Goal: Task Accomplishment & Management: Manage account settings

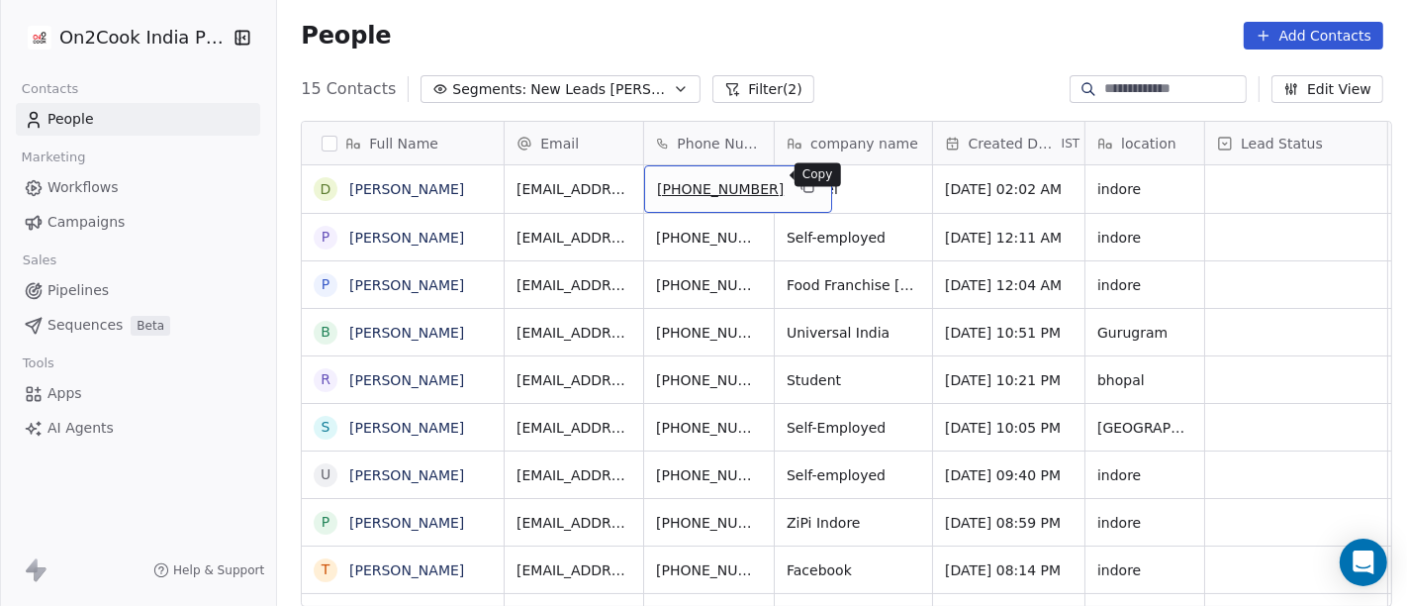
drag, startPoint x: 659, startPoint y: 190, endPoint x: 784, endPoint y: 184, distance: 124.8
click at [805, 183] on icon "grid" at bounding box center [809, 187] width 9 height 9
click at [695, 165] on div "[PHONE_NUMBER]" at bounding box center [738, 189] width 188 height 48
click at [800, 178] on icon "grid" at bounding box center [808, 186] width 16 height 16
click at [800, 179] on icon "grid" at bounding box center [808, 186] width 16 height 16
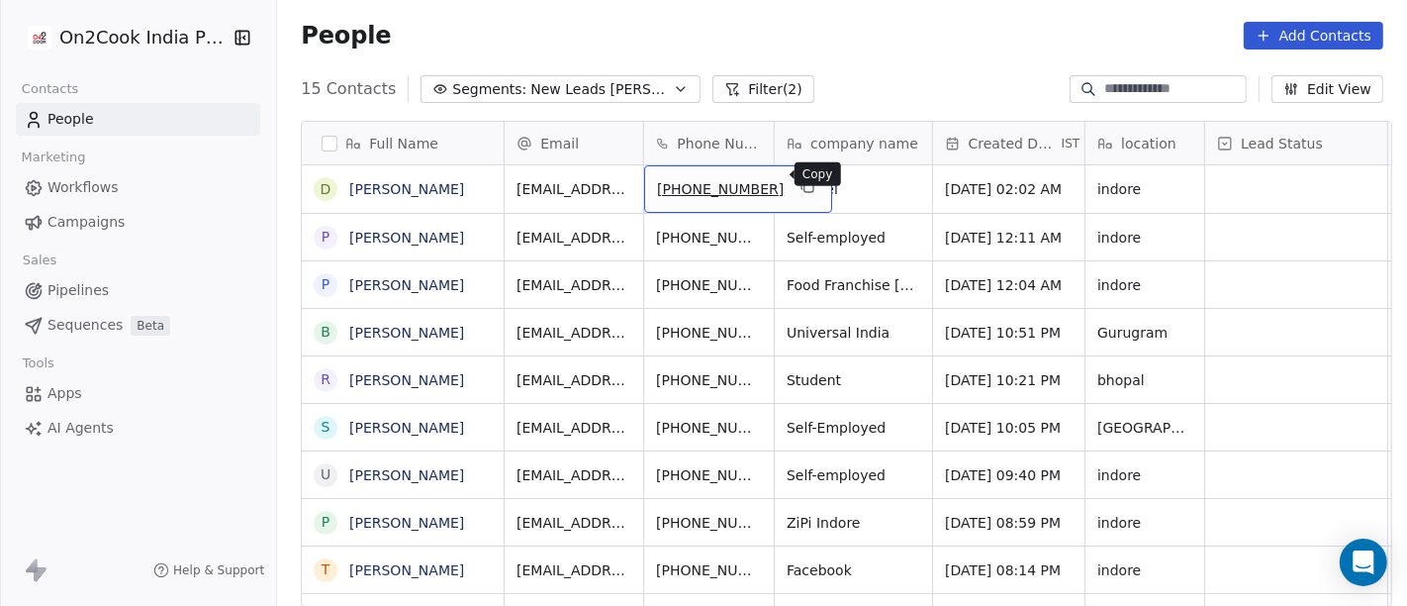
click at [800, 178] on icon "grid" at bounding box center [808, 186] width 16 height 16
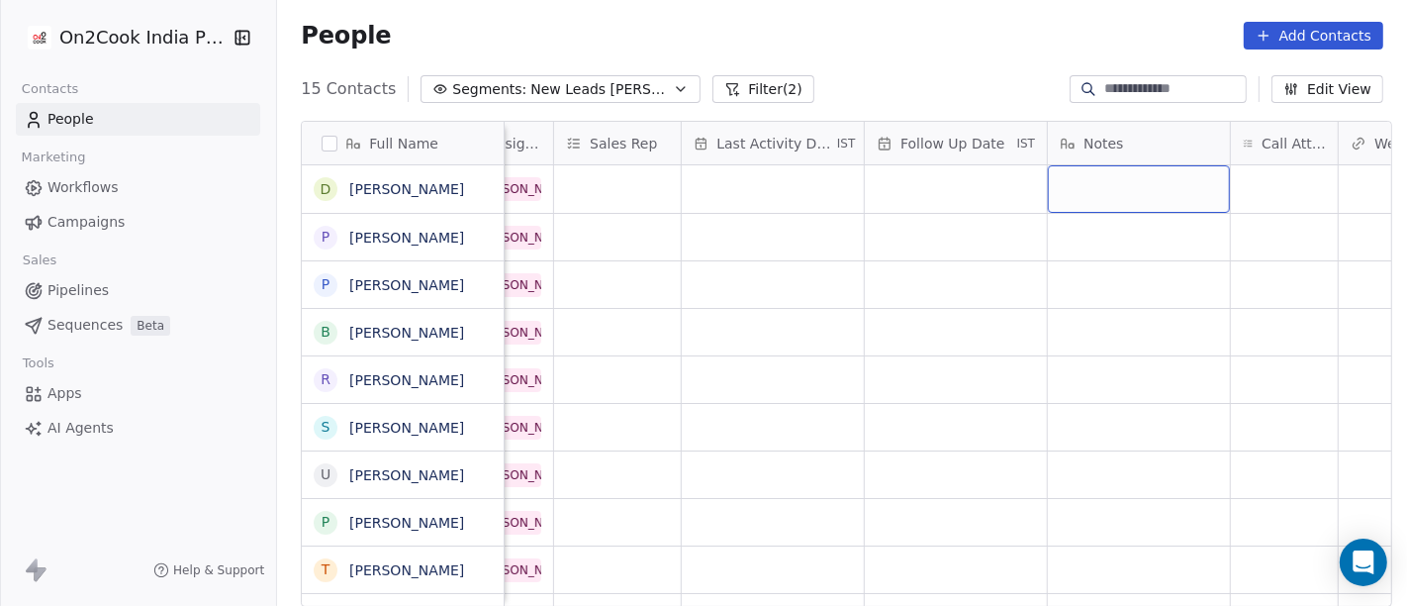
click at [1089, 187] on div "grid" at bounding box center [1139, 189] width 182 height 48
type textarea "**********"
click at [1216, 267] on html "On2Cook India Pvt. Ltd. Contacts People Marketing Workflows Campaigns Sales Pip…" at bounding box center [703, 303] width 1407 height 606
click at [1263, 170] on div "grid" at bounding box center [1284, 189] width 107 height 48
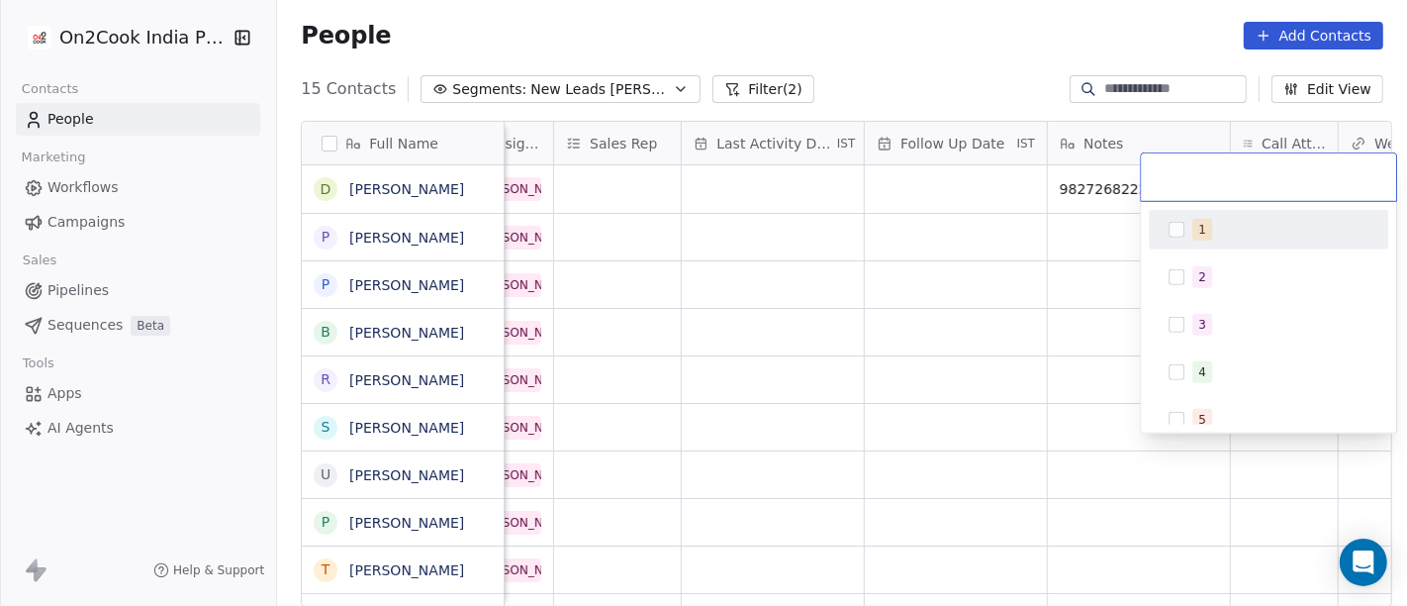
click at [1265, 240] on div "1" at bounding box center [1269, 230] width 240 height 40
click at [1025, 251] on html "On2Cook India Pvt. Ltd. Contacts People Marketing Workflows Campaigns Sales Pip…" at bounding box center [703, 303] width 1407 height 606
click at [1091, 173] on html "On2Cook India Pvt. Ltd. Contacts People Marketing Workflows Campaigns Sales Pip…" at bounding box center [703, 303] width 1407 height 606
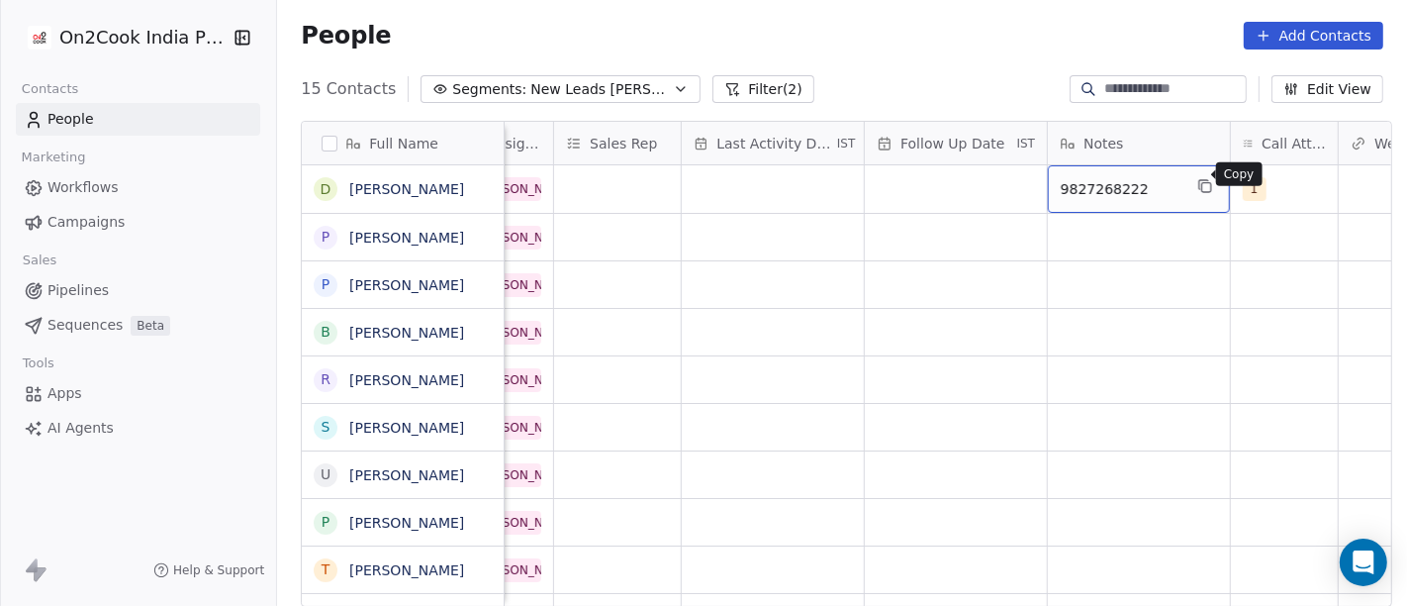
click at [1202, 183] on icon "grid" at bounding box center [1206, 187] width 9 height 9
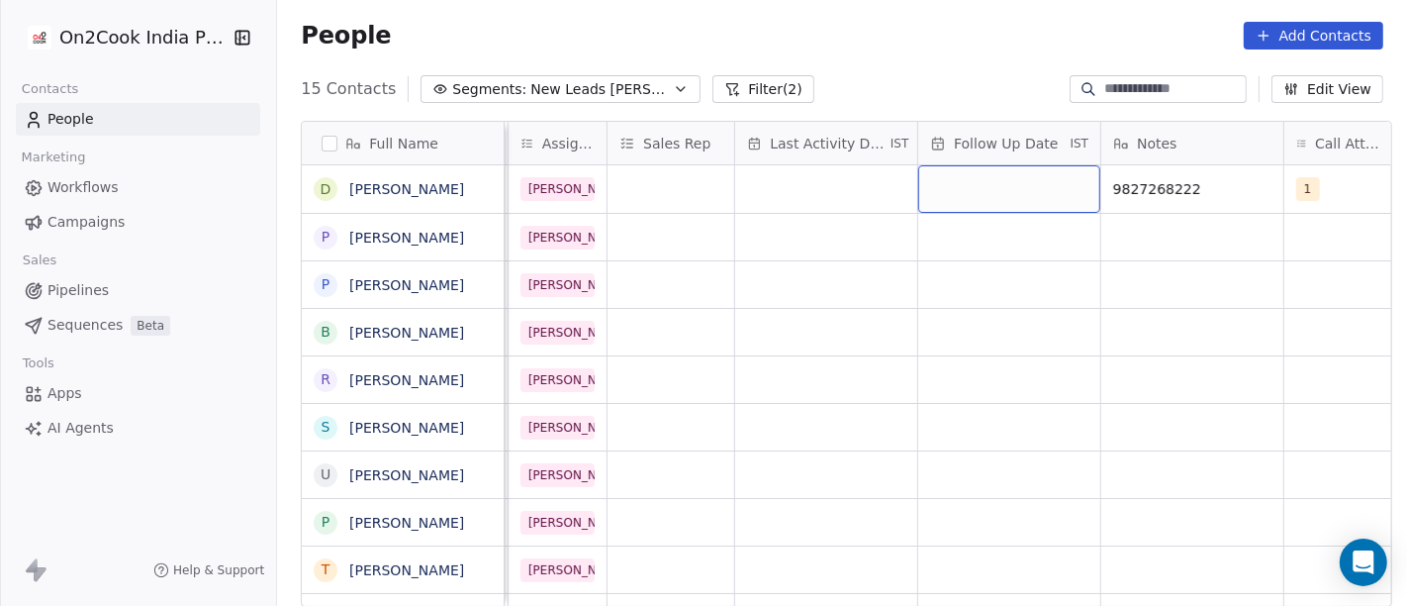
click at [1004, 170] on div "grid" at bounding box center [1009, 189] width 182 height 48
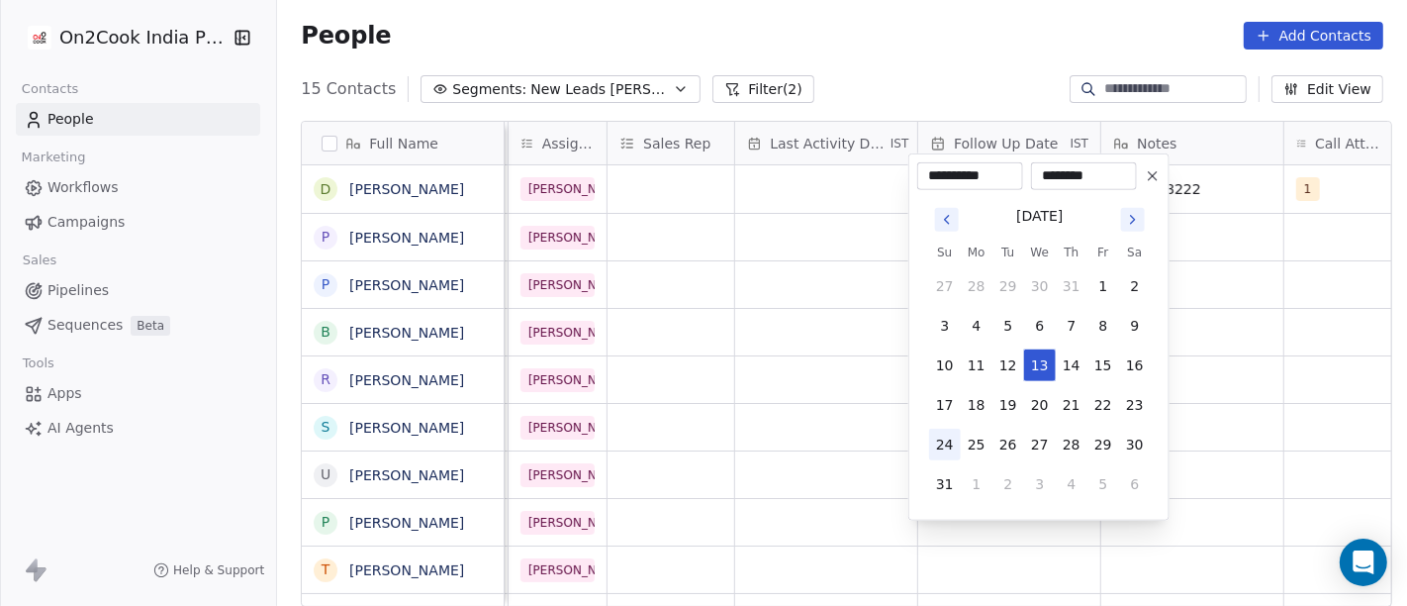
click at [941, 445] on button "24" at bounding box center [945, 445] width 32 height 32
type input "**********"
click at [1218, 364] on html "On2Cook India Pvt. Ltd. Contacts People Marketing Workflows Campaigns Sales Pip…" at bounding box center [703, 303] width 1407 height 606
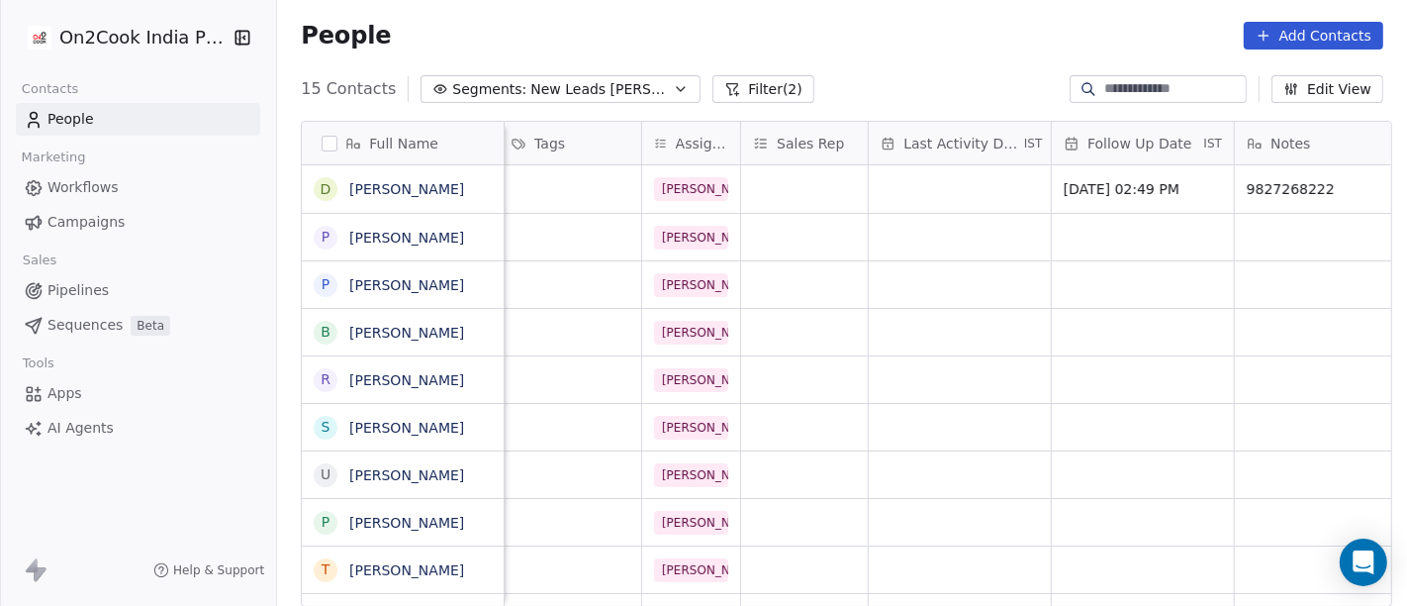
scroll to position [0, 888]
click at [944, 175] on div "grid" at bounding box center [962, 189] width 182 height 48
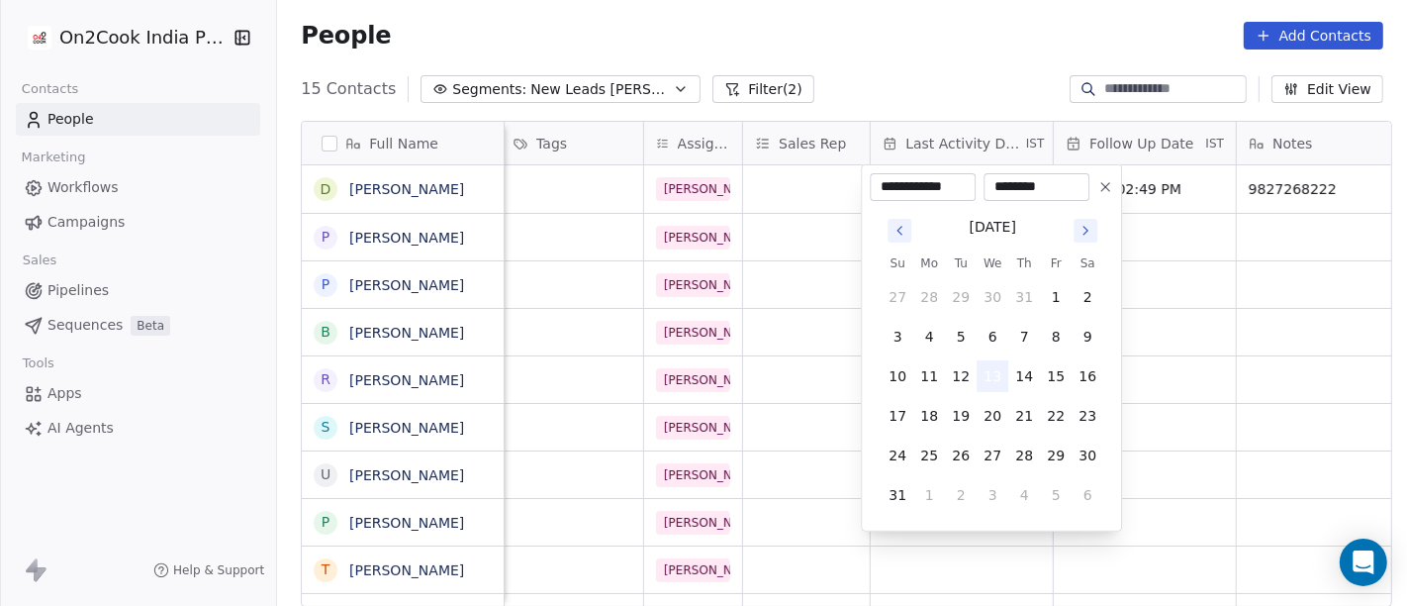
click at [990, 362] on button "13" at bounding box center [993, 376] width 32 height 32
click at [1210, 332] on html "On2Cook India Pvt. Ltd. Contacts People Marketing Workflows Campaigns Sales Pip…" at bounding box center [703, 303] width 1407 height 606
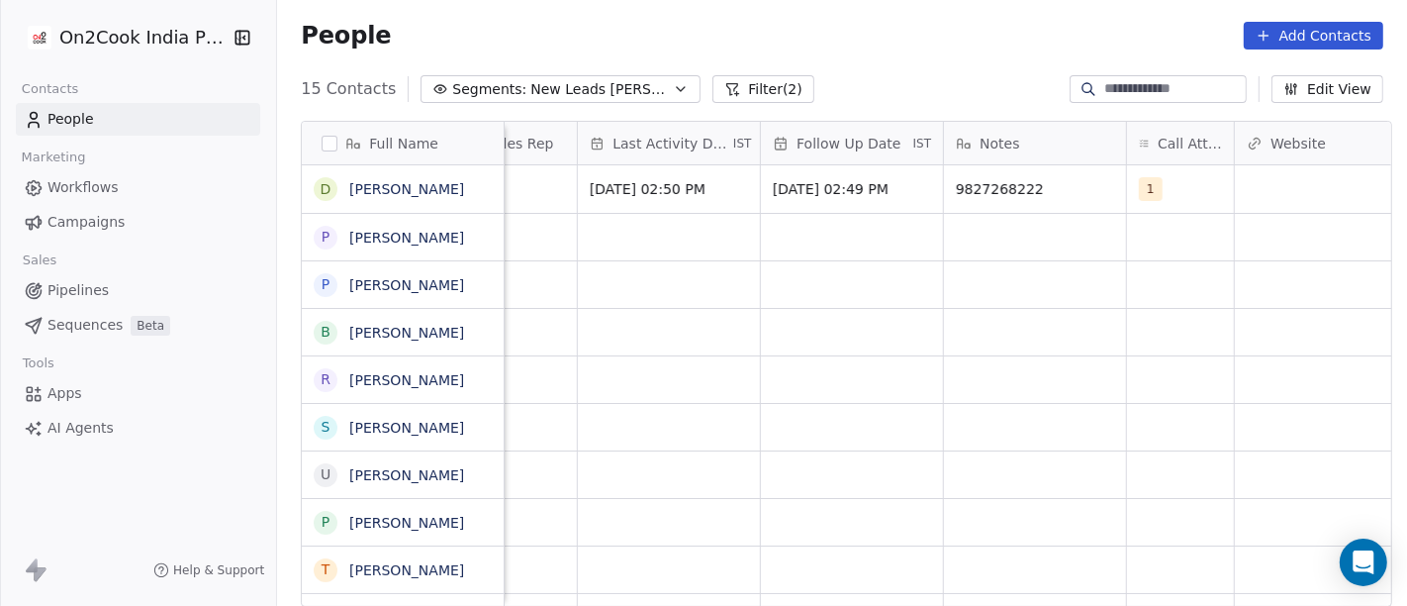
scroll to position [1, 1187]
click at [995, 193] on span "9827268222" at bounding box center [1011, 189] width 121 height 20
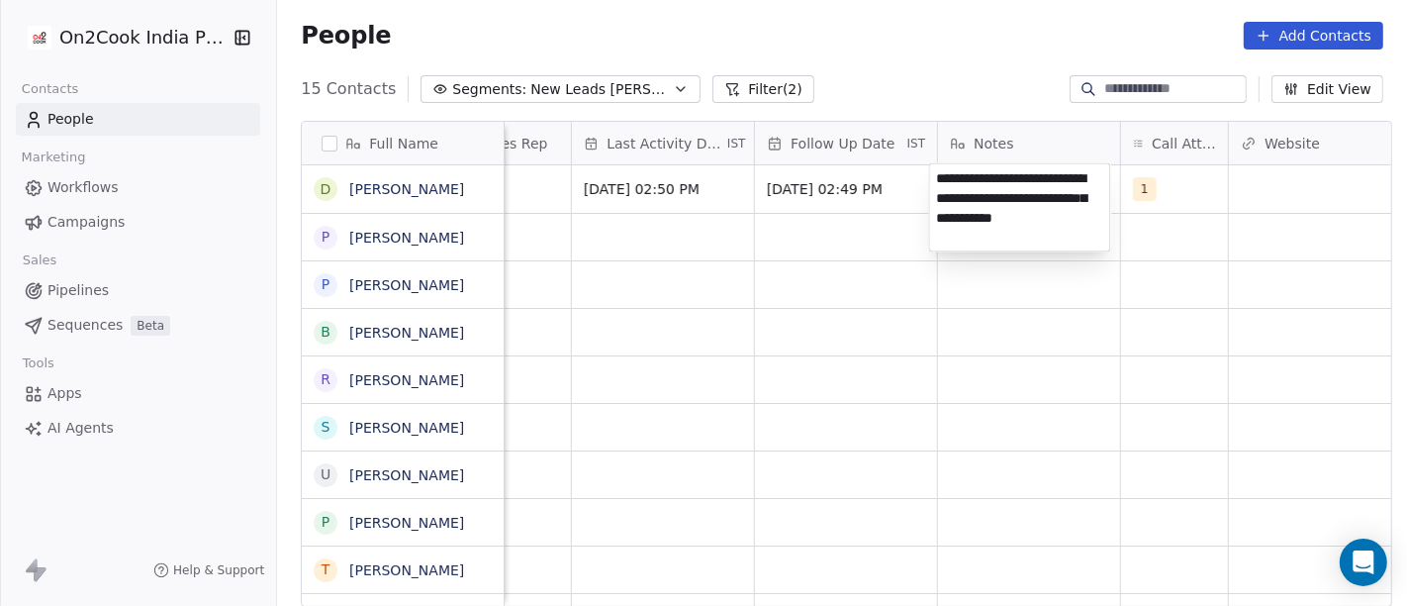
type textarea "**********"
click at [901, 412] on html "On2Cook India Pvt. Ltd. Contacts People Marketing Workflows Campaigns Sales Pip…" at bounding box center [703, 303] width 1407 height 606
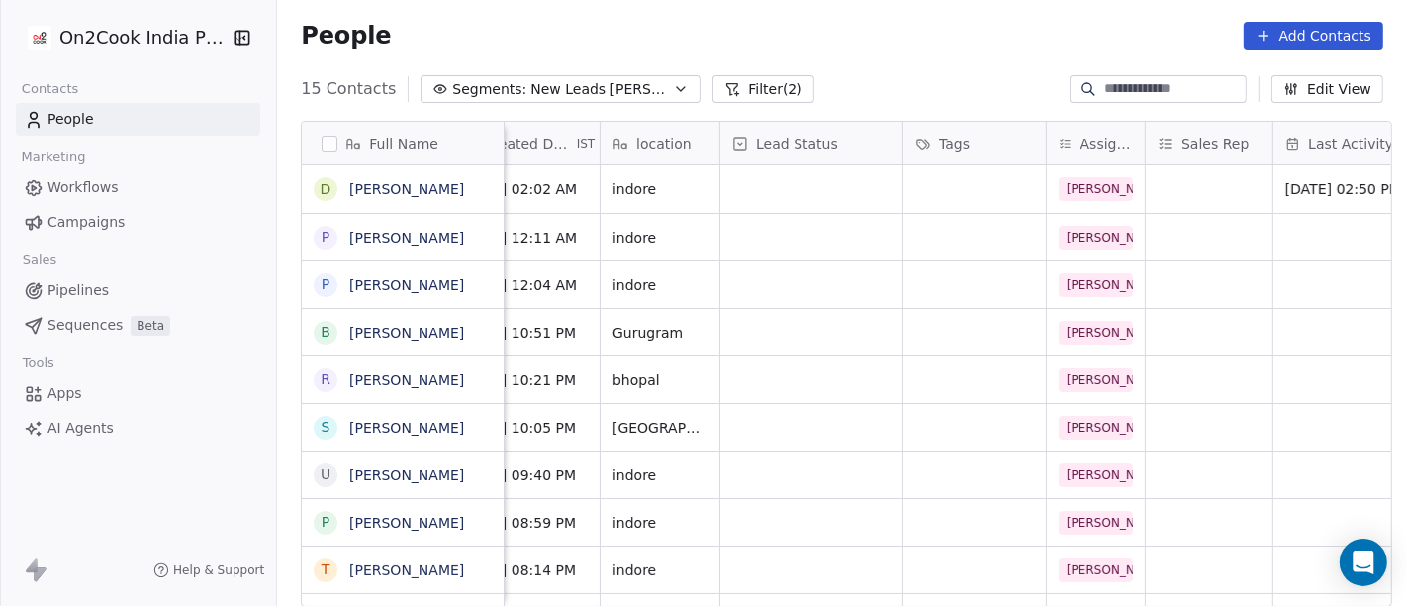
scroll to position [0, 483]
click at [748, 196] on div "grid" at bounding box center [813, 189] width 182 height 48
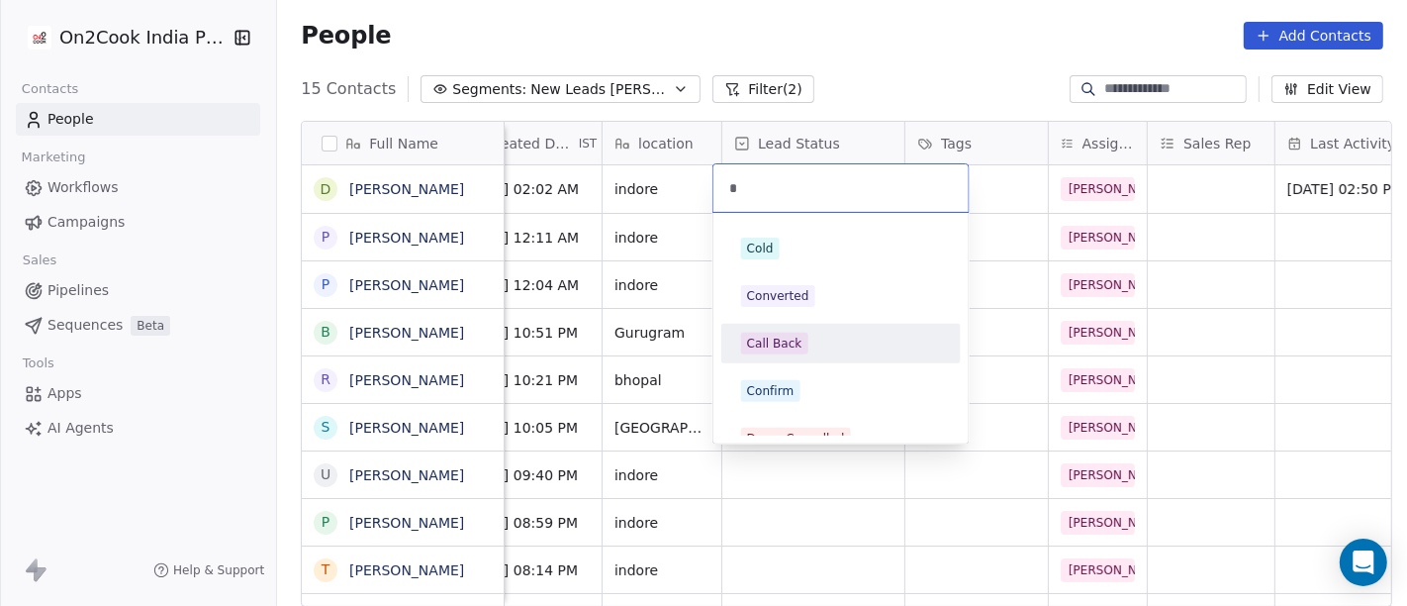
type input "*"
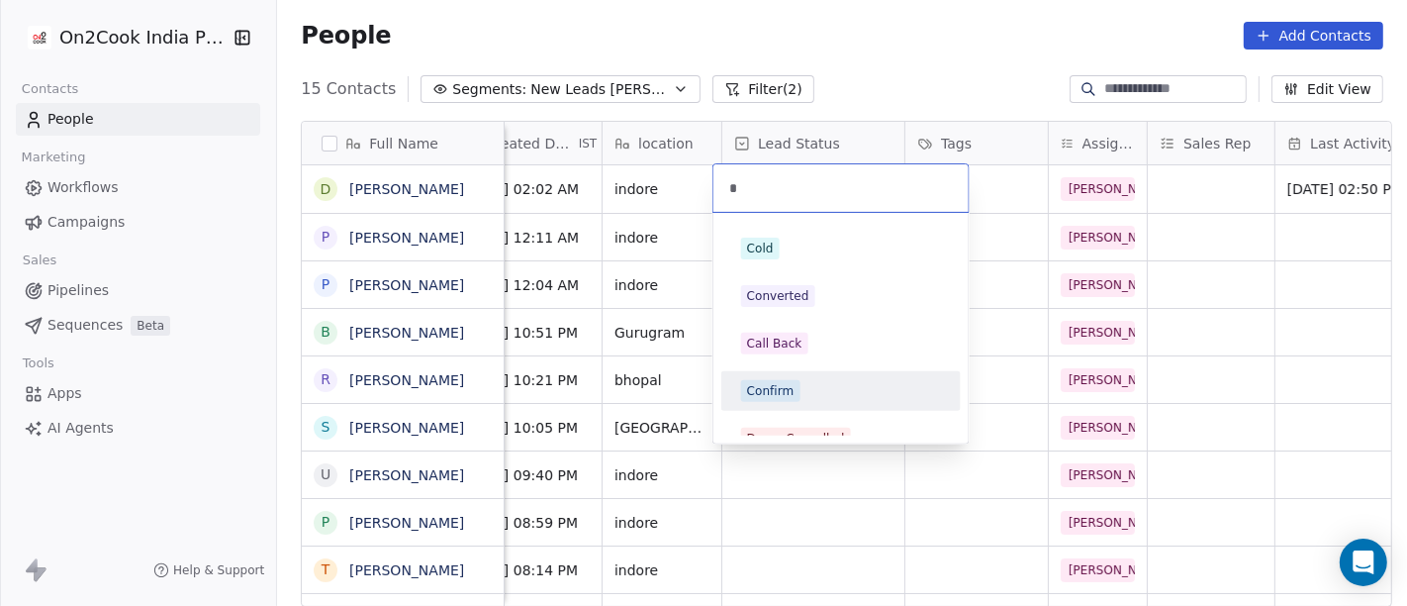
click at [810, 387] on div "Confirm" at bounding box center [841, 391] width 200 height 22
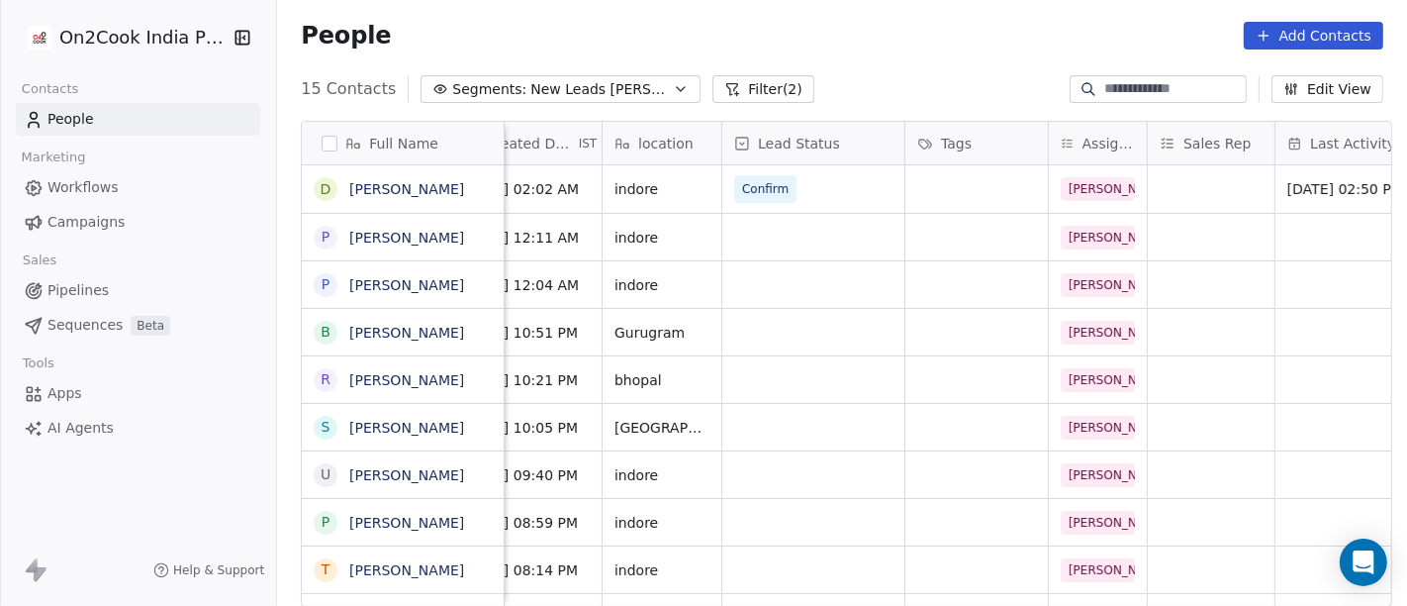
click at [845, 56] on div "People Add Contacts" at bounding box center [842, 35] width 1130 height 75
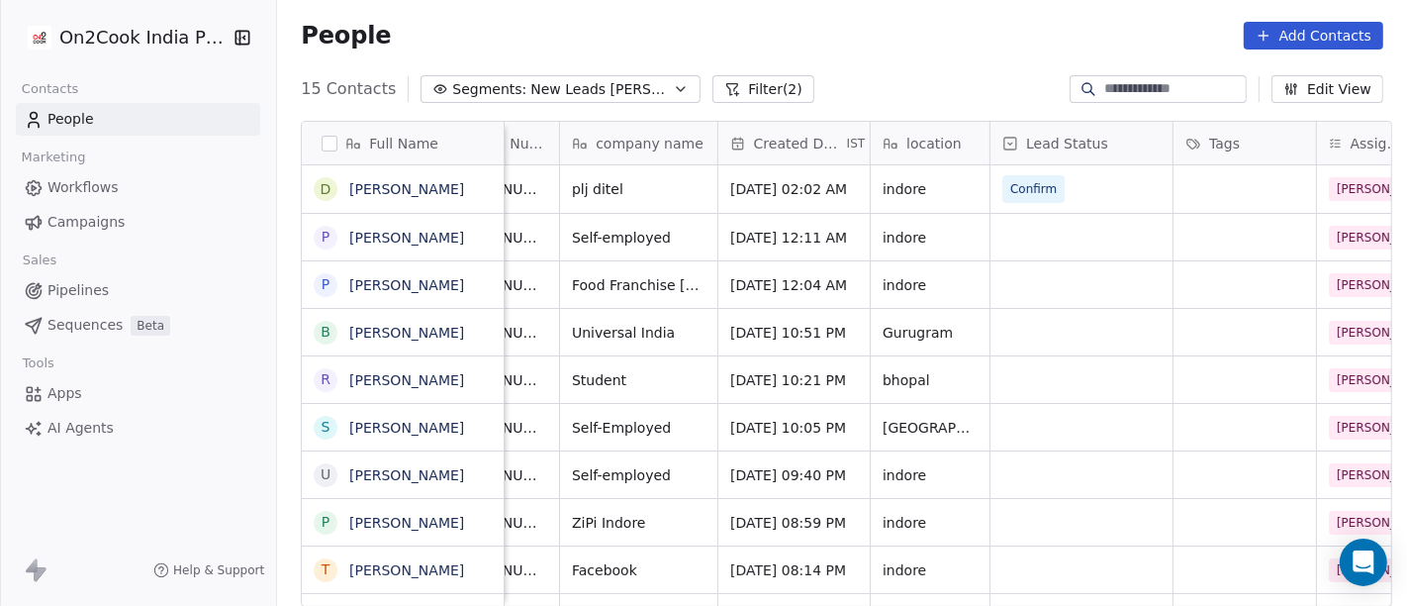
scroll to position [0, 0]
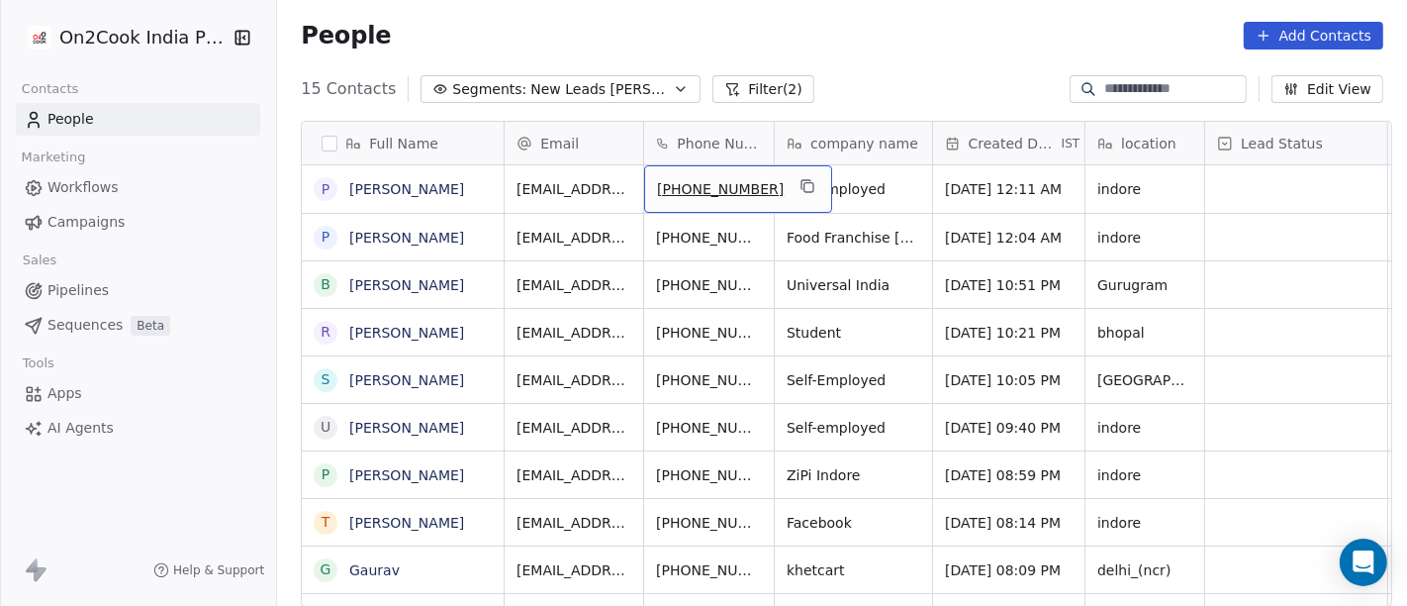
click at [853, 41] on div "People Add Contacts" at bounding box center [842, 36] width 1083 height 28
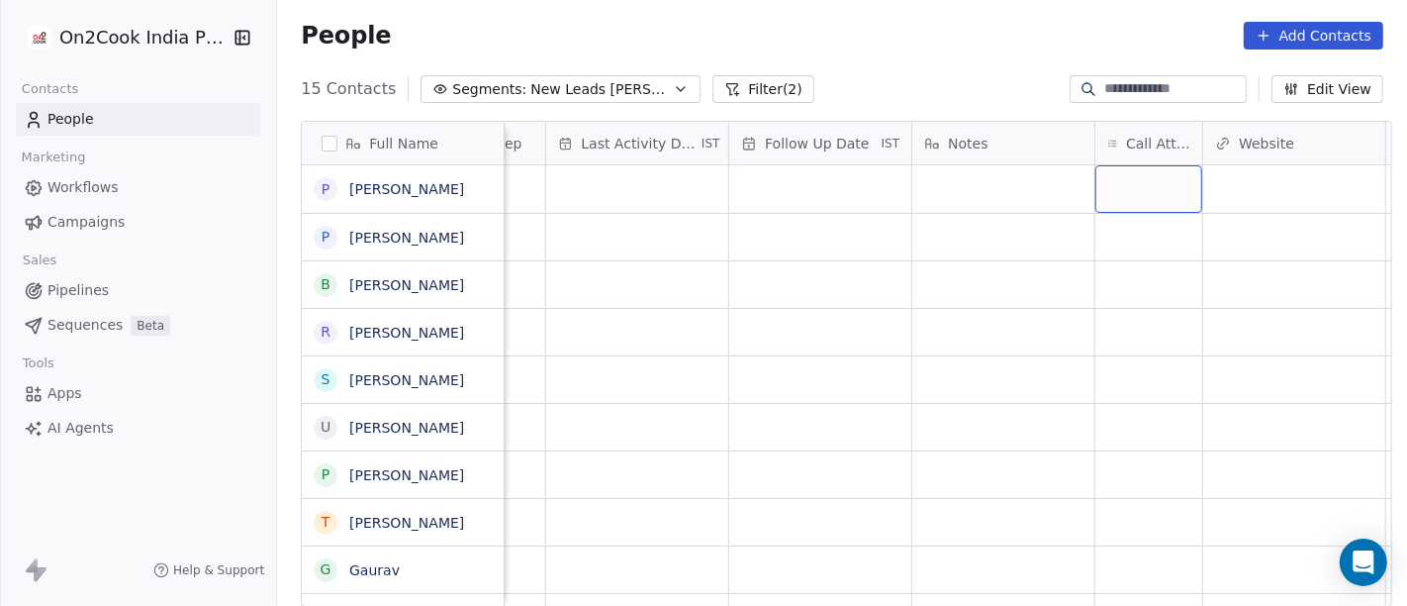
scroll to position [0, 1213]
click at [1164, 185] on div "grid" at bounding box center [1148, 189] width 107 height 48
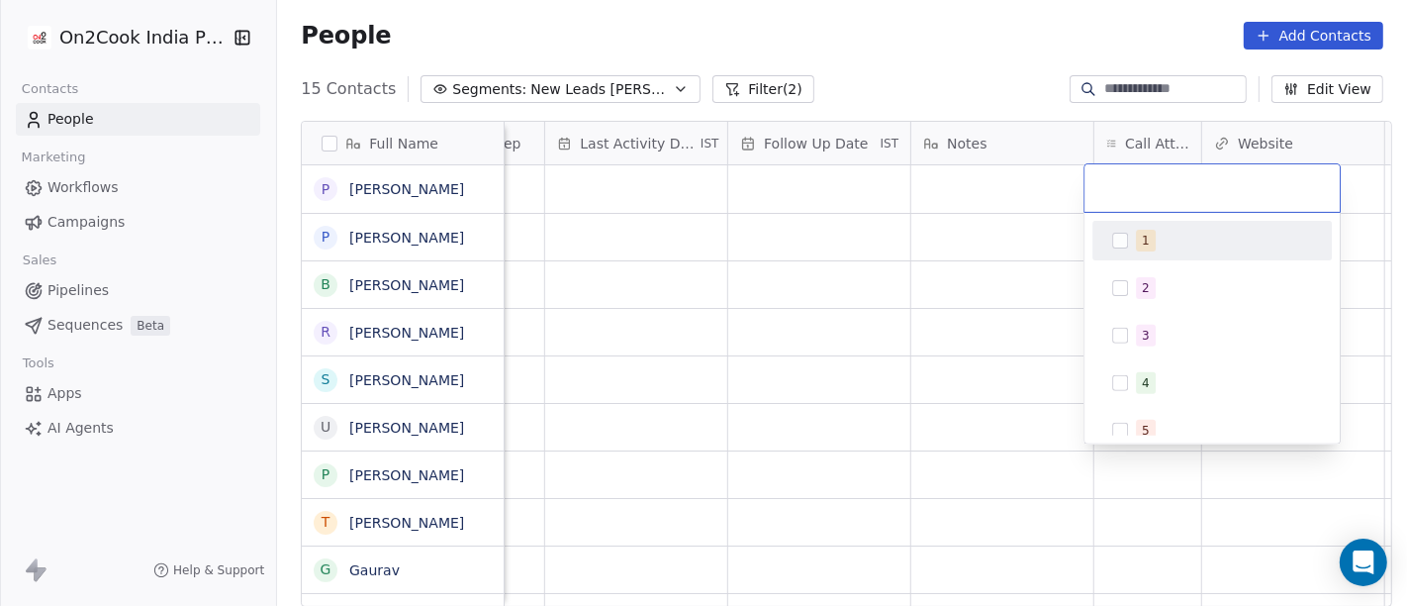
click at [1152, 227] on div "1" at bounding box center [1213, 241] width 224 height 32
click at [1004, 204] on html "On2Cook India Pvt. Ltd. Contacts People Marketing Workflows Campaigns Sales Pip…" at bounding box center [703, 303] width 1407 height 606
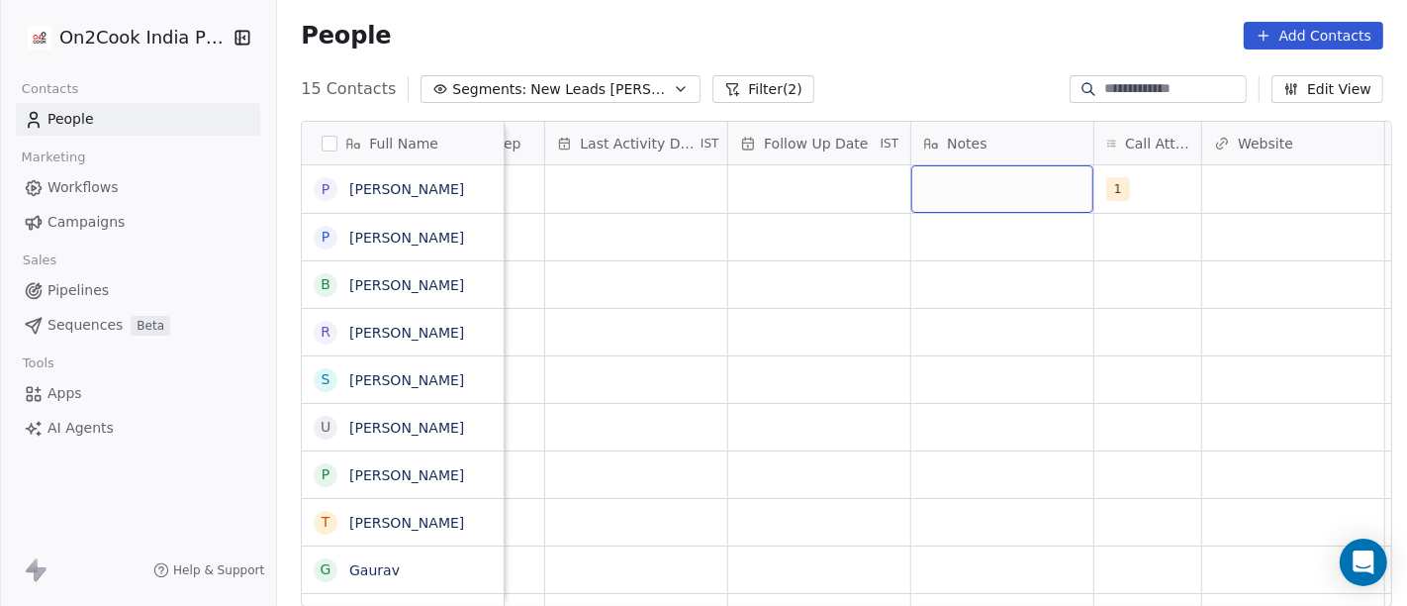
click at [1001, 203] on div "grid" at bounding box center [1003, 189] width 182 height 48
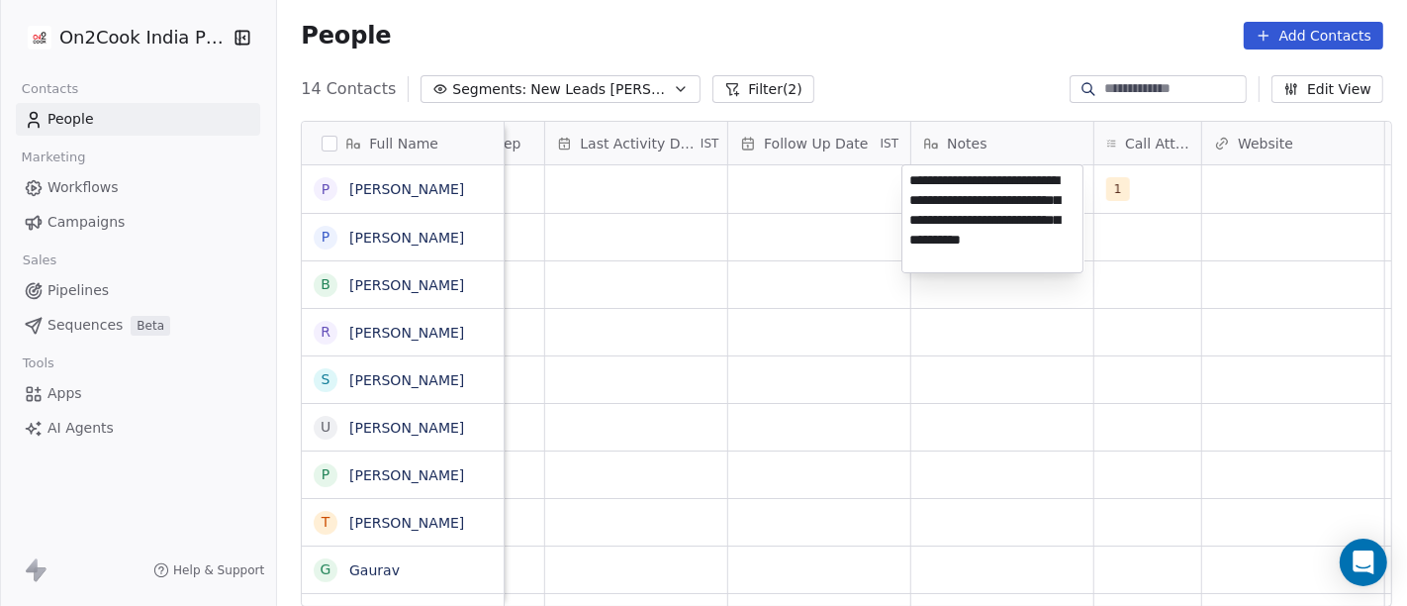
type textarea "**********"
click at [927, 394] on html "On2Cook India Pvt. Ltd. Contacts People Marketing Workflows Campaigns Sales Pip…" at bounding box center [703, 303] width 1407 height 606
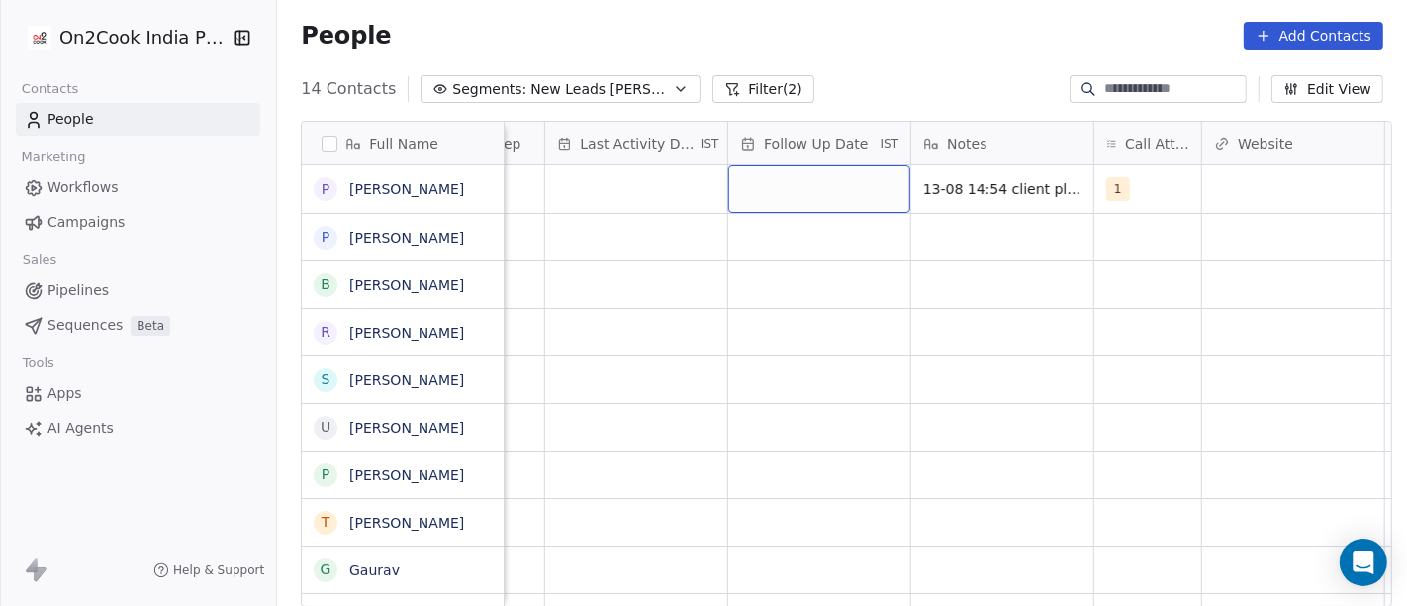
click at [776, 192] on div "grid" at bounding box center [819, 189] width 182 height 48
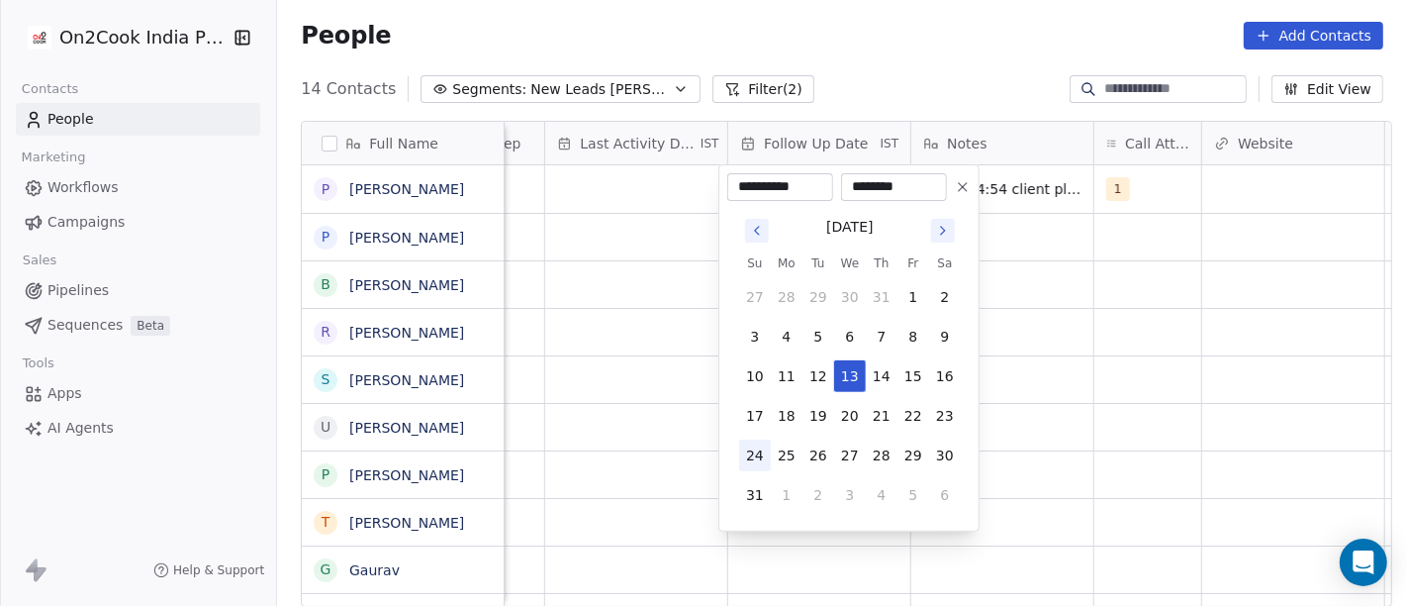
click at [743, 453] on button "24" at bounding box center [755, 455] width 32 height 32
type input "**********"
click at [1141, 420] on html "On2Cook India Pvt. Ltd. Contacts People Marketing Workflows Campaigns Sales Pip…" at bounding box center [703, 303] width 1407 height 606
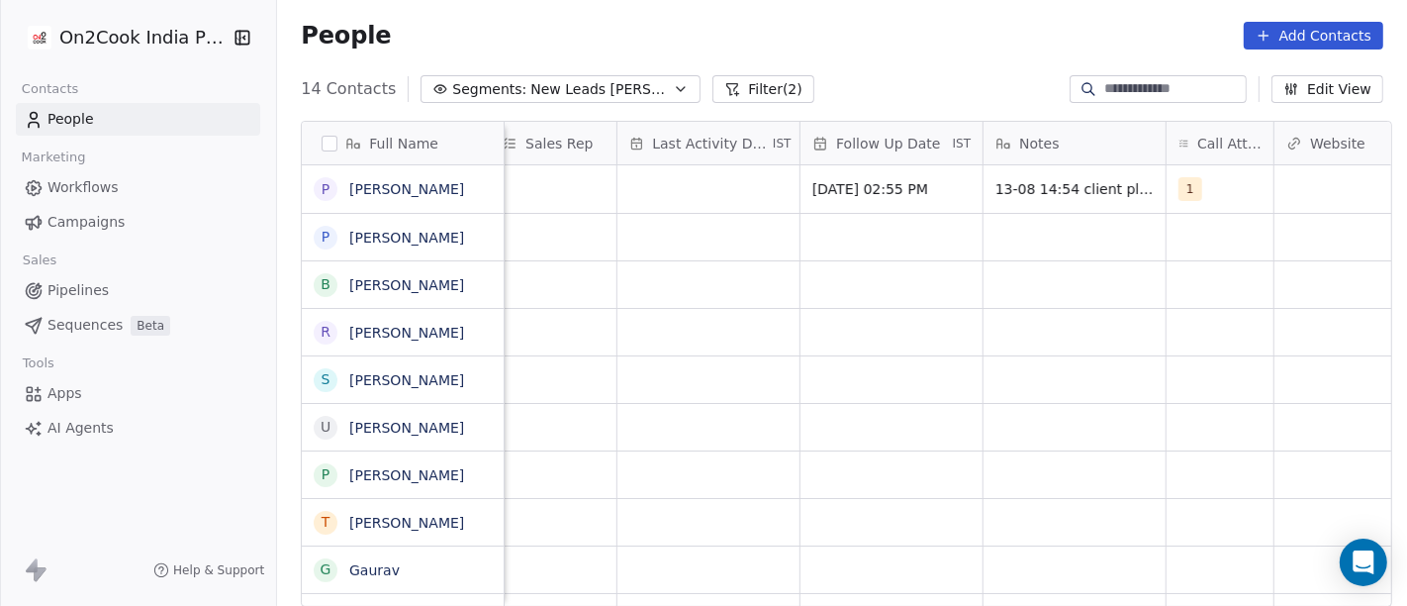
scroll to position [0, 1131]
click at [627, 185] on div "grid" at bounding box center [718, 189] width 182 height 48
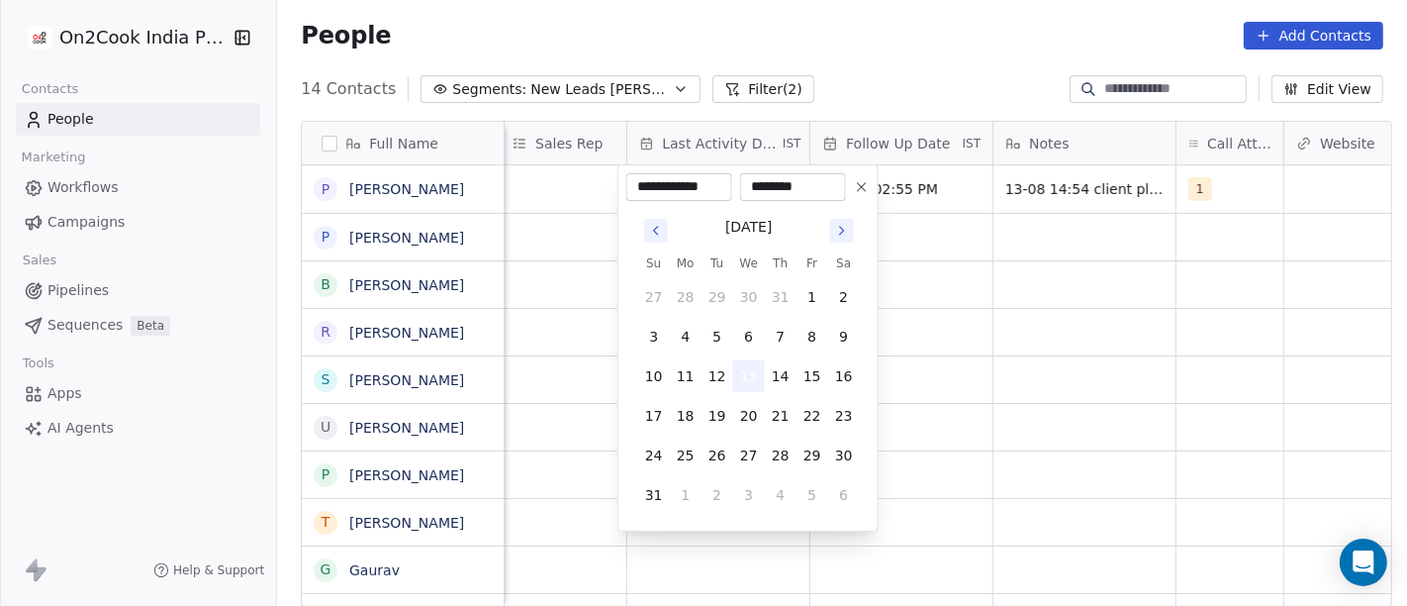
click at [750, 371] on button "13" at bounding box center [749, 376] width 32 height 32
click at [996, 361] on html "On2Cook India Pvt. Ltd. Contacts People Marketing Workflows Campaigns Sales Pip…" at bounding box center [703, 303] width 1407 height 606
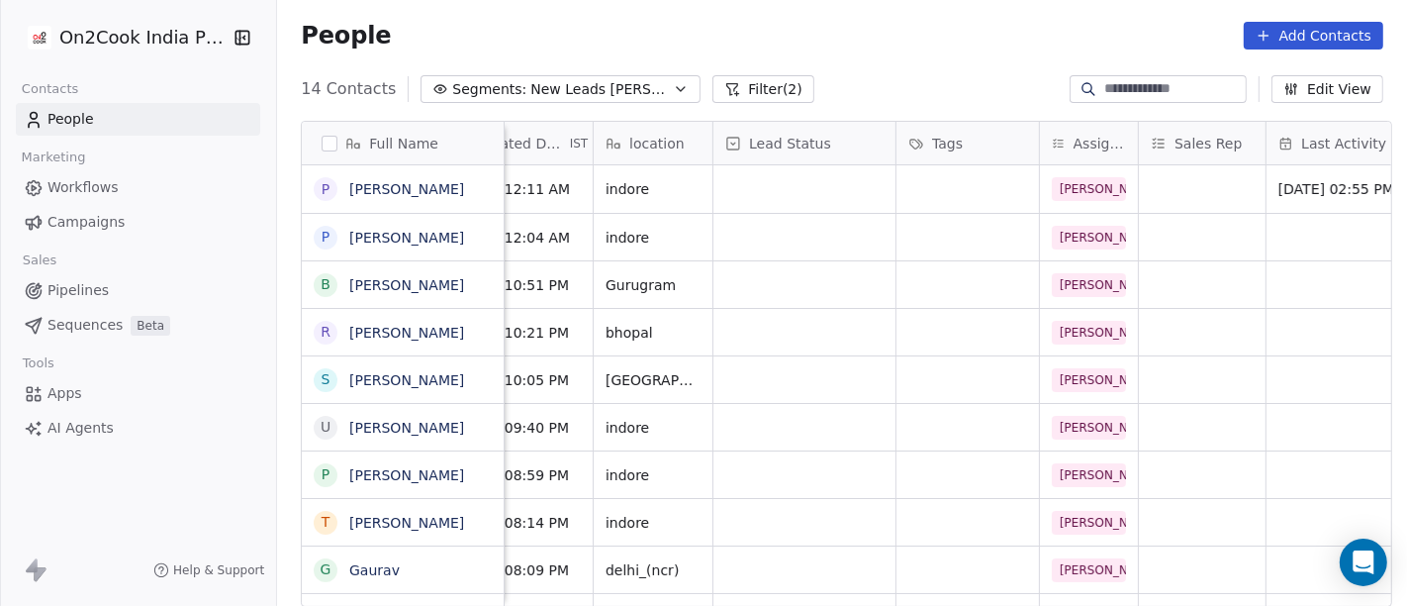
scroll to position [0, 490]
click at [754, 191] on div "grid" at bounding box center [807, 189] width 182 height 48
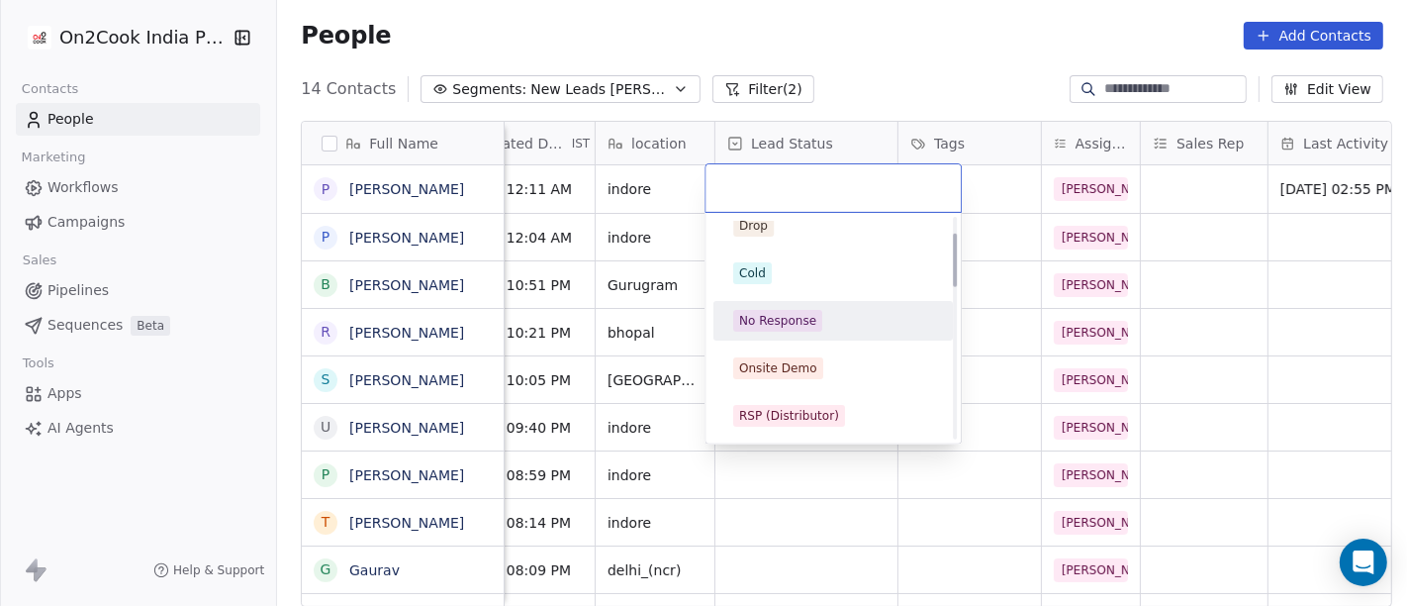
scroll to position [0, 0]
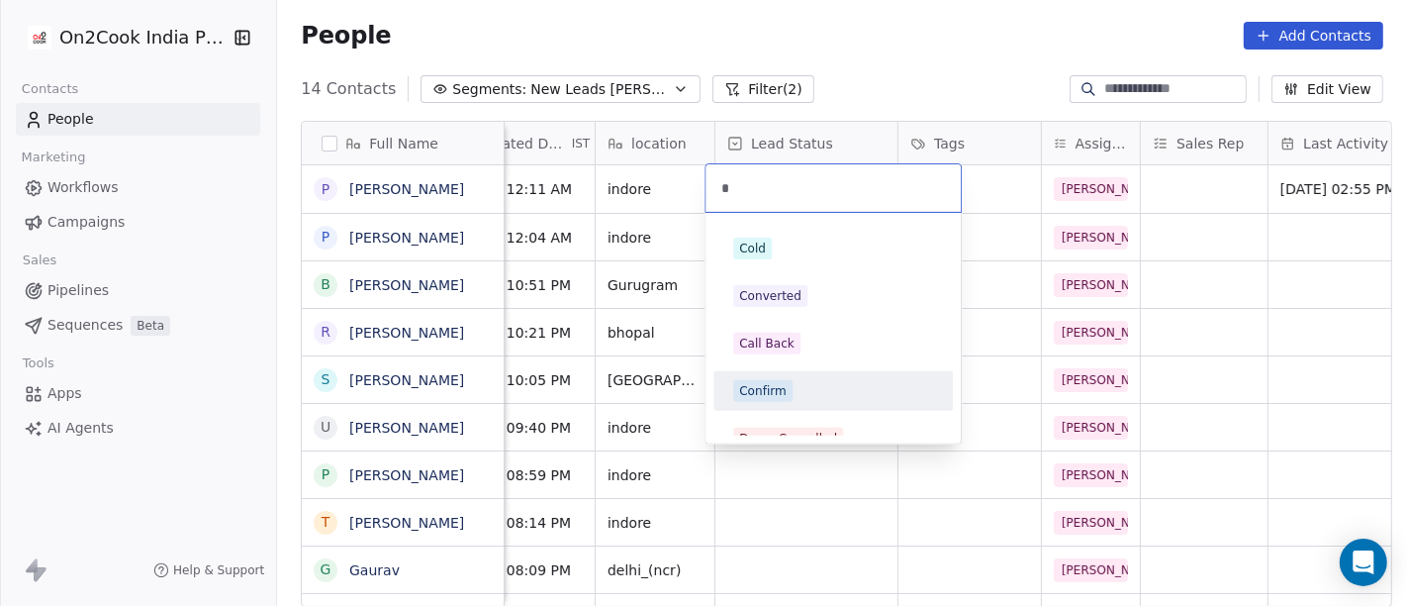
type input "*"
click at [765, 396] on div "Confirm" at bounding box center [763, 391] width 48 height 18
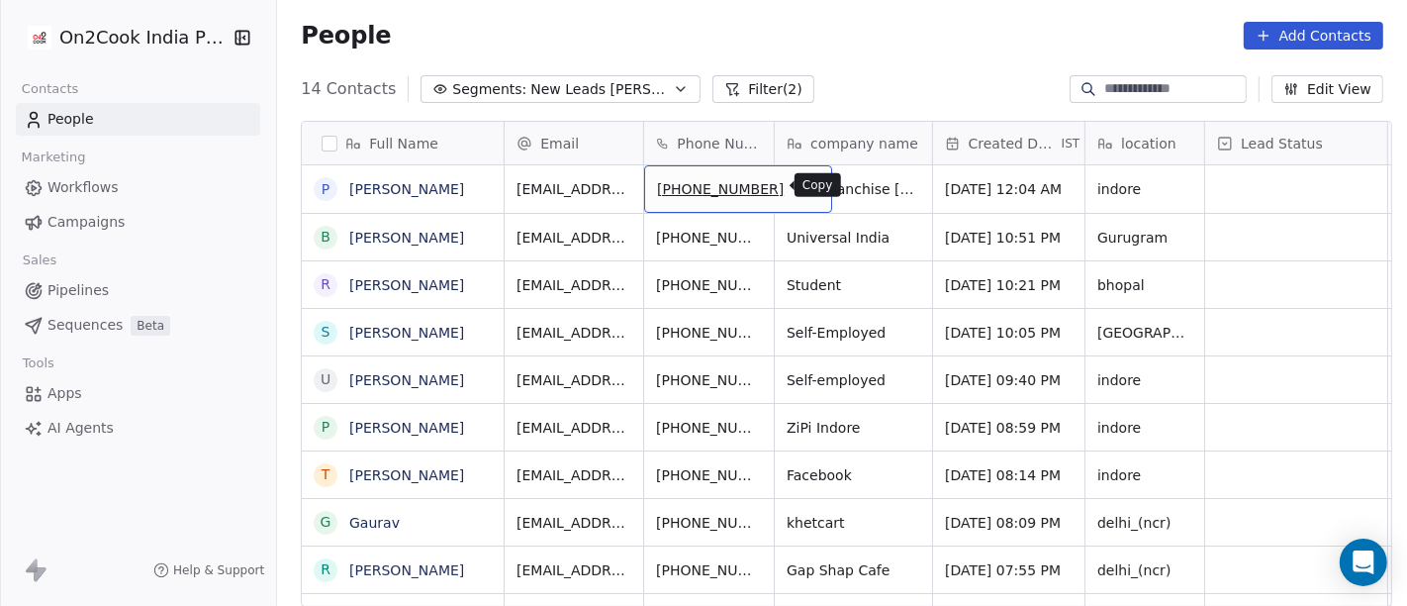
click at [800, 188] on icon "grid" at bounding box center [808, 186] width 16 height 16
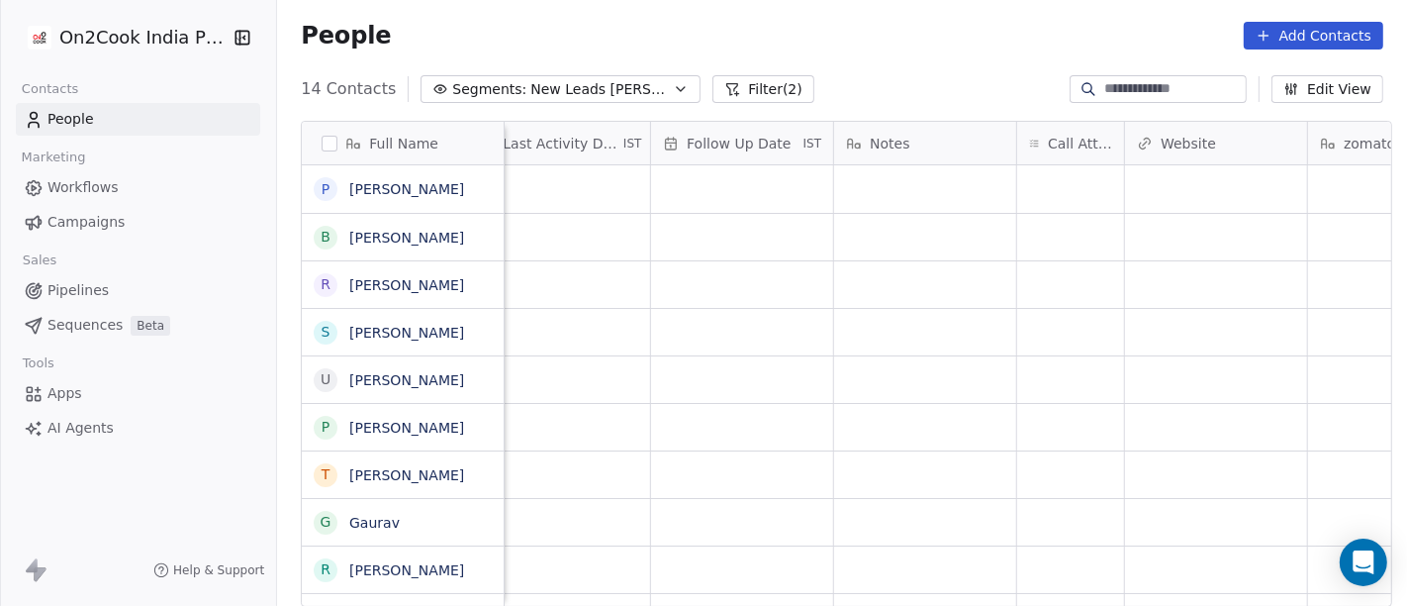
scroll to position [0, 1300]
click at [1079, 193] on div "grid" at bounding box center [1061, 189] width 107 height 48
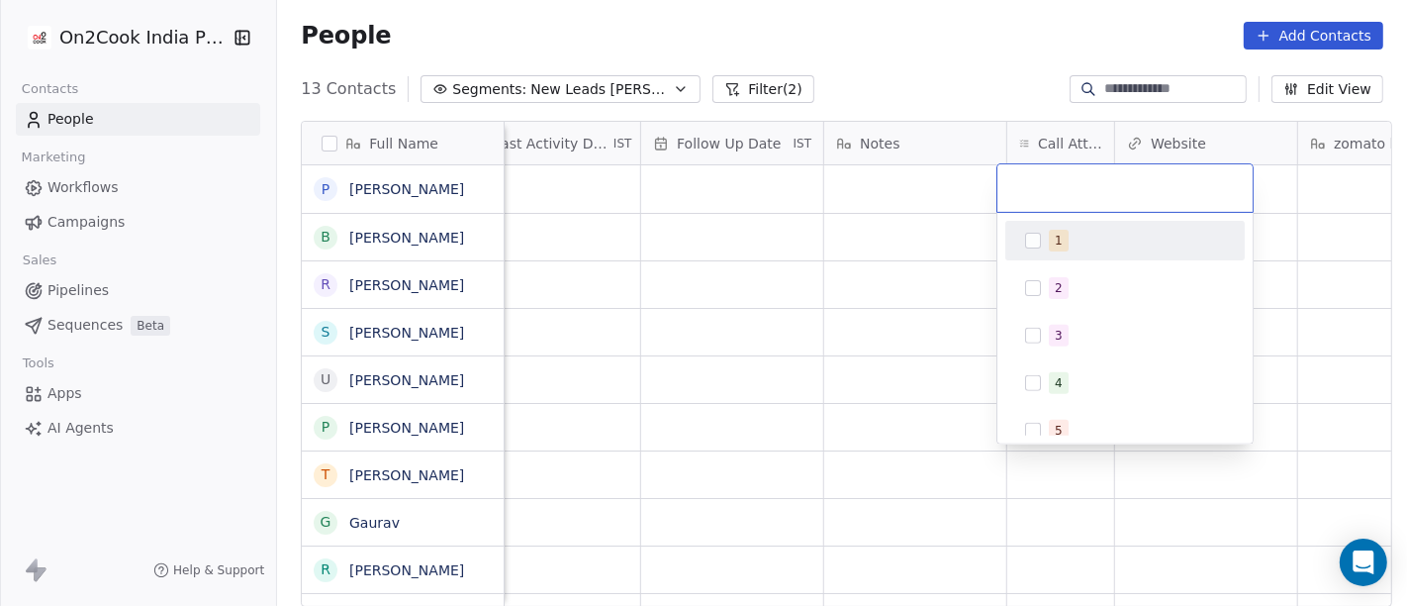
click at [1066, 248] on div "1" at bounding box center [1137, 241] width 176 height 22
click at [901, 47] on html "On2Cook India Pvt. Ltd. Contacts People Marketing Workflows Campaigns Sales Pip…" at bounding box center [703, 303] width 1407 height 606
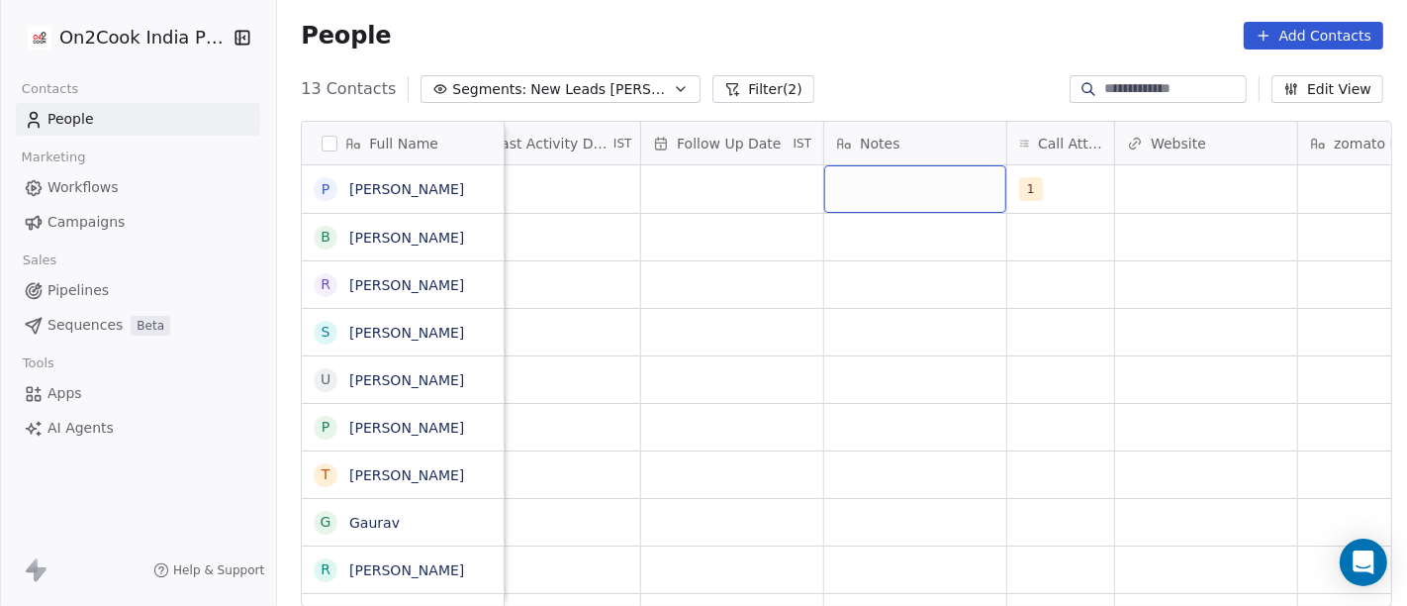
click at [927, 200] on div "grid" at bounding box center [915, 189] width 182 height 48
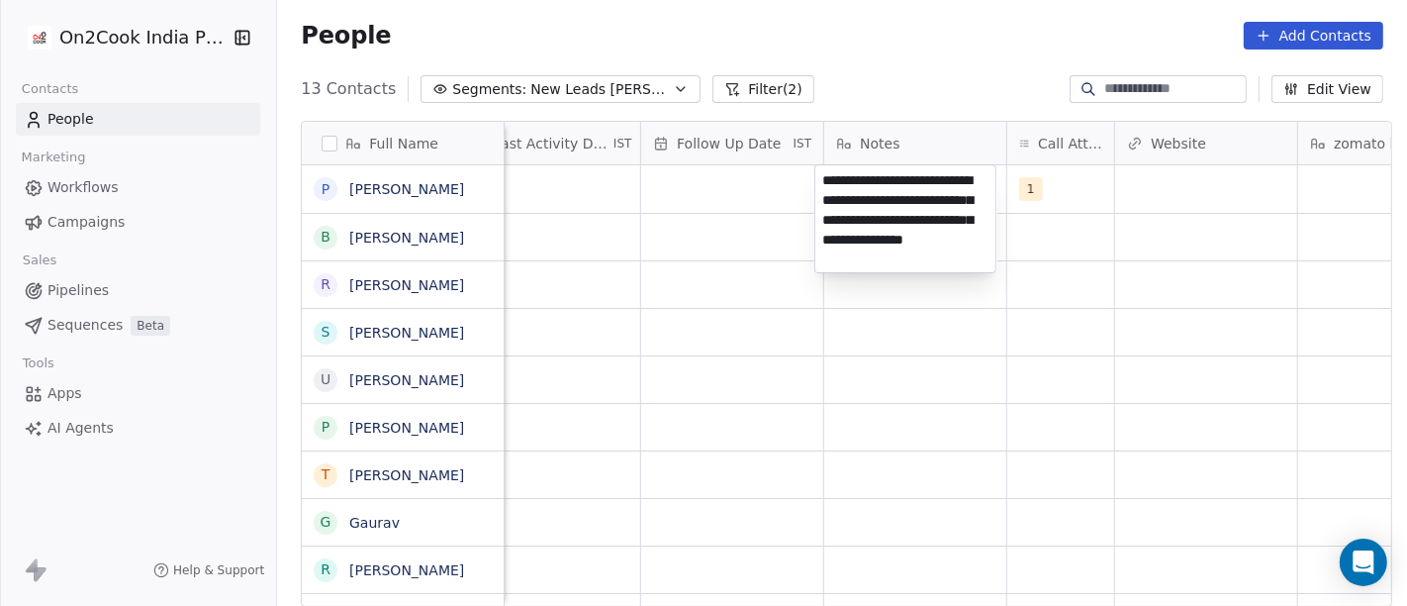
type textarea "**********"
click at [937, 327] on html "**********" at bounding box center [703, 303] width 1407 height 606
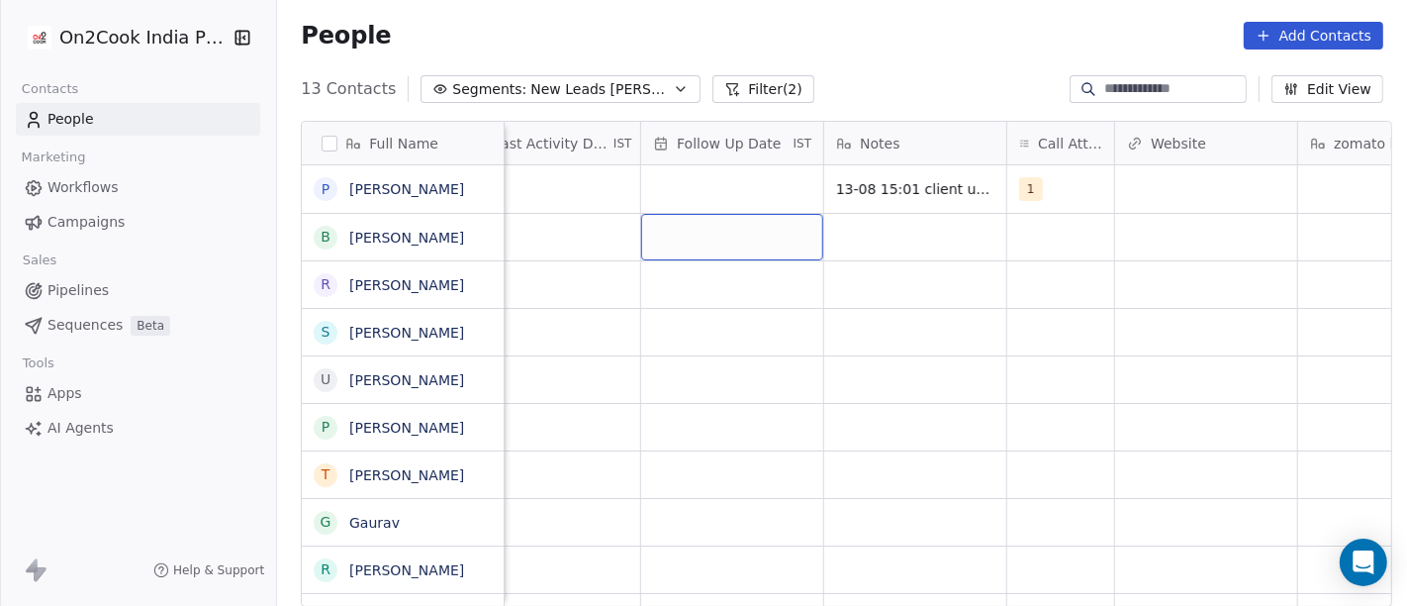
click at [714, 214] on div "grid" at bounding box center [732, 237] width 182 height 47
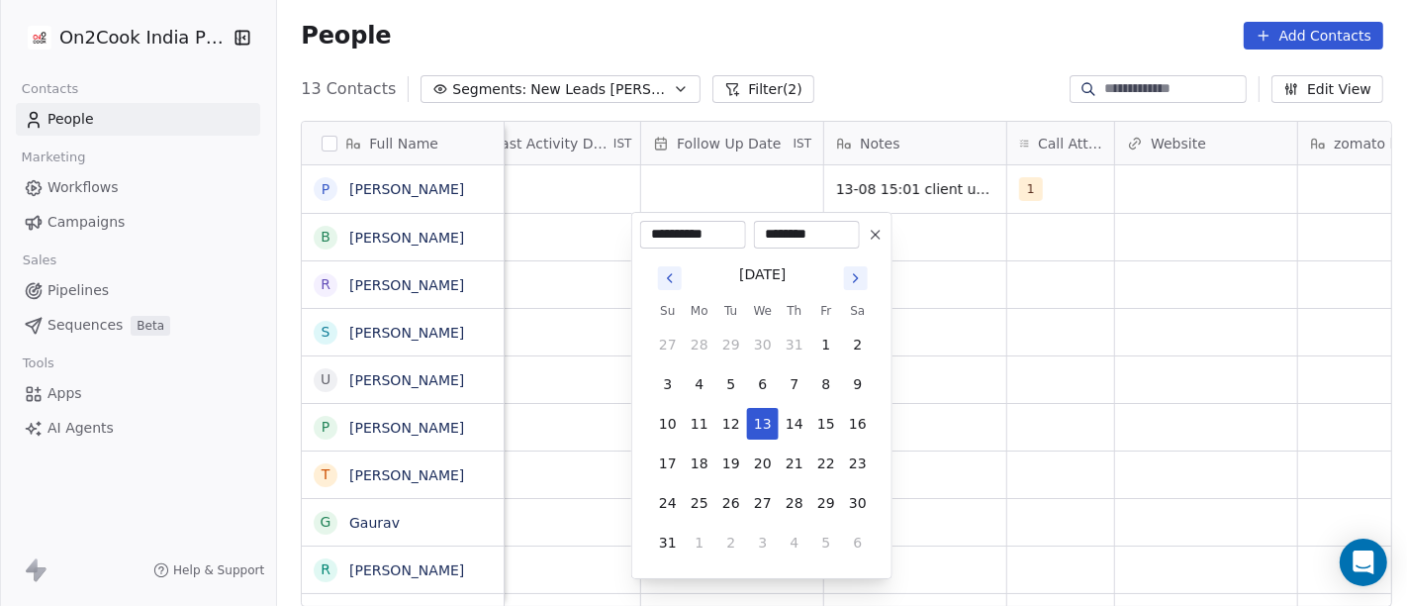
click at [877, 239] on icon at bounding box center [876, 235] width 16 height 16
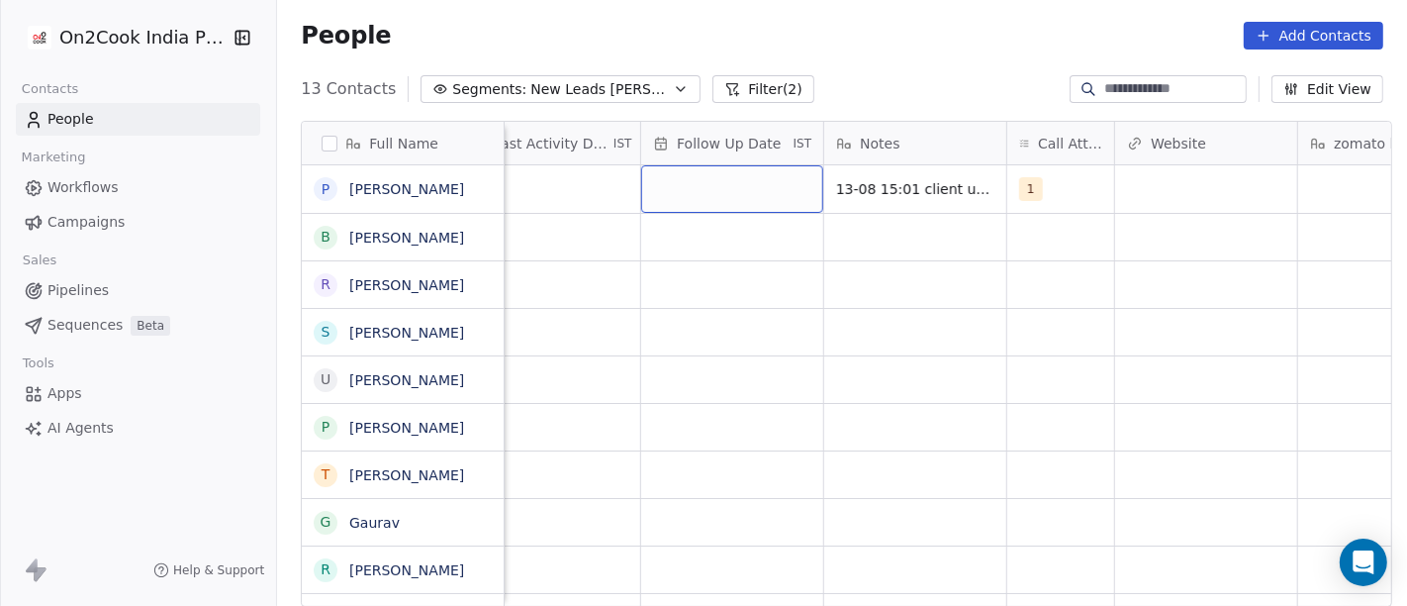
click at [723, 193] on div "grid" at bounding box center [732, 189] width 182 height 48
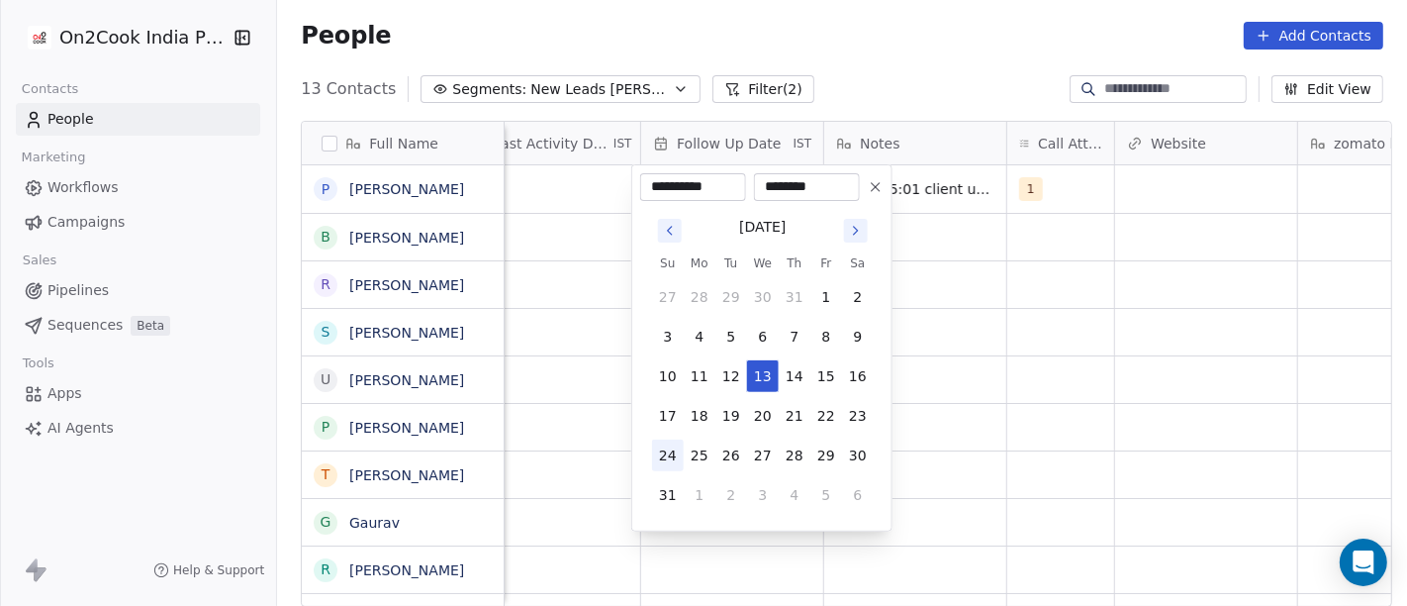
click at [669, 456] on button "24" at bounding box center [668, 455] width 32 height 32
type input "**********"
click at [1156, 384] on html "**********" at bounding box center [703, 303] width 1407 height 606
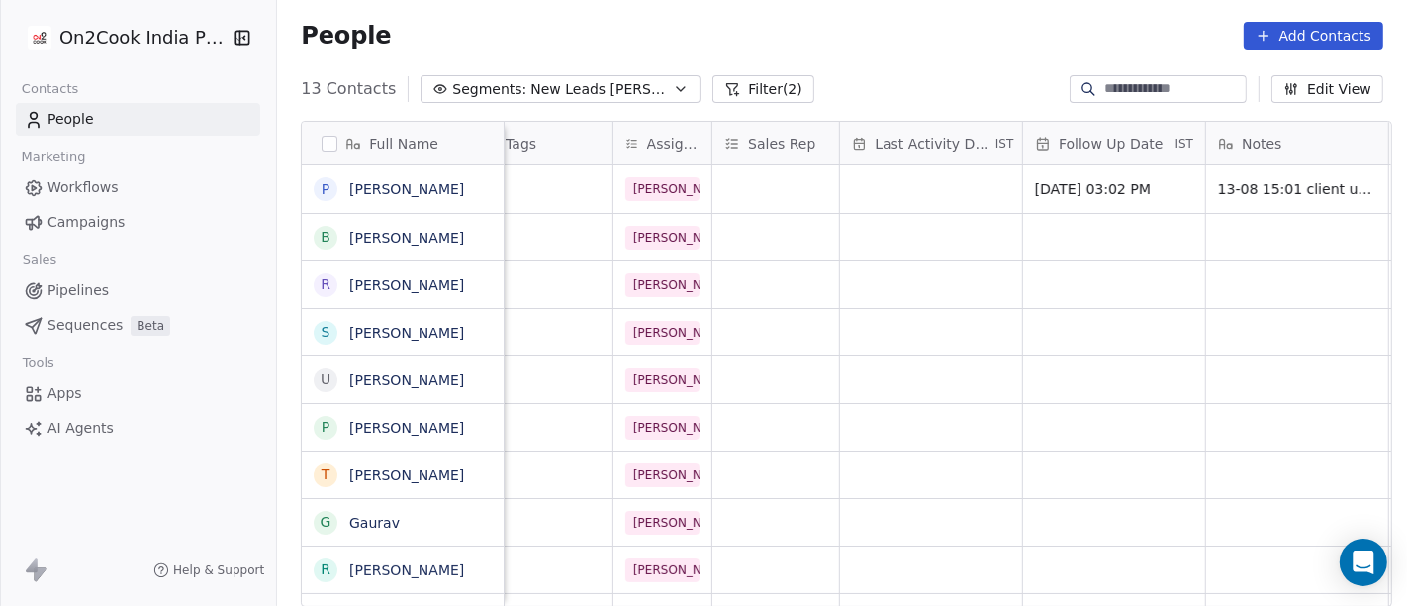
scroll to position [0, 918]
click at [889, 195] on div "grid" at bounding box center [931, 189] width 182 height 48
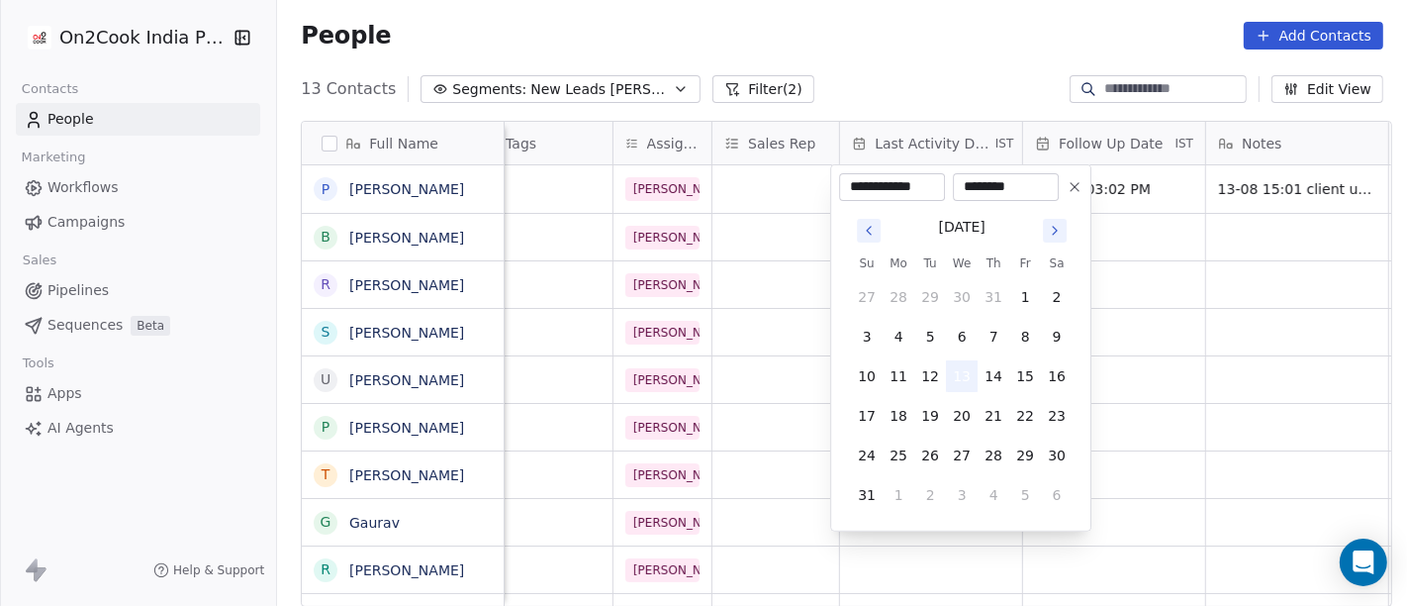
drag, startPoint x: 938, startPoint y: 384, endPoint x: 952, endPoint y: 381, distance: 14.2
click at [952, 381] on tr "10 11 12 13 14 15 16" at bounding box center [962, 376] width 222 height 32
click at [952, 381] on button "13" at bounding box center [962, 376] width 32 height 32
click at [1206, 351] on html "On2Cook India Pvt. Ltd. Contacts People Marketing Workflows Campaigns Sales Pip…" at bounding box center [703, 303] width 1407 height 606
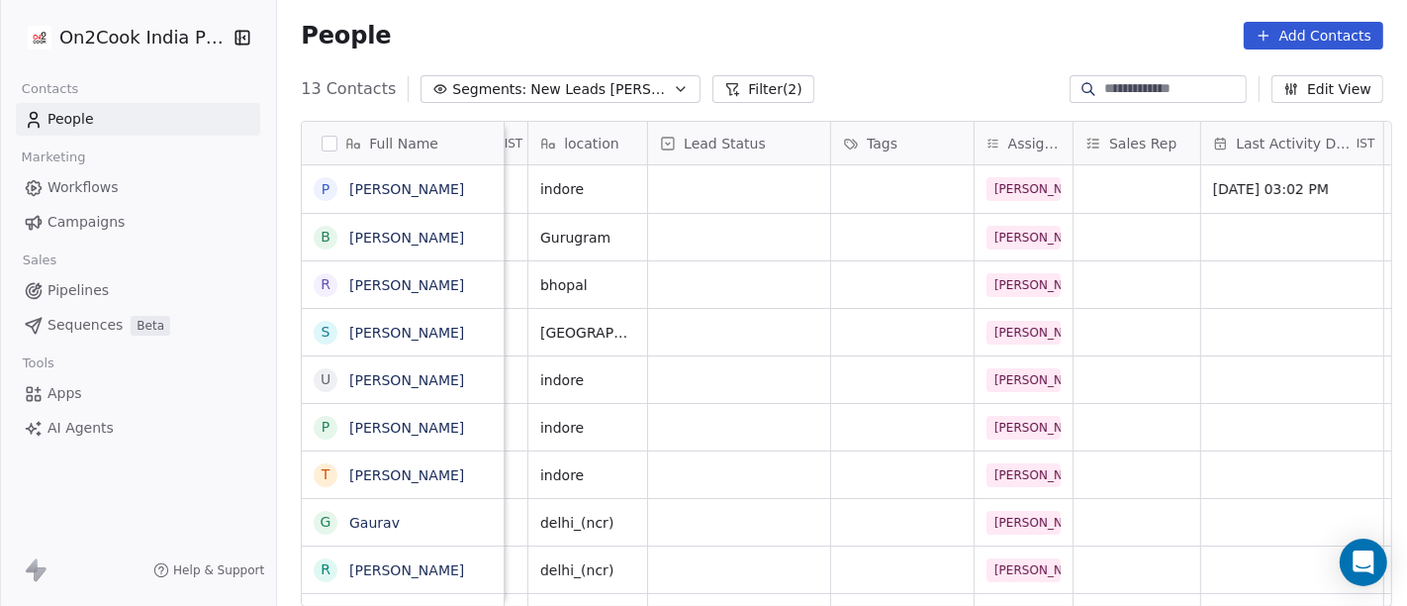
scroll to position [0, 536]
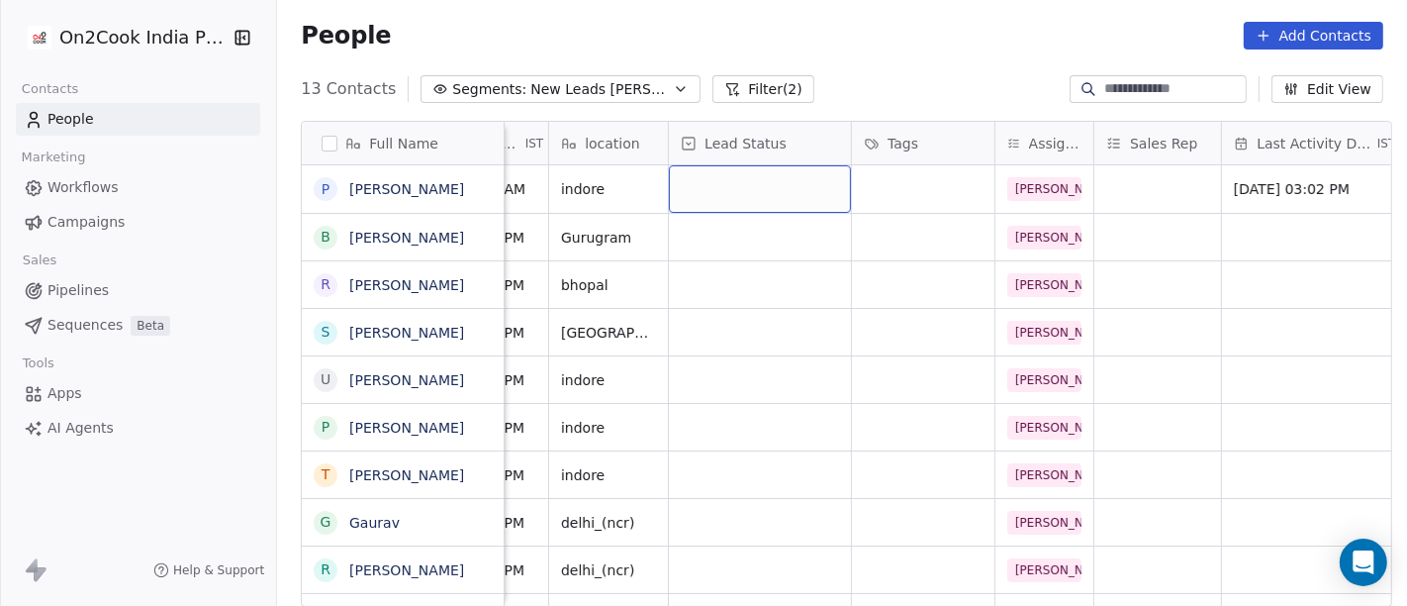
click at [698, 192] on div "grid" at bounding box center [760, 189] width 182 height 48
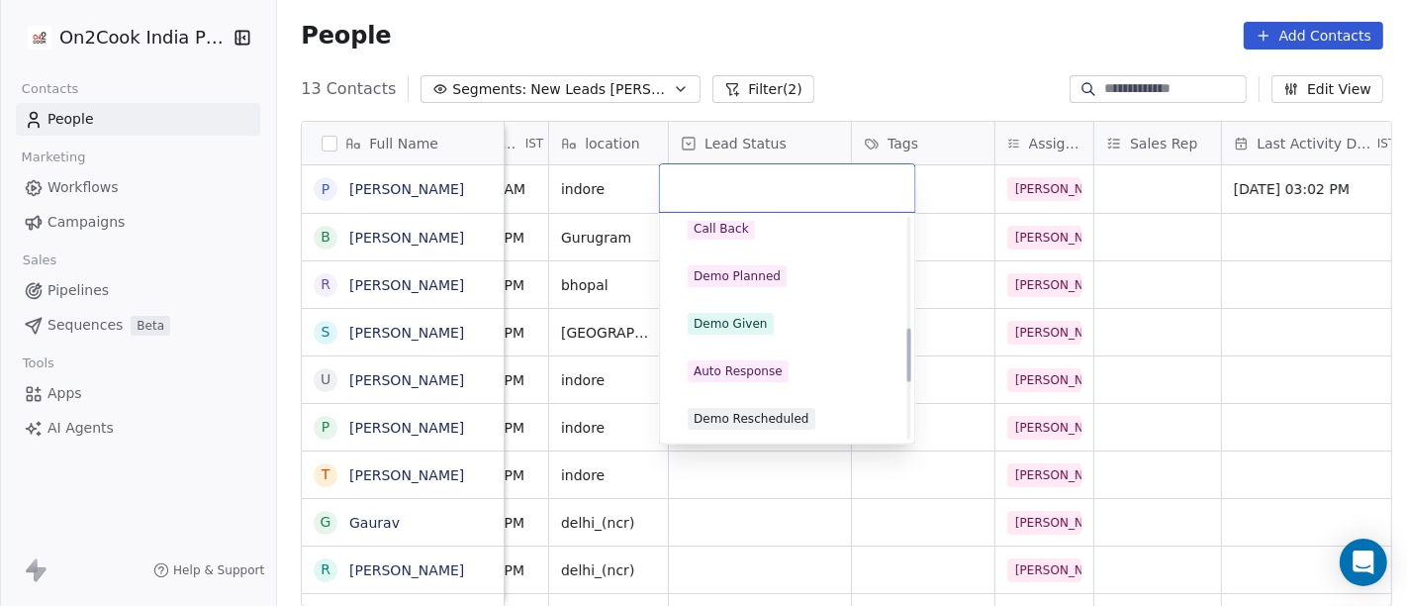
scroll to position [659, 0]
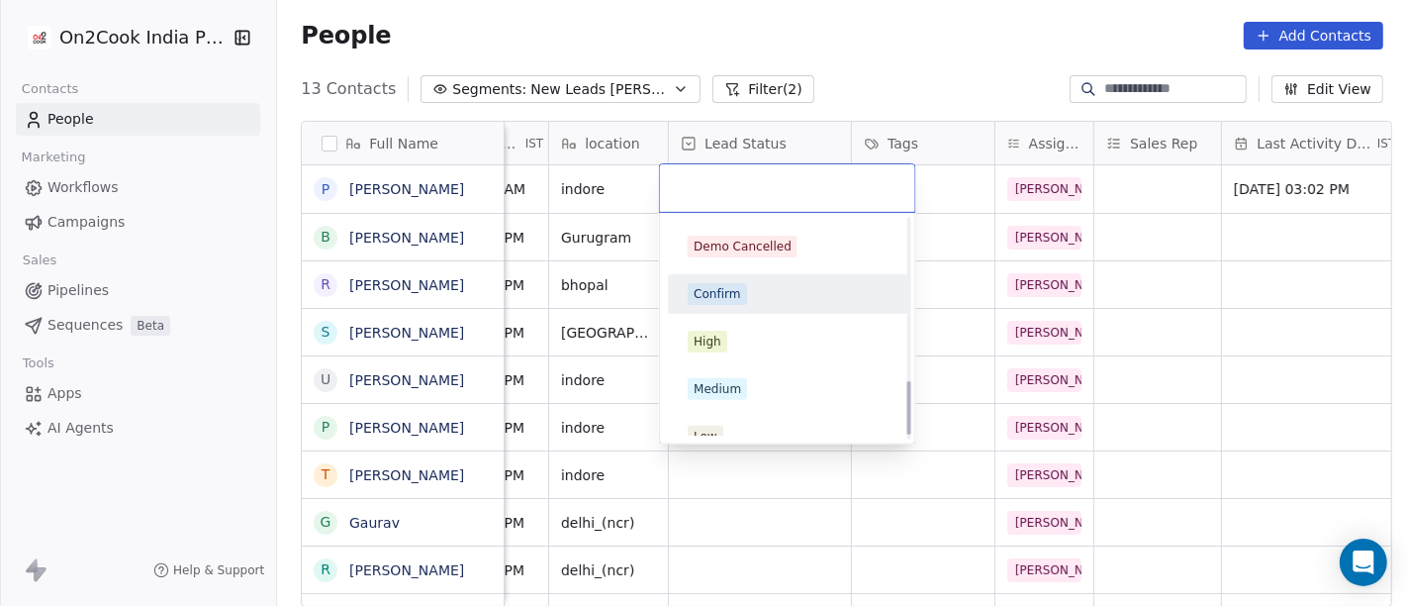
click at [746, 295] on div "Confirm" at bounding box center [788, 294] width 200 height 22
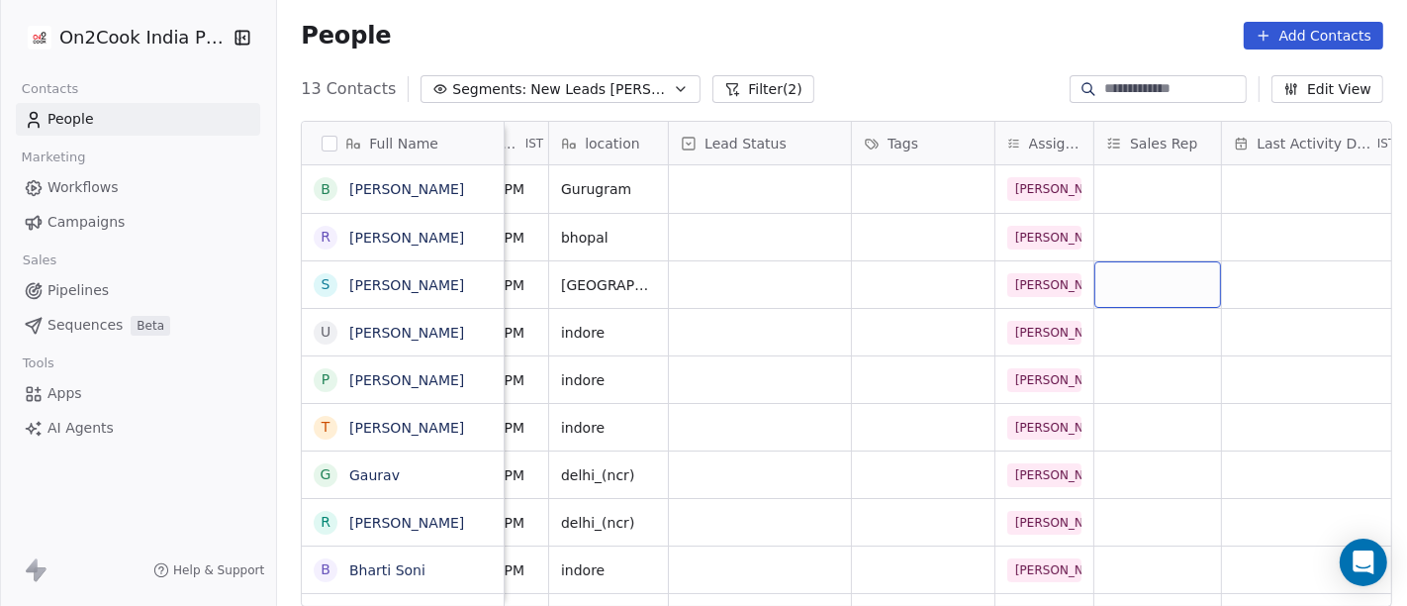
click at [1136, 290] on div "grid" at bounding box center [1158, 284] width 127 height 47
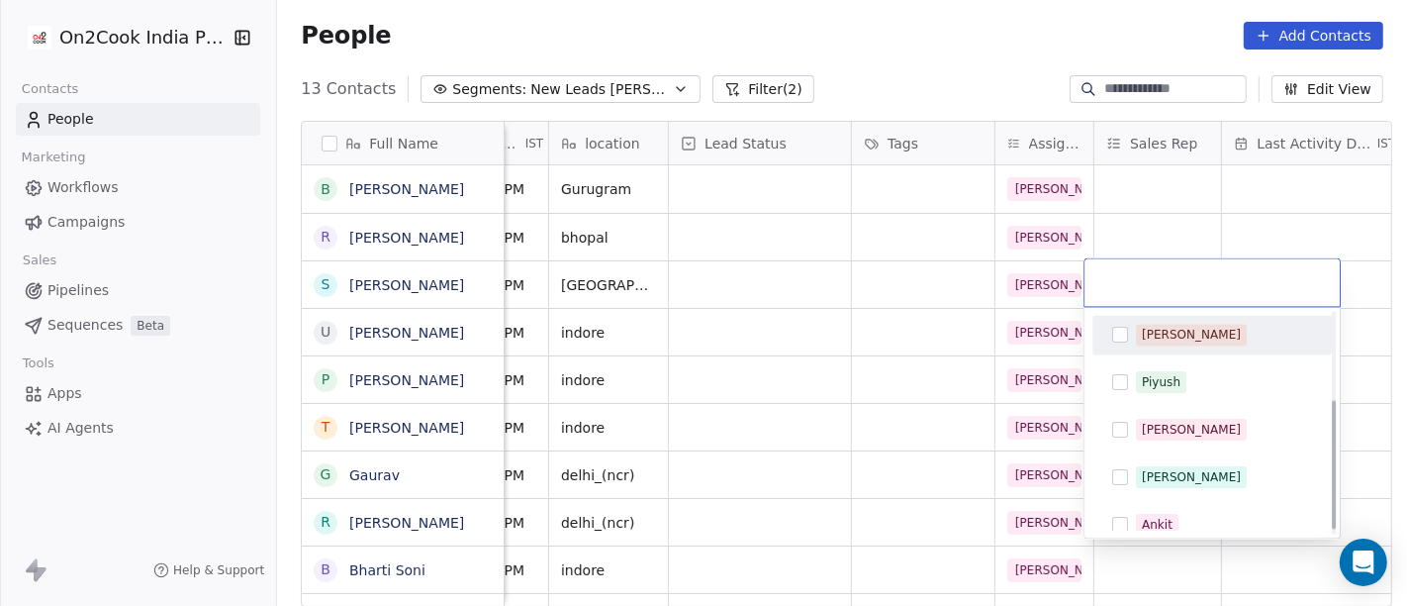
scroll to position [156, 0]
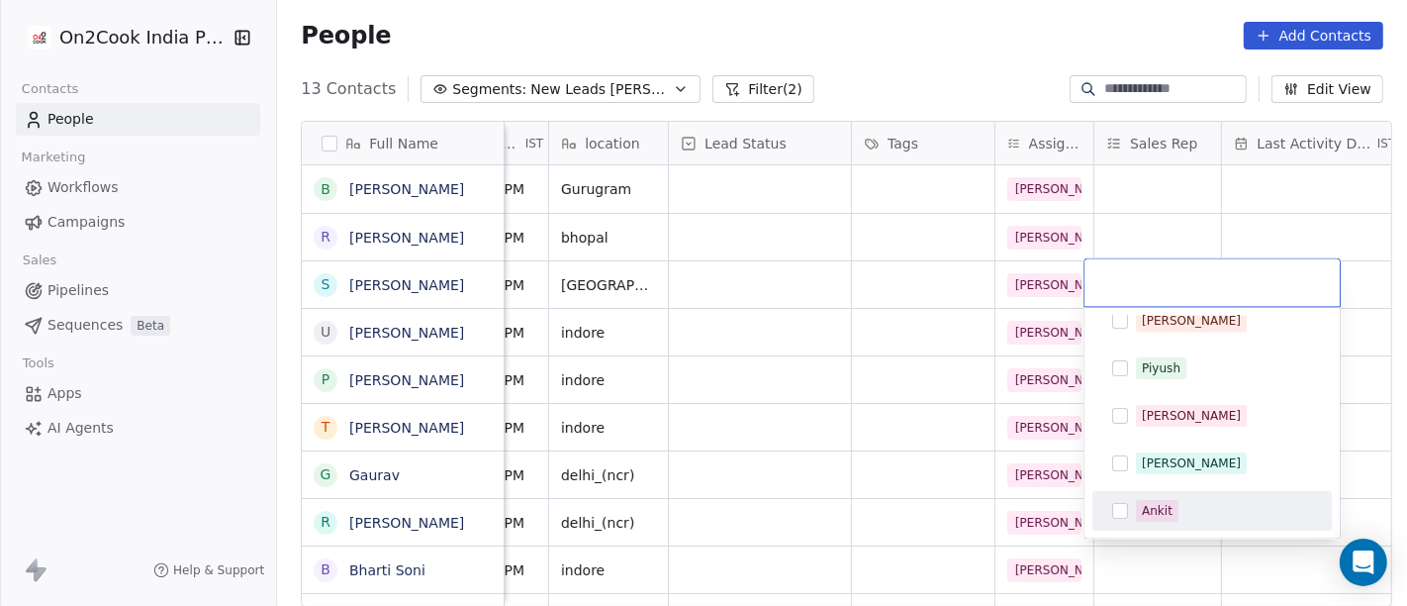
click at [957, 51] on html "On2Cook India Pvt. Ltd. Contacts People Marketing Workflows Campaigns Sales Pip…" at bounding box center [703, 303] width 1407 height 606
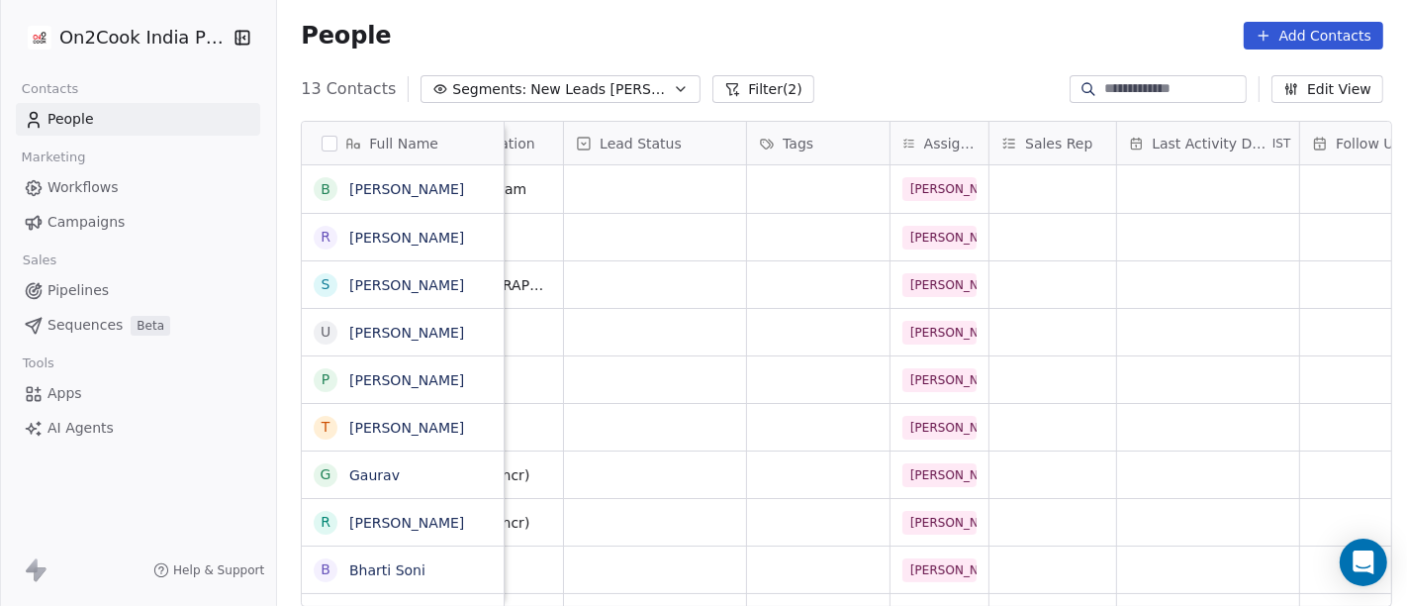
scroll to position [0, 645]
click at [1026, 223] on button "grid" at bounding box center [1038, 235] width 24 height 24
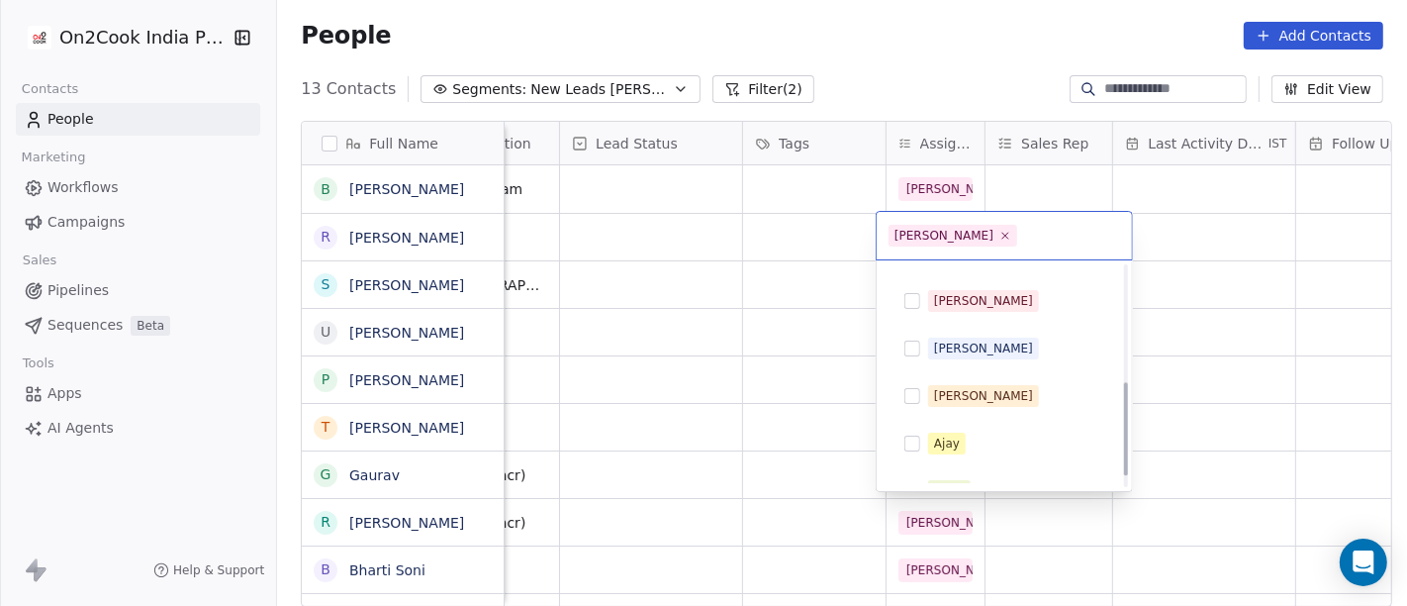
scroll to position [299, 0]
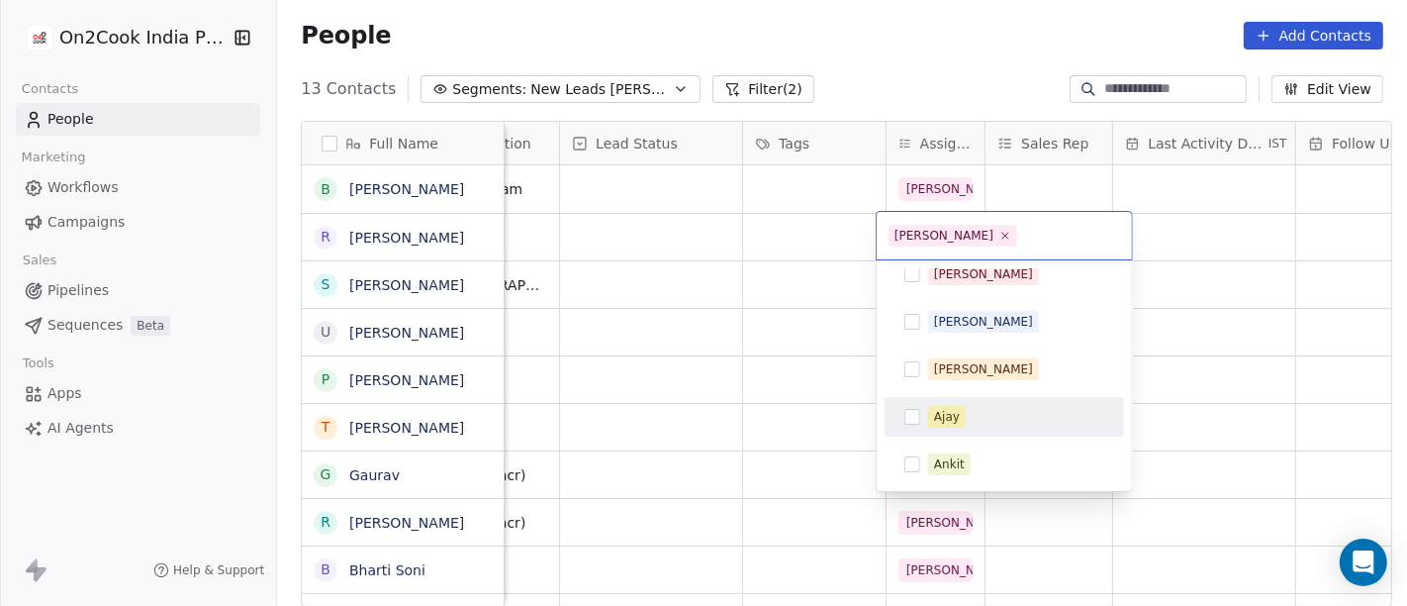
click at [689, 269] on html "On2Cook India Pvt. Ltd. Contacts People Marketing Workflows Campaigns Sales Pip…" at bounding box center [703, 303] width 1407 height 606
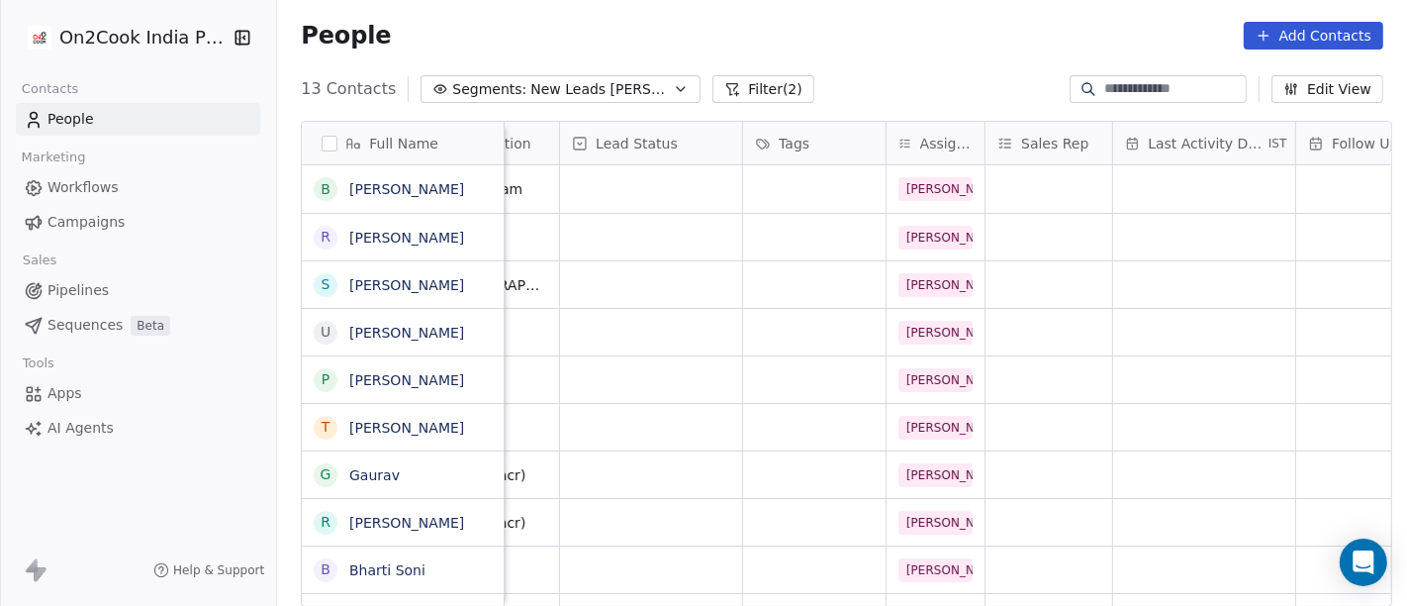
click at [902, 146] on icon at bounding box center [906, 144] width 14 height 16
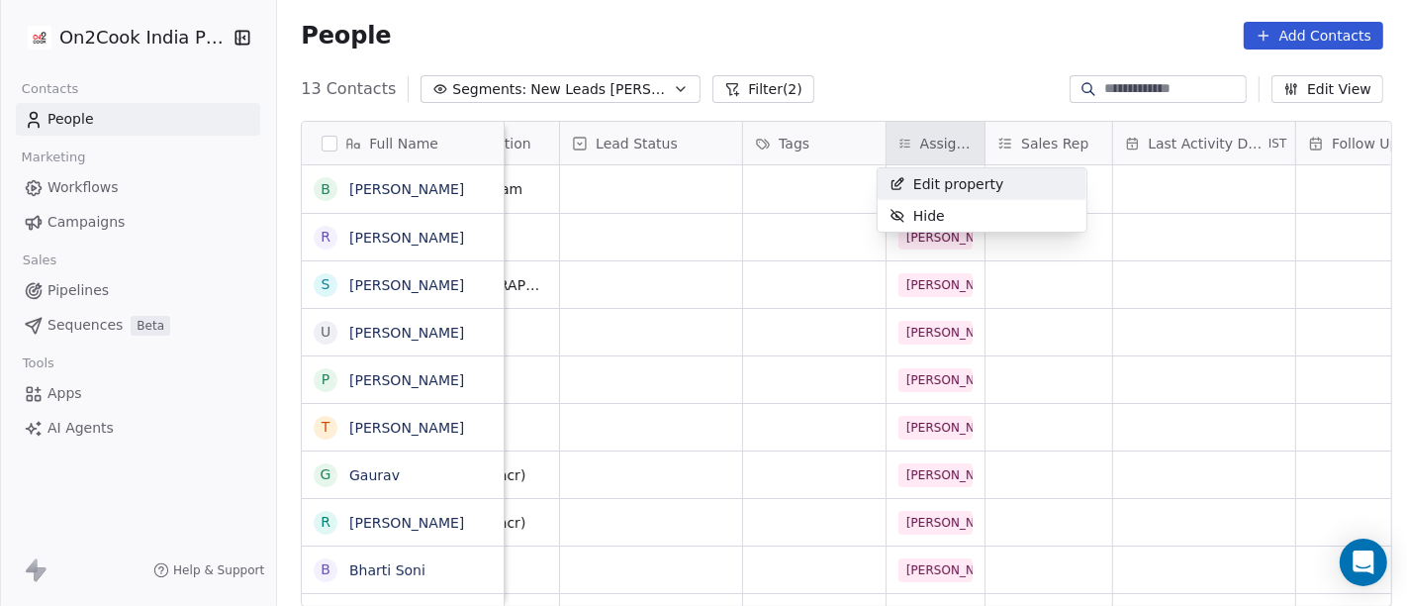
click at [936, 181] on span "Edit property" at bounding box center [958, 184] width 91 height 20
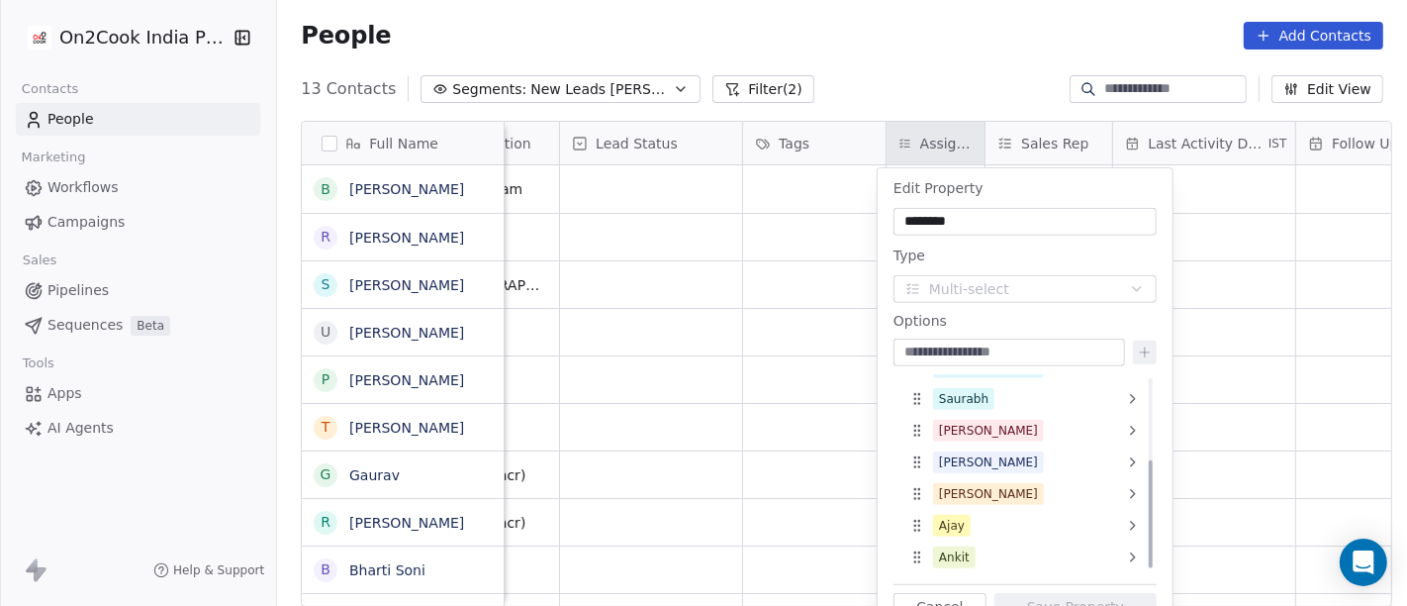
scroll to position [149, 0]
click at [1133, 551] on icon at bounding box center [1133, 557] width 16 height 16
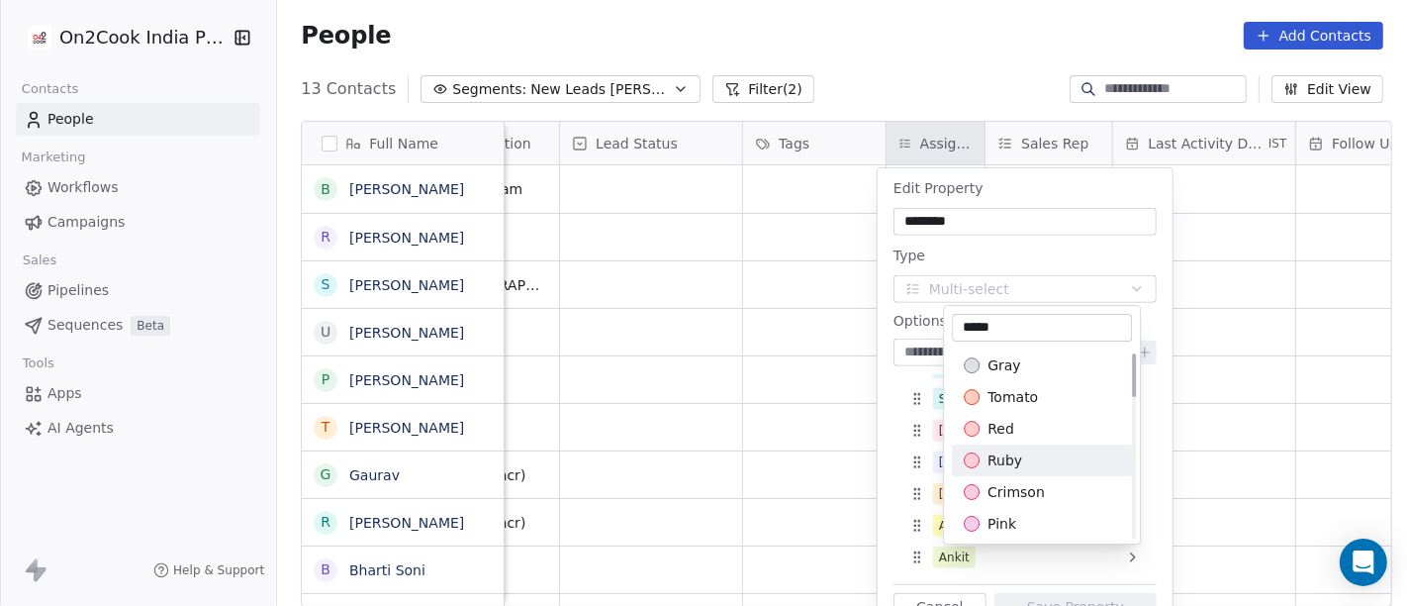
click at [774, 395] on html "On2Cook India Pvt. Ltd. Contacts People Marketing Workflows Campaigns Sales Pip…" at bounding box center [703, 303] width 1407 height 606
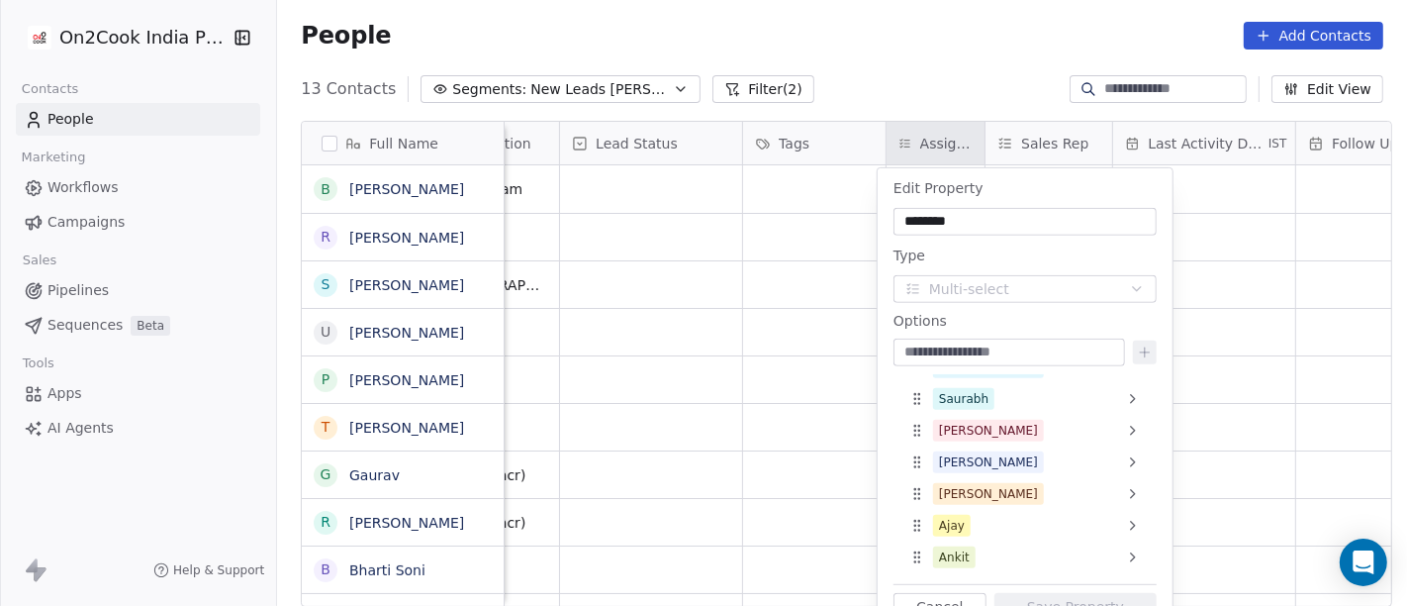
click at [732, 377] on html "On2Cook India Pvt. Ltd. Contacts People Marketing Workflows Campaigns Sales Pip…" at bounding box center [703, 303] width 1407 height 606
click at [624, 308] on html "On2Cook India Pvt. Ltd. Contacts People Marketing Workflows Campaigns Sales Pip…" at bounding box center [703, 303] width 1407 height 606
click at [934, 602] on button "Cancel" at bounding box center [940, 607] width 93 height 28
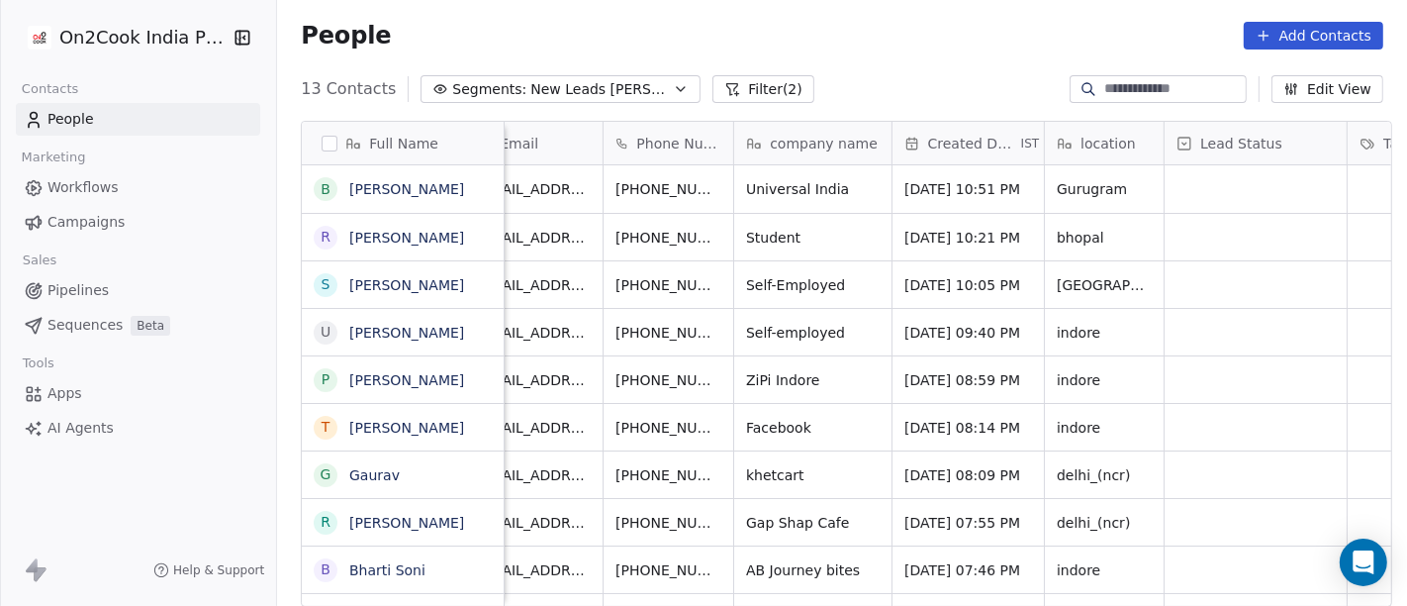
scroll to position [0, 0]
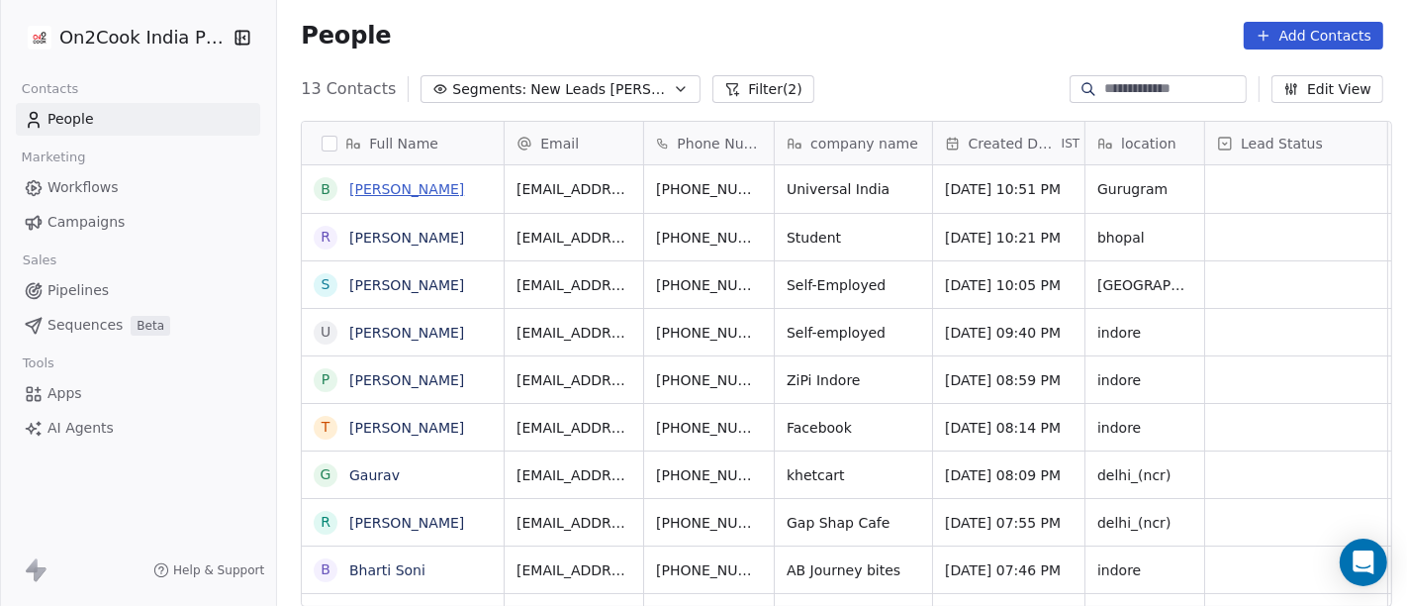
click at [418, 184] on link "BHARATENDU SHARMA" at bounding box center [406, 189] width 115 height 16
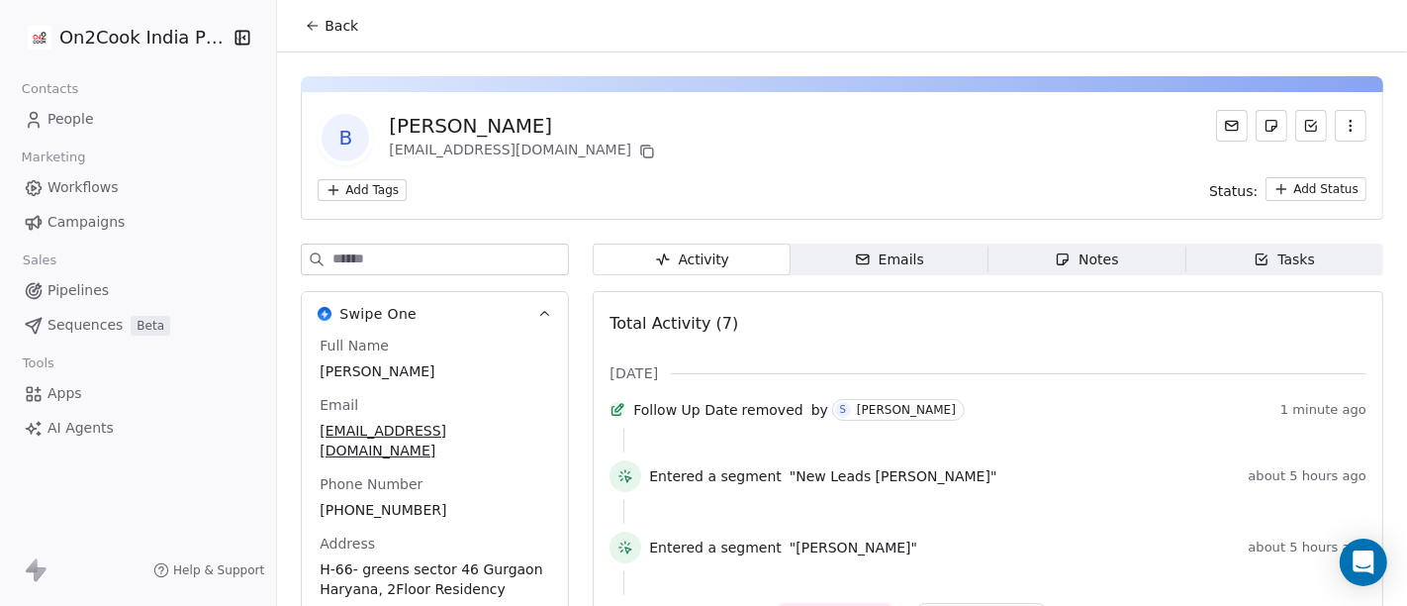
click at [325, 17] on span "Back" at bounding box center [342, 26] width 34 height 20
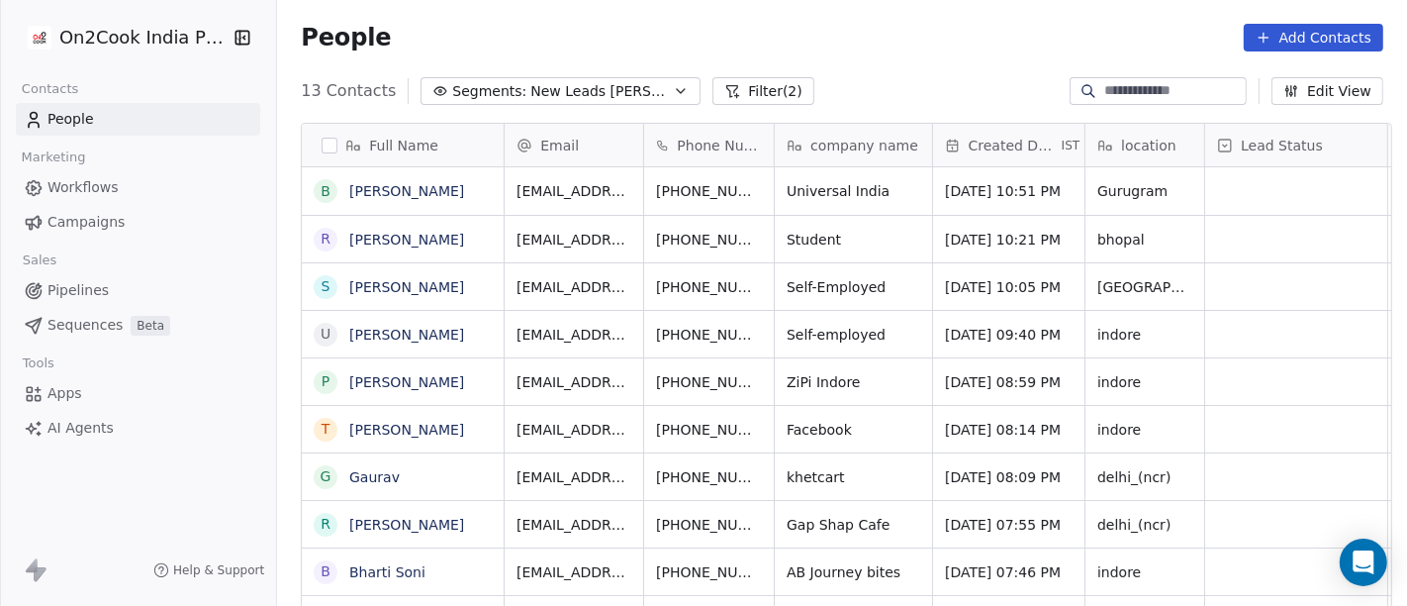
scroll to position [517, 1122]
click at [800, 182] on icon "grid" at bounding box center [808, 188] width 16 height 16
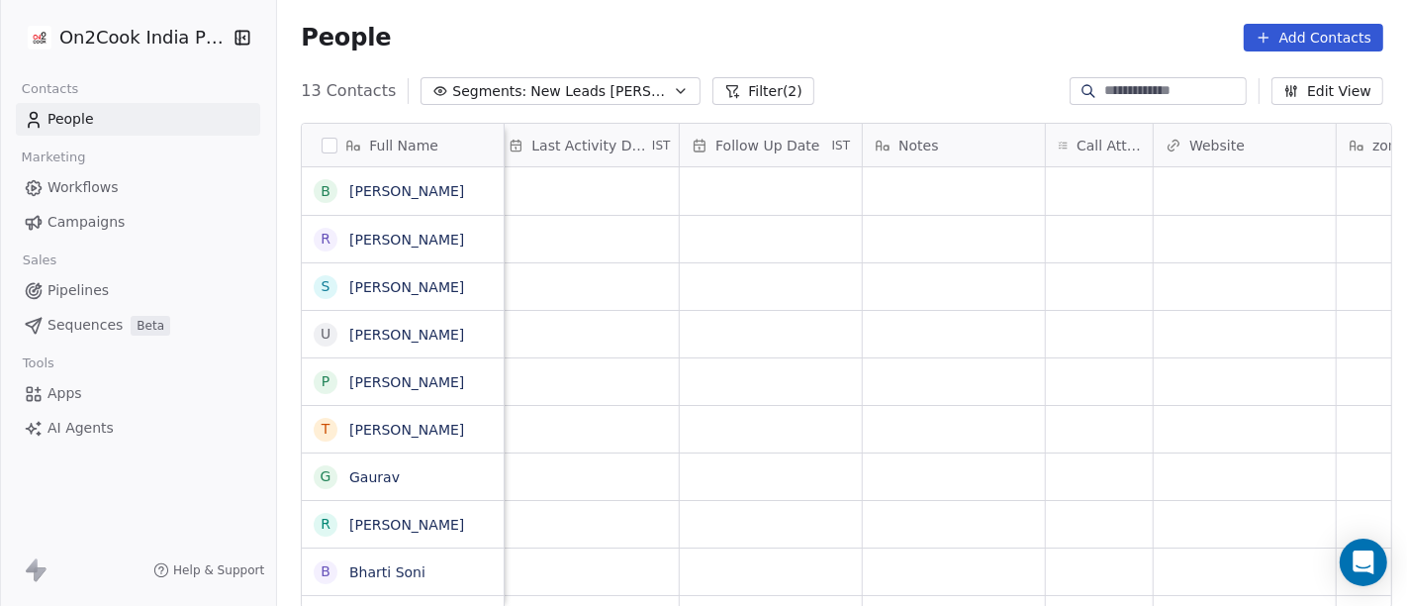
scroll to position [0, 1264]
click at [1077, 190] on div "grid" at bounding box center [1097, 191] width 107 height 48
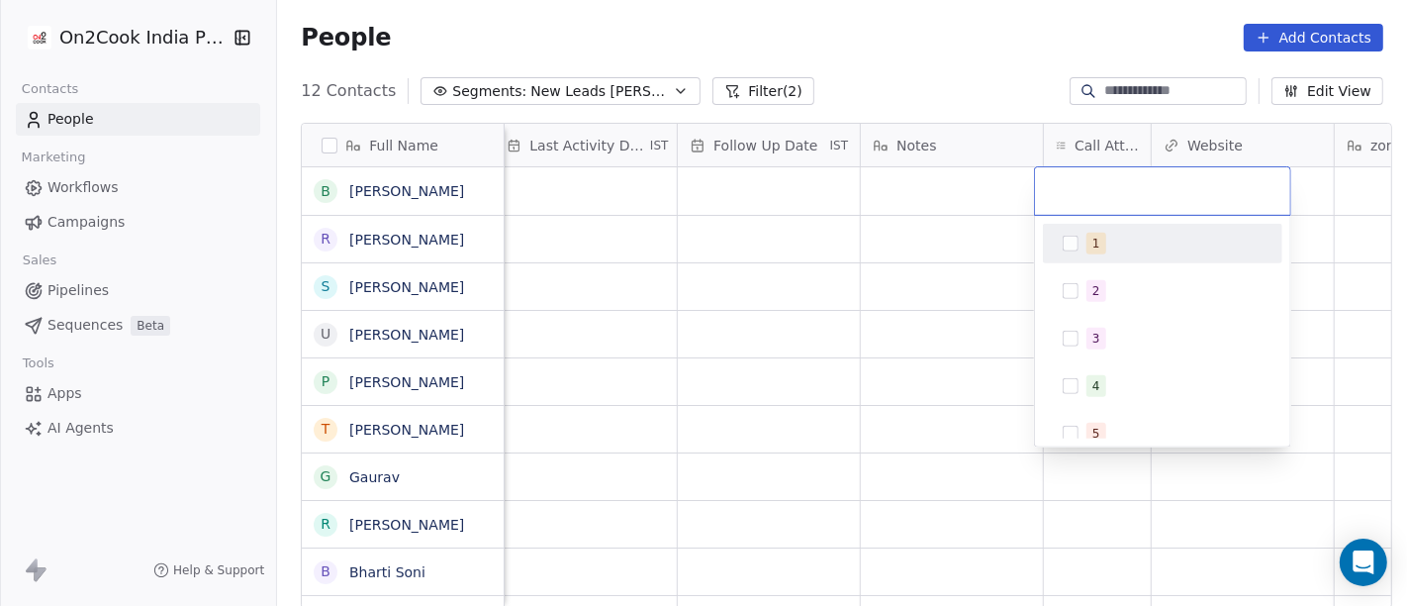
click at [1103, 238] on div "1" at bounding box center [1175, 244] width 176 height 22
click at [1001, 30] on html "On2Cook India Pvt. Ltd. Contacts People Marketing Workflows Campaigns Sales Pip…" at bounding box center [703, 303] width 1407 height 606
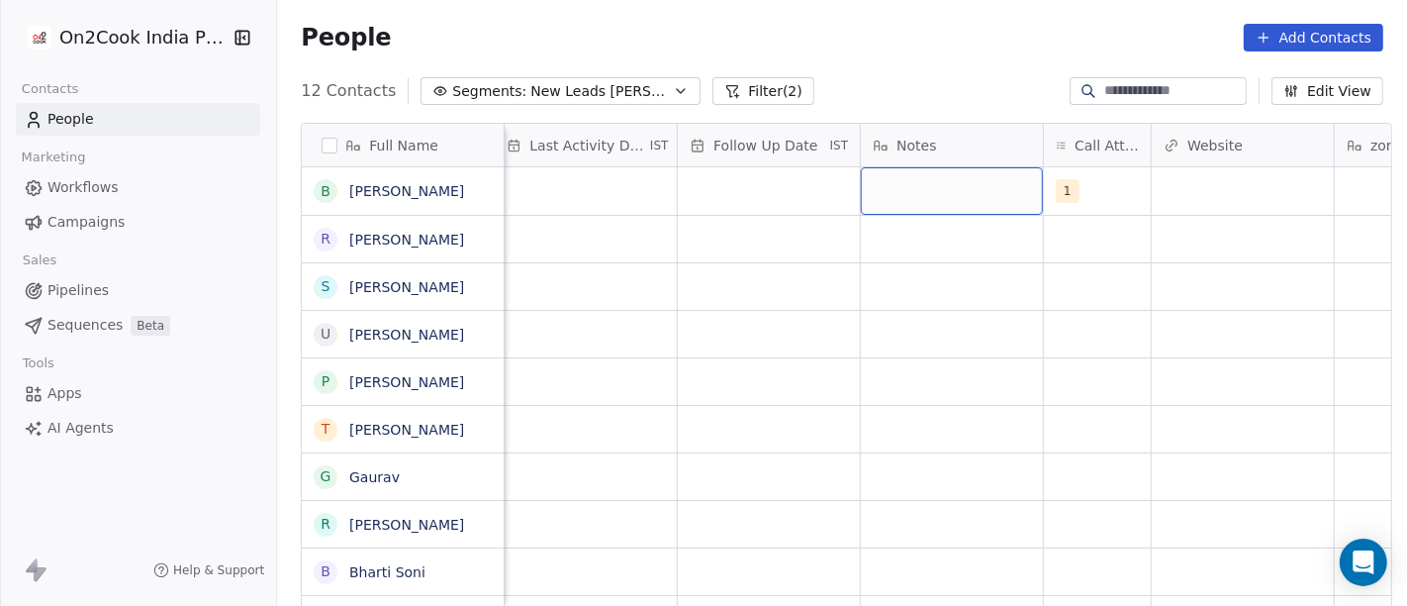
click at [955, 176] on div "grid" at bounding box center [952, 191] width 182 height 48
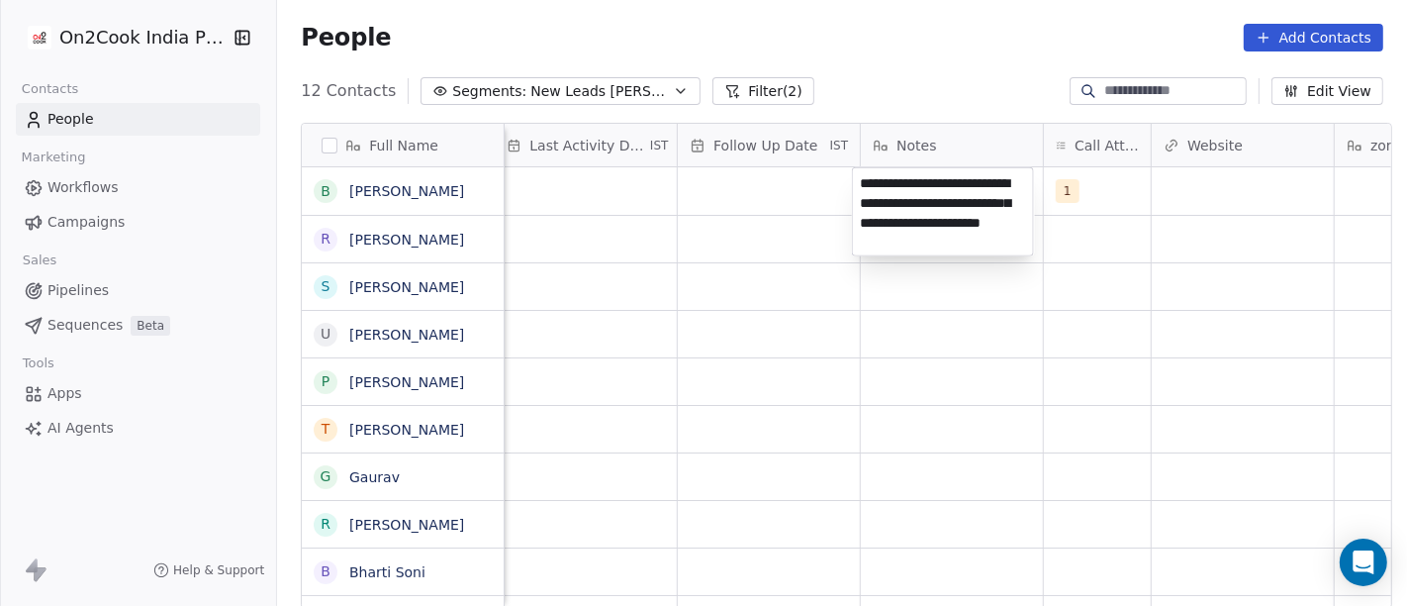
type textarea "**********"
click at [939, 495] on html "**********" at bounding box center [703, 303] width 1407 height 606
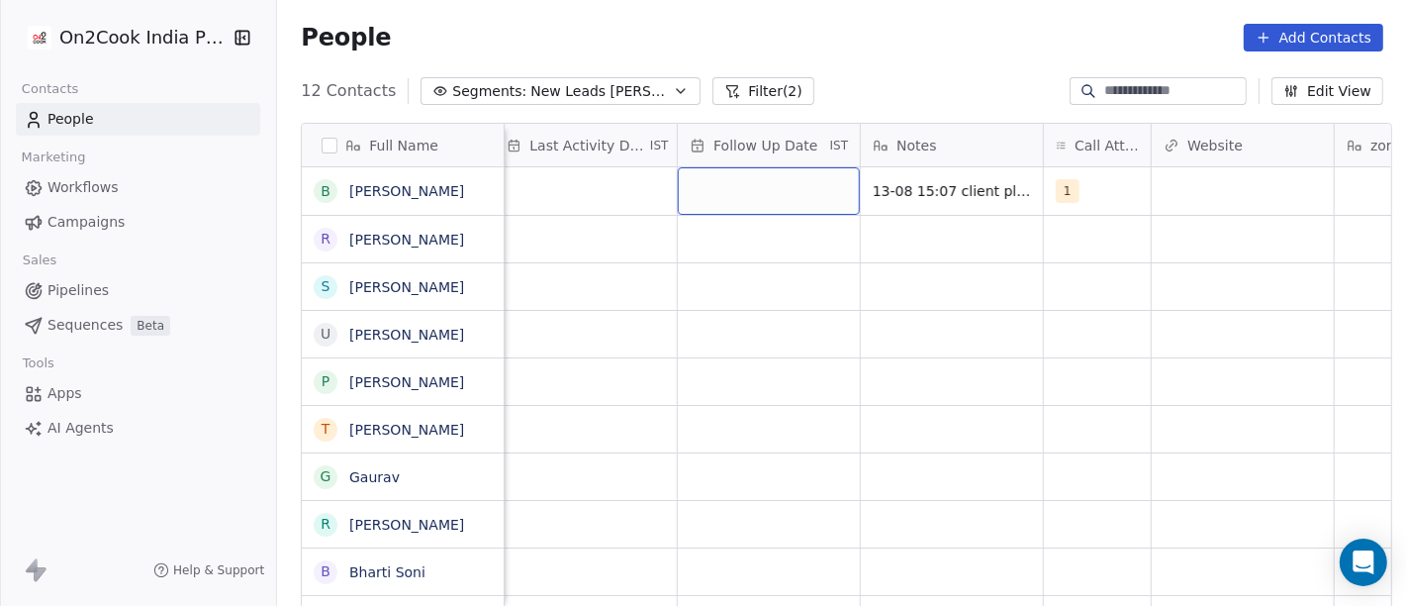
click at [743, 193] on div "grid" at bounding box center [769, 191] width 182 height 48
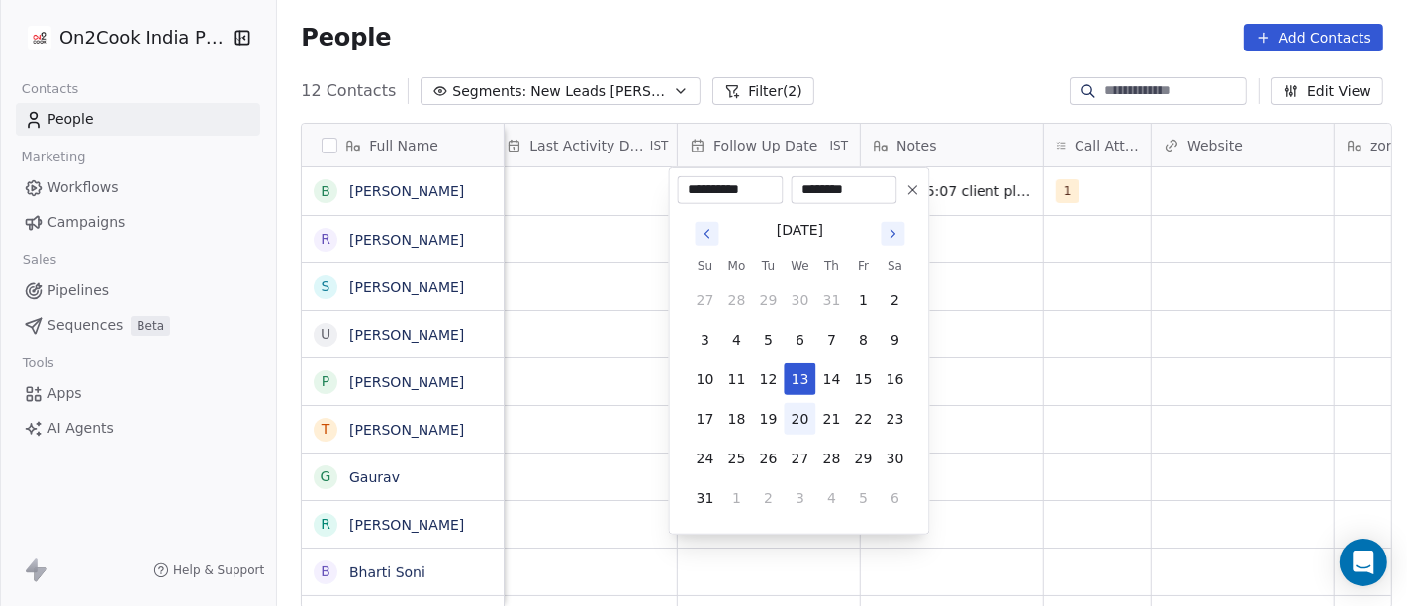
click at [807, 414] on button "20" at bounding box center [801, 419] width 32 height 32
type input "**********"
click at [1162, 368] on html "**********" at bounding box center [703, 303] width 1407 height 606
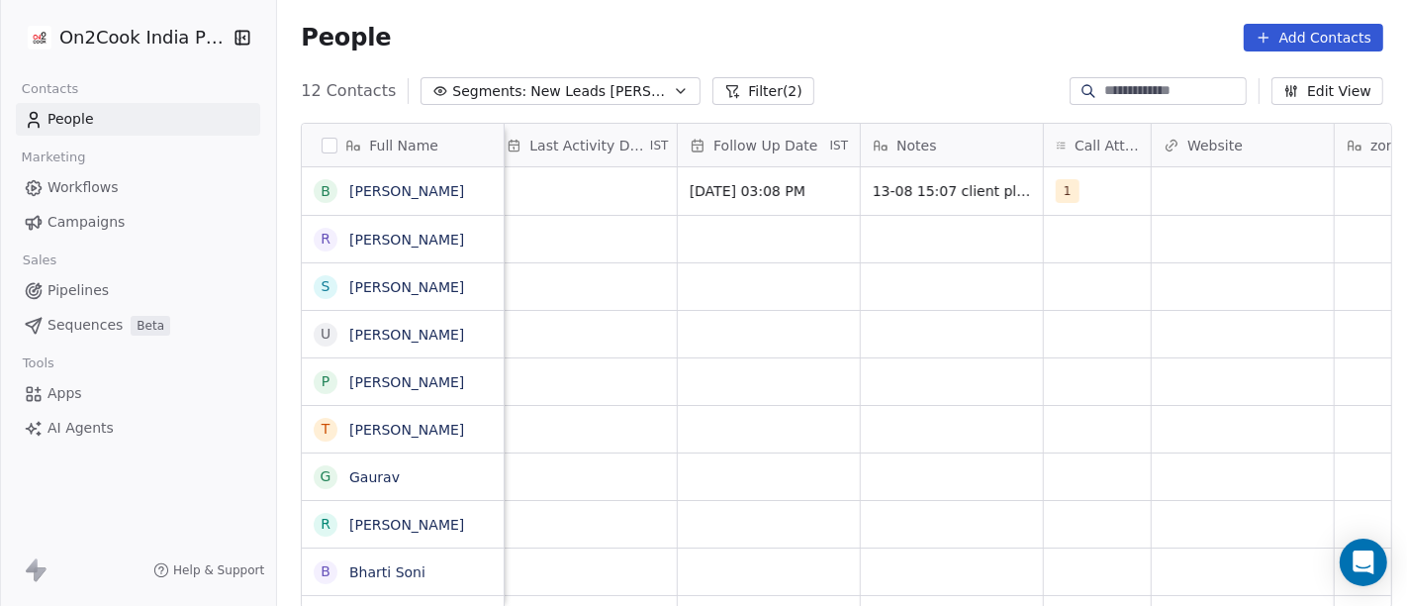
scroll to position [0, 1253]
click at [625, 182] on div "grid" at bounding box center [597, 191] width 182 height 48
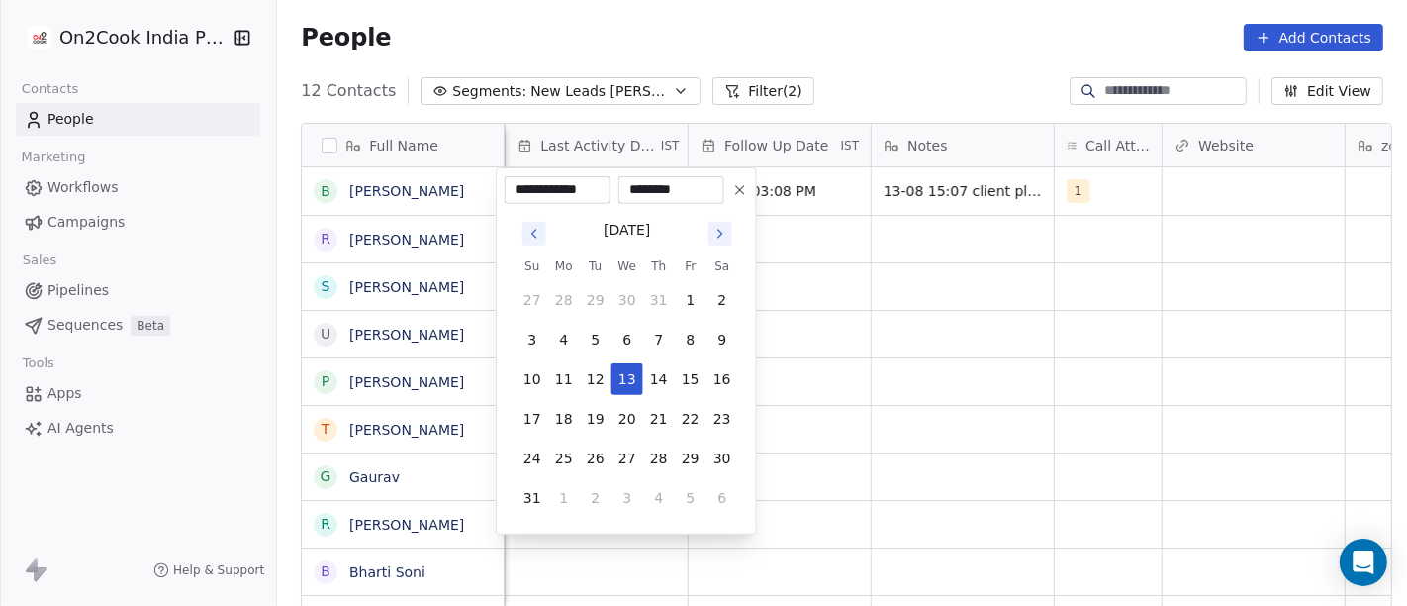
click at [816, 195] on html "**********" at bounding box center [703, 303] width 1407 height 606
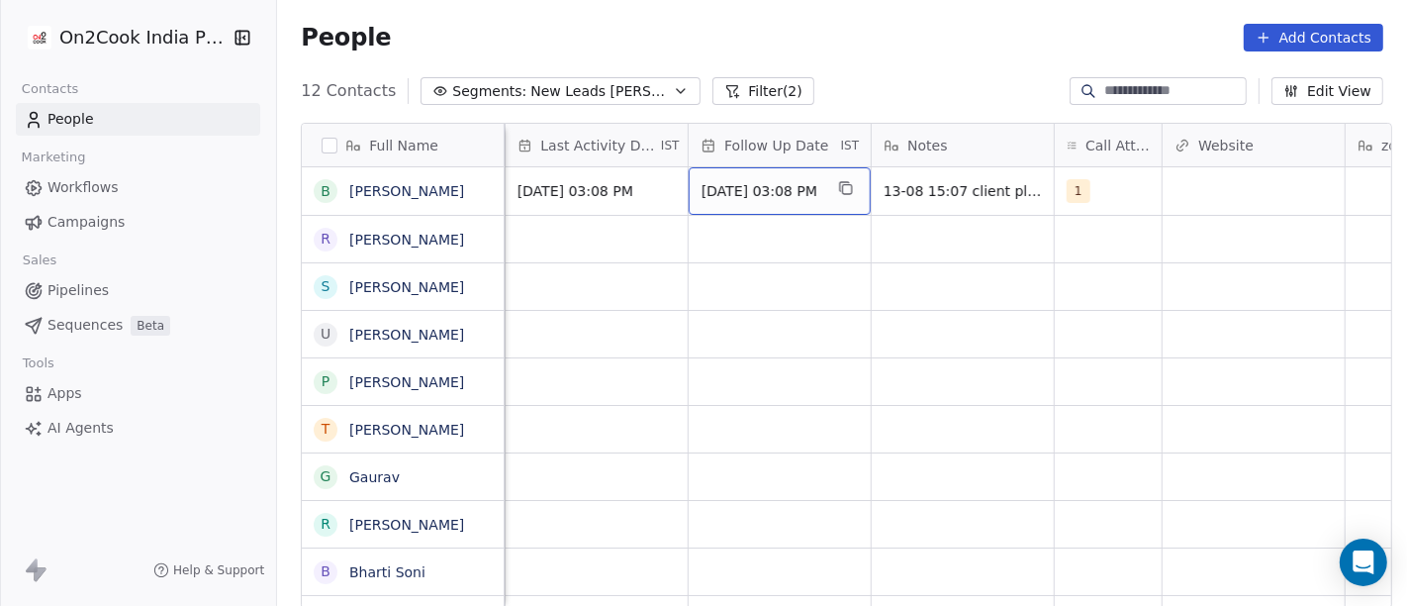
click at [816, 195] on span "20/08/2025 03:08 PM" at bounding box center [762, 191] width 121 height 20
click at [710, 193] on span "20/08/2025 03:08 PM" at bounding box center [762, 191] width 121 height 20
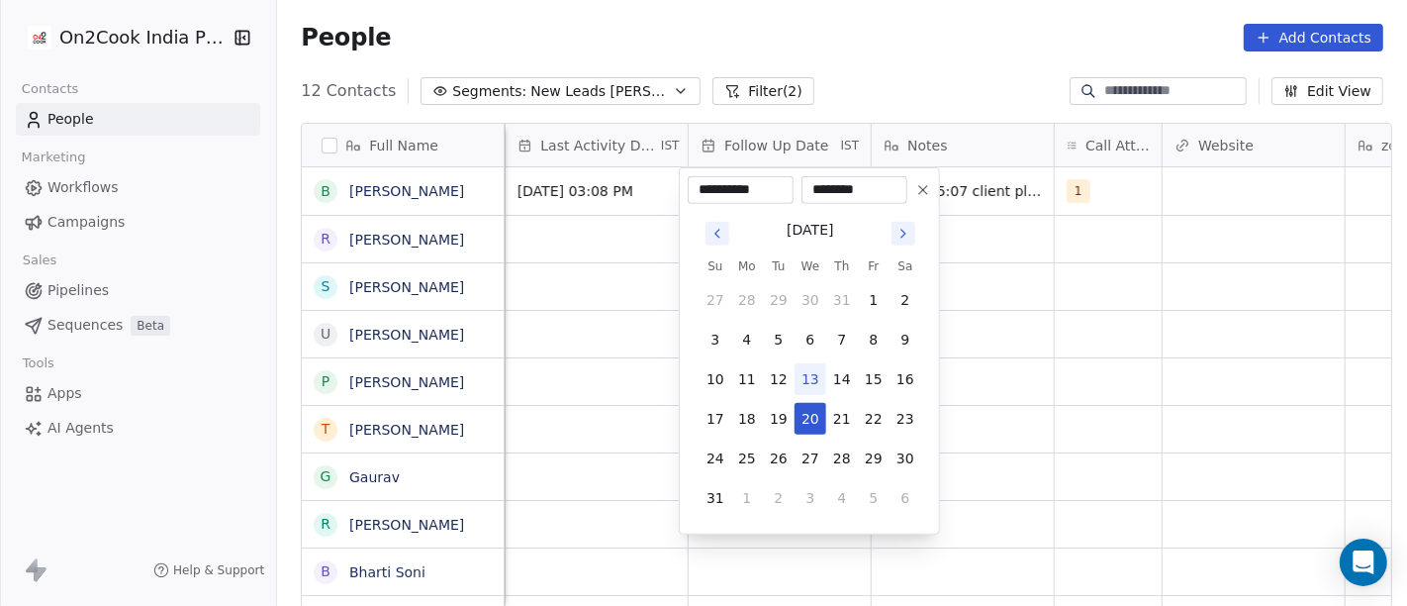
click at [929, 192] on icon at bounding box center [923, 190] width 16 height 16
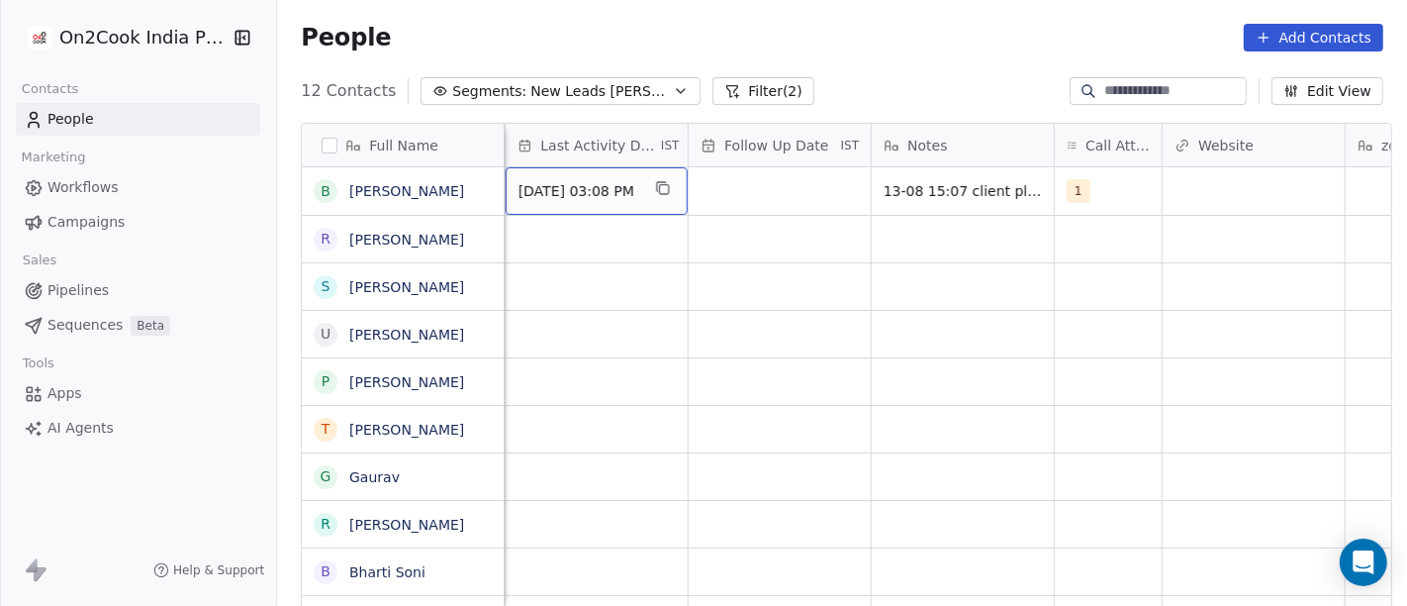
click at [614, 197] on span "Aug 13, 2025 03:08 PM" at bounding box center [579, 191] width 121 height 20
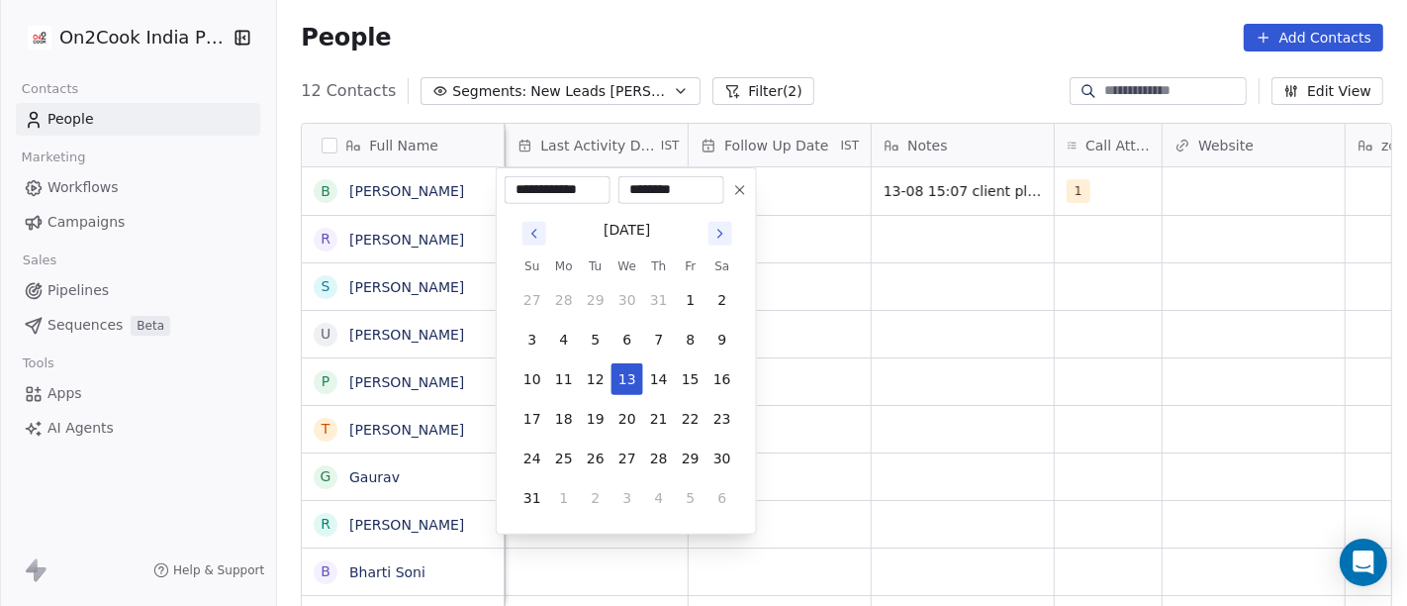
click at [622, 360] on tbody "27 28 29 30 31 1 2 3 4 5 6 7 8 9 10 11 12 13 14 15 16 17 18 19 20 21 22 23 24 2…" at bounding box center [628, 395] width 222 height 238
click at [625, 371] on button "13" at bounding box center [628, 379] width 32 height 32
click at [1029, 379] on html "**********" at bounding box center [703, 303] width 1407 height 606
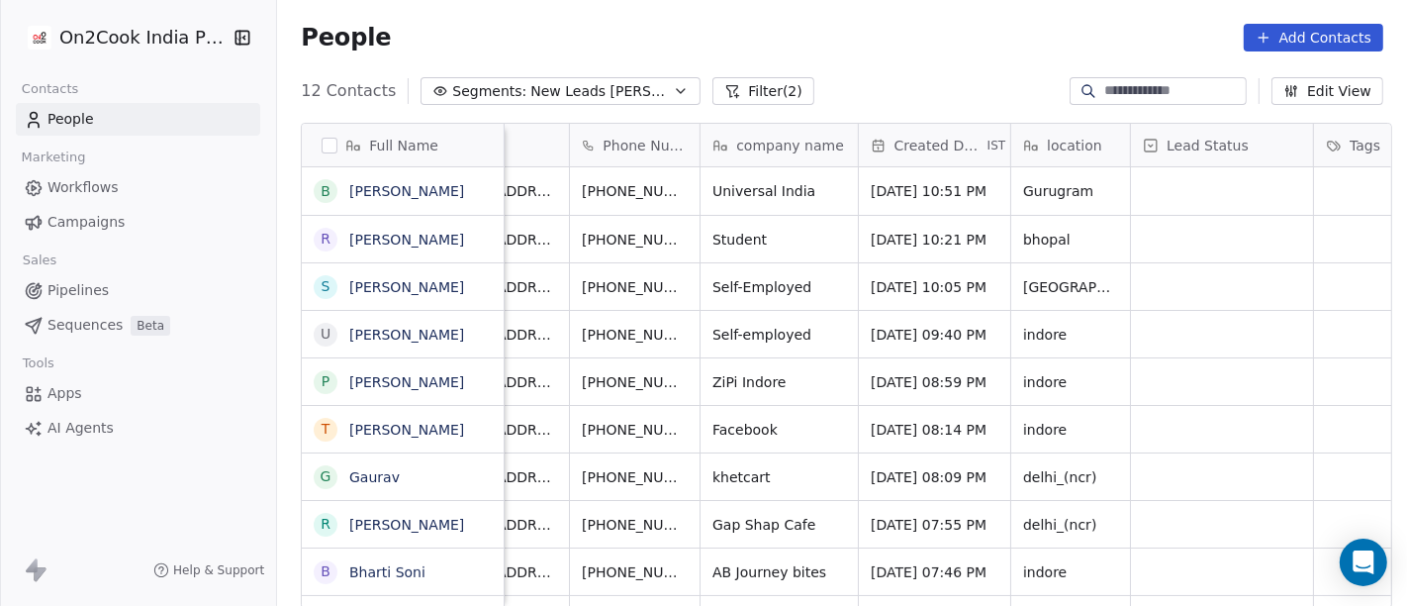
scroll to position [1, 76]
click at [716, 185] on div "+919910216009" at bounding box center [662, 191] width 188 height 48
click at [723, 185] on icon "grid" at bounding box center [731, 188] width 16 height 16
click at [1215, 176] on div "grid" at bounding box center [1220, 191] width 182 height 48
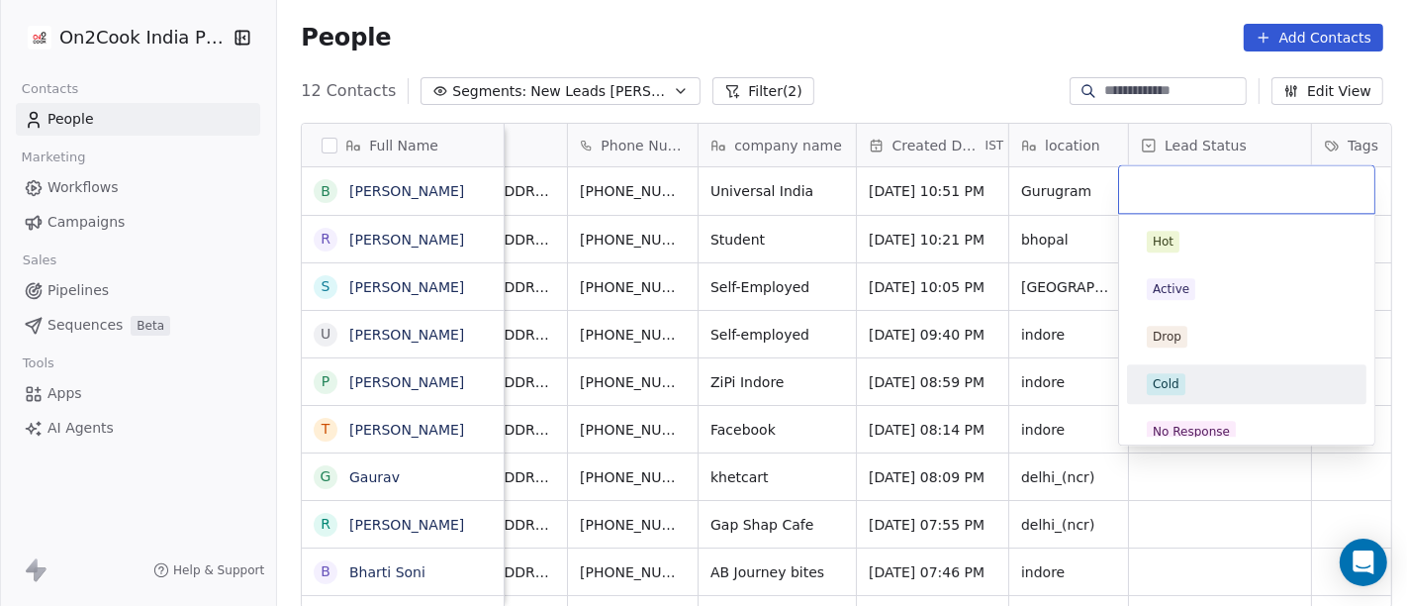
click at [1188, 378] on div "Cold" at bounding box center [1247, 384] width 200 height 22
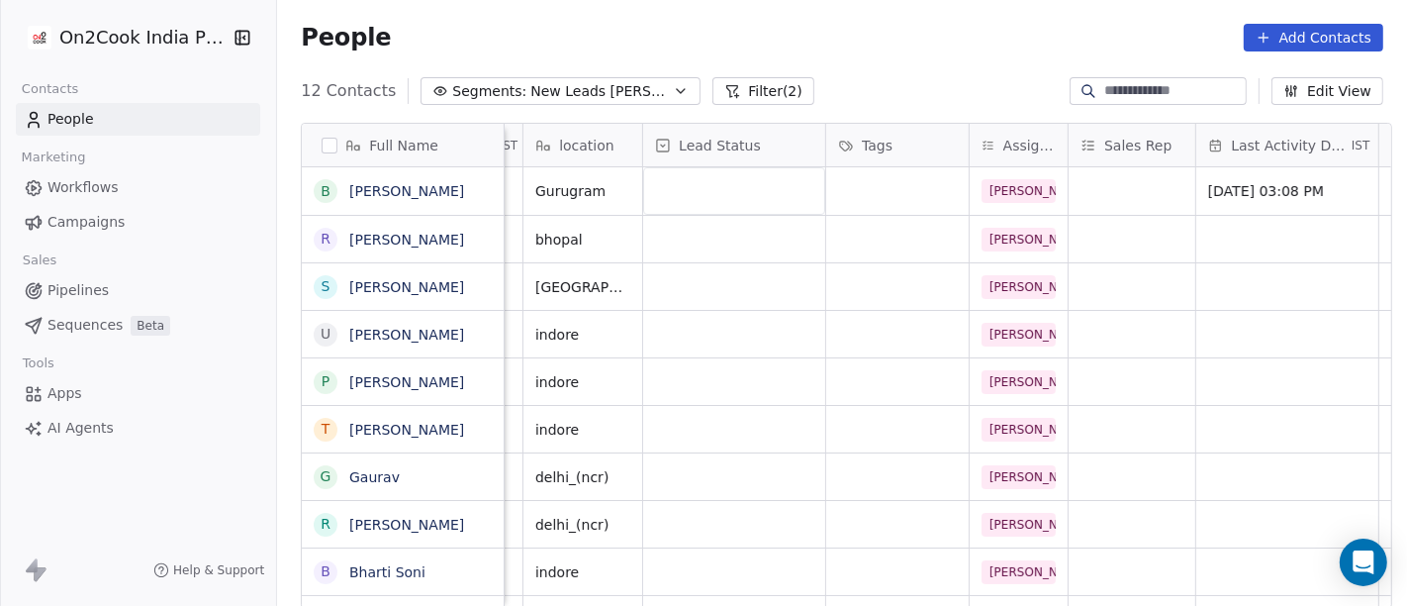
scroll to position [1, 565]
click at [738, 173] on div "grid" at bounding box center [731, 191] width 182 height 48
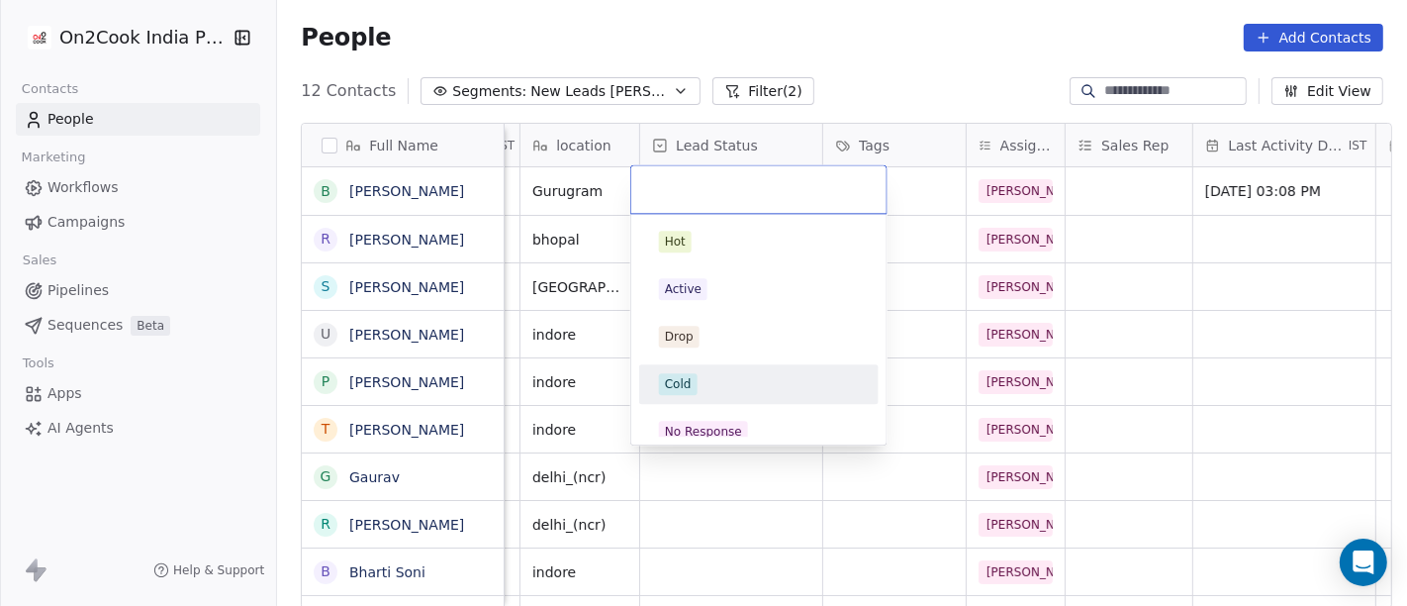
click at [701, 391] on div "Cold" at bounding box center [759, 384] width 200 height 22
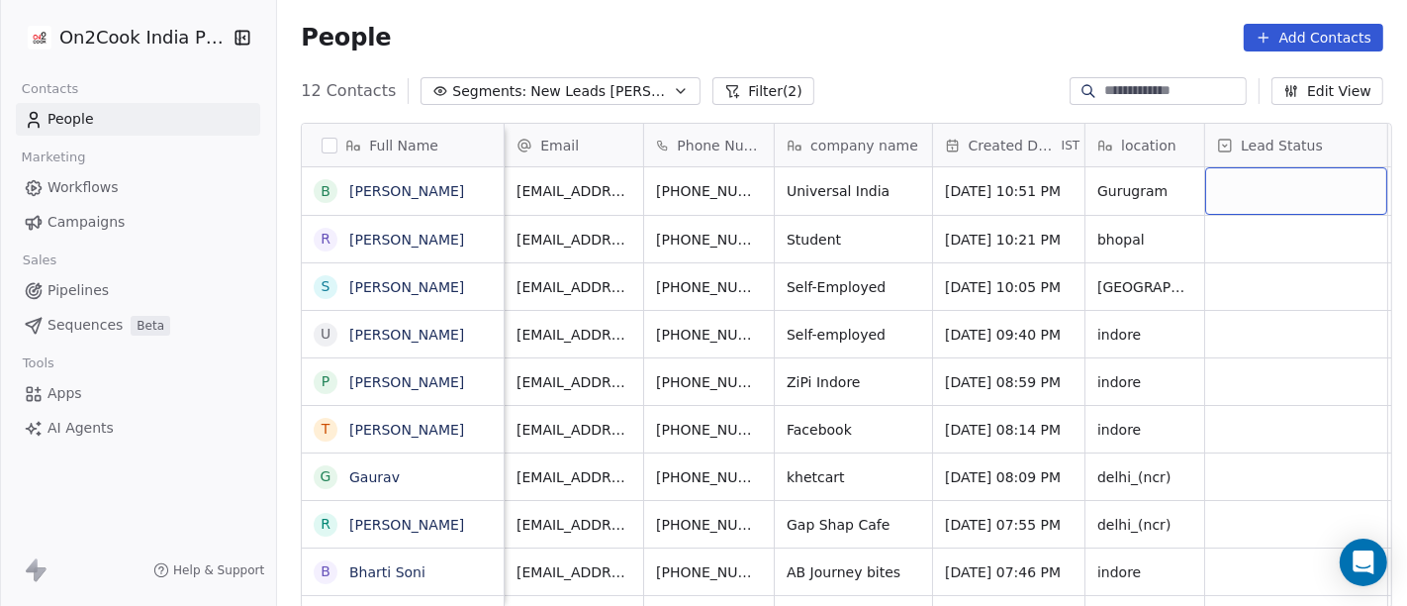
scroll to position [1, 14]
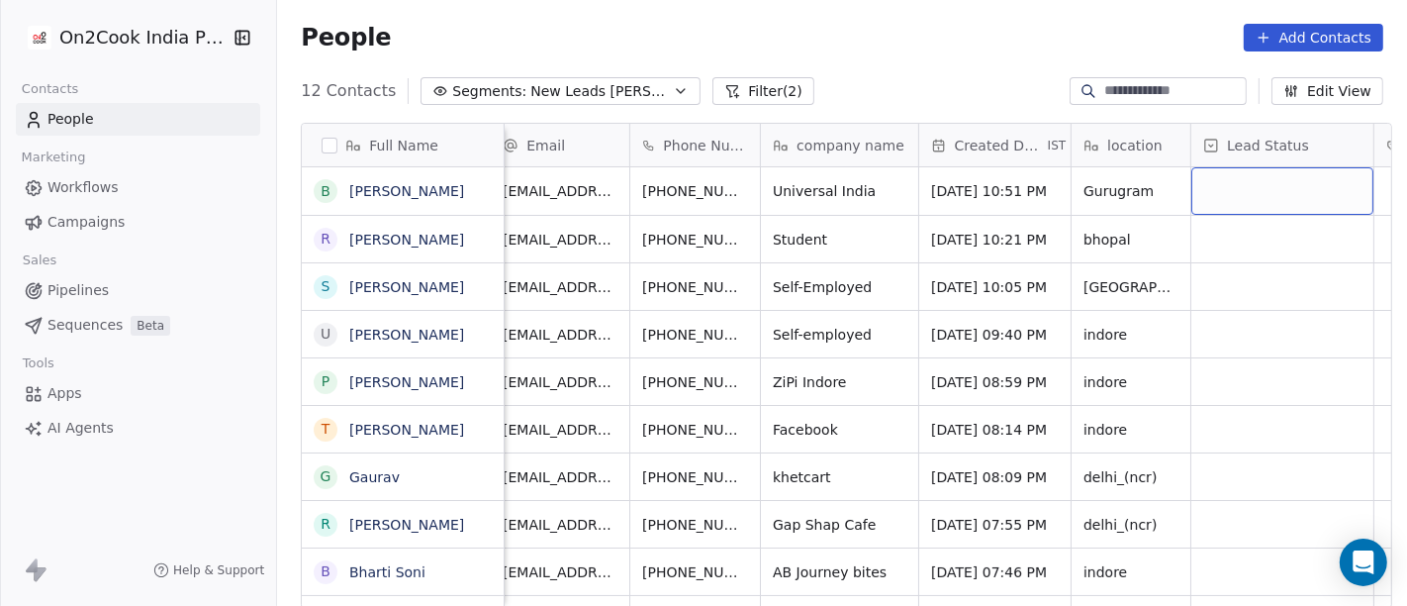
click at [1286, 178] on div "grid" at bounding box center [1283, 191] width 182 height 48
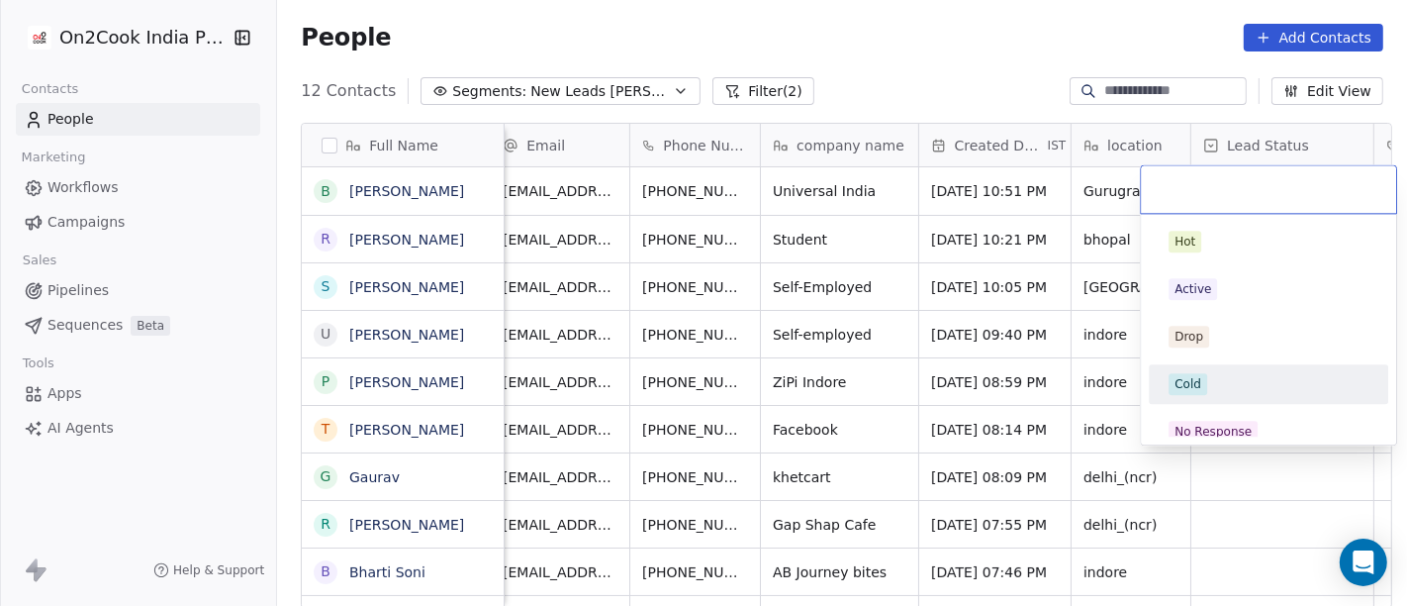
click at [1193, 378] on div "Cold" at bounding box center [1188, 384] width 27 height 18
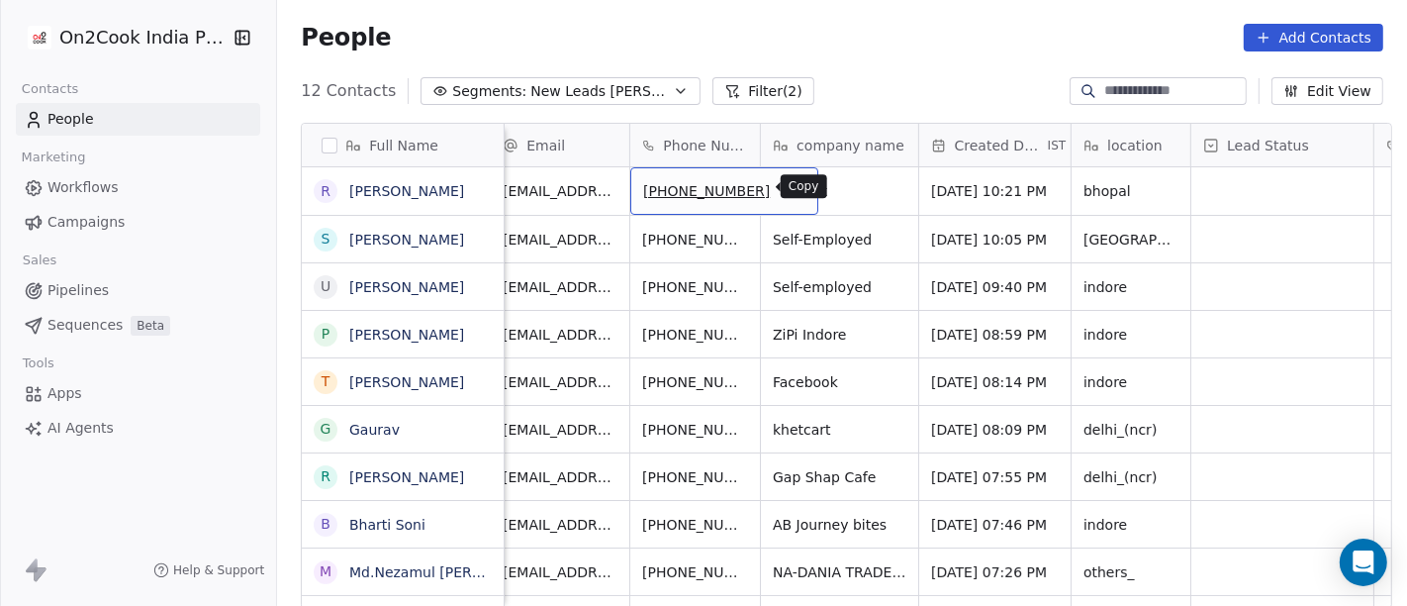
click at [782, 193] on button "grid" at bounding box center [794, 188] width 24 height 24
click at [913, 77] on div "12 Contacts Segments: New Leads Salim Filter (2) Edit View" at bounding box center [842, 91] width 1130 height 32
click at [786, 184] on icon "grid" at bounding box center [794, 188] width 16 height 16
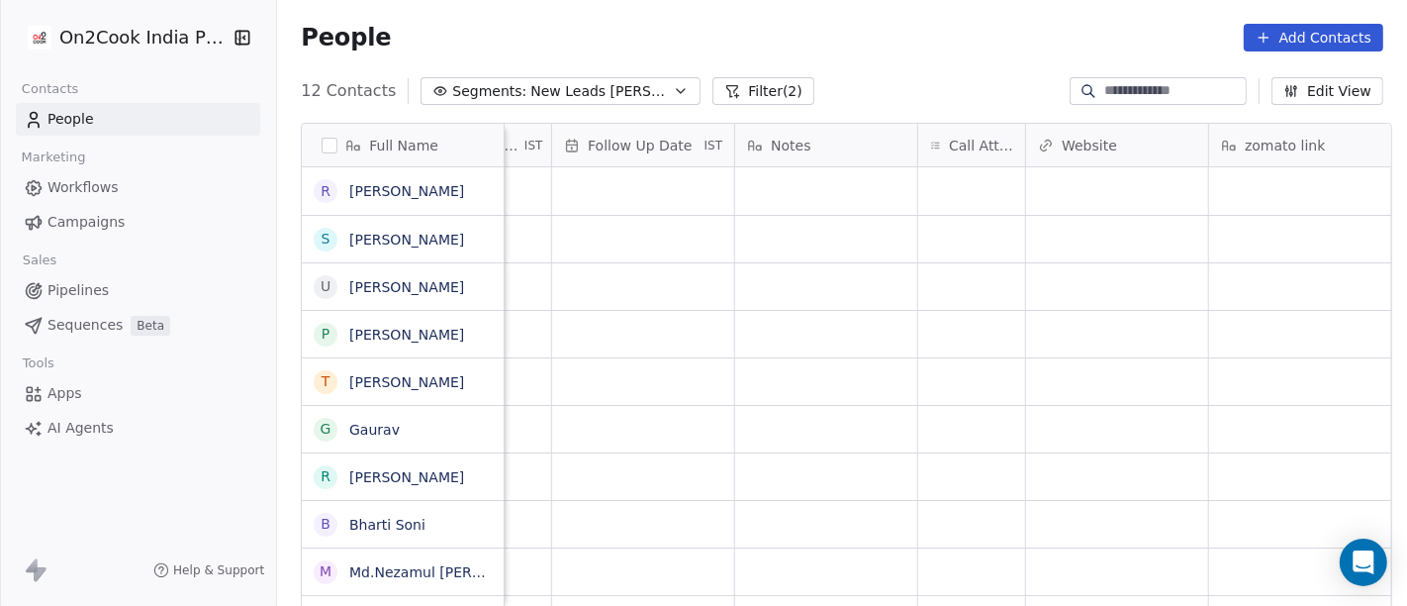
scroll to position [1, 1394]
click at [940, 190] on div "grid" at bounding box center [967, 191] width 107 height 48
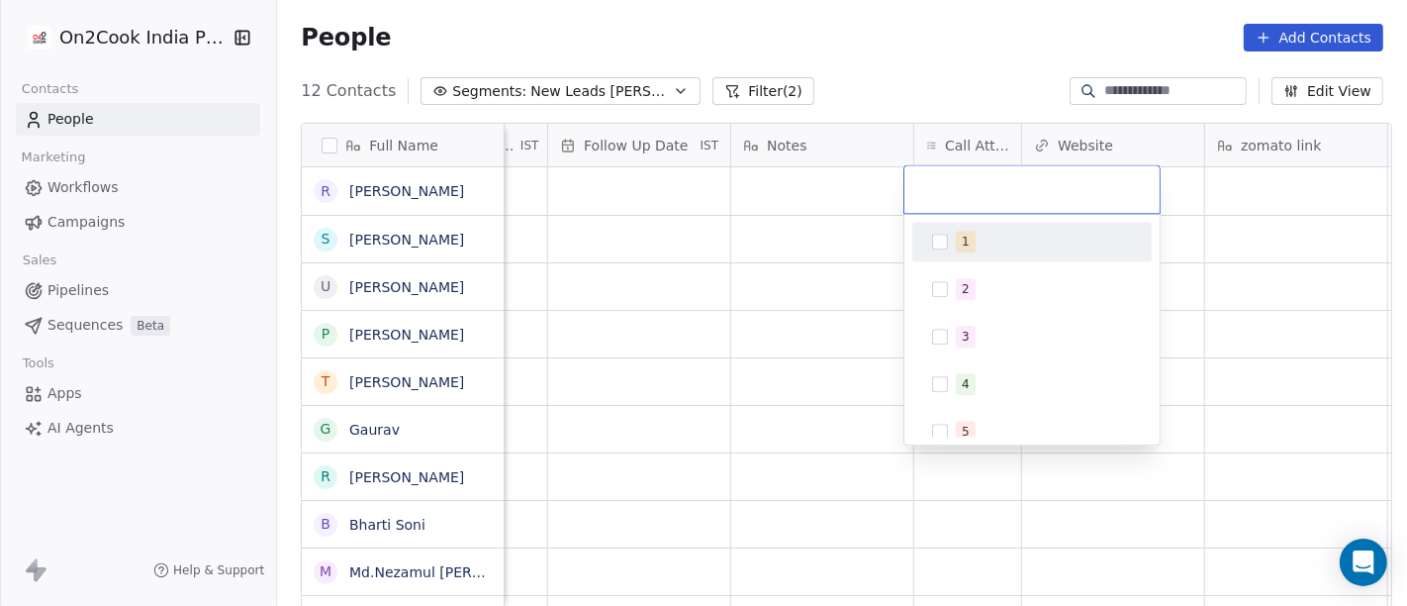
click at [976, 246] on div "1" at bounding box center [1044, 242] width 176 height 22
click at [864, 49] on html "On2Cook India Pvt. Ltd. Contacts People Marketing Workflows Campaigns Sales Pip…" at bounding box center [703, 303] width 1407 height 606
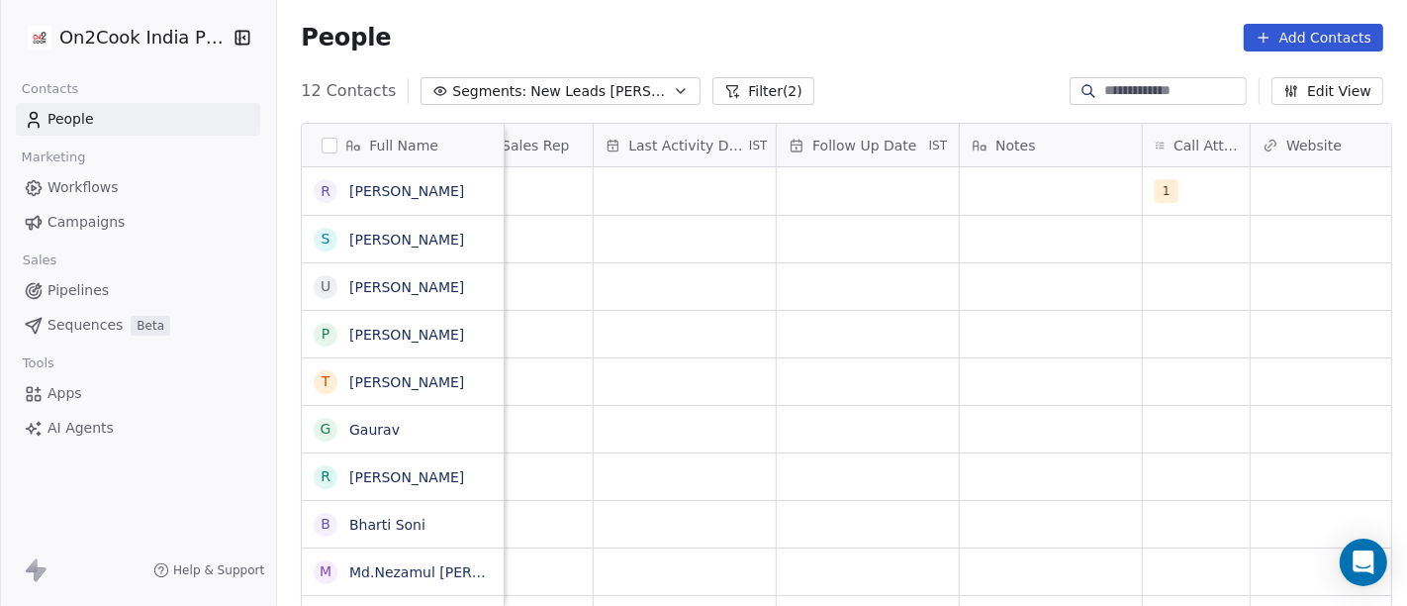
scroll to position [0, 1165]
click at [1018, 182] on div "grid" at bounding box center [1051, 191] width 182 height 48
click at [997, 199] on textarea "**********" at bounding box center [1041, 198] width 180 height 61
type textarea "**********"
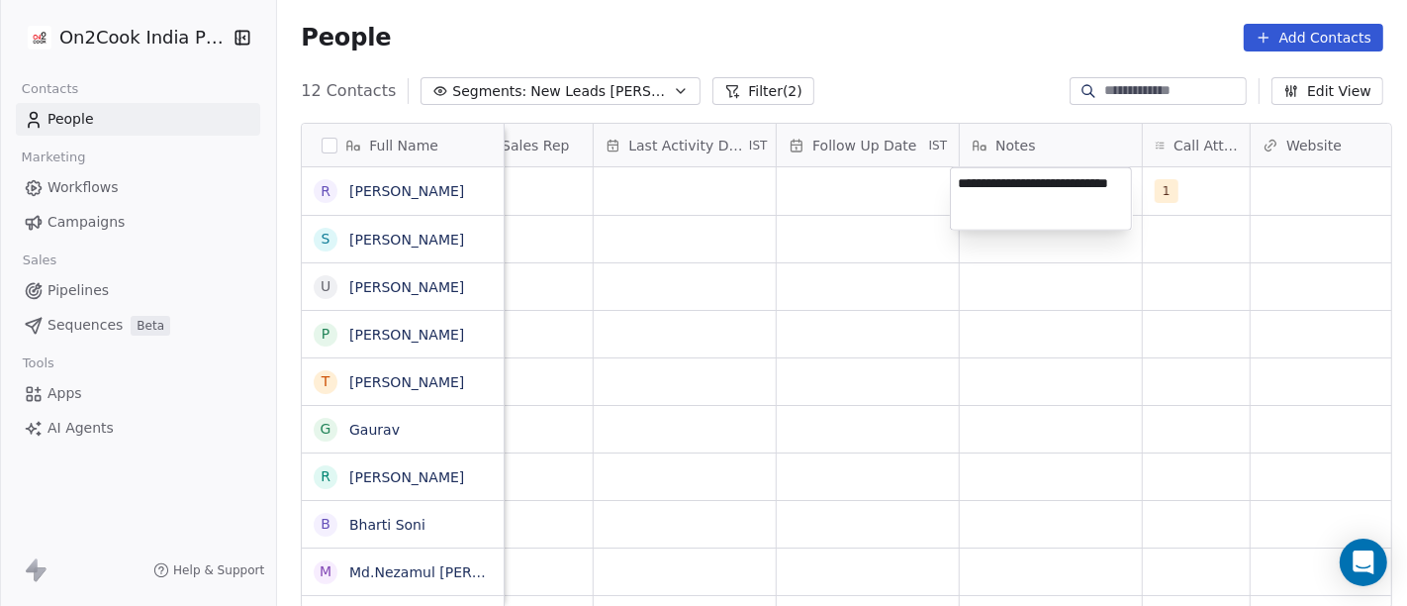
click at [791, 294] on html "On2Cook India Pvt. Ltd. Contacts People Marketing Workflows Campaigns Sales Pip…" at bounding box center [703, 303] width 1407 height 606
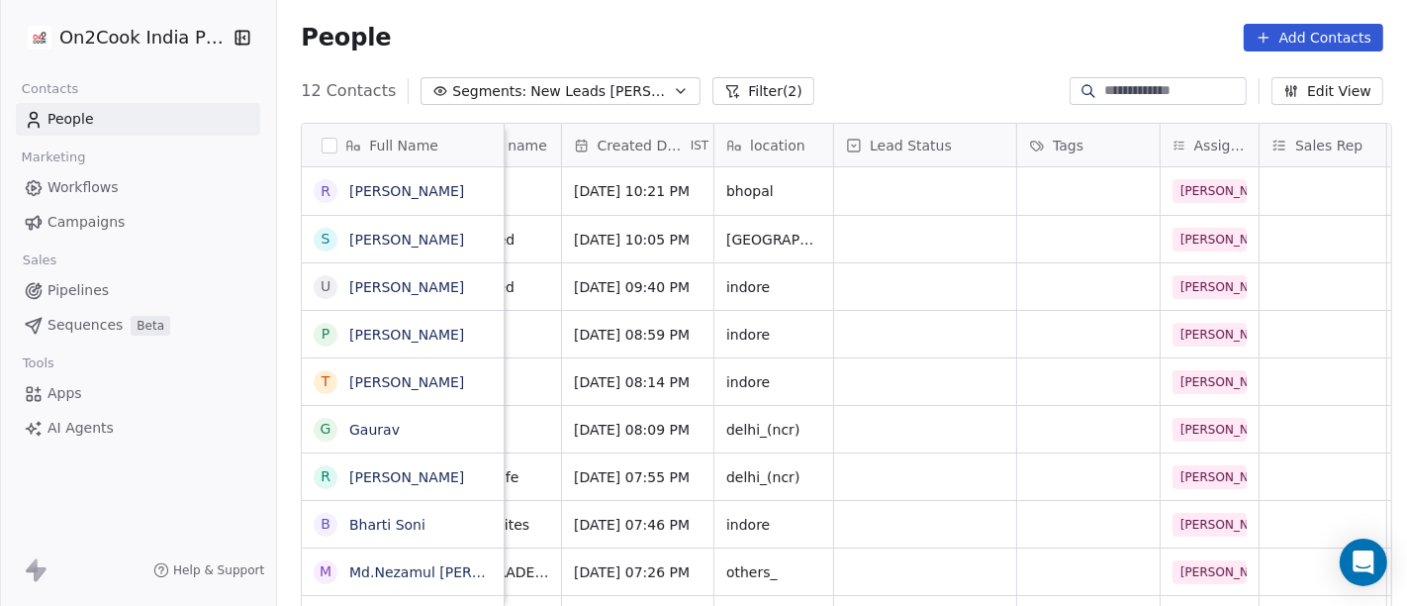
scroll to position [0, 371]
click at [976, 196] on div "grid" at bounding box center [925, 191] width 182 height 48
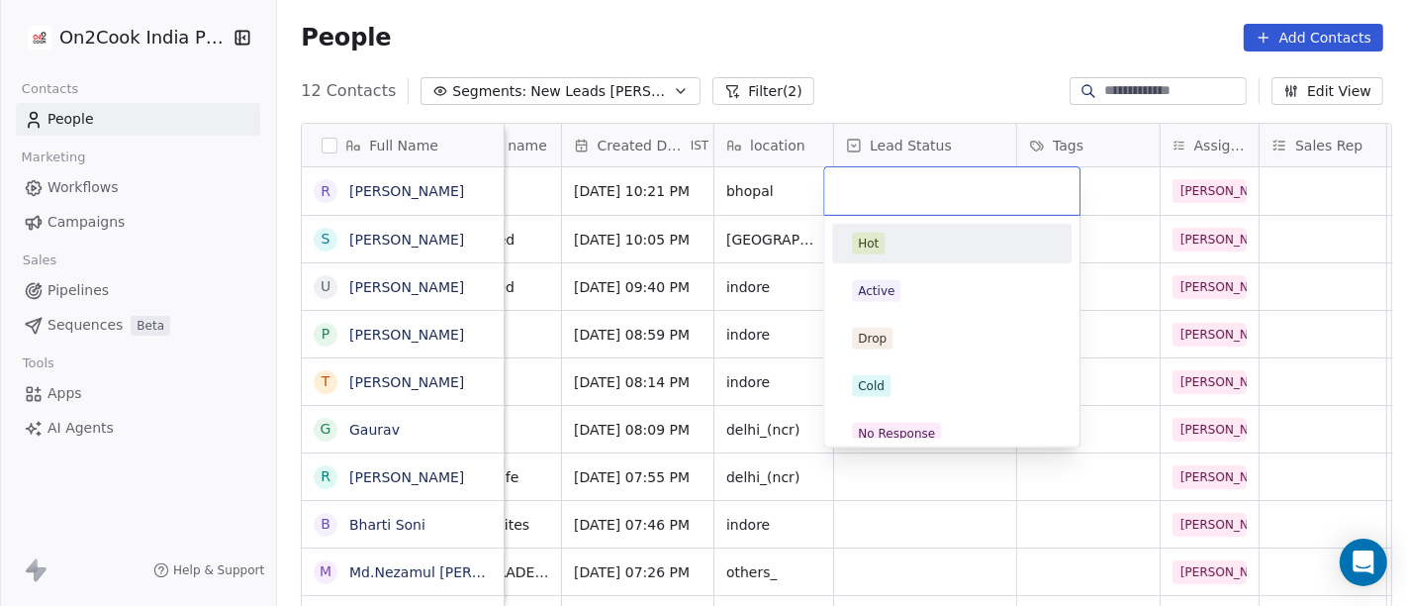
drag, startPoint x: 935, startPoint y: 394, endPoint x: 947, endPoint y: 32, distance: 362.4
click at [947, 32] on html "On2Cook India Pvt. Ltd. Contacts People Marketing Workflows Campaigns Sales Pip…" at bounding box center [703, 303] width 1407 height 606
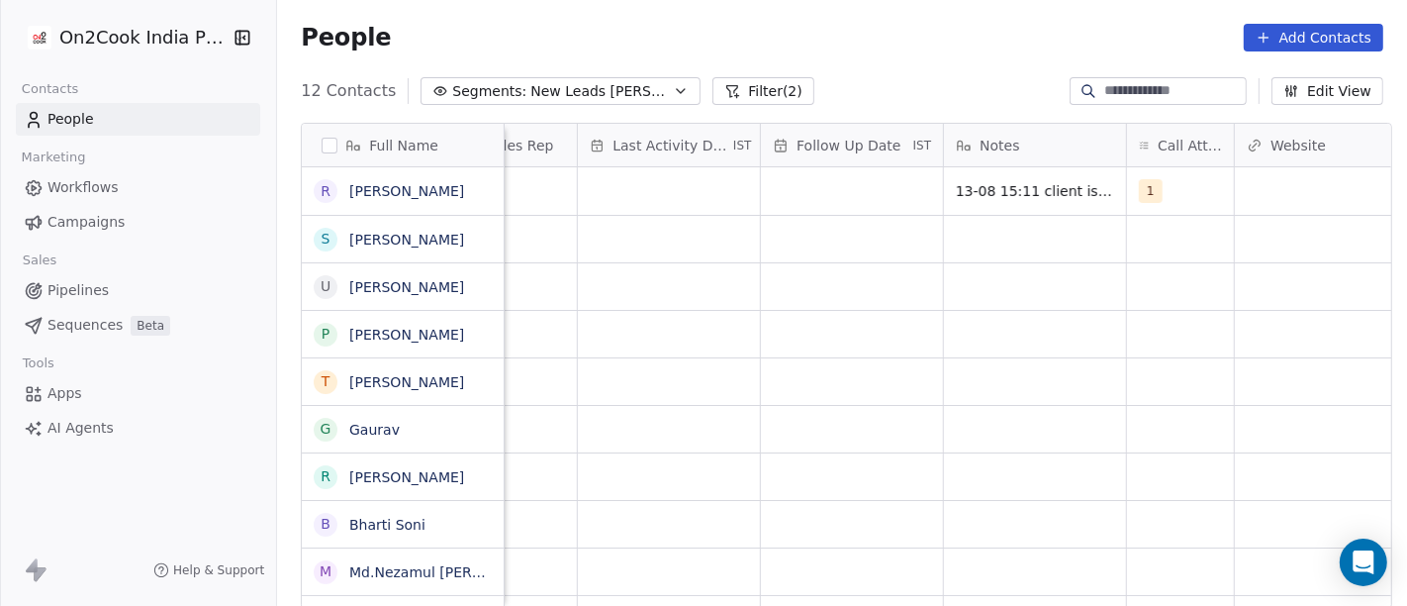
scroll to position [0, 1182]
click at [652, 188] on div "grid" at bounding box center [668, 191] width 182 height 48
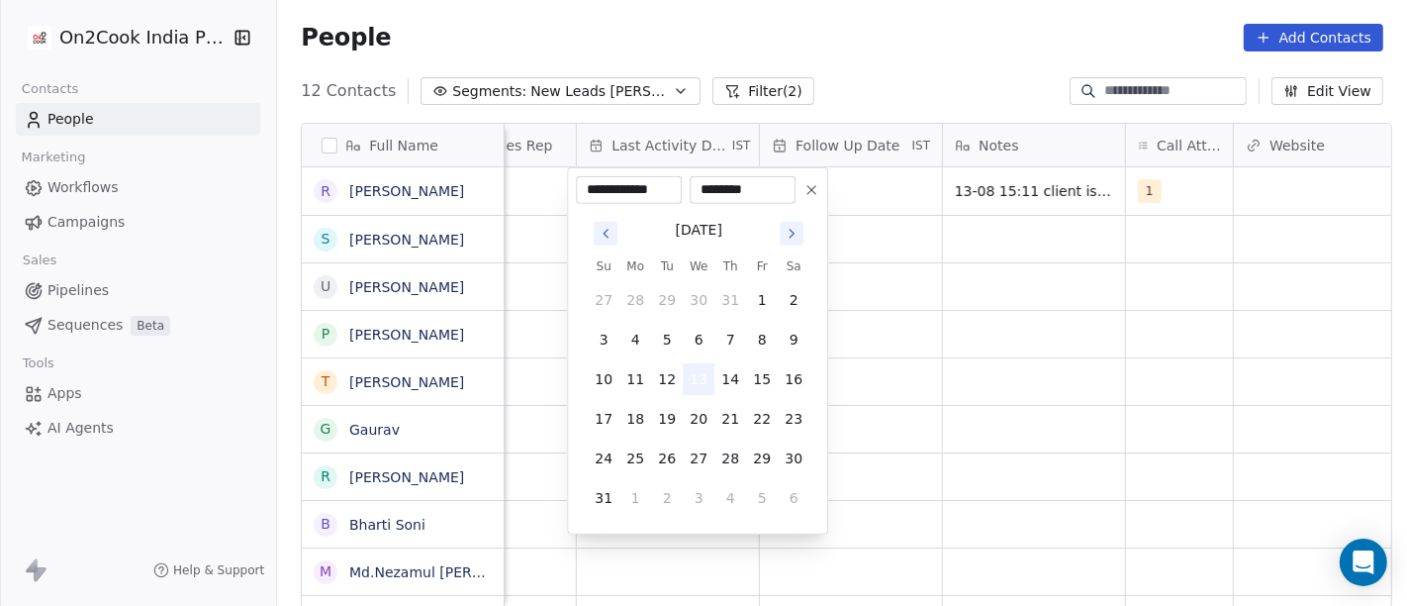
click at [693, 366] on button "13" at bounding box center [699, 379] width 32 height 32
click at [916, 89] on html "**********" at bounding box center [703, 303] width 1407 height 606
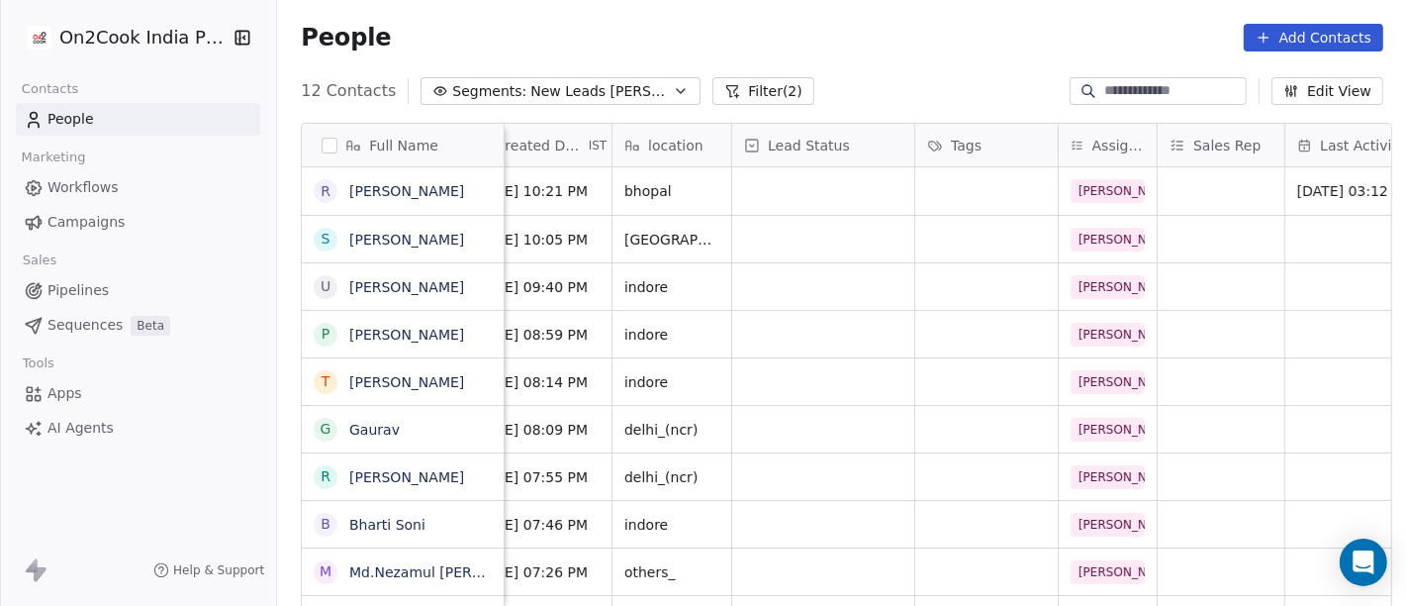
scroll to position [0, 469]
click at [873, 179] on div "grid" at bounding box center [827, 191] width 182 height 48
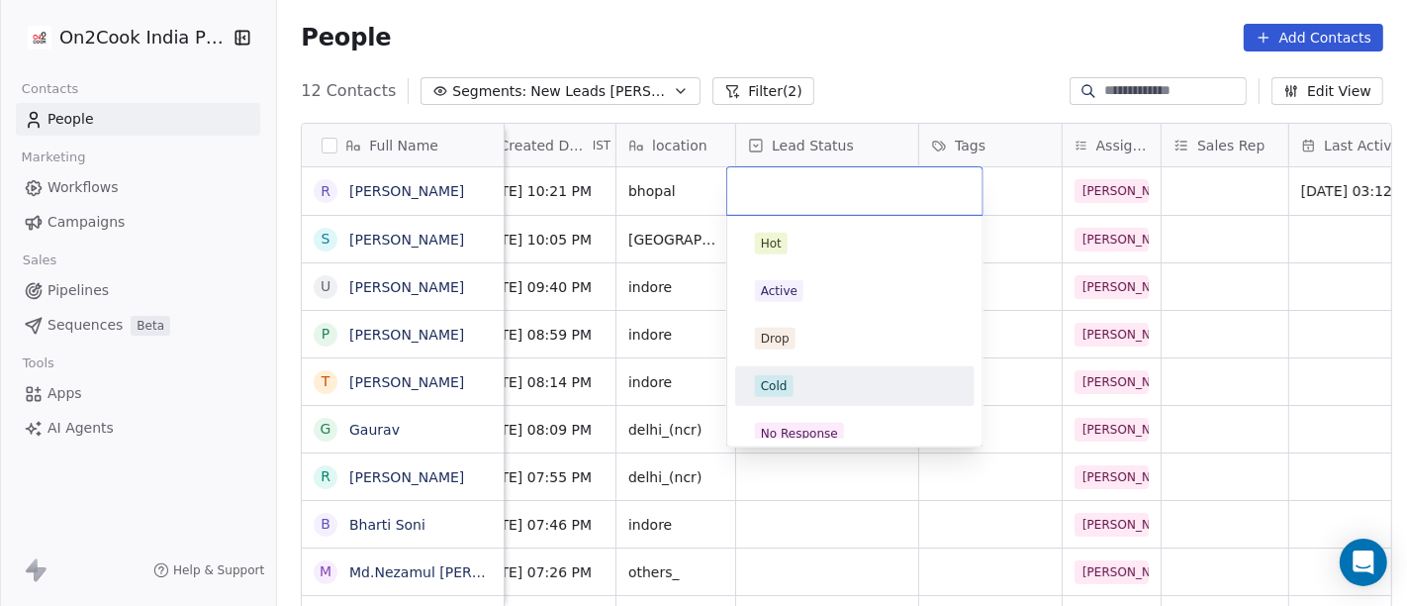
click at [842, 401] on div "Cold" at bounding box center [855, 386] width 240 height 40
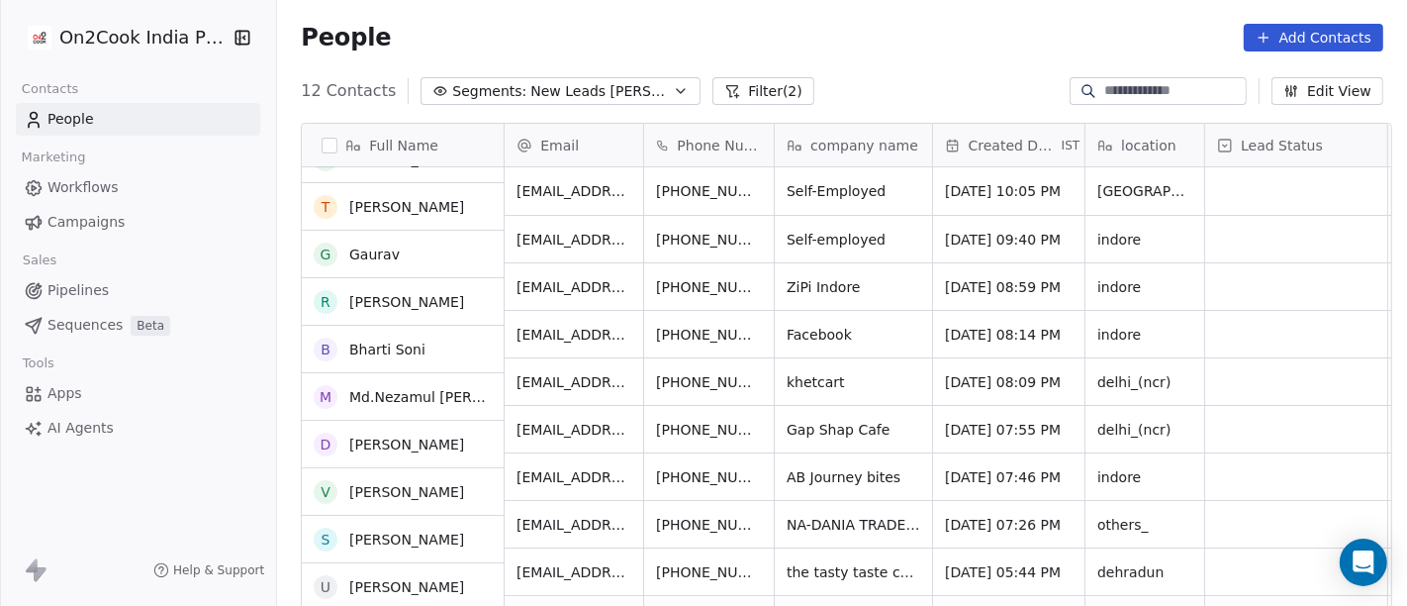
scroll to position [0, 0]
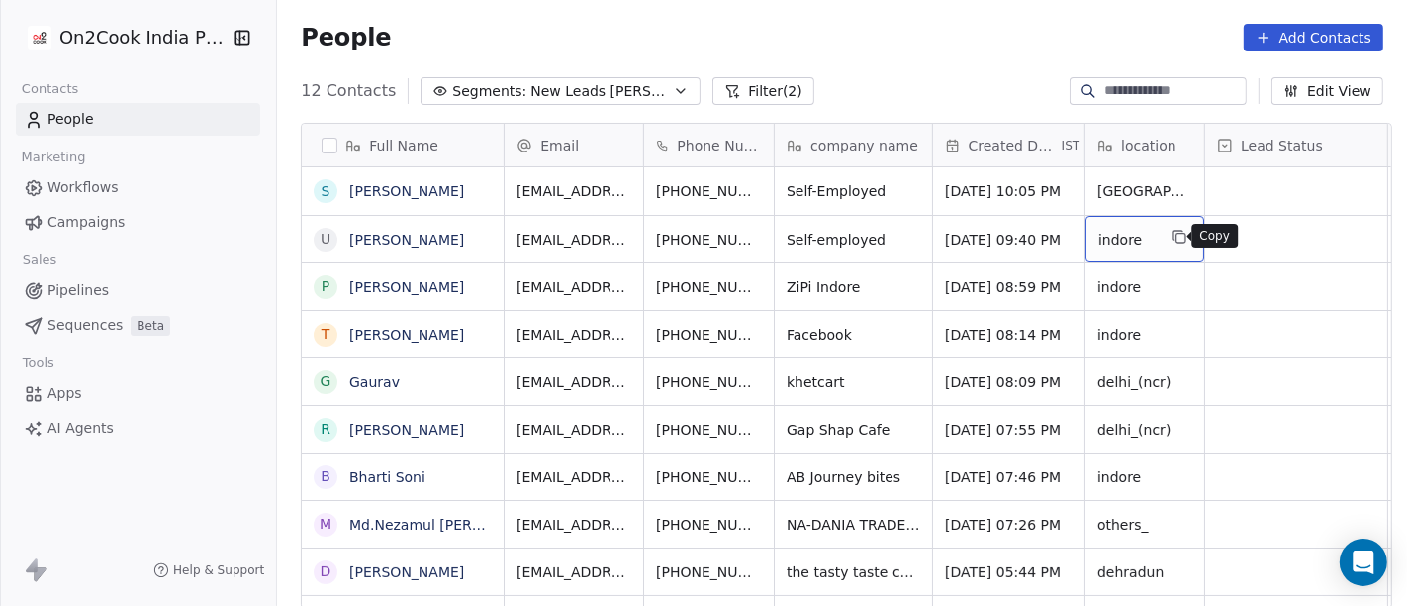
click at [1177, 235] on icon "grid" at bounding box center [1181, 238] width 9 height 9
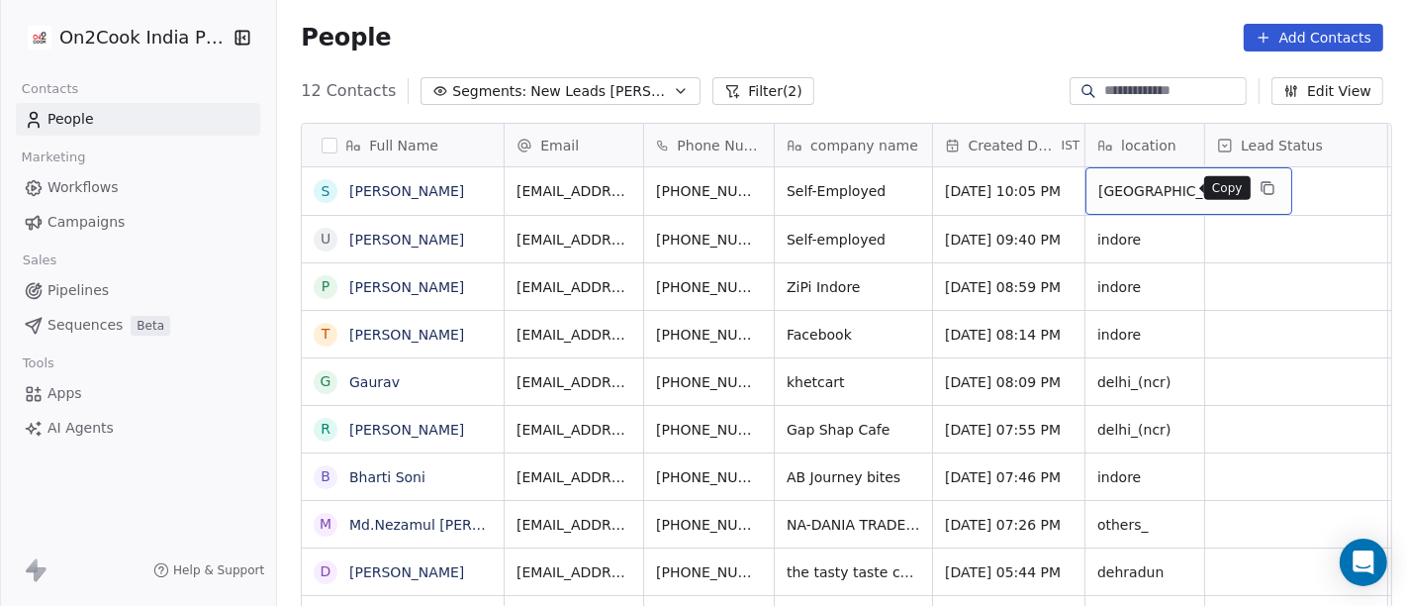
click at [1256, 177] on button "grid" at bounding box center [1268, 188] width 24 height 24
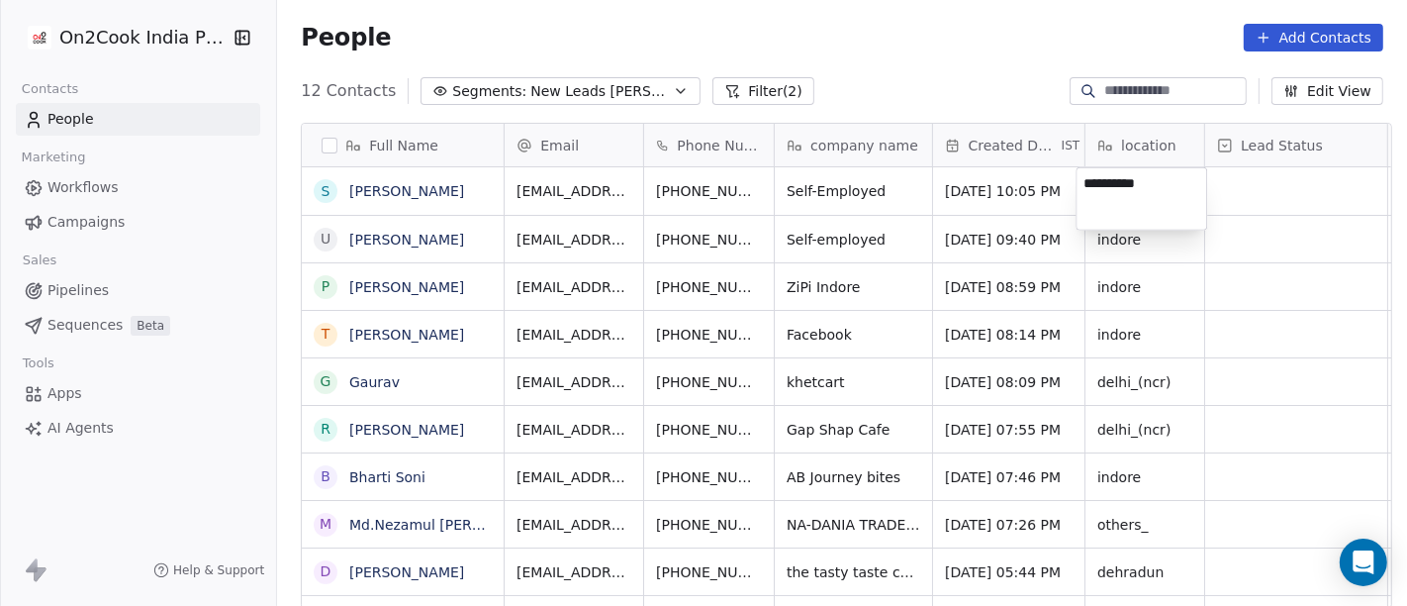
click at [1249, 200] on html "On2Cook India Pvt. Ltd. Contacts People Marketing Workflows Campaigns Sales Pip…" at bounding box center [703, 303] width 1407 height 606
click at [681, 196] on html "On2Cook India Pvt. Ltd. Contacts People Marketing Workflows Campaigns Sales Pip…" at bounding box center [703, 303] width 1407 height 606
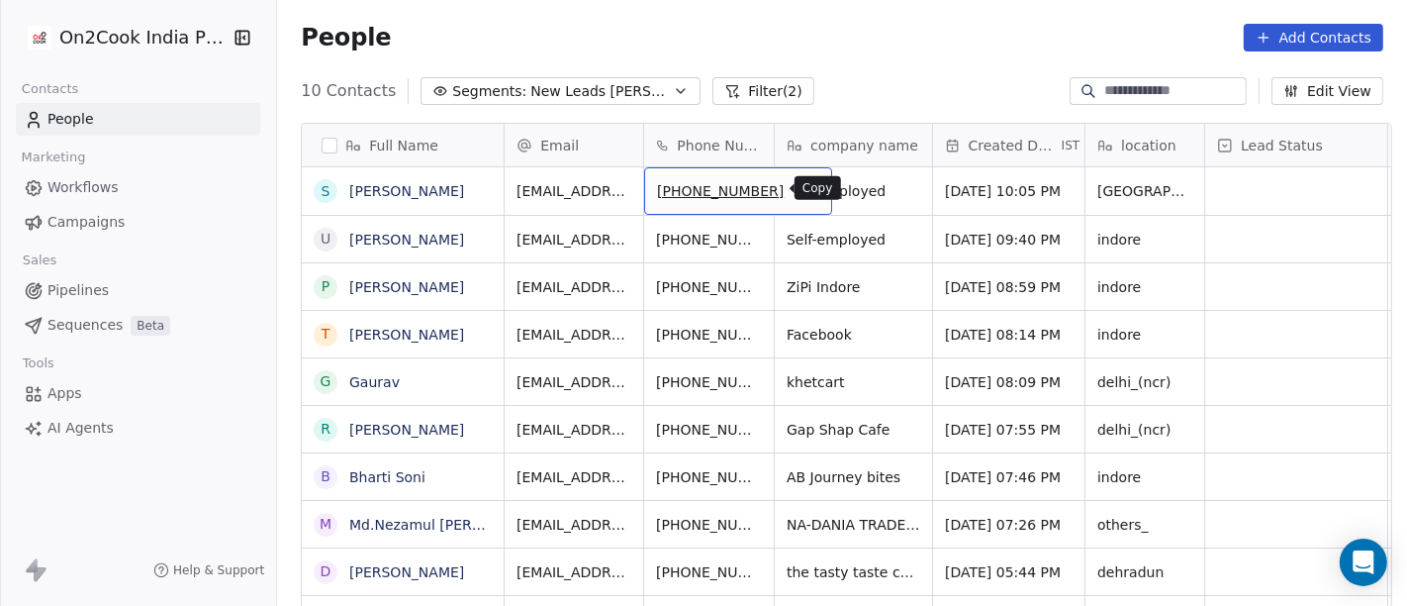
click at [796, 190] on button "grid" at bounding box center [808, 188] width 24 height 24
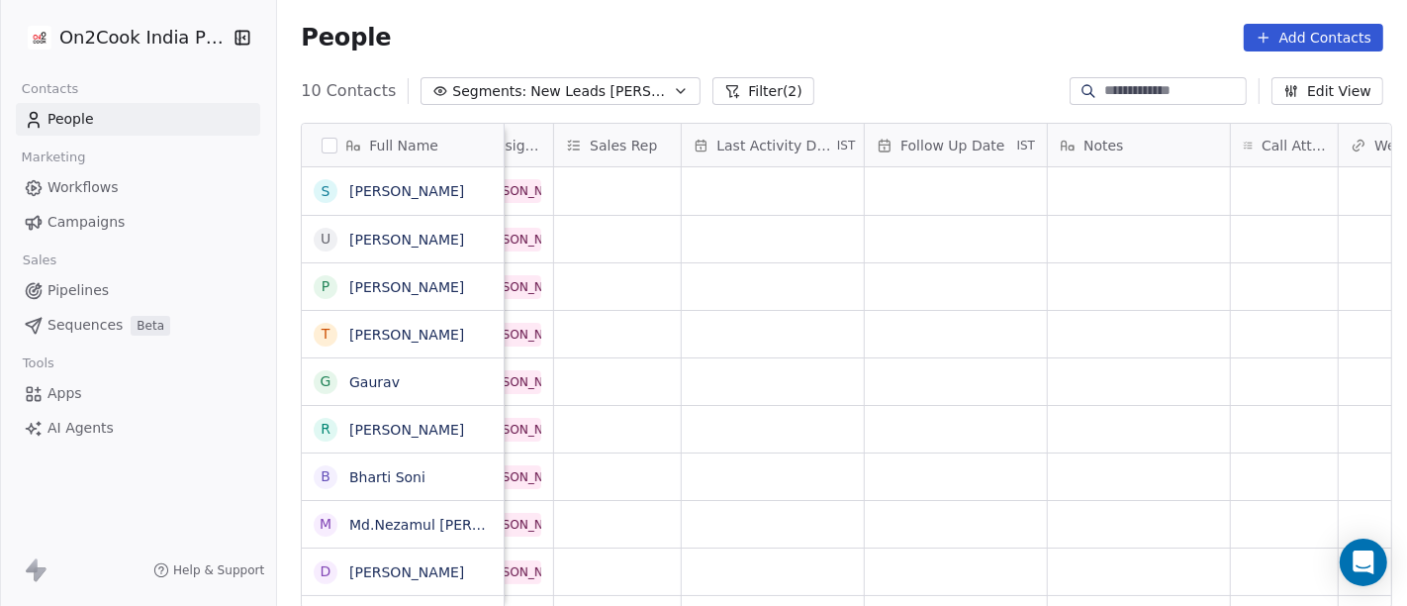
scroll to position [0, 1119]
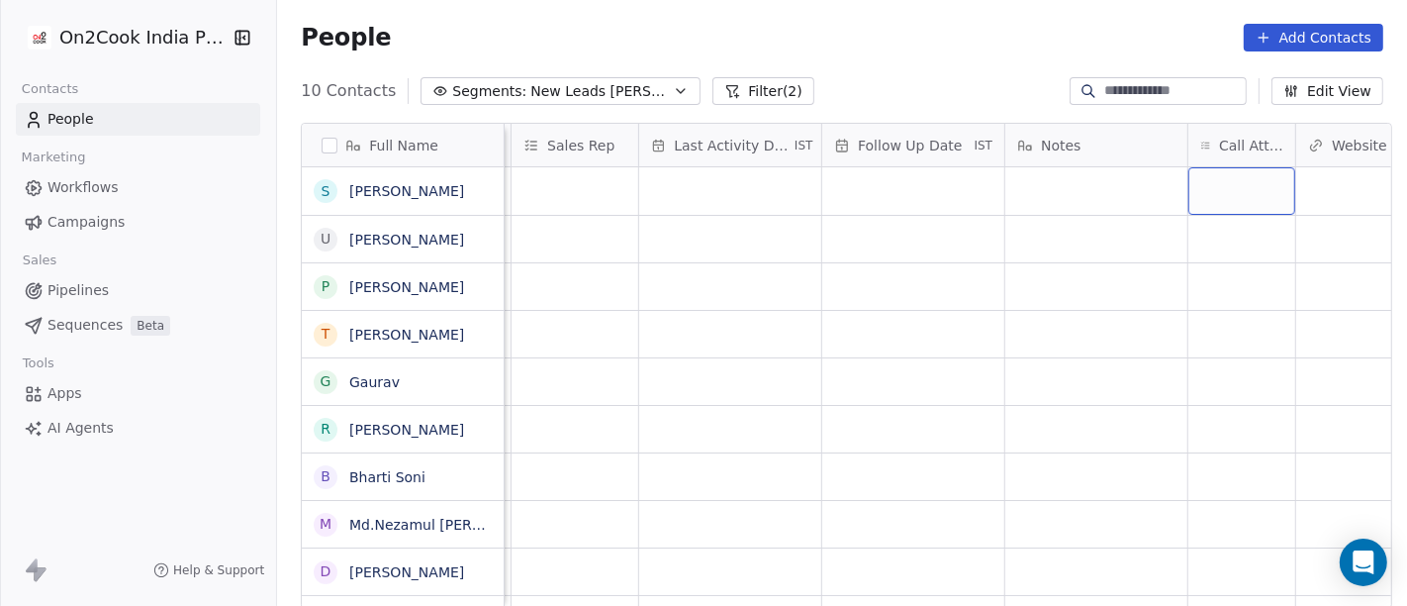
click at [1202, 197] on div "grid" at bounding box center [1242, 191] width 107 height 48
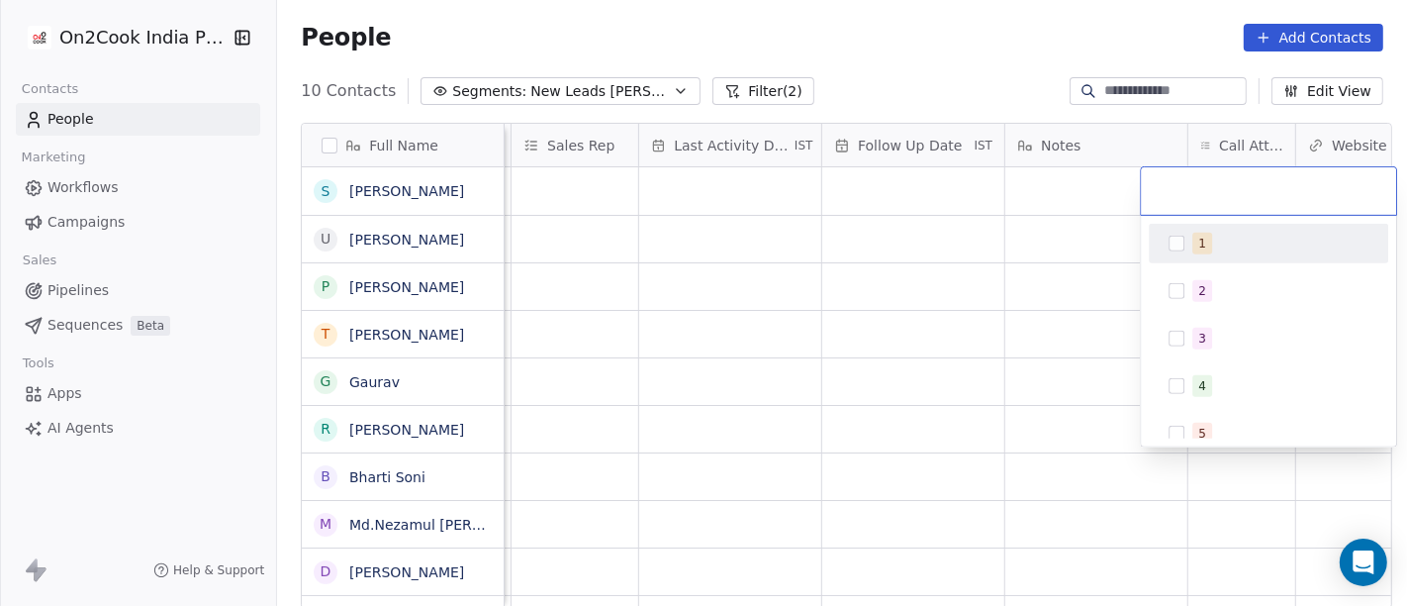
click at [1203, 247] on span "1" at bounding box center [1203, 244] width 20 height 22
click at [947, 246] on html "On2Cook India Pvt. Ltd. Contacts People Marketing Workflows Campaigns Sales Pip…" at bounding box center [703, 303] width 1407 height 606
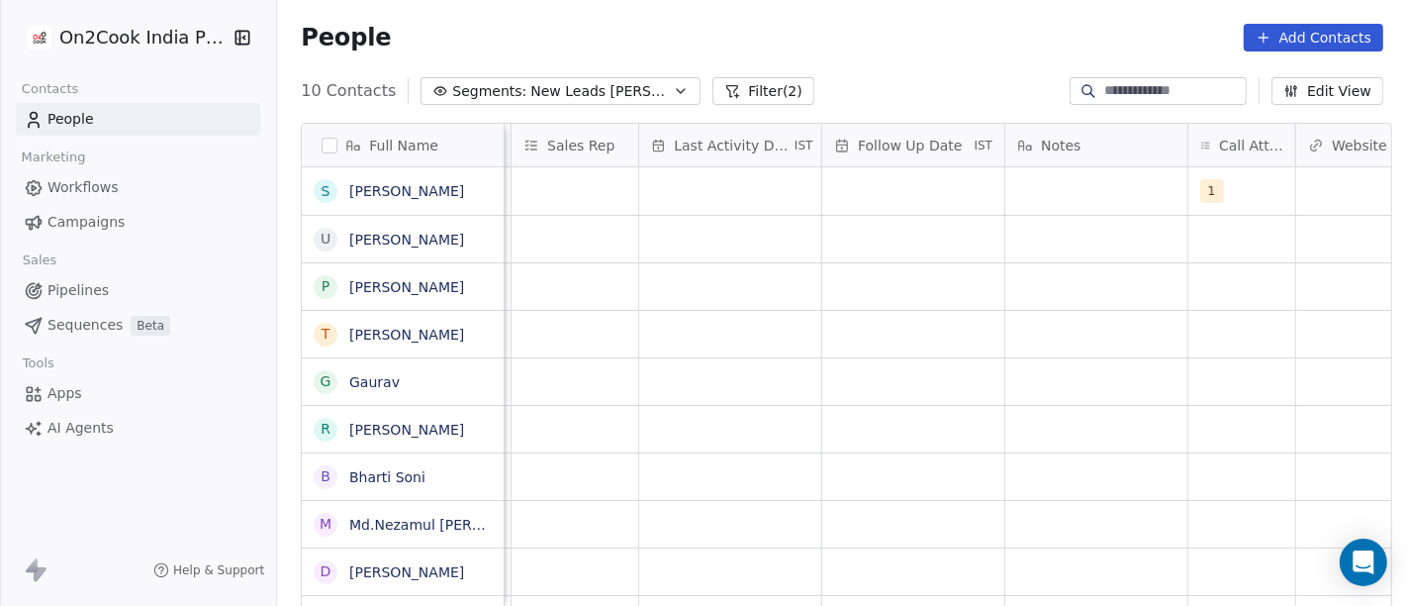
click at [1046, 215] on div "indore Salim restaurants" at bounding box center [957, 239] width 3144 height 48
click at [1044, 189] on div "grid" at bounding box center [1097, 191] width 182 height 48
click at [1120, 225] on textarea "**********" at bounding box center [1088, 201] width 180 height 67
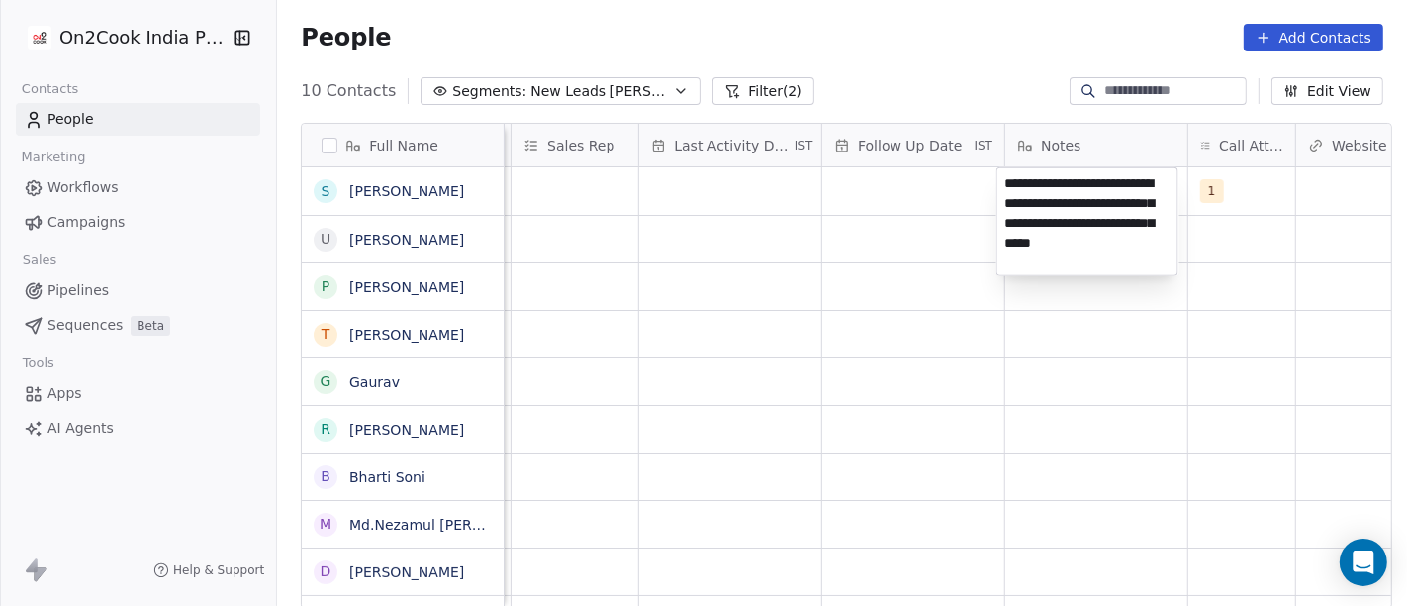
type textarea "**********"
click at [952, 428] on html "**********" at bounding box center [703, 303] width 1407 height 606
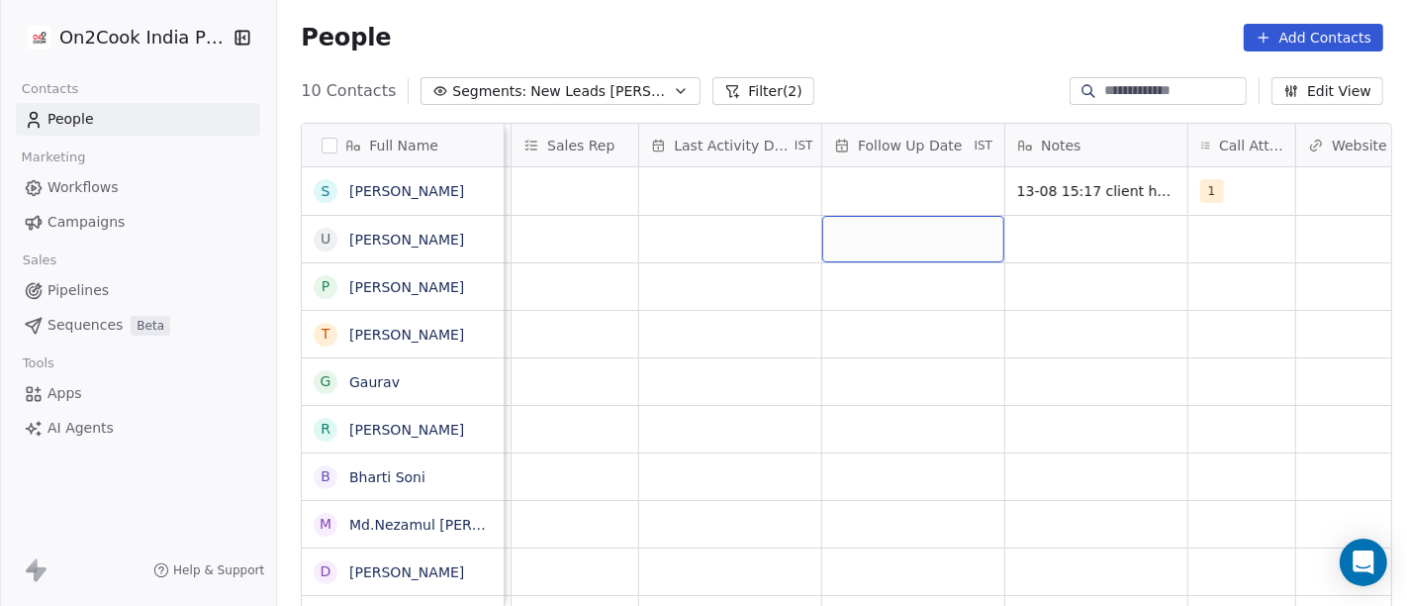
click at [837, 216] on div "grid" at bounding box center [913, 239] width 182 height 47
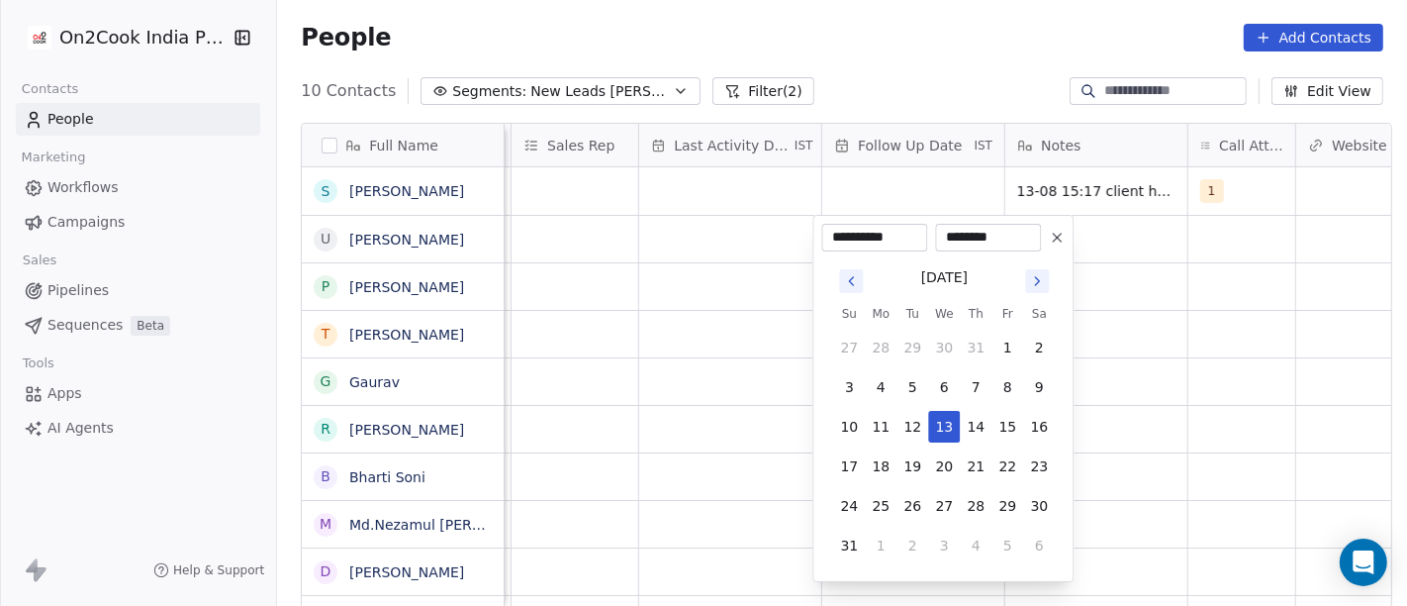
click at [852, 203] on html "**********" at bounding box center [703, 303] width 1407 height 606
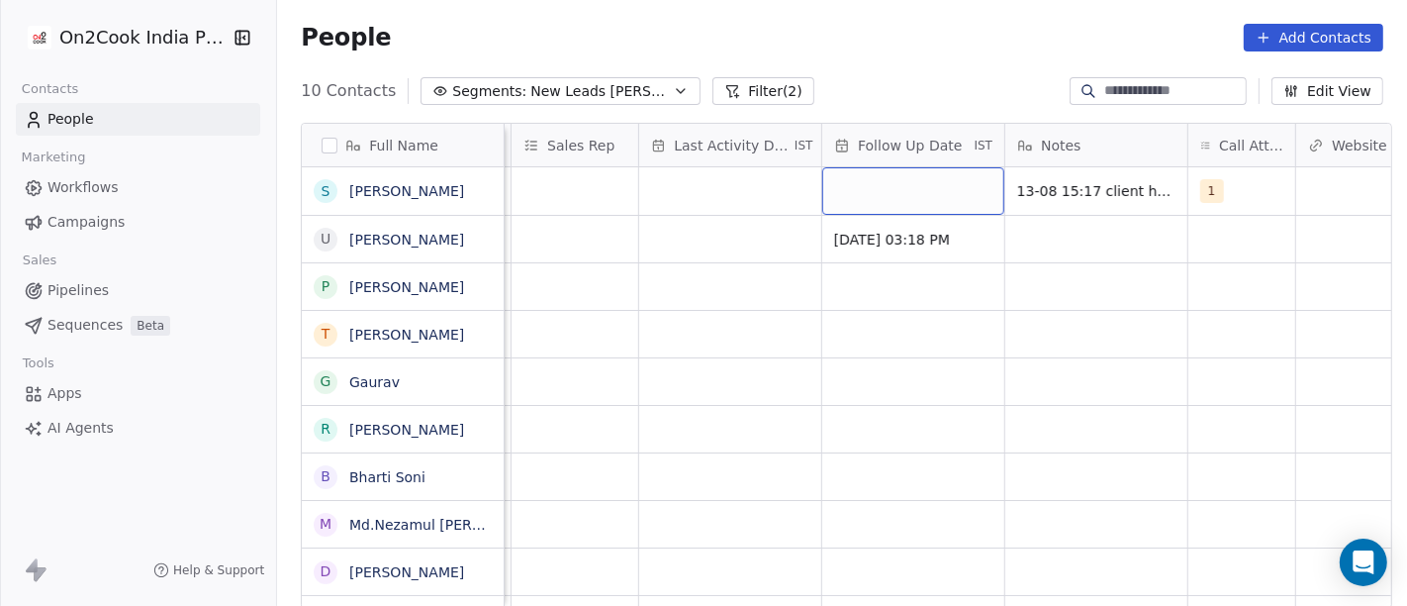
click at [852, 203] on div "grid" at bounding box center [913, 191] width 182 height 48
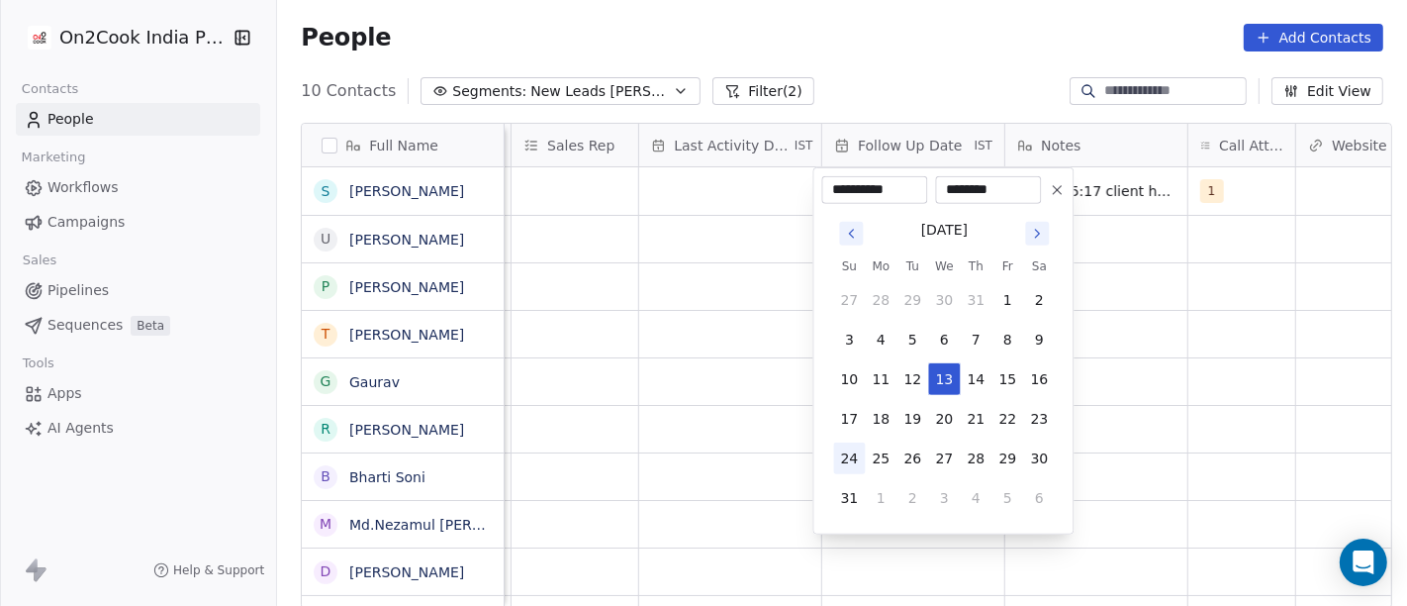
click at [862, 458] on button "24" at bounding box center [849, 458] width 32 height 32
type input "**********"
click at [690, 428] on html "**********" at bounding box center [703, 303] width 1407 height 606
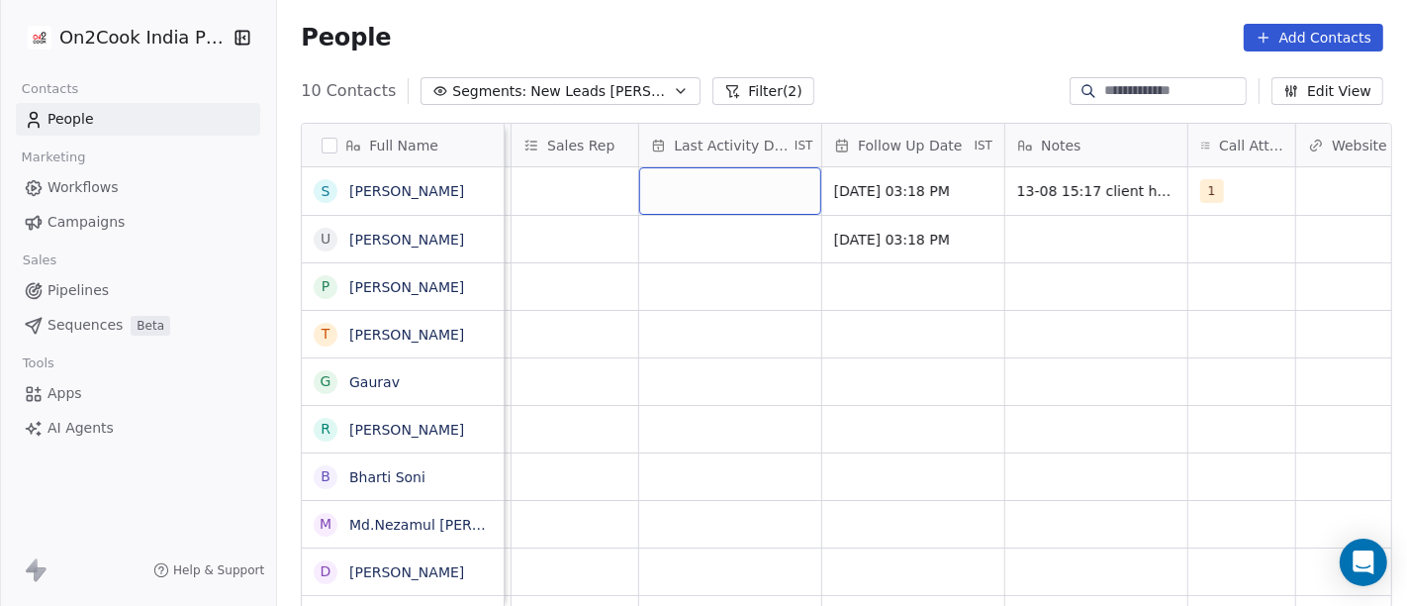
click at [768, 202] on div "grid" at bounding box center [730, 191] width 182 height 48
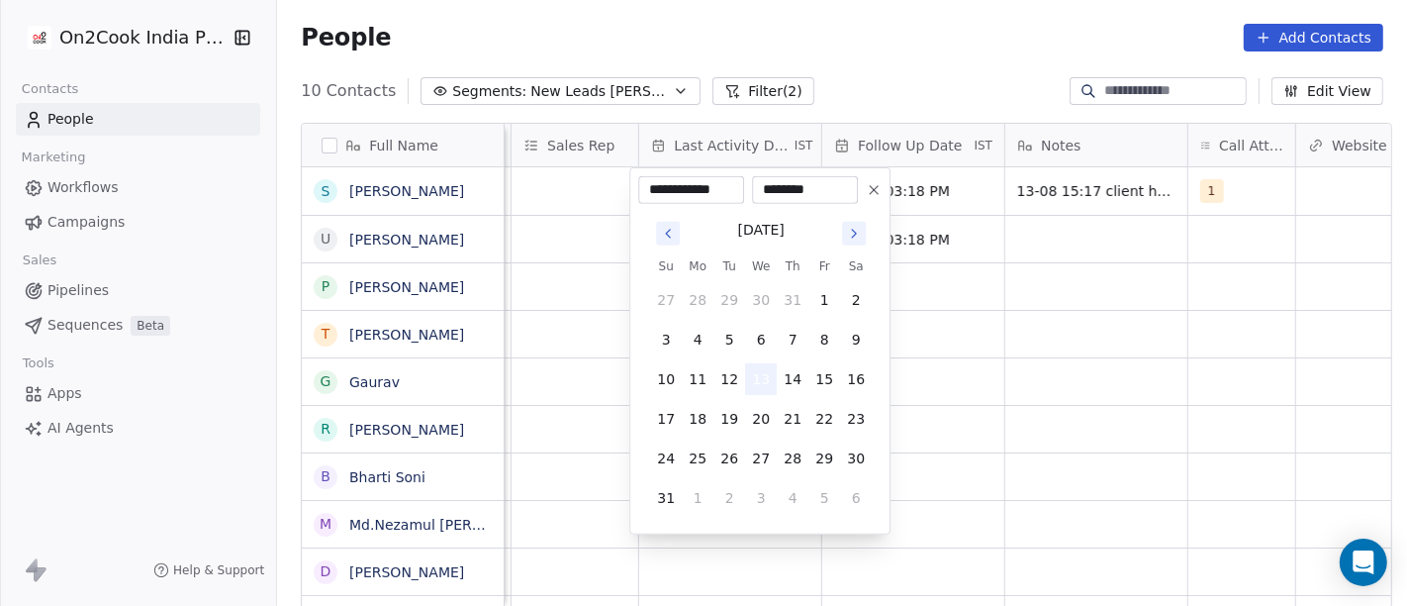
click at [759, 376] on button "13" at bounding box center [761, 379] width 32 height 32
click at [1103, 362] on html "**********" at bounding box center [703, 303] width 1407 height 606
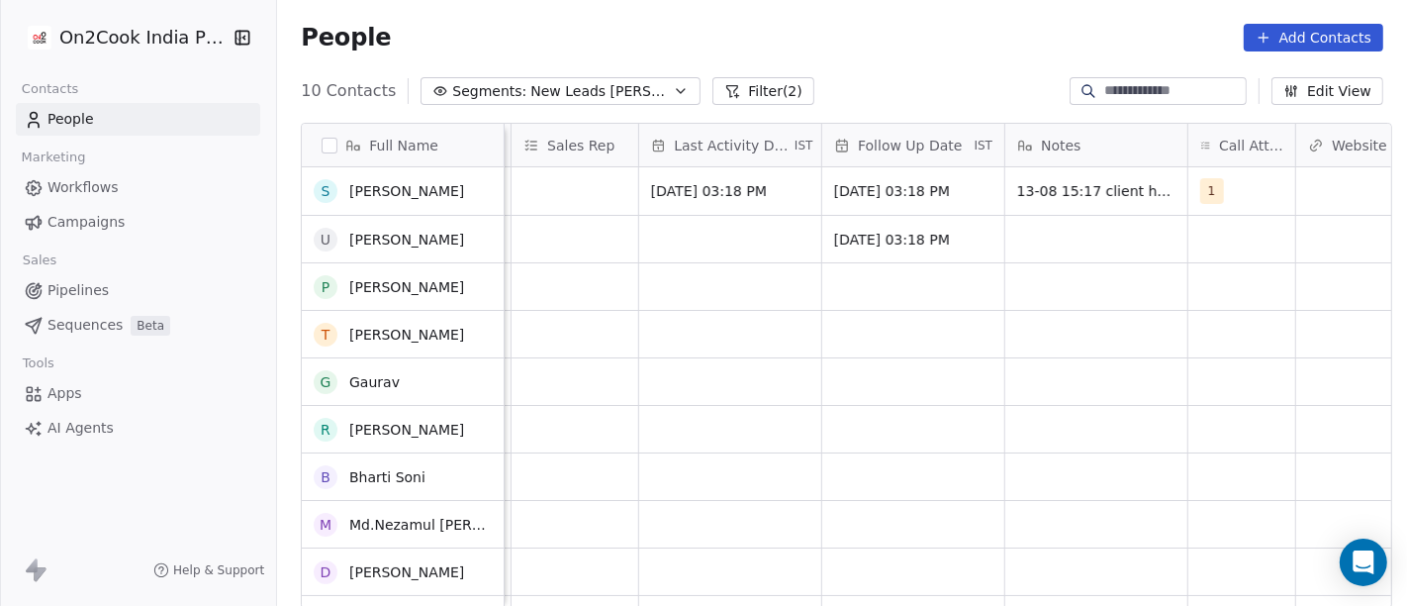
scroll to position [0, 0]
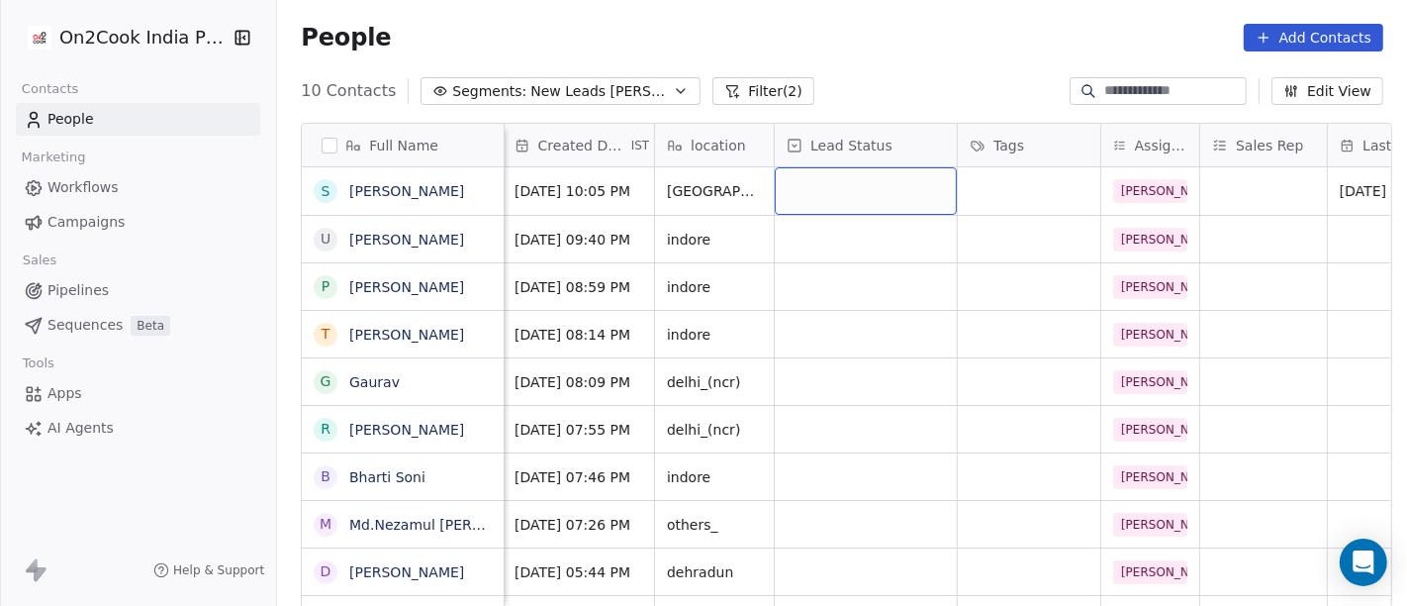
click at [792, 202] on div "grid" at bounding box center [866, 191] width 182 height 48
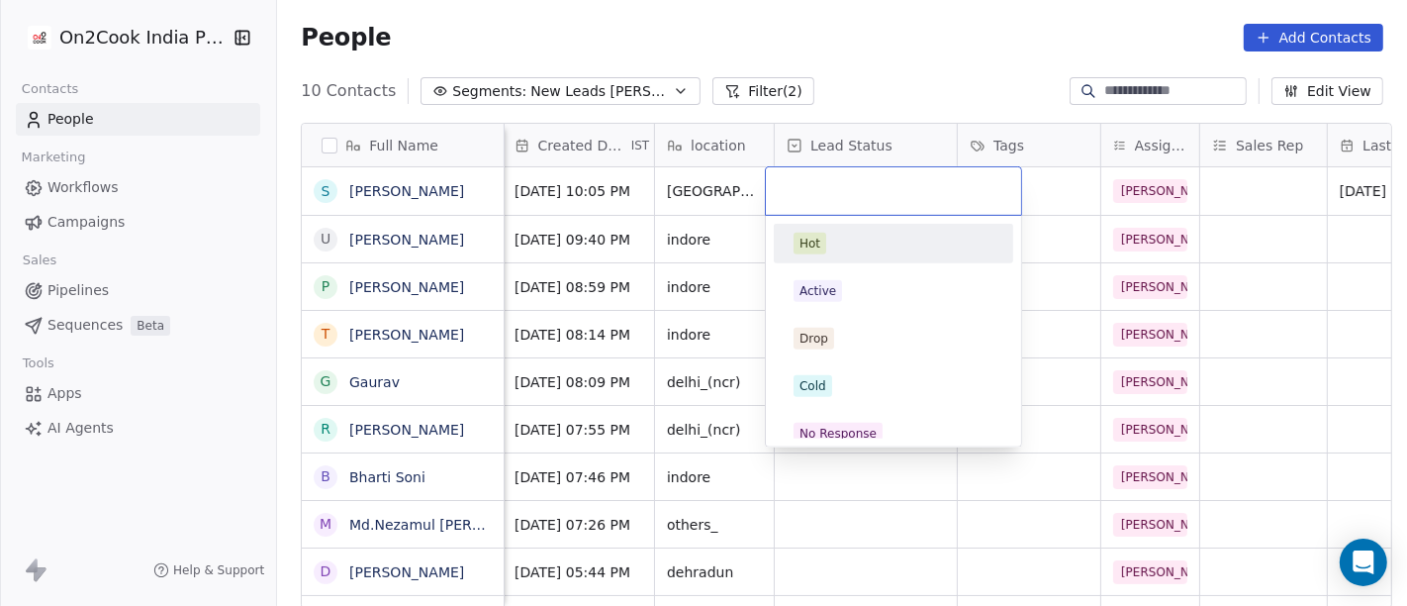
scroll to position [0, 430]
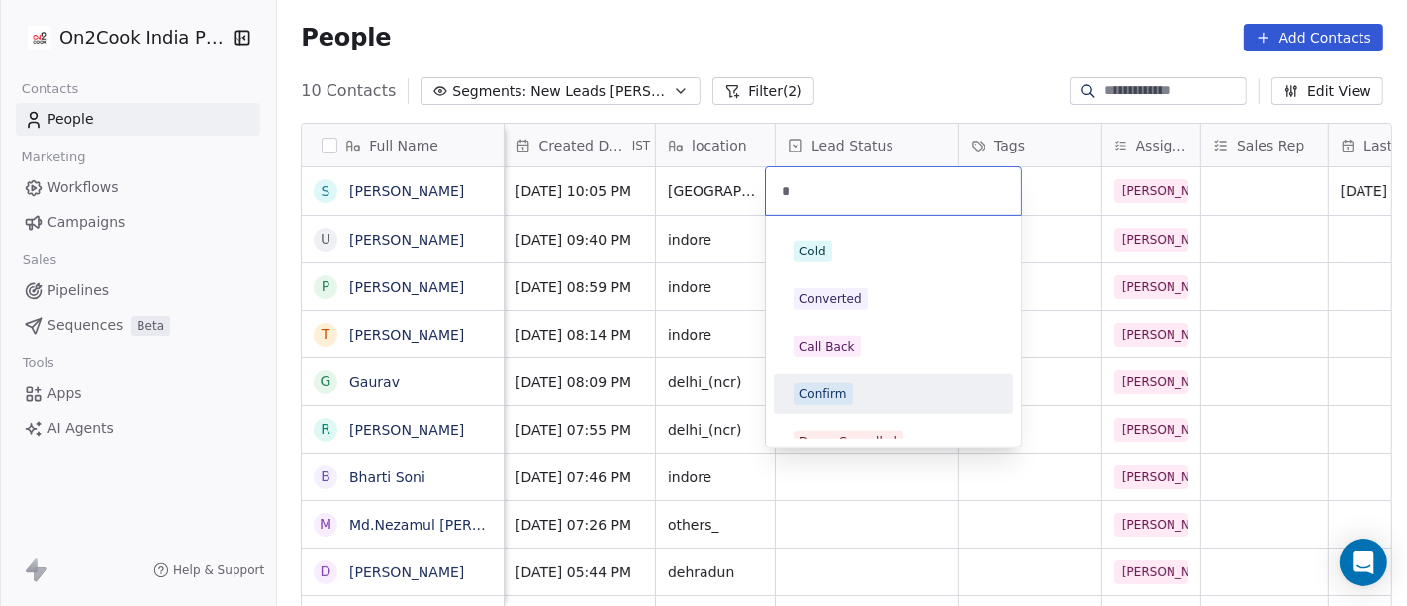
type input "*"
drag, startPoint x: 850, startPoint y: 391, endPoint x: 909, endPoint y: 304, distance: 104.9
click at [850, 392] on span "Confirm" at bounding box center [823, 394] width 59 height 22
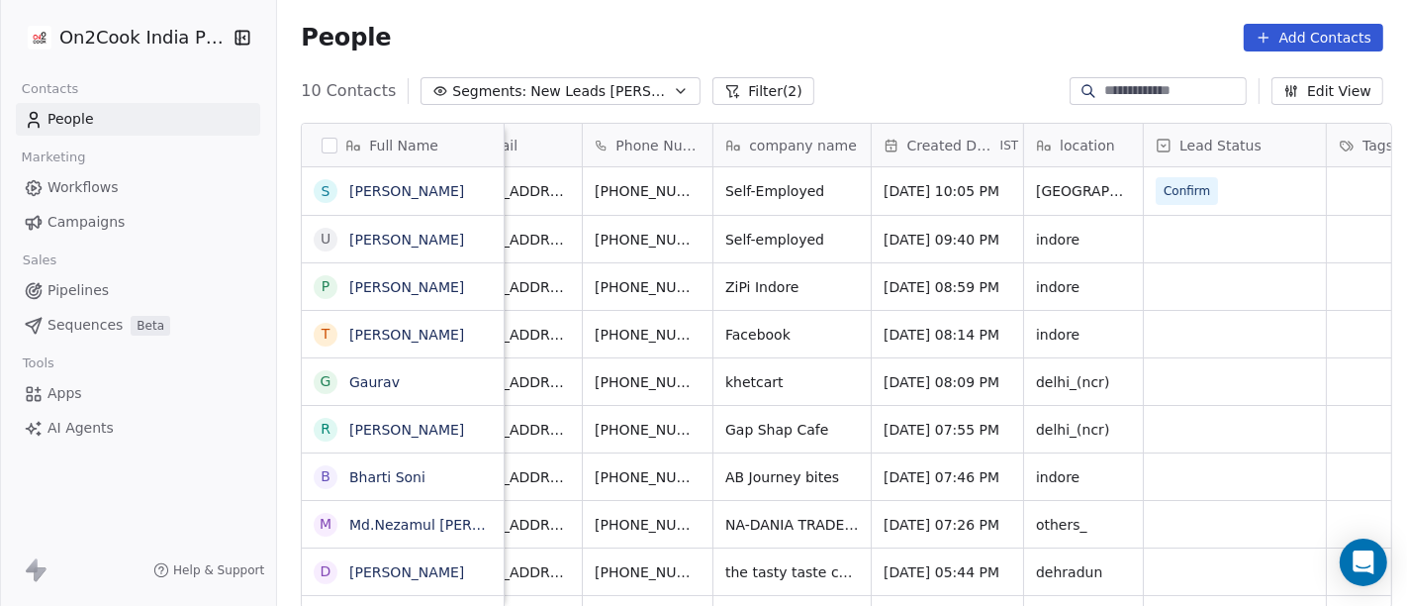
scroll to position [0, 0]
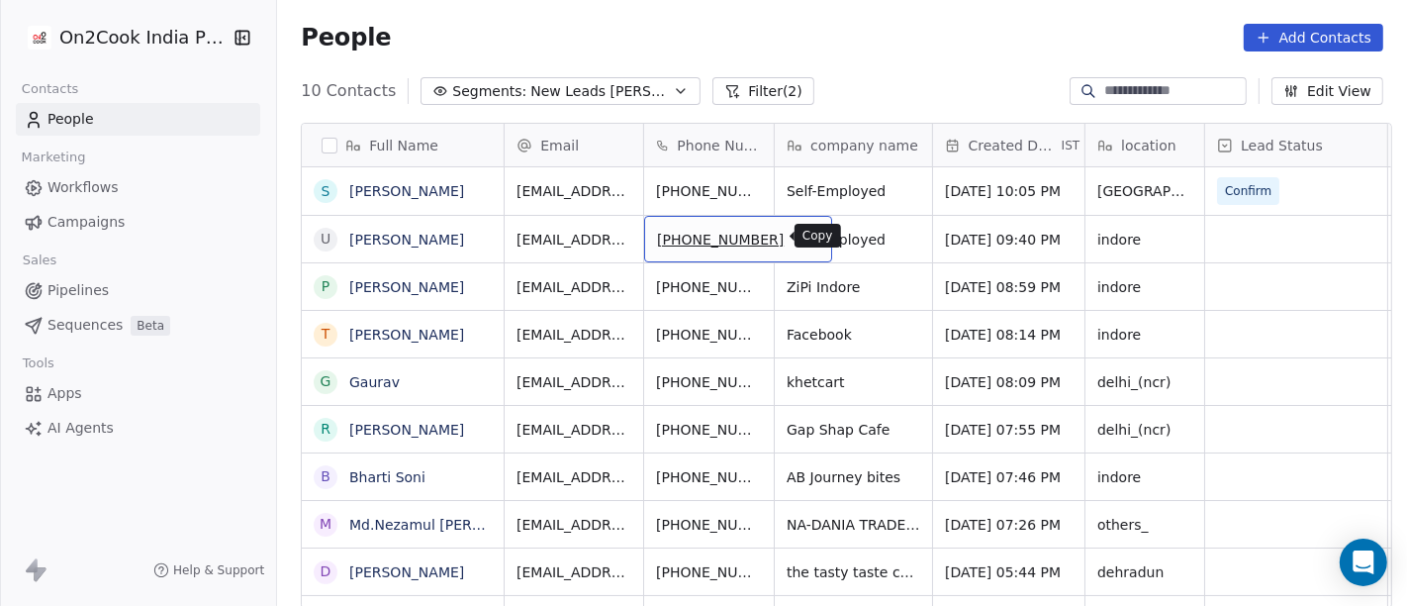
click at [800, 233] on icon "grid" at bounding box center [808, 237] width 16 height 16
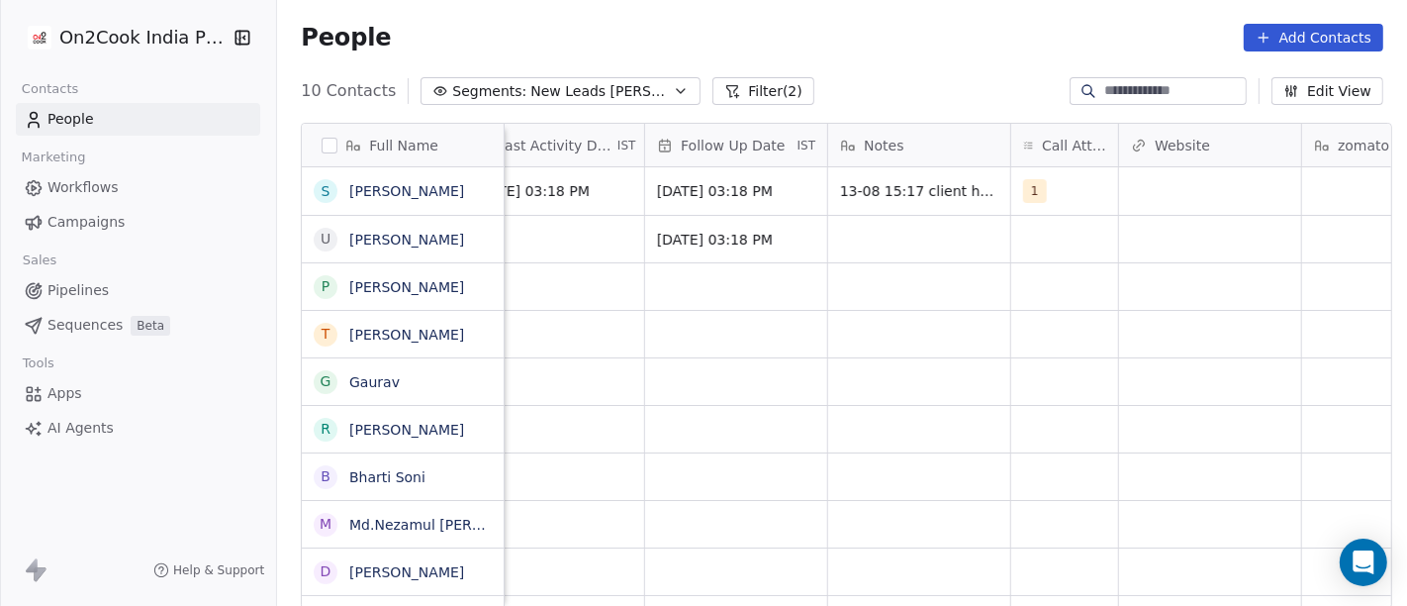
scroll to position [0, 1298]
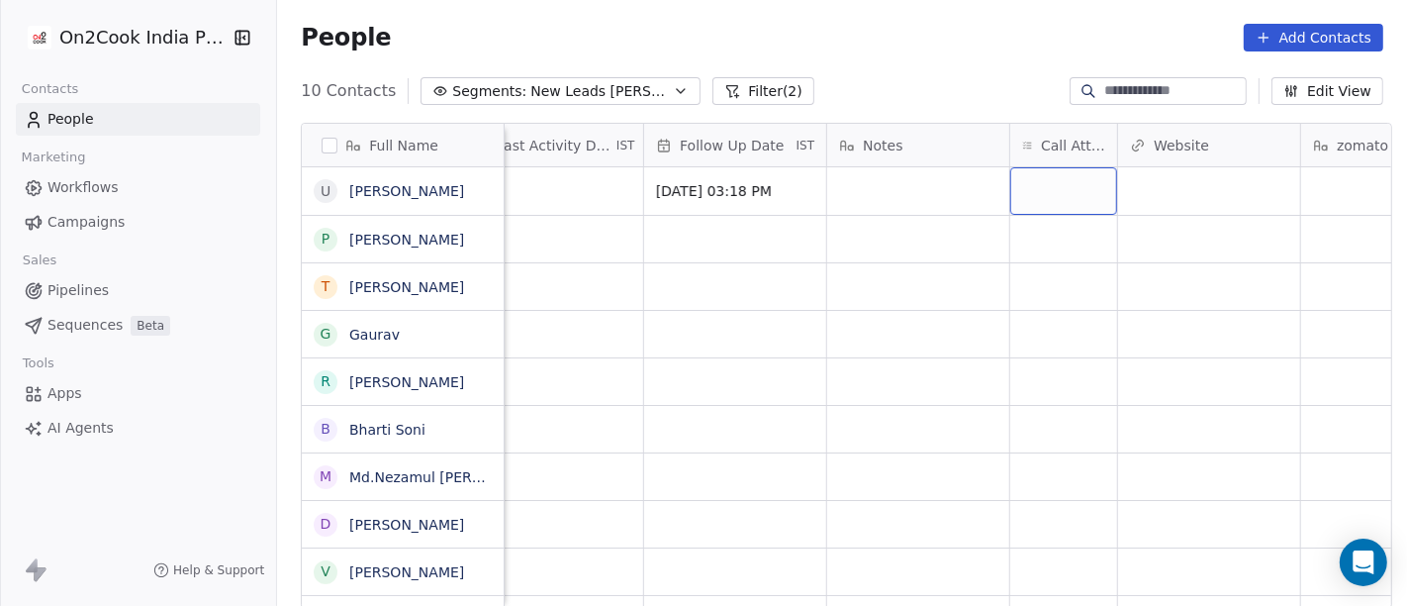
click at [1012, 202] on div "grid" at bounding box center [1063, 191] width 107 height 48
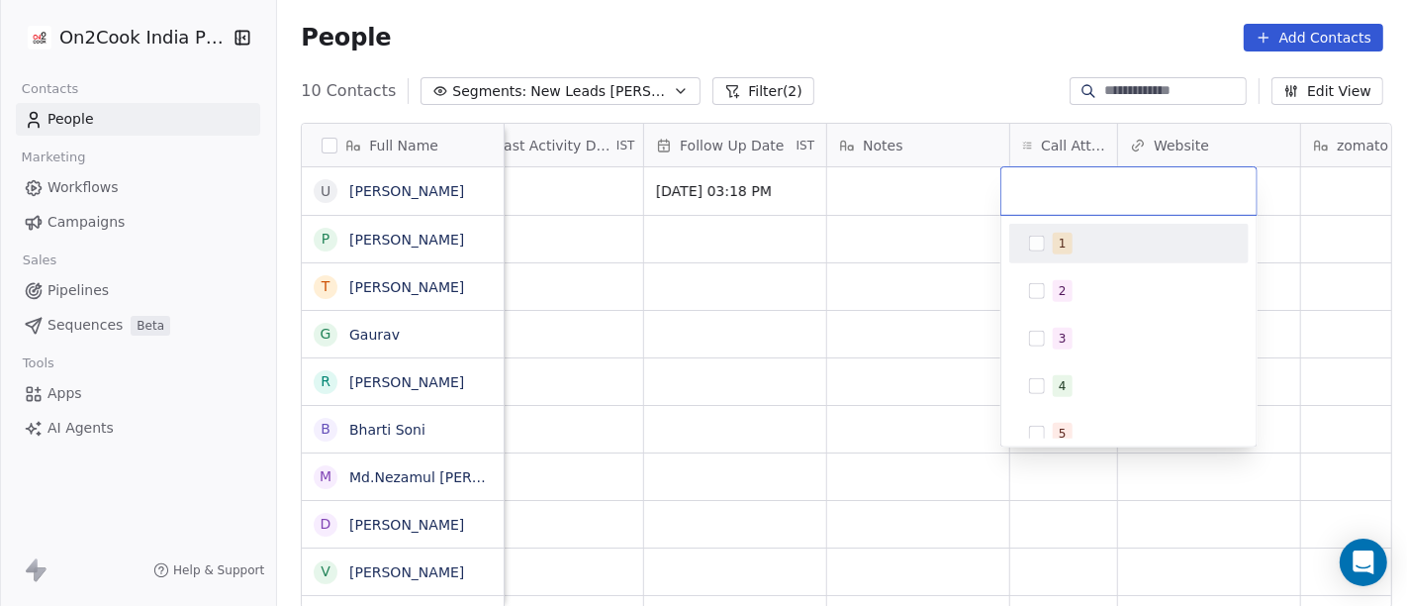
click at [1029, 245] on button "Suggestions" at bounding box center [1037, 244] width 16 height 16
click at [907, 222] on html "On2Cook India Pvt. Ltd. Contacts People Marketing Workflows Campaigns Sales Pip…" at bounding box center [703, 303] width 1407 height 606
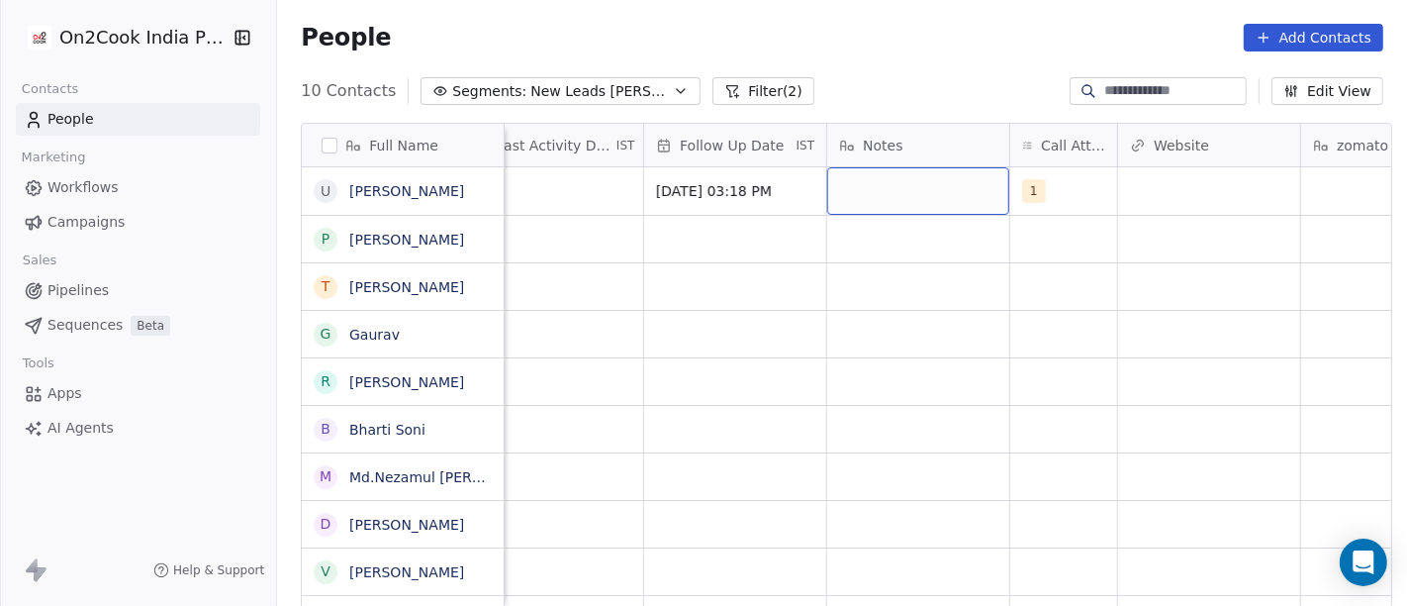
click at [880, 190] on div "grid" at bounding box center [918, 191] width 182 height 48
type textarea "**********"
click at [856, 333] on html "On2Cook India Pvt. Ltd. Contacts People Marketing Workflows Campaigns Sales Pip…" at bounding box center [703, 303] width 1407 height 606
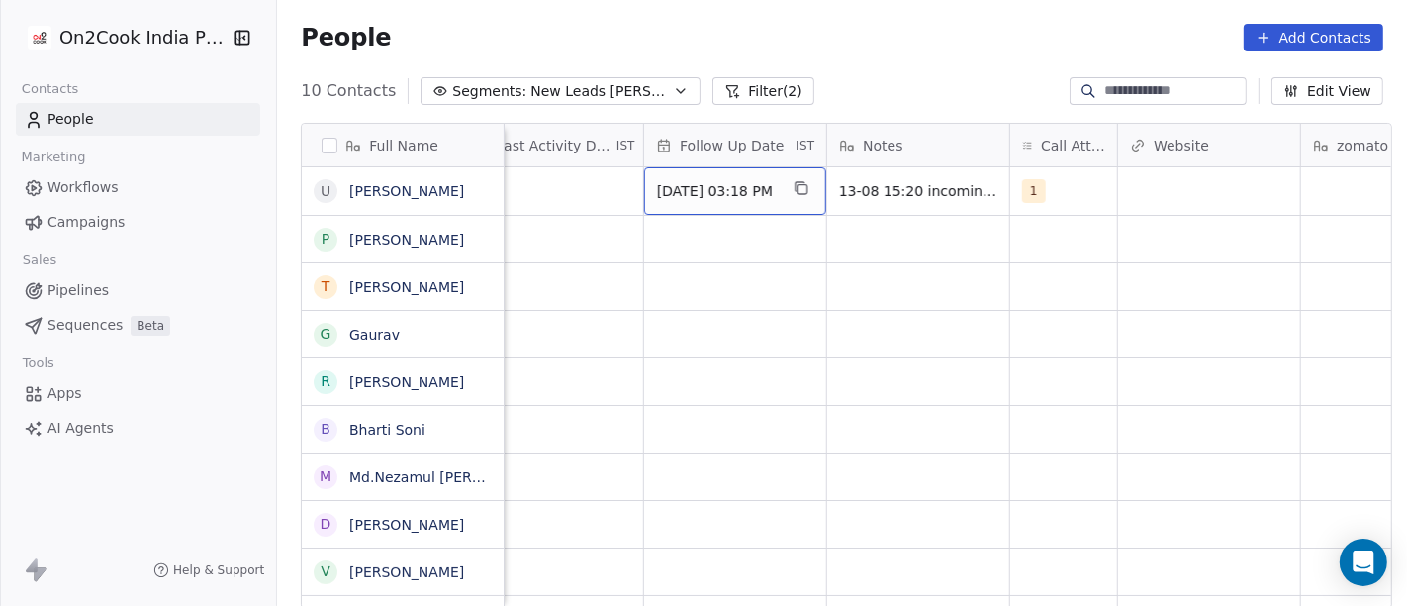
click at [701, 199] on span "13/08/2025 03:18 PM" at bounding box center [717, 191] width 121 height 20
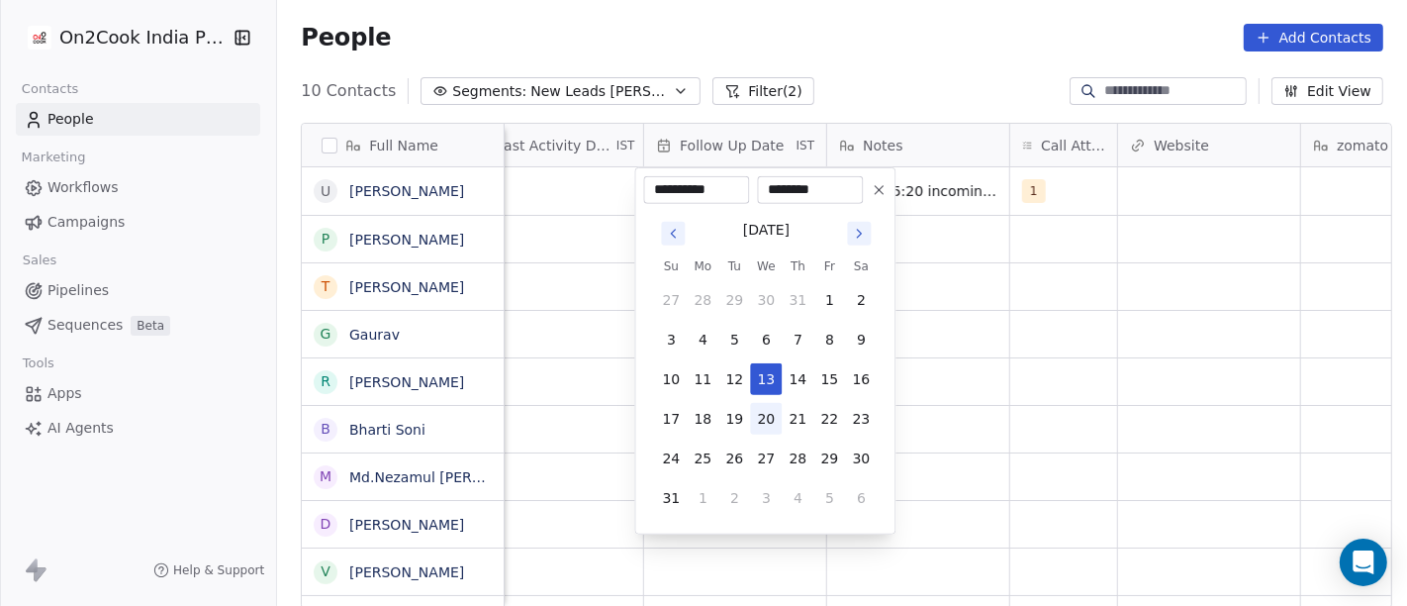
click at [762, 424] on button "20" at bounding box center [766, 419] width 32 height 32
type input "**********"
click at [1136, 416] on html "**********" at bounding box center [703, 303] width 1407 height 606
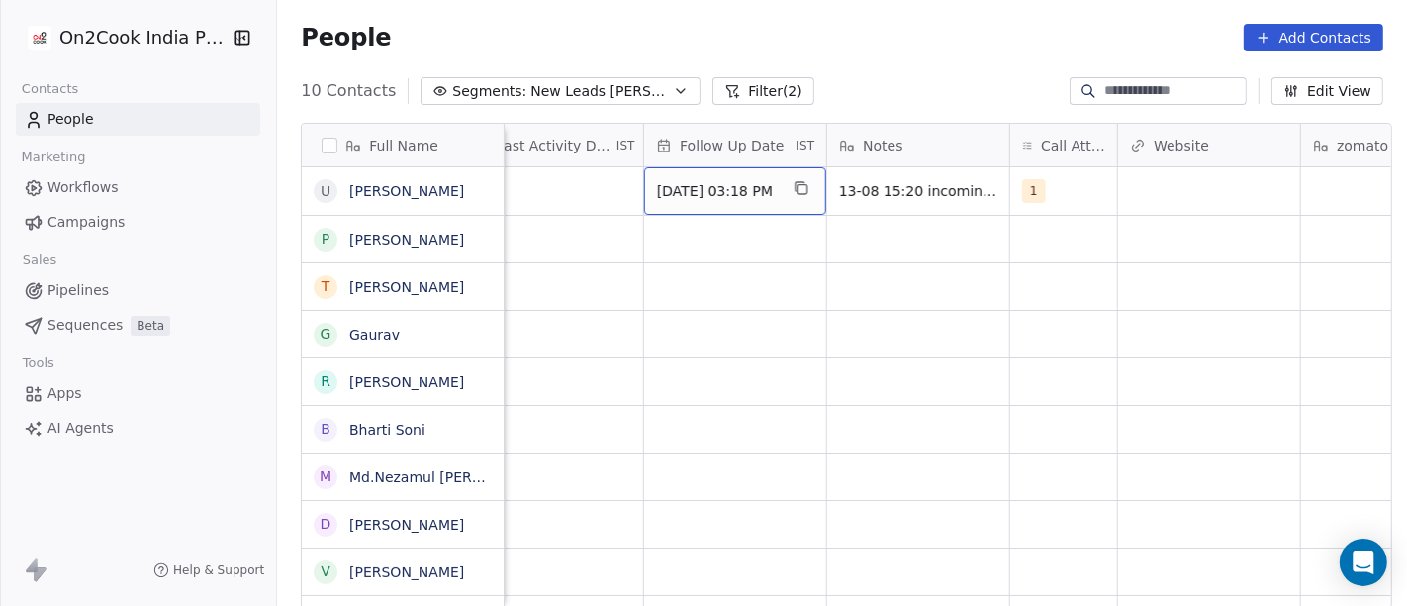
click at [698, 204] on div "20/08/2025 03:18 PM" at bounding box center [735, 191] width 182 height 48
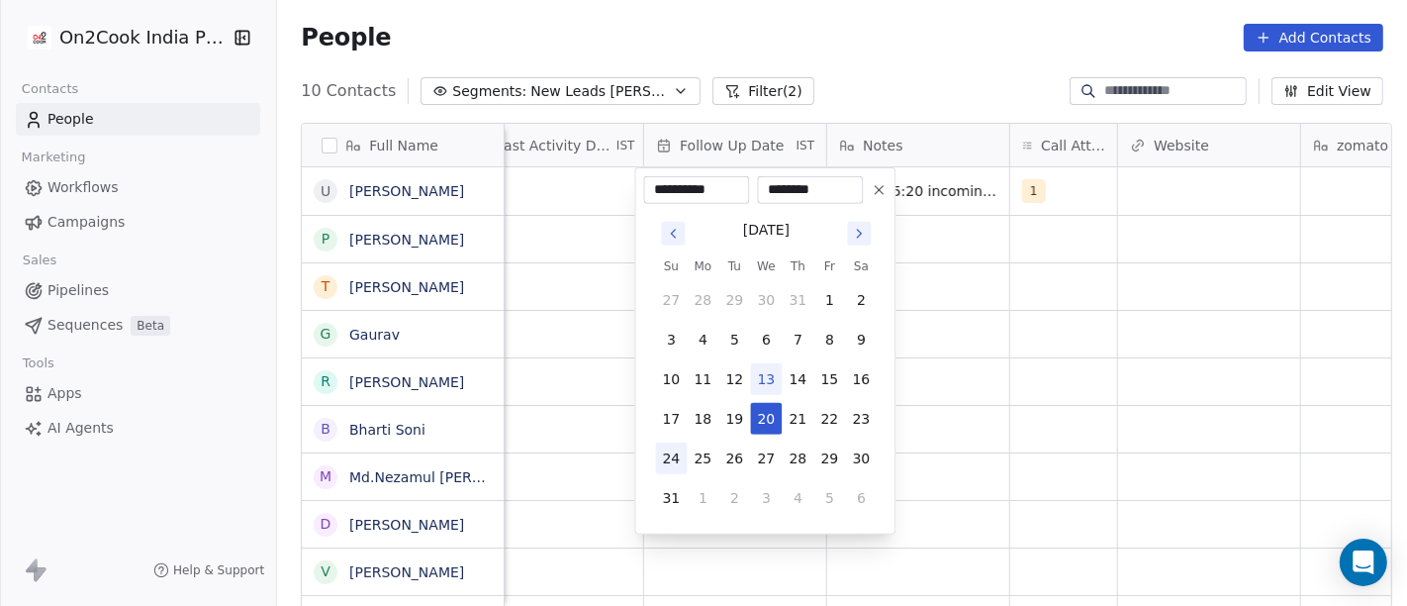
click at [673, 453] on button "24" at bounding box center [671, 458] width 32 height 32
type input "**********"
click at [1058, 393] on html "**********" at bounding box center [703, 303] width 1407 height 606
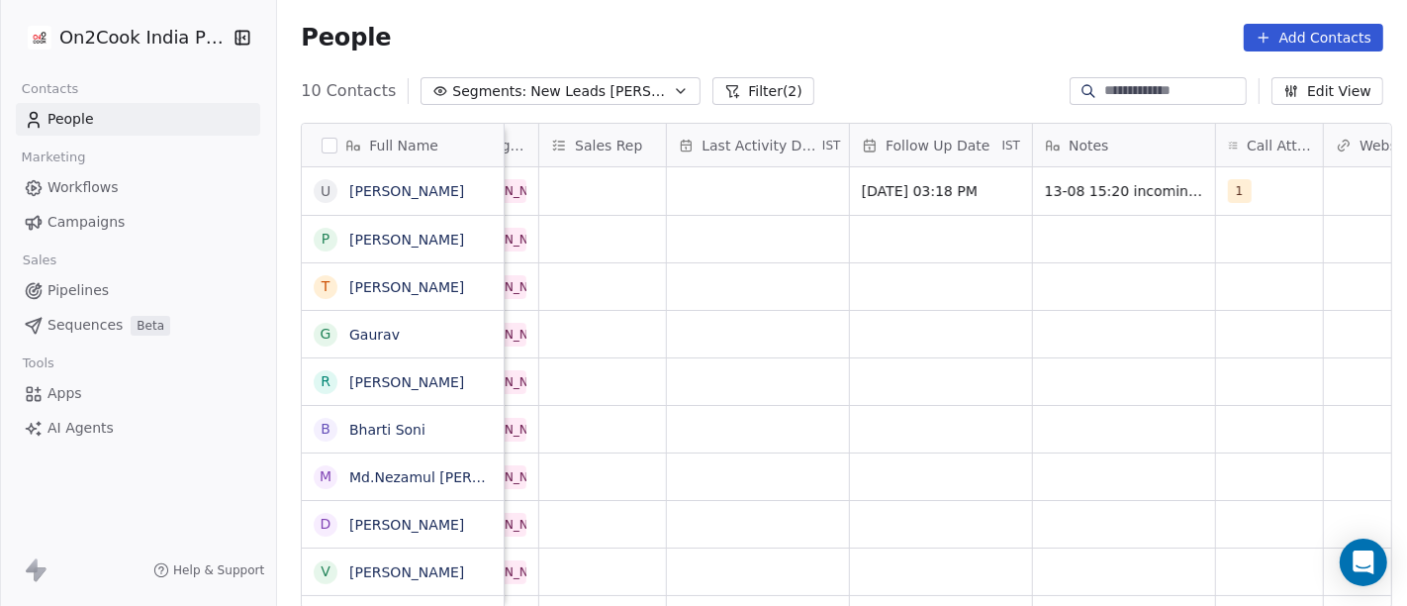
scroll to position [0, 1094]
click at [699, 202] on div "grid" at bounding box center [756, 191] width 182 height 48
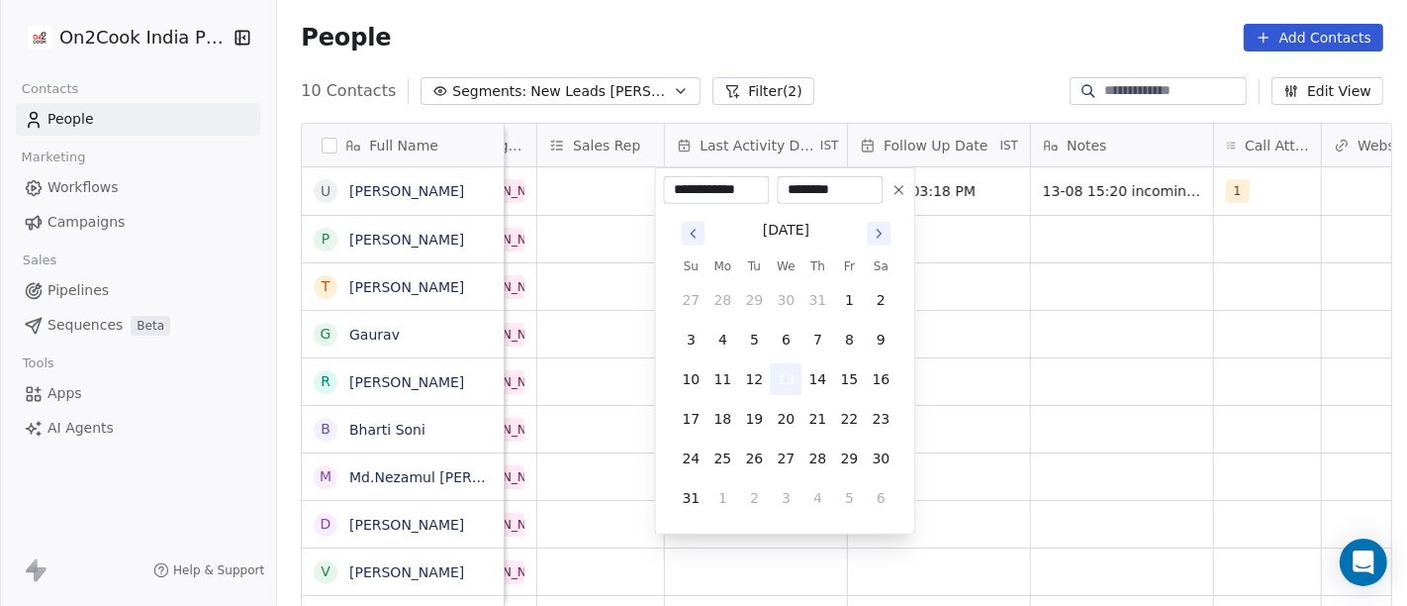
click at [783, 391] on button "13" at bounding box center [786, 379] width 32 height 32
click at [1054, 383] on html "**********" at bounding box center [703, 303] width 1407 height 606
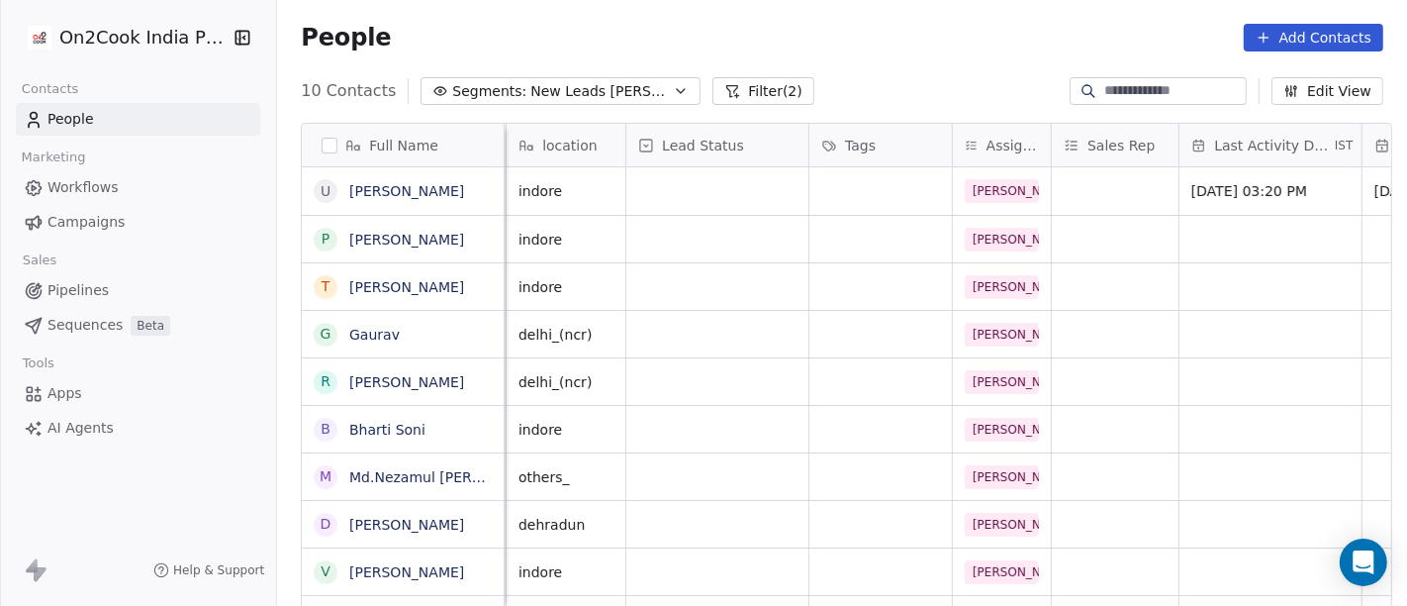
scroll to position [0, 568]
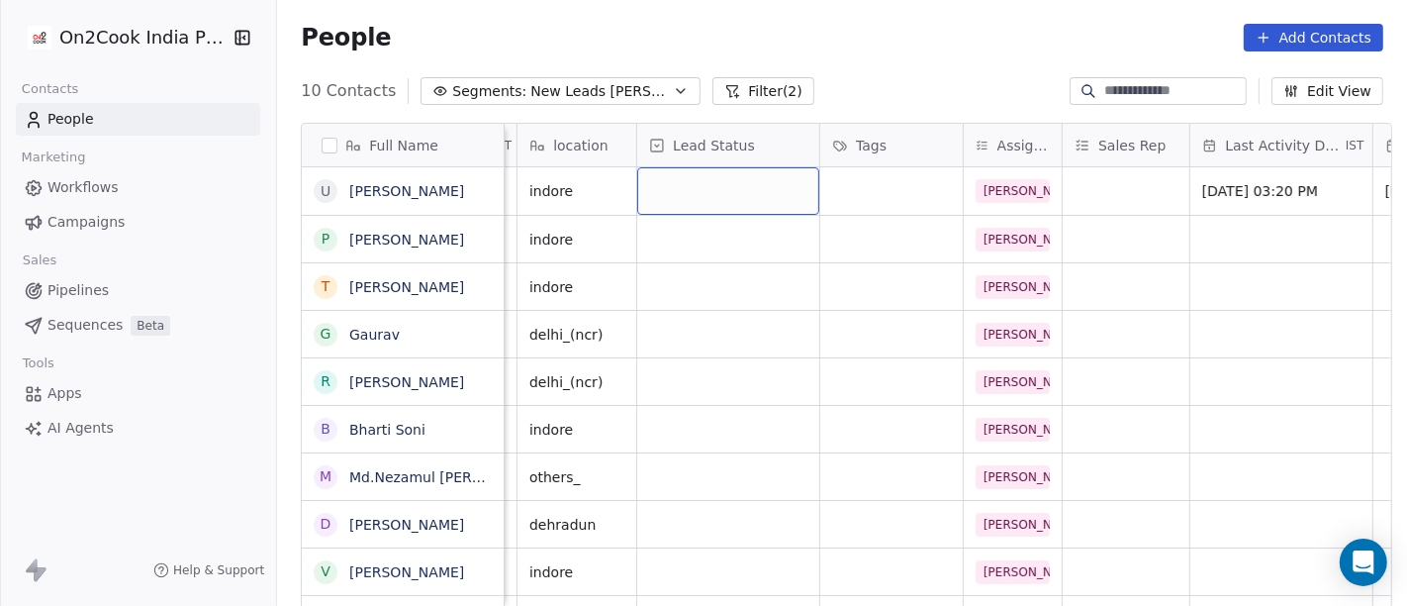
click at [708, 199] on div "grid" at bounding box center [728, 191] width 182 height 48
click at [696, 190] on div "grid" at bounding box center [728, 191] width 182 height 48
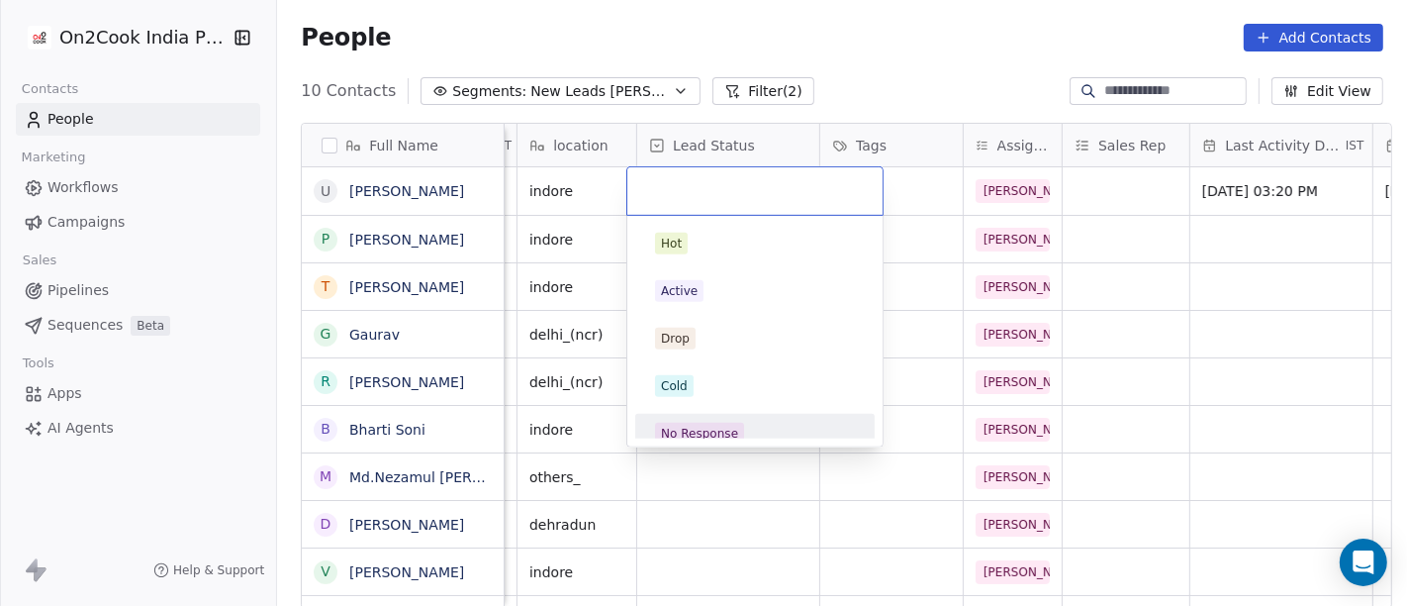
click at [718, 427] on div "No Response" at bounding box center [699, 434] width 77 height 18
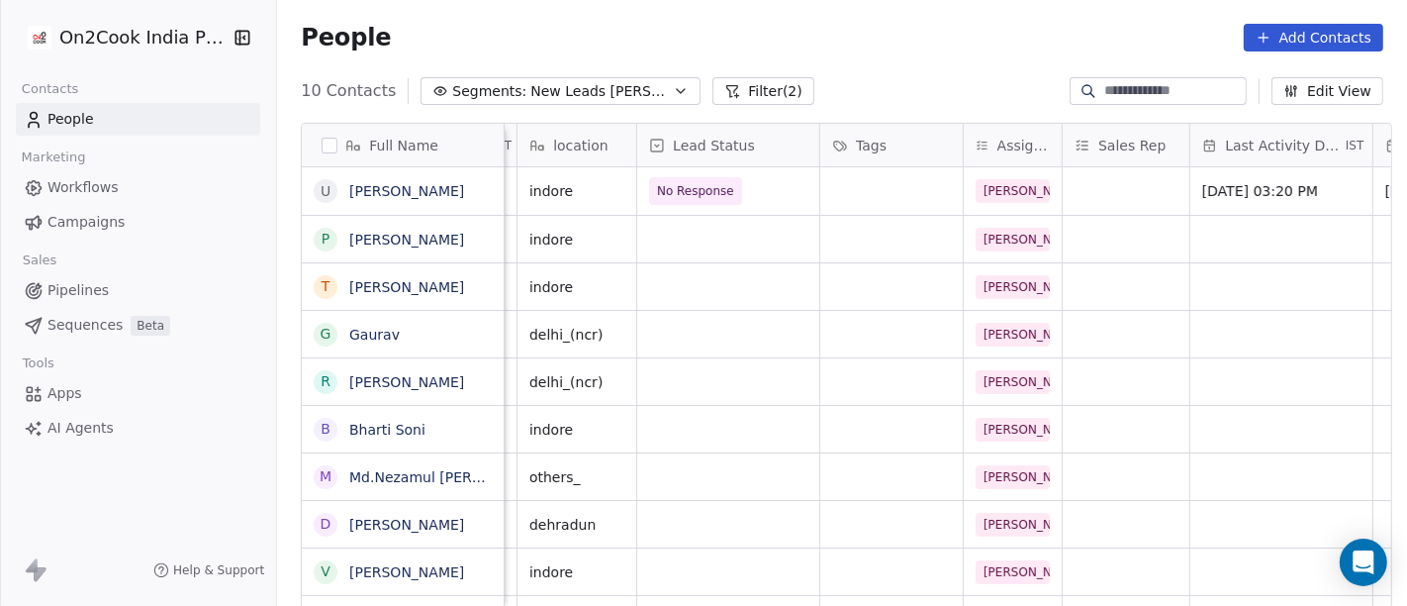
click at [848, 77] on div "10 Contacts Segments: New Leads Salim Filter (2) Edit View" at bounding box center [842, 91] width 1130 height 32
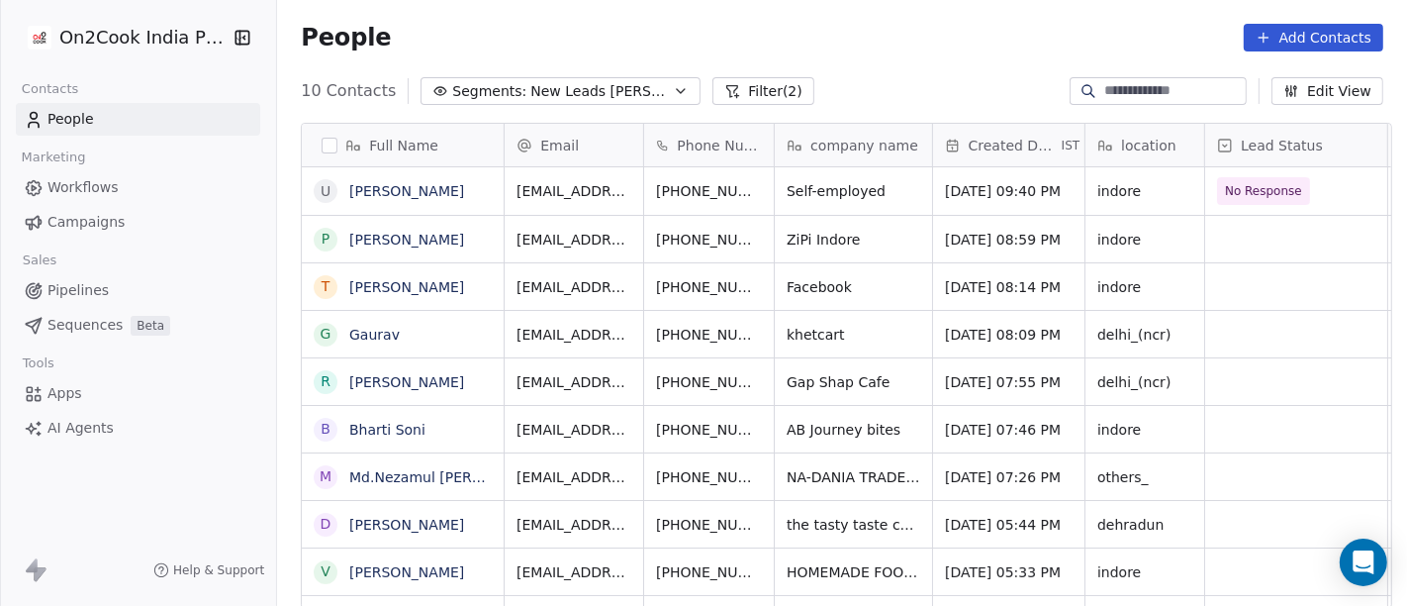
click at [790, 70] on div "People Add Contacts" at bounding box center [842, 37] width 1130 height 75
click at [800, 238] on icon "grid" at bounding box center [808, 237] width 16 height 16
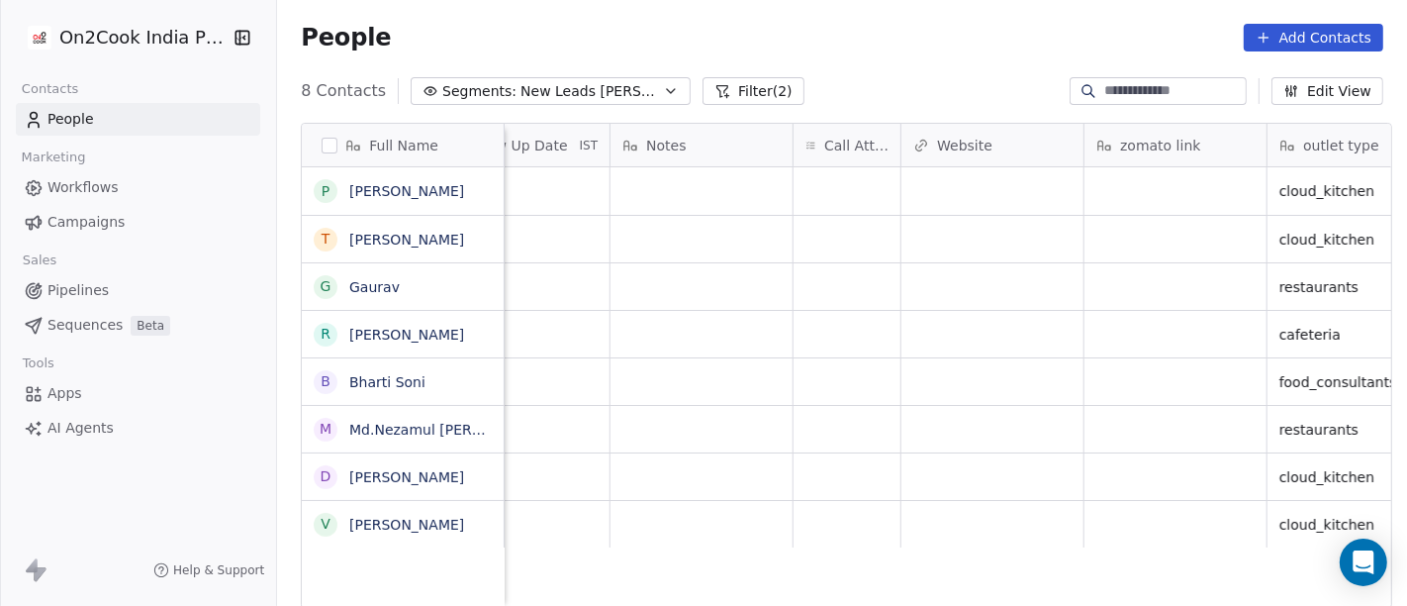
scroll to position [0, 1515]
click at [828, 187] on div "grid" at bounding box center [846, 191] width 107 height 48
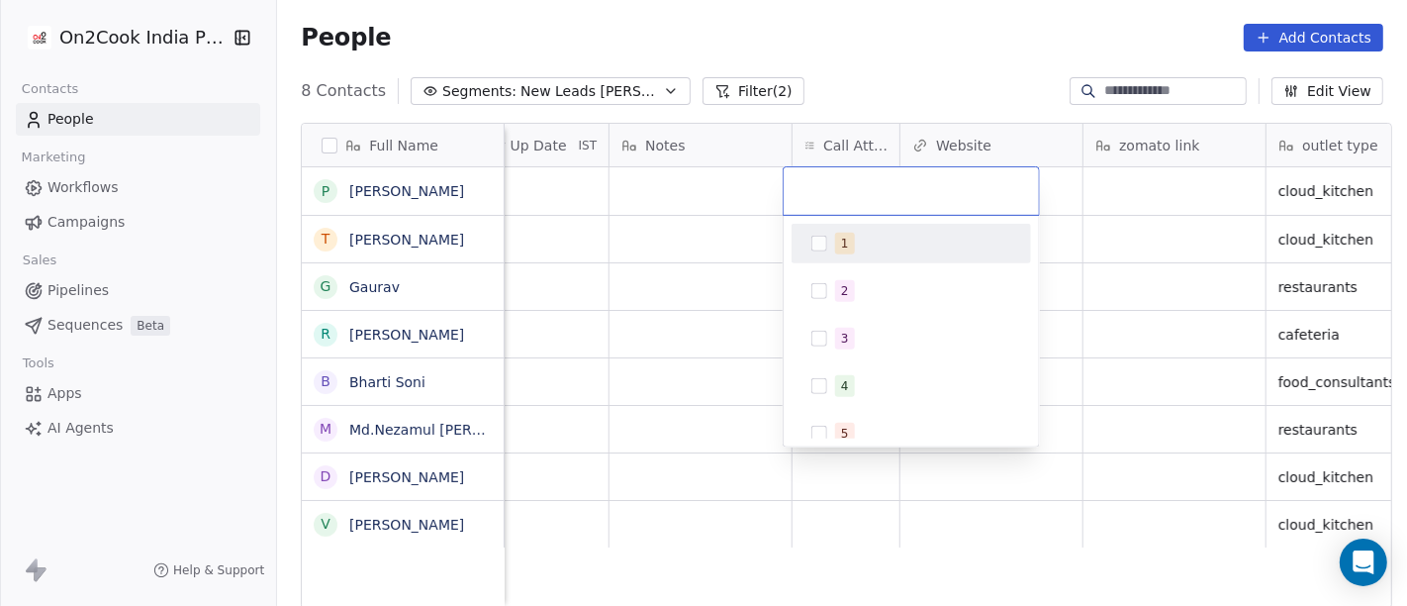
click at [839, 258] on div "1" at bounding box center [912, 244] width 224 height 32
click at [836, 91] on html "On2Cook India Pvt. Ltd. Contacts People Marketing Workflows Campaigns Sales Pip…" at bounding box center [703, 303] width 1407 height 606
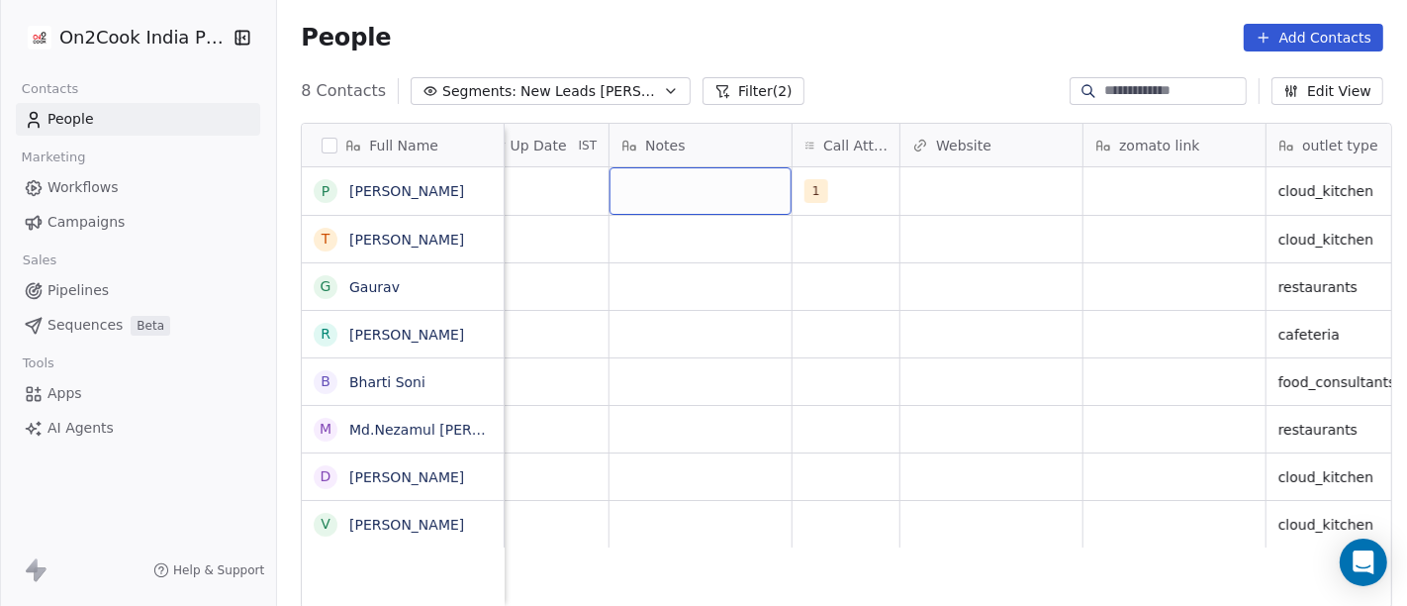
click at [694, 203] on div "grid" at bounding box center [701, 191] width 182 height 48
click at [619, 226] on textarea "**********" at bounding box center [692, 201] width 180 height 67
click at [674, 219] on textarea "**********" at bounding box center [692, 201] width 180 height 67
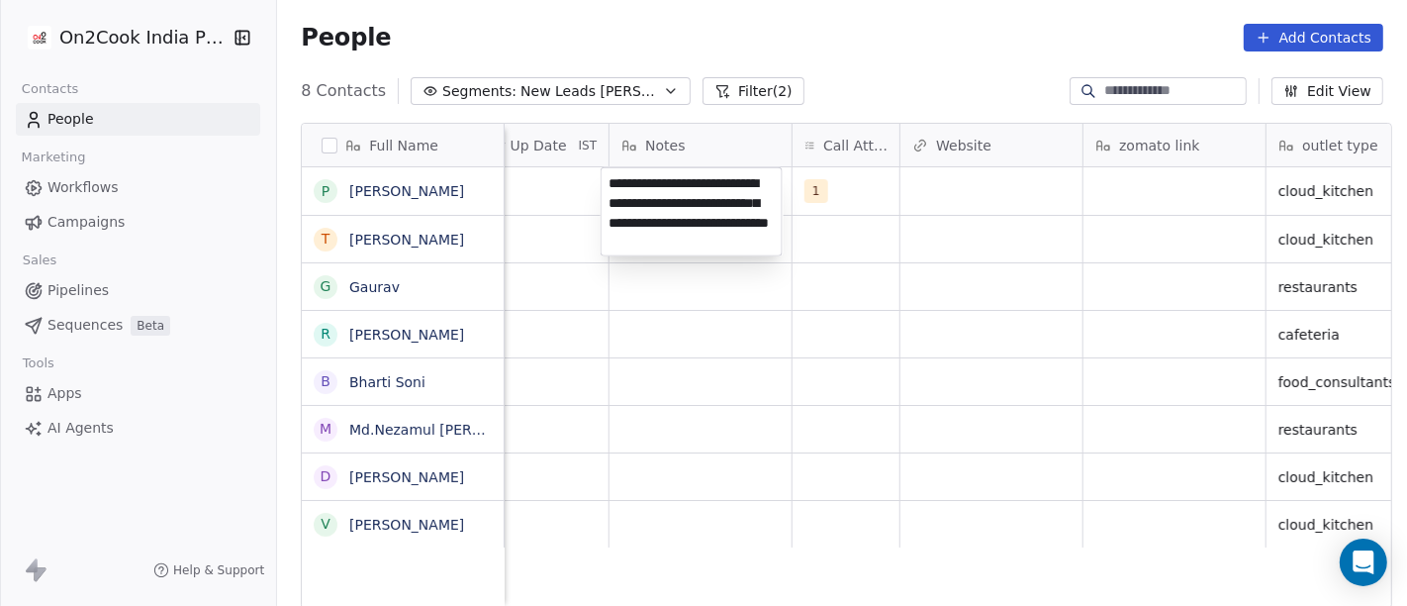
type textarea "**********"
click at [859, 423] on html "**********" at bounding box center [703, 303] width 1407 height 606
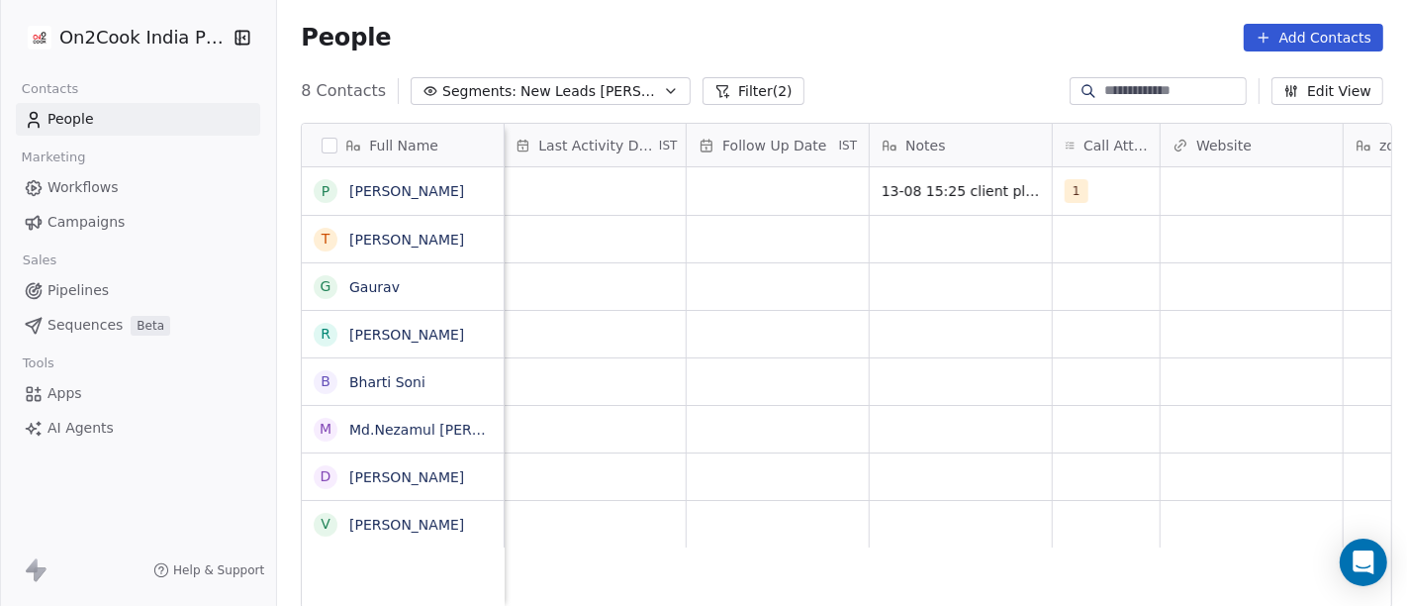
scroll to position [0, 1252]
click at [790, 199] on div "grid" at bounding box center [781, 191] width 182 height 48
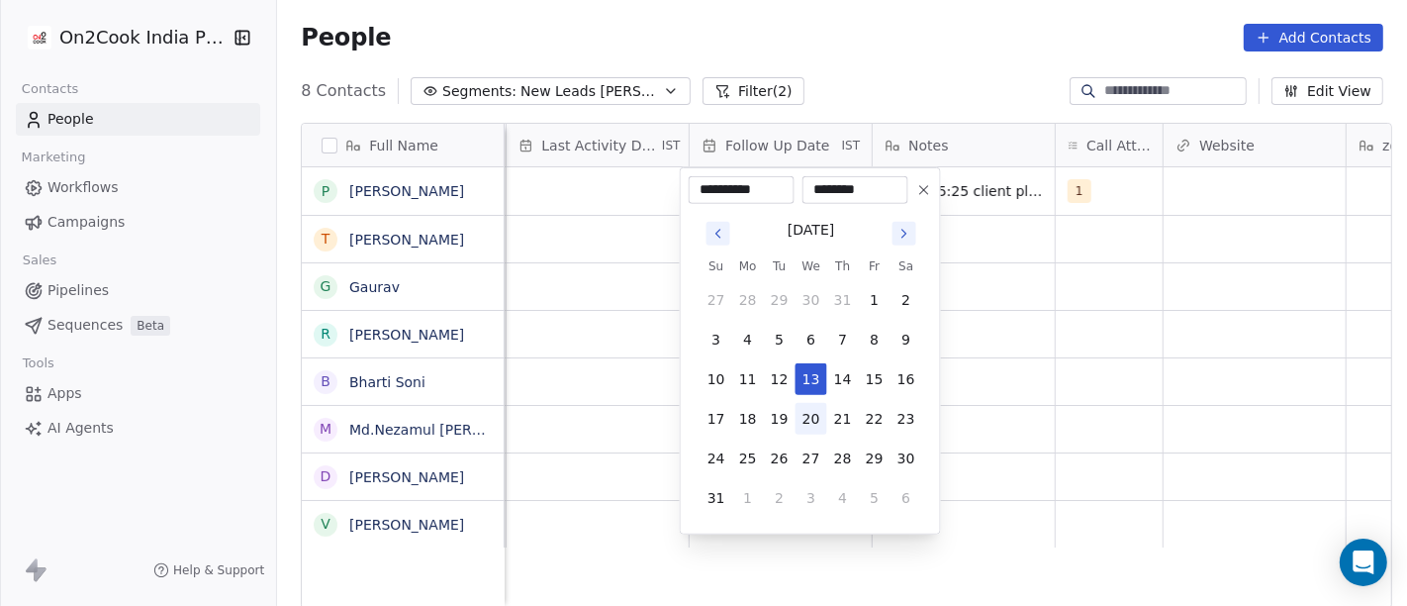
click at [814, 428] on button "20" at bounding box center [812, 419] width 32 height 32
click at [710, 468] on button "24" at bounding box center [717, 458] width 32 height 32
type input "**********"
click at [1136, 406] on html "**********" at bounding box center [703, 303] width 1407 height 606
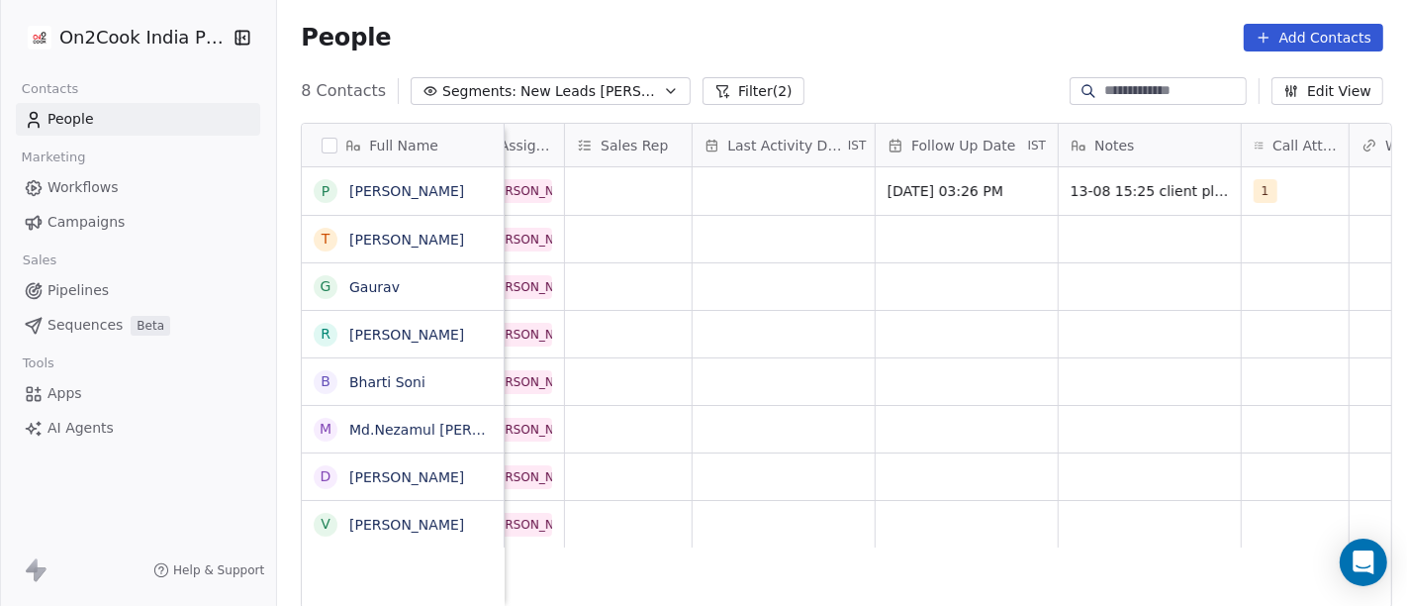
scroll to position [2, 1066]
click at [760, 202] on div "grid" at bounding box center [784, 191] width 182 height 48
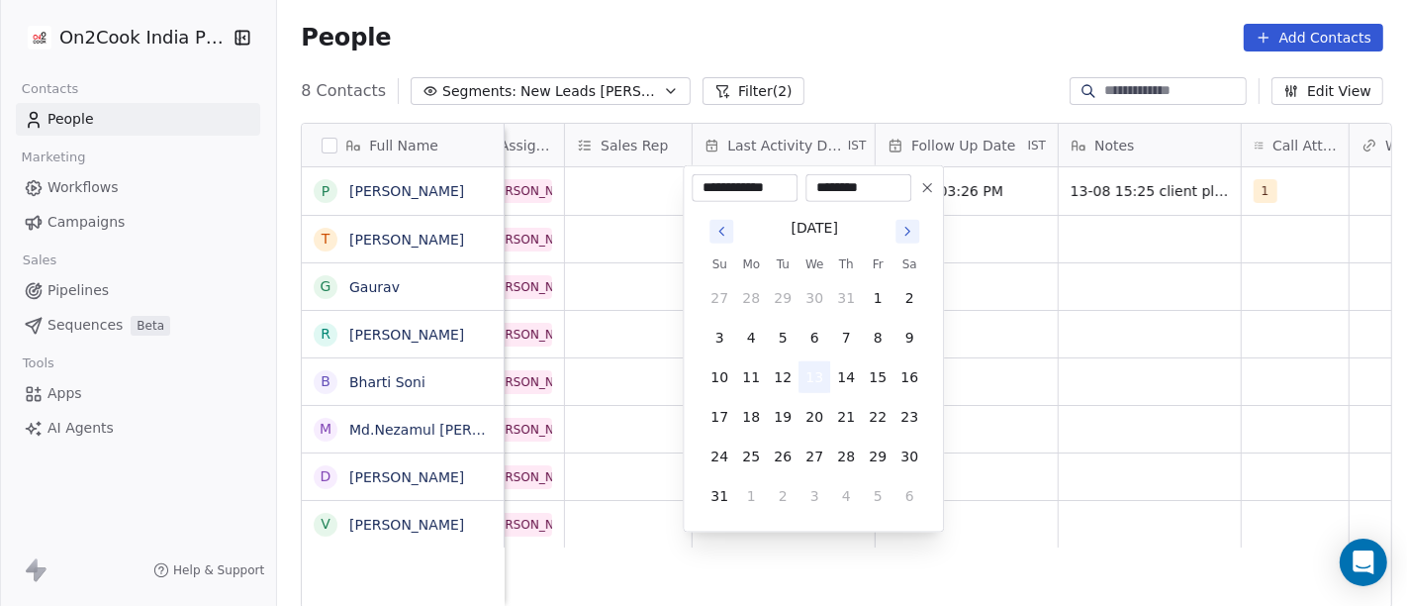
click at [809, 380] on button "13" at bounding box center [815, 377] width 32 height 32
click at [1096, 337] on html "**********" at bounding box center [703, 303] width 1407 height 606
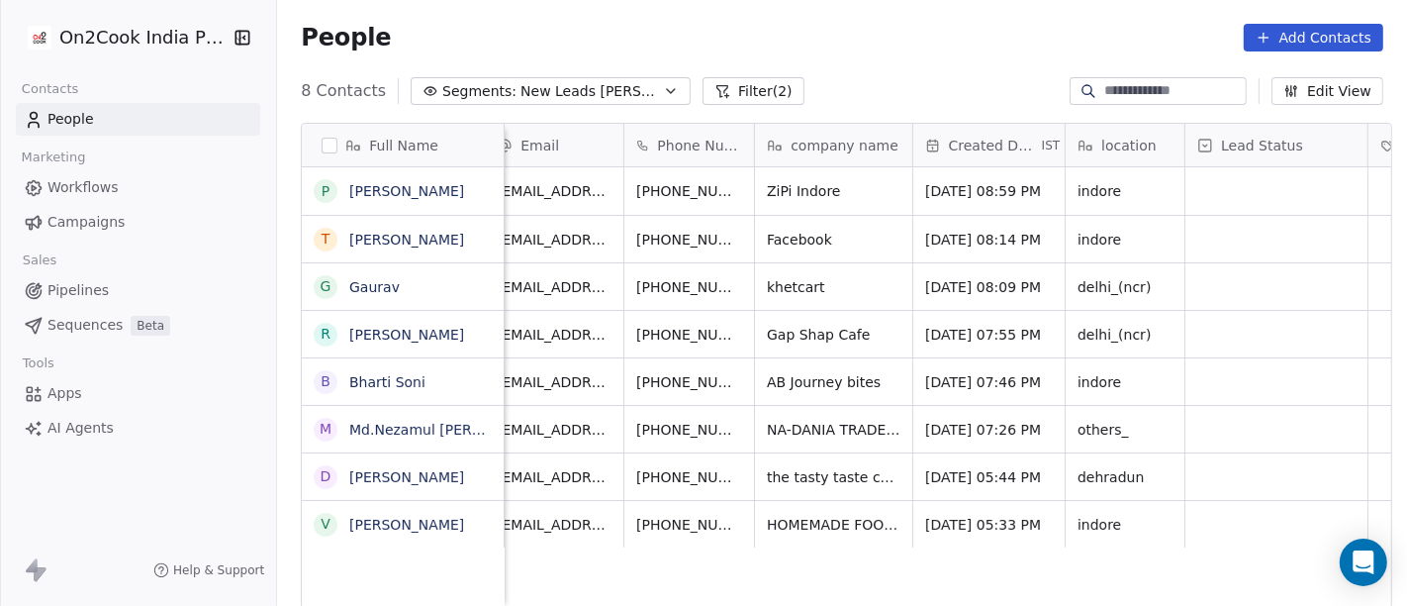
scroll to position [0, 0]
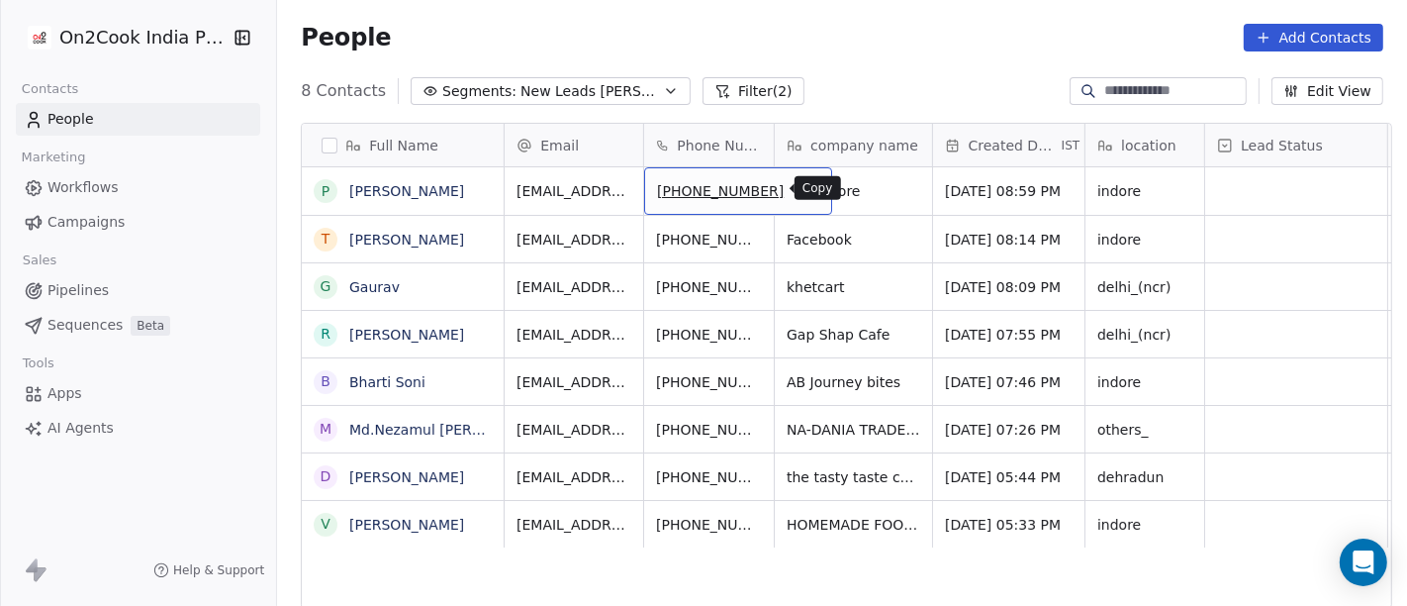
click at [800, 191] on icon "grid" at bounding box center [808, 188] width 16 height 16
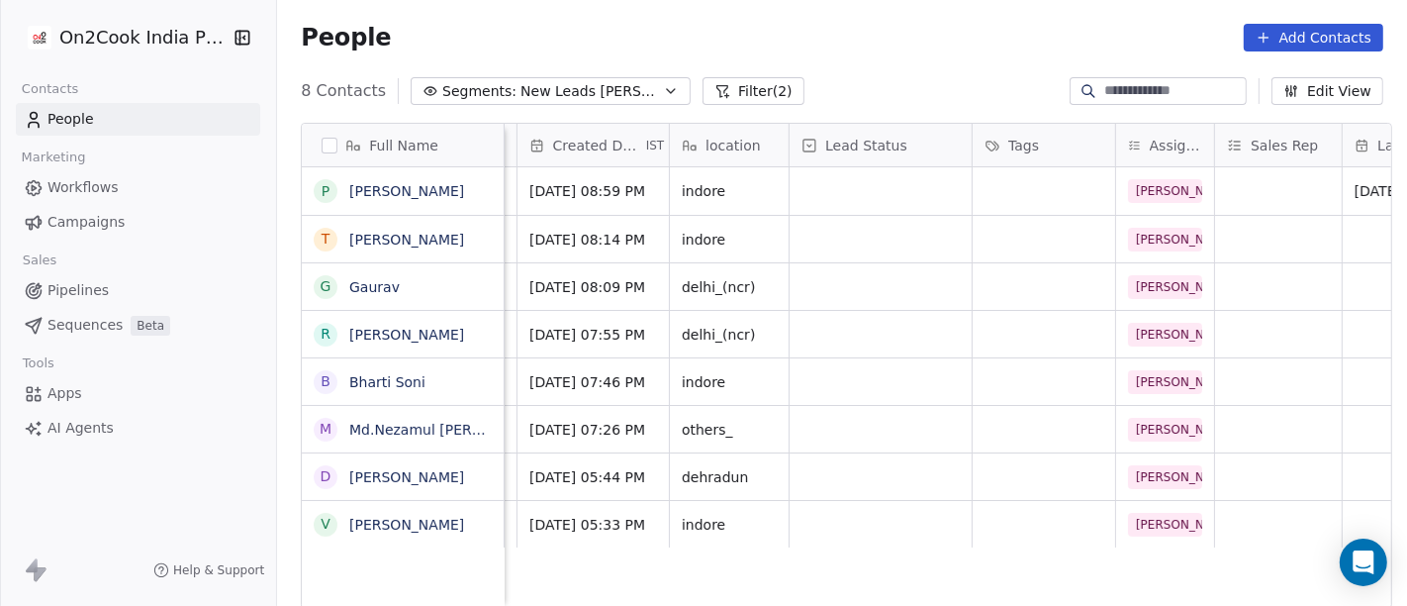
scroll to position [0, 404]
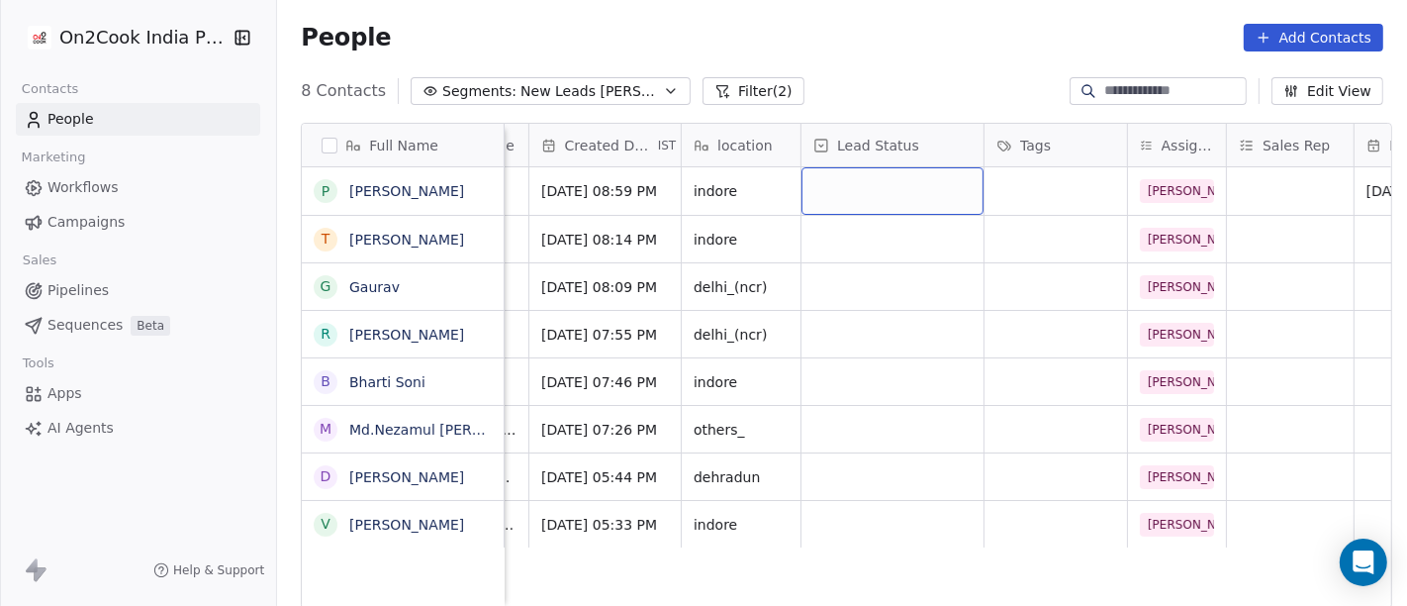
click at [856, 192] on div "grid" at bounding box center [893, 191] width 182 height 48
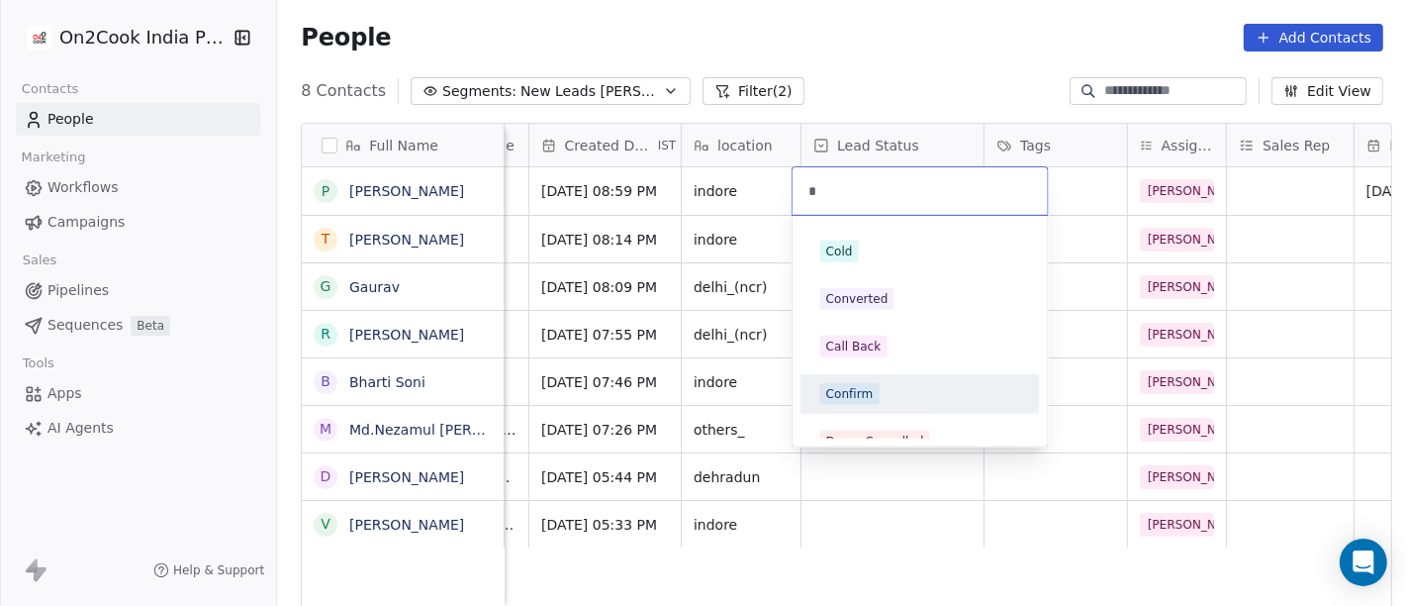
type input "*"
click at [892, 384] on div "Confirm" at bounding box center [920, 394] width 200 height 22
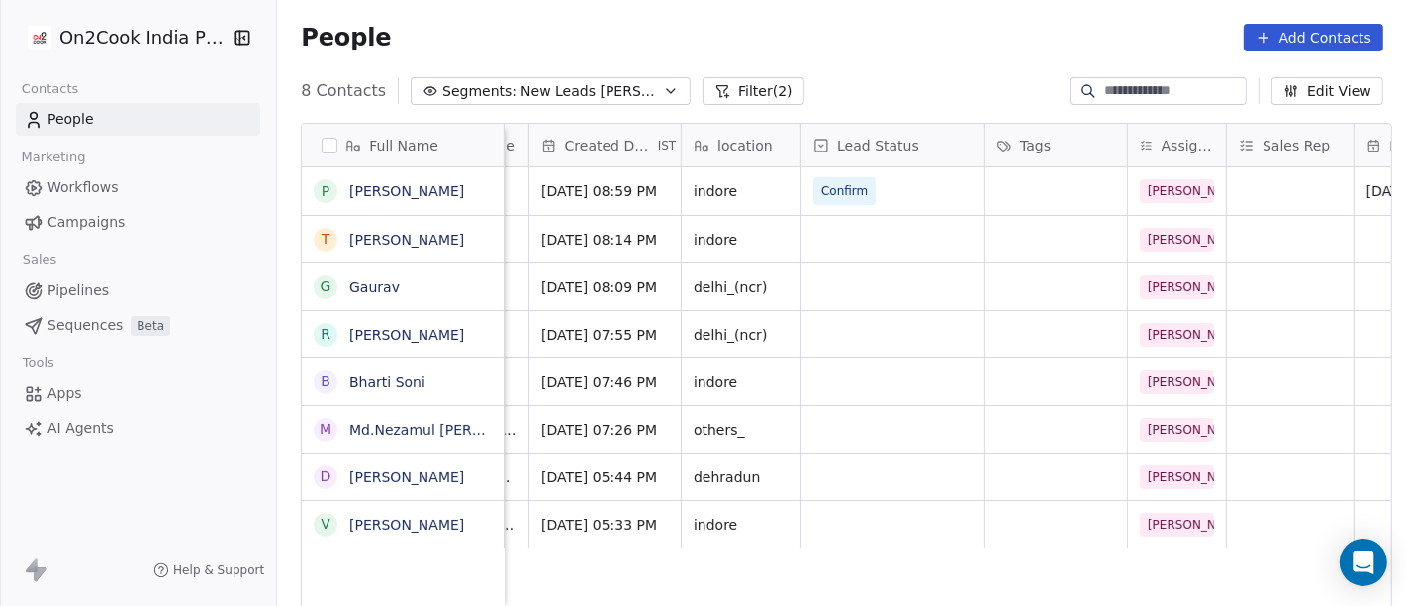
click at [889, 101] on div "8 Contacts Segments: New Leads Salim Filter (2) Edit View" at bounding box center [842, 91] width 1130 height 32
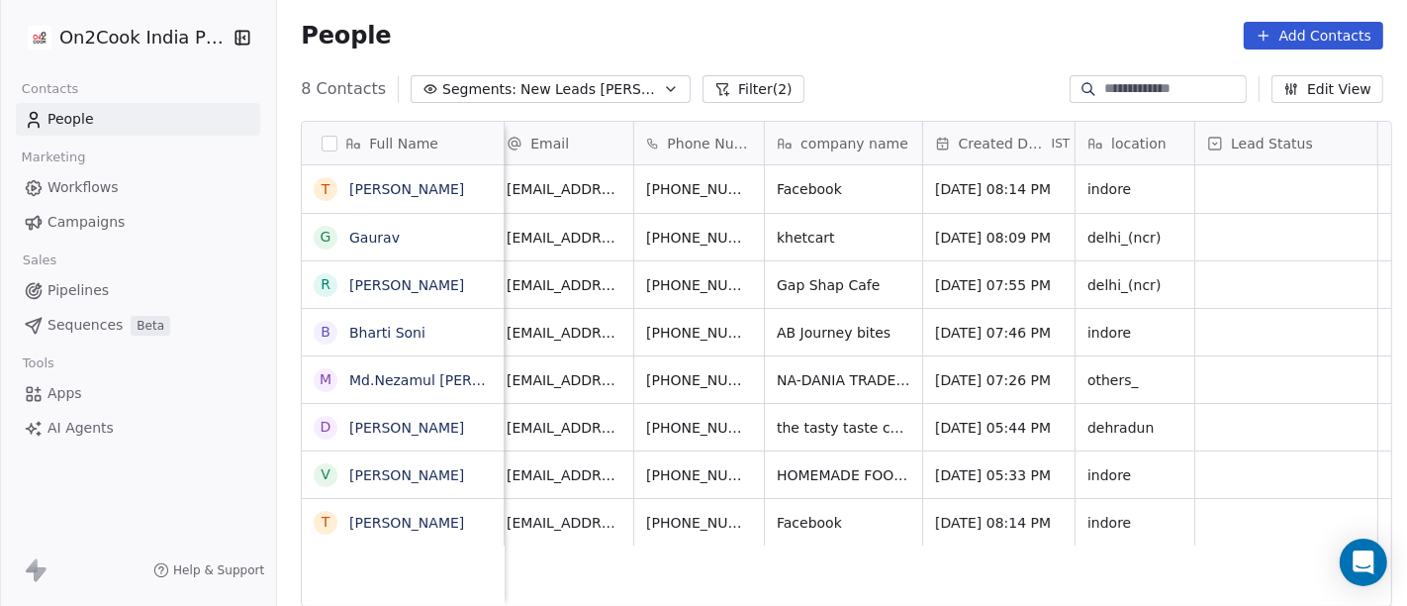
scroll to position [5, 8]
click at [792, 178] on icon "grid" at bounding box center [800, 186] width 16 height 16
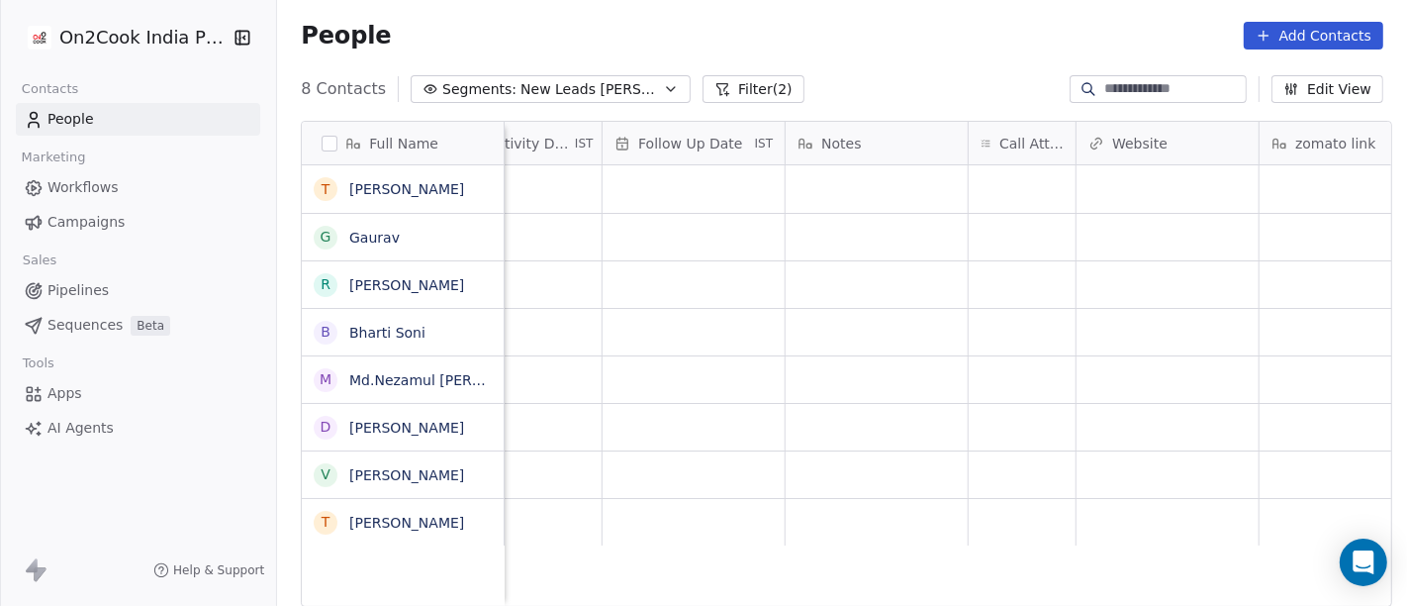
scroll to position [5, 1374]
click at [958, 200] on div "grid" at bounding box center [987, 189] width 107 height 48
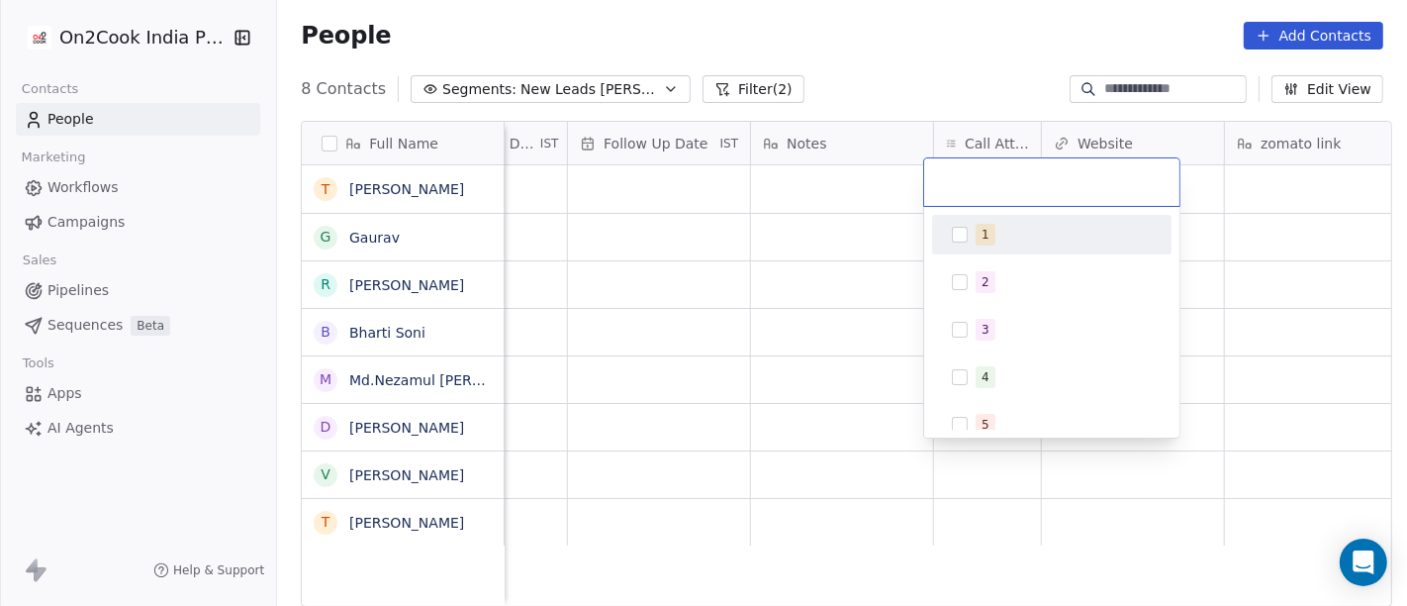
click at [983, 241] on div "1" at bounding box center [986, 235] width 8 height 18
click at [856, 231] on html "On2Cook India Pvt. Ltd. Contacts People Marketing Workflows Campaigns Sales Pip…" at bounding box center [703, 303] width 1407 height 606
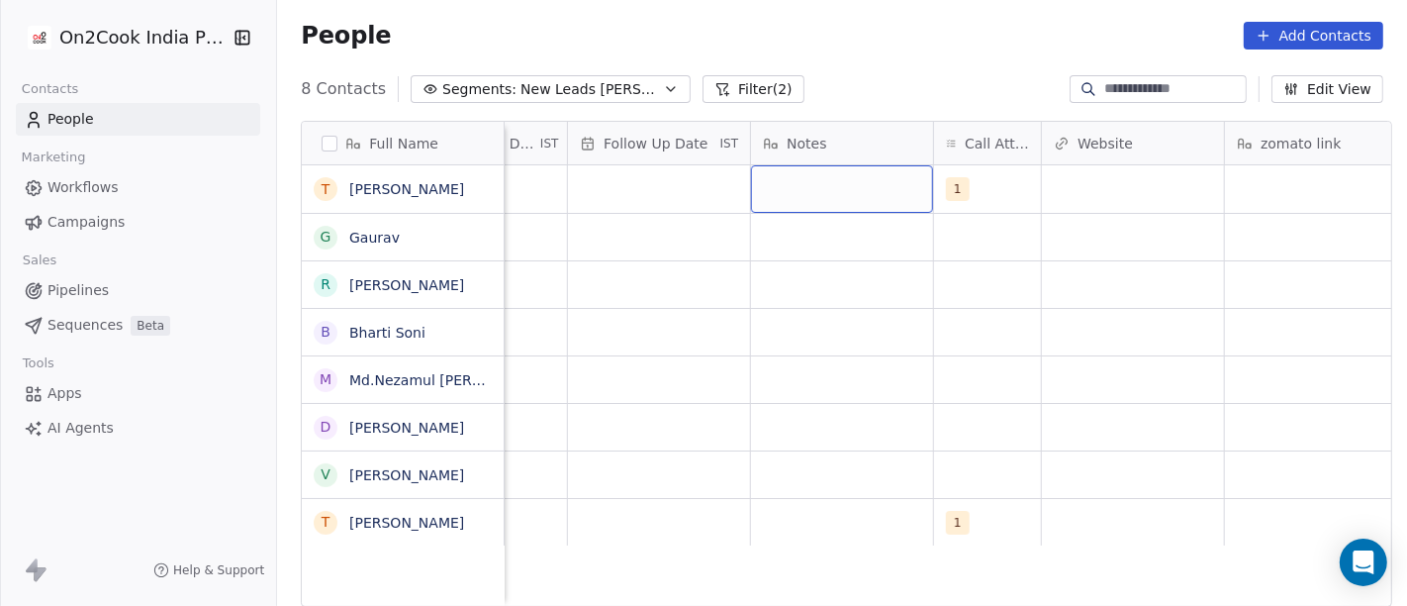
click at [814, 183] on div "grid" at bounding box center [842, 189] width 182 height 48
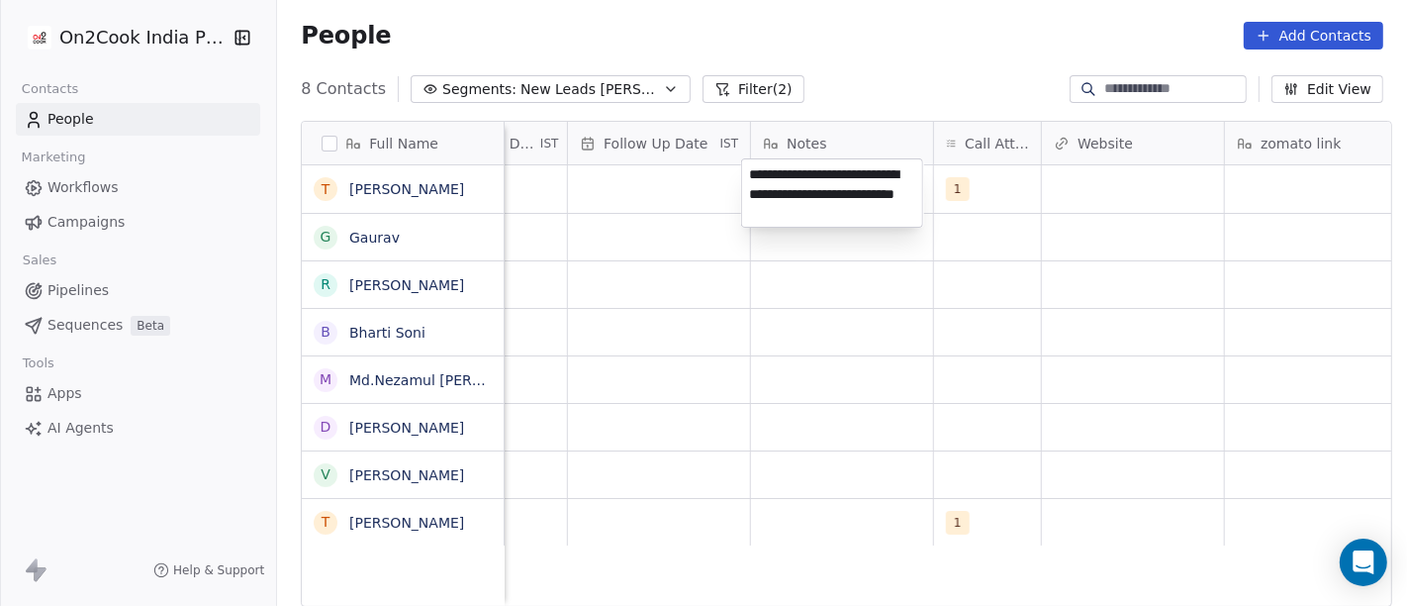
type textarea "**********"
click at [921, 324] on html "**********" at bounding box center [703, 303] width 1407 height 606
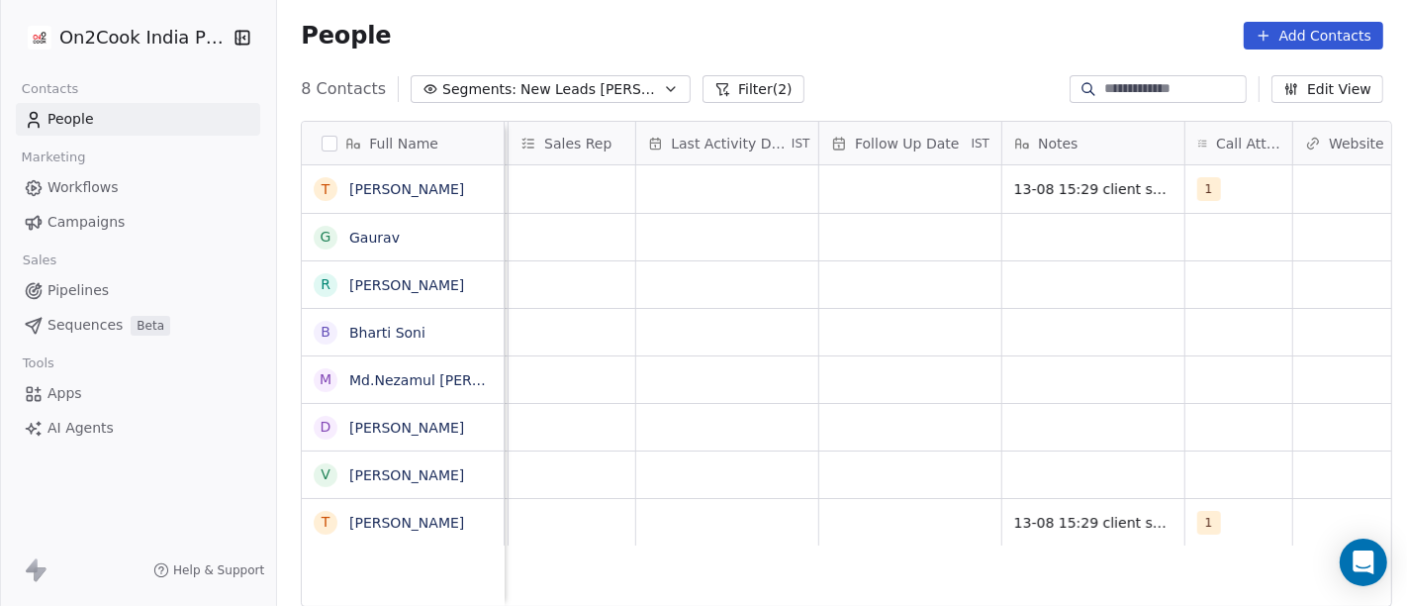
scroll to position [5, 1116]
click at [885, 183] on div "grid" at bounding box center [916, 189] width 182 height 48
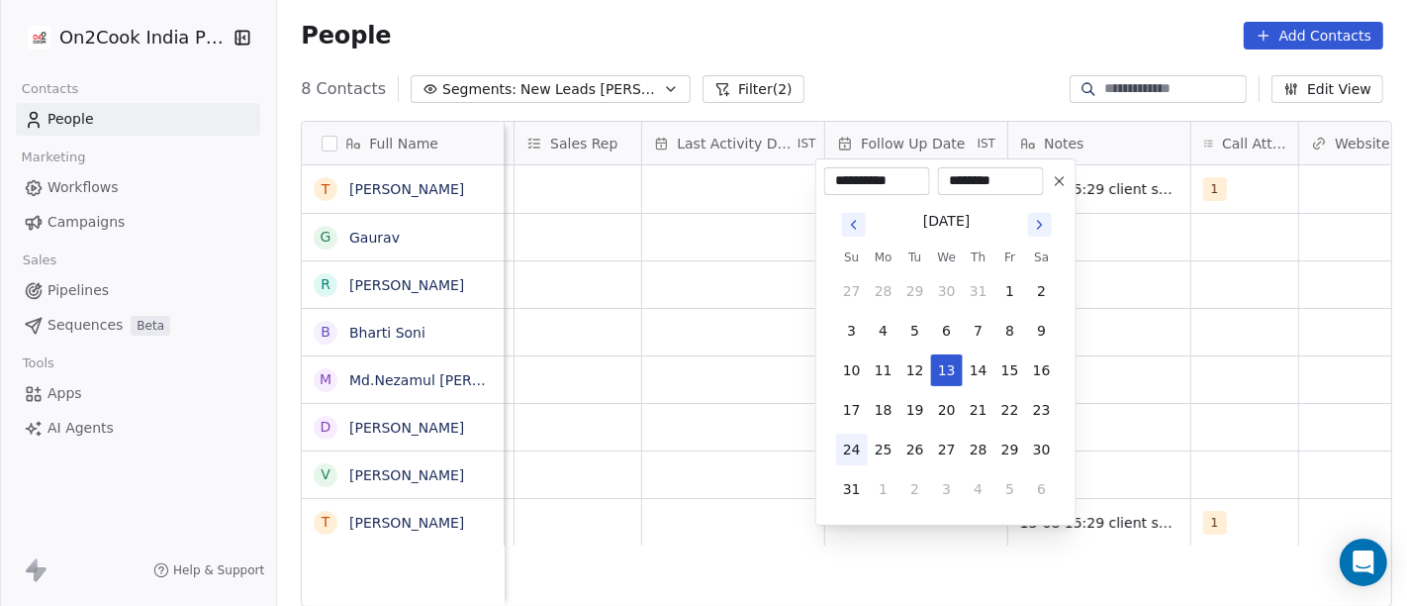
click at [851, 451] on button "24" at bounding box center [852, 449] width 32 height 32
type input "**********"
click at [1246, 392] on html "**********" at bounding box center [703, 303] width 1407 height 606
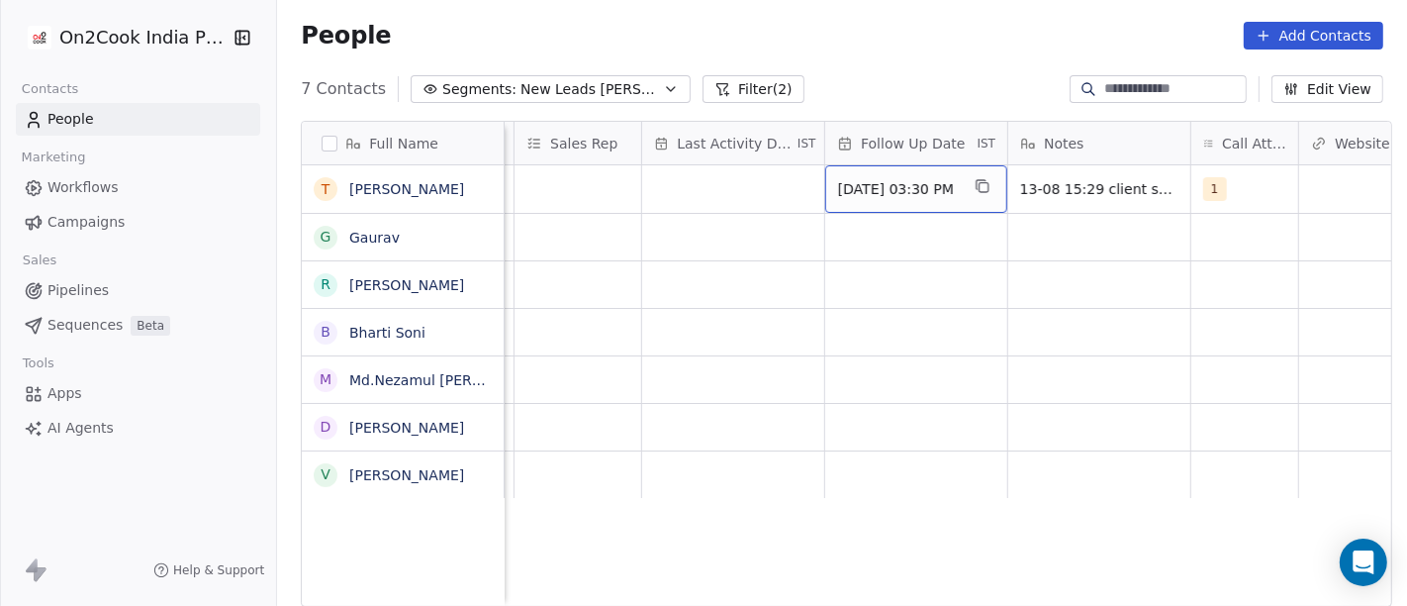
click at [825, 179] on div "[DATE] 03:30 PM" at bounding box center [916, 189] width 182 height 48
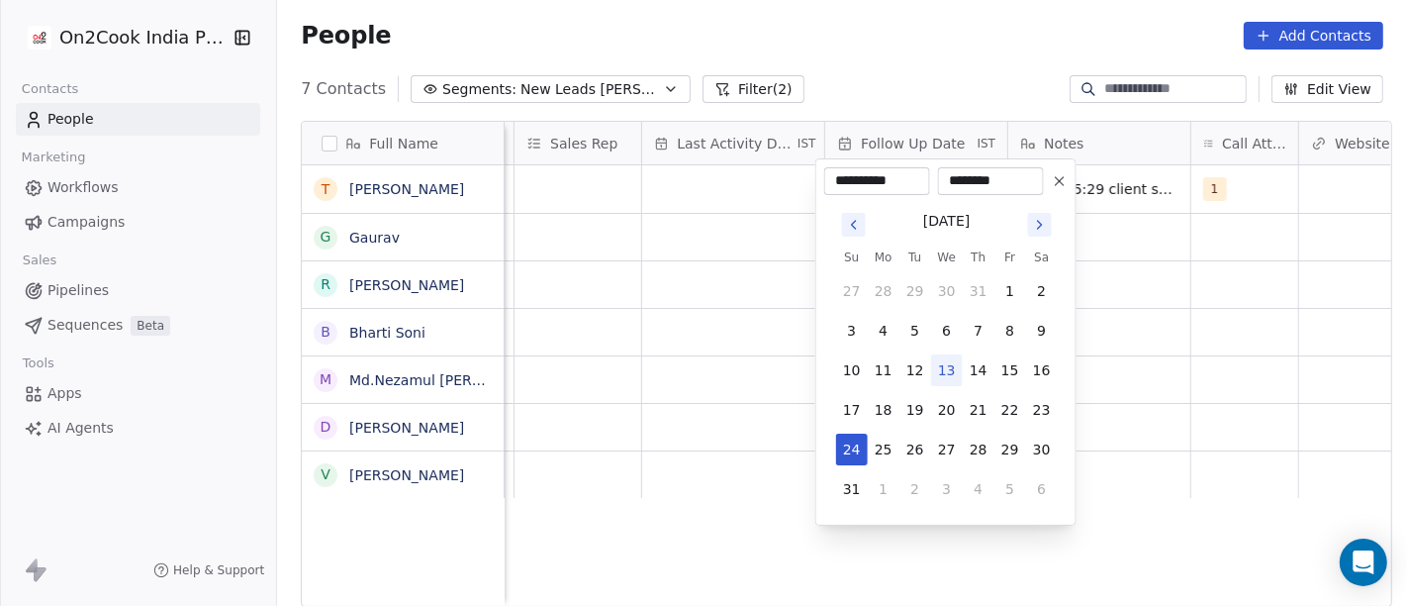
click at [768, 176] on html "**********" at bounding box center [703, 303] width 1407 height 606
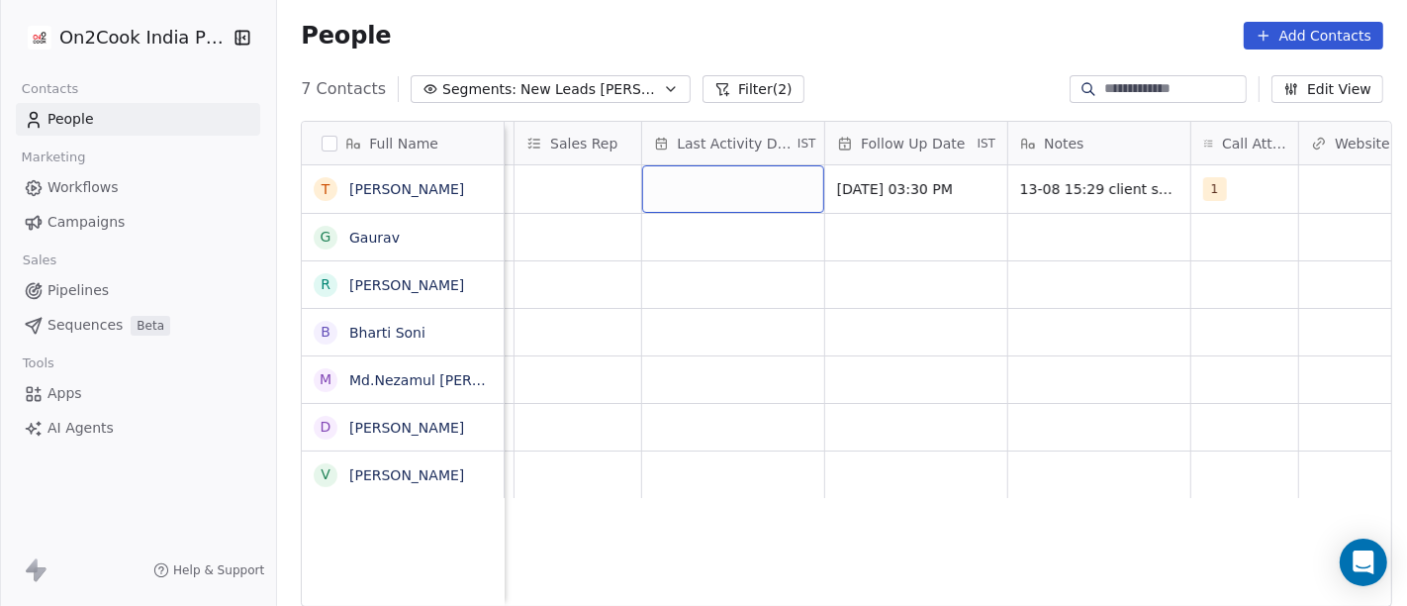
click at [741, 172] on div "grid" at bounding box center [733, 189] width 182 height 48
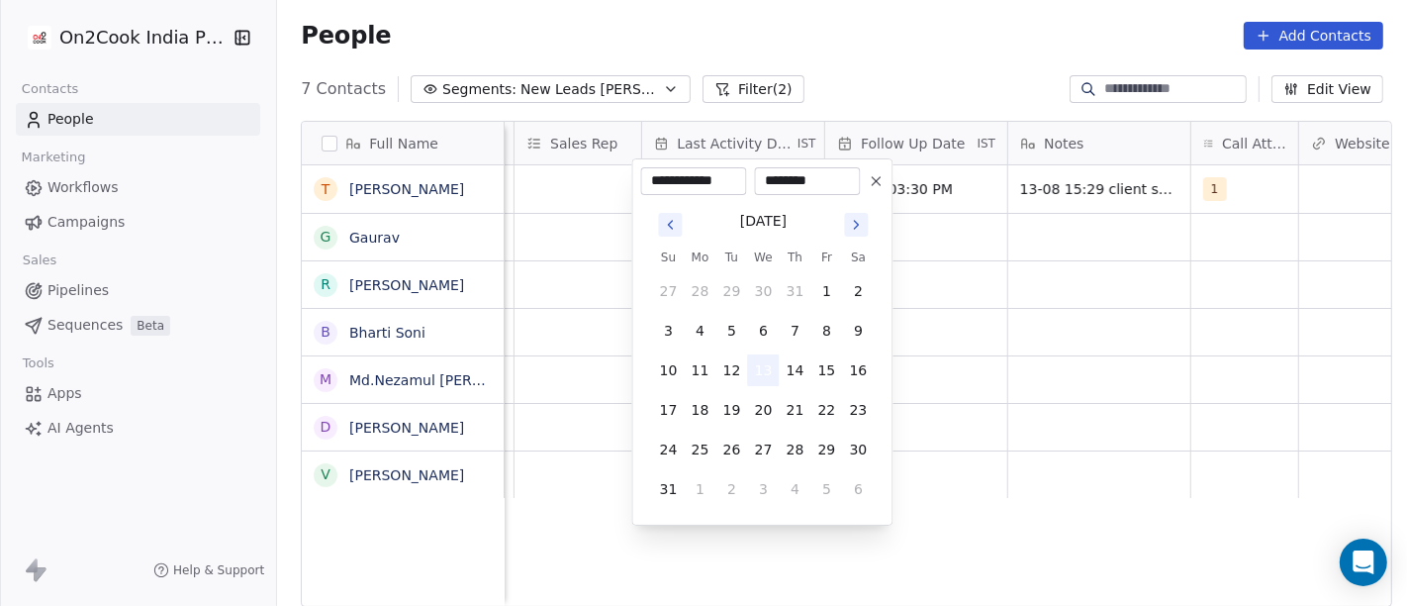
click at [758, 369] on button "13" at bounding box center [764, 370] width 32 height 32
click at [1134, 301] on html "**********" at bounding box center [703, 303] width 1407 height 606
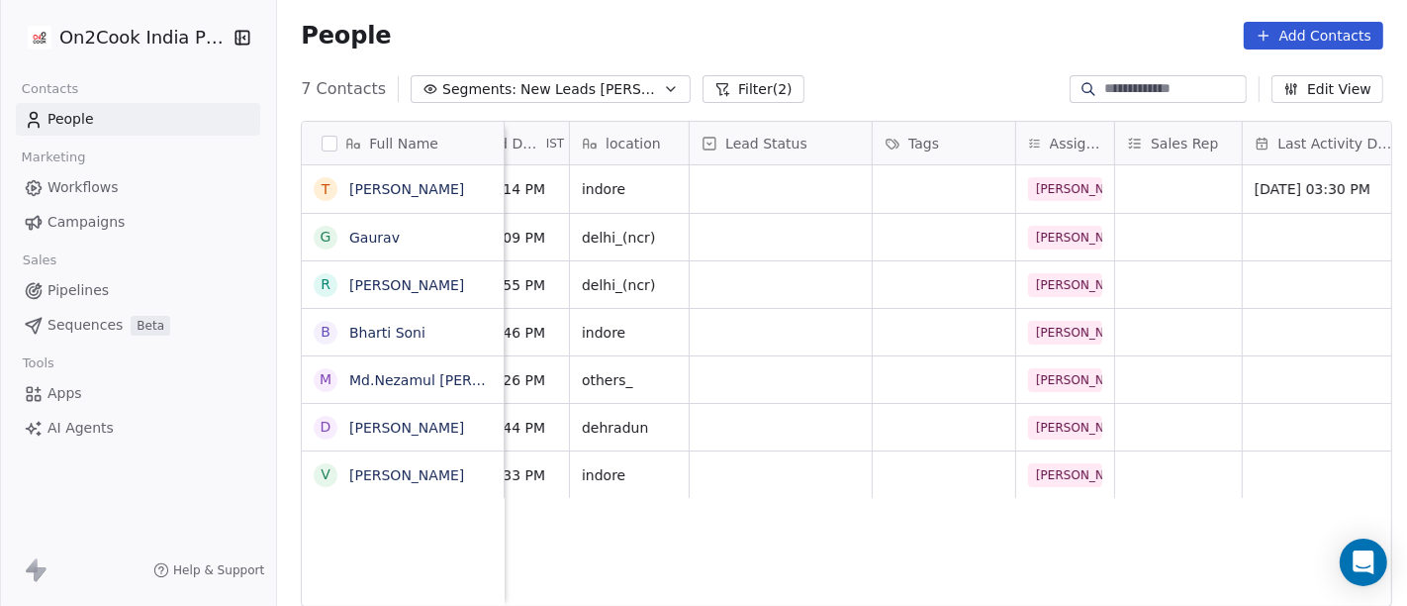
scroll to position [5, 515]
click at [772, 185] on div "grid" at bounding box center [782, 189] width 182 height 48
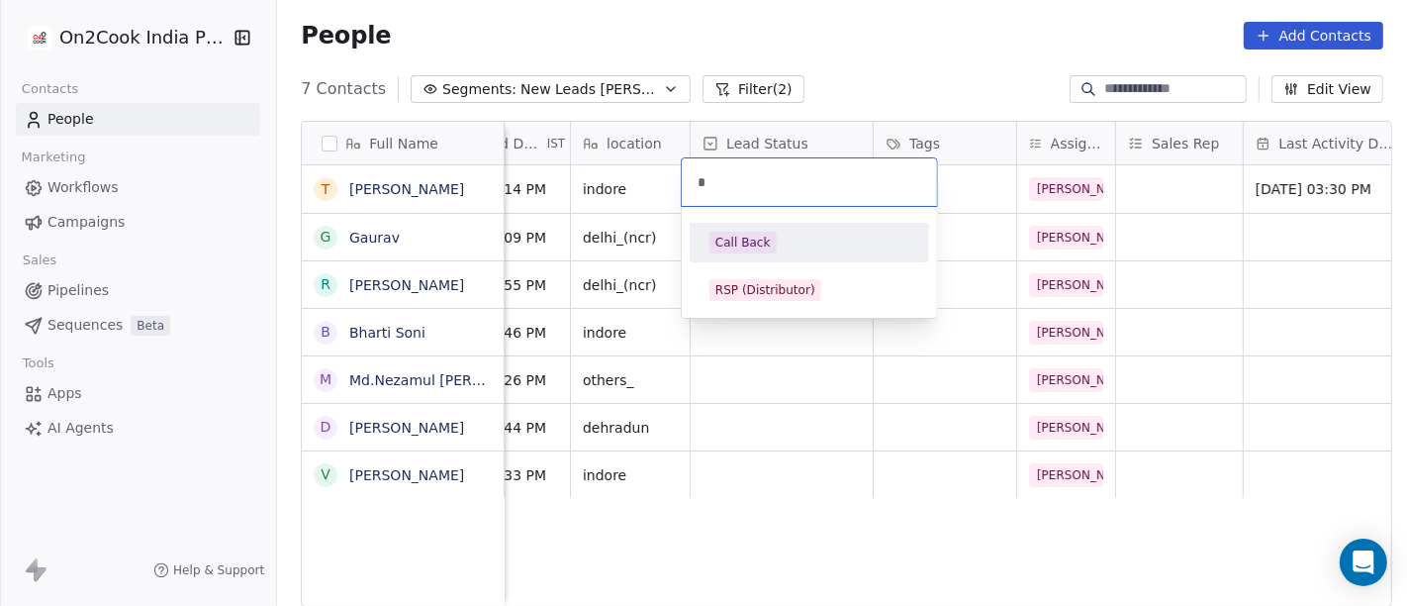
type input "*"
click at [744, 234] on div "Call Back" at bounding box center [743, 243] width 55 height 18
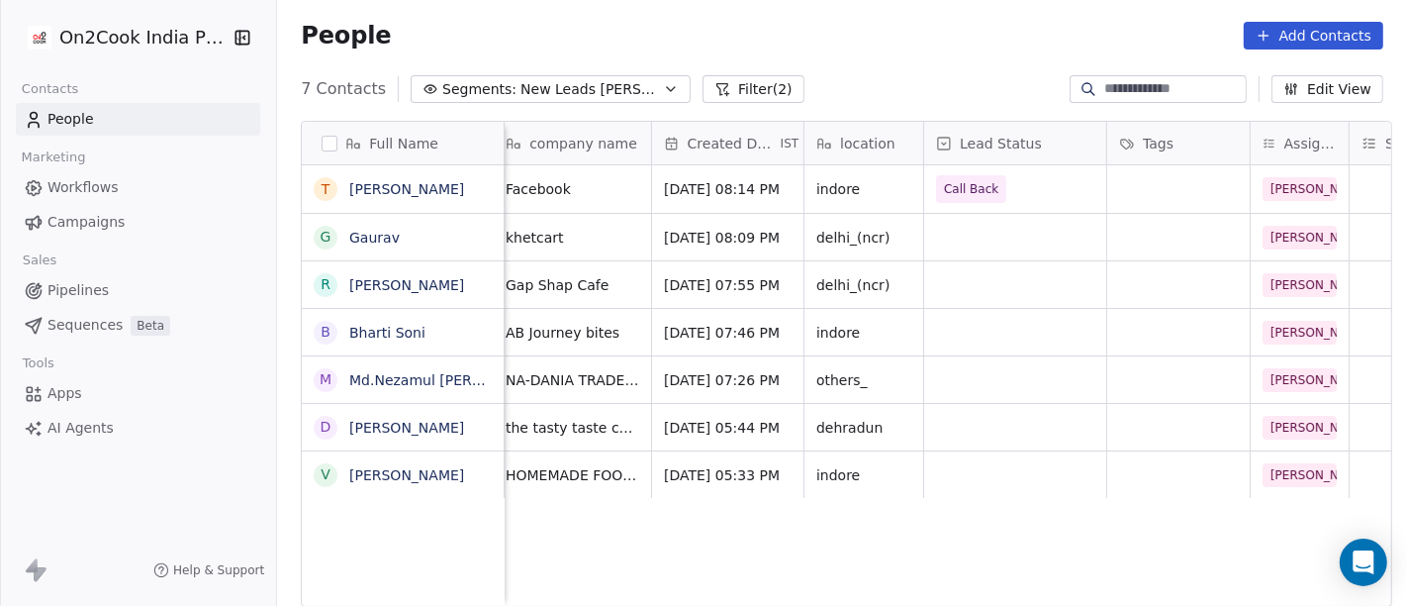
scroll to position [5, 0]
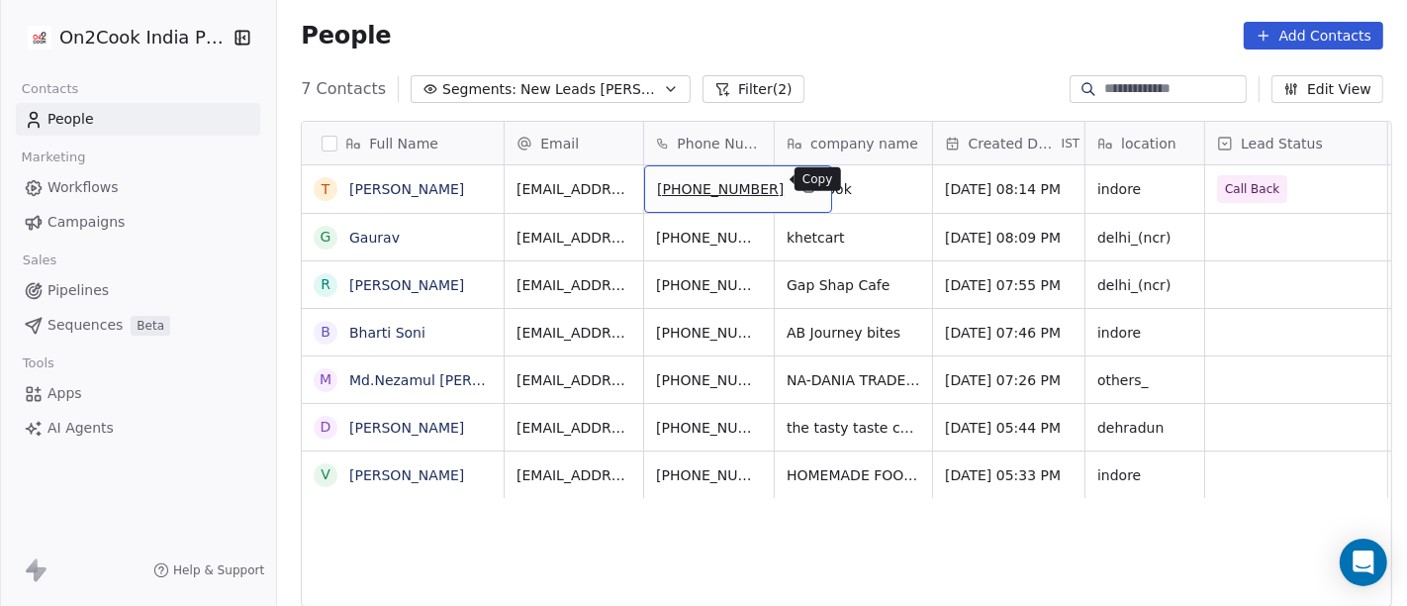
click at [800, 182] on icon "grid" at bounding box center [808, 186] width 16 height 16
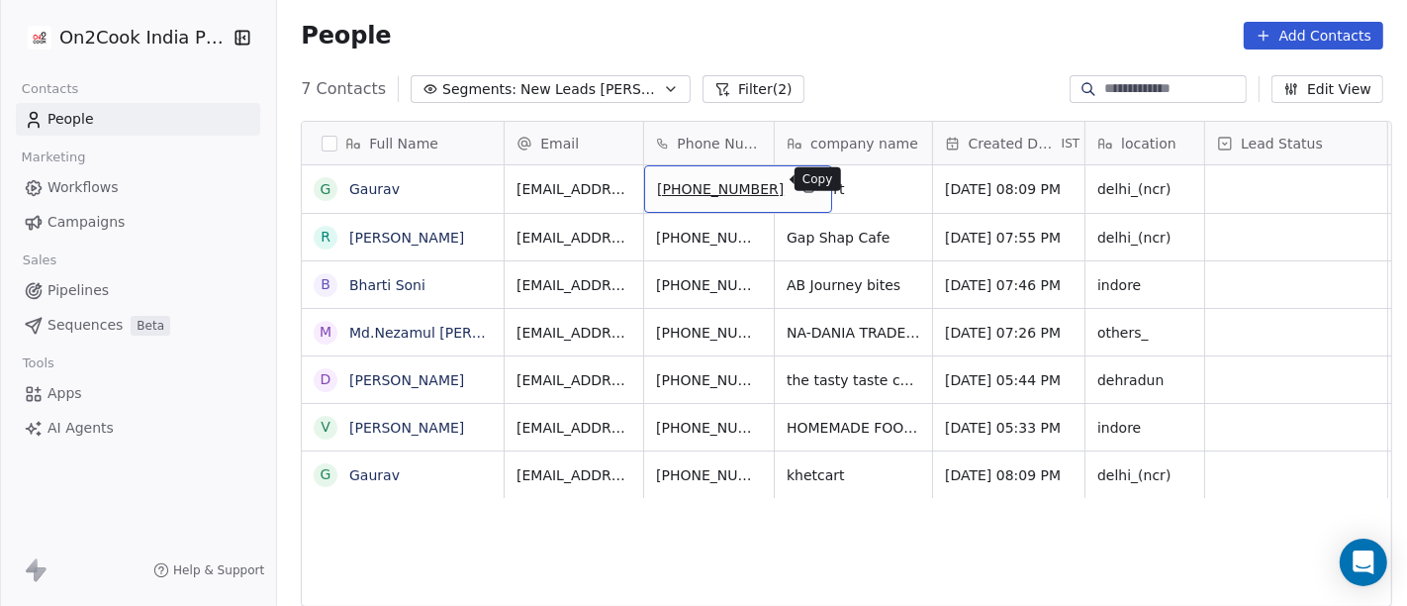
click at [800, 178] on icon "grid" at bounding box center [808, 186] width 16 height 16
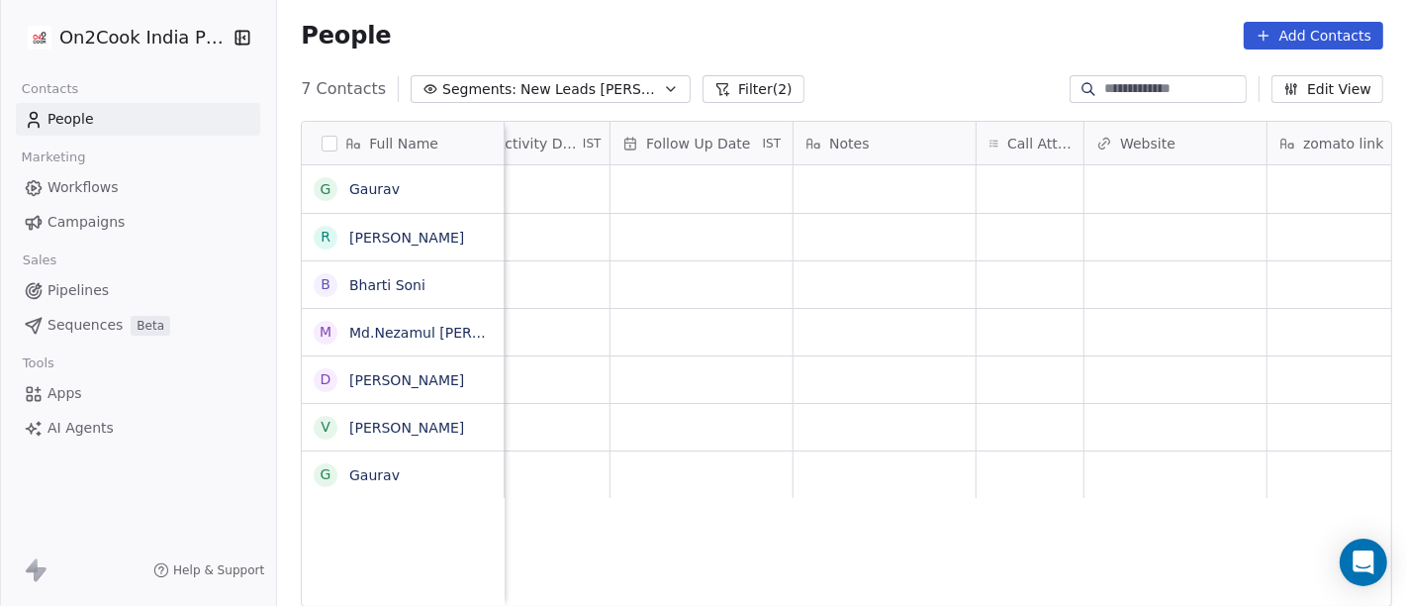
scroll to position [0, 1317]
click at [1012, 190] on div "grid" at bounding box center [1044, 189] width 107 height 48
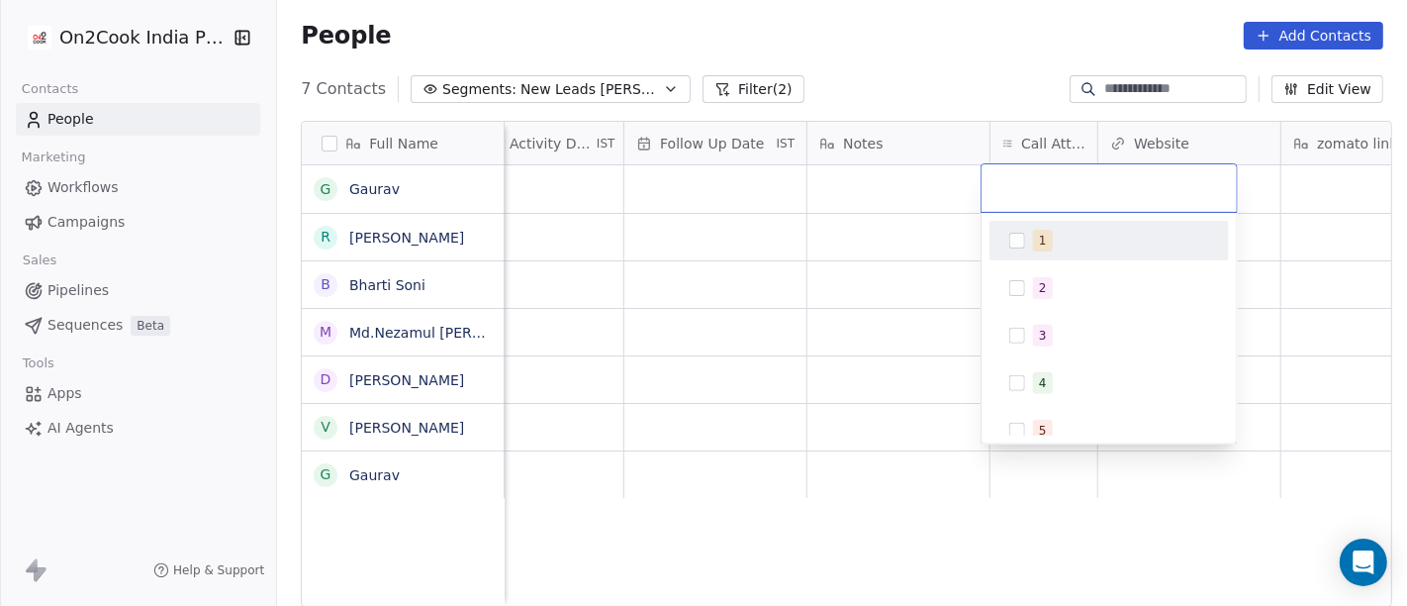
click at [1040, 239] on div "1" at bounding box center [1043, 241] width 8 height 18
click at [841, 166] on html "On2Cook India Pvt. Ltd. Contacts People Marketing Workflows Campaigns Sales Pip…" at bounding box center [703, 303] width 1407 height 606
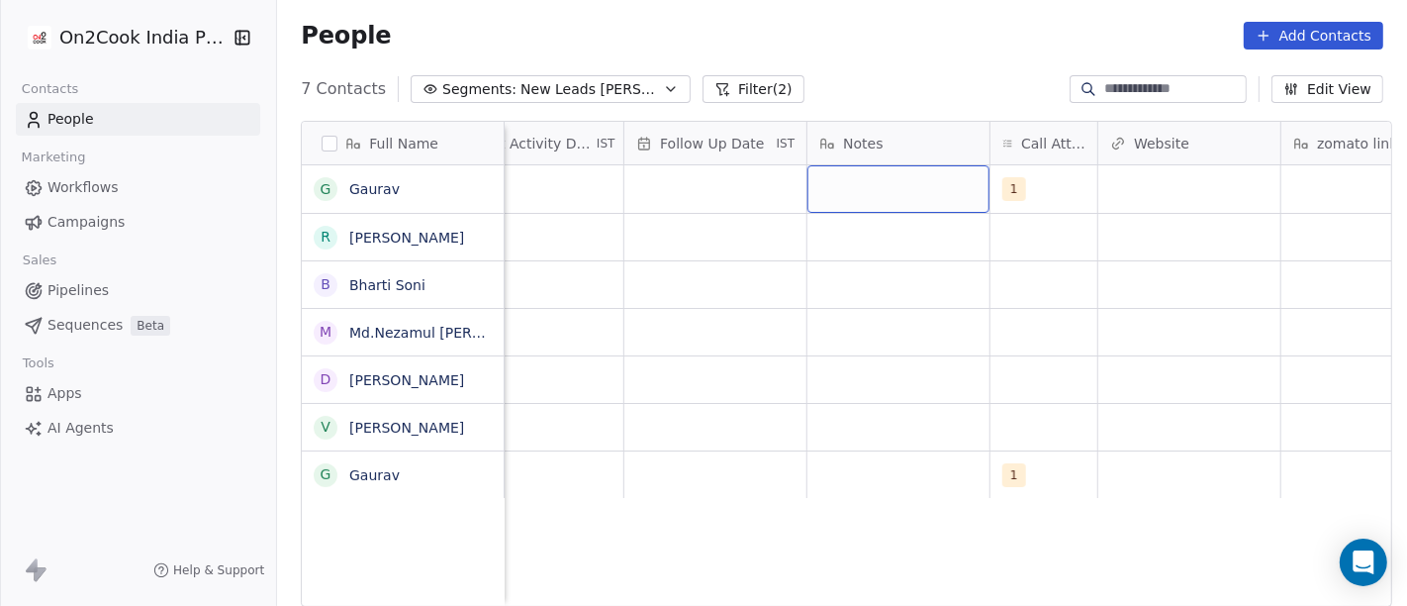
click at [856, 189] on div "grid" at bounding box center [899, 189] width 182 height 48
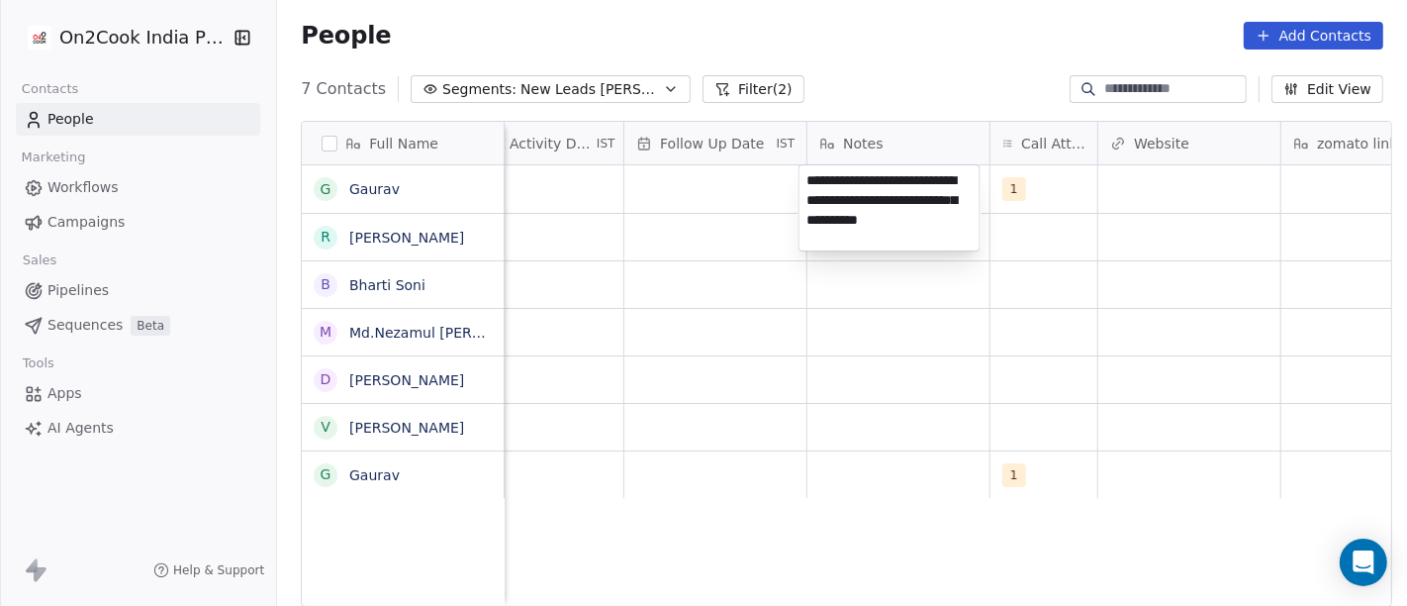
type textarea "**********"
click at [806, 365] on html "**********" at bounding box center [703, 303] width 1407 height 606
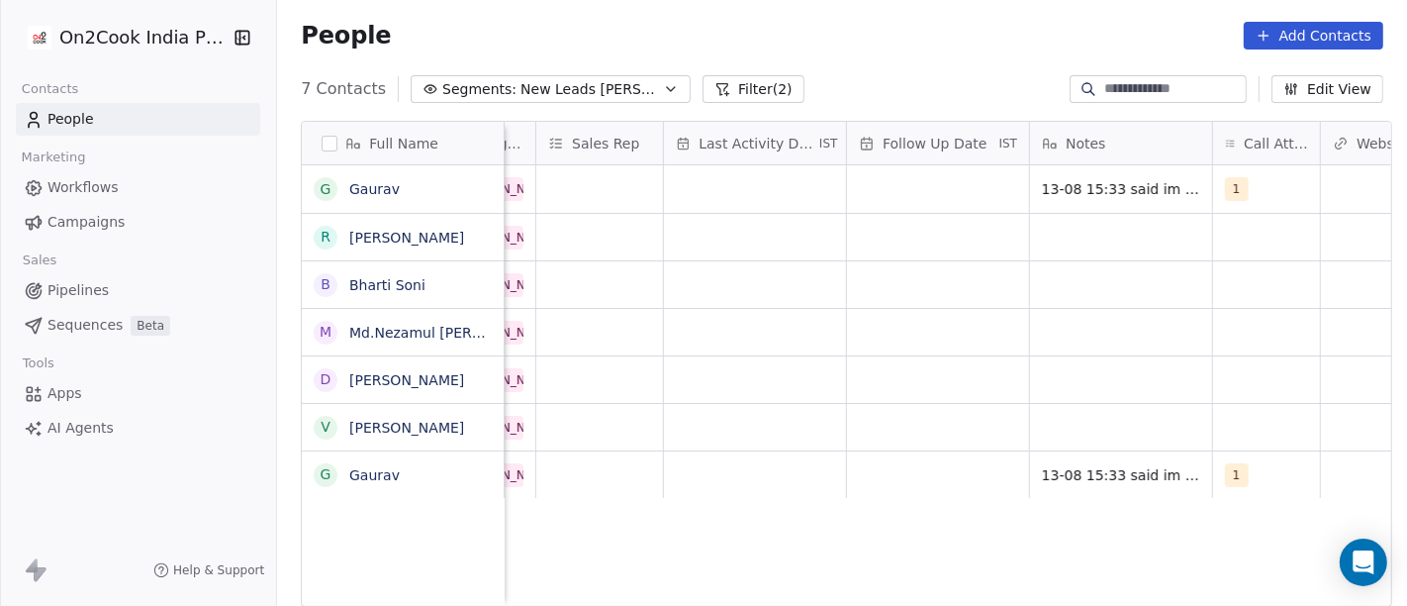
scroll to position [0, 1094]
click at [930, 148] on span "Follow Up Date" at bounding box center [936, 144] width 104 height 20
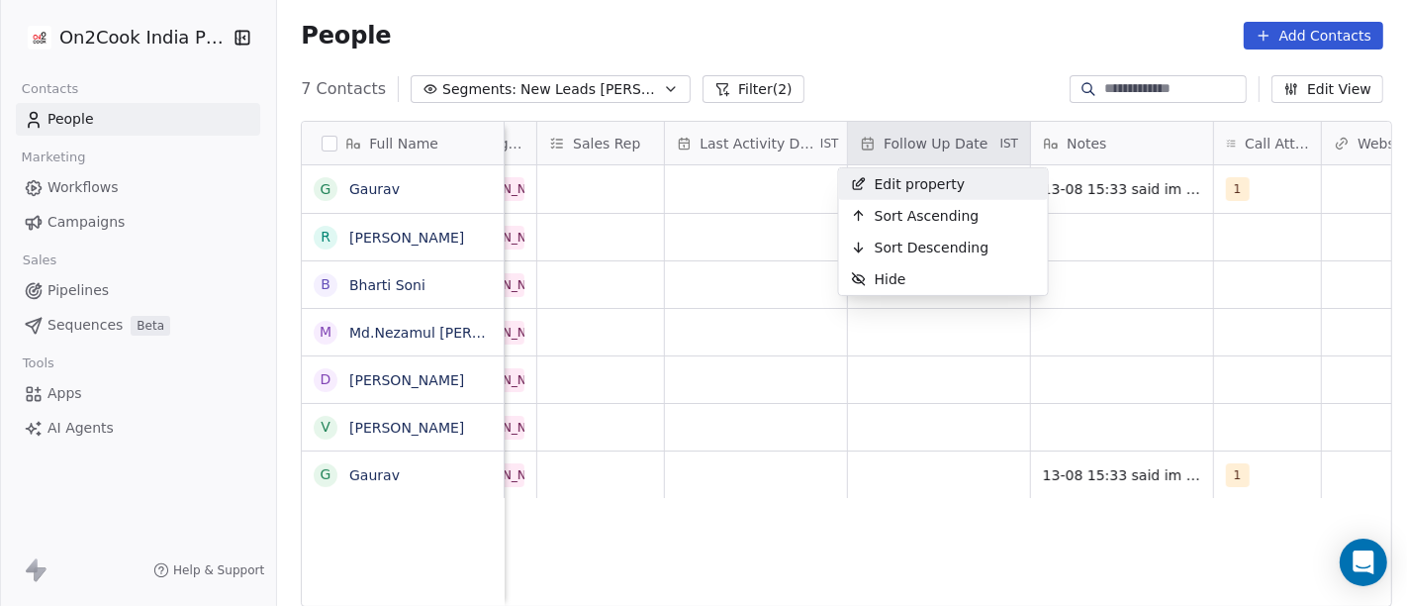
click at [929, 53] on html "On2Cook India Pvt. Ltd. Contacts People Marketing Workflows Campaigns Sales Pip…" at bounding box center [703, 303] width 1407 height 606
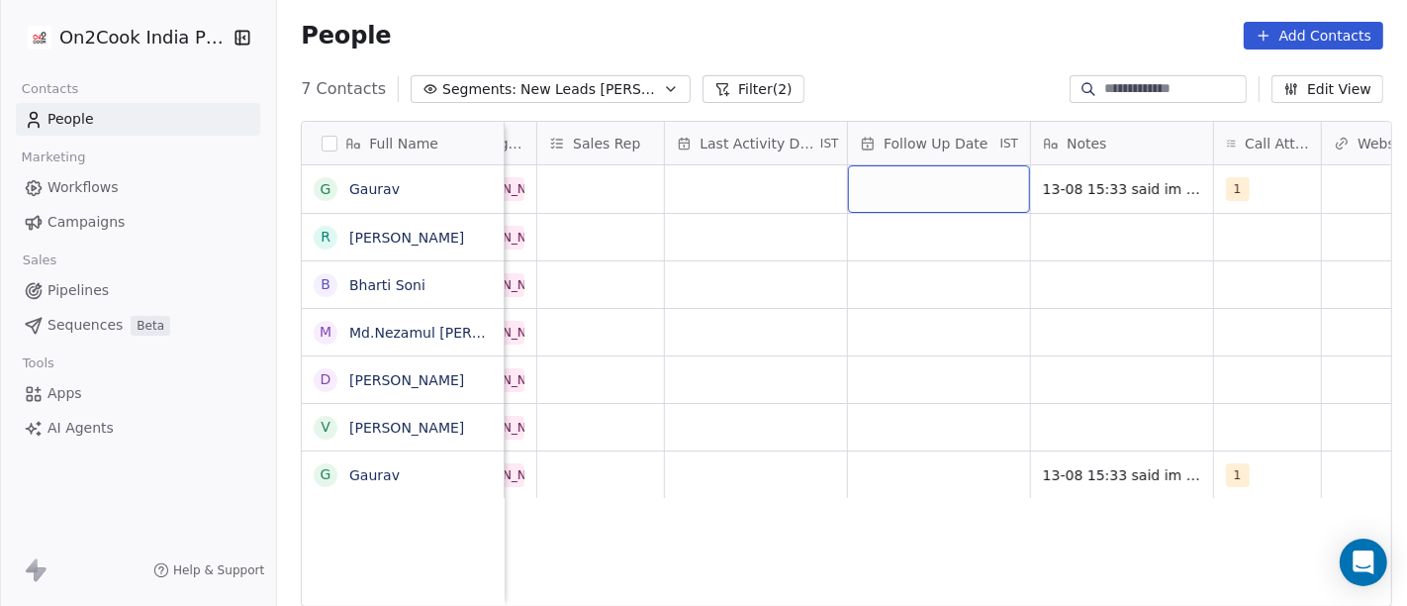
click at [917, 179] on div "grid" at bounding box center [939, 189] width 182 height 48
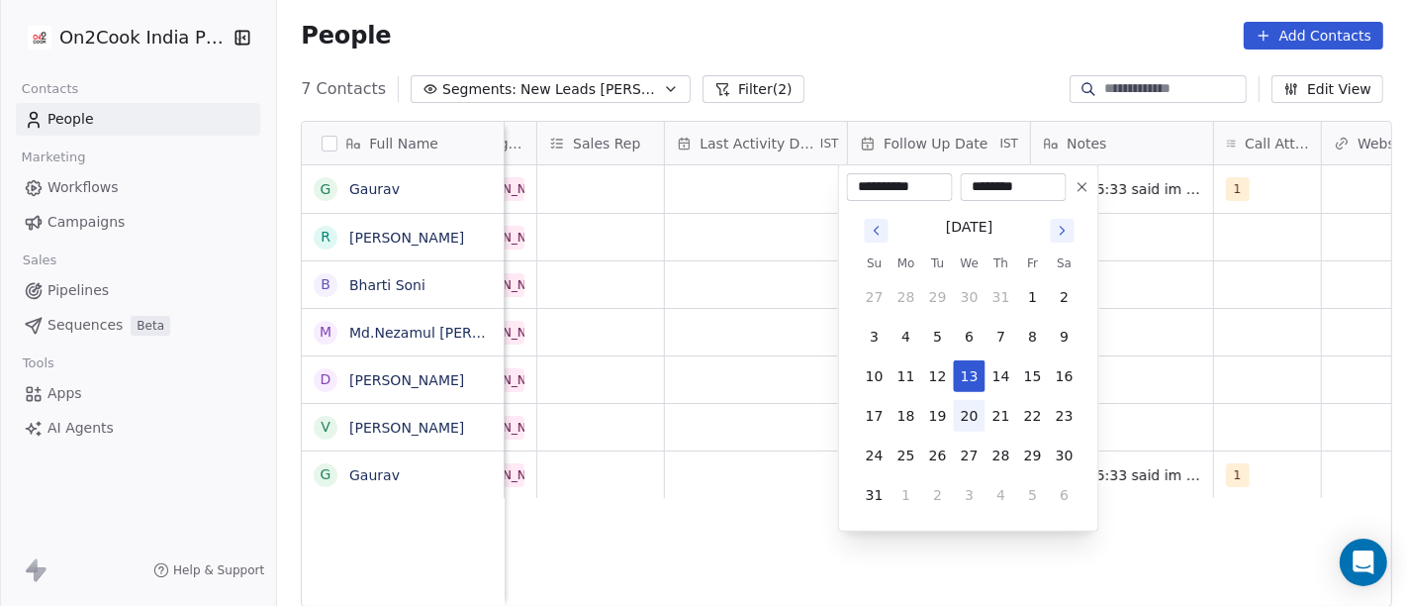
click at [973, 406] on button "20" at bounding box center [970, 416] width 32 height 32
type input "**********"
click at [683, 408] on html "**********" at bounding box center [703, 303] width 1407 height 606
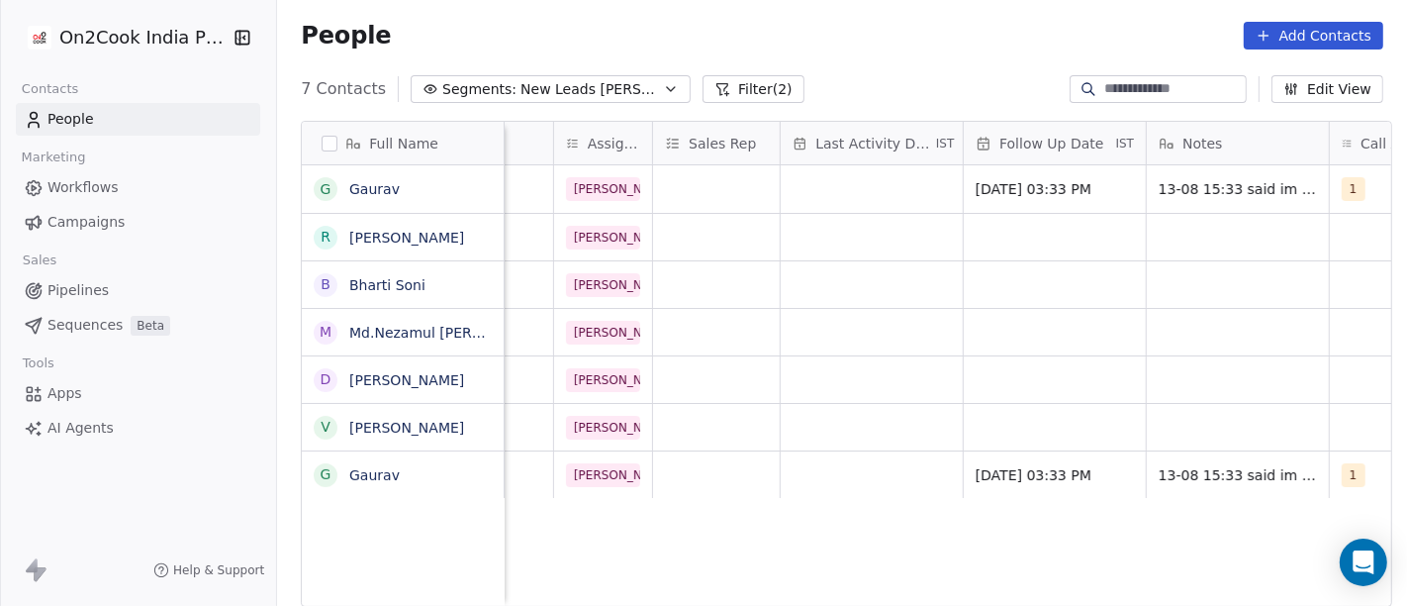
scroll to position [0, 972]
click at [822, 190] on div "grid" at bounding box center [878, 189] width 182 height 48
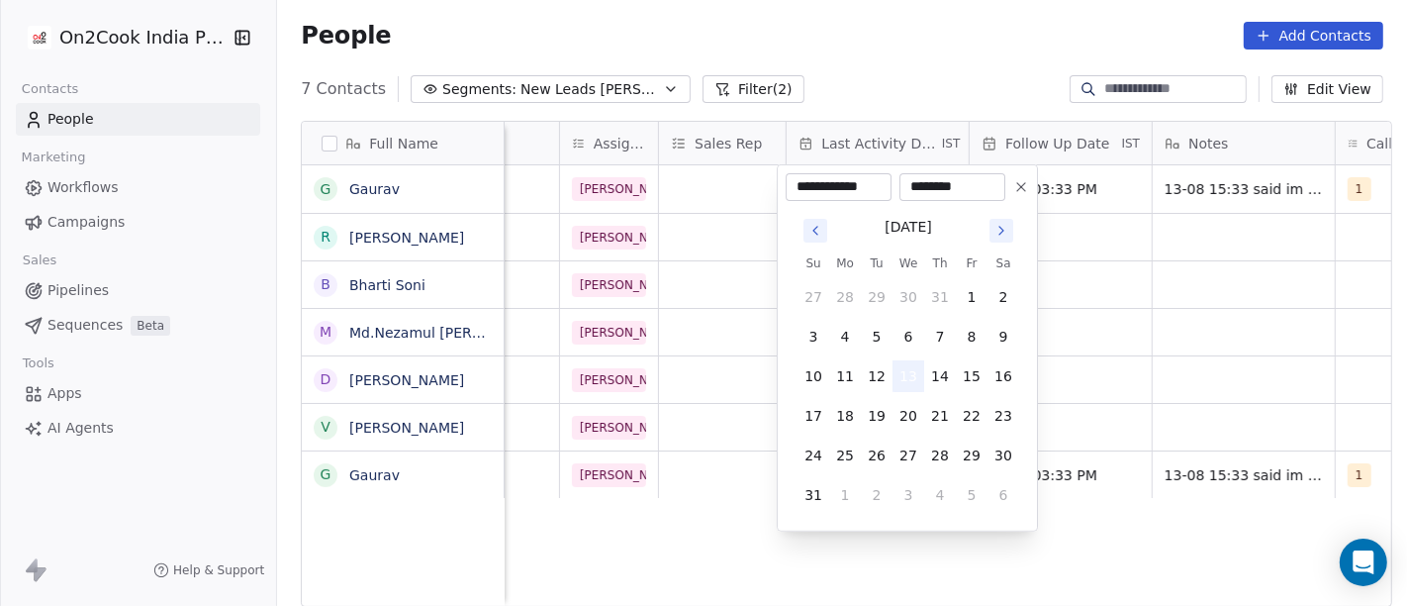
click at [908, 380] on button "13" at bounding box center [909, 376] width 32 height 32
click at [1109, 345] on html "**********" at bounding box center [703, 303] width 1407 height 606
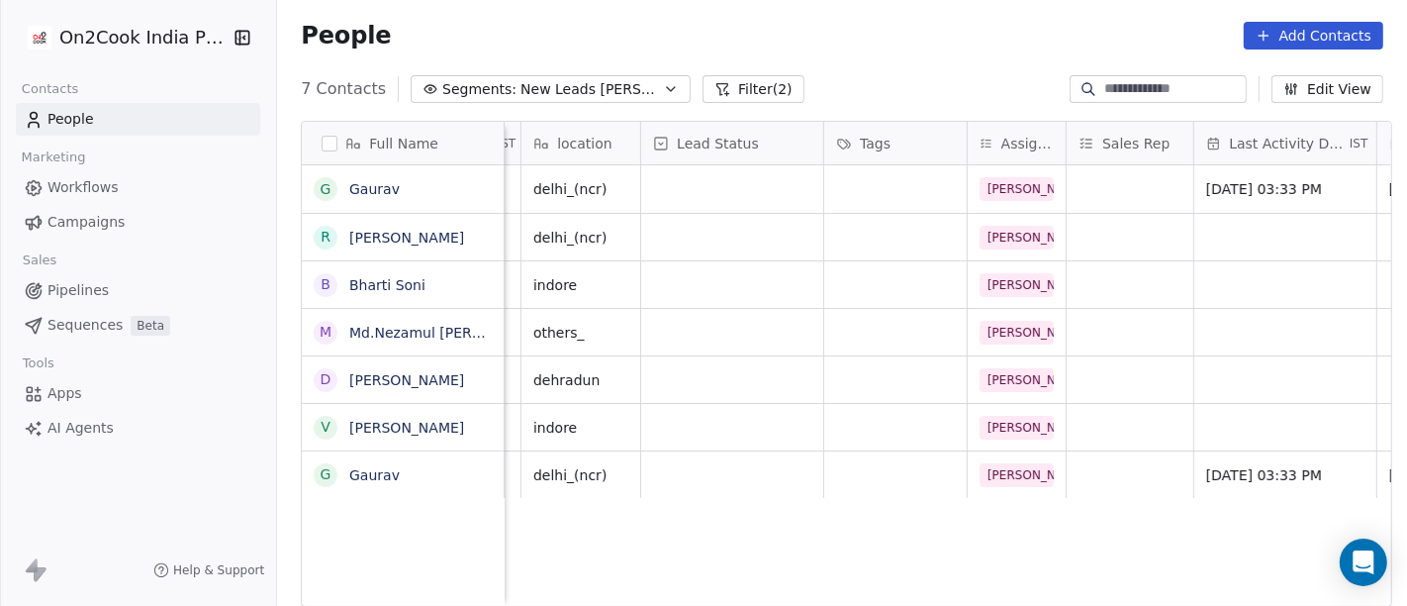
scroll to position [0, 558]
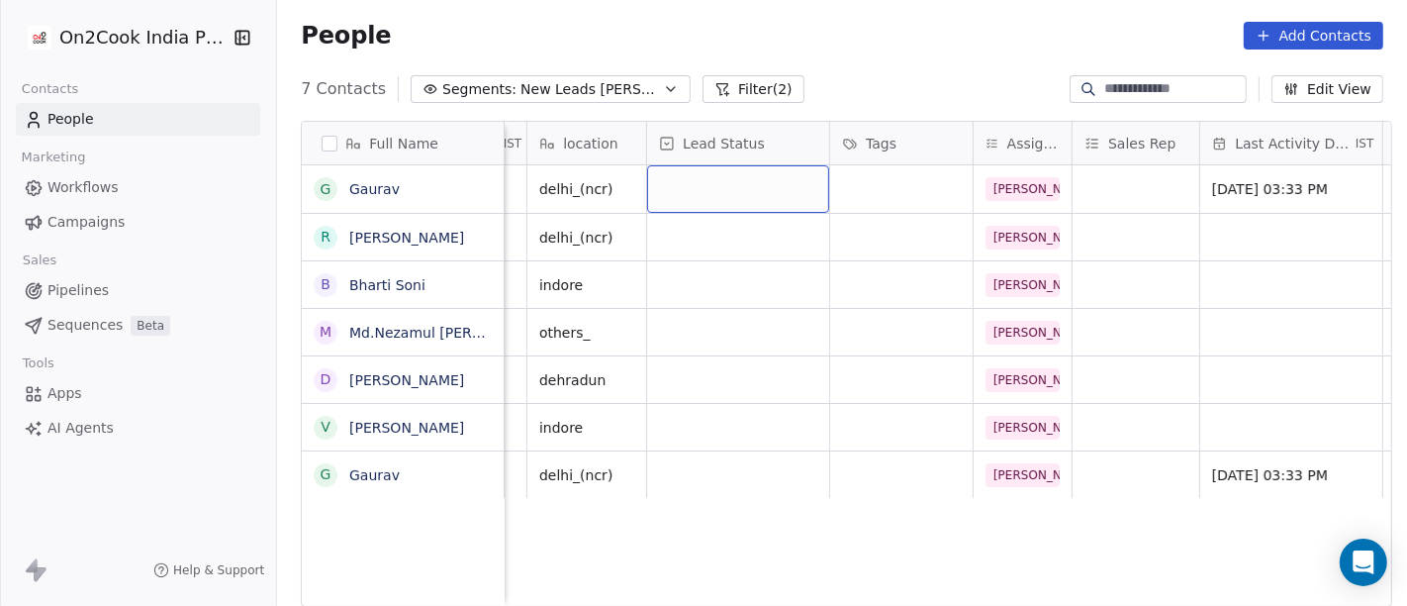
click at [753, 198] on div "grid" at bounding box center [738, 189] width 182 height 48
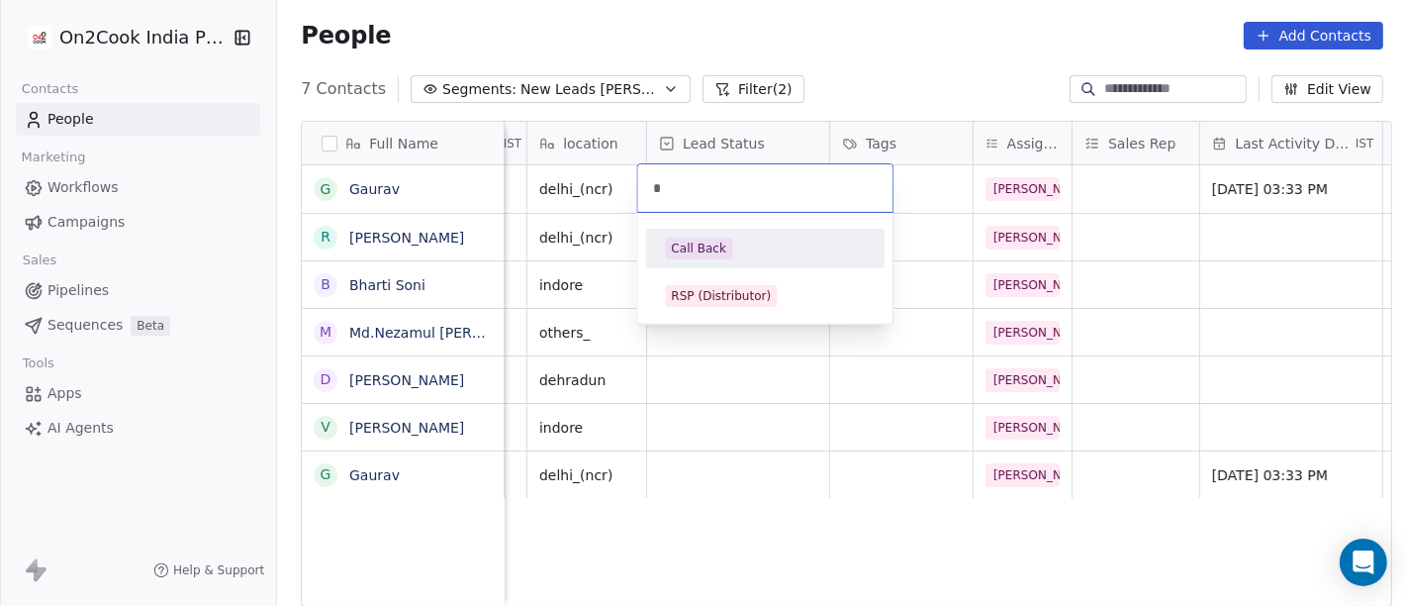
type input "*"
click at [730, 262] on div "Call Back" at bounding box center [765, 249] width 224 height 32
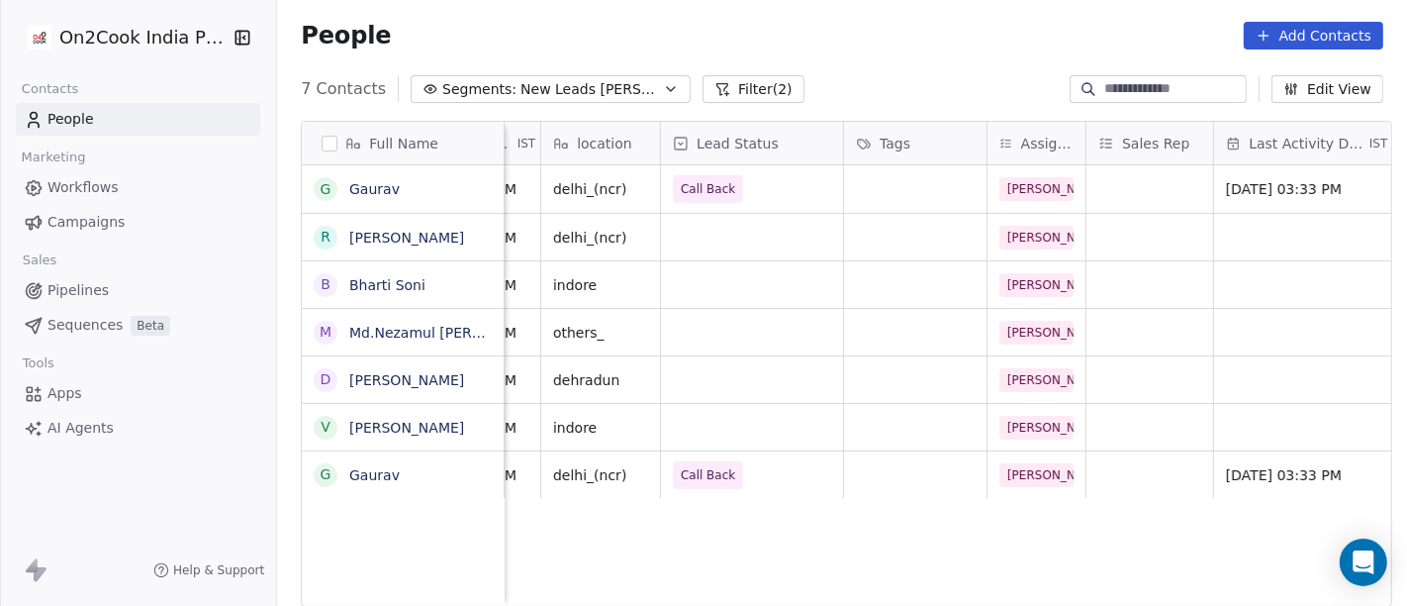
scroll to position [0, 0]
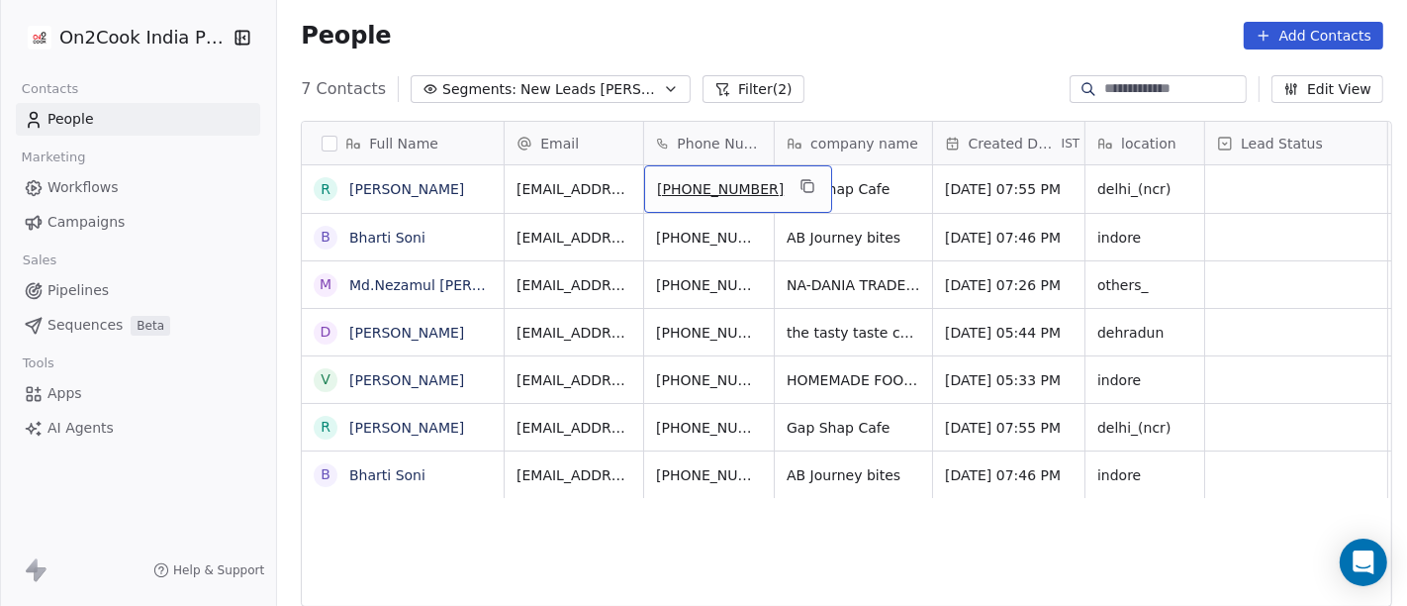
click at [836, 80] on div "7 Contacts Segments: New Leads Salim Filter (2) Edit View" at bounding box center [842, 89] width 1130 height 32
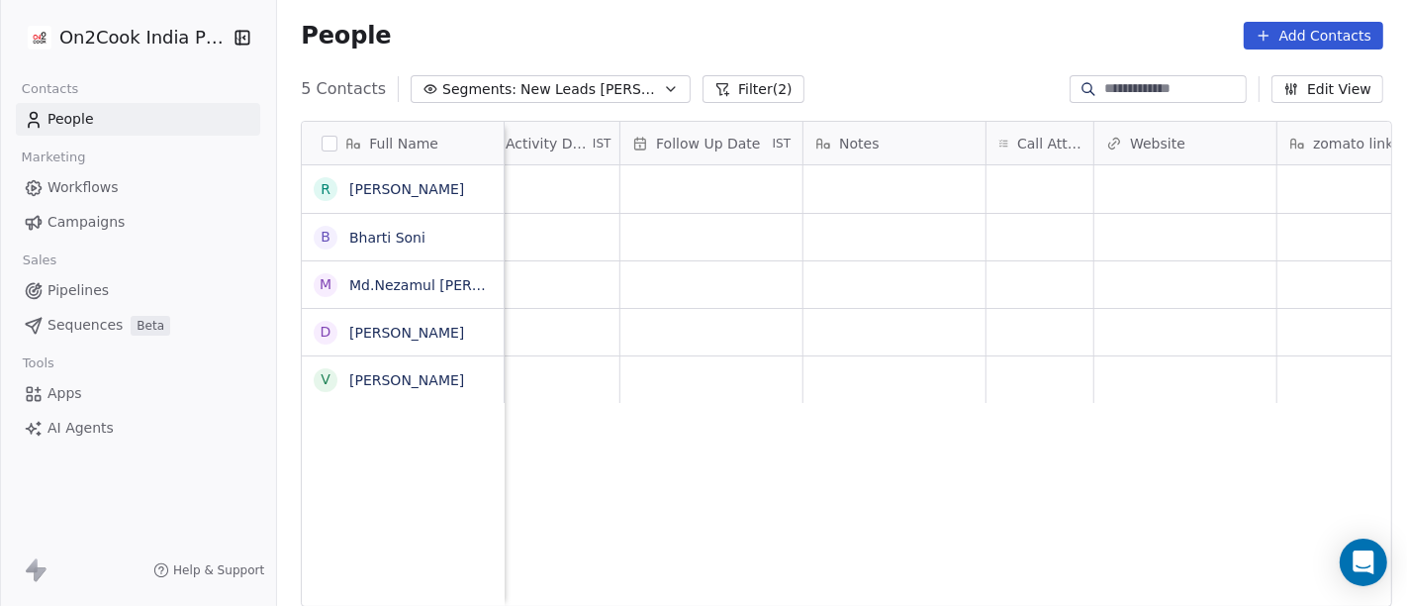
scroll to position [0, 1323]
click at [1060, 188] on div "grid" at bounding box center [1038, 189] width 107 height 48
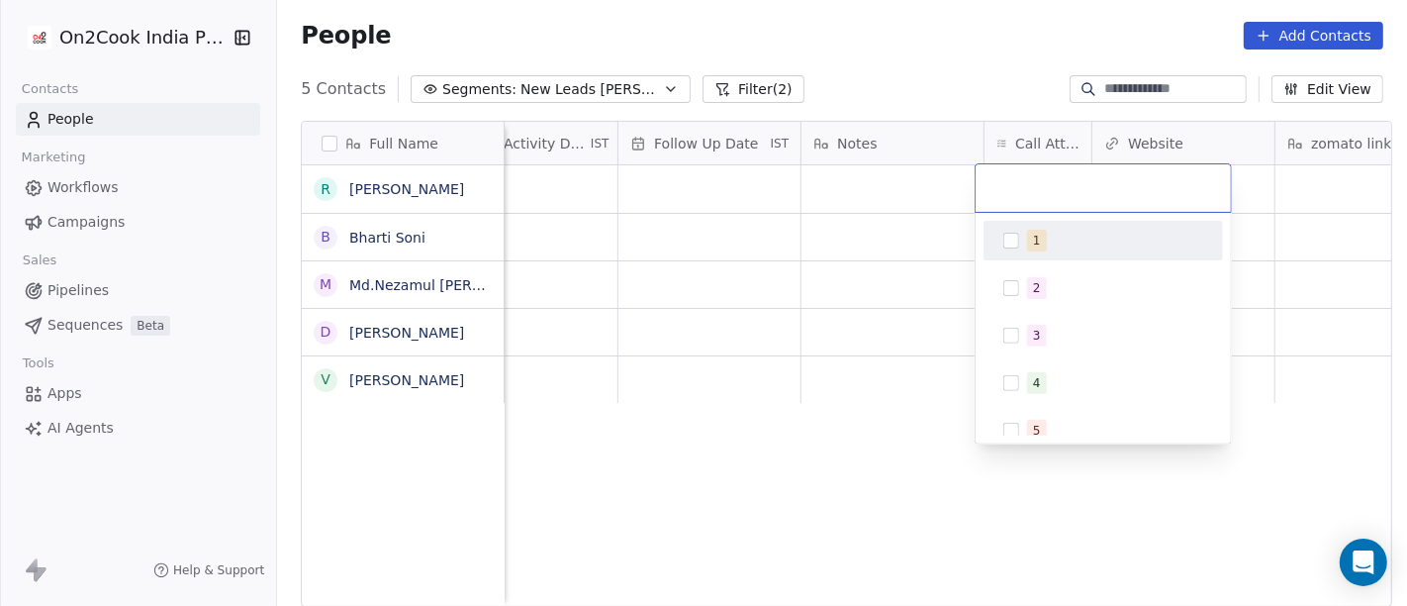
click at [1055, 246] on div "1" at bounding box center [1115, 241] width 176 height 22
click at [891, 283] on html "On2Cook India Pvt. Ltd. Contacts People Marketing Workflows Campaigns Sales Pip…" at bounding box center [703, 303] width 1407 height 606
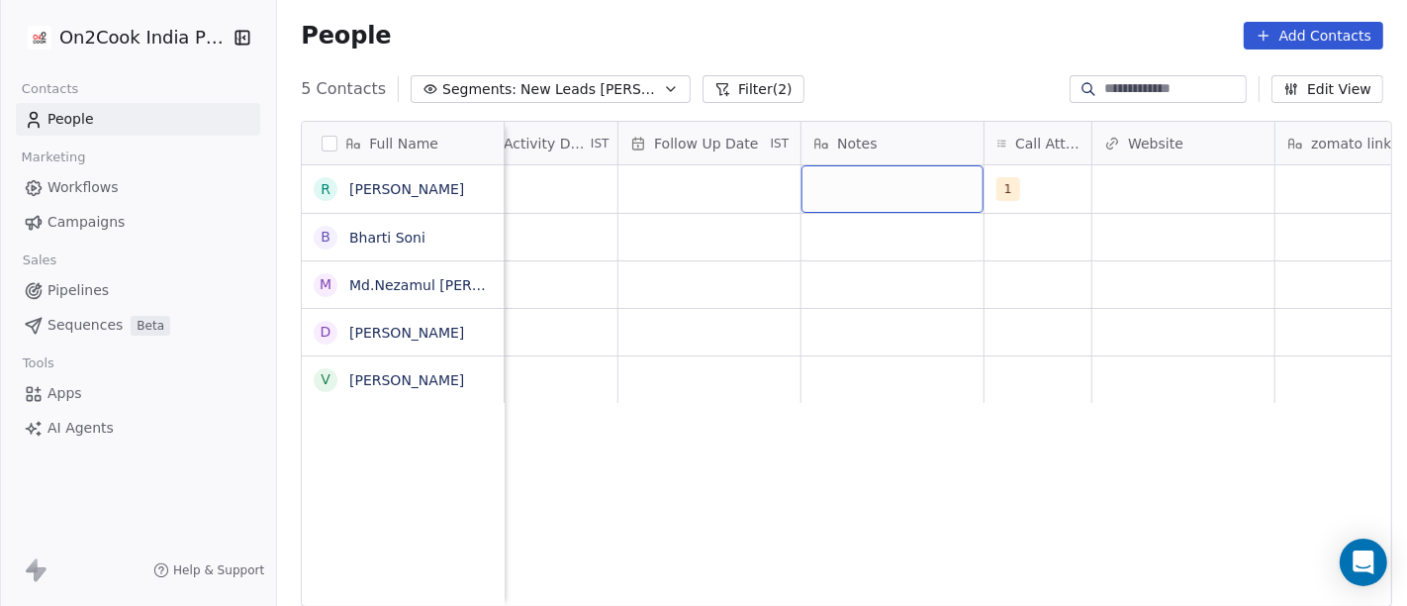
click at [908, 190] on div "grid" at bounding box center [893, 189] width 182 height 48
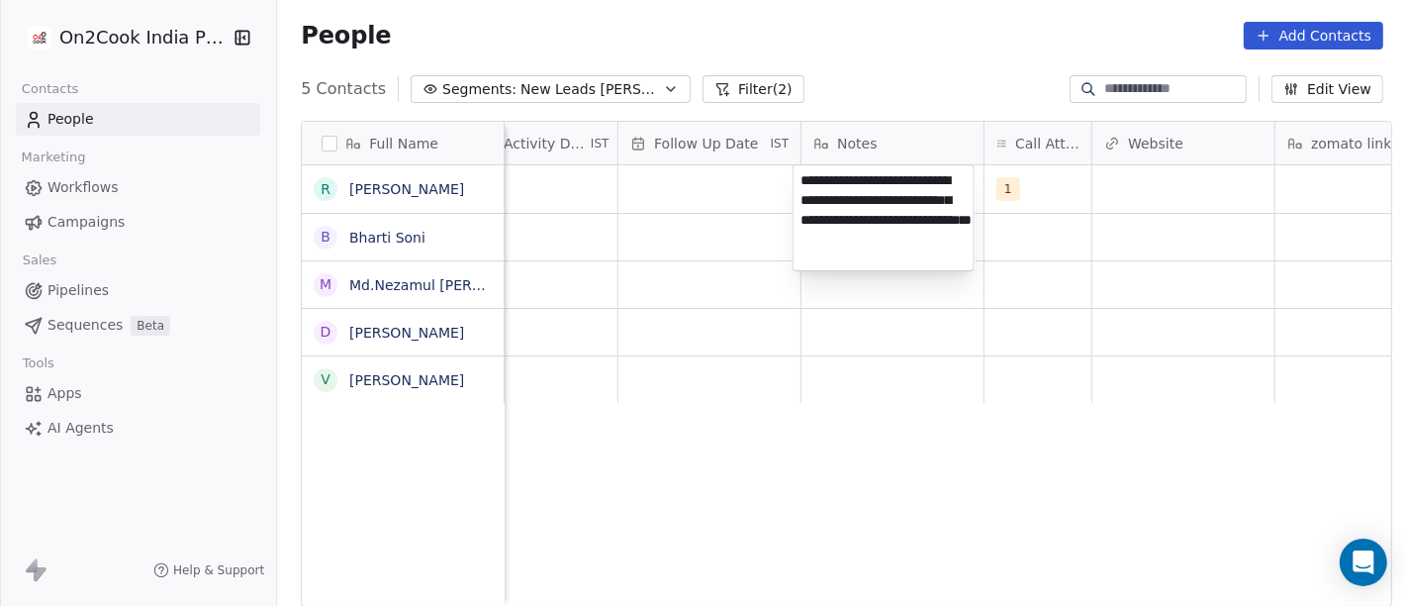
type textarea "**********"
click at [1023, 255] on html "**********" at bounding box center [703, 303] width 1407 height 606
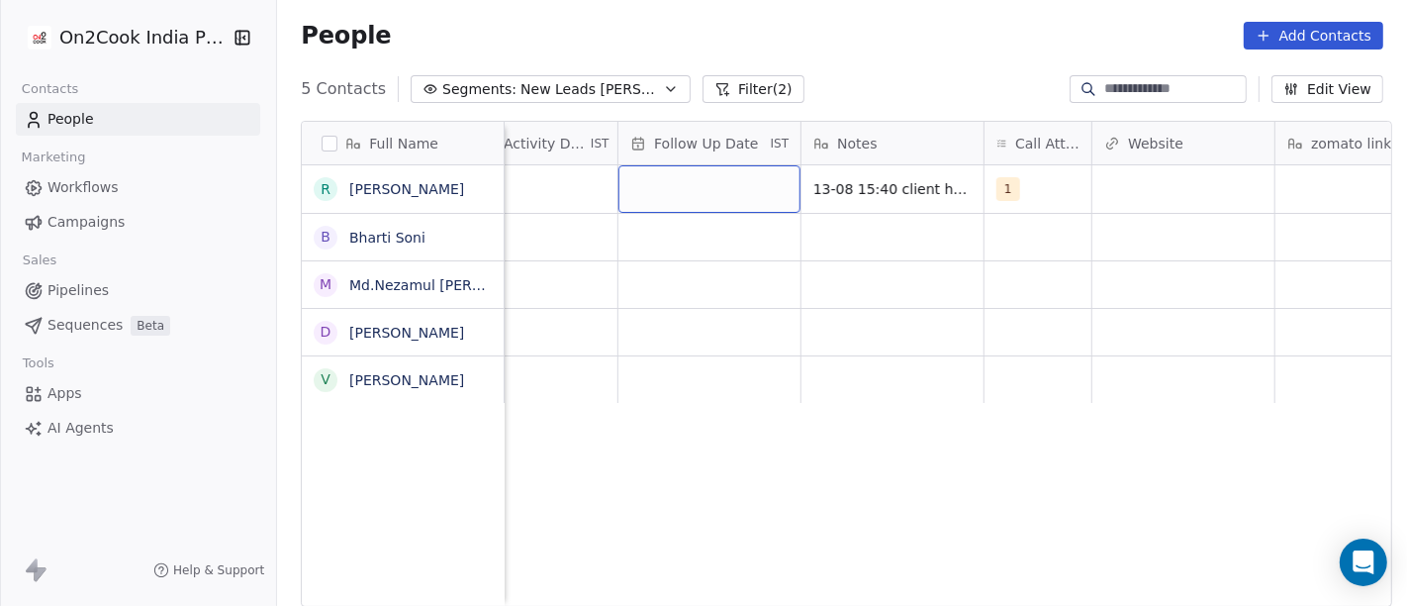
click at [736, 172] on div "grid" at bounding box center [710, 189] width 182 height 48
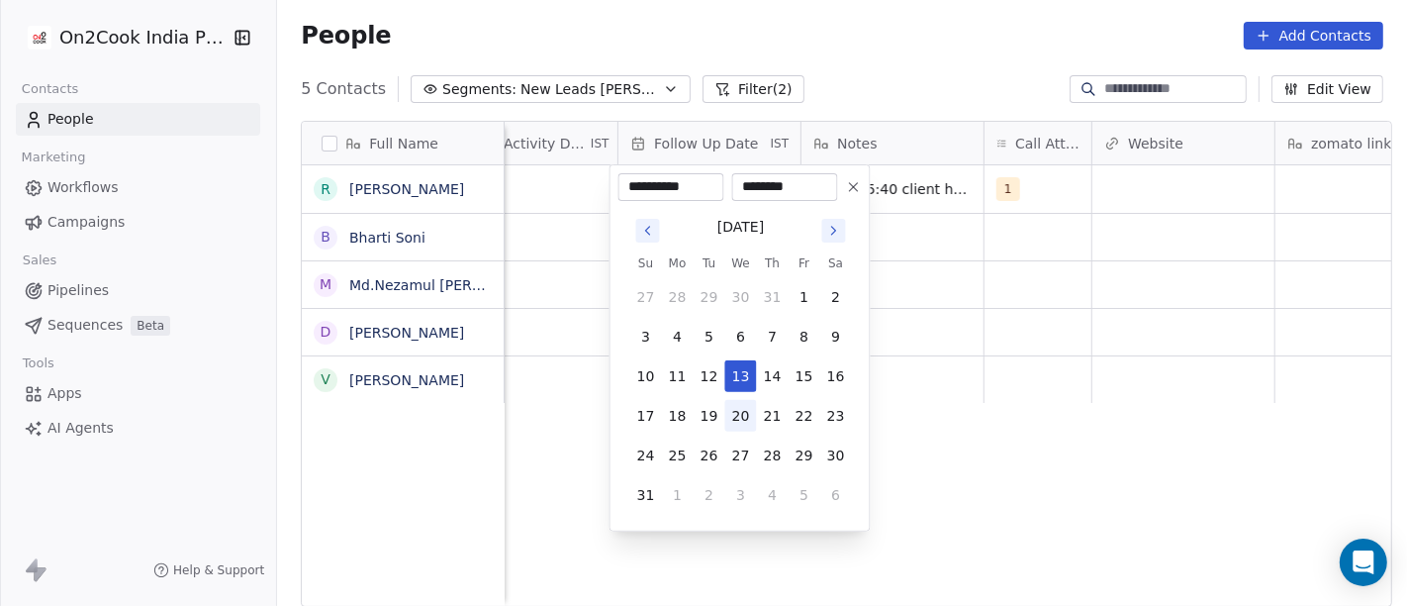
click at [744, 423] on button "20" at bounding box center [741, 416] width 32 height 32
type input "**********"
click at [1106, 435] on html "**********" at bounding box center [703, 303] width 1407 height 606
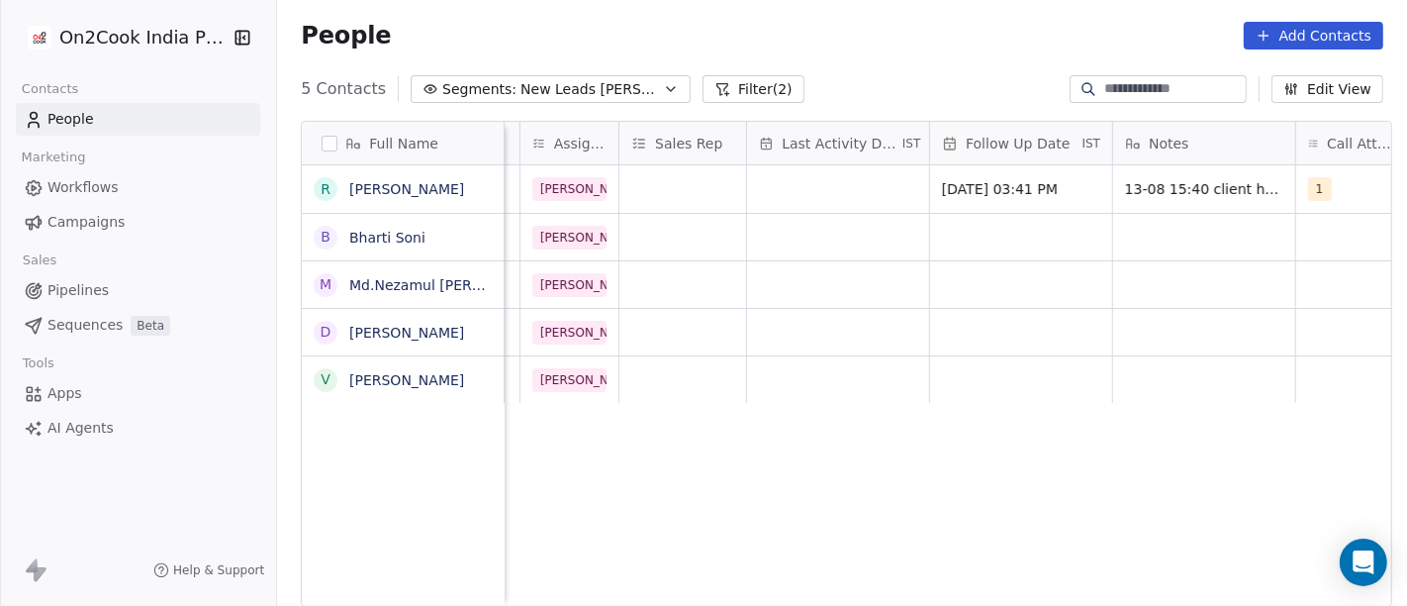
scroll to position [0, 936]
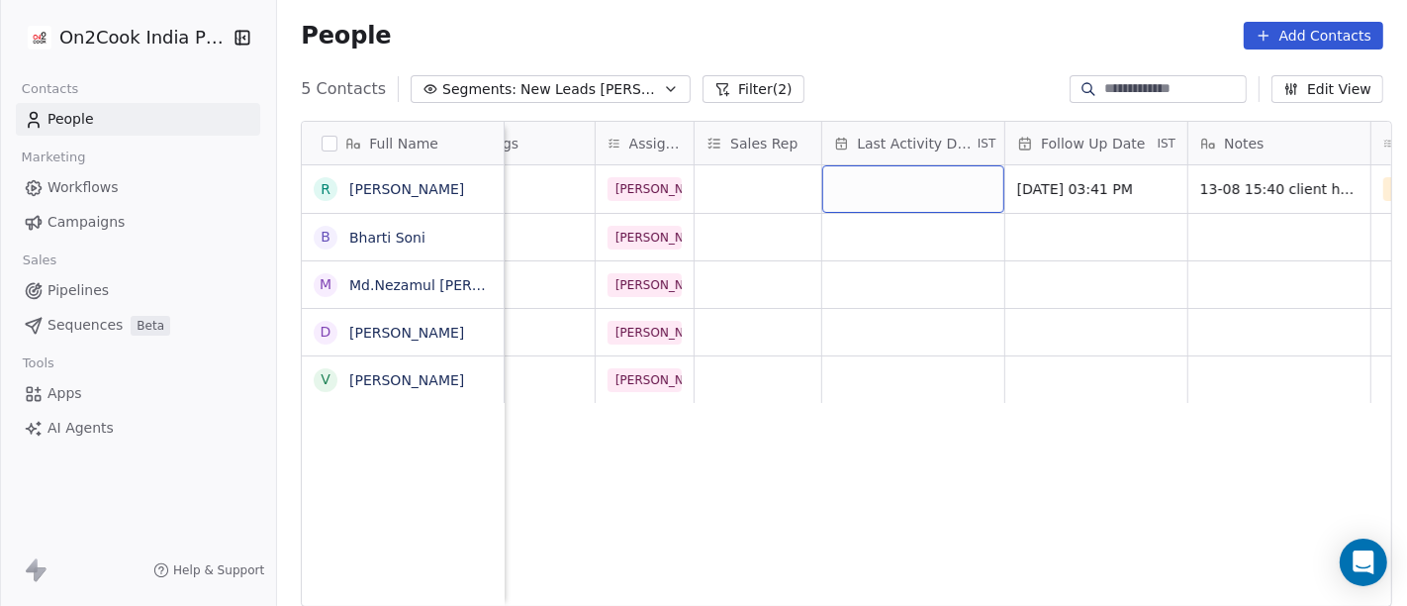
click at [899, 193] on div "grid" at bounding box center [913, 189] width 182 height 48
click at [885, 186] on div "grid" at bounding box center [913, 189] width 182 height 48
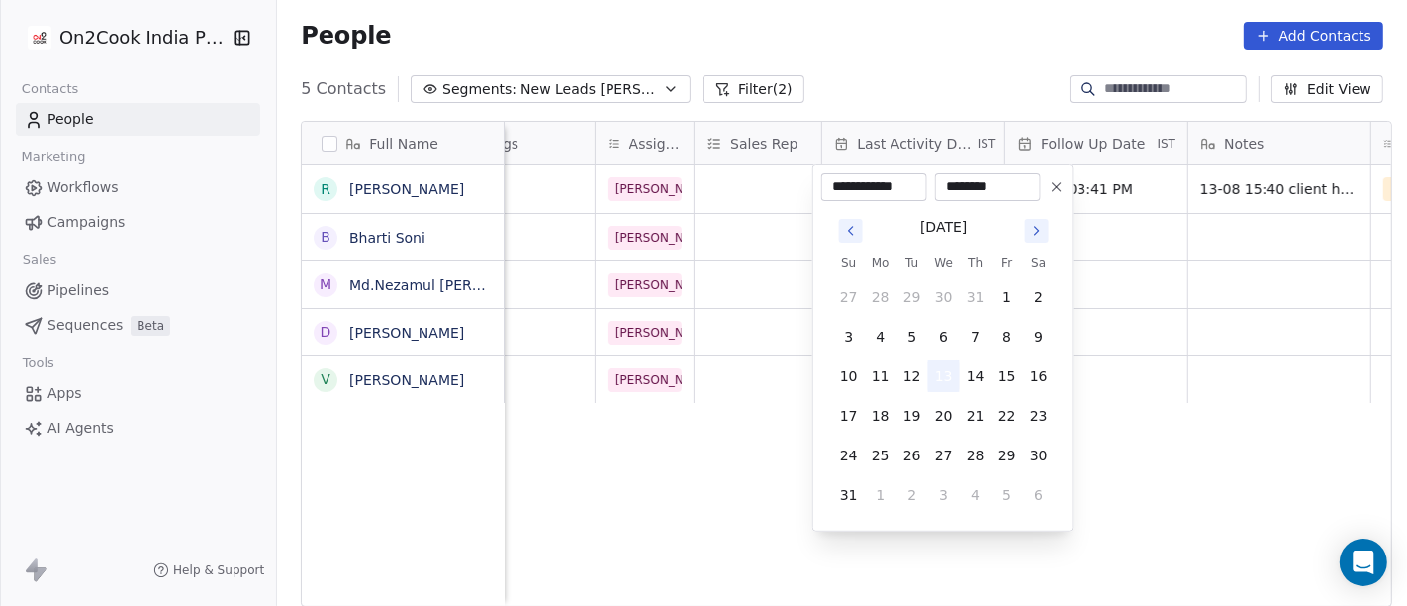
click at [944, 385] on button "13" at bounding box center [944, 376] width 32 height 32
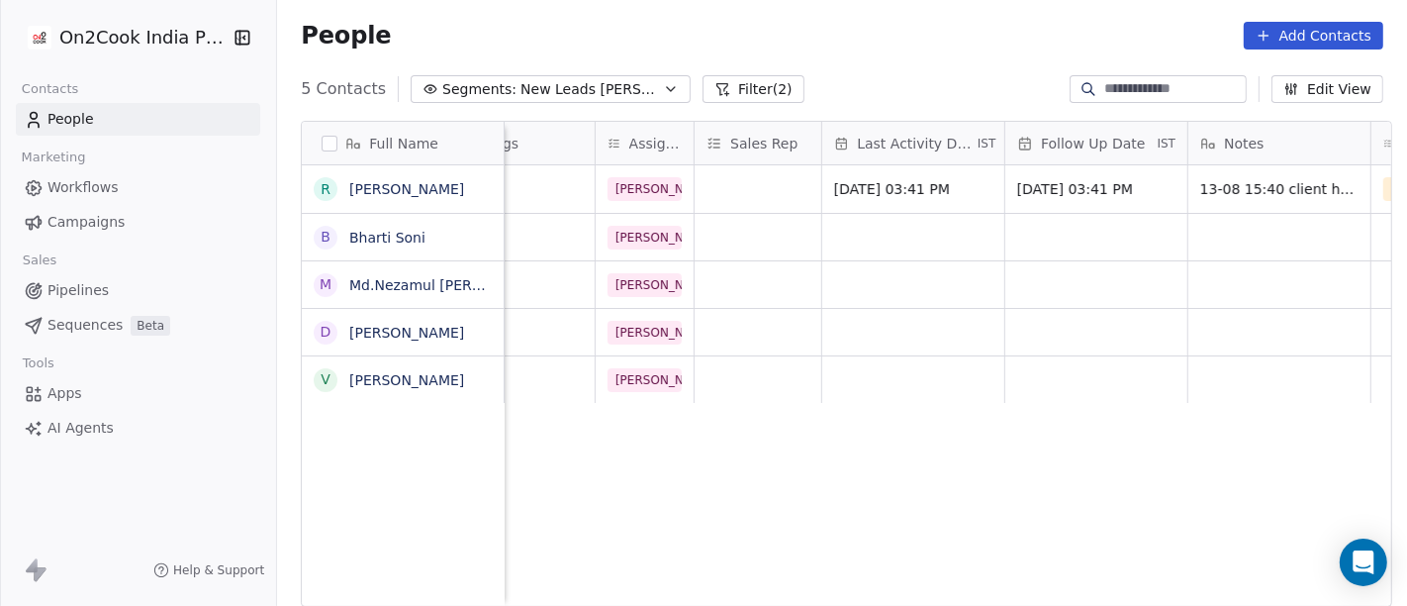
click at [1174, 403] on html "On2Cook India Pvt. Ltd. Contacts People Marketing Workflows Campaigns Sales Pip…" at bounding box center [703, 303] width 1407 height 606
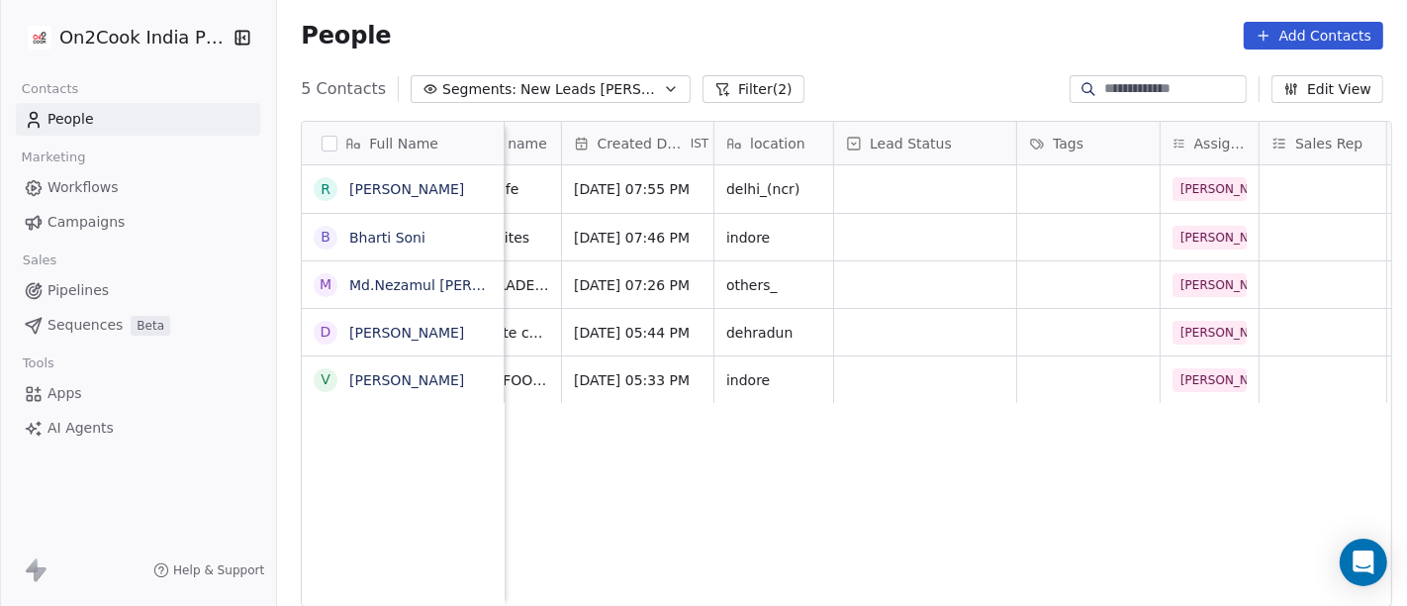
scroll to position [0, 371]
click at [852, 197] on div "grid" at bounding box center [925, 189] width 182 height 48
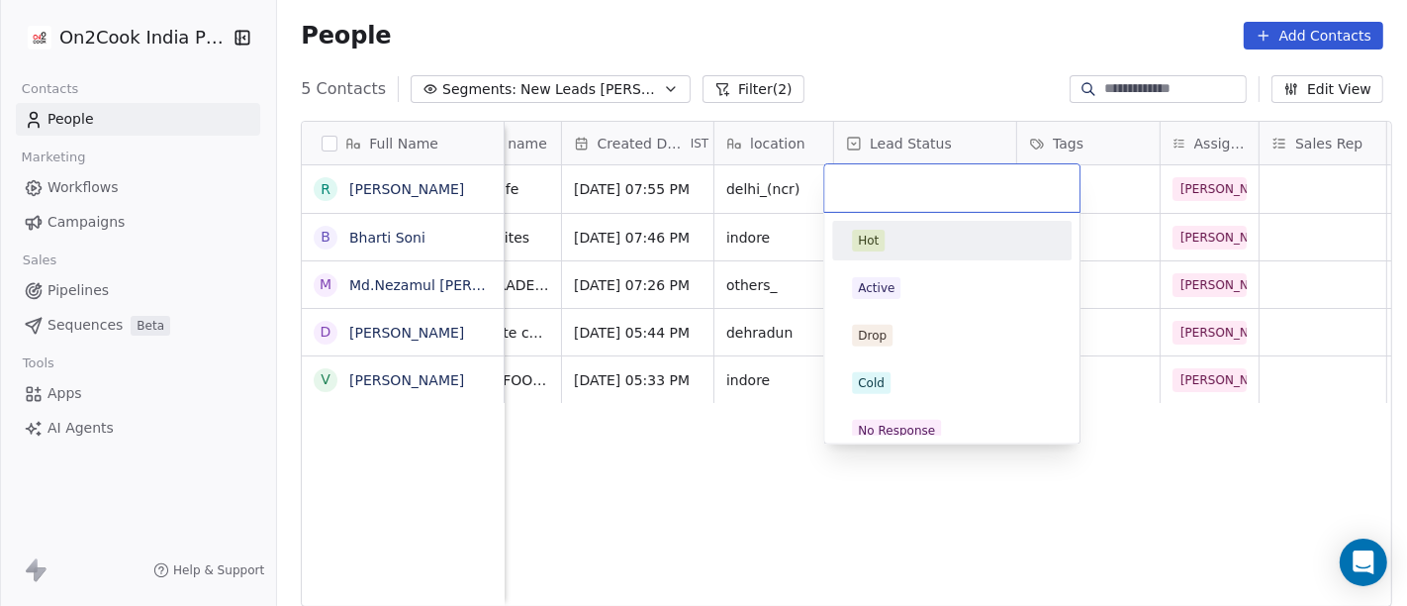
click at [883, 67] on html "On2Cook India Pvt. Ltd. Contacts People Marketing Workflows Campaigns Sales Pip…" at bounding box center [703, 303] width 1407 height 606
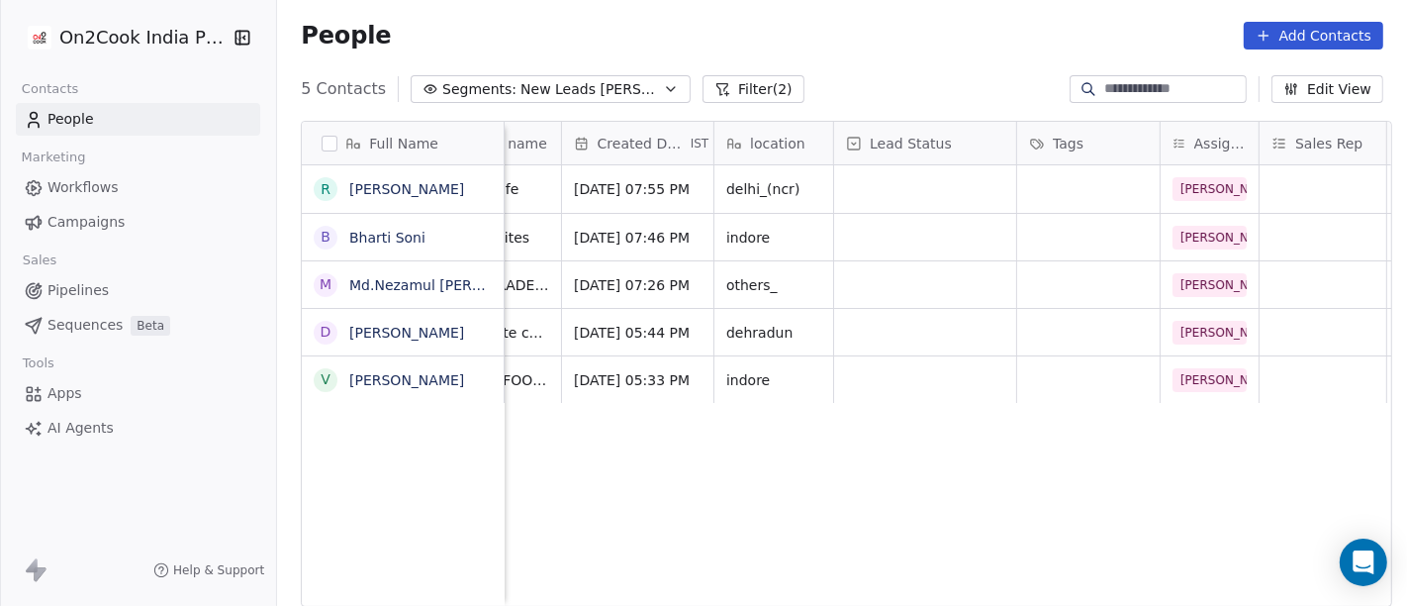
scroll to position [0, 0]
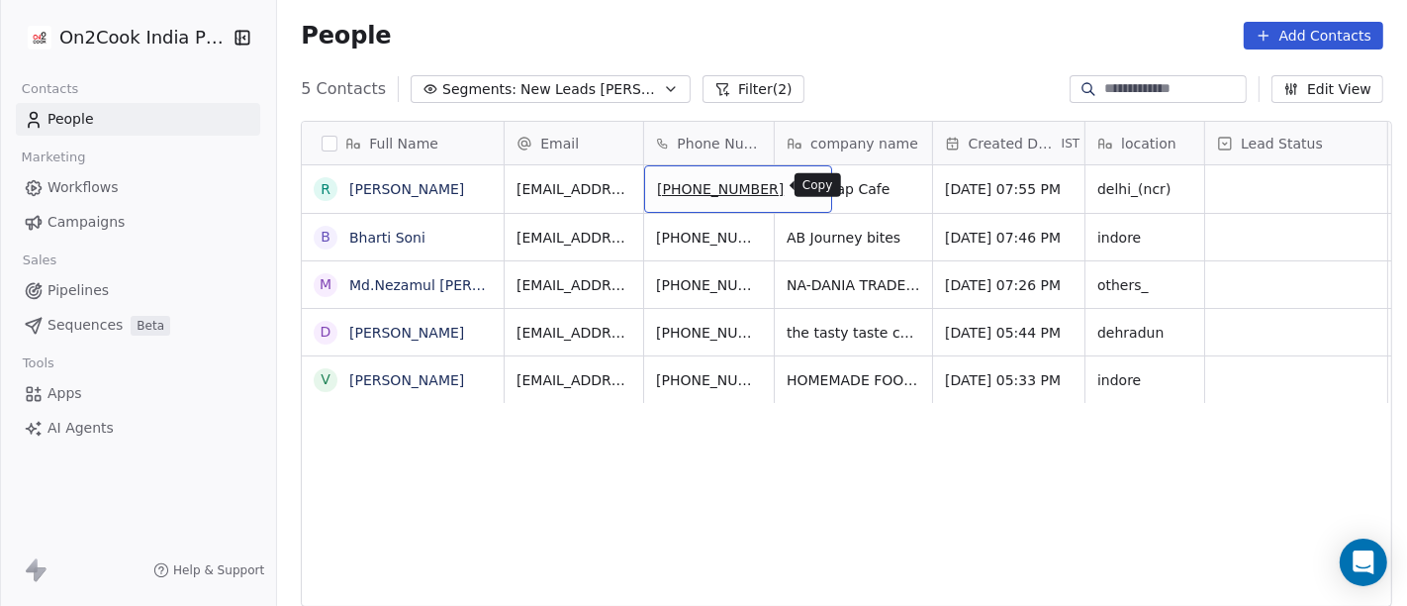
click at [800, 186] on icon "grid" at bounding box center [808, 186] width 16 height 16
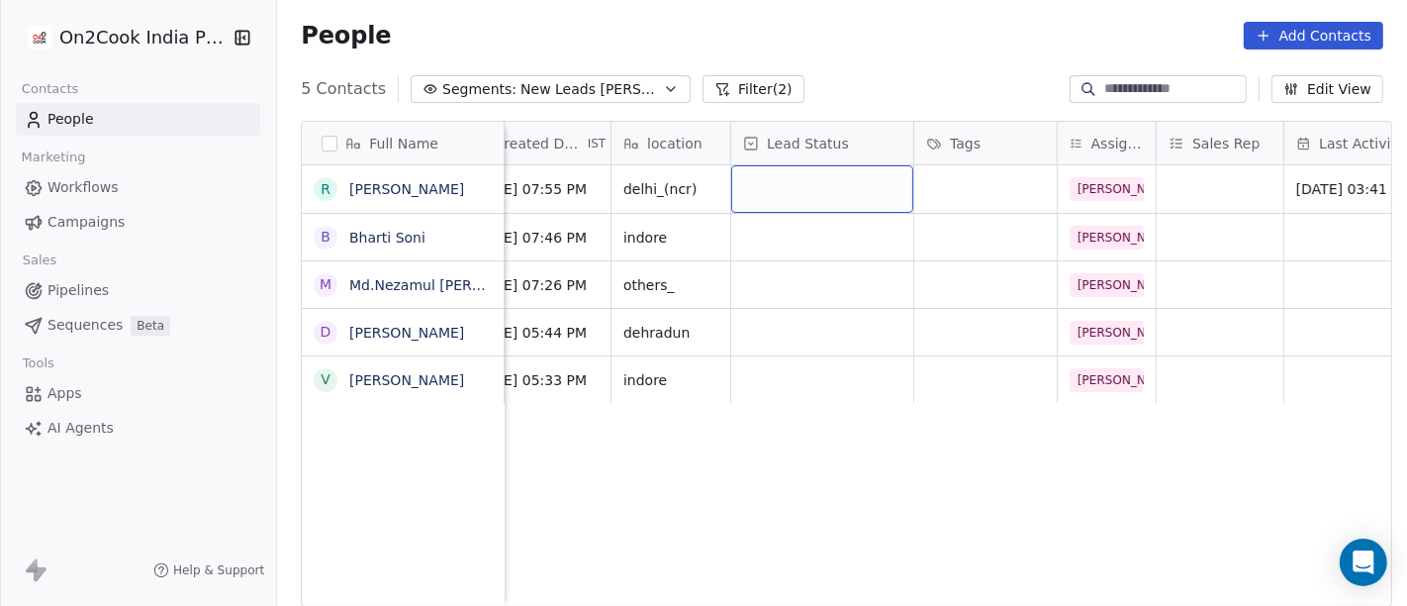
scroll to position [0, 472]
click at [797, 190] on div "grid" at bounding box center [824, 189] width 182 height 48
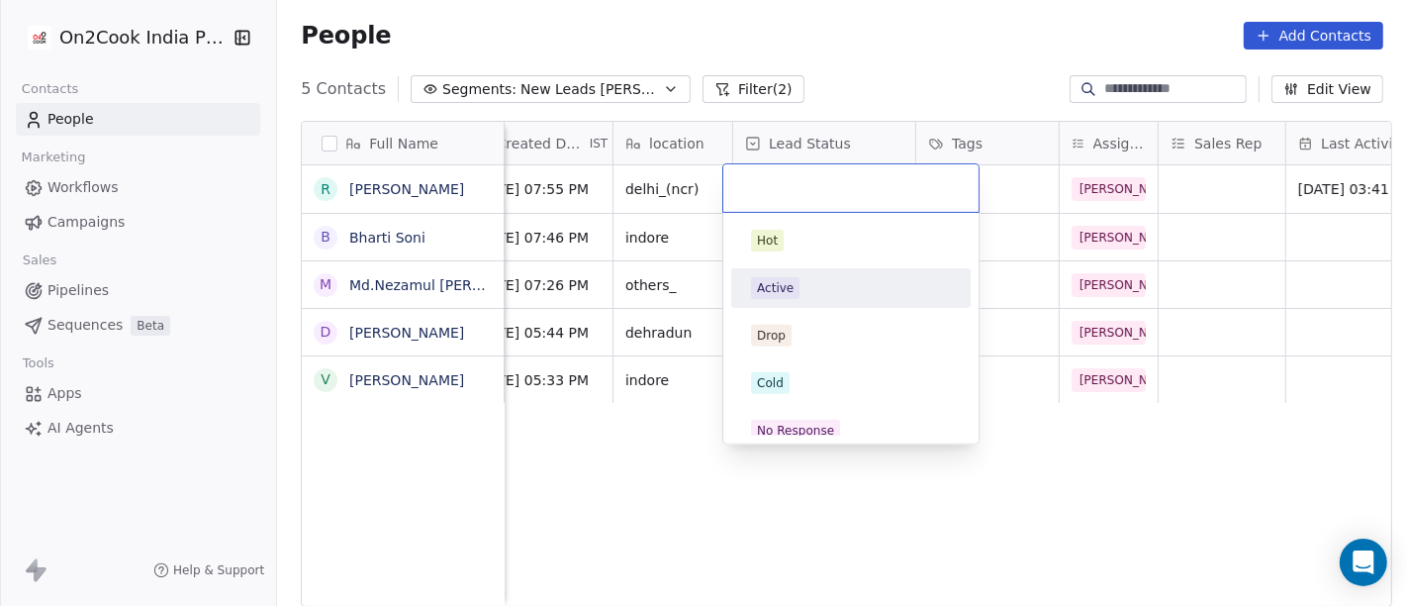
click at [810, 277] on div "Active" at bounding box center [851, 288] width 200 height 22
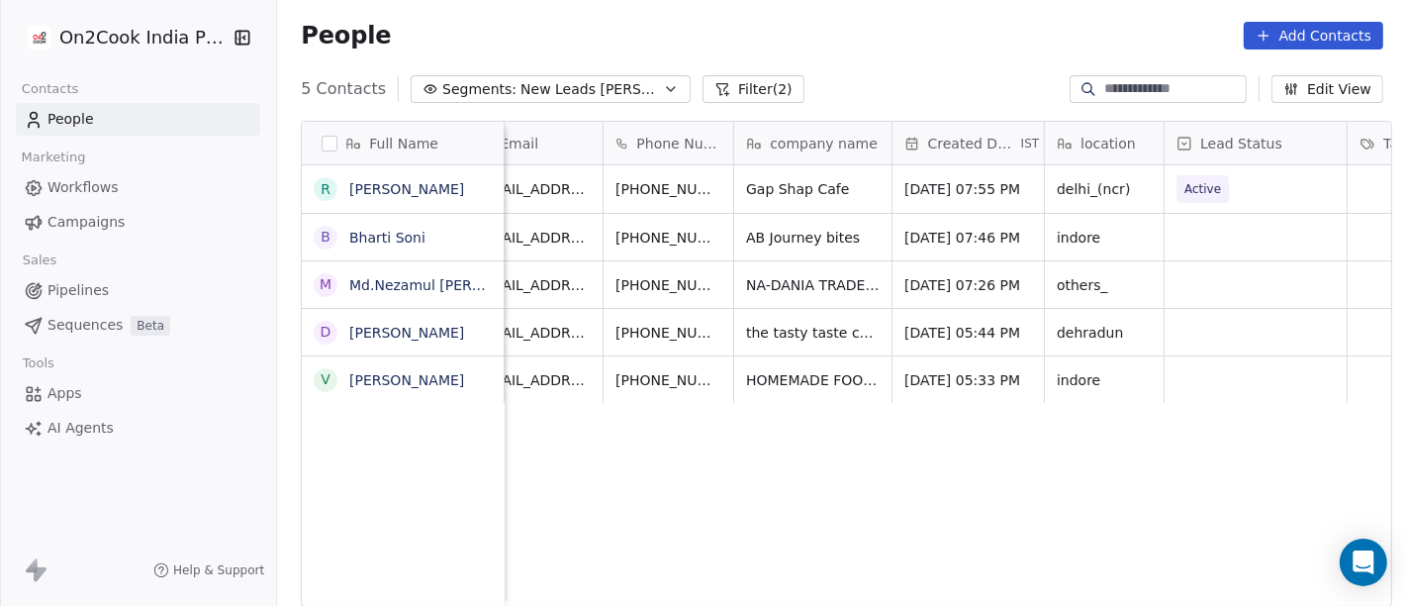
scroll to position [0, 0]
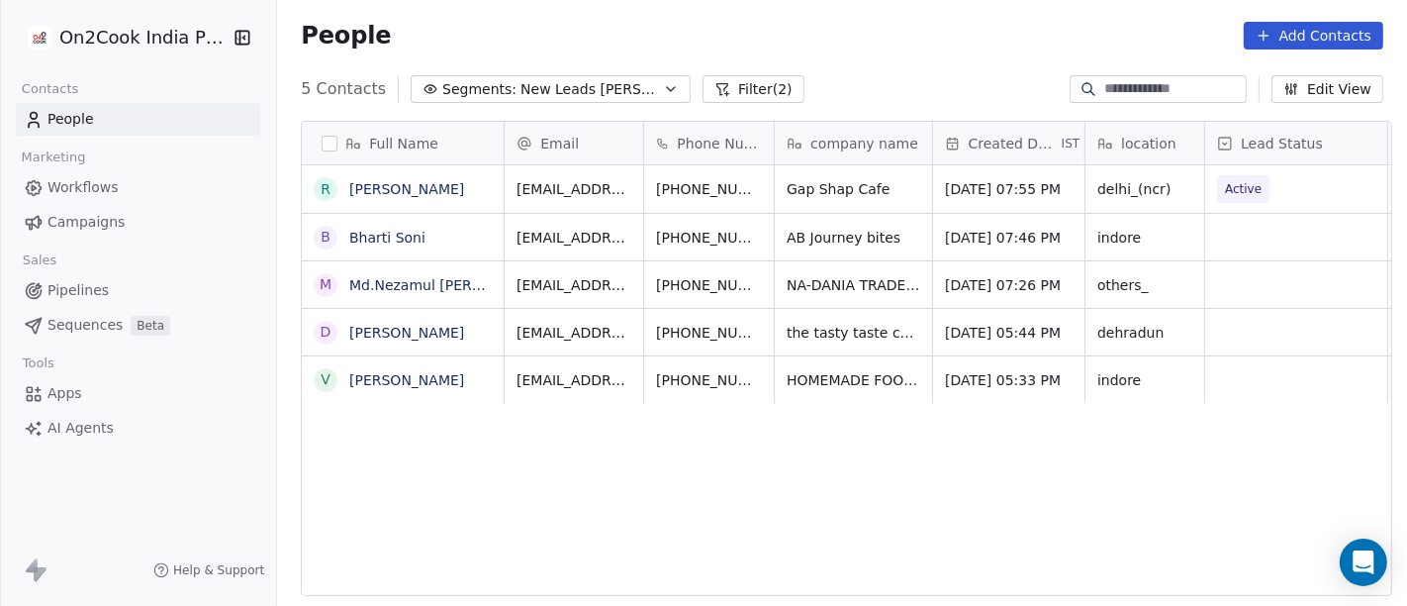
click at [1139, 162] on div "location" at bounding box center [1145, 143] width 119 height 43
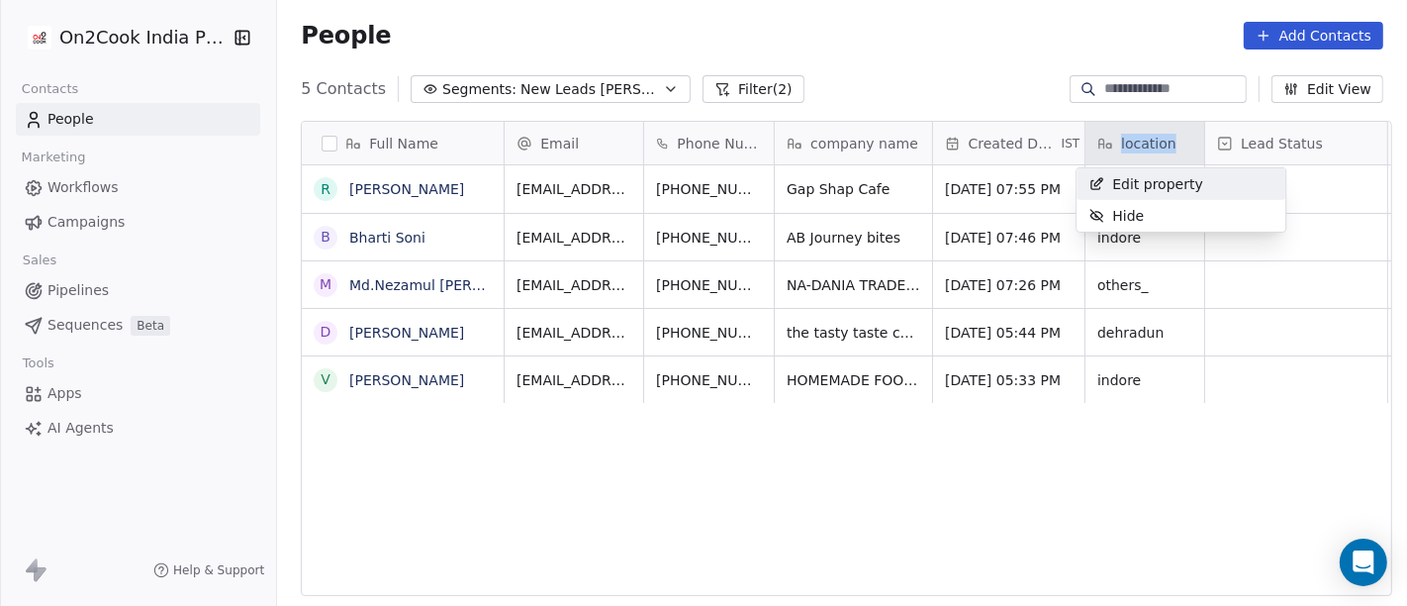
click at [1139, 162] on html "On2Cook India Pvt. Ltd. Contacts People Marketing Workflows Campaigns Sales Pip…" at bounding box center [703, 303] width 1407 height 606
click at [995, 24] on html "On2Cook India Pvt. Ltd. Contacts People Marketing Workflows Campaigns Sales Pip…" at bounding box center [703, 303] width 1407 height 606
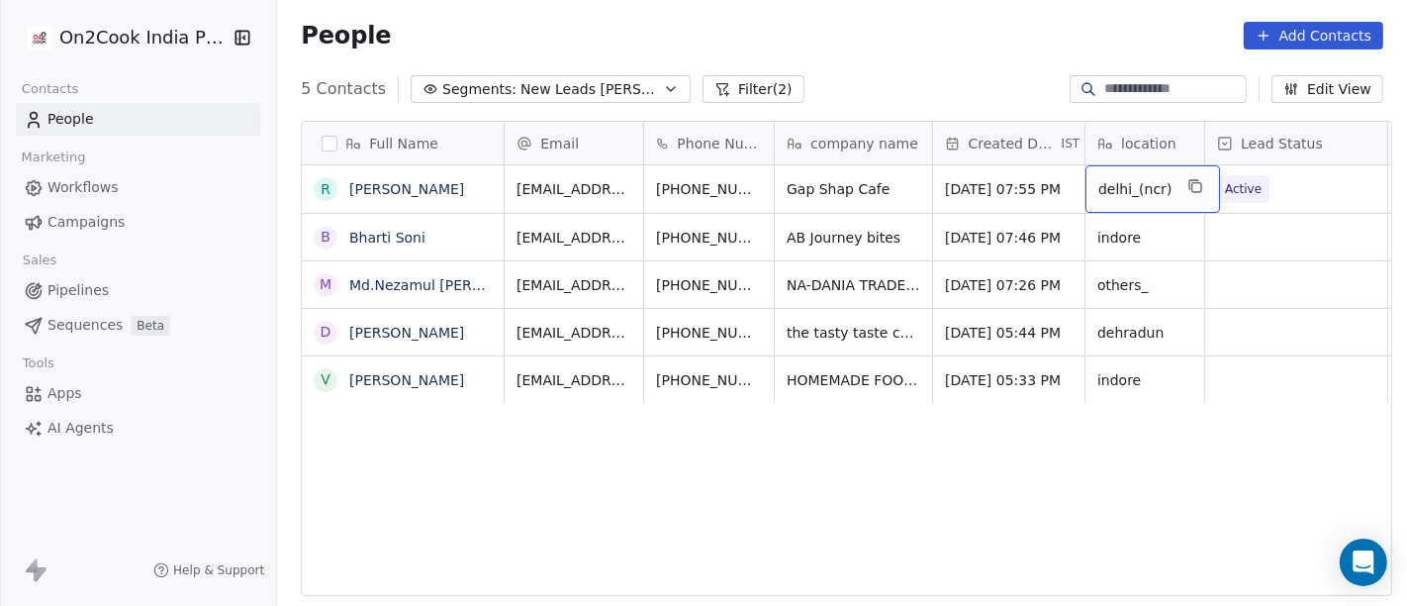
click at [1116, 191] on span "delhi_(ncr)" at bounding box center [1135, 189] width 73 height 20
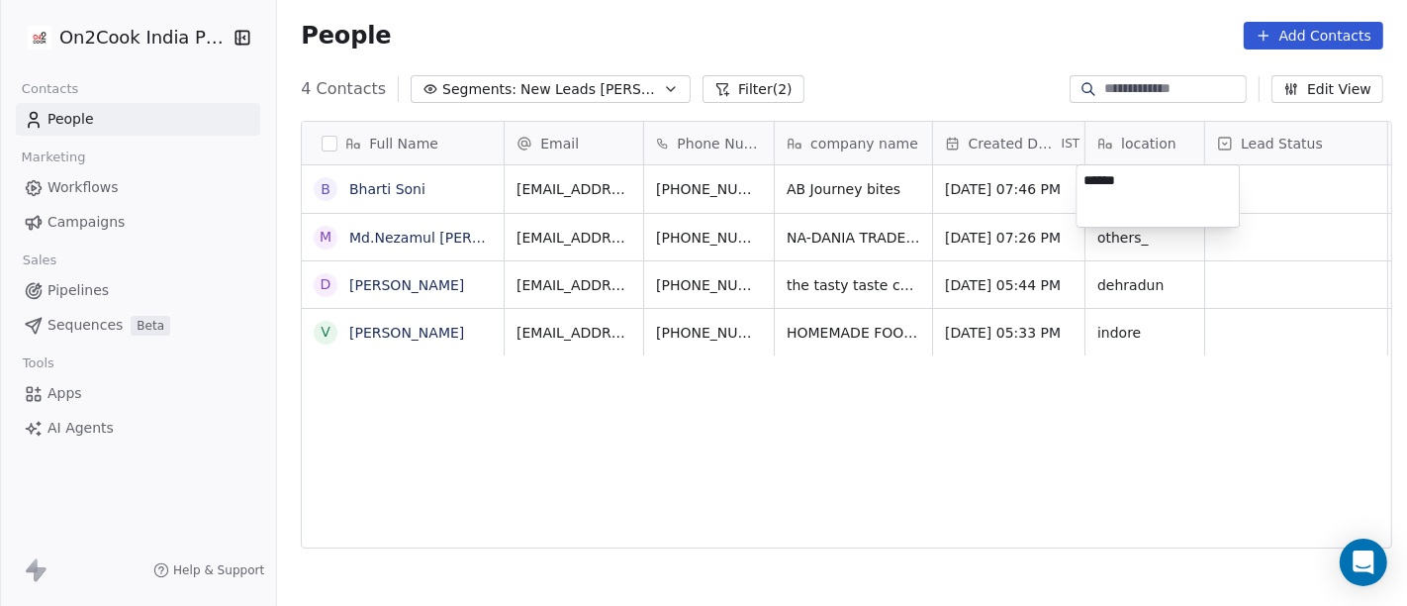
click at [792, 453] on html "On2Cook India Pvt. Ltd. Contacts People Marketing Workflows Campaigns Sales Pip…" at bounding box center [703, 303] width 1407 height 606
click at [901, 35] on div "People Add Contacts" at bounding box center [842, 36] width 1083 height 28
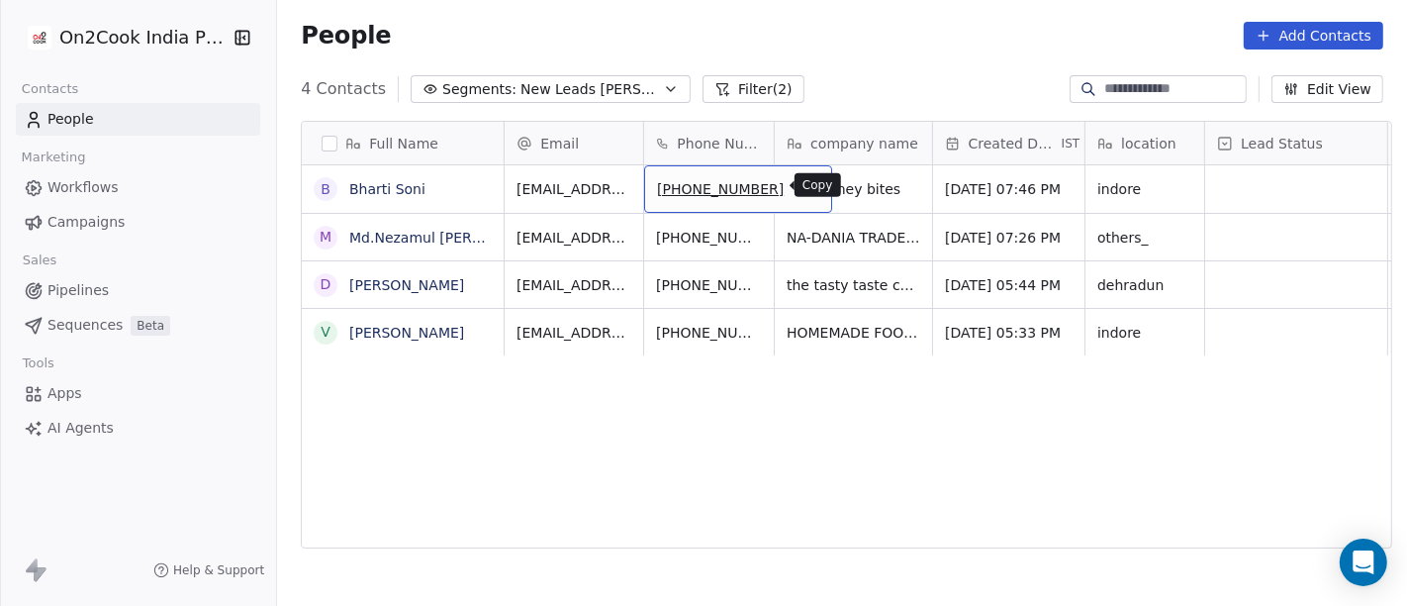
click at [800, 186] on icon "grid" at bounding box center [808, 186] width 16 height 16
click at [800, 189] on icon "grid" at bounding box center [808, 186] width 16 height 16
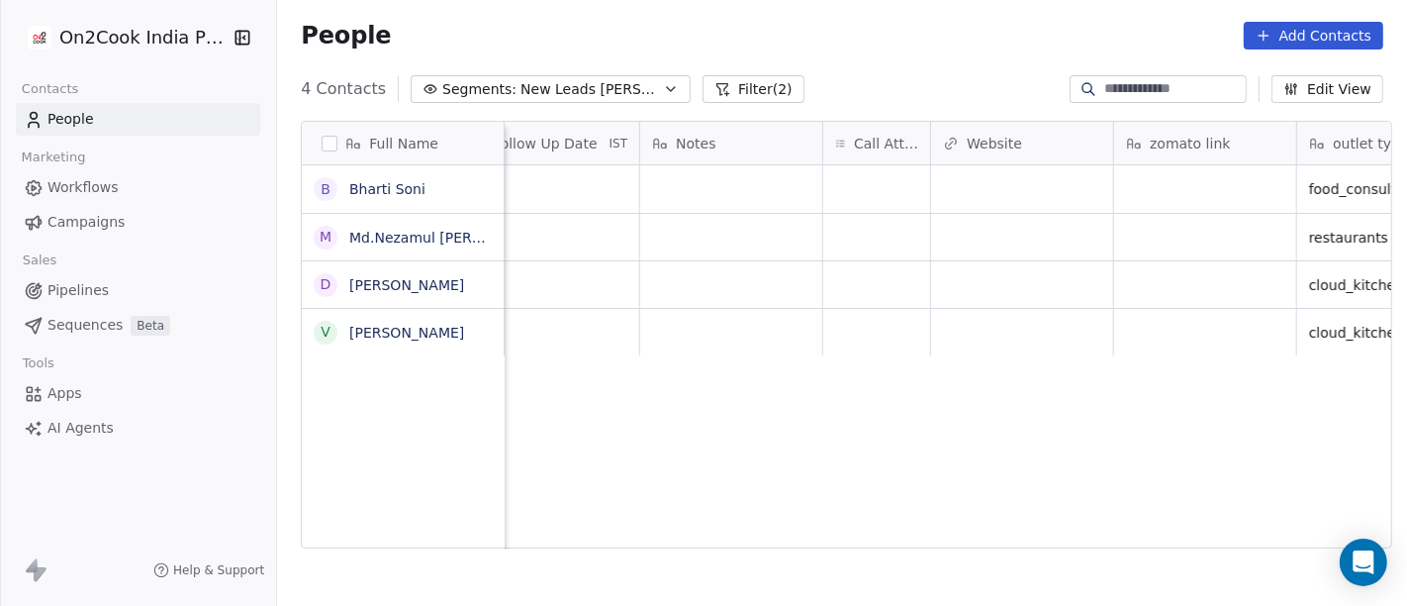
scroll to position [0, 1488]
click at [898, 178] on div "grid" at bounding box center [873, 189] width 107 height 48
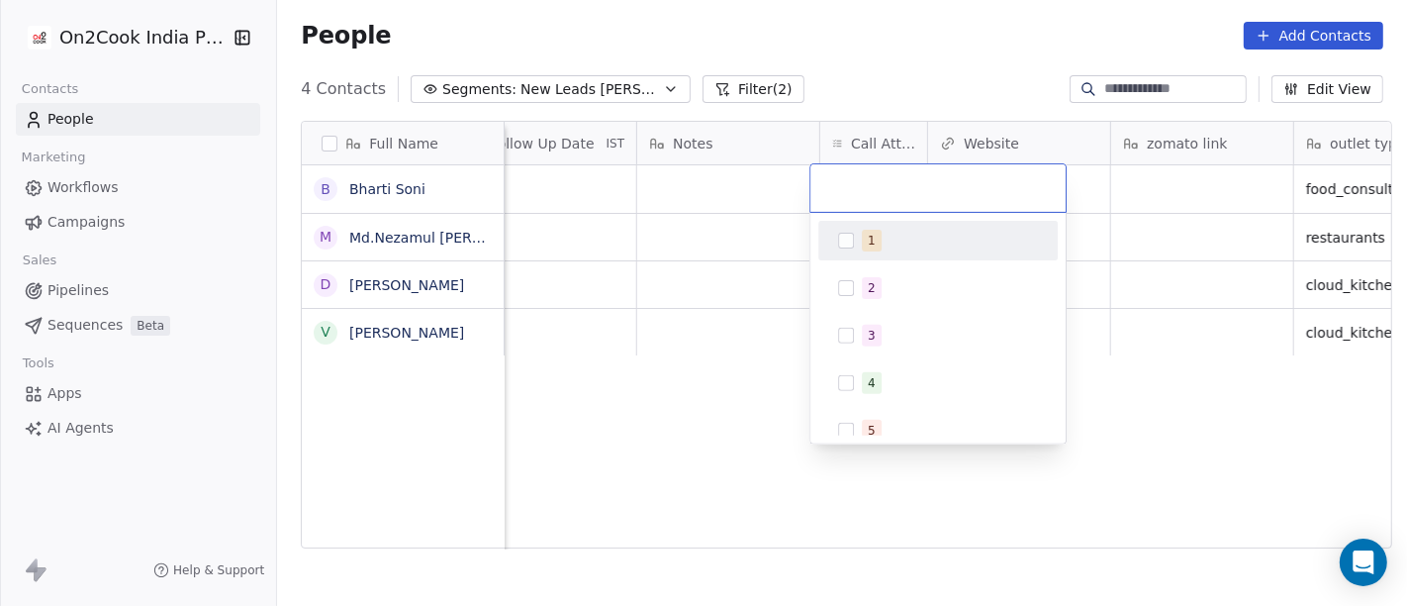
click at [894, 242] on div "1" at bounding box center [950, 241] width 176 height 22
click at [929, 56] on html "On2Cook India Pvt. Ltd. Contacts People Marketing Workflows Campaigns Sales Pip…" at bounding box center [703, 303] width 1407 height 606
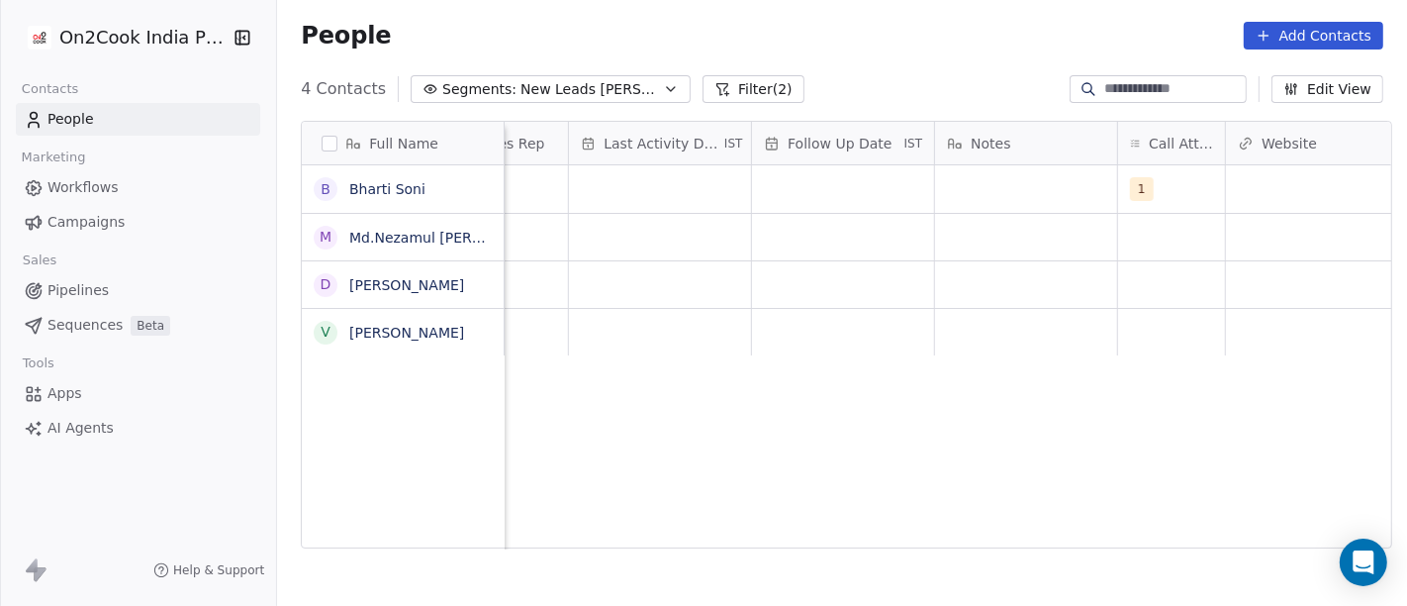
scroll to position [0, 1189]
click at [981, 176] on div "grid" at bounding box center [1027, 189] width 182 height 48
click at [1028, 177] on textarea "**********" at bounding box center [1017, 195] width 180 height 61
type textarea "**********"
click at [1098, 459] on html "**********" at bounding box center [703, 303] width 1407 height 606
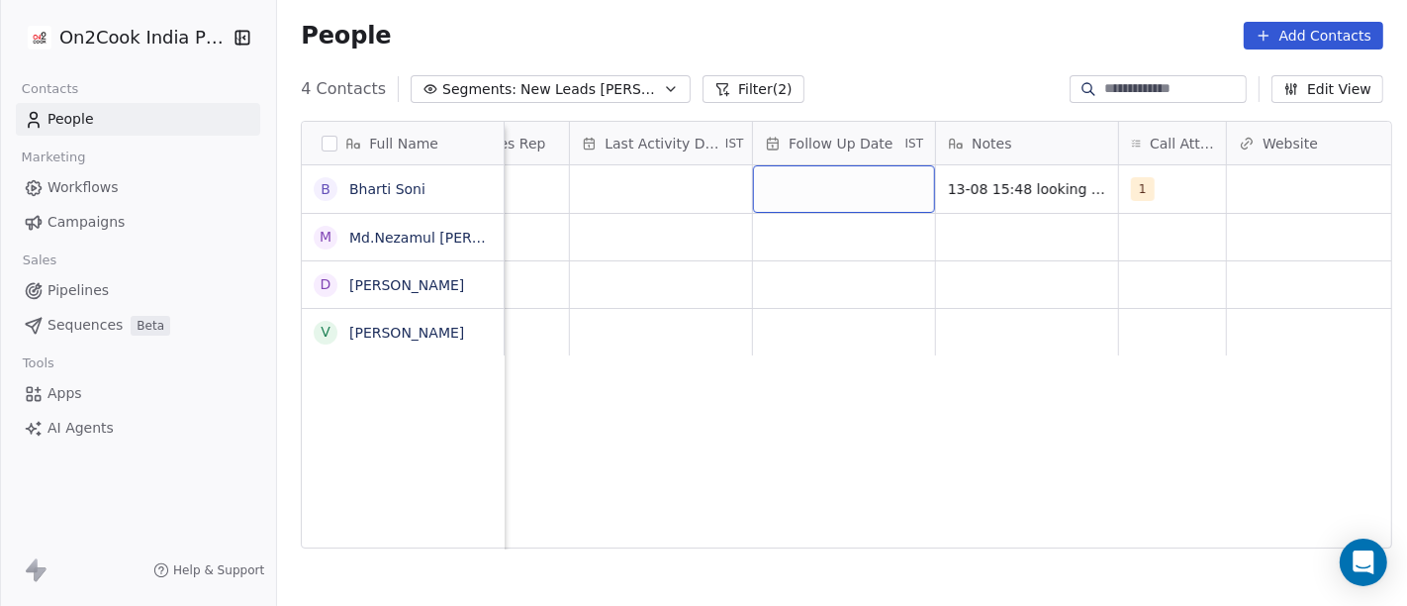
click at [811, 188] on div "grid" at bounding box center [844, 189] width 182 height 48
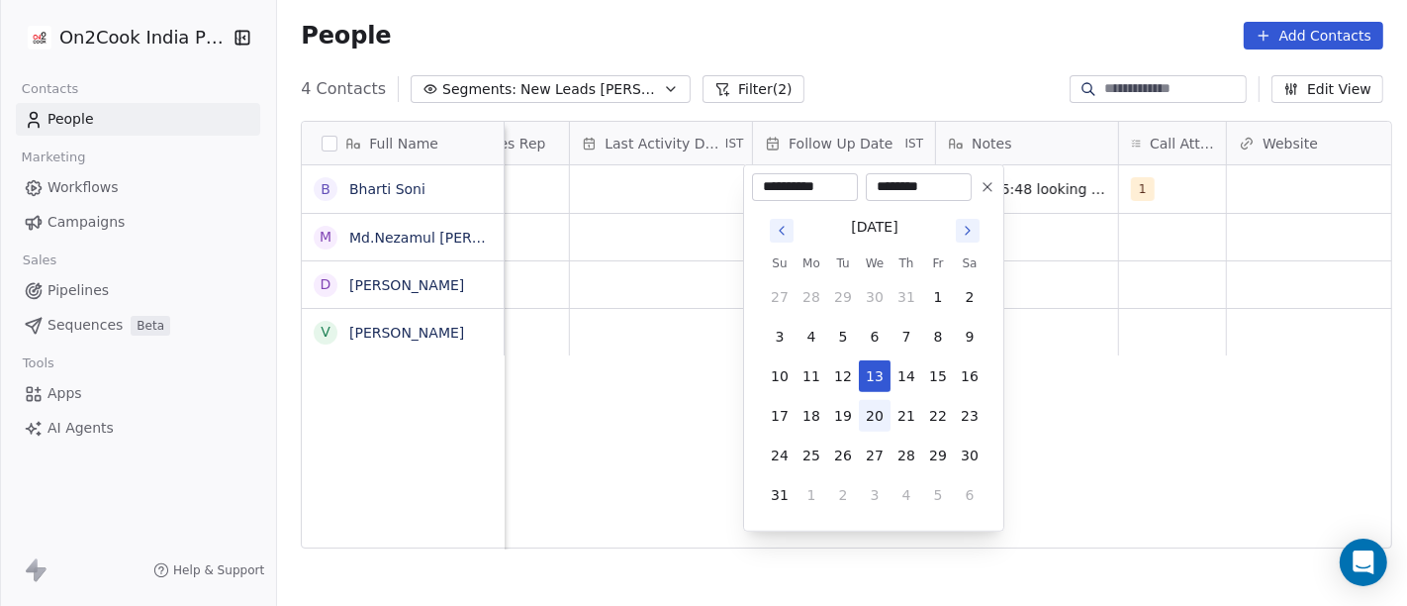
click at [882, 413] on button "20" at bounding box center [875, 416] width 32 height 32
click at [989, 185] on icon at bounding box center [988, 187] width 8 height 8
type input "**********"
type input "********"
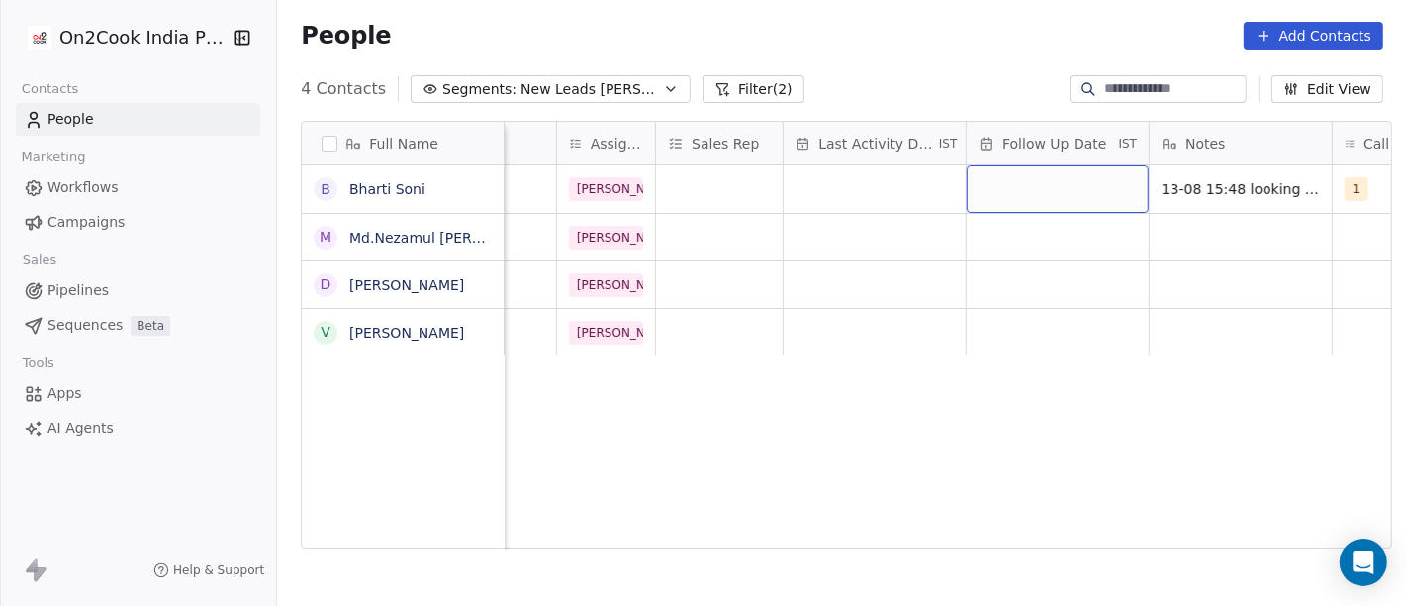
scroll to position [0, 974]
click at [876, 188] on div "grid" at bounding box center [876, 189] width 182 height 48
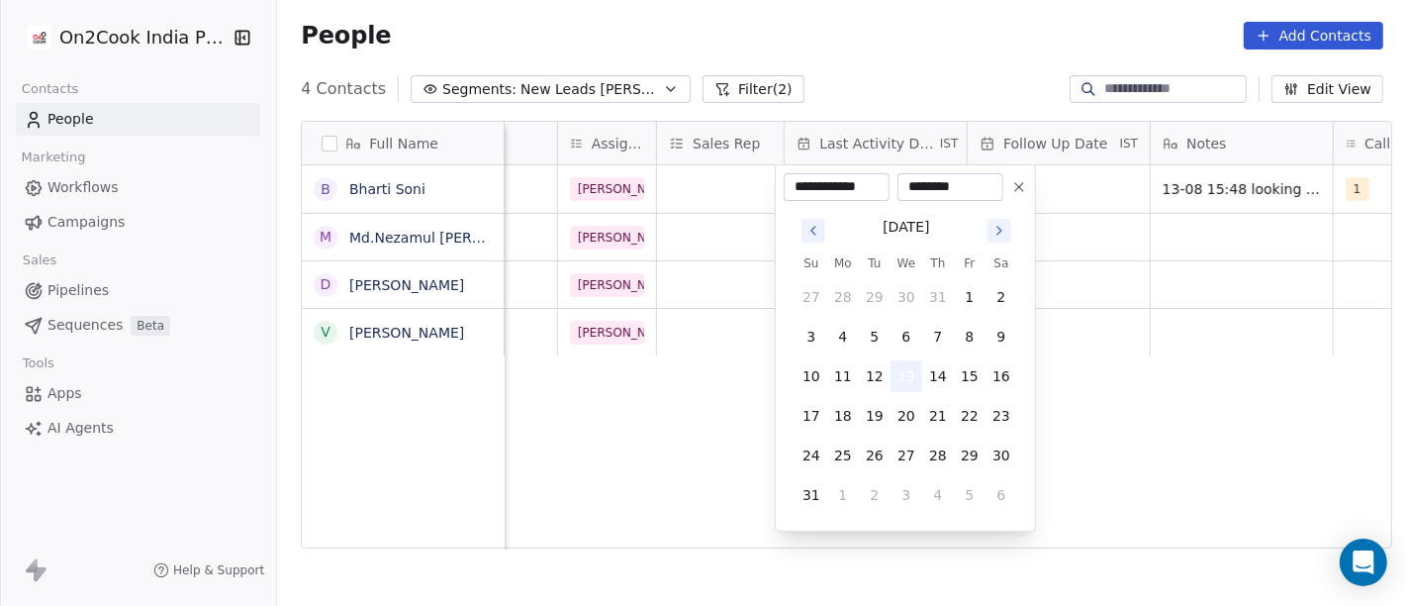
click at [908, 376] on button "13" at bounding box center [907, 376] width 32 height 32
click at [1176, 378] on html "**********" at bounding box center [703, 303] width 1407 height 606
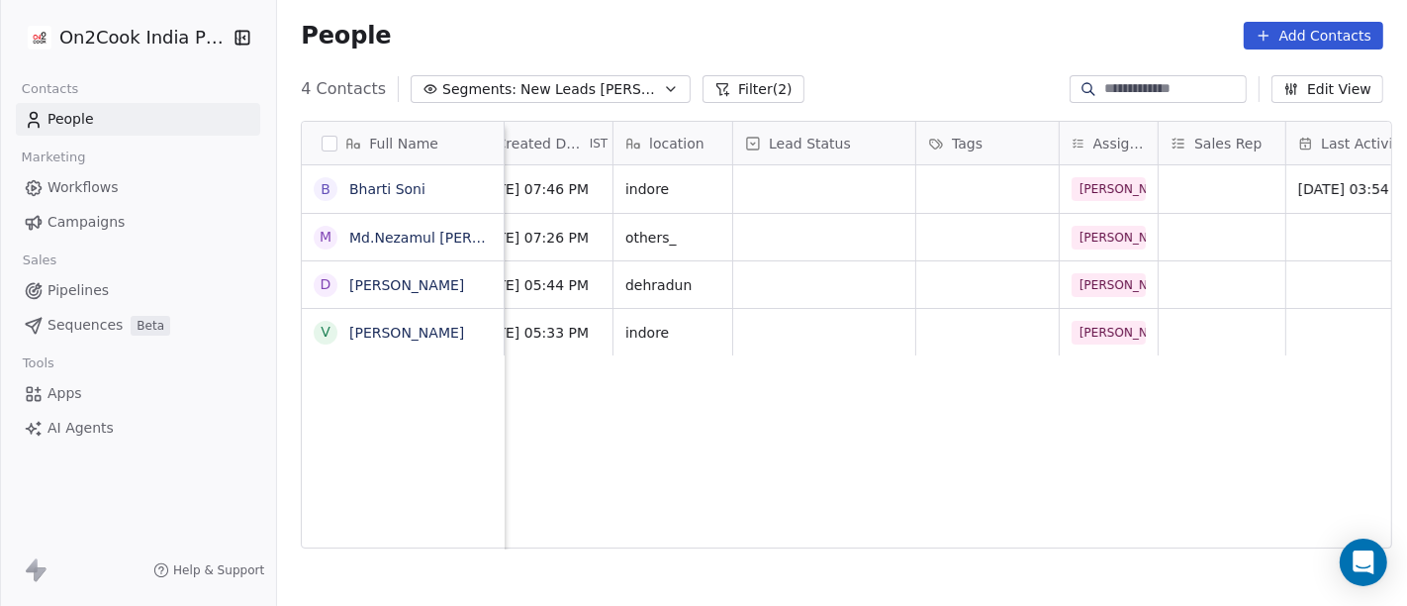
scroll to position [0, 470]
click at [938, 192] on div "grid" at bounding box center [989, 189] width 143 height 48
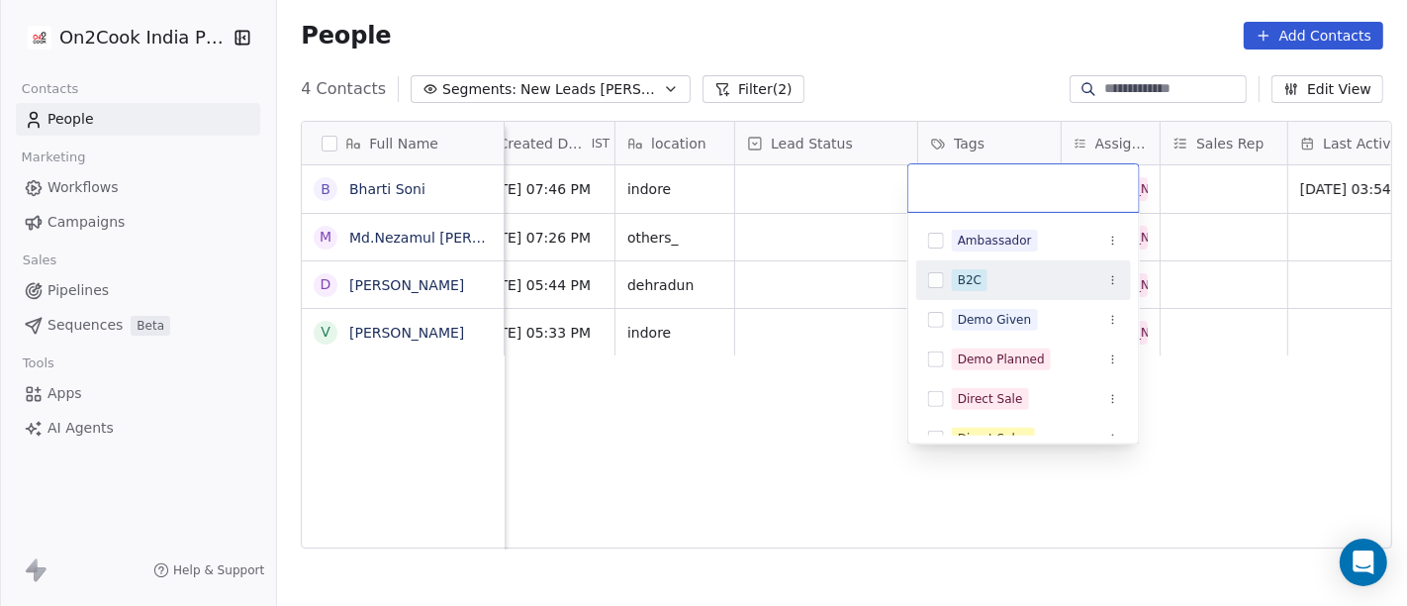
click at [967, 284] on div "B2C" at bounding box center [970, 280] width 24 height 18
click at [753, 413] on html "On2Cook India Pvt. Ltd. Contacts People Marketing Workflows Campaigns Sales Pip…" at bounding box center [703, 303] width 1407 height 606
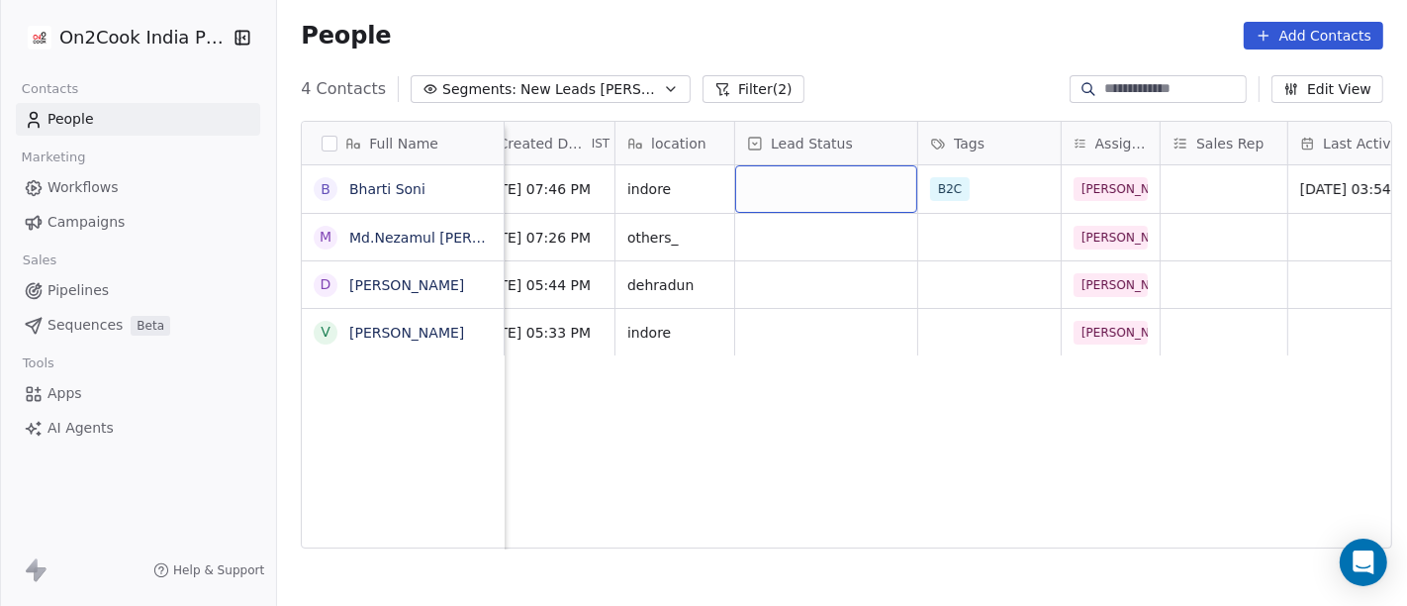
click at [792, 195] on div "grid" at bounding box center [826, 189] width 182 height 48
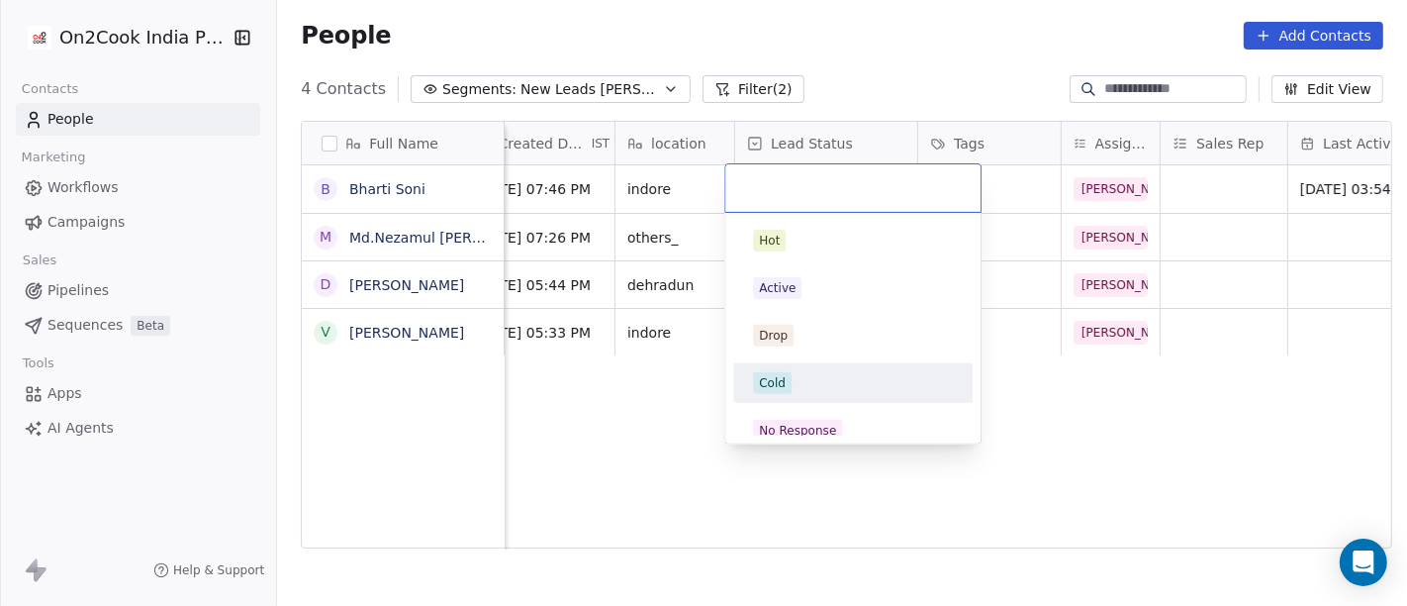
click at [790, 397] on div "Cold" at bounding box center [853, 383] width 224 height 32
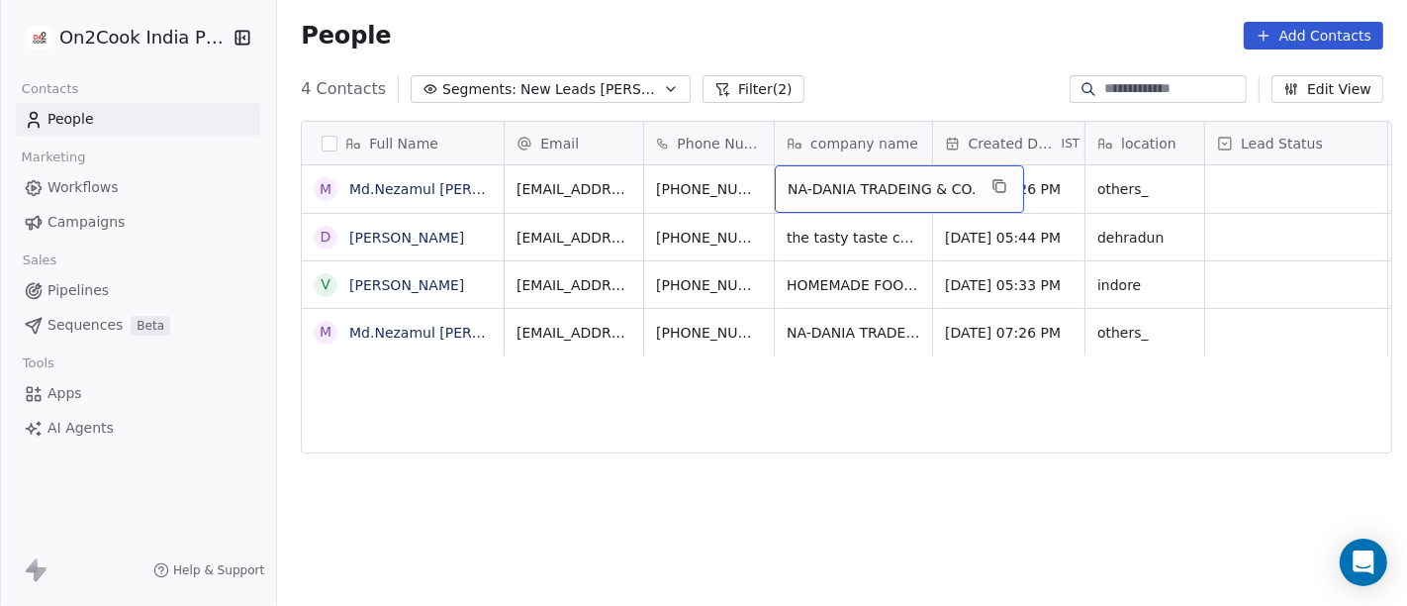
click at [842, 194] on span "NA-DANIA TRADEING & CO." at bounding box center [882, 189] width 188 height 20
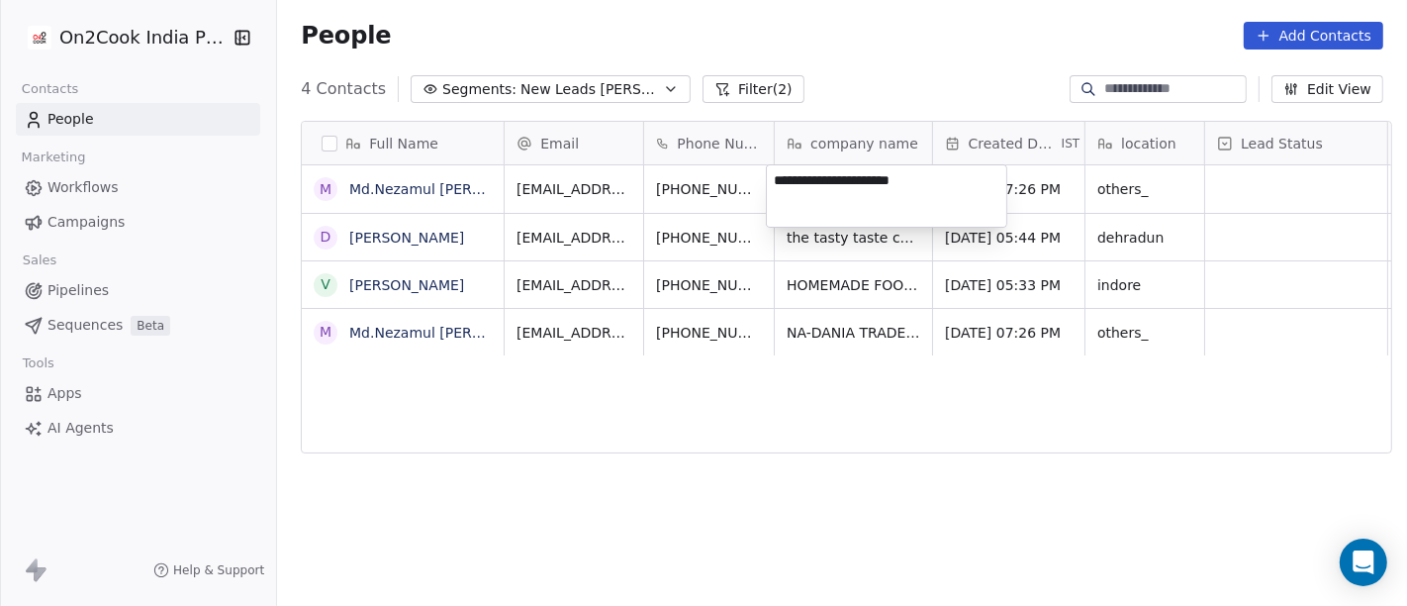
paste textarea
type textarea "**********"
click at [969, 456] on html "**********" at bounding box center [703, 303] width 1407 height 606
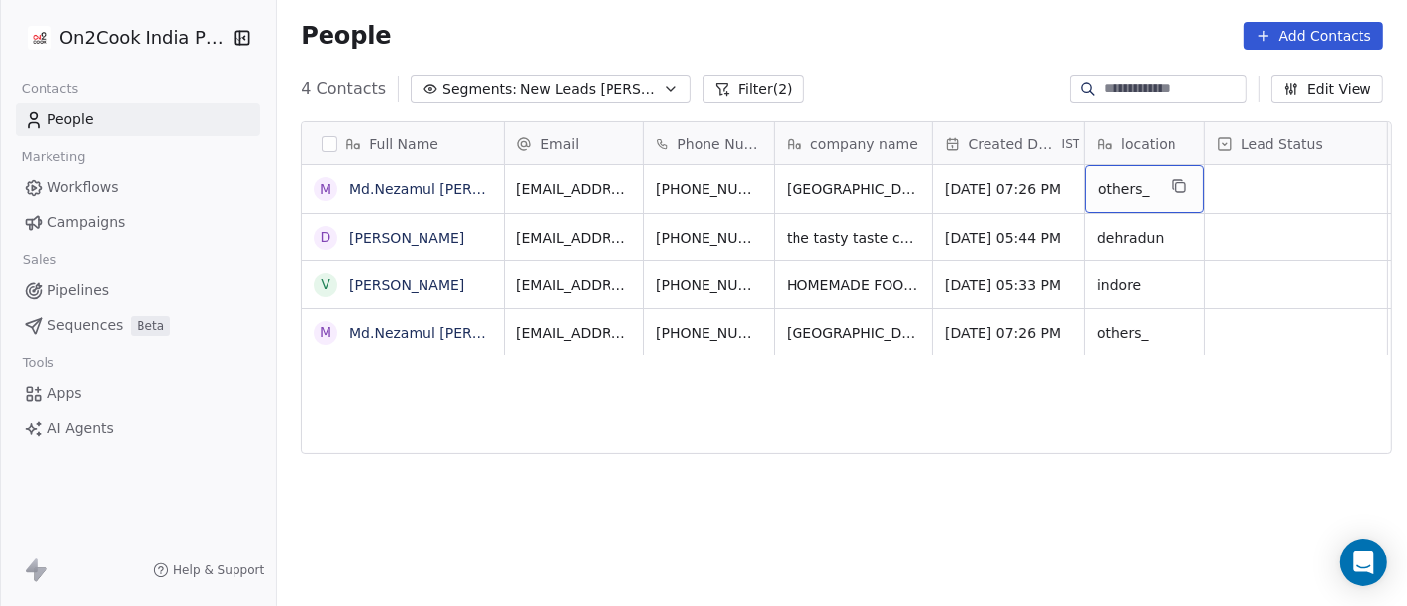
click at [1112, 180] on span "others_" at bounding box center [1127, 189] width 57 height 20
type textarea "**********"
click at [1076, 465] on html "**********" at bounding box center [703, 303] width 1407 height 606
click at [688, 190] on html "**********" at bounding box center [703, 303] width 1407 height 606
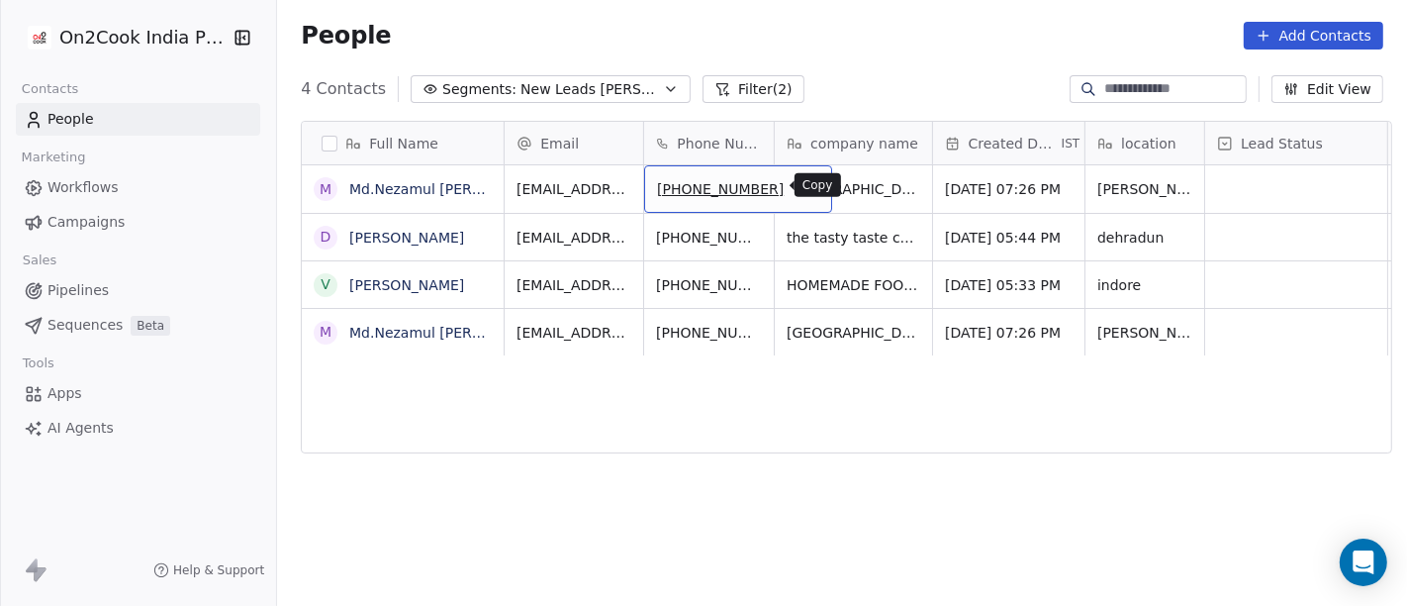
click at [805, 190] on icon "grid" at bounding box center [809, 187] width 9 height 9
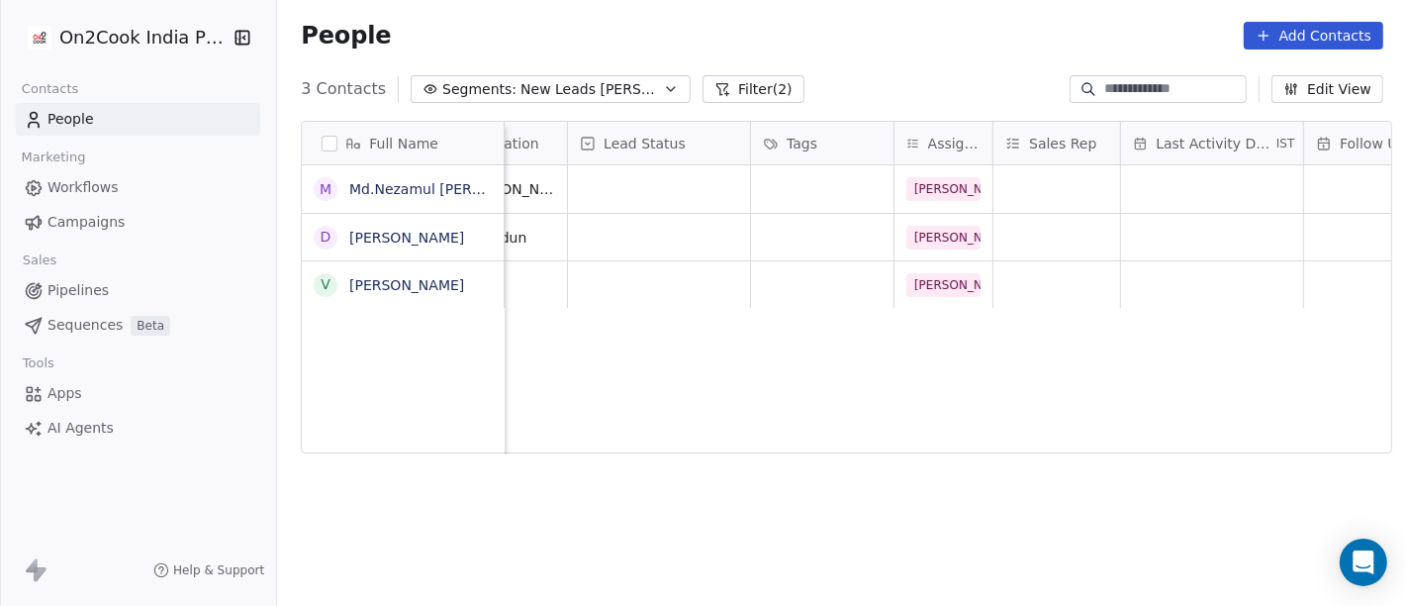
scroll to position [0, 636]
click at [799, 189] on div "grid" at bounding box center [823, 189] width 143 height 48
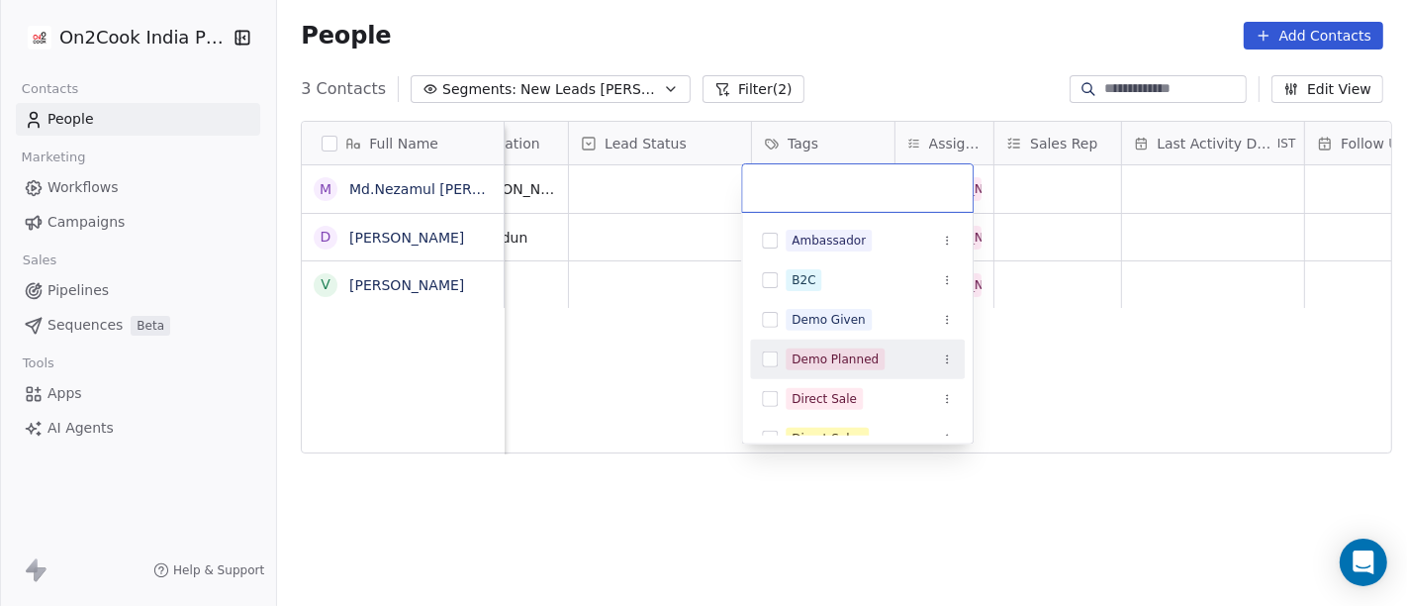
click at [825, 354] on div "Demo Planned" at bounding box center [835, 359] width 87 height 18
click at [1101, 350] on html "On2Cook India Pvt. Ltd. Contacts People Marketing Workflows Campaigns Sales Pip…" at bounding box center [703, 303] width 1407 height 606
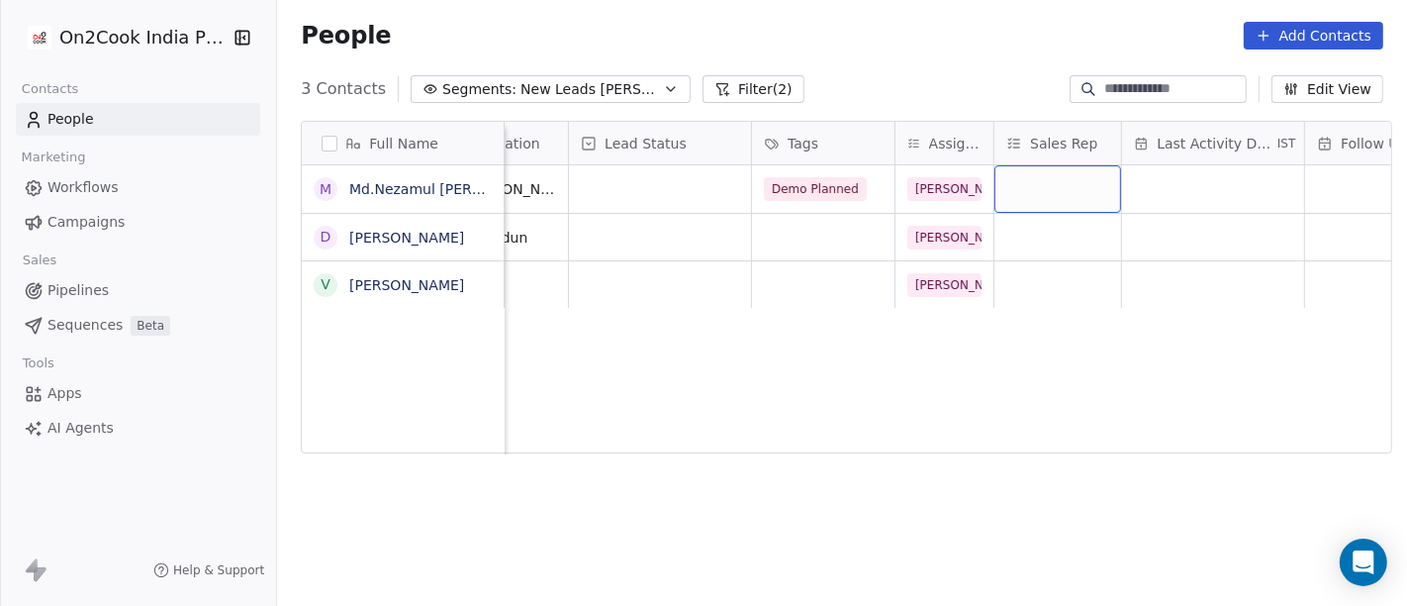
click at [1044, 168] on div "grid" at bounding box center [1058, 189] width 127 height 48
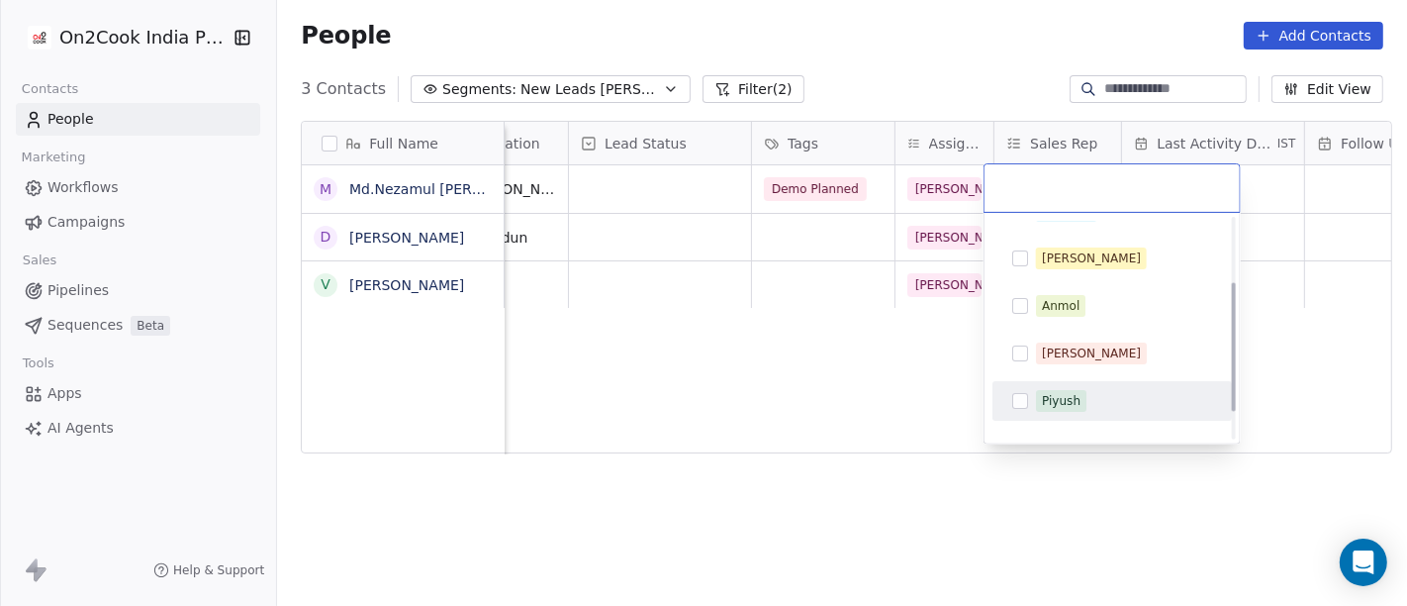
scroll to position [0, 0]
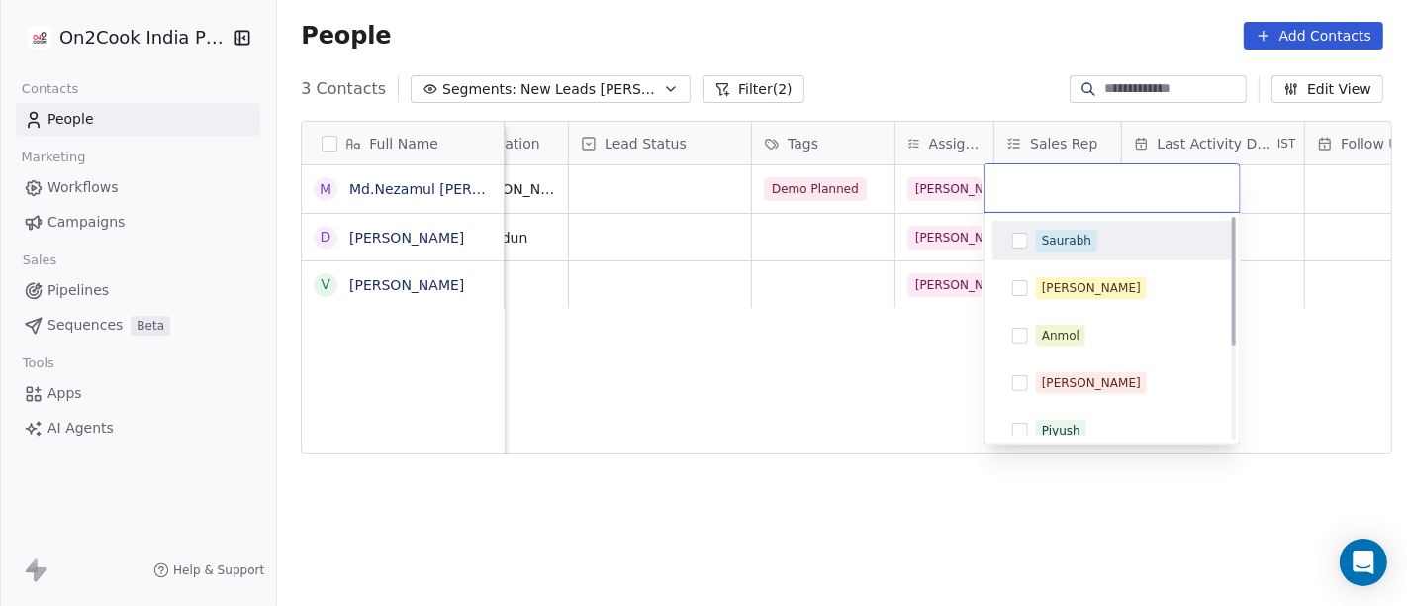
click at [1057, 244] on div "Saurabh" at bounding box center [1066, 241] width 49 height 18
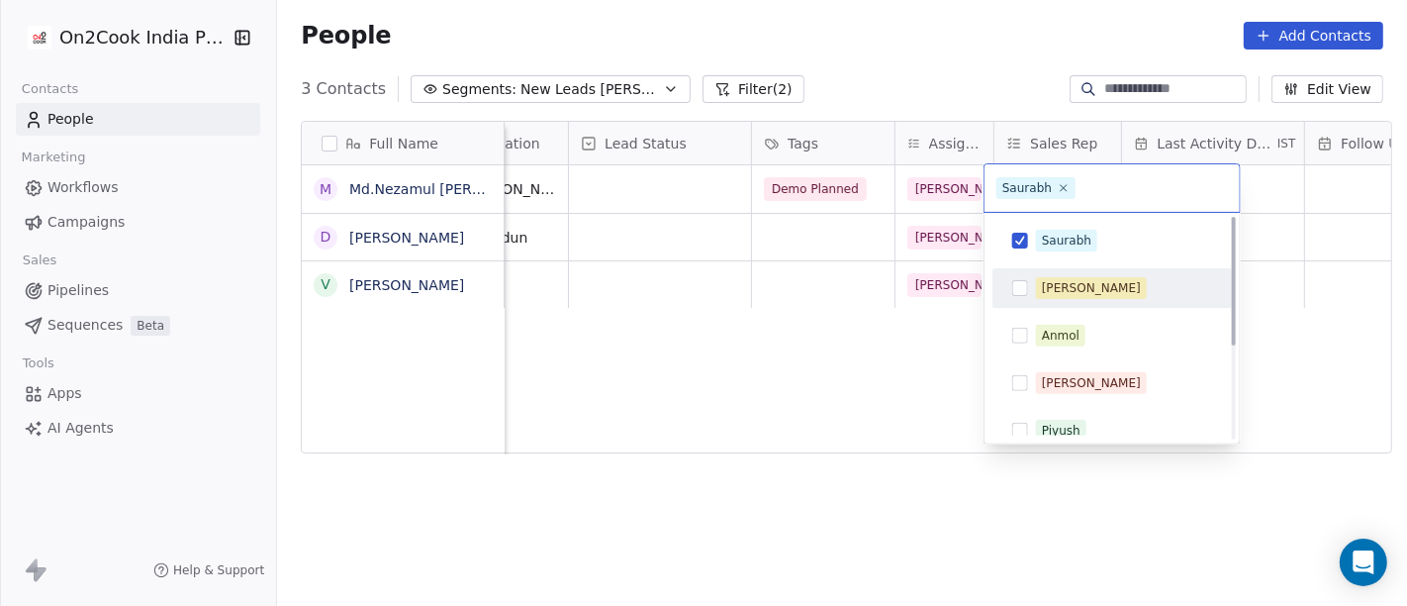
click at [871, 354] on html "On2Cook India Pvt. Ltd. Contacts People Marketing Workflows Campaigns Sales Pip…" at bounding box center [703, 303] width 1407 height 606
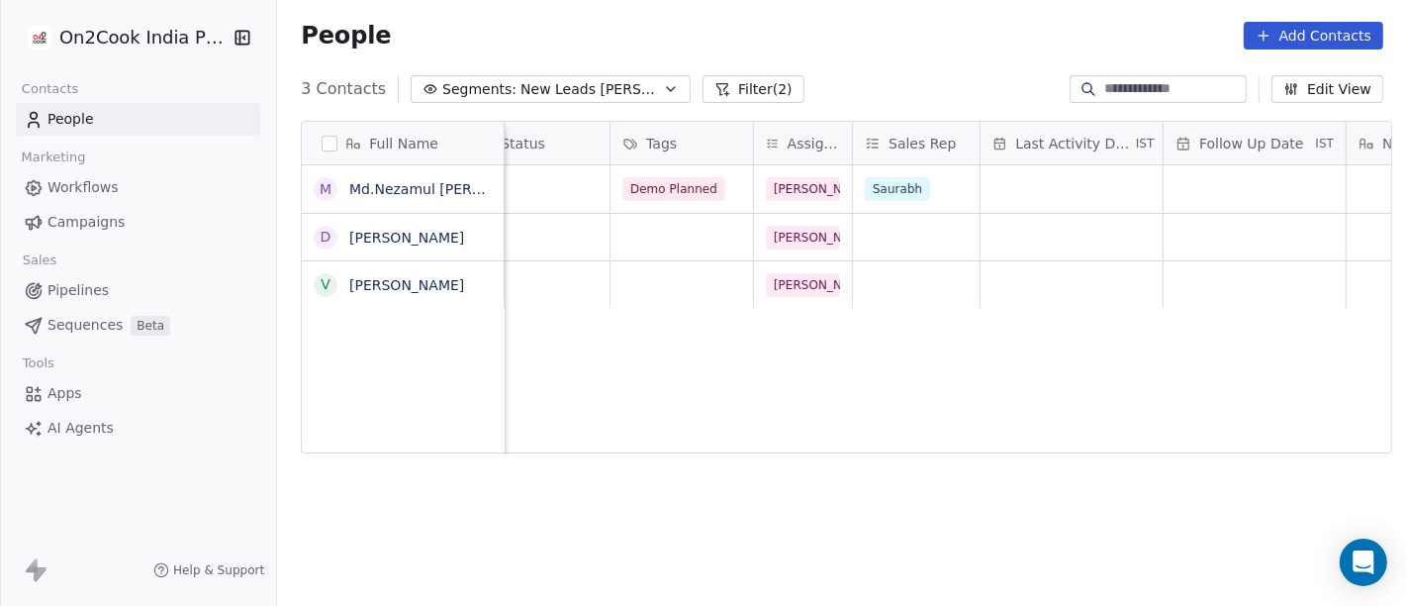
scroll to position [0, 777]
click at [1029, 189] on div "grid" at bounding box center [1073, 189] width 182 height 48
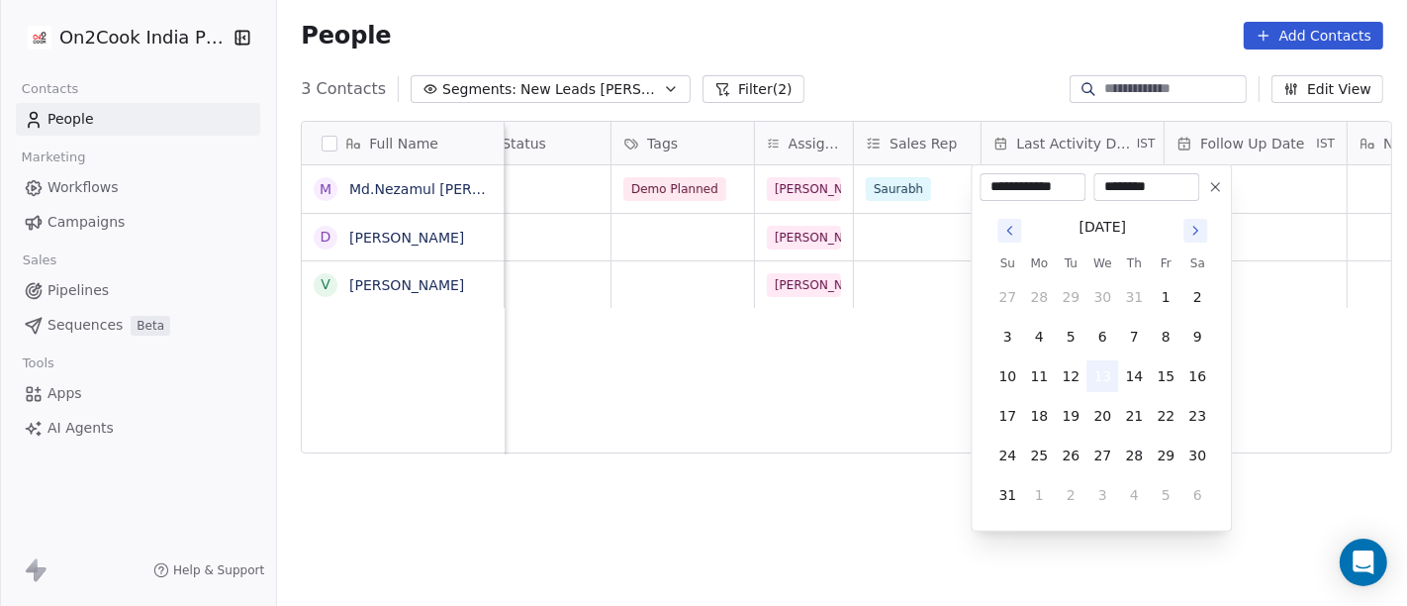
click at [1096, 386] on button "13" at bounding box center [1103, 376] width 32 height 32
click at [771, 394] on html "**********" at bounding box center [703, 303] width 1407 height 606
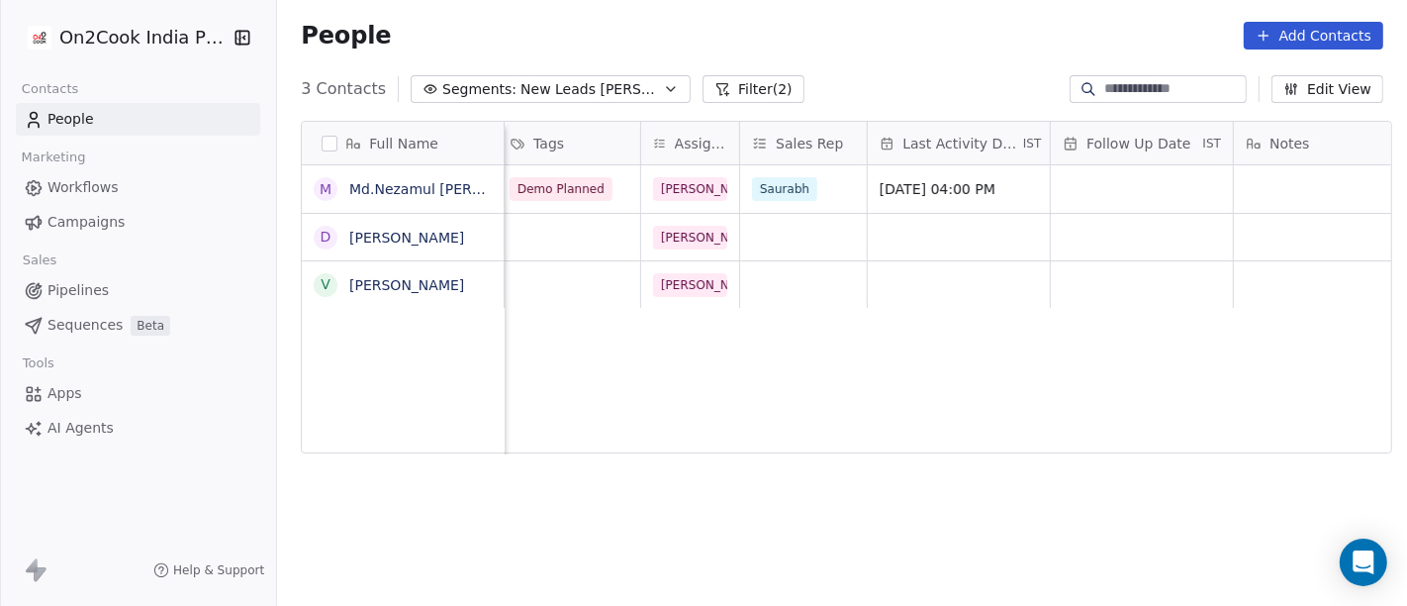
scroll to position [0, 892]
click at [1065, 181] on div "grid" at bounding box center [1141, 189] width 182 height 48
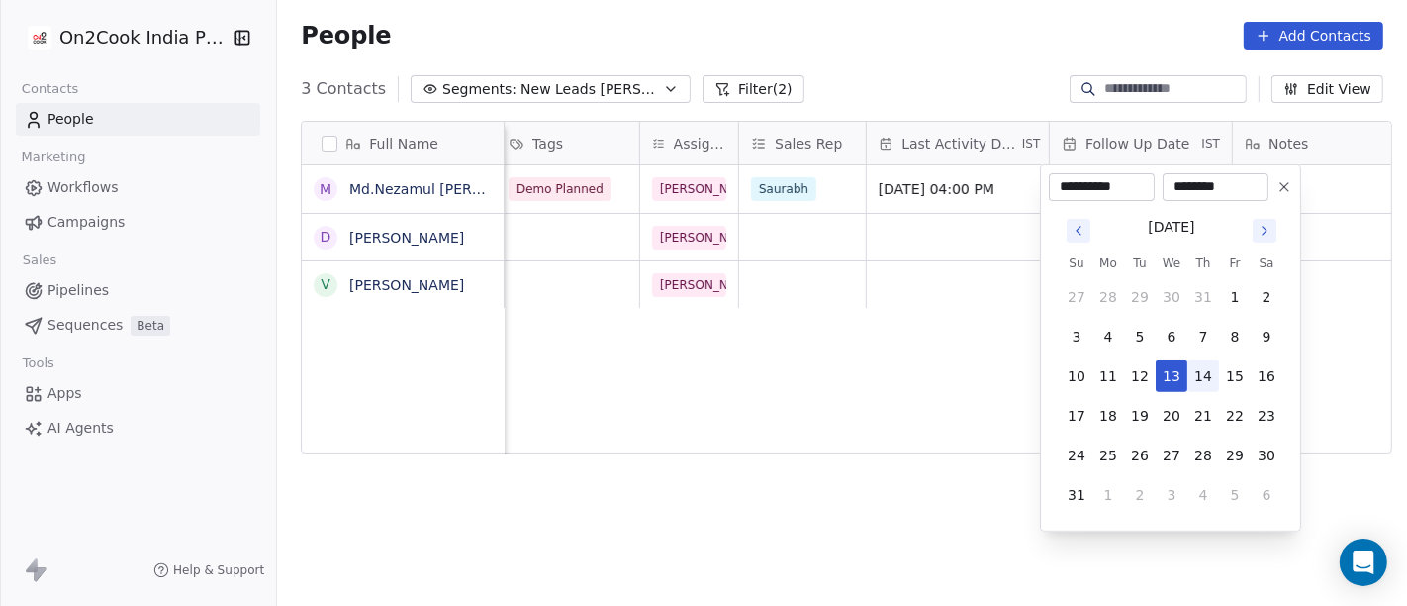
click at [1202, 368] on button "14" at bounding box center [1204, 376] width 32 height 32
type input "**********"
click at [952, 368] on html "**********" at bounding box center [703, 303] width 1407 height 606
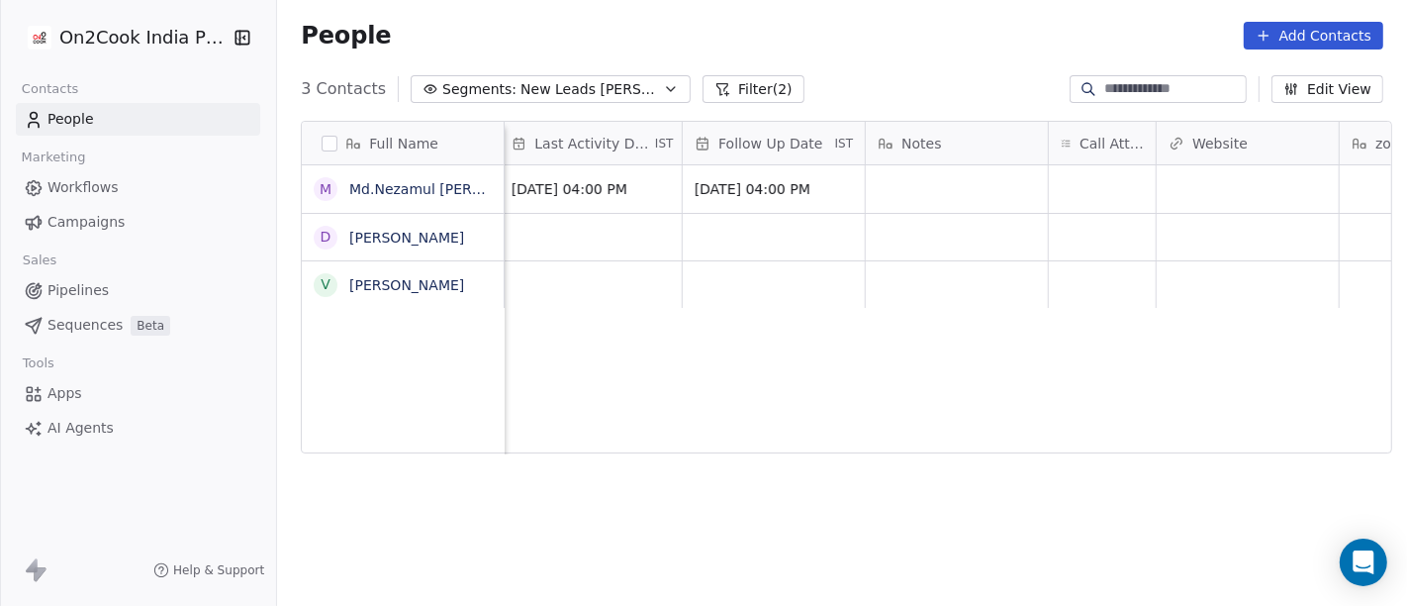
scroll to position [0, 1260]
click at [1088, 189] on div "grid" at bounding box center [1101, 189] width 107 height 48
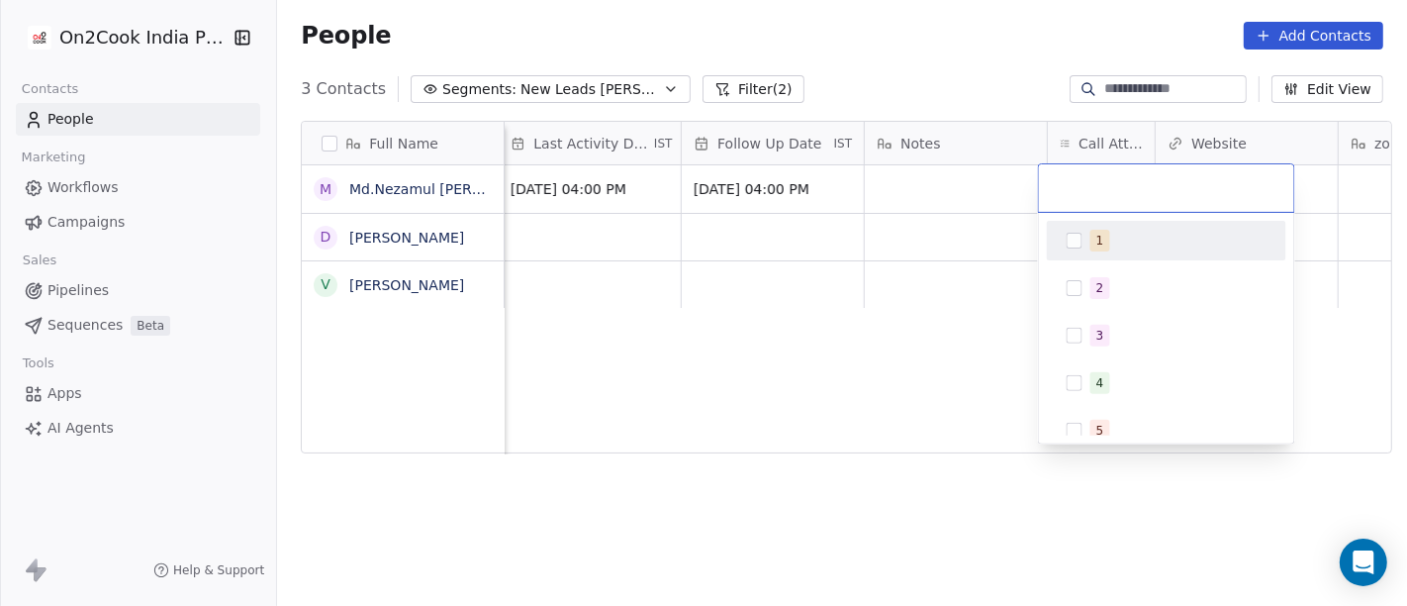
click at [1115, 240] on div "1" at bounding box center [1179, 241] width 176 height 22
click at [927, 348] on html "On2Cook India Pvt. Ltd. Contacts People Marketing Workflows Campaigns Sales Pip…" at bounding box center [703, 303] width 1407 height 606
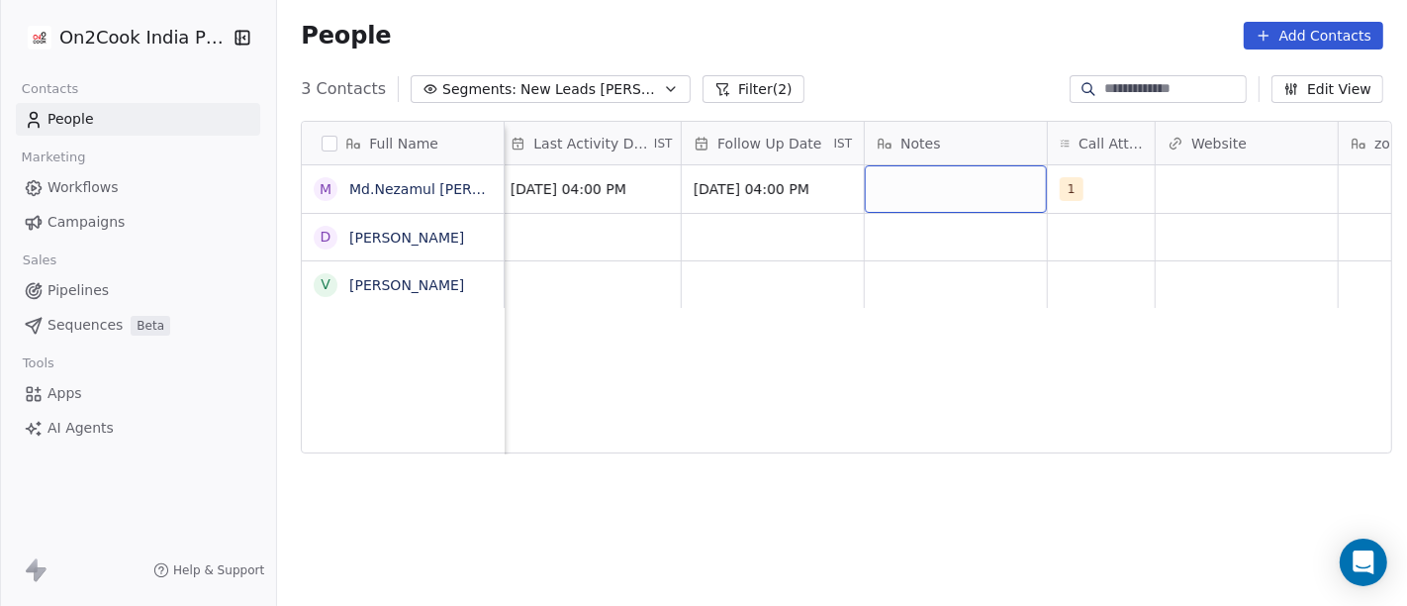
click at [927, 188] on div "grid" at bounding box center [956, 189] width 182 height 48
type textarea "*****"
click at [887, 348] on html "On2Cook India Pvt. Ltd. Contacts People Marketing Workflows Campaigns Sales Pip…" at bounding box center [703, 303] width 1407 height 606
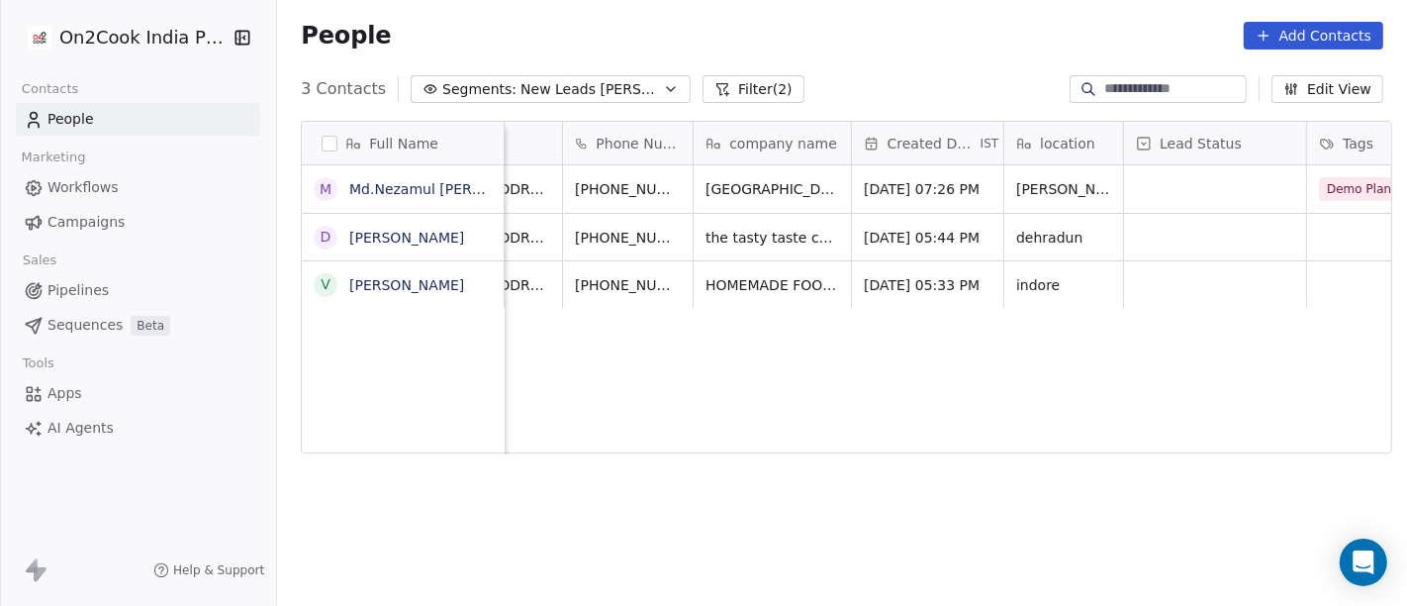
scroll to position [0, 85]
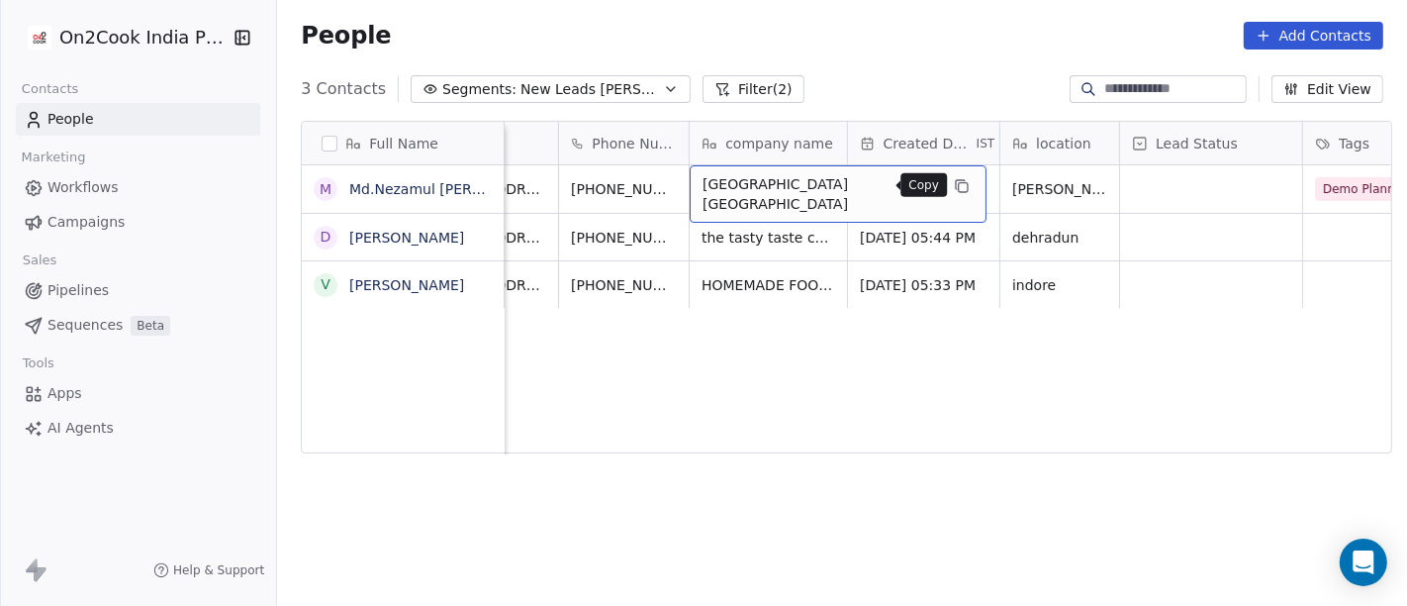
click at [954, 190] on icon "grid" at bounding box center [962, 186] width 16 height 16
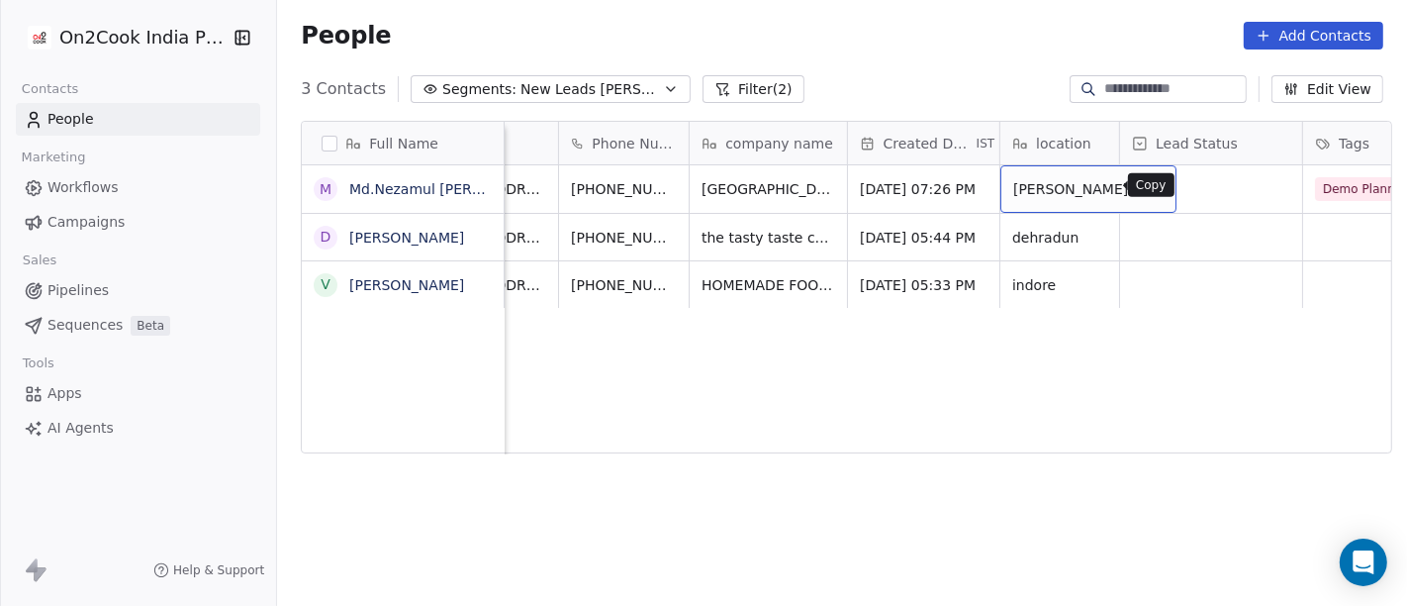
click at [1147, 187] on icon "grid" at bounding box center [1151, 184] width 9 height 9
click at [1060, 182] on span "masoli patna" at bounding box center [1070, 189] width 115 height 20
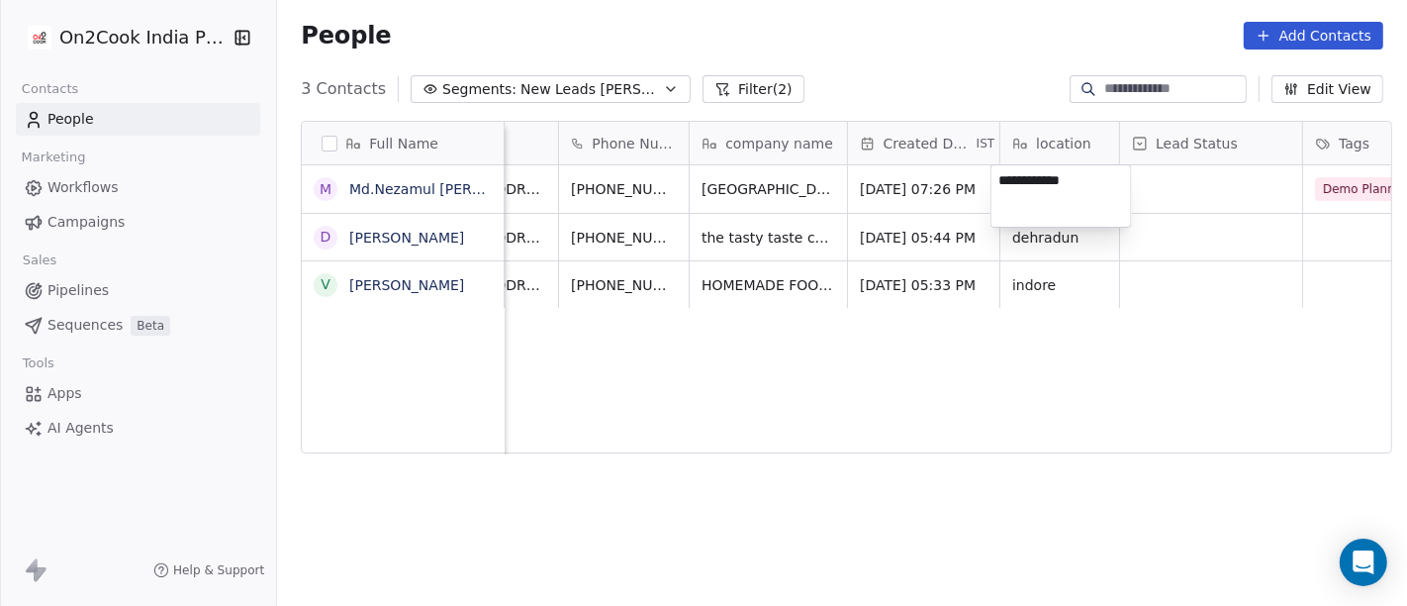
click at [1060, 182] on textarea "**********" at bounding box center [1062, 195] width 140 height 61
type textarea "********"
click at [1105, 351] on html "On2Cook India Pvt. Ltd. Contacts People Marketing Workflows Campaigns Sales Pip…" at bounding box center [703, 303] width 1407 height 606
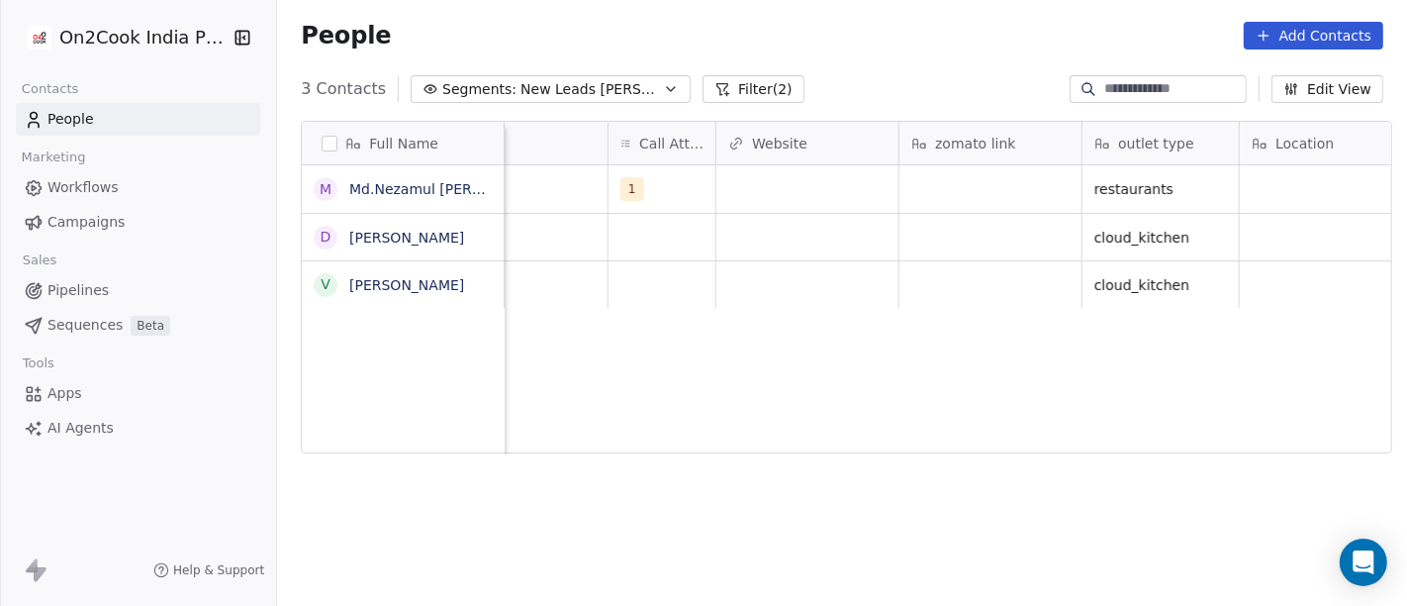
scroll to position [0, 1699]
click at [944, 185] on div "grid" at bounding box center [991, 189] width 182 height 48
type textarea "**********"
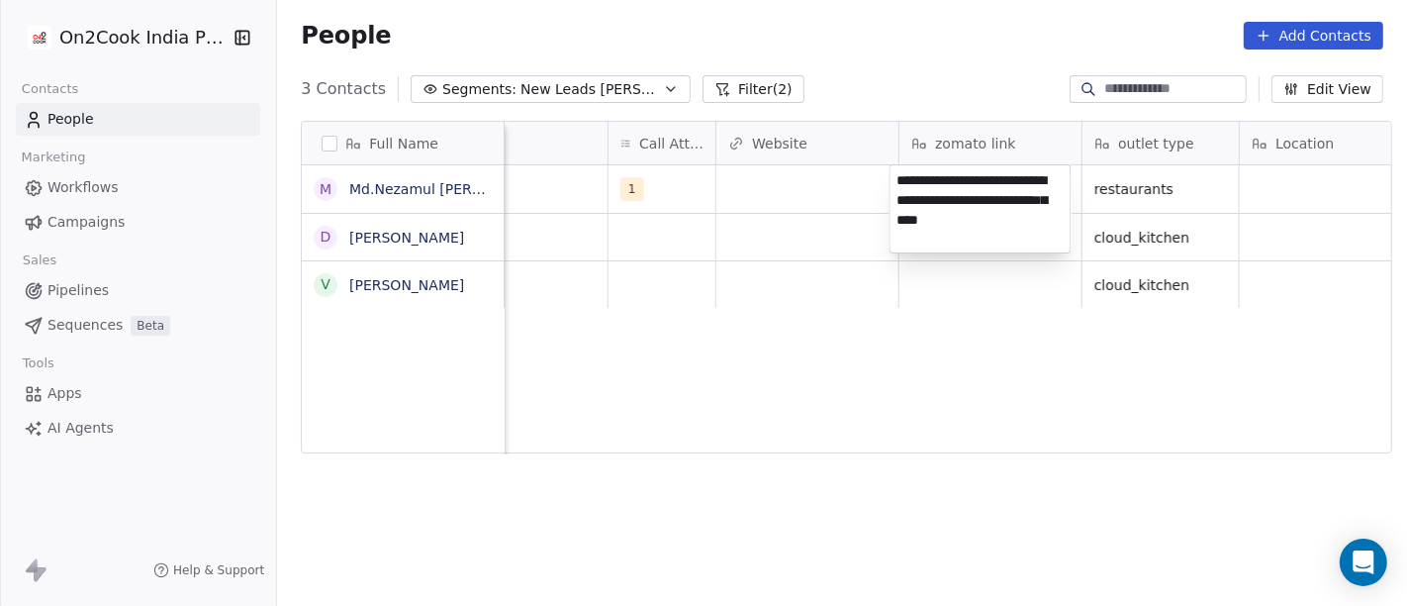
click at [961, 328] on html "**********" at bounding box center [703, 303] width 1407 height 606
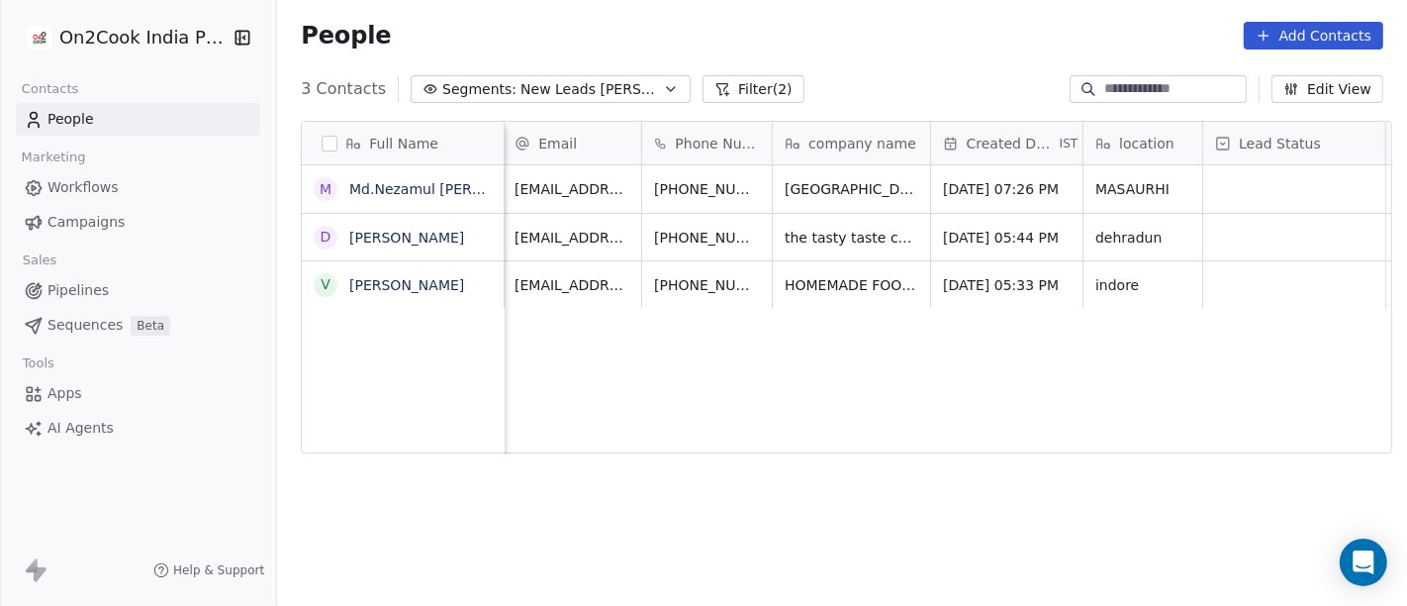
scroll to position [0, 0]
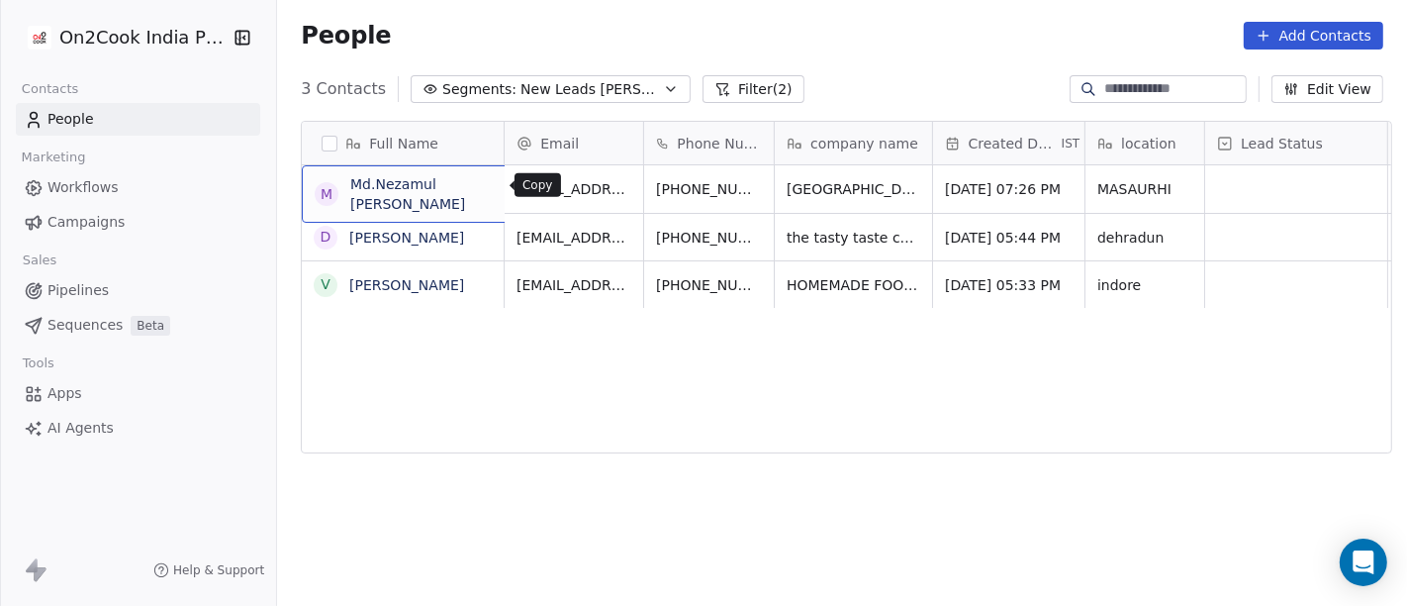
click at [566, 188] on icon "grid" at bounding box center [574, 186] width 16 height 16
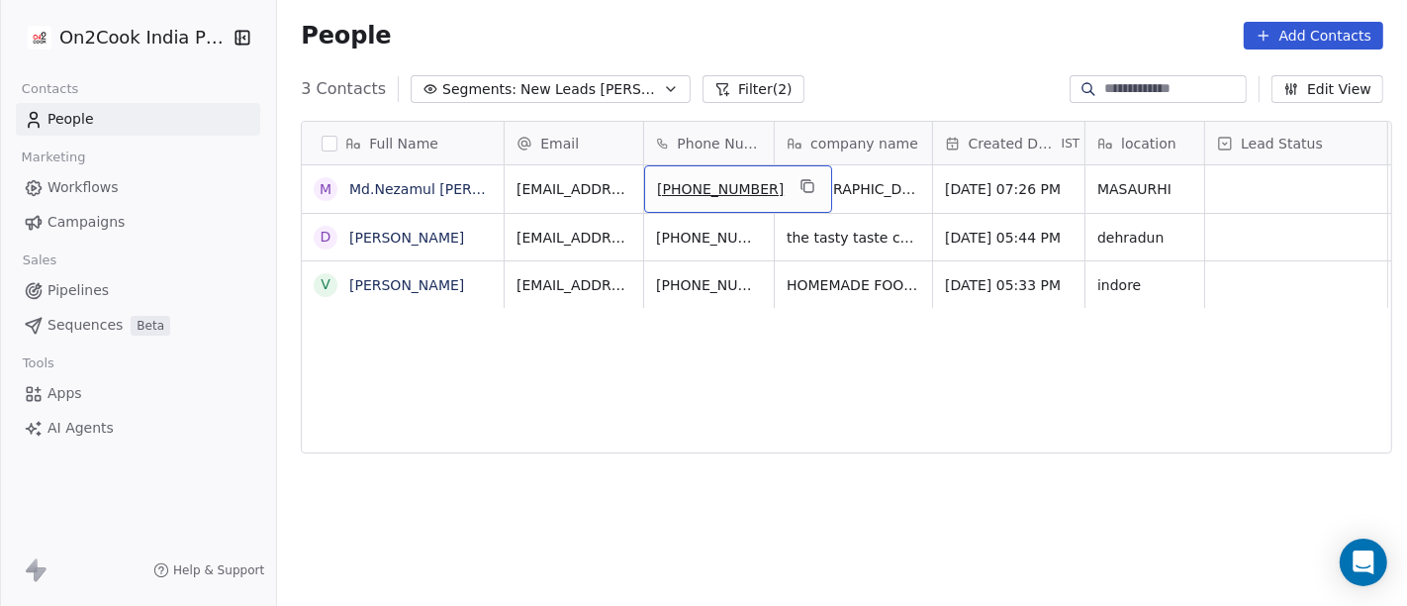
click at [688, 185] on span "+919955773003" at bounding box center [720, 189] width 127 height 20
click at [667, 190] on input "**********" at bounding box center [715, 189] width 155 height 40
type input "**********"
click at [830, 343] on html "**********" at bounding box center [703, 303] width 1407 height 606
click at [757, 188] on button "grid" at bounding box center [769, 186] width 24 height 24
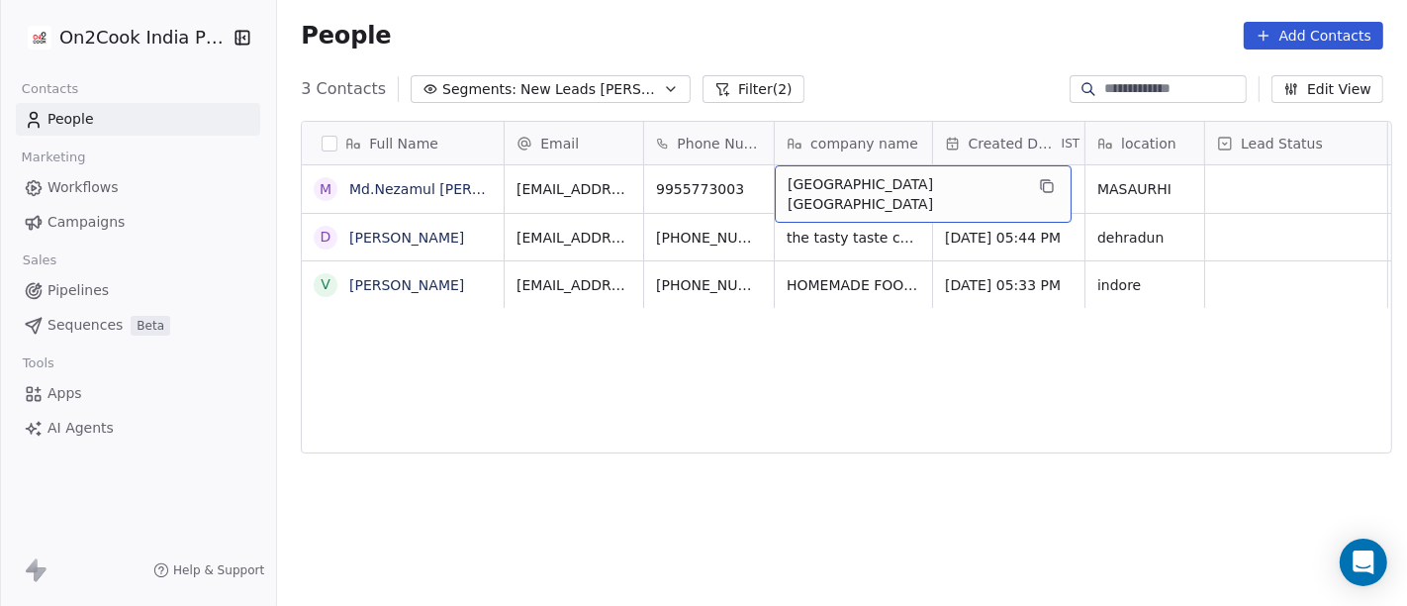
click at [981, 185] on div "KOLKATA BIRYANI MAHAL" at bounding box center [923, 193] width 297 height 57
click at [1039, 178] on icon "grid" at bounding box center [1047, 186] width 16 height 16
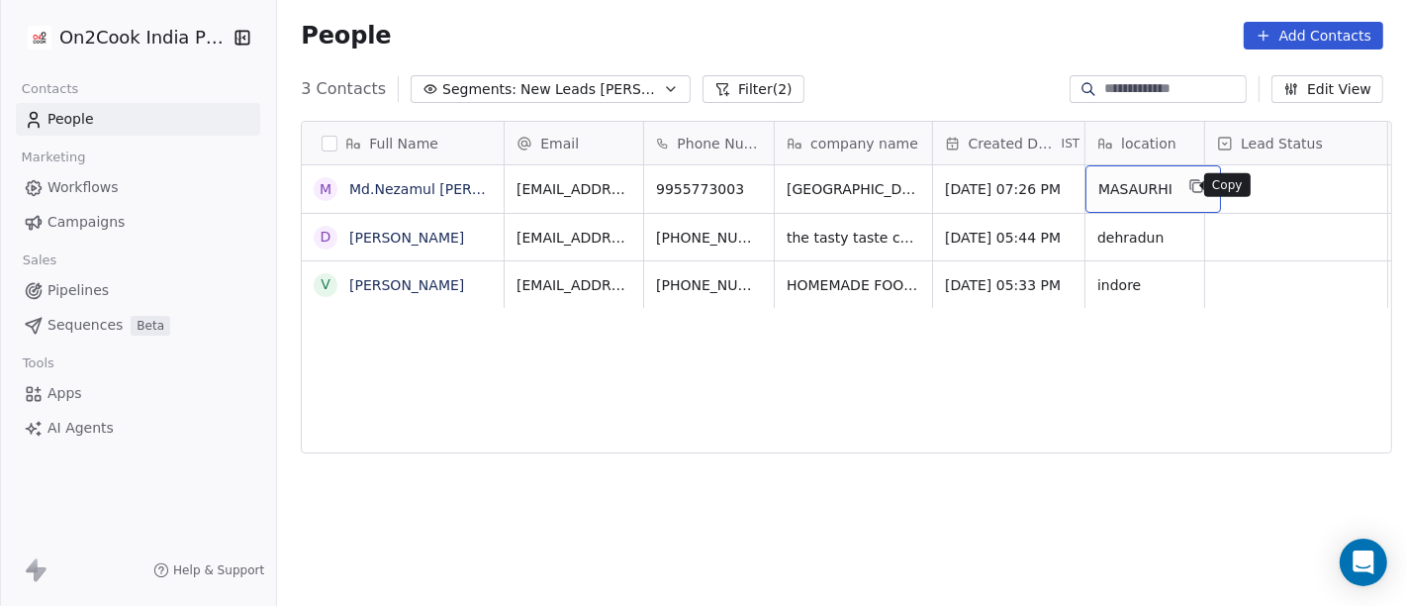
click at [1194, 190] on icon "grid" at bounding box center [1198, 187] width 9 height 9
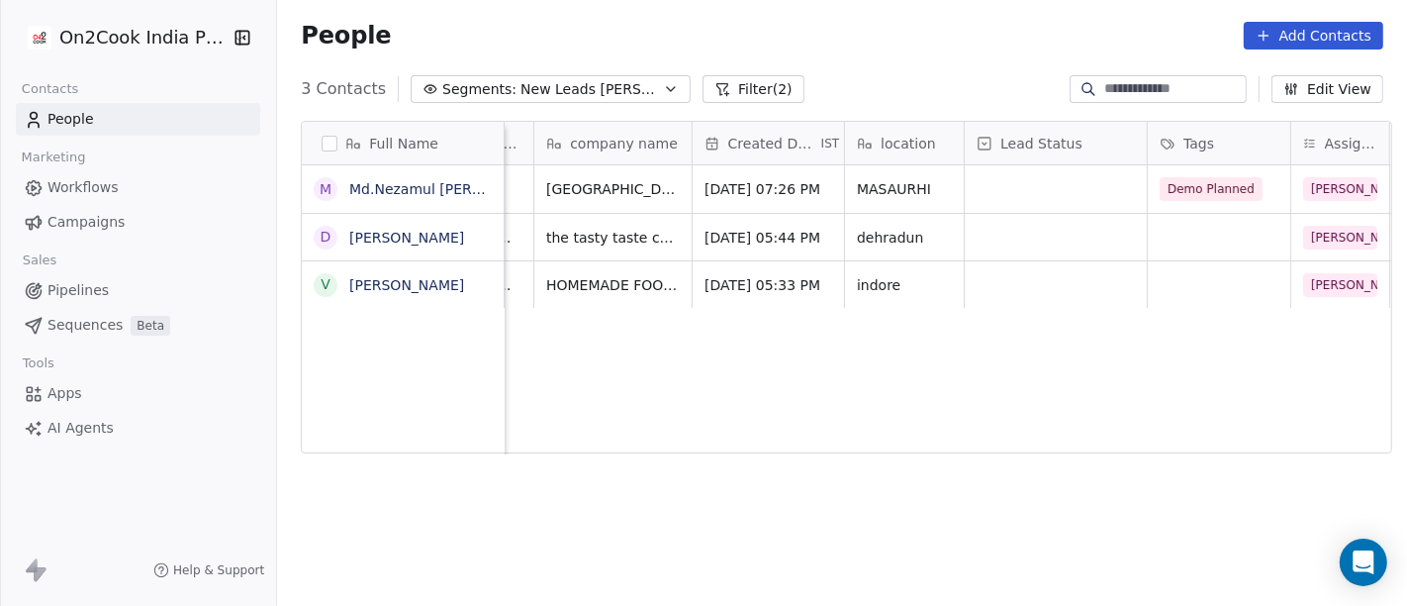
scroll to position [0, 240]
click at [990, 188] on div "grid" at bounding box center [1057, 189] width 182 height 48
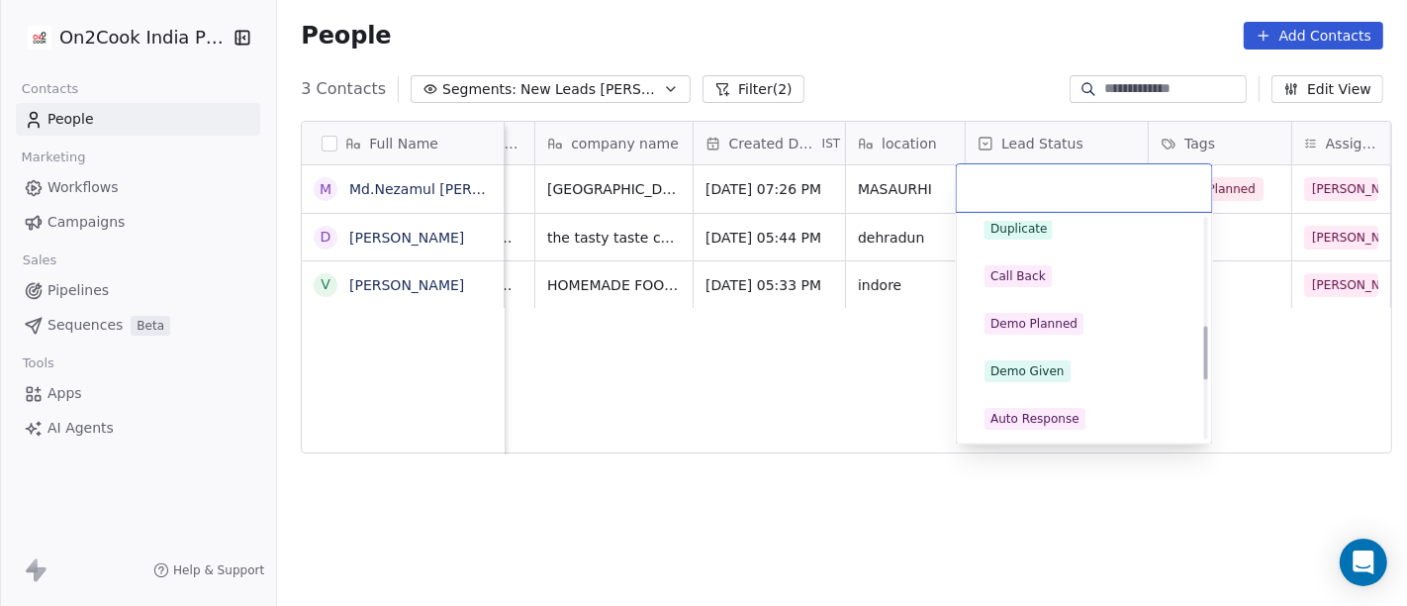
scroll to position [439, 0]
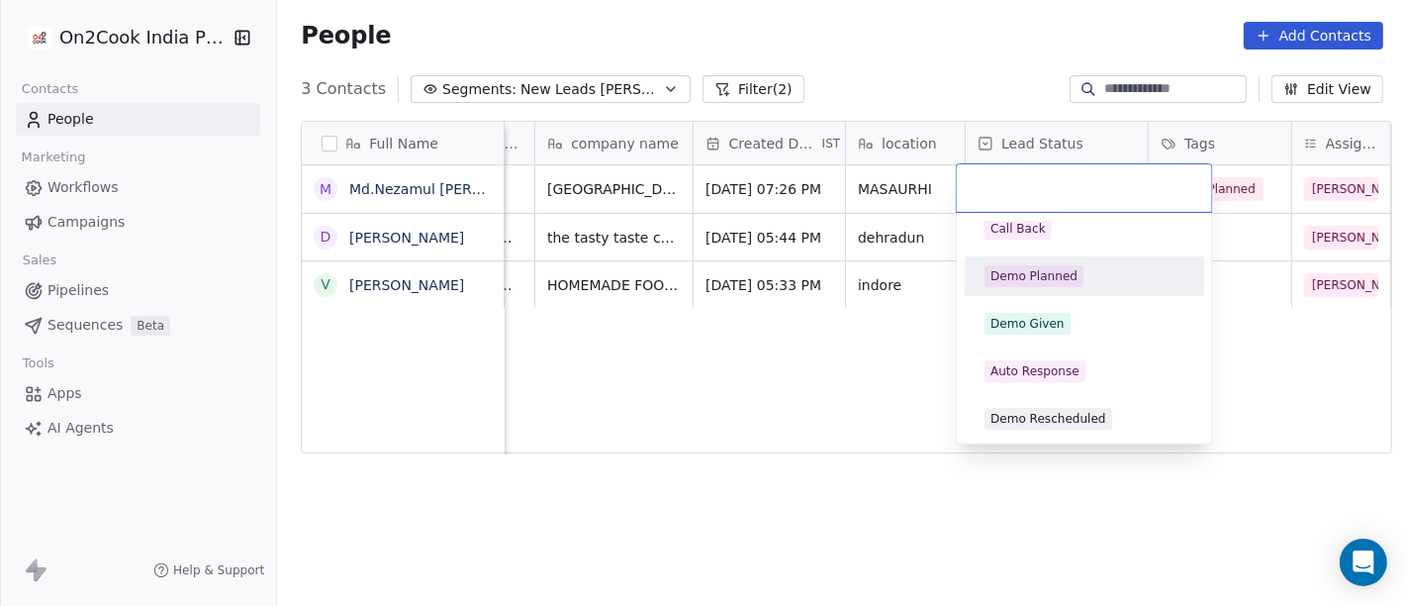
click at [1038, 268] on div "Demo Planned" at bounding box center [1034, 276] width 87 height 18
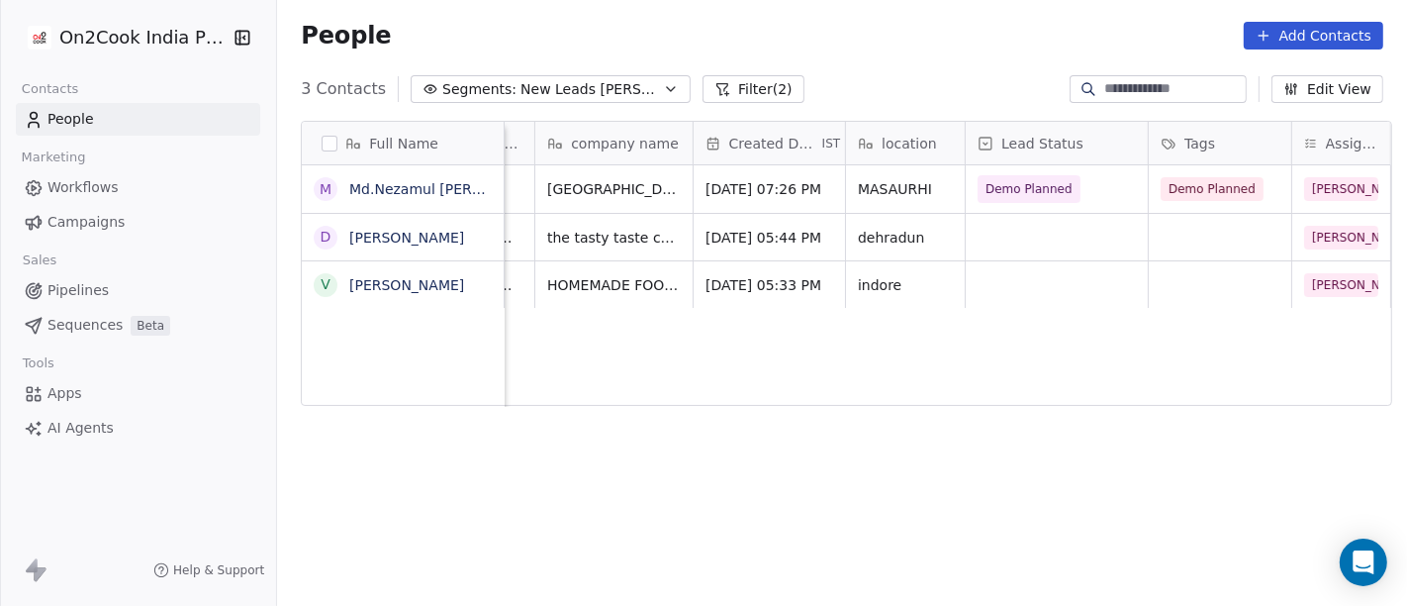
scroll to position [0, 0]
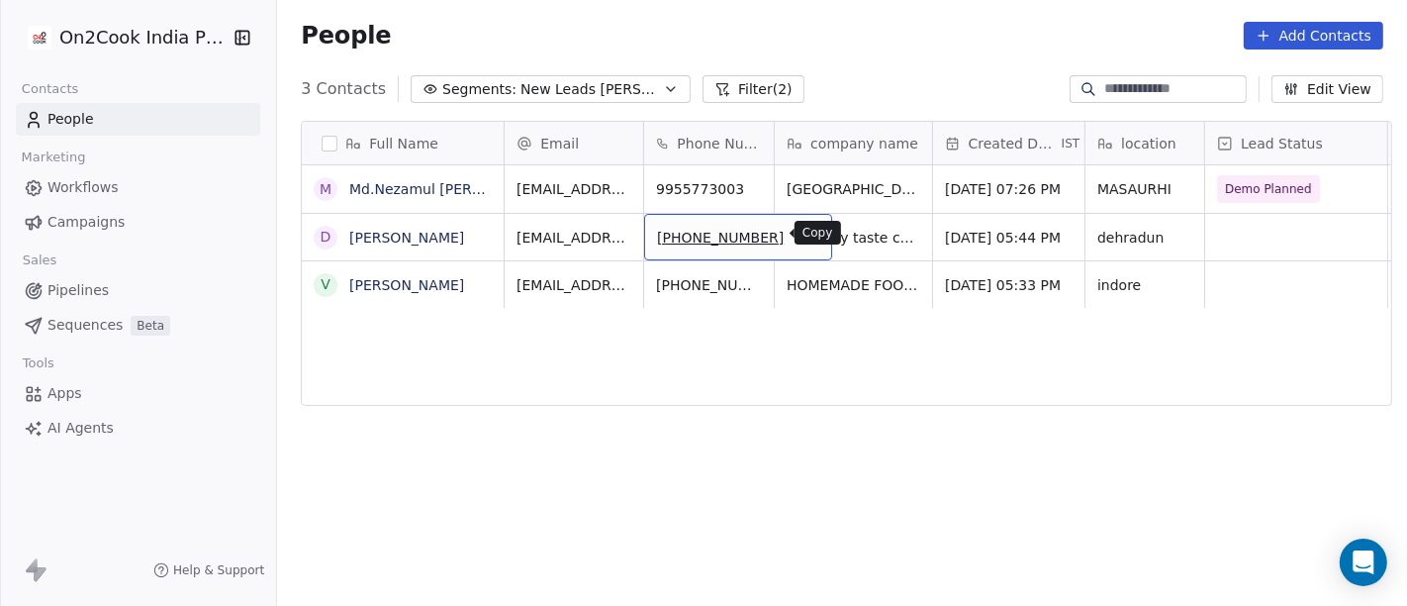
click at [800, 232] on icon "grid" at bounding box center [808, 235] width 16 height 16
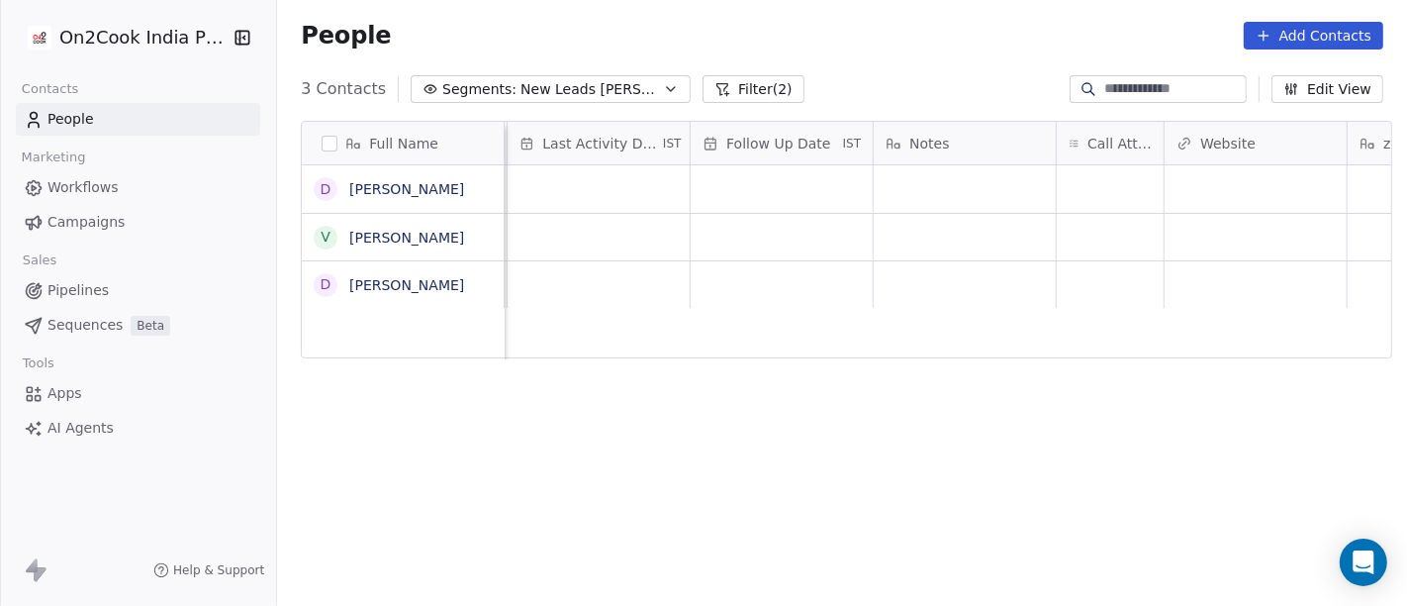
scroll to position [0, 1251]
click at [1111, 186] on div "grid" at bounding box center [1110, 189] width 107 height 48
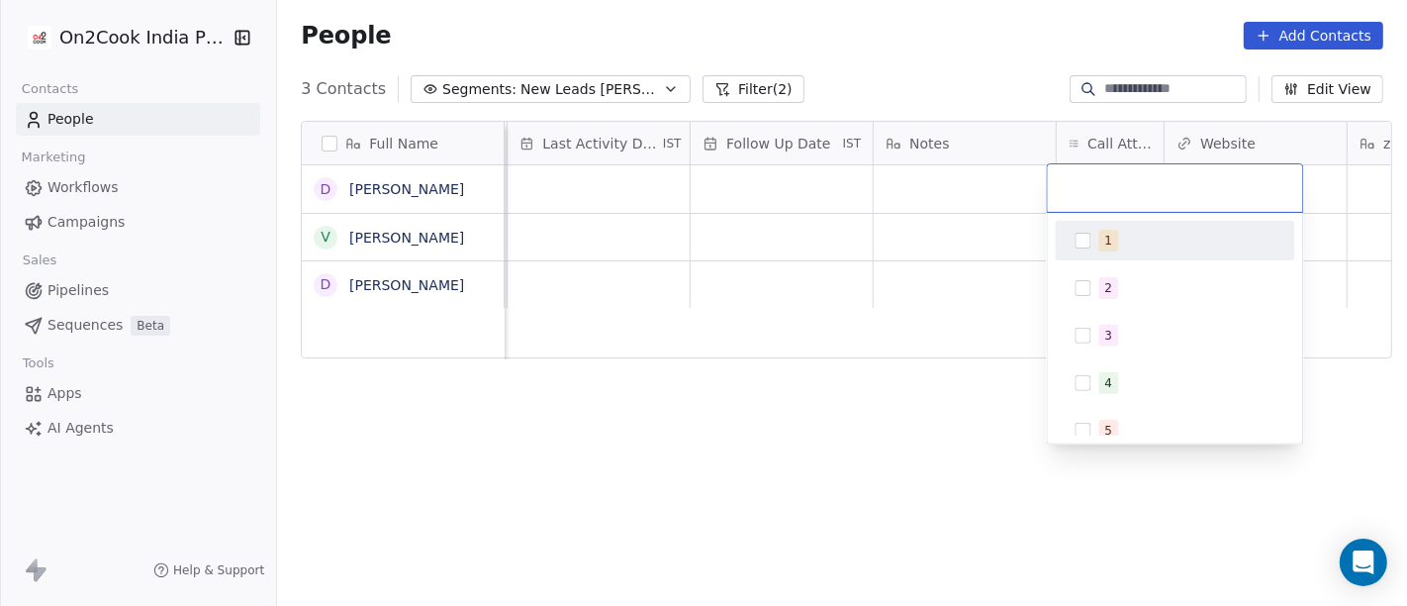
click at [1095, 249] on div "1" at bounding box center [1176, 241] width 224 height 32
click at [833, 438] on html "On2Cook India Pvt. Ltd. Contacts People Marketing Workflows Campaigns Sales Pip…" at bounding box center [703, 303] width 1407 height 606
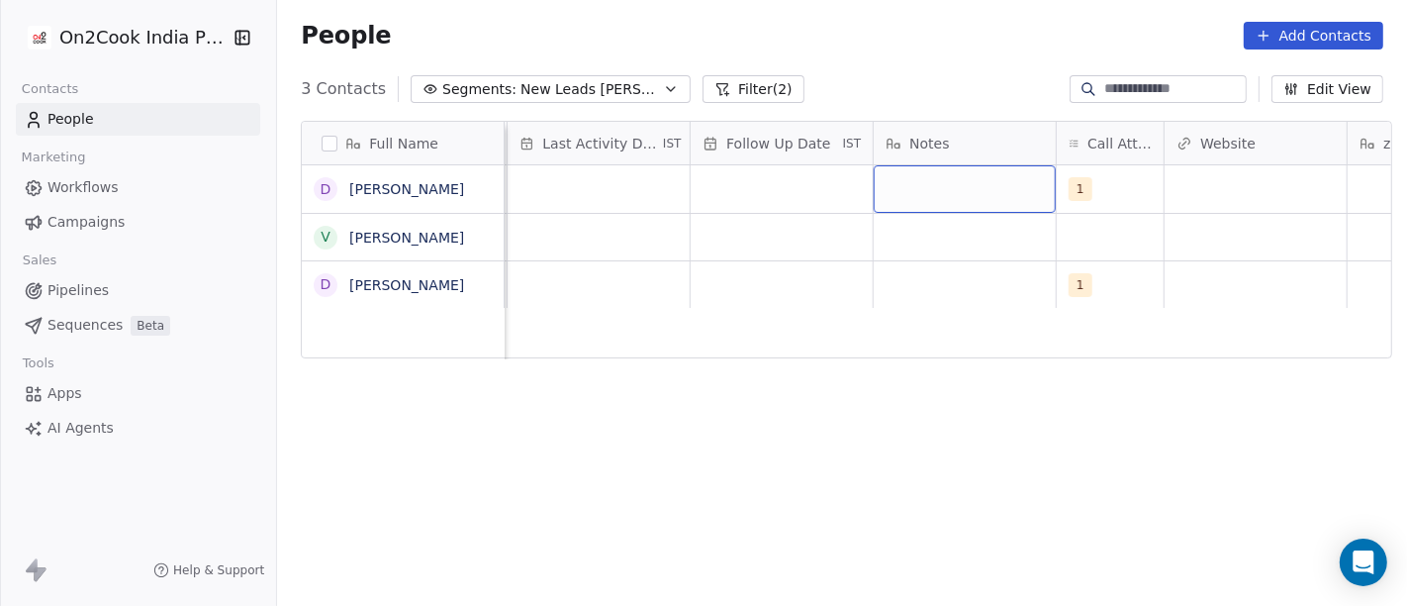
click at [954, 185] on div "grid" at bounding box center [965, 189] width 182 height 48
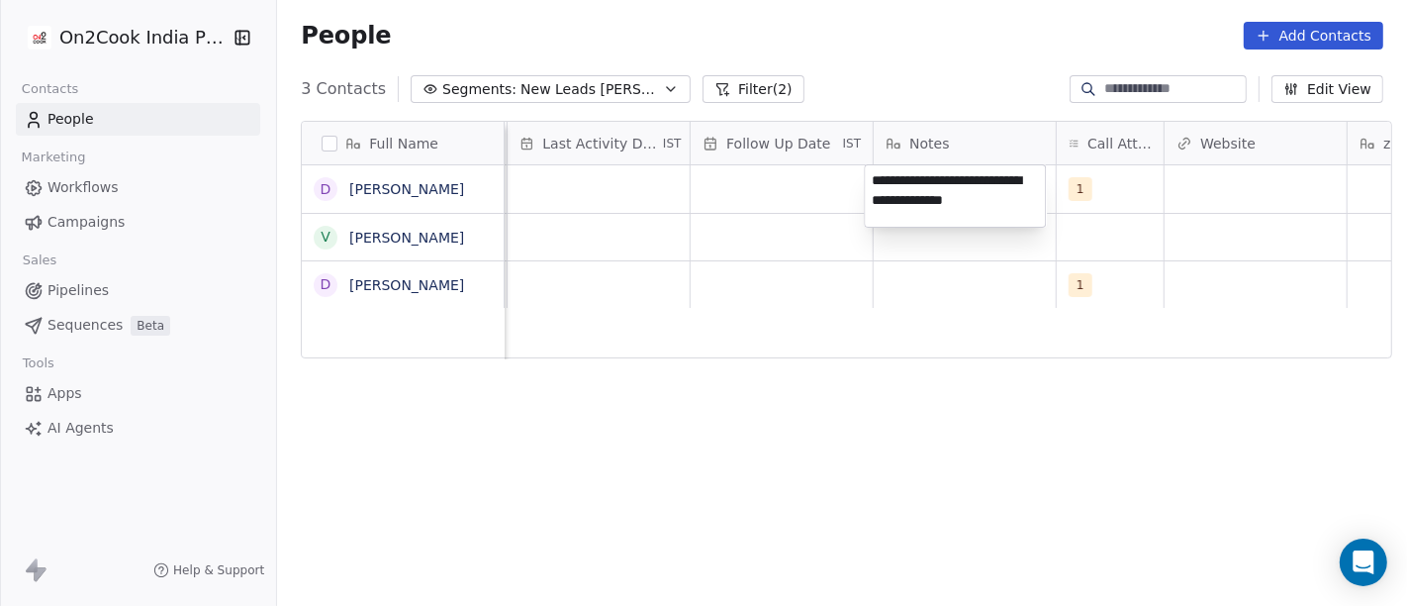
type textarea "**********"
click at [939, 391] on html "**********" at bounding box center [703, 303] width 1407 height 606
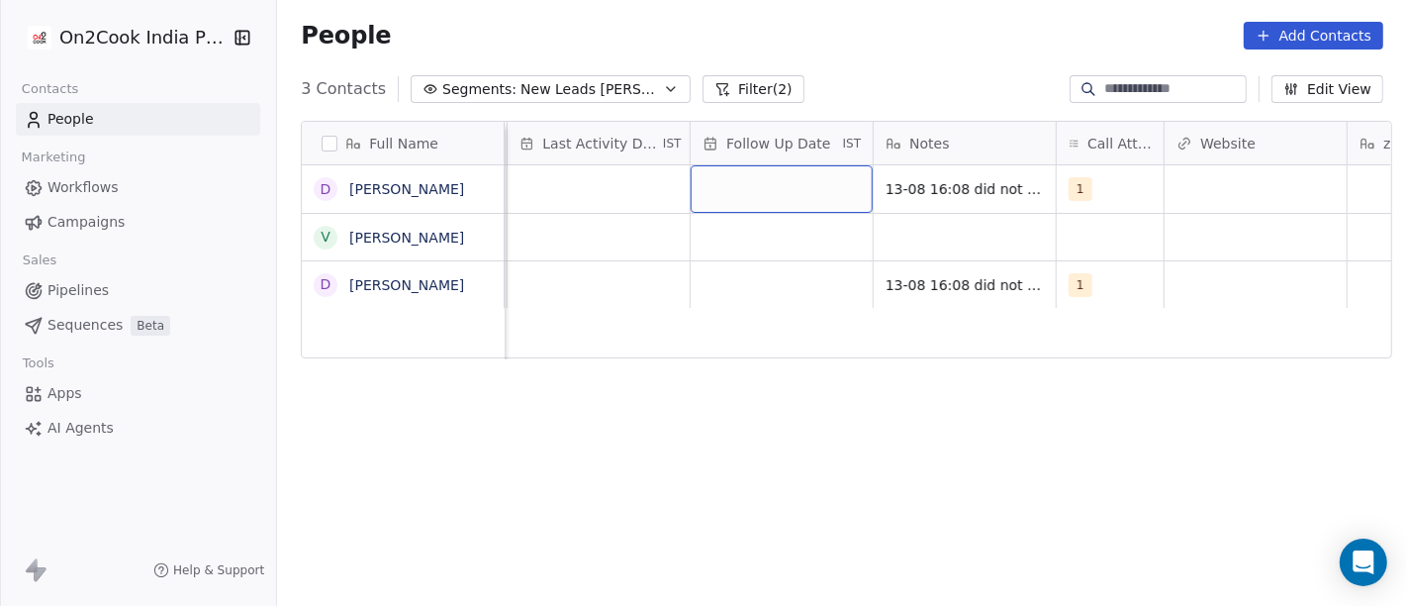
click at [752, 190] on div "grid" at bounding box center [782, 189] width 182 height 48
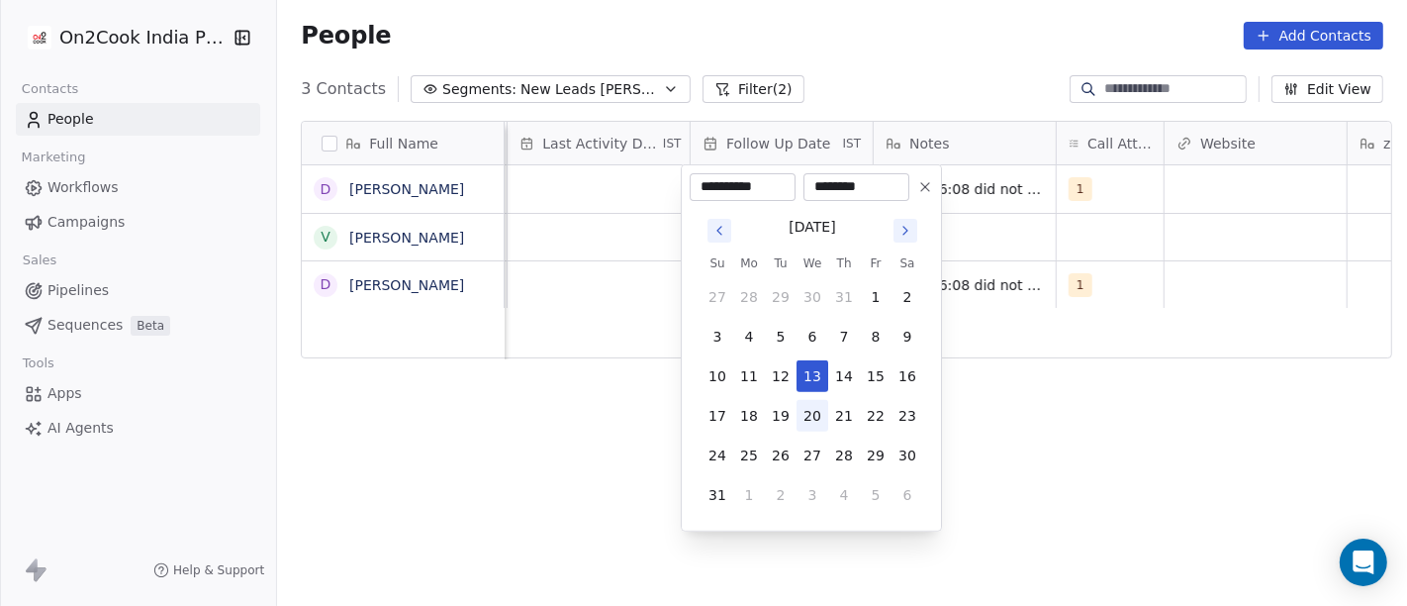
click at [813, 417] on button "20" at bounding box center [813, 416] width 32 height 32
type input "**********"
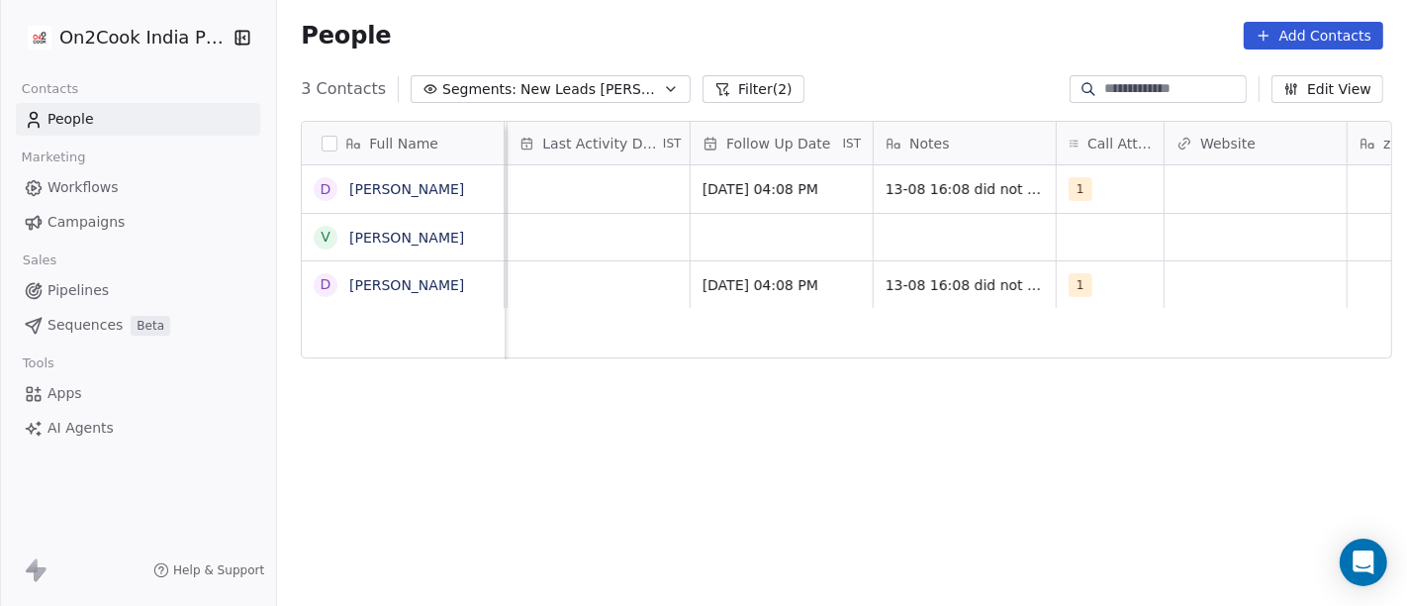
click at [1067, 433] on html "On2Cook India Pvt. Ltd. Contacts People Marketing Workflows Campaigns Sales Pip…" at bounding box center [703, 303] width 1407 height 606
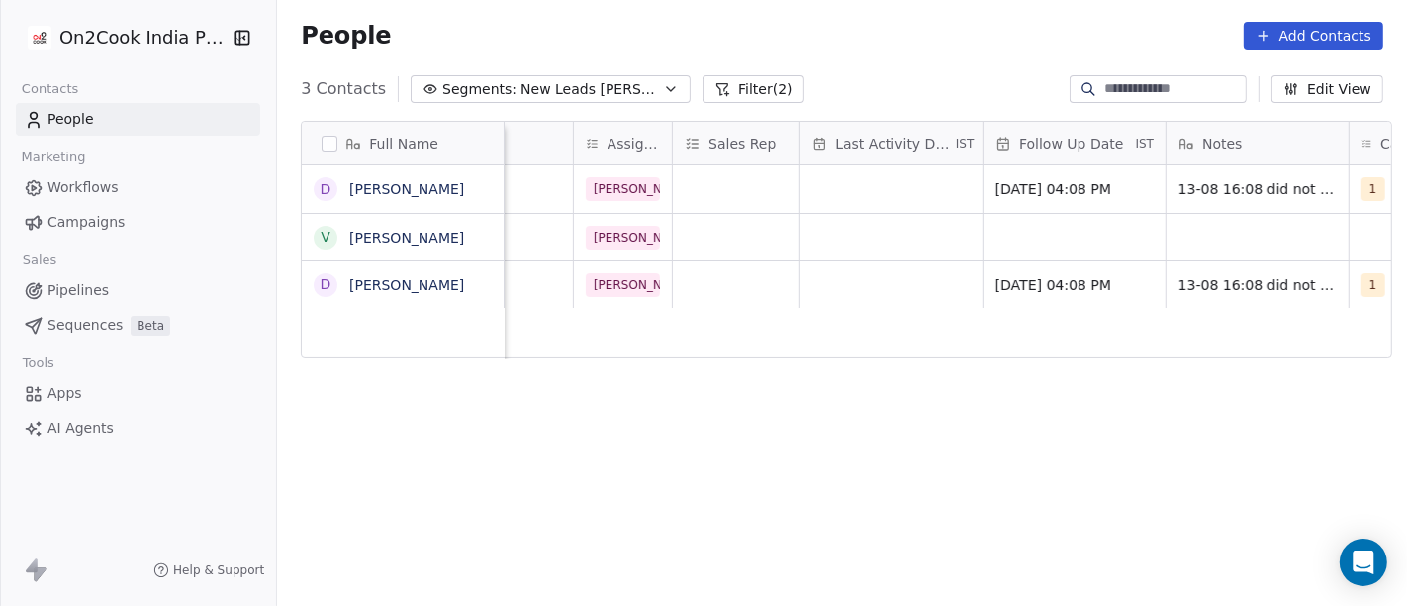
scroll to position [0, 953]
click at [850, 204] on div "grid" at bounding box center [897, 189] width 182 height 48
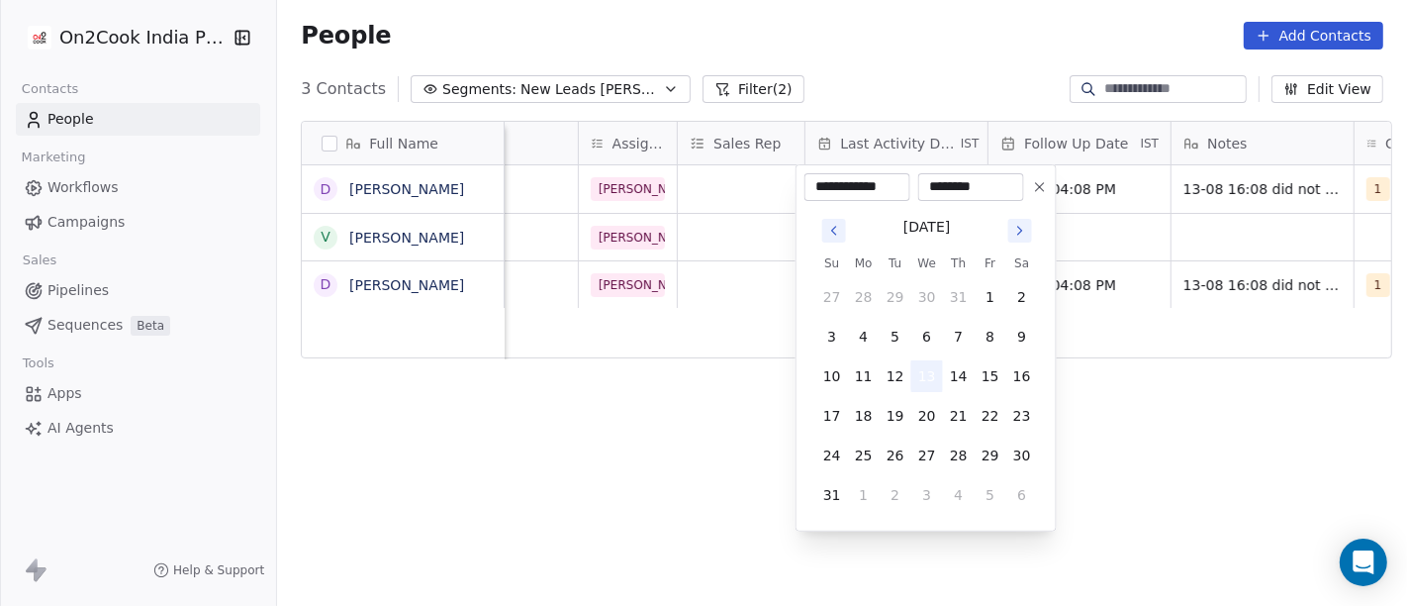
click at [924, 370] on button "13" at bounding box center [928, 376] width 32 height 32
click at [756, 396] on html "**********" at bounding box center [703, 303] width 1407 height 606
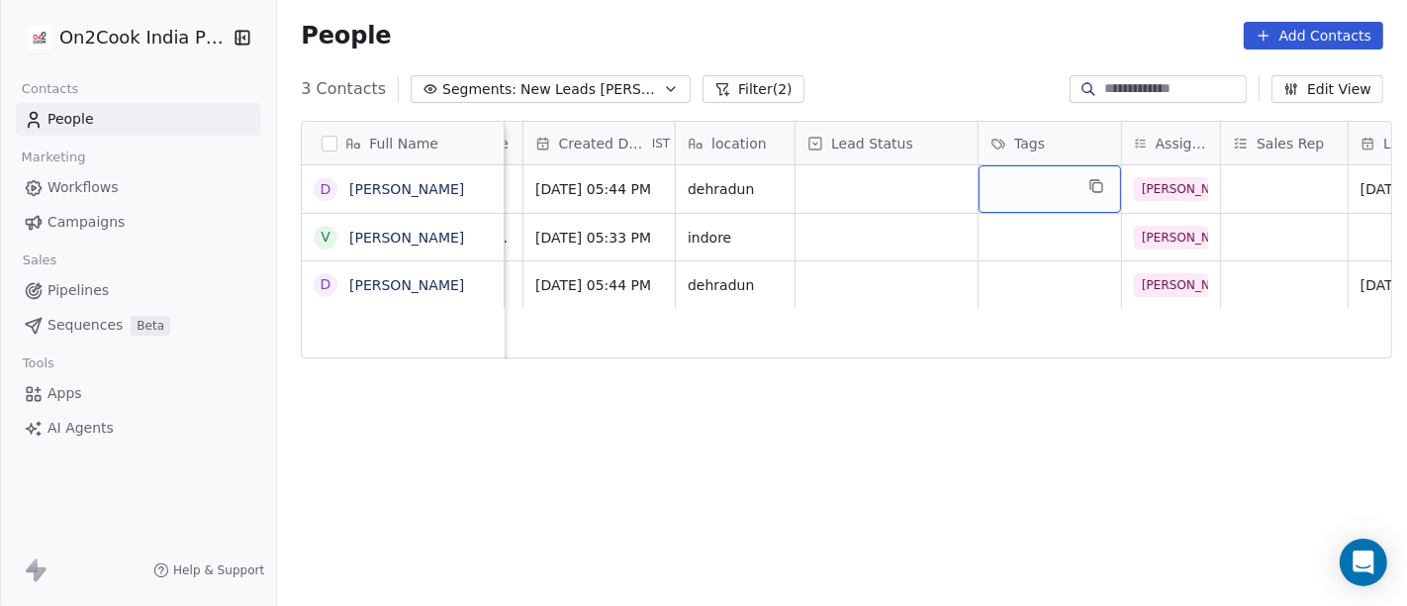
scroll to position [0, 404]
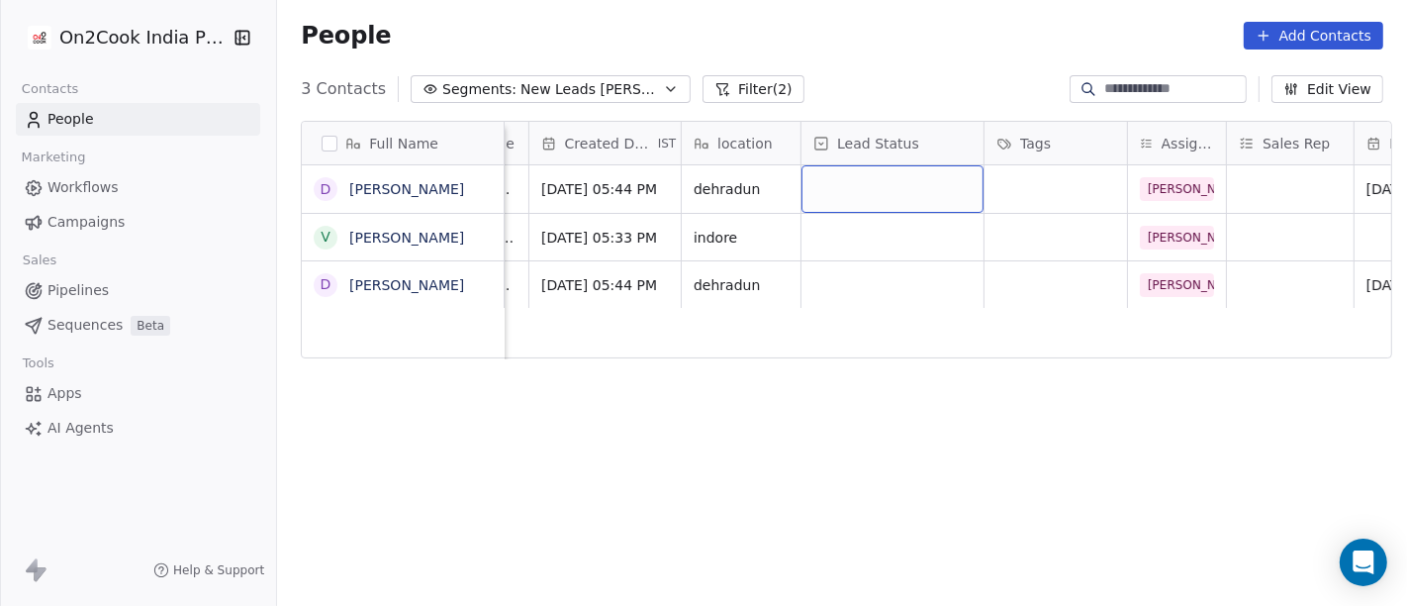
click at [851, 187] on div "grid" at bounding box center [893, 189] width 182 height 48
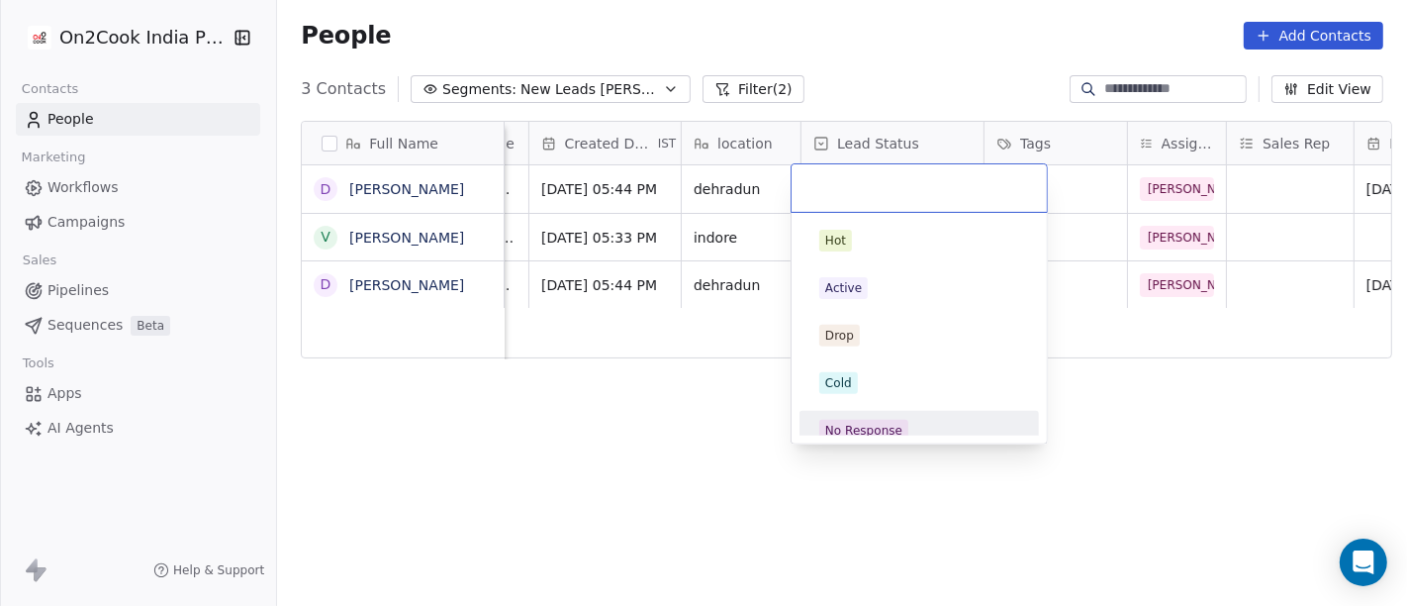
click at [862, 424] on div "No Response" at bounding box center [863, 431] width 77 height 18
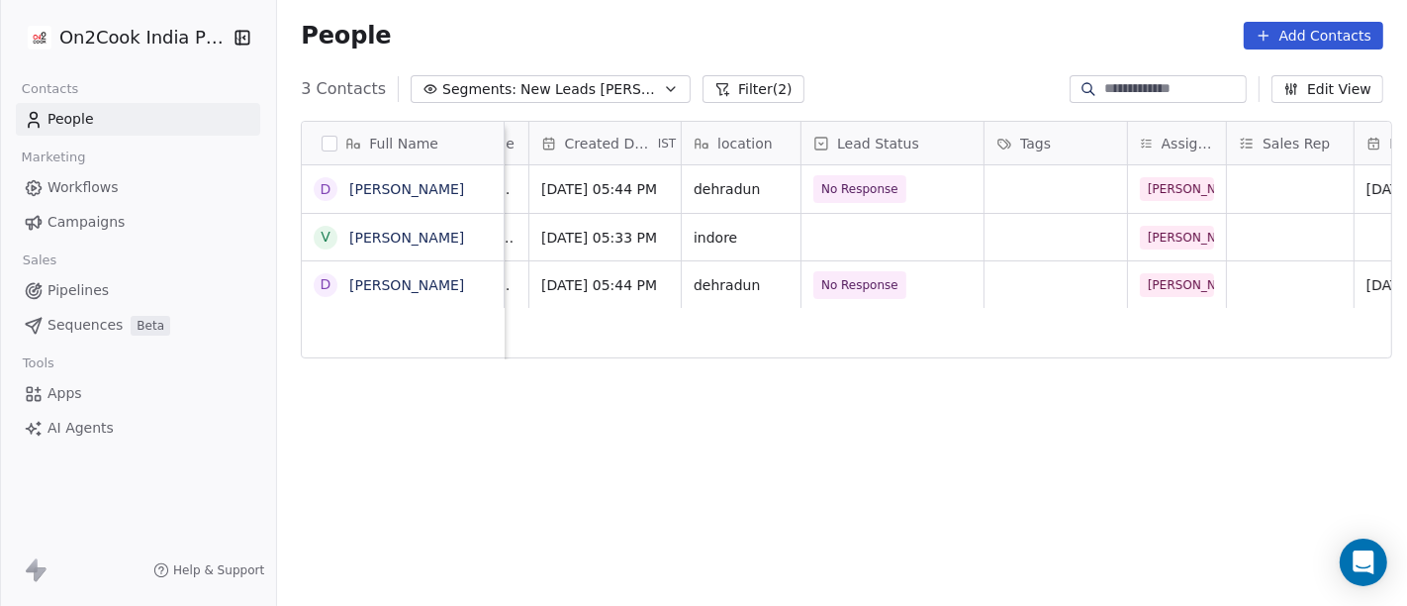
click at [718, 371] on div "Full Name D Deepak Ghildiyal V Virat Mehta D Deepak Ghildiyal Email Phone Numbe…" at bounding box center [842, 371] width 1130 height 533
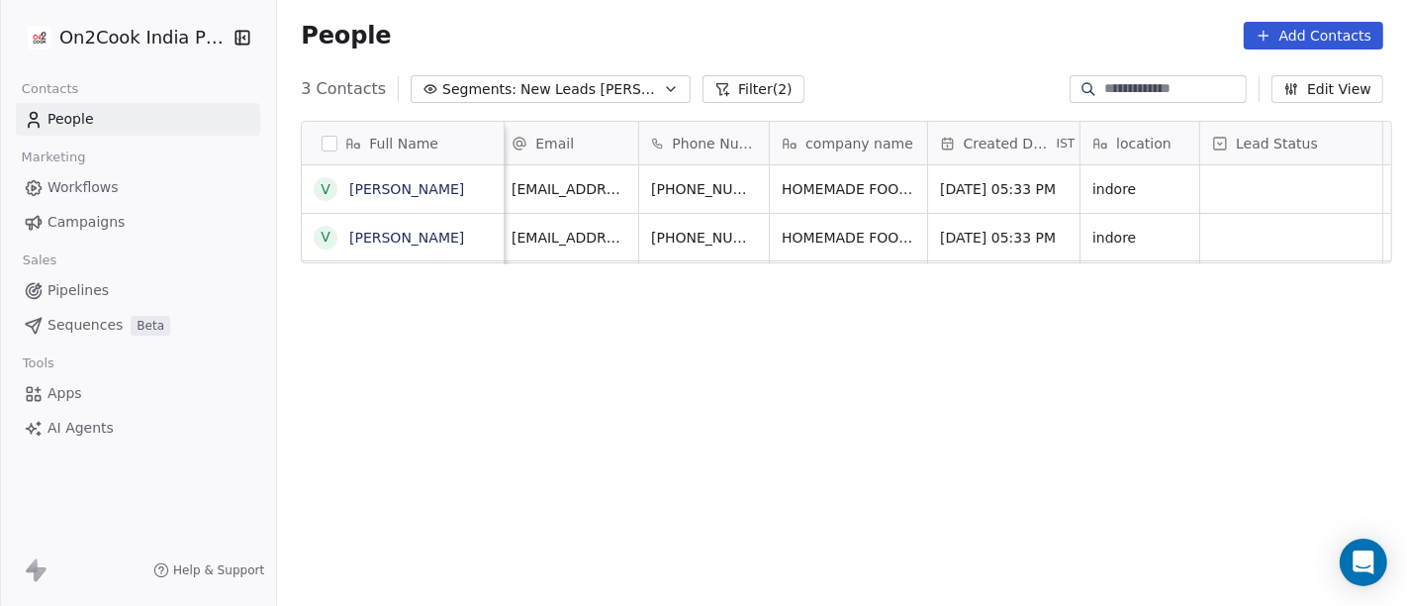
scroll to position [0, 0]
click at [800, 234] on icon "grid" at bounding box center [808, 235] width 16 height 16
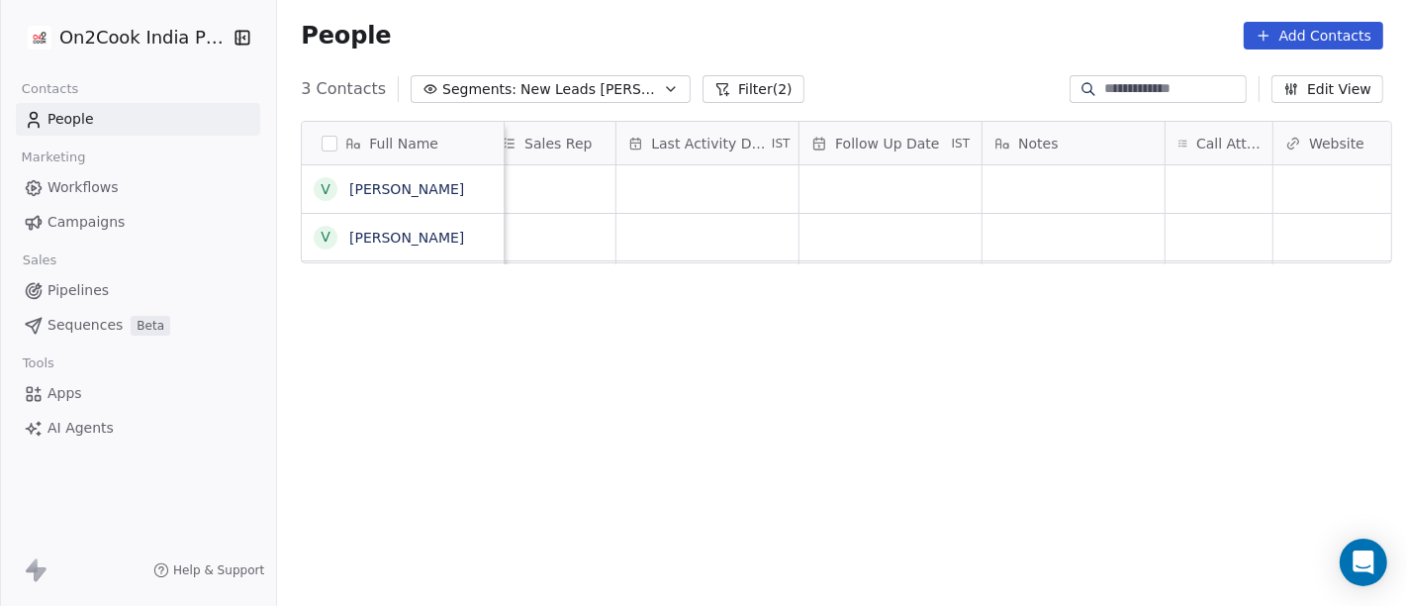
scroll to position [0, 1147]
click at [1195, 239] on div "Salim cloud_kitchen" at bounding box center [930, 386] width 3144 height 442
click at [1182, 188] on div "grid" at bounding box center [1214, 189] width 107 height 48
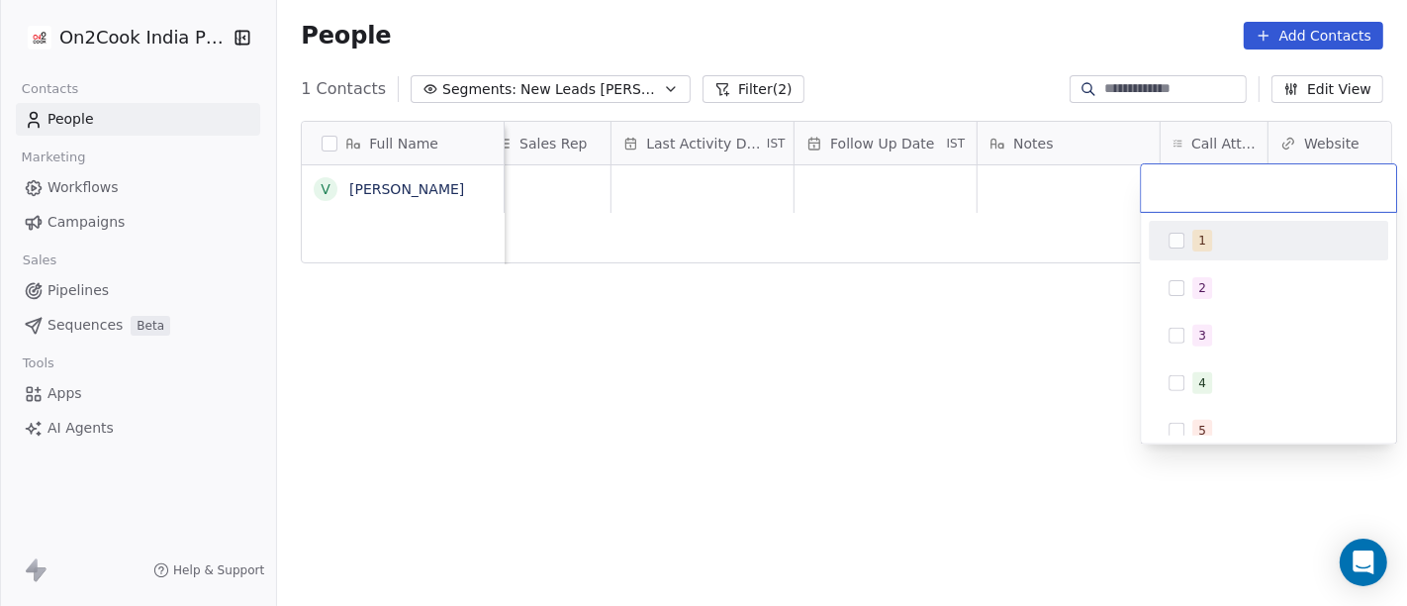
click at [1179, 249] on div "1" at bounding box center [1269, 241] width 224 height 32
click at [1069, 354] on html "On2Cook India Pvt. Ltd. Contacts People Marketing Workflows Campaigns Sales Pip…" at bounding box center [703, 303] width 1407 height 606
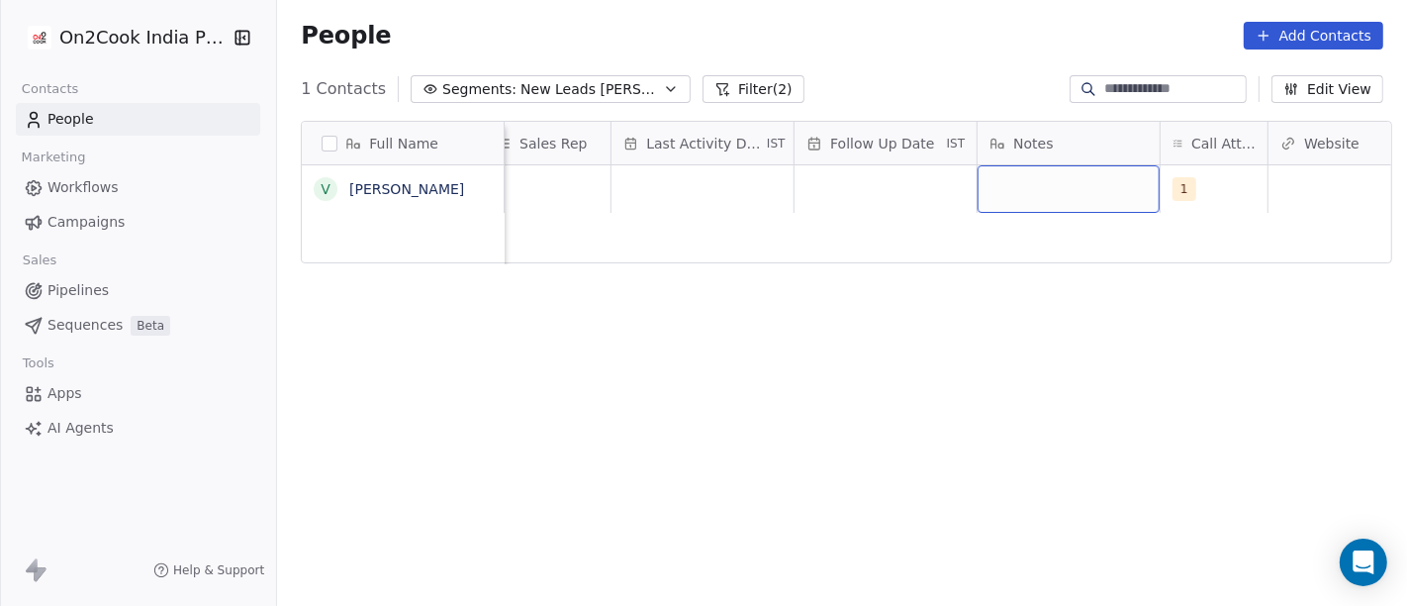
click at [1021, 187] on div "grid" at bounding box center [1069, 189] width 182 height 48
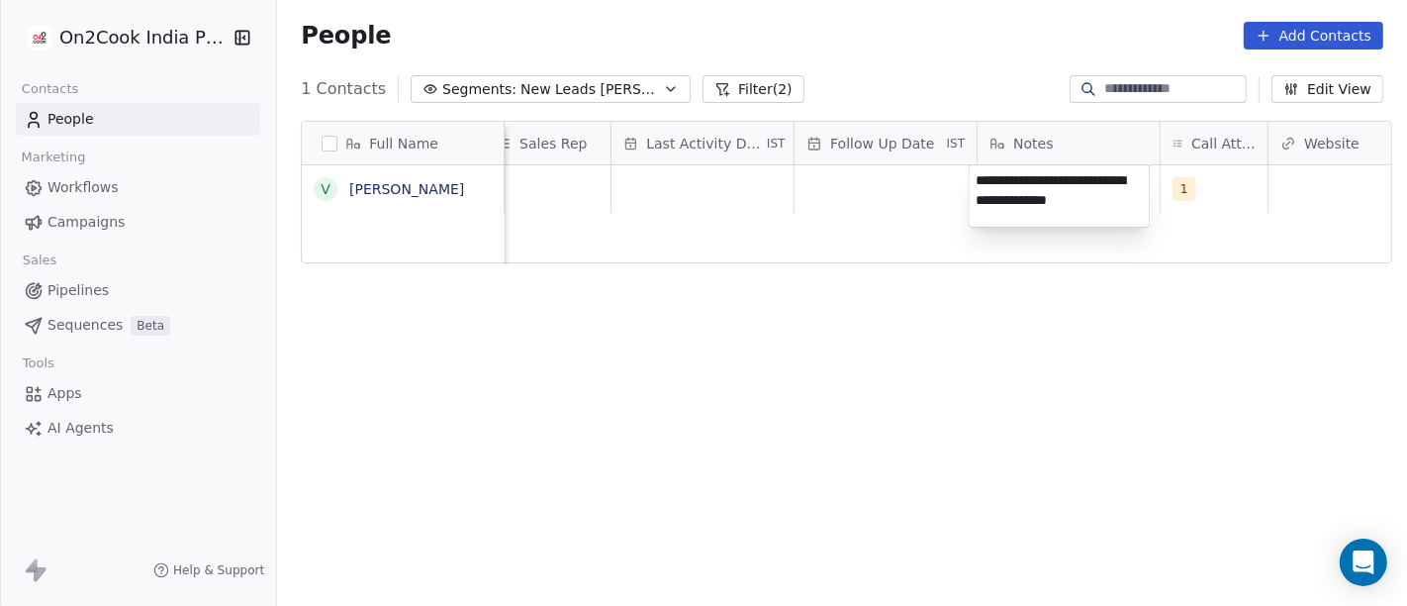
type textarea "**********"
click at [956, 431] on html "**********" at bounding box center [703, 303] width 1407 height 606
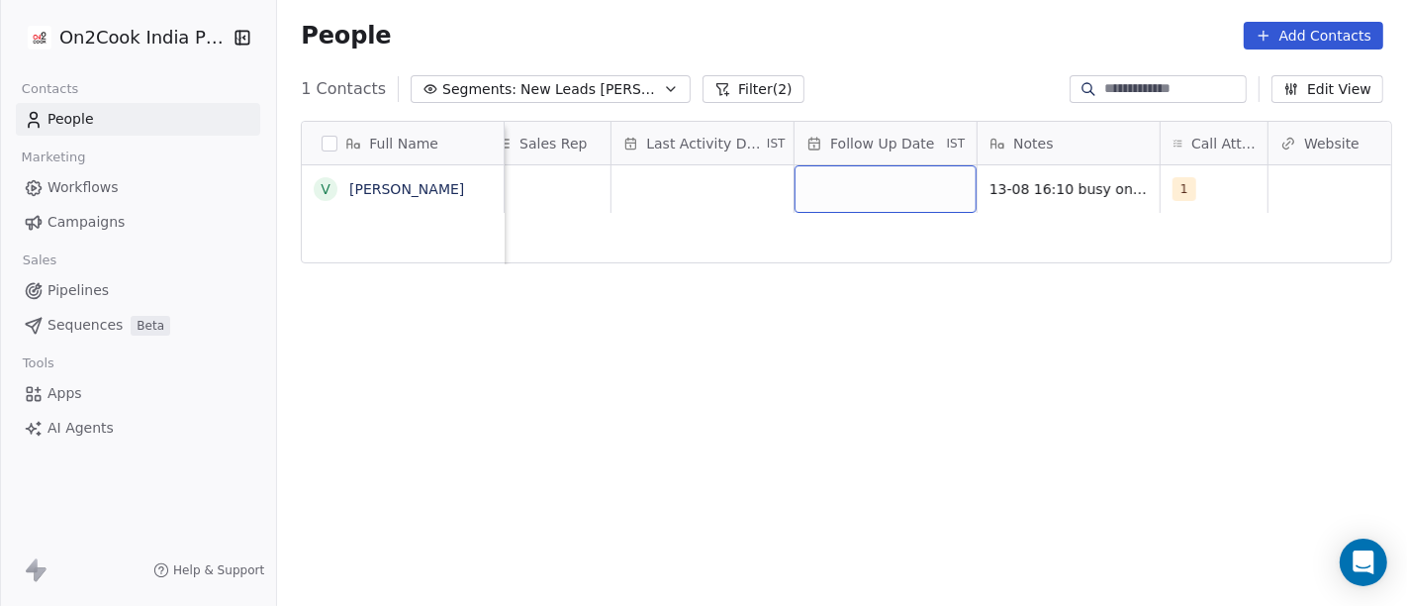
click at [803, 178] on div "grid" at bounding box center [886, 189] width 182 height 48
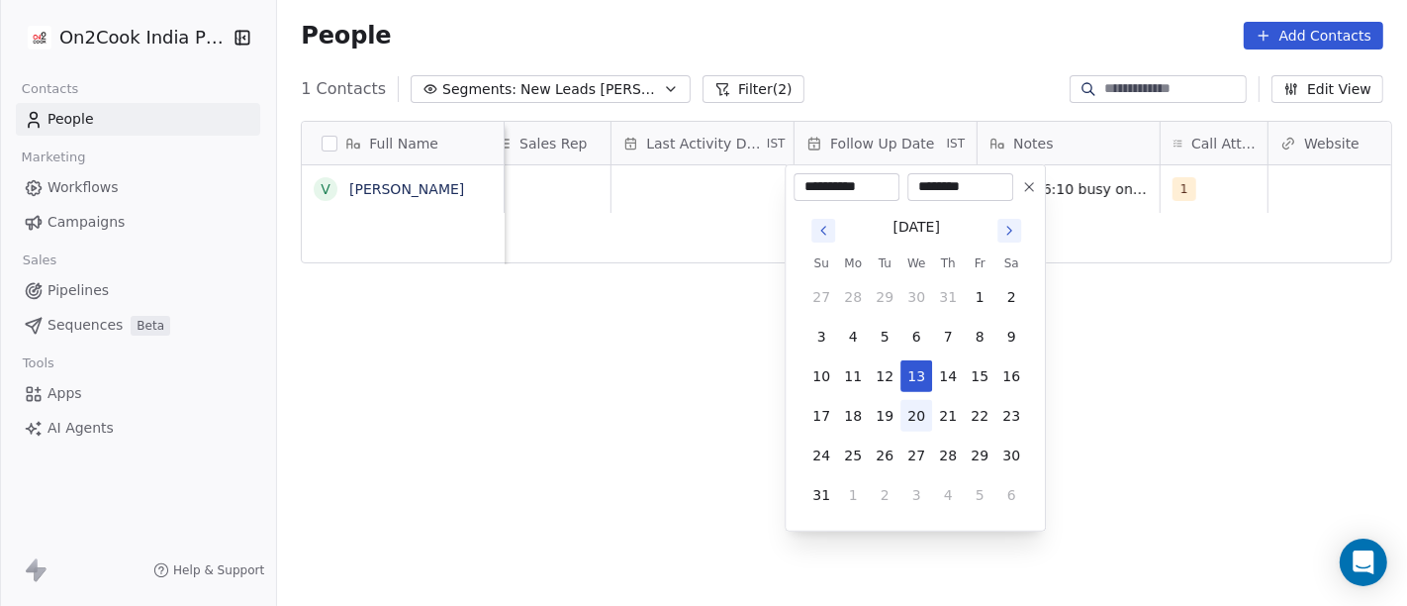
click at [913, 423] on button "20" at bounding box center [917, 416] width 32 height 32
type input "**********"
click at [1159, 386] on html "**********" at bounding box center [703, 303] width 1407 height 606
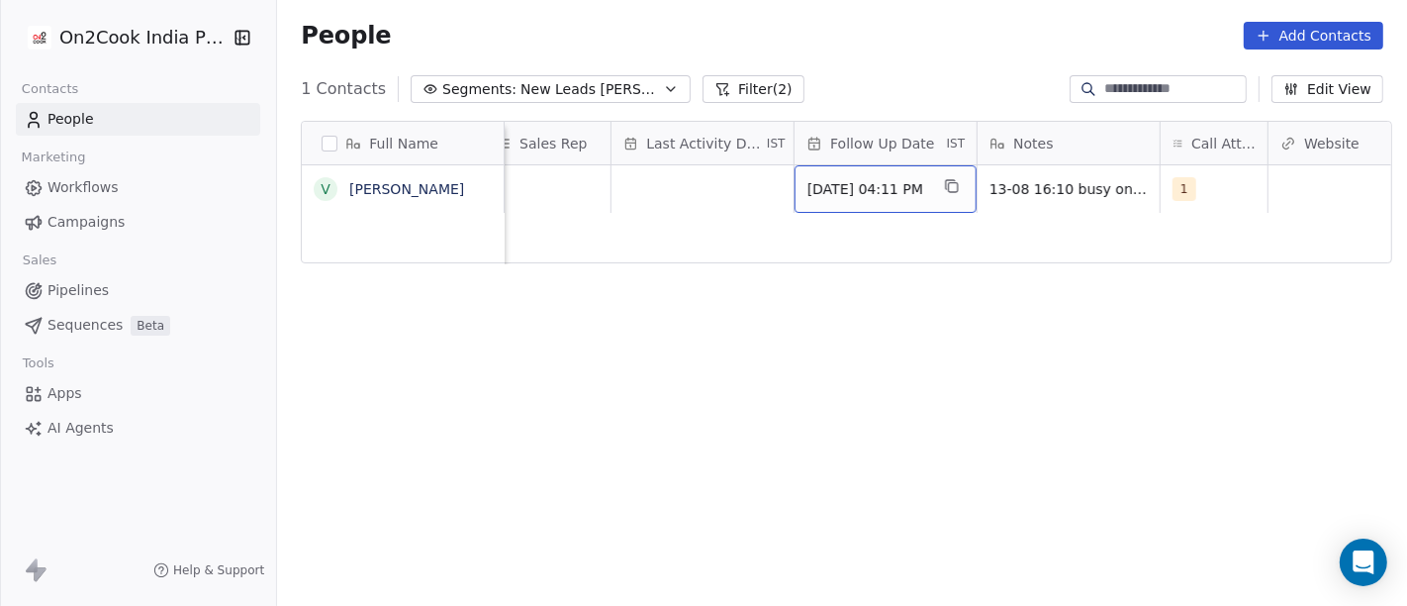
click at [833, 184] on span "20/08/2025 04:11 PM" at bounding box center [868, 189] width 121 height 20
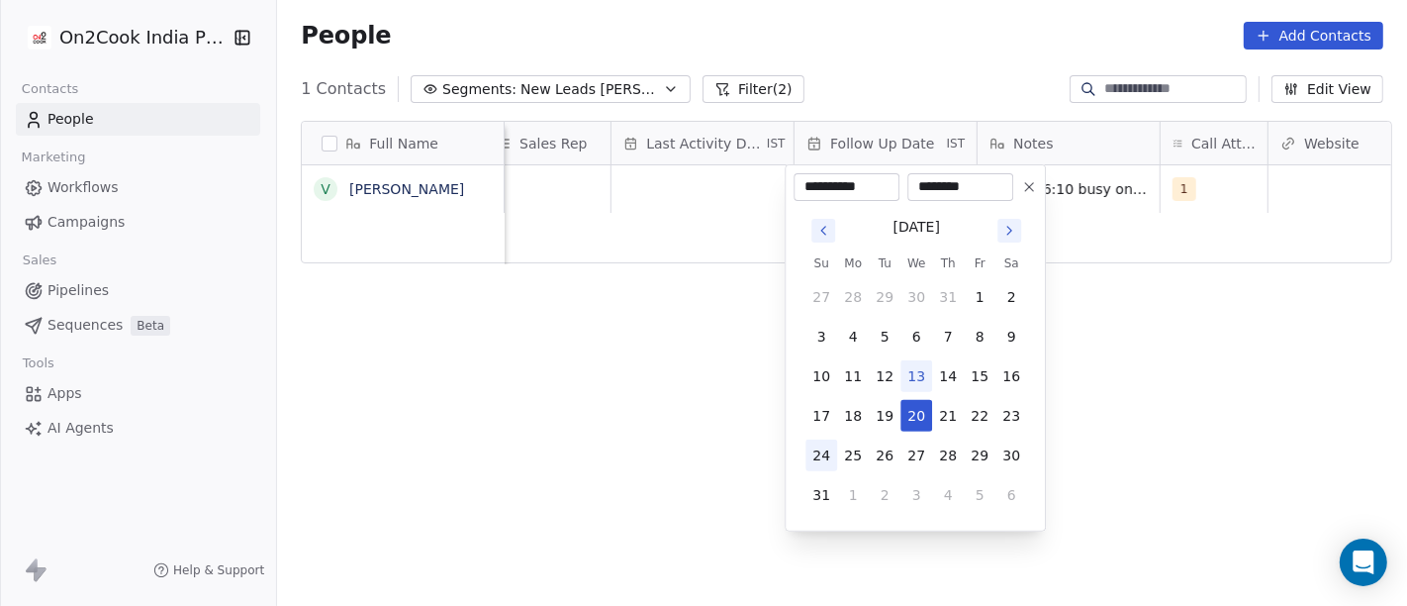
click at [833, 455] on button "24" at bounding box center [822, 455] width 32 height 32
type input "**********"
click at [1235, 434] on html "**********" at bounding box center [703, 303] width 1407 height 606
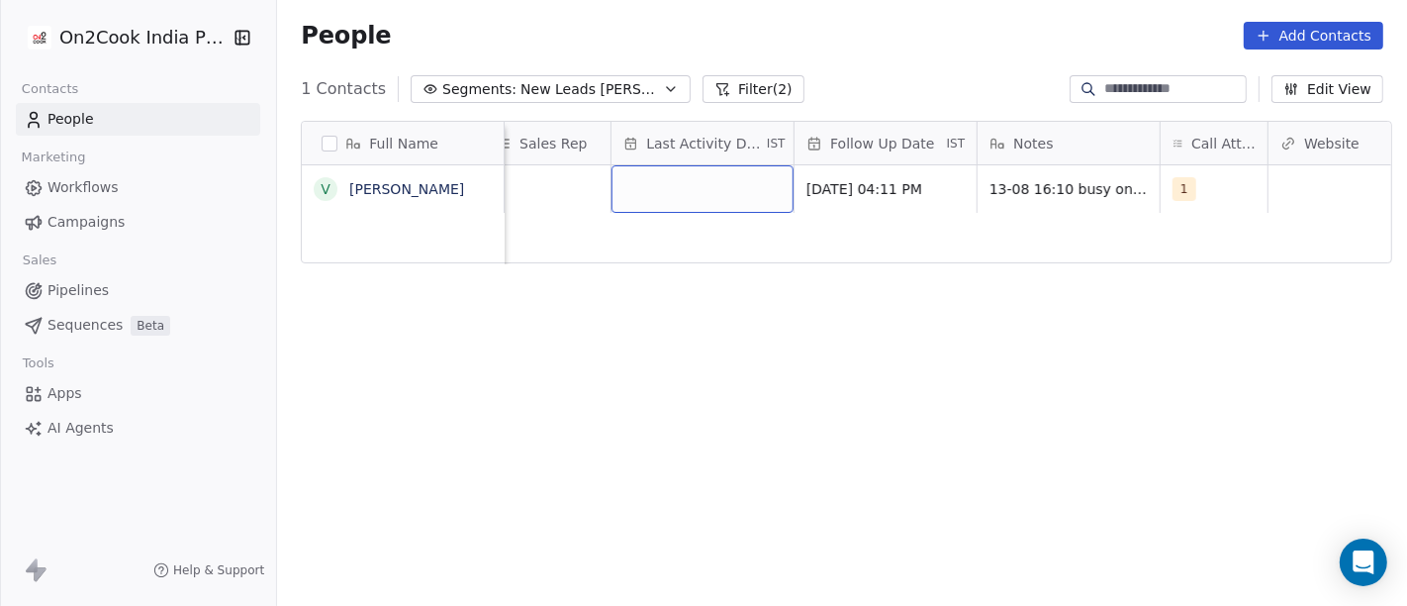
click at [679, 165] on div "grid" at bounding box center [703, 189] width 182 height 48
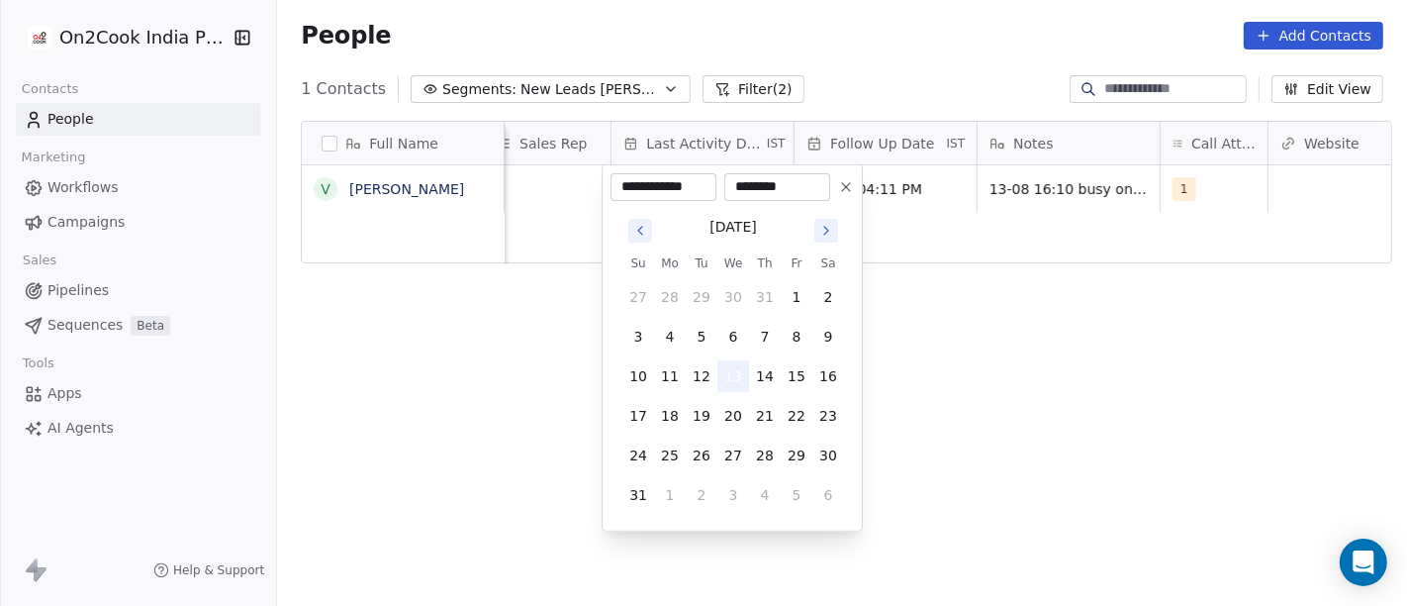
click at [729, 375] on button "13" at bounding box center [734, 376] width 32 height 32
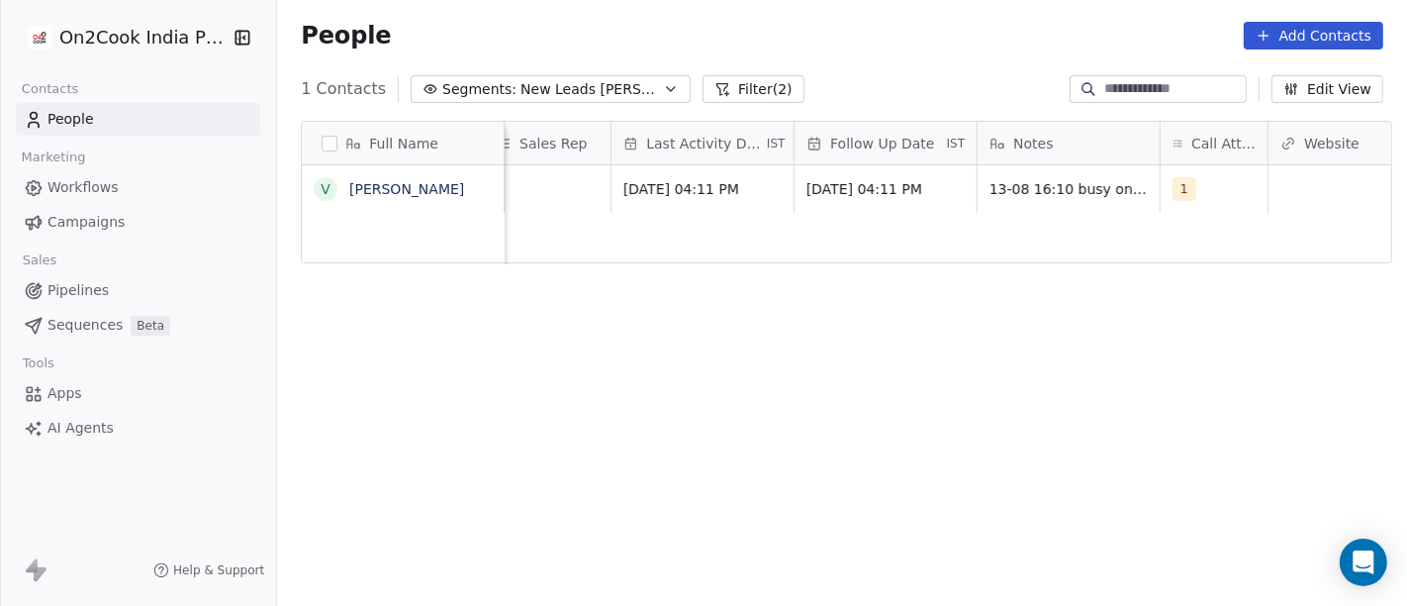
click at [1023, 335] on html "On2Cook India Pvt. Ltd. Contacts People Marketing Workflows Campaigns Sales Pip…" at bounding box center [703, 303] width 1407 height 606
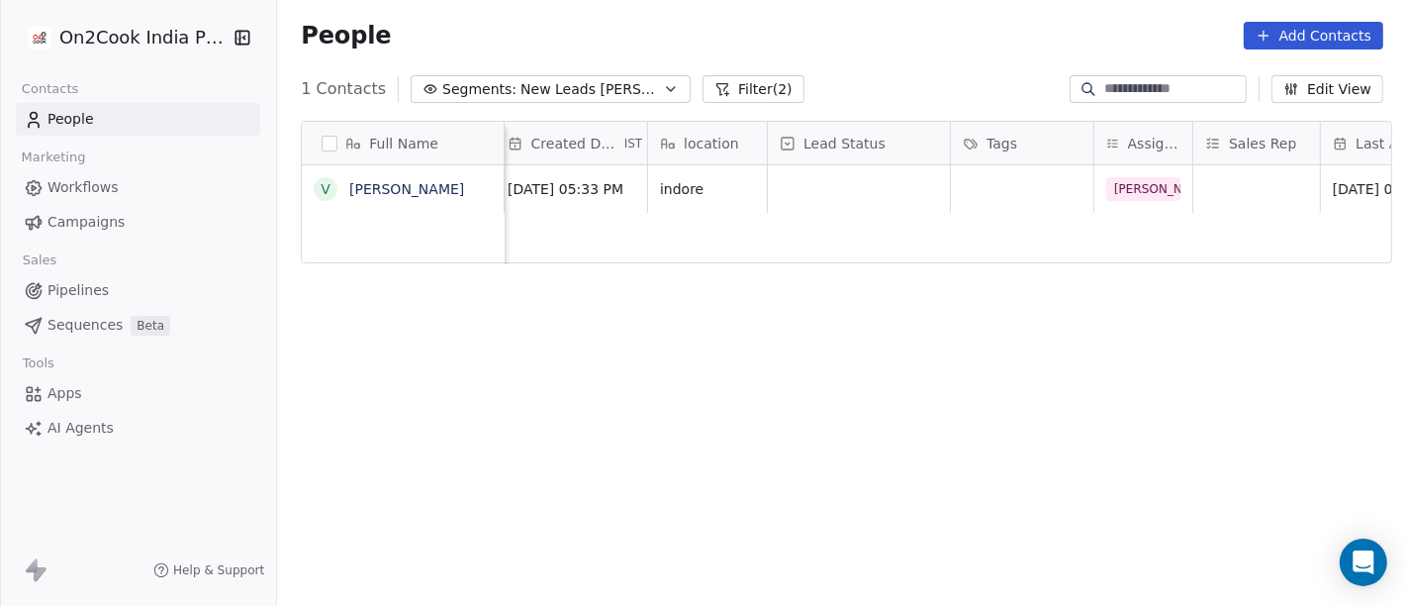
scroll to position [12, 430]
click at [834, 174] on div "grid" at bounding box center [867, 189] width 182 height 48
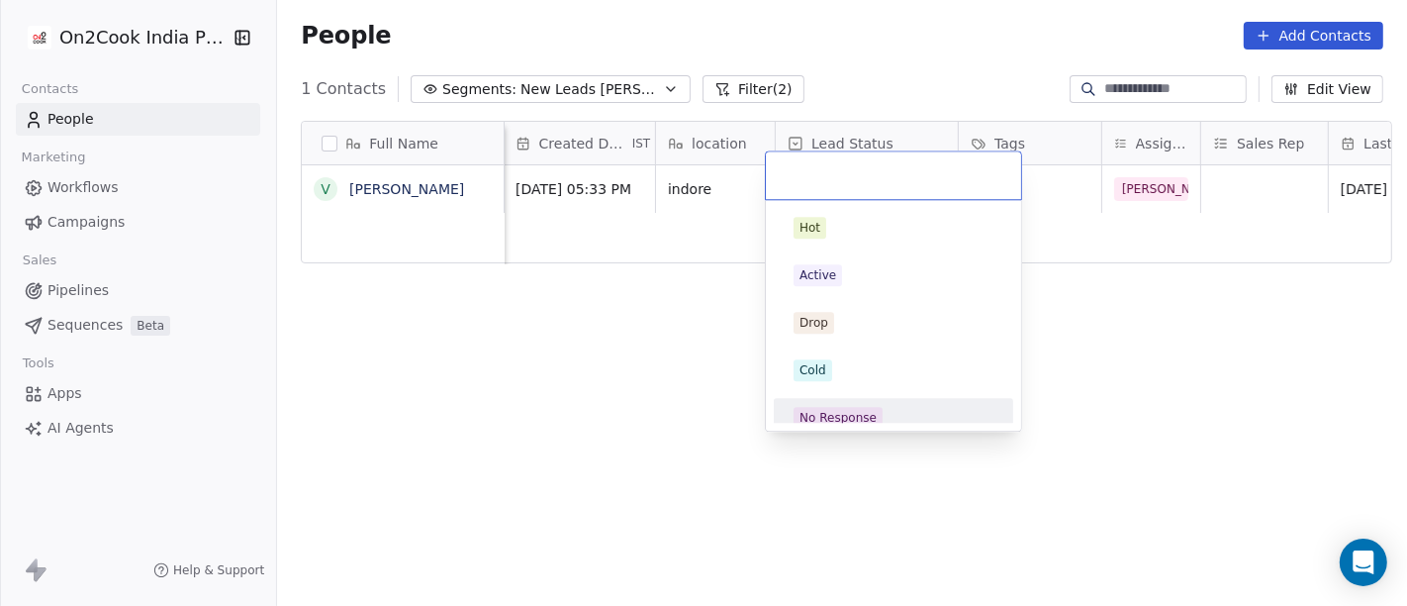
click at [832, 405] on div "No Response" at bounding box center [894, 418] width 224 height 32
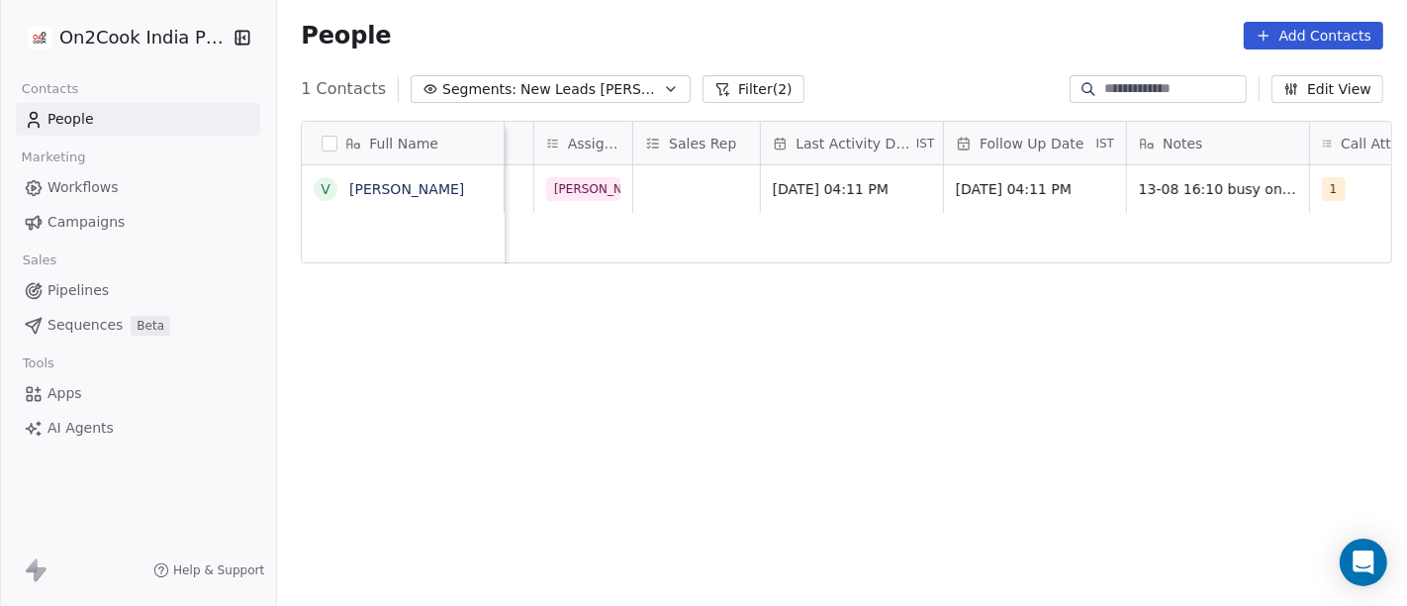
scroll to position [12, 1000]
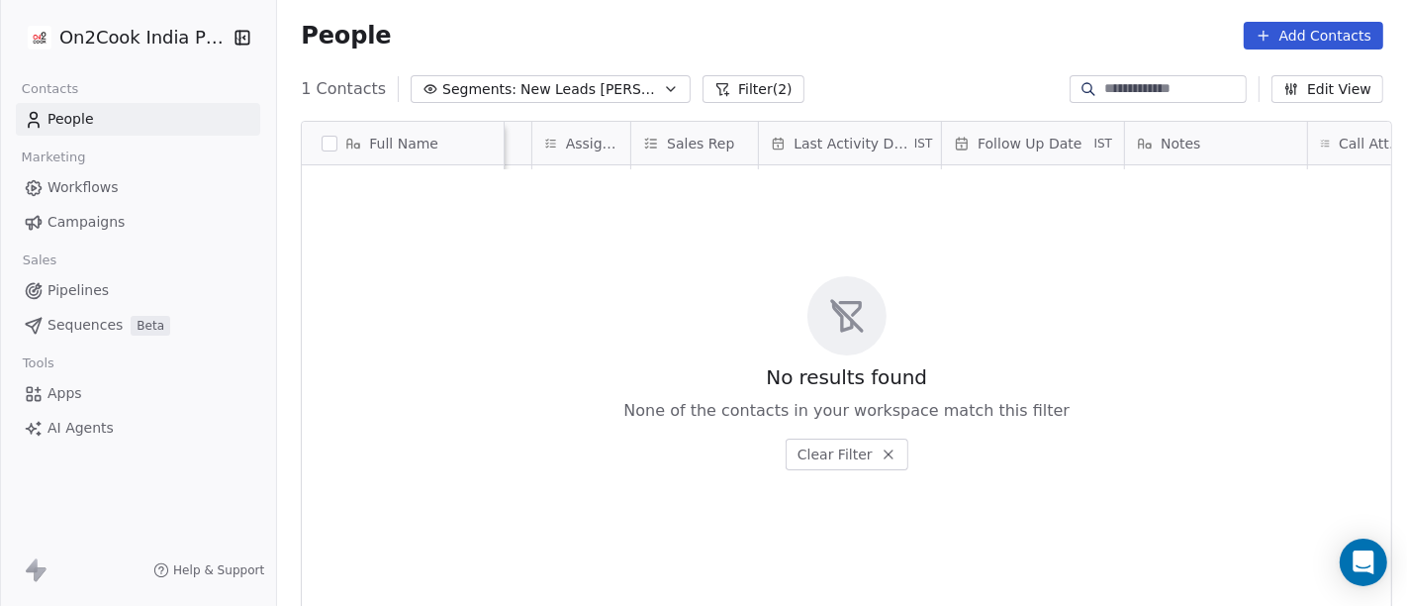
click at [703, 89] on button "Filter (2)" at bounding box center [754, 89] width 102 height 28
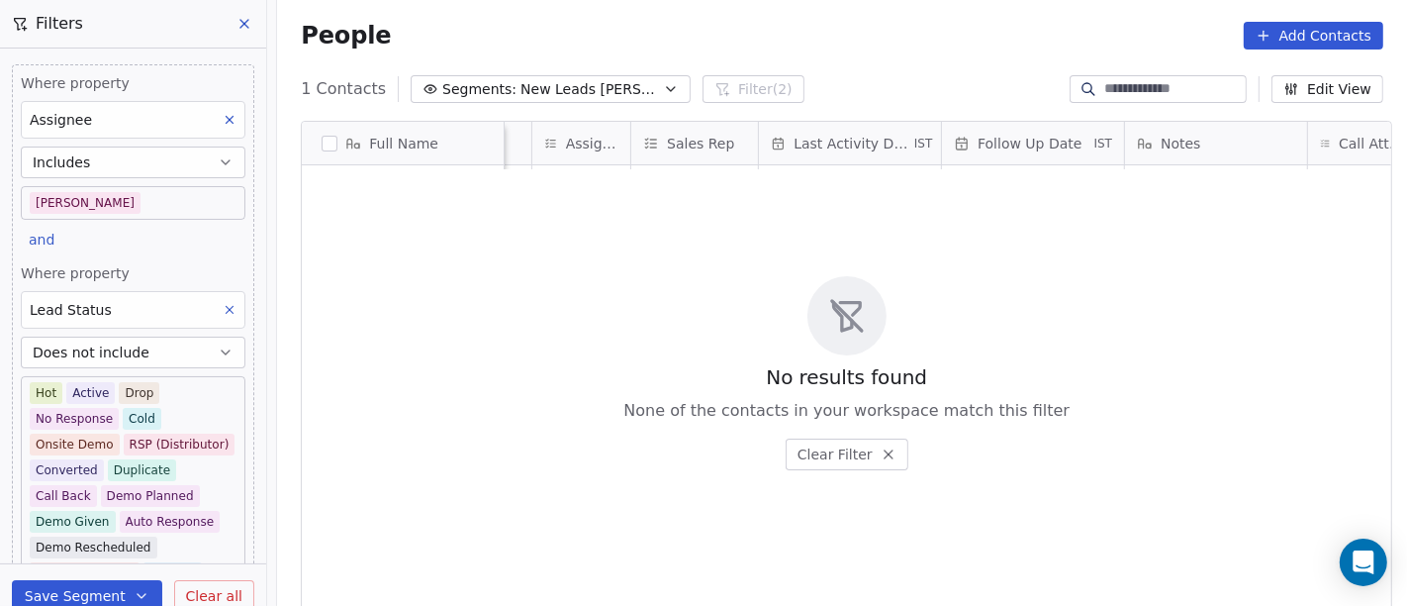
click at [223, 305] on icon at bounding box center [230, 310] width 14 height 14
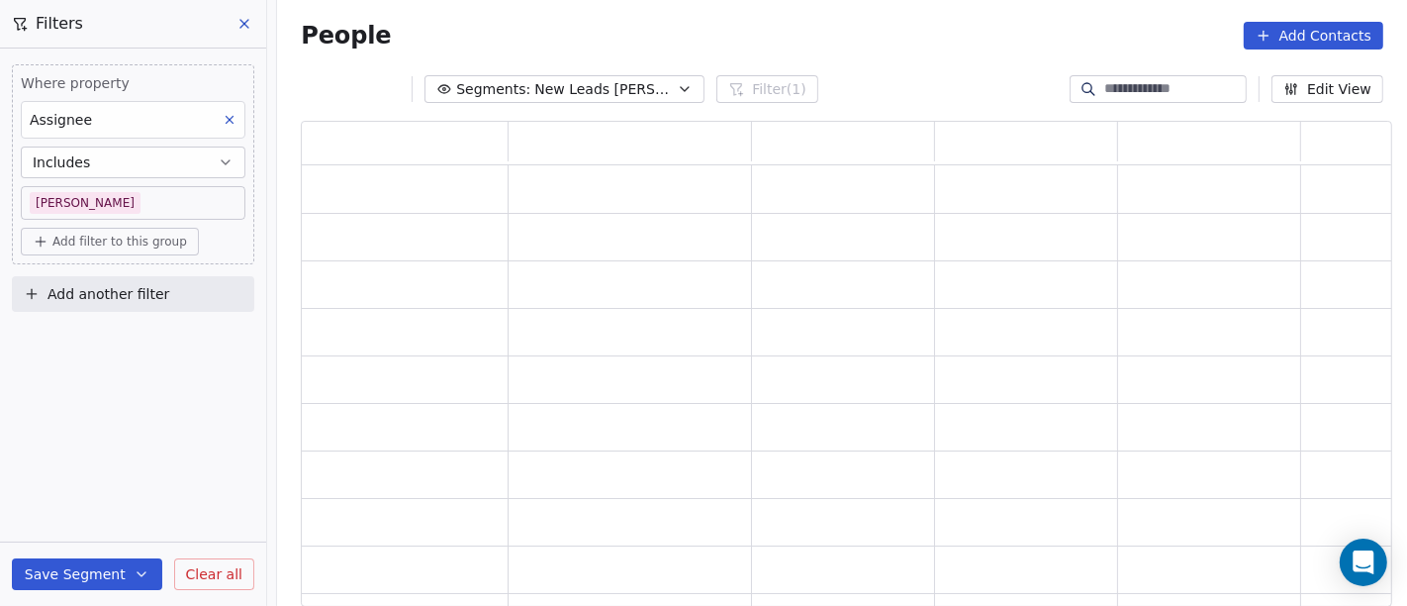
scroll to position [469, 1075]
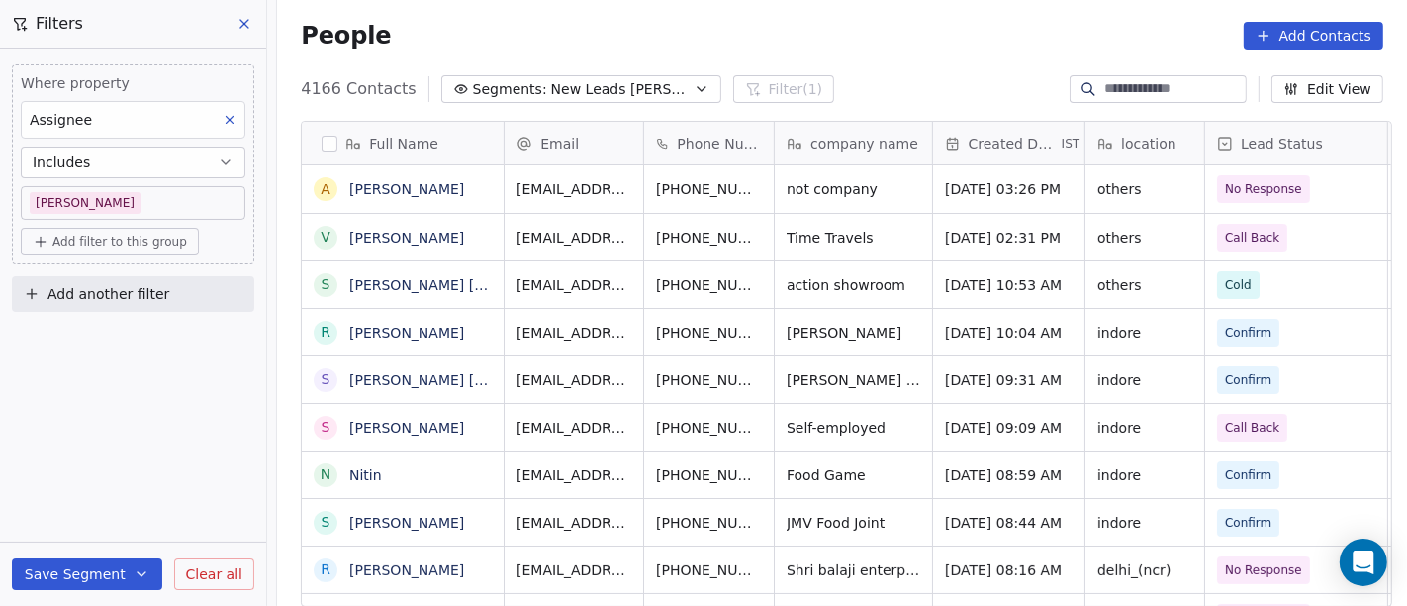
click at [109, 246] on span "Add filter to this group" at bounding box center [119, 242] width 135 height 16
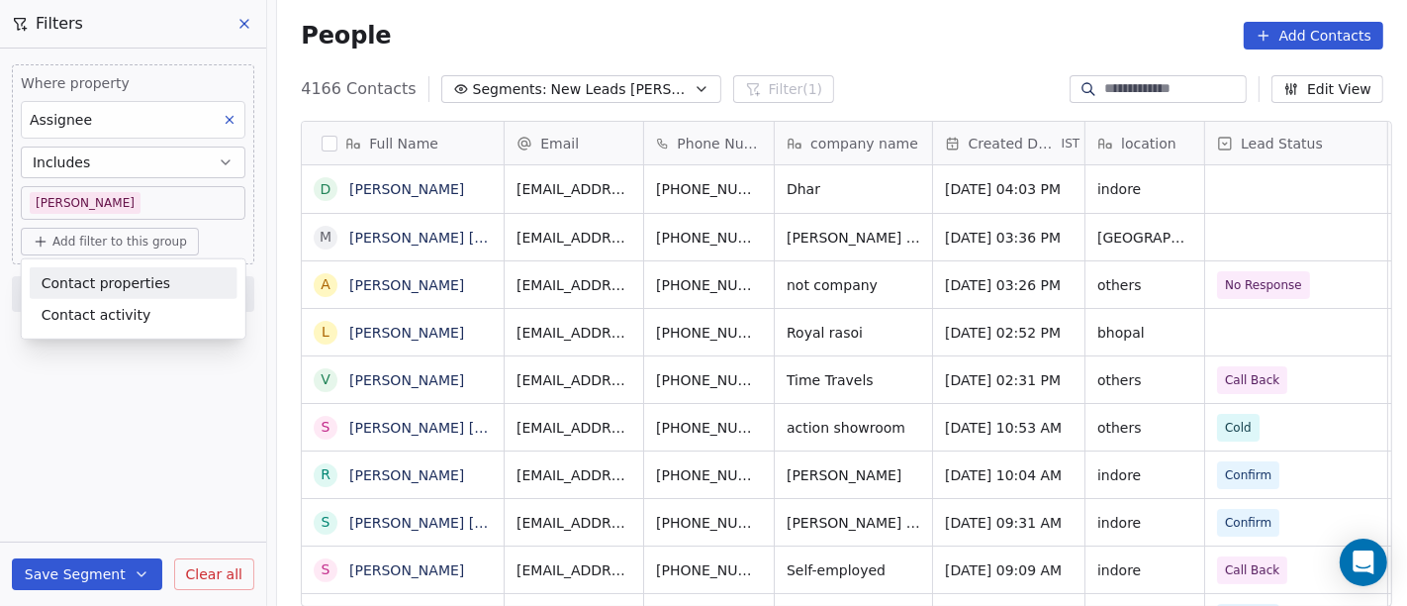
click at [611, 77] on html "On2Cook India Pvt. Ltd. Contacts People Marketing Workflows Campaigns Sales Pip…" at bounding box center [703, 303] width 1407 height 606
click at [591, 83] on span "New Leads [PERSON_NAME]" at bounding box center [620, 89] width 139 height 21
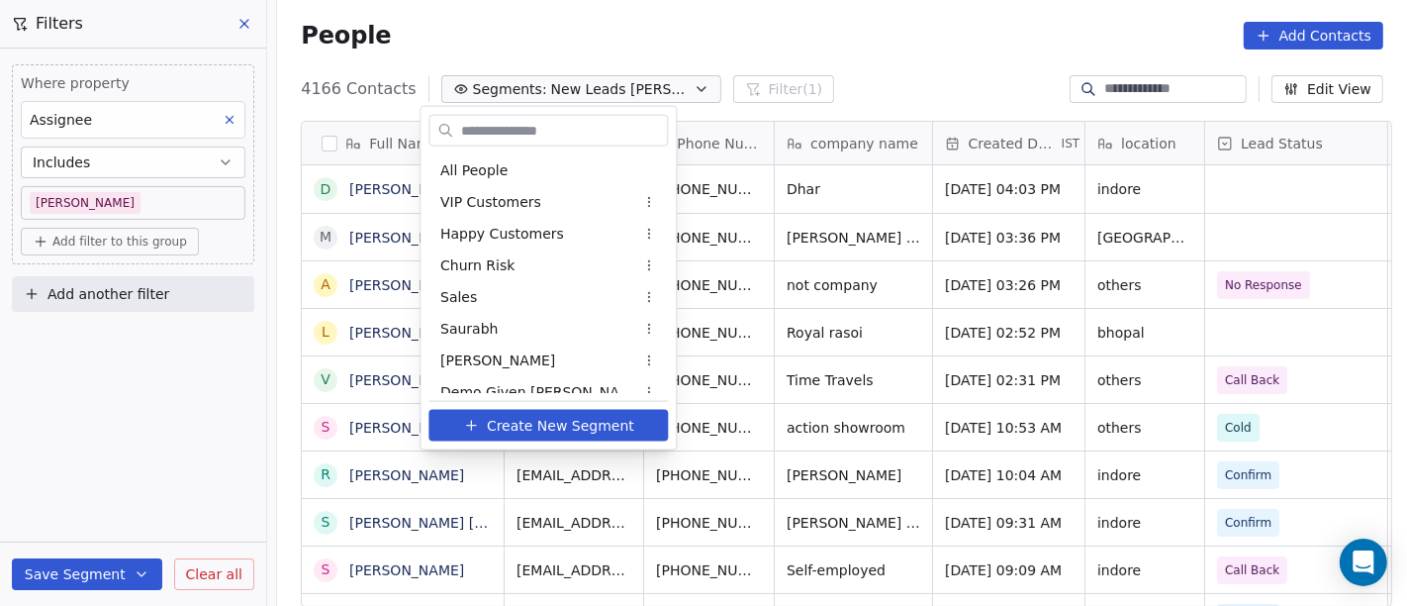
scroll to position [331, 0]
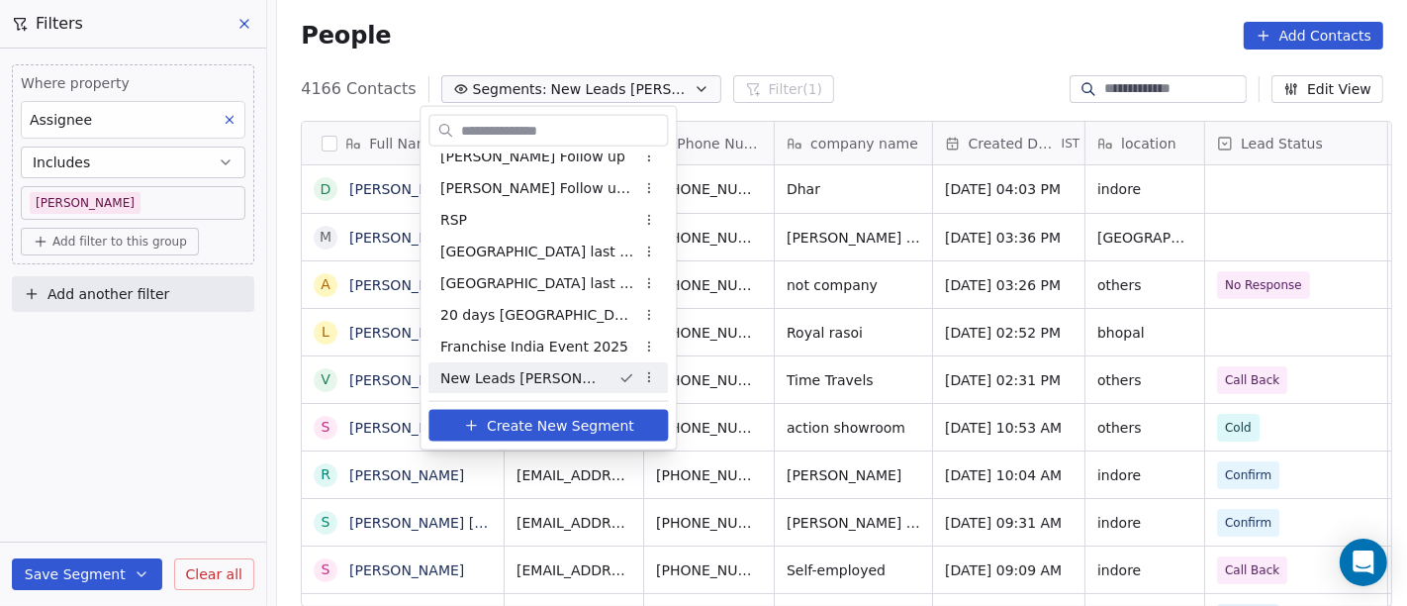
click at [528, 376] on span "New Leads [PERSON_NAME]" at bounding box center [521, 377] width 162 height 21
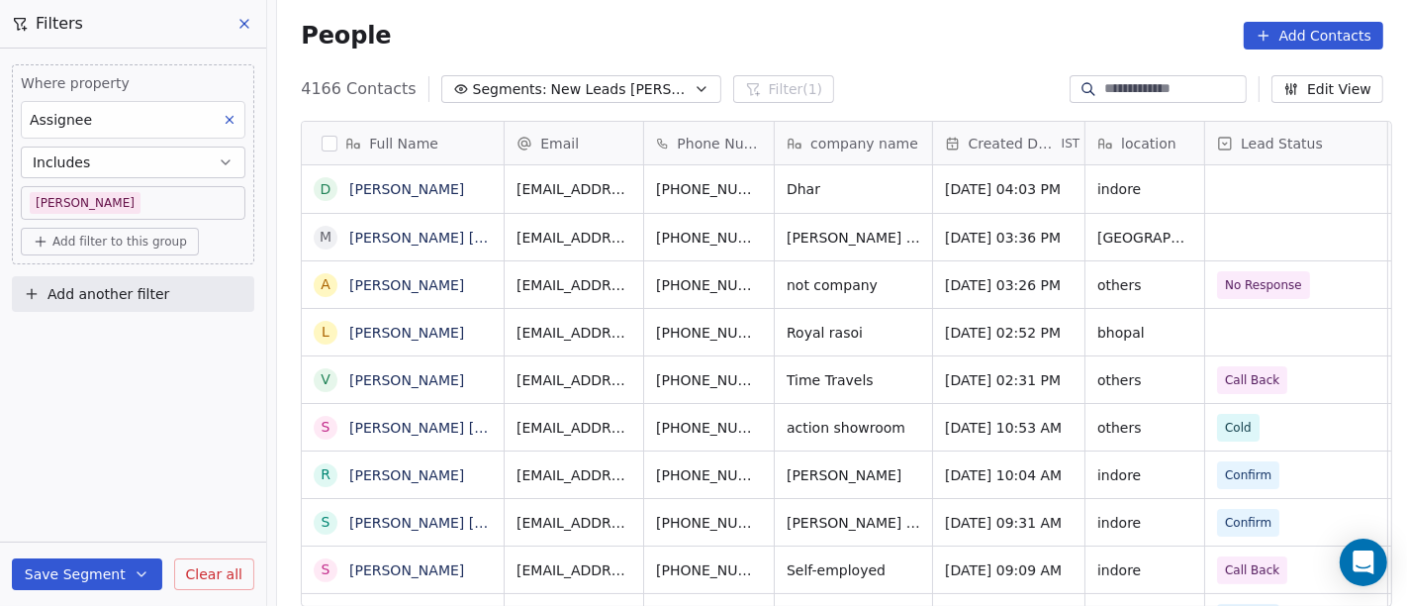
click at [232, 579] on span "Clear all" at bounding box center [214, 574] width 56 height 21
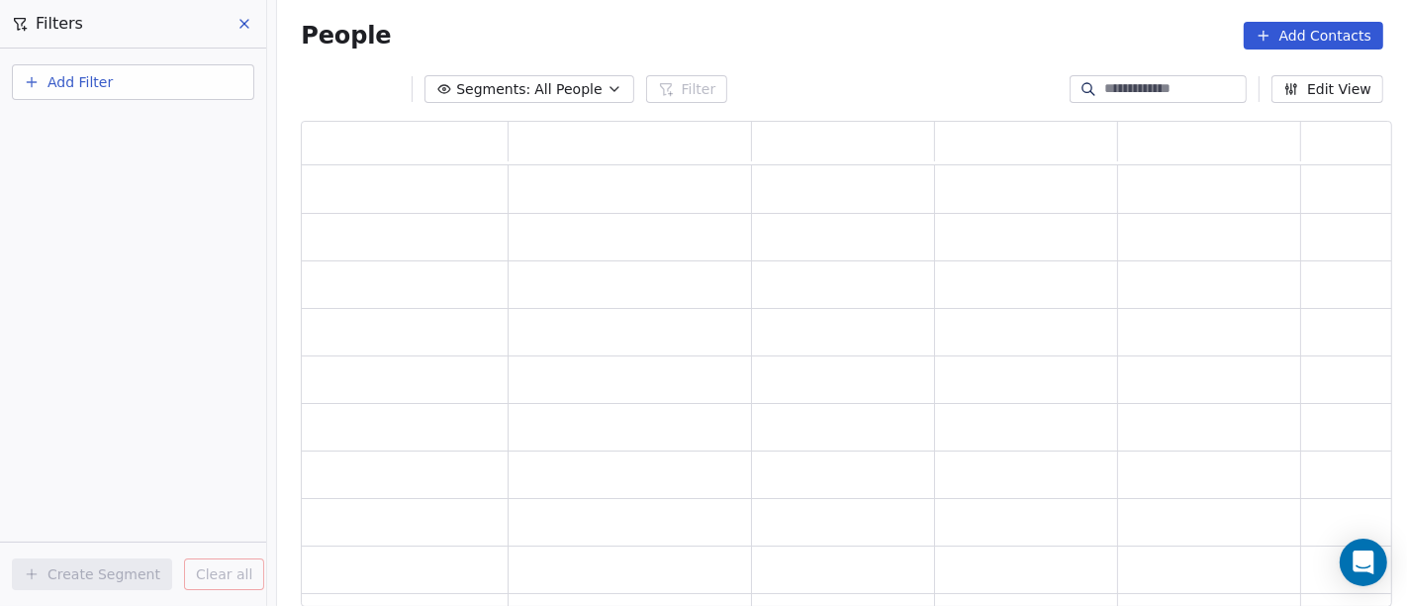
scroll to position [469, 1075]
click at [565, 87] on span "All People" at bounding box center [567, 89] width 67 height 21
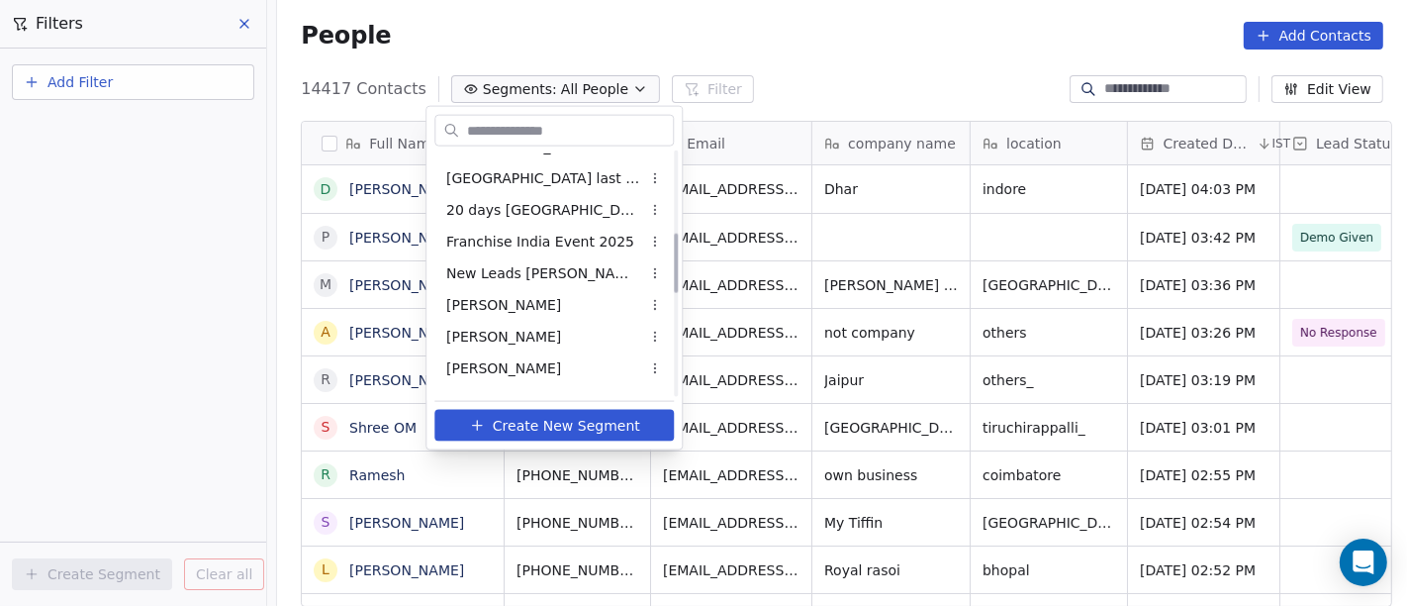
scroll to position [549, 0]
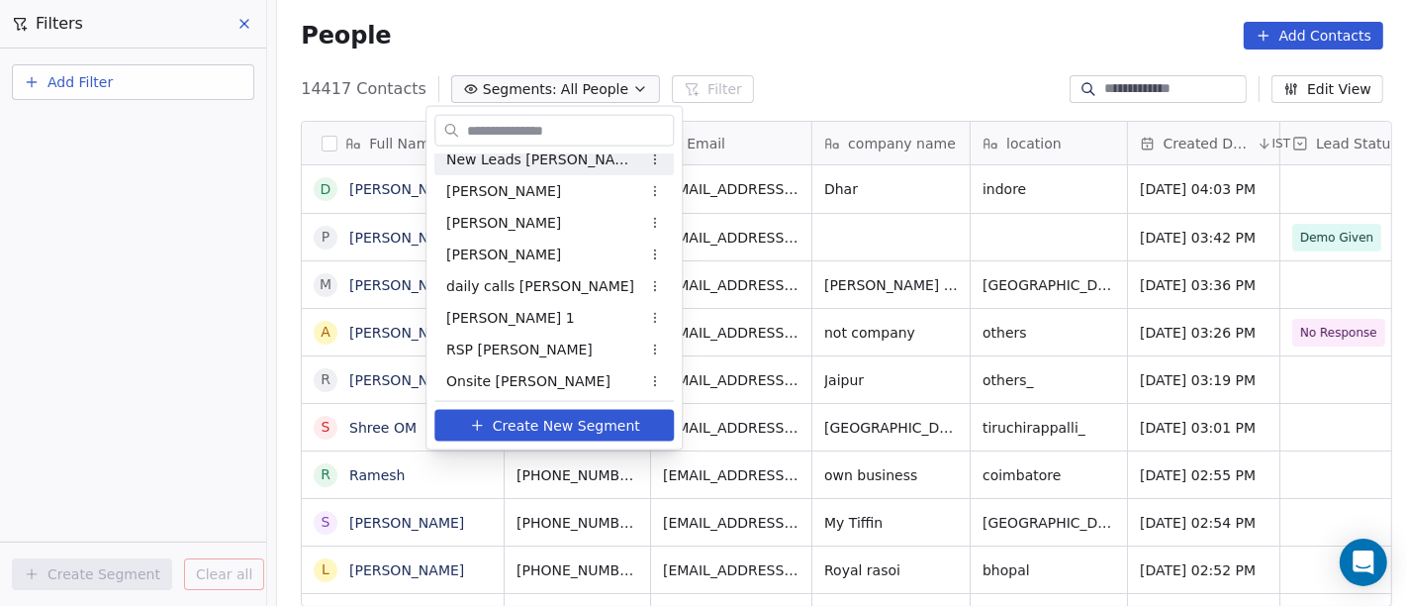
click at [530, 161] on span "New Leads [PERSON_NAME]" at bounding box center [543, 158] width 194 height 21
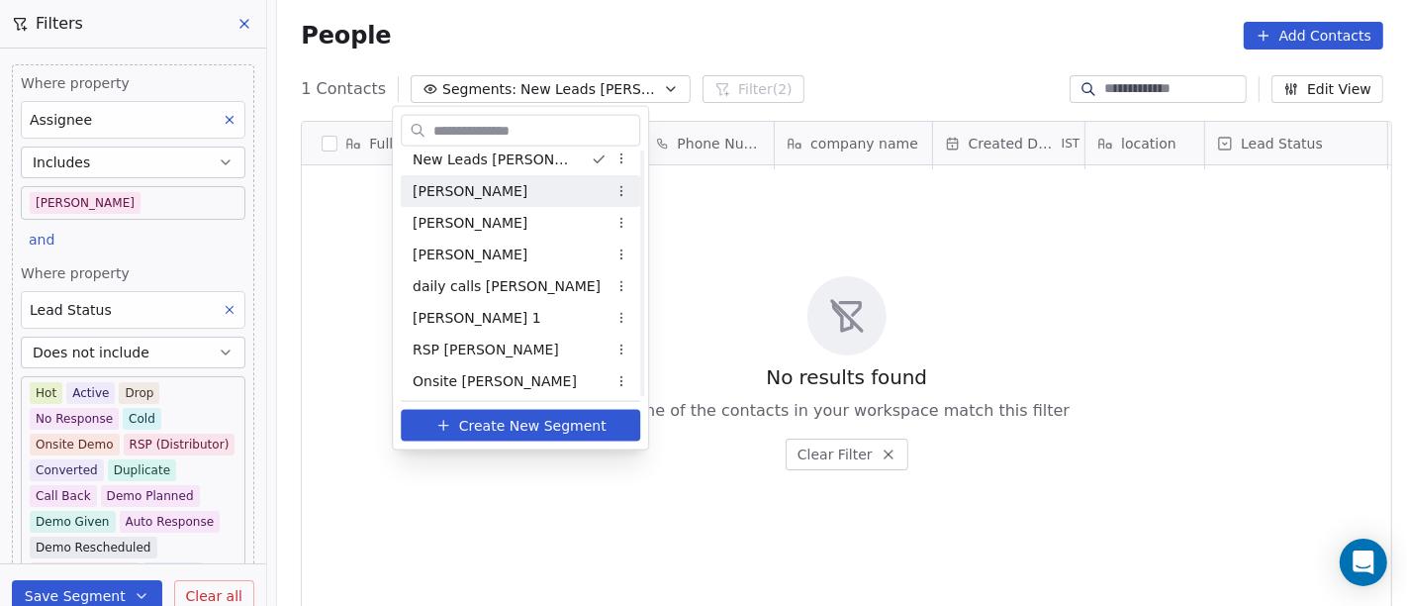
scroll to position [548, 0]
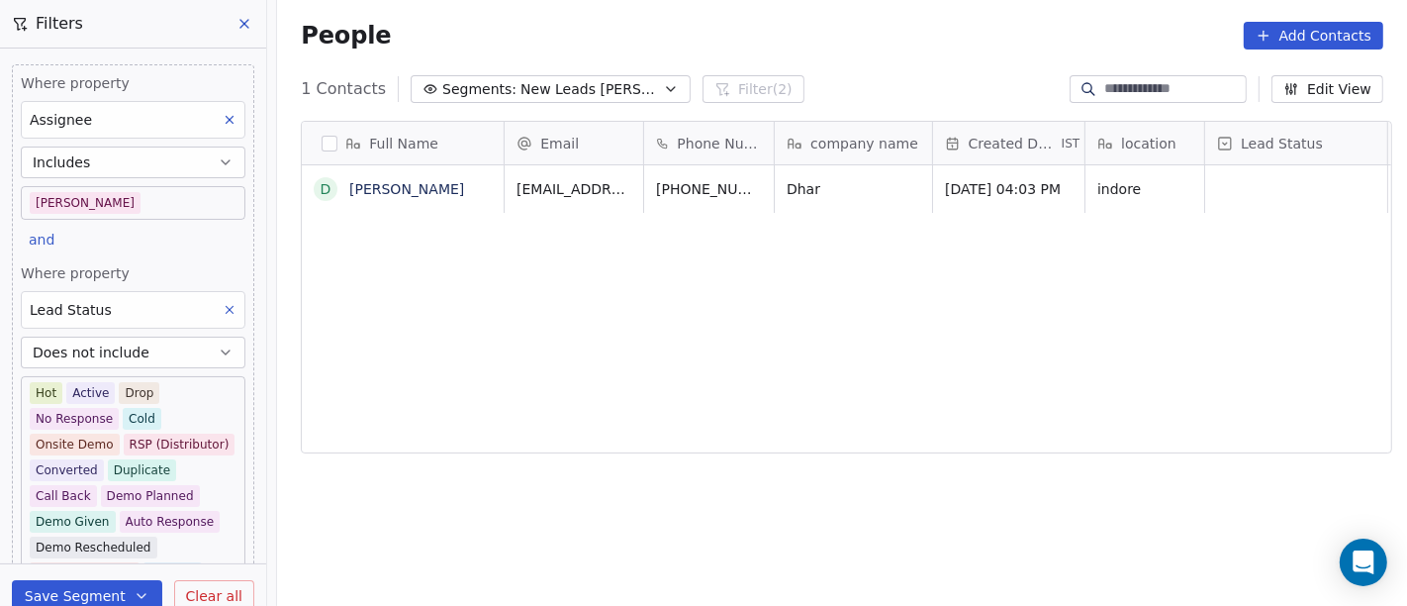
click at [109, 216] on body "On2Cook India Pvt. Ltd. Contacts People Marketing Workflows Campaigns Sales Pip…" at bounding box center [703, 303] width 1407 height 606
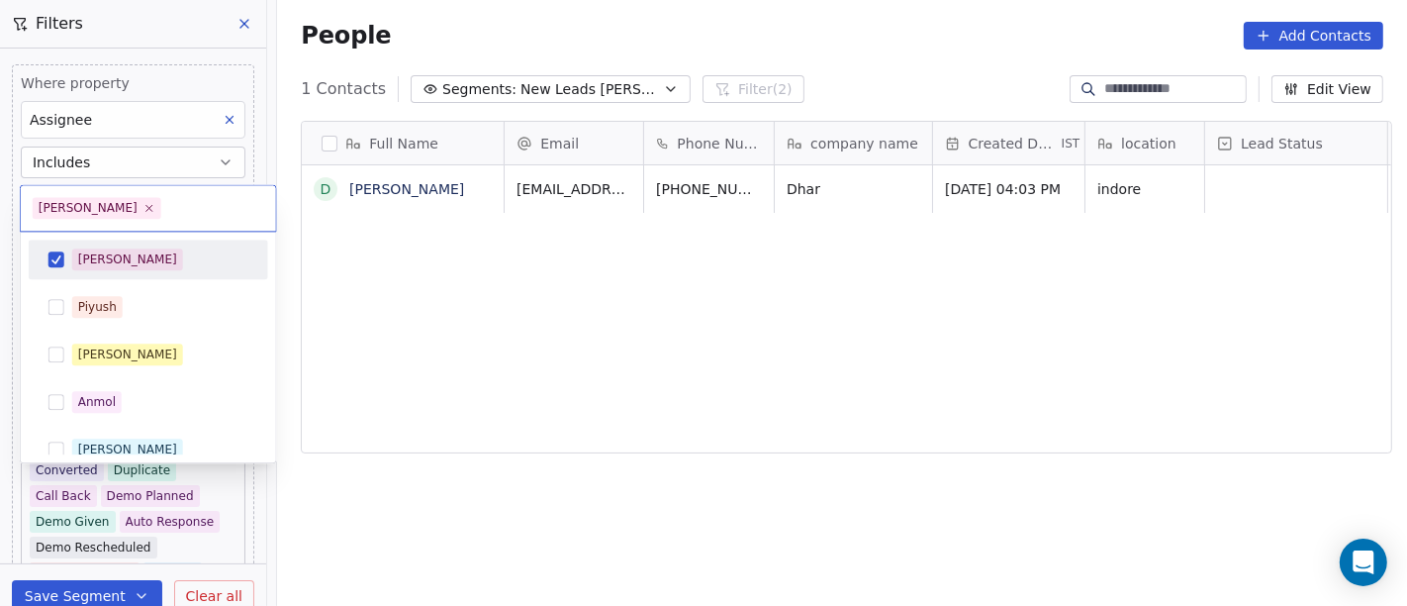
click at [156, 261] on div "[PERSON_NAME]" at bounding box center [160, 259] width 176 height 22
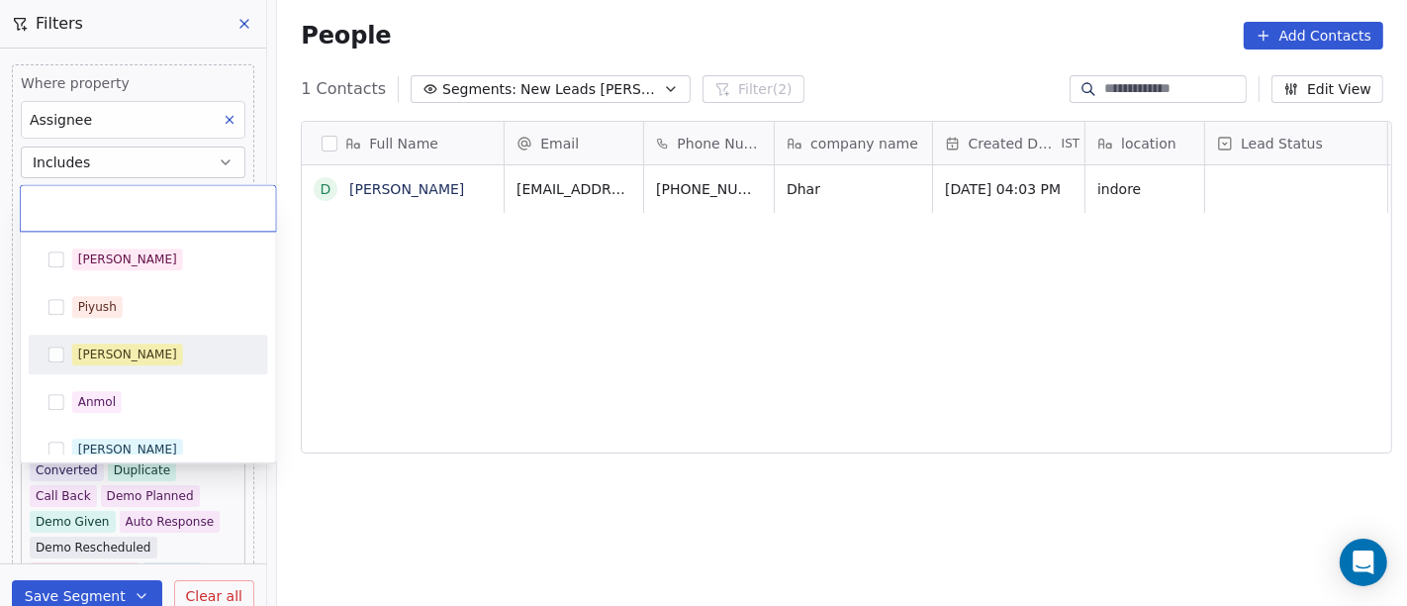
click at [177, 360] on div "[PERSON_NAME]" at bounding box center [160, 354] width 176 height 22
click at [797, 397] on html "On2Cook India Pvt. Ltd. Contacts People Marketing Workflows Campaigns Sales Pip…" at bounding box center [703, 303] width 1407 height 606
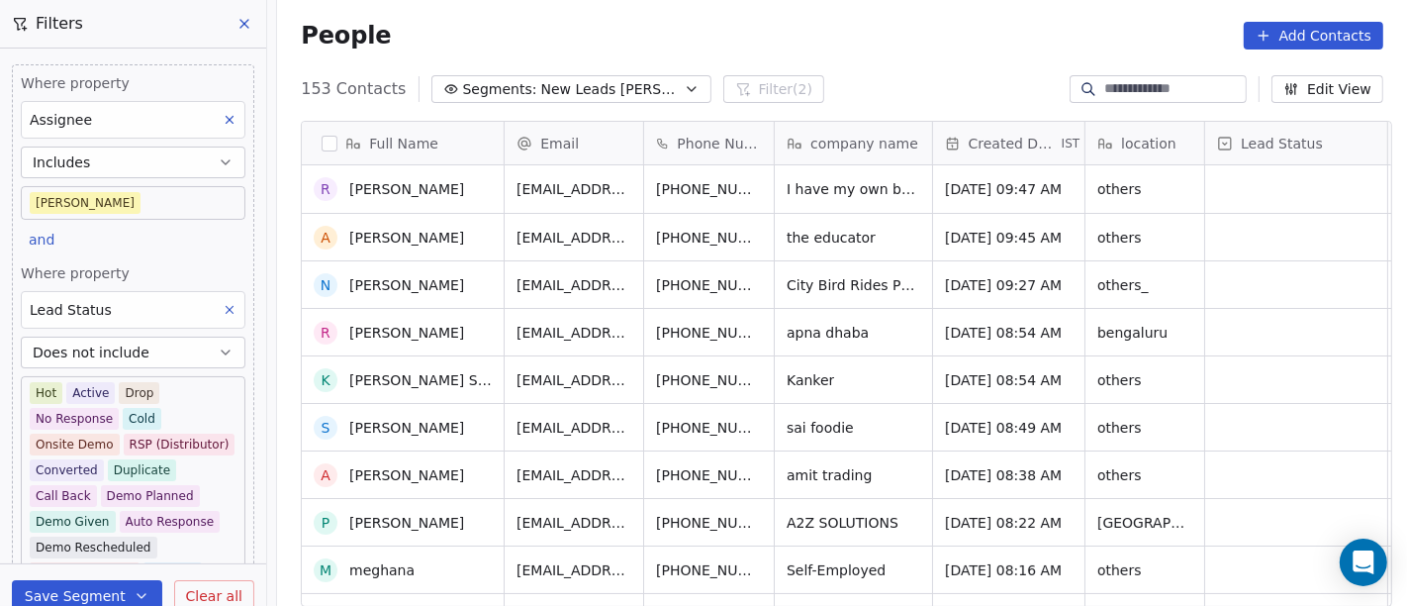
scroll to position [0, 0]
click at [143, 198] on body "On2Cook India Pvt. Ltd. Contacts People Marketing Workflows Campaigns Sales Pip…" at bounding box center [703, 303] width 1407 height 606
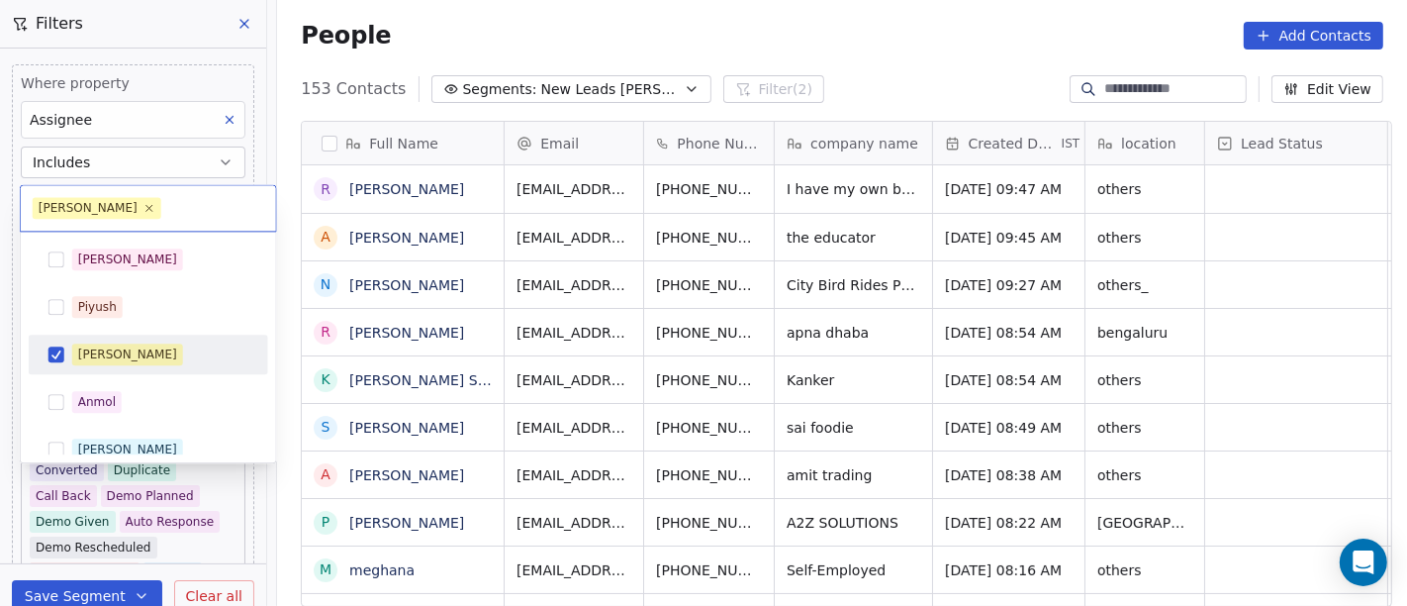
click at [141, 350] on div "[PERSON_NAME]" at bounding box center [160, 354] width 176 height 22
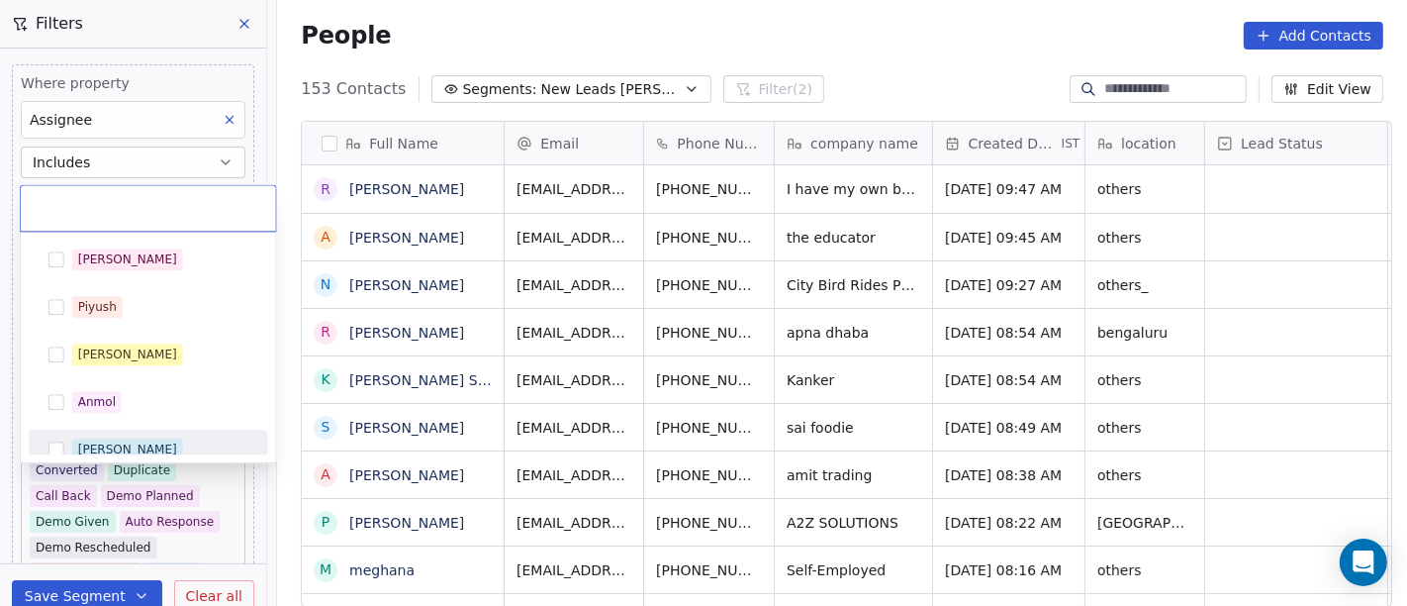
click at [121, 440] on div "[PERSON_NAME]" at bounding box center [160, 449] width 176 height 22
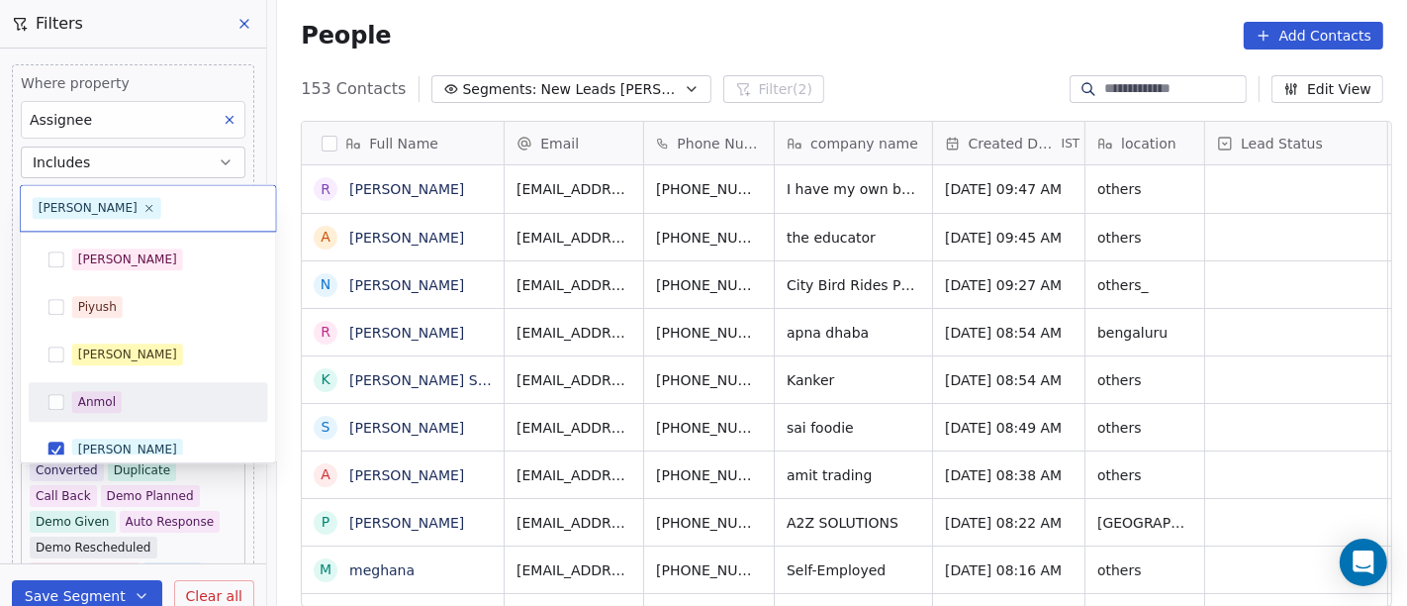
click at [670, 25] on html "On2Cook India Pvt. Ltd. Contacts People Marketing Workflows Campaigns Sales Pip…" at bounding box center [703, 303] width 1407 height 606
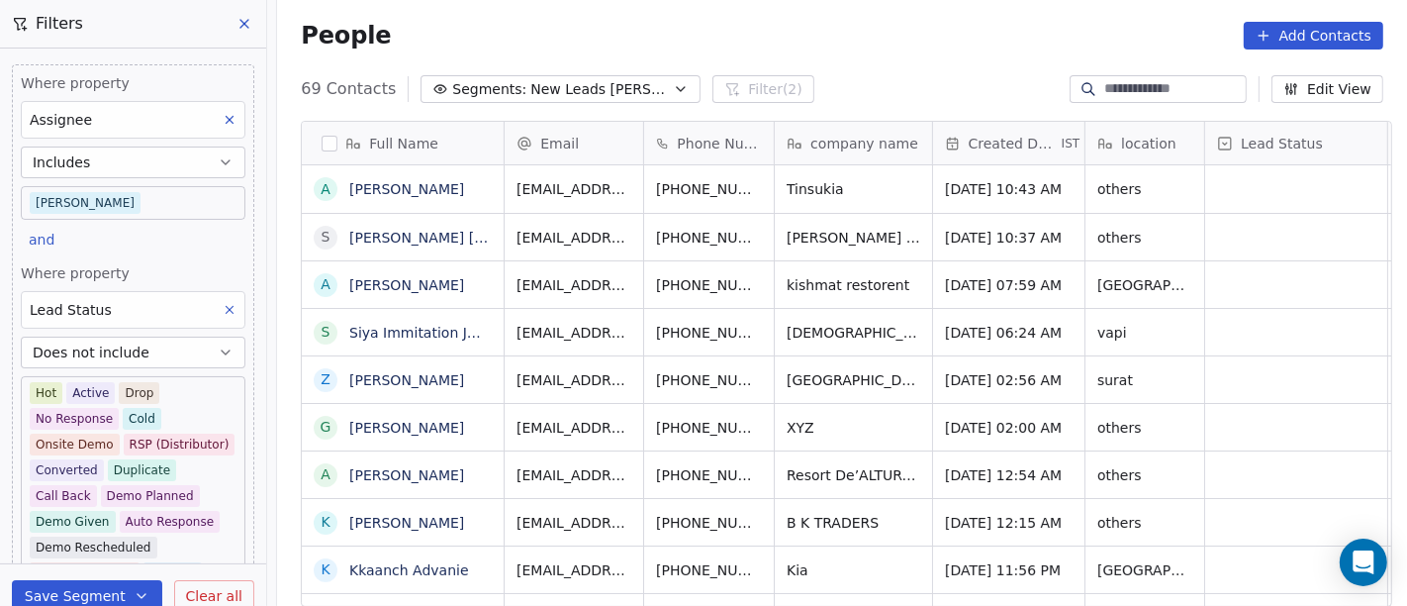
scroll to position [517, 1122]
click at [87, 208] on body "On2Cook India Pvt. Ltd. Contacts People Marketing Workflows Campaigns Sales Pip…" at bounding box center [703, 303] width 1407 height 606
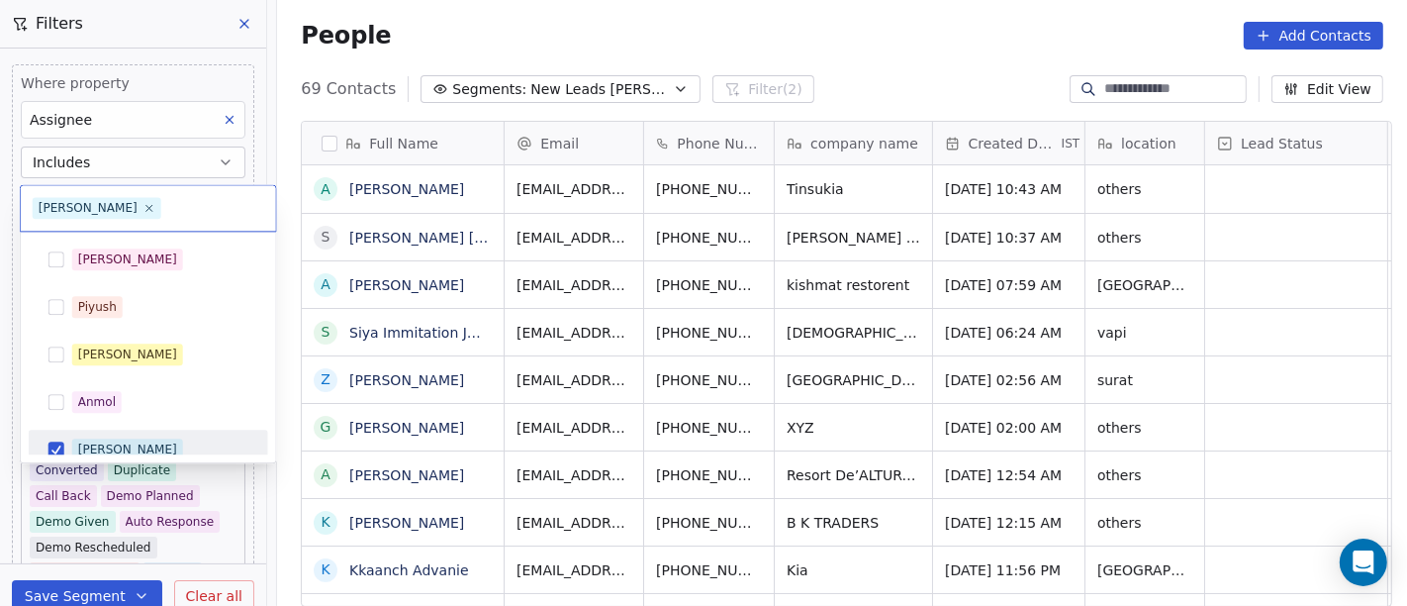
scroll to position [14, 0]
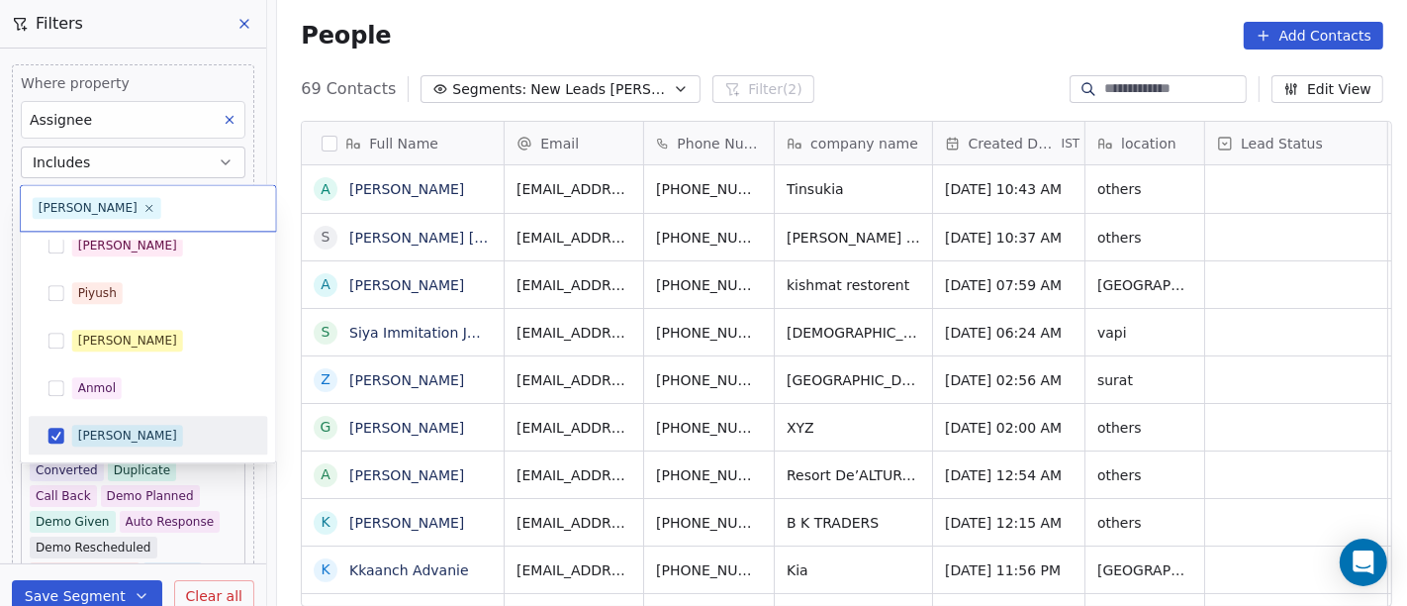
drag, startPoint x: 87, startPoint y: 208, endPoint x: 112, endPoint y: 239, distance: 39.4
click at [113, 239] on span "[PERSON_NAME]" at bounding box center [127, 246] width 111 height 22
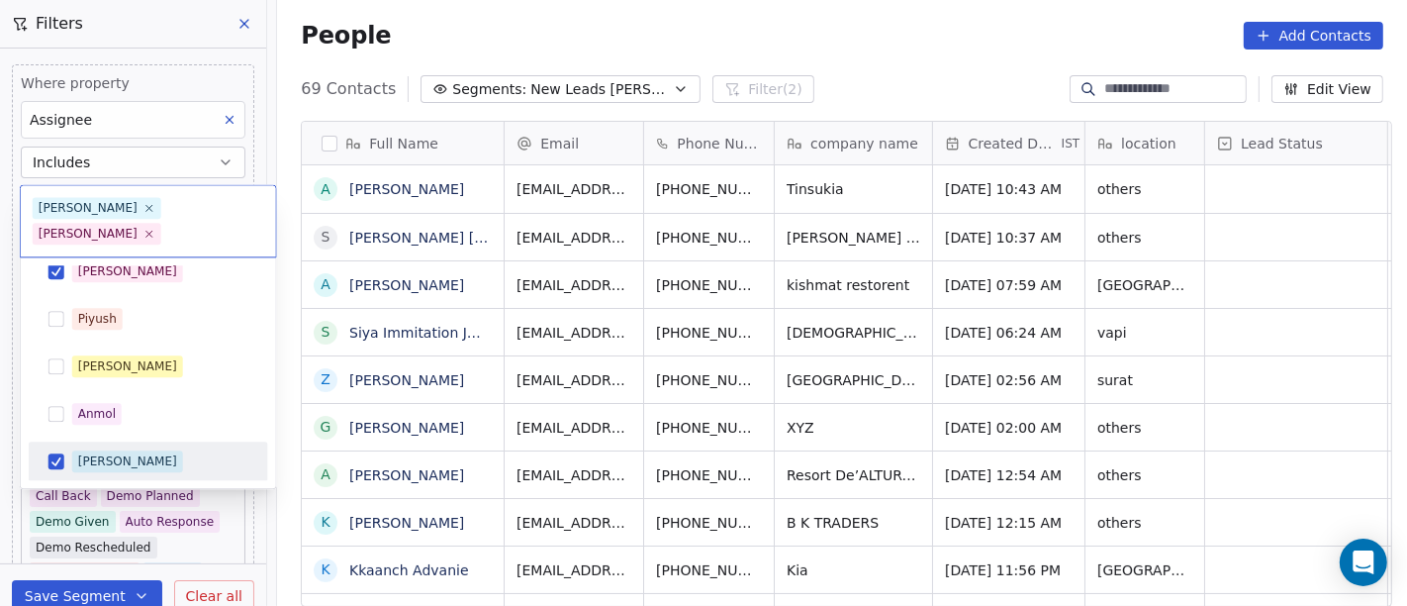
click at [133, 450] on div "[PERSON_NAME]" at bounding box center [160, 461] width 176 height 22
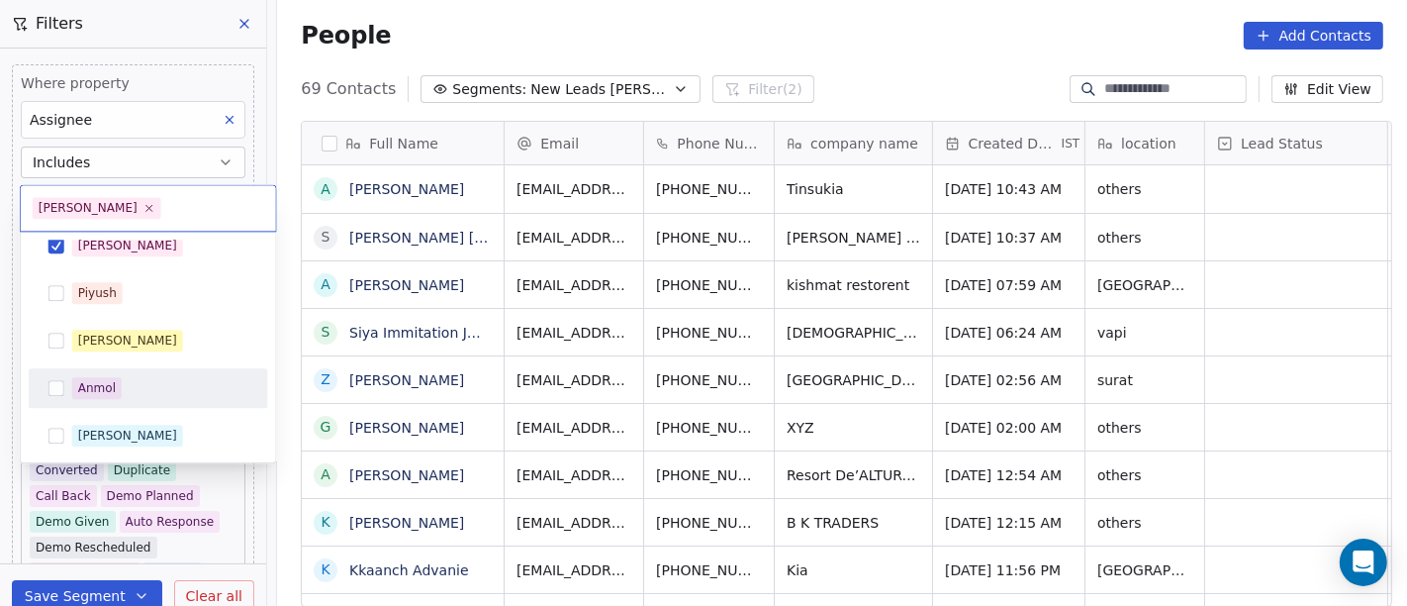
click at [749, 41] on html "On2Cook India Pvt. Ltd. Contacts People Marketing Workflows Campaigns Sales Pip…" at bounding box center [703, 303] width 1407 height 606
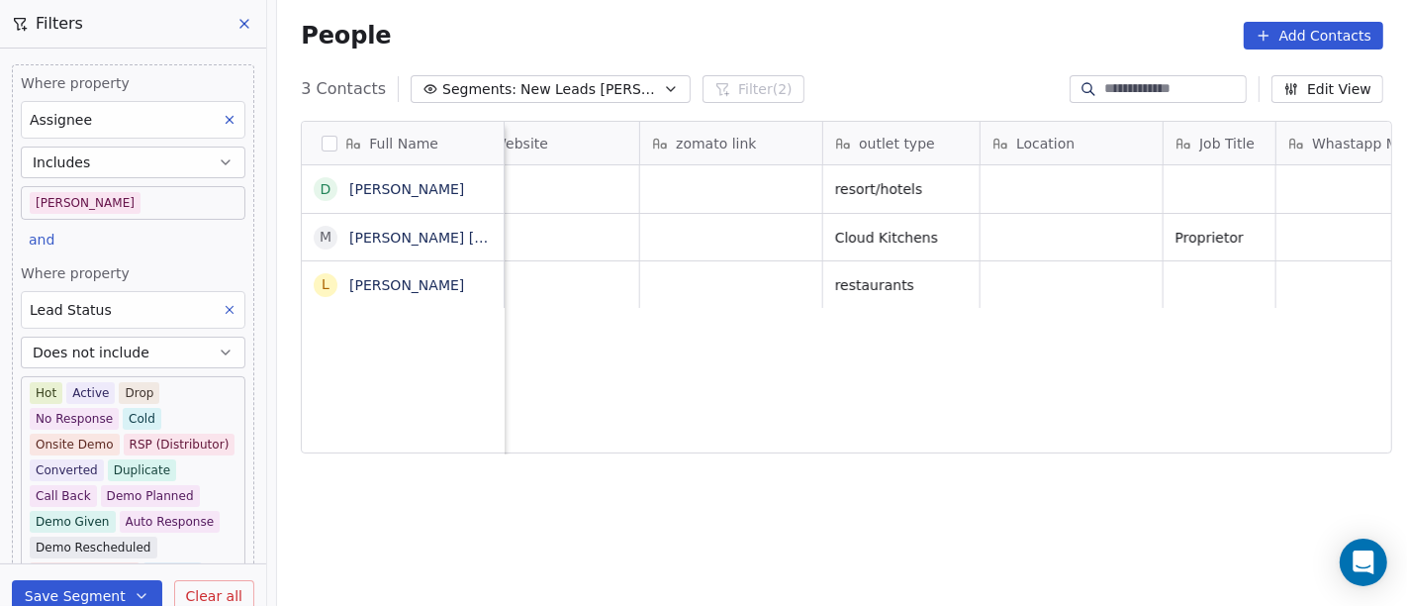
scroll to position [0, 1963]
click at [844, 86] on div "3 Contacts Segments: New Leads Salim Filter (2) Edit View" at bounding box center [842, 89] width 1130 height 32
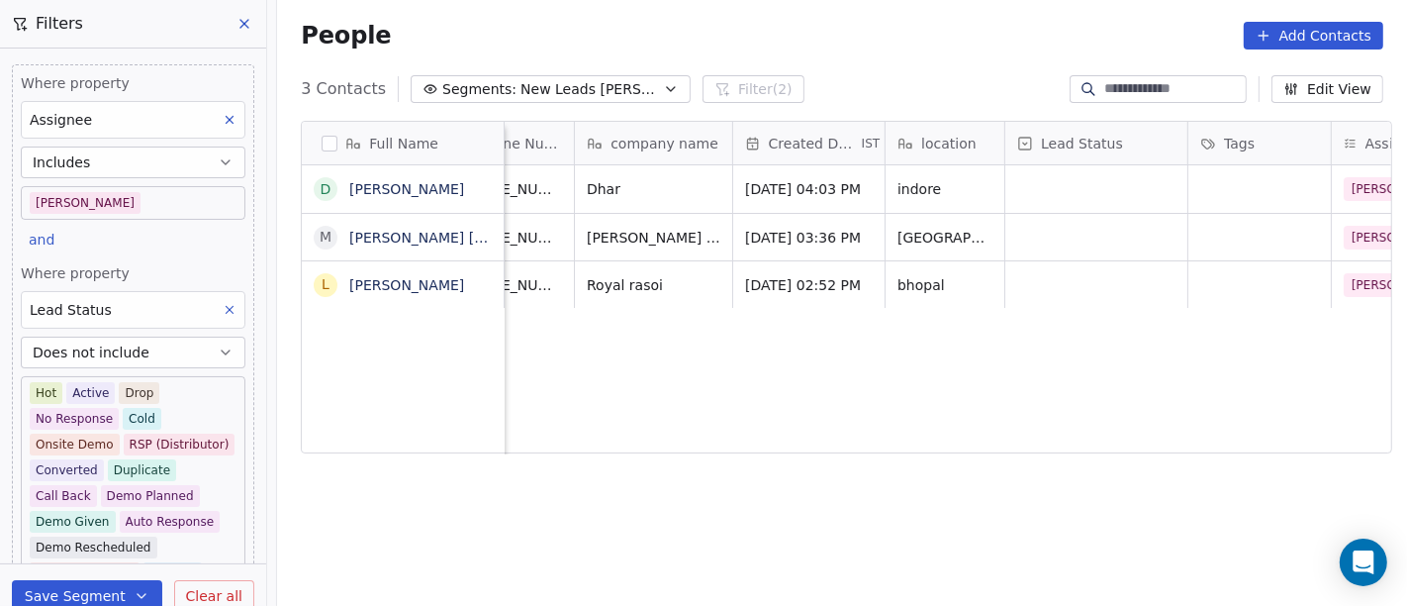
scroll to position [0, 201]
click at [874, 65] on div "People Add Contacts" at bounding box center [842, 35] width 1130 height 75
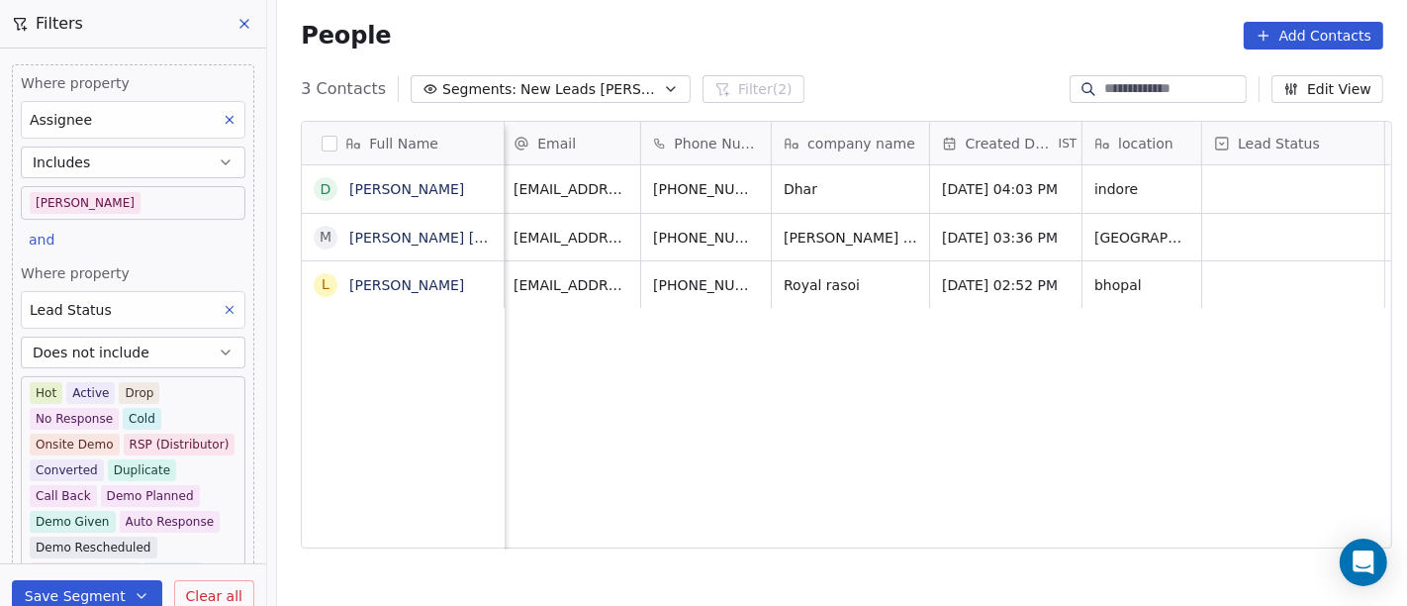
scroll to position [0, 3]
click at [927, 88] on div "3 Contacts Segments: New Leads Salim Filter (2) Edit View" at bounding box center [842, 89] width 1130 height 32
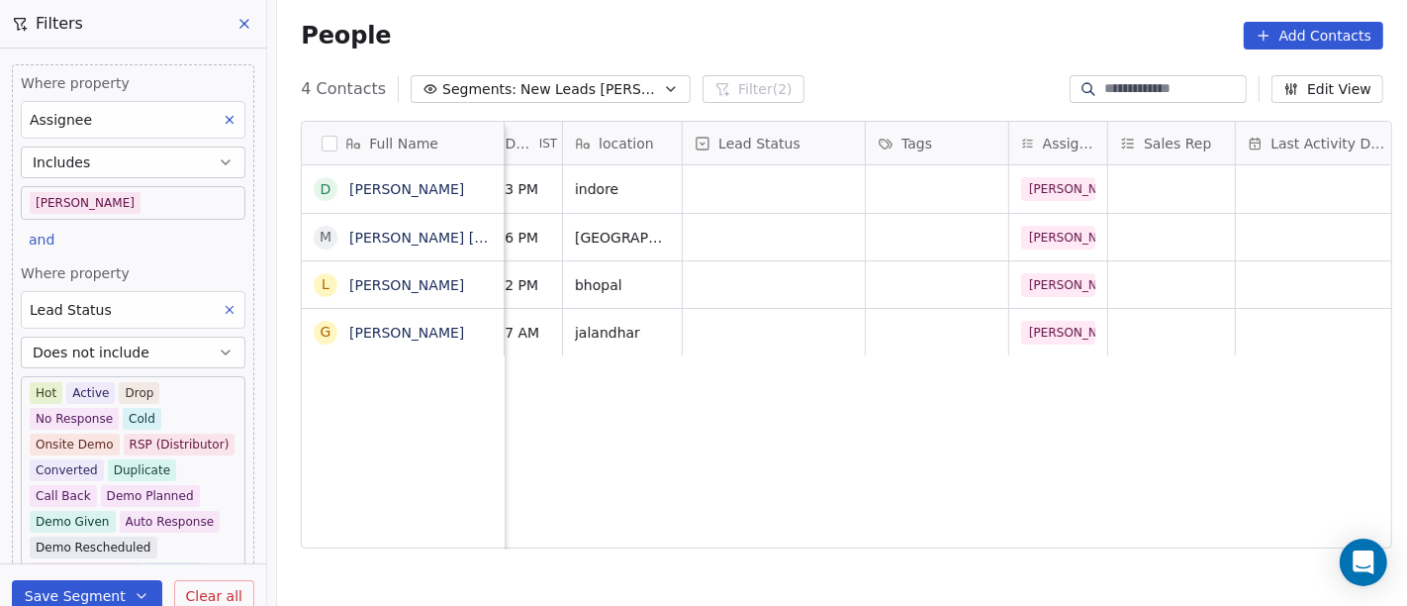
scroll to position [0, 0]
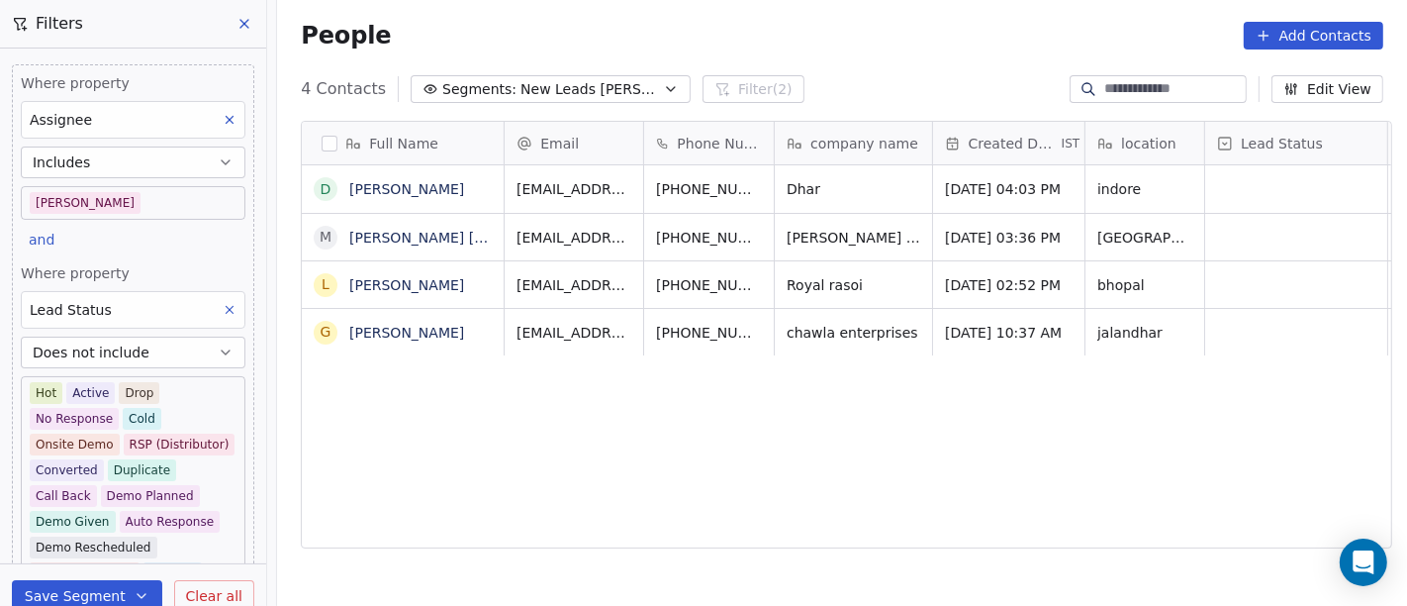
click at [766, 74] on div "4 Contacts Segments: New Leads Salim Filter (2) Edit View" at bounding box center [842, 89] width 1130 height 32
click at [871, 61] on div "People Add Contacts" at bounding box center [842, 35] width 1130 height 75
click at [157, 201] on body "On2Cook India Pvt. Ltd. Contacts People Marketing Workflows Campaigns Sales Pip…" at bounding box center [703, 303] width 1407 height 606
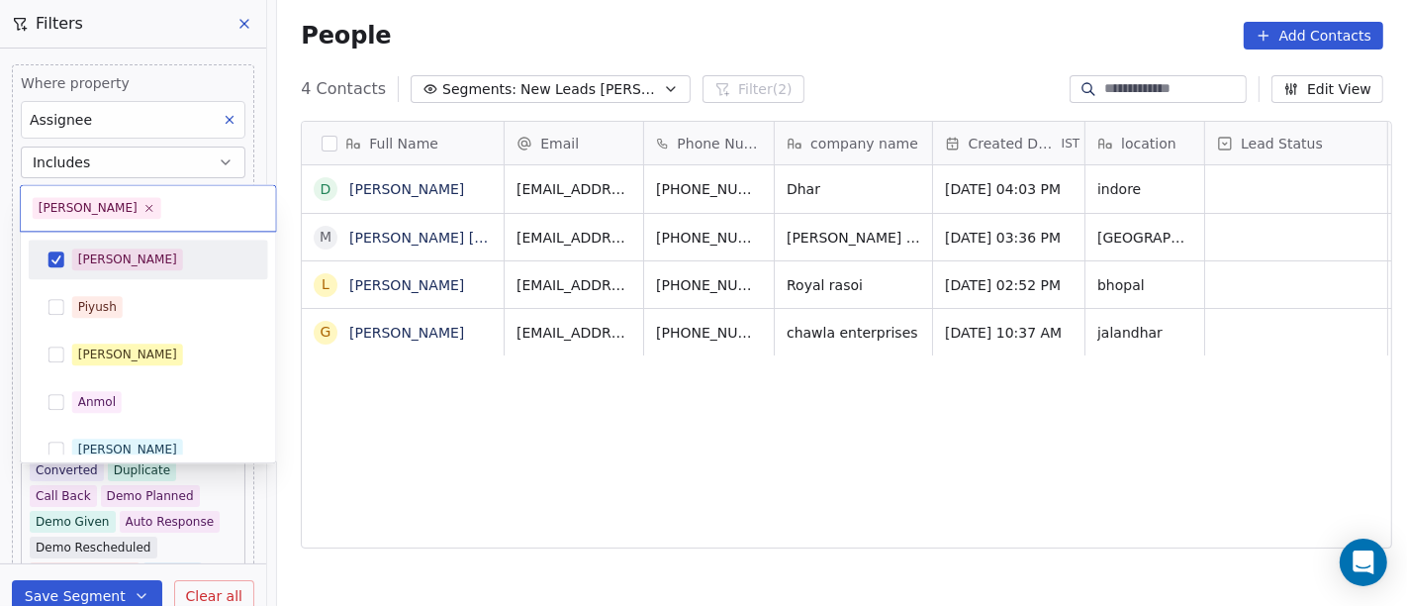
click at [158, 252] on div "[PERSON_NAME]" at bounding box center [160, 259] width 176 height 22
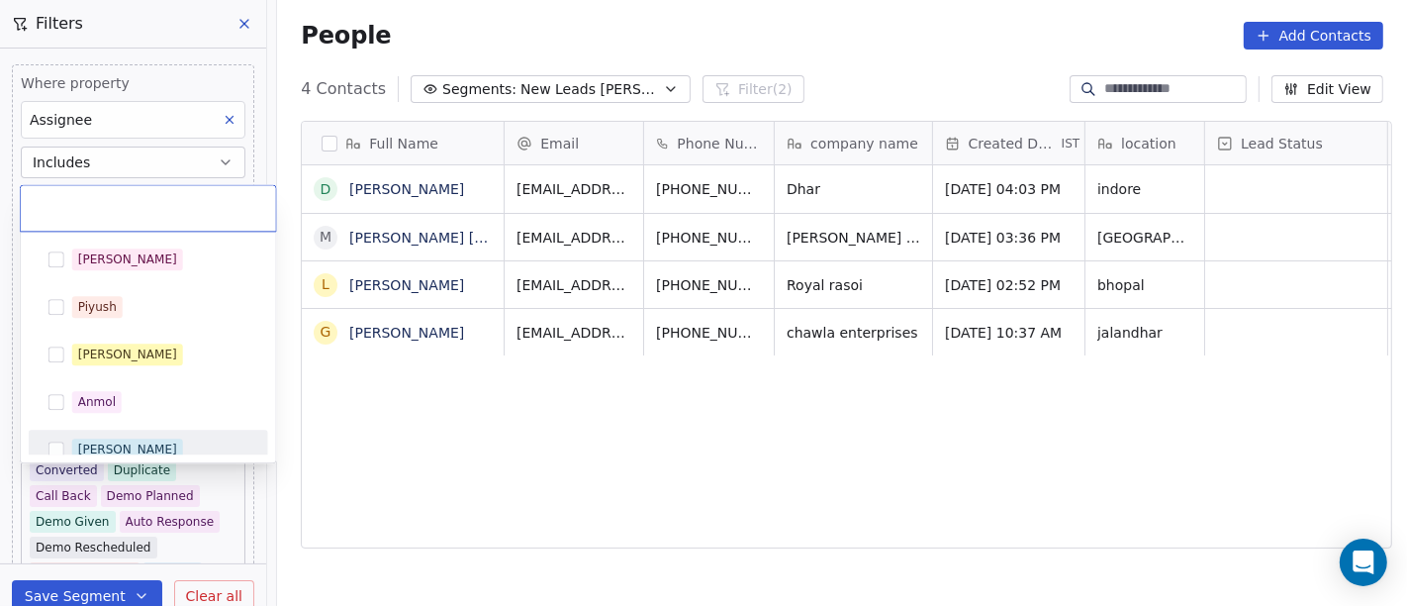
click at [160, 448] on div "[PERSON_NAME]" at bounding box center [160, 449] width 176 height 22
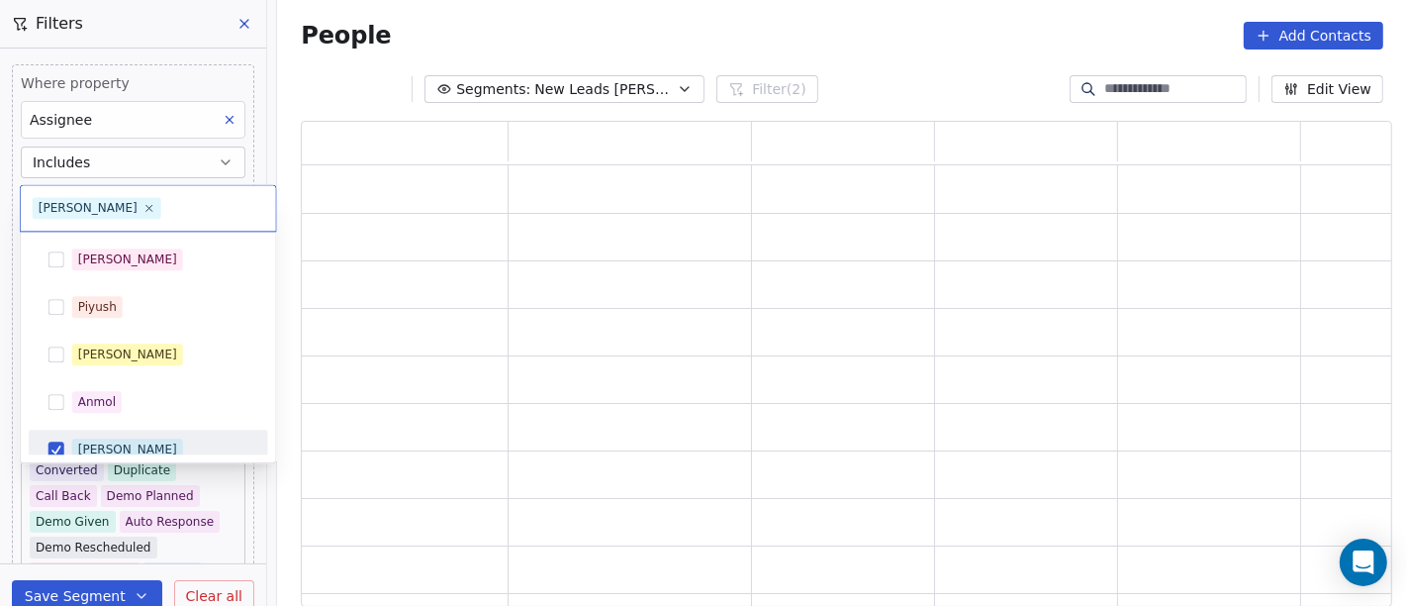
click at [498, 457] on html "On2Cook India Pvt. Ltd. Contacts People Marketing Workflows Campaigns Sales Pip…" at bounding box center [703, 303] width 1407 height 606
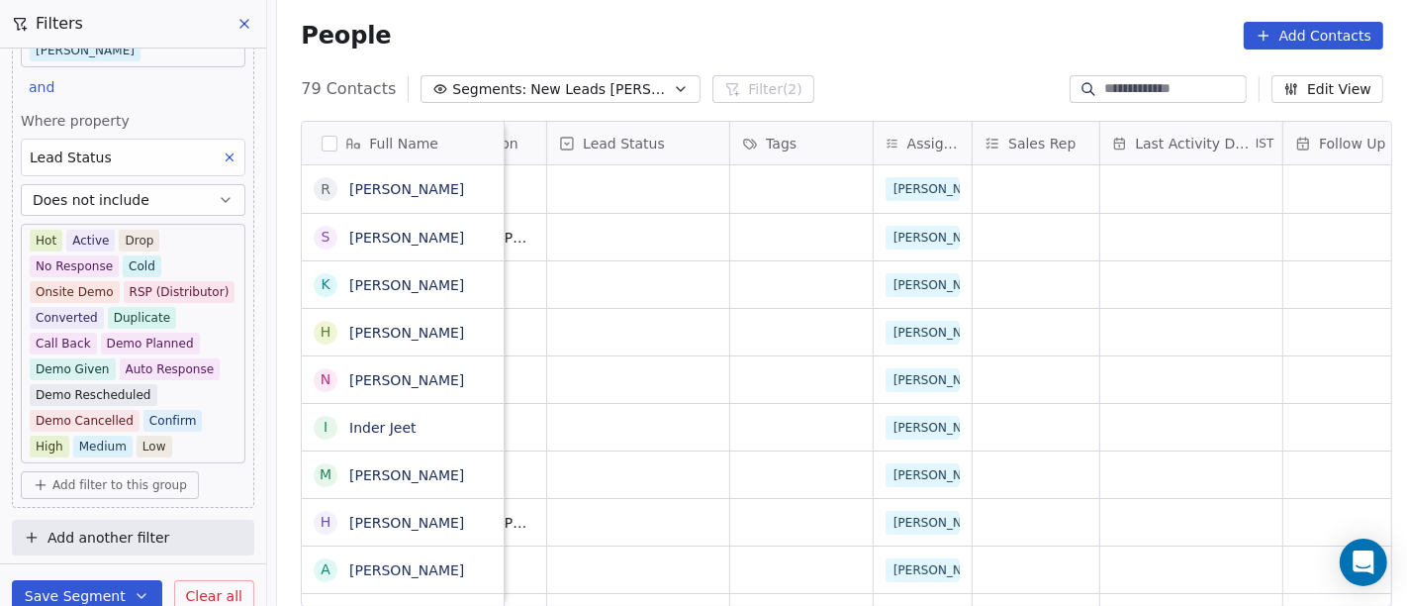
click at [594, 29] on div "People Add Contacts" at bounding box center [842, 36] width 1083 height 28
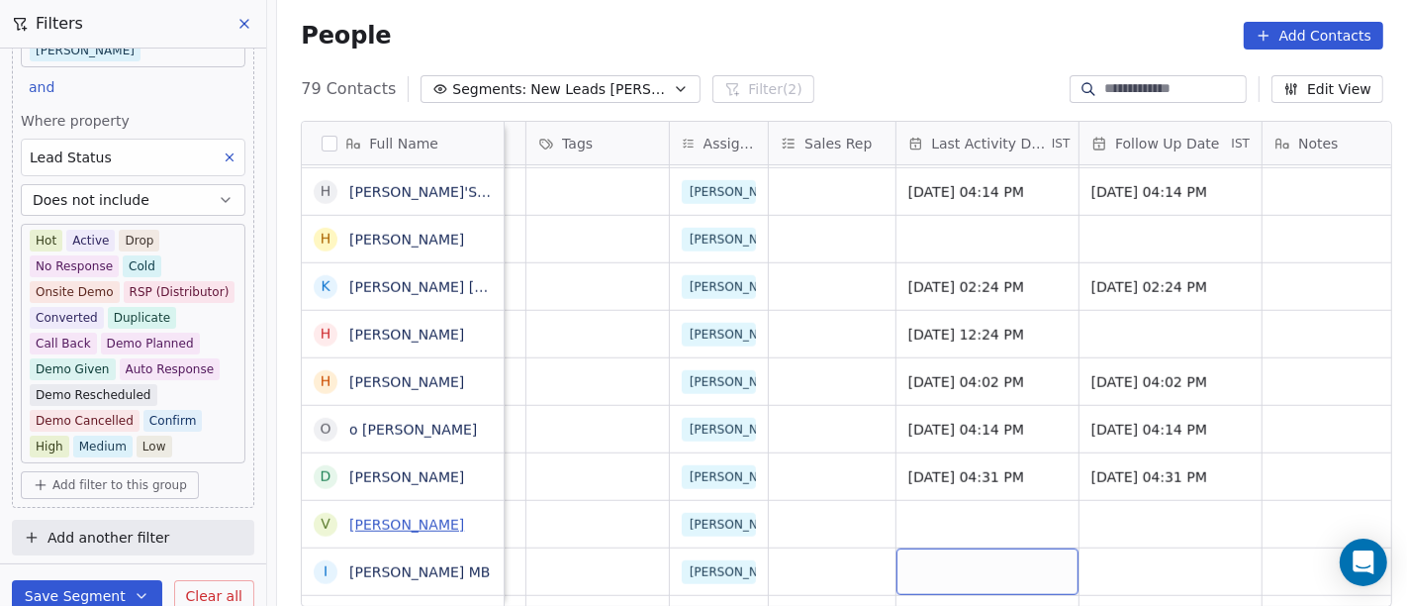
click at [361, 519] on link "Vinay Vala" at bounding box center [406, 525] width 115 height 16
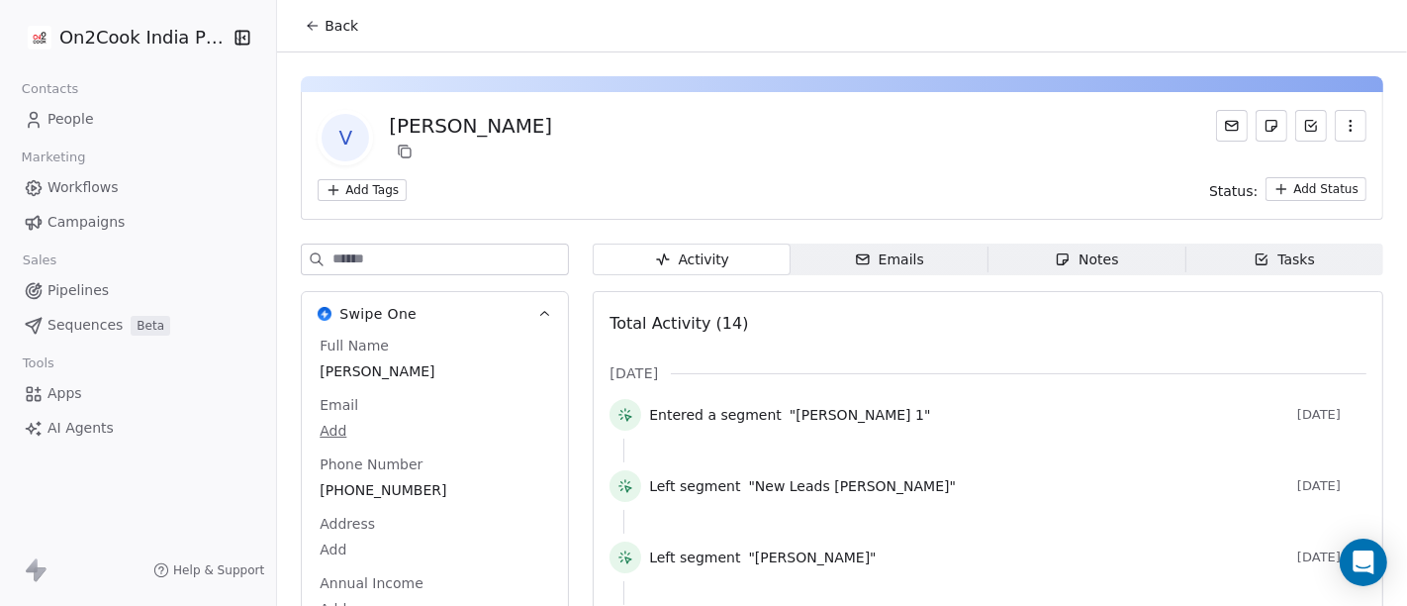
click at [301, 42] on button "Back" at bounding box center [331, 26] width 77 height 36
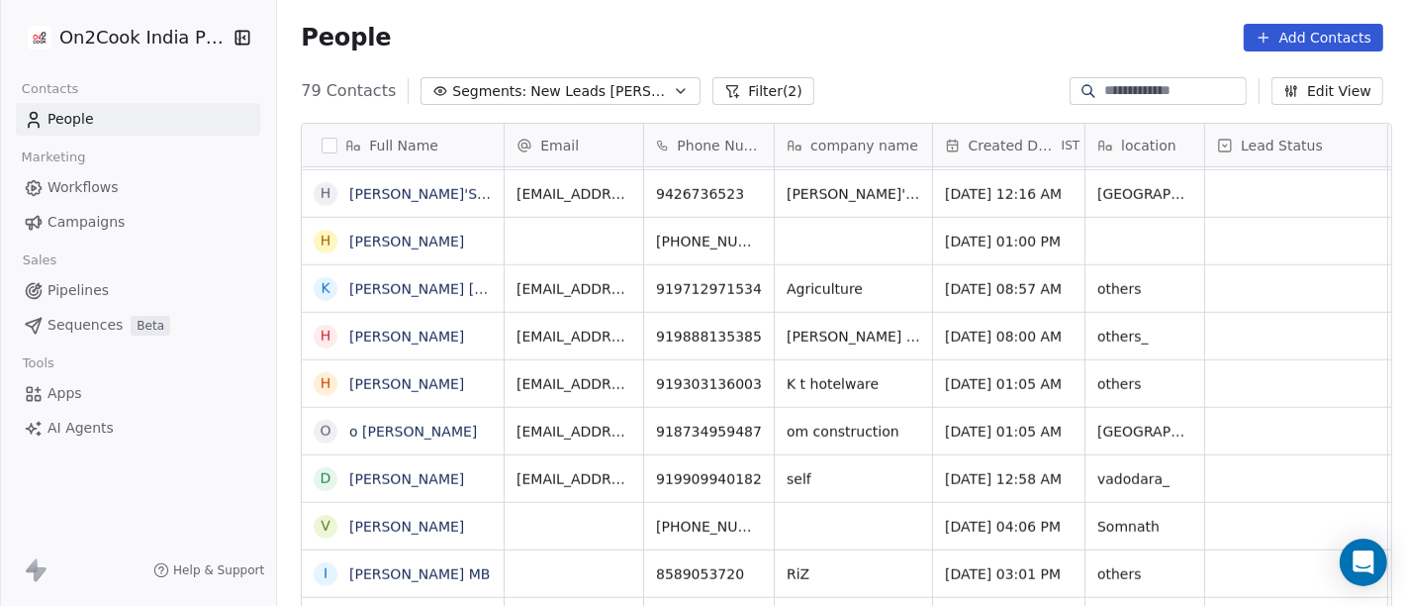
click at [536, 94] on span "New Leads [PERSON_NAME]" at bounding box center [599, 91] width 139 height 21
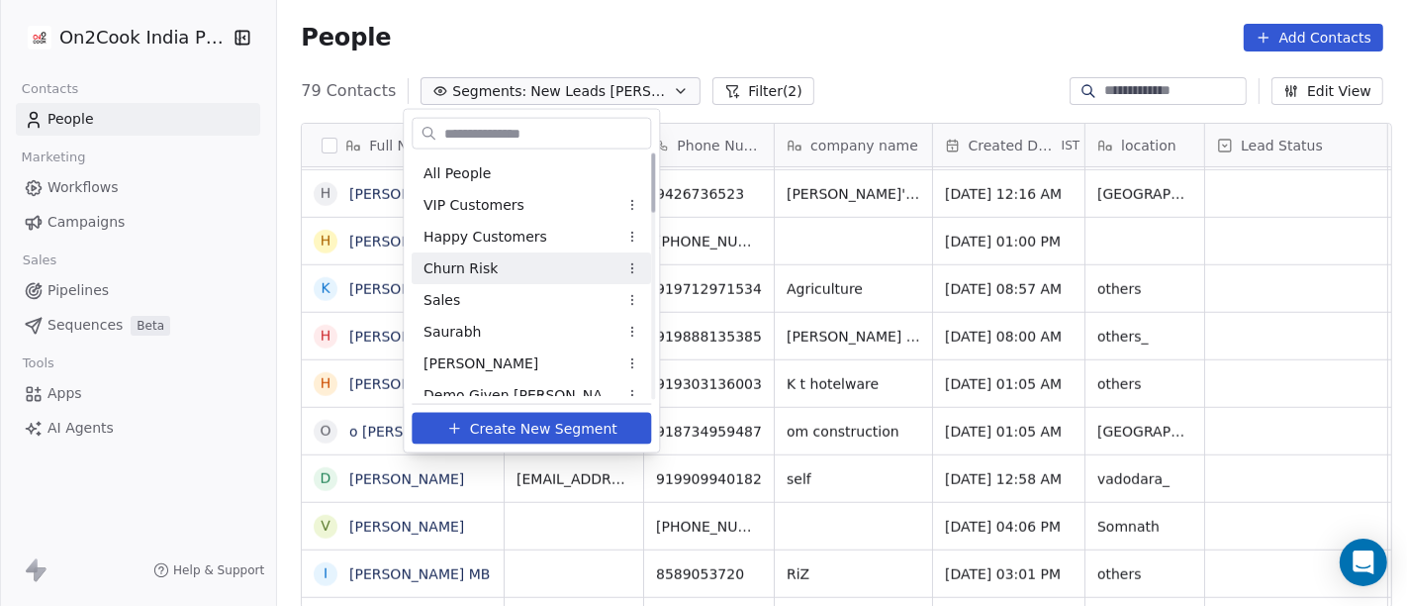
click at [902, 69] on html "On2Cook India Pvt. Ltd. Contacts People Marketing Workflows Campaigns Sales Pip…" at bounding box center [703, 303] width 1407 height 606
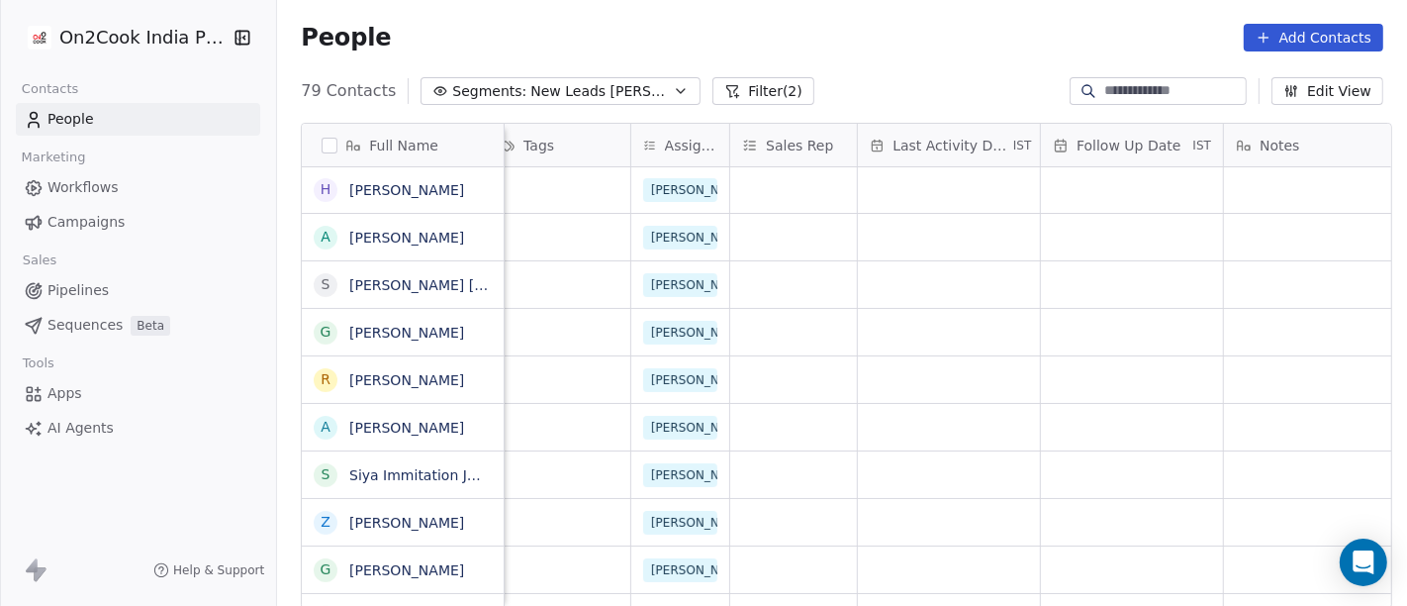
click at [713, 92] on button "Filter (2)" at bounding box center [764, 91] width 102 height 28
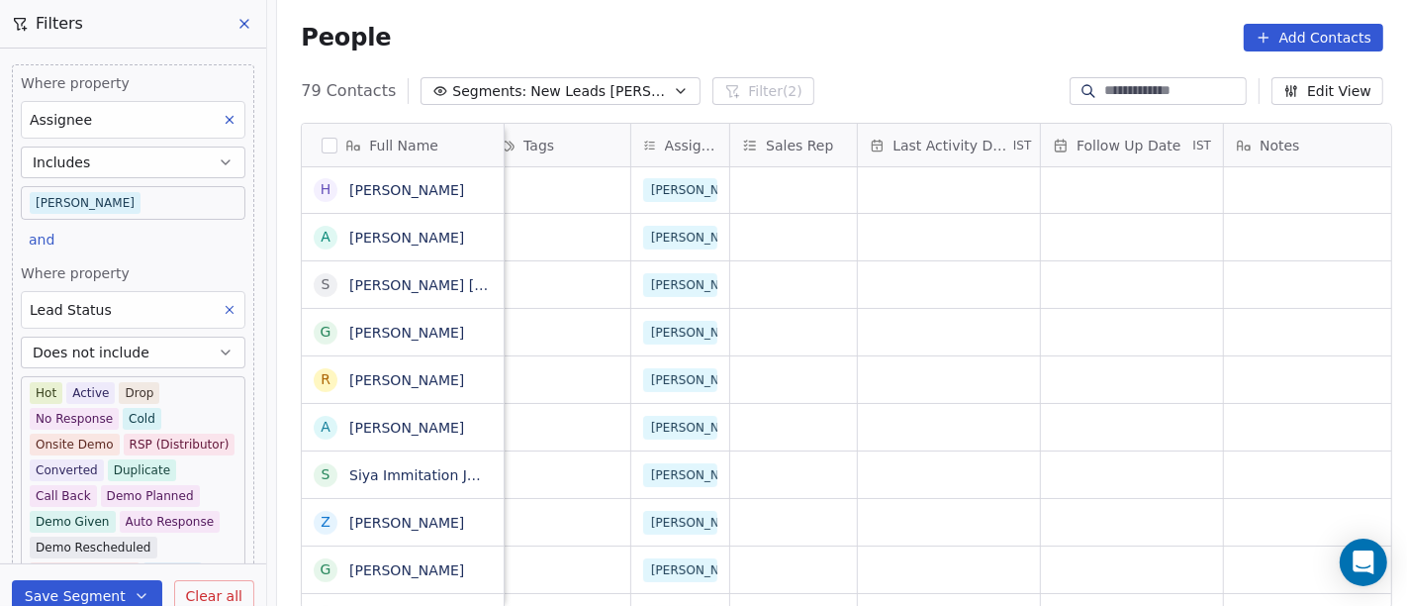
click at [125, 202] on body "On2Cook India Pvt. Ltd. Contacts People Marketing Workflows Campaigns Sales Pip…" at bounding box center [703, 303] width 1407 height 606
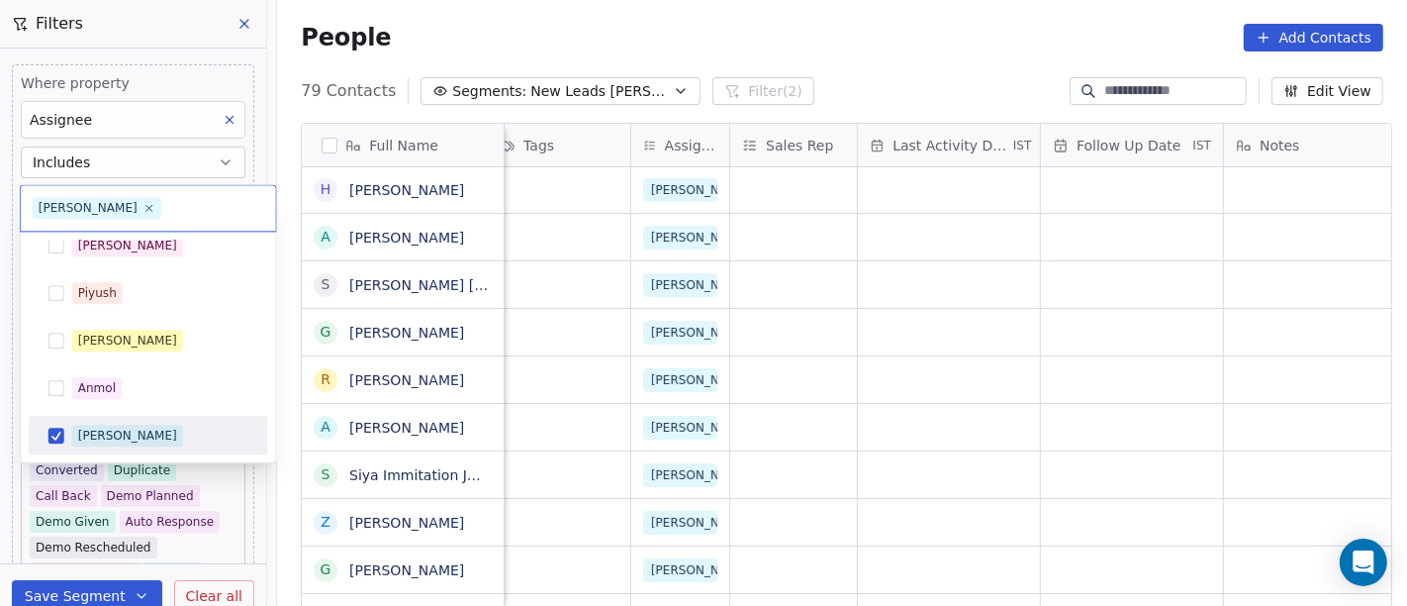
click at [104, 422] on div "[PERSON_NAME]" at bounding box center [149, 436] width 224 height 32
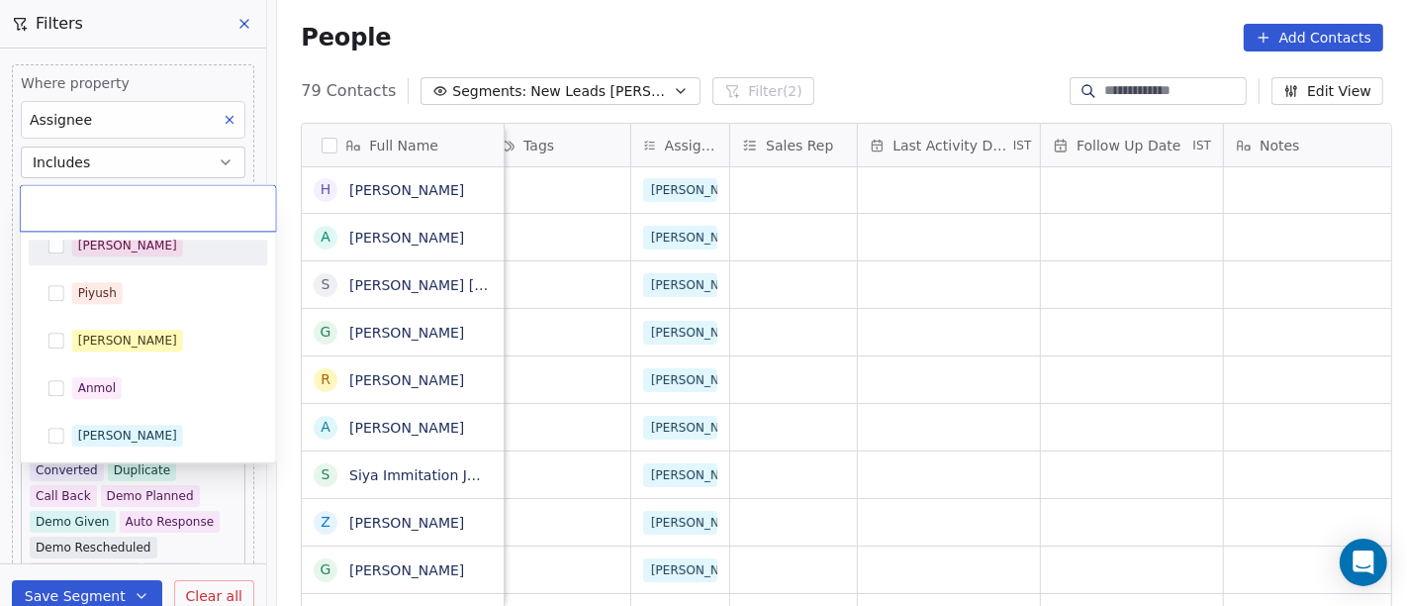
click at [100, 241] on div "[PERSON_NAME]" at bounding box center [127, 246] width 99 height 18
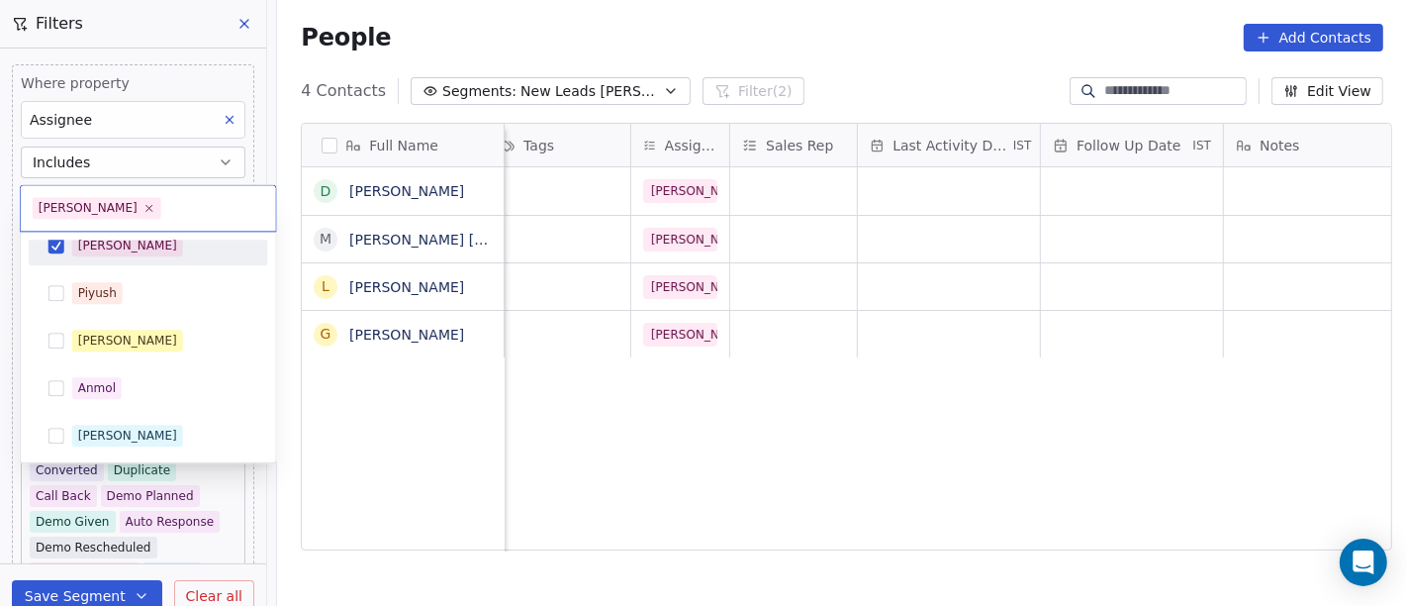
click at [783, 29] on html "On2Cook India Pvt. Ltd. Contacts People Marketing Workflows Campaigns Sales Pip…" at bounding box center [703, 303] width 1407 height 606
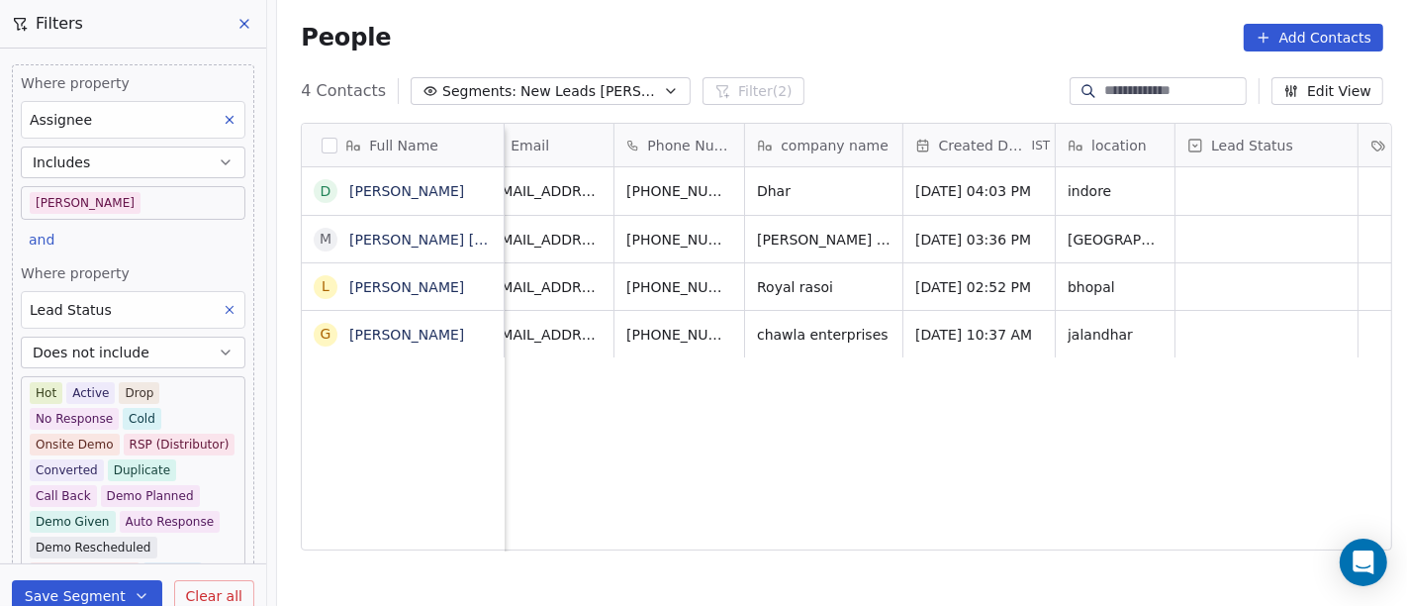
scroll to position [0, 37]
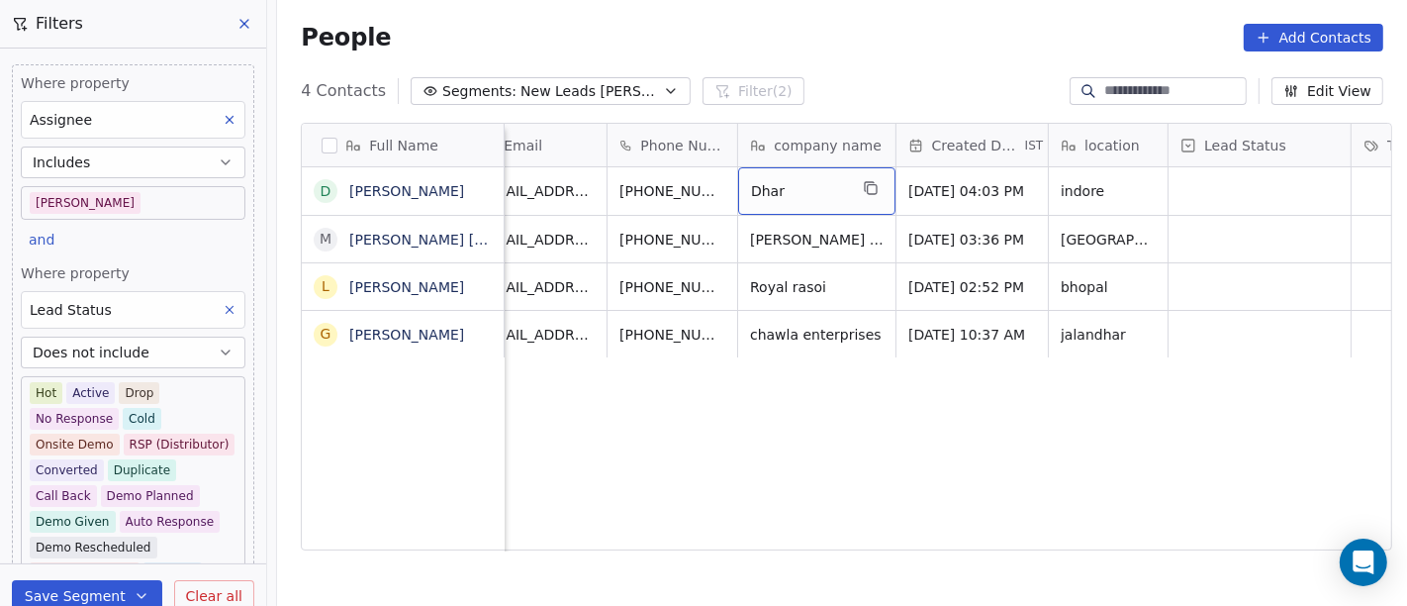
click at [802, 195] on span "Dhar" at bounding box center [799, 191] width 96 height 20
click at [802, 195] on textarea "****" at bounding box center [807, 198] width 155 height 61
type textarea "**********"
click at [923, 60] on html "On2Cook India Pvt. Ltd. Contacts People Marketing Workflows Campaigns Sales Pip…" at bounding box center [703, 303] width 1407 height 606
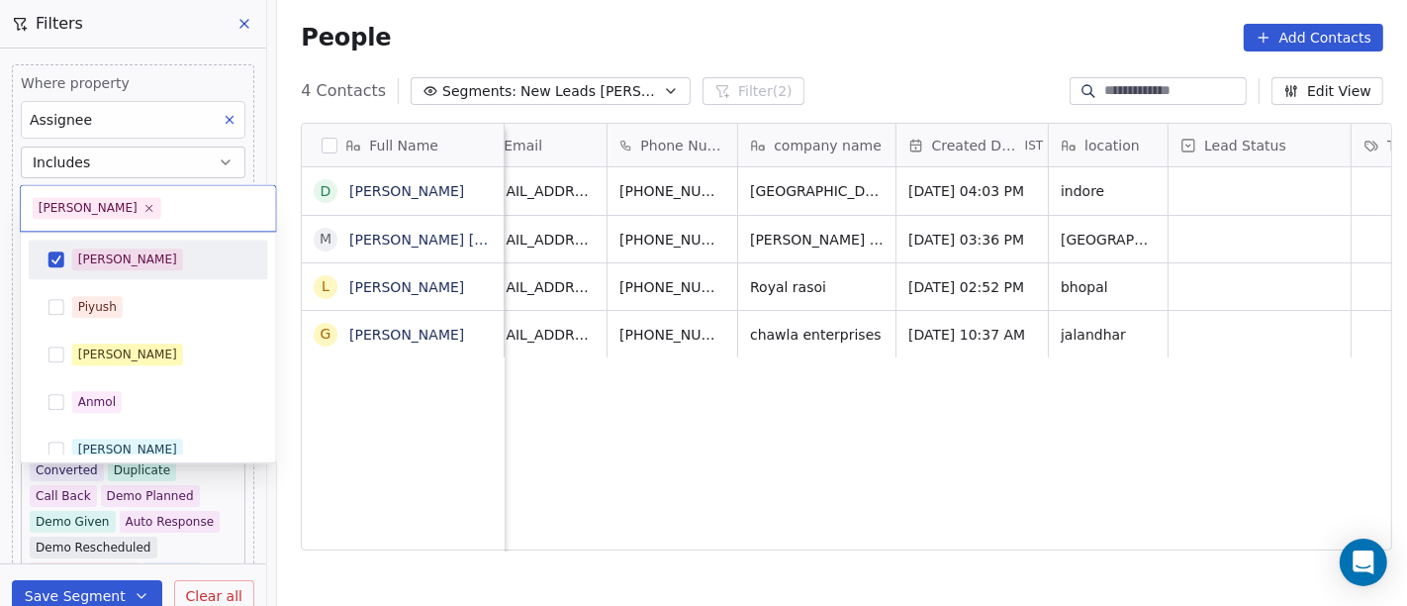
click at [171, 205] on body "On2Cook India Pvt. Ltd. Contacts People Marketing Workflows Campaigns Sales Pip…" at bounding box center [703, 303] width 1407 height 606
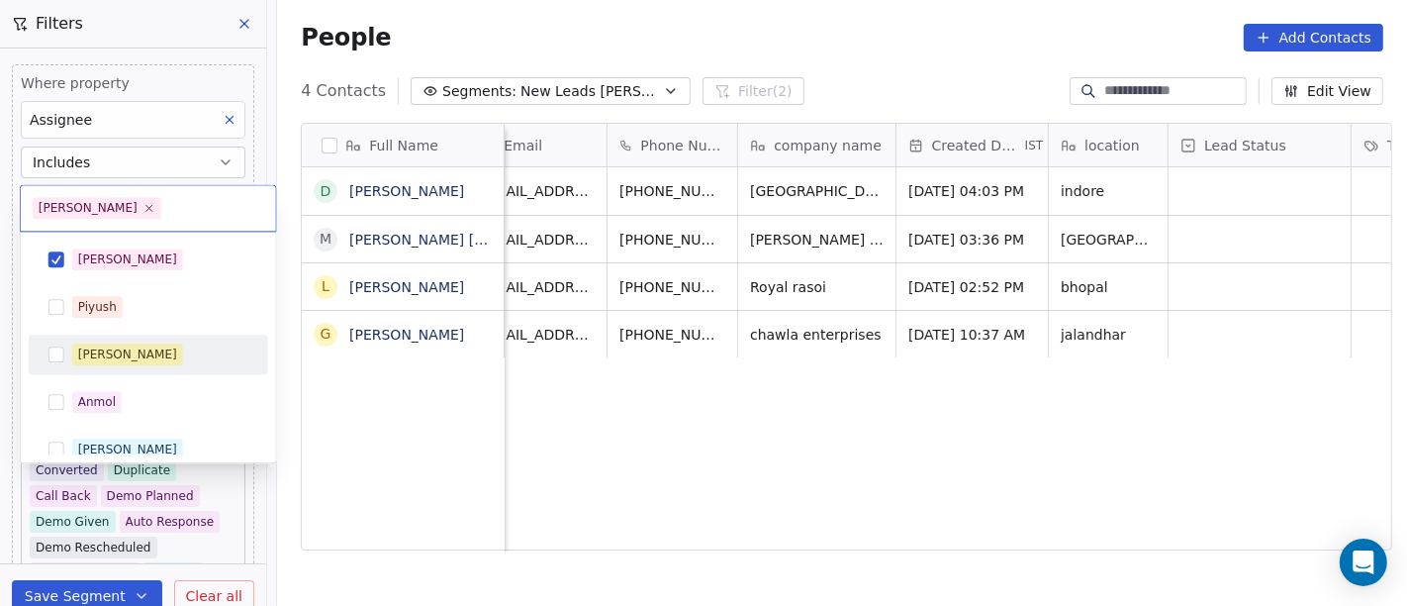
click at [146, 351] on div "[PERSON_NAME]" at bounding box center [160, 354] width 176 height 22
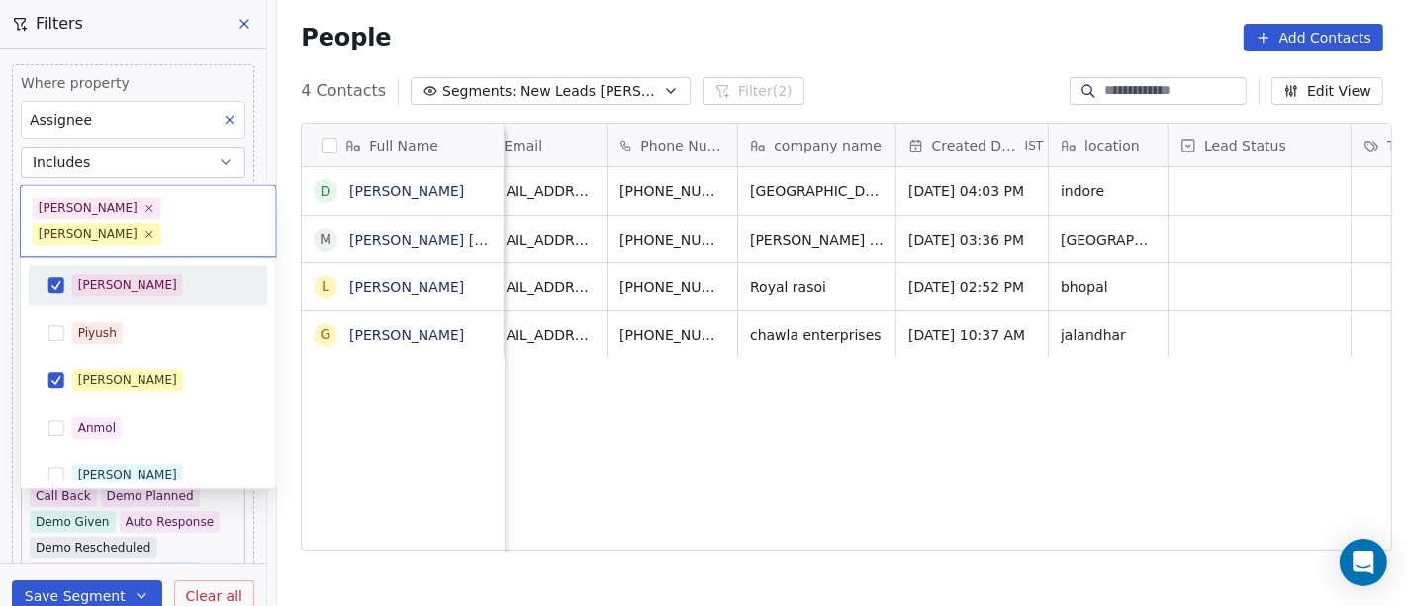
click at [153, 269] on div "[PERSON_NAME]" at bounding box center [149, 285] width 224 height 32
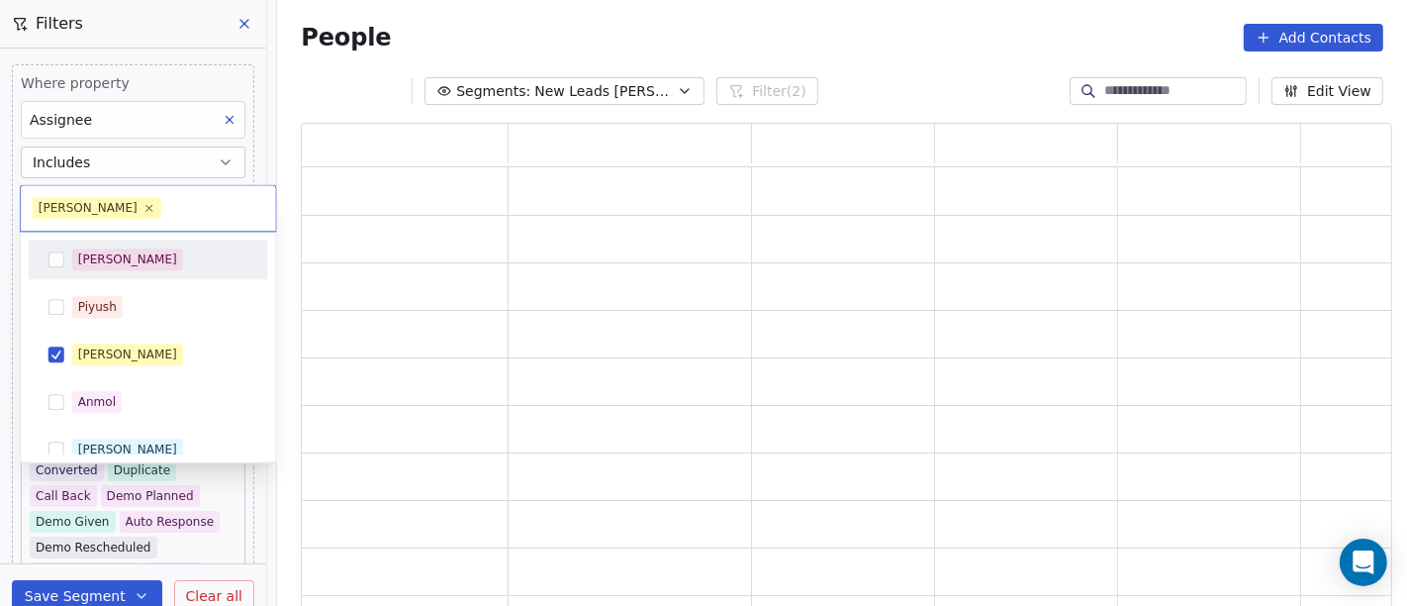
click at [577, 15] on html "On2Cook India Pvt. Ltd. Contacts People Marketing Workflows Campaigns Sales Pip…" at bounding box center [703, 303] width 1407 height 606
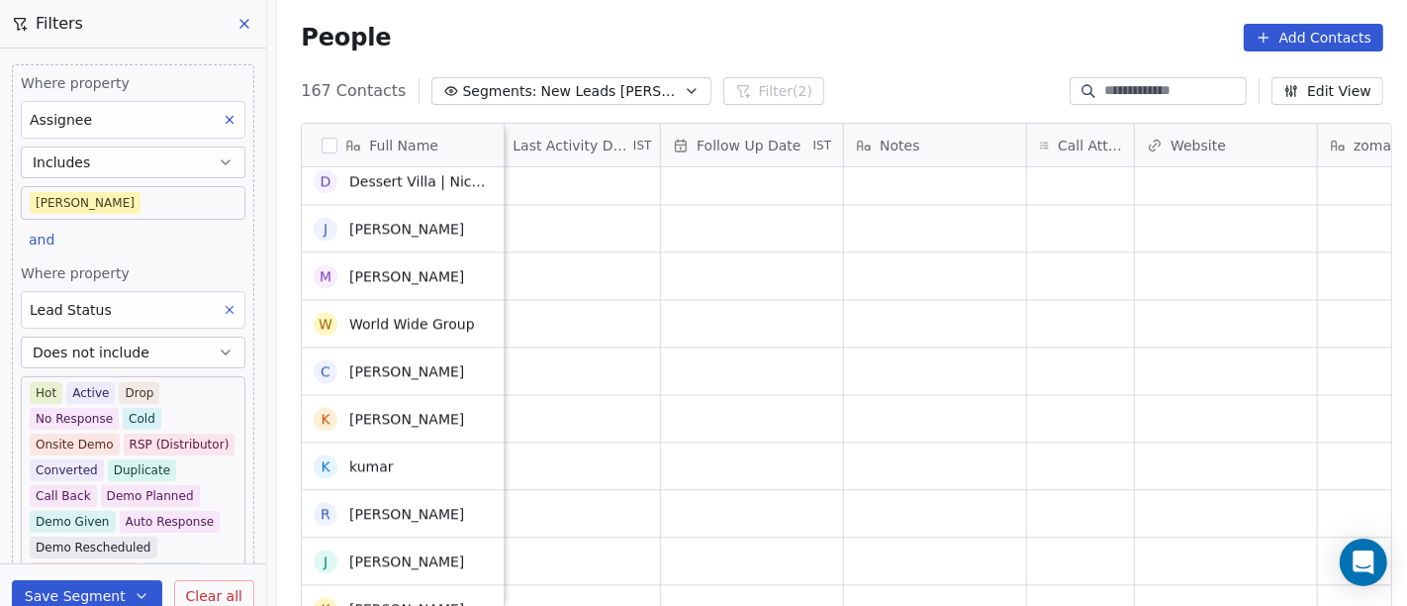
scroll to position [4127, 0]
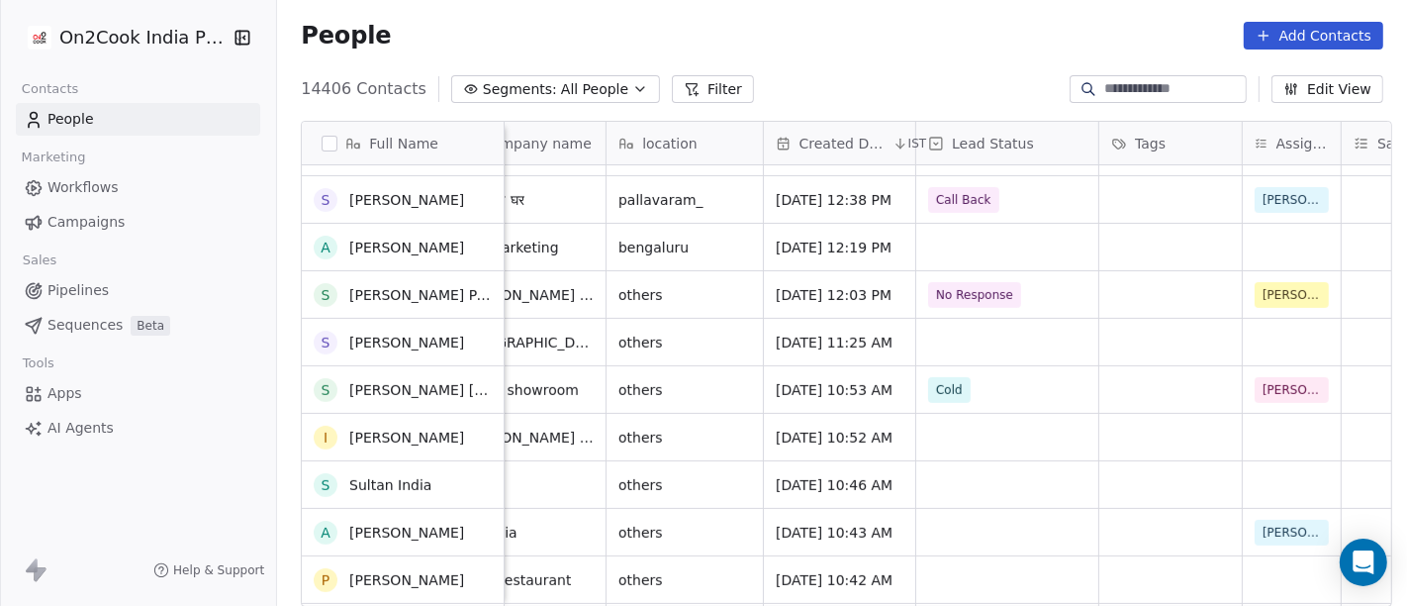
scroll to position [673, 0]
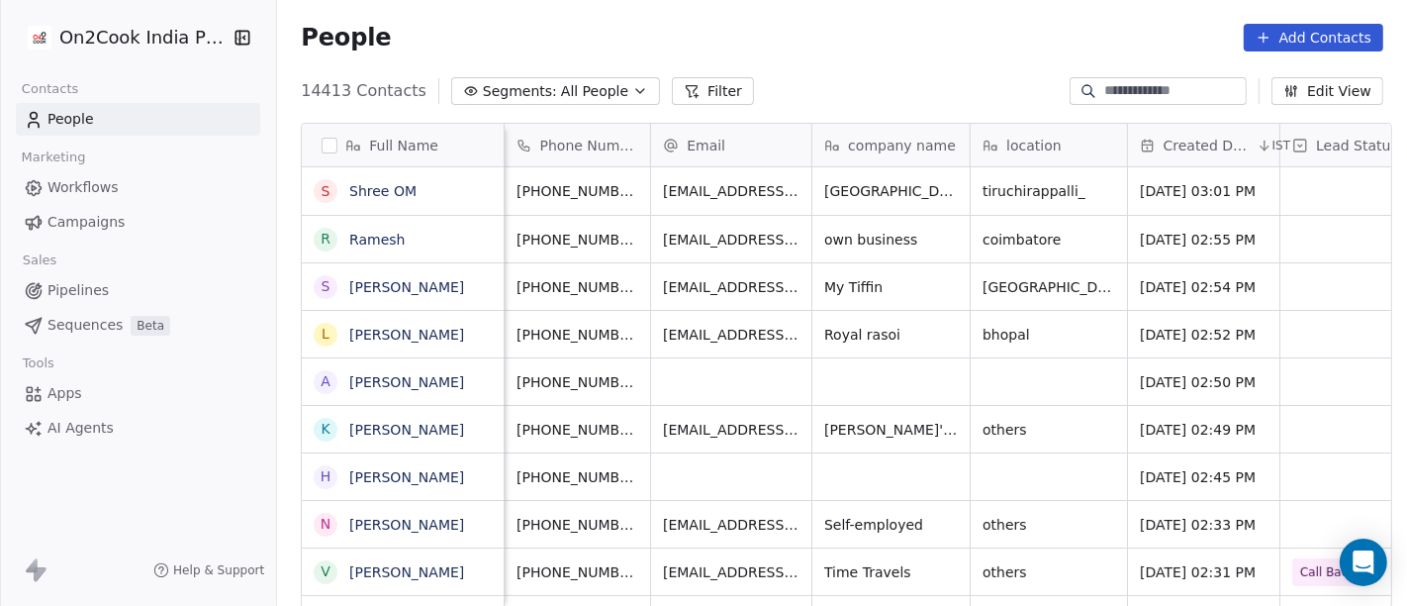
scroll to position [517, 1122]
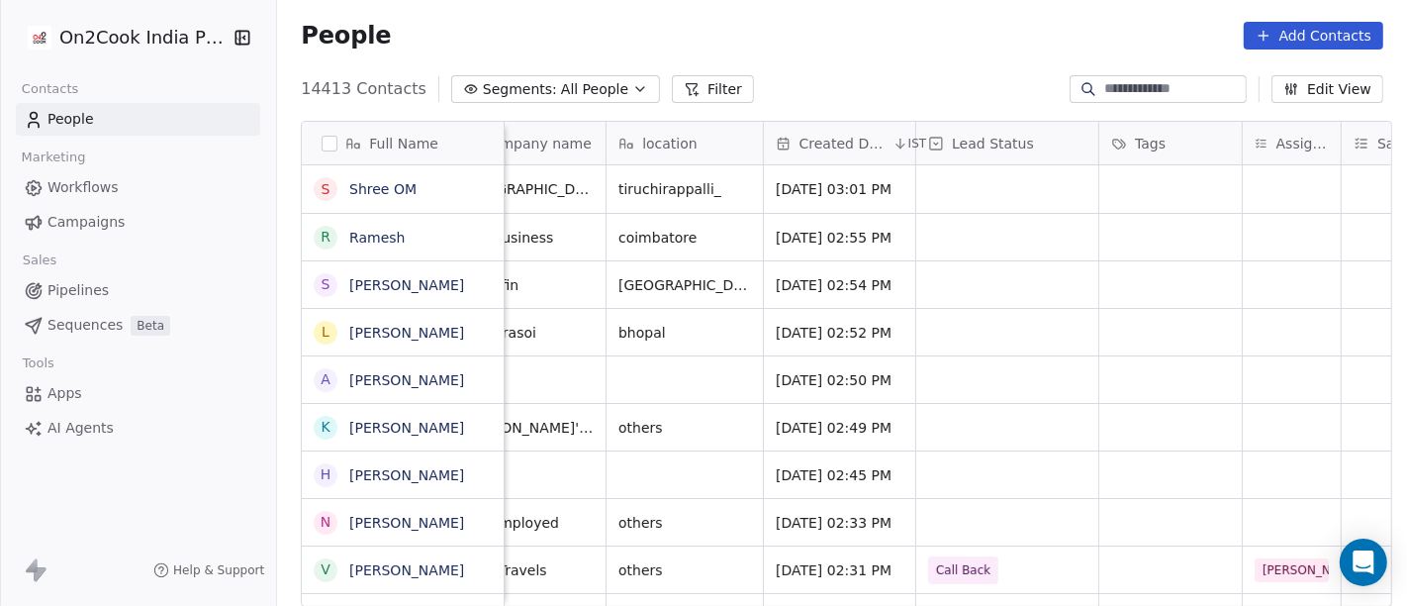
click at [1160, 79] on input at bounding box center [1174, 89] width 139 height 20
paste input "**********"
click at [1160, 79] on input "**********" at bounding box center [1174, 89] width 139 height 20
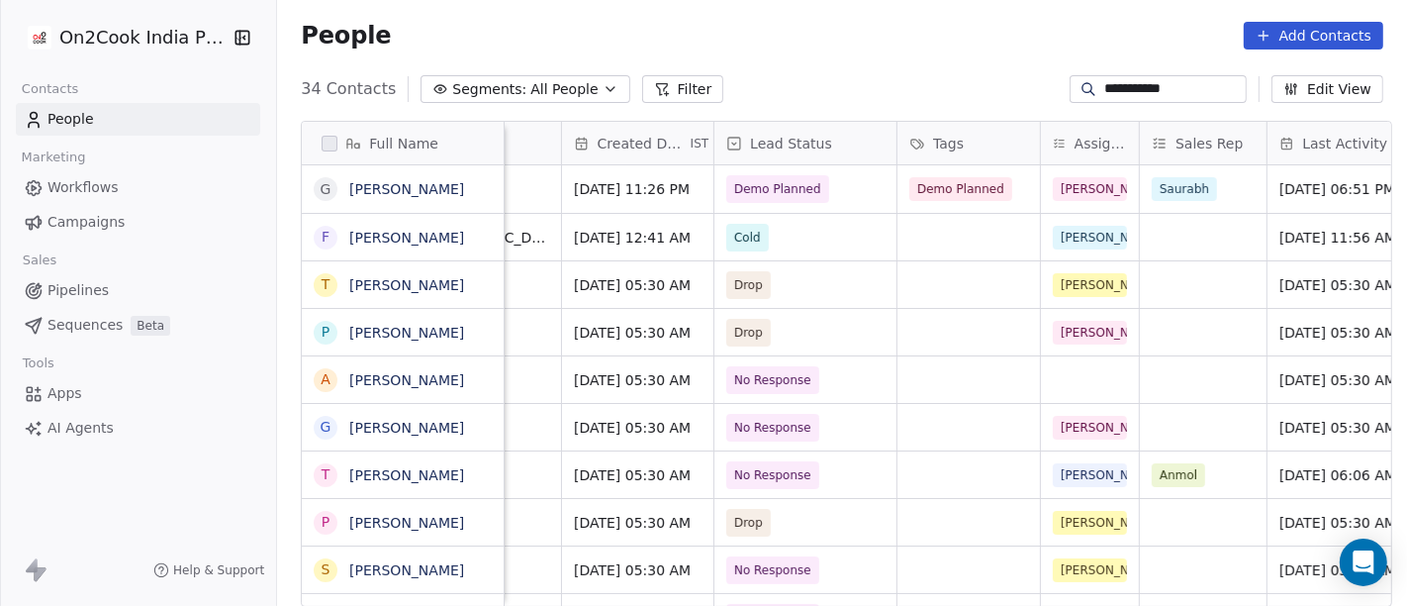
scroll to position [0, 588]
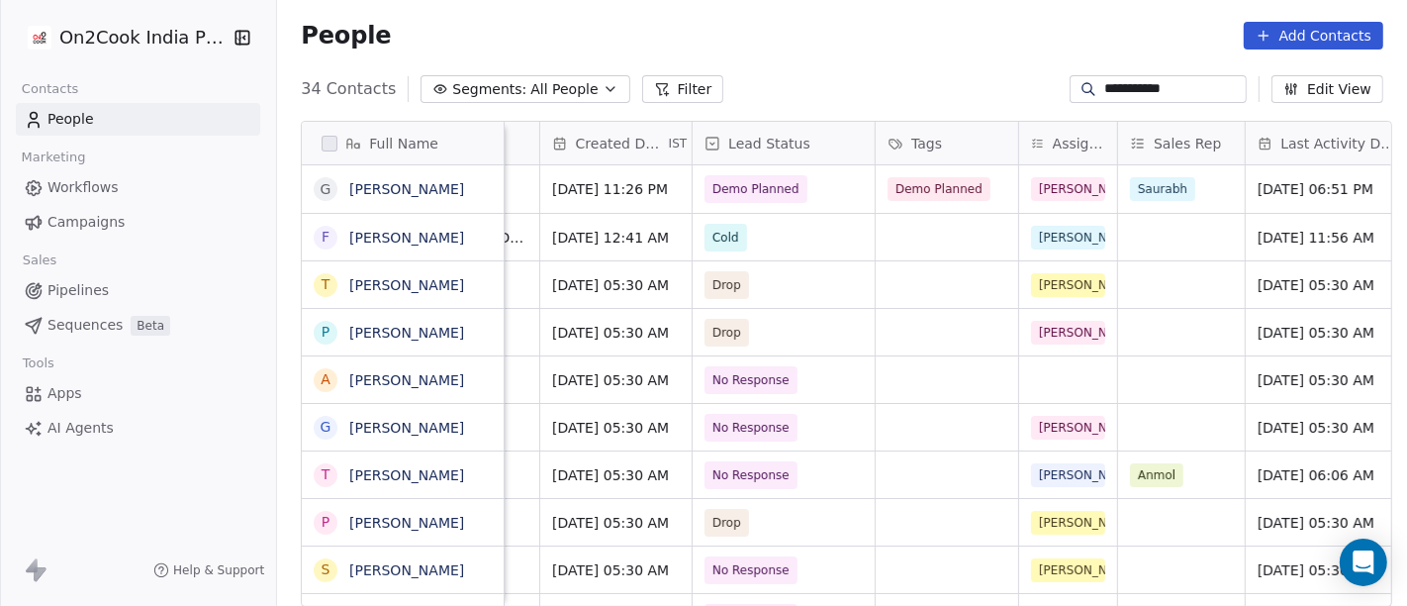
type input "**********"
click at [793, 179] on span "Demo Planned" at bounding box center [766, 189] width 121 height 28
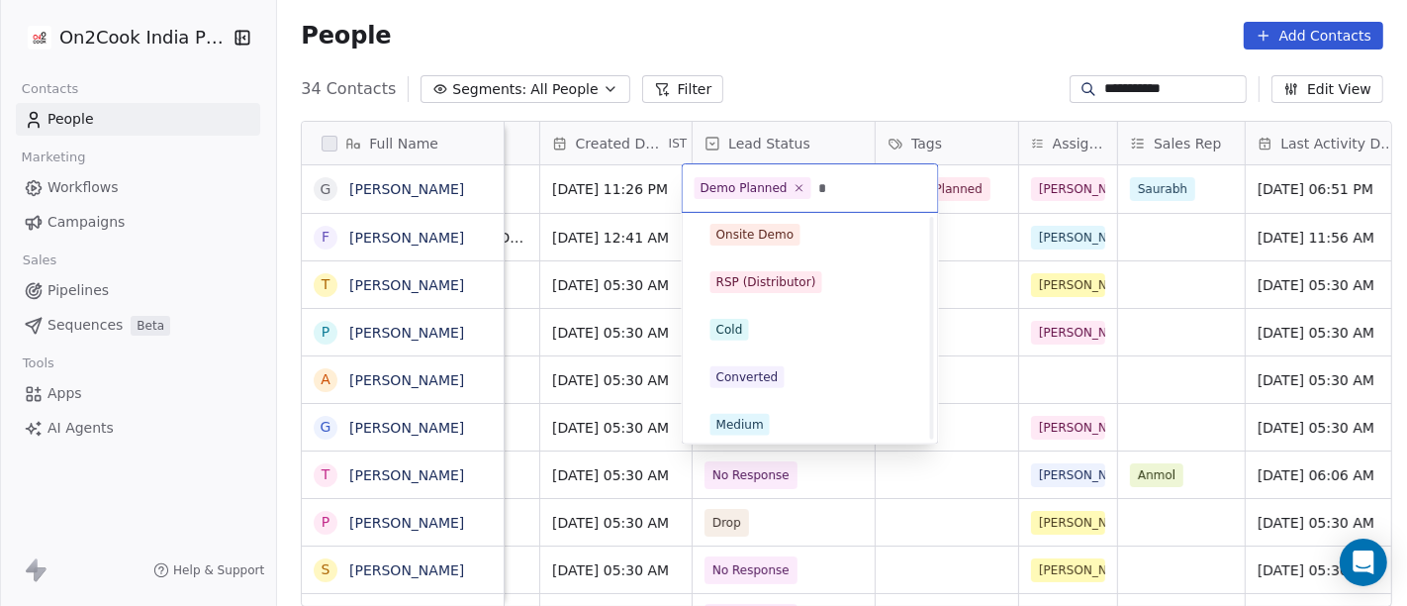
scroll to position [55, 0]
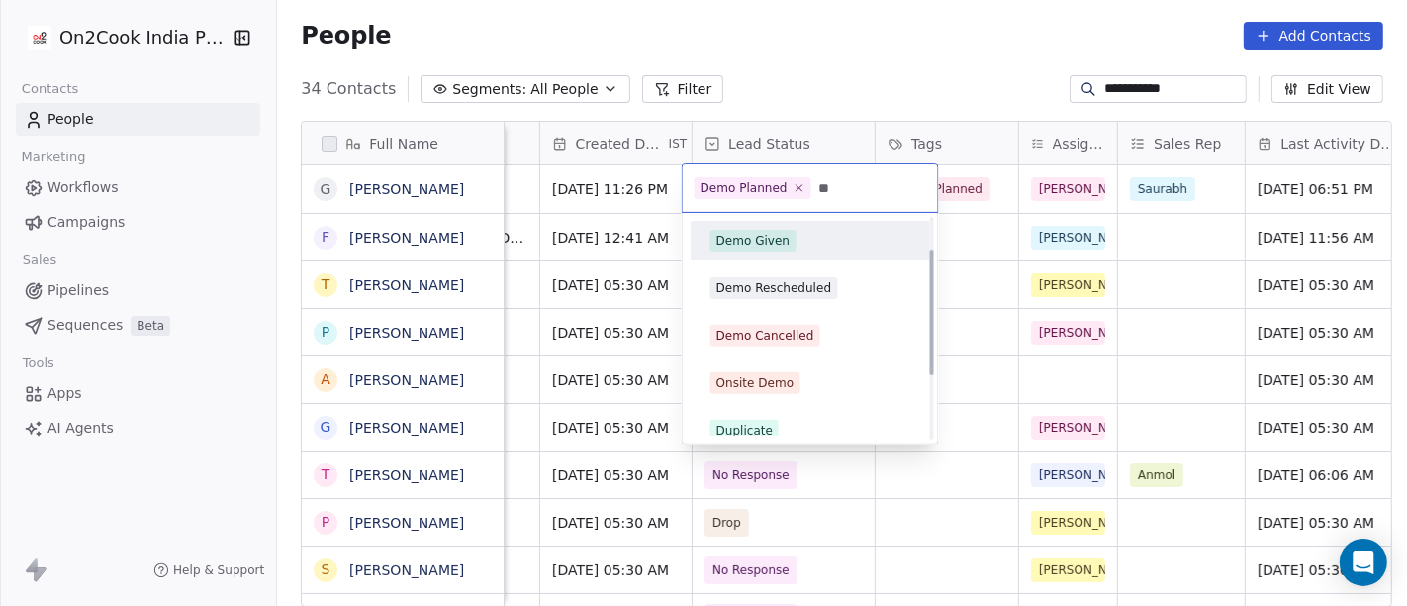
type input "**"
click at [743, 230] on span "Demo Given" at bounding box center [754, 241] width 86 height 22
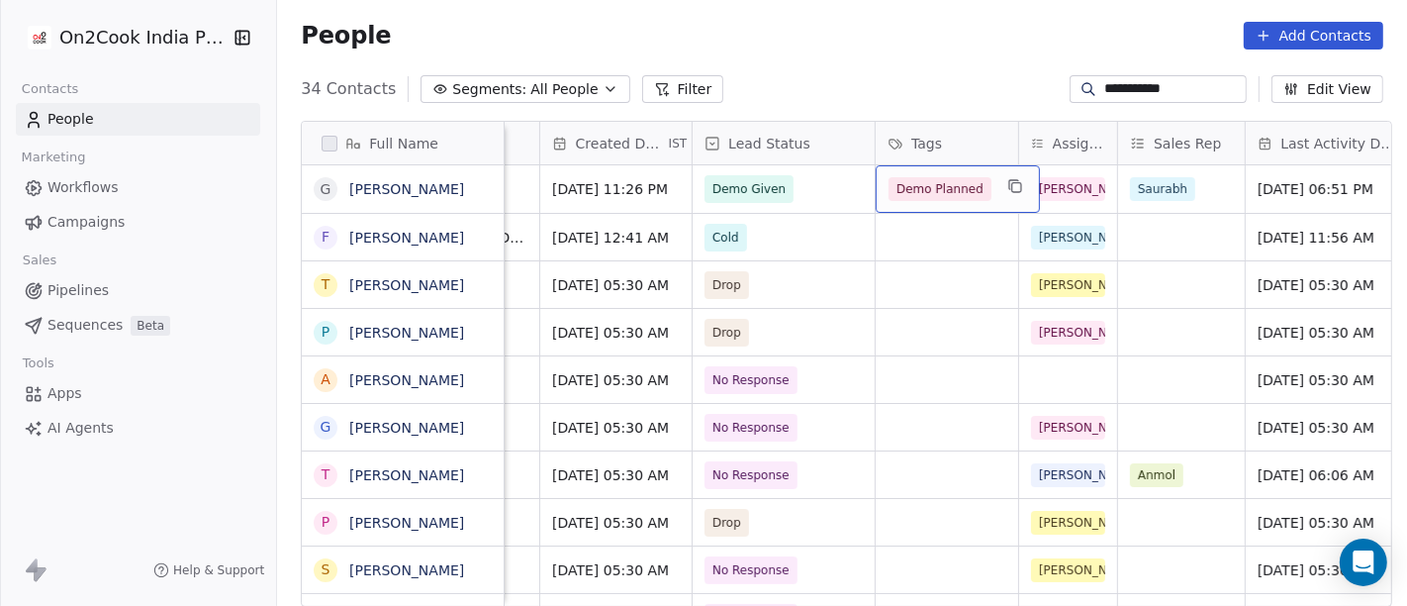
click at [955, 177] on span "Demo Planned" at bounding box center [940, 189] width 103 height 24
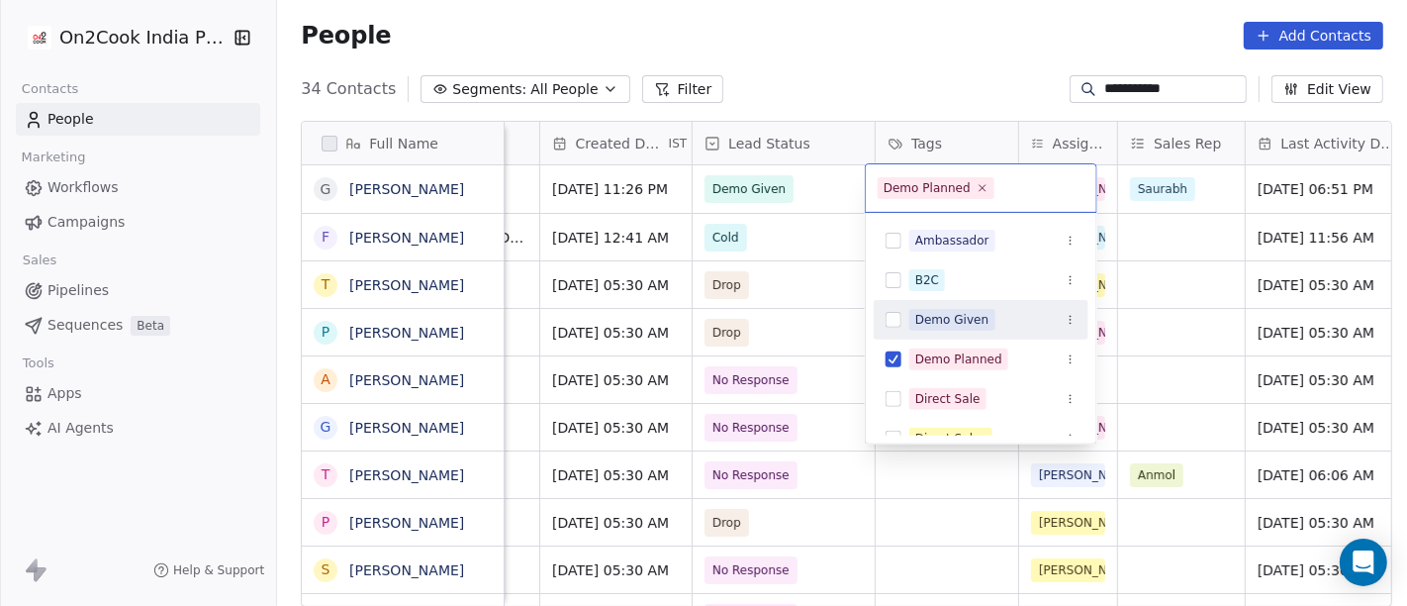
click at [955, 320] on div "Demo Given" at bounding box center [952, 320] width 74 height 18
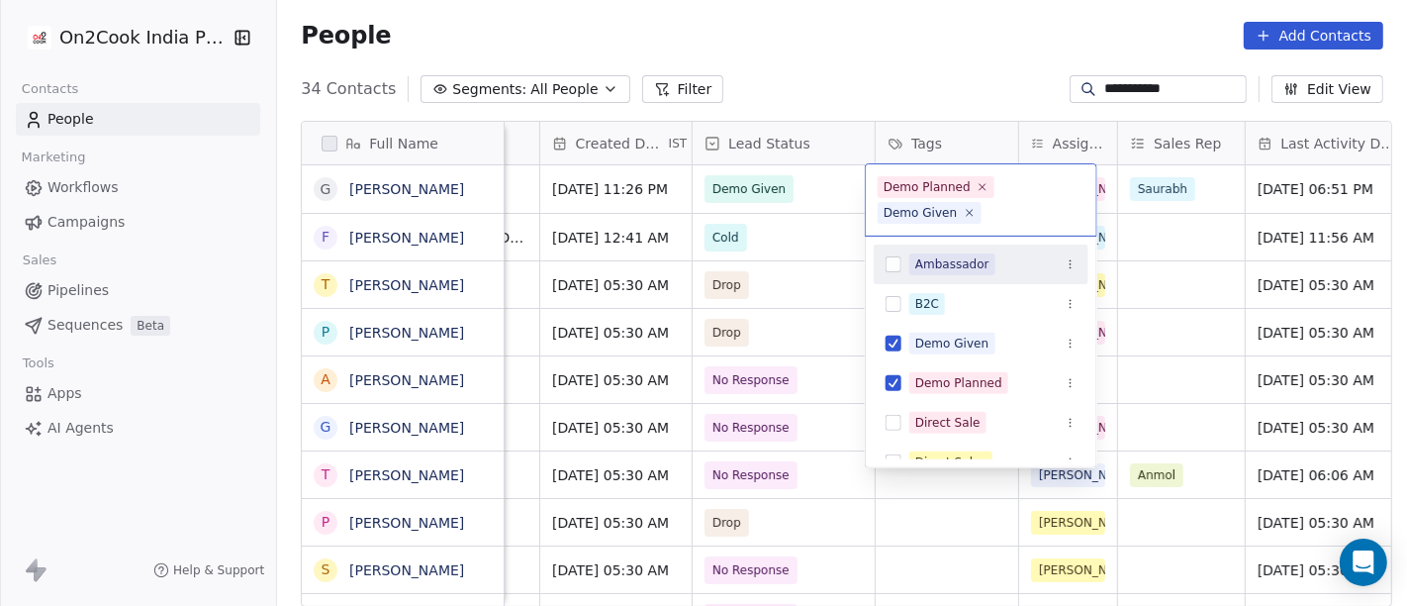
click at [876, 47] on html "**********" at bounding box center [703, 303] width 1407 height 606
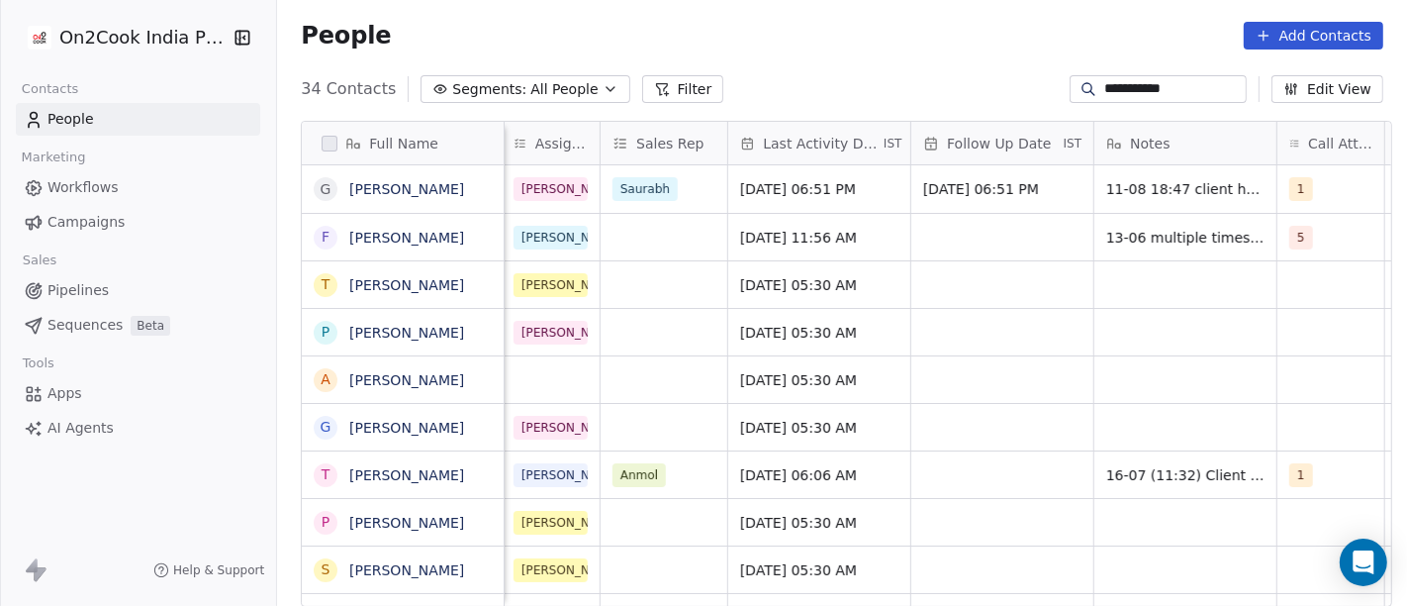
scroll to position [0, 1106]
click at [833, 199] on div "Aug 11, 2025 06:51 PM" at bounding box center [819, 189] width 182 height 48
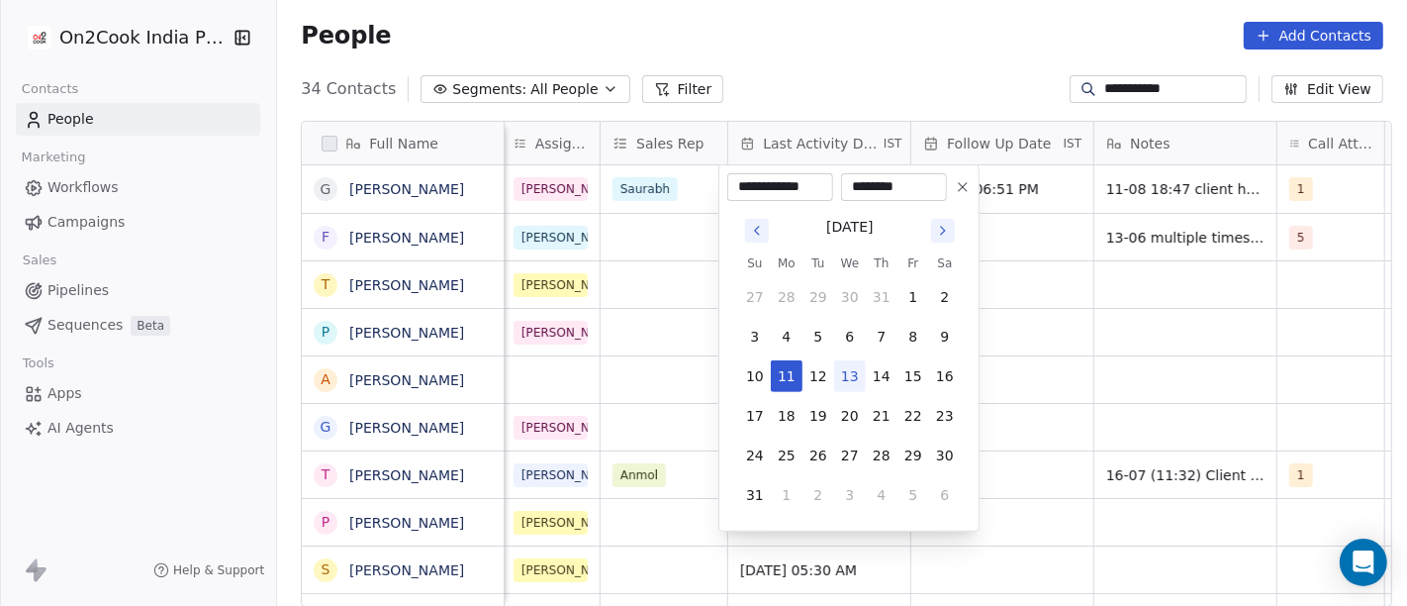
click at [851, 360] on button "13" at bounding box center [850, 376] width 32 height 32
type input "**********"
click at [891, 58] on html "**********" at bounding box center [703, 303] width 1407 height 606
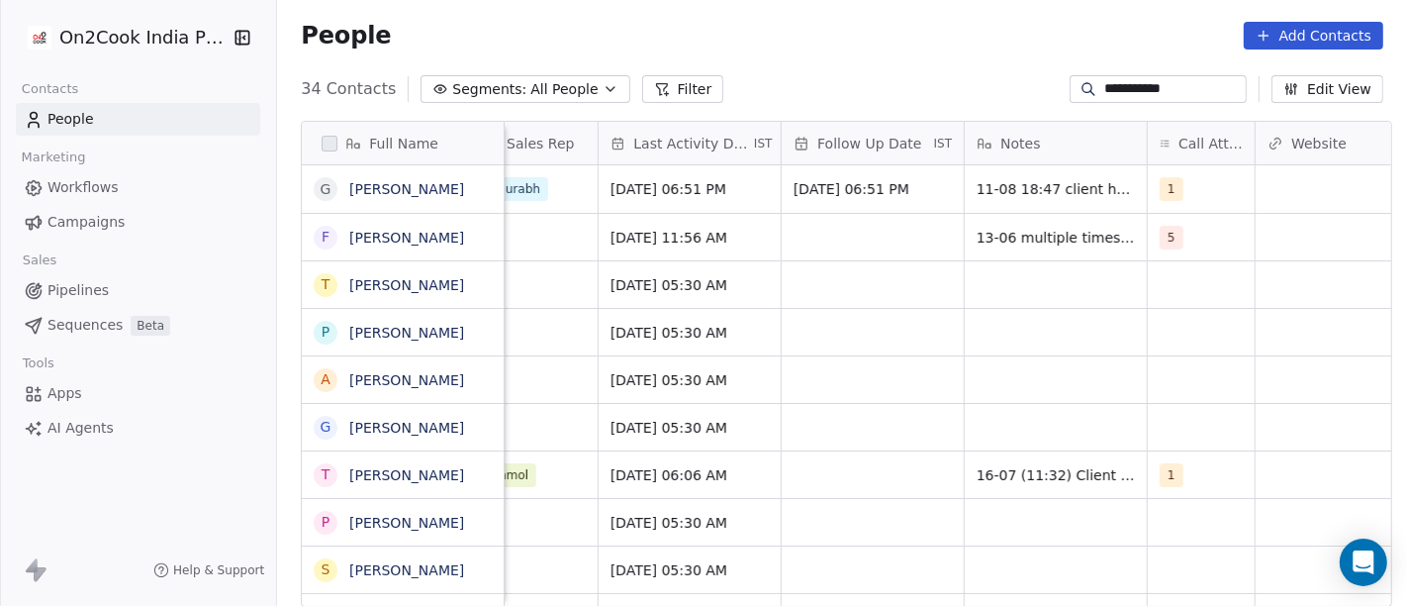
scroll to position [0, 1242]
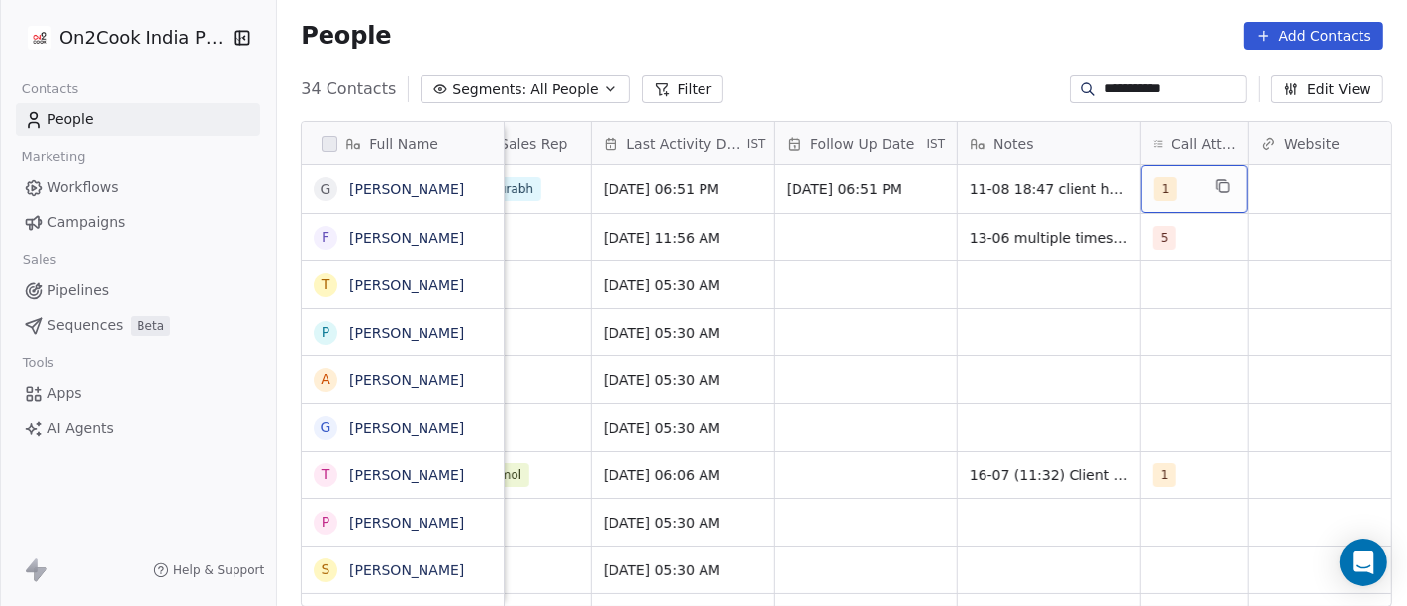
click at [1176, 188] on div "1" at bounding box center [1177, 189] width 46 height 24
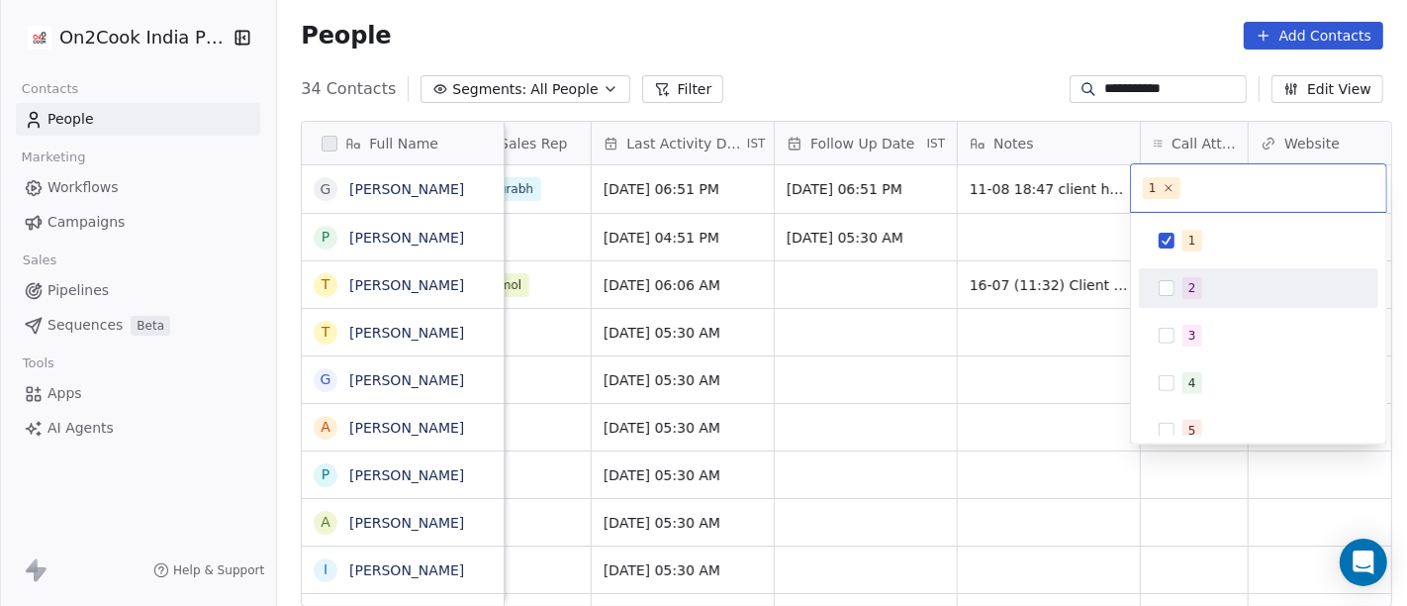
click at [1190, 295] on div "2" at bounding box center [1193, 288] width 8 height 18
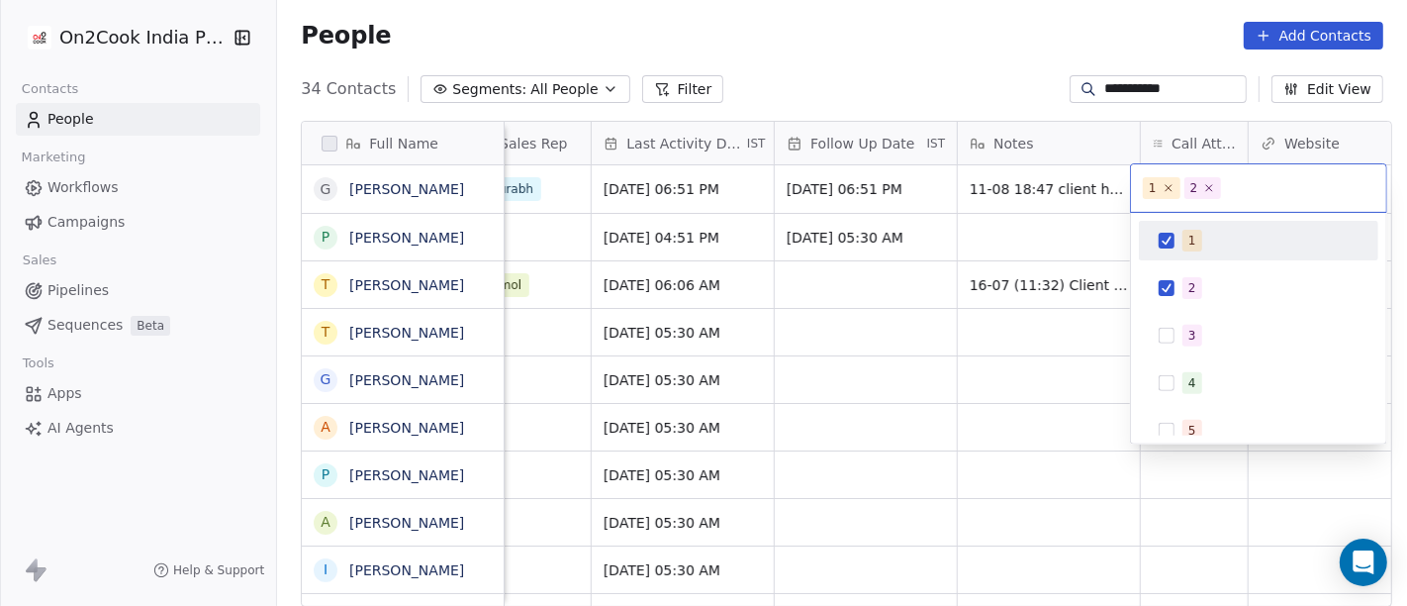
click at [1179, 252] on div "1" at bounding box center [1259, 241] width 224 height 32
drag, startPoint x: 930, startPoint y: 38, endPoint x: 967, endPoint y: 116, distance: 86.3
click at [930, 37] on html "**********" at bounding box center [703, 303] width 1407 height 606
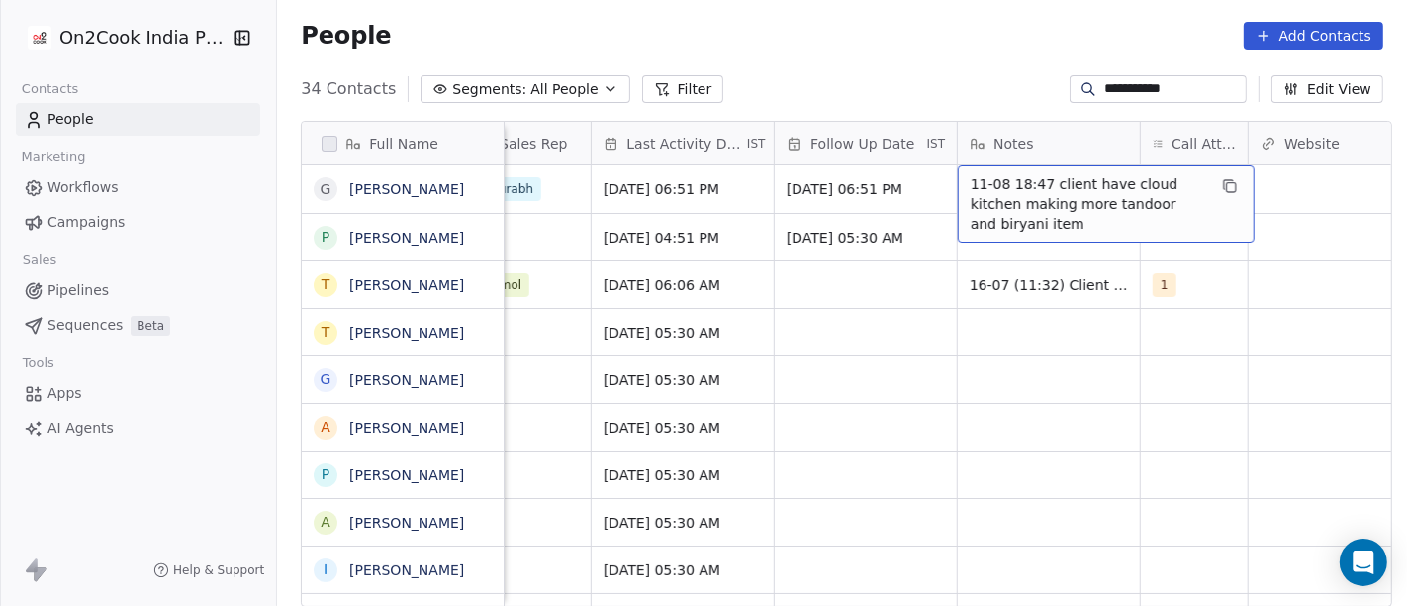
click at [1075, 195] on span "11-08 18:47 client have cloud kitchen making more tandoor and biryani item" at bounding box center [1089, 203] width 236 height 59
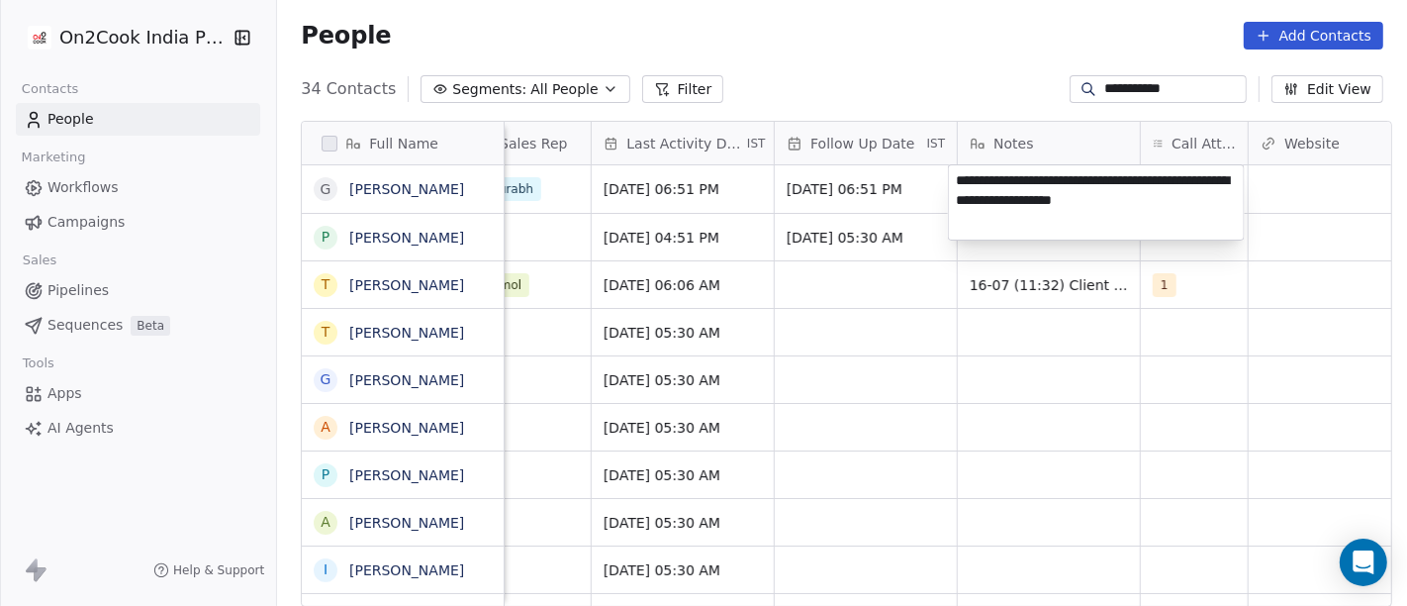
click at [938, 102] on html "**********" at bounding box center [703, 303] width 1407 height 606
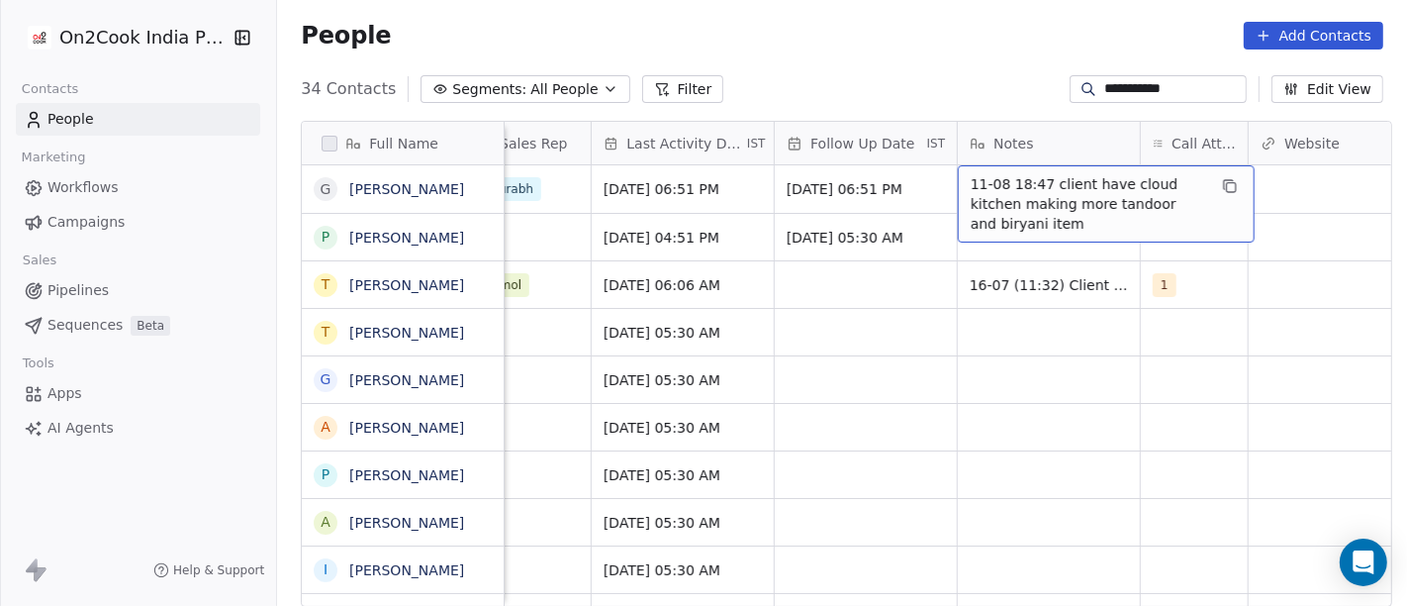
click at [1034, 175] on span "11-08 18:47 client have cloud kitchen making more tandoor and biryani item" at bounding box center [1089, 203] width 236 height 59
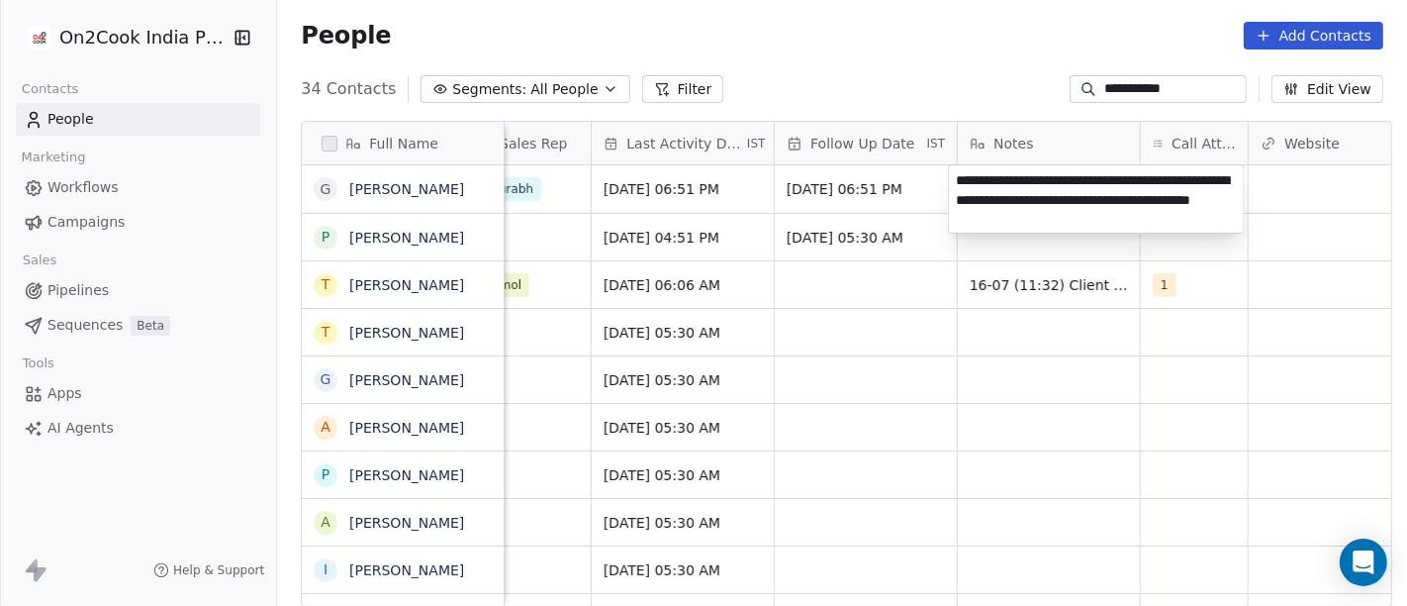
type textarea "**********"
click at [1091, 412] on html "**********" at bounding box center [703, 303] width 1407 height 606
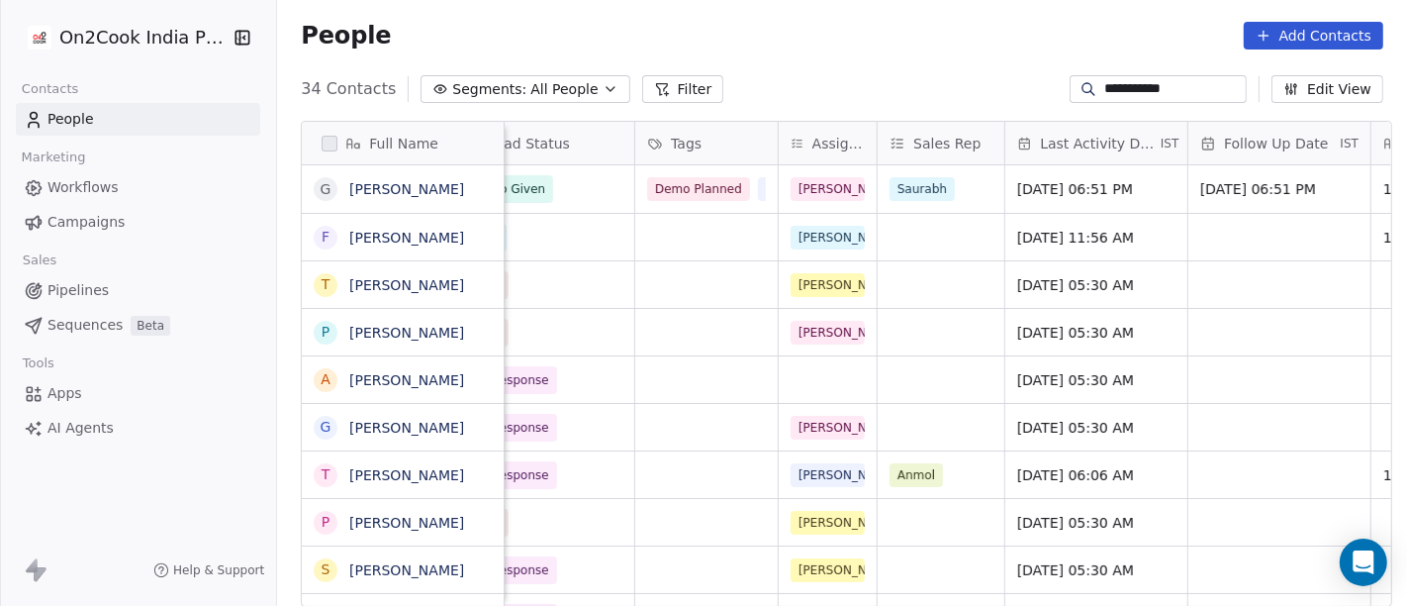
scroll to position [0, 825]
click at [1133, 96] on input "**********" at bounding box center [1174, 89] width 139 height 20
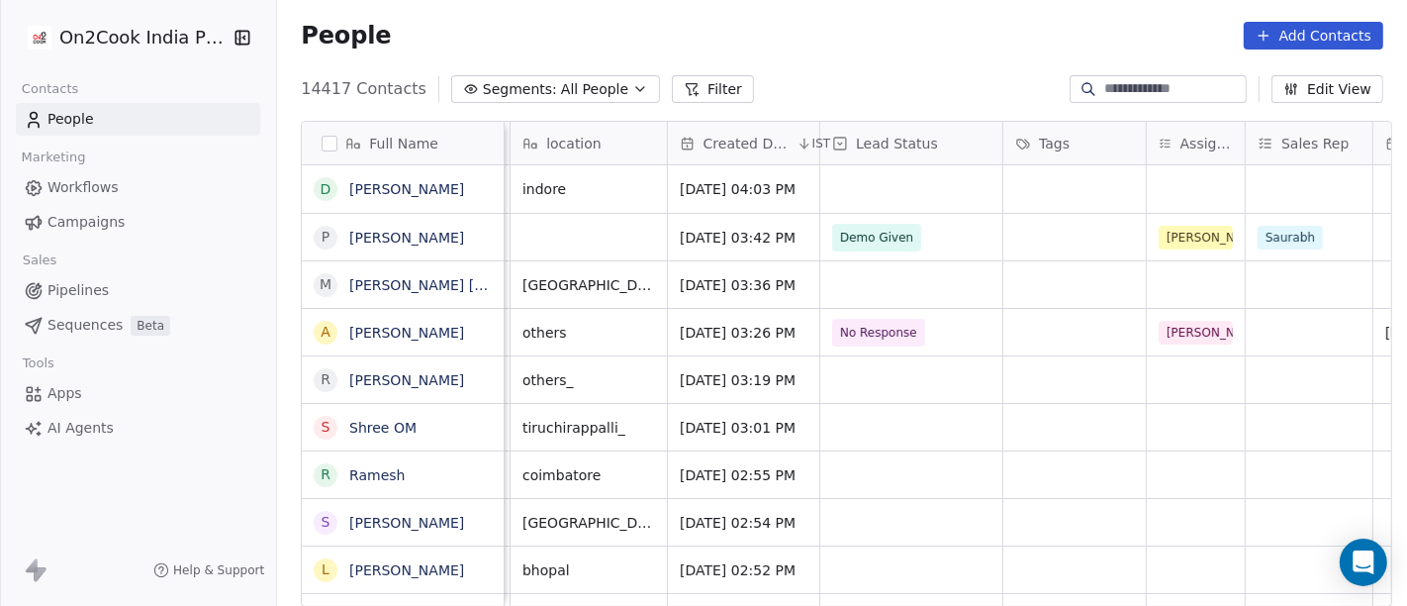
scroll to position [0, 424]
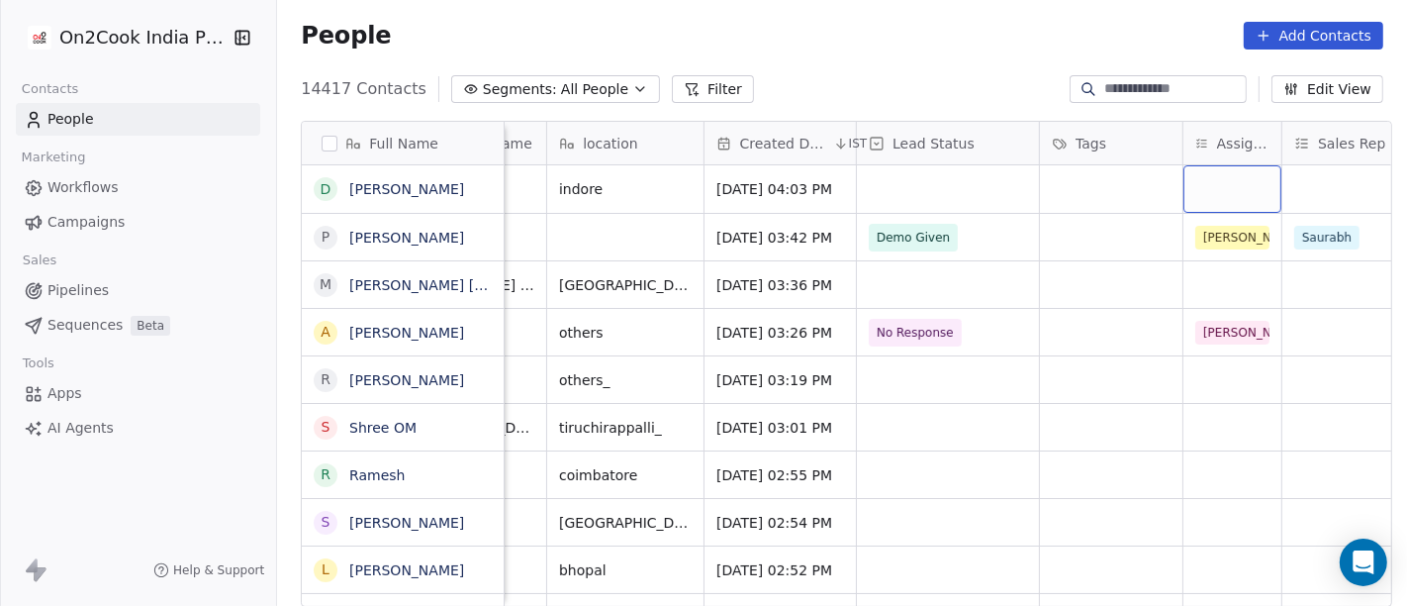
click at [1221, 176] on div "grid" at bounding box center [1233, 189] width 98 height 48
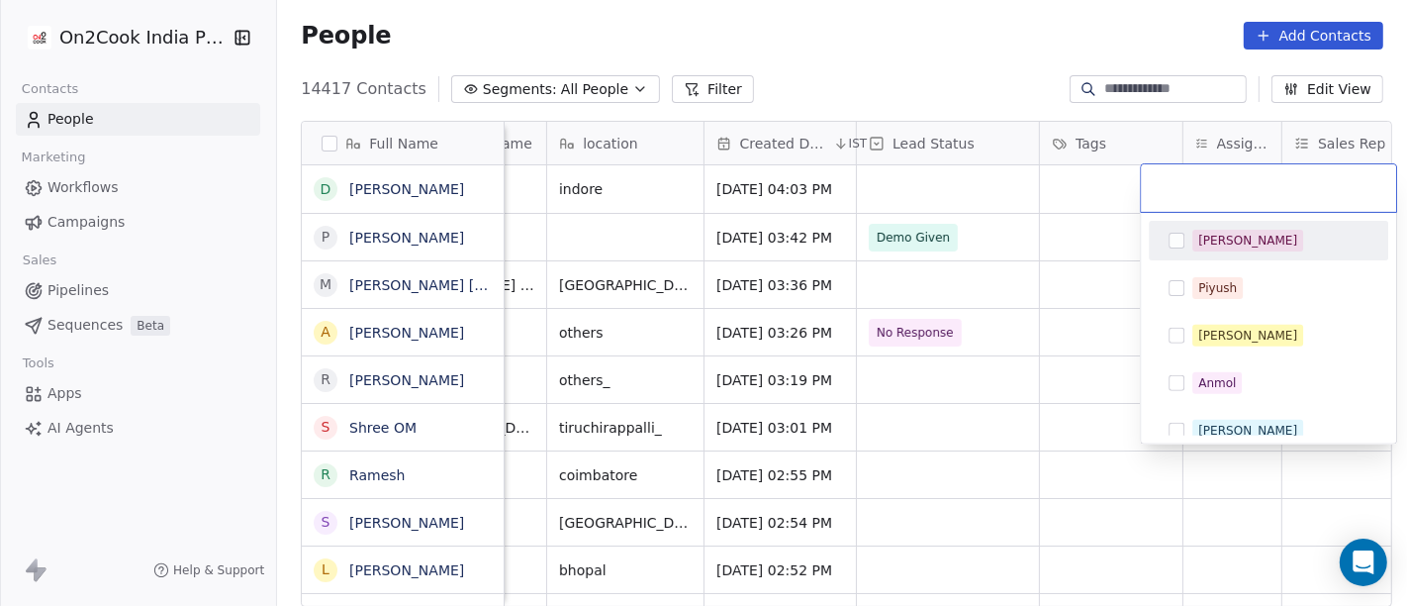
click at [1227, 239] on div "[PERSON_NAME]" at bounding box center [1248, 241] width 99 height 18
click at [1008, 90] on html "On2Cook India Pvt. Ltd. Contacts People Marketing Workflows Campaigns Sales Pip…" at bounding box center [703, 303] width 1407 height 606
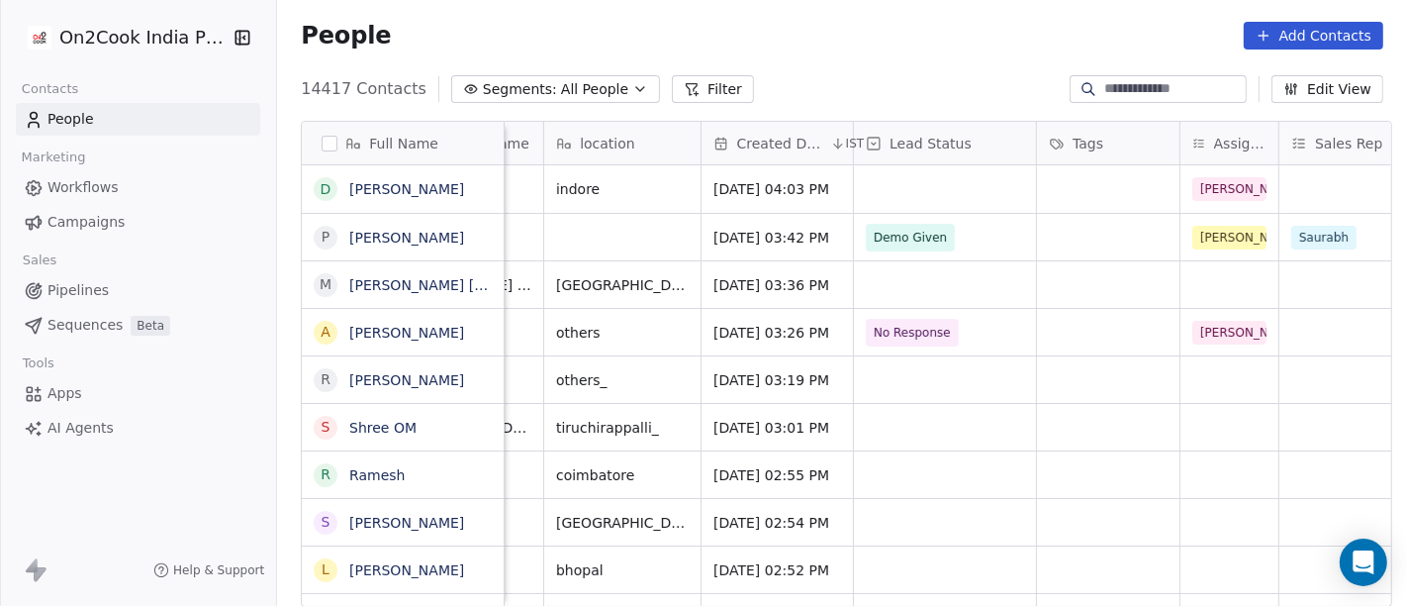
scroll to position [0, 428]
click at [1227, 288] on div "grid" at bounding box center [1229, 284] width 98 height 47
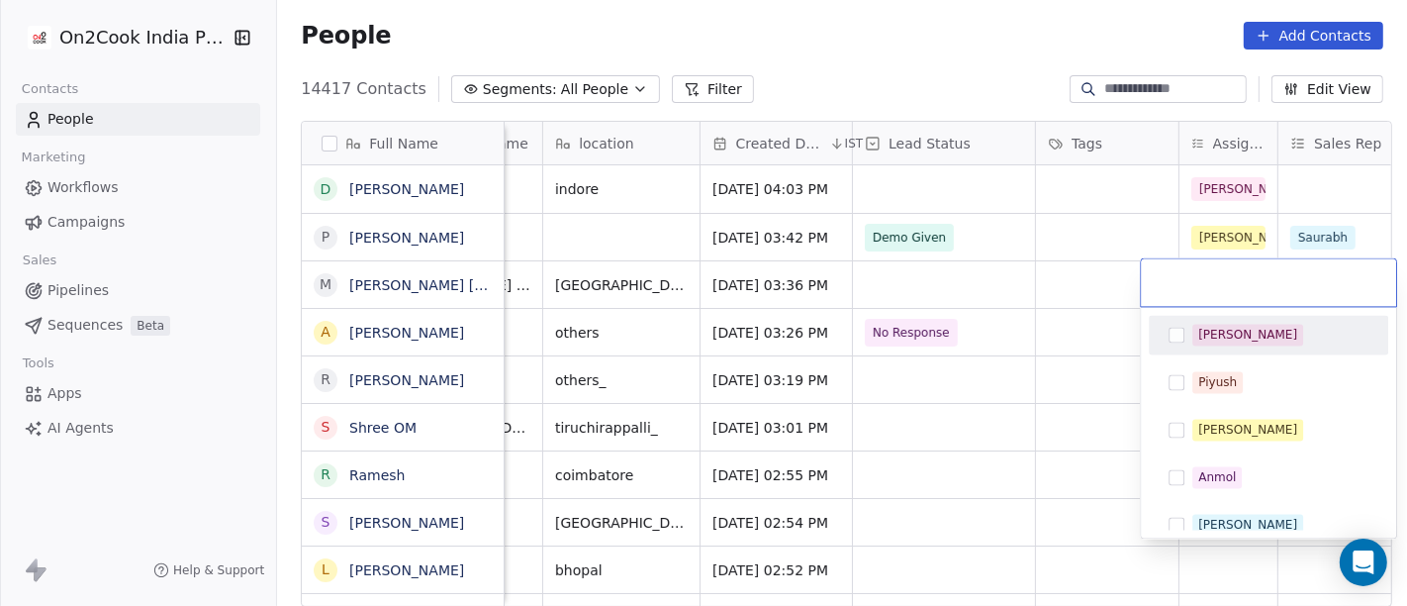
click at [1202, 327] on div "[PERSON_NAME]" at bounding box center [1248, 335] width 99 height 18
click at [1053, 269] on html "On2Cook India Pvt. Ltd. Contacts People Marketing Workflows Campaigns Sales Pip…" at bounding box center [703, 303] width 1407 height 606
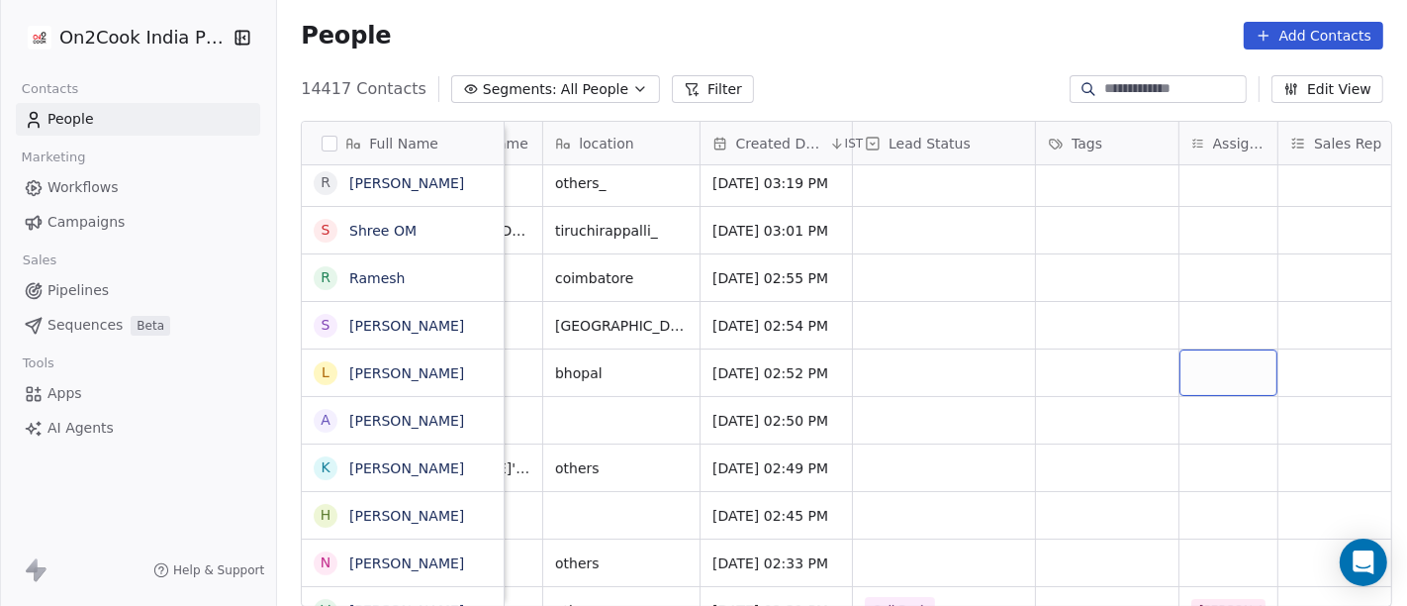
scroll to position [198, 0]
click at [1205, 379] on div "grid" at bounding box center [1229, 371] width 98 height 47
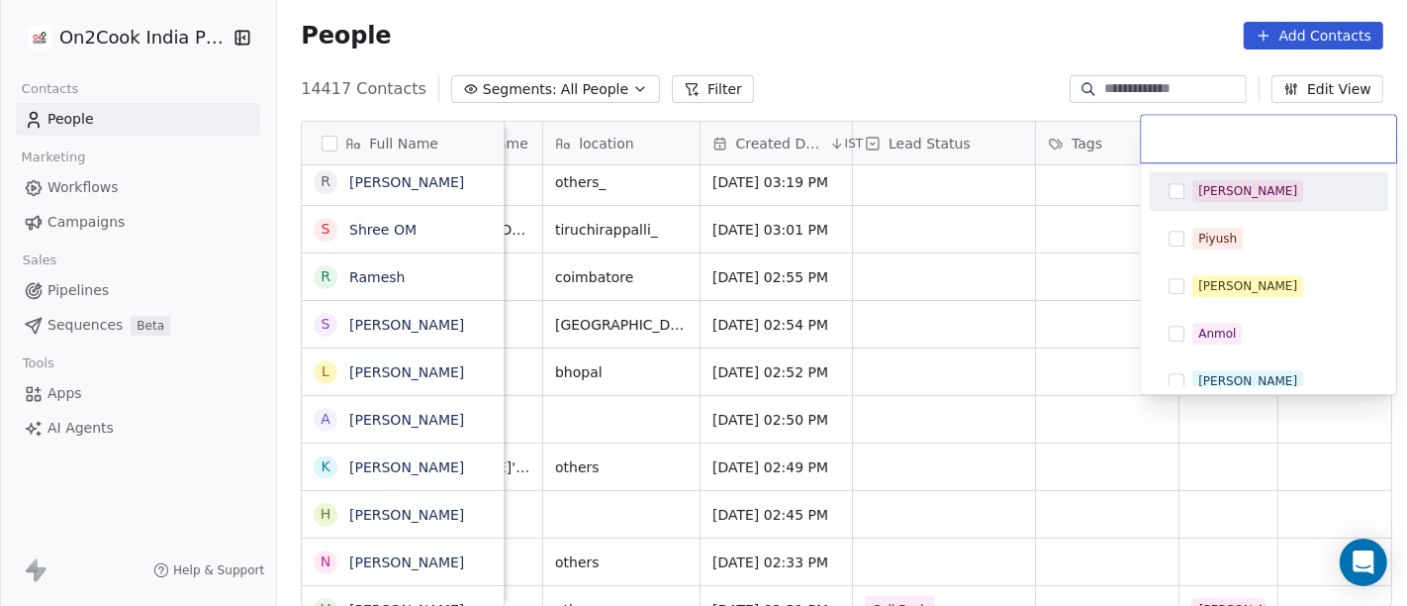
click at [1204, 192] on div "[PERSON_NAME]" at bounding box center [1248, 191] width 99 height 18
click at [966, 43] on html "On2Cook India Pvt. Ltd. Contacts People Marketing Workflows Campaigns Sales Pip…" at bounding box center [703, 303] width 1407 height 606
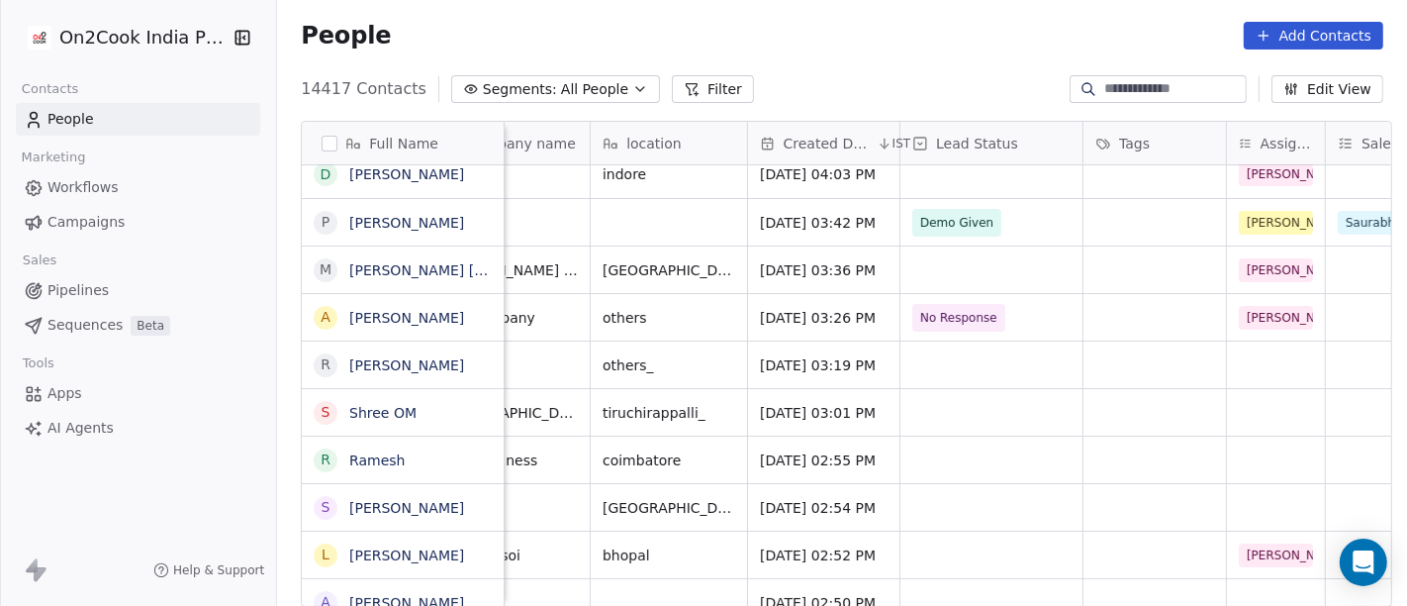
scroll to position [0, 0]
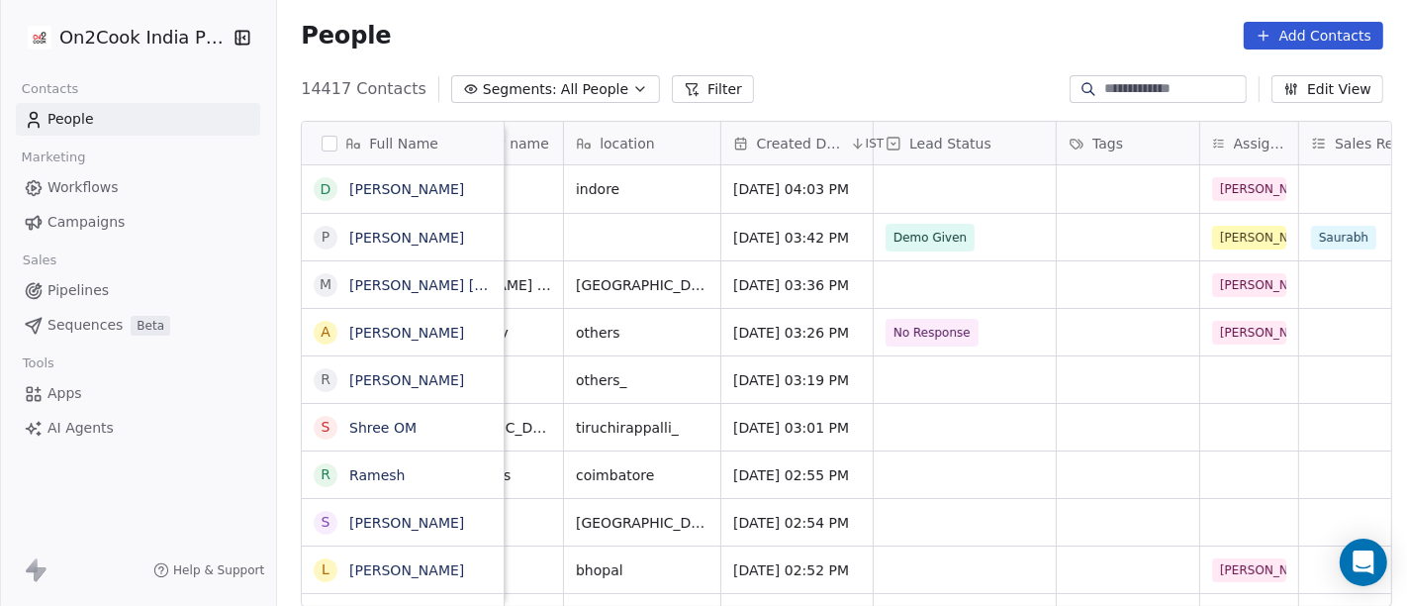
click at [664, 70] on div "People Add Contacts" at bounding box center [842, 35] width 1130 height 75
click at [672, 79] on button "Filter" at bounding box center [713, 89] width 82 height 28
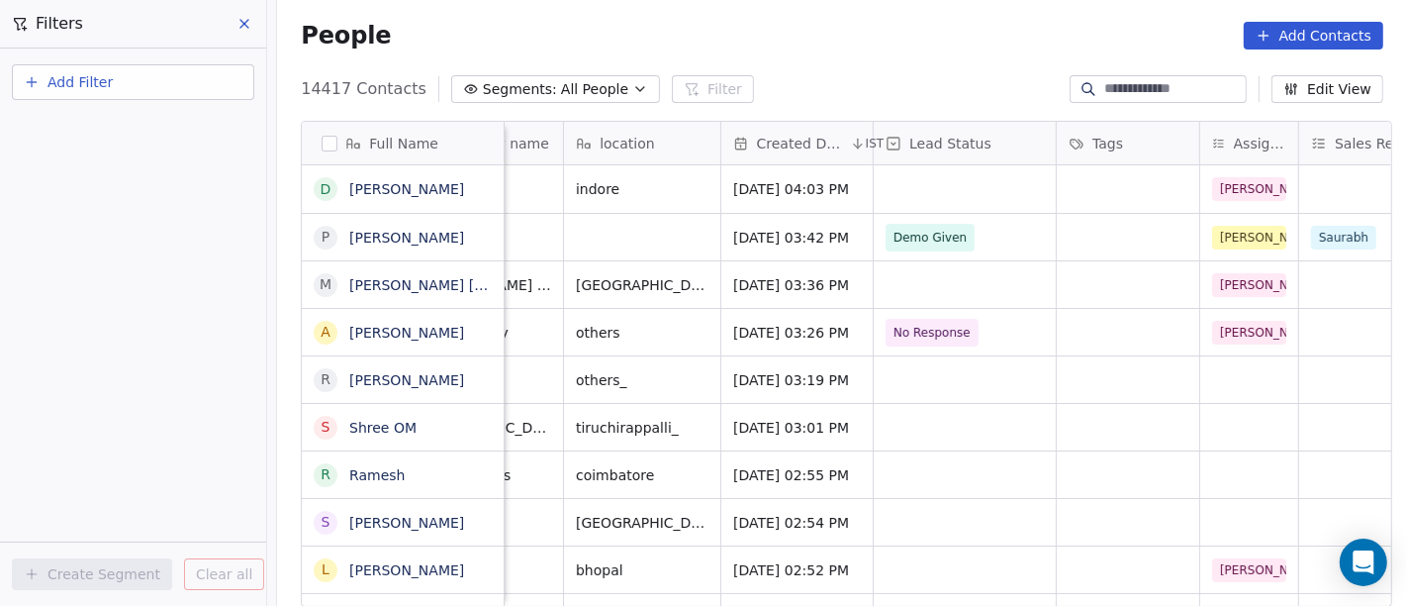
click at [88, 80] on span "Add Filter" at bounding box center [80, 82] width 65 height 21
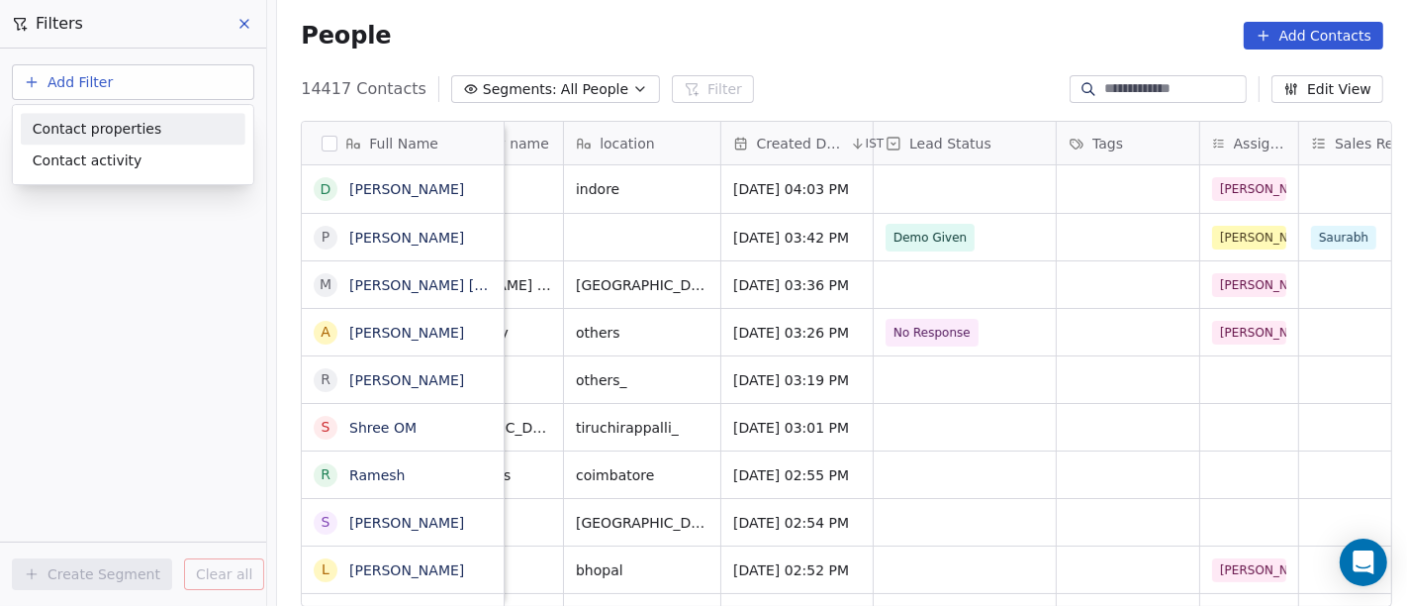
click at [138, 136] on span "Contact properties" at bounding box center [97, 129] width 129 height 21
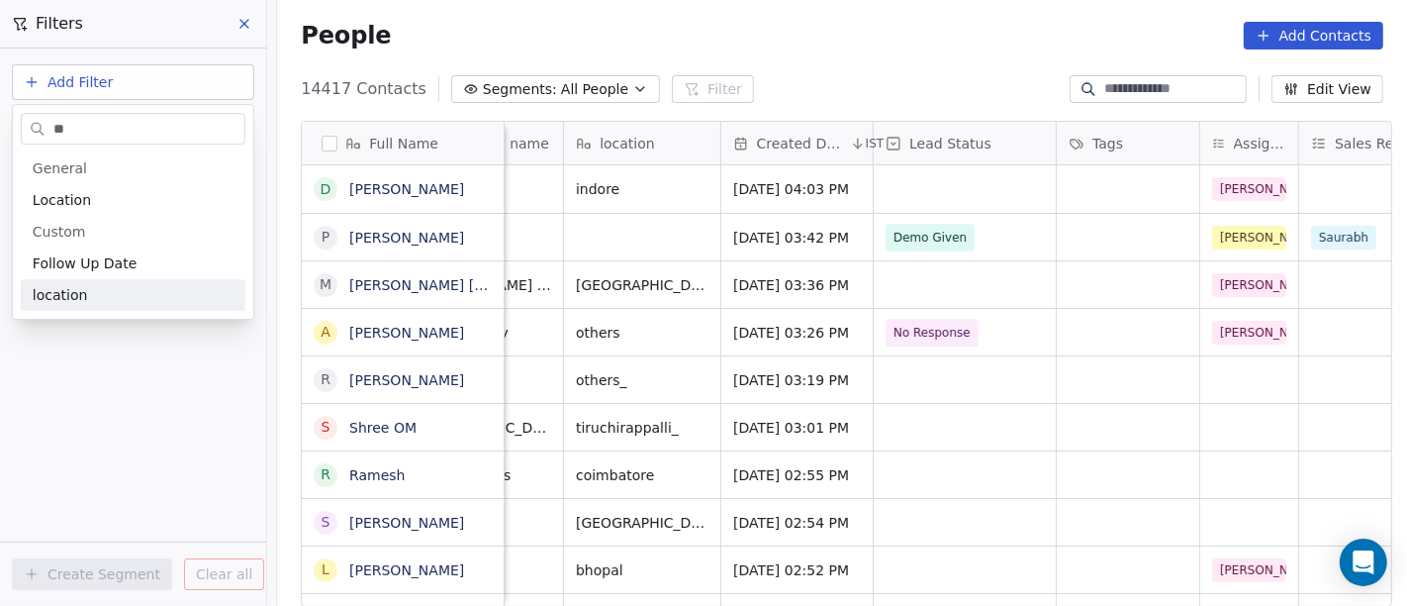
type input "**"
click at [126, 281] on div "location" at bounding box center [133, 295] width 225 height 32
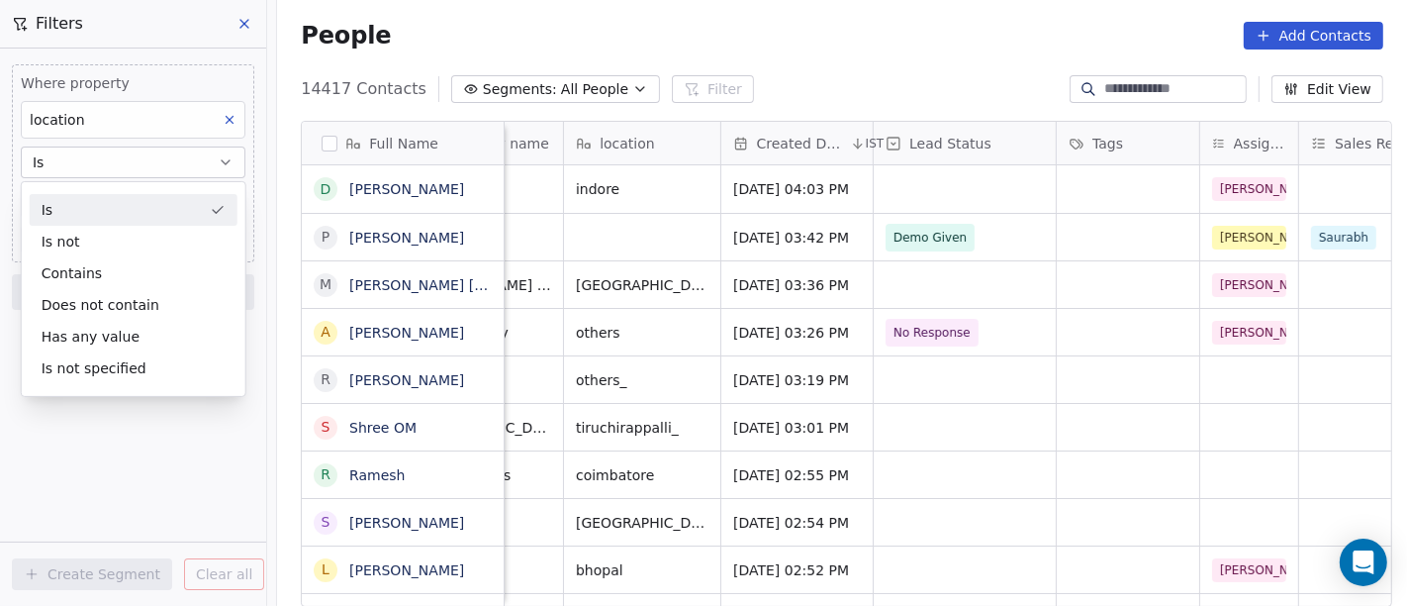
click at [116, 203] on div "Is" at bounding box center [134, 210] width 208 height 32
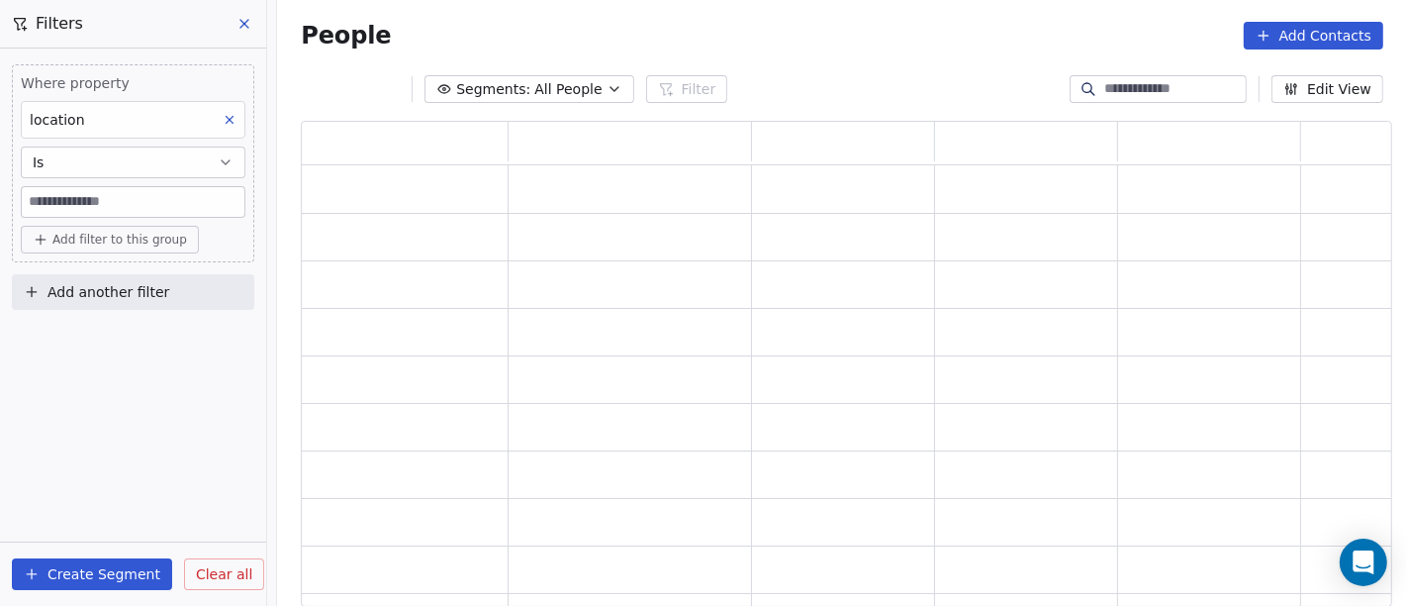
scroll to position [469, 1075]
click at [102, 203] on input at bounding box center [133, 202] width 223 height 30
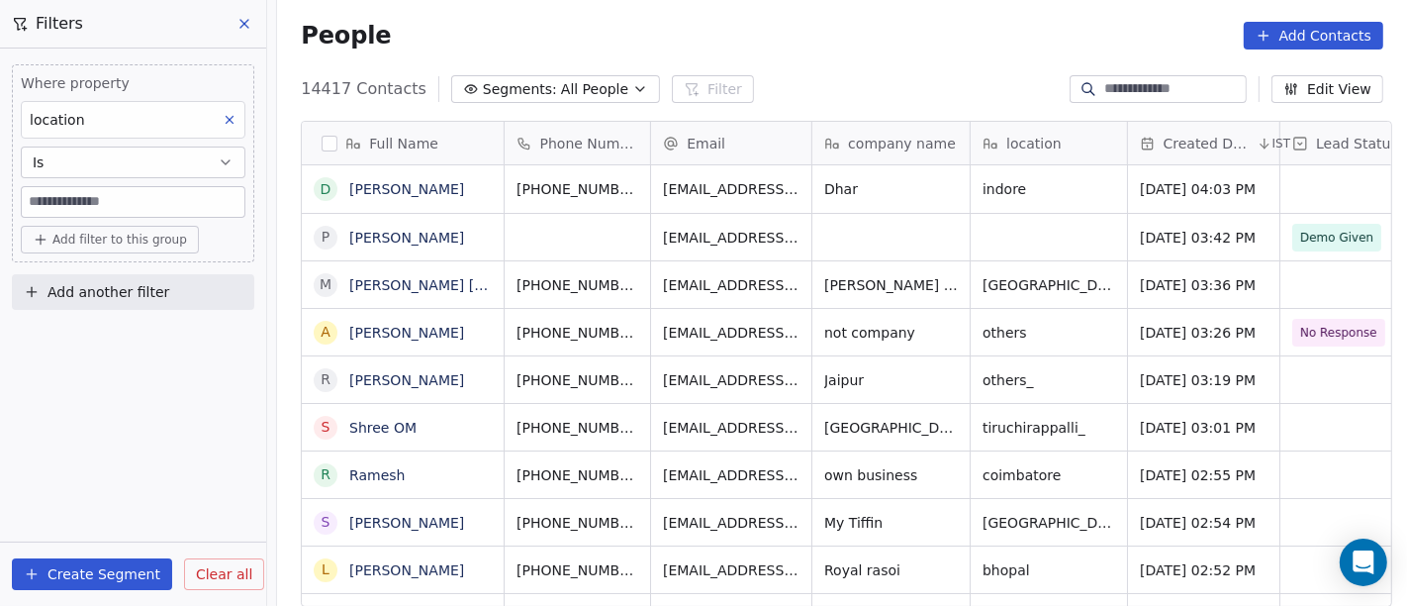
scroll to position [517, 1122]
click at [127, 168] on button "Is" at bounding box center [133, 162] width 225 height 32
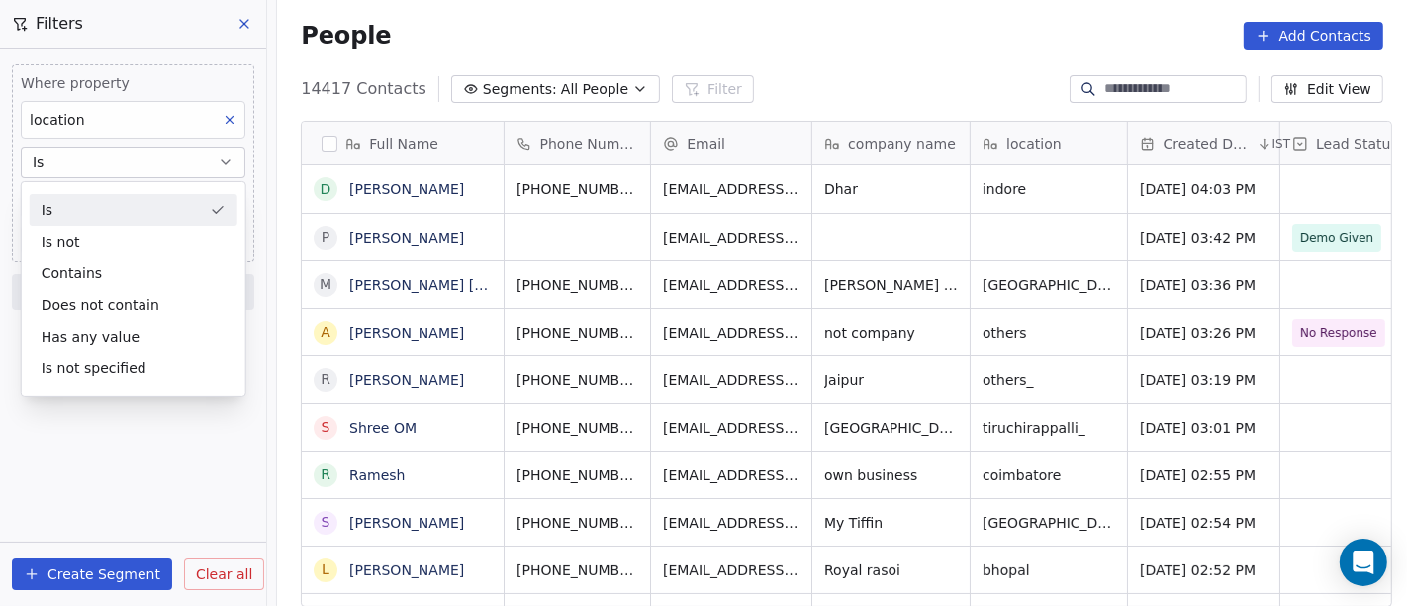
click at [104, 208] on div "Is" at bounding box center [134, 210] width 208 height 32
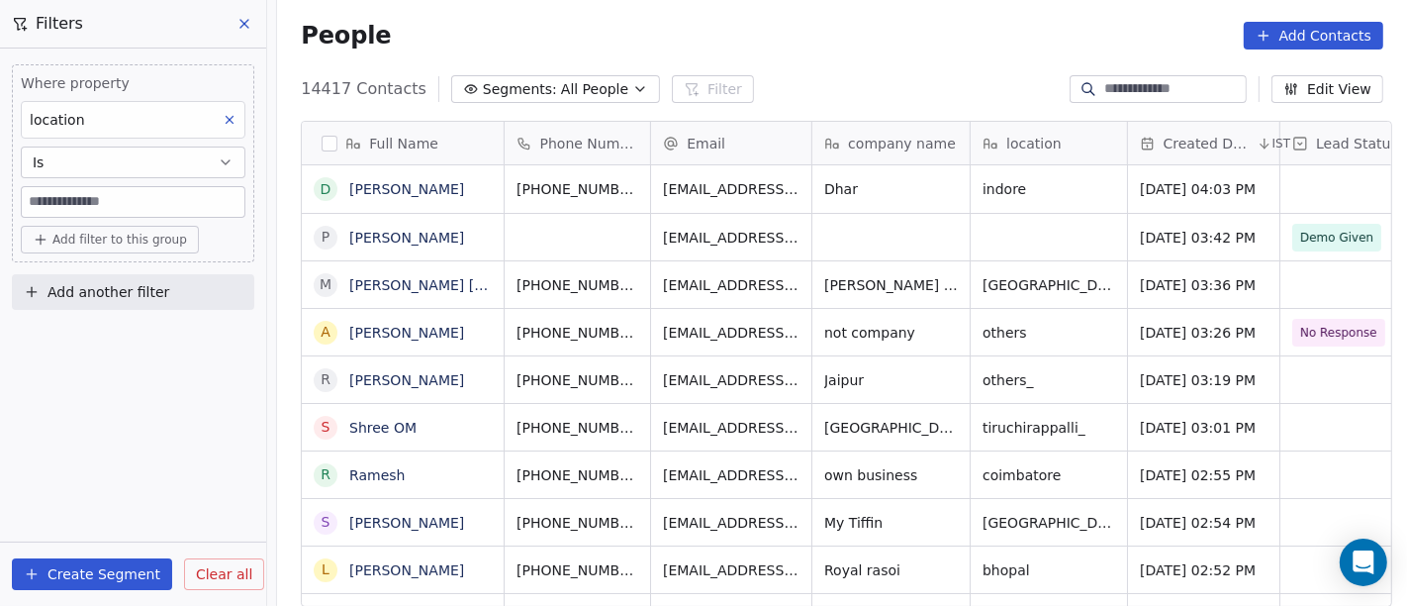
click at [113, 194] on input at bounding box center [133, 202] width 223 height 30
paste input "******"
click at [67, 397] on div "Where property location Is ****** Add filter to this group Add another filter C…" at bounding box center [133, 326] width 266 height 557
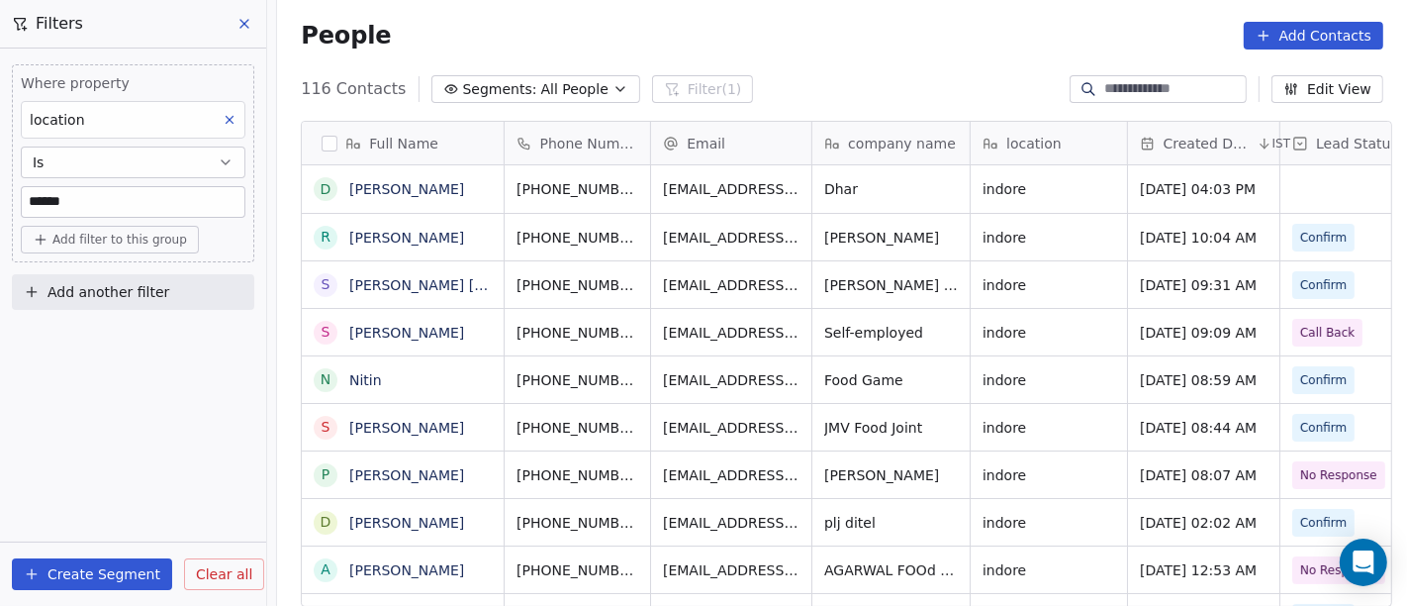
click at [817, 48] on div "People Add Contacts" at bounding box center [842, 35] width 1130 height 75
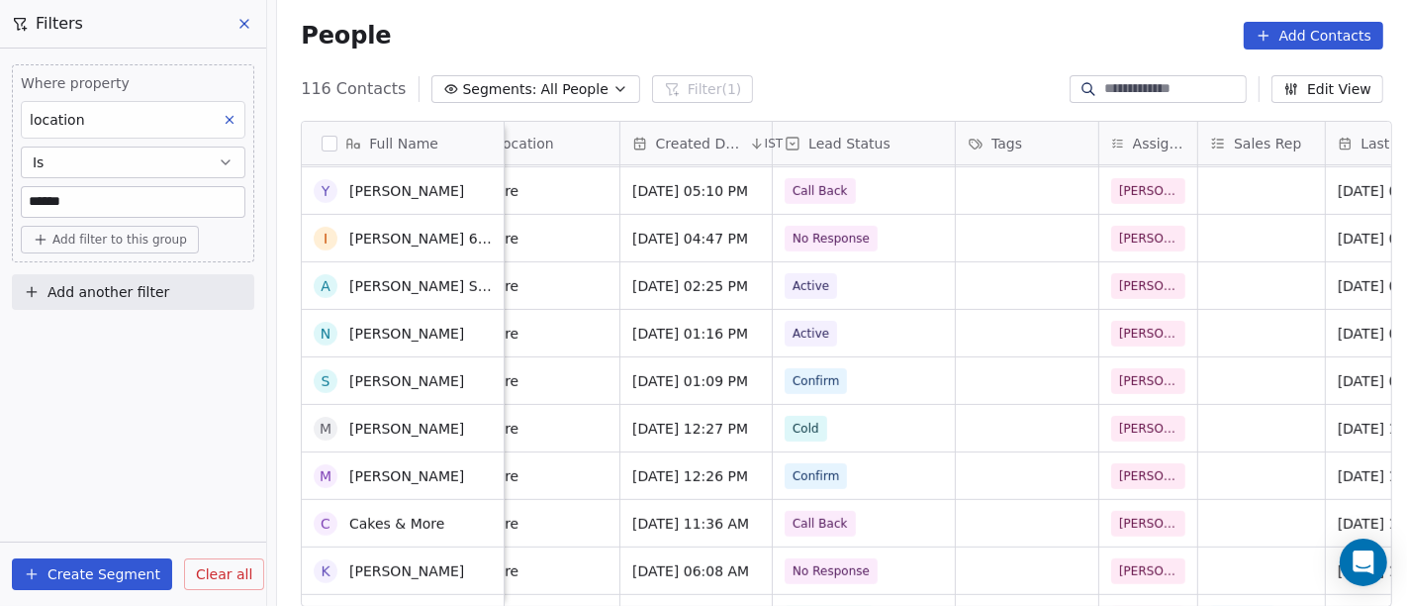
scroll to position [672, 0]
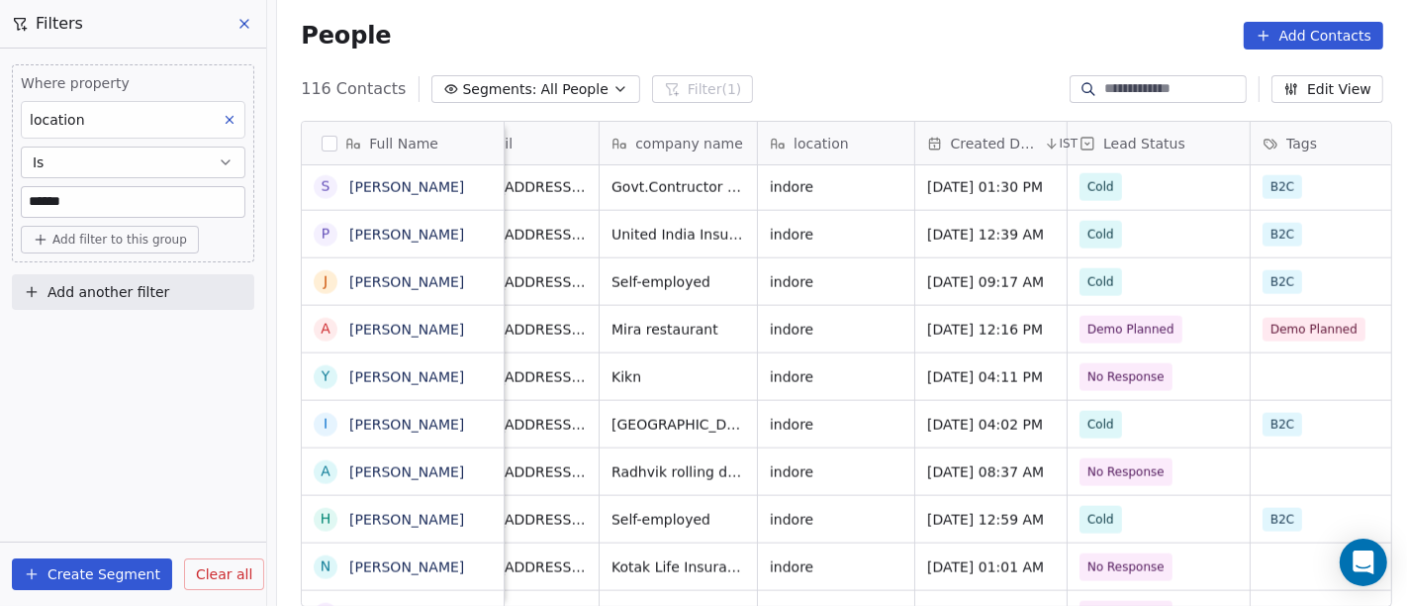
click at [162, 195] on input "******" at bounding box center [133, 202] width 223 height 30
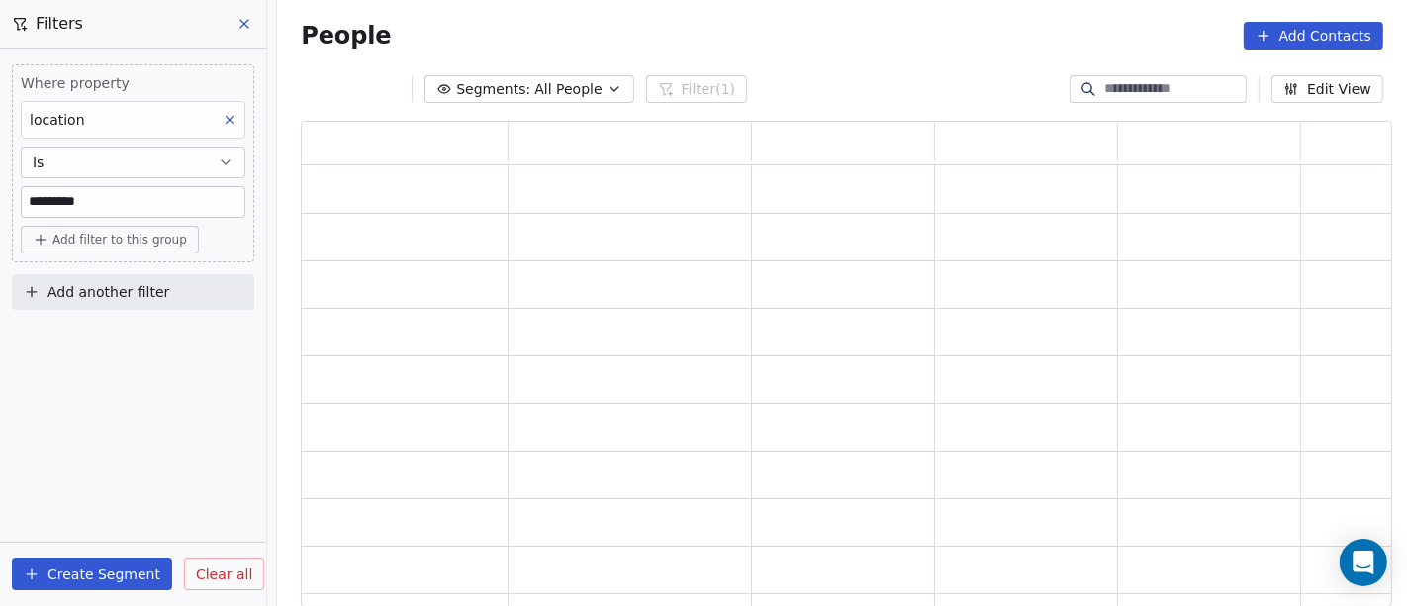
click at [146, 468] on div "Where property location Is ******** Add filter to this group Add another filter…" at bounding box center [133, 326] width 266 height 557
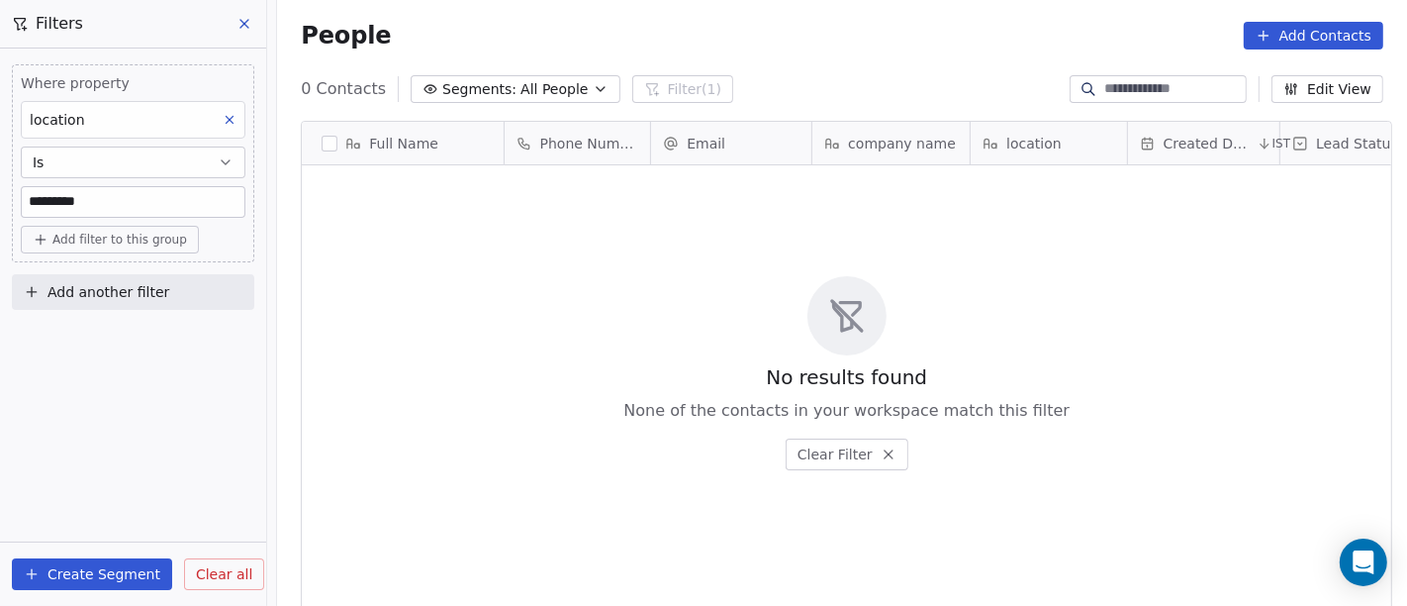
click at [150, 210] on input "********" at bounding box center [133, 202] width 223 height 30
click at [159, 247] on button "Add filter to this group" at bounding box center [110, 240] width 178 height 28
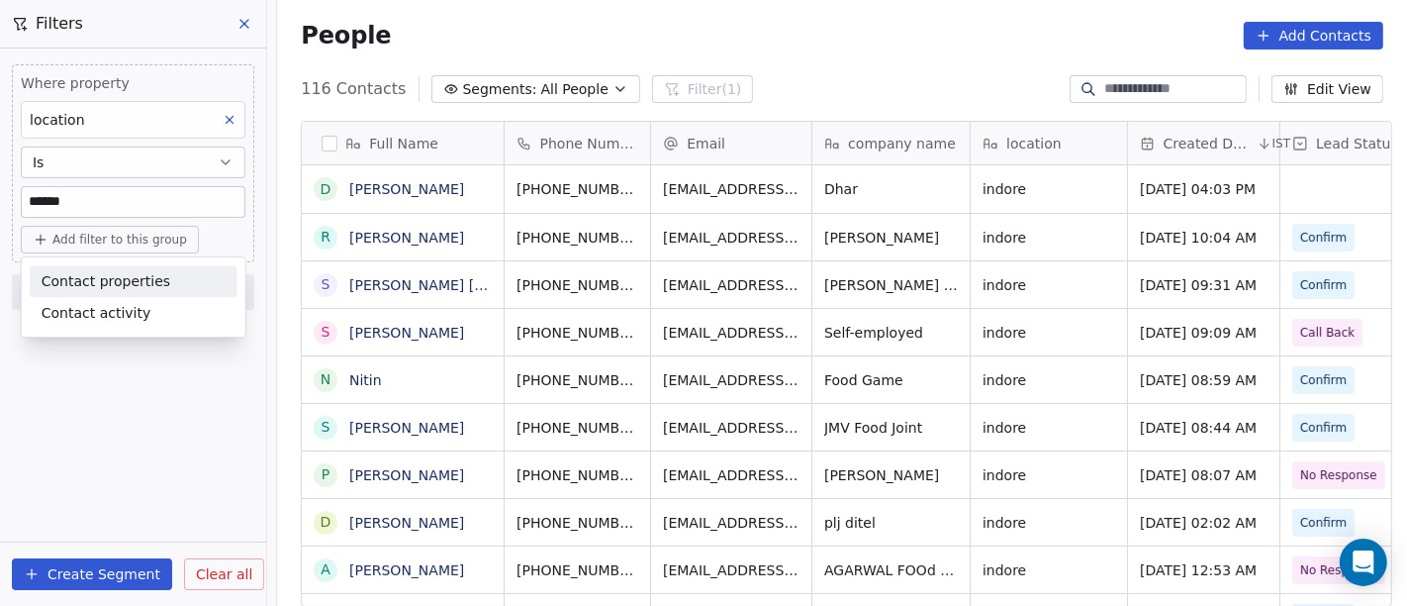
click at [146, 168] on html "On2Cook India Pvt. Ltd. Contacts People Marketing Workflows Campaigns Sales Pip…" at bounding box center [703, 303] width 1407 height 606
click at [143, 161] on button "Is" at bounding box center [133, 162] width 225 height 32
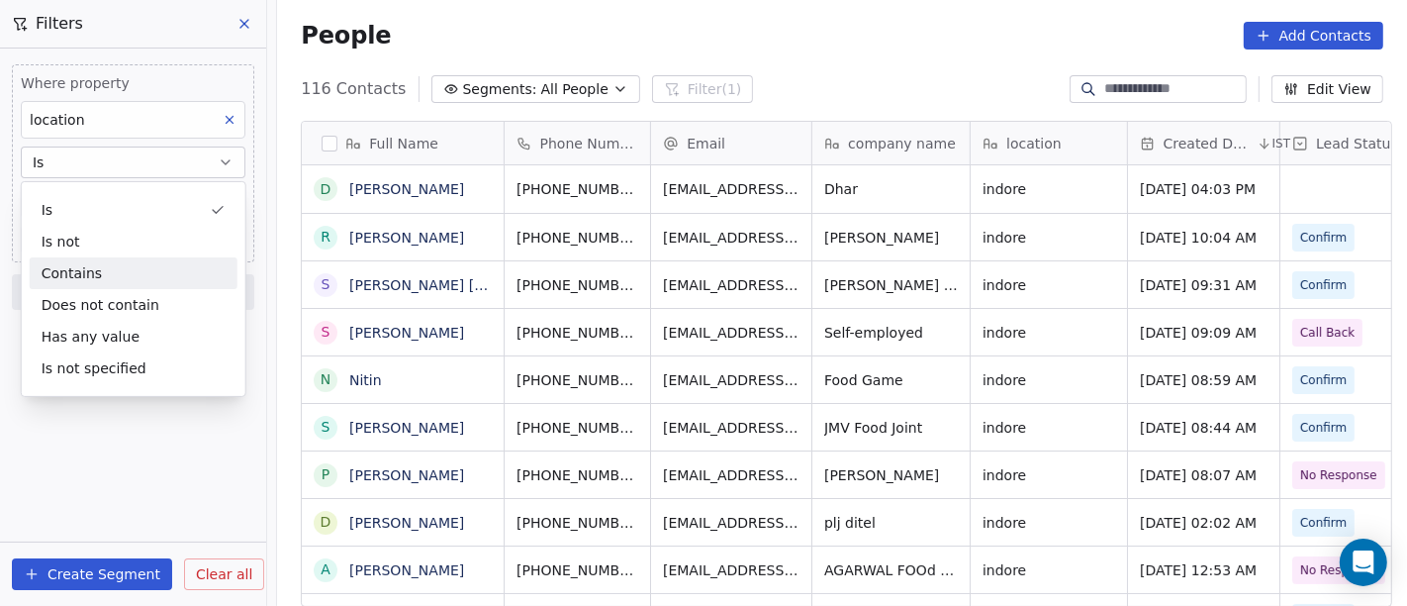
click at [149, 272] on div "Contains" at bounding box center [134, 273] width 208 height 32
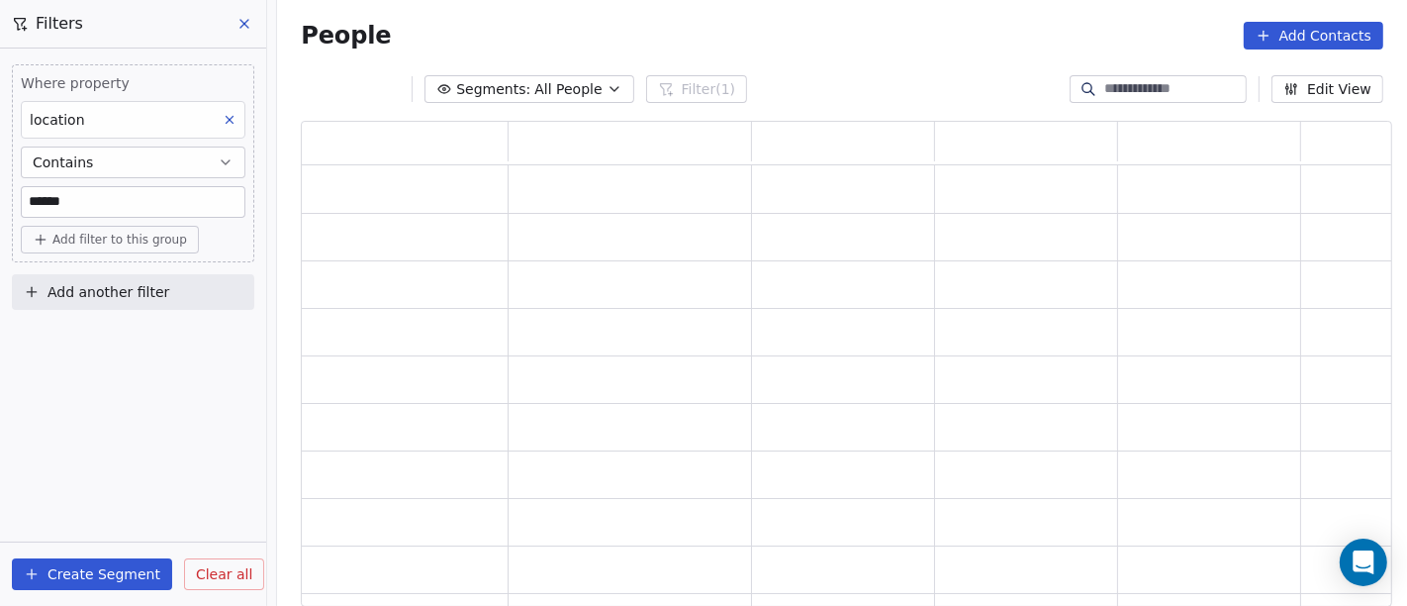
click at [124, 201] on input "******" at bounding box center [133, 202] width 223 height 30
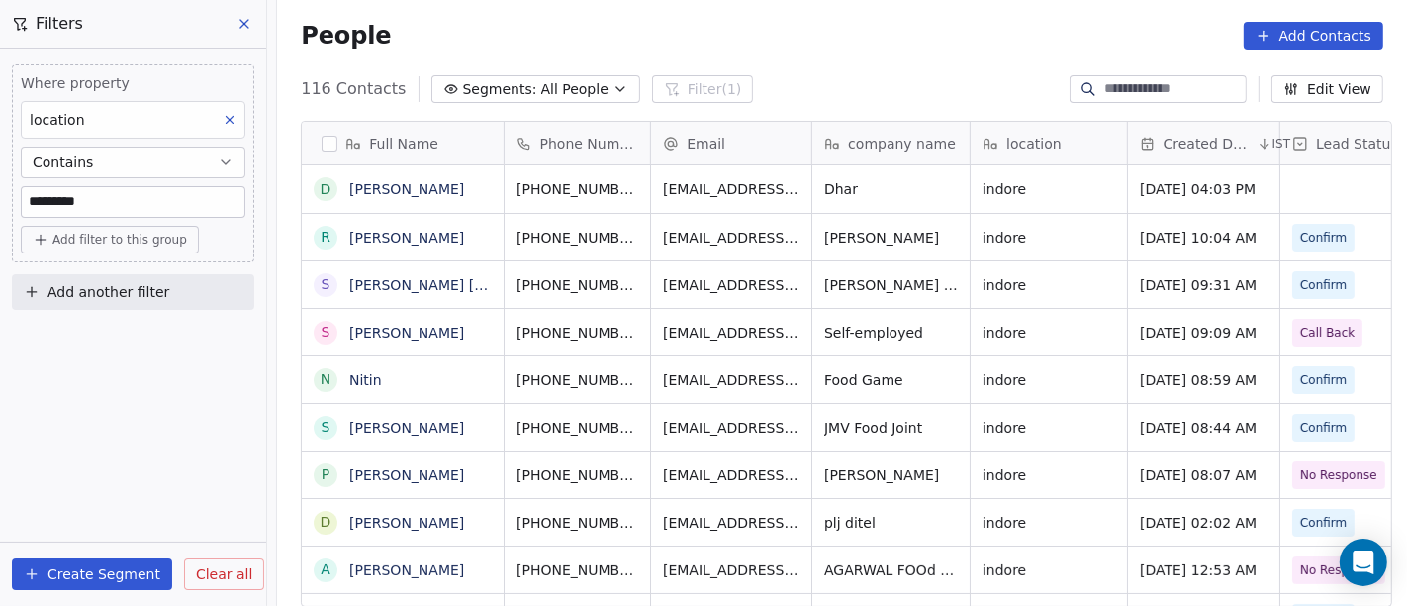
click at [204, 443] on div "Where property location Contains ******** Add filter to this group Add another …" at bounding box center [133, 326] width 266 height 557
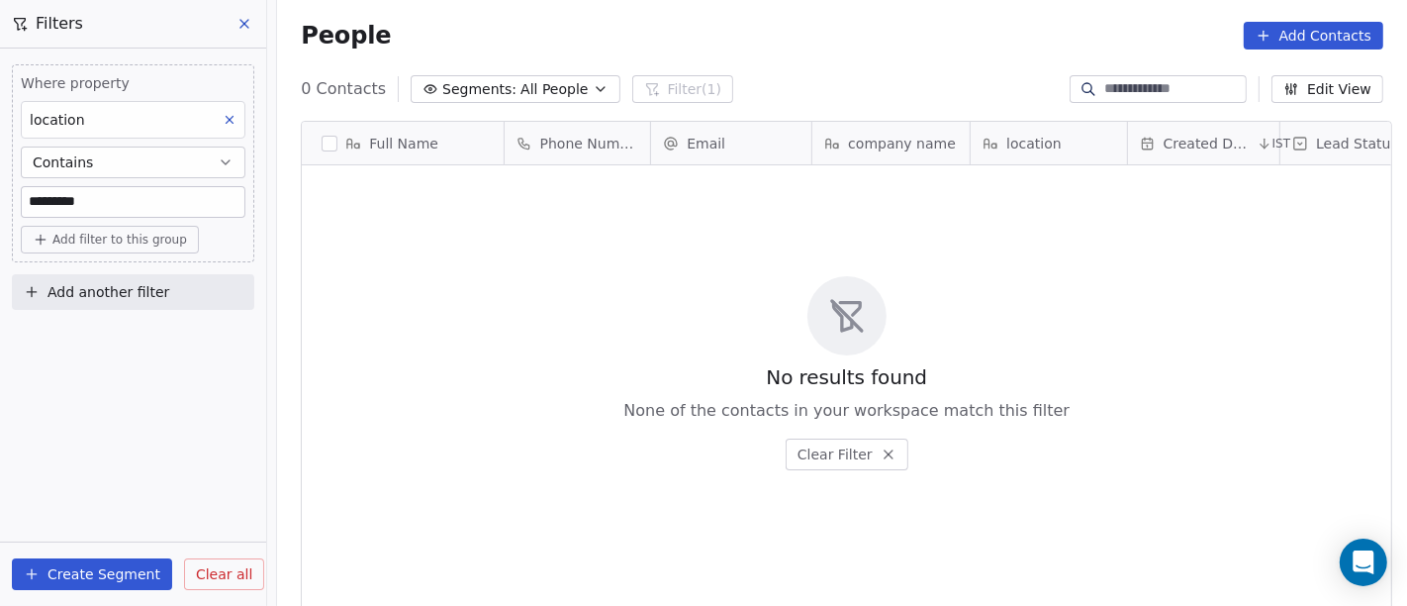
click at [119, 181] on div "Where property location Contains ********" at bounding box center [133, 145] width 225 height 144
click at [163, 202] on input "********" at bounding box center [133, 202] width 223 height 30
type input "******"
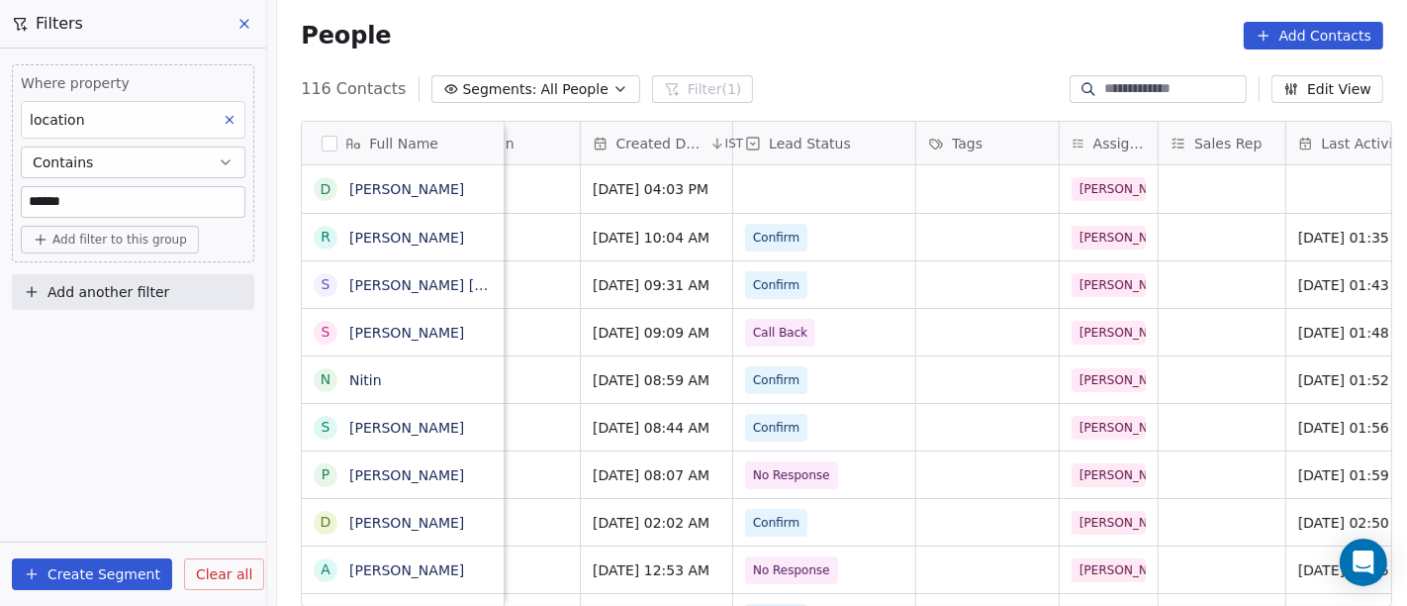
click at [127, 202] on input "******" at bounding box center [133, 202] width 223 height 30
type input "******"
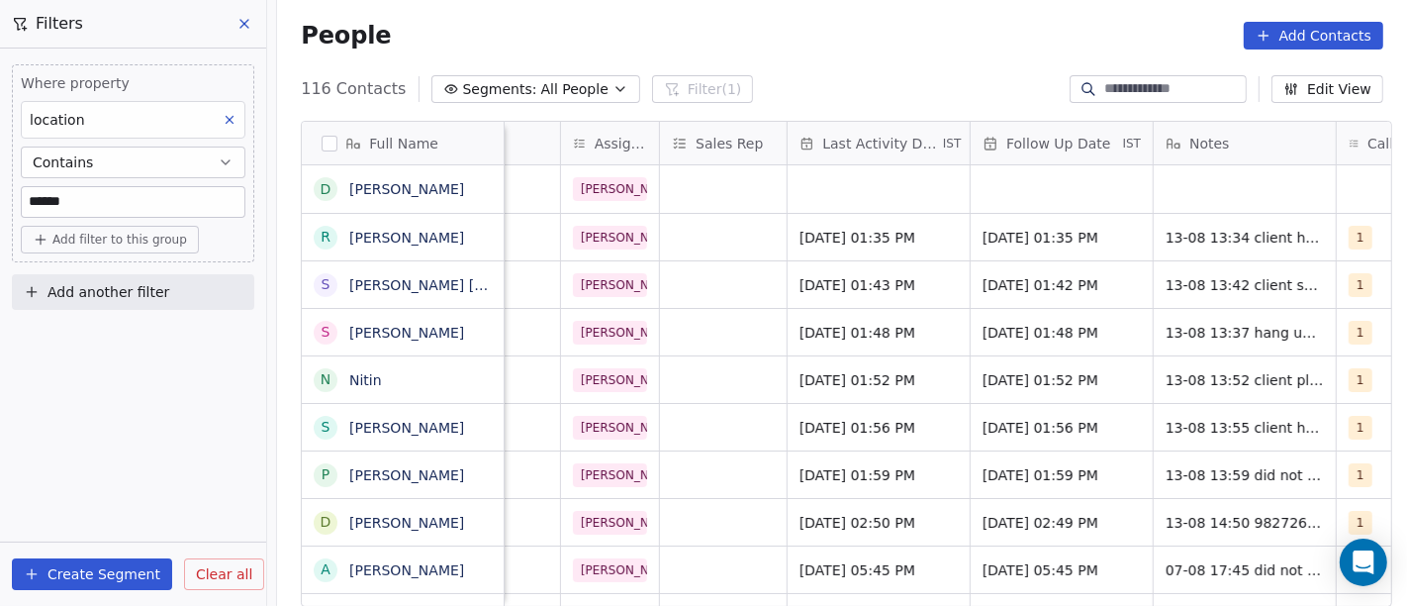
scroll to position [0, 1046]
click at [244, 16] on icon at bounding box center [245, 24] width 16 height 16
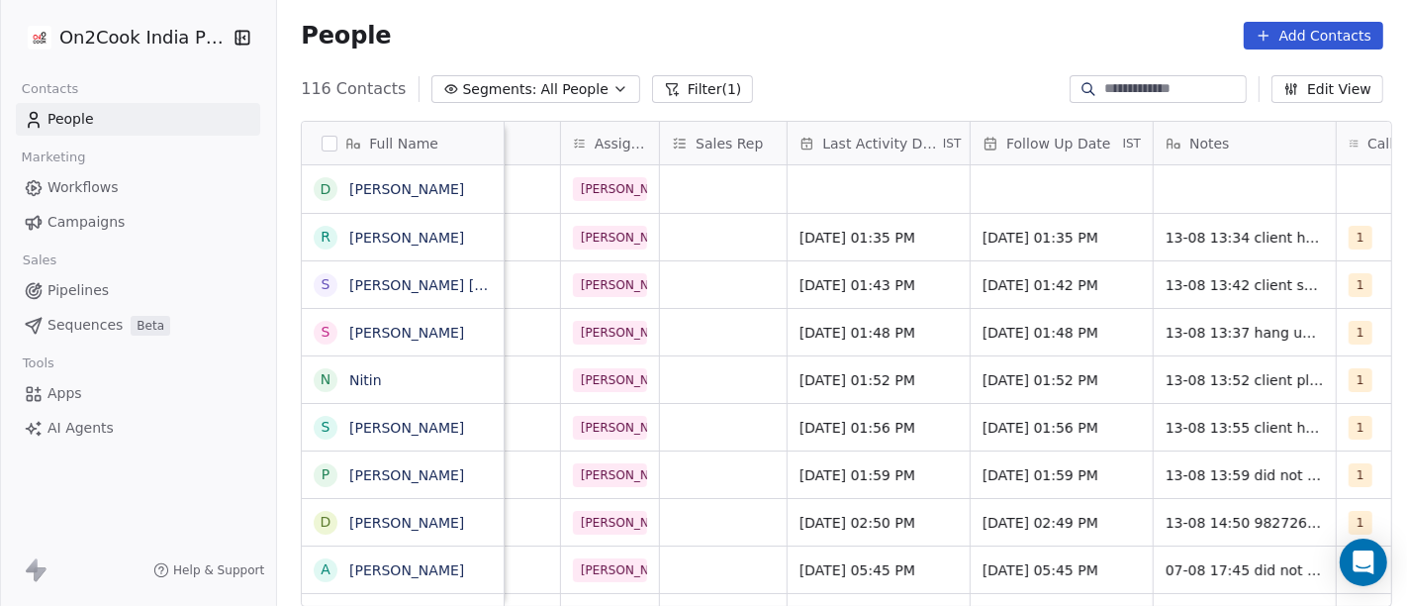
click at [721, 90] on div "116 Contacts Segments: All People Filter (1) Edit View" at bounding box center [842, 89] width 1130 height 32
click at [698, 83] on button "Filter (1)" at bounding box center [703, 89] width 102 height 28
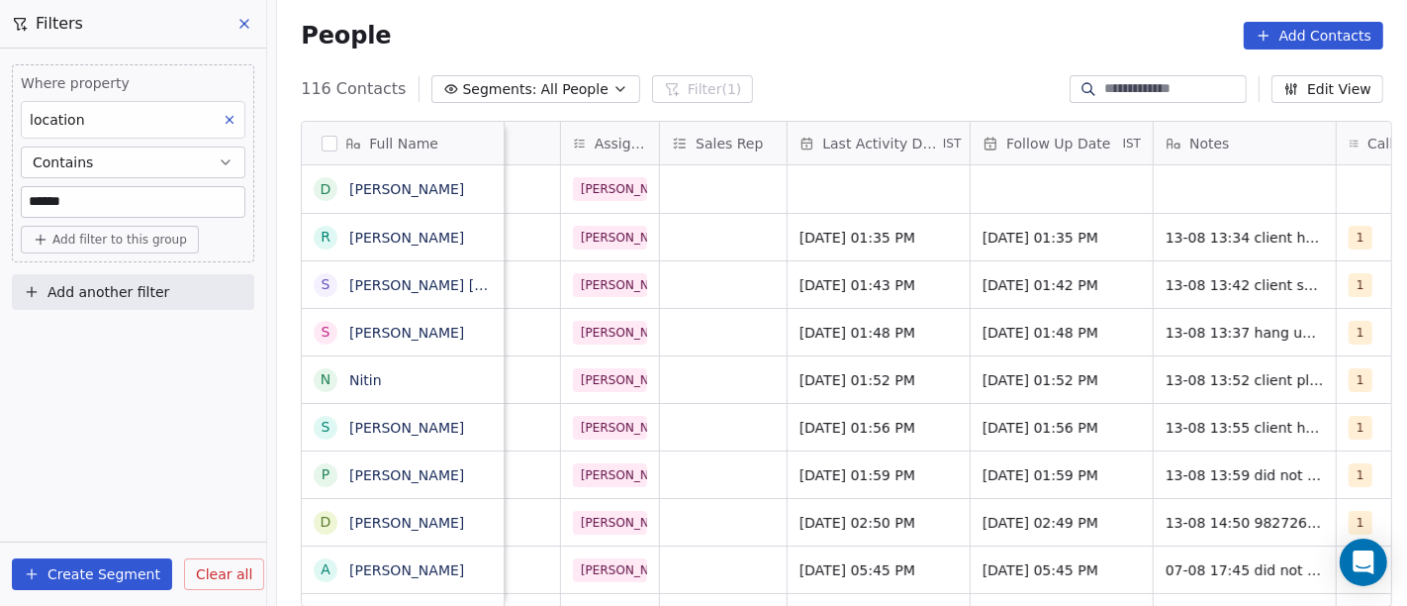
click at [207, 575] on span "Clear all" at bounding box center [224, 574] width 56 height 21
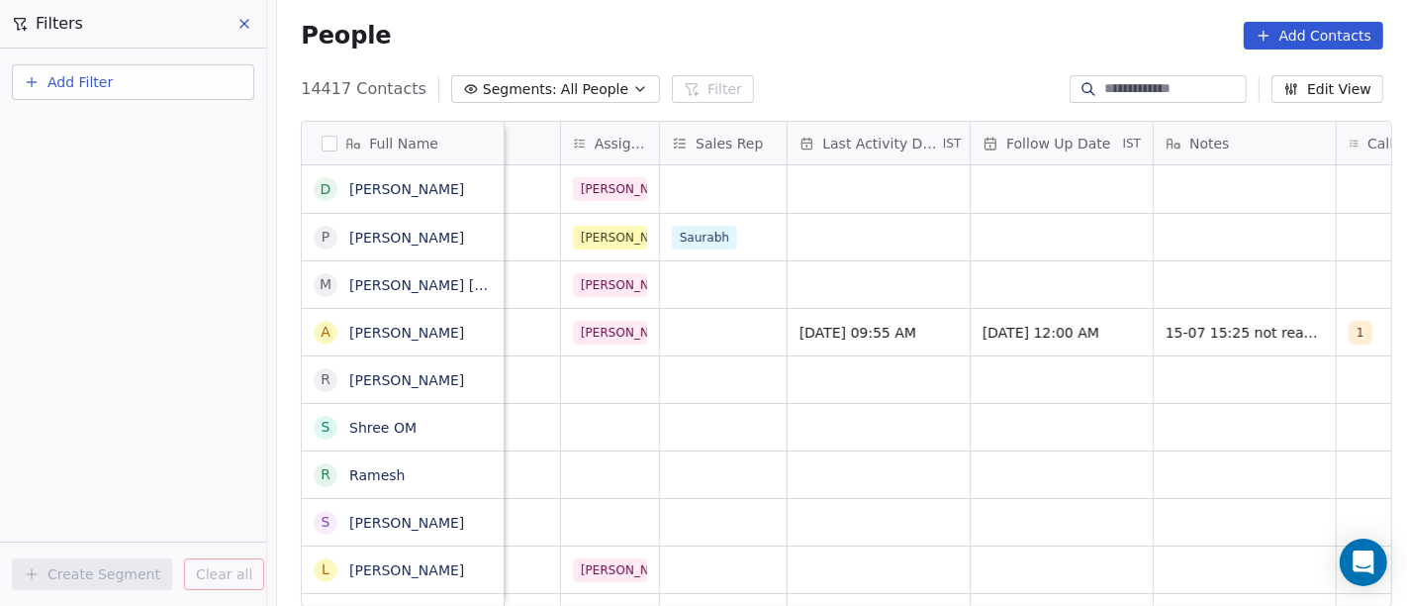
click at [242, 23] on icon at bounding box center [245, 24] width 16 height 16
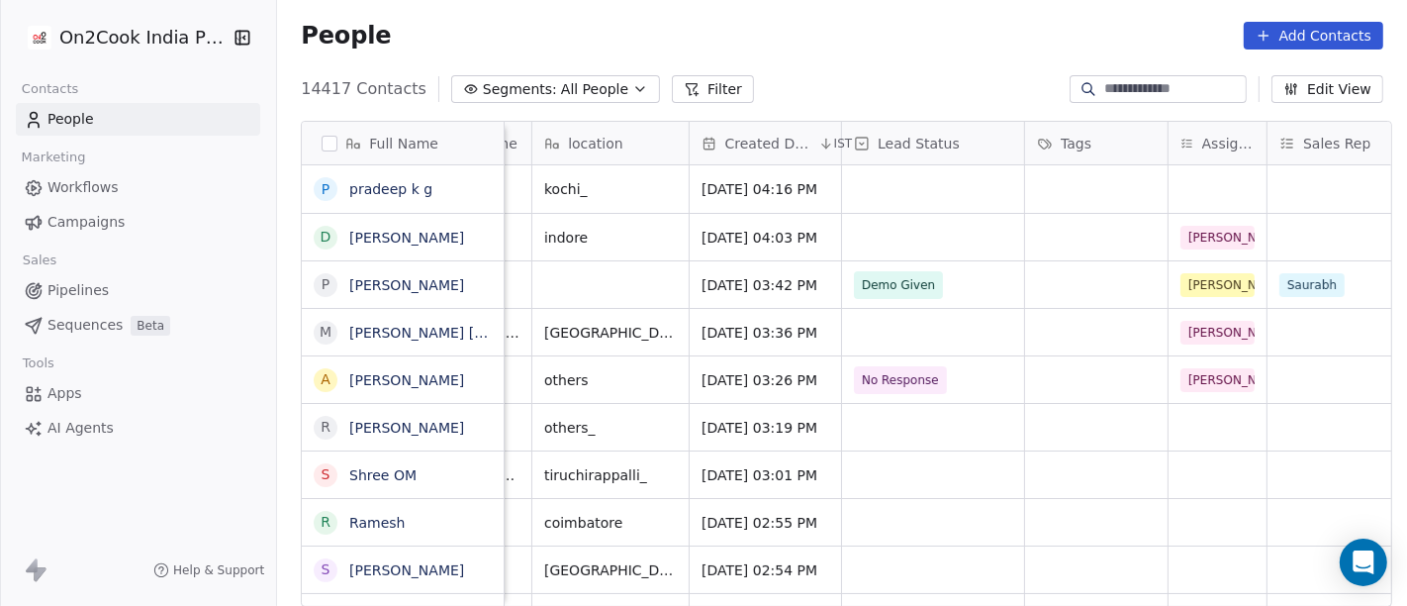
scroll to position [0, 439]
click at [1175, 189] on div "grid" at bounding box center [1217, 189] width 98 height 48
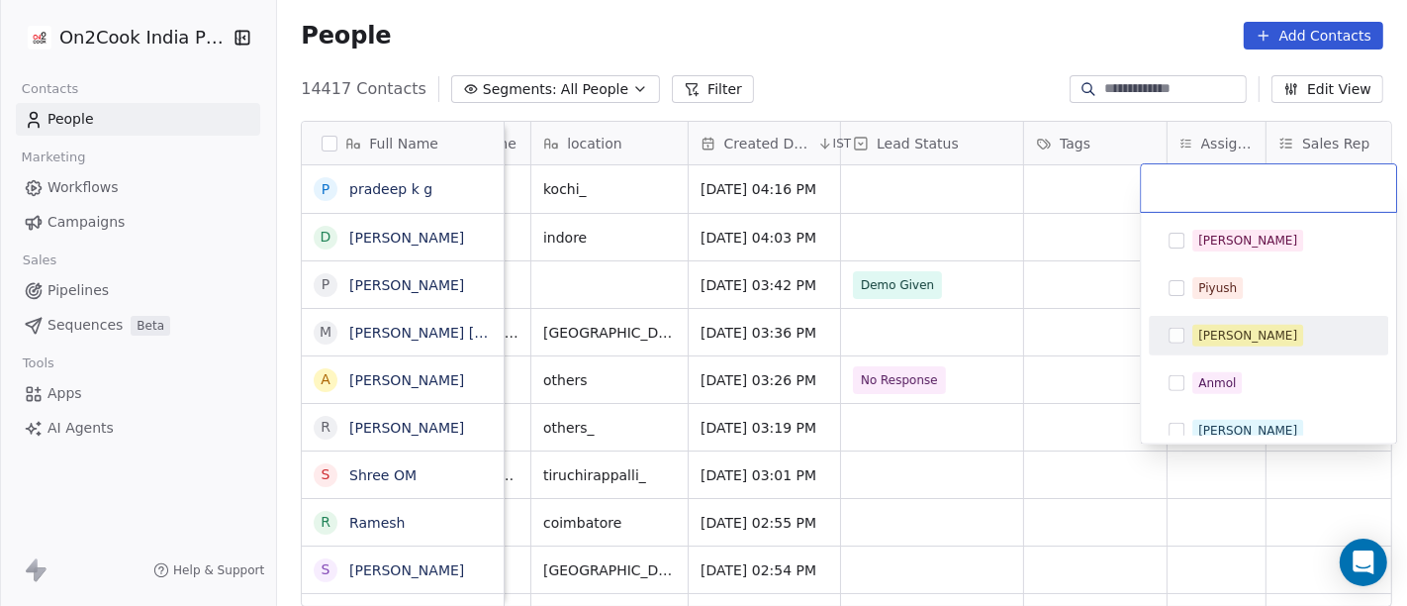
click at [1243, 327] on div "[PERSON_NAME]" at bounding box center [1248, 336] width 99 height 18
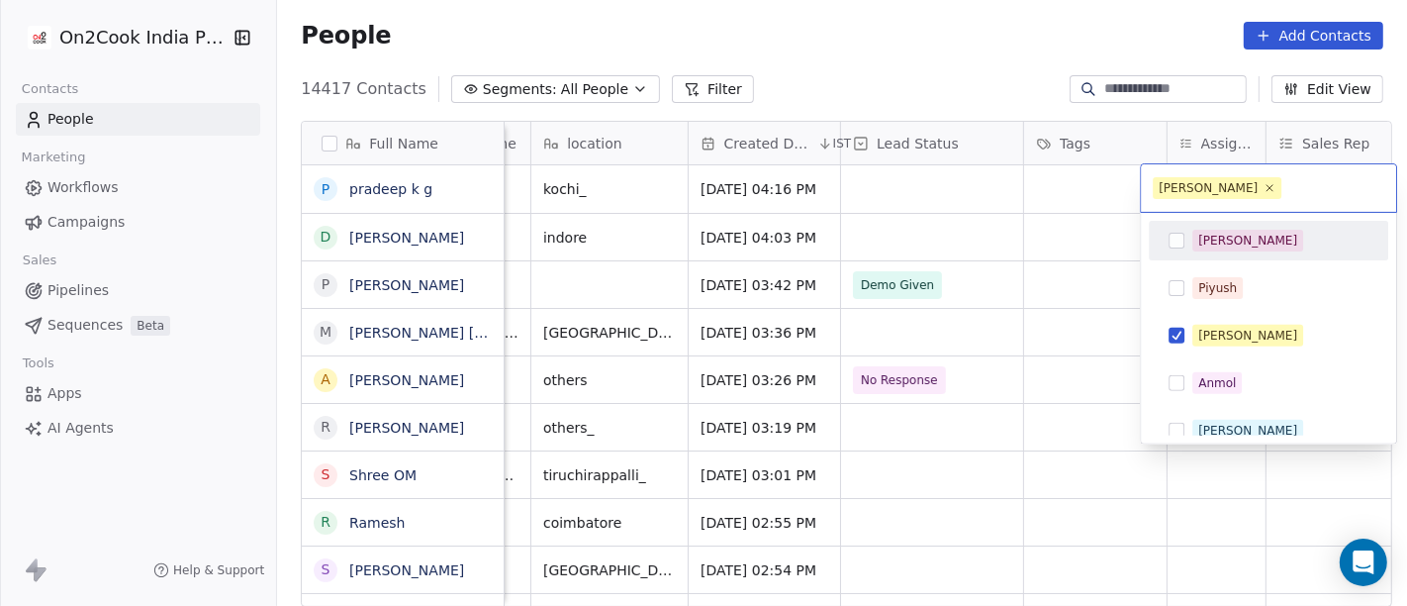
click at [944, 58] on html "On2Cook India Pvt. Ltd. Contacts People Marketing Workflows Campaigns Sales Pip…" at bounding box center [703, 303] width 1407 height 606
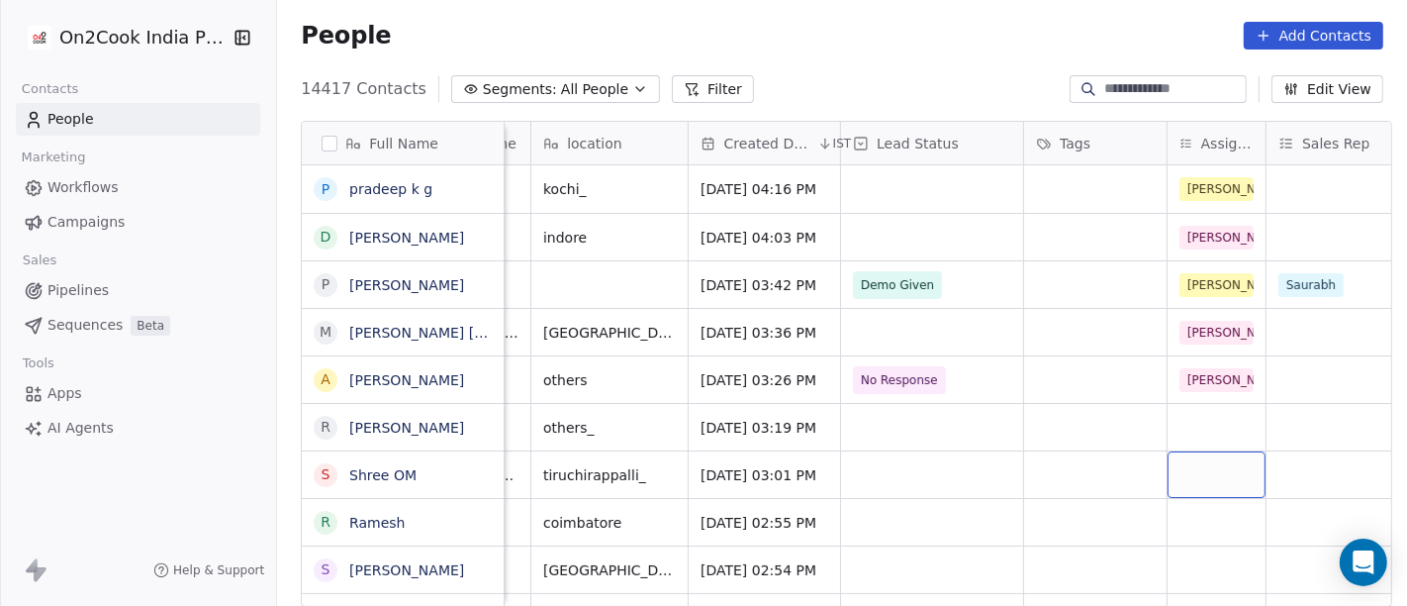
click at [1174, 471] on div "grid" at bounding box center [1217, 474] width 98 height 47
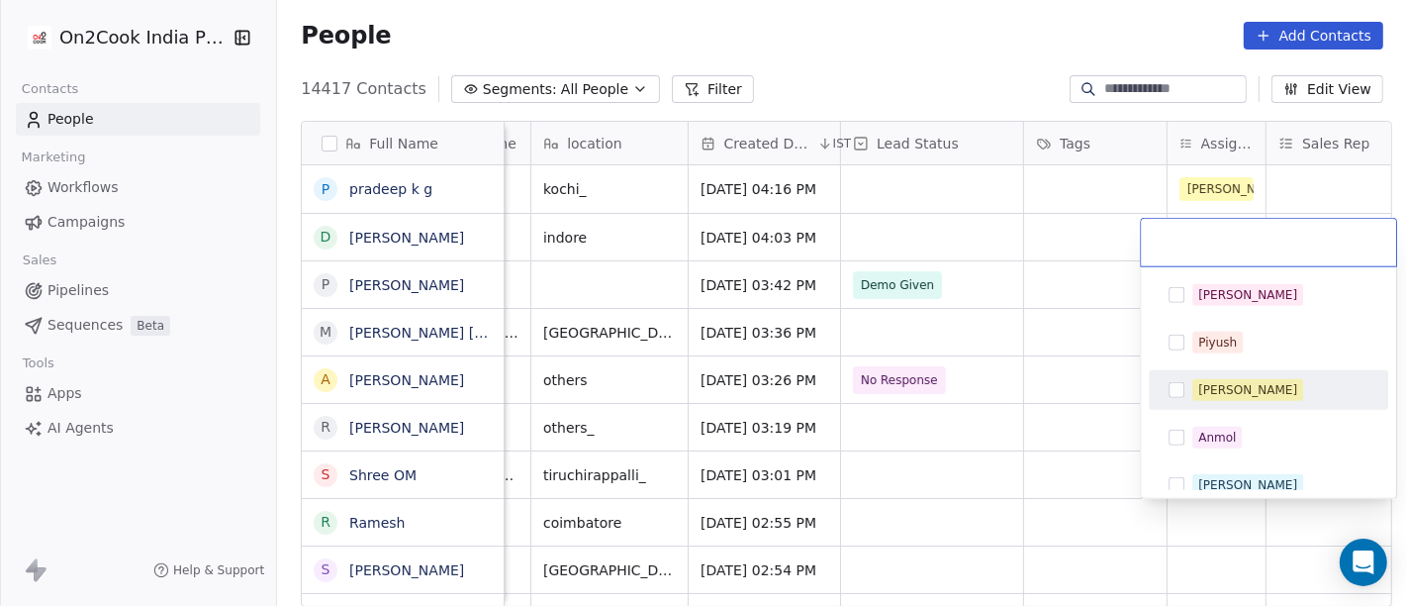
click at [902, 71] on html "On2Cook India Pvt. Ltd. Contacts People Marketing Workflows Campaigns Sales Pip…" at bounding box center [703, 303] width 1407 height 606
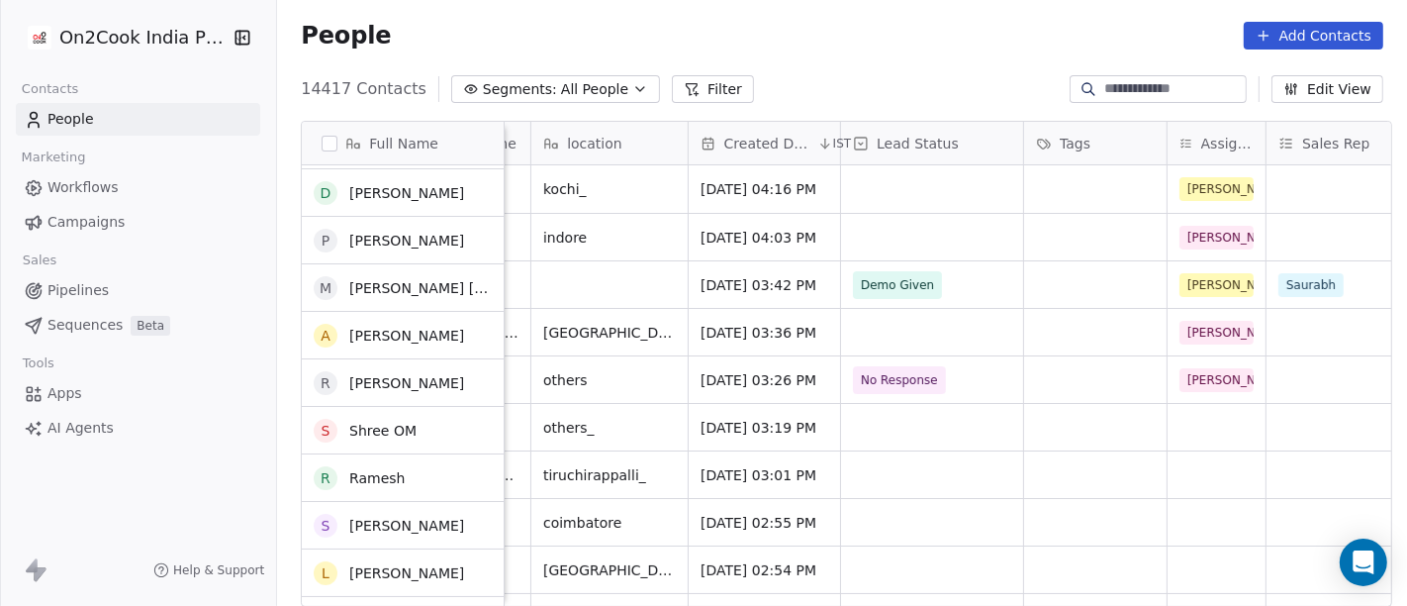
scroll to position [45, 0]
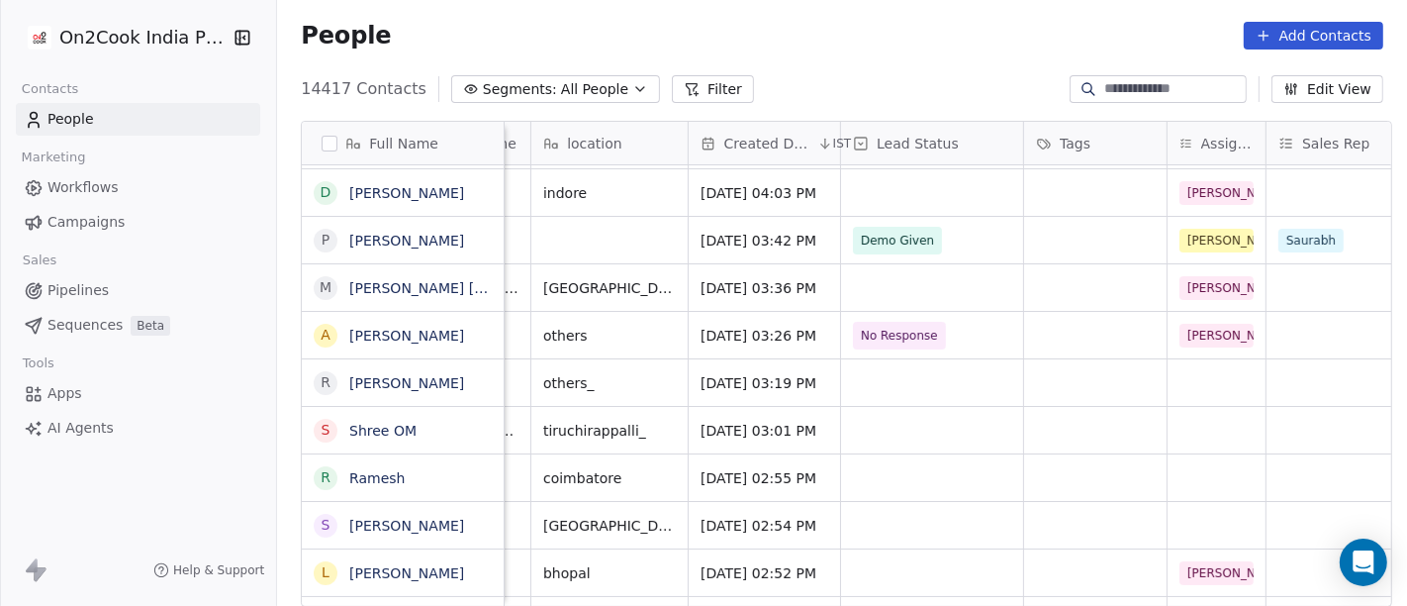
click at [932, 60] on div "People Add Contacts" at bounding box center [842, 35] width 1130 height 75
click at [1179, 529] on div "grid" at bounding box center [1217, 525] width 98 height 47
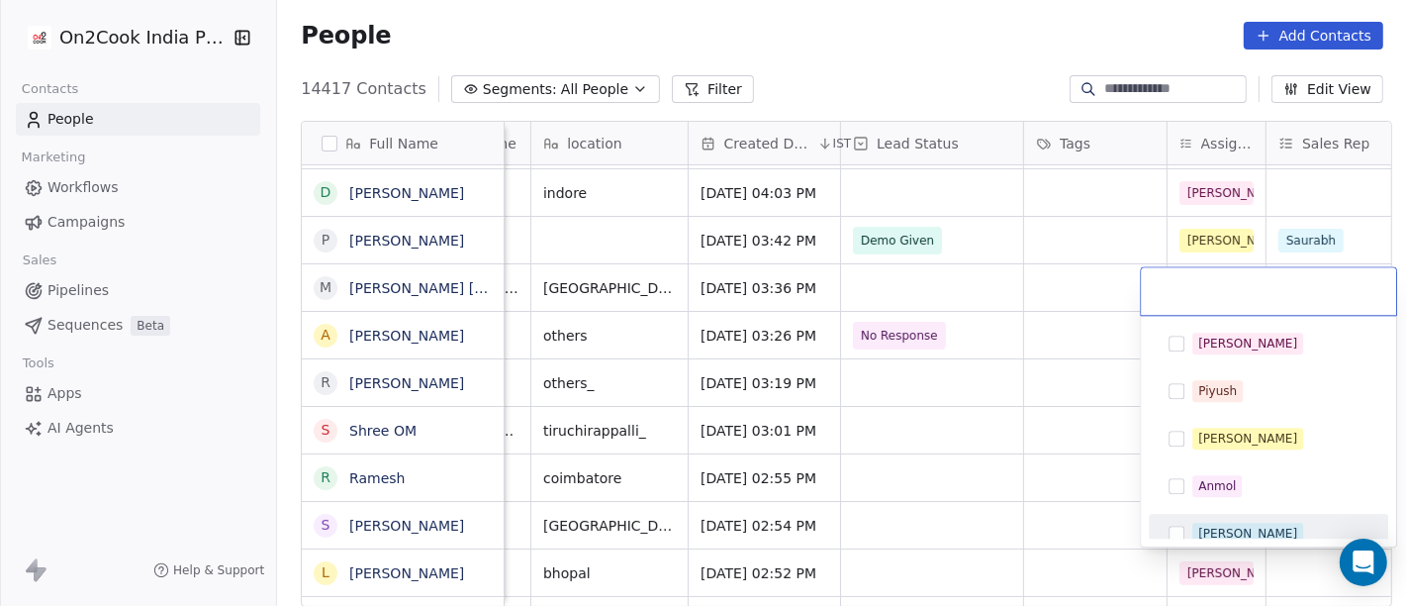
click at [1209, 528] on div "[PERSON_NAME]" at bounding box center [1248, 534] width 99 height 18
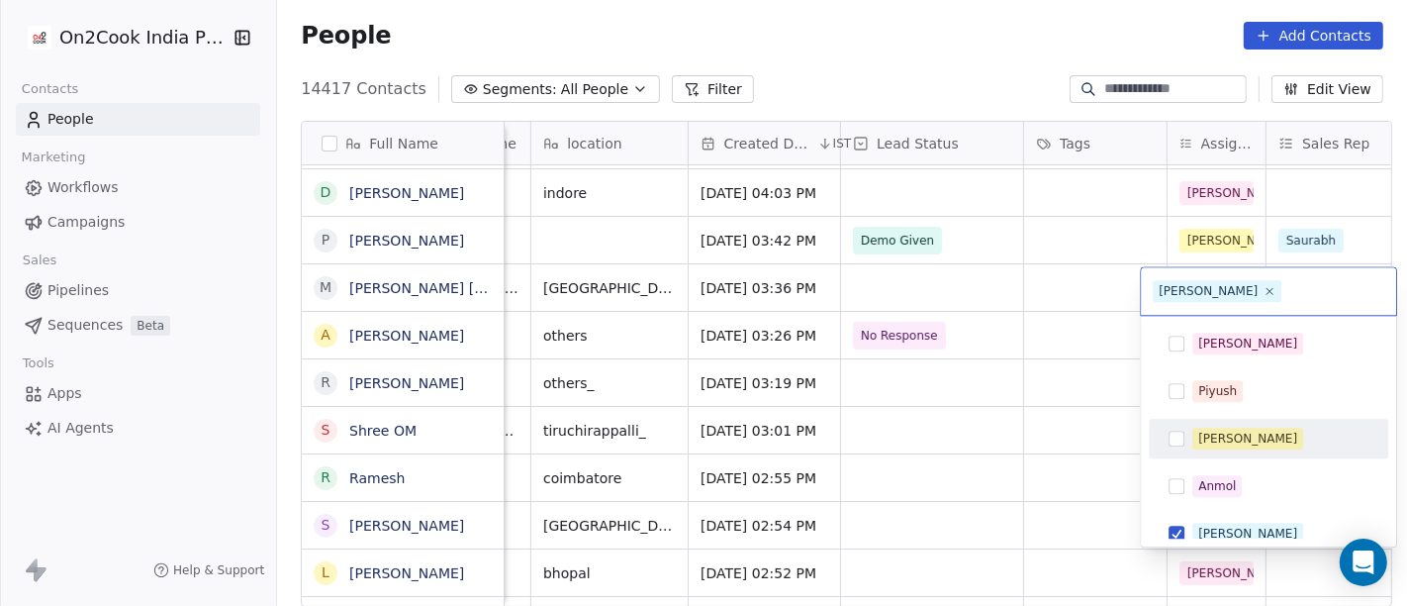
click at [862, 48] on html "On2Cook India Pvt. Ltd. Contacts People Marketing Workflows Campaigns Sales Pip…" at bounding box center [703, 303] width 1407 height 606
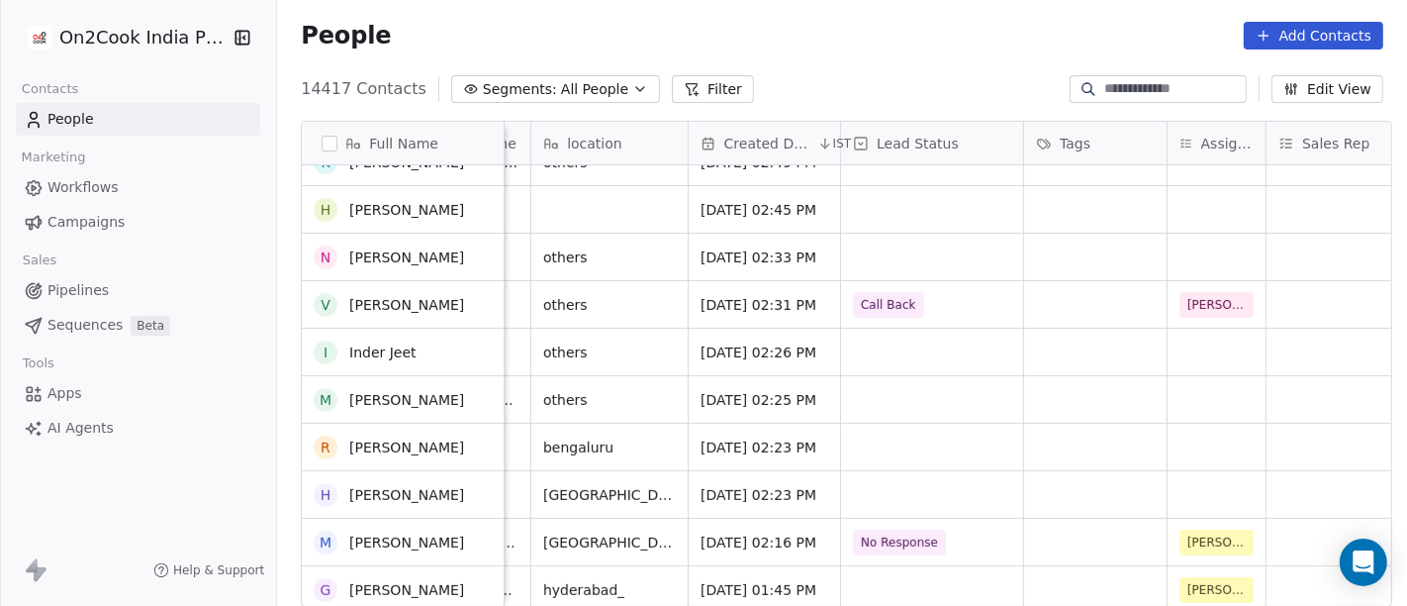
scroll to position [565, 0]
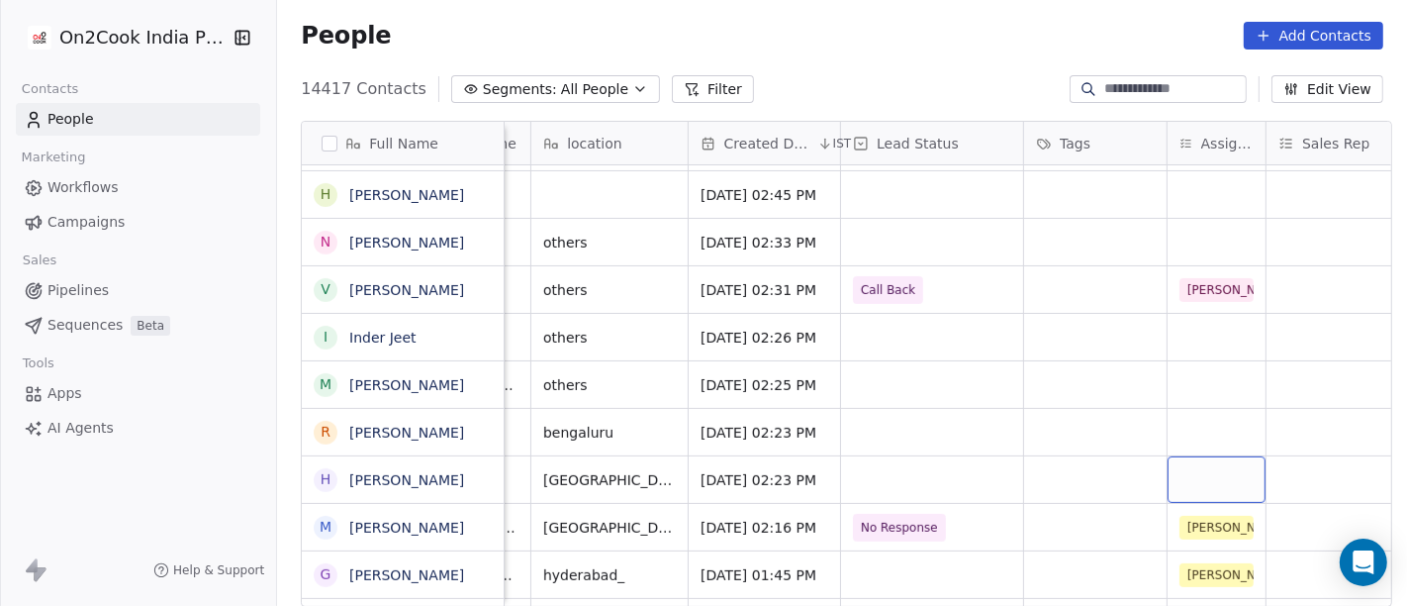
click at [1188, 472] on div "grid" at bounding box center [1217, 479] width 98 height 47
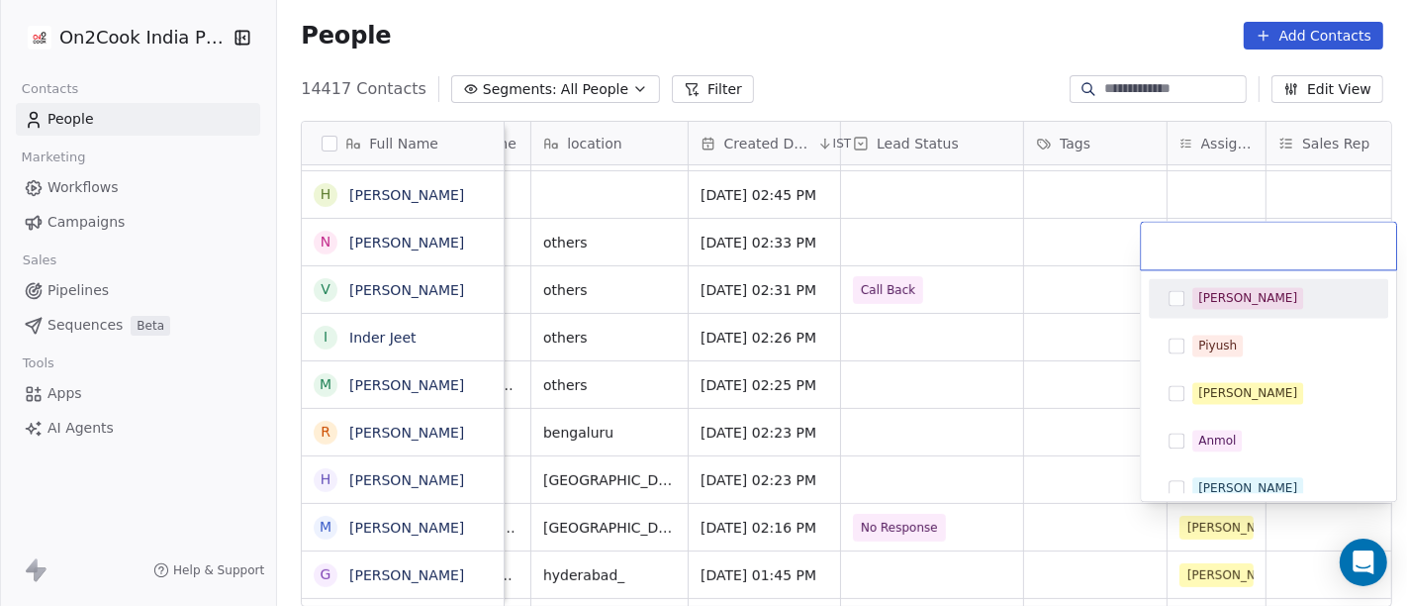
click at [1186, 308] on div "[PERSON_NAME]" at bounding box center [1269, 298] width 224 height 32
click at [886, 51] on html "On2Cook India Pvt. Ltd. Contacts People Marketing Workflows Campaigns Sales Pip…" at bounding box center [703, 303] width 1407 height 606
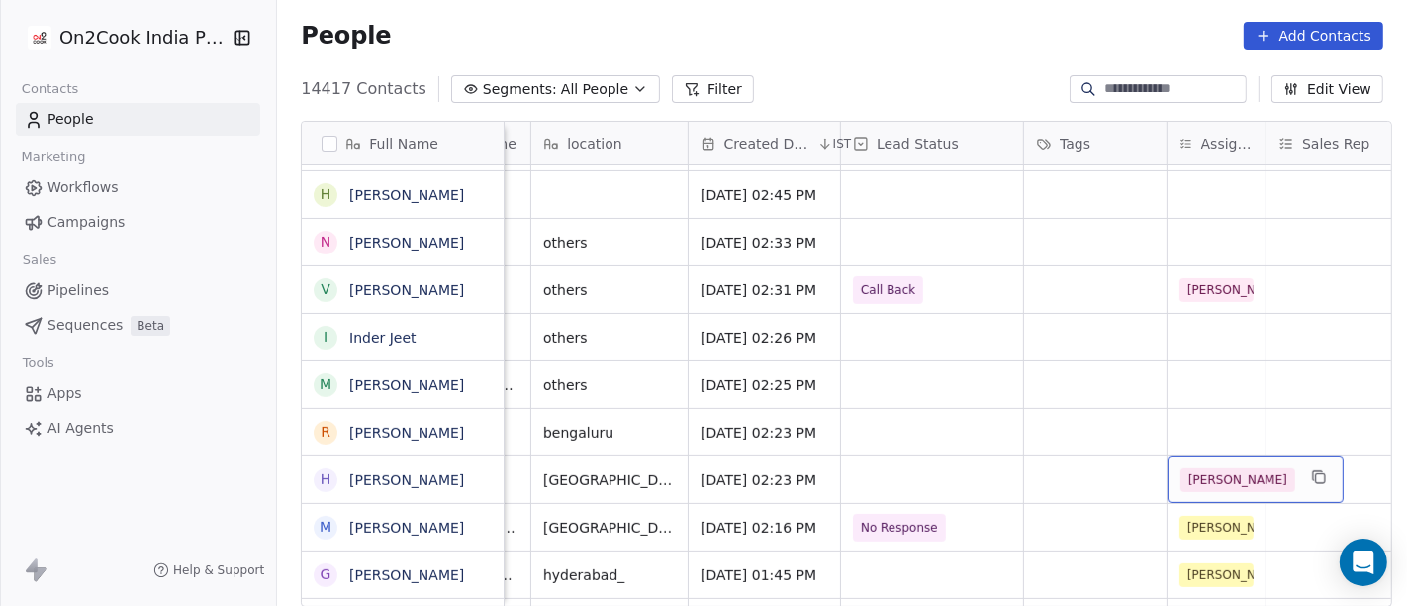
click at [1200, 471] on span "[PERSON_NAME]" at bounding box center [1238, 480] width 115 height 24
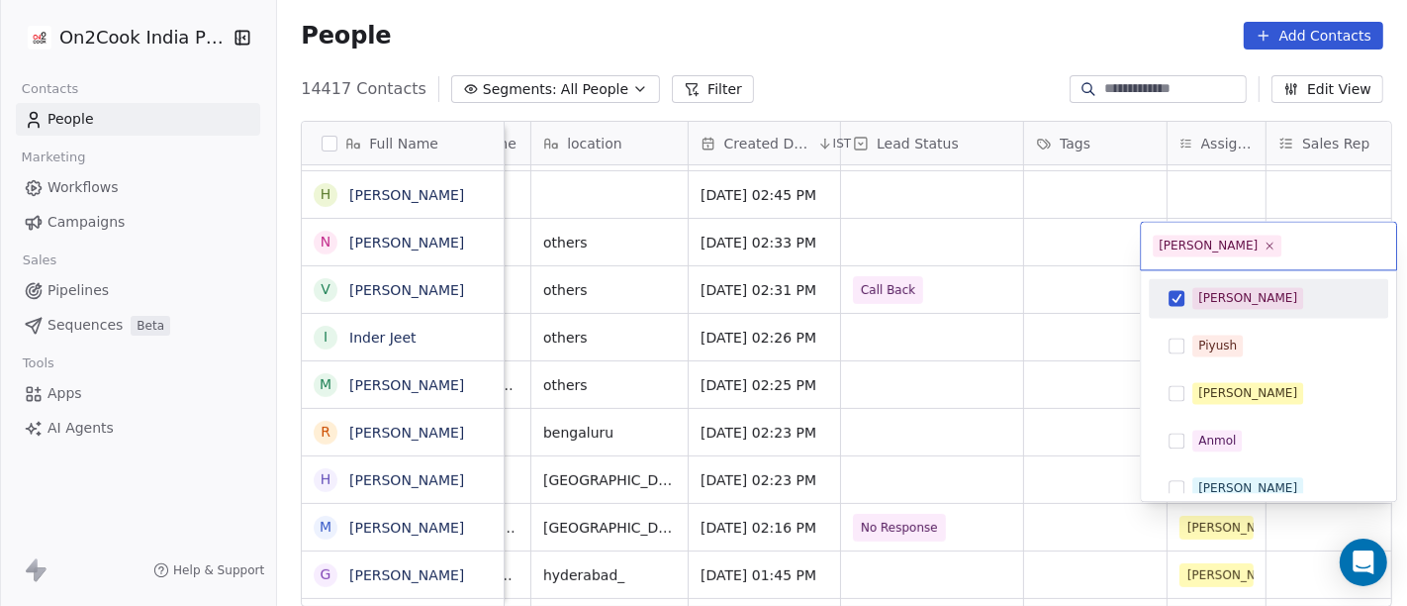
click at [1179, 292] on button "Suggestions" at bounding box center [1177, 298] width 16 height 16
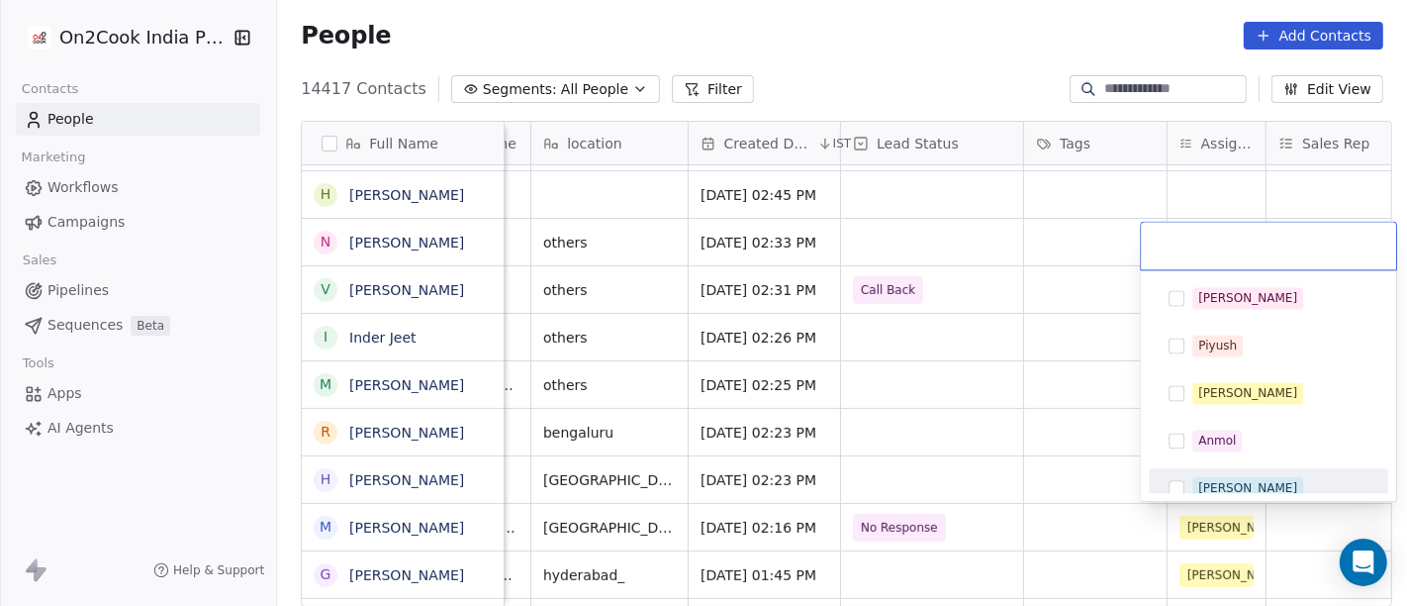
click at [1187, 496] on div "[PERSON_NAME] [PERSON_NAME] [PERSON_NAME] [PERSON_NAME] Saurabh [PERSON_NAME] […" at bounding box center [1268, 385] width 255 height 231
click at [1180, 484] on button "Suggestions" at bounding box center [1177, 488] width 16 height 16
click at [839, 69] on html "On2Cook India Pvt. Ltd. Contacts People Marketing Workflows Campaigns Sales Pip…" at bounding box center [703, 303] width 1407 height 606
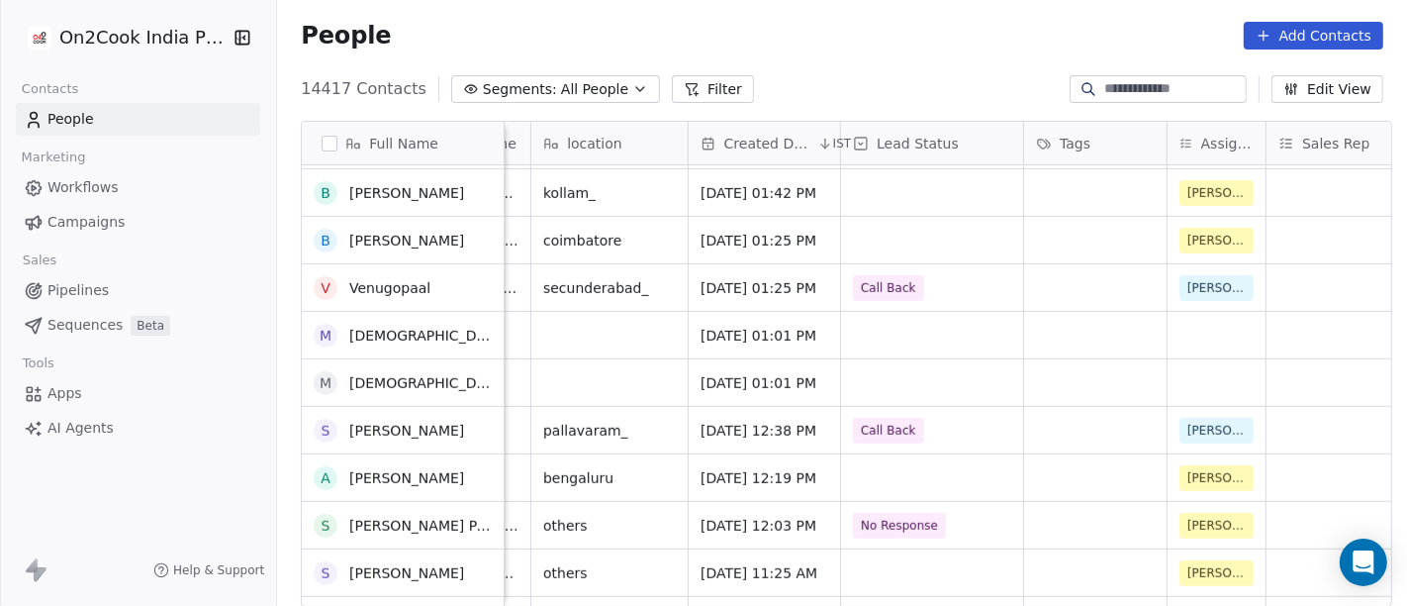
scroll to position [997, 0]
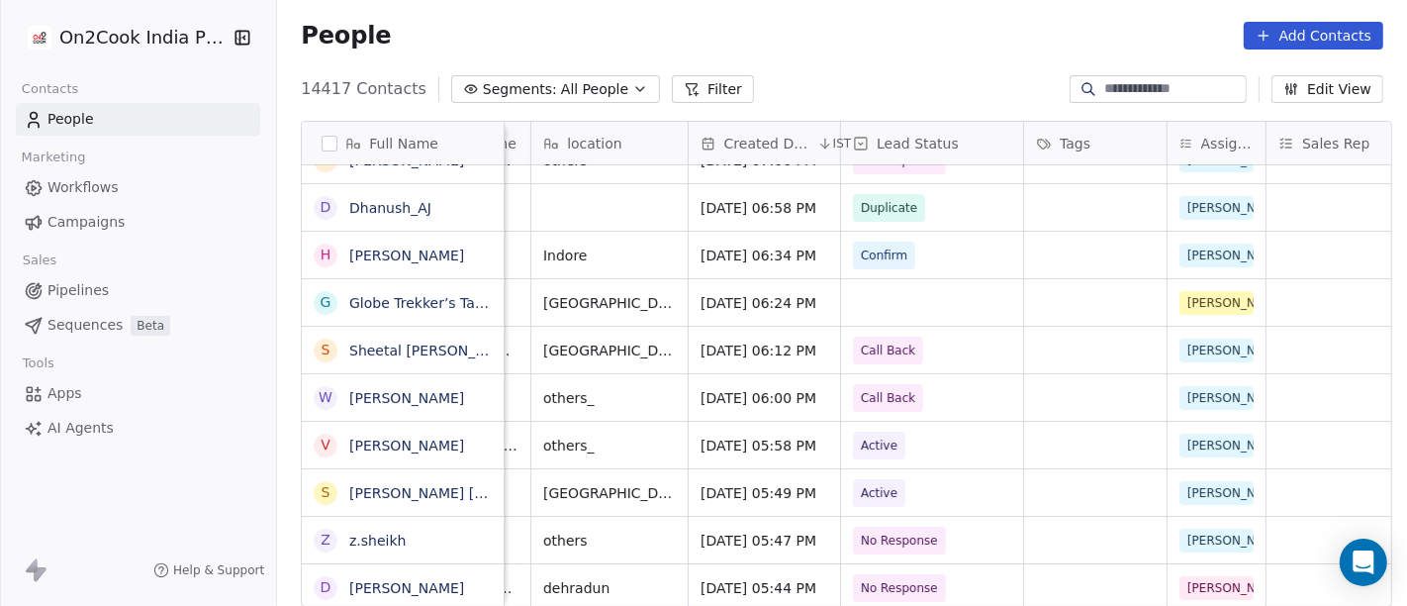
click at [688, 89] on button "Filter" at bounding box center [713, 89] width 82 height 28
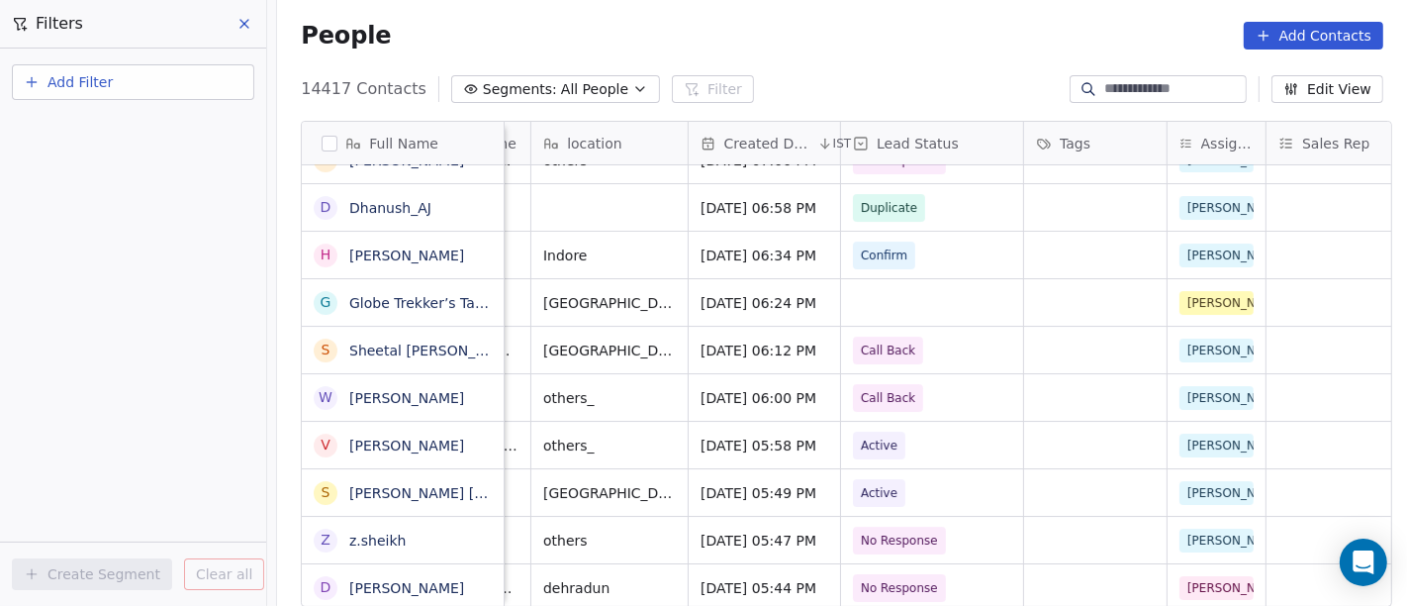
click at [141, 90] on button "Add Filter" at bounding box center [133, 82] width 242 height 36
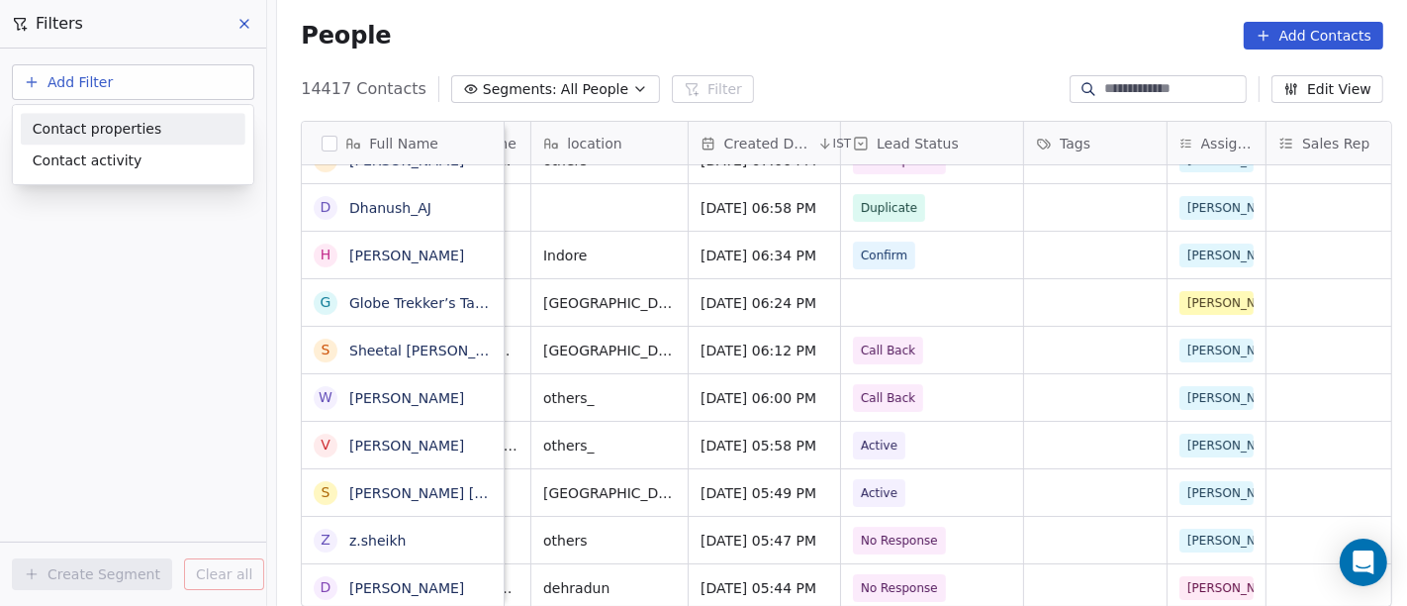
click at [106, 129] on span "Contact properties" at bounding box center [97, 129] width 129 height 21
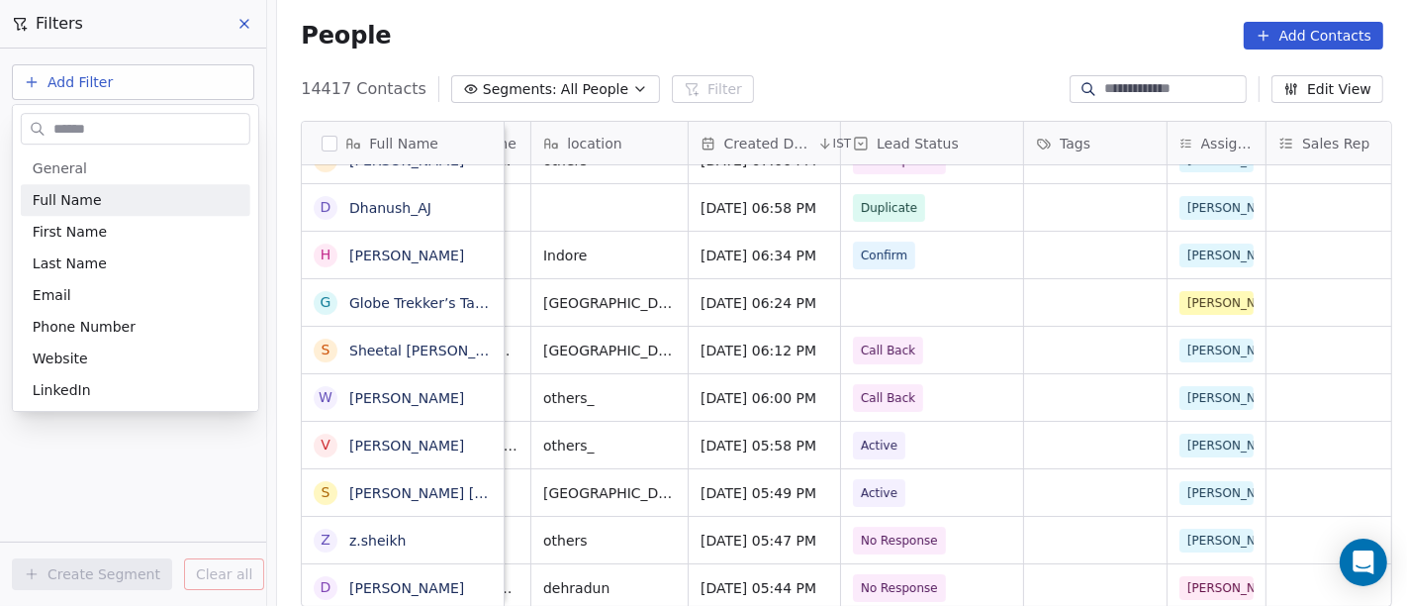
click at [76, 126] on input "text" at bounding box center [149, 129] width 200 height 29
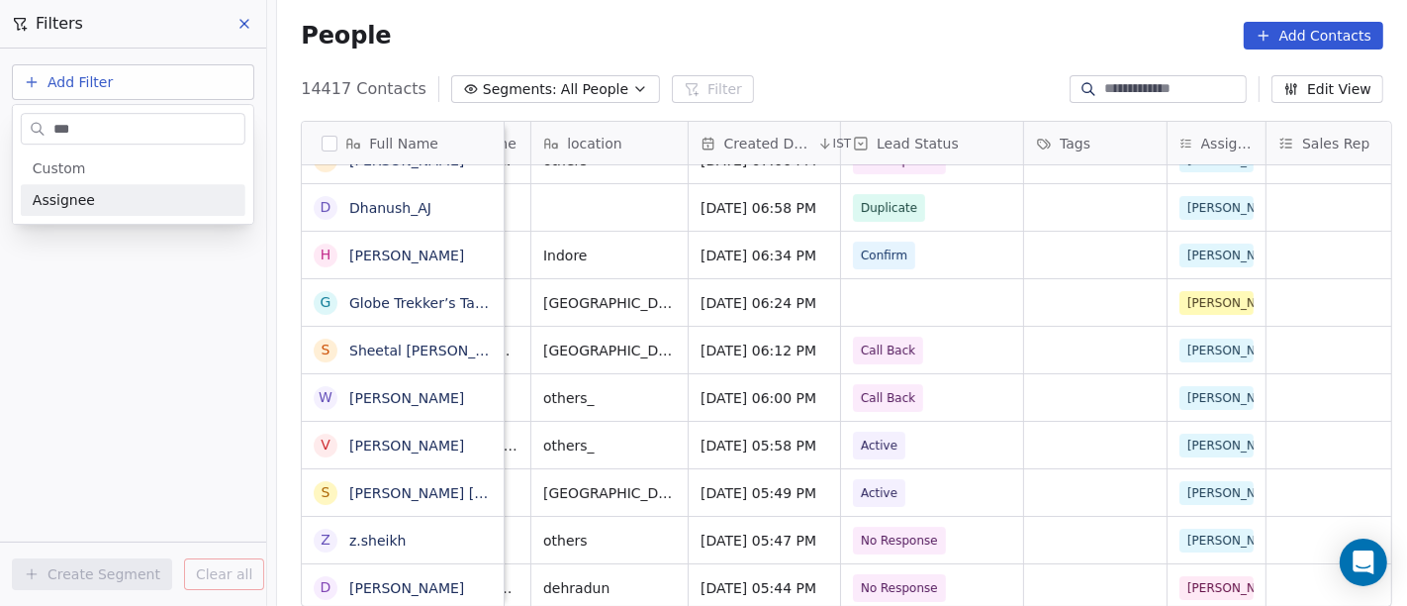
type input "***"
click at [87, 203] on span "Assignee" at bounding box center [64, 200] width 62 height 20
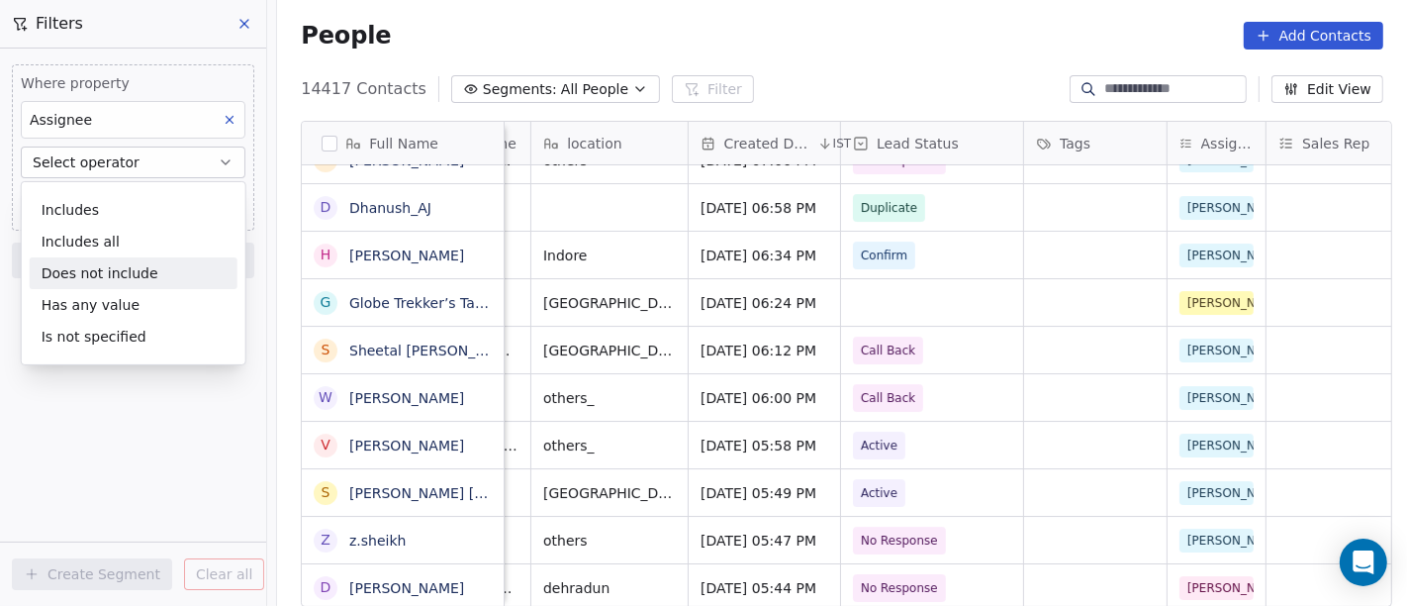
click at [128, 266] on div "Does not include" at bounding box center [134, 273] width 208 height 32
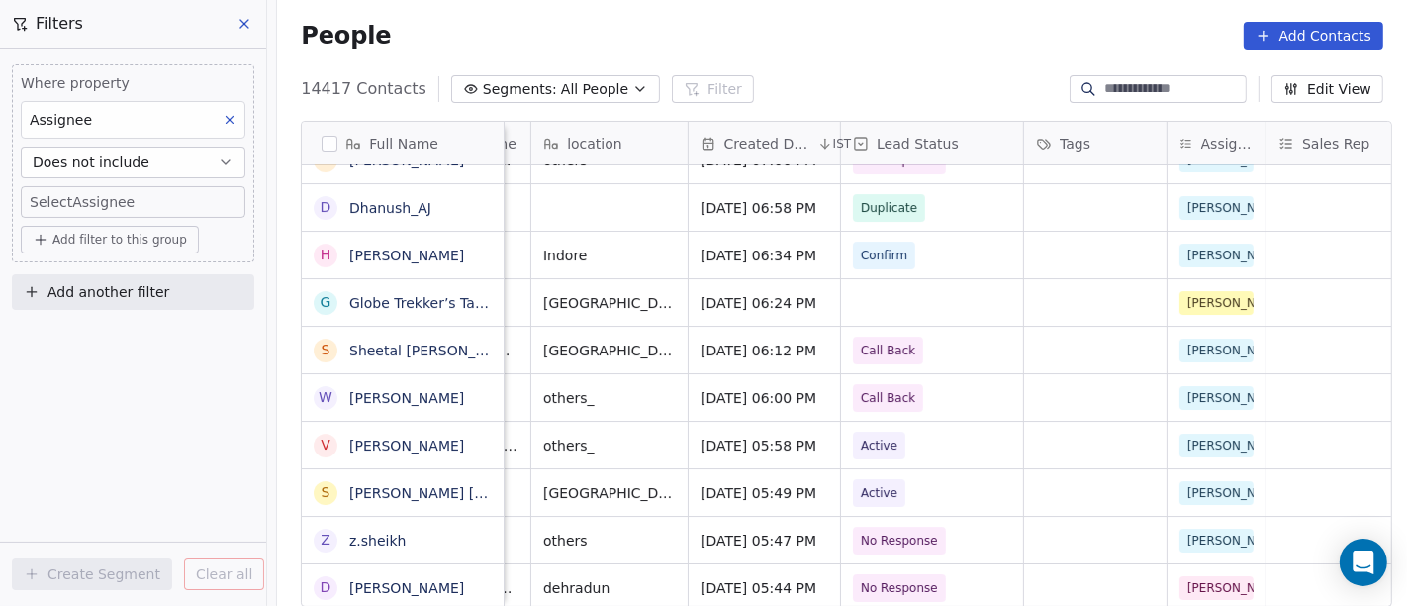
click at [46, 202] on body "On2Cook India Pvt. Ltd. Contacts People Marketing Workflows Campaigns Sales Pip…" at bounding box center [703, 303] width 1407 height 606
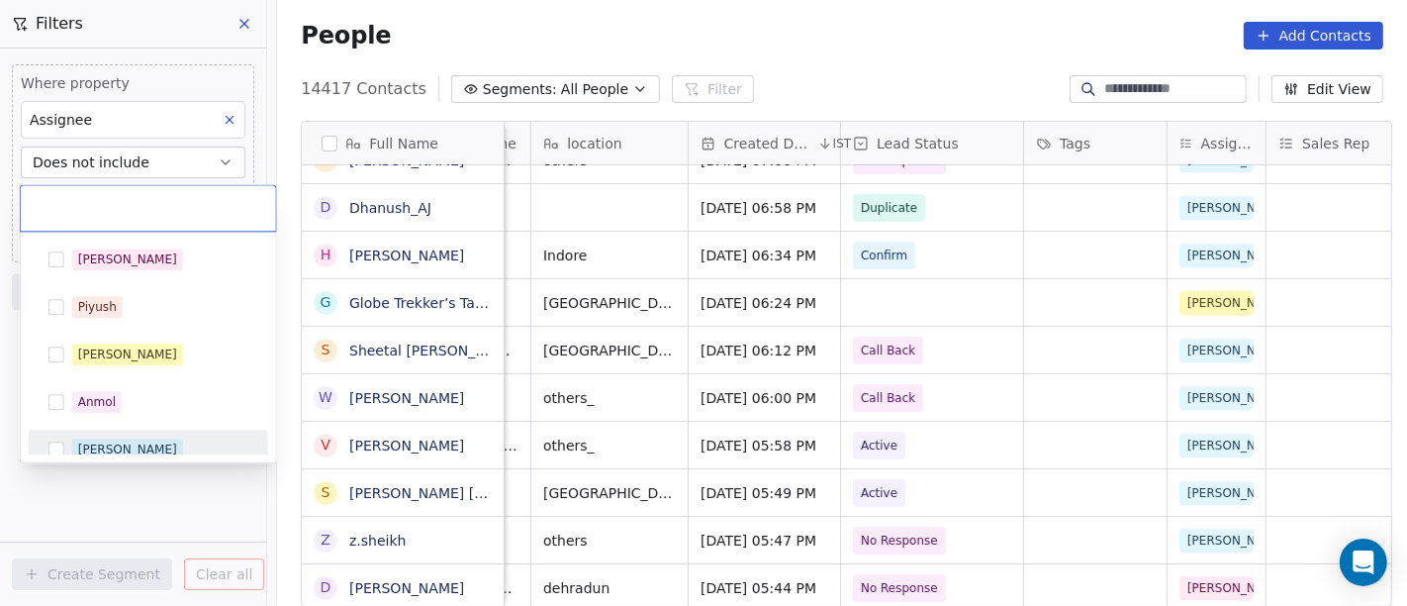
click at [105, 509] on html "On2Cook India Pvt. Ltd. Contacts People Marketing Workflows Campaigns Sales Pip…" at bounding box center [703, 303] width 1407 height 606
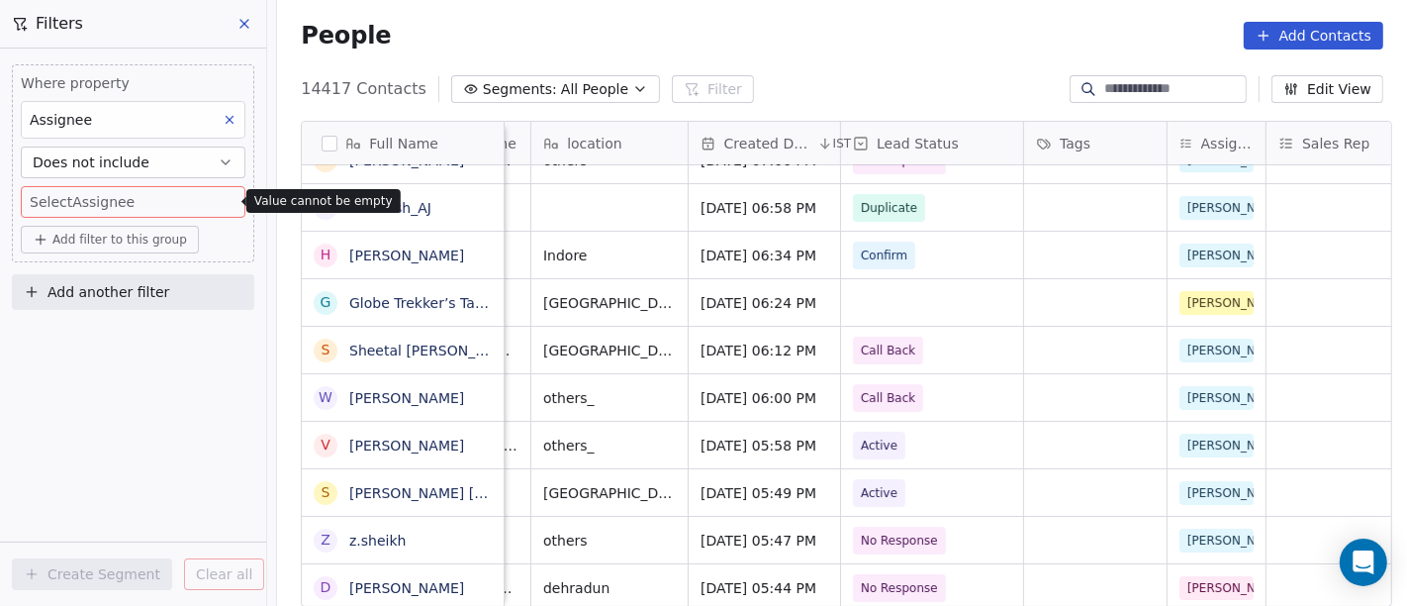
click at [160, 167] on button "Does not include" at bounding box center [133, 162] width 225 height 32
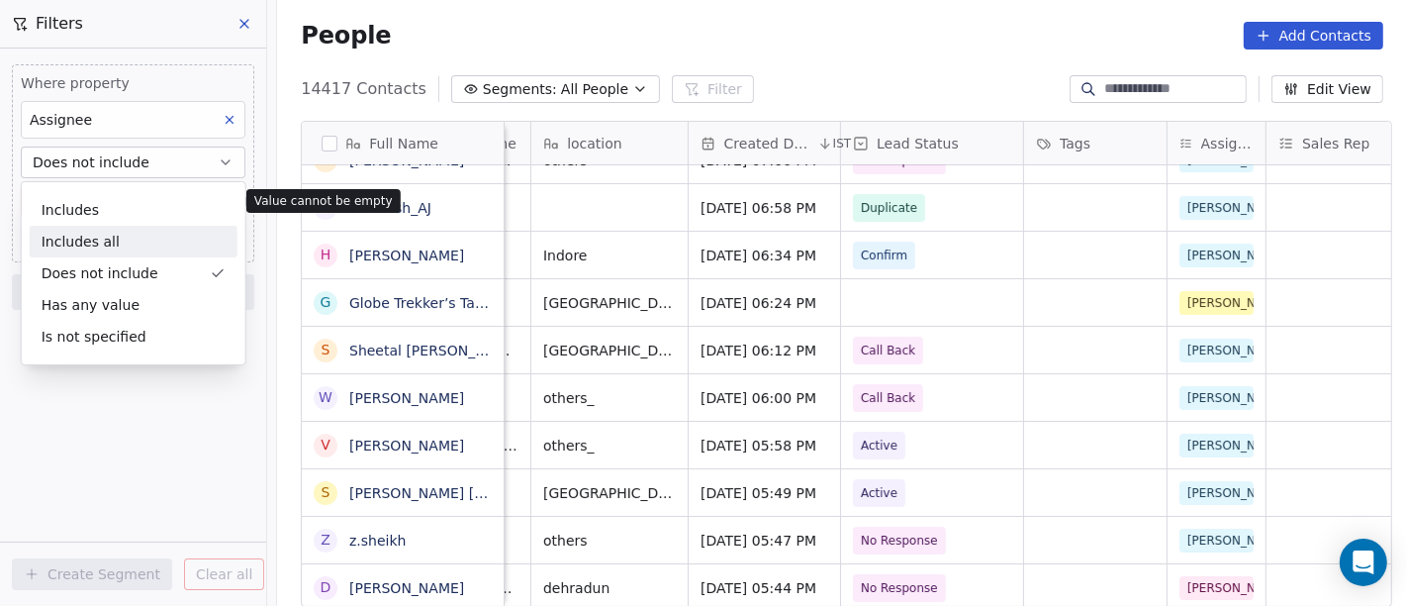
click at [139, 254] on div "Includes all" at bounding box center [134, 242] width 208 height 32
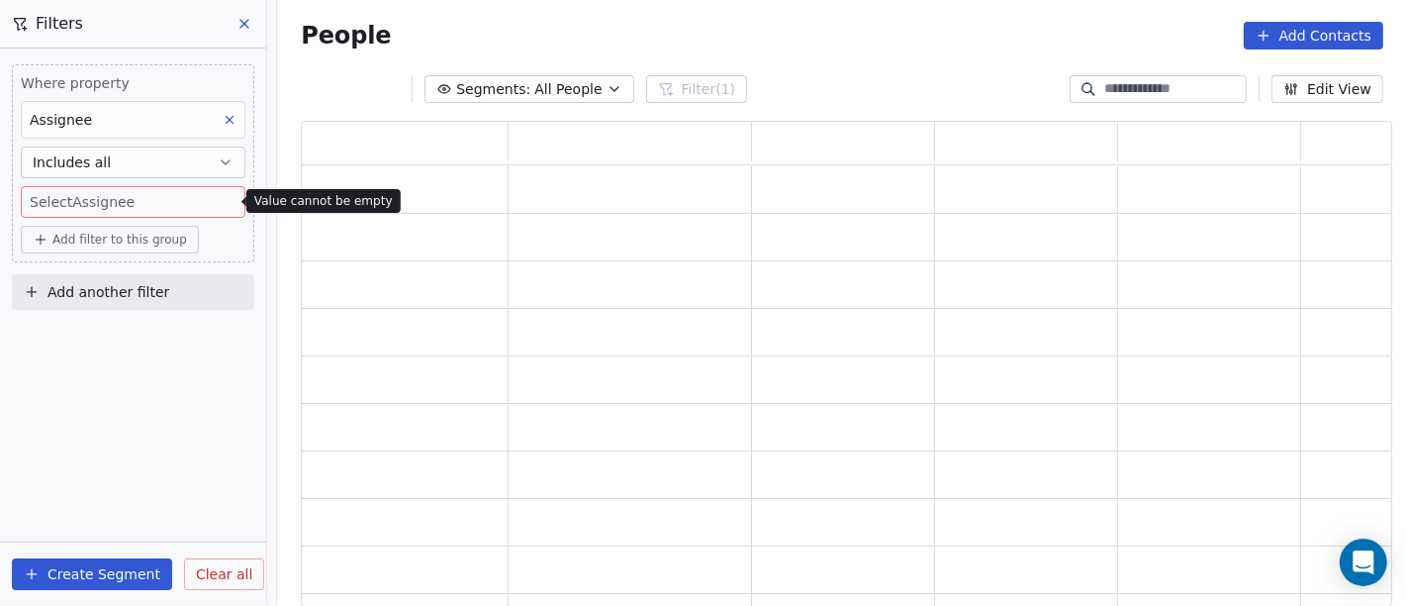
click at [116, 470] on div "Where property Assignee Includes all Select Assignee Add filter to this group A…" at bounding box center [133, 326] width 266 height 557
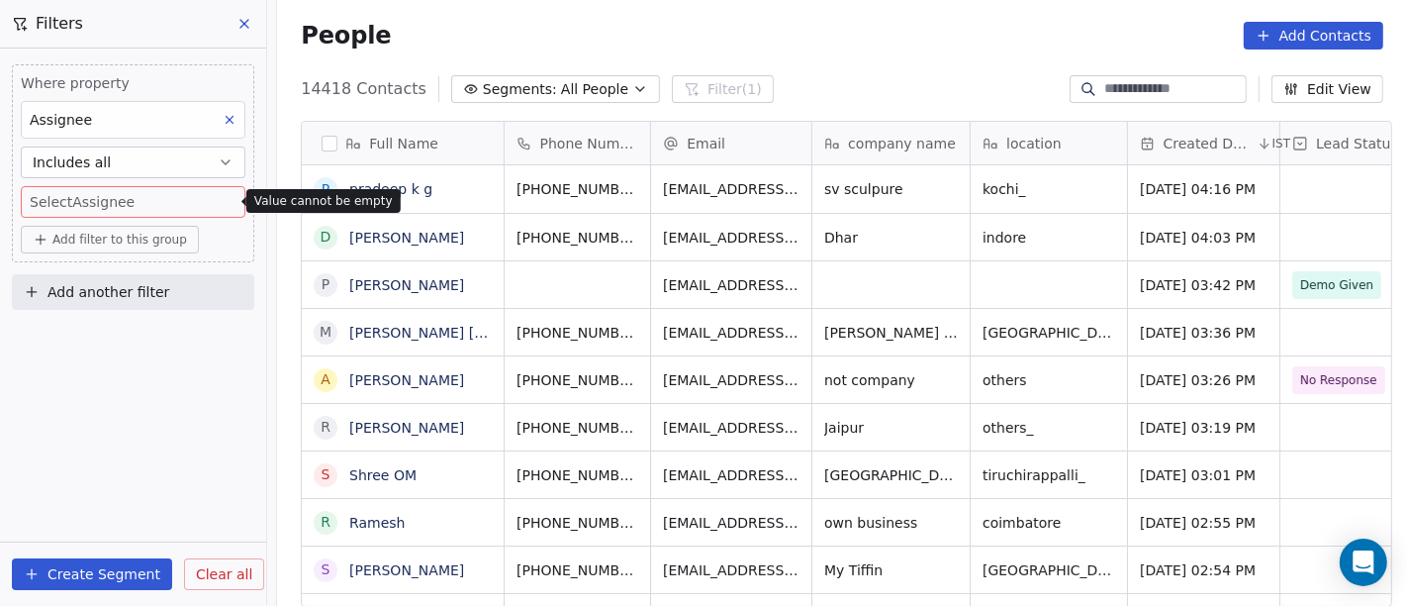
click at [175, 205] on body "On2Cook India Pvt. Ltd. Contacts People Marketing Workflows Campaigns Sales Pip…" at bounding box center [703, 303] width 1407 height 606
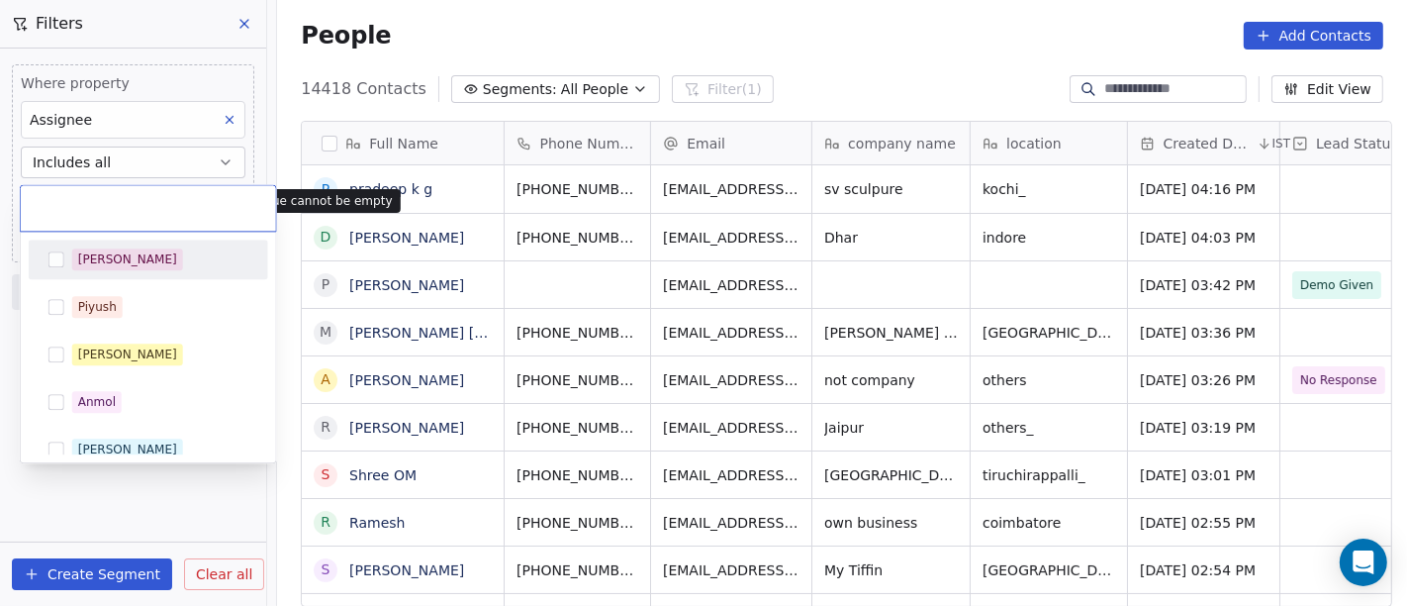
drag, startPoint x: 175, startPoint y: 205, endPoint x: 79, endPoint y: 261, distance: 111.3
click at [79, 261] on div "[PERSON_NAME]" at bounding box center [127, 259] width 99 height 18
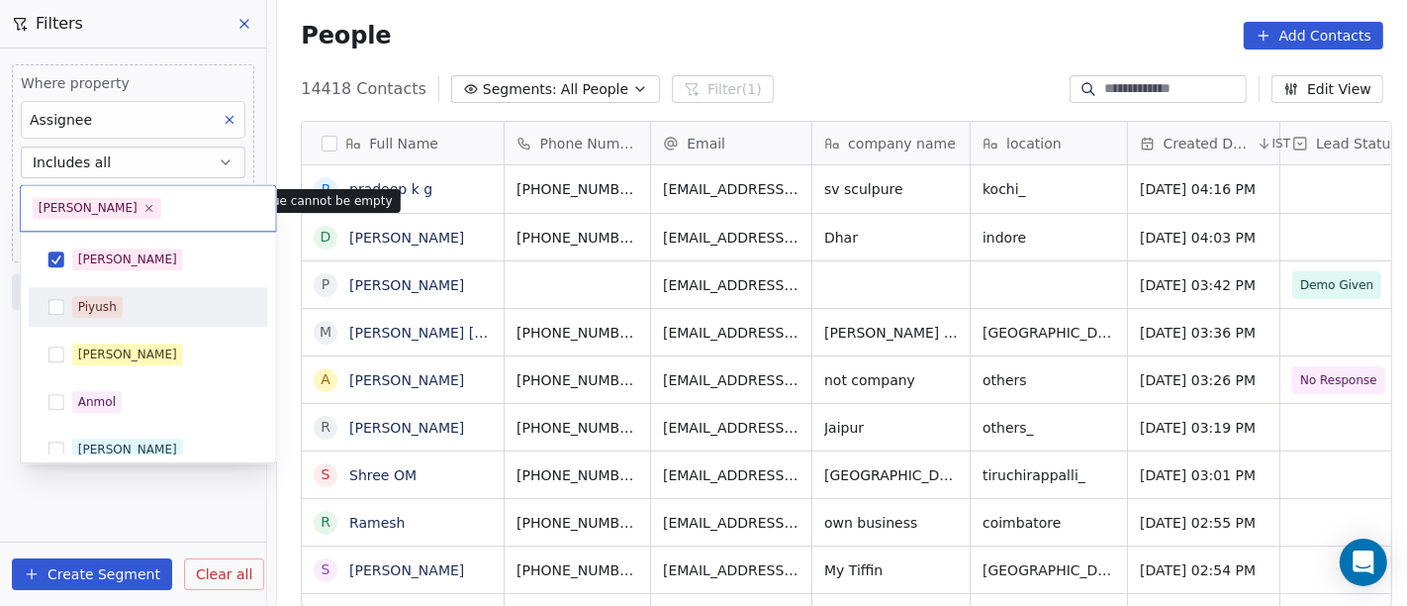
click at [90, 293] on div "Piyush" at bounding box center [149, 307] width 224 height 32
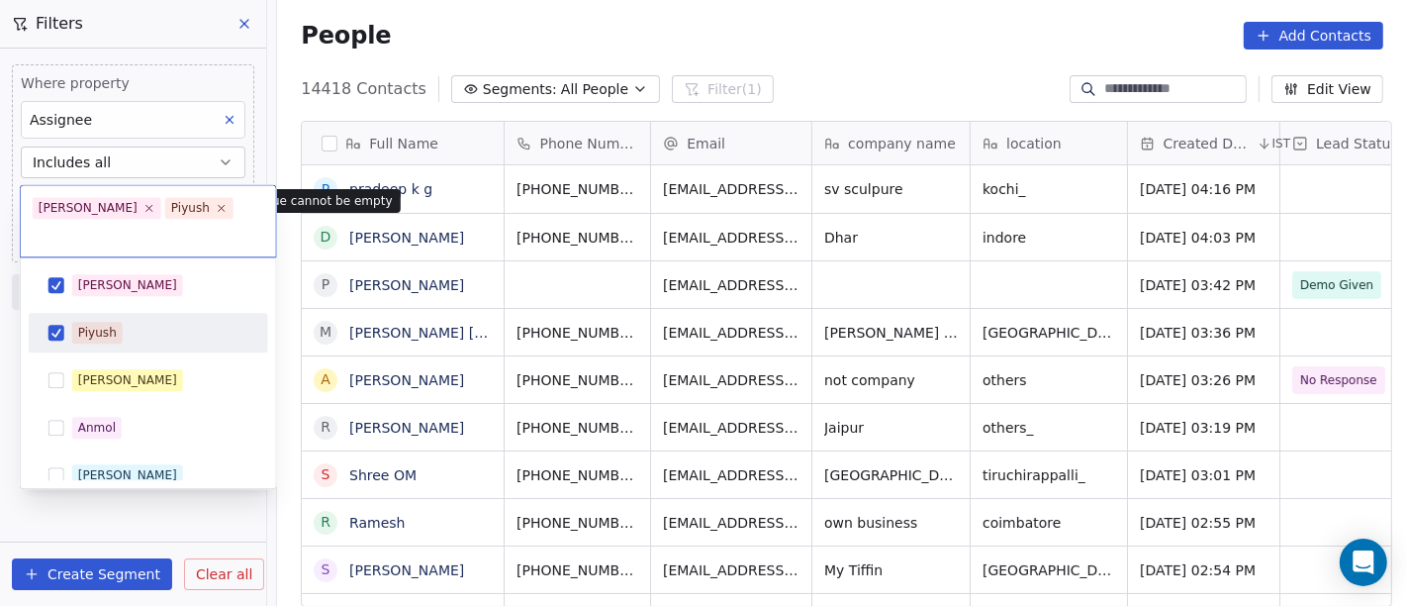
click at [90, 317] on div "Piyush" at bounding box center [149, 333] width 224 height 32
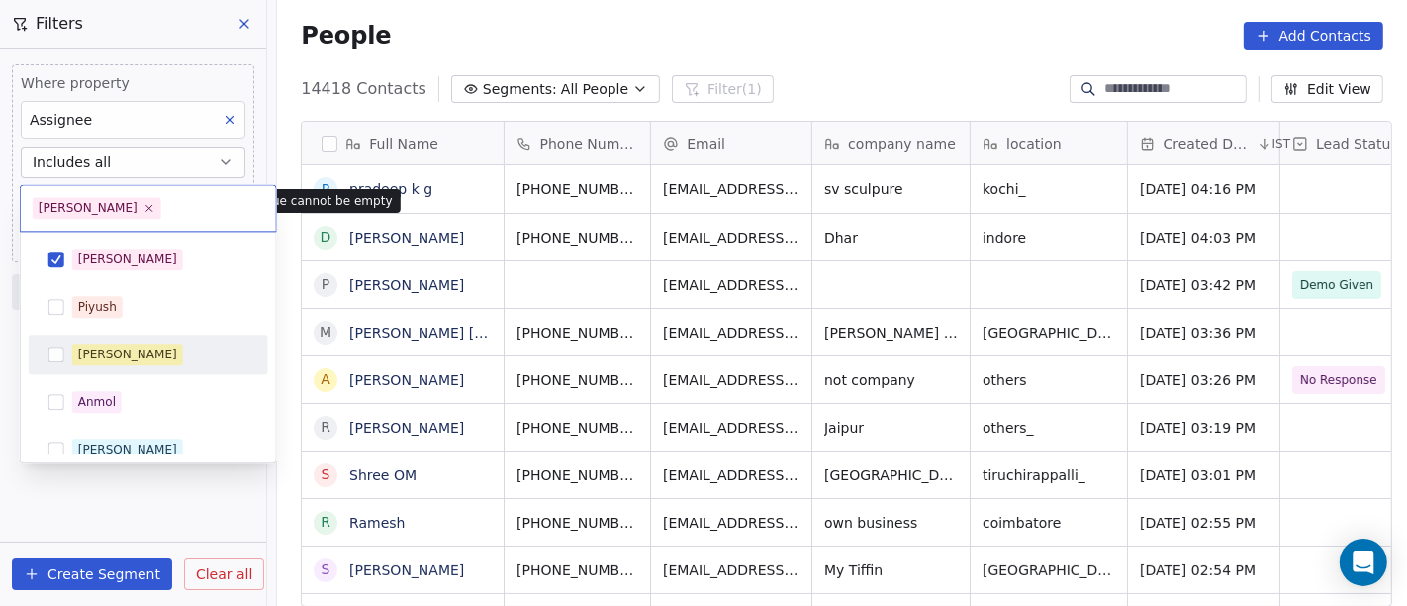
click at [99, 338] on div "[PERSON_NAME]" at bounding box center [149, 354] width 224 height 32
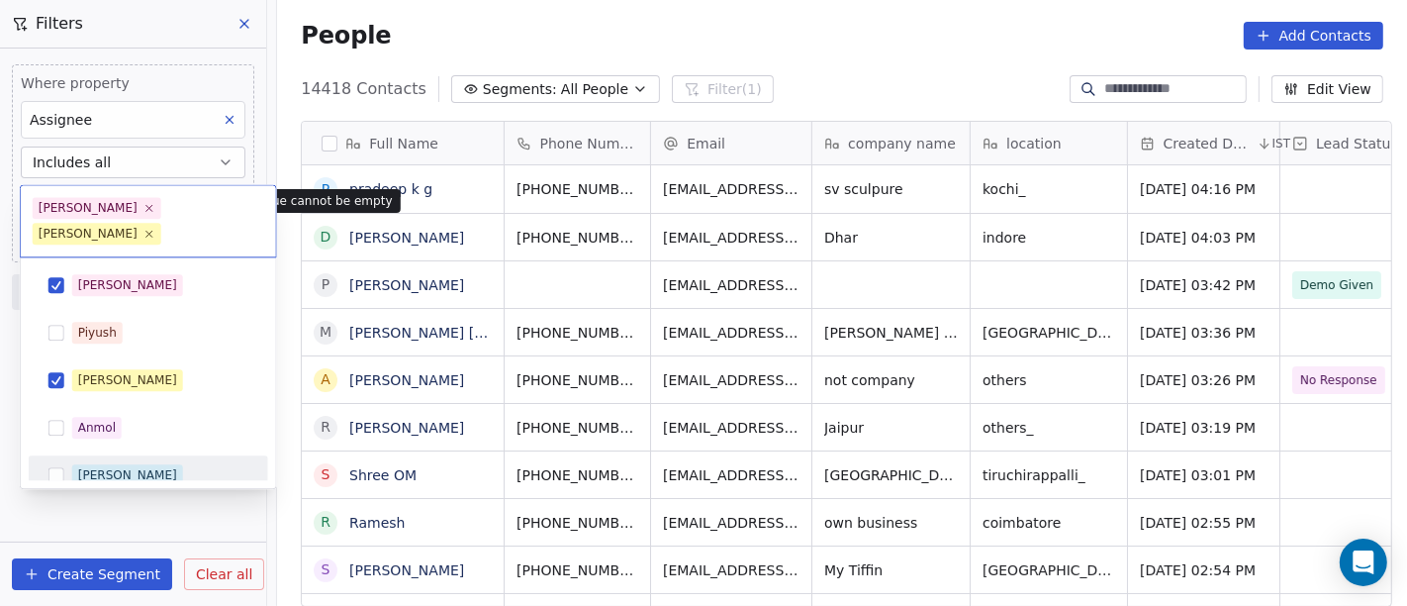
click at [94, 466] on div "[PERSON_NAME]" at bounding box center [127, 475] width 99 height 18
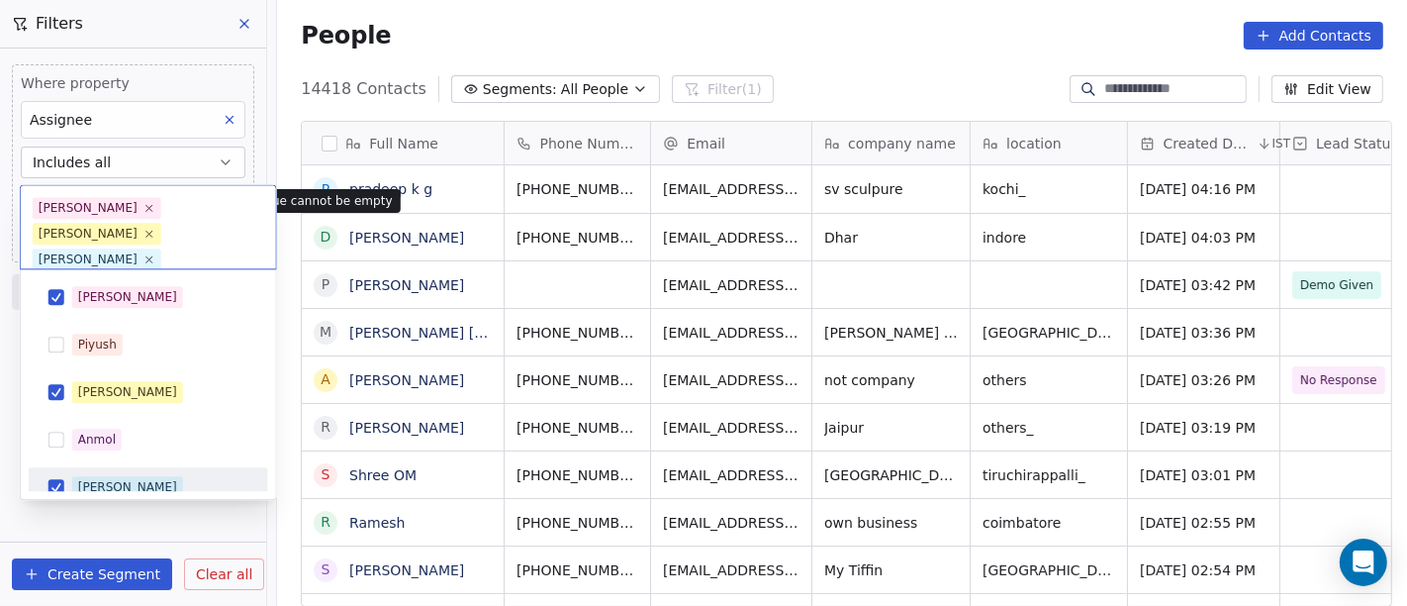
click at [93, 518] on html "On2Cook India Pvt. Ltd. Contacts People Marketing Workflows Campaigns Sales Pip…" at bounding box center [703, 303] width 1407 height 606
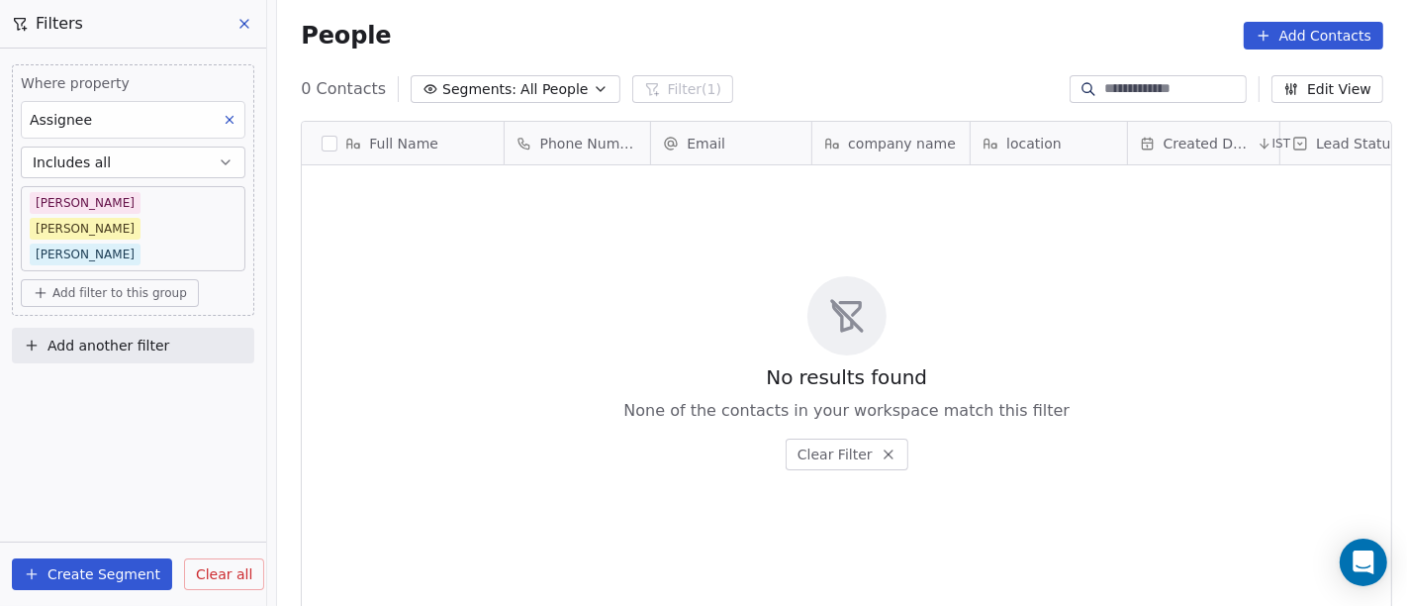
click at [146, 285] on span "Add filter to this group" at bounding box center [119, 293] width 135 height 16
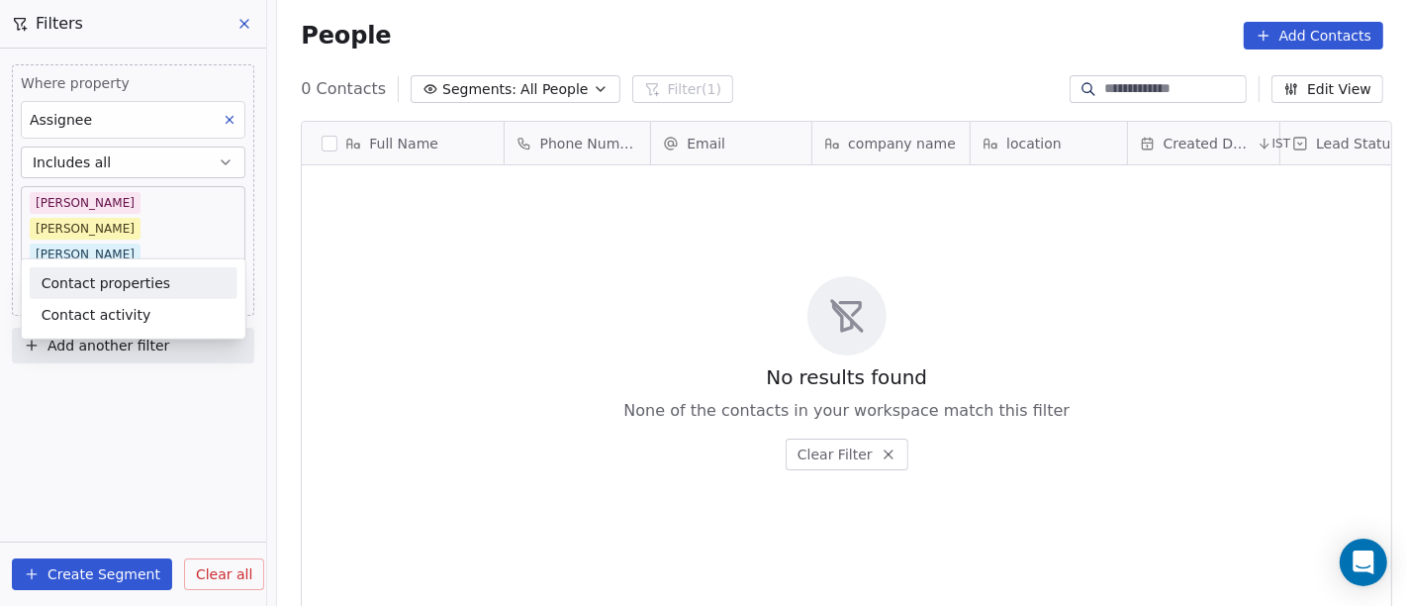
click at [95, 290] on span "Contact properties" at bounding box center [106, 282] width 129 height 21
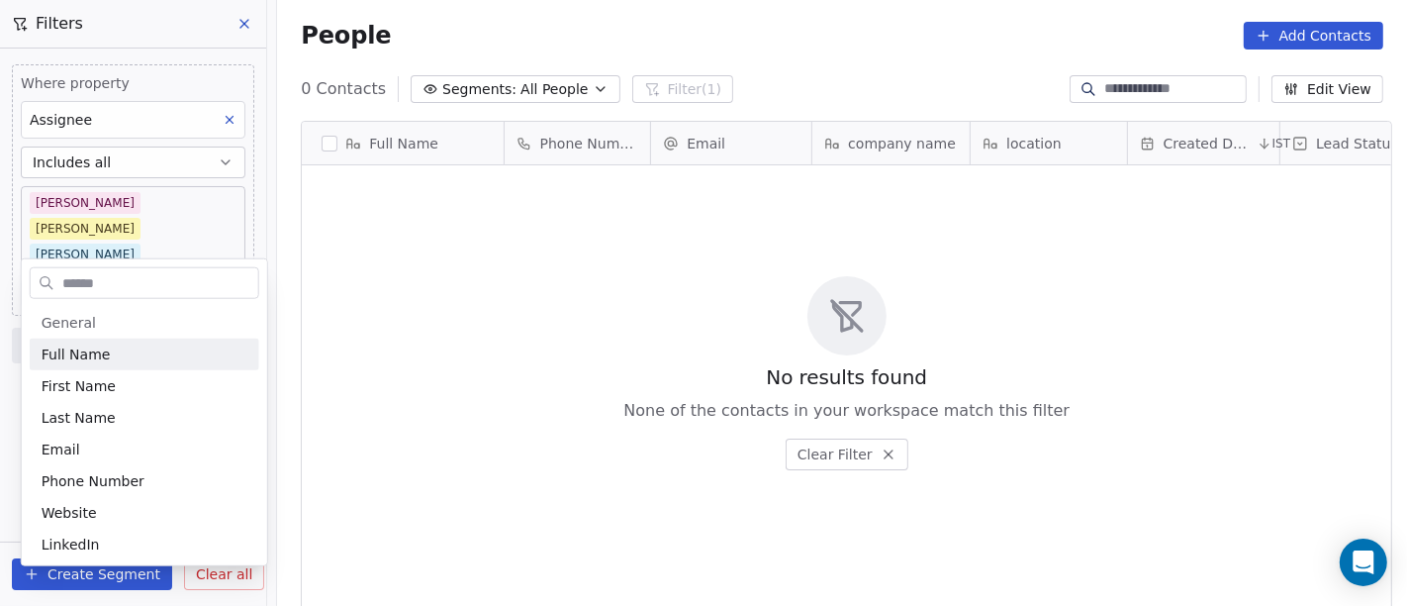
click at [155, 165] on html "On2Cook India Pvt. Ltd. Contacts People Marketing Workflows Campaigns Sales Pip…" at bounding box center [703, 303] width 1407 height 606
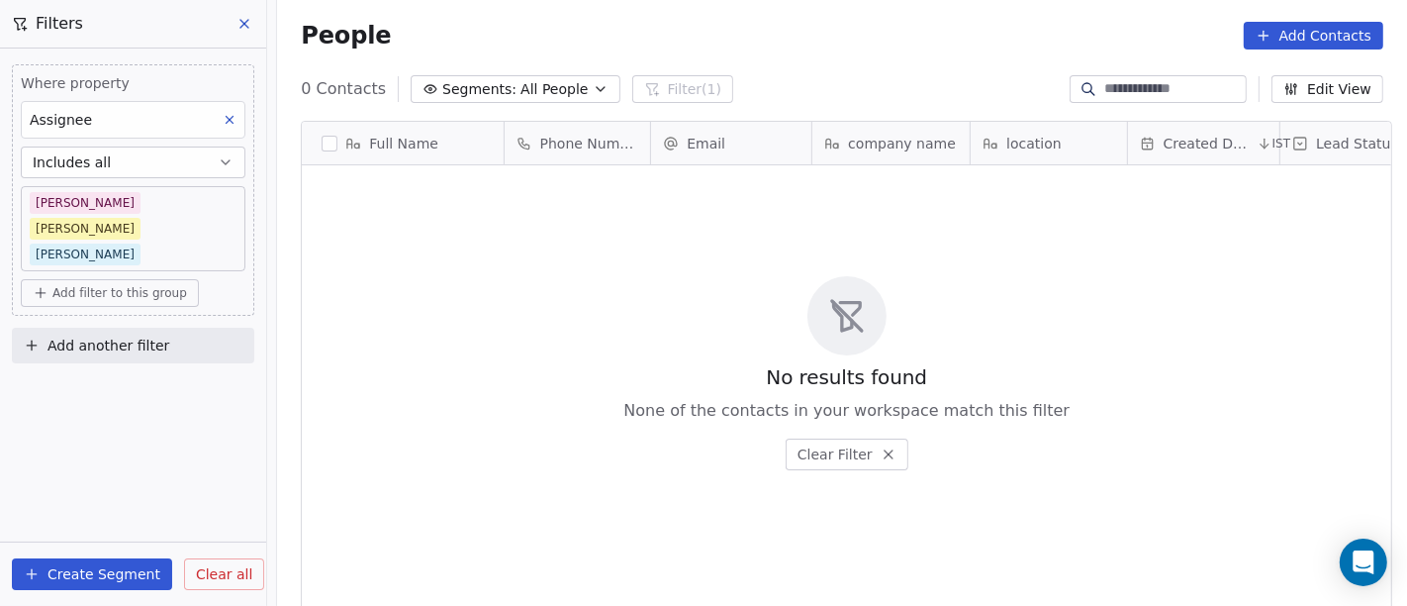
click at [155, 165] on button "Includes all" at bounding box center [133, 162] width 225 height 32
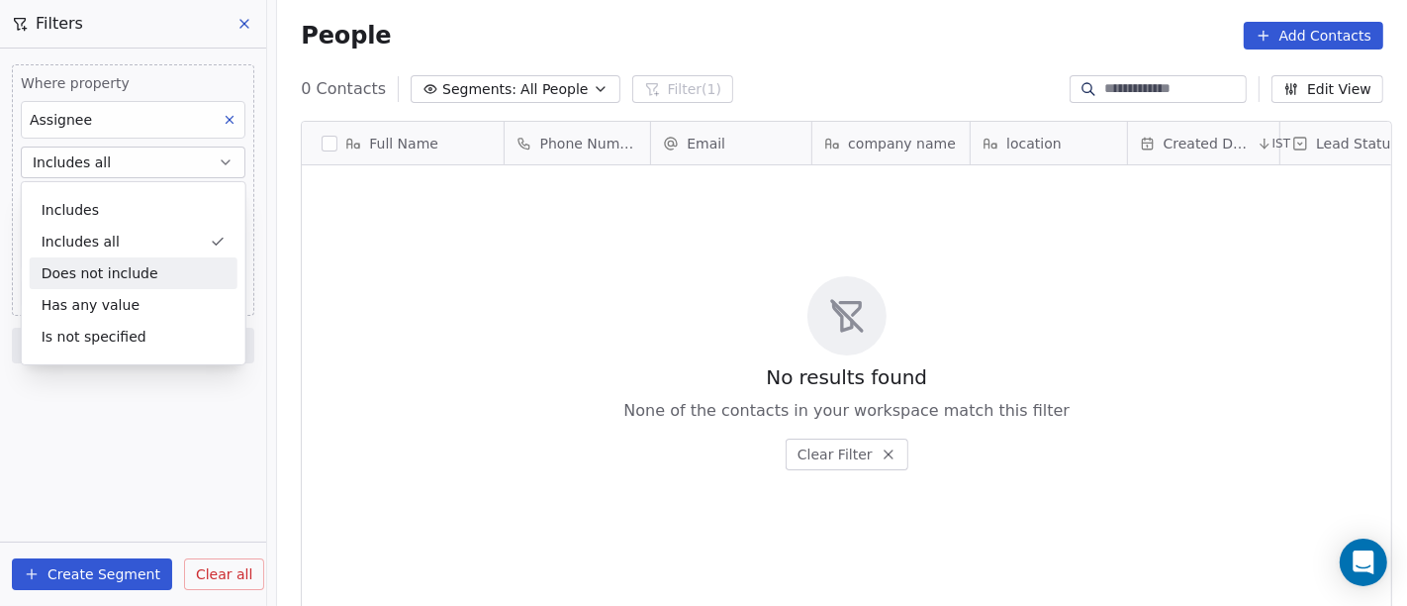
click at [130, 264] on div "Does not include" at bounding box center [134, 273] width 208 height 32
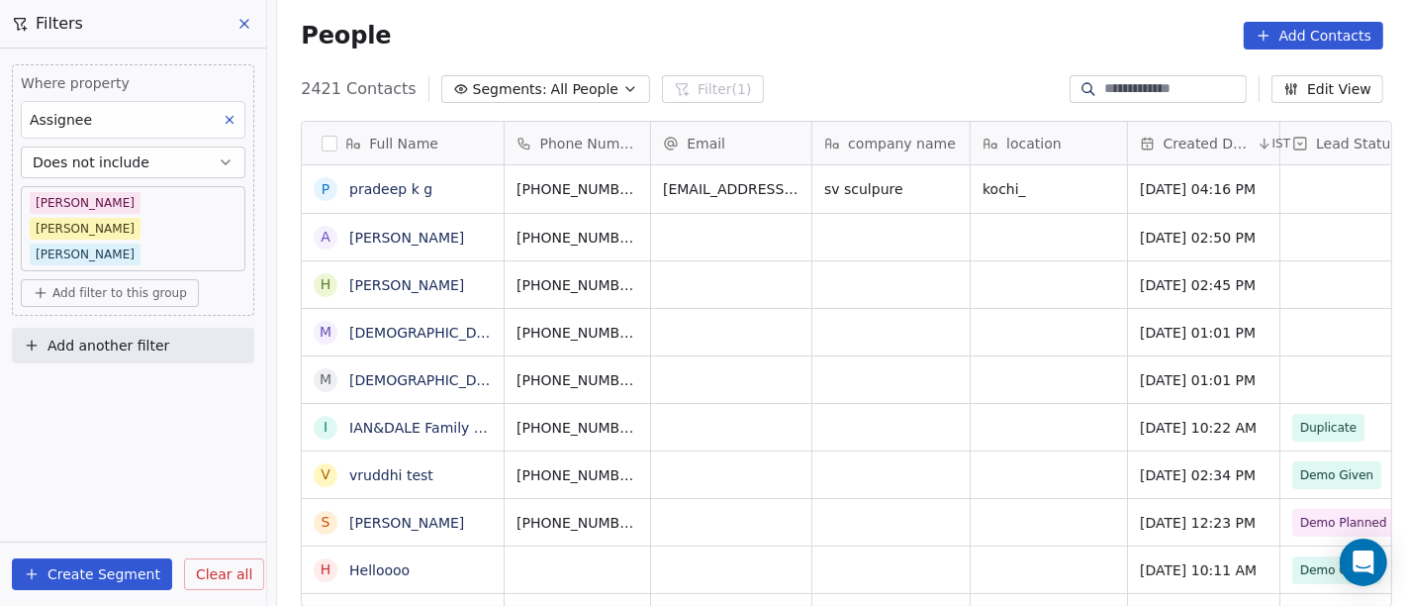
click at [127, 376] on div "Where property Assignee Does not include Salim Madhuri Ronit Add filter to this…" at bounding box center [133, 326] width 266 height 557
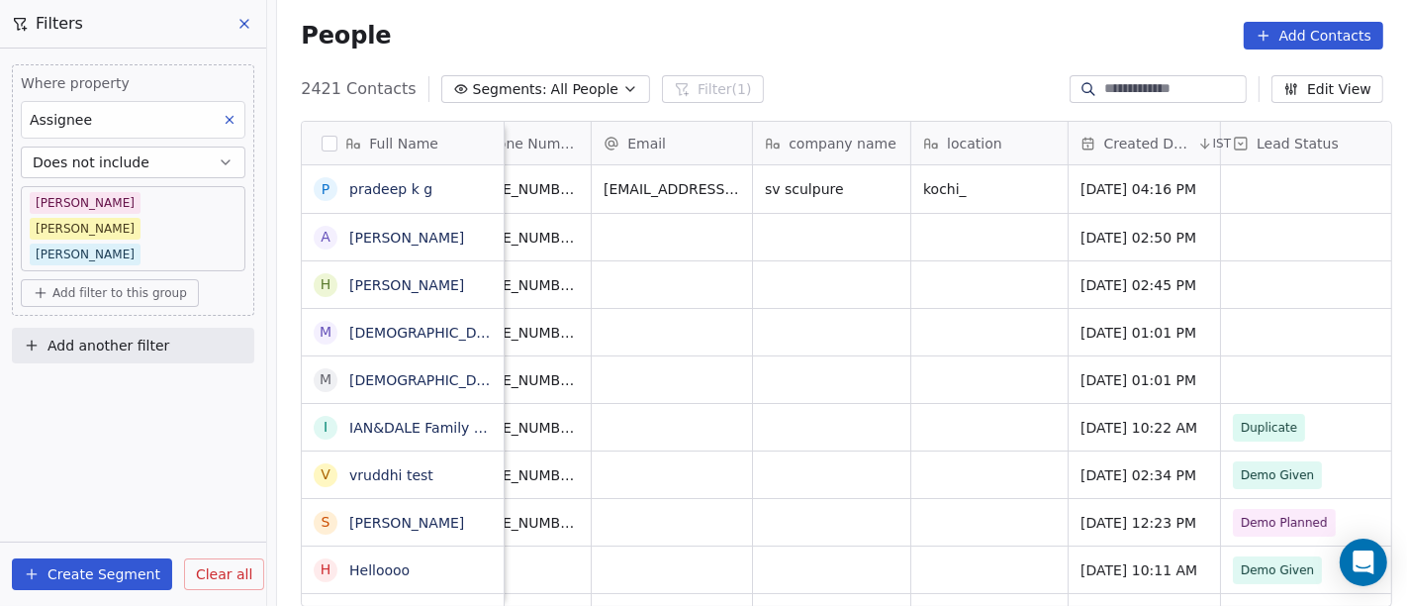
click at [100, 285] on span "Add filter to this group" at bounding box center [119, 293] width 135 height 16
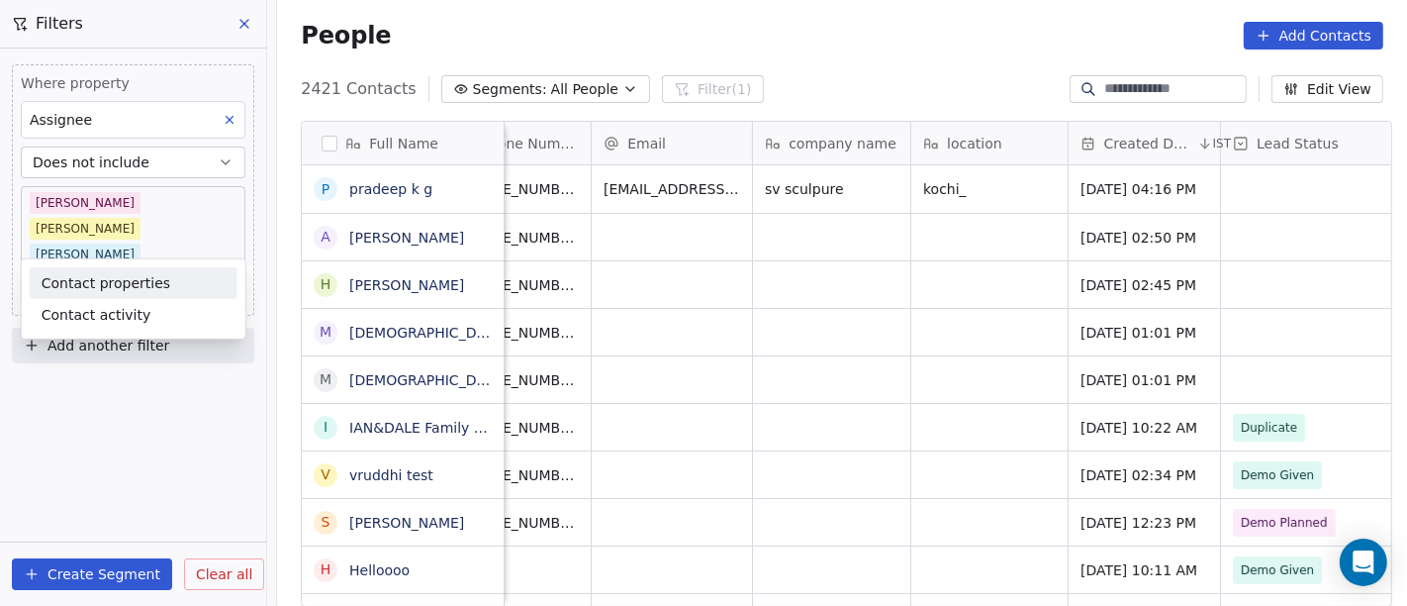
click at [141, 275] on span "Contact properties" at bounding box center [106, 282] width 129 height 21
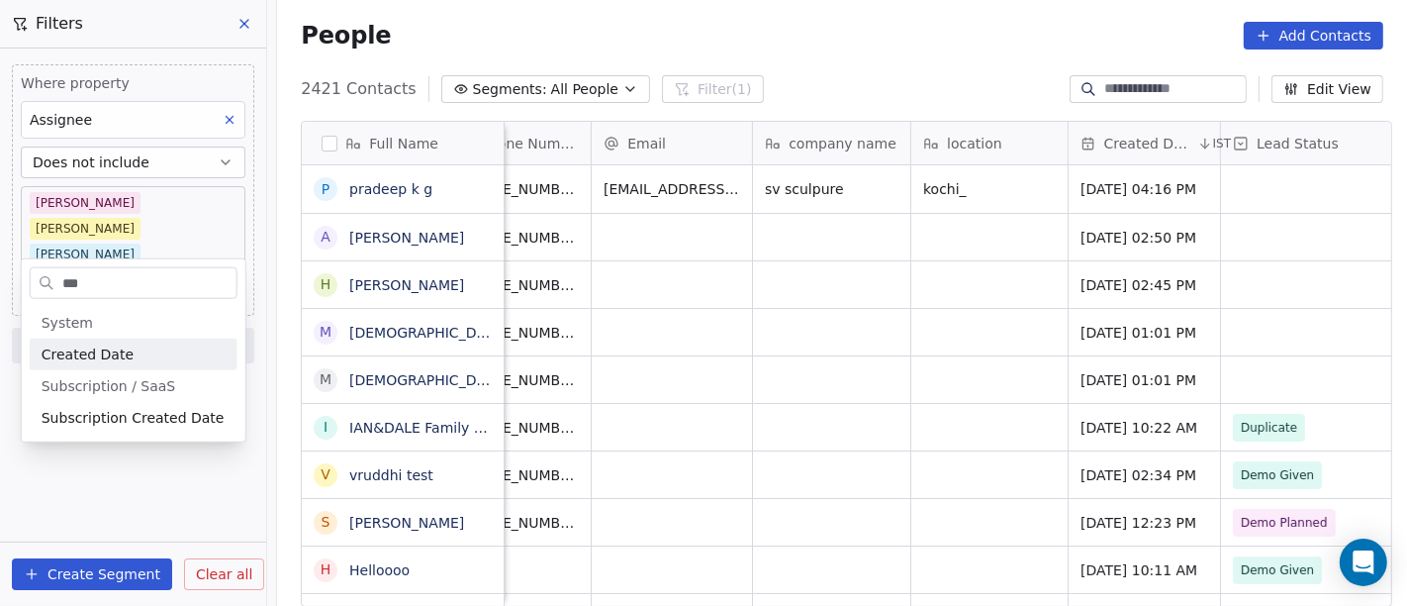
type input "***"
click at [79, 348] on span "Created Date" at bounding box center [88, 354] width 92 height 20
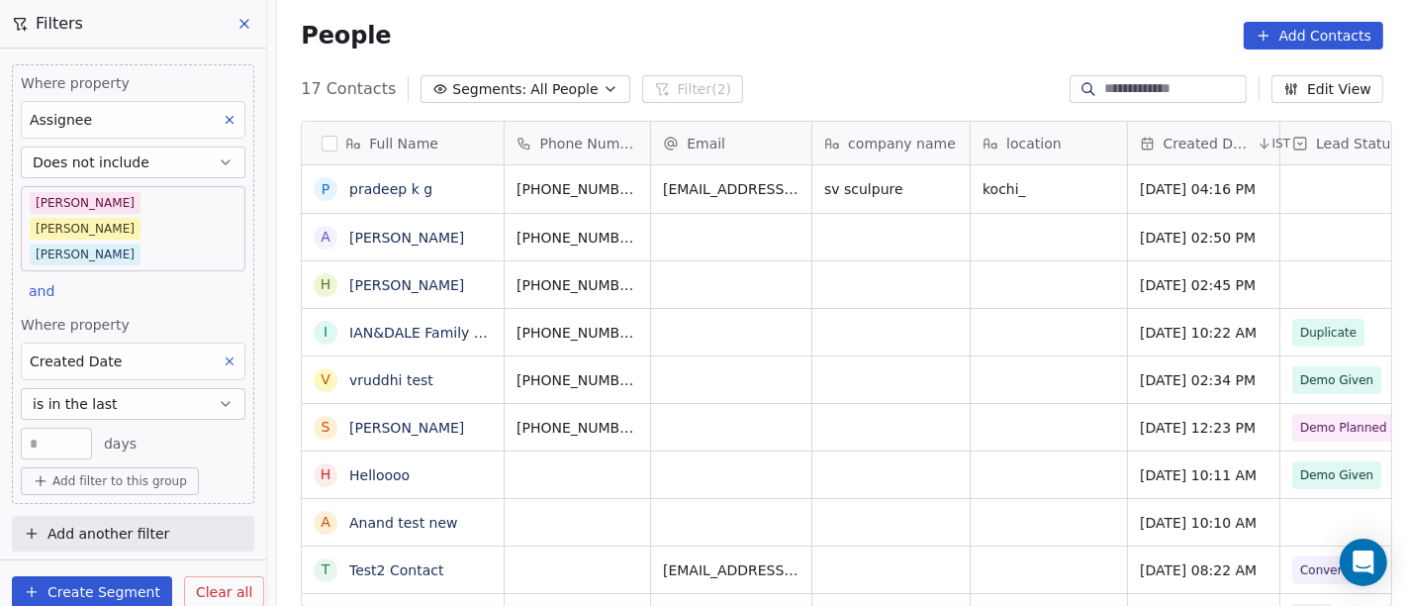
click at [139, 388] on button "is in the last" at bounding box center [133, 404] width 225 height 32
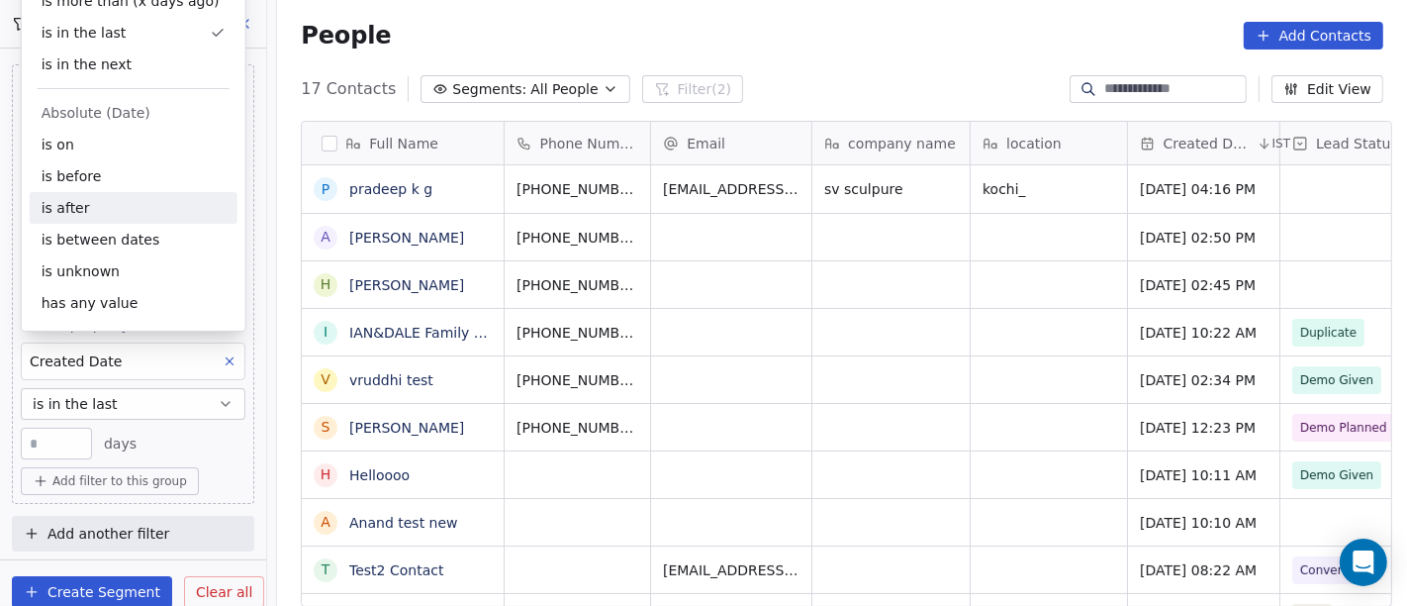
click at [119, 203] on div "is after" at bounding box center [134, 208] width 208 height 32
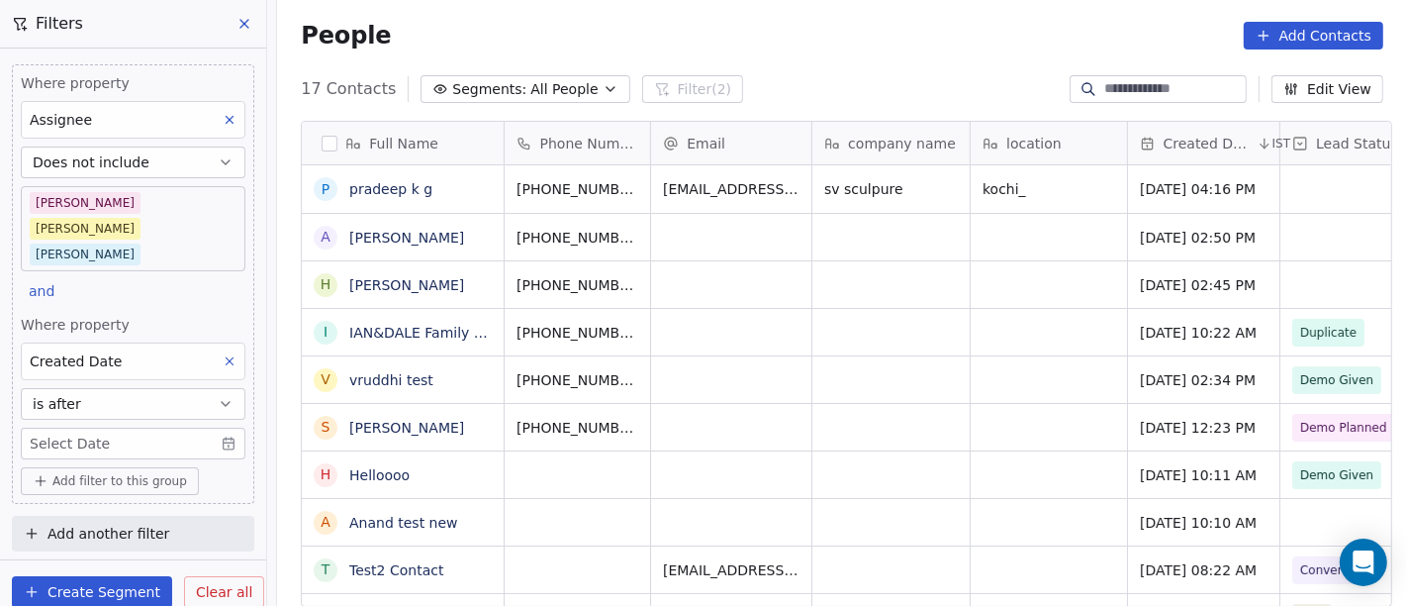
click at [122, 403] on body "On2Cook India Pvt. Ltd. Contacts People Marketing Workflows Campaigns Sales Pip…" at bounding box center [703, 303] width 1407 height 606
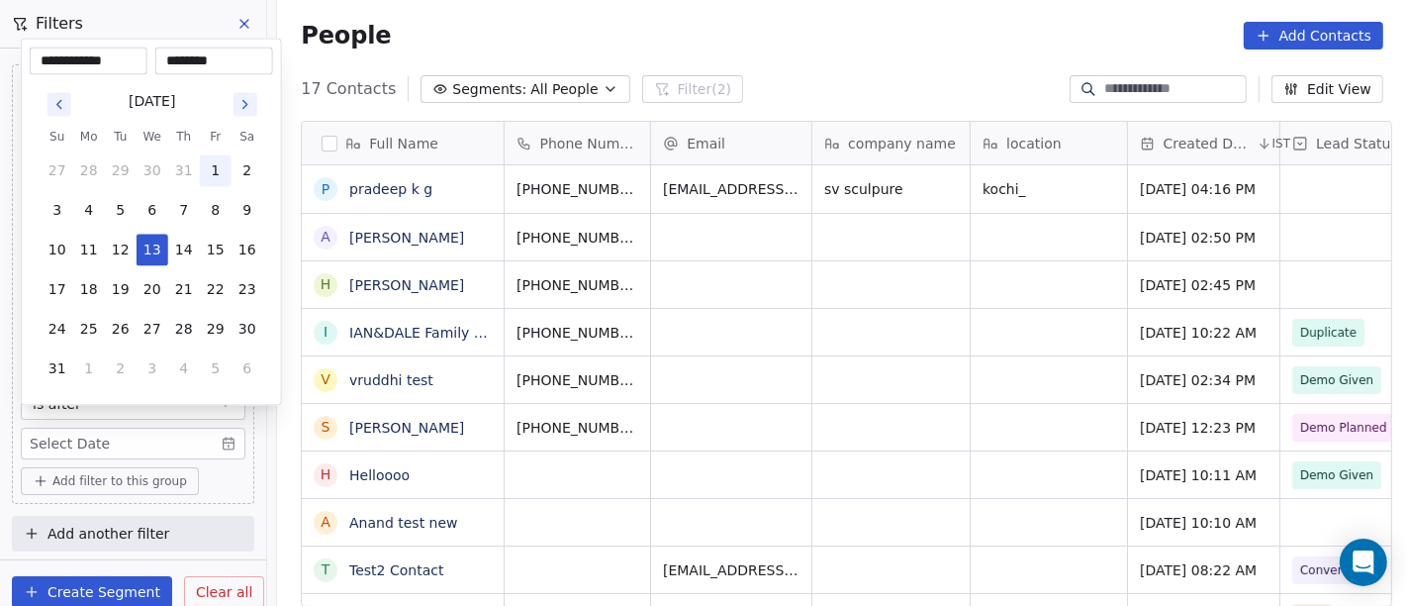
click at [220, 159] on button "1" at bounding box center [216, 171] width 32 height 32
type input "**********"
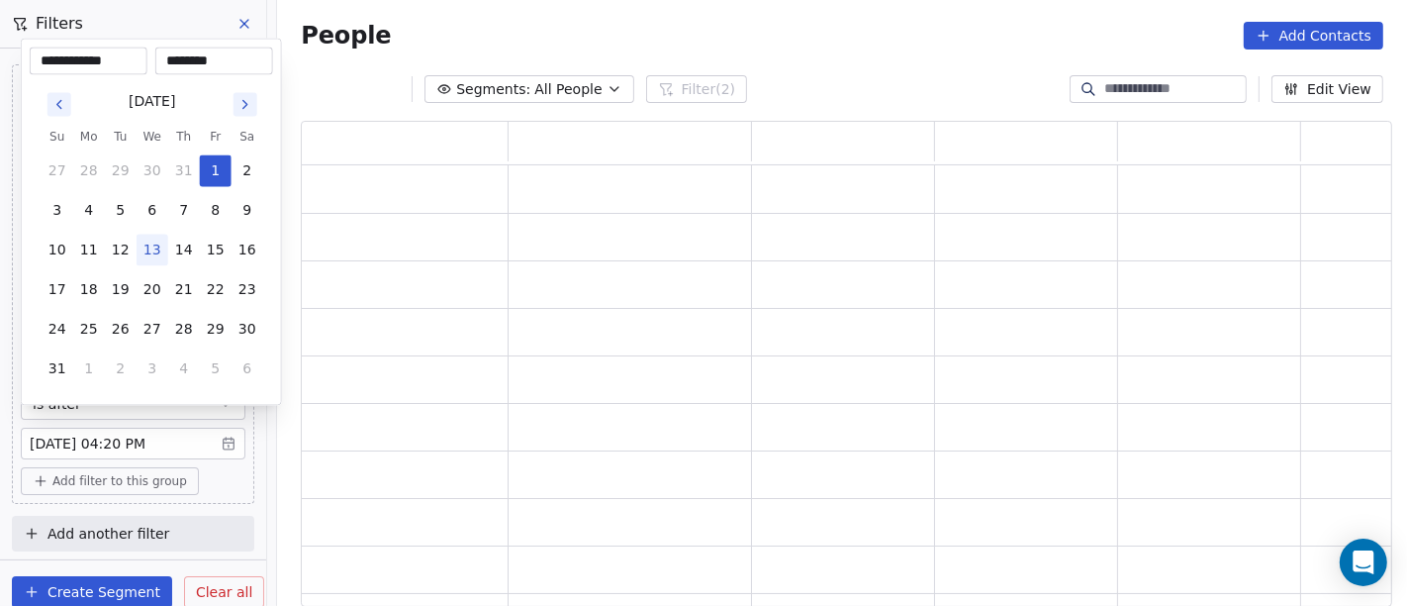
click at [848, 18] on html "**********" at bounding box center [703, 303] width 1407 height 606
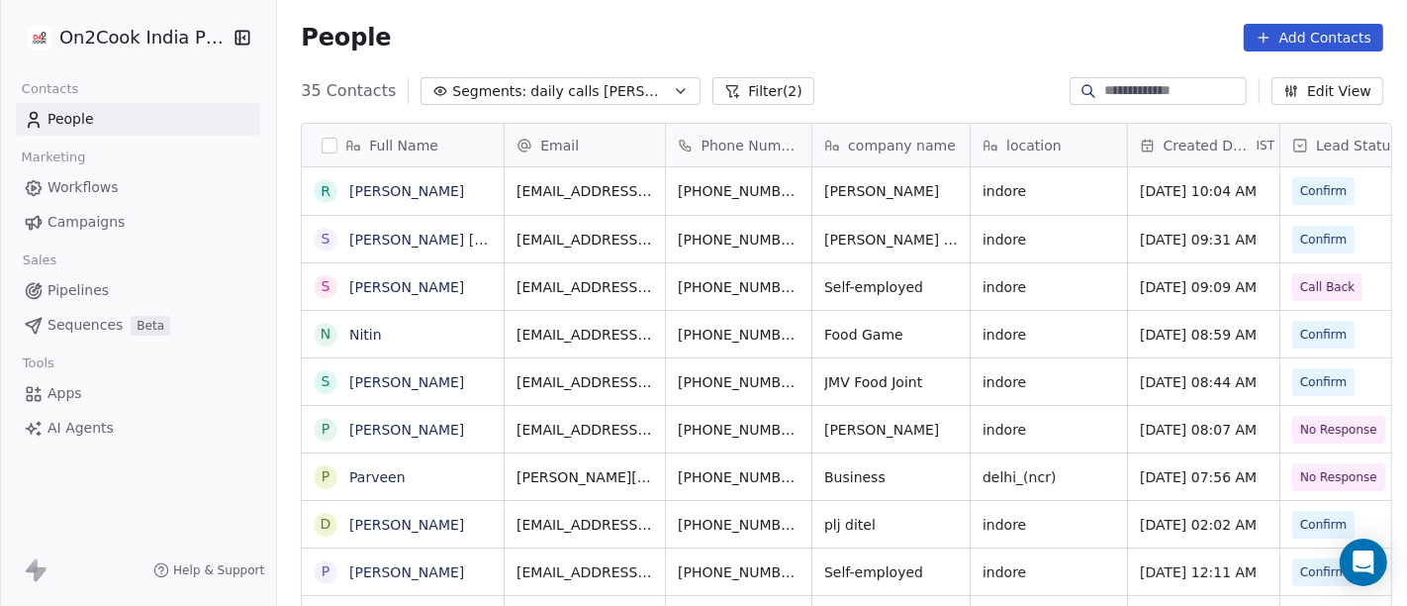
click at [713, 90] on button "Filter (2)" at bounding box center [764, 91] width 102 height 28
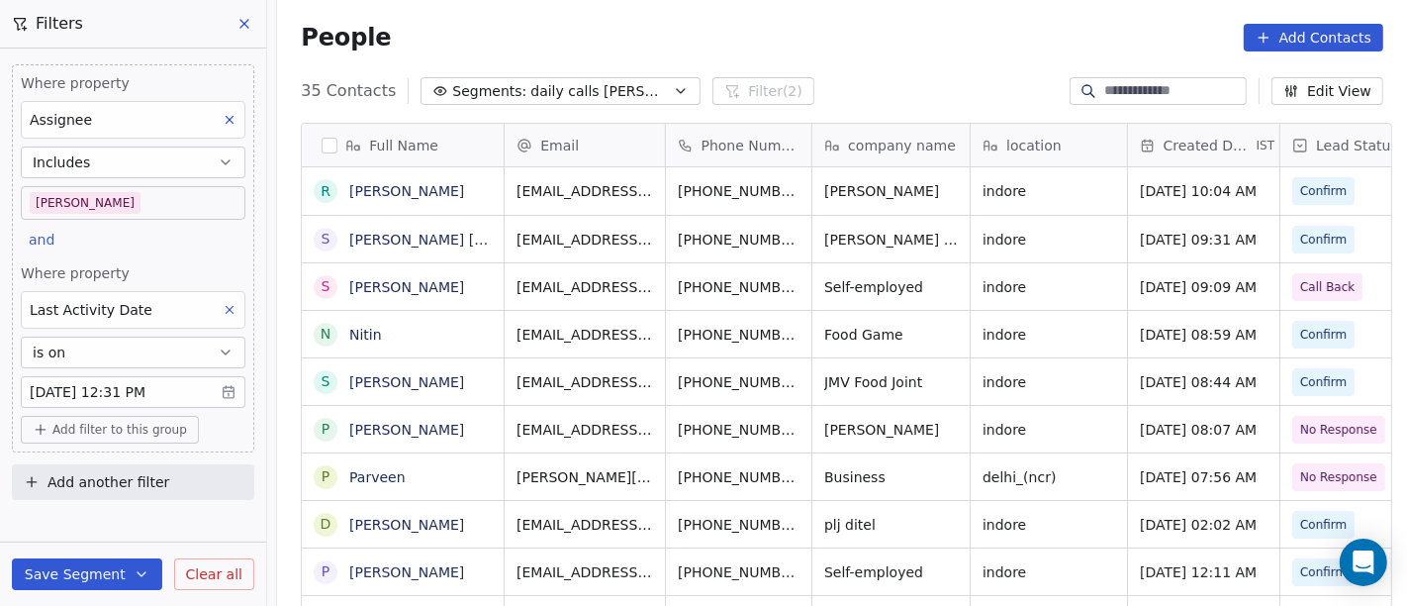
click at [166, 198] on body "On2Cook India Pvt. Ltd. Contacts People Marketing Workflows Campaigns Sales Pip…" at bounding box center [703, 303] width 1407 height 606
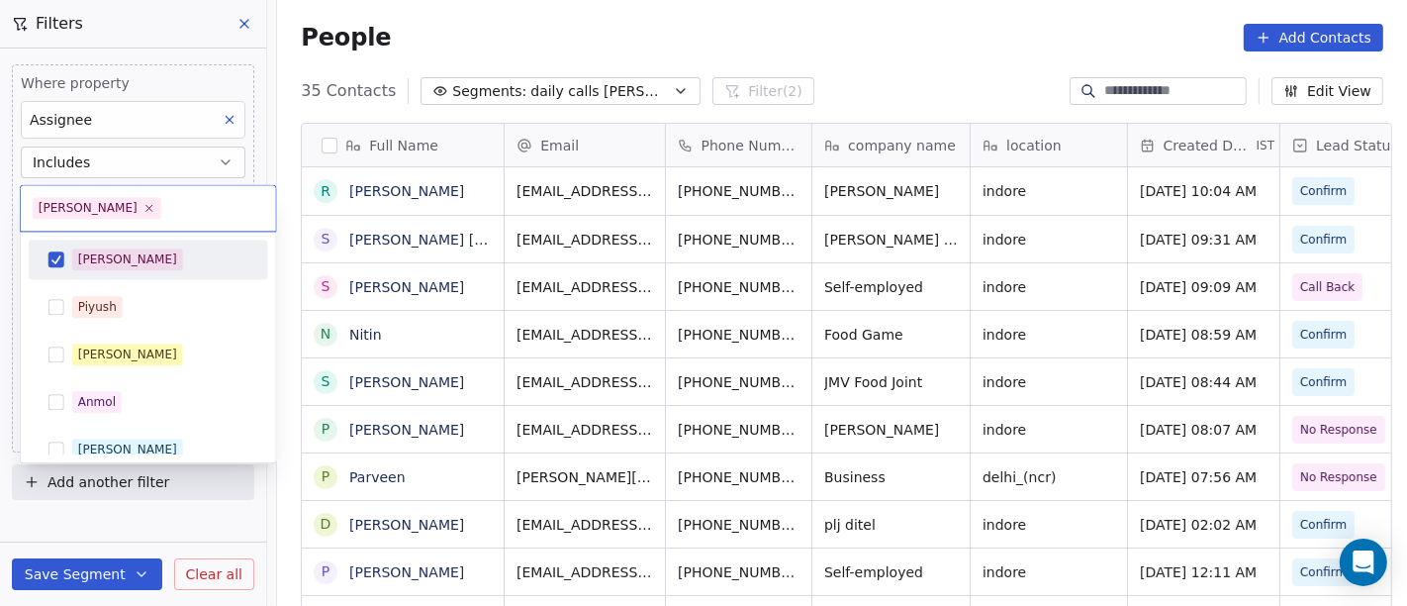
click at [142, 263] on div "[PERSON_NAME]" at bounding box center [160, 259] width 176 height 22
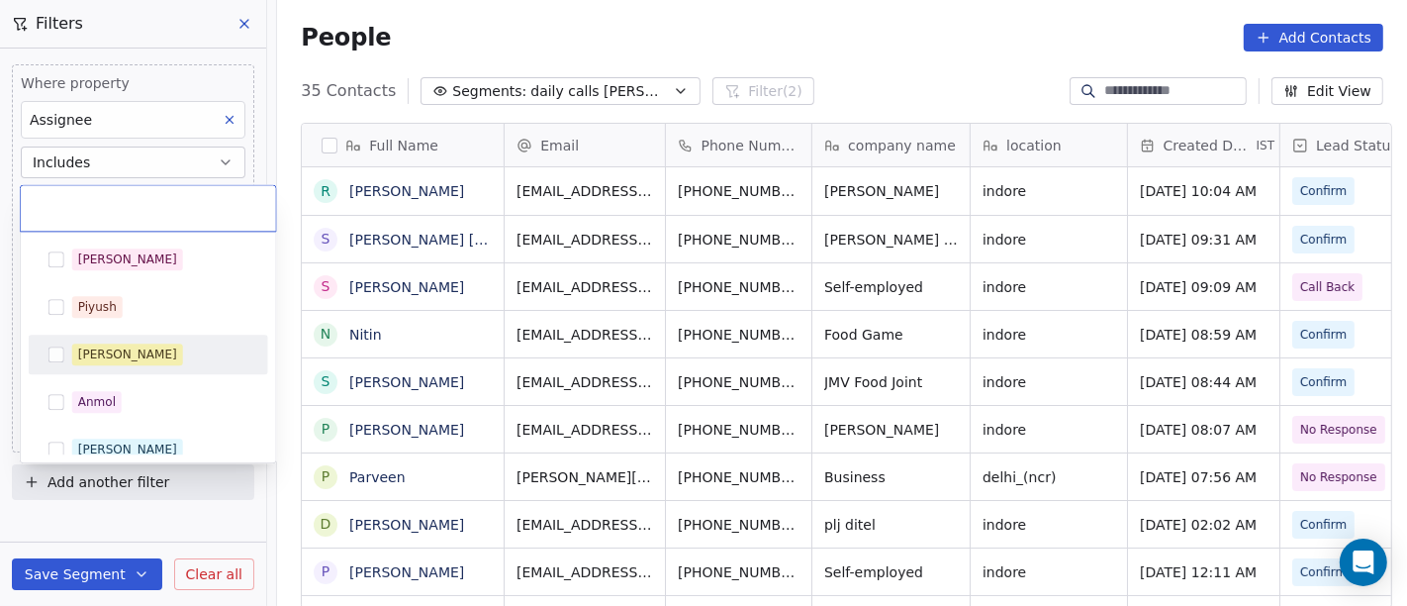
click at [122, 363] on span "[PERSON_NAME]" at bounding box center [127, 354] width 111 height 22
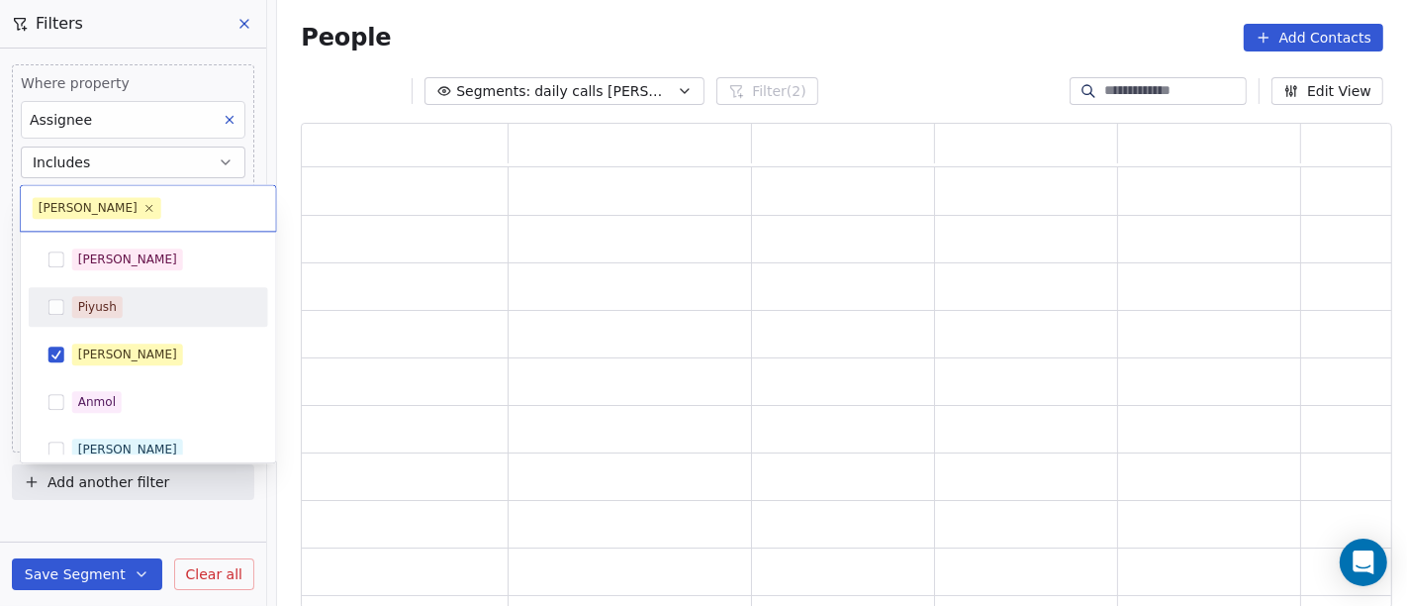
click at [466, 56] on html "On2Cook India Pvt. Ltd. Contacts People Marketing Workflows Campaigns Sales Pip…" at bounding box center [703, 303] width 1407 height 606
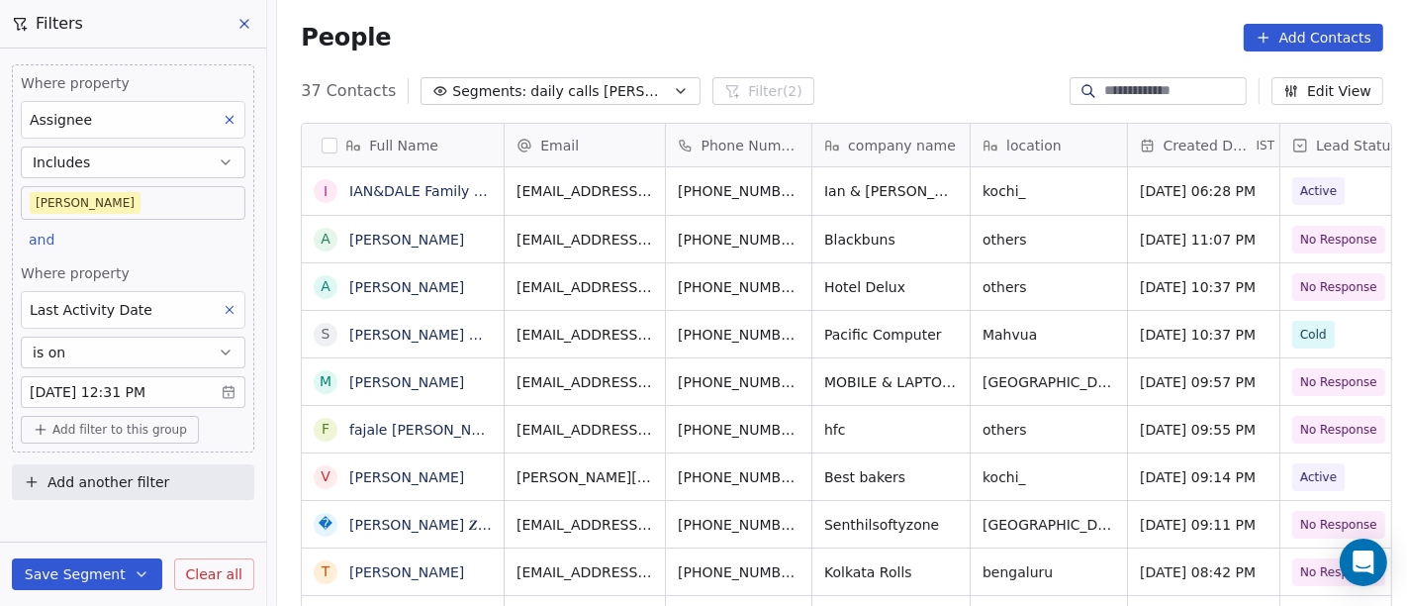
scroll to position [517, 1122]
click at [209, 198] on body "On2Cook India Pvt. Ltd. Contacts People Marketing Workflows Campaigns Sales Pip…" at bounding box center [703, 303] width 1407 height 606
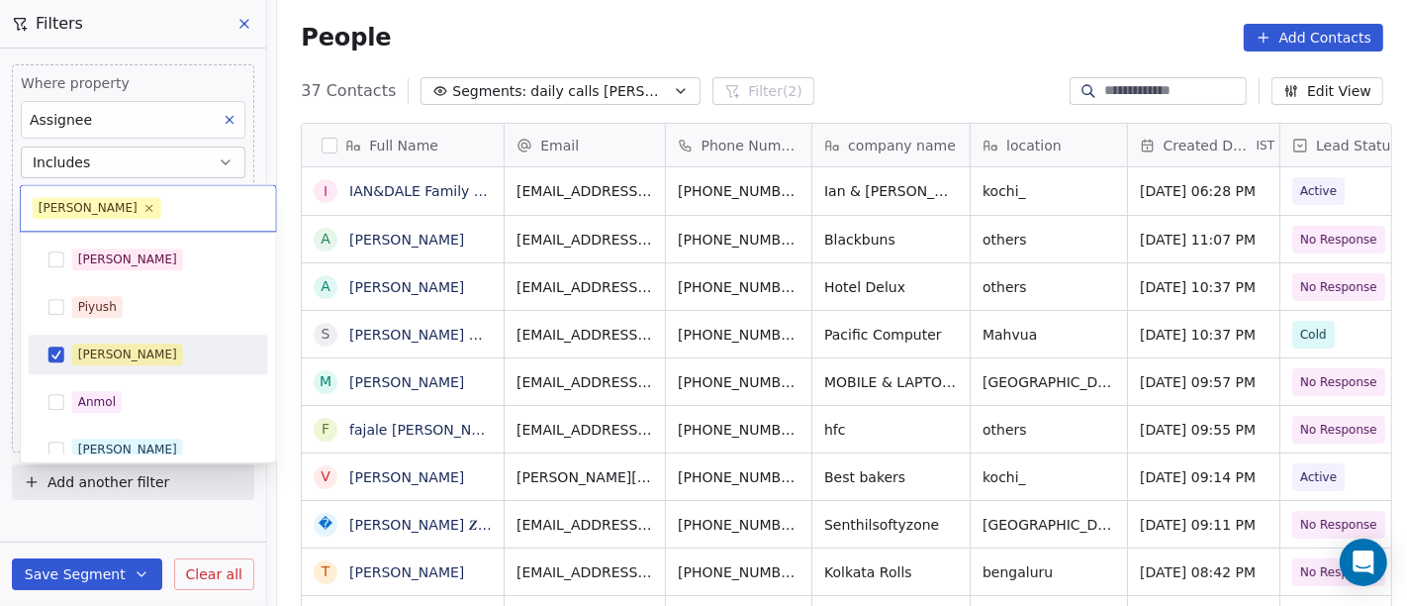
click at [75, 365] on div "[PERSON_NAME]" at bounding box center [149, 354] width 224 height 32
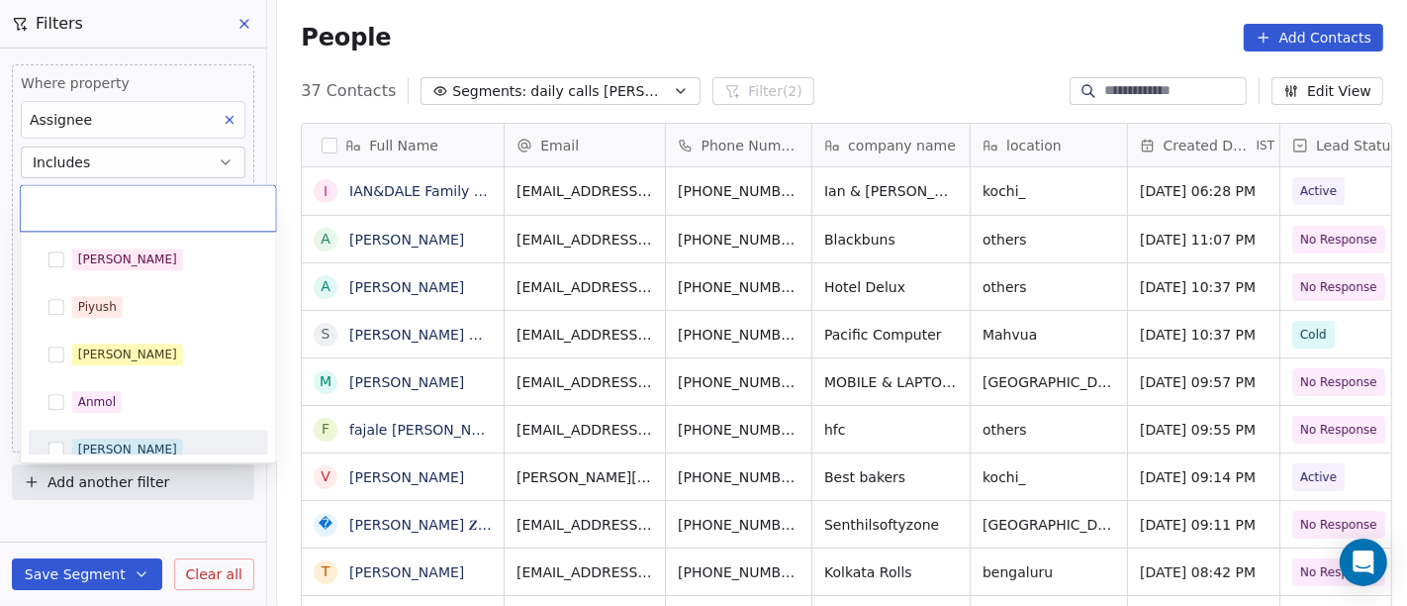
click at [102, 448] on div "[PERSON_NAME]" at bounding box center [127, 449] width 99 height 18
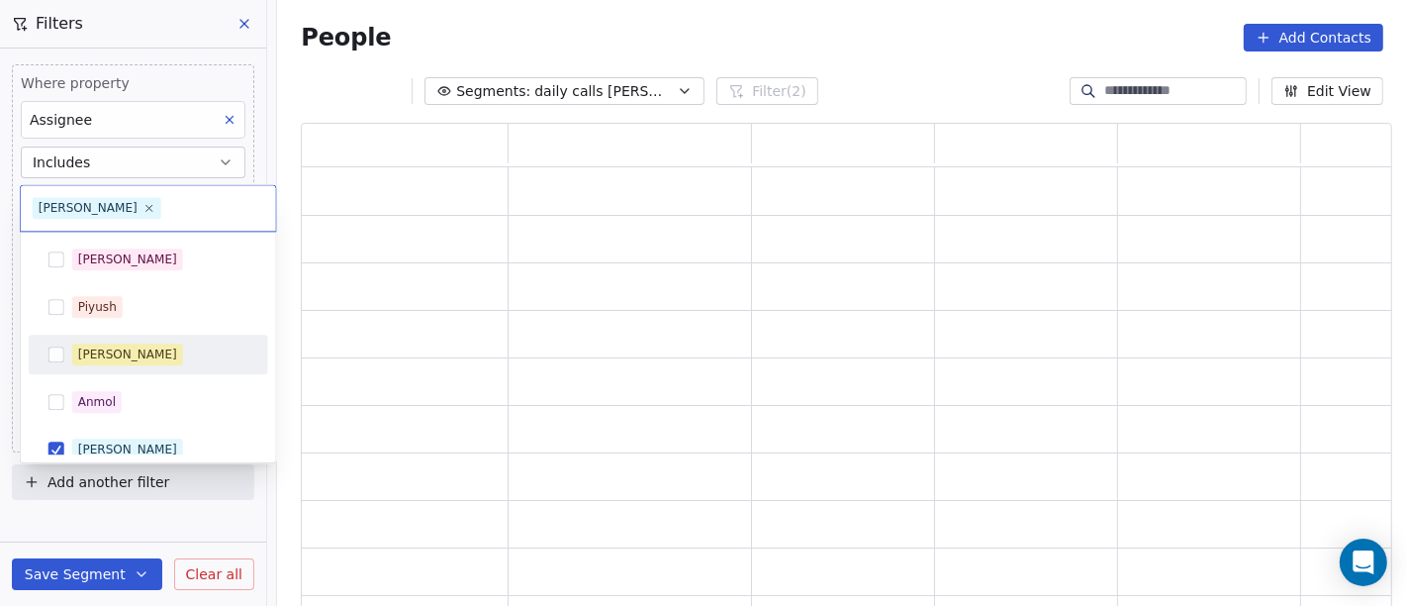
click at [550, 48] on html "On2Cook India Pvt. Ltd. Contacts People Marketing Workflows Campaigns Sales Pip…" at bounding box center [703, 303] width 1407 height 606
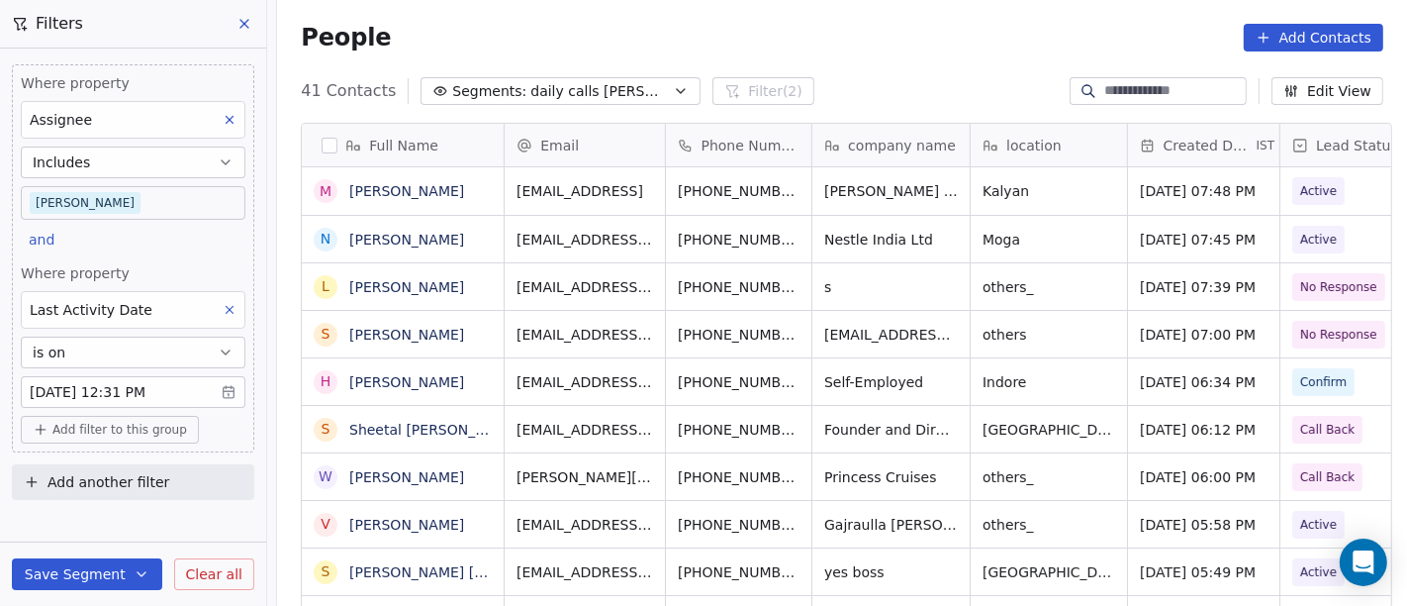
click at [186, 210] on body "On2Cook India Pvt. Ltd. Contacts People Marketing Workflows Campaigns Sales Pip…" at bounding box center [703, 303] width 1407 height 606
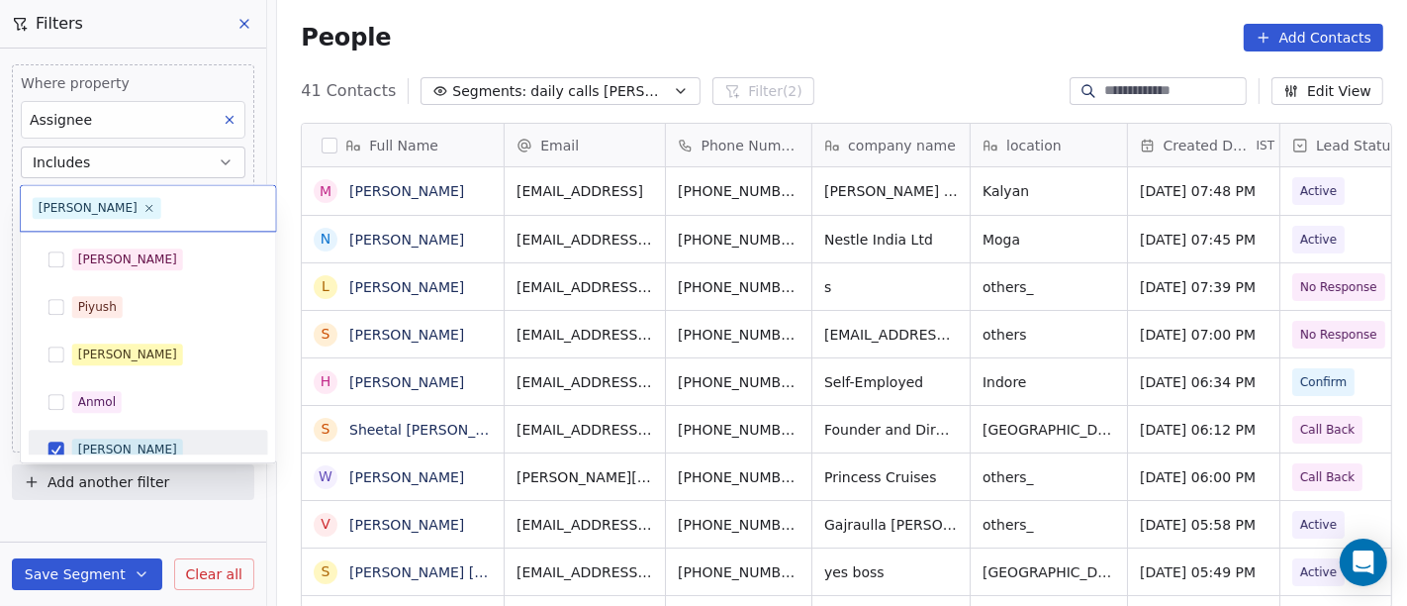
scroll to position [14, 0]
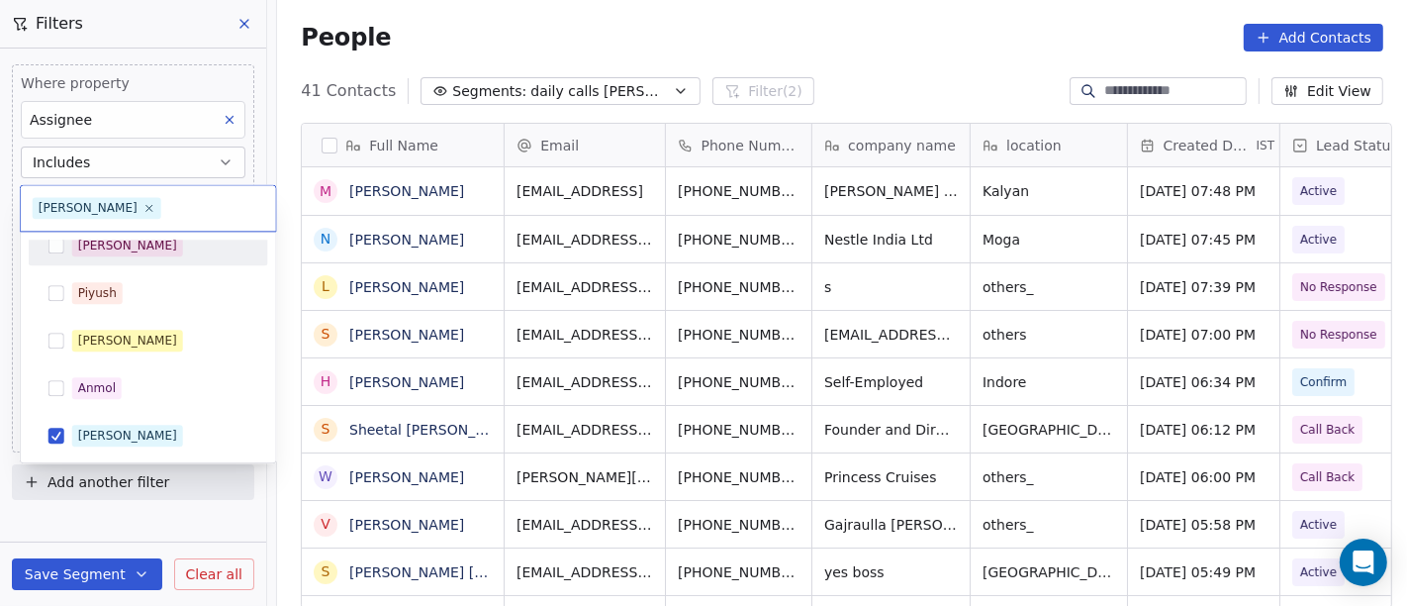
click at [172, 252] on div "[PERSON_NAME]" at bounding box center [160, 246] width 176 height 22
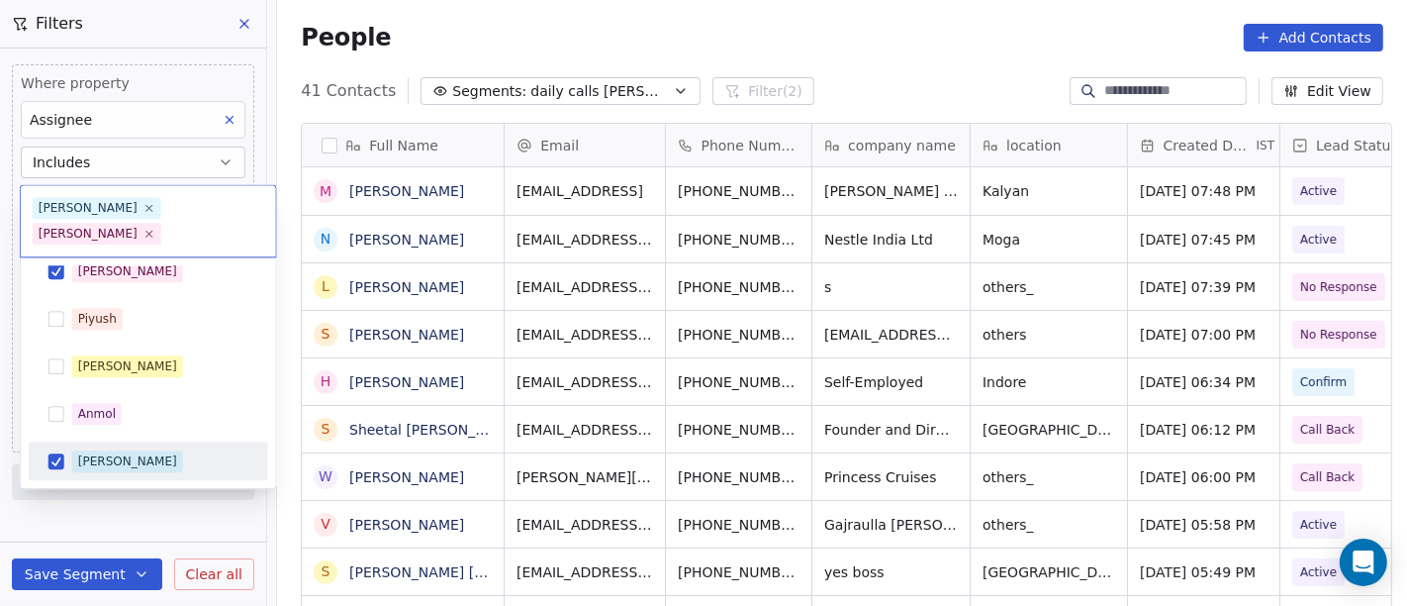
click at [131, 450] on div "[PERSON_NAME]" at bounding box center [160, 461] width 176 height 22
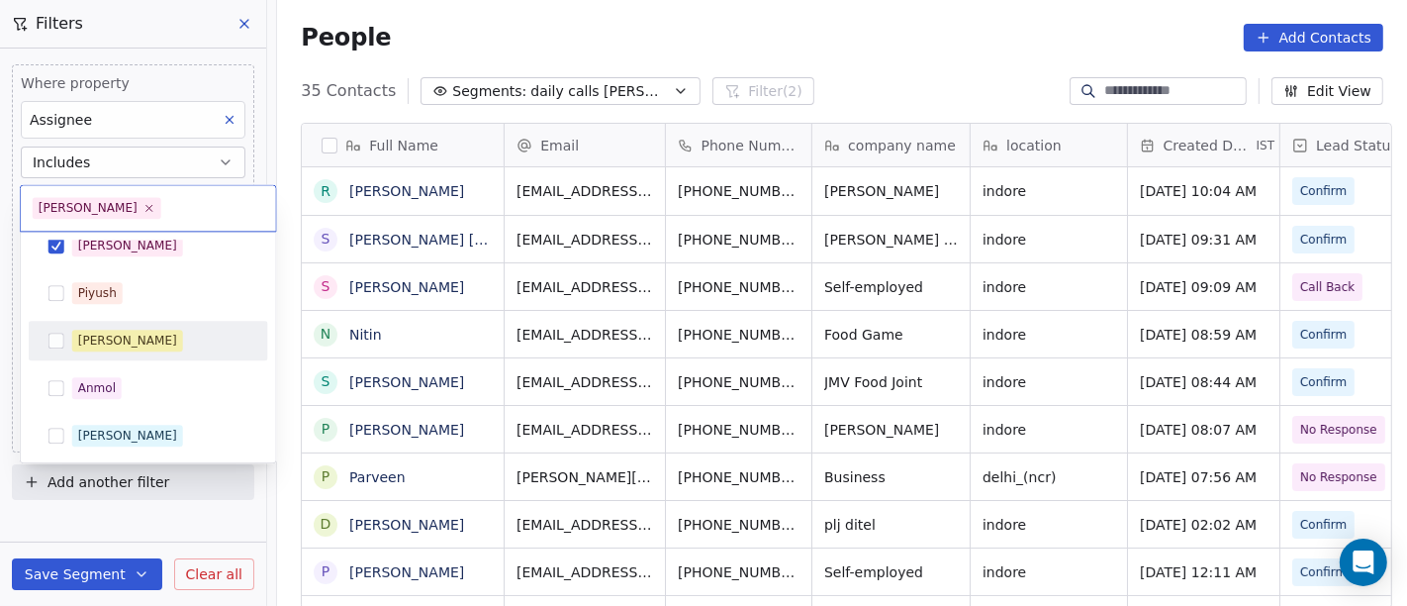
click at [639, 40] on html "On2Cook India Pvt. Ltd. Contacts People Marketing Workflows Campaigns Sales Pip…" at bounding box center [703, 303] width 1407 height 606
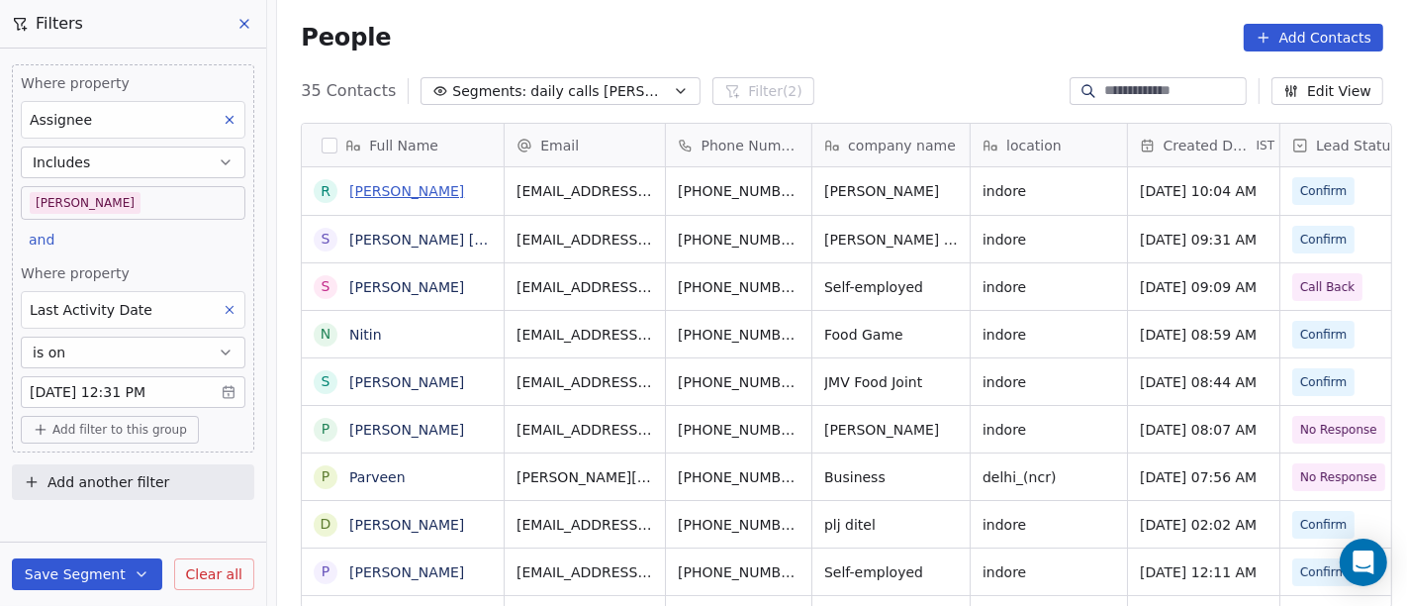
click at [370, 190] on link "[PERSON_NAME]" at bounding box center [406, 191] width 115 height 16
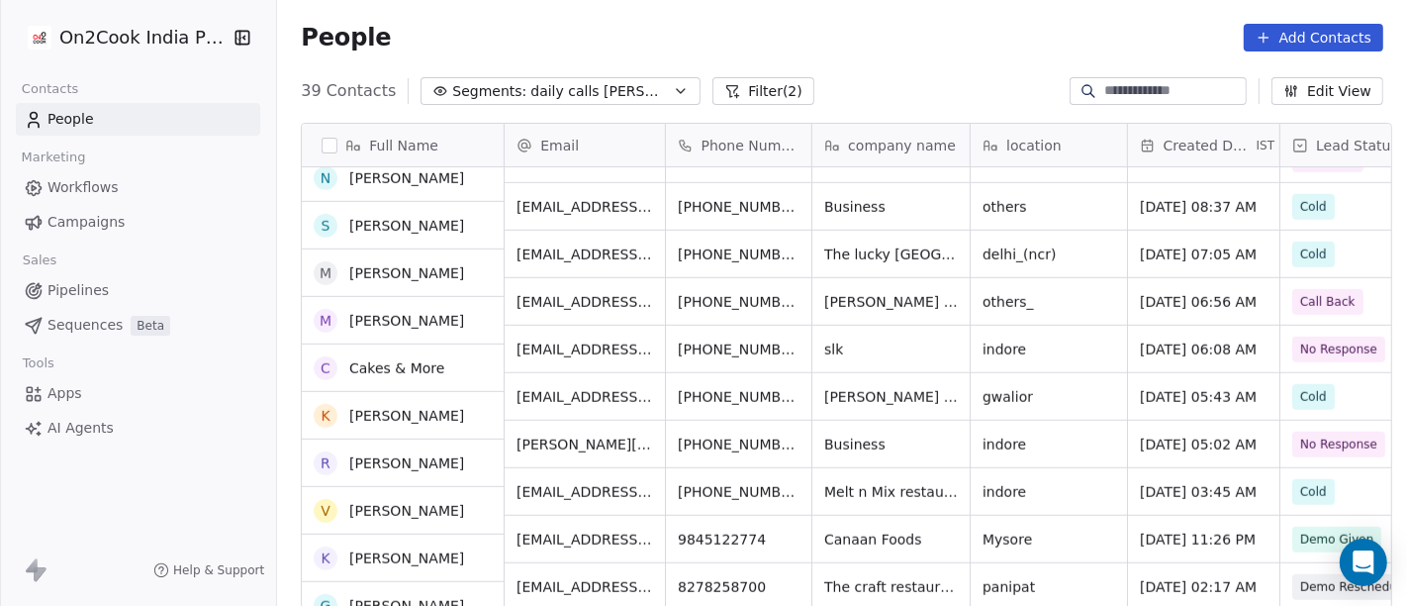
scroll to position [1410, 0]
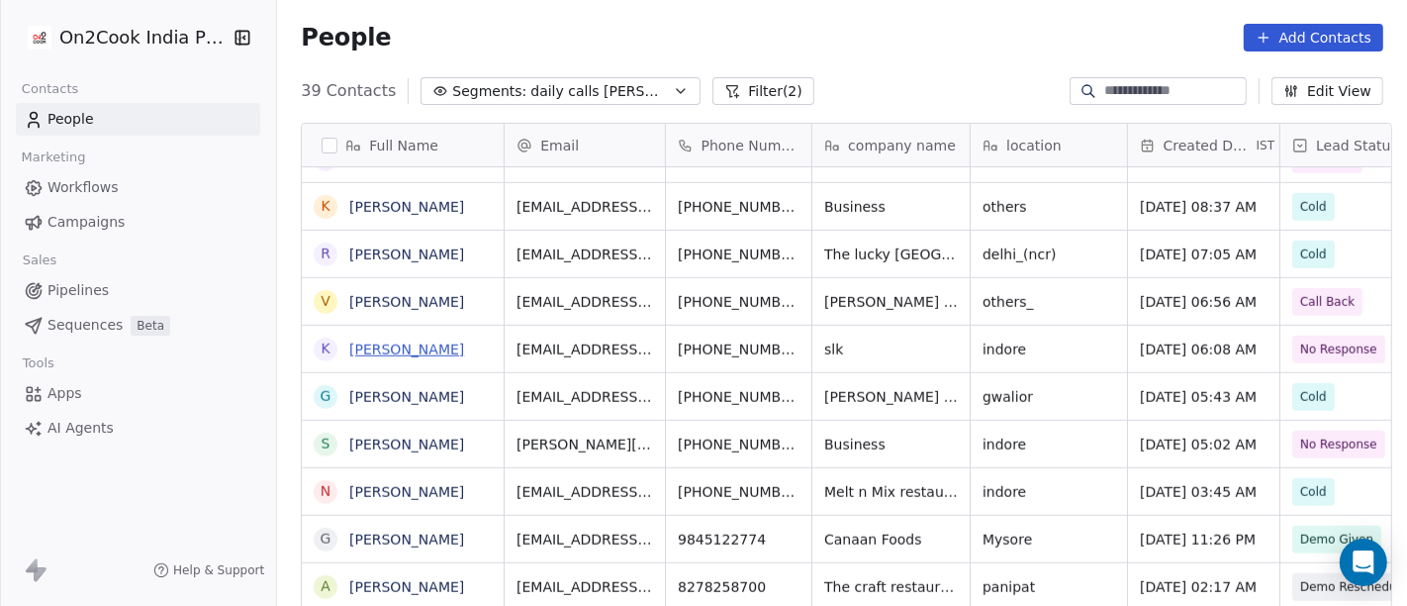
click at [394, 345] on link "Kamal Kalra" at bounding box center [406, 349] width 115 height 16
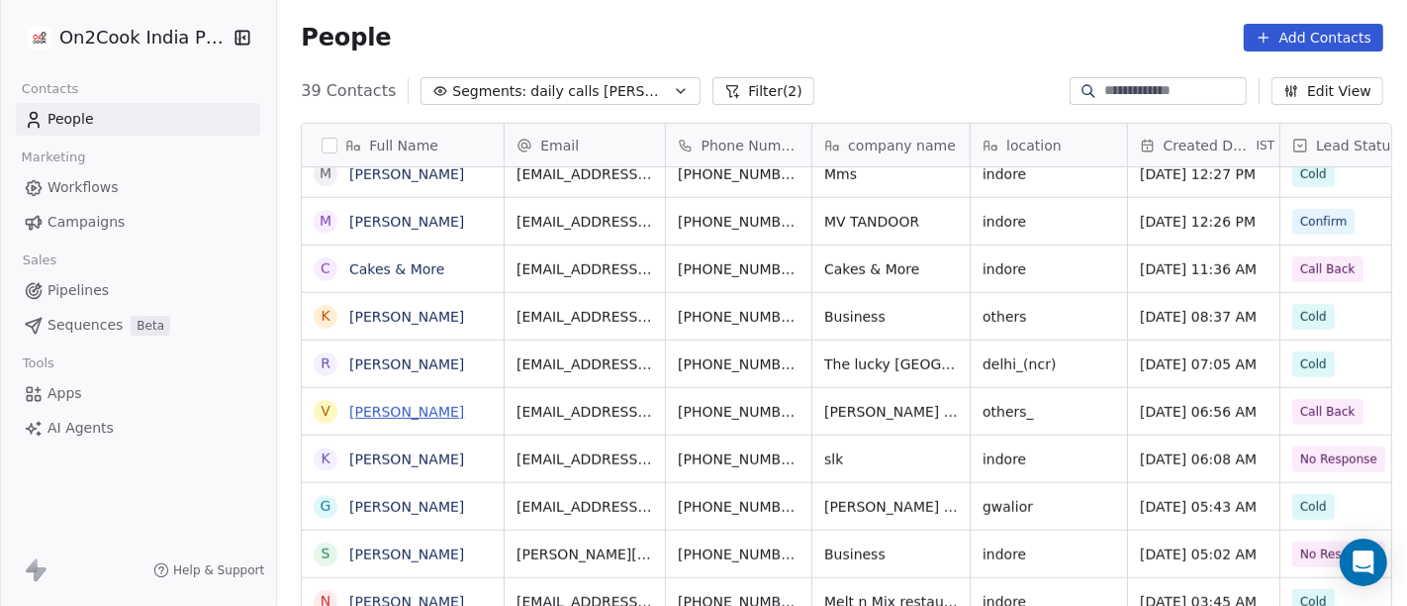
click at [410, 412] on link "Vishwanathan Odatt" at bounding box center [406, 412] width 115 height 16
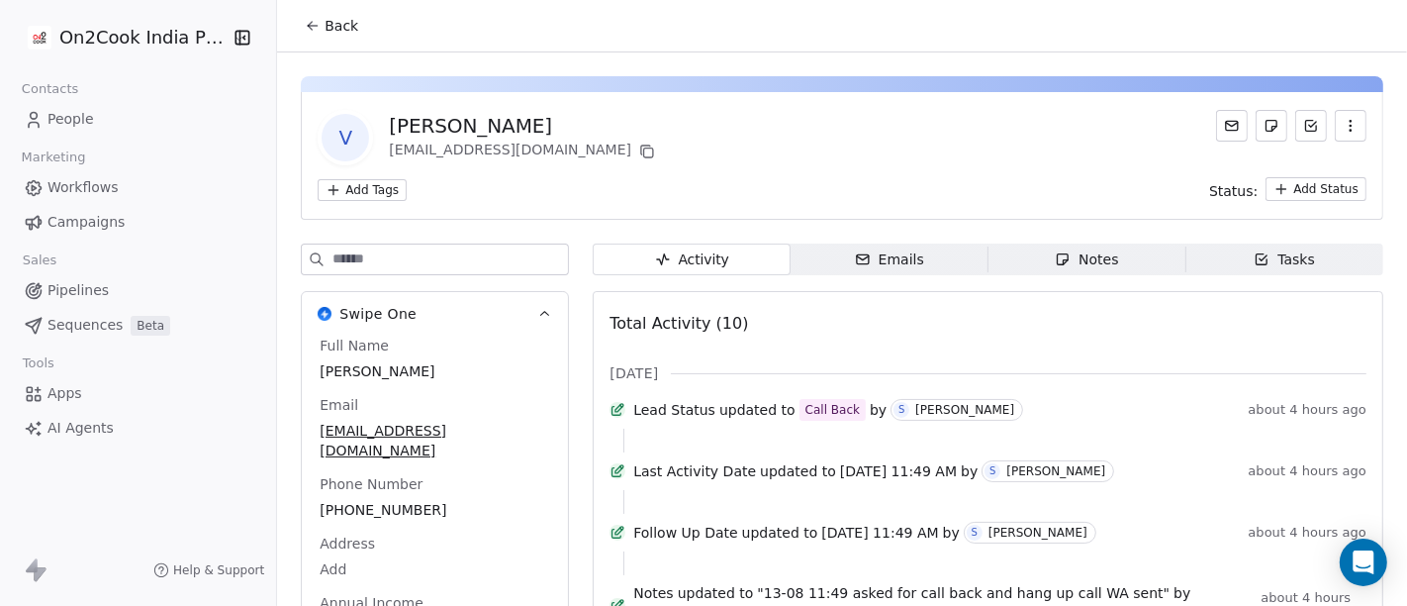
click at [326, 33] on span "Back" at bounding box center [342, 26] width 34 height 20
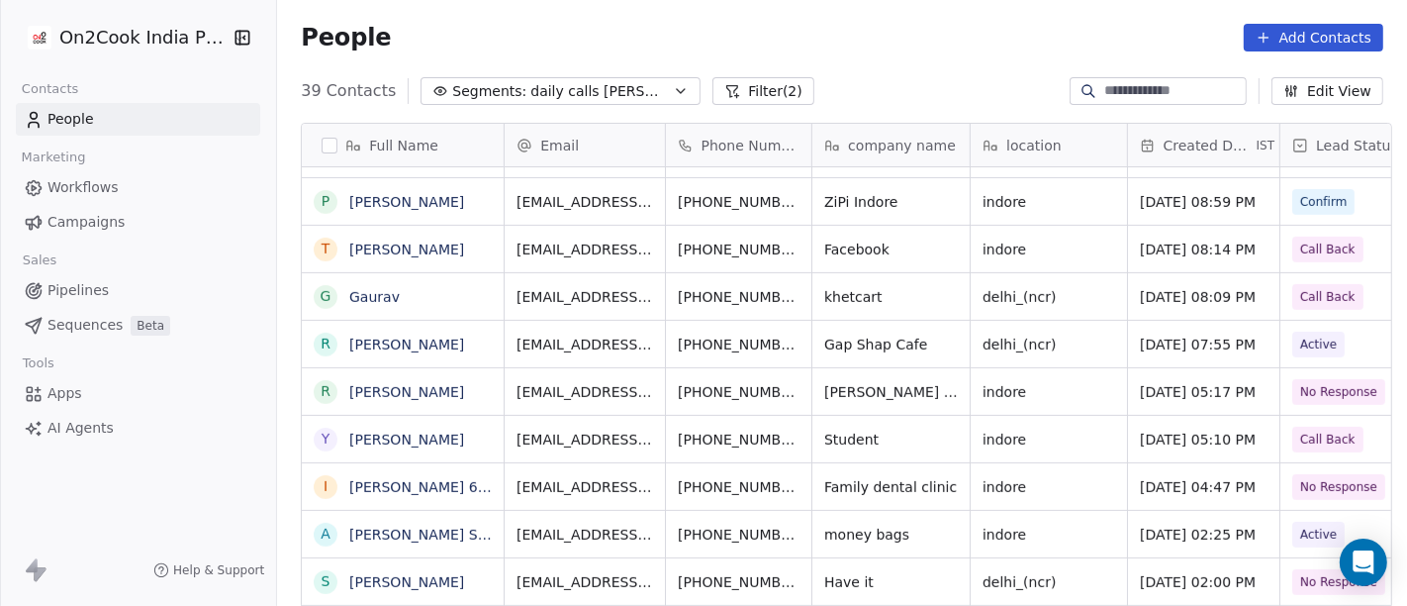
click at [1097, 360] on div "delhi_(ncr)" at bounding box center [1049, 344] width 156 height 47
click at [1076, 336] on div "delhi_(ncr)" at bounding box center [1049, 344] width 156 height 47
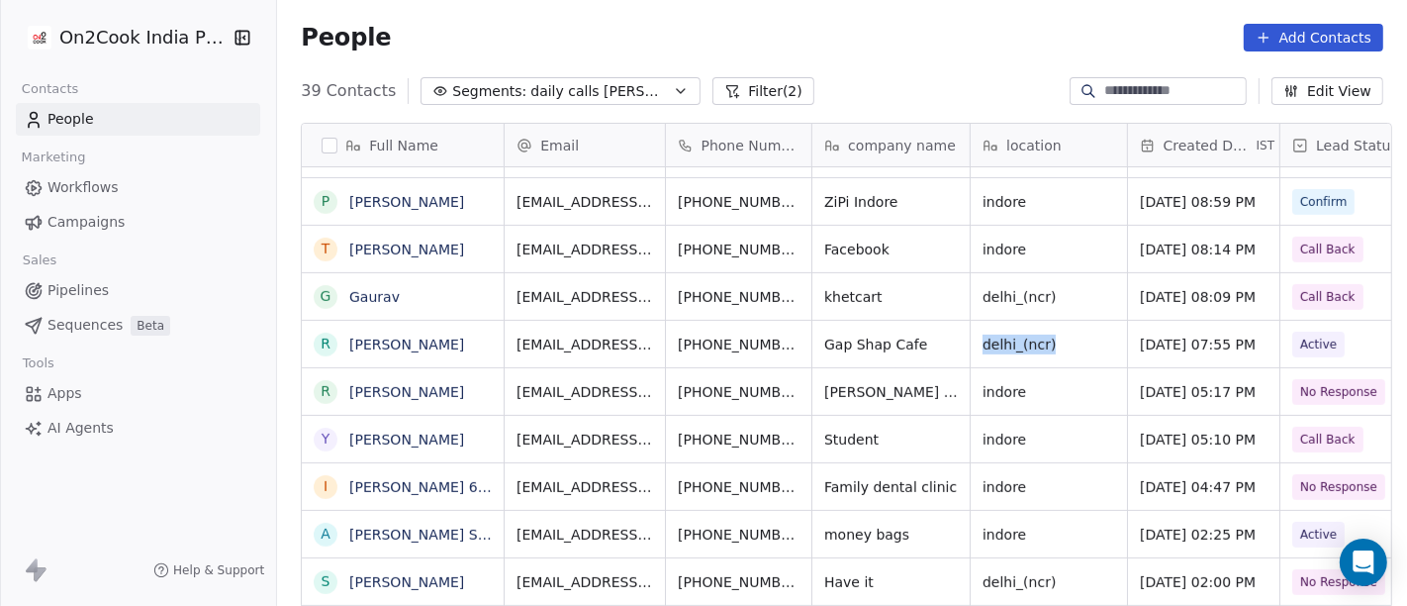
click at [1066, 342] on div "delhi_(ncr)" at bounding box center [1049, 344] width 156 height 47
click at [997, 340] on span "delhi_(ncr)" at bounding box center [1019, 345] width 73 height 20
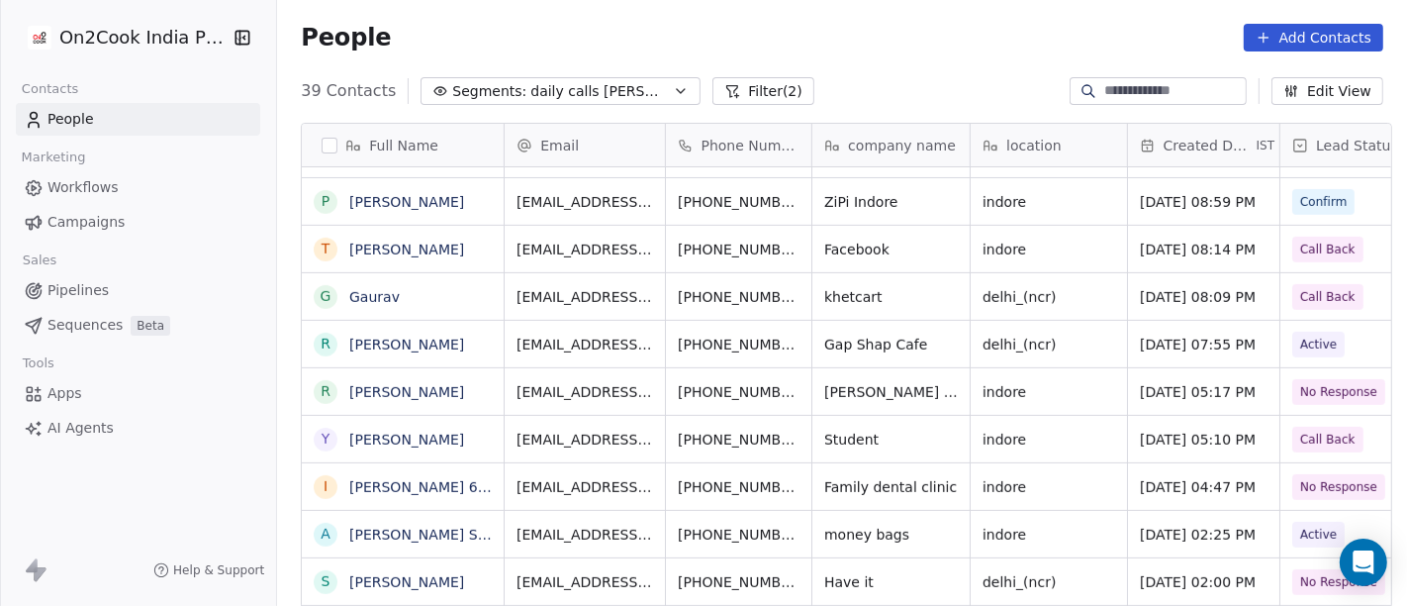
click at [899, 56] on div "People Add Contacts" at bounding box center [842, 37] width 1130 height 75
click at [1031, 346] on span "delhi_(ncr)" at bounding box center [1019, 345] width 73 height 20
click at [422, 343] on link "[PERSON_NAME]" at bounding box center [406, 344] width 115 height 16
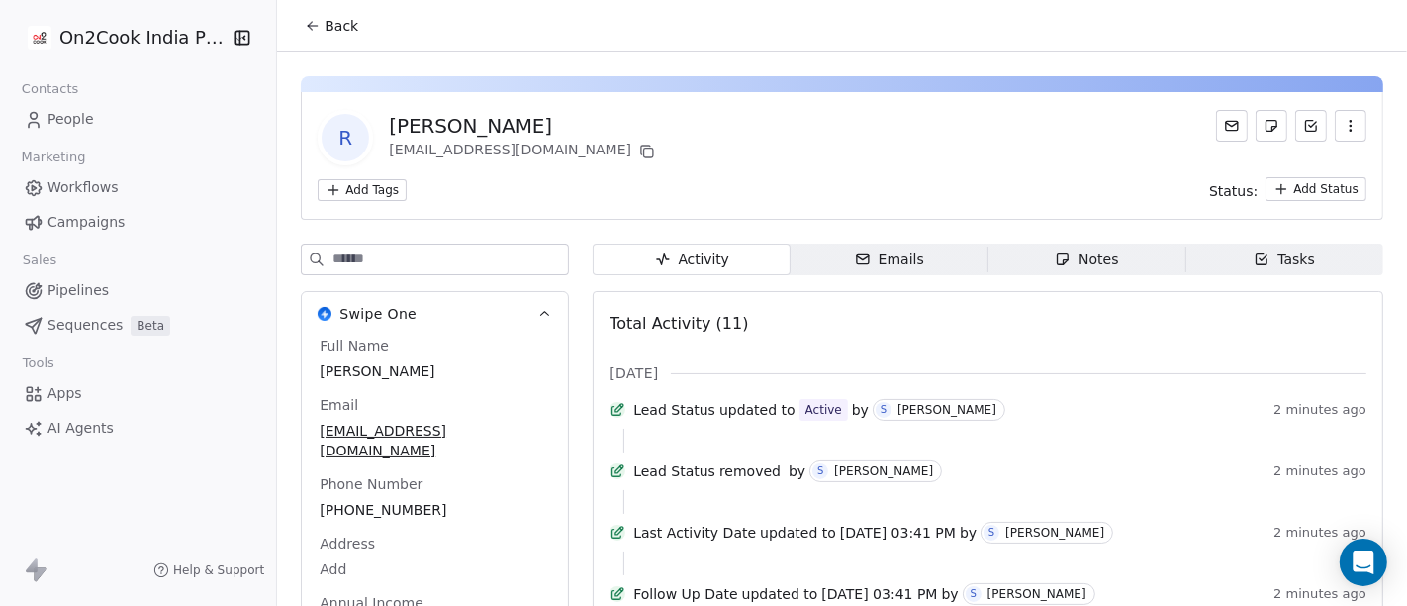
click at [340, 25] on span "Back" at bounding box center [342, 26] width 34 height 20
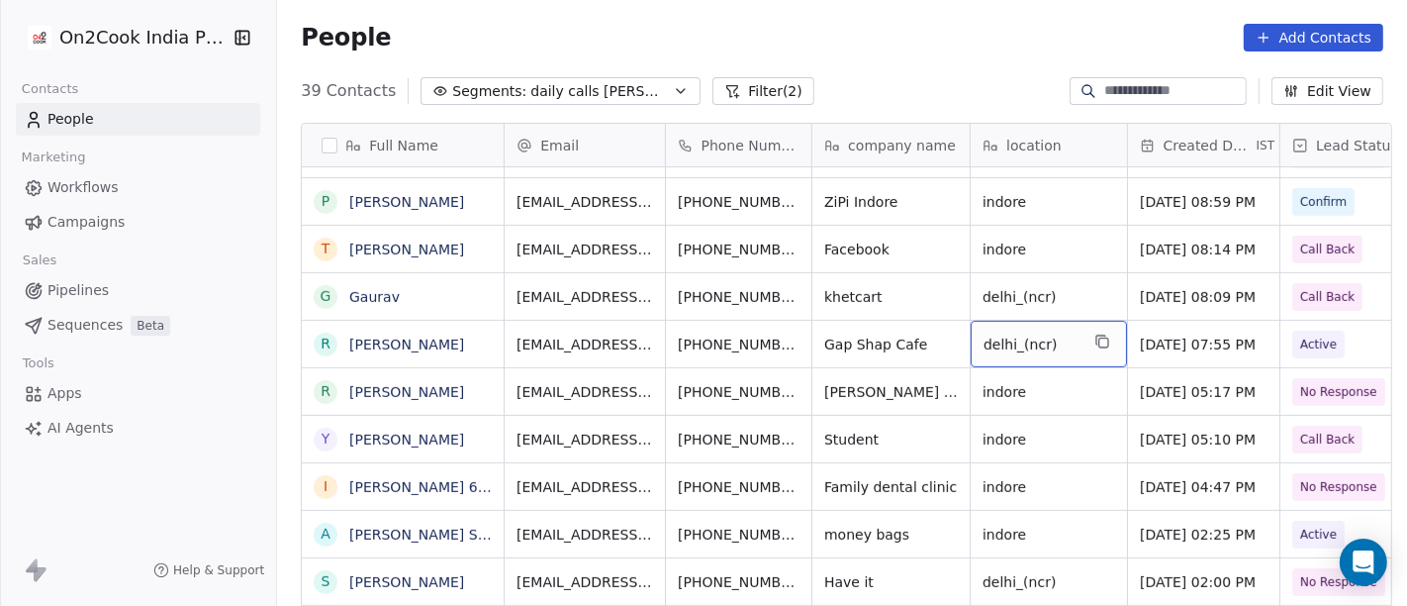
click at [1060, 340] on span "delhi_(ncr)" at bounding box center [1031, 345] width 95 height 20
click at [1060, 340] on textarea "**********" at bounding box center [1040, 350] width 154 height 61
type textarea "********"
click at [896, 79] on html "On2Cook India Pvt. Ltd. Contacts People Marketing Workflows Campaigns Sales Pip…" at bounding box center [703, 303] width 1407 height 606
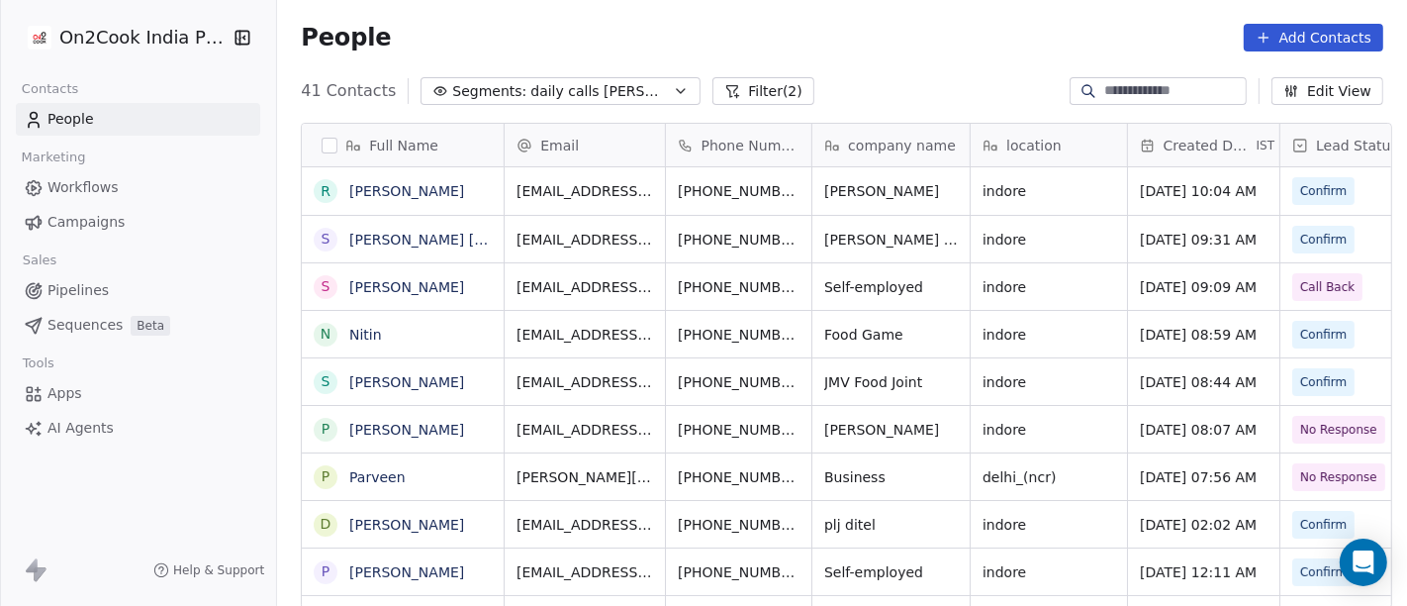
click at [780, 66] on div "People Add Contacts" at bounding box center [842, 37] width 1130 height 75
click at [715, 96] on button "Filter (2)" at bounding box center [764, 91] width 102 height 28
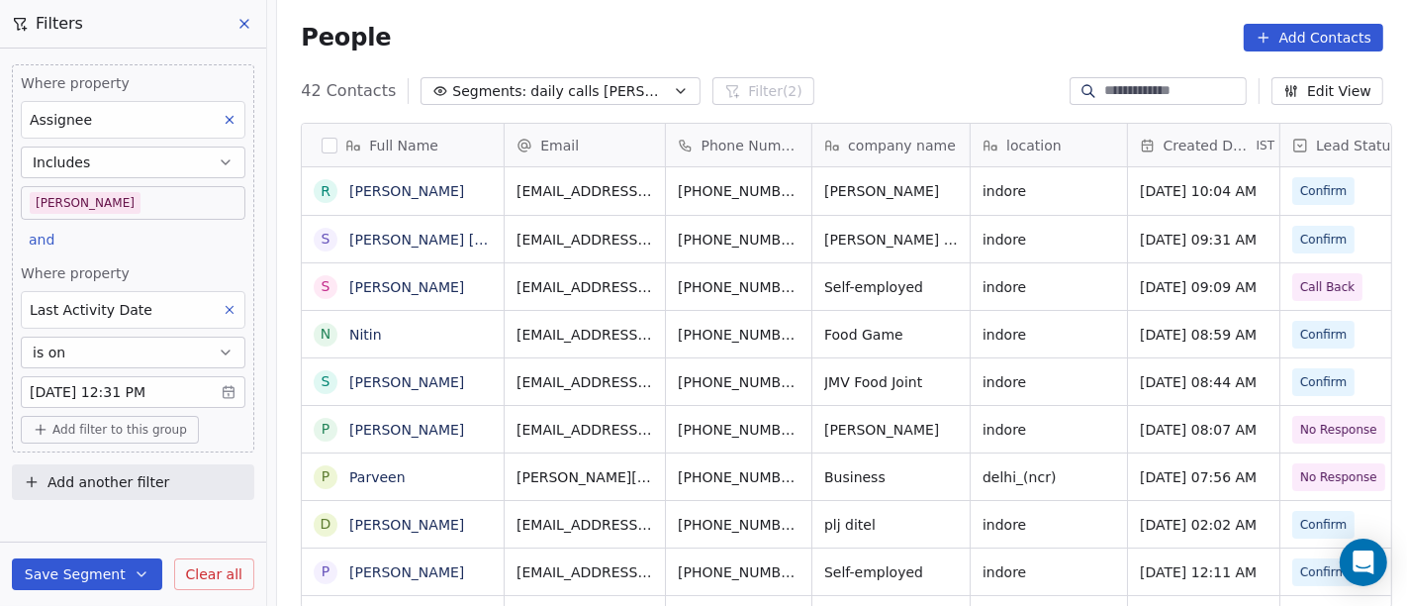
click at [101, 206] on body "On2Cook India Pvt. Ltd. Contacts People Marketing Workflows Campaigns Sales Pip…" at bounding box center [703, 303] width 1407 height 606
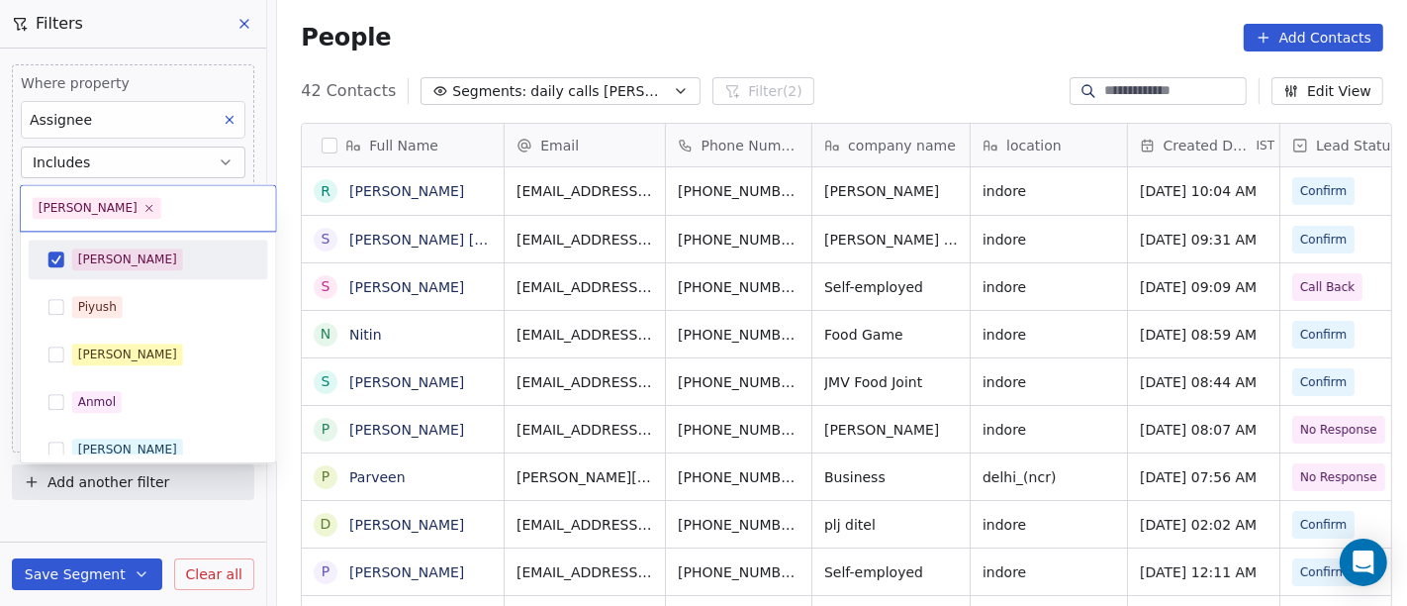
click at [127, 284] on div "[PERSON_NAME] [PERSON_NAME] [PERSON_NAME] [PERSON_NAME] Saurabh [PERSON_NAME] […" at bounding box center [149, 497] width 240 height 515
click at [141, 268] on div "[PERSON_NAME]" at bounding box center [160, 259] width 176 height 22
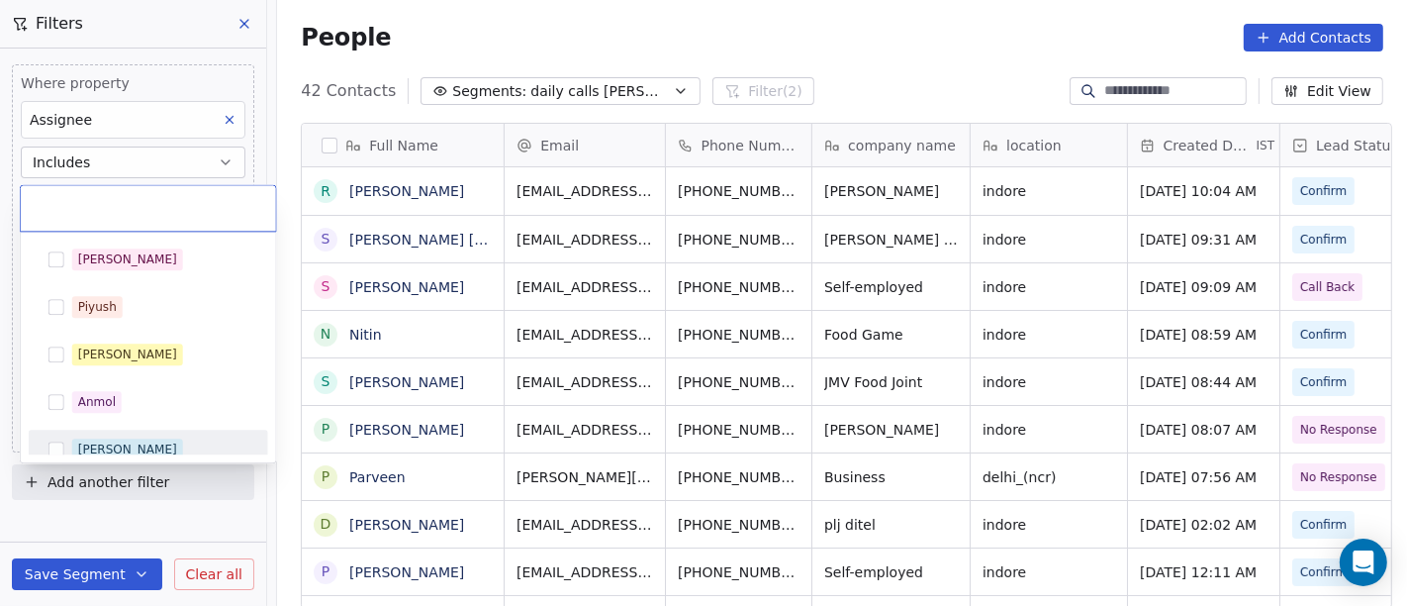
click at [140, 435] on div "[PERSON_NAME]" at bounding box center [149, 449] width 224 height 32
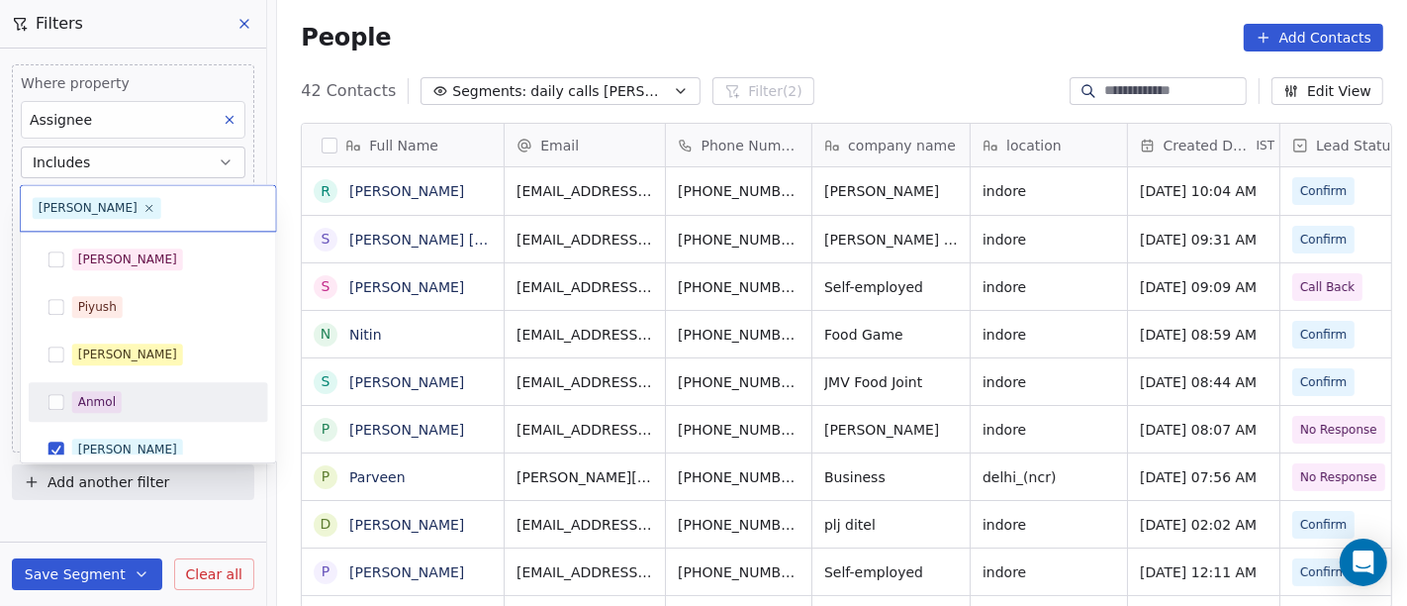
click at [819, 55] on html "On2Cook India Pvt. Ltd. Contacts People Marketing Workflows Campaigns Sales Pip…" at bounding box center [703, 303] width 1407 height 606
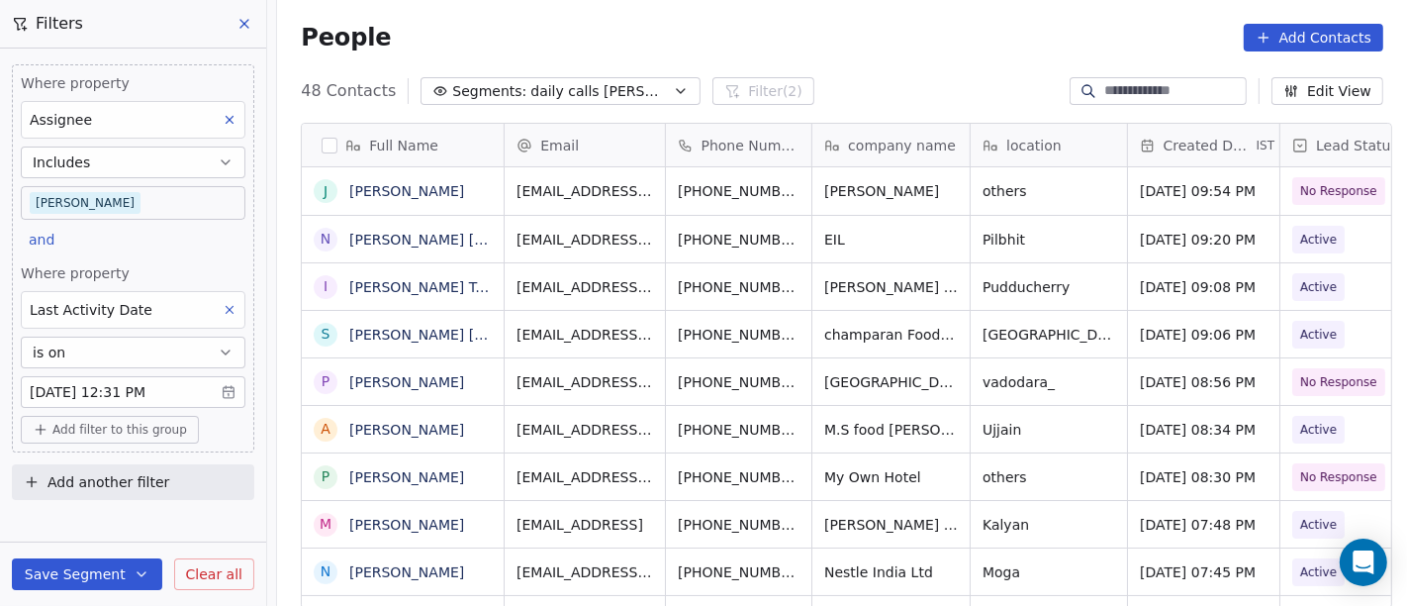
scroll to position [517, 1122]
click at [126, 188] on body "On2Cook India Pvt. Ltd. Contacts People Marketing Workflows Campaigns Sales Pip…" at bounding box center [703, 303] width 1407 height 606
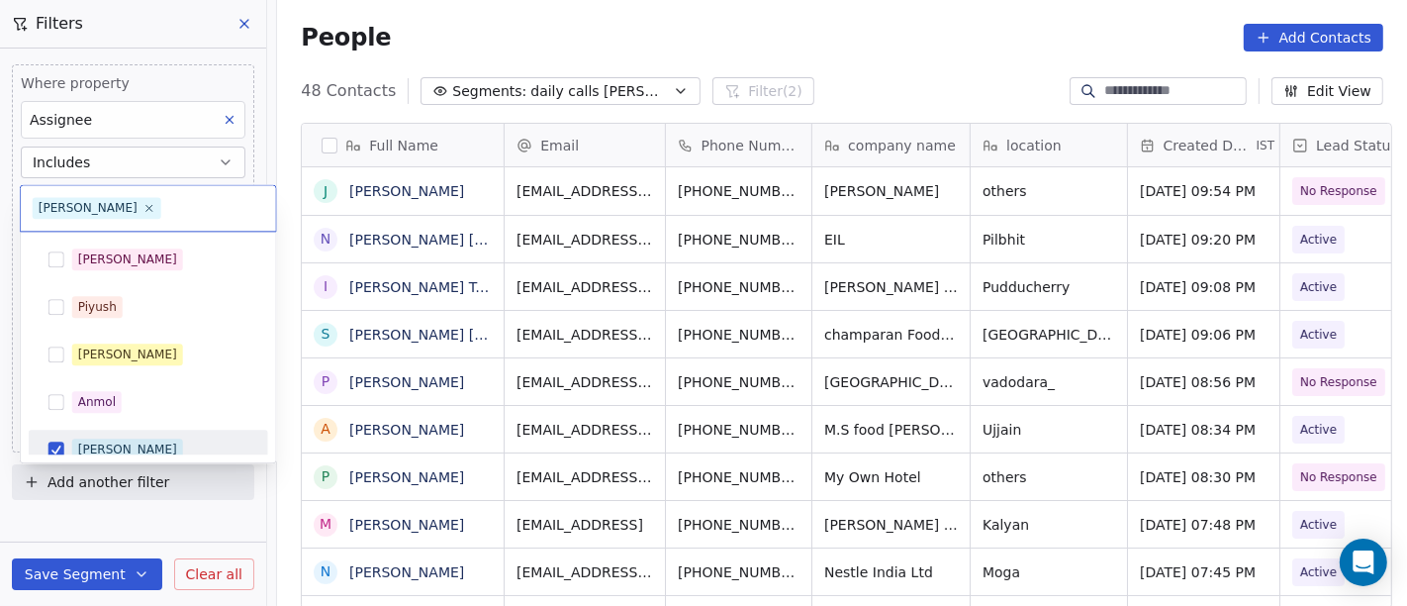
scroll to position [14, 0]
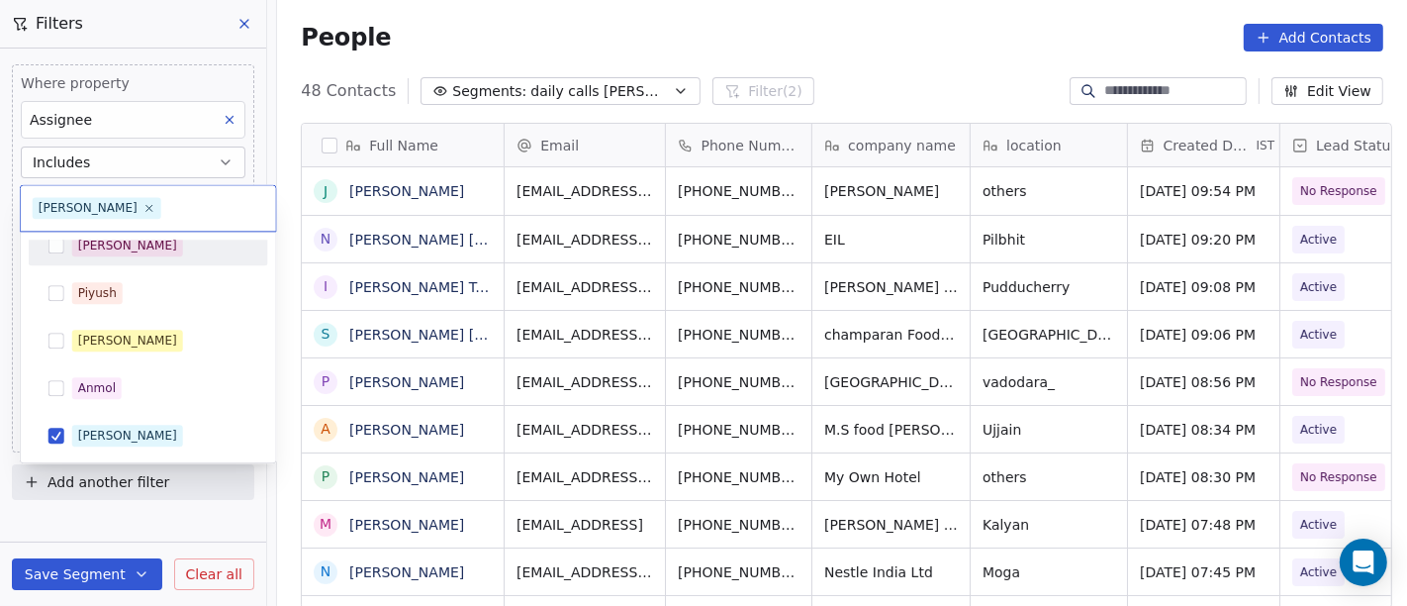
click at [137, 252] on div "[PERSON_NAME]" at bounding box center [160, 246] width 176 height 22
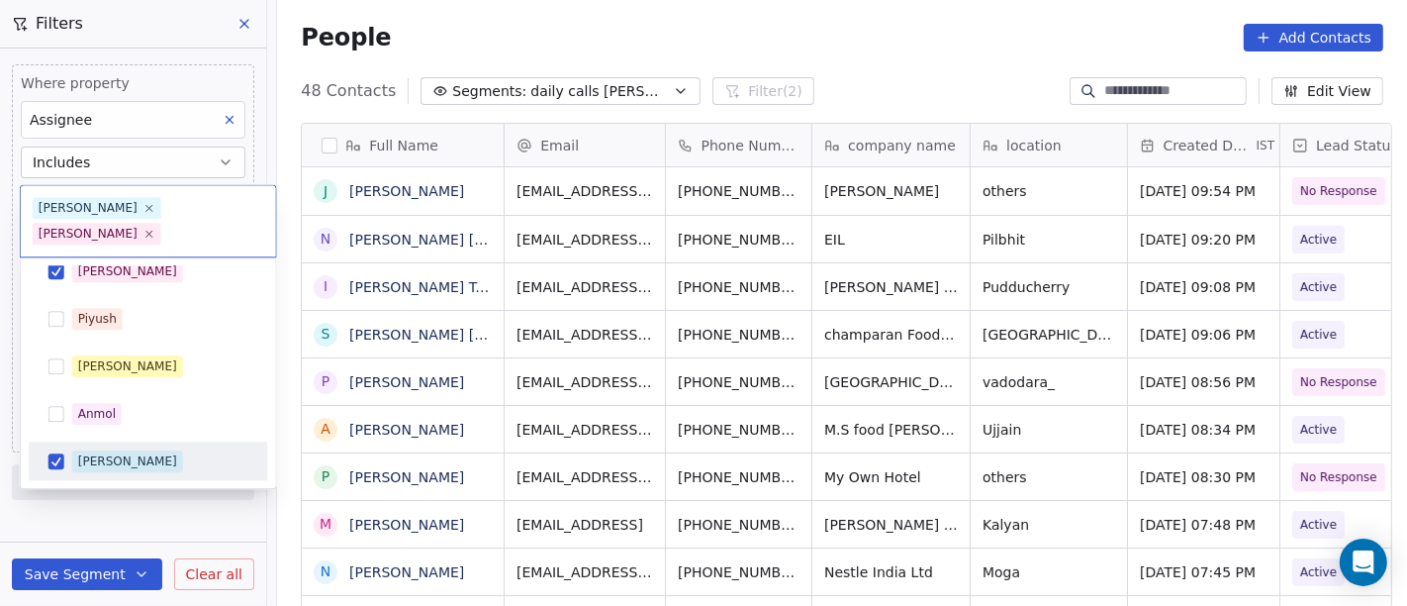
click at [96, 452] on div "[PERSON_NAME]" at bounding box center [127, 461] width 99 height 18
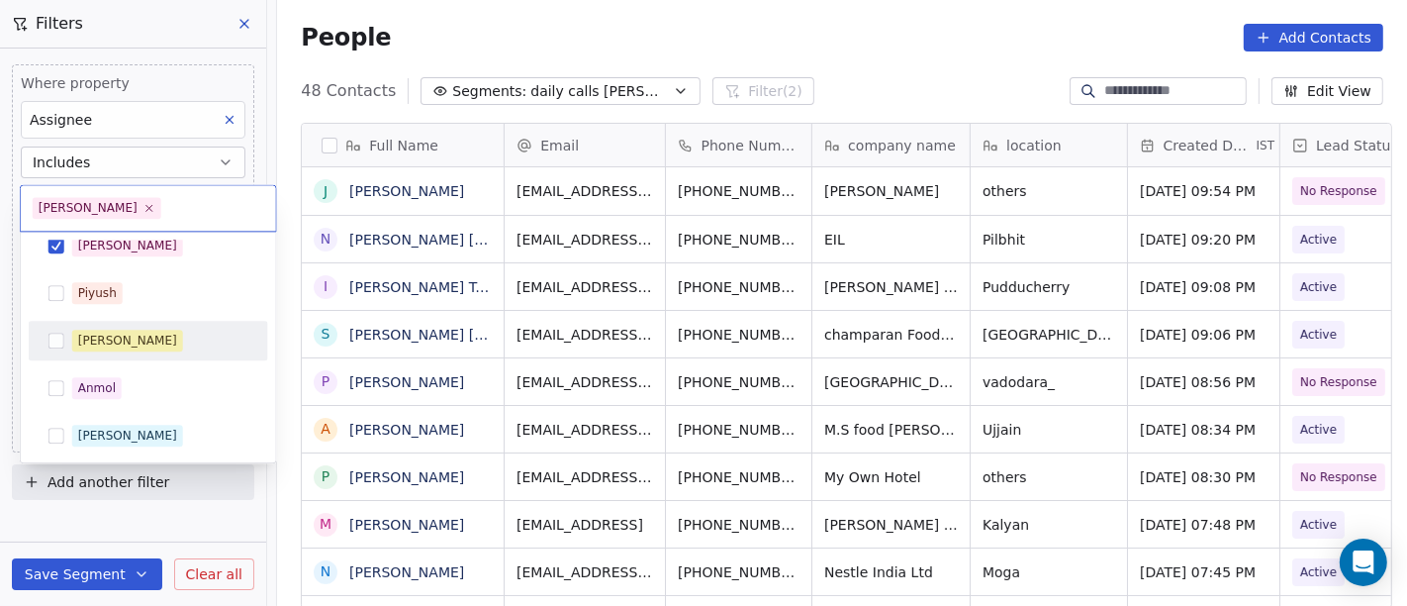
click at [136, 348] on div "[PERSON_NAME]" at bounding box center [160, 341] width 176 height 22
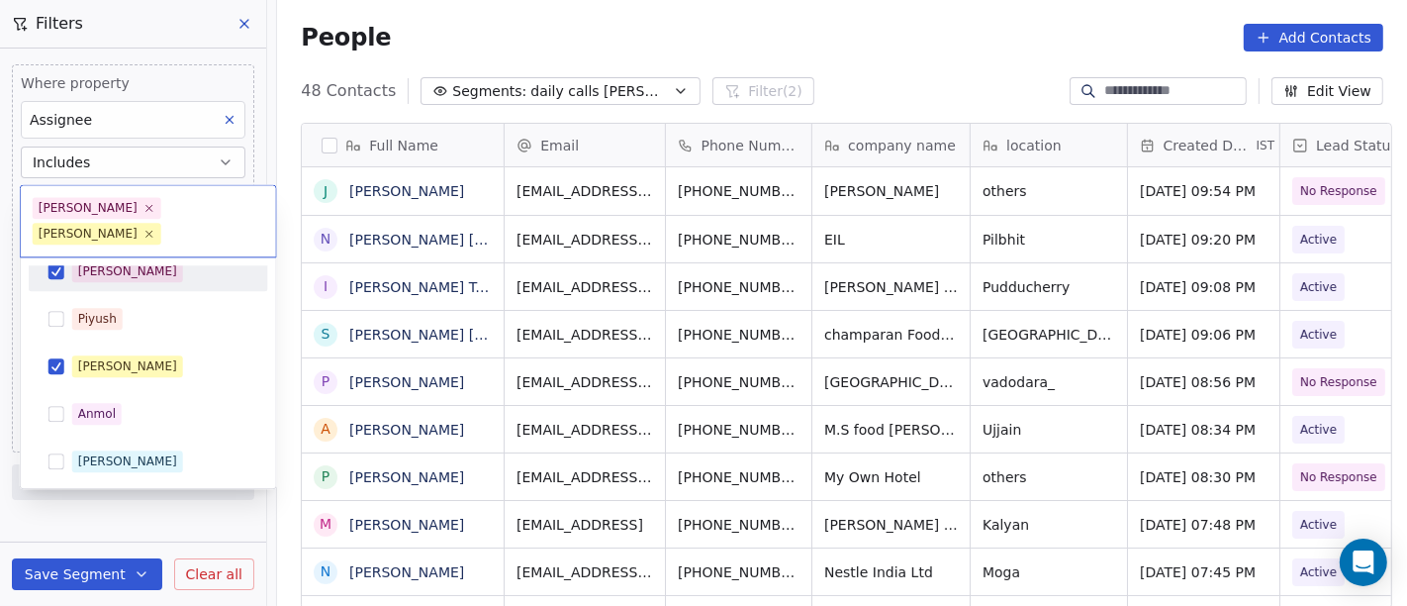
click at [144, 260] on div "[PERSON_NAME]" at bounding box center [160, 271] width 176 height 22
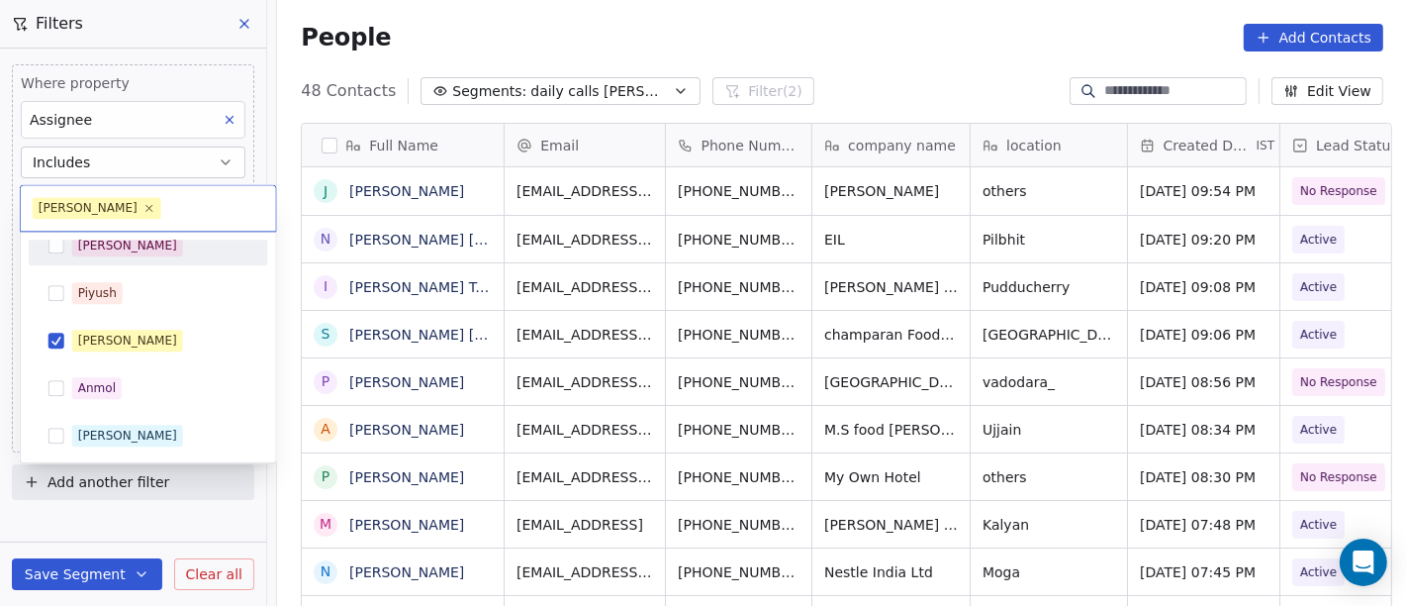
click at [574, 33] on html "On2Cook India Pvt. Ltd. Contacts People Marketing Workflows Campaigns Sales Pip…" at bounding box center [703, 303] width 1407 height 606
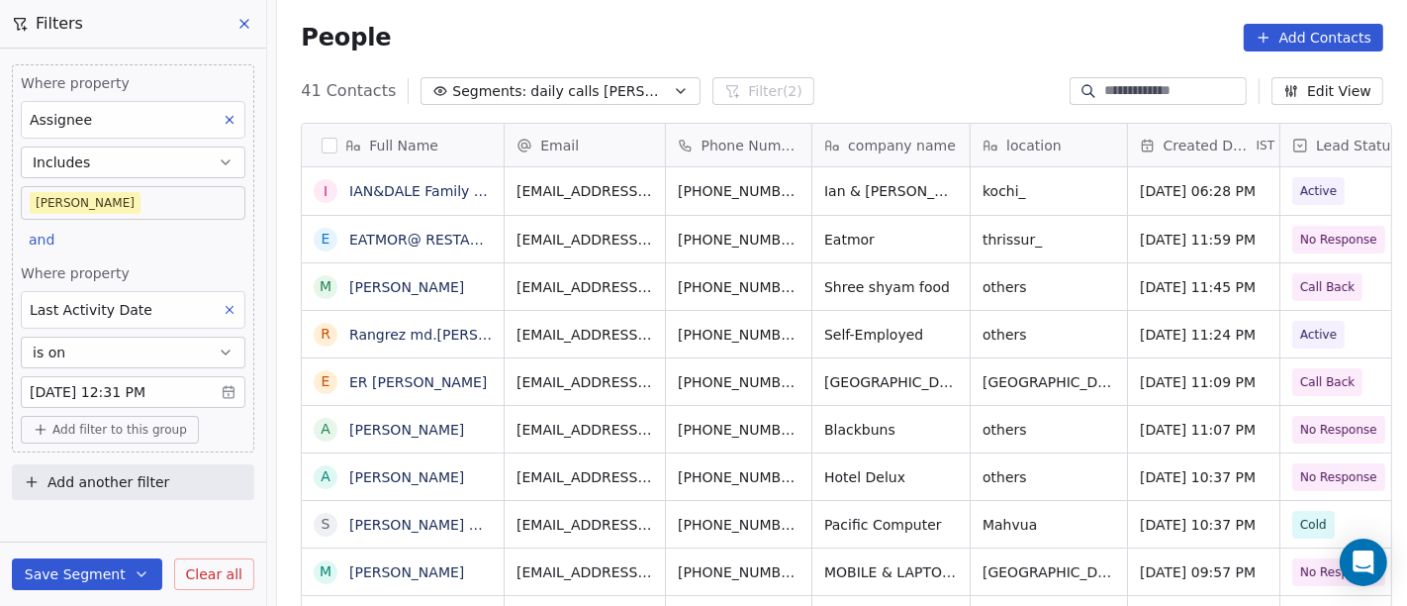
scroll to position [517, 1122]
click at [126, 202] on body "On2Cook India Pvt. Ltd. Contacts People Marketing Workflows Campaigns Sales Pip…" at bounding box center [703, 303] width 1407 height 606
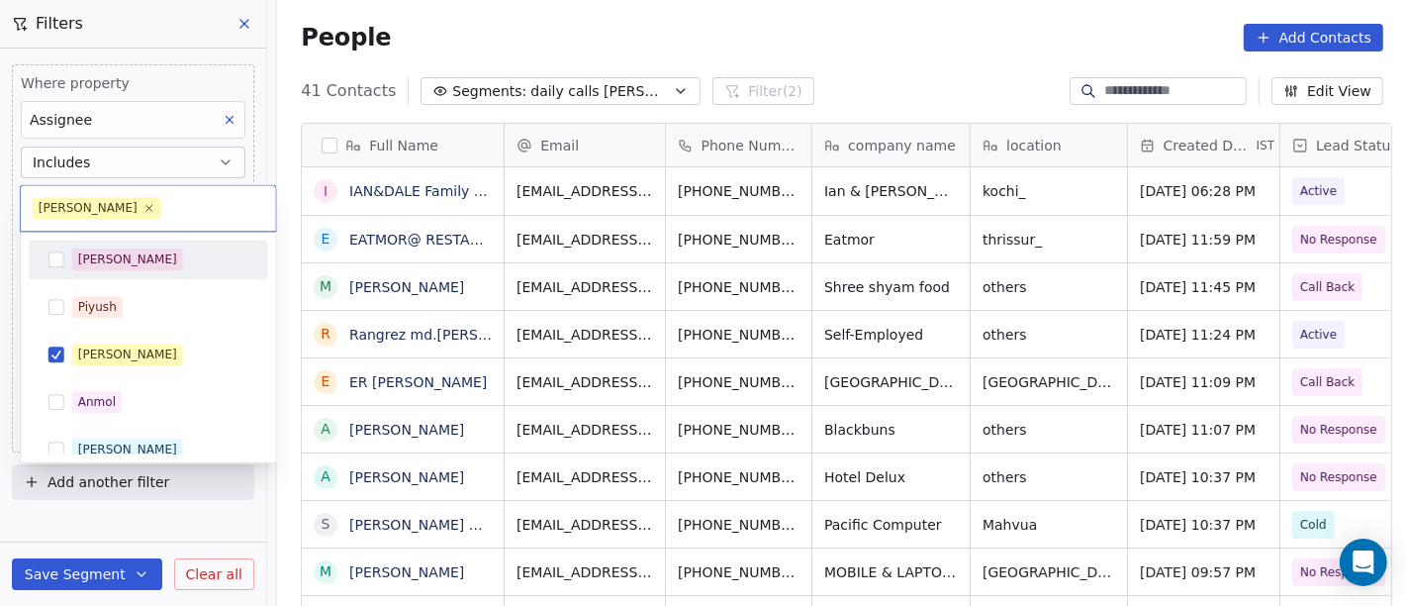
click at [129, 261] on div "[PERSON_NAME]" at bounding box center [160, 259] width 176 height 22
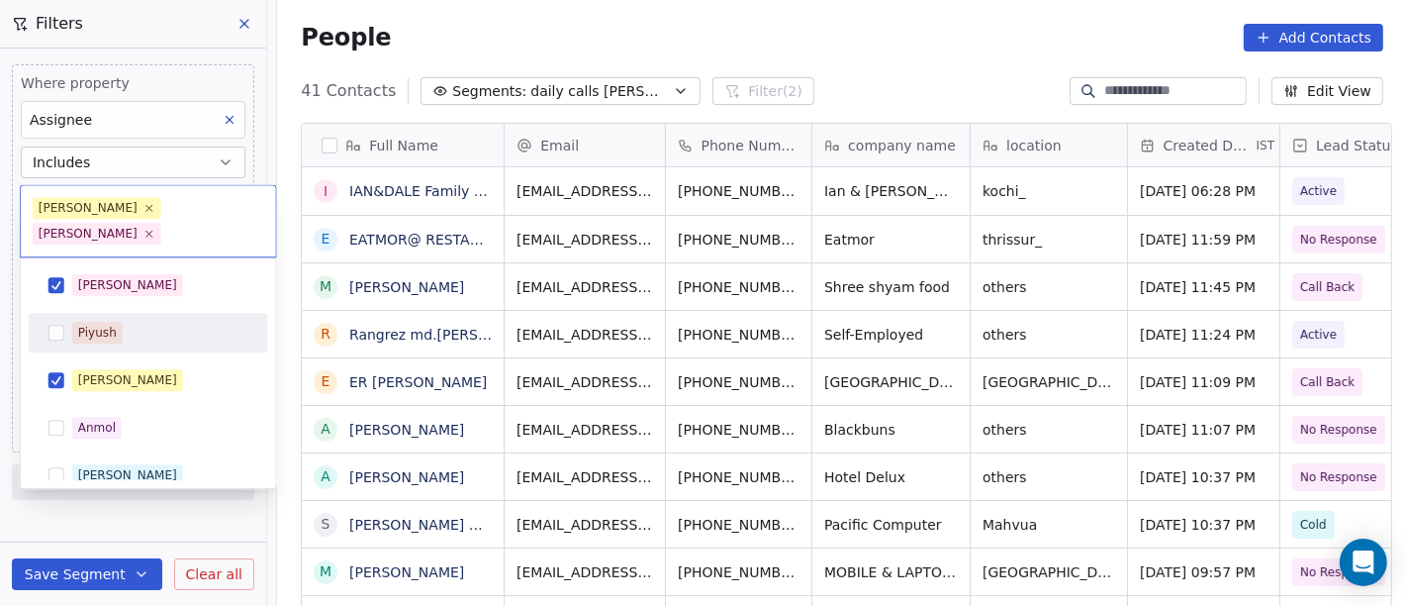
click at [134, 330] on div "[PERSON_NAME] [PERSON_NAME] [PERSON_NAME] [PERSON_NAME] Saurabh [PERSON_NAME] […" at bounding box center [149, 522] width 240 height 515
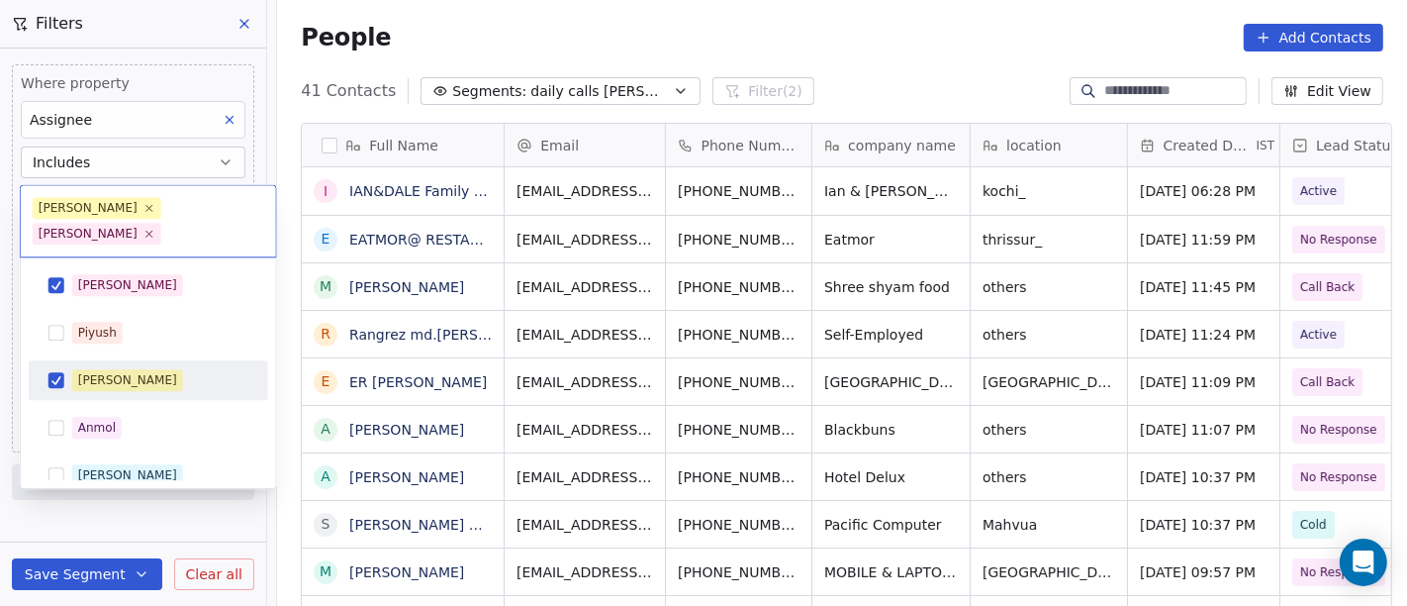
click at [136, 369] on div "[PERSON_NAME]" at bounding box center [160, 380] width 176 height 22
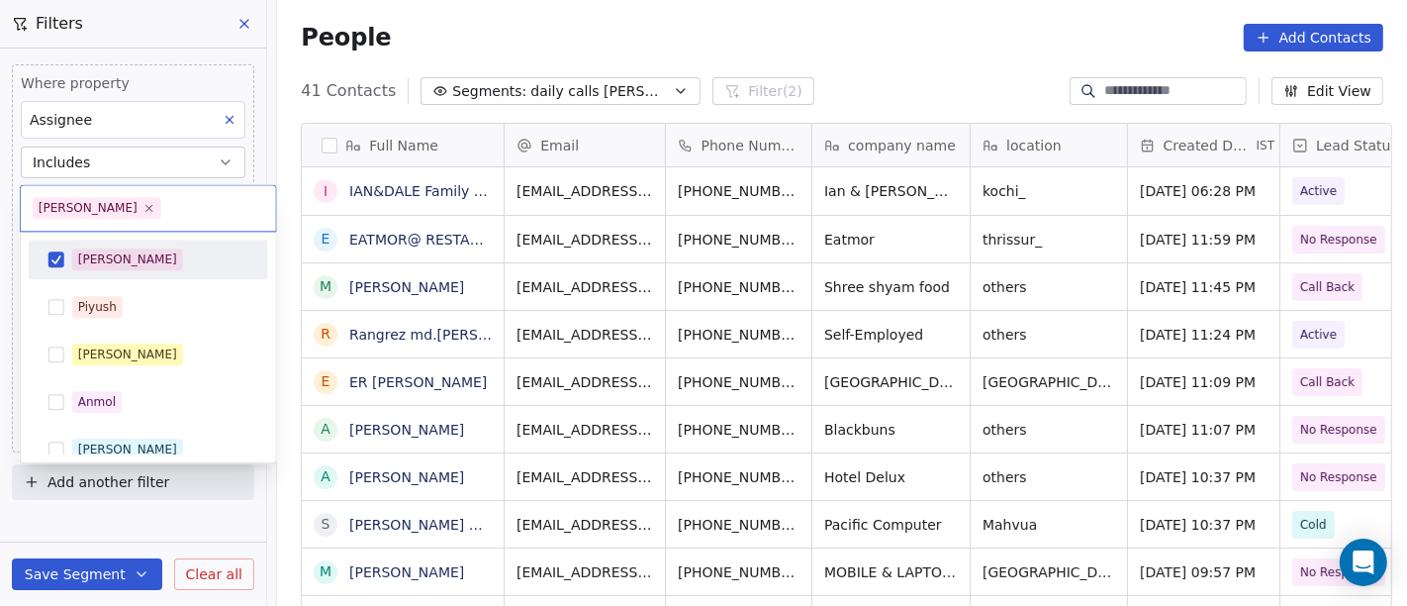
click at [617, 12] on html "On2Cook India Pvt. Ltd. Contacts People Marketing Workflows Campaigns Sales Pip…" at bounding box center [703, 303] width 1407 height 606
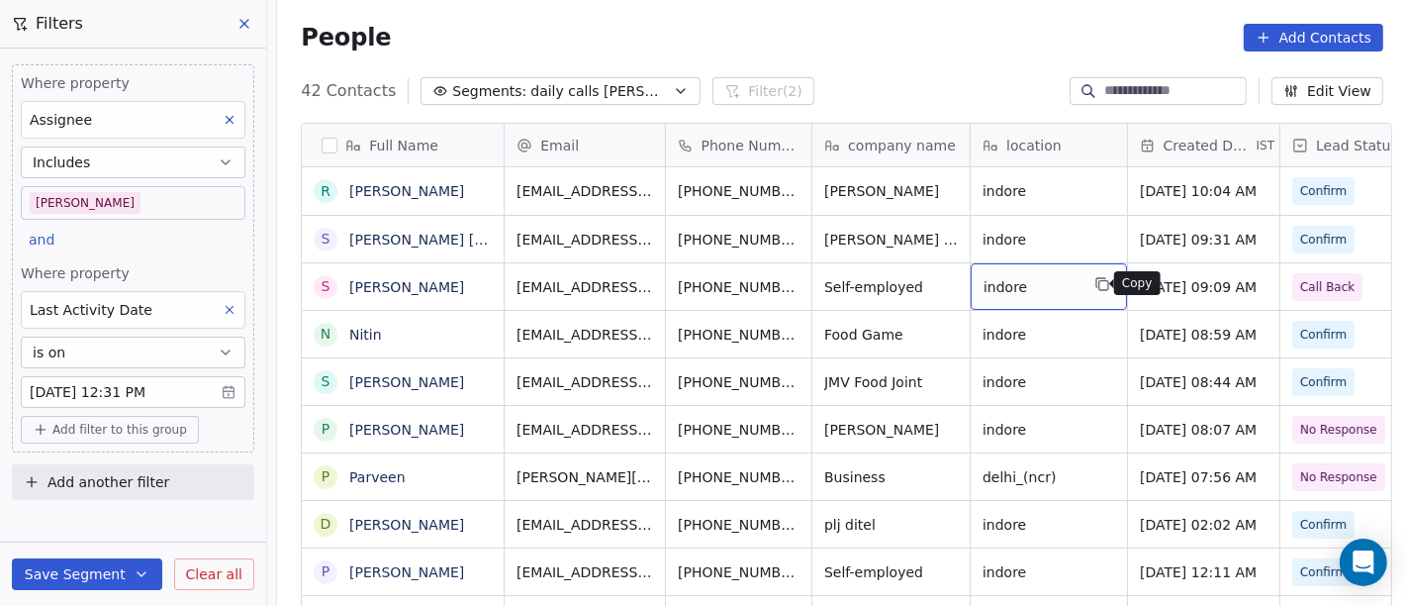
click at [1091, 281] on button "grid" at bounding box center [1103, 284] width 24 height 24
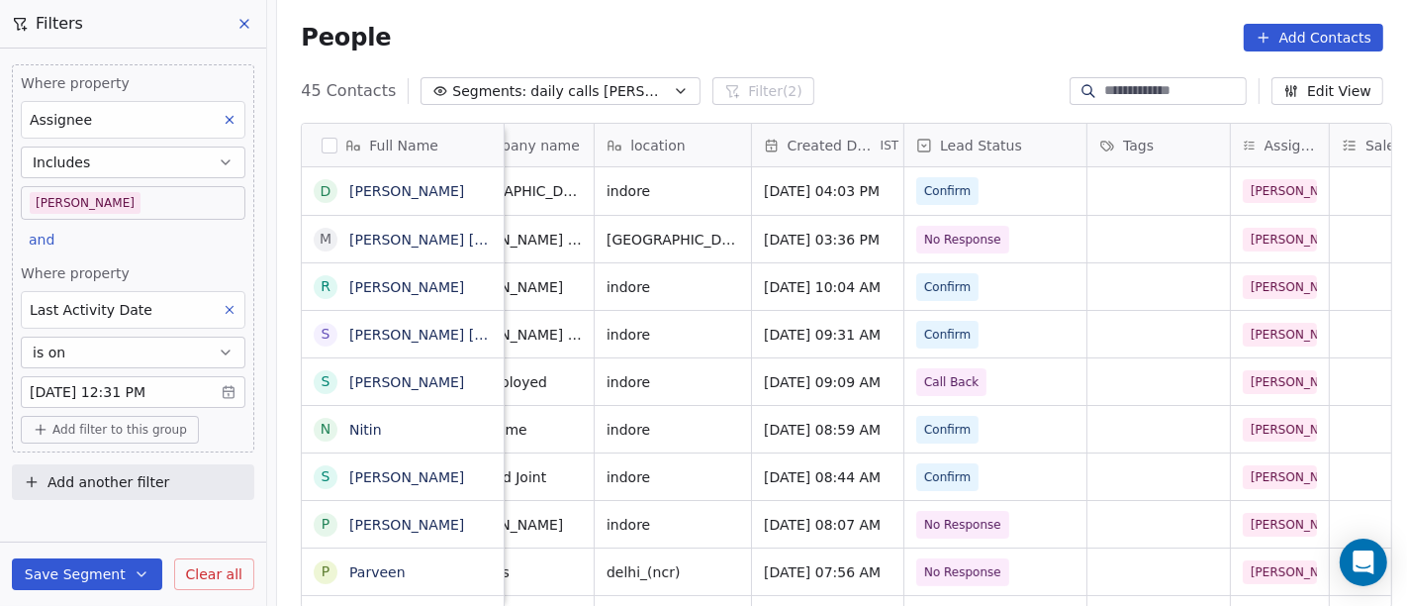
scroll to position [0, 381]
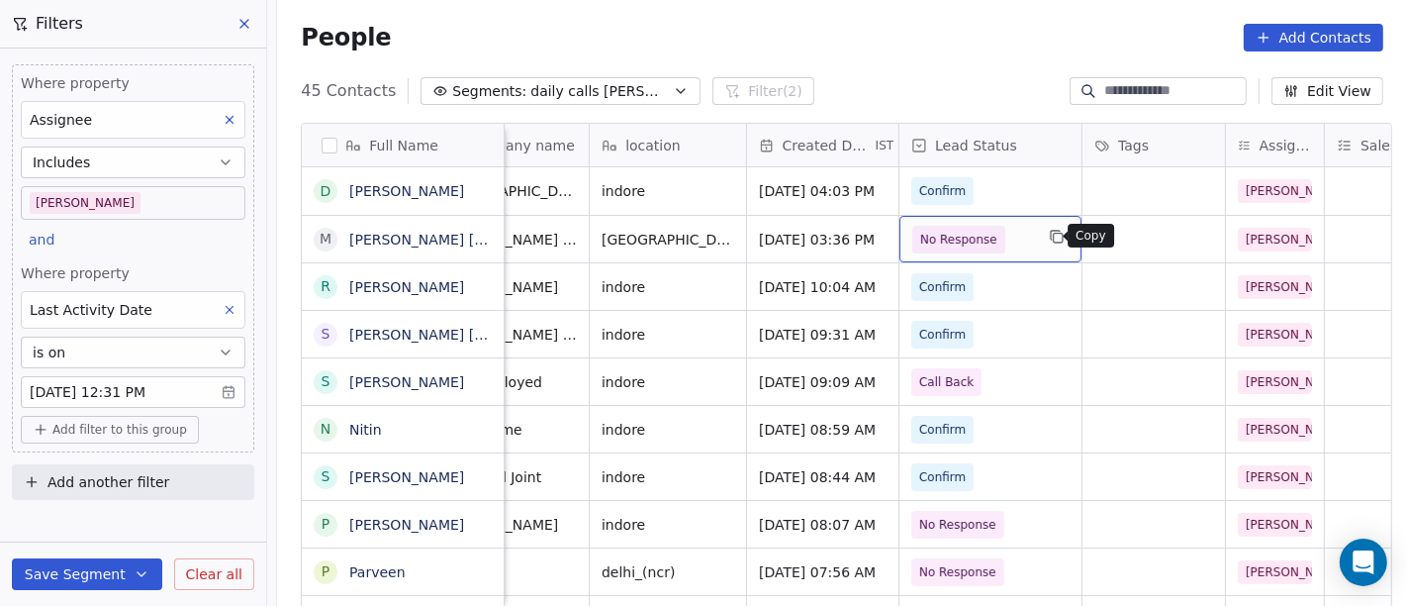
click at [1049, 229] on icon "grid" at bounding box center [1057, 237] width 16 height 16
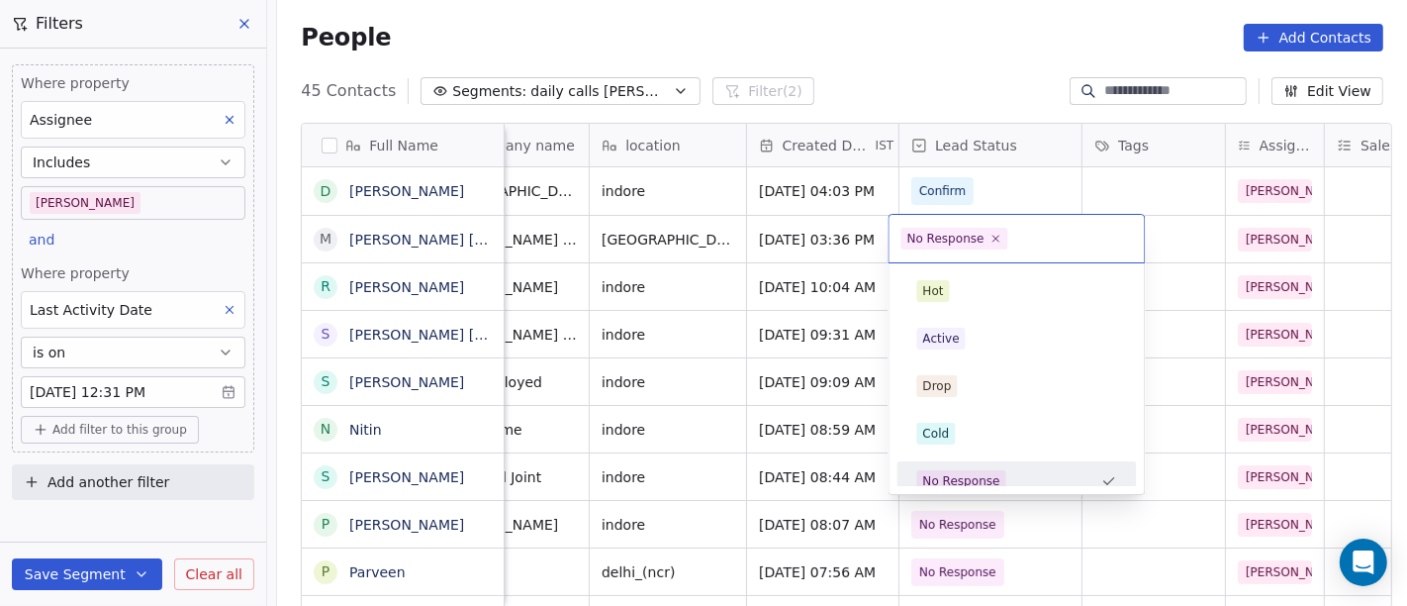
scroll to position [14, 0]
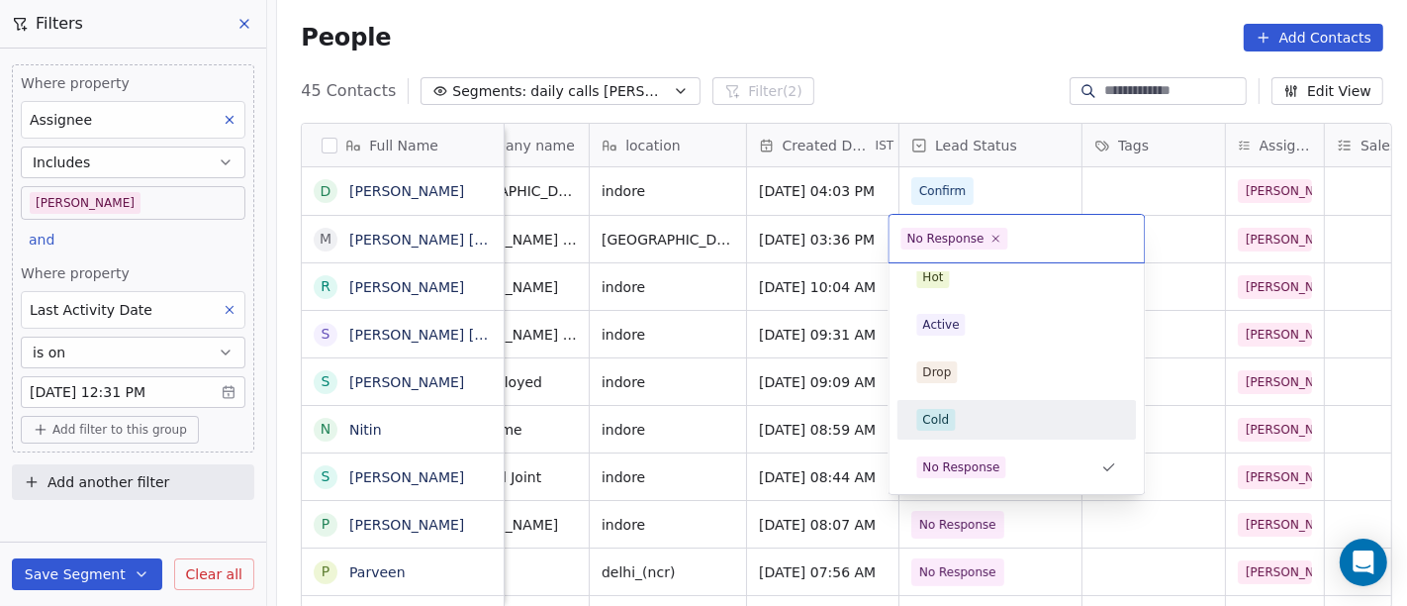
click at [973, 409] on div "Cold" at bounding box center [1017, 420] width 200 height 22
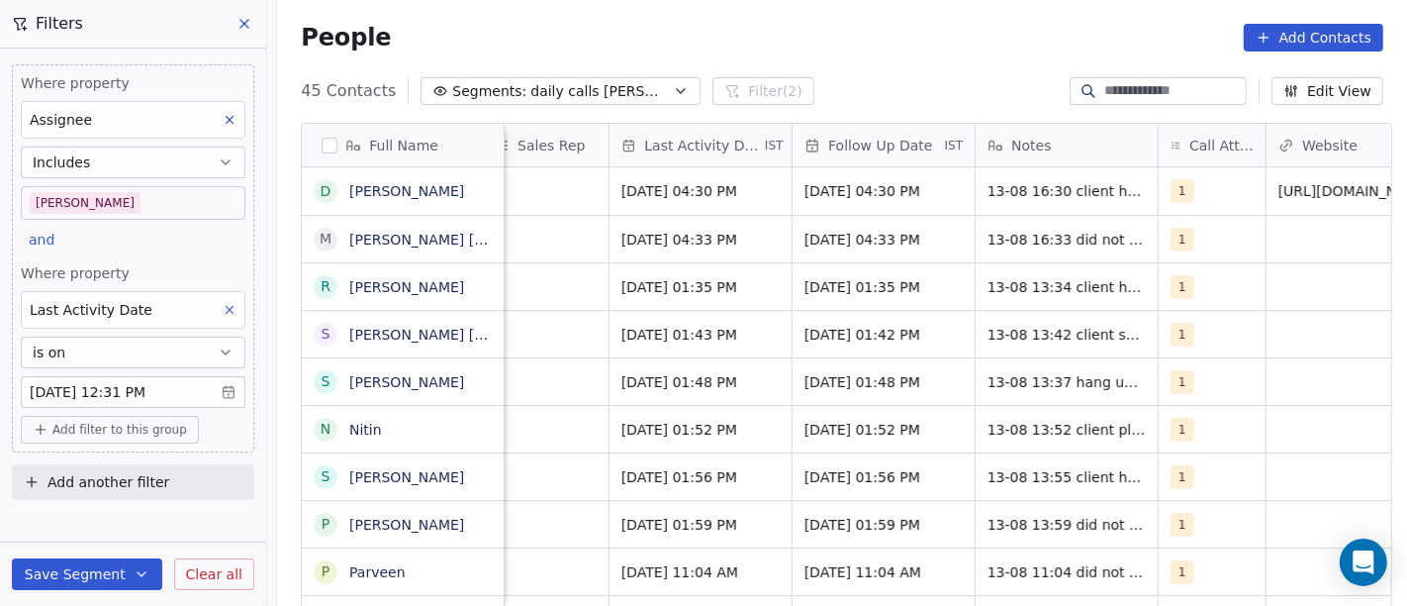
scroll to position [0, 1235]
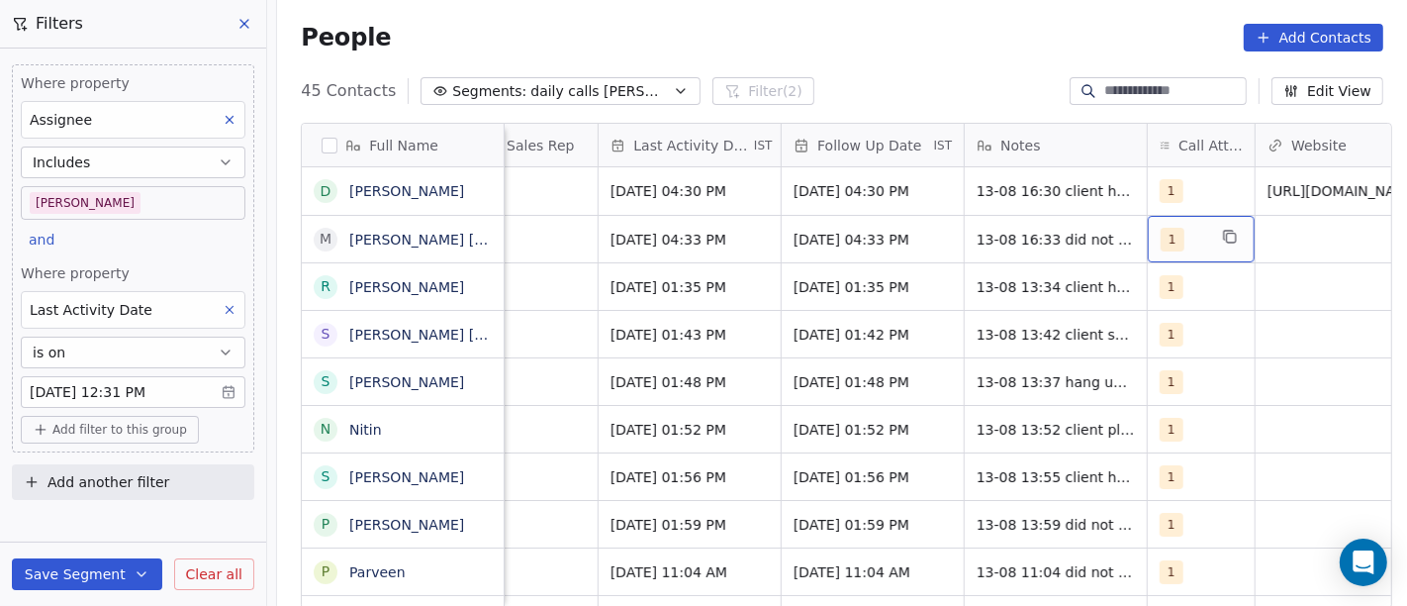
click at [1161, 249] on span "1" at bounding box center [1173, 240] width 24 height 24
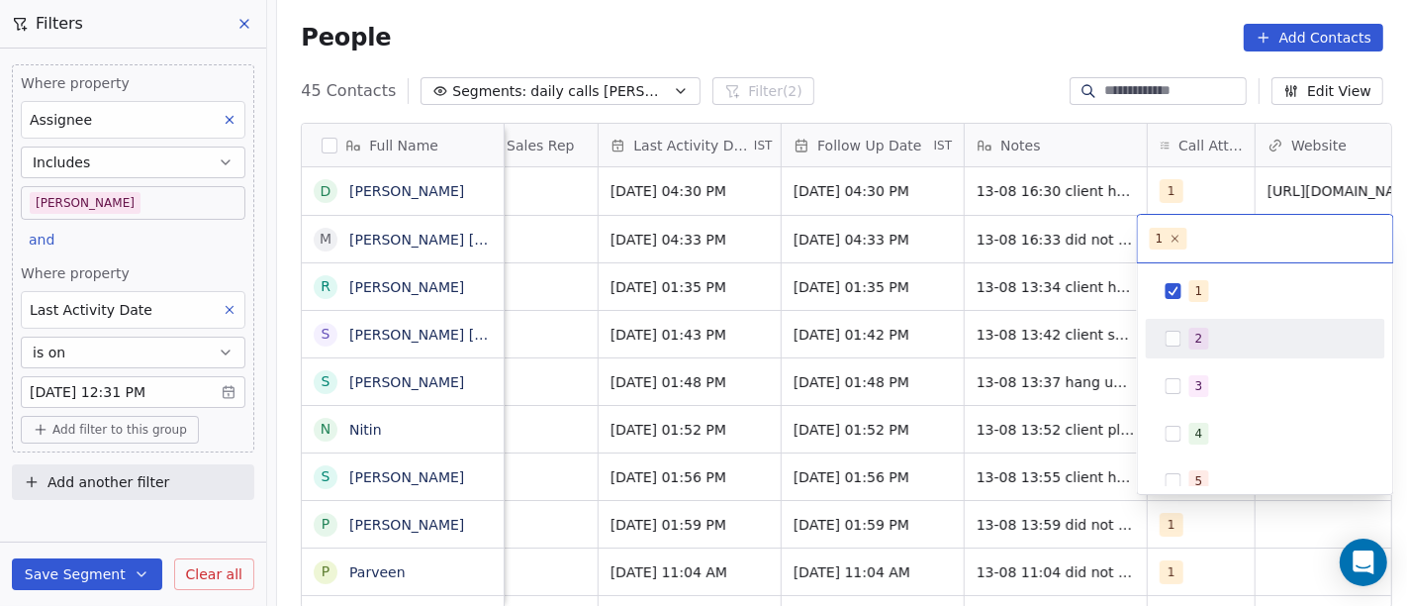
click at [1182, 336] on div "2" at bounding box center [1266, 339] width 224 height 32
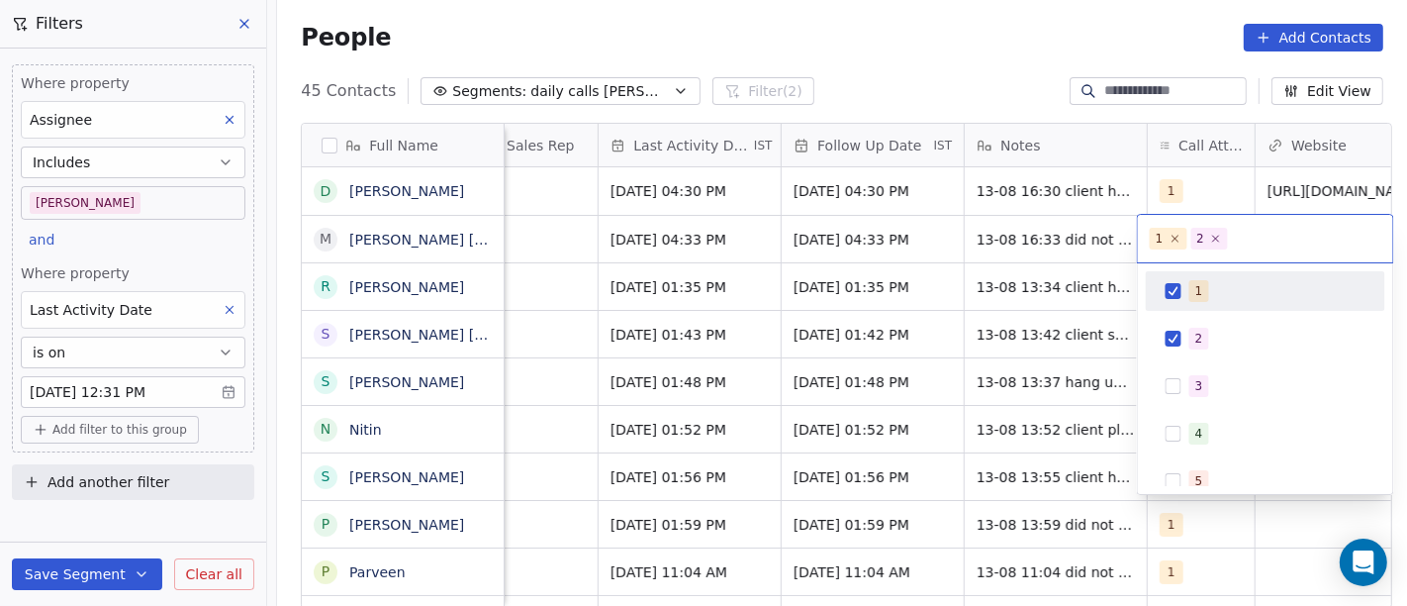
click at [1164, 290] on div "1" at bounding box center [1266, 291] width 224 height 32
click at [936, 97] on html "On2Cook India Pvt. Ltd. Contacts People Marketing Workflows Campaigns Sales Pip…" at bounding box center [703, 303] width 1407 height 606
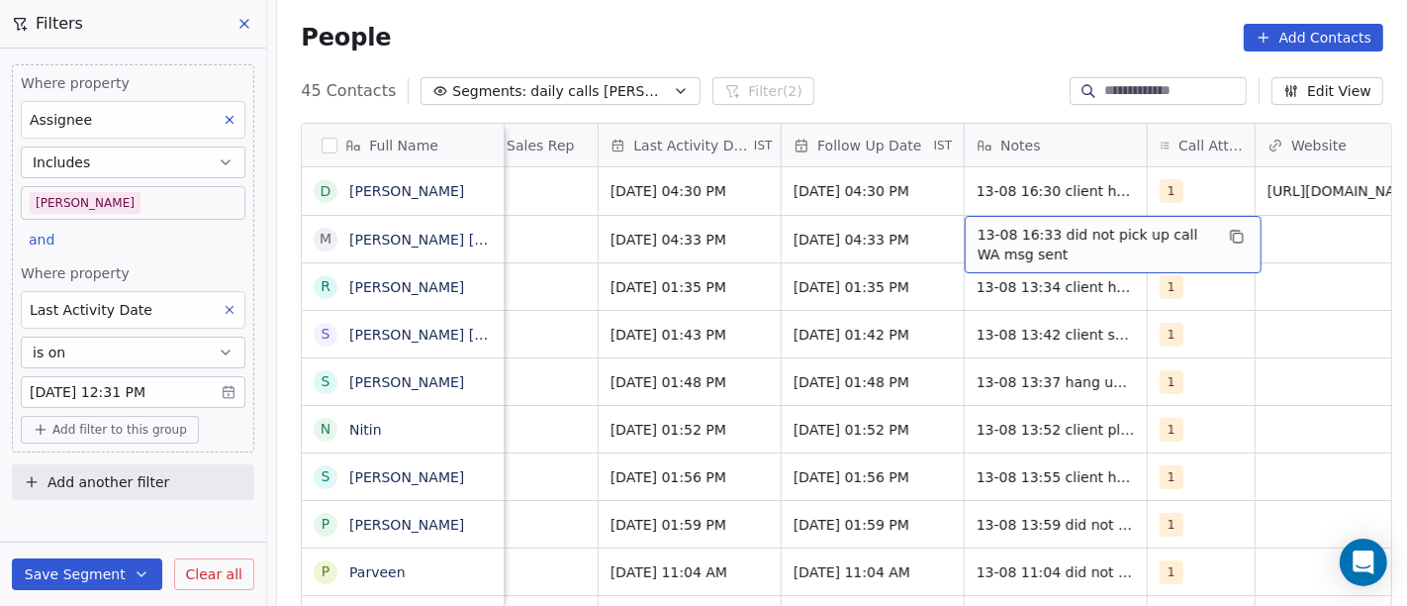
click at [995, 222] on div "13-08 16:33 did not pick up call WA msg sent" at bounding box center [1113, 244] width 297 height 57
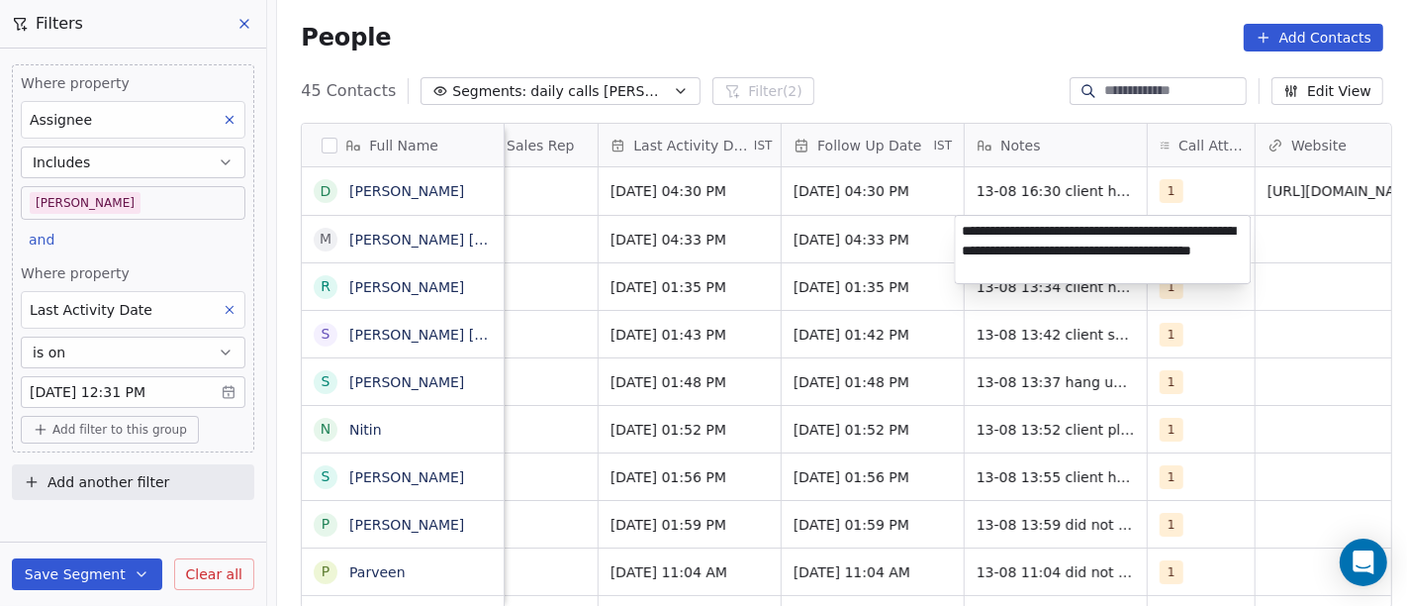
type textarea "**********"
click at [1245, 437] on html "On2Cook India Pvt. Ltd. Contacts People Marketing Workflows Campaigns Sales Pip…" at bounding box center [703, 303] width 1407 height 606
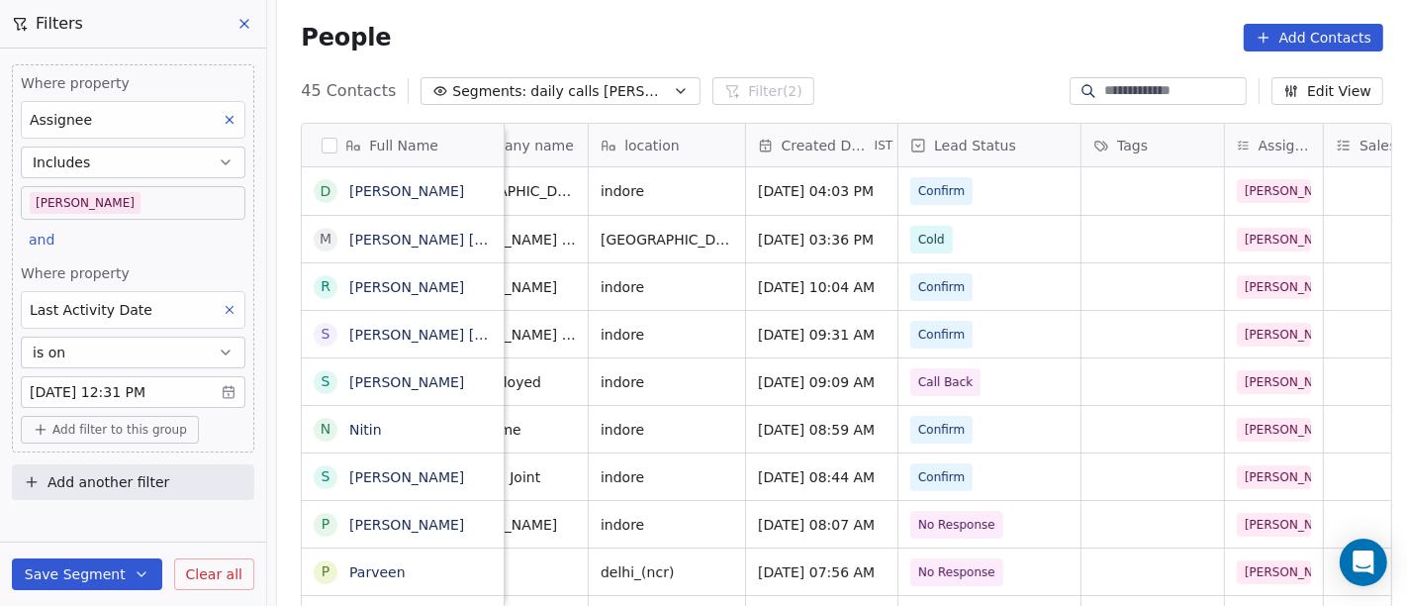
scroll to position [0, 360]
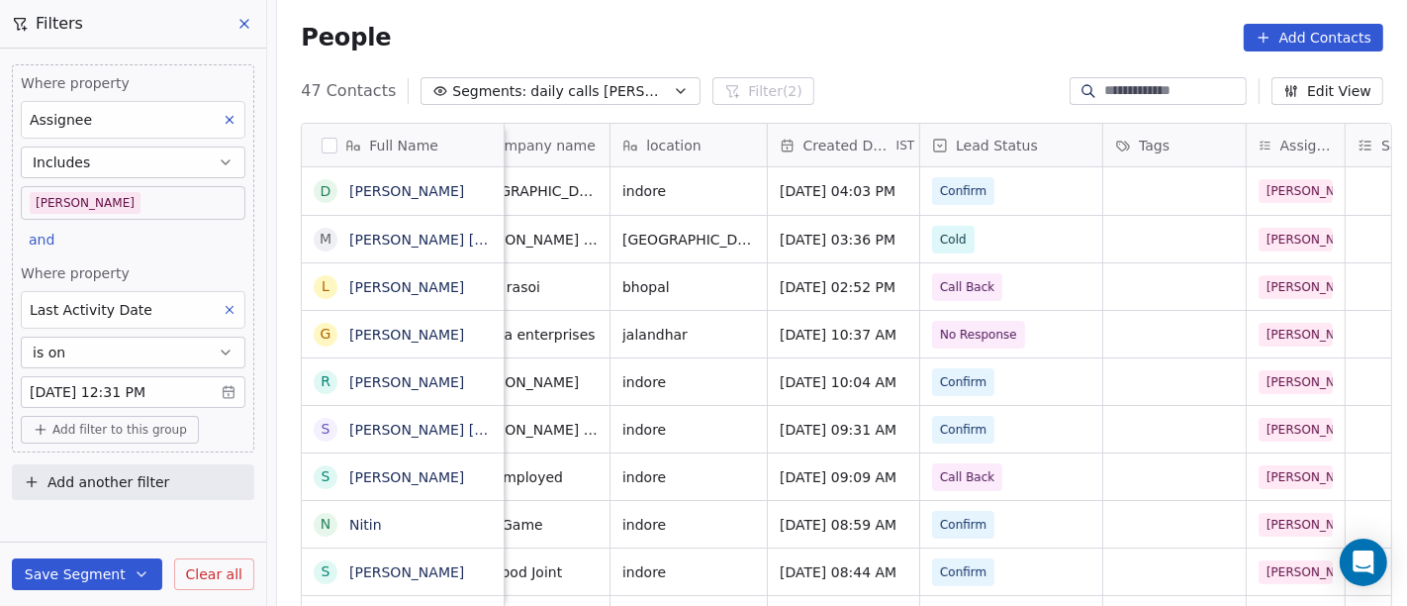
click at [762, 35] on div "People Add Contacts" at bounding box center [842, 38] width 1083 height 28
click at [141, 198] on body "On2Cook India Pvt. Ltd. Contacts People Marketing Workflows Campaigns Sales Pip…" at bounding box center [703, 303] width 1407 height 606
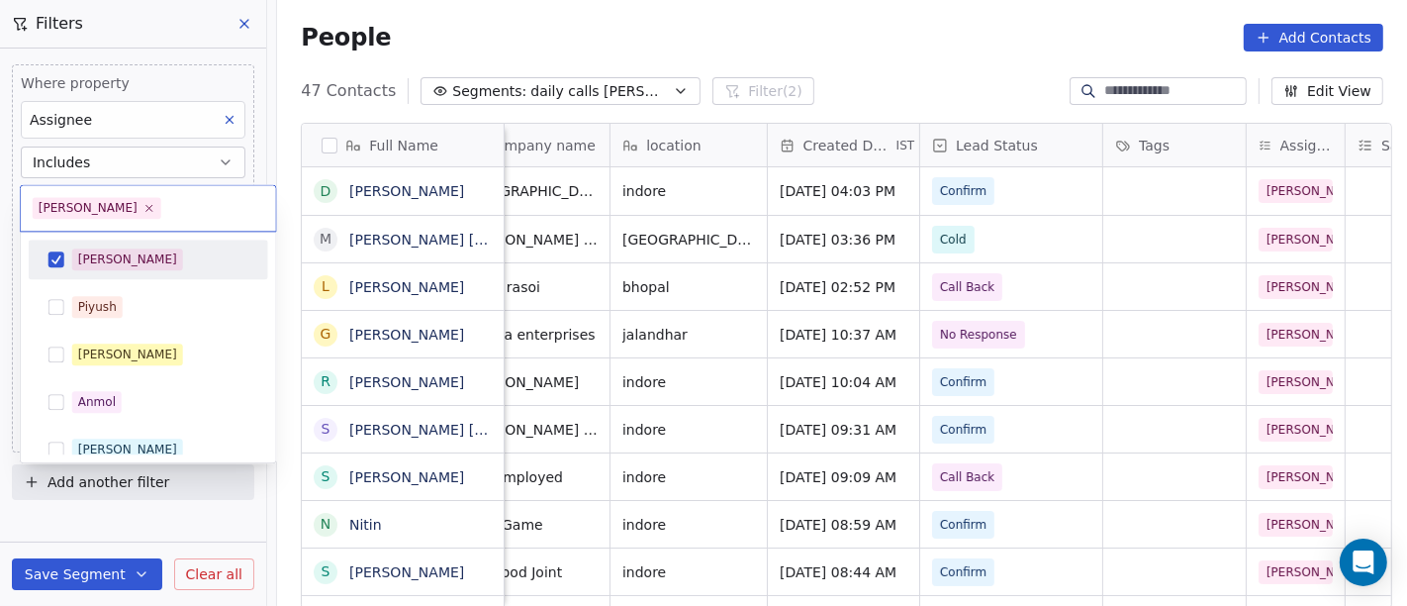
click at [150, 261] on div "[PERSON_NAME]" at bounding box center [160, 259] width 176 height 22
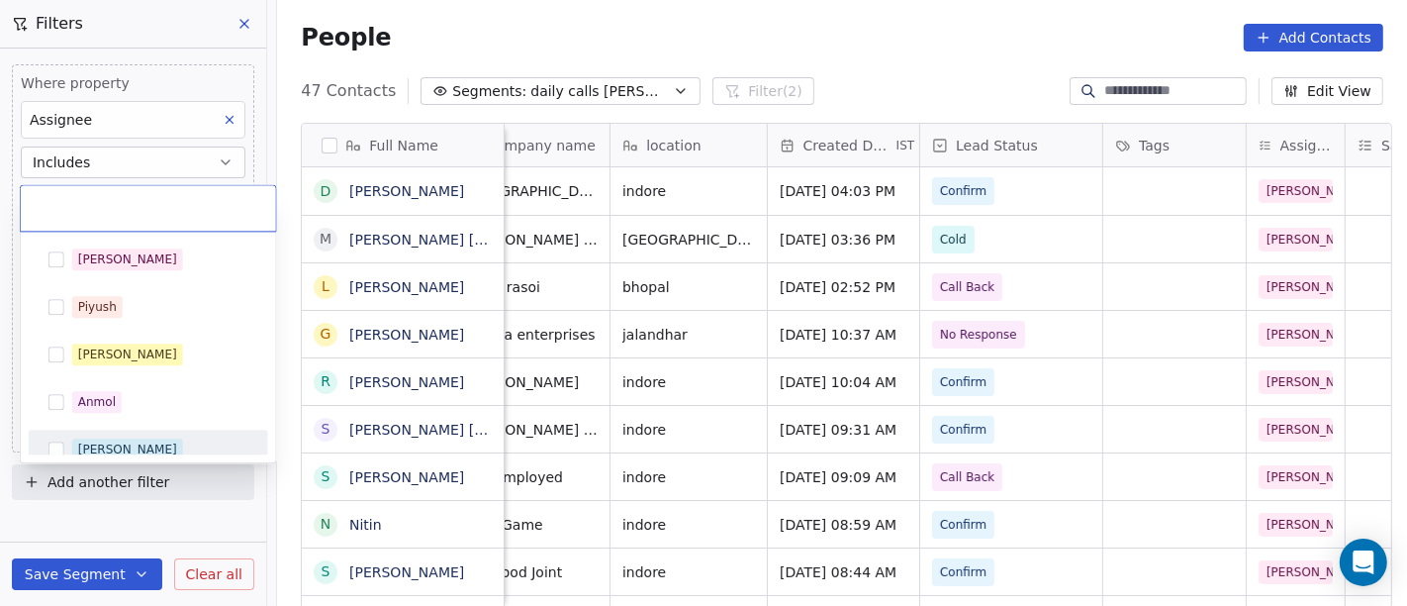
click at [144, 443] on div "[PERSON_NAME]" at bounding box center [160, 449] width 176 height 22
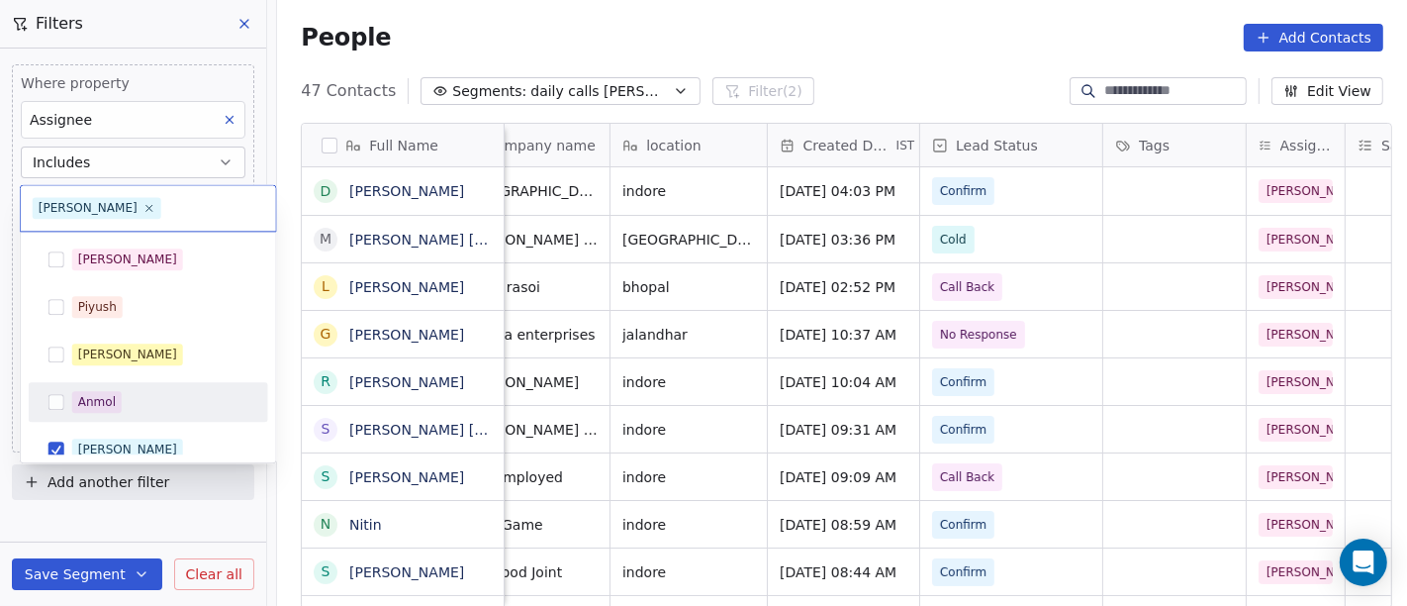
click at [694, 22] on html "On2Cook India Pvt. Ltd. Contacts People Marketing Workflows Campaigns Sales Pip…" at bounding box center [703, 303] width 1407 height 606
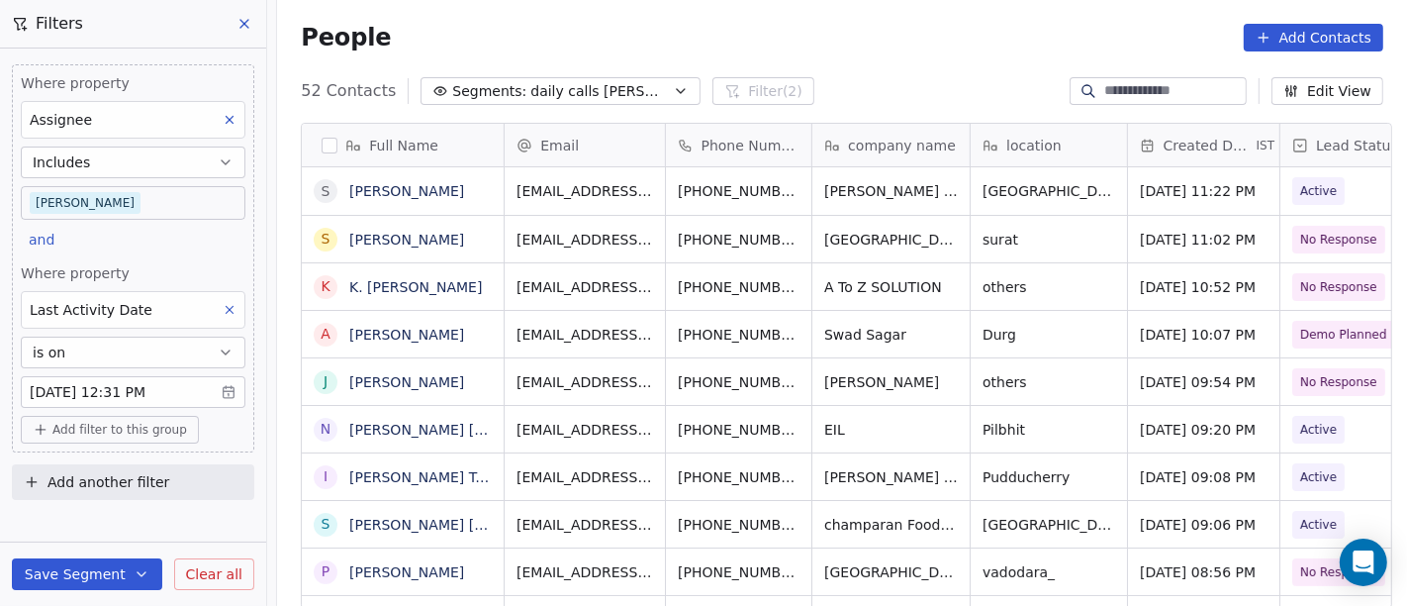
scroll to position [517, 1122]
click at [129, 202] on body "On2Cook India Pvt. Ltd. Contacts People Marketing Workflows Campaigns Sales Pip…" at bounding box center [703, 303] width 1407 height 606
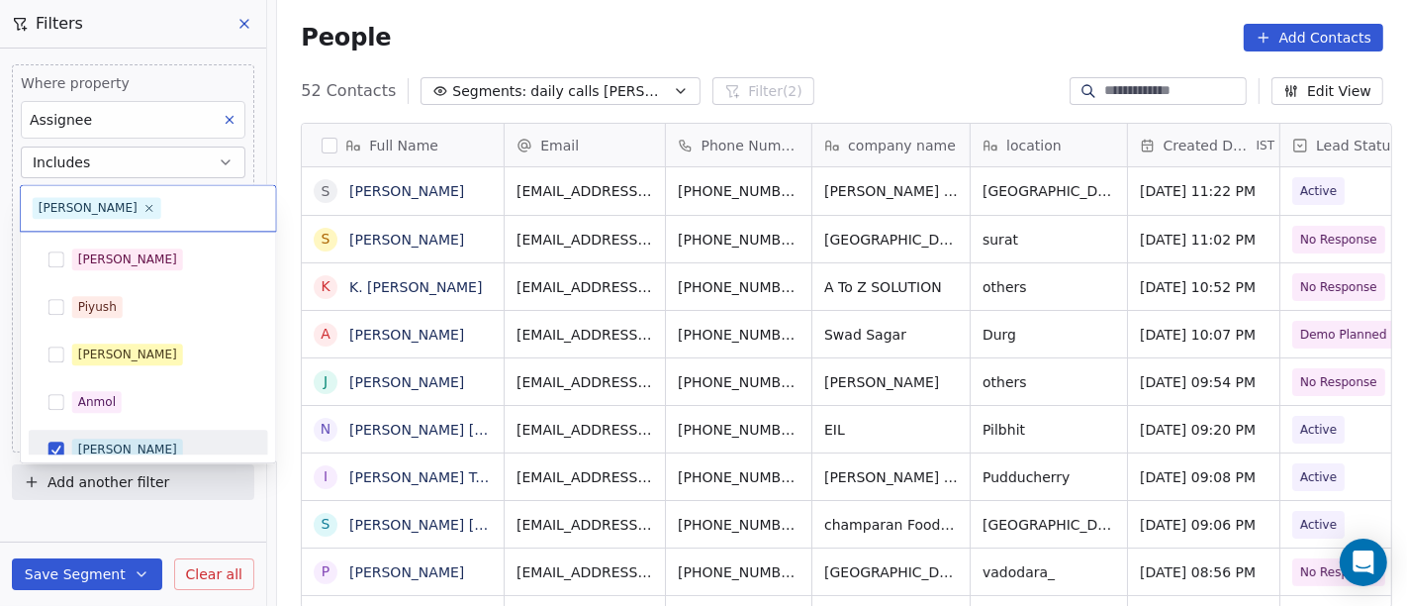
scroll to position [14, 0]
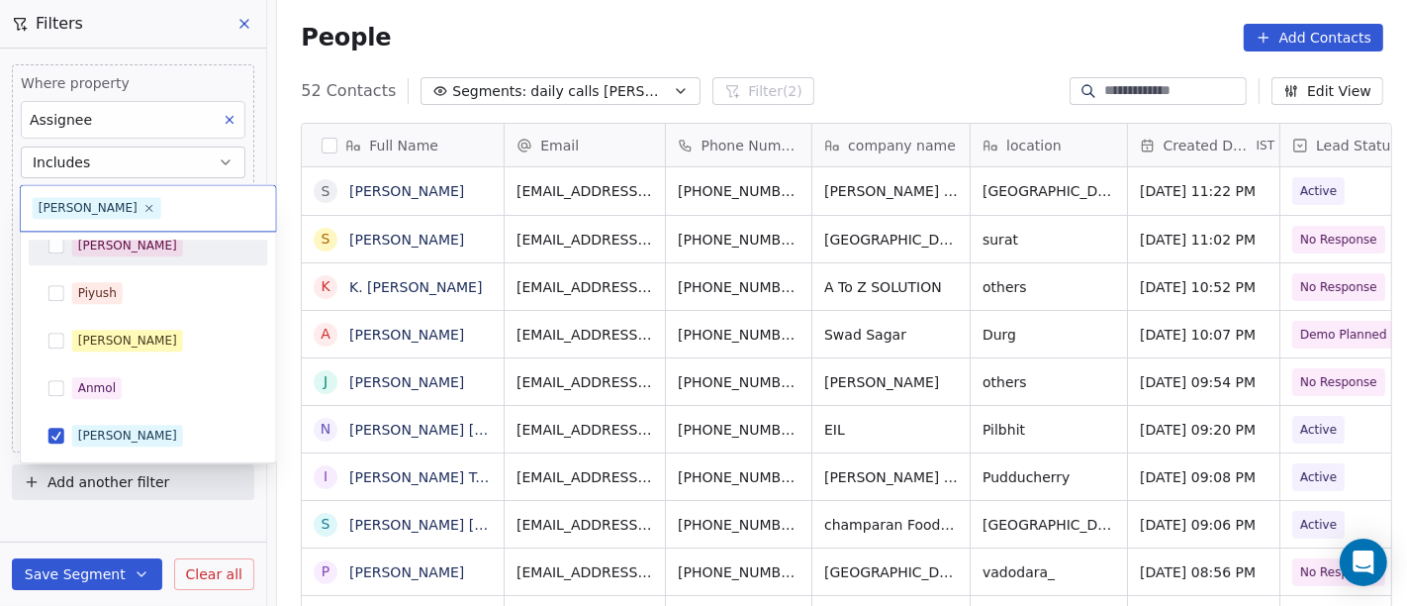
click at [126, 252] on div "[PERSON_NAME]" at bounding box center [160, 246] width 176 height 22
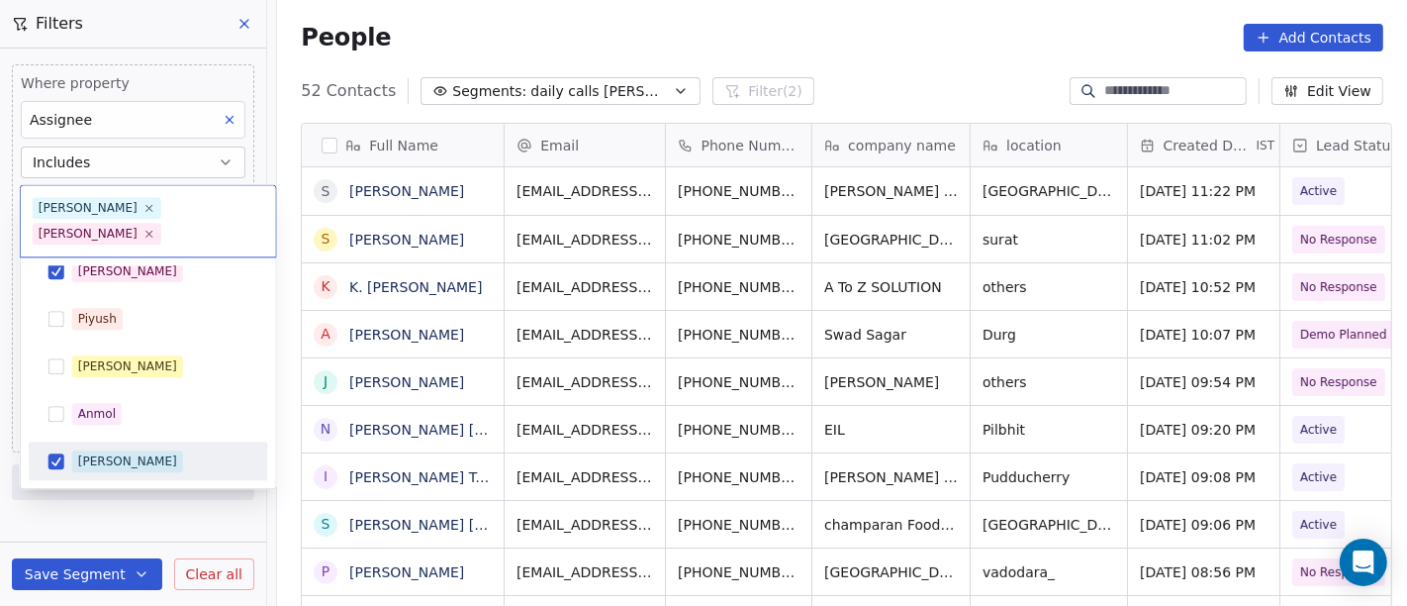
click at [124, 450] on div "[PERSON_NAME]" at bounding box center [160, 461] width 176 height 22
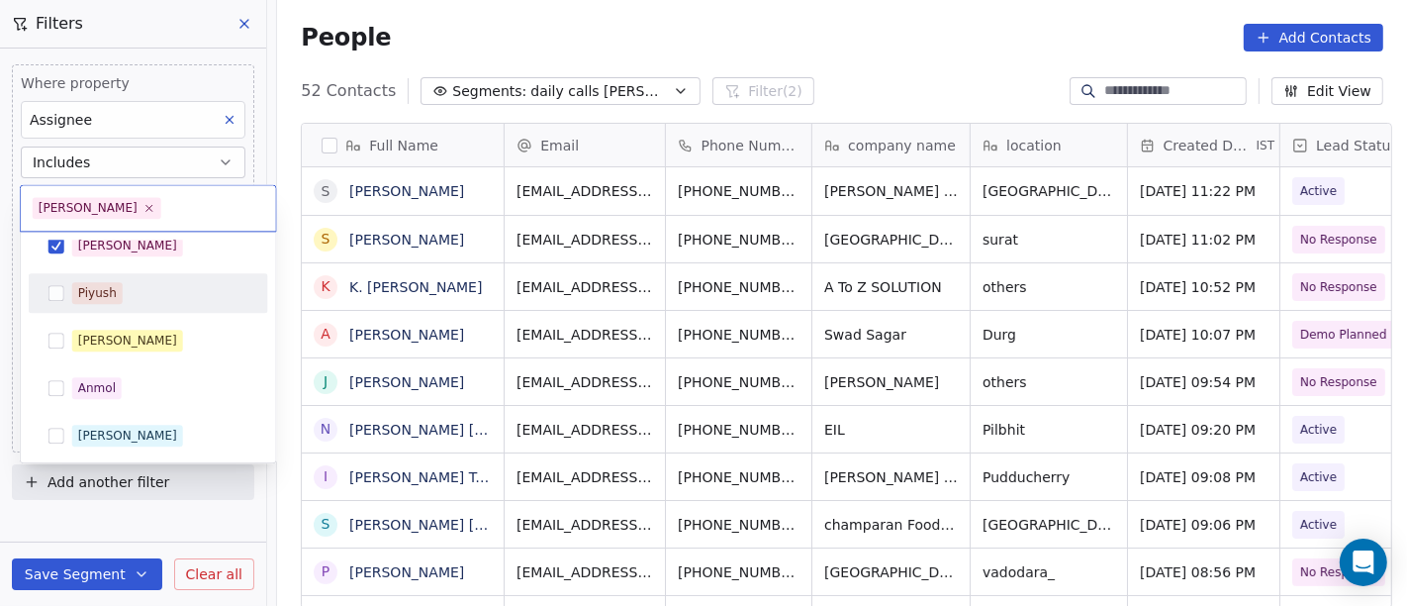
click at [662, 34] on html "On2Cook India Pvt. Ltd. Contacts People Marketing Workflows Campaigns Sales Pip…" at bounding box center [703, 303] width 1407 height 606
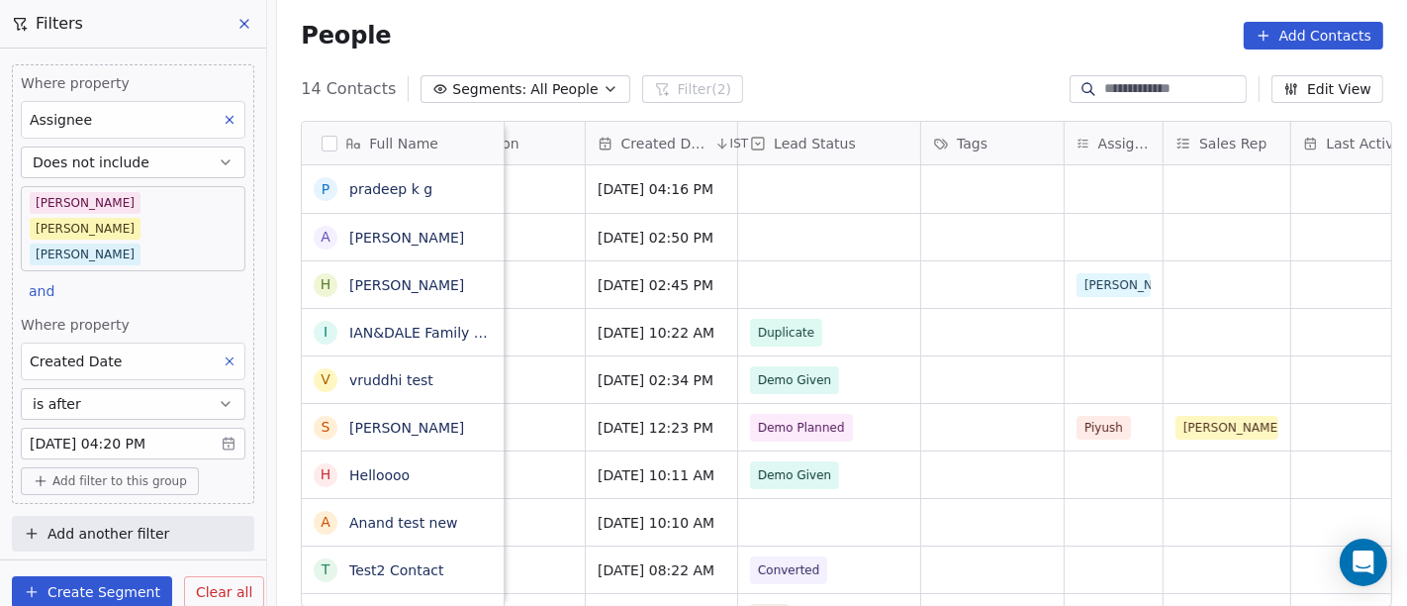
scroll to position [0, 542]
click at [1107, 194] on div "grid" at bounding box center [1114, 189] width 98 height 48
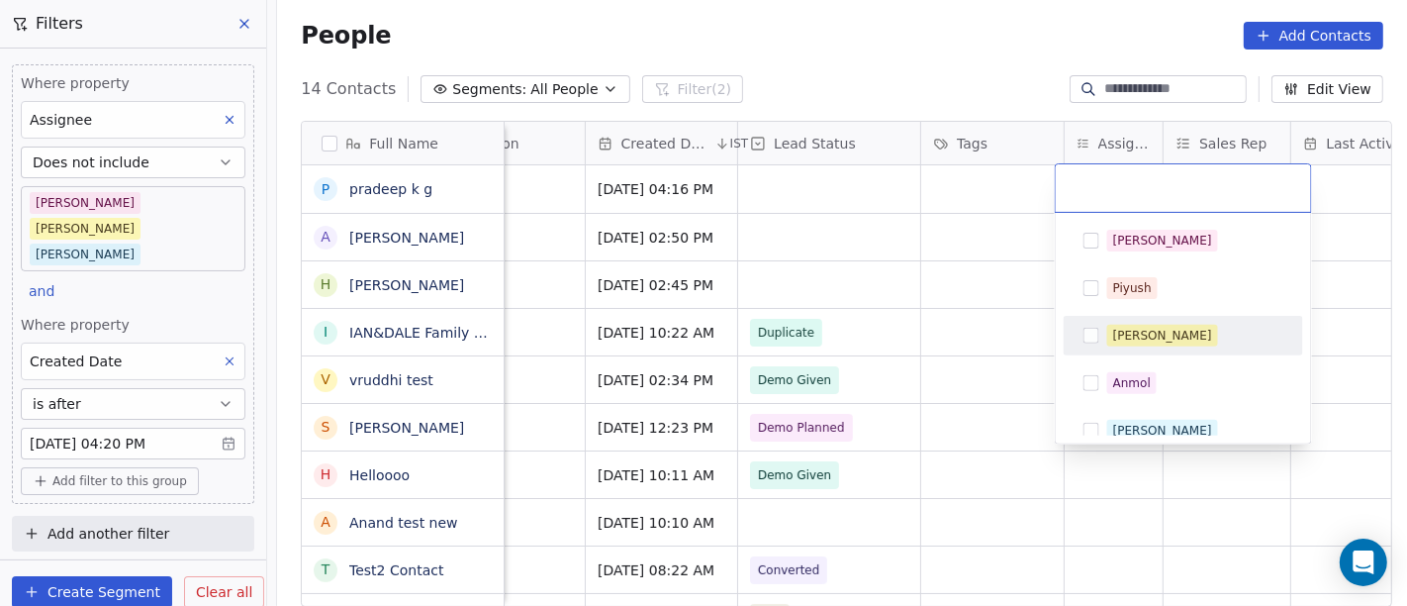
click at [1117, 341] on div "[PERSON_NAME]" at bounding box center [1162, 336] width 99 height 18
click at [846, 68] on html "On2Cook India Pvt. Ltd. Contacts People Marketing Workflows Campaigns Sales Pip…" at bounding box center [703, 303] width 1407 height 606
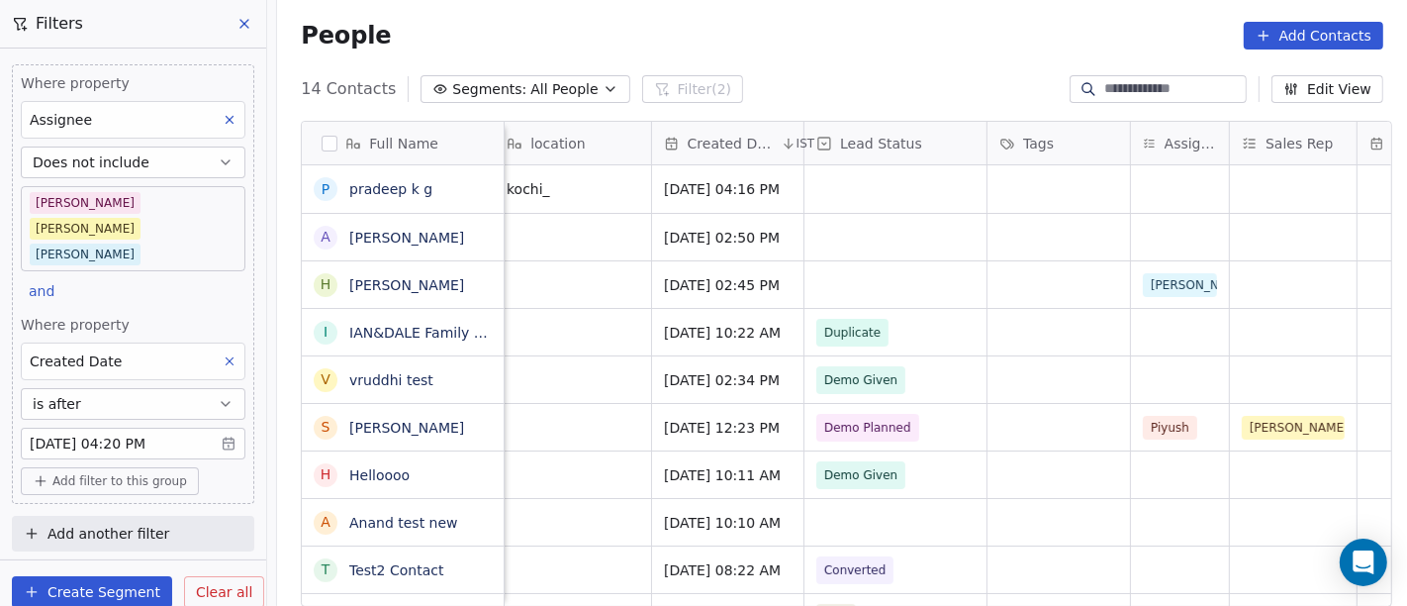
scroll to position [0, 476]
click at [235, 582] on span "Clear all" at bounding box center [224, 592] width 56 height 21
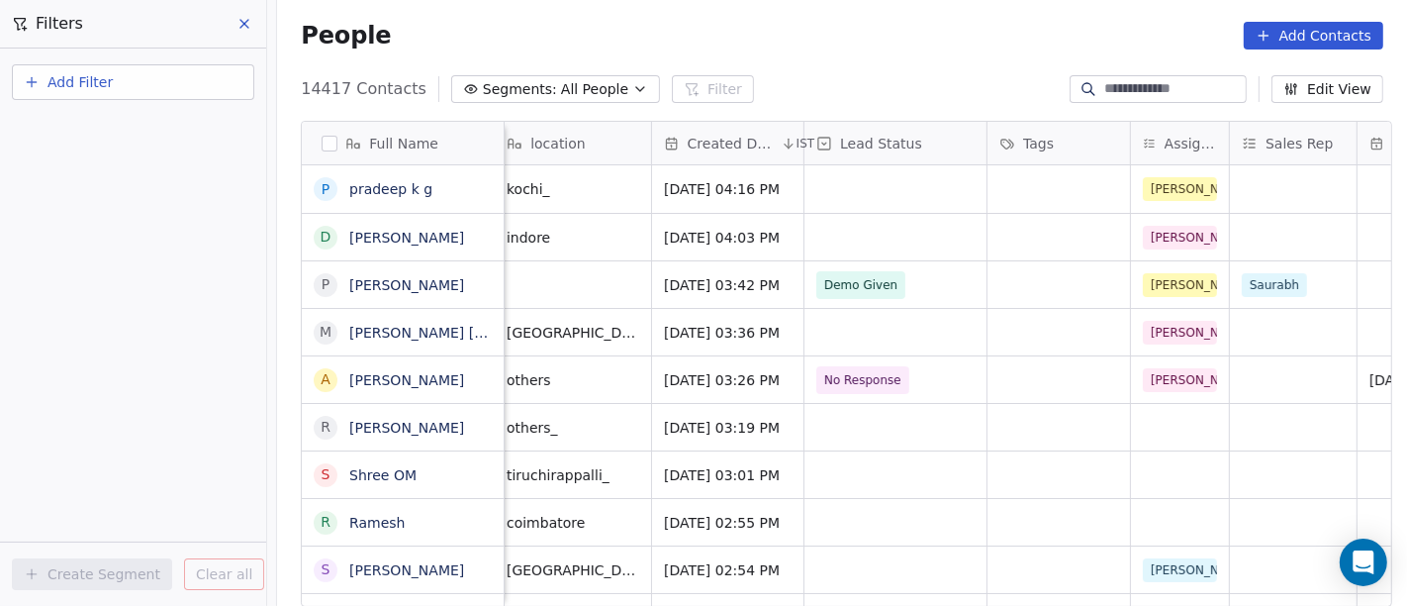
click at [252, 26] on button at bounding box center [246, 24] width 30 height 28
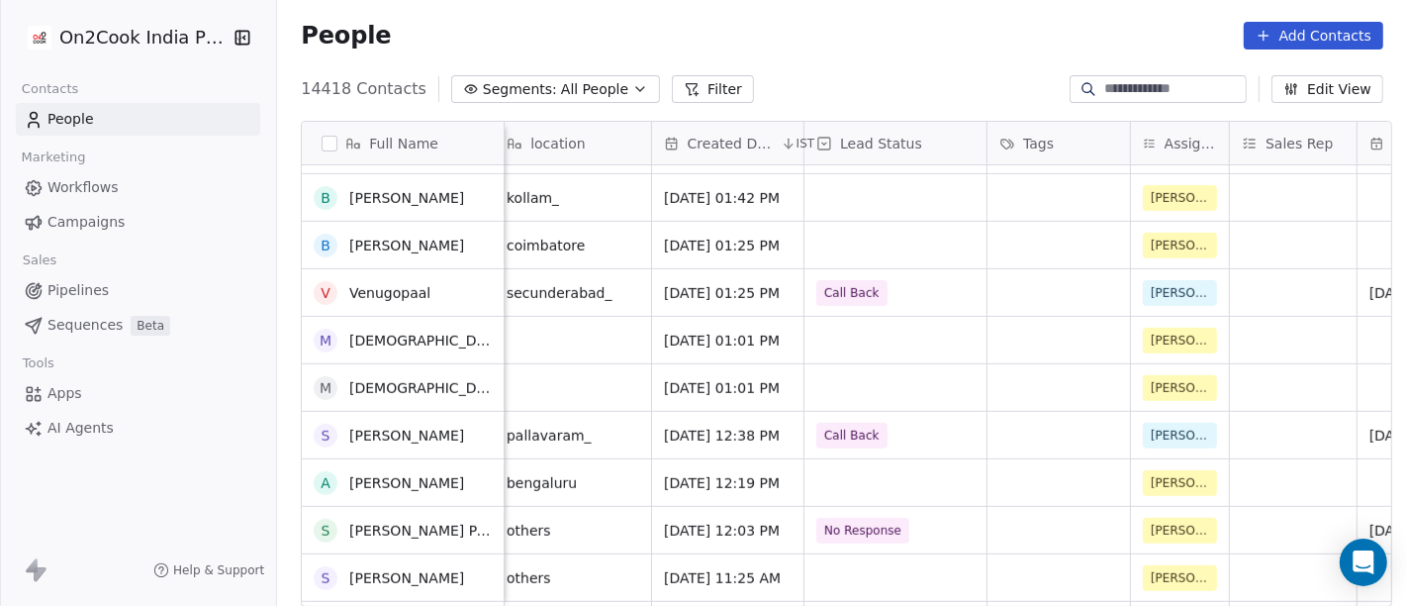
scroll to position [0, 0]
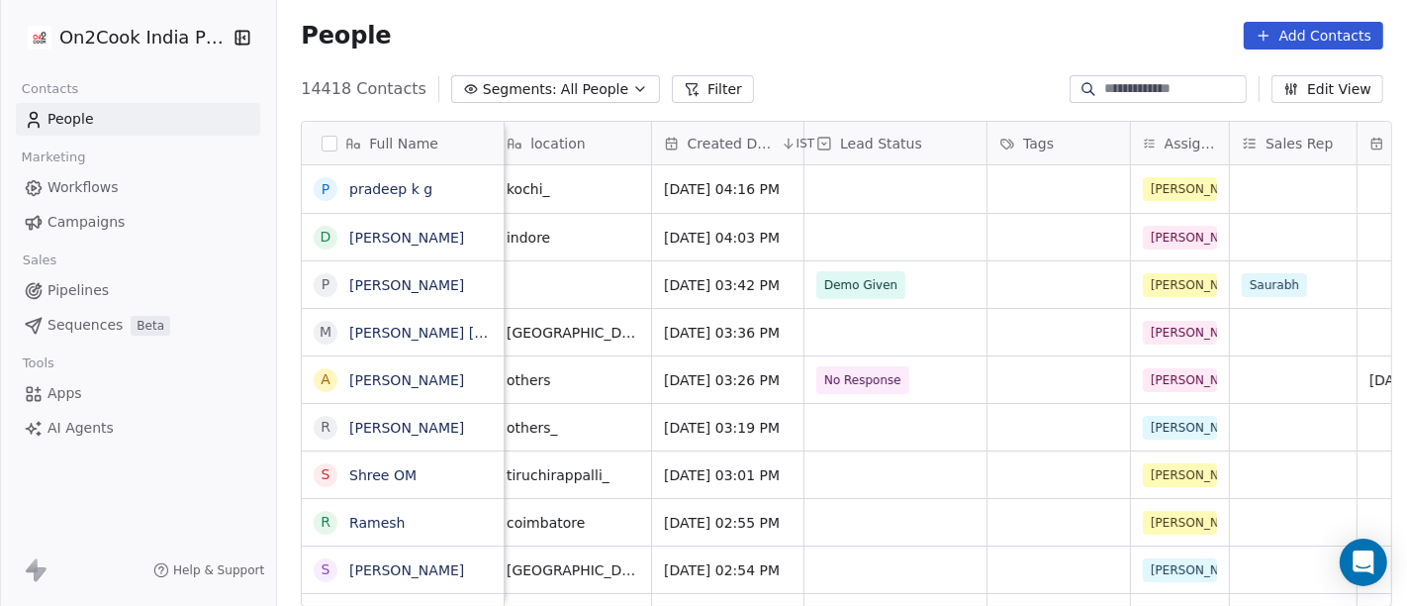
click at [906, 66] on div "People Add Contacts" at bounding box center [842, 35] width 1130 height 75
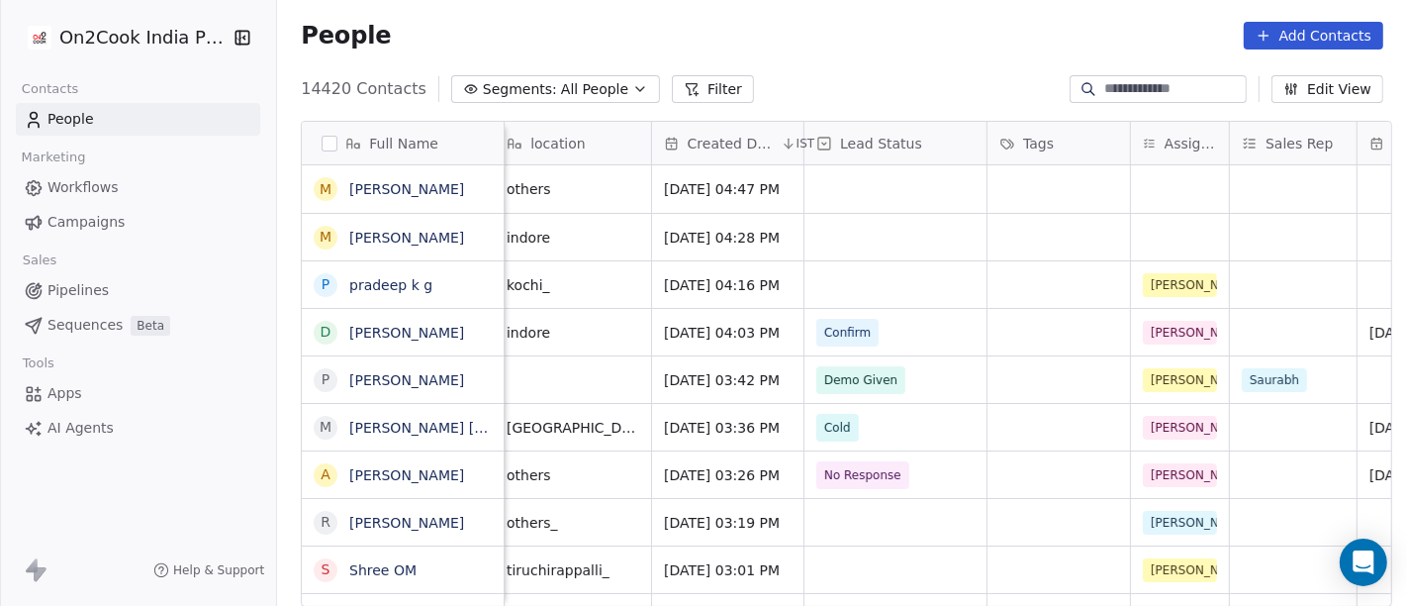
click at [1157, 86] on input at bounding box center [1174, 89] width 139 height 20
paste input "**********"
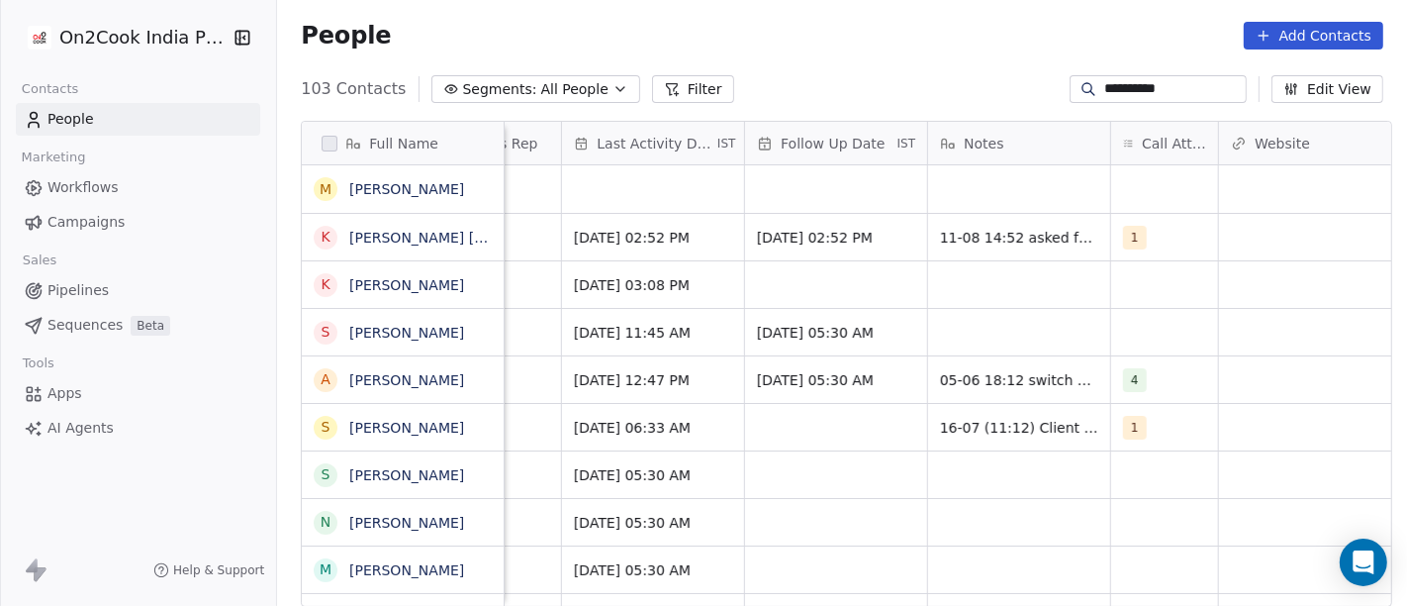
scroll to position [0, 1273]
type input "**********"
click at [1119, 196] on div "grid" at bounding box center [1163, 189] width 107 height 48
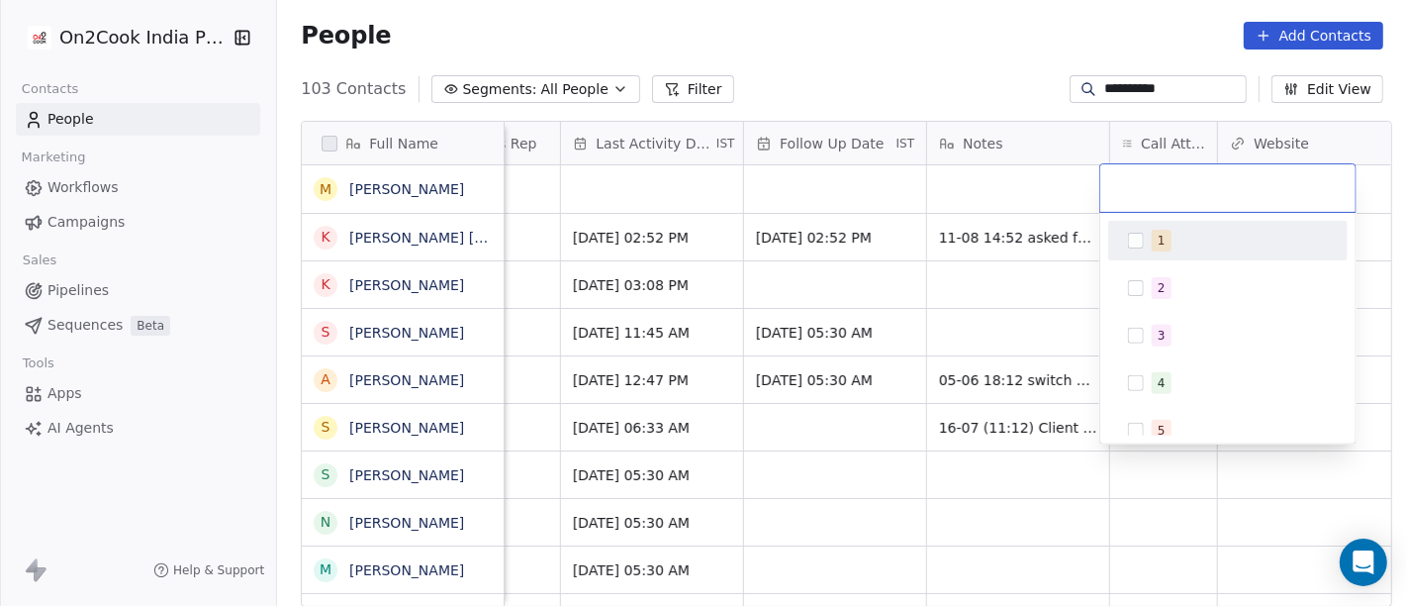
click at [1176, 244] on div "1" at bounding box center [1240, 241] width 176 height 22
click at [1046, 258] on html "**********" at bounding box center [703, 303] width 1407 height 606
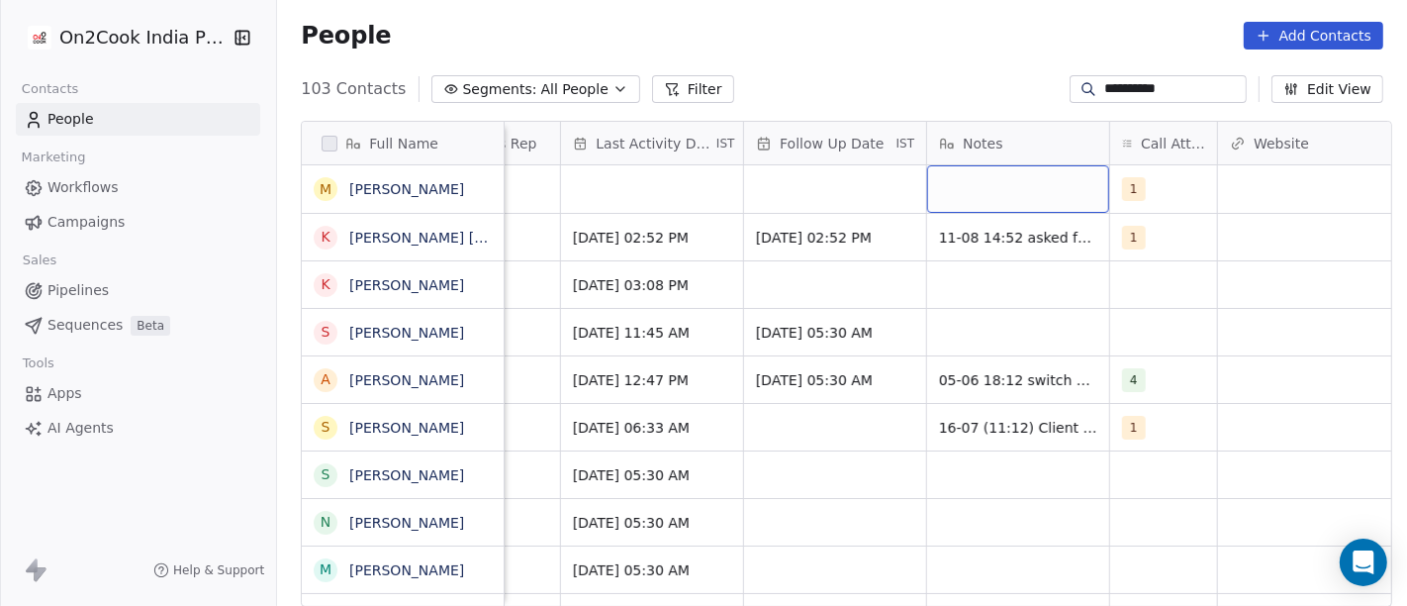
click at [1014, 198] on div "grid" at bounding box center [1018, 189] width 182 height 48
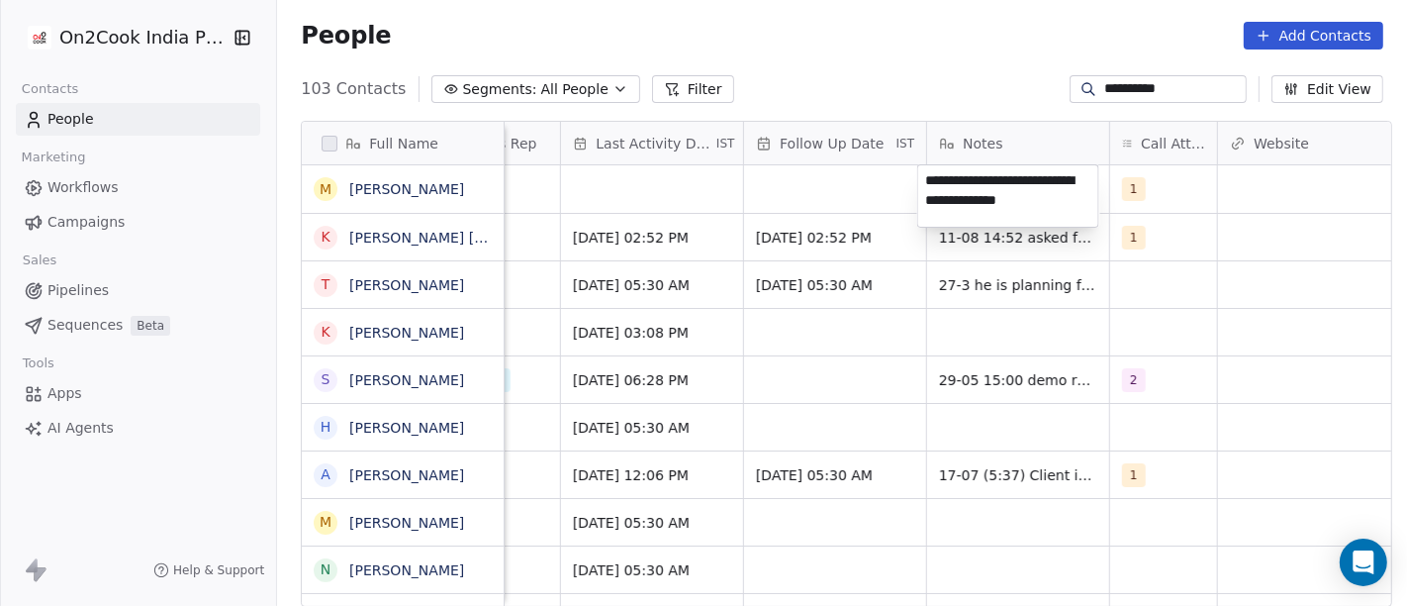
type textarea "**********"
click at [871, 342] on html "**********" at bounding box center [703, 303] width 1407 height 606
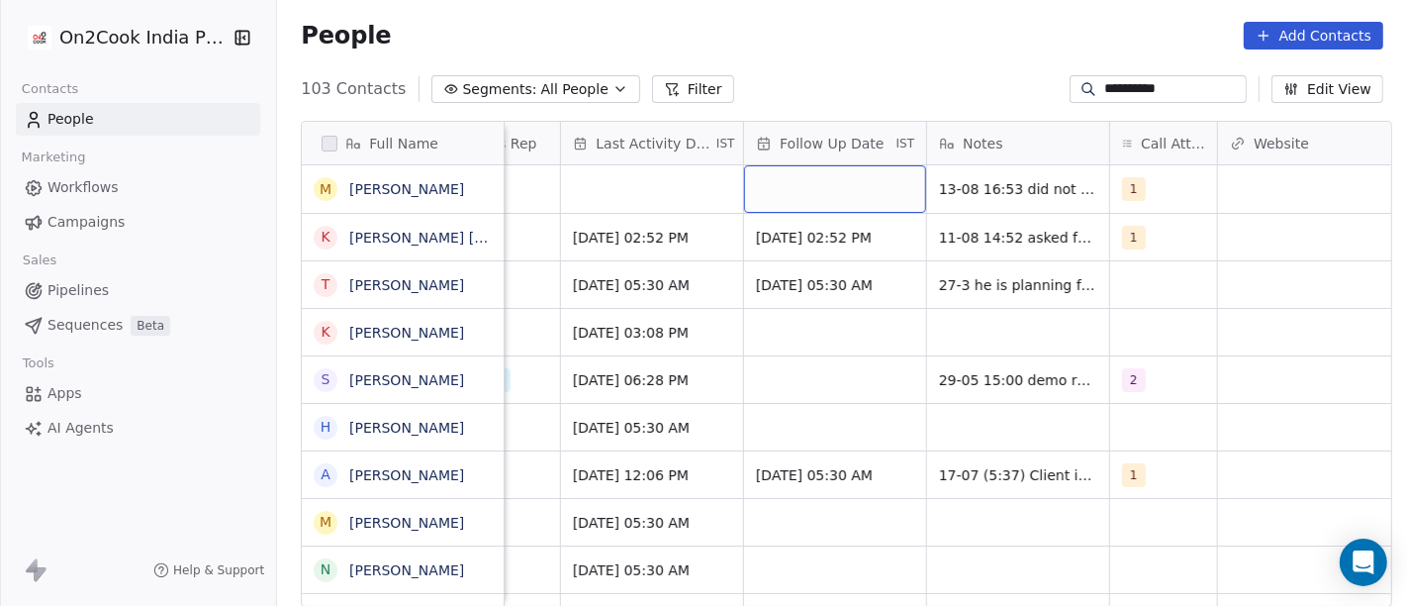
click at [797, 188] on div "grid" at bounding box center [835, 189] width 182 height 48
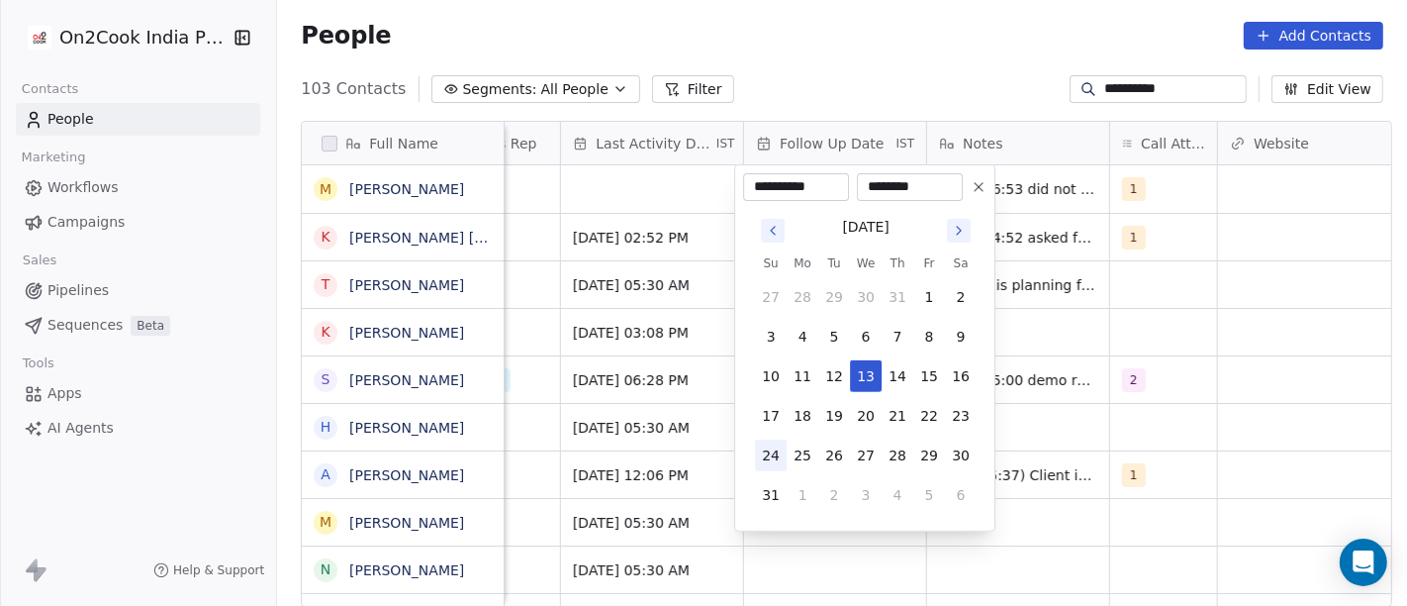
click at [777, 462] on button "24" at bounding box center [771, 455] width 32 height 32
type input "**********"
click at [1333, 320] on html "**********" at bounding box center [703, 303] width 1407 height 606
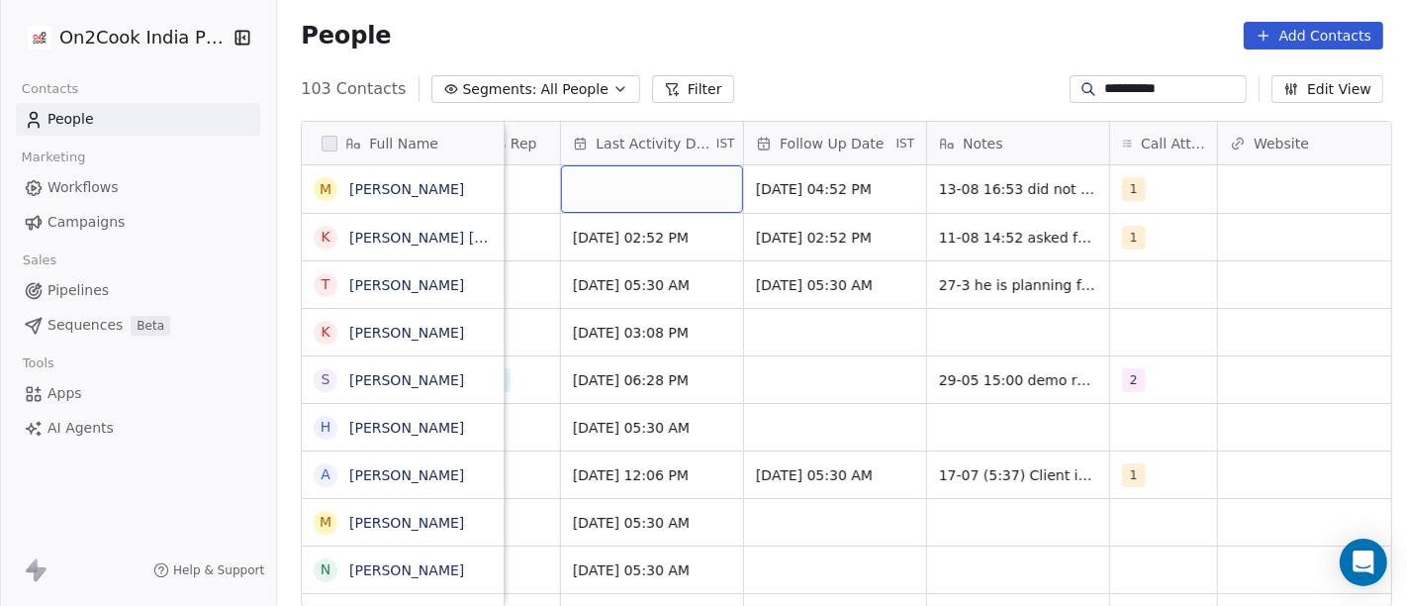
click at [670, 193] on div "grid" at bounding box center [652, 189] width 182 height 48
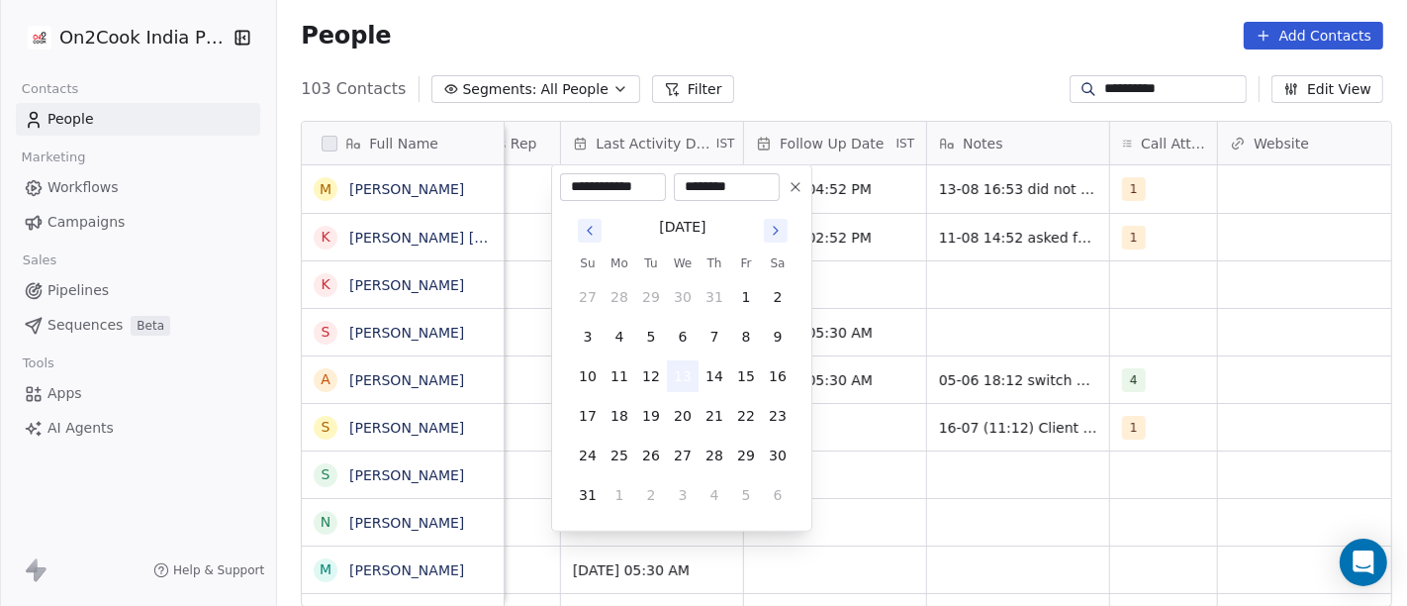
click at [684, 374] on button "13" at bounding box center [683, 376] width 32 height 32
click at [1182, 280] on html "**********" at bounding box center [703, 303] width 1407 height 606
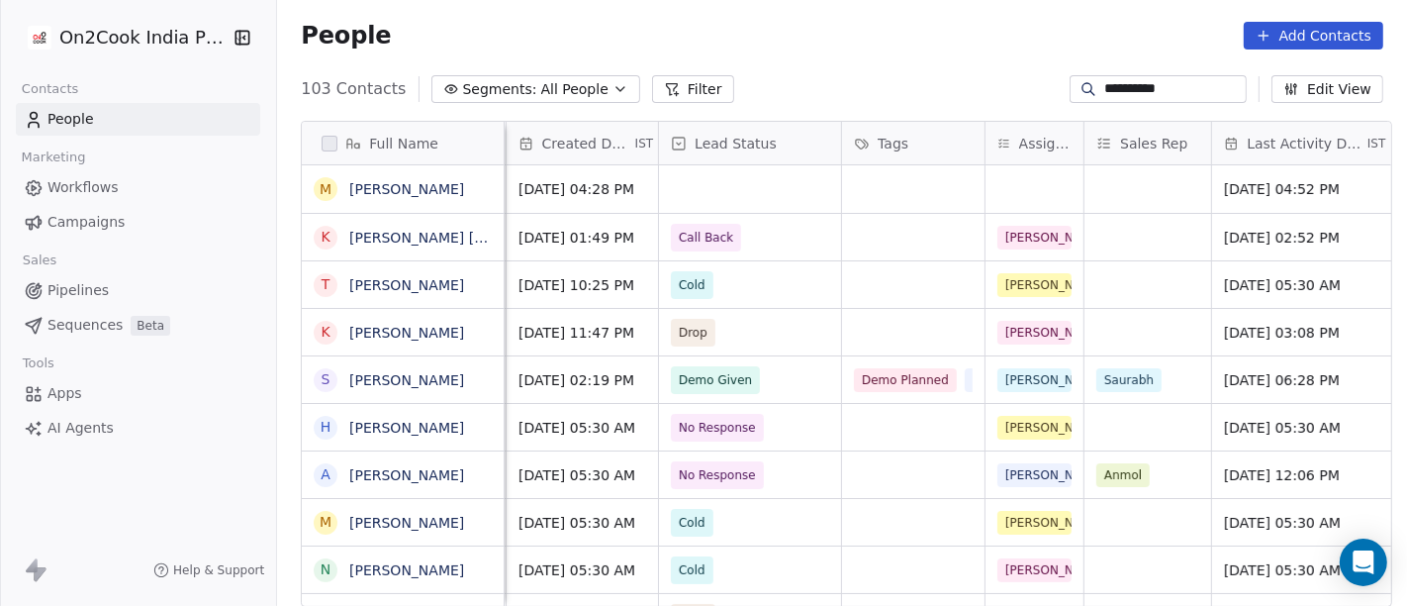
scroll to position [0, 618]
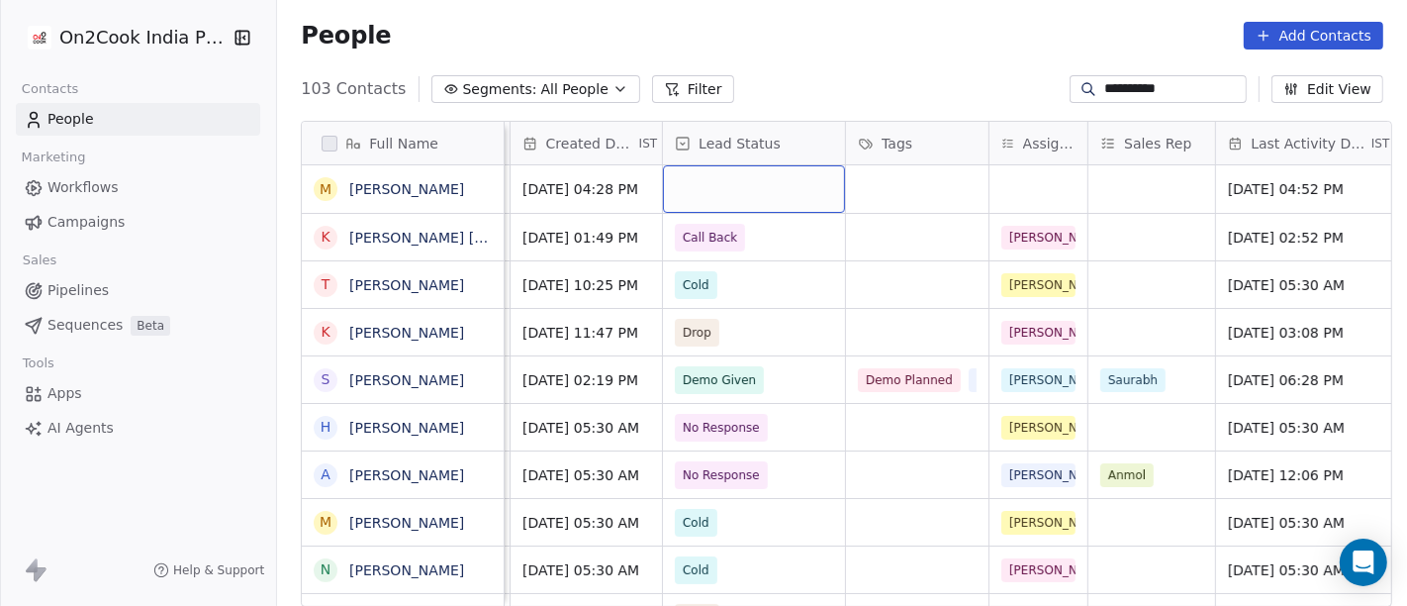
click at [737, 196] on div "grid" at bounding box center [754, 189] width 182 height 48
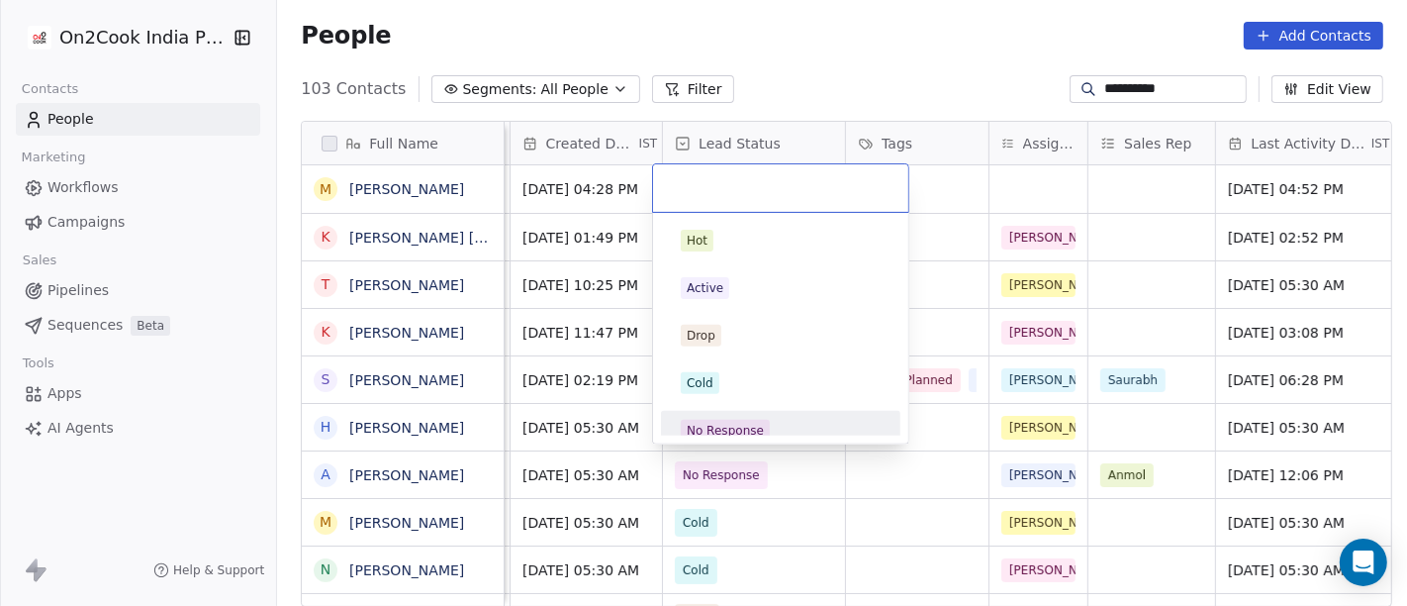
click at [783, 420] on div "No Response" at bounding box center [781, 431] width 200 height 22
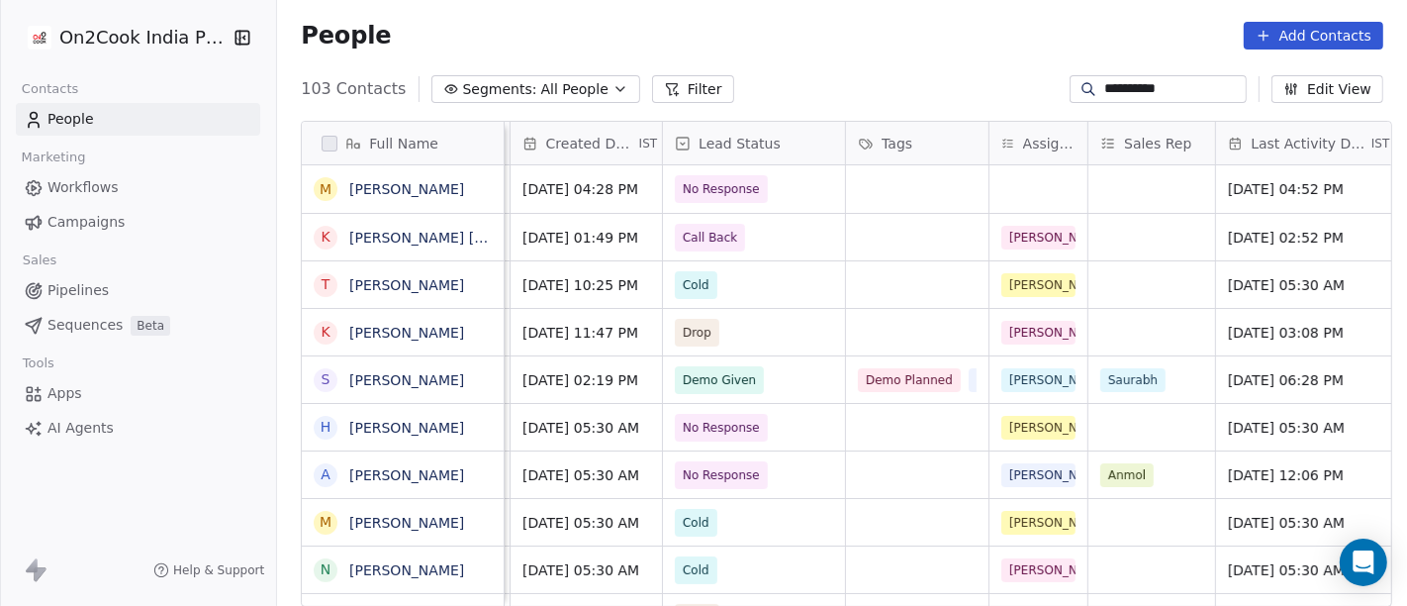
click at [853, 42] on div "People Add Contacts" at bounding box center [842, 36] width 1083 height 28
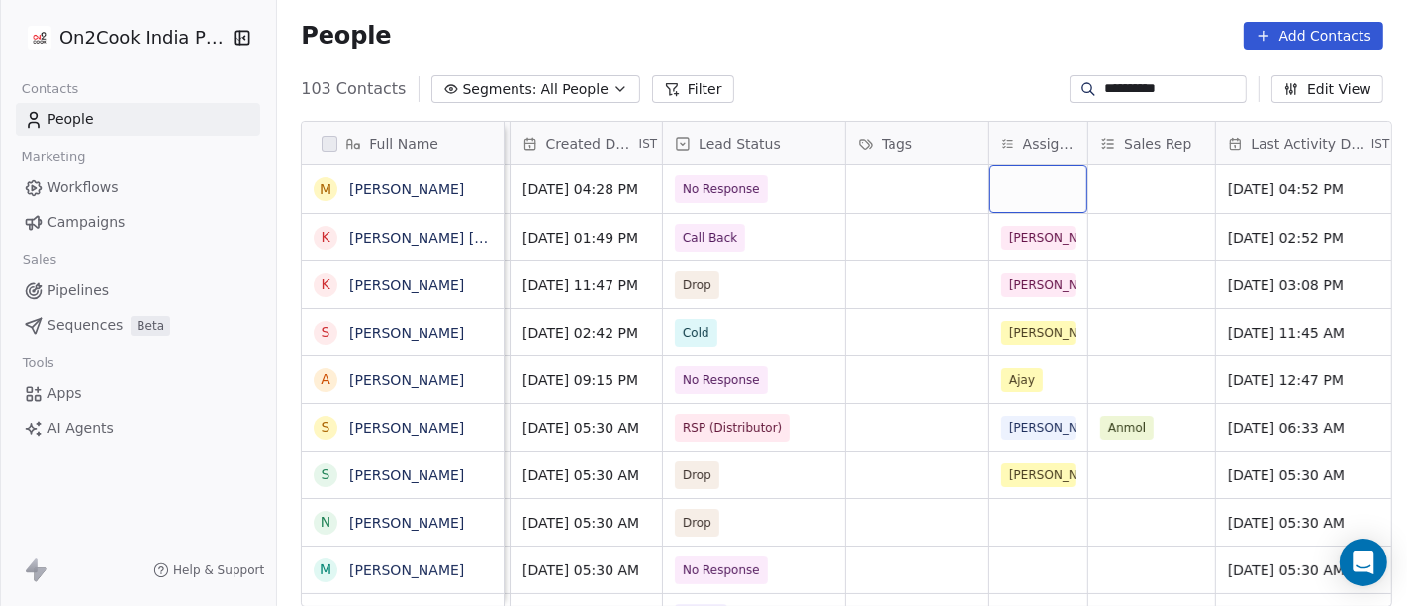
click at [1011, 185] on div "grid" at bounding box center [1039, 189] width 98 height 48
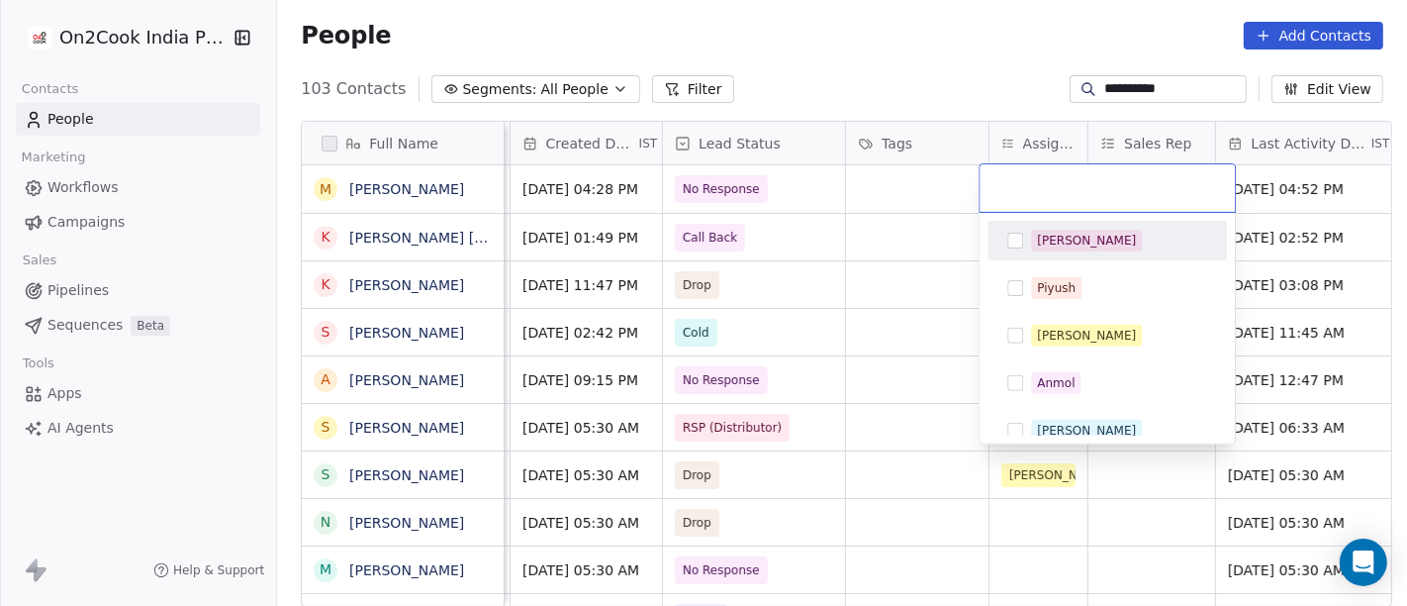
click at [1048, 241] on div "[PERSON_NAME]" at bounding box center [1086, 241] width 99 height 18
click at [873, 54] on html "**********" at bounding box center [703, 303] width 1407 height 606
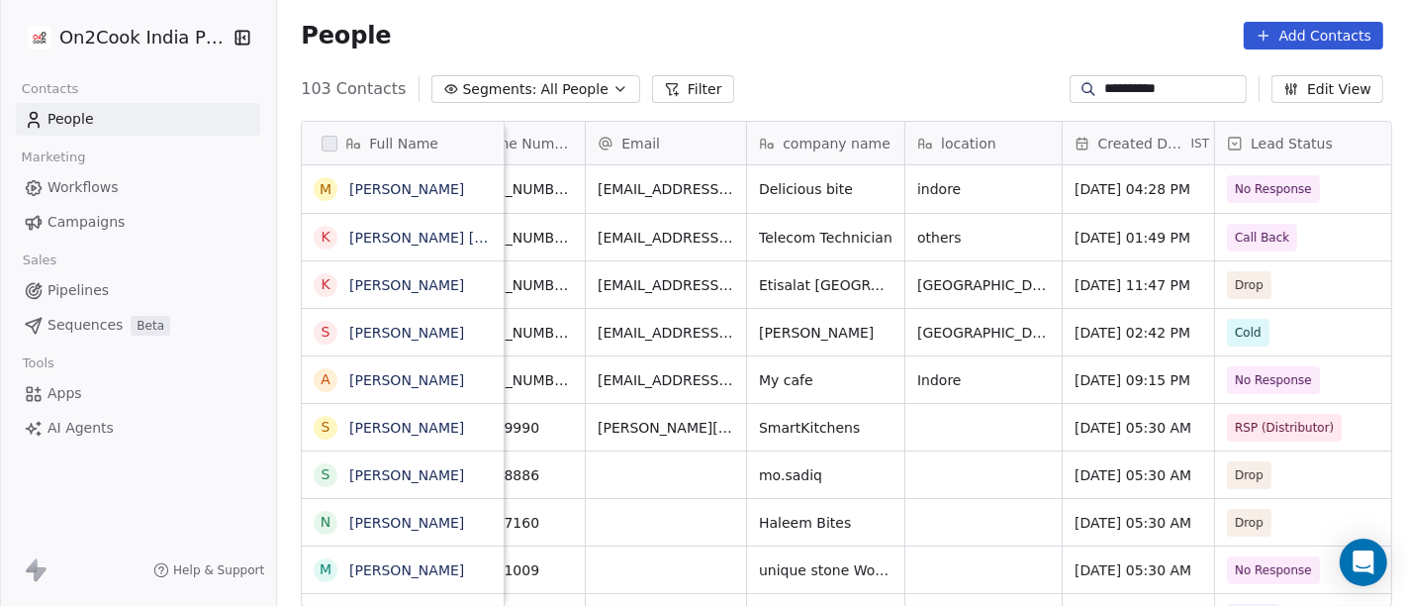
scroll to position [0, 0]
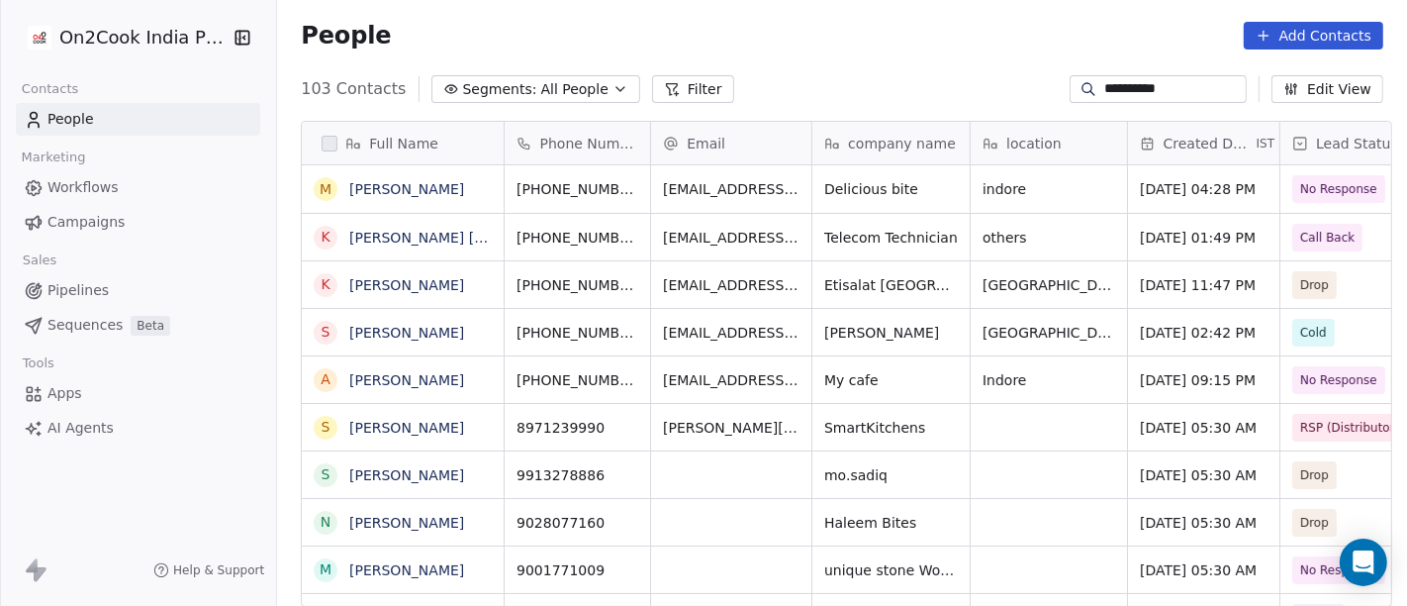
click at [1143, 102] on div "**********" at bounding box center [842, 89] width 1130 height 32
click at [1143, 83] on input "**********" at bounding box center [1174, 89] width 139 height 20
paste input "*****"
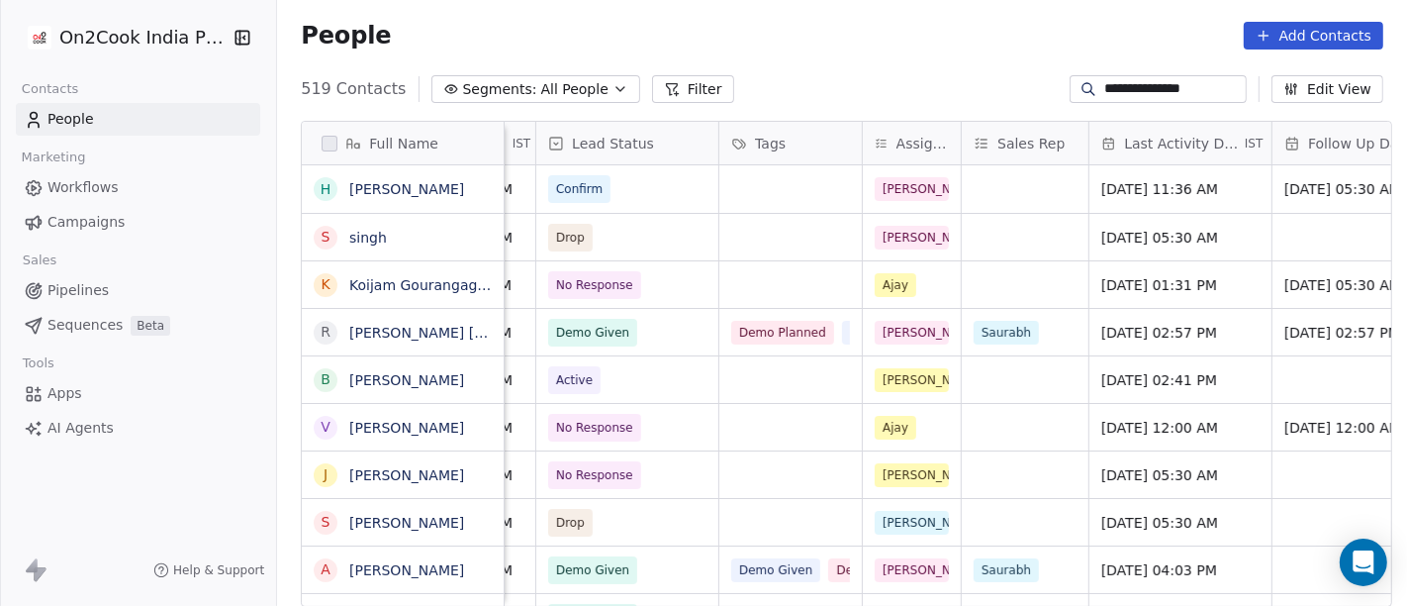
scroll to position [0, 828]
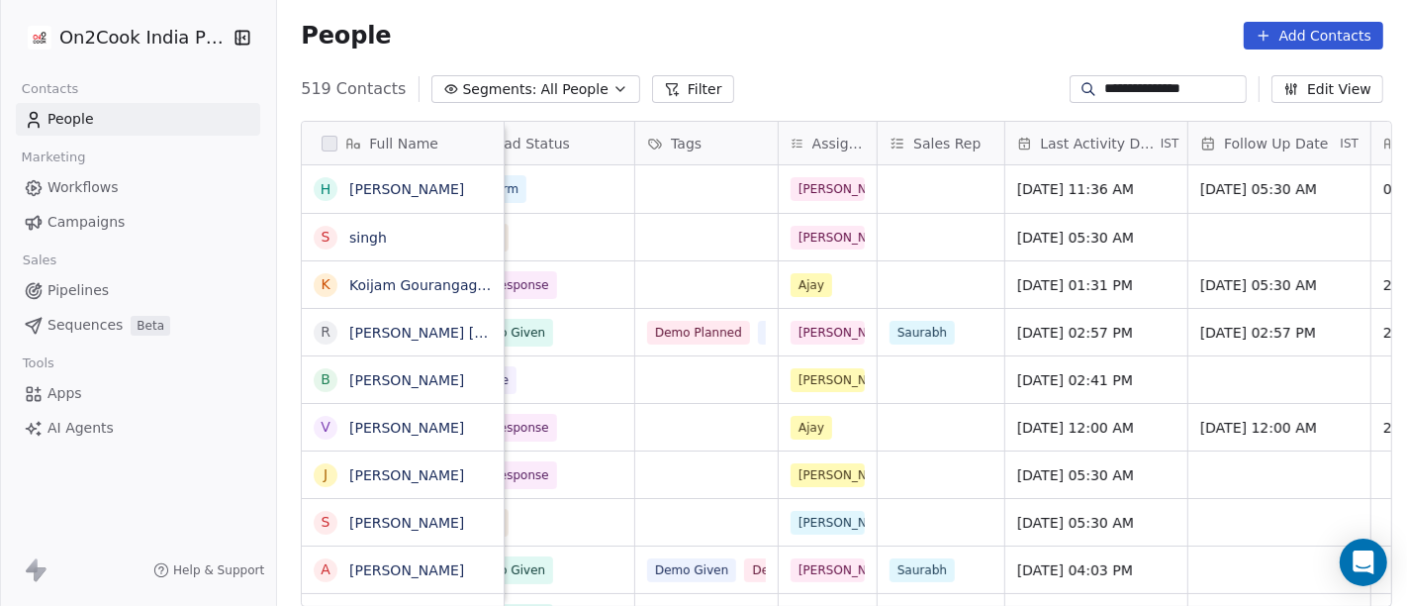
type input "**********"
click at [1092, 179] on span "[DATE] 11:36 AM" at bounding box center [1078, 189] width 121 height 20
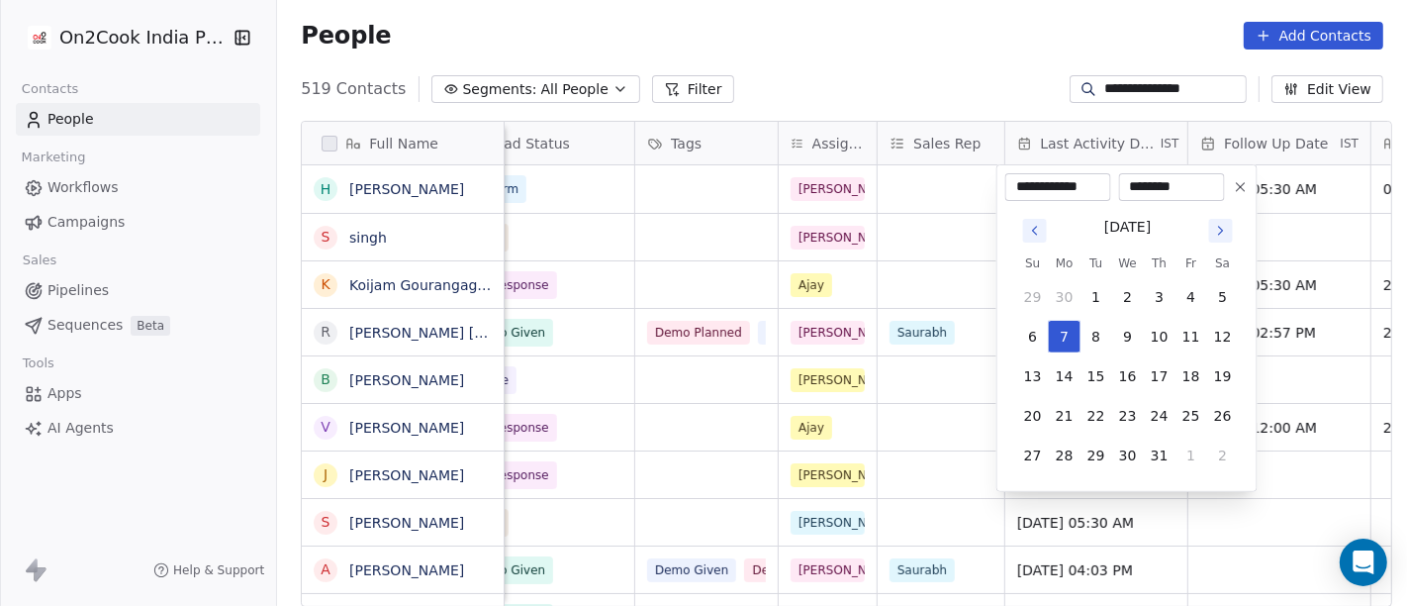
click at [1225, 228] on icon "Go to next month" at bounding box center [1221, 231] width 16 height 16
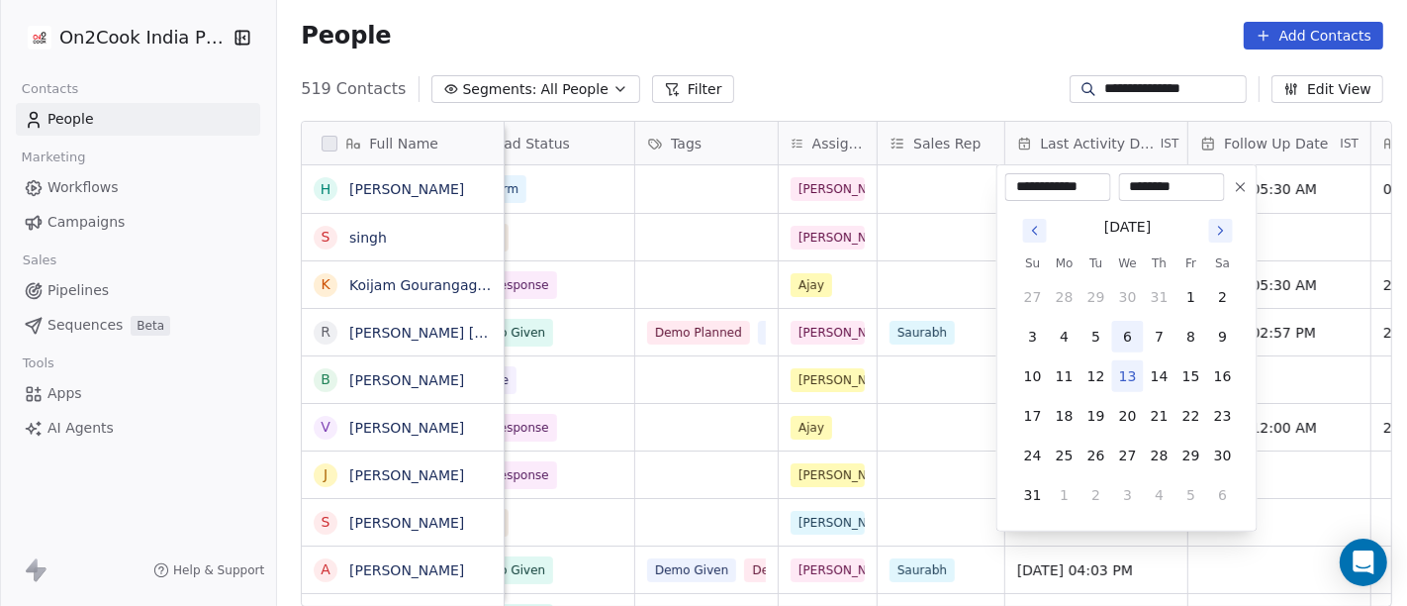
click at [1125, 340] on button "6" at bounding box center [1128, 337] width 32 height 32
type input "**********"
click at [867, 68] on html "**********" at bounding box center [703, 303] width 1407 height 606
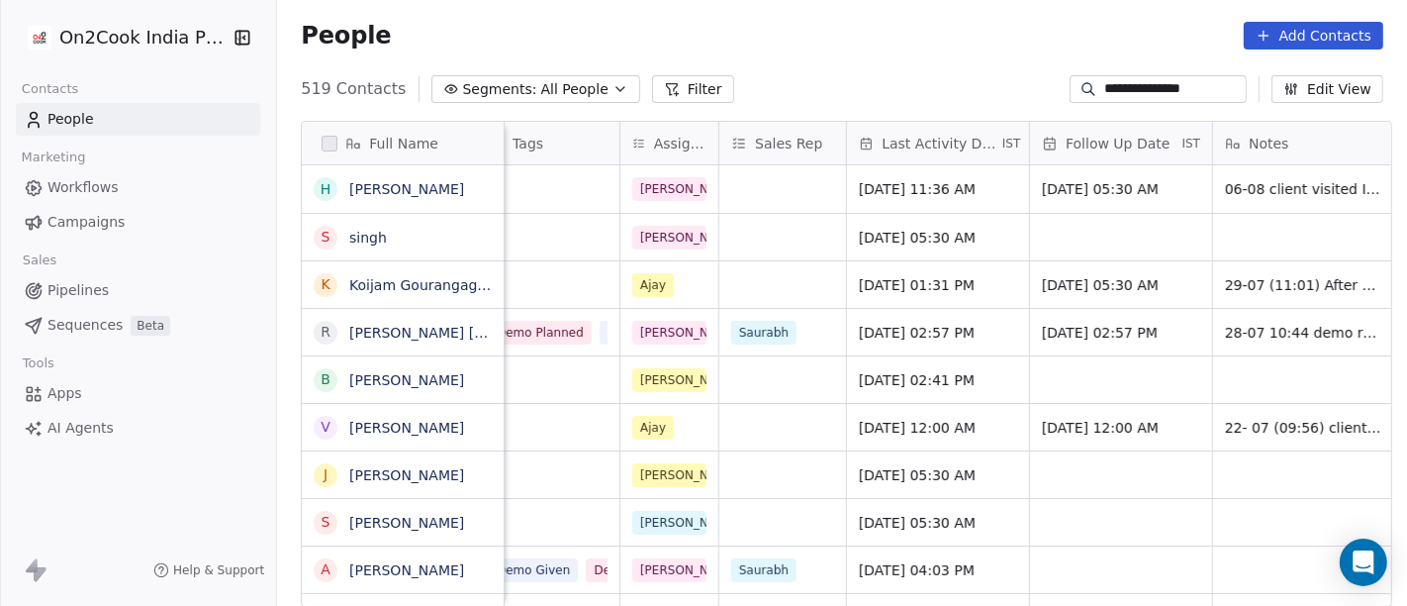
scroll to position [0, 1019]
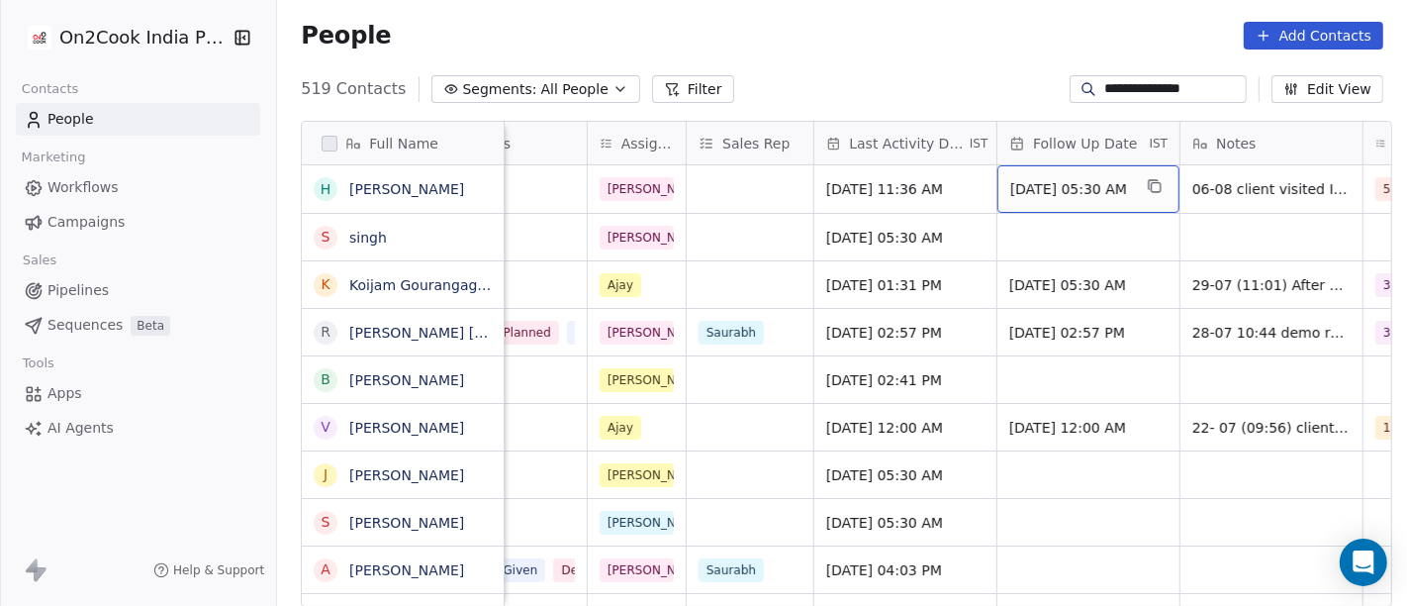
click at [1081, 189] on span "[DATE] 05:30 AM" at bounding box center [1070, 189] width 121 height 20
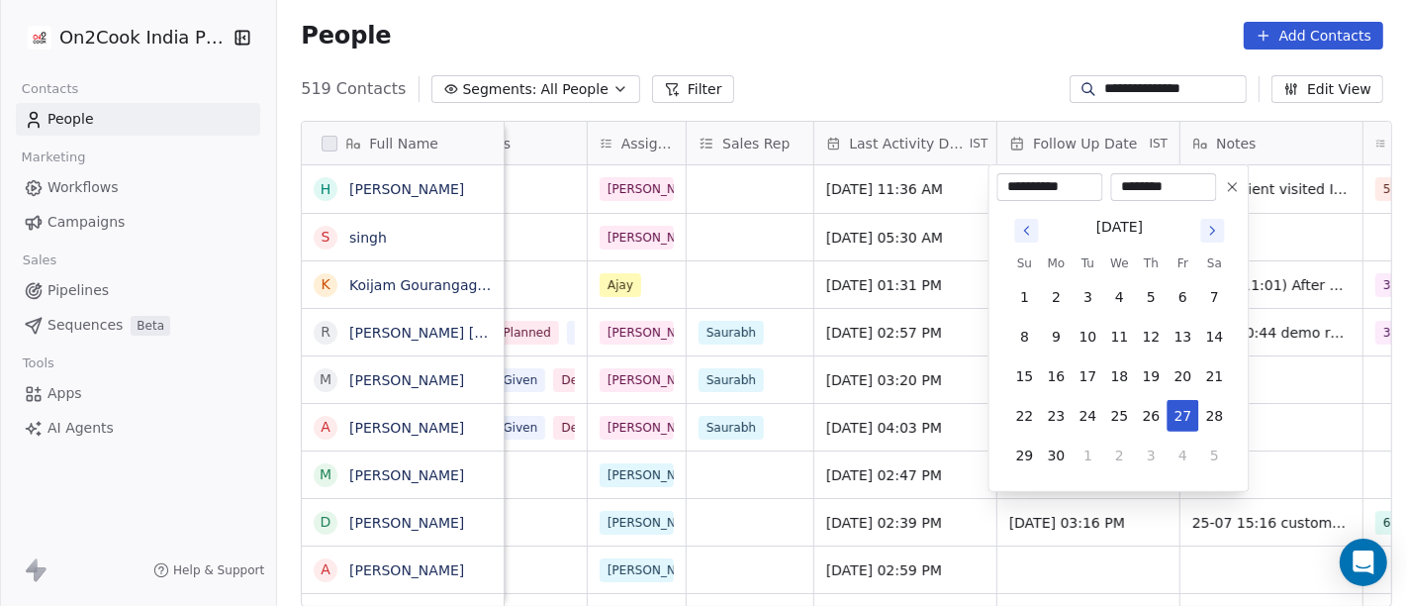
click at [1211, 241] on button "Go to next month" at bounding box center [1214, 231] width 24 height 24
click at [1213, 233] on icon "Go to next month" at bounding box center [1213, 231] width 16 height 16
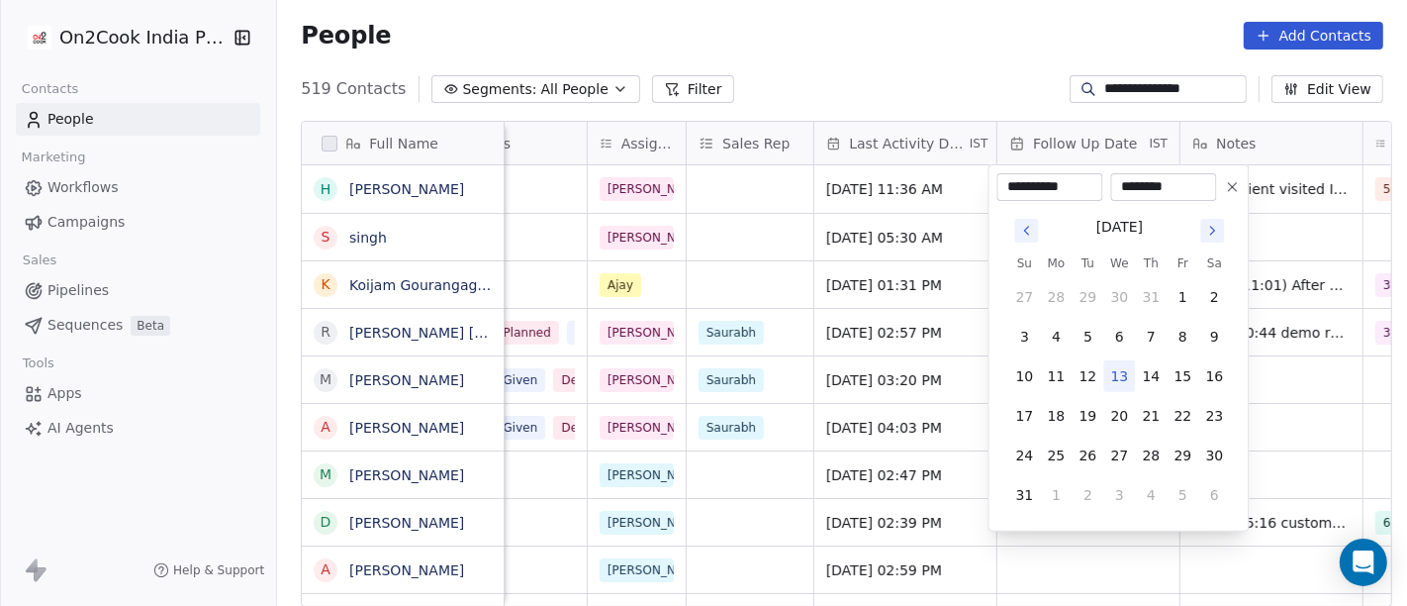
click at [1235, 186] on icon at bounding box center [1233, 187] width 16 height 16
type input "**********"
type input "********"
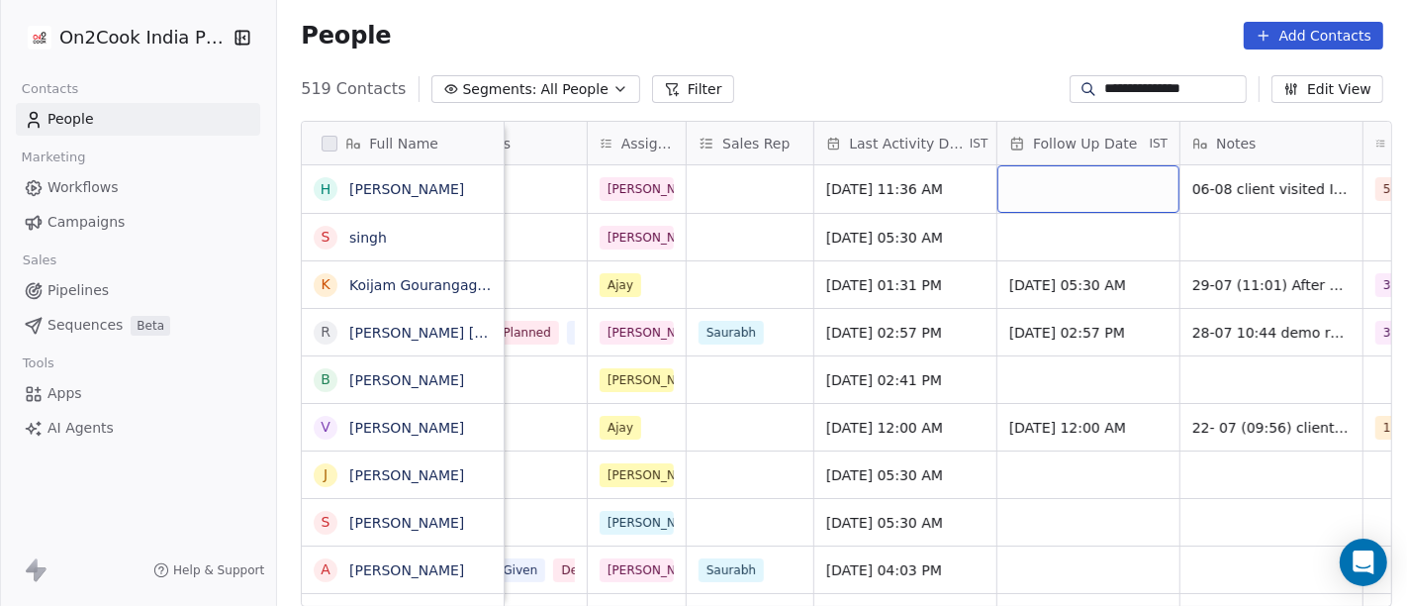
click at [835, 59] on div "People Add Contacts" at bounding box center [842, 35] width 1130 height 75
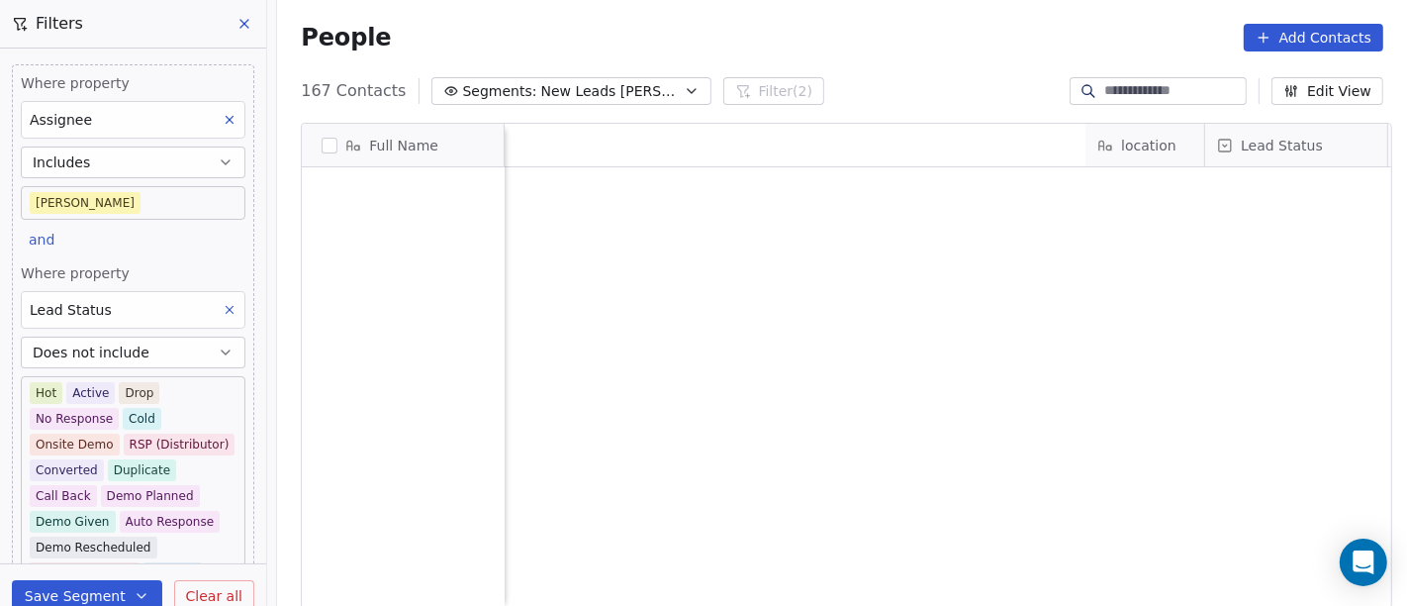
scroll to position [517, 1122]
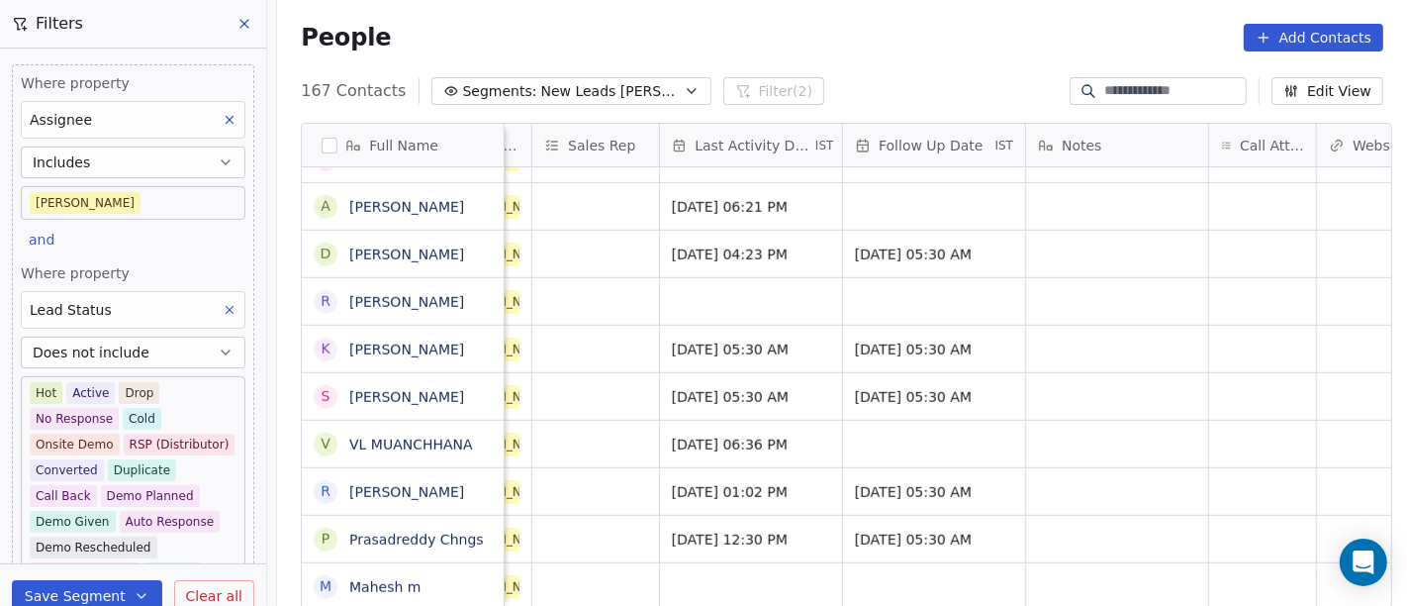
click at [195, 205] on body "On2Cook India Pvt. Ltd. Contacts People Marketing Workflows Campaigns Sales Pip…" at bounding box center [703, 303] width 1407 height 606
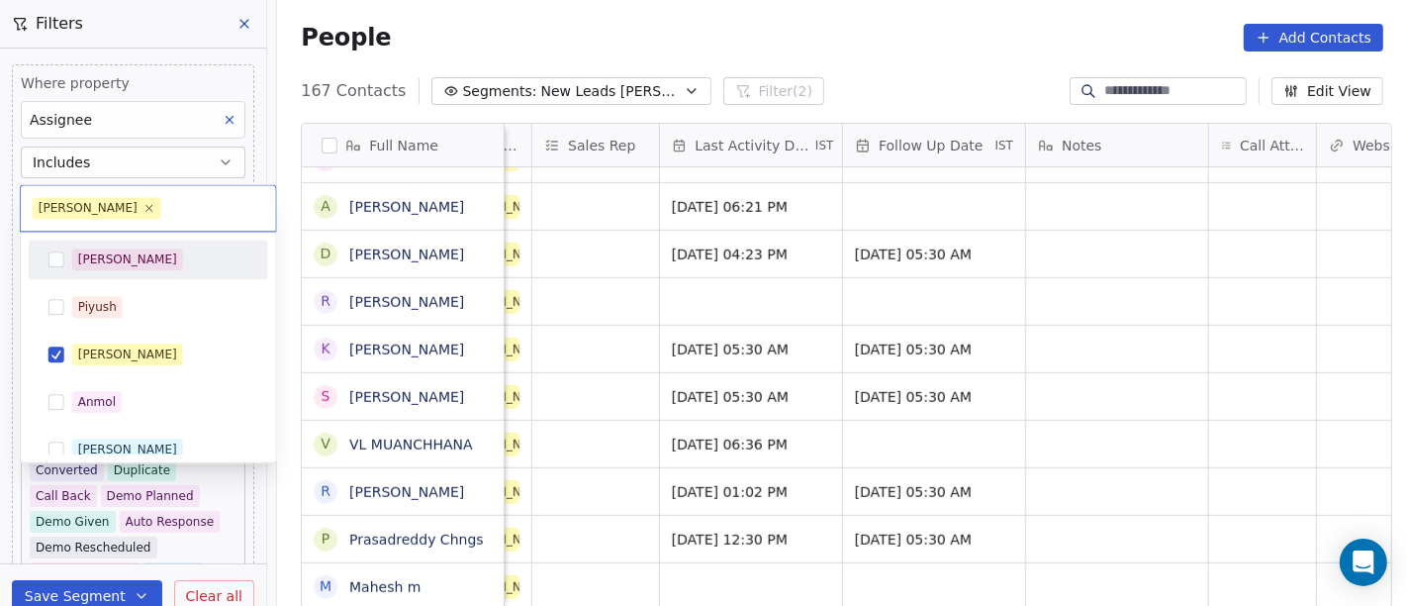
click at [175, 261] on div "[PERSON_NAME]" at bounding box center [160, 259] width 176 height 22
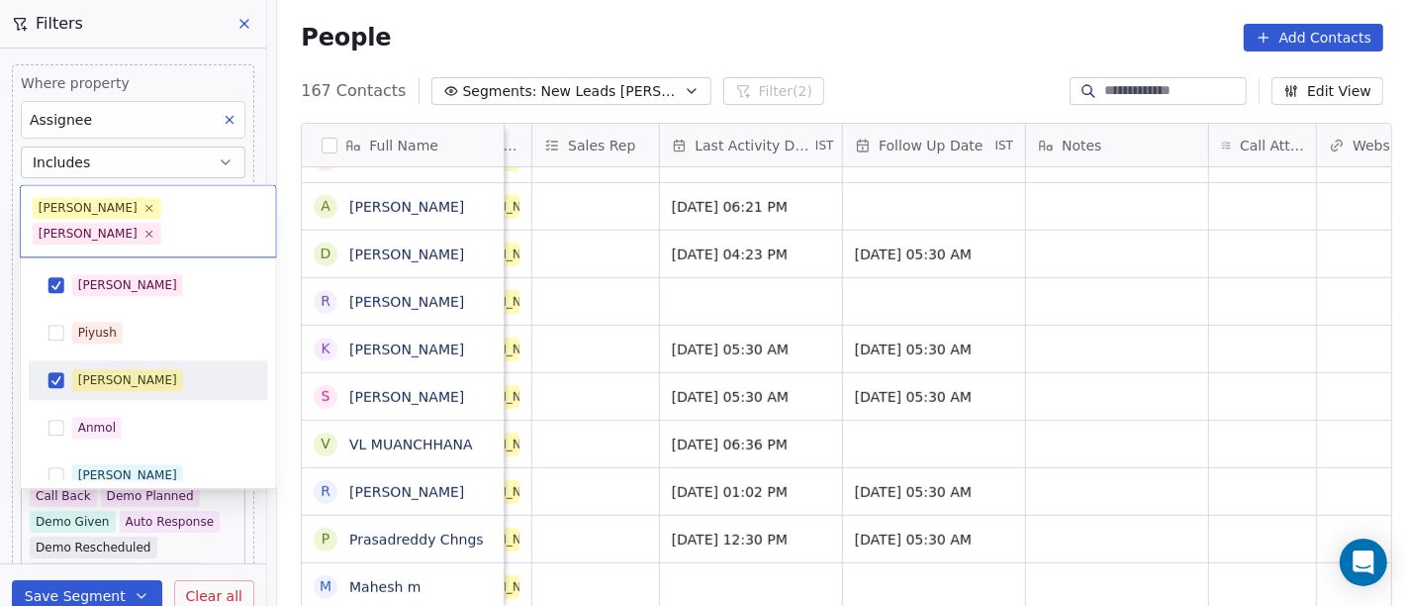
click at [153, 369] on div "[PERSON_NAME]" at bounding box center [160, 380] width 176 height 22
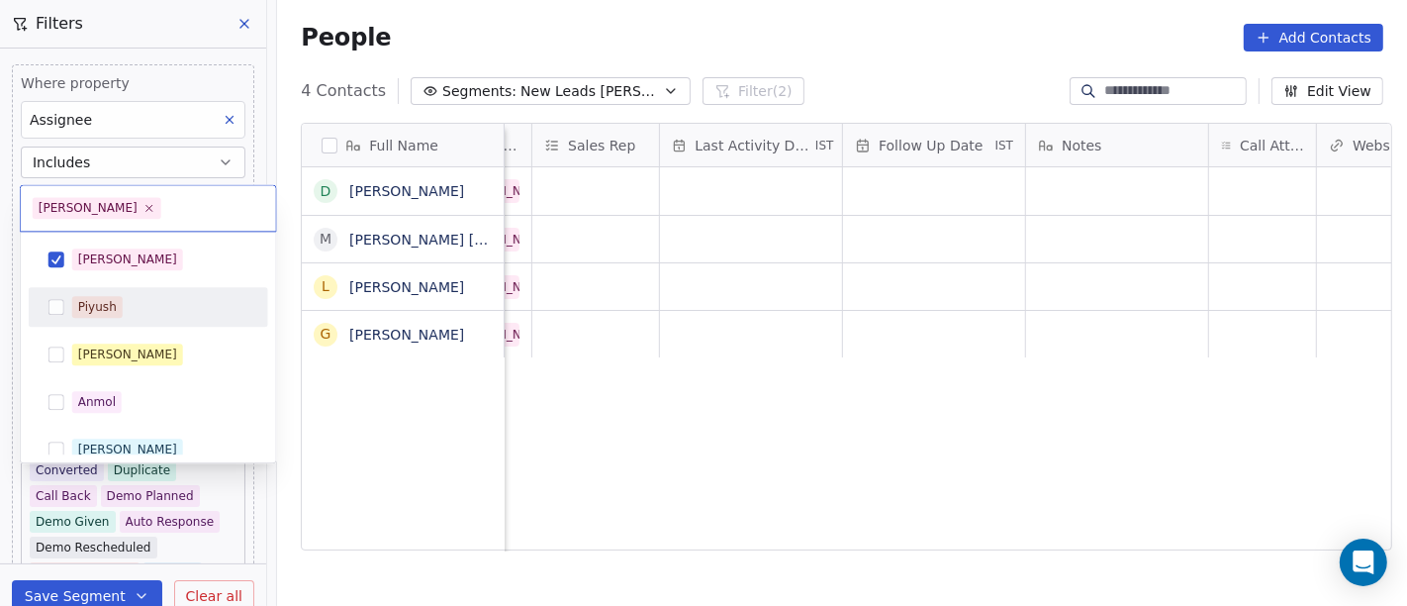
scroll to position [0, 0]
click at [657, 18] on html "On2Cook India Pvt. Ltd. Contacts People Marketing Workflows Campaigns Sales Pip…" at bounding box center [703, 303] width 1407 height 606
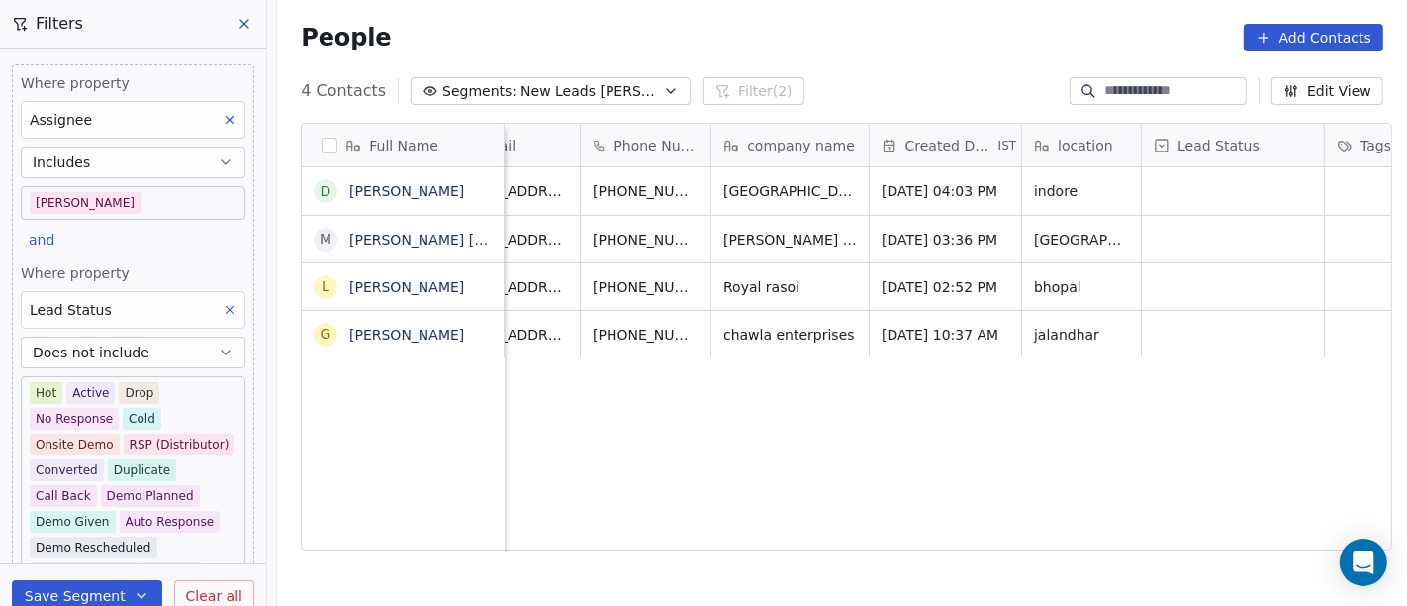
scroll to position [17, 62]
click at [739, 182] on icon "grid" at bounding box center [743, 186] width 9 height 9
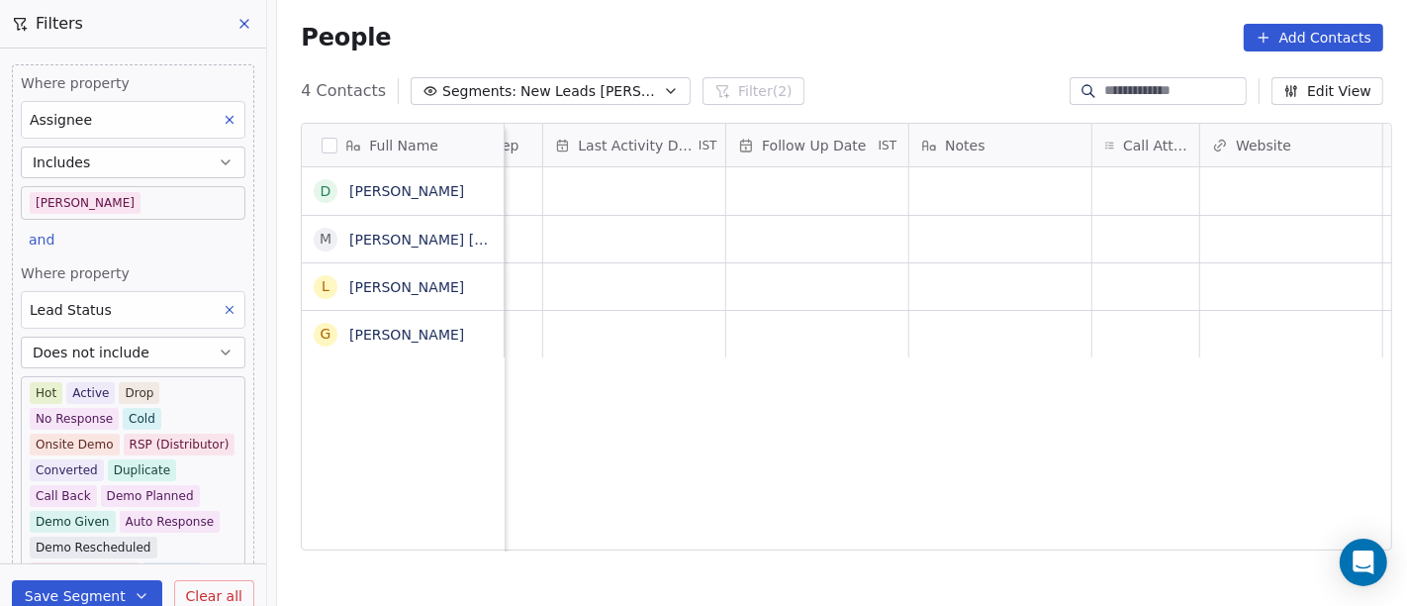
scroll to position [17, 1217]
click at [1132, 172] on div "grid" at bounding box center [1144, 191] width 107 height 48
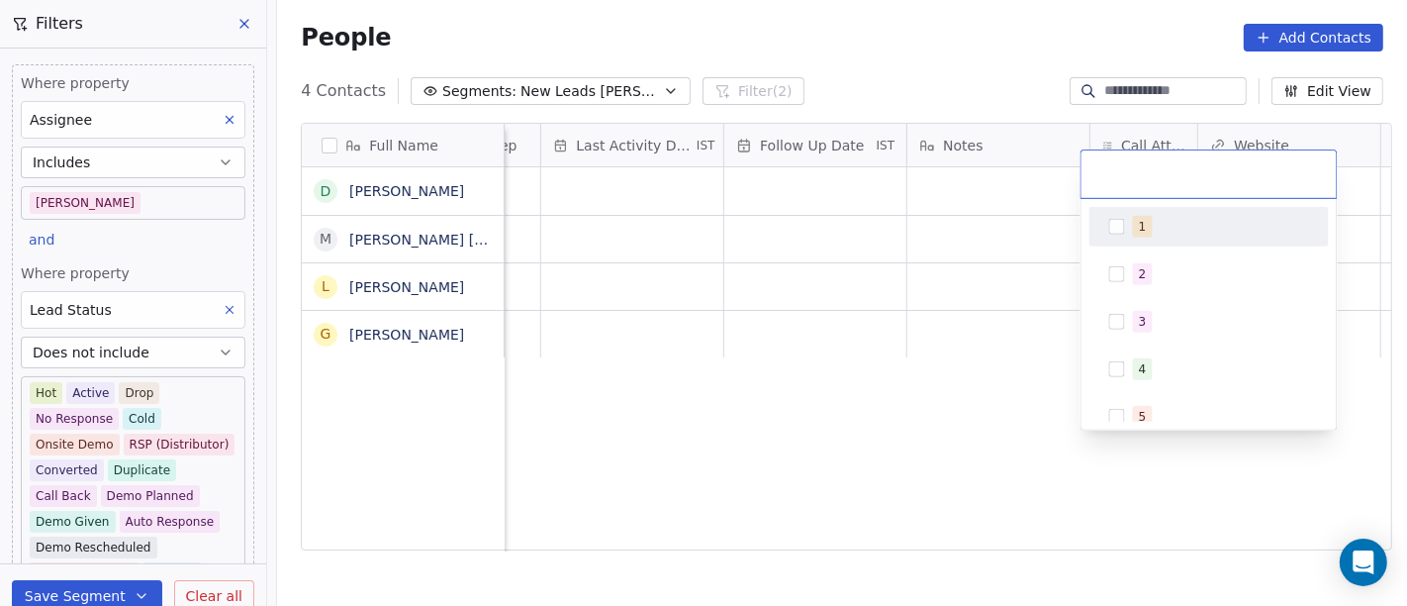
click at [1154, 225] on div "1" at bounding box center [1221, 227] width 176 height 22
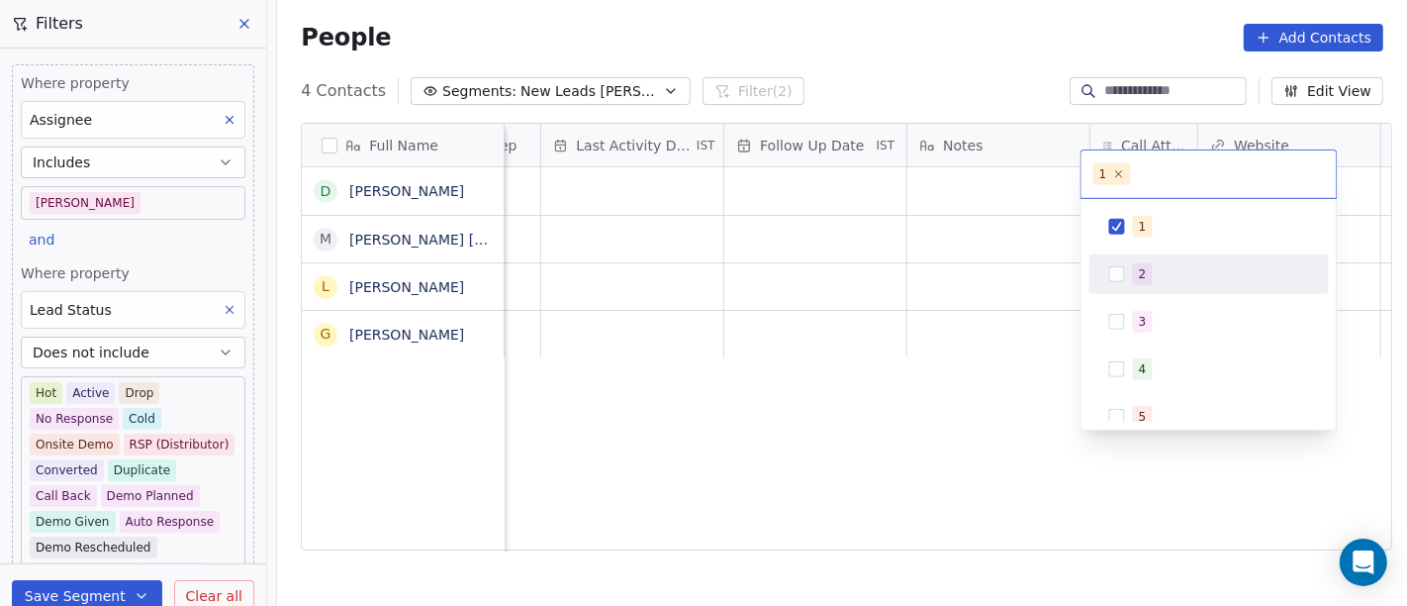
click at [899, 385] on html "On2Cook India Pvt. Ltd. Contacts People Marketing Workflows Campaigns Sales Pip…" at bounding box center [703, 303] width 1407 height 606
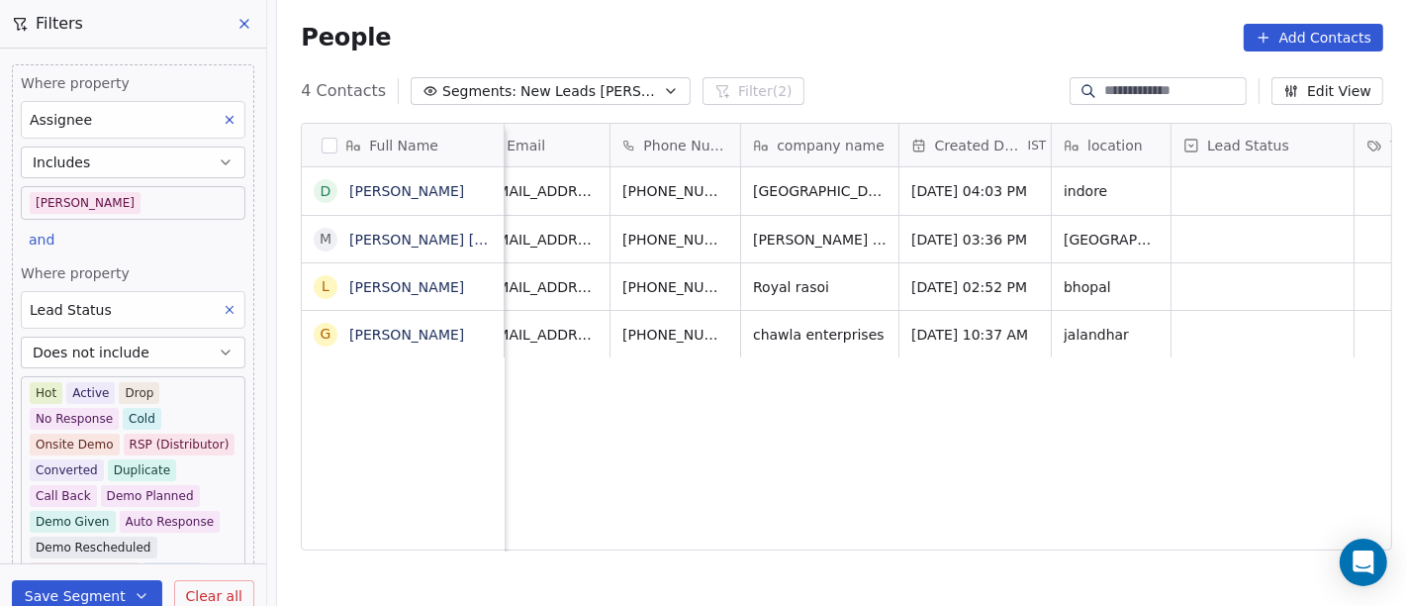
scroll to position [17, 33]
click at [916, 180] on icon "grid" at bounding box center [924, 188] width 16 height 16
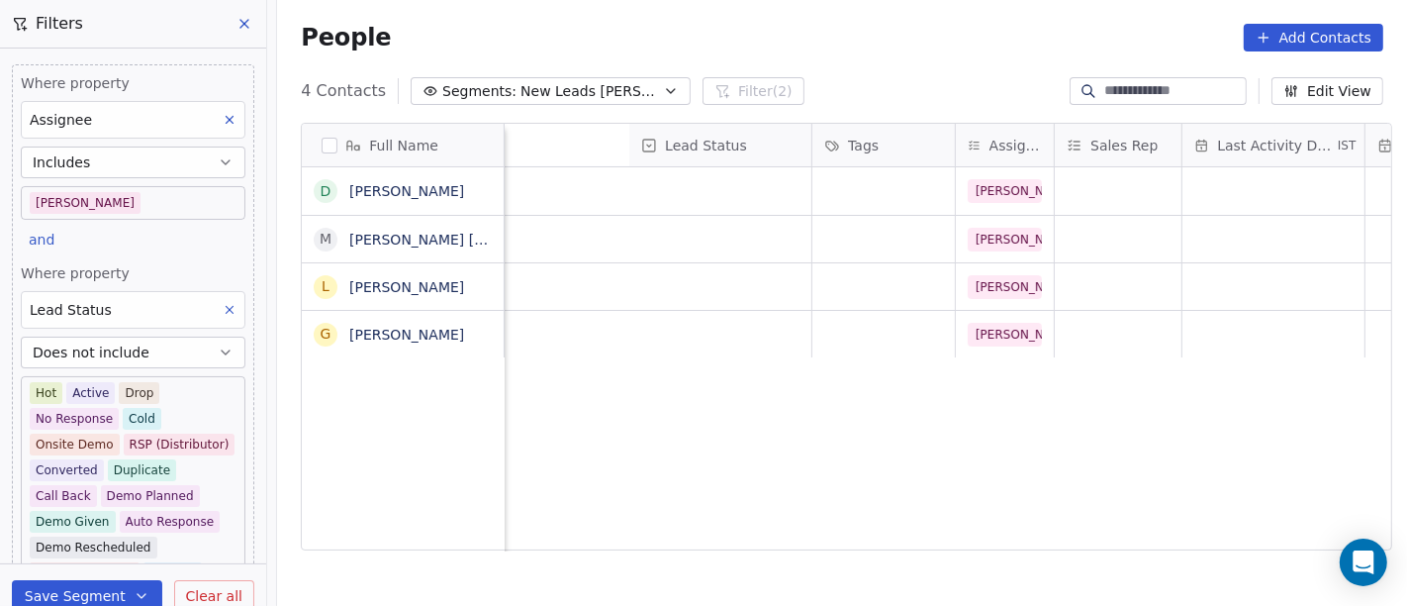
scroll to position [17, 1398]
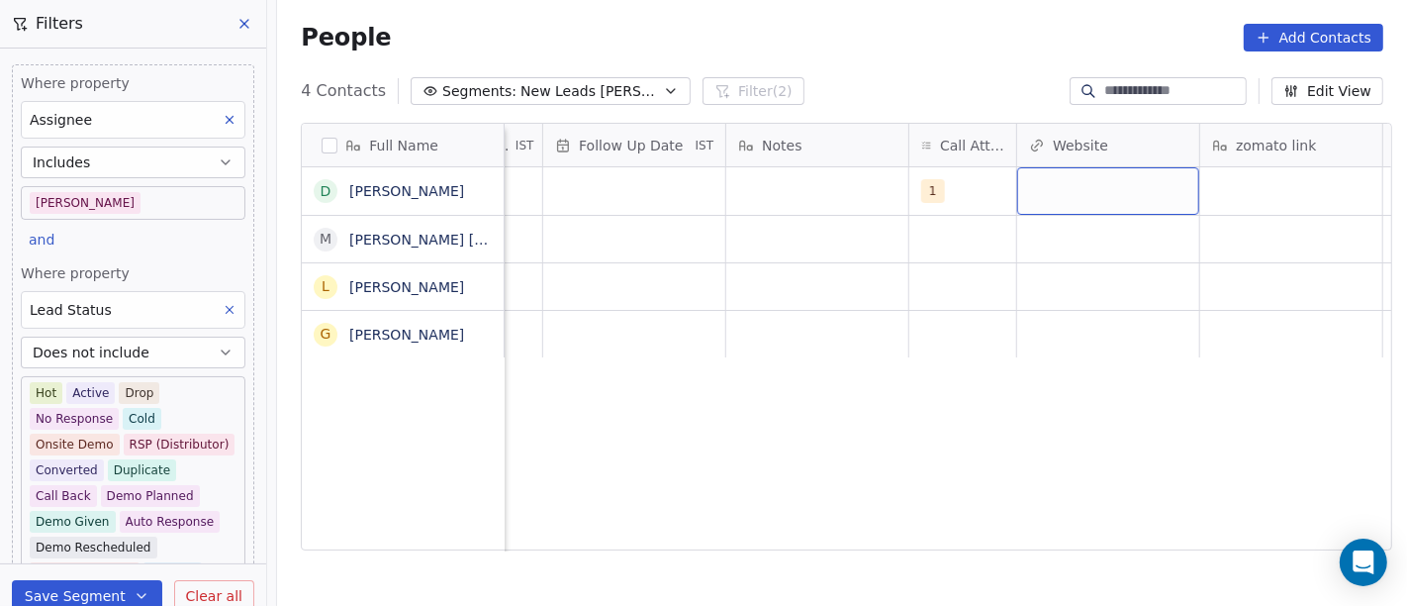
click at [1076, 179] on div "grid" at bounding box center [1108, 191] width 182 height 48
type input "**********"
click at [952, 507] on html "**********" at bounding box center [703, 303] width 1407 height 606
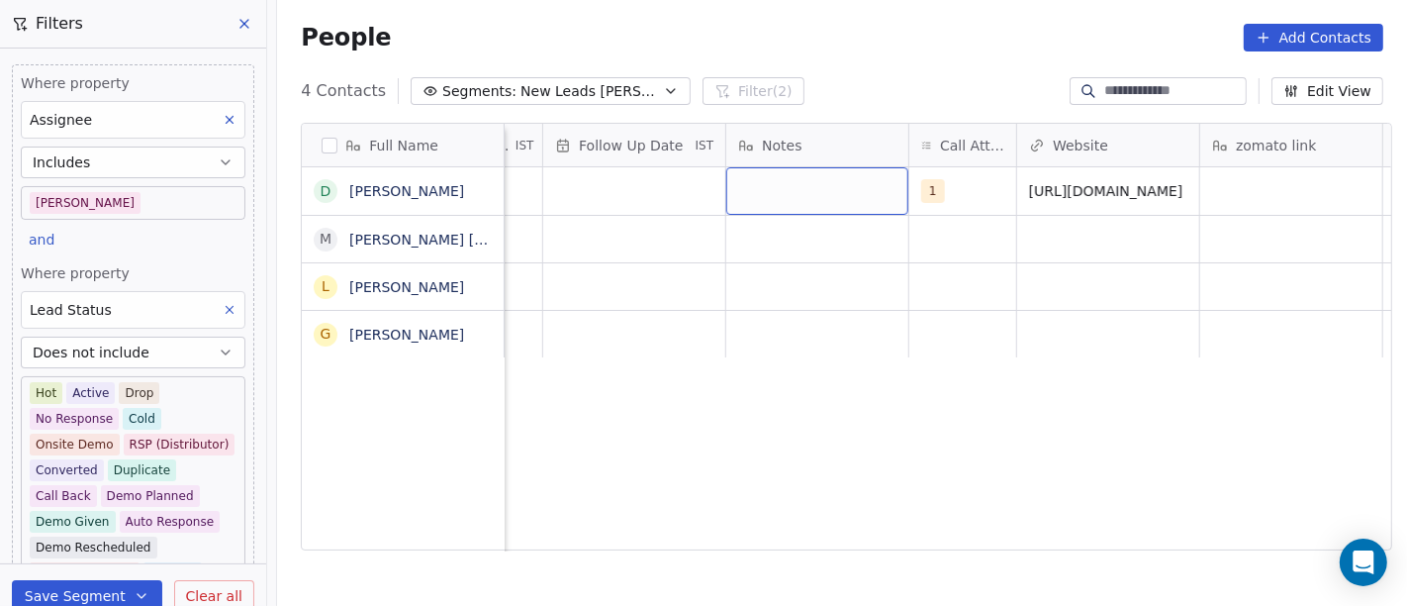
click at [782, 170] on div "grid" at bounding box center [817, 191] width 182 height 48
type textarea "**********"
click at [909, 603] on html "**********" at bounding box center [703, 303] width 1407 height 606
click at [927, 441] on div "[PERSON_NAME] 13-08 16:30 client have resort will visit event 1 [URL][DOMAIN_NA…" at bounding box center [678, 388] width 3144 height 442
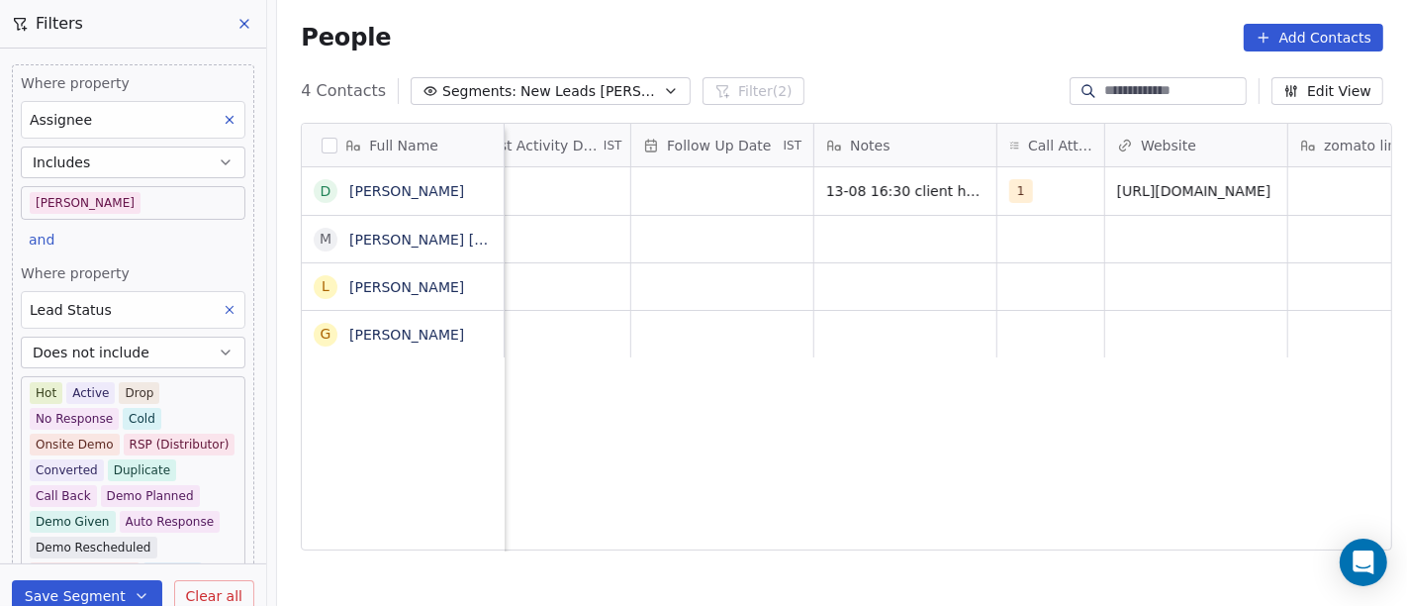
scroll to position [17, 1295]
click at [693, 187] on div "grid" at bounding box center [738, 191] width 182 height 48
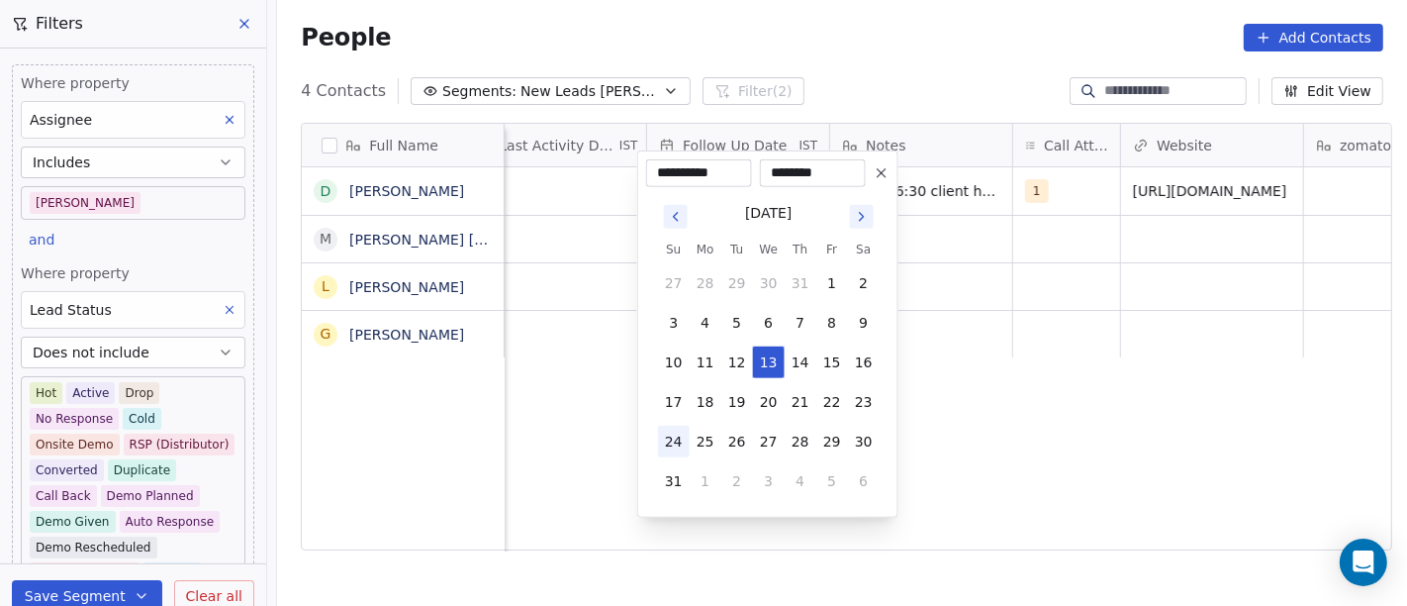
click at [681, 440] on button "24" at bounding box center [674, 442] width 32 height 32
type input "**********"
click at [1017, 414] on html "**********" at bounding box center [703, 303] width 1407 height 606
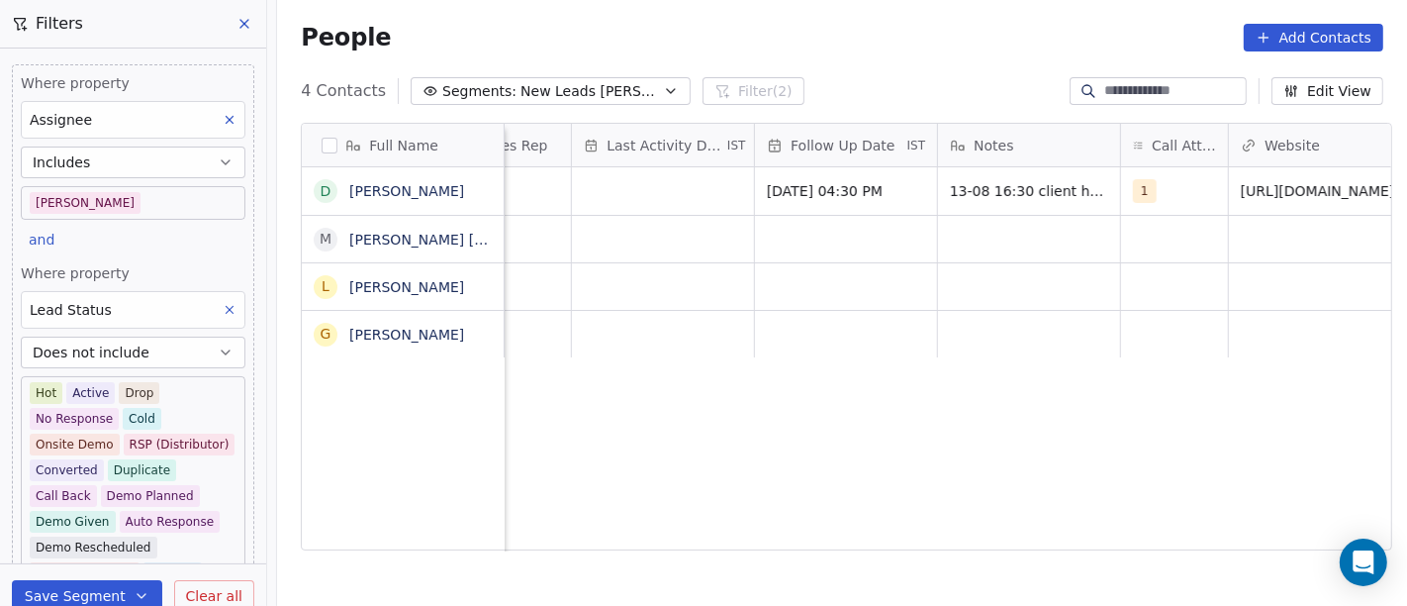
scroll to position [17, 1143]
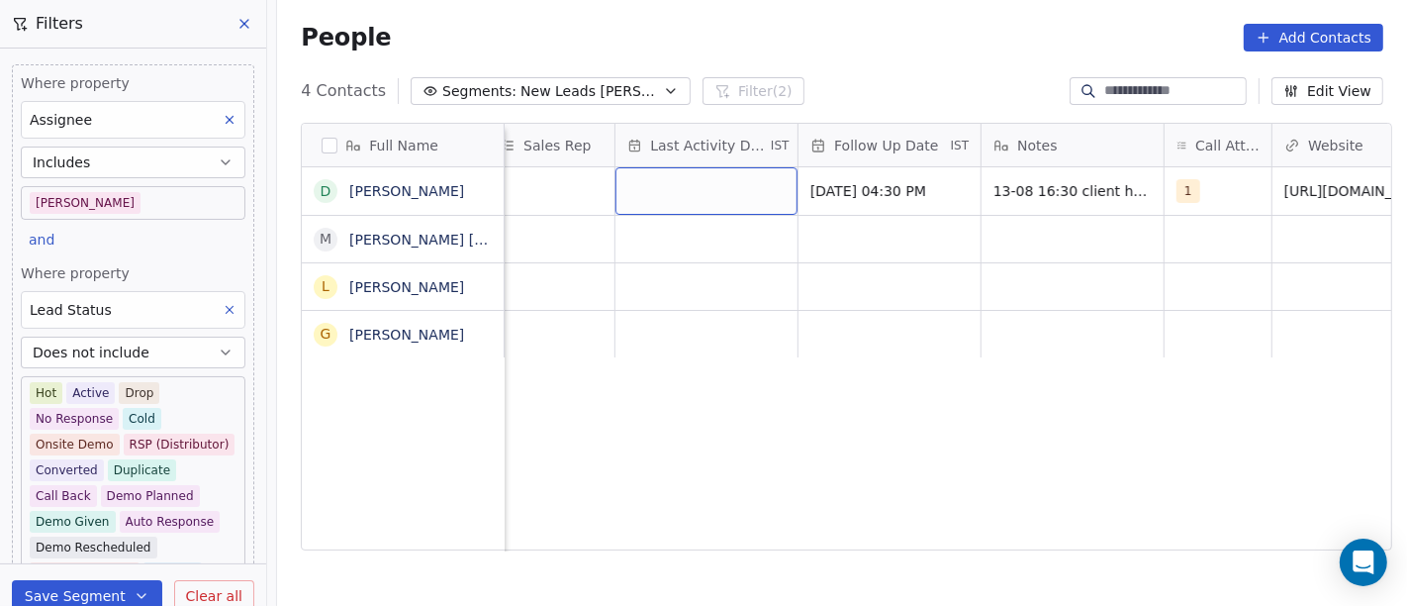
click at [640, 177] on div "grid" at bounding box center [707, 191] width 182 height 48
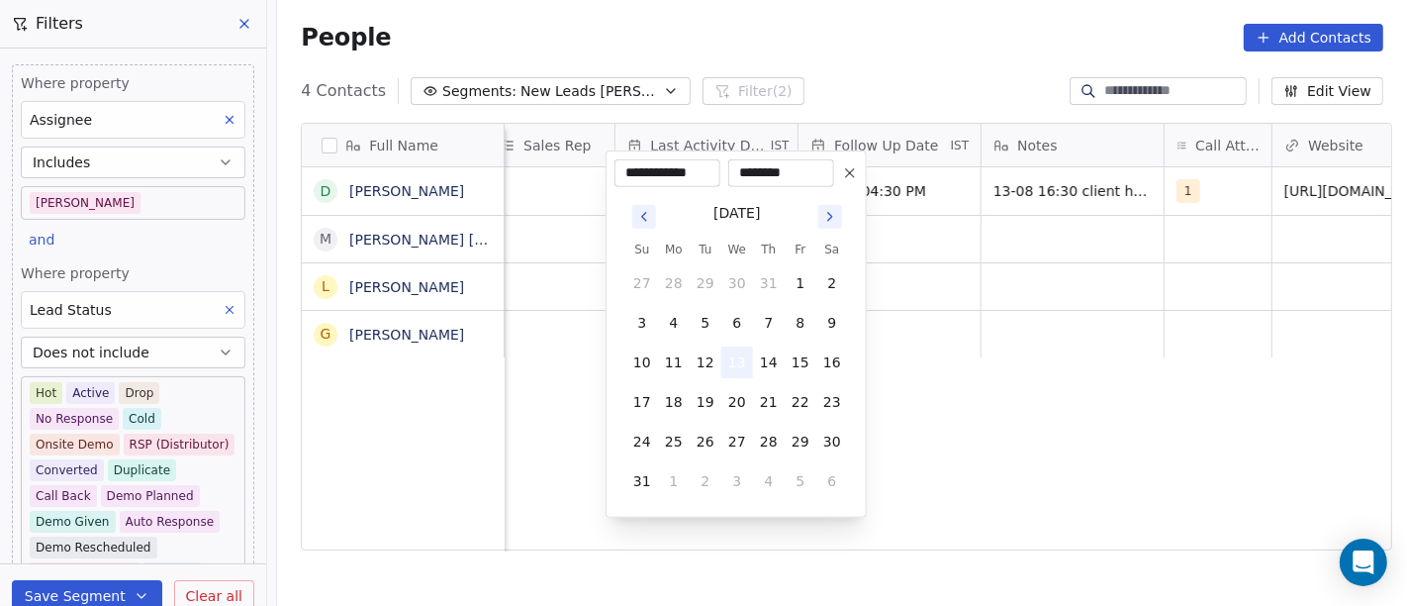
click at [738, 347] on button "13" at bounding box center [737, 362] width 32 height 32
click at [1141, 394] on html "**********" at bounding box center [703, 303] width 1407 height 606
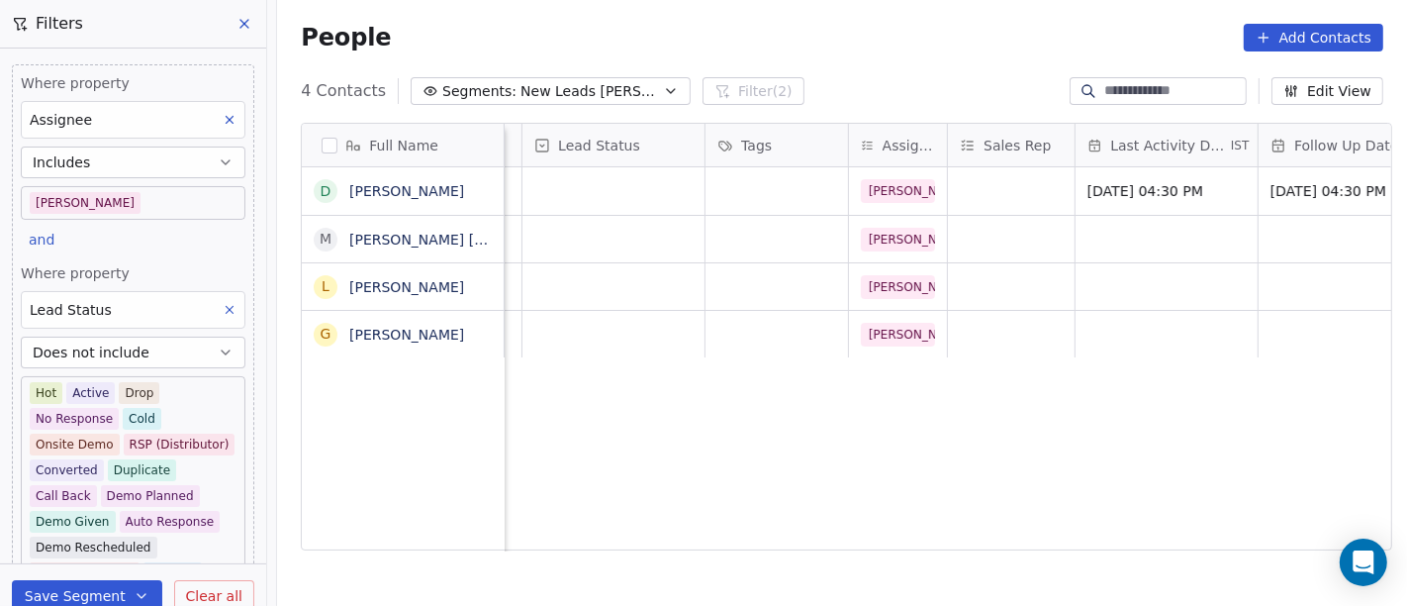
scroll to position [0, 639]
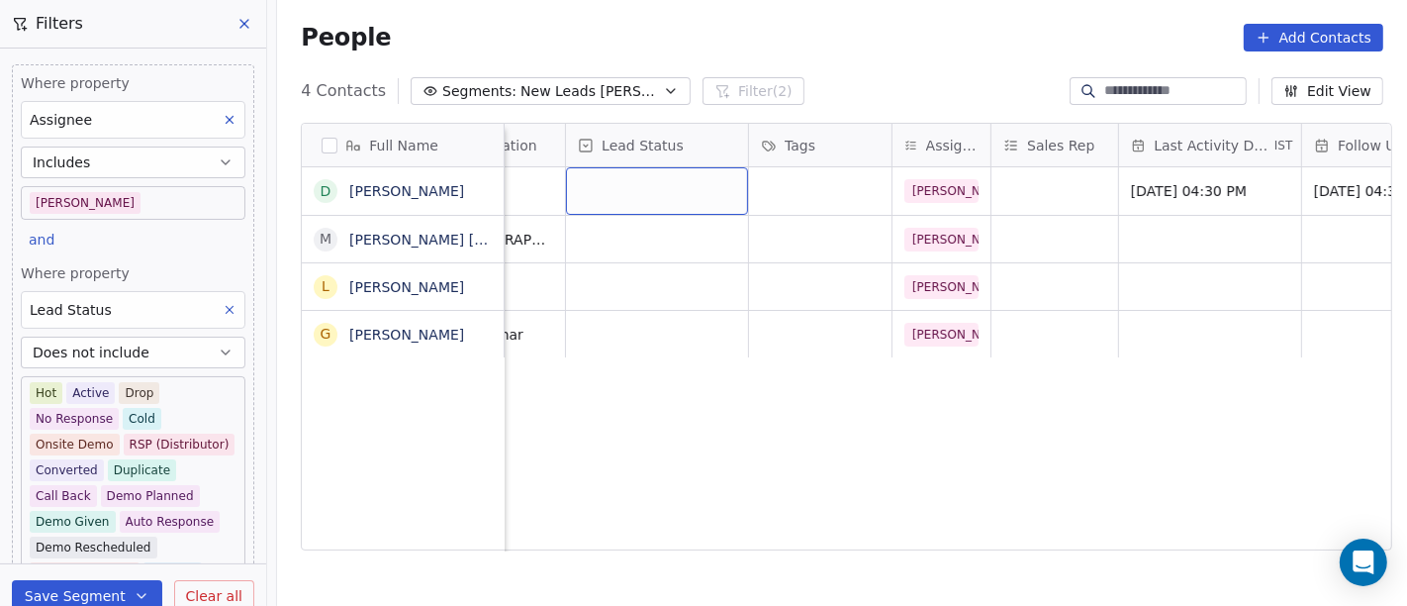
click at [679, 197] on div "grid" at bounding box center [657, 191] width 182 height 48
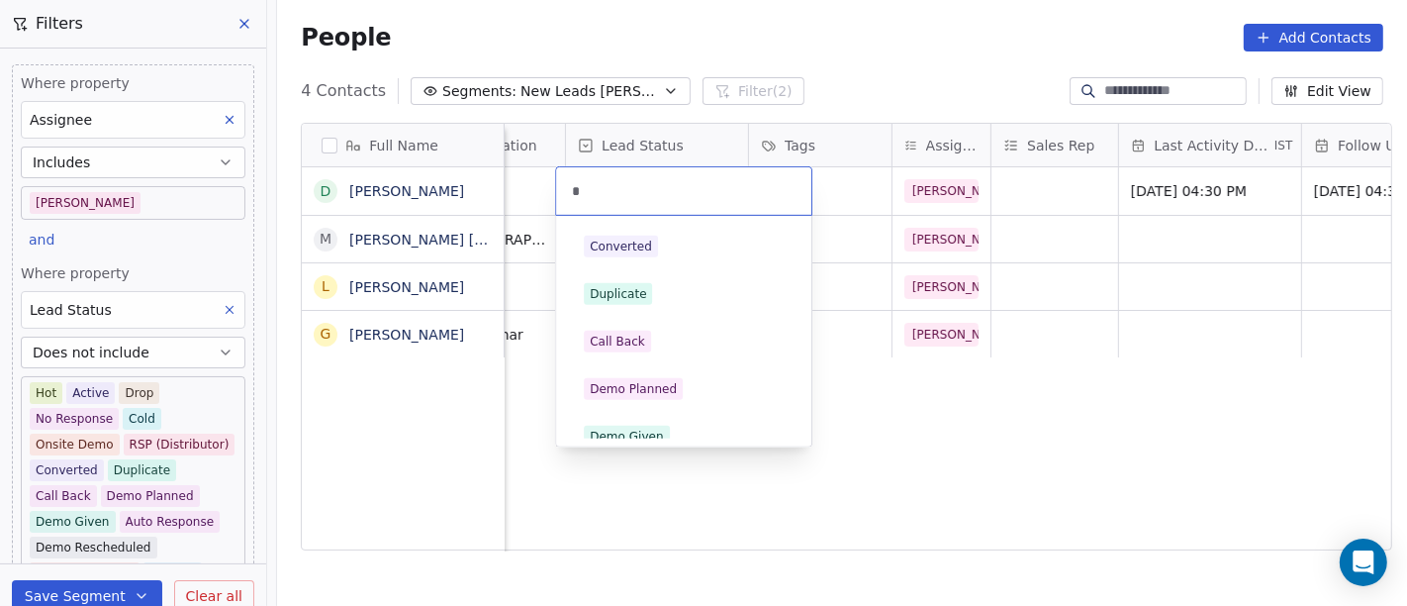
scroll to position [164, 0]
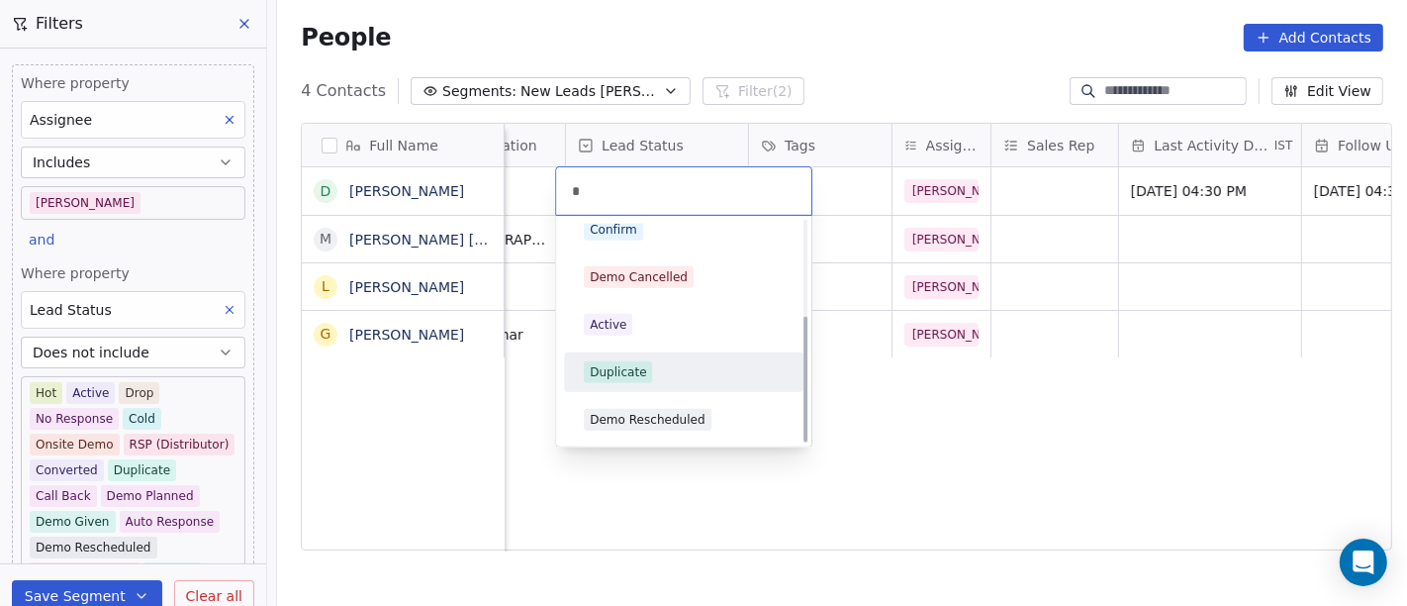
type input "*"
click at [661, 374] on div "Duplicate" at bounding box center [684, 372] width 200 height 22
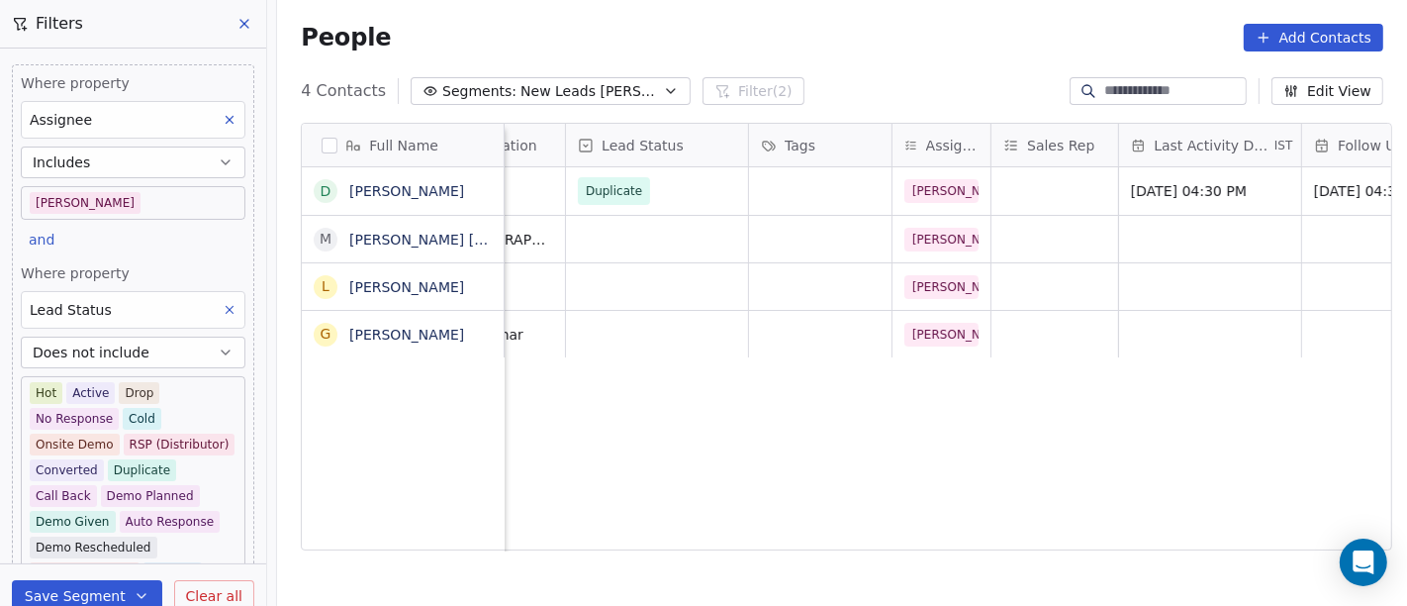
click at [678, 210] on div "Duplicate" at bounding box center [657, 191] width 182 height 48
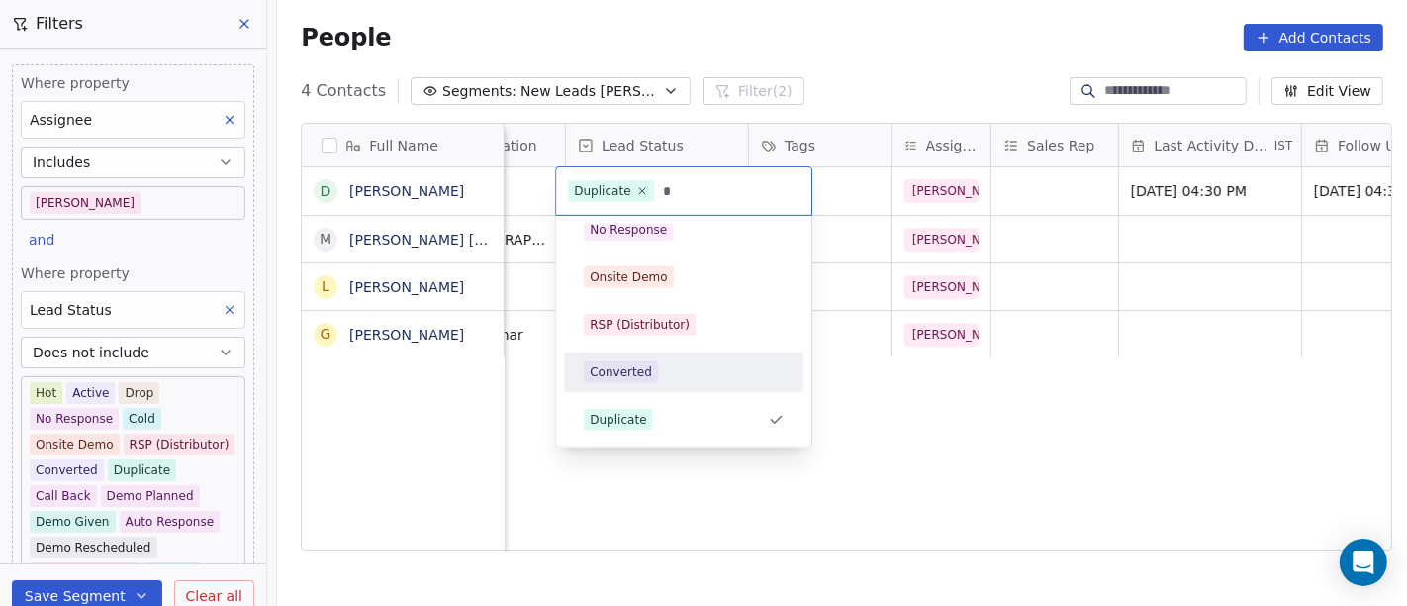
scroll to position [55, 0]
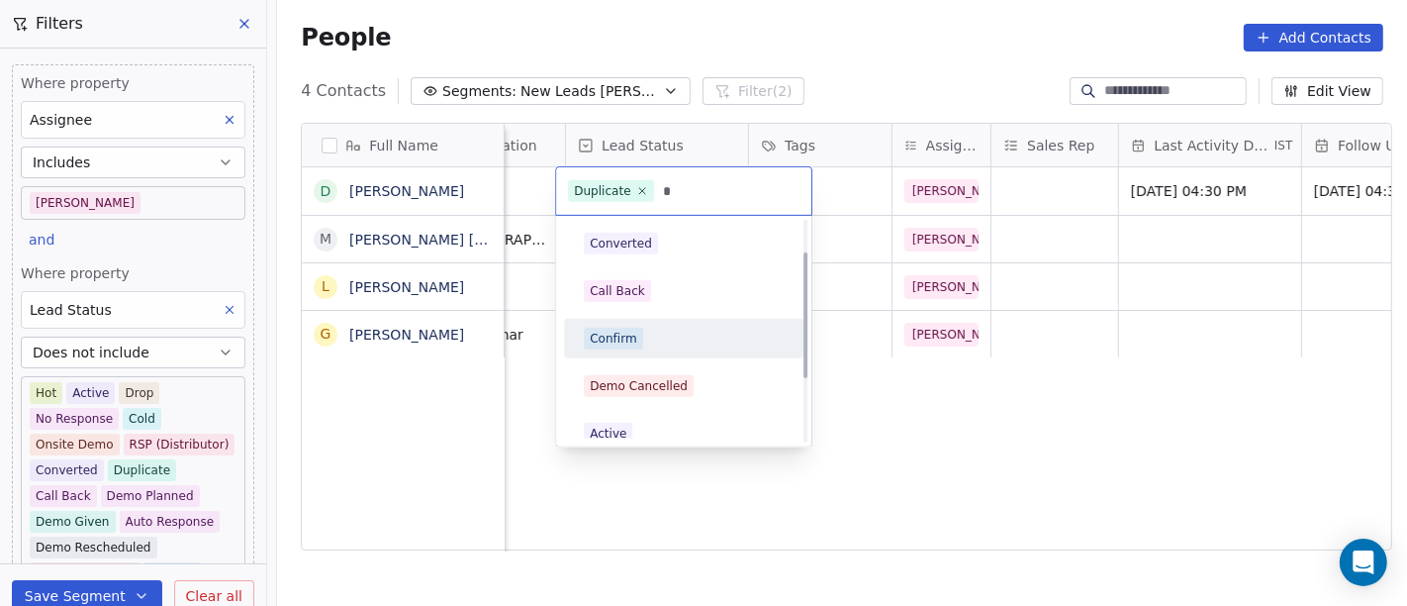
type input "*"
click at [657, 332] on div "Confirm" at bounding box center [684, 339] width 200 height 22
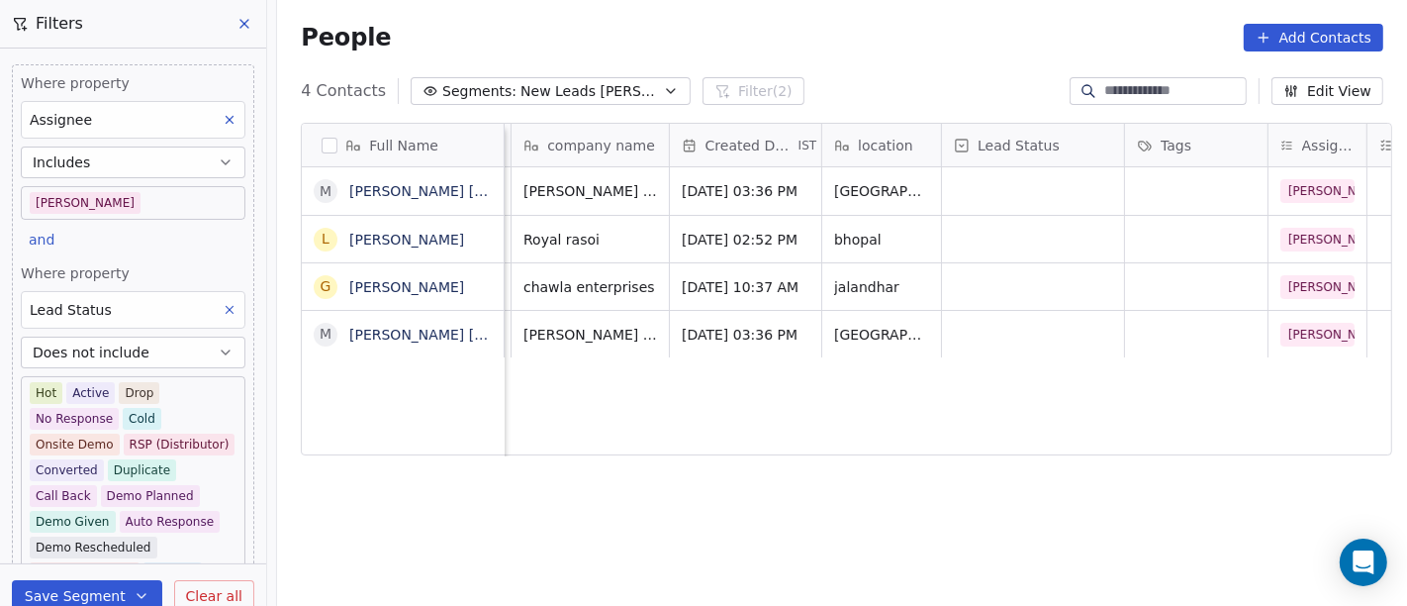
scroll to position [0, 0]
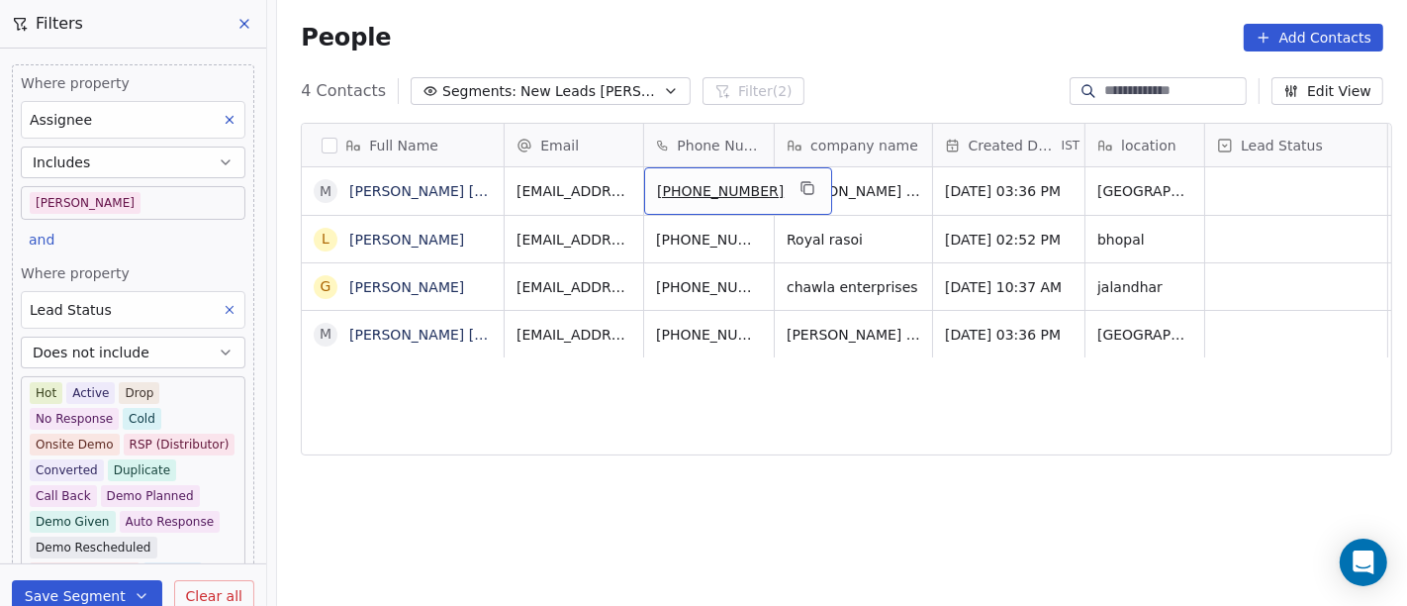
click at [796, 190] on button "grid" at bounding box center [808, 188] width 24 height 24
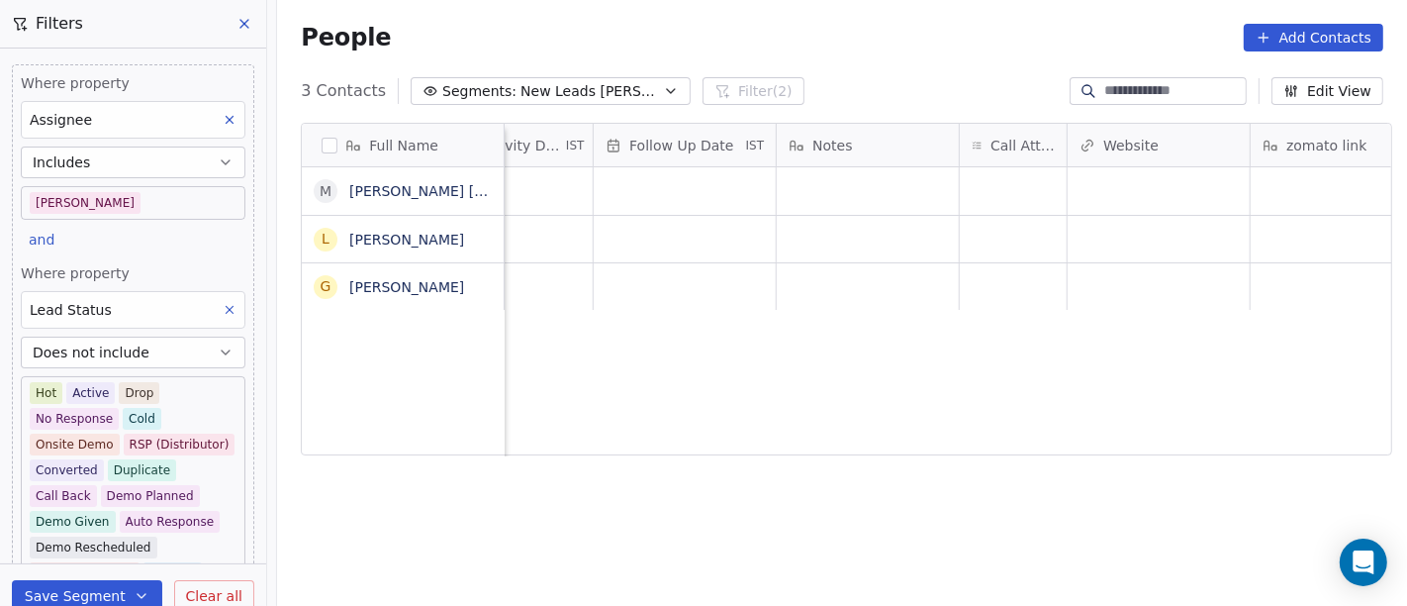
scroll to position [0, 1349]
click at [988, 190] on div "grid" at bounding box center [1012, 191] width 107 height 48
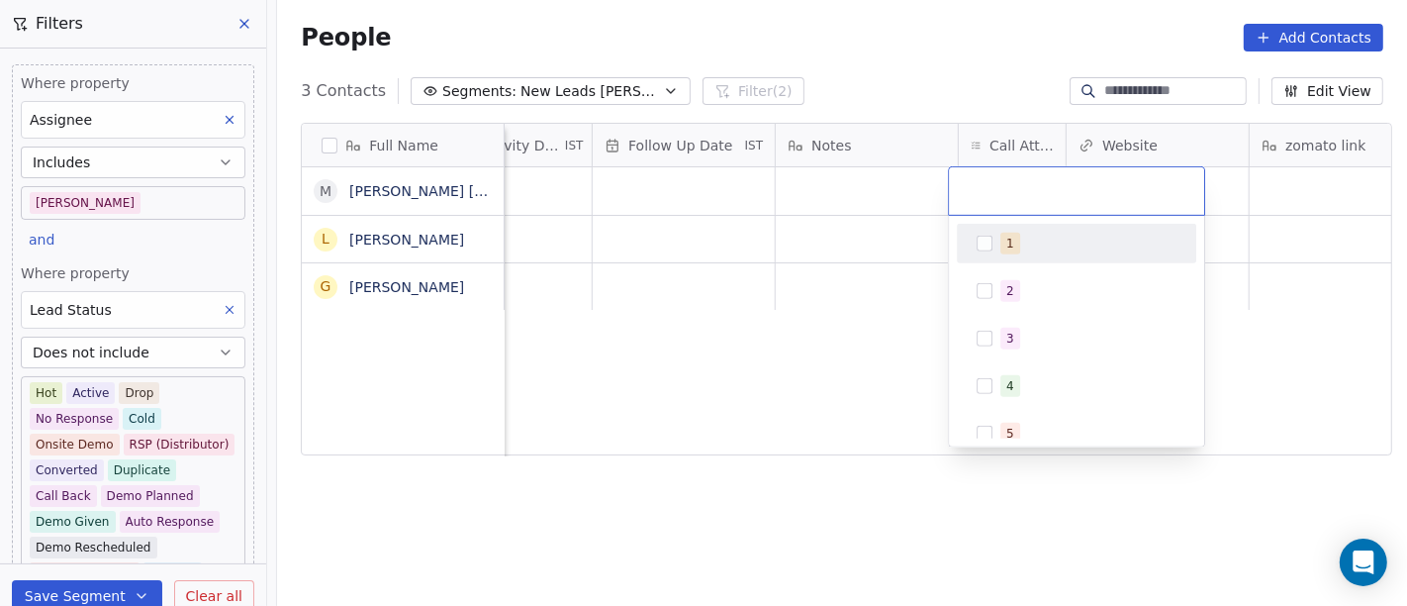
click at [989, 242] on button "Suggestions" at bounding box center [985, 244] width 16 height 16
click at [699, 417] on html "On2Cook India Pvt. Ltd. Contacts People Marketing Workflows Campaigns Sales Pip…" at bounding box center [703, 303] width 1407 height 606
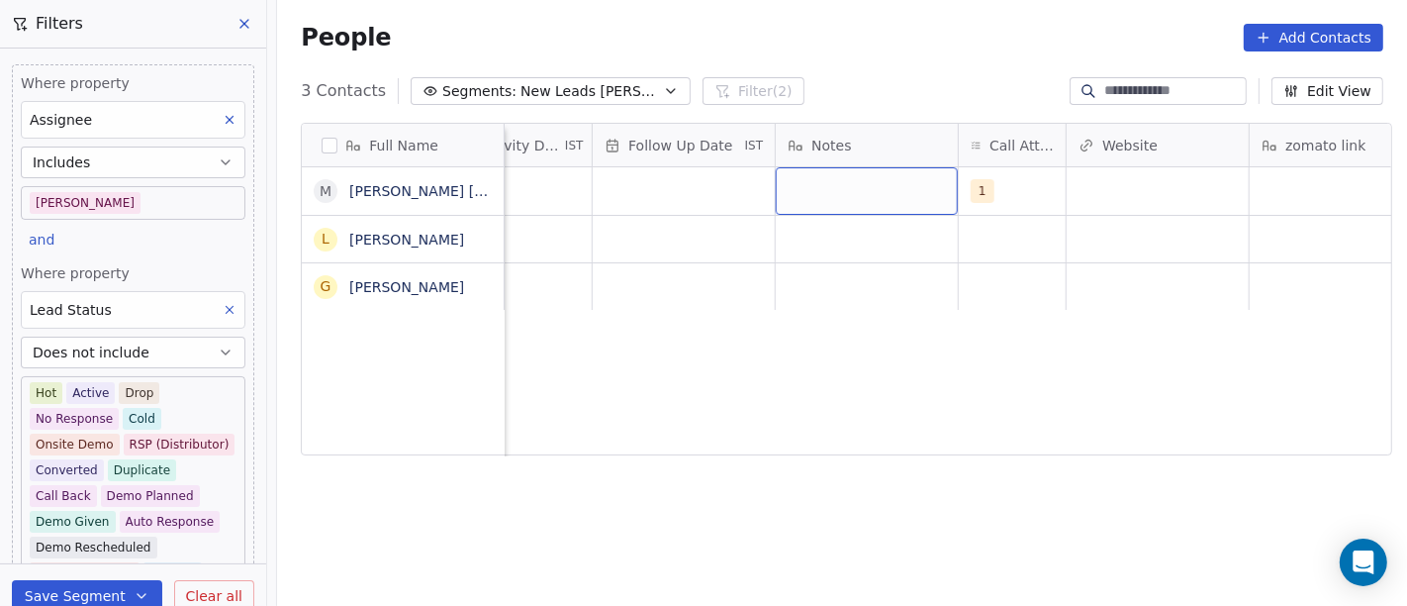
click at [885, 173] on div "grid" at bounding box center [867, 191] width 182 height 48
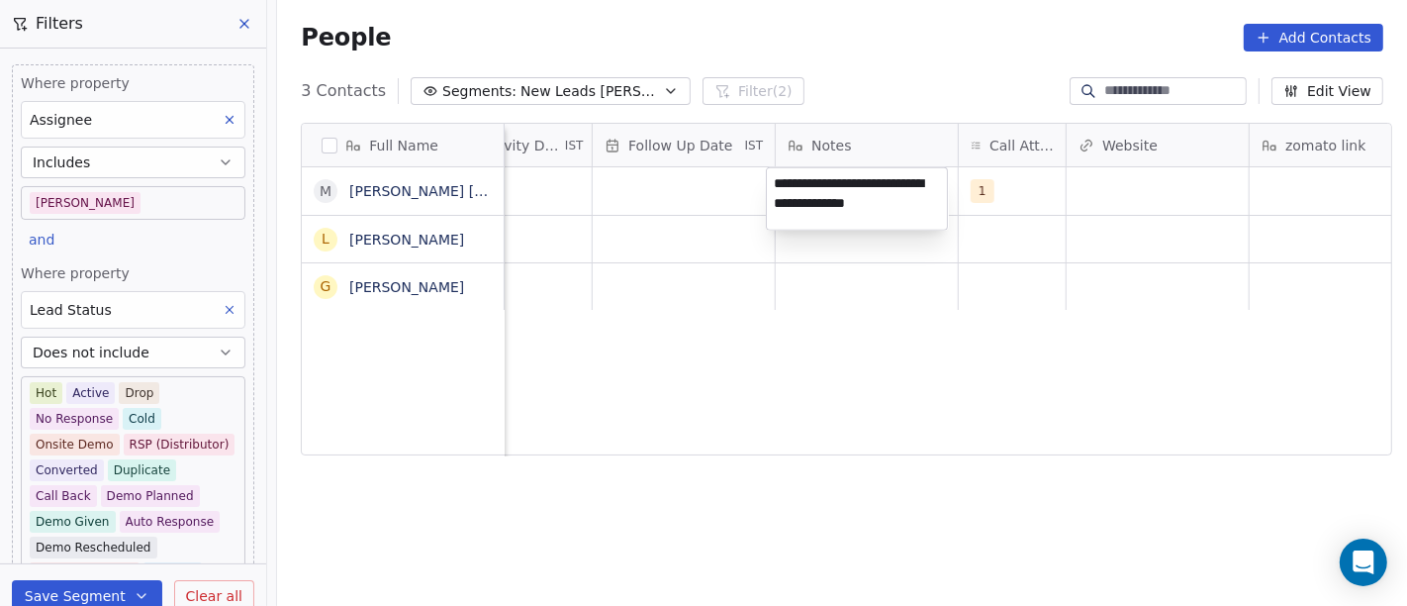
type textarea "**********"
click at [831, 275] on html "**********" at bounding box center [703, 303] width 1407 height 606
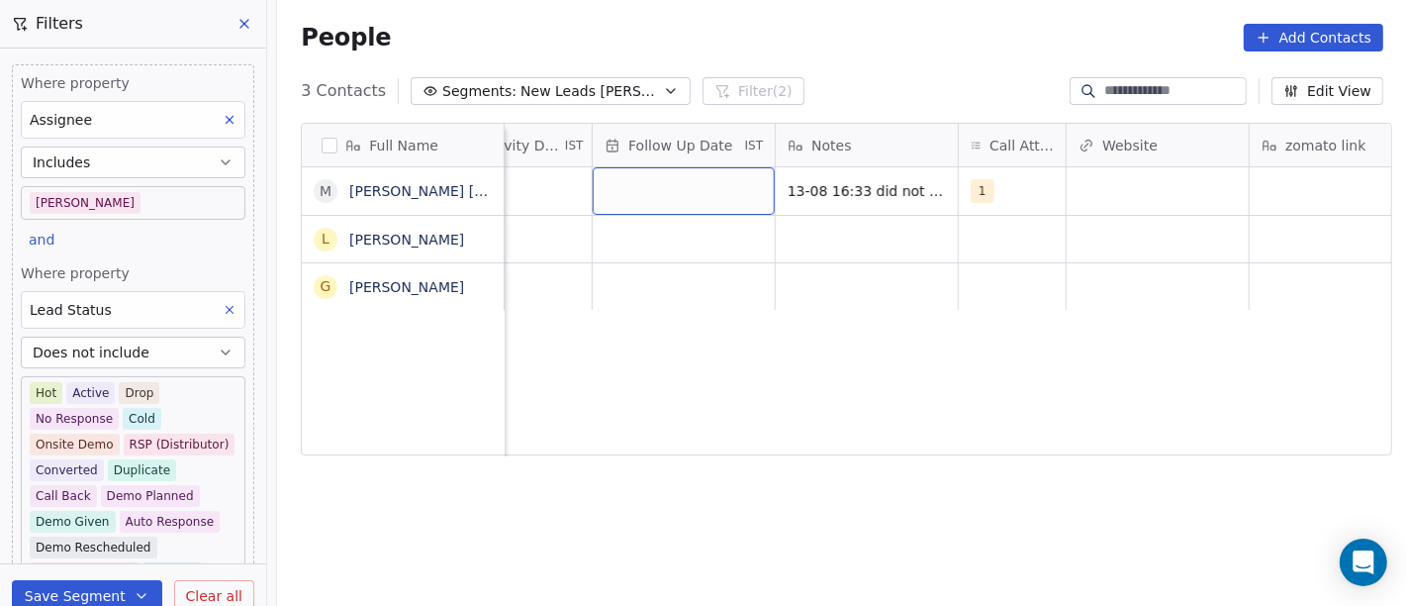
click at [716, 204] on div "grid" at bounding box center [684, 191] width 182 height 48
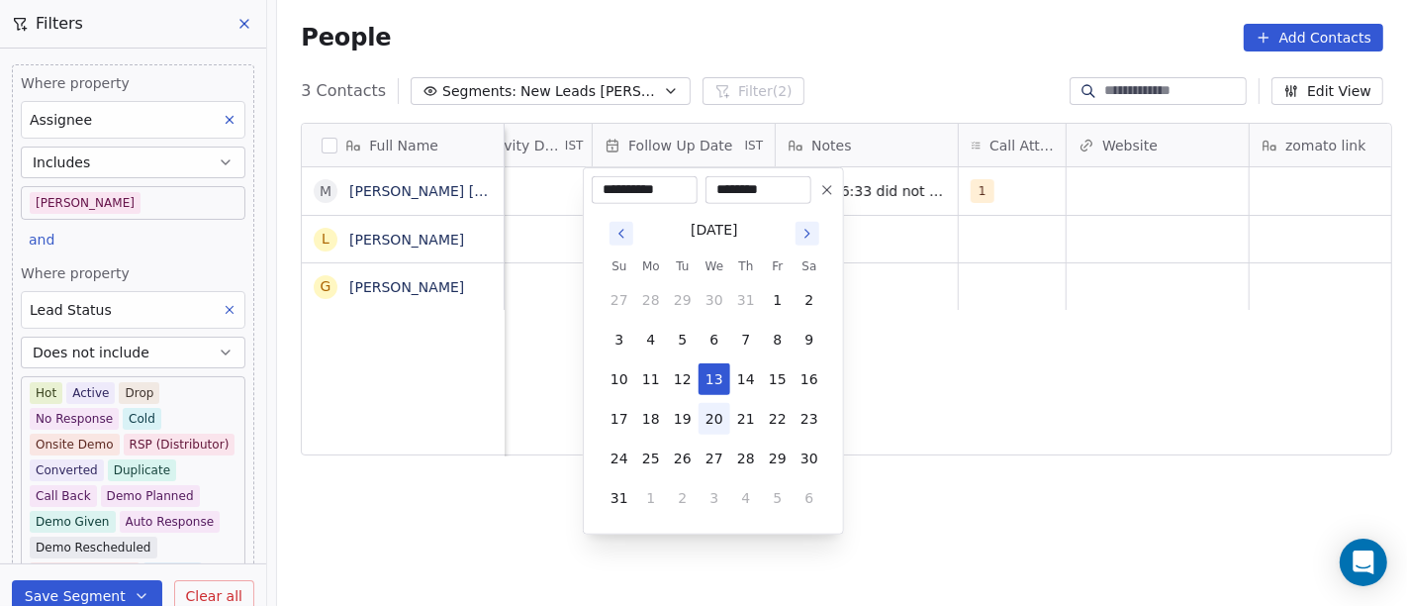
click at [713, 423] on button "20" at bounding box center [715, 419] width 32 height 32
type input "**********"
click at [1080, 394] on html "**********" at bounding box center [703, 303] width 1407 height 606
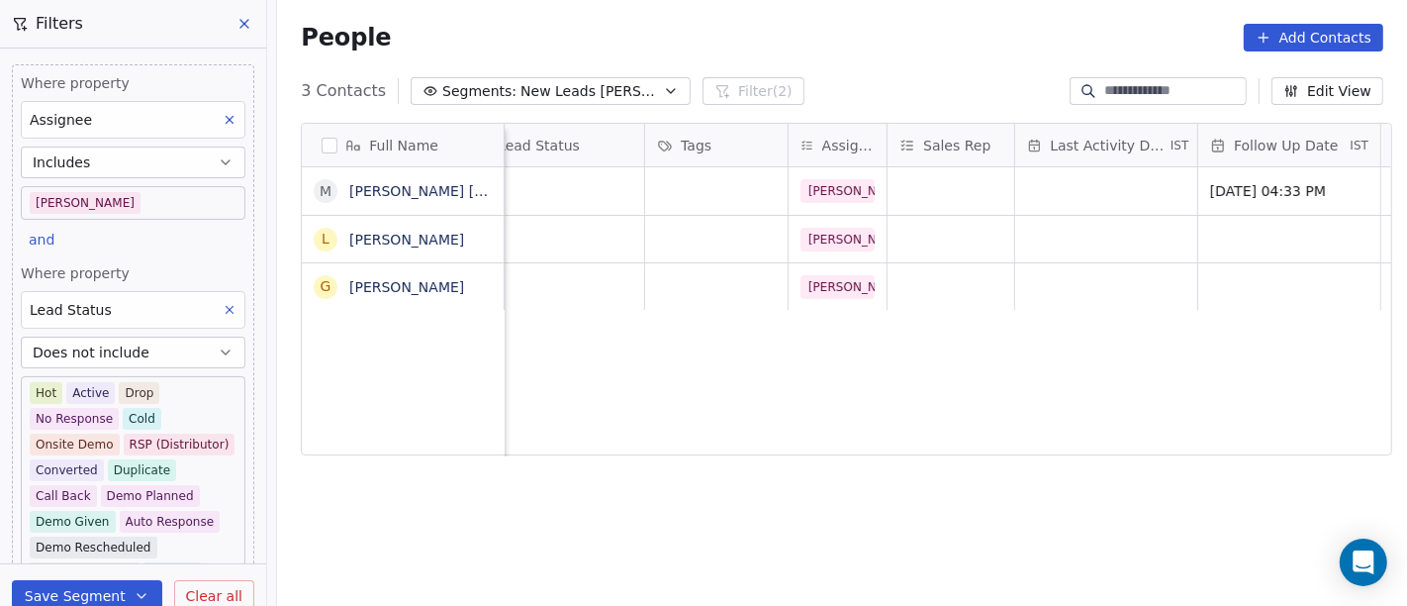
scroll to position [0, 749]
click at [1083, 196] on div "grid" at bounding box center [1100, 191] width 182 height 48
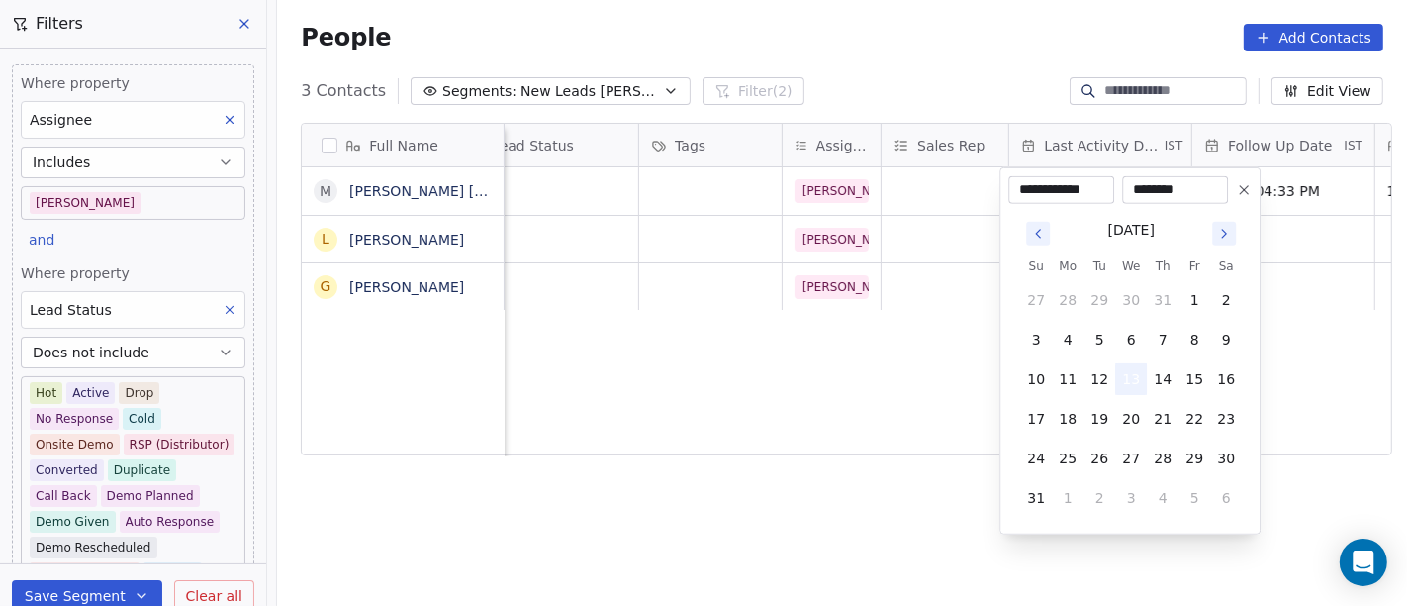
click at [1131, 388] on button "13" at bounding box center [1131, 379] width 32 height 32
drag, startPoint x: 856, startPoint y: 388, endPoint x: 785, endPoint y: 251, distance: 154.1
click at [854, 388] on html "On2Cook India Pvt. Ltd. Contacts People Marketing Workflows Campaigns Sales Pip…" at bounding box center [703, 303] width 1407 height 606
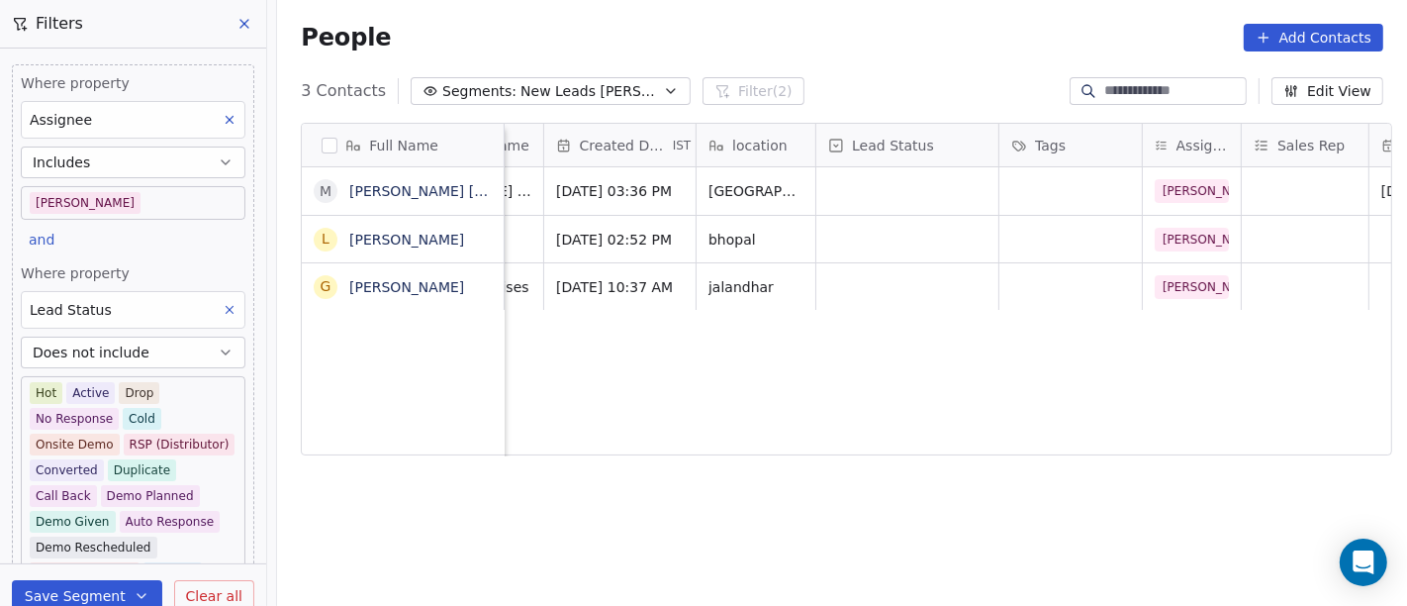
scroll to position [0, 387]
click at [832, 193] on div "grid" at bounding box center [909, 191] width 182 height 48
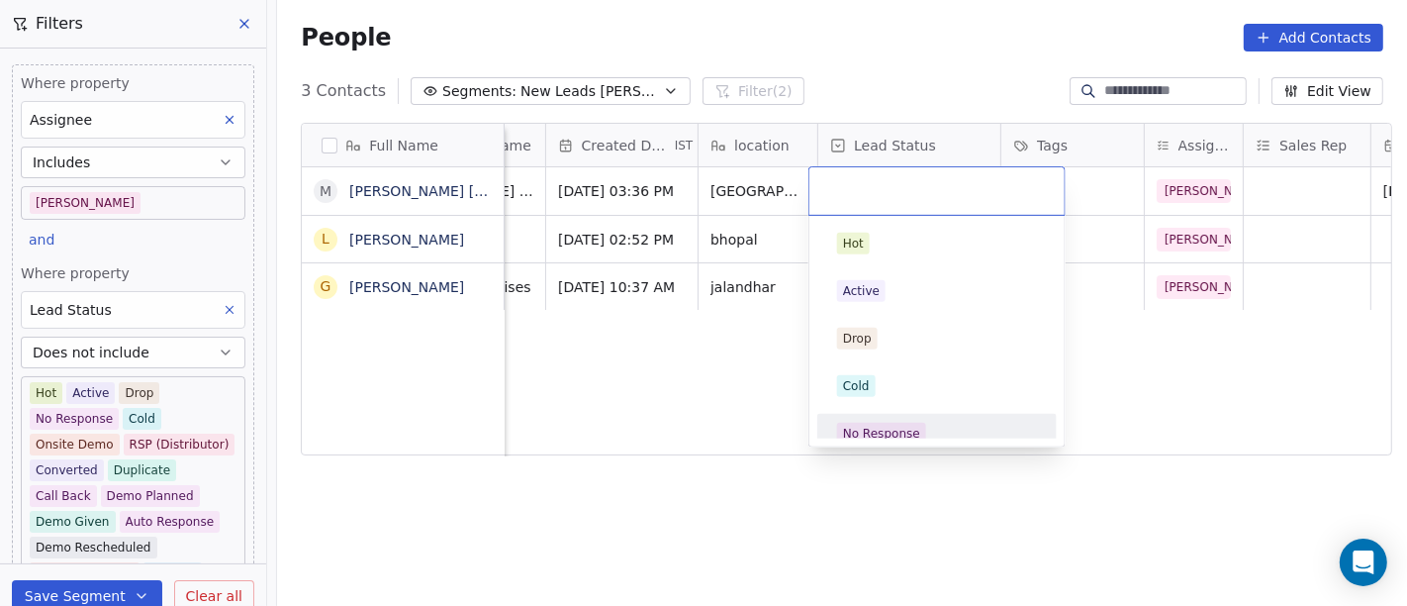
click at [862, 428] on div "No Response" at bounding box center [881, 434] width 77 height 18
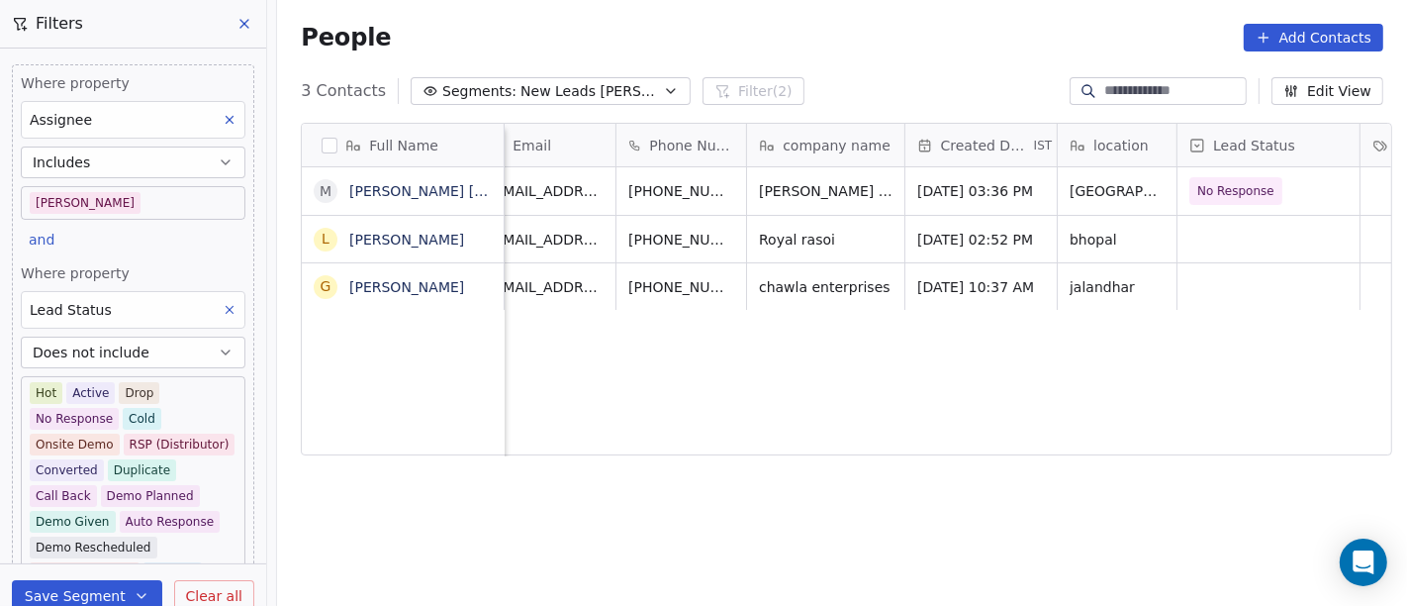
scroll to position [0, 0]
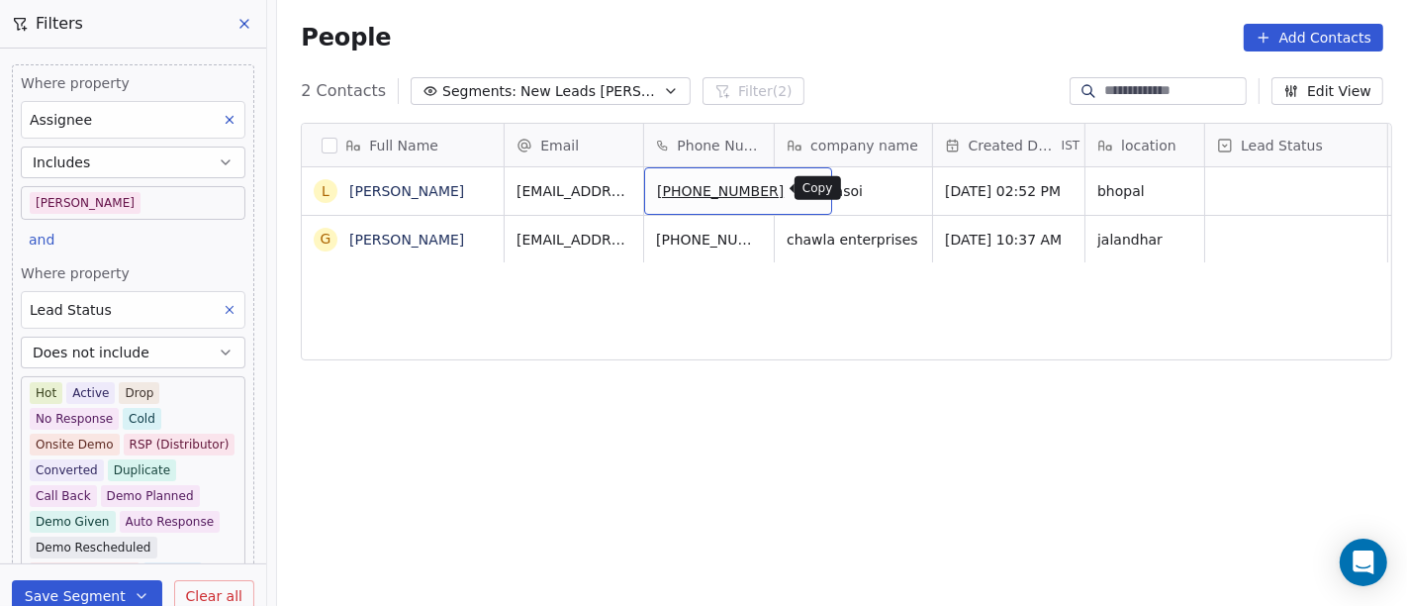
click at [800, 193] on icon "grid" at bounding box center [808, 188] width 16 height 16
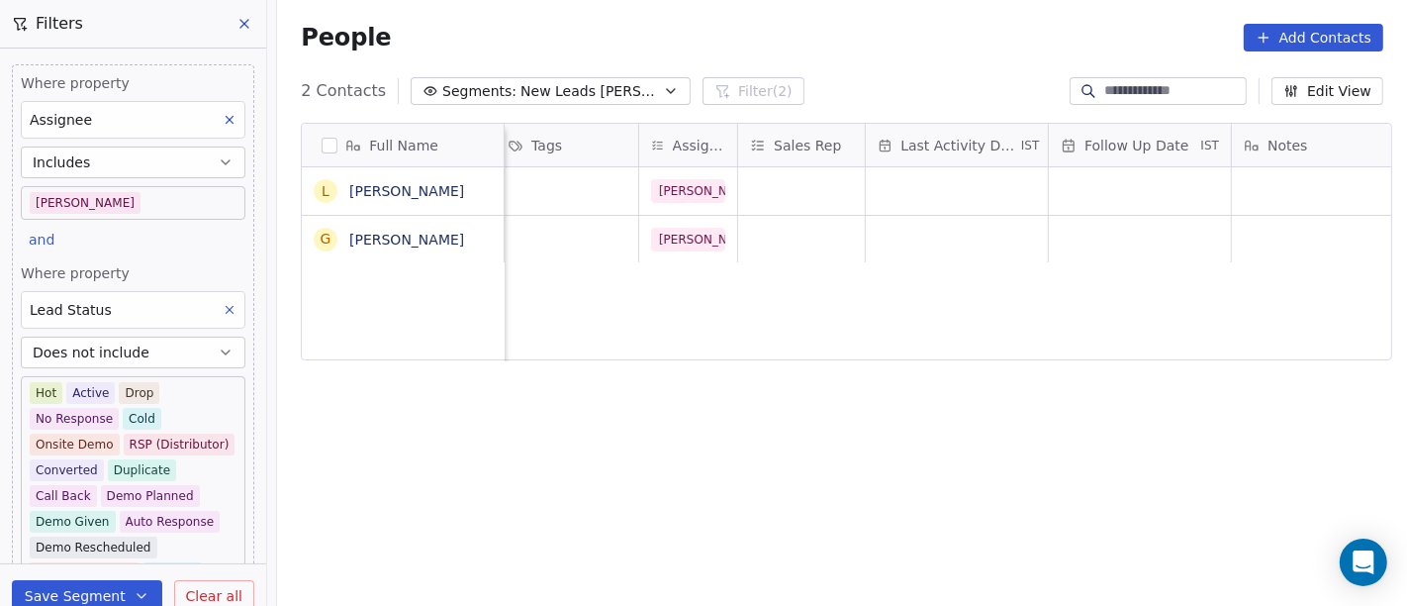
scroll to position [0, 1109]
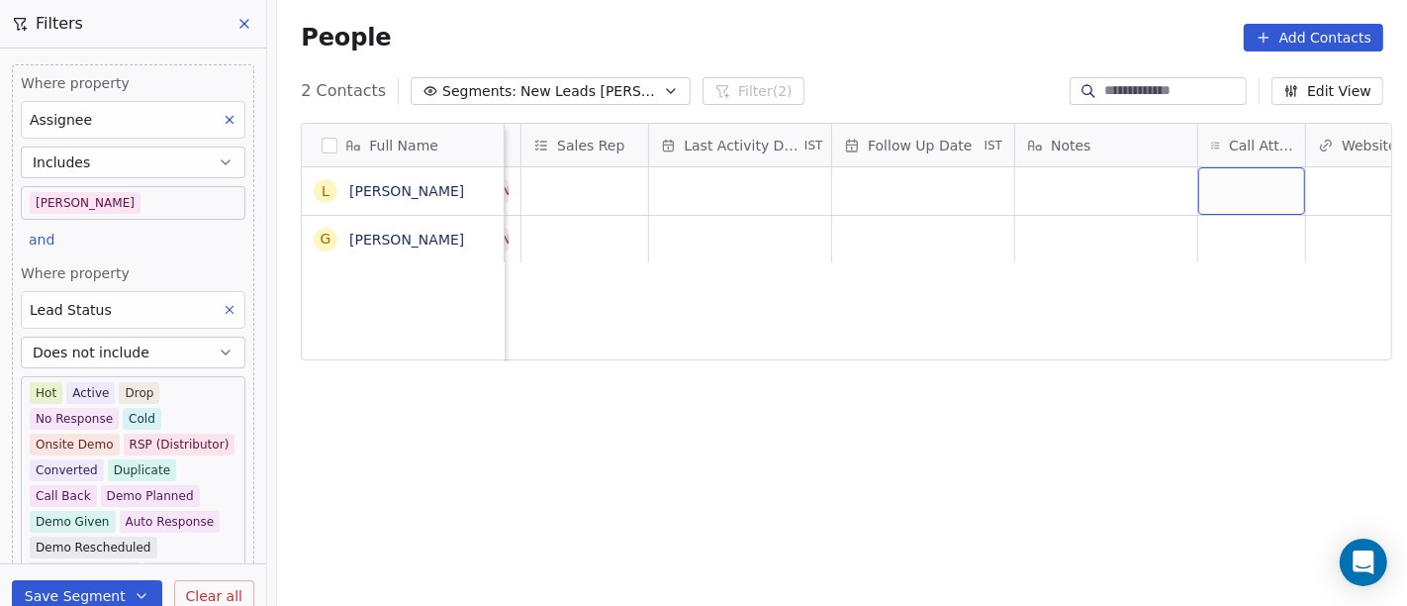
click at [1221, 185] on div "grid" at bounding box center [1252, 191] width 107 height 48
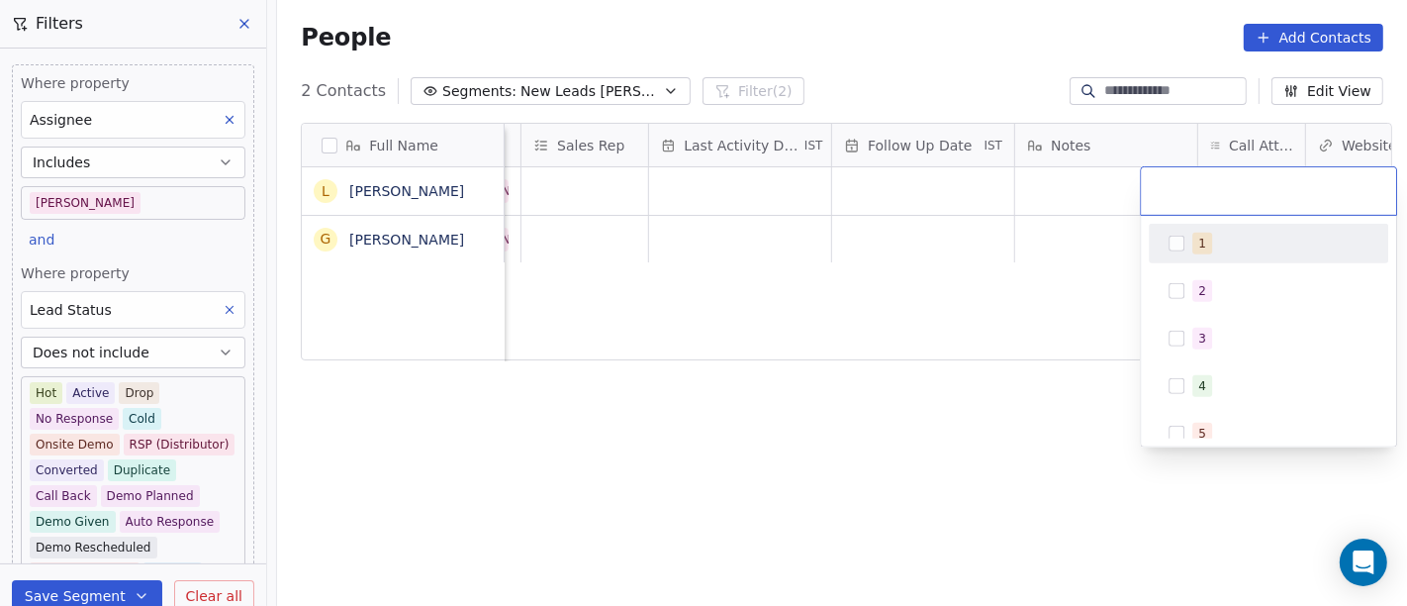
click at [1212, 247] on div "1" at bounding box center [1281, 244] width 176 height 22
click at [856, 347] on html "On2Cook India Pvt. Ltd. Contacts People Marketing Workflows Campaigns Sales Pip…" at bounding box center [703, 303] width 1407 height 606
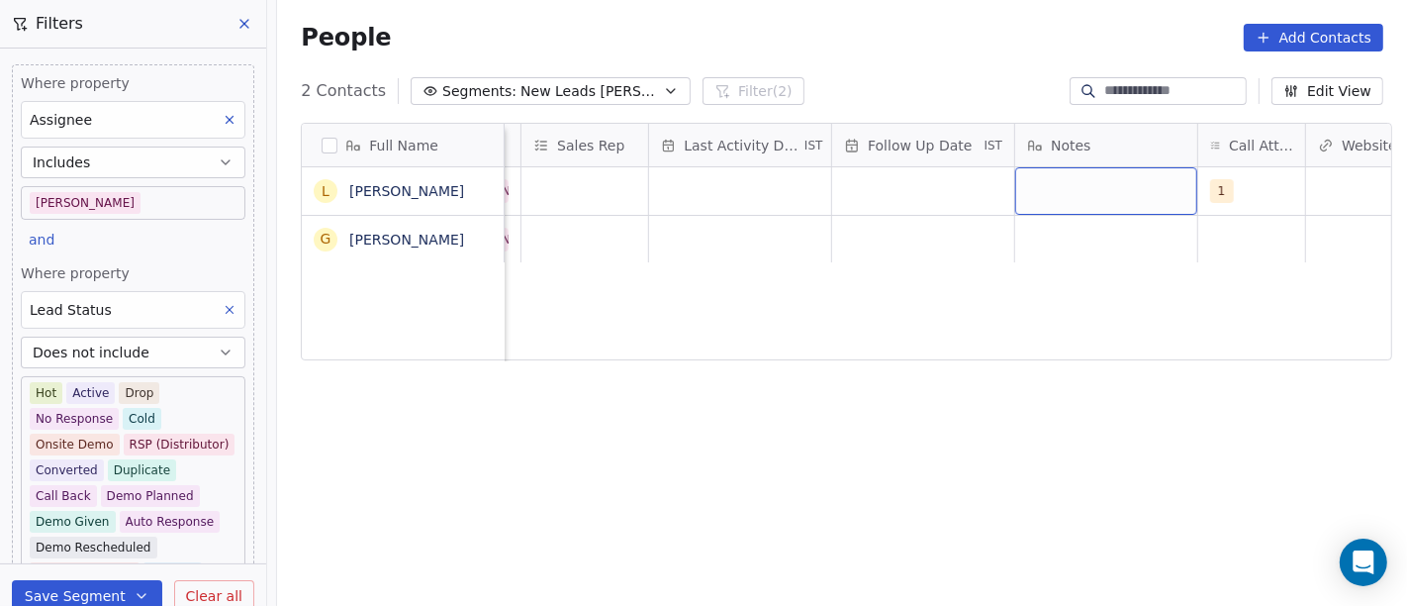
click at [1105, 196] on div "grid" at bounding box center [1106, 191] width 182 height 48
type textarea "**********"
click at [879, 323] on html "**********" at bounding box center [703, 303] width 1407 height 606
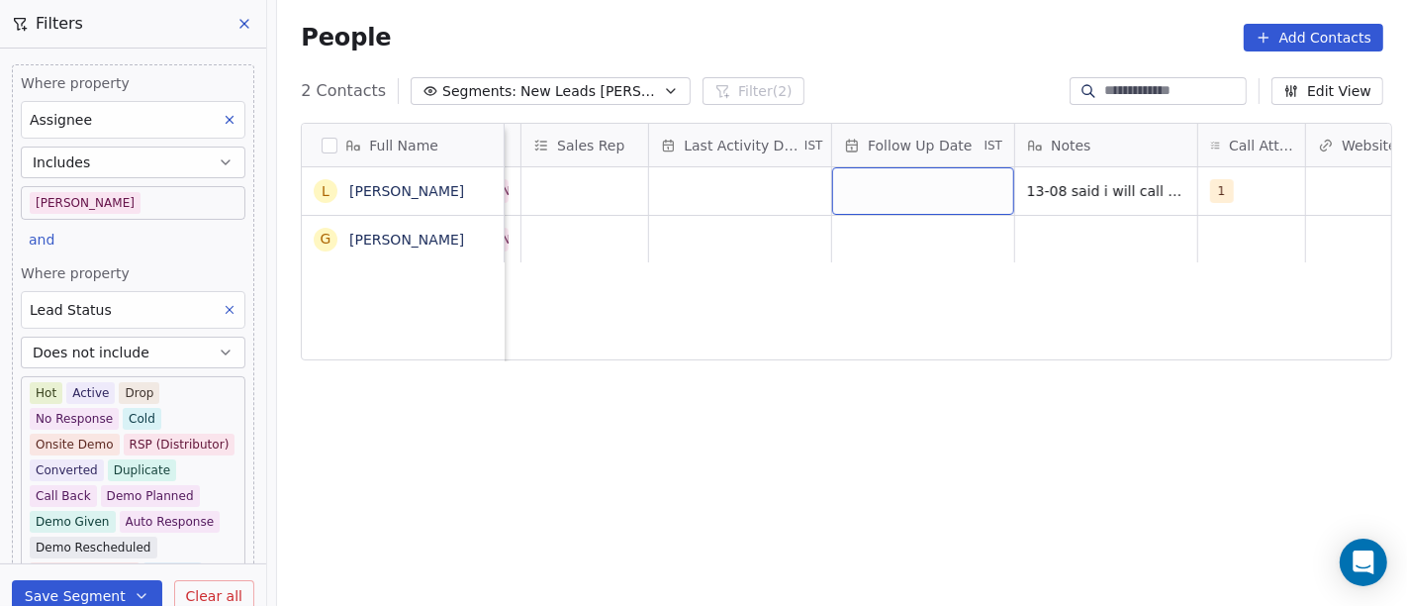
click at [911, 190] on div "grid" at bounding box center [923, 191] width 182 height 48
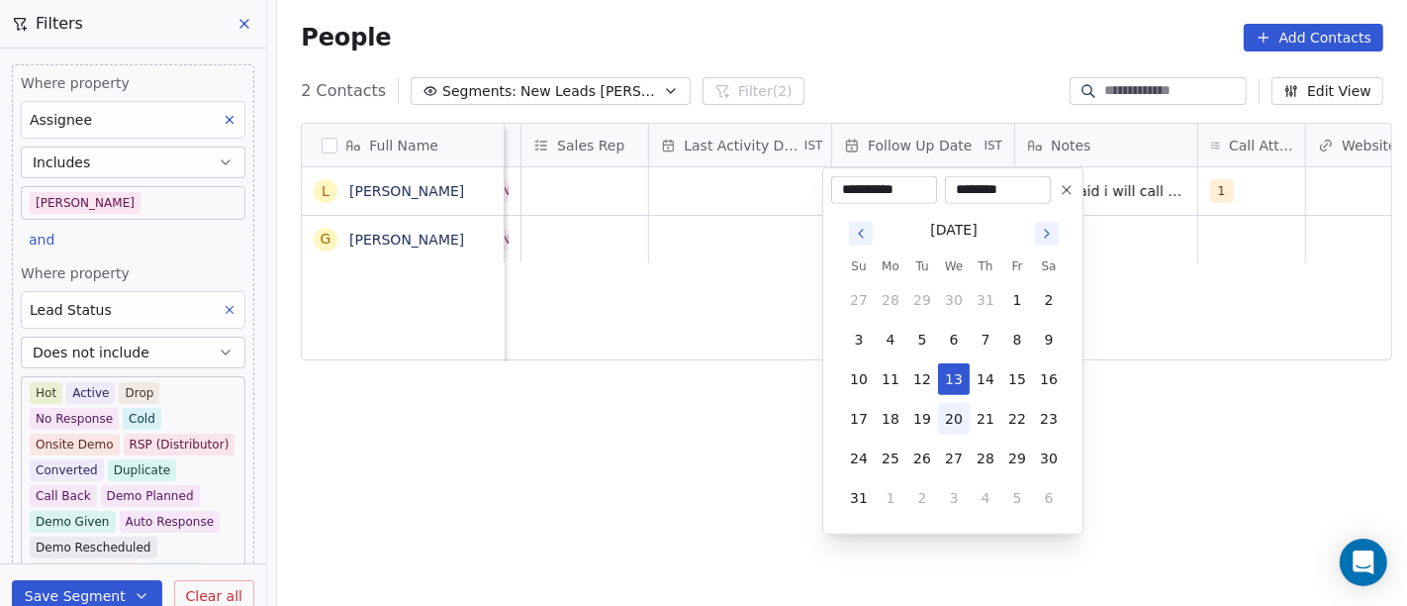
click at [949, 418] on button "20" at bounding box center [954, 419] width 32 height 32
type input "**********"
click at [1199, 335] on html "**********" at bounding box center [703, 303] width 1407 height 606
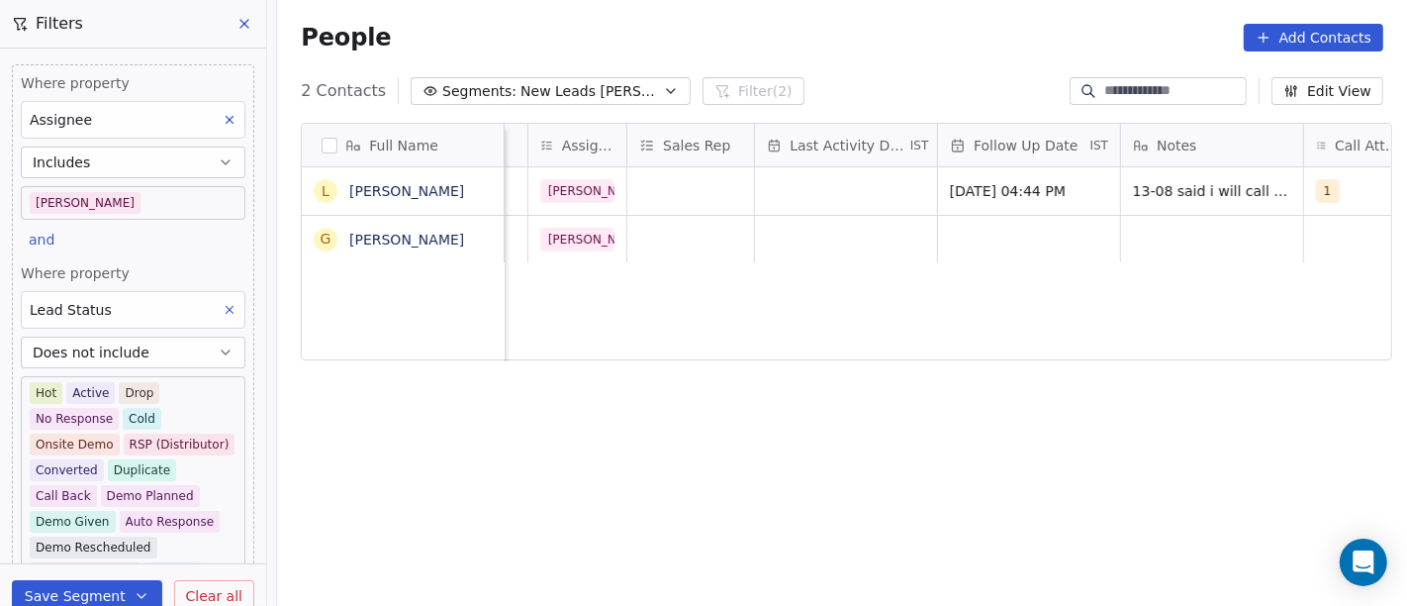
scroll to position [0, 1007]
click at [785, 210] on div "grid" at bounding box center [843, 191] width 182 height 48
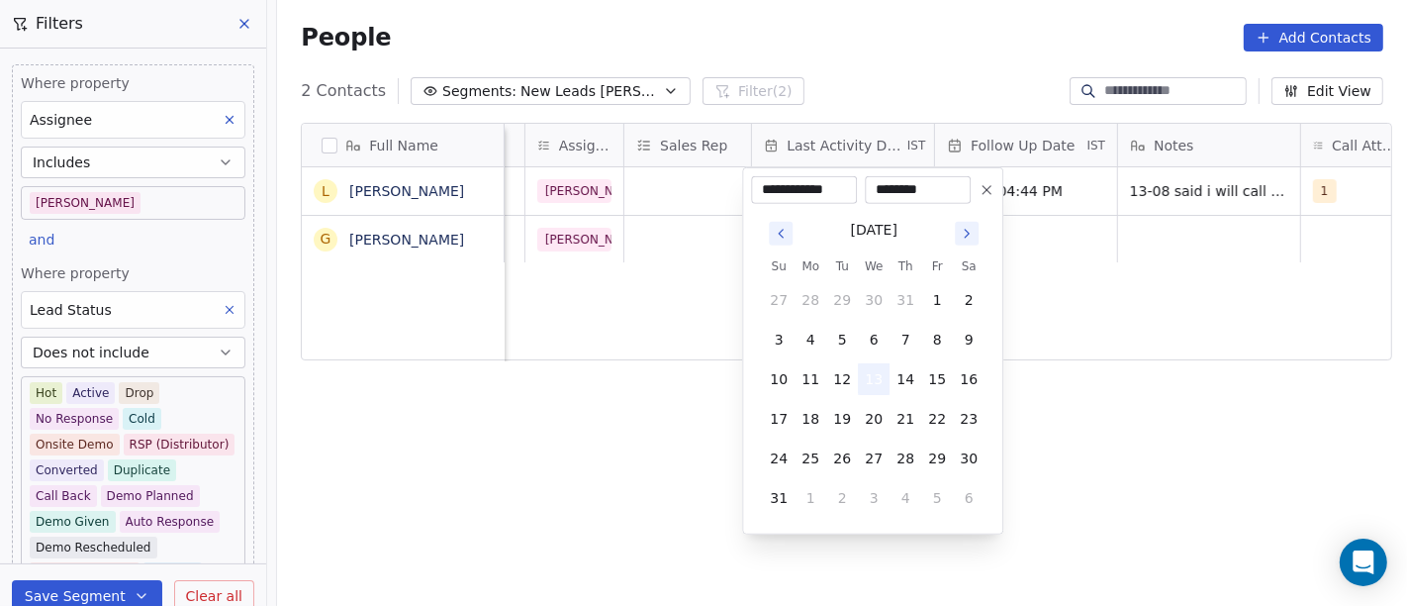
click at [861, 371] on button "13" at bounding box center [874, 379] width 32 height 32
click at [1091, 312] on html "**********" at bounding box center [703, 303] width 1407 height 606
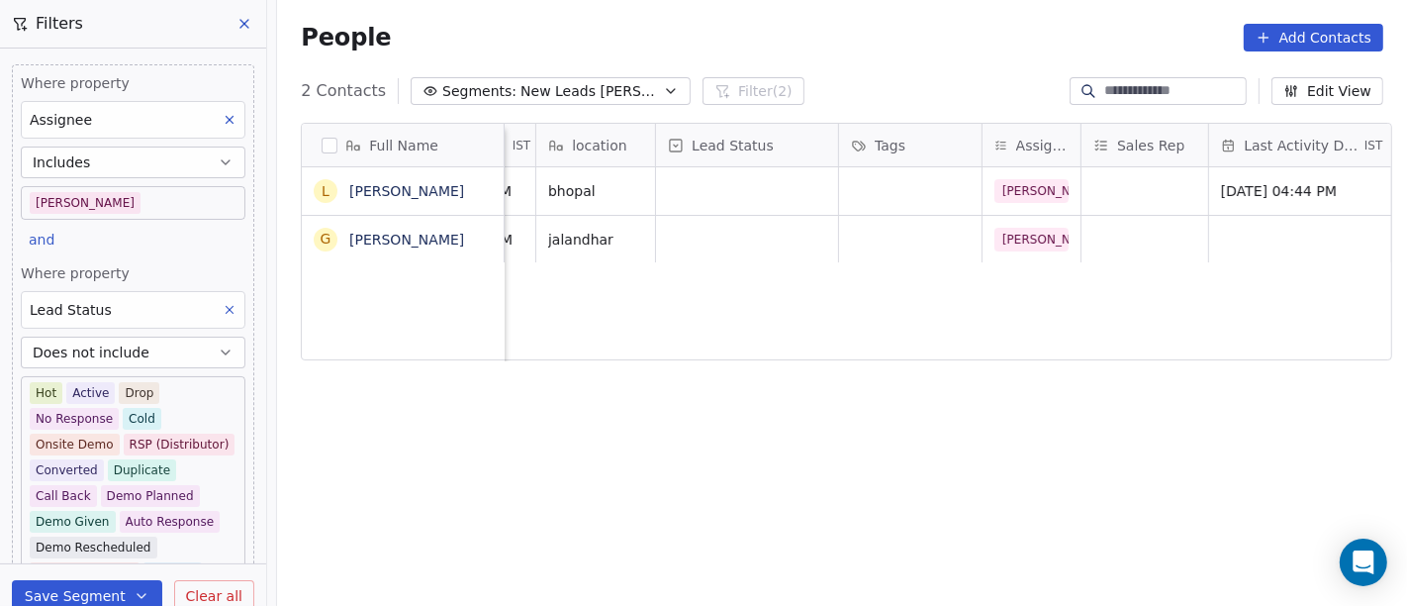
scroll to position [0, 520]
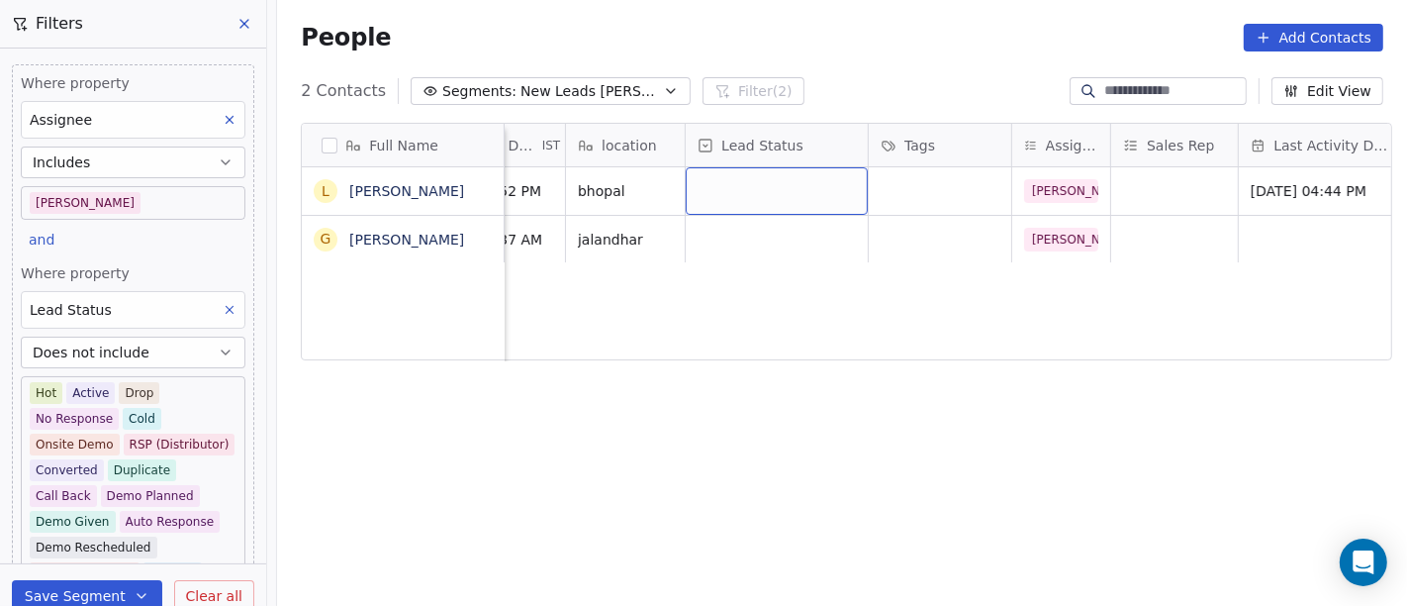
click at [762, 185] on div "grid" at bounding box center [777, 191] width 182 height 48
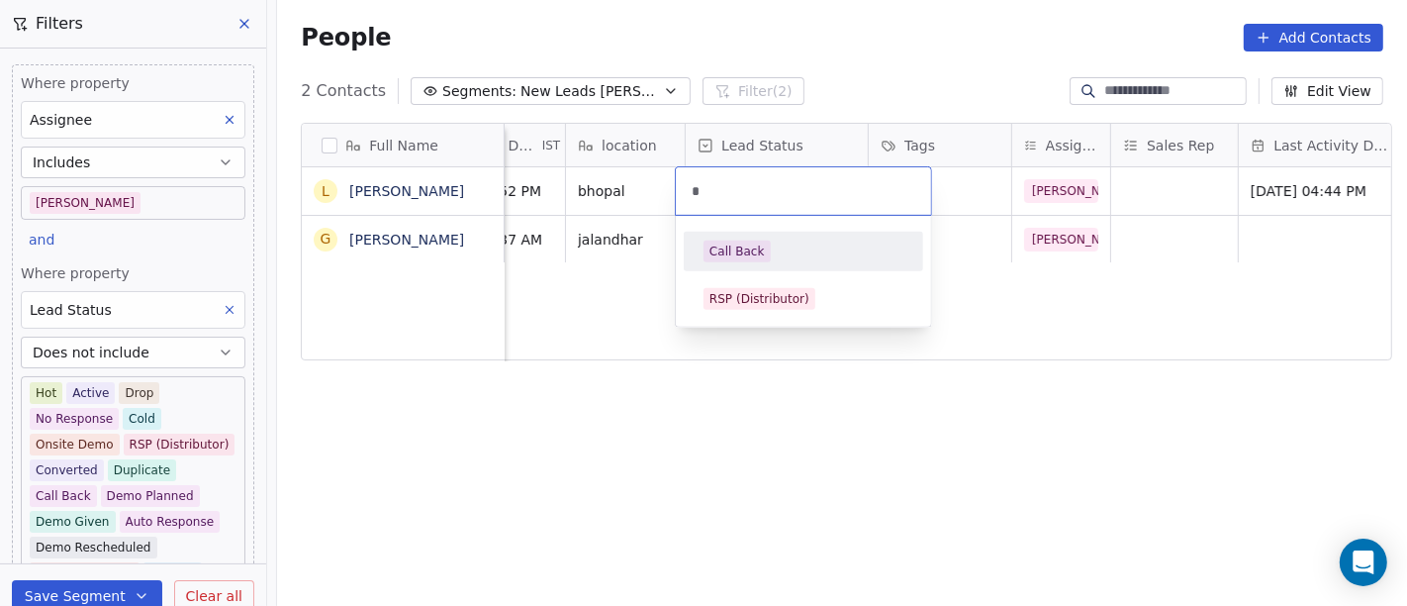
type input "*"
click at [755, 236] on div "Call Back" at bounding box center [804, 252] width 224 height 32
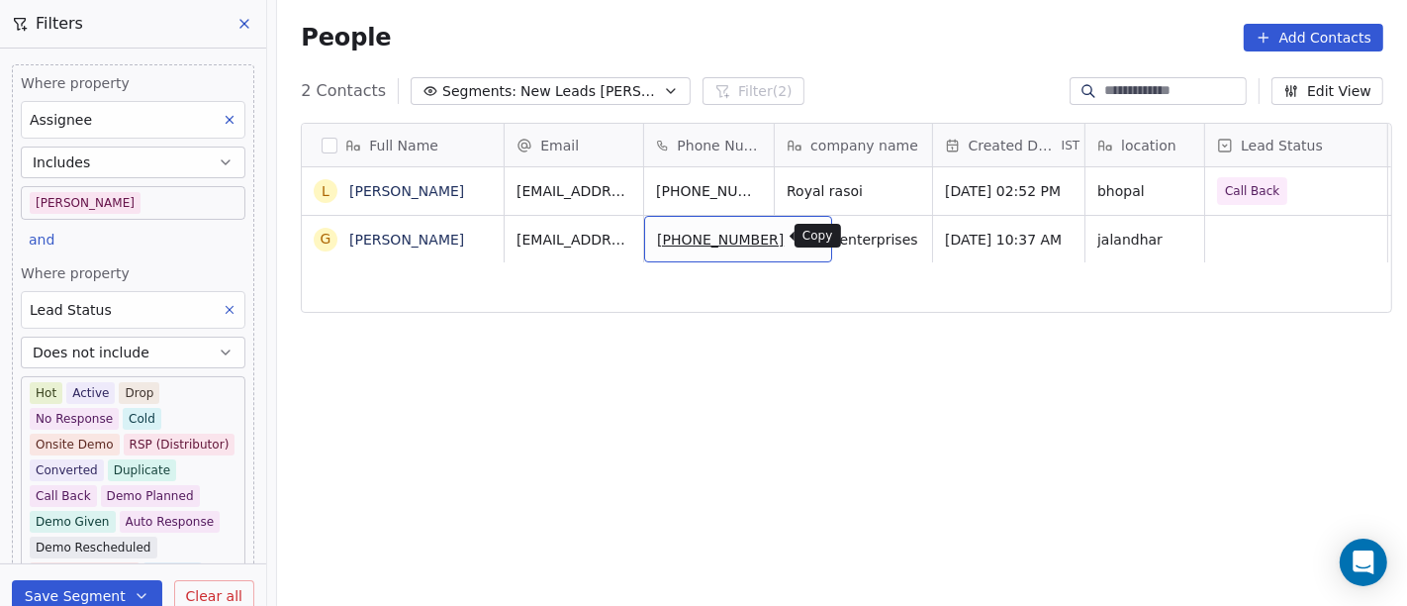
click at [800, 241] on icon "grid" at bounding box center [808, 237] width 16 height 16
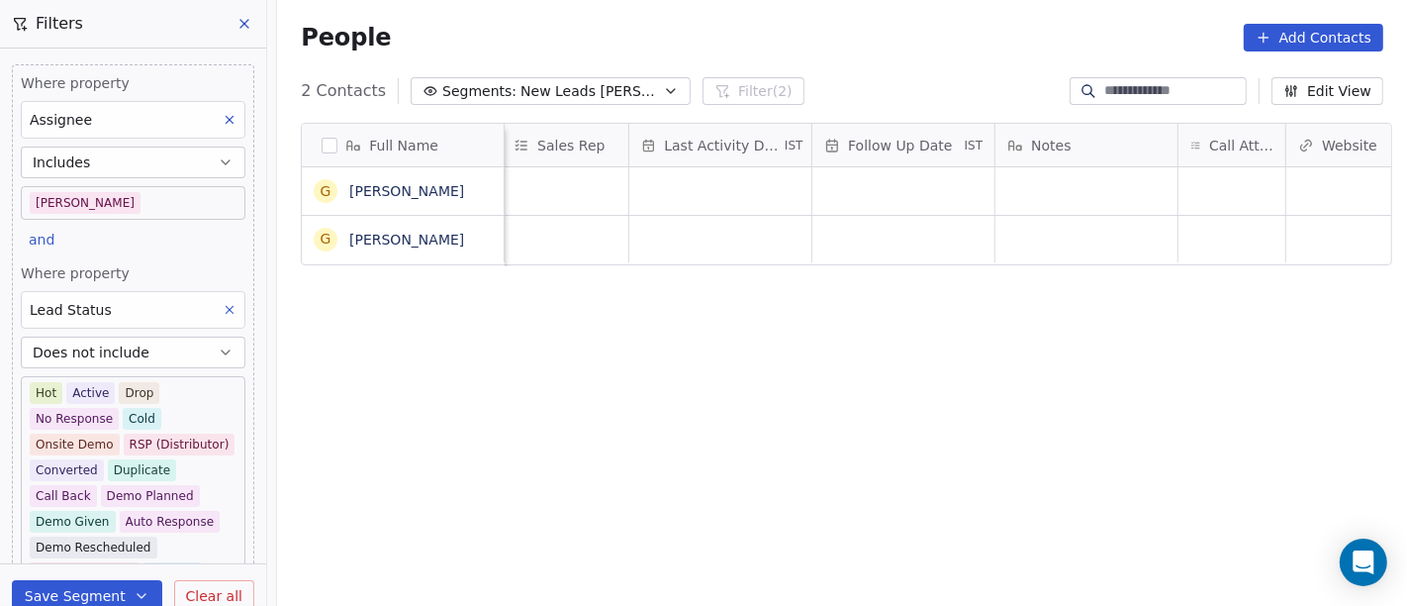
scroll to position [0, 1202]
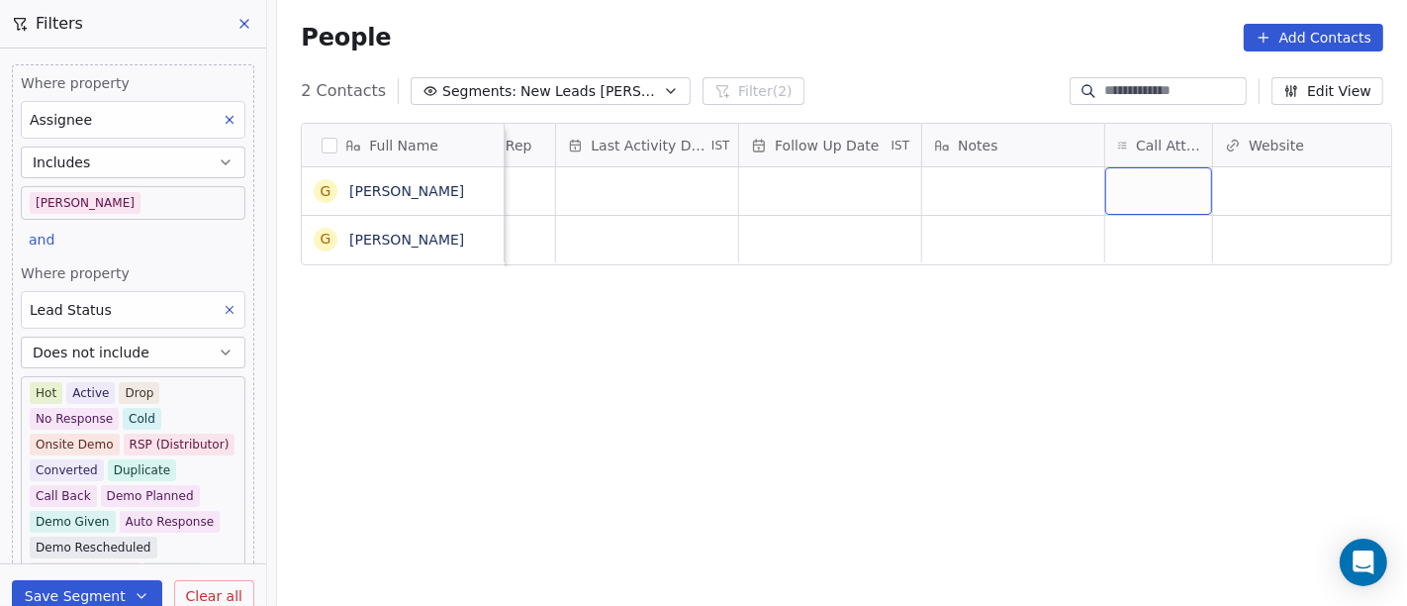
click at [1136, 186] on div "grid" at bounding box center [1159, 191] width 107 height 48
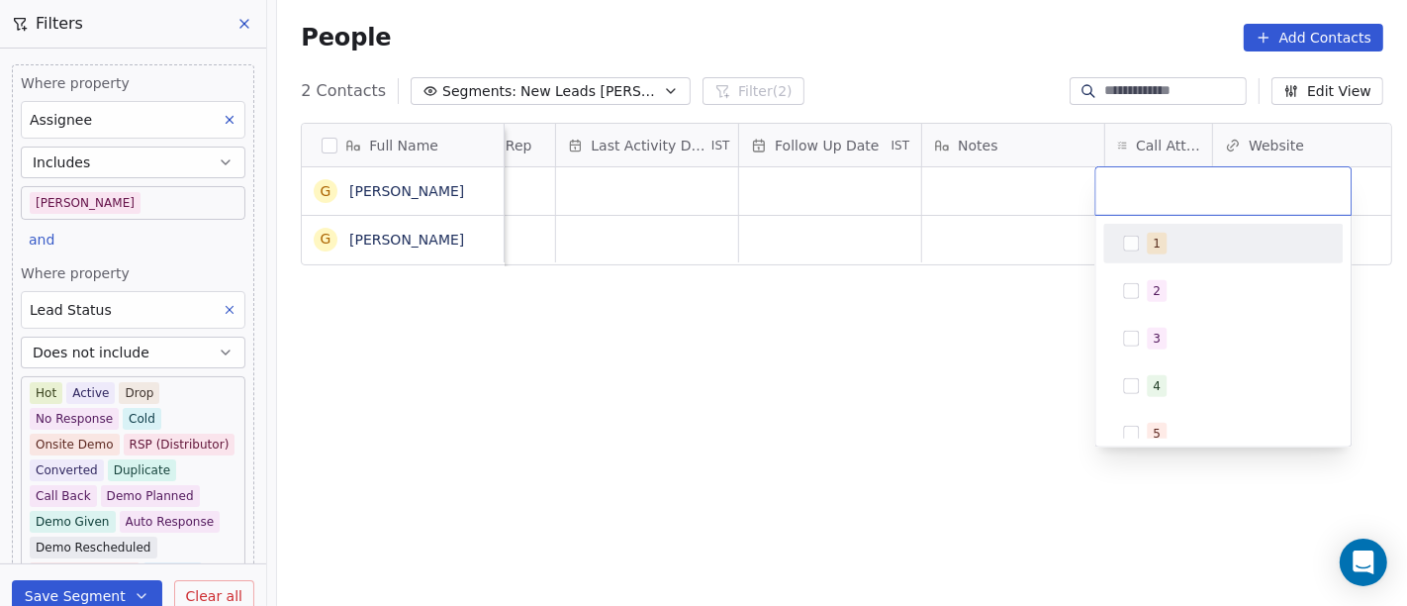
click at [1150, 252] on span "1" at bounding box center [1157, 244] width 20 height 22
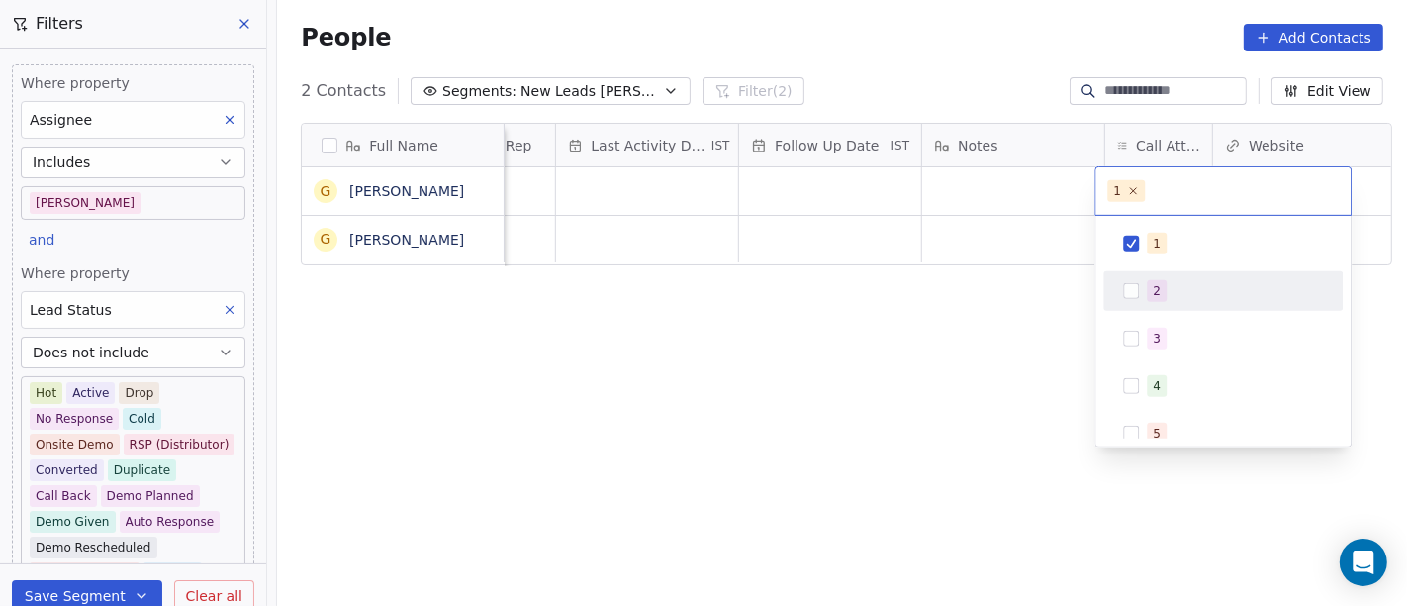
click at [889, 355] on html "On2Cook India Pvt. Ltd. Contacts People Marketing Workflows Campaigns Sales Pip…" at bounding box center [703, 303] width 1407 height 606
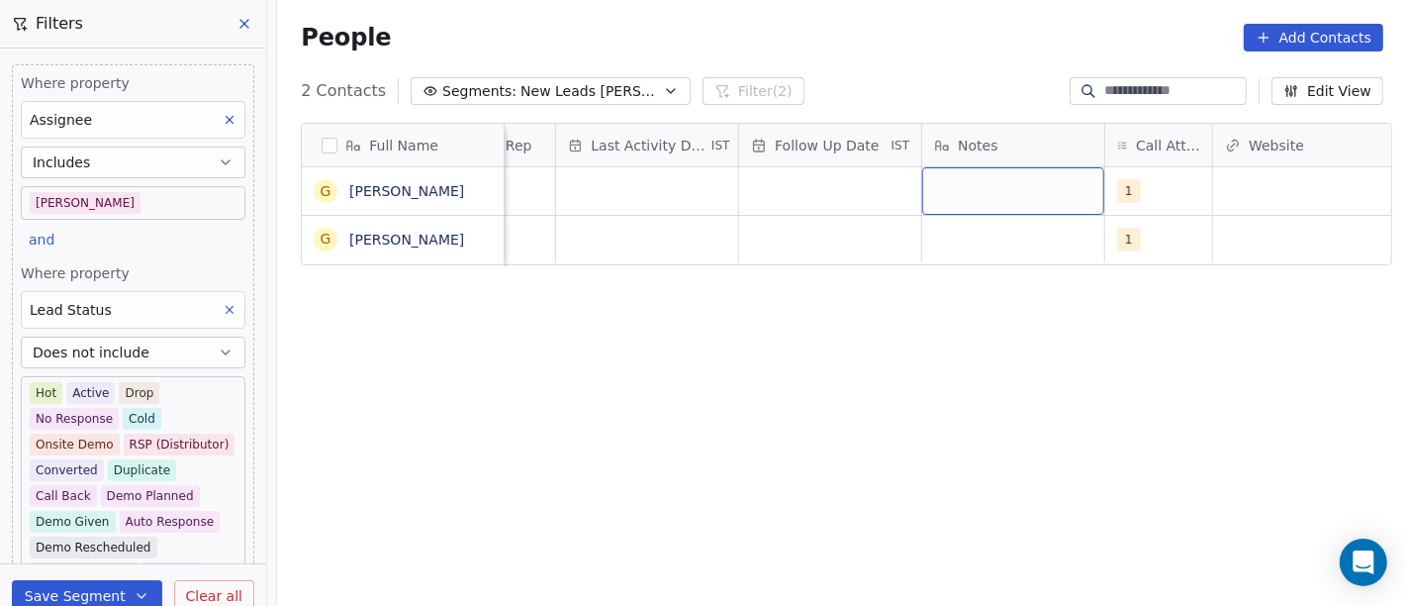
click at [961, 194] on div "grid" at bounding box center [1013, 191] width 182 height 48
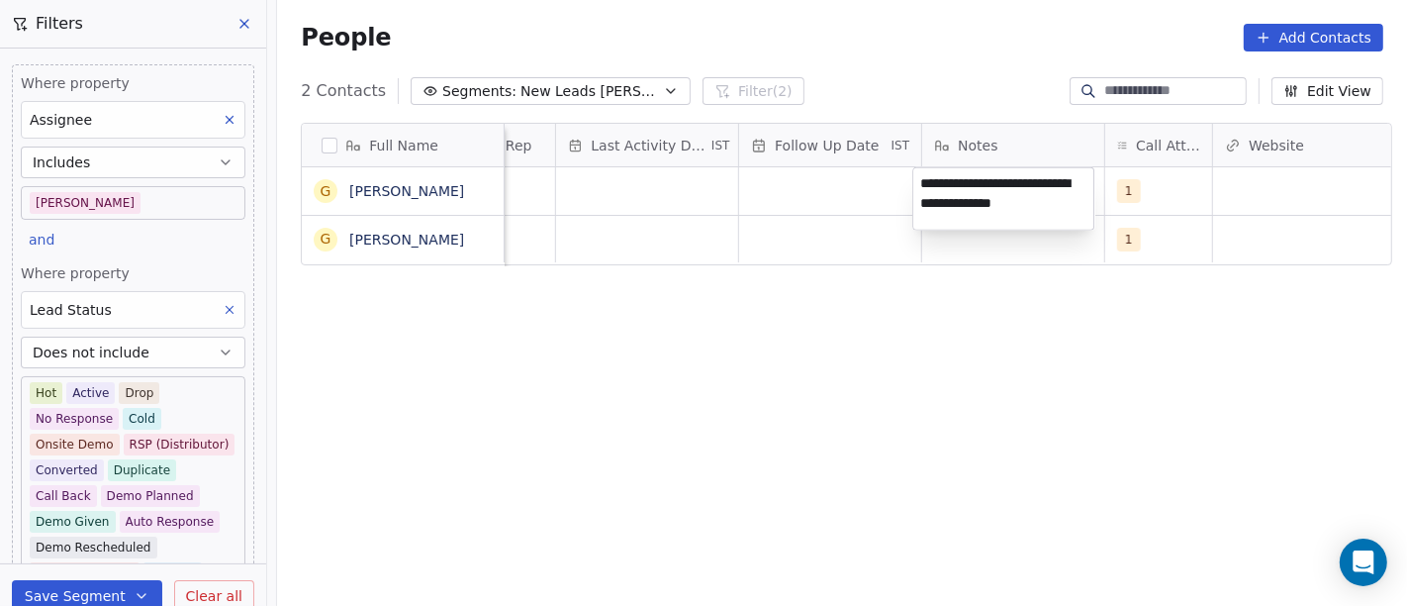
type textarea "**********"
drag, startPoint x: 879, startPoint y: 442, endPoint x: 812, endPoint y: 308, distance: 150.5
click at [877, 443] on html "On2Cook India Pvt. Ltd. Contacts People Marketing Workflows Campaigns Sales Pip…" at bounding box center [703, 303] width 1407 height 606
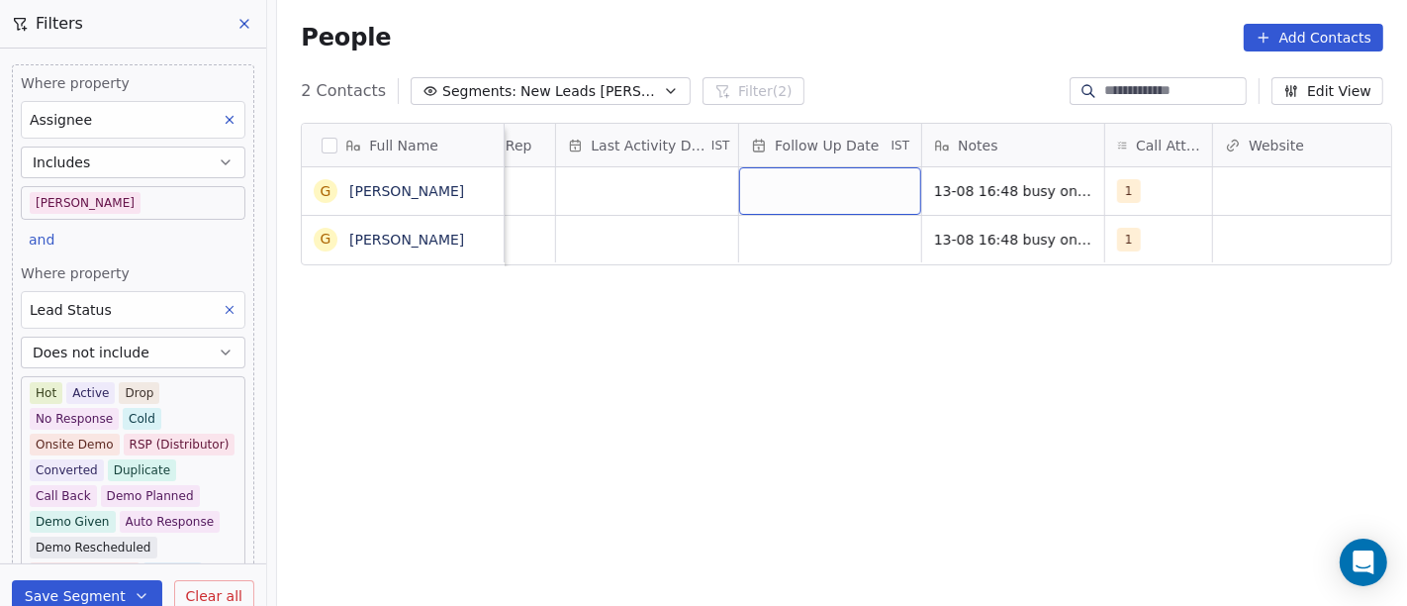
click at [796, 205] on div "grid" at bounding box center [830, 191] width 182 height 48
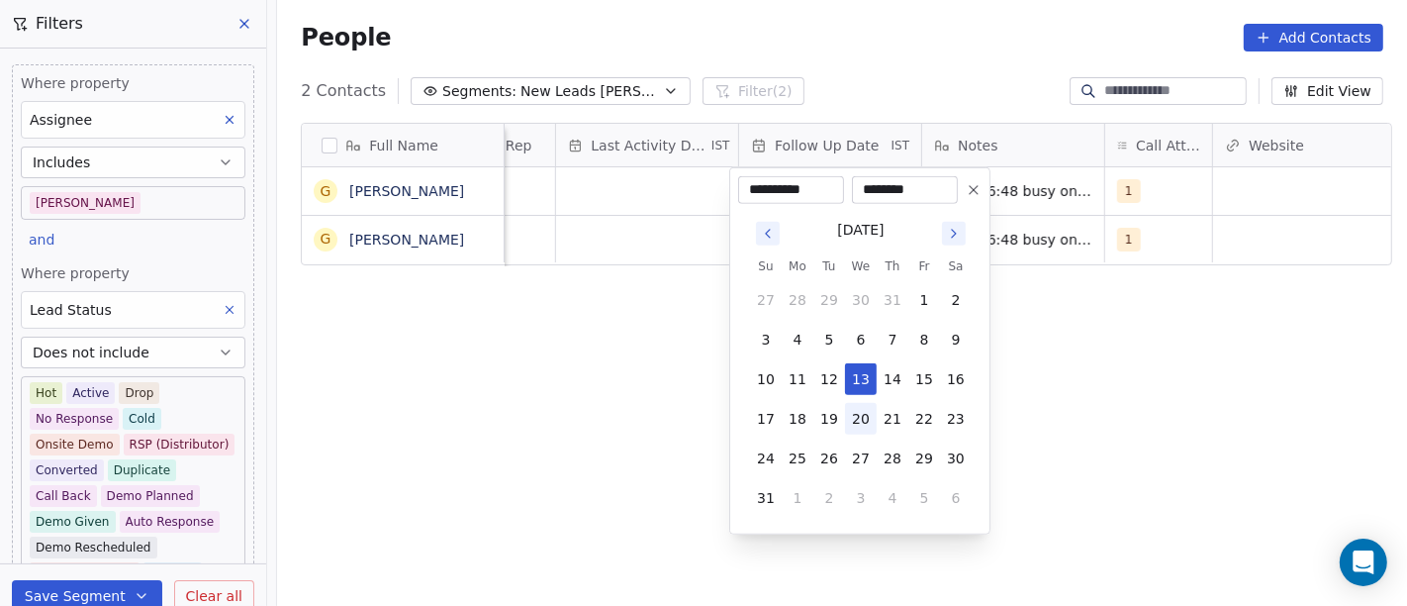
click at [855, 423] on button "20" at bounding box center [861, 419] width 32 height 32
type input "**********"
click at [1049, 439] on html "**********" at bounding box center [703, 303] width 1407 height 606
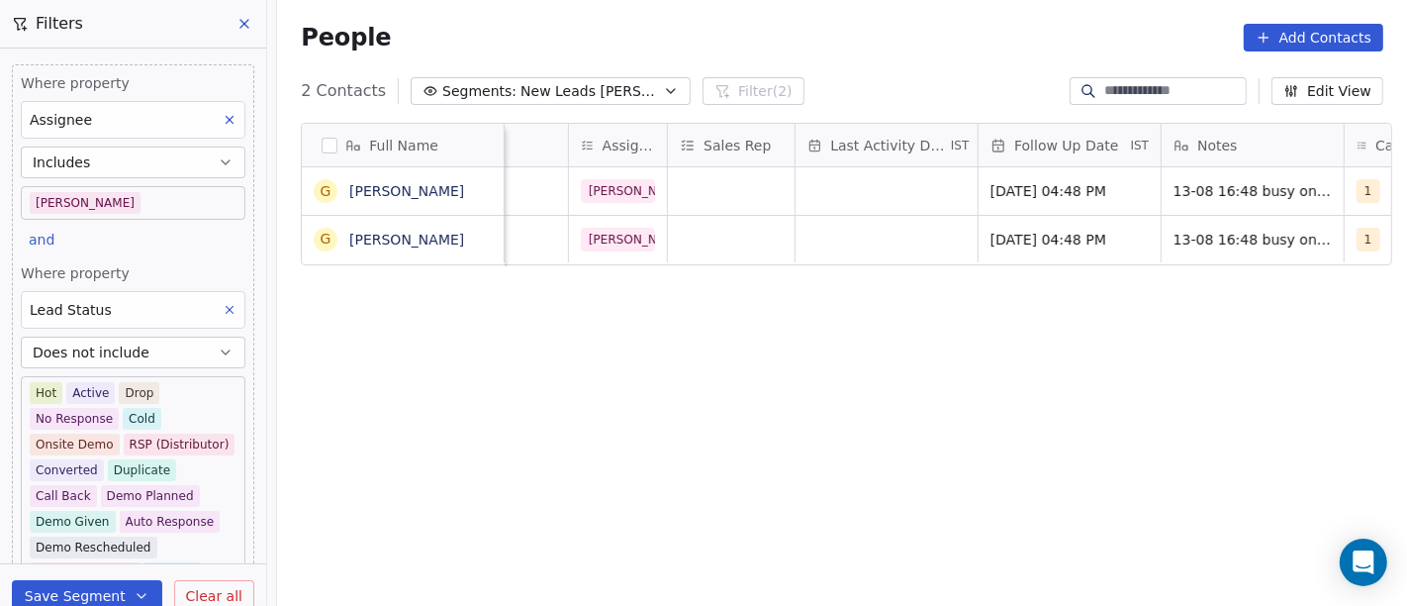
scroll to position [0, 962]
click at [823, 196] on div "grid" at bounding box center [888, 191] width 182 height 48
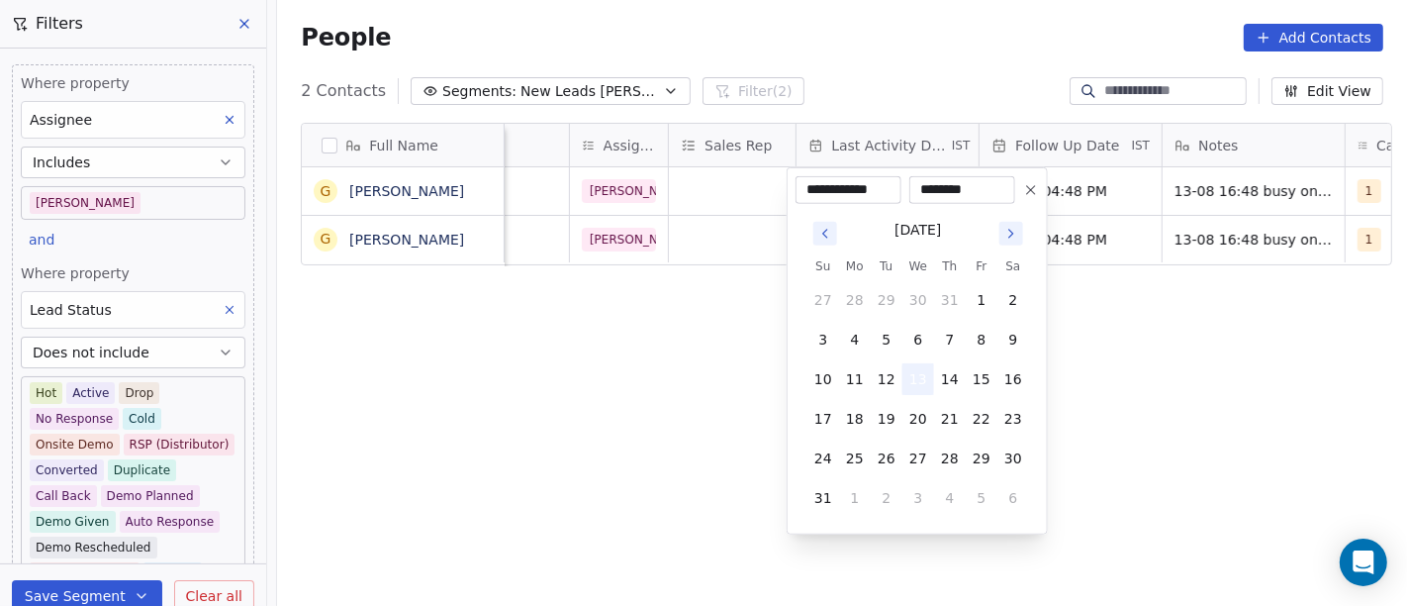
click at [921, 370] on button "13" at bounding box center [919, 379] width 32 height 32
click at [1163, 363] on html "On2Cook India Pvt. Ltd. Contacts People Marketing Workflows Campaigns Sales Pip…" at bounding box center [703, 303] width 1407 height 606
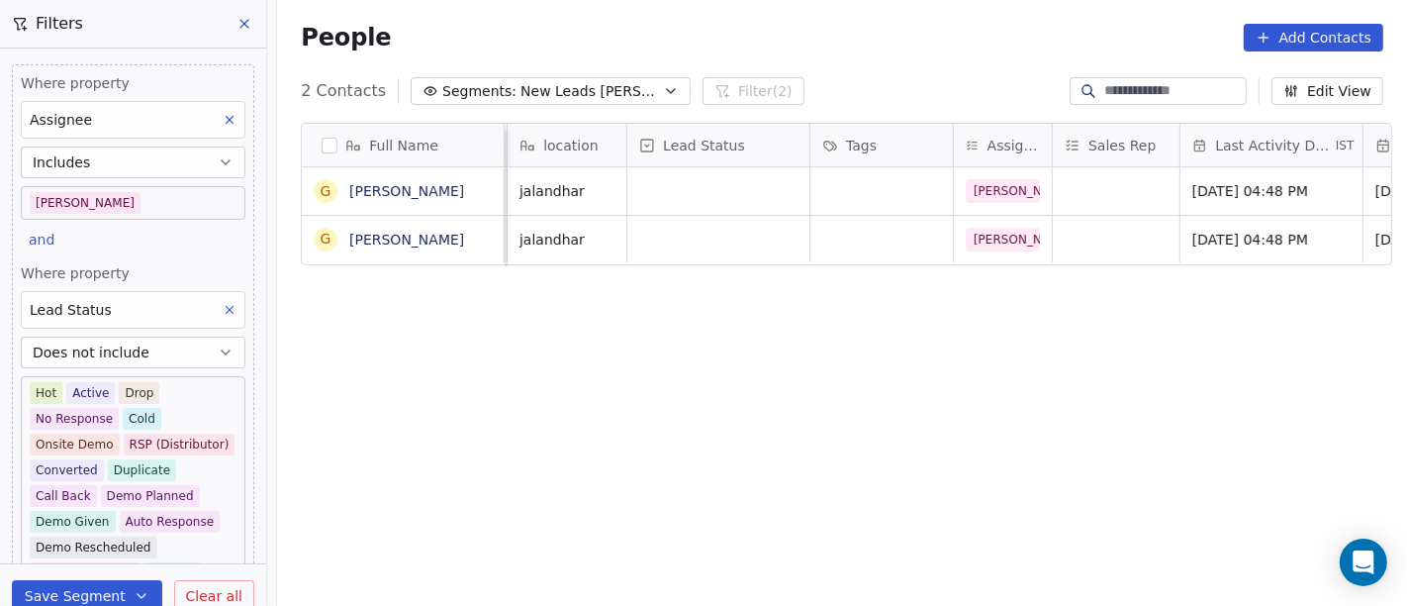
scroll to position [0, 571]
click at [661, 196] on div "grid" at bounding box center [725, 191] width 182 height 48
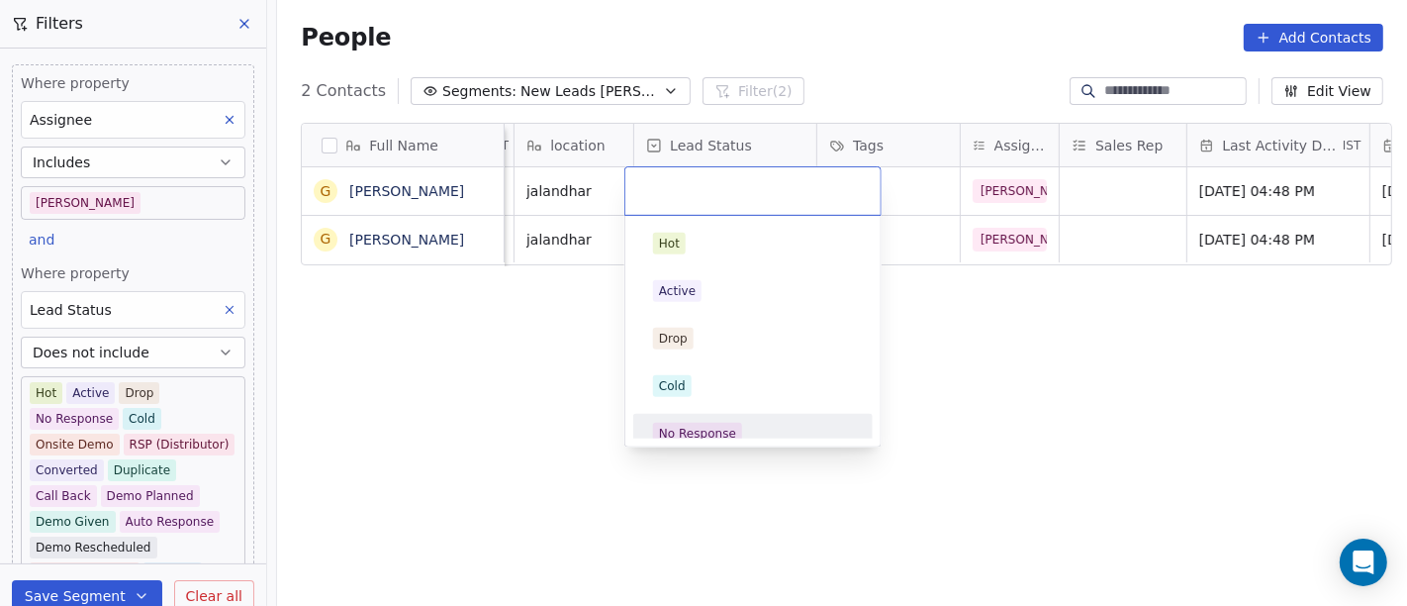
drag, startPoint x: 709, startPoint y: 433, endPoint x: 787, endPoint y: 424, distance: 78.8
click at [710, 433] on div "No Response" at bounding box center [697, 434] width 77 height 18
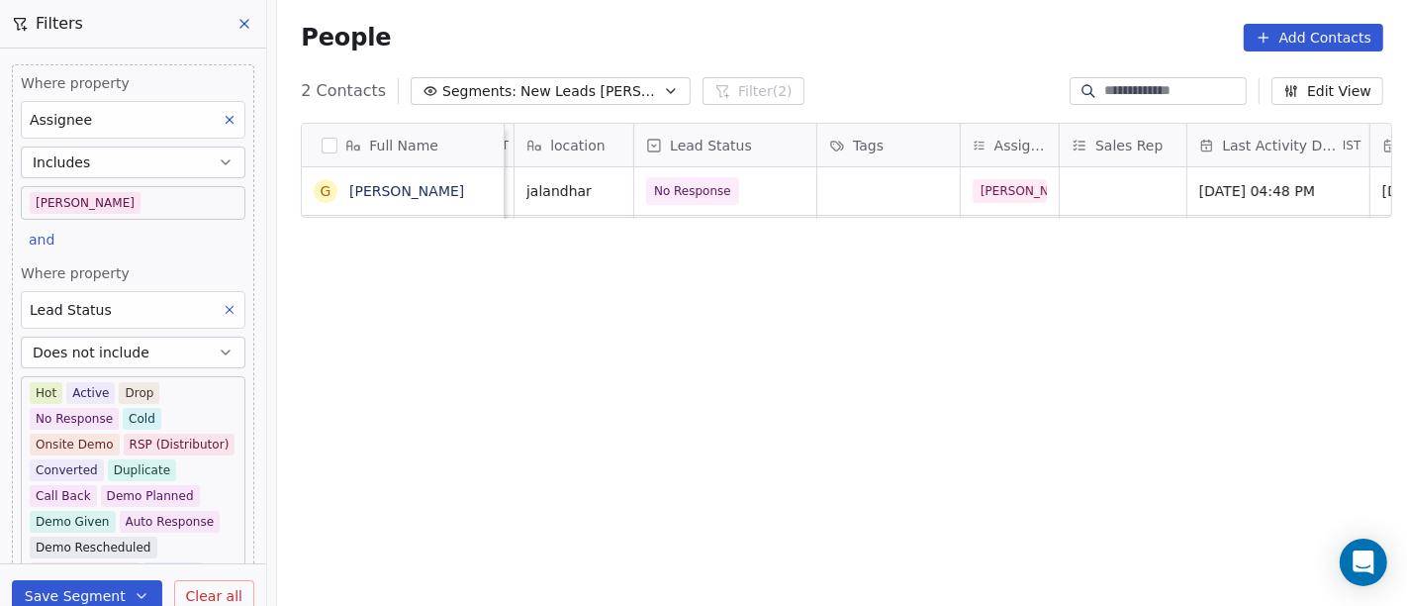
click at [578, 85] on span "New Leads [PERSON_NAME]" at bounding box center [590, 91] width 139 height 21
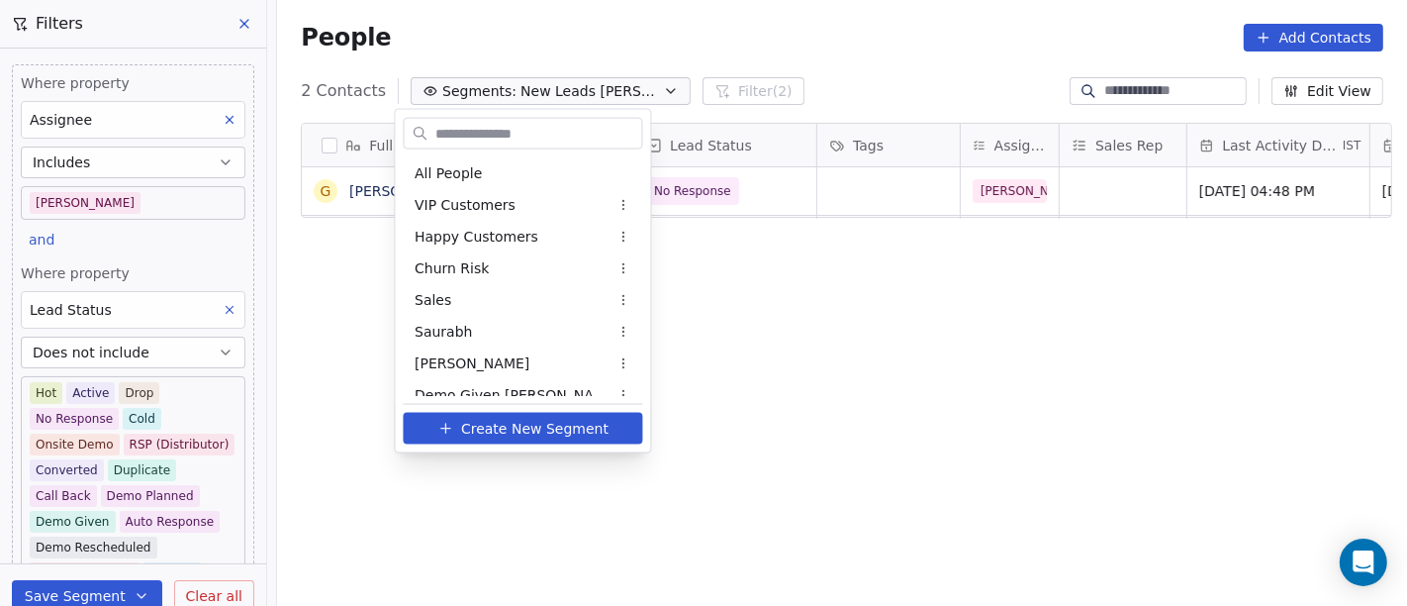
scroll to position [331, 0]
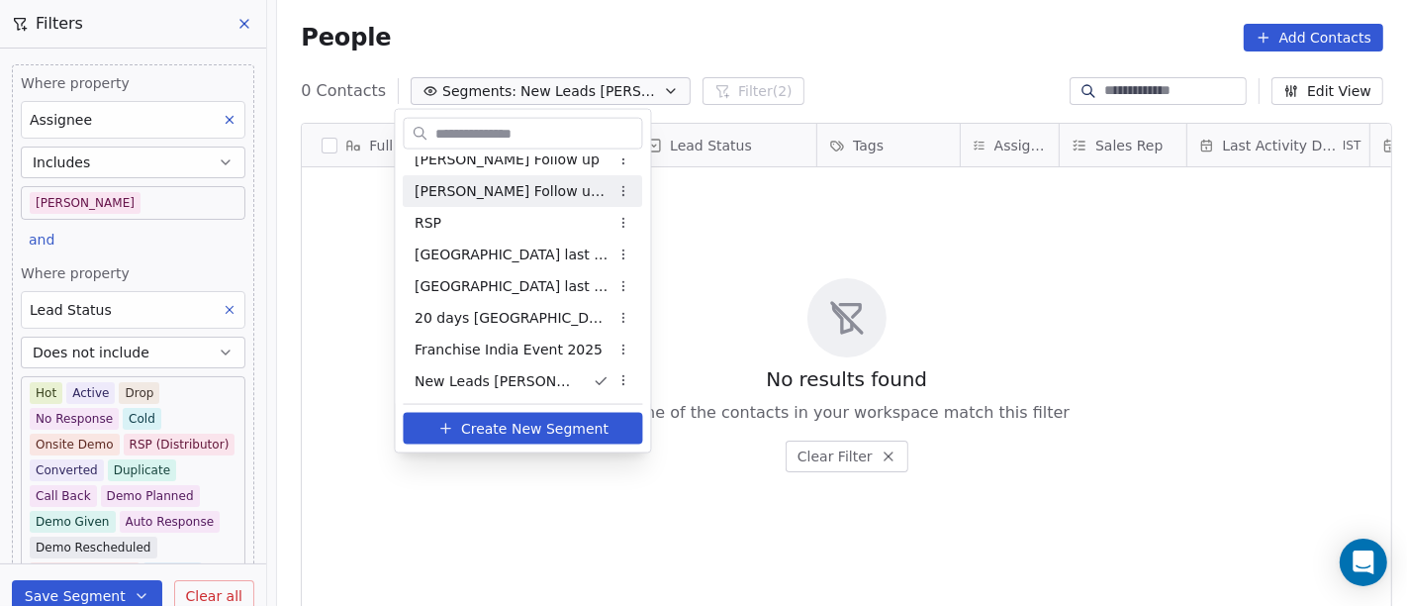
click at [830, 239] on html "On2Cook India Pvt. Ltd. Contacts People Marketing Workflows Campaigns Sales Pip…" at bounding box center [703, 303] width 1407 height 606
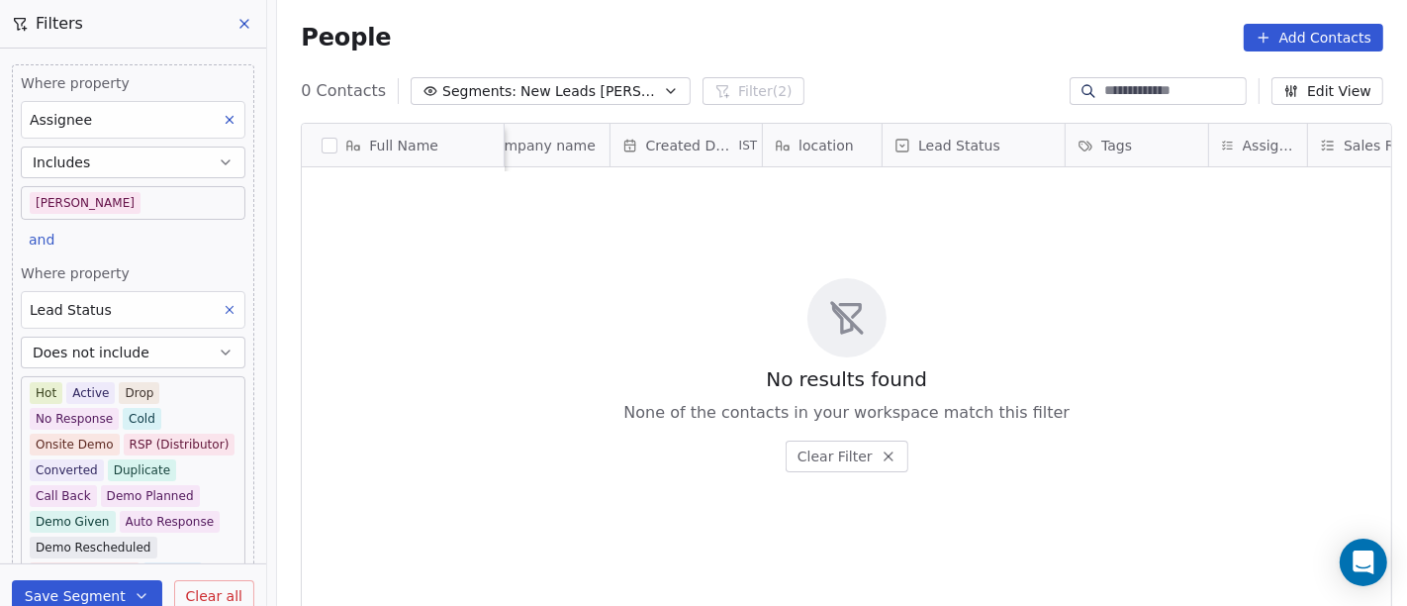
scroll to position [0, 322]
click at [607, 94] on button "Segments: New Leads [PERSON_NAME]" at bounding box center [551, 91] width 280 height 28
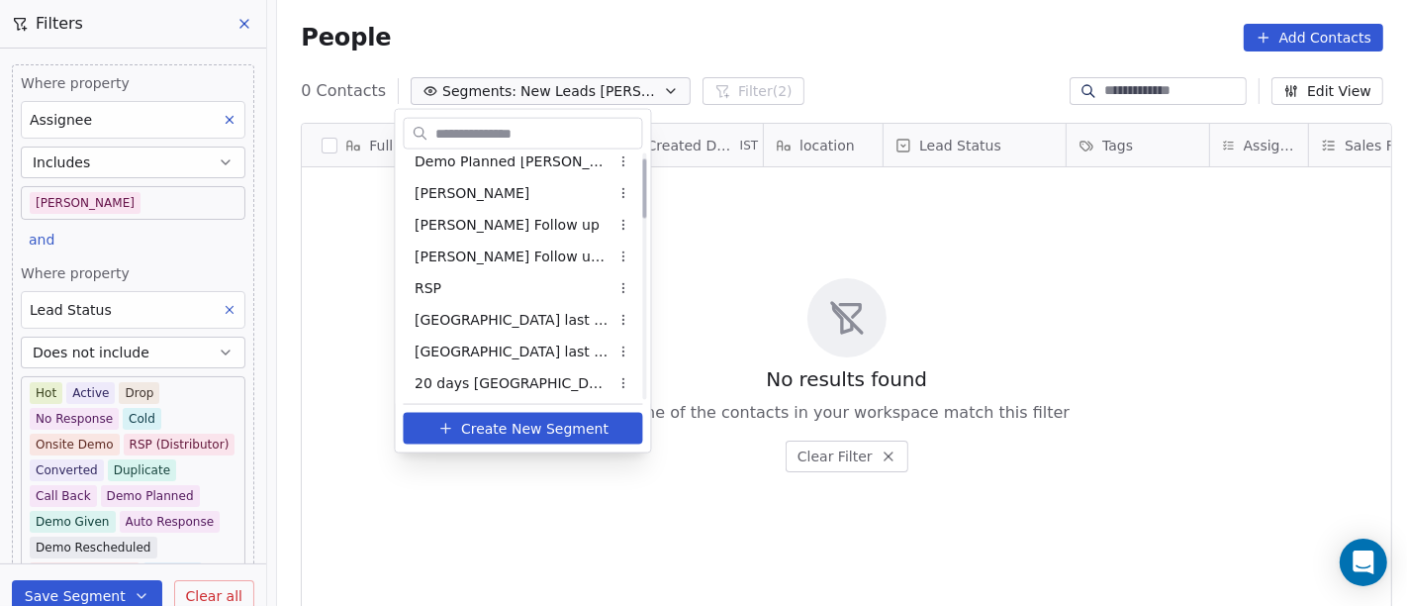
scroll to position [0, 0]
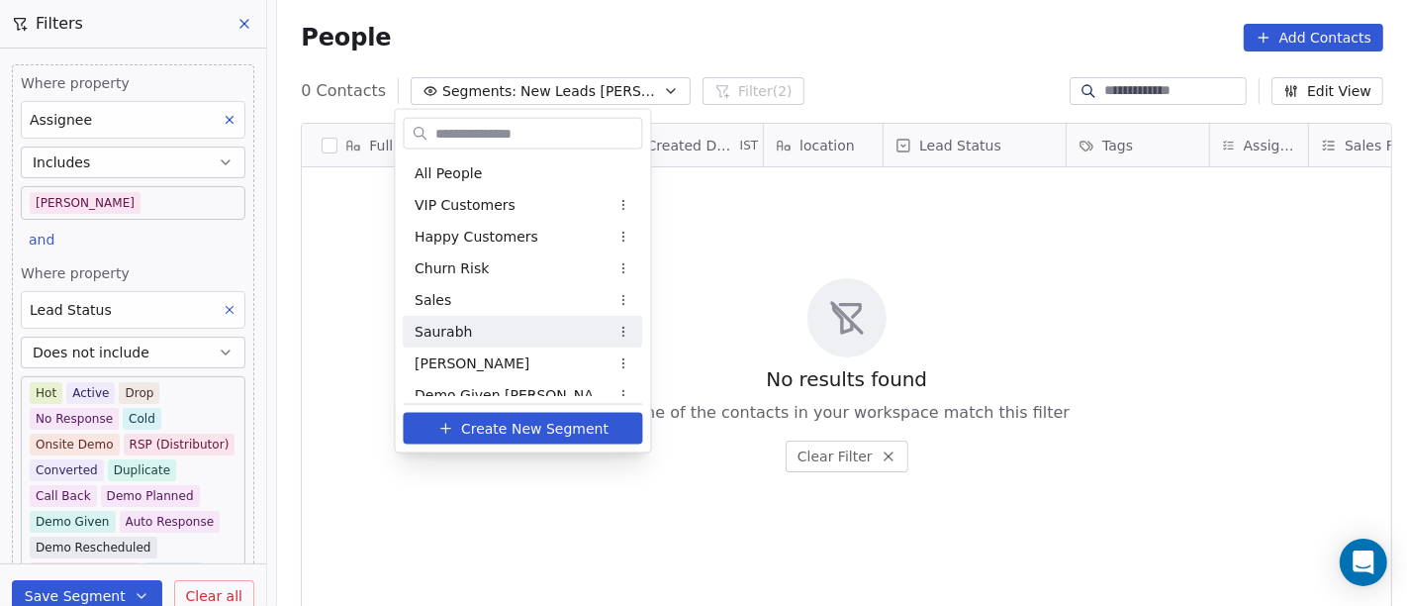
click at [815, 284] on html "On2Cook India Pvt. Ltd. Contacts People Marketing Workflows Campaigns Sales Pip…" at bounding box center [703, 303] width 1407 height 606
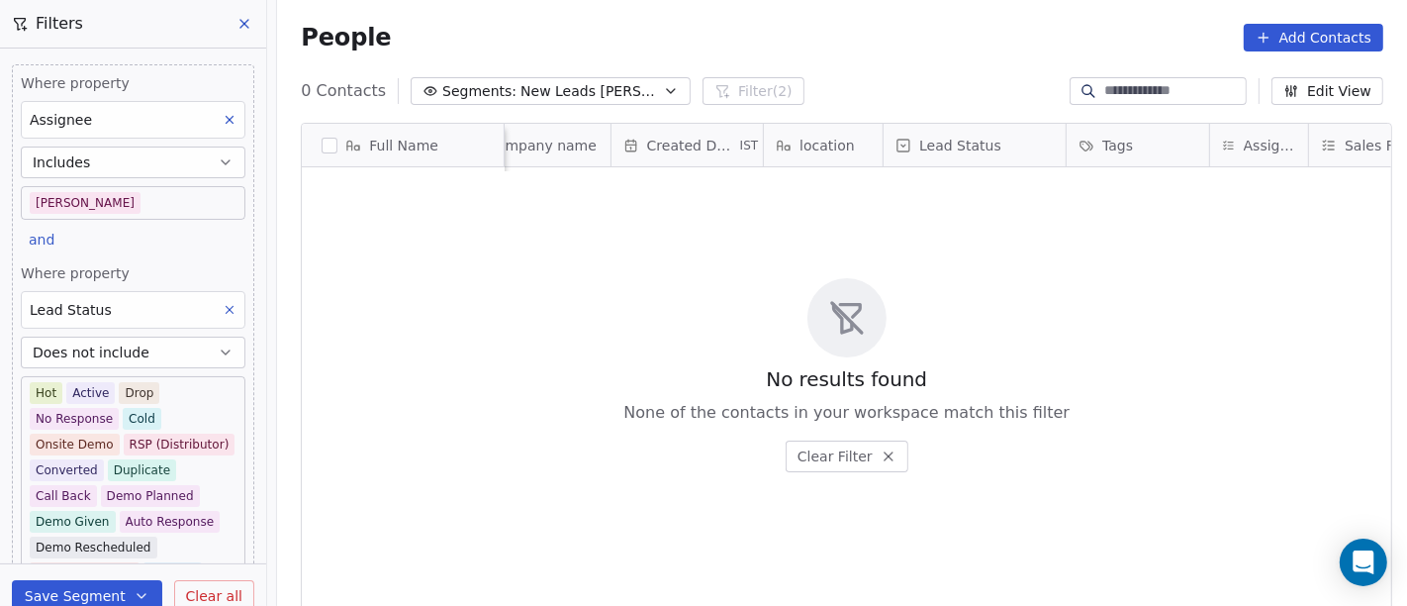
click at [206, 581] on button "Clear all" at bounding box center [214, 596] width 80 height 32
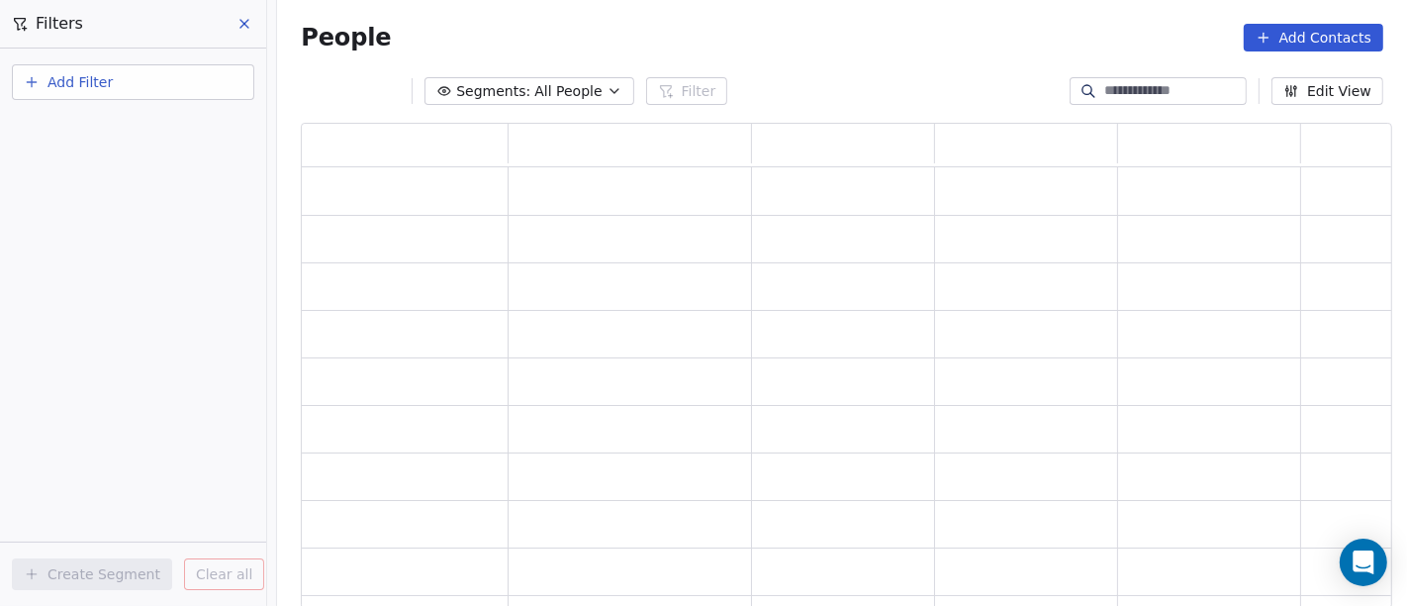
scroll to position [469, 1075]
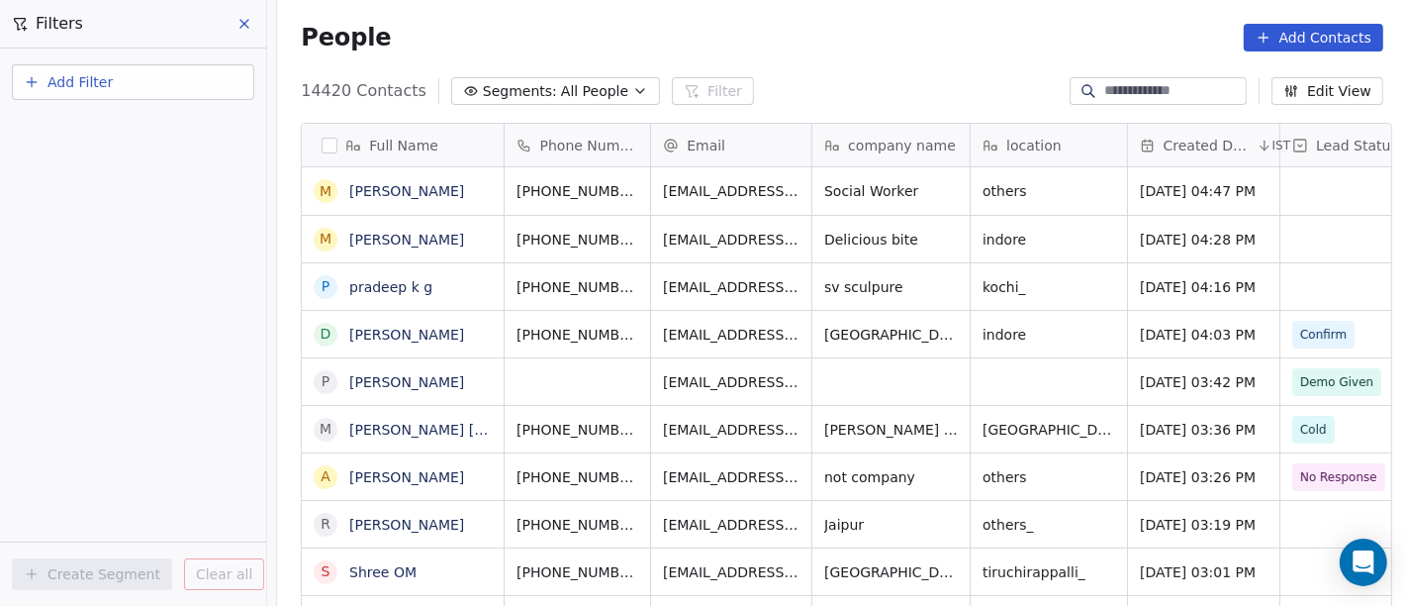
click at [139, 87] on button "Add Filter" at bounding box center [133, 82] width 242 height 36
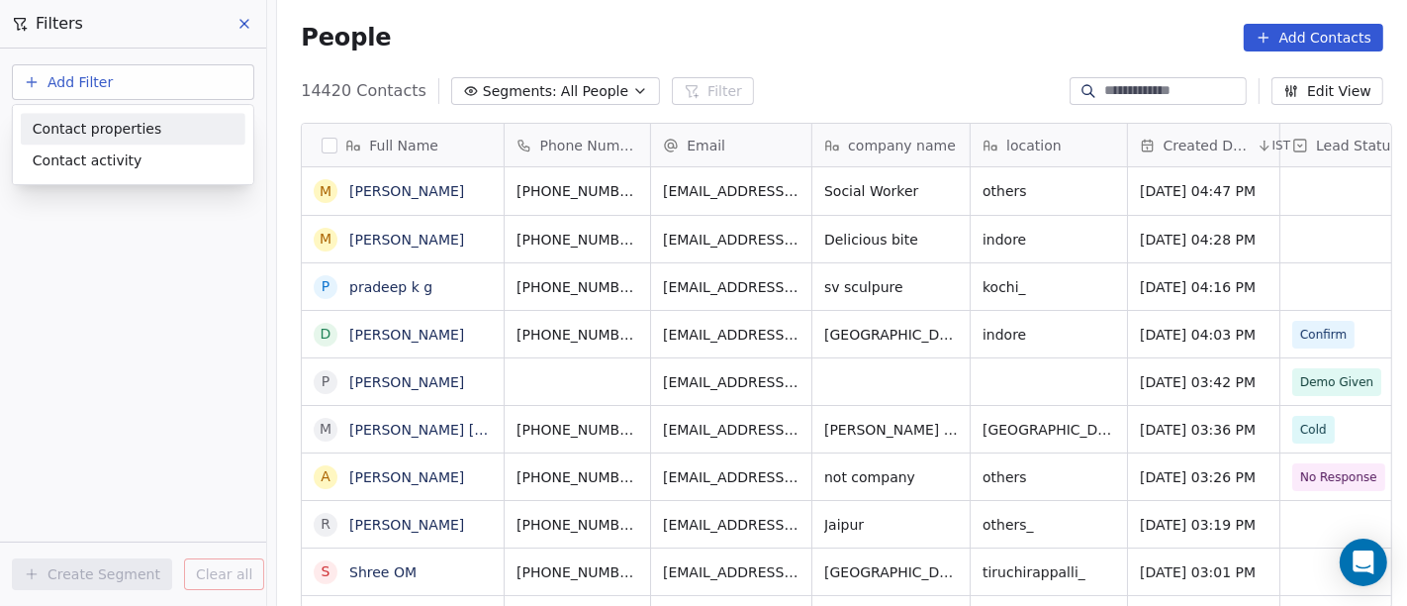
scroll to position [517, 1122]
click at [166, 132] on div "Contact properties" at bounding box center [133, 129] width 201 height 21
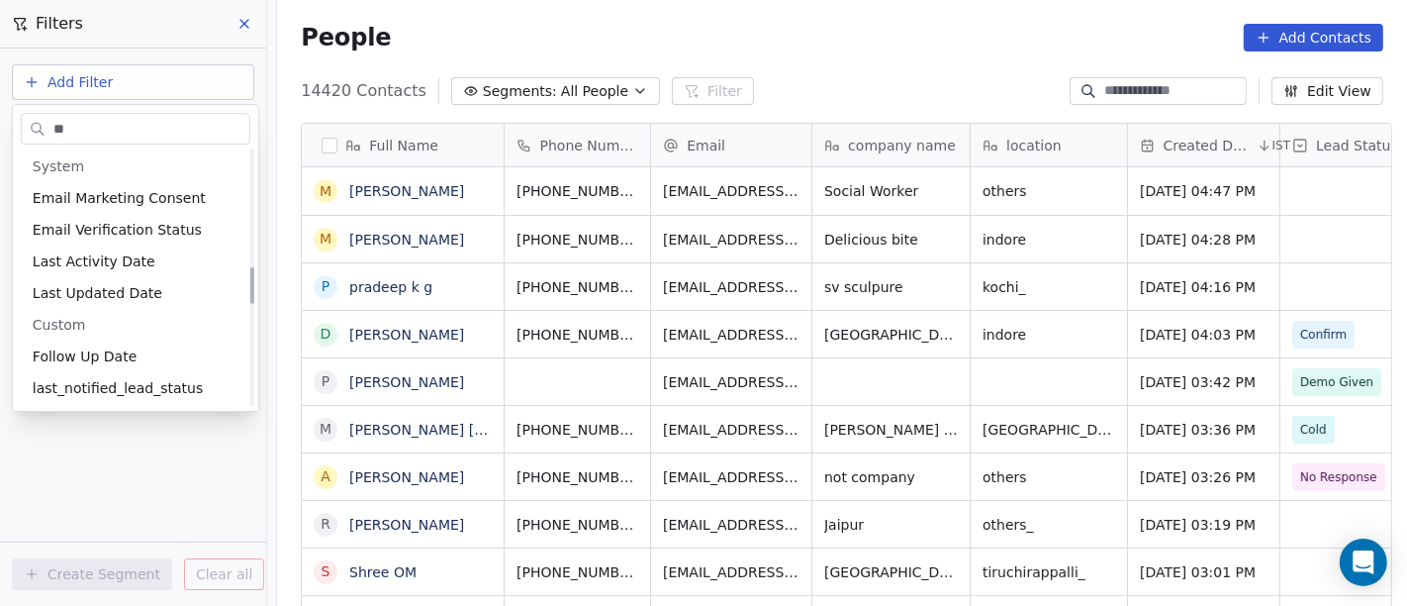
scroll to position [0, 0]
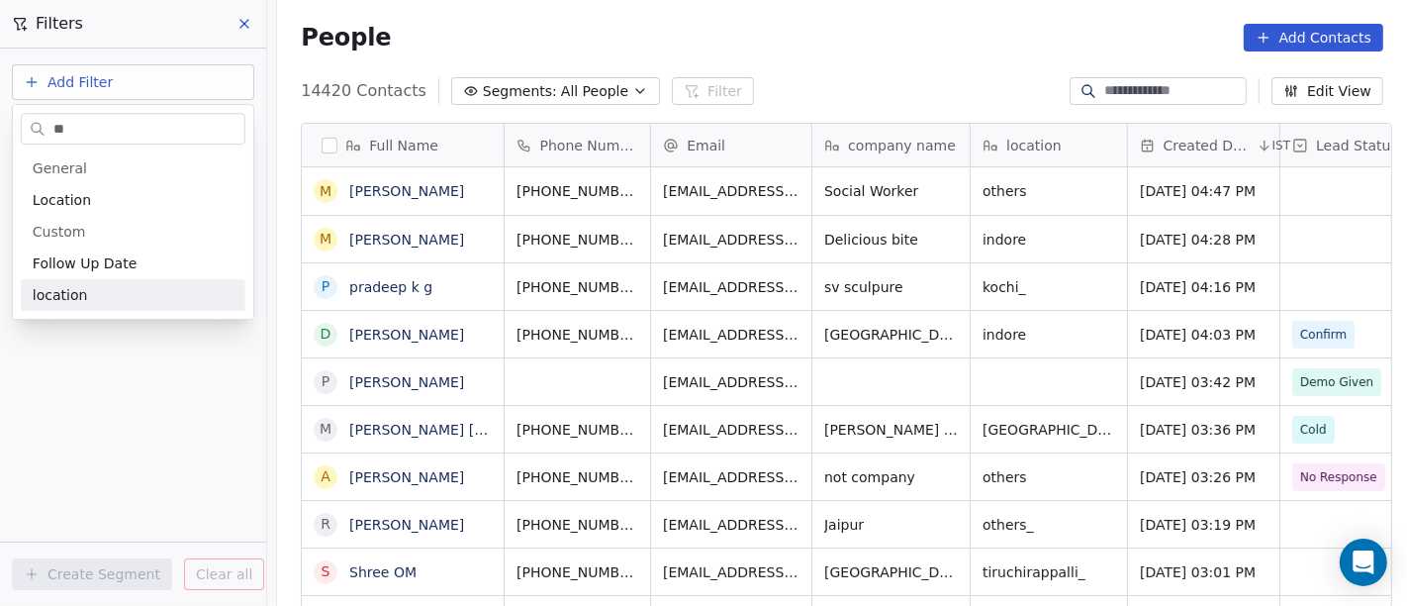
type input "**"
click at [112, 287] on div "location" at bounding box center [133, 295] width 201 height 20
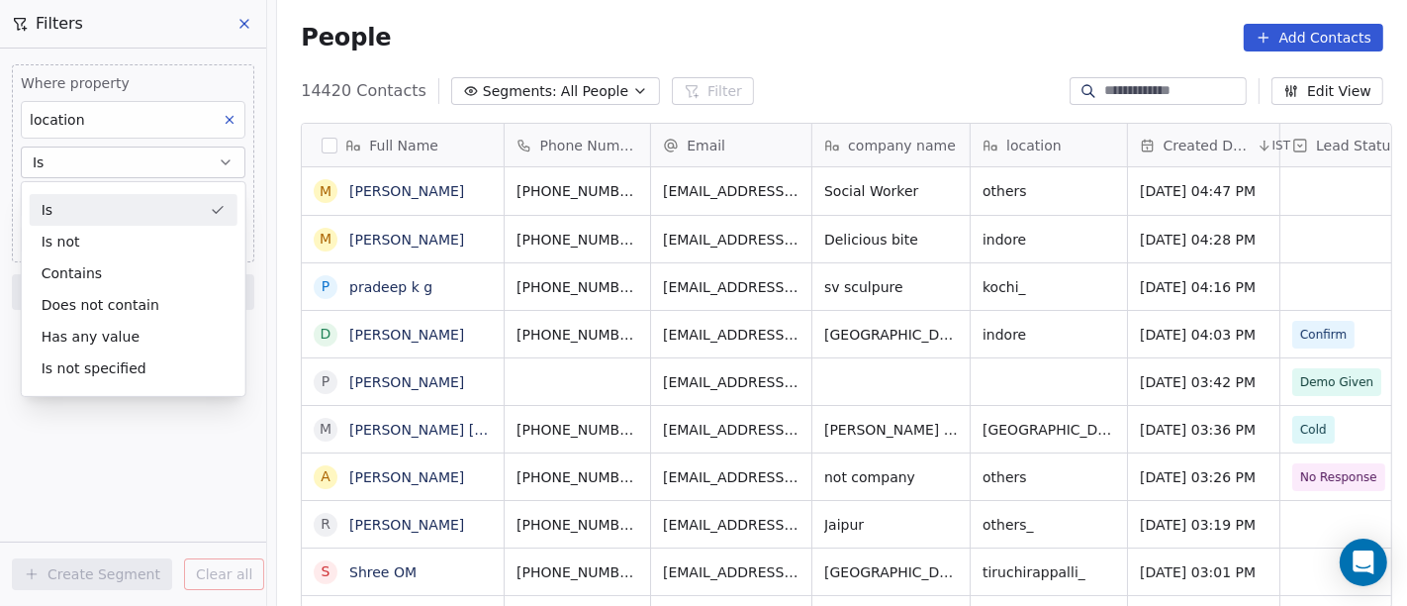
click at [104, 215] on div "Is" at bounding box center [134, 210] width 208 height 32
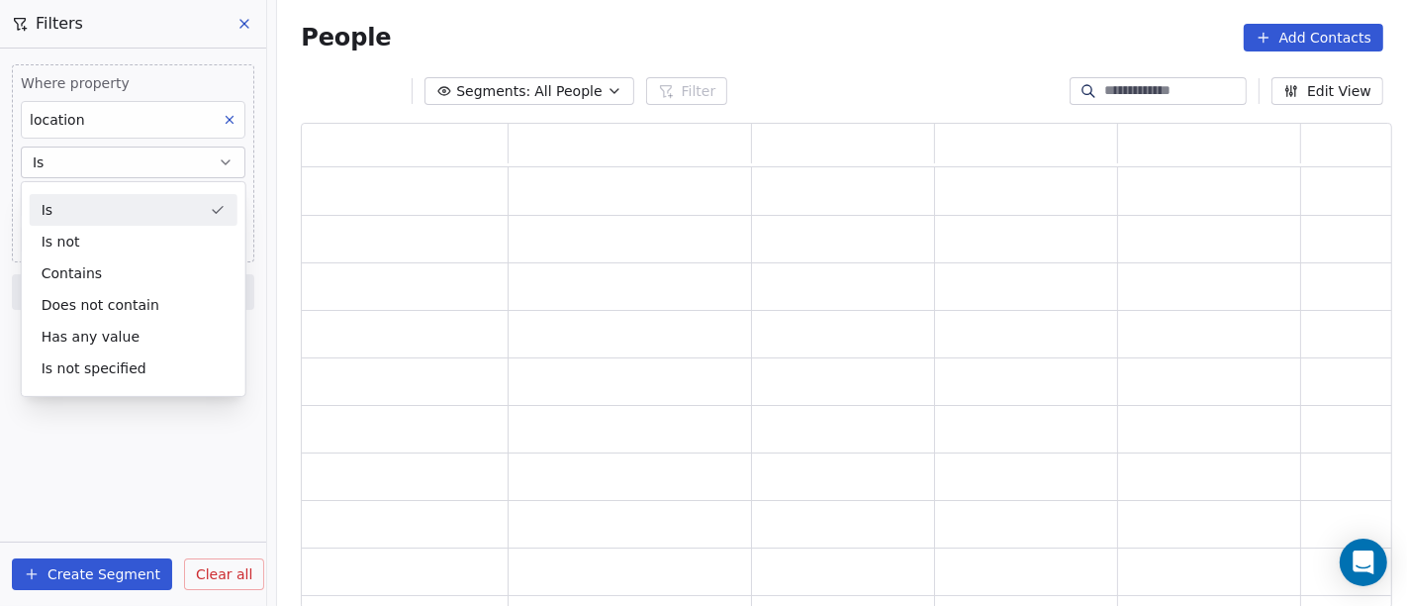
scroll to position [469, 1075]
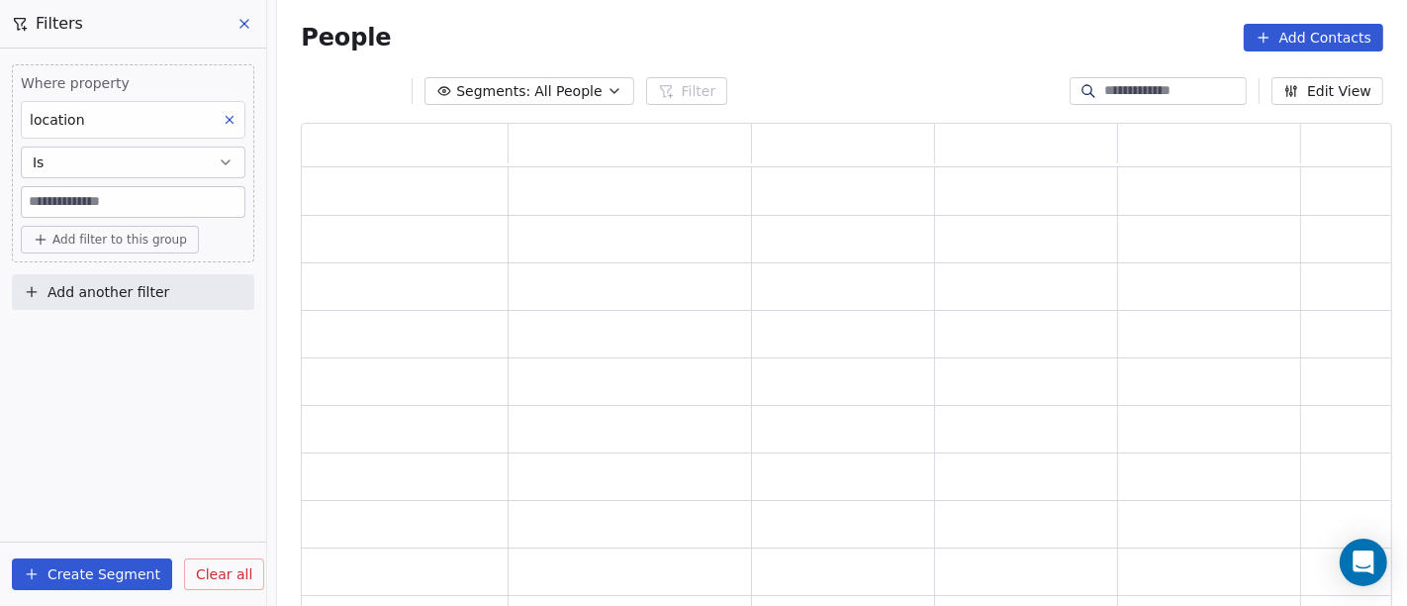
click at [97, 201] on input at bounding box center [133, 202] width 223 height 30
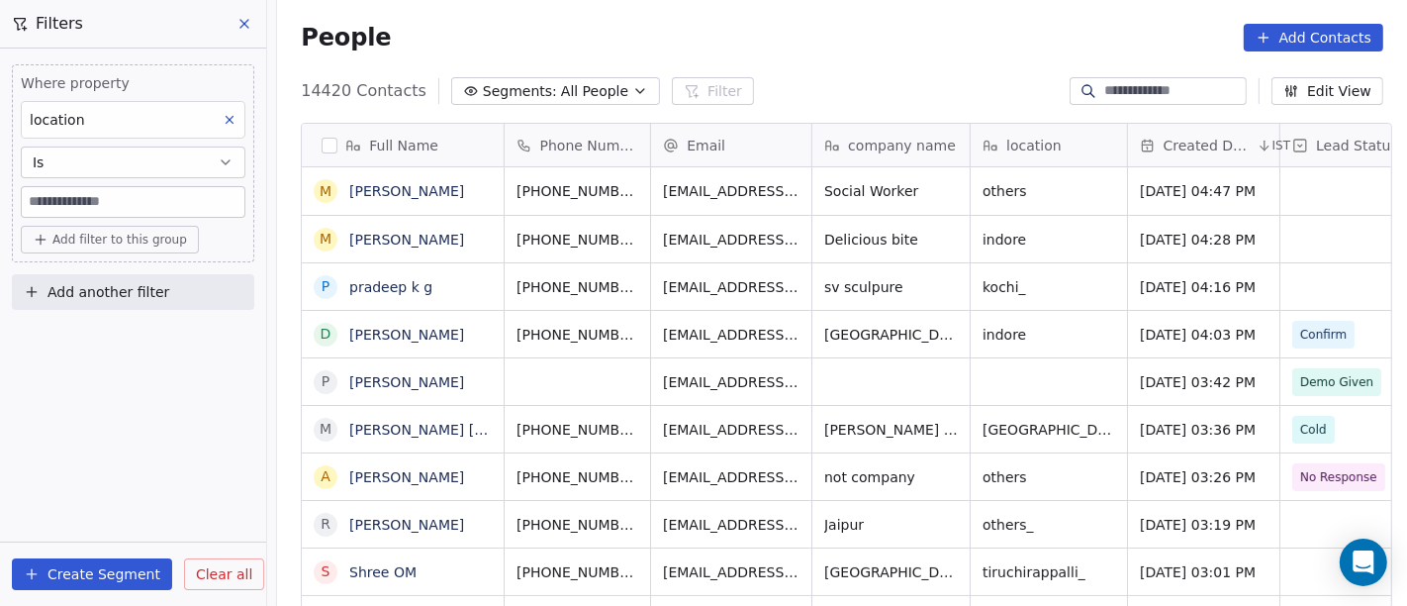
scroll to position [517, 1122]
type input "******"
click at [140, 417] on div "Where property location Is ****** Add filter to this group Add another filter C…" at bounding box center [133, 326] width 266 height 557
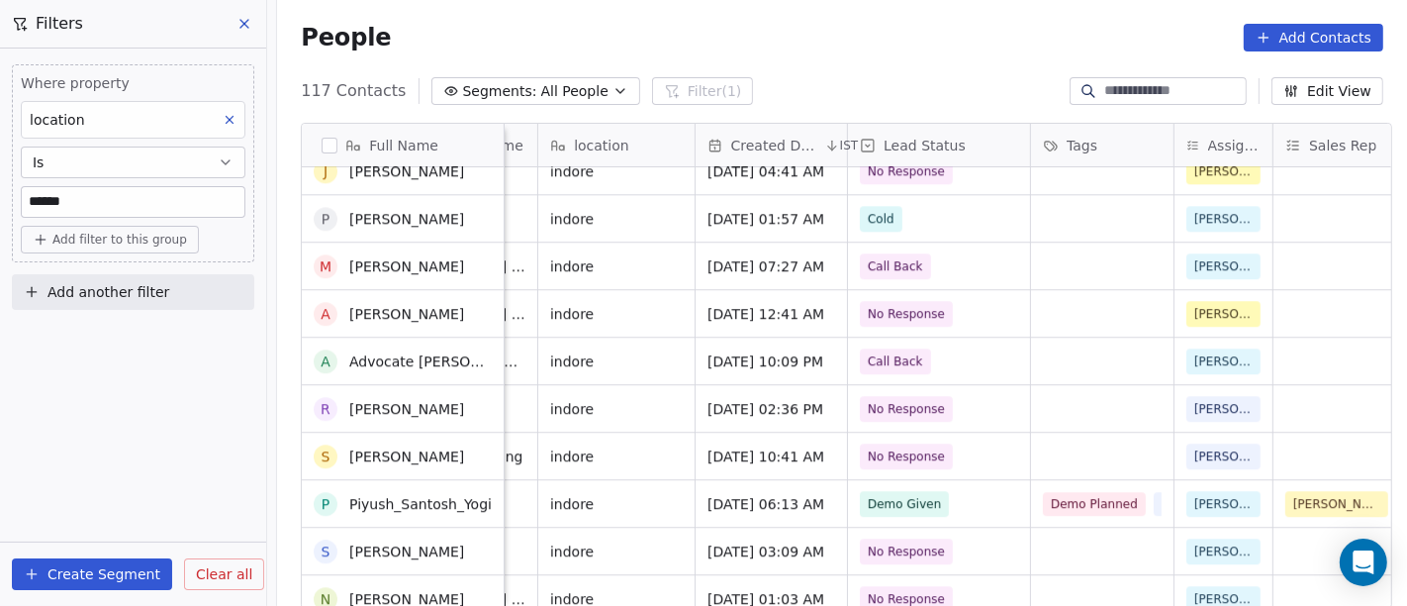
scroll to position [4679, 0]
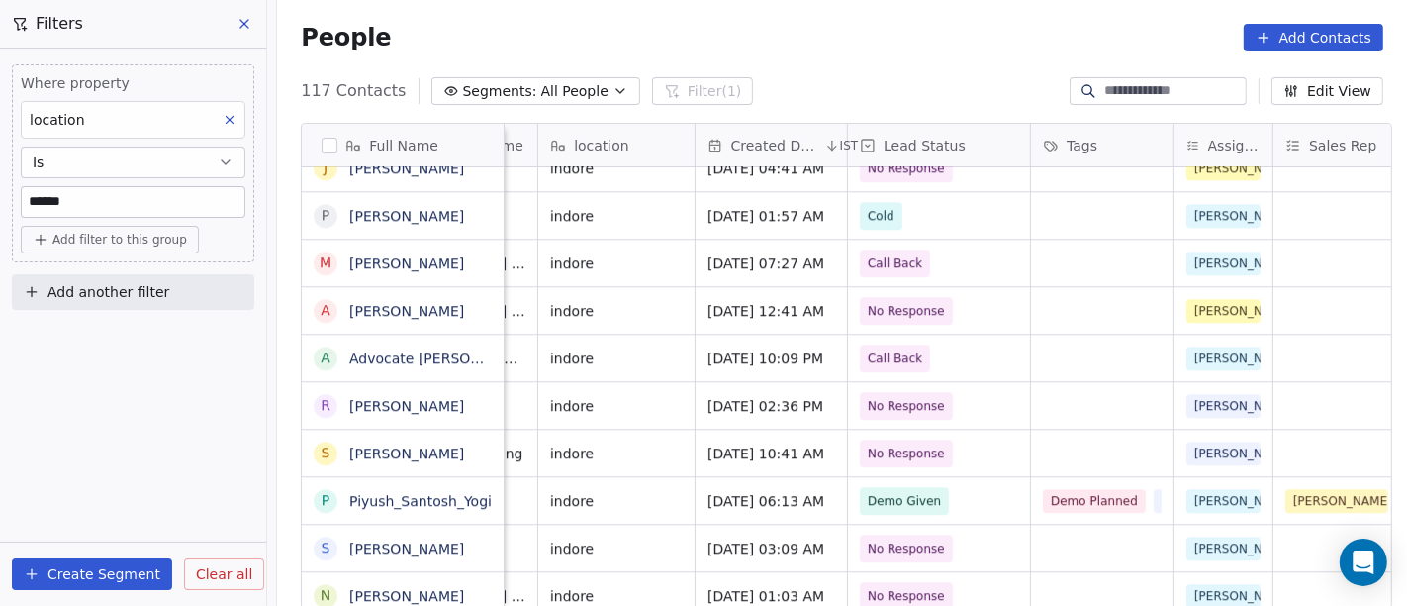
click at [94, 238] on span "Add filter to this group" at bounding box center [119, 240] width 135 height 16
click at [110, 286] on span "Contact properties" at bounding box center [106, 281] width 129 height 21
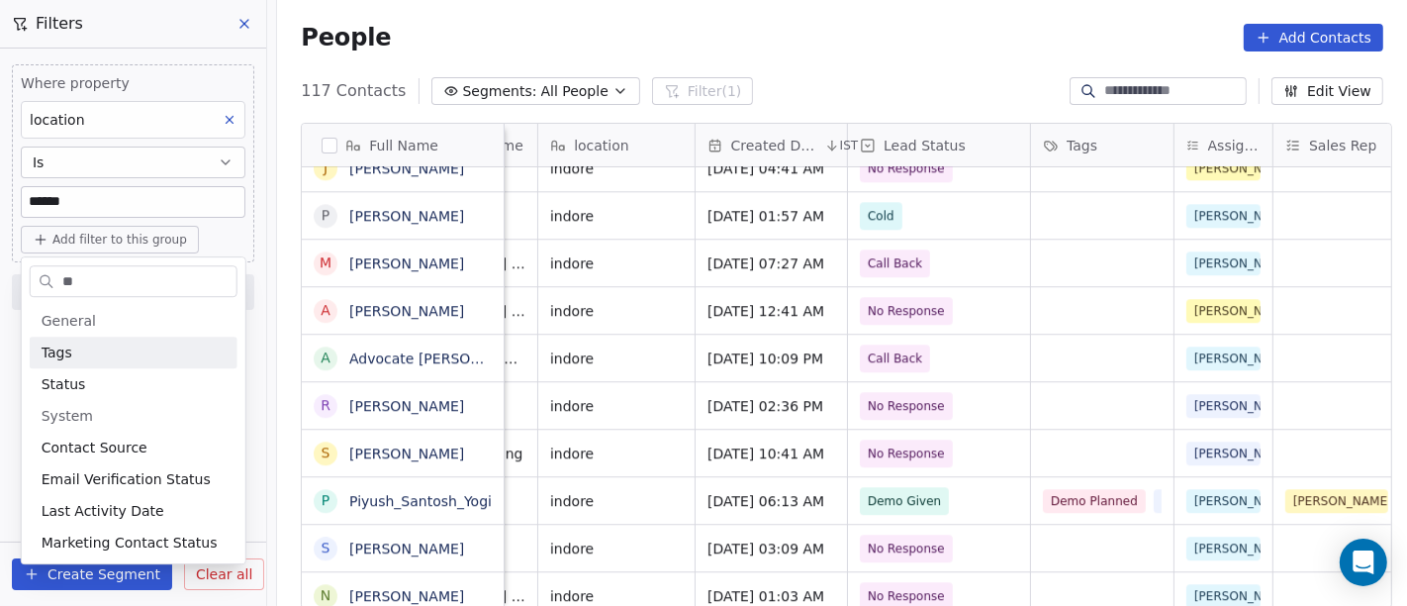
type input "**"
click at [110, 357] on div "Tags" at bounding box center [134, 352] width 184 height 20
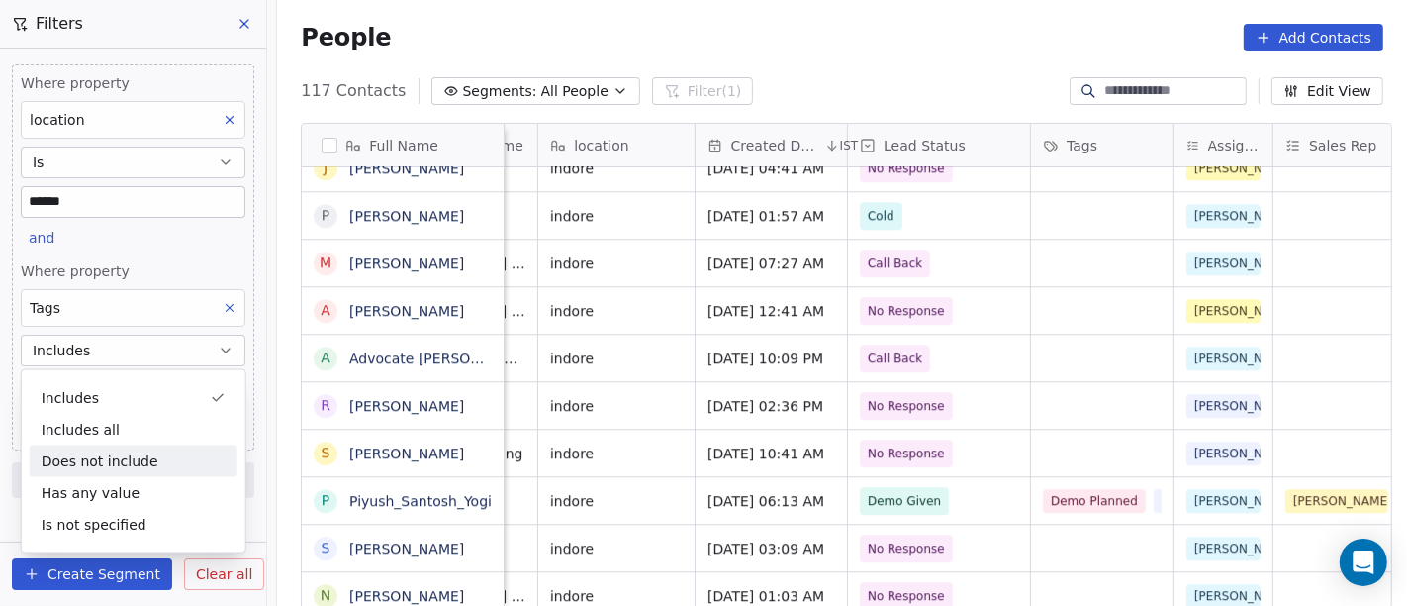
click at [158, 461] on div "Does not include" at bounding box center [134, 461] width 208 height 32
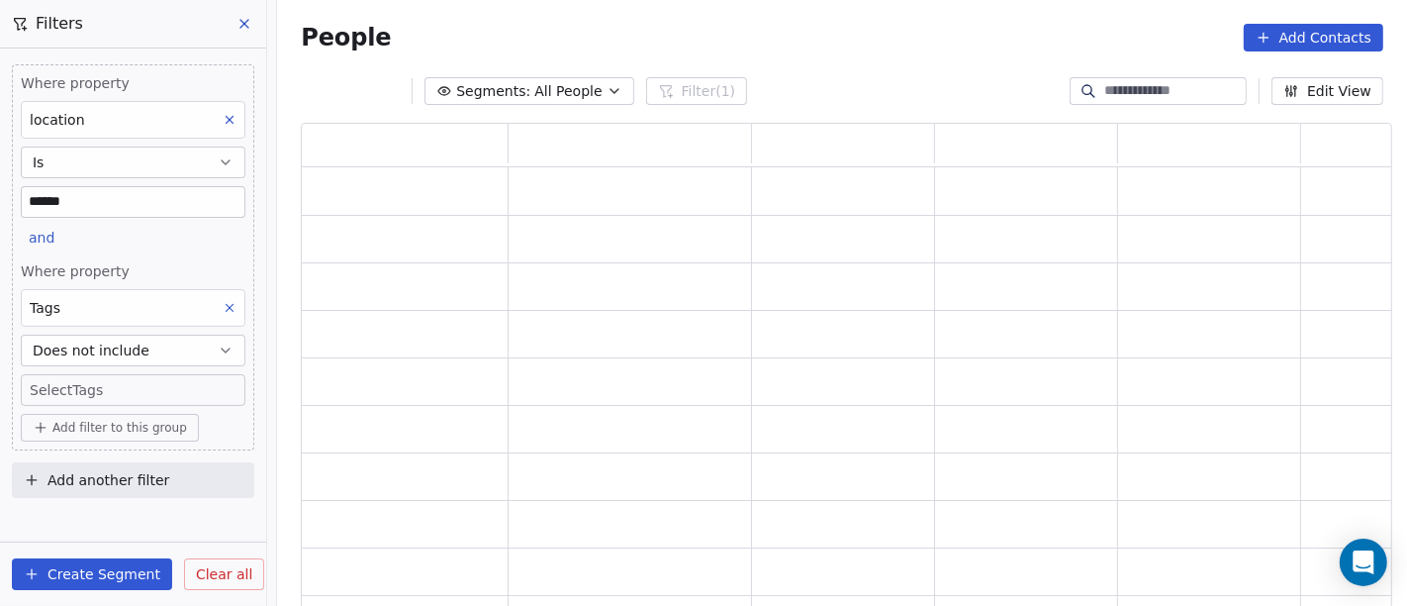
scroll to position [469, 1075]
click at [123, 385] on body "On2Cook India Pvt. Ltd. Contacts People Marketing Workflows Campaigns Sales Pip…" at bounding box center [703, 303] width 1407 height 606
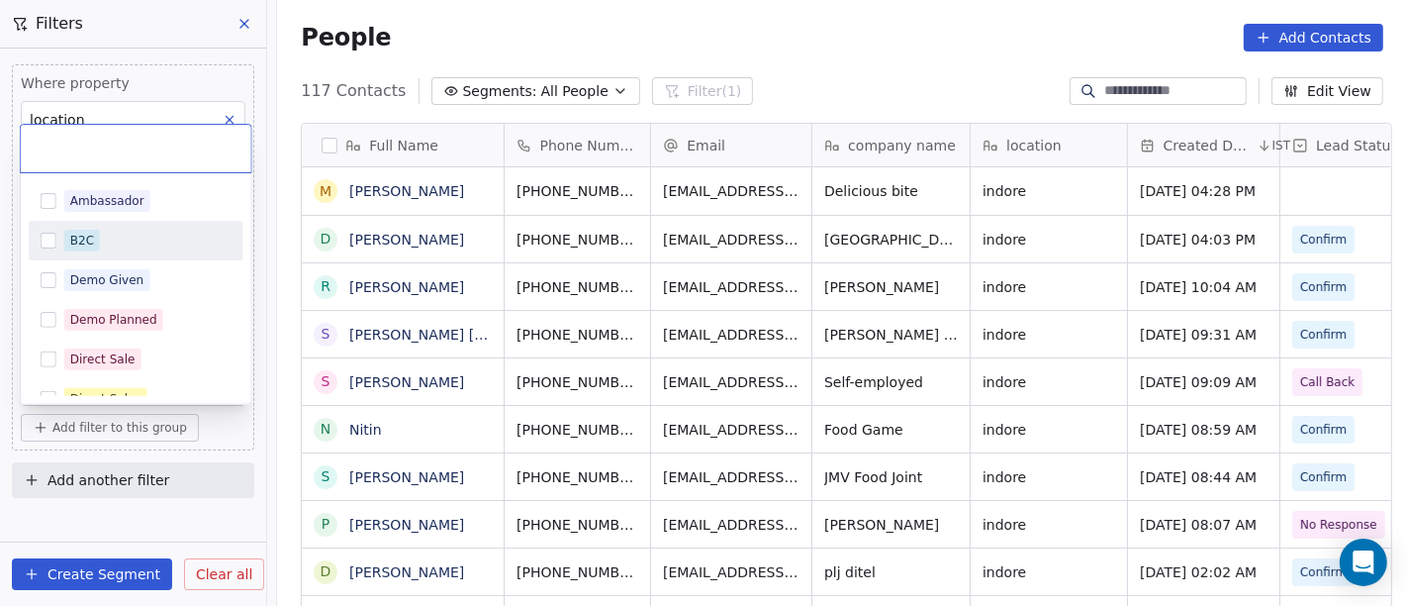
scroll to position [0, 0]
click at [101, 241] on div "B2C" at bounding box center [147, 241] width 167 height 22
click at [721, 14] on html "On2Cook India Pvt. Ltd. Contacts People Marketing Workflows Campaigns Sales Pip…" at bounding box center [703, 303] width 1407 height 606
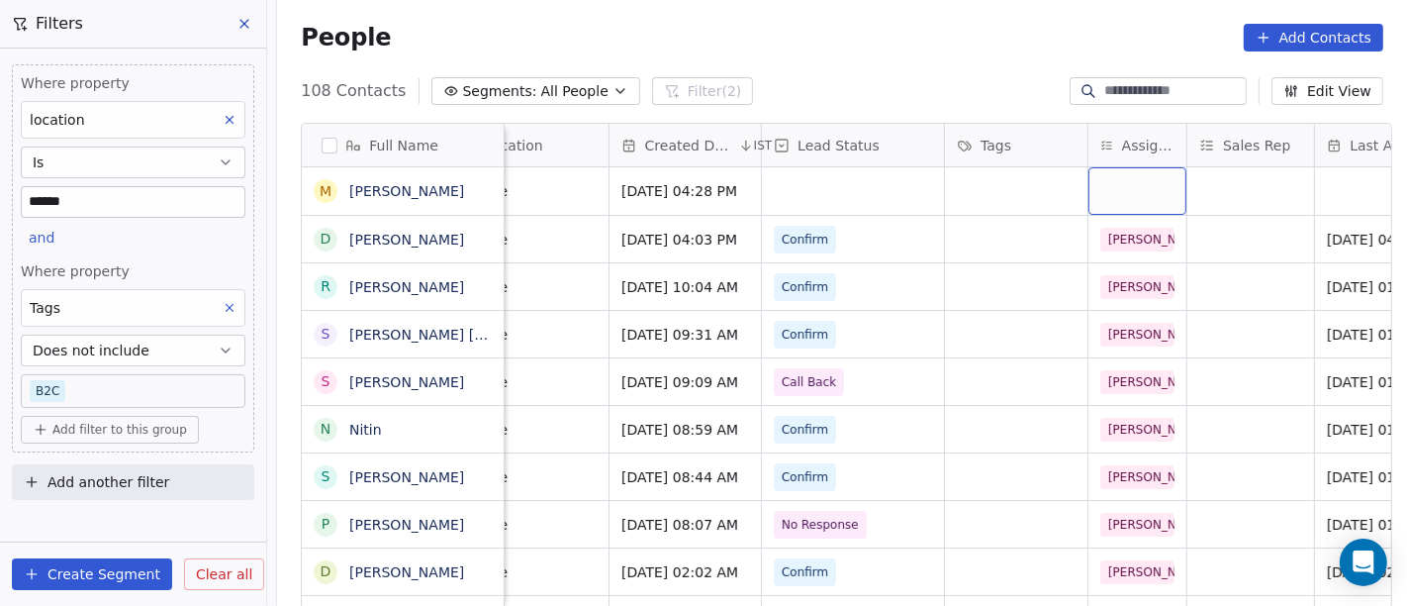
click at [1115, 167] on div "grid" at bounding box center [1138, 191] width 98 height 48
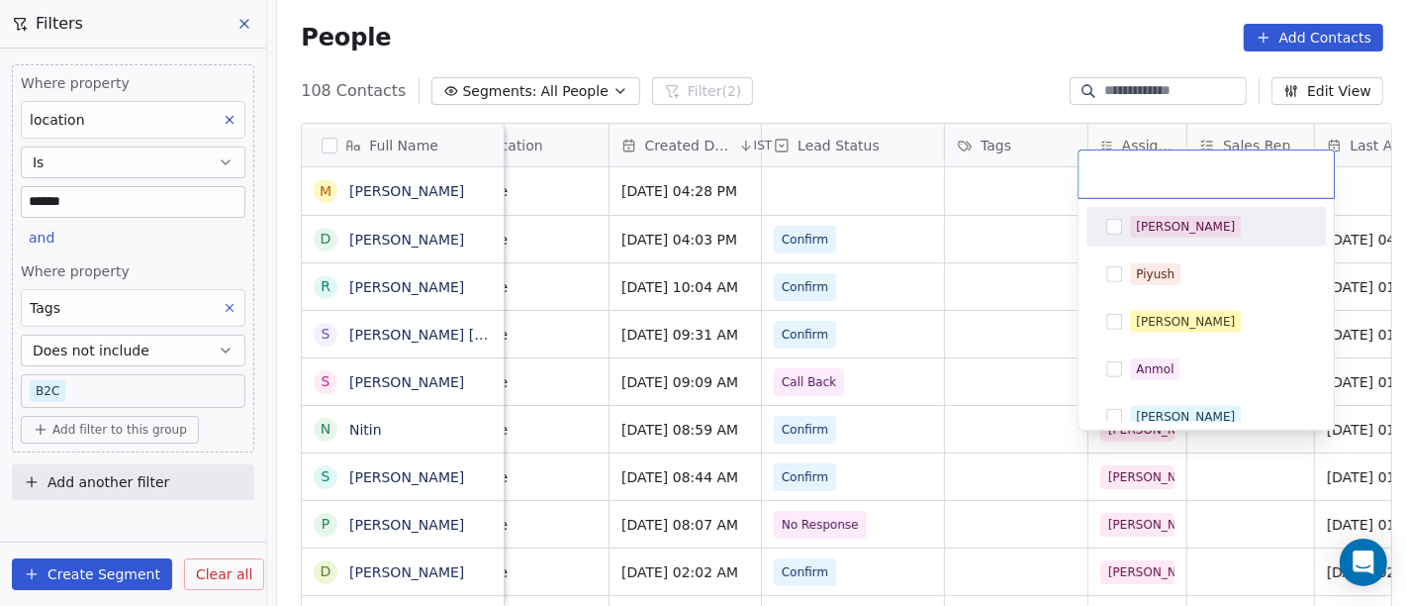
click at [1139, 230] on div "[PERSON_NAME]" at bounding box center [1185, 227] width 99 height 18
click at [844, 63] on html "On2Cook India Pvt. Ltd. Contacts People Marketing Workflows Campaigns Sales Pip…" at bounding box center [703, 303] width 1407 height 606
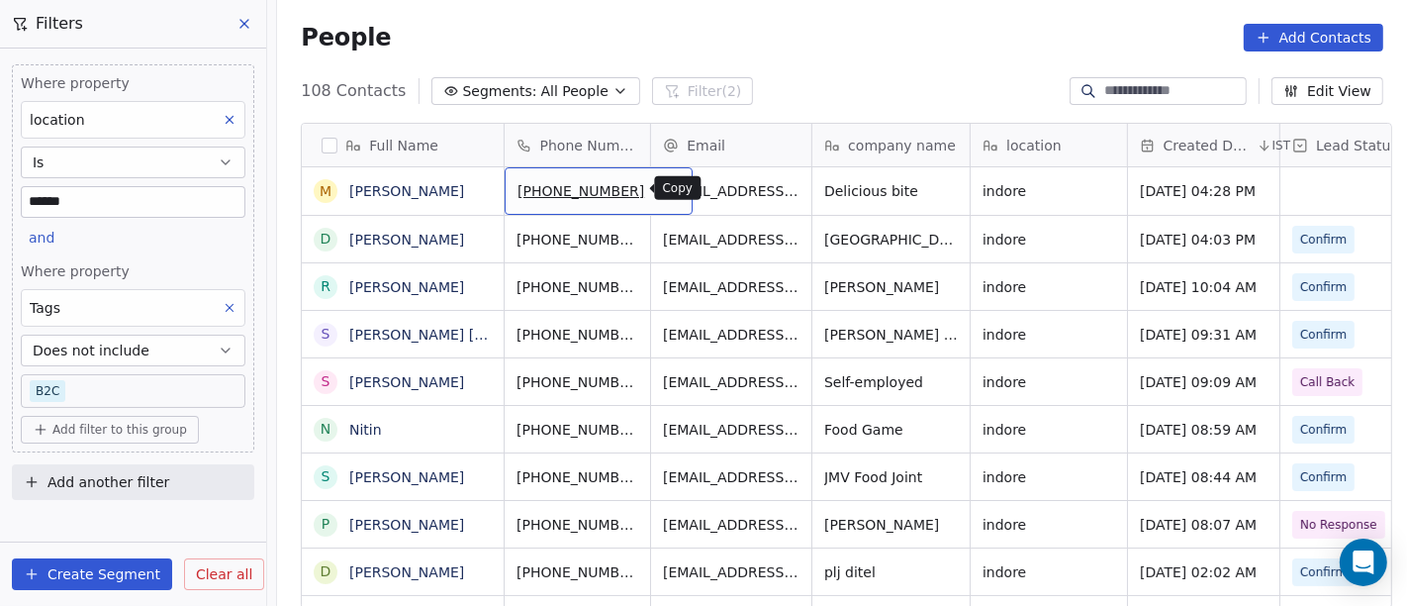
click at [665, 193] on icon "grid" at bounding box center [669, 189] width 9 height 9
click at [650, 190] on div "[PHONE_NUMBER]" at bounding box center [599, 191] width 188 height 48
click at [661, 187] on icon "grid" at bounding box center [669, 188] width 16 height 16
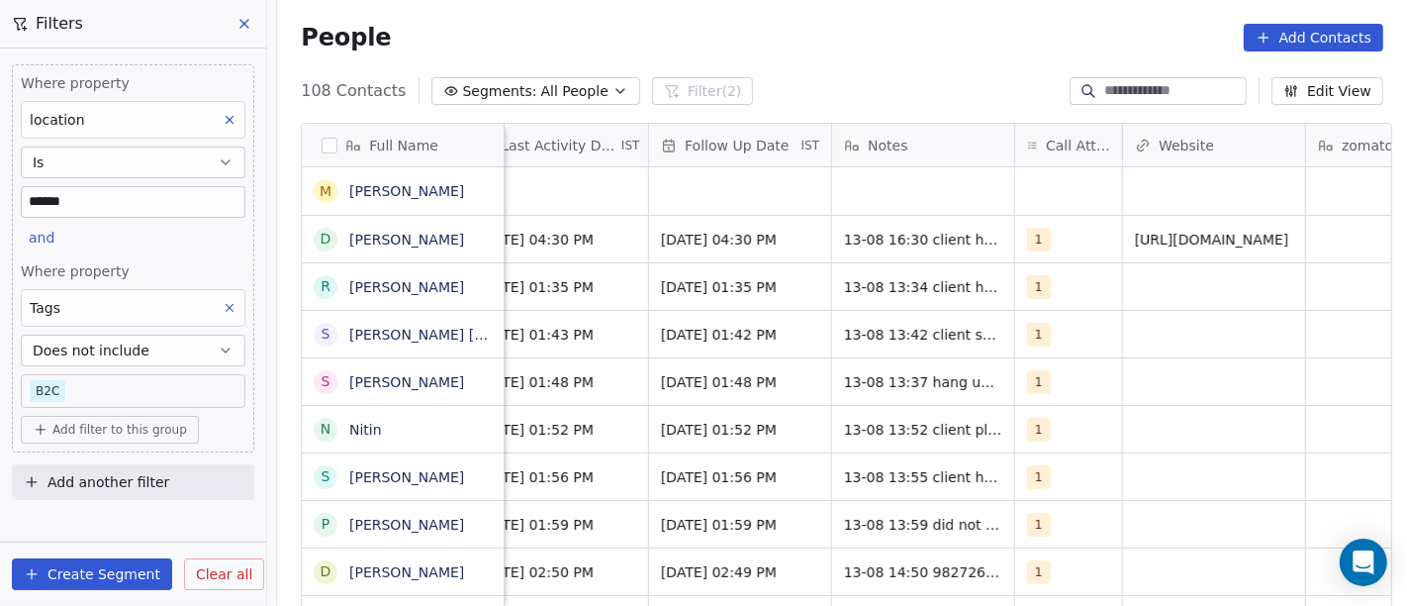
scroll to position [0, 1447]
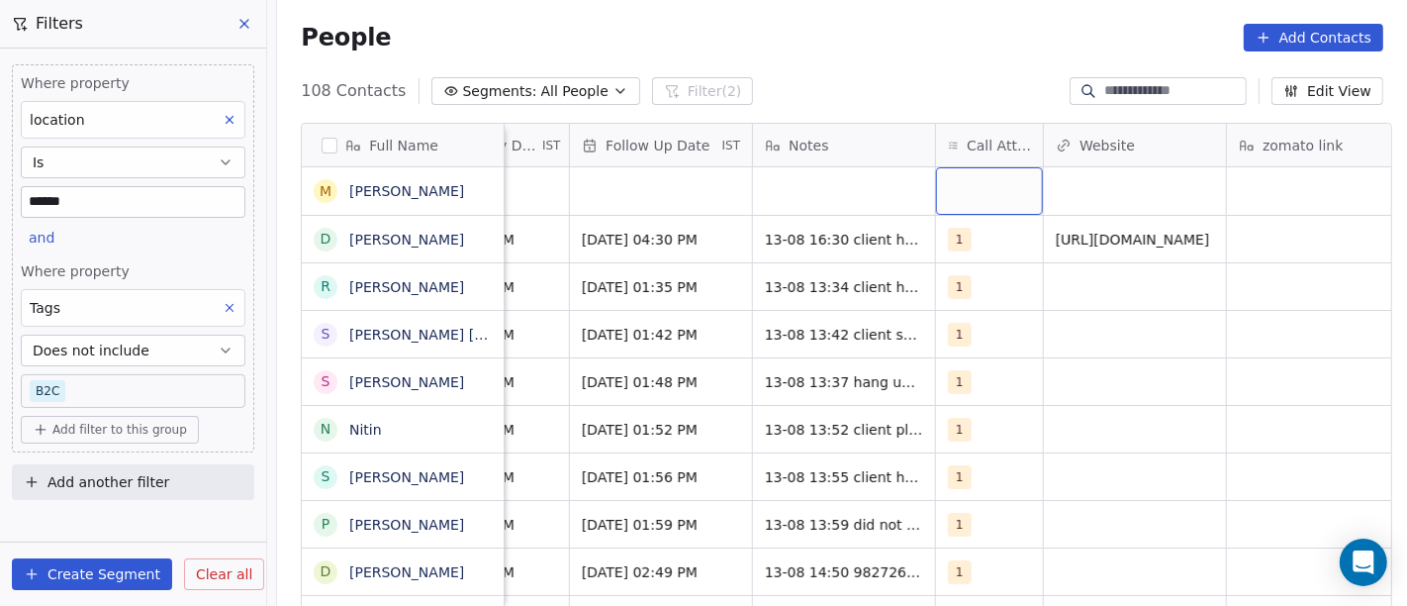
click at [964, 201] on div "grid" at bounding box center [989, 191] width 107 height 48
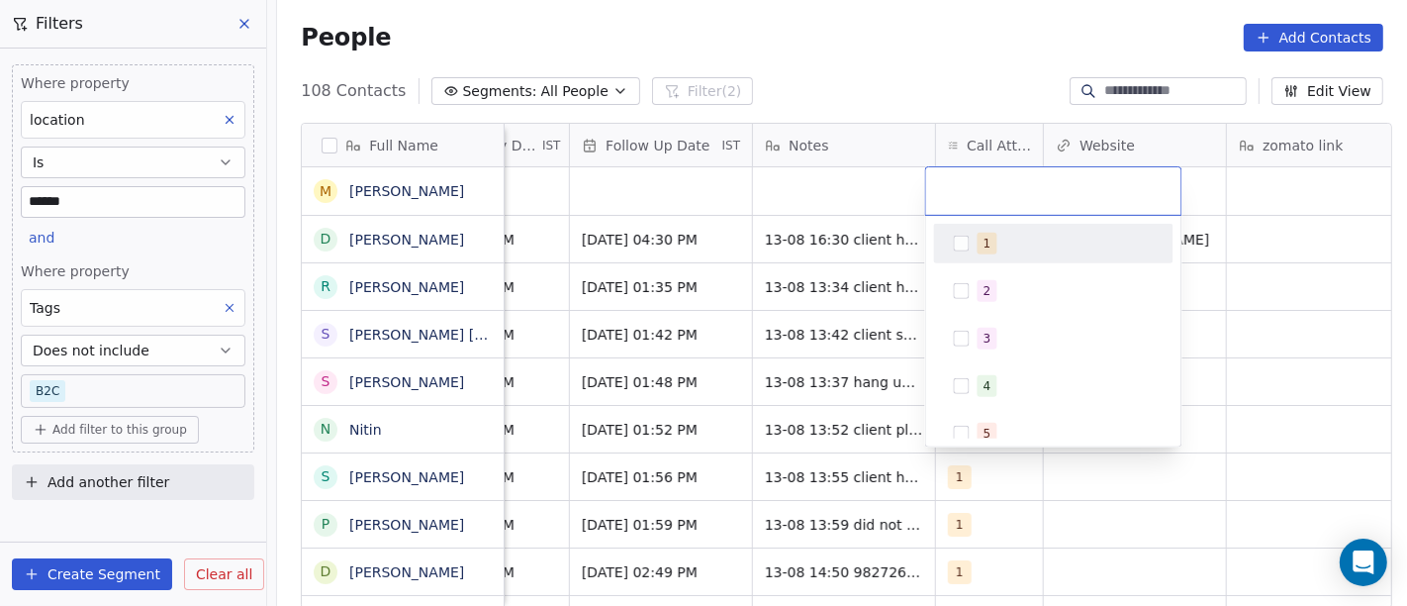
click at [996, 234] on div "1" at bounding box center [1066, 244] width 176 height 22
click at [879, 82] on html "On2Cook India Pvt. Ltd. Contacts People Marketing Workflows Campaigns Sales Pip…" at bounding box center [703, 303] width 1407 height 606
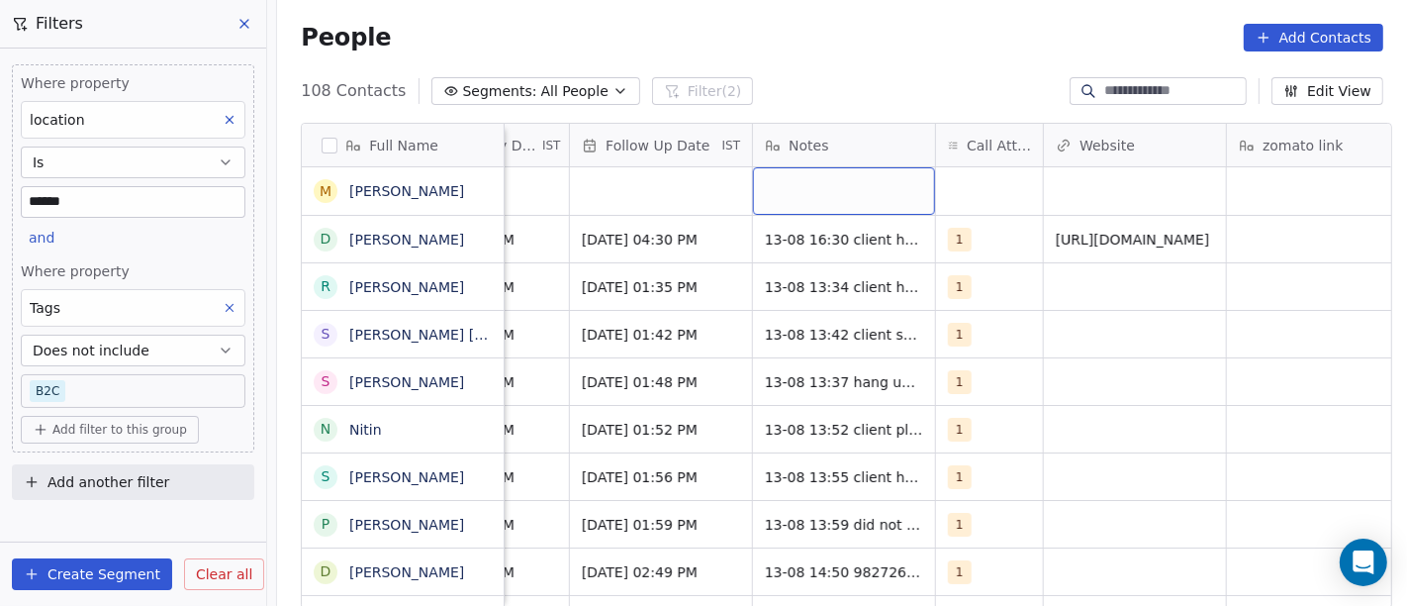
click at [808, 209] on div "grid" at bounding box center [844, 191] width 182 height 48
click at [986, 182] on html "On2Cook India Pvt. Ltd. Contacts People Marketing Workflows Campaigns Sales Pip…" at bounding box center [703, 303] width 1407 height 606
click at [985, 182] on div "grid" at bounding box center [989, 191] width 107 height 48
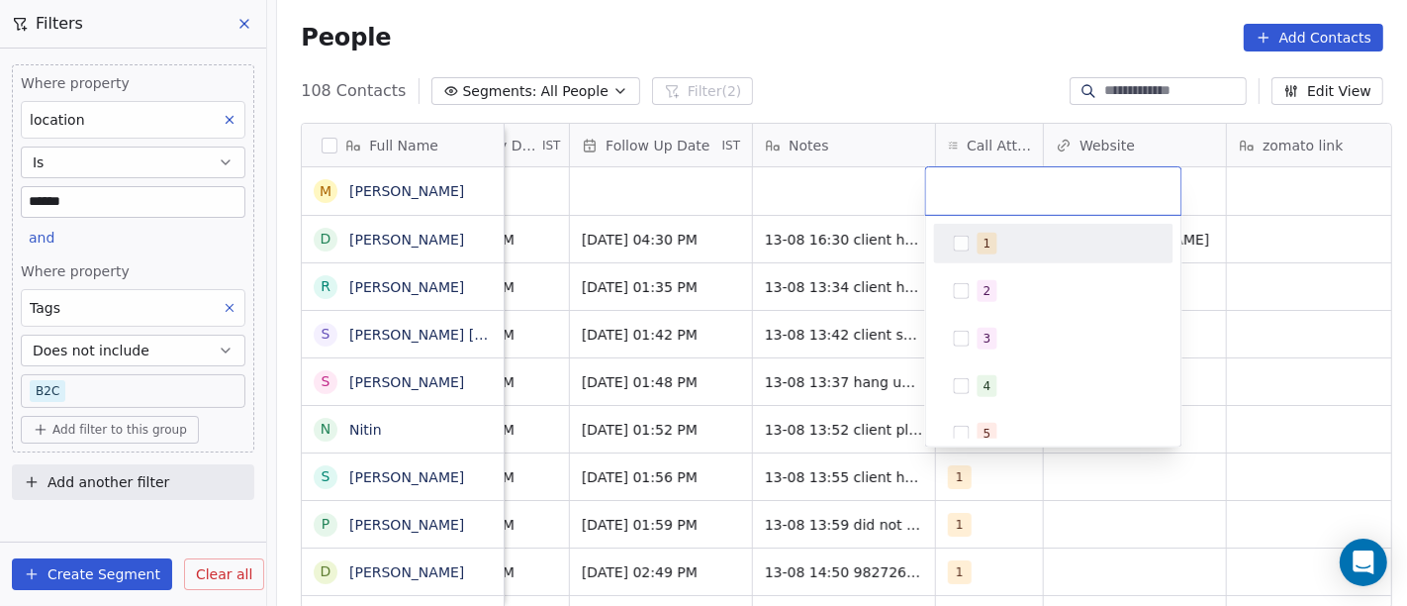
click at [981, 225] on div "1" at bounding box center [1054, 244] width 240 height 40
click at [939, 74] on html "On2Cook India Pvt. Ltd. Contacts People Marketing Workflows Campaigns Sales Pip…" at bounding box center [703, 303] width 1407 height 606
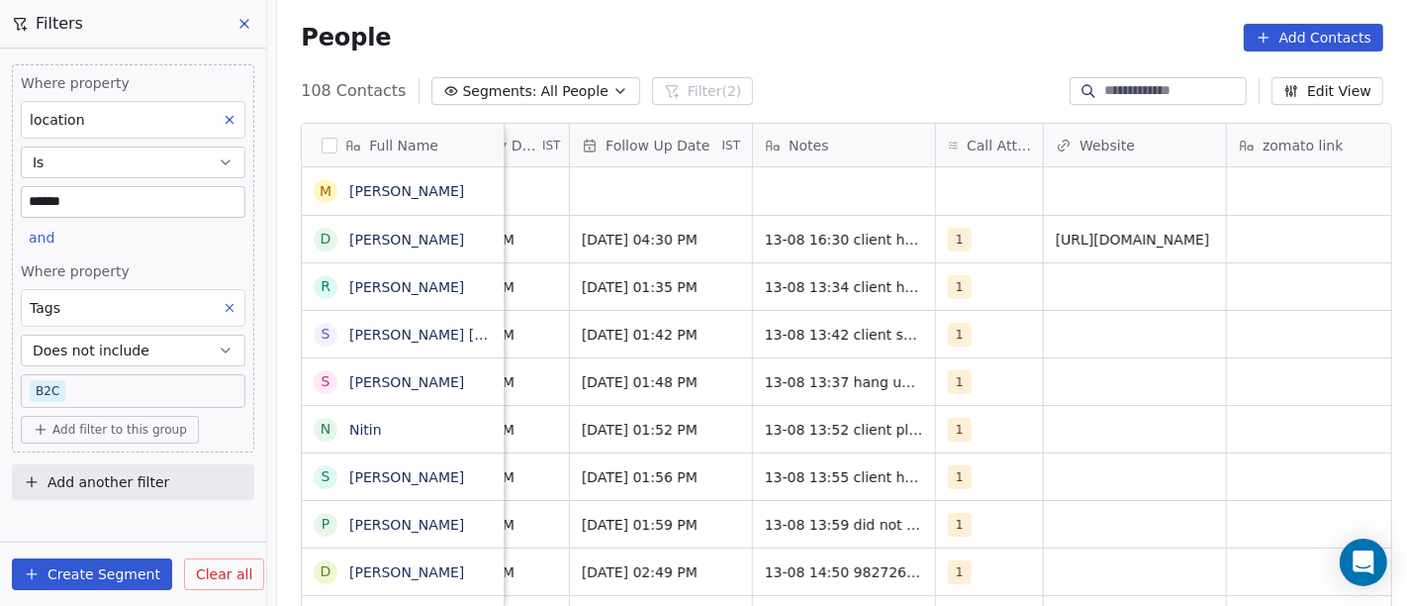
click at [896, 52] on div "People Add Contacts" at bounding box center [842, 37] width 1130 height 75
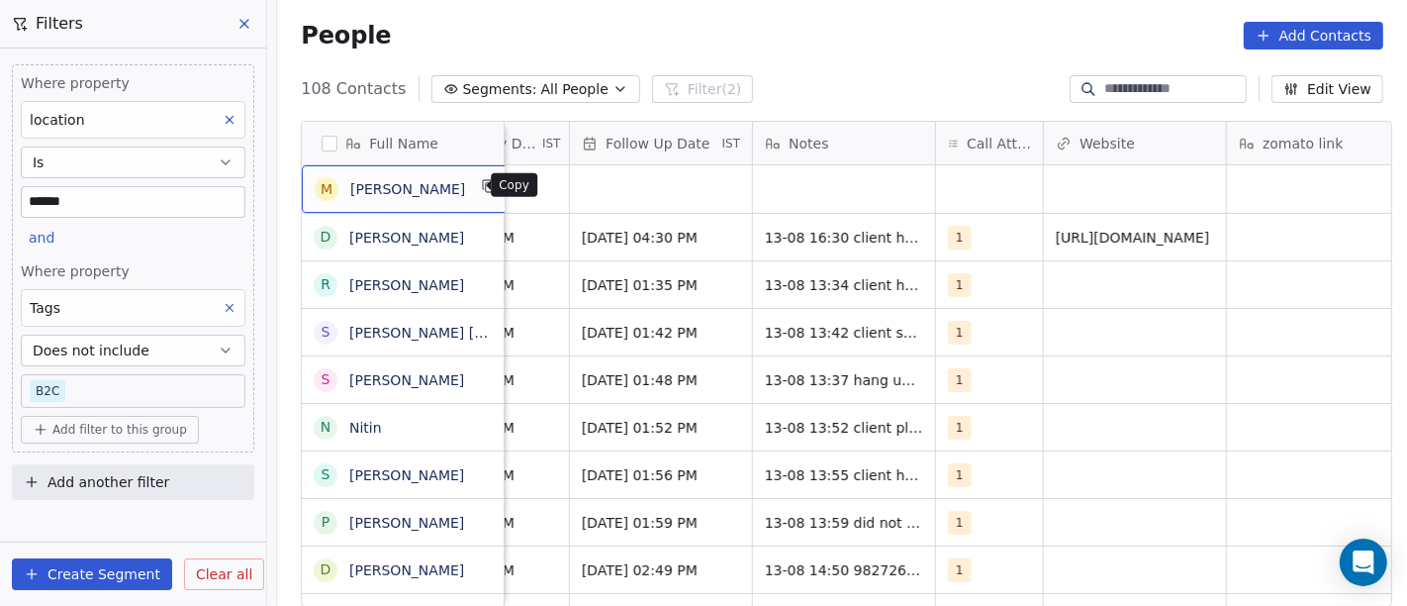
click at [482, 188] on icon "grid" at bounding box center [490, 186] width 16 height 16
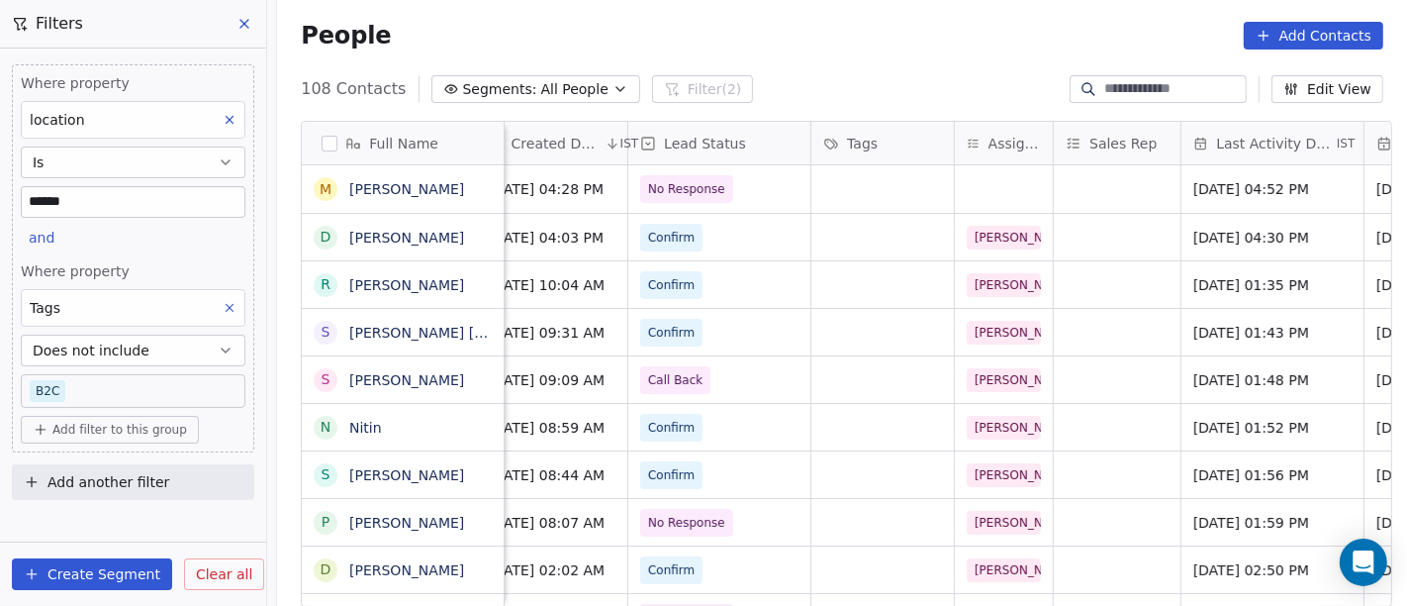
scroll to position [0, 649]
click at [962, 185] on div "grid" at bounding box center [1007, 189] width 98 height 48
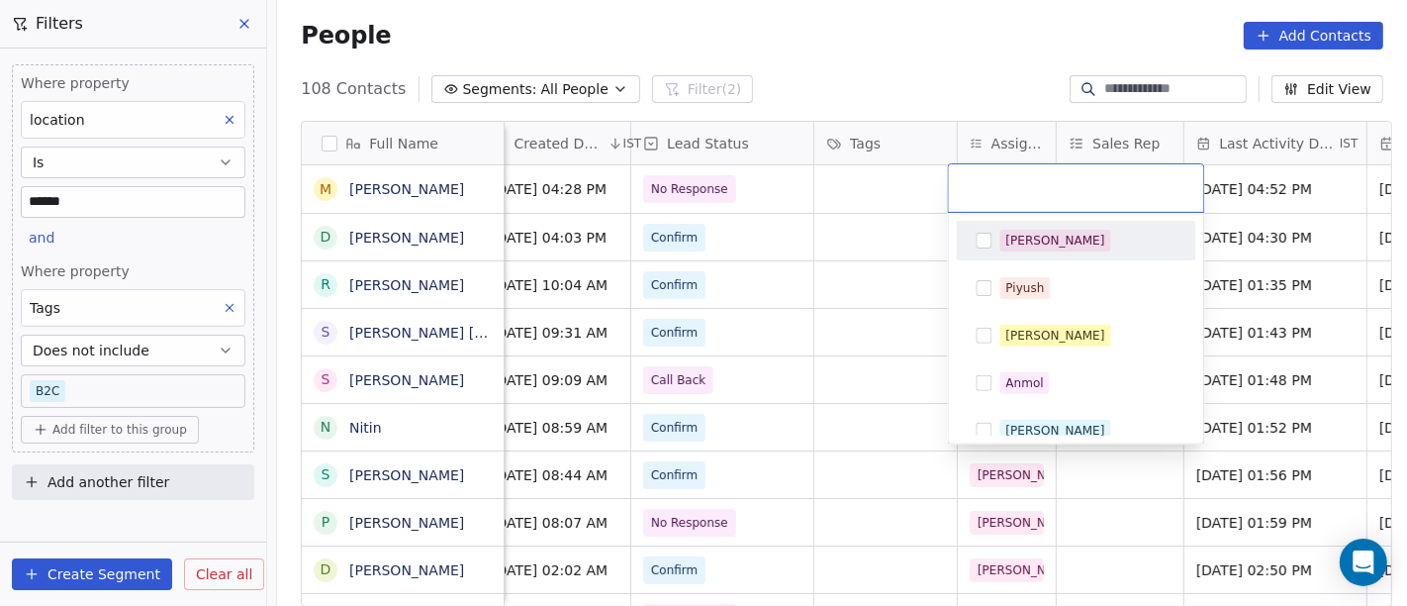
click at [995, 241] on div "[PERSON_NAME]" at bounding box center [1077, 241] width 224 height 32
click at [888, 57] on html "On2Cook India Pvt. Ltd. Contacts People Marketing Workflows Campaigns Sales Pip…" at bounding box center [703, 303] width 1407 height 606
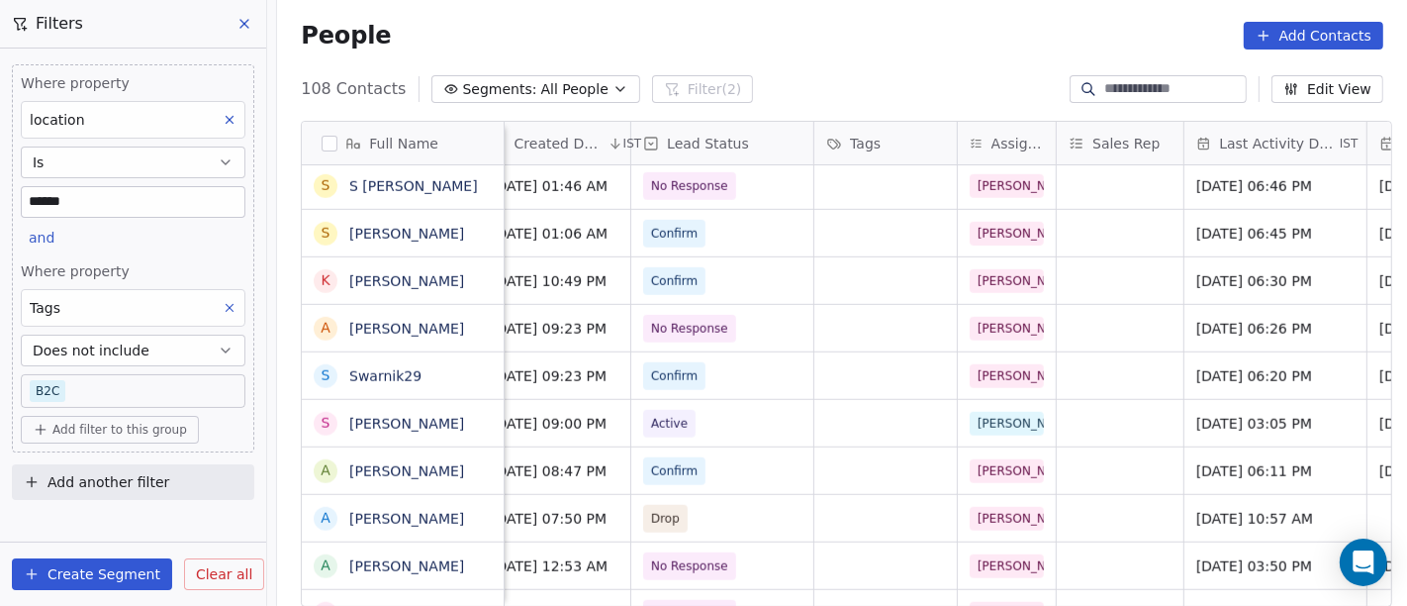
scroll to position [769, 0]
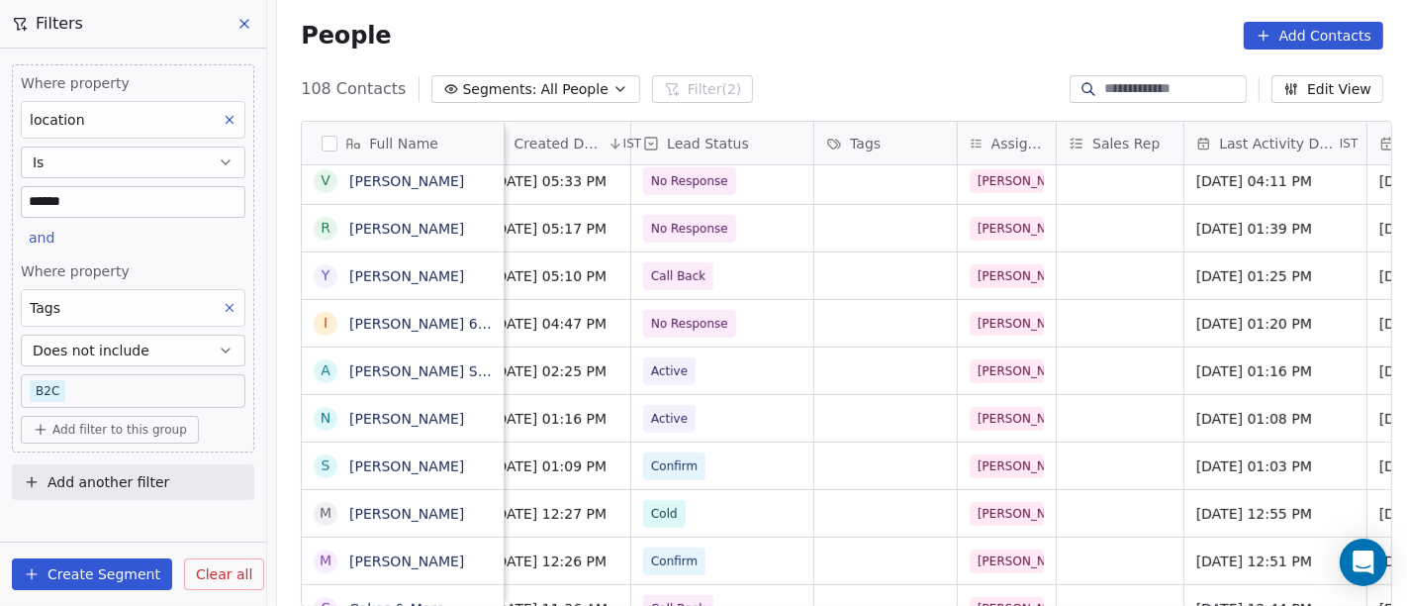
drag, startPoint x: 117, startPoint y: 438, endPoint x: 127, endPoint y: 431, distance: 12.7
click at [117, 438] on button "Add filter to this group" at bounding box center [110, 430] width 178 height 28
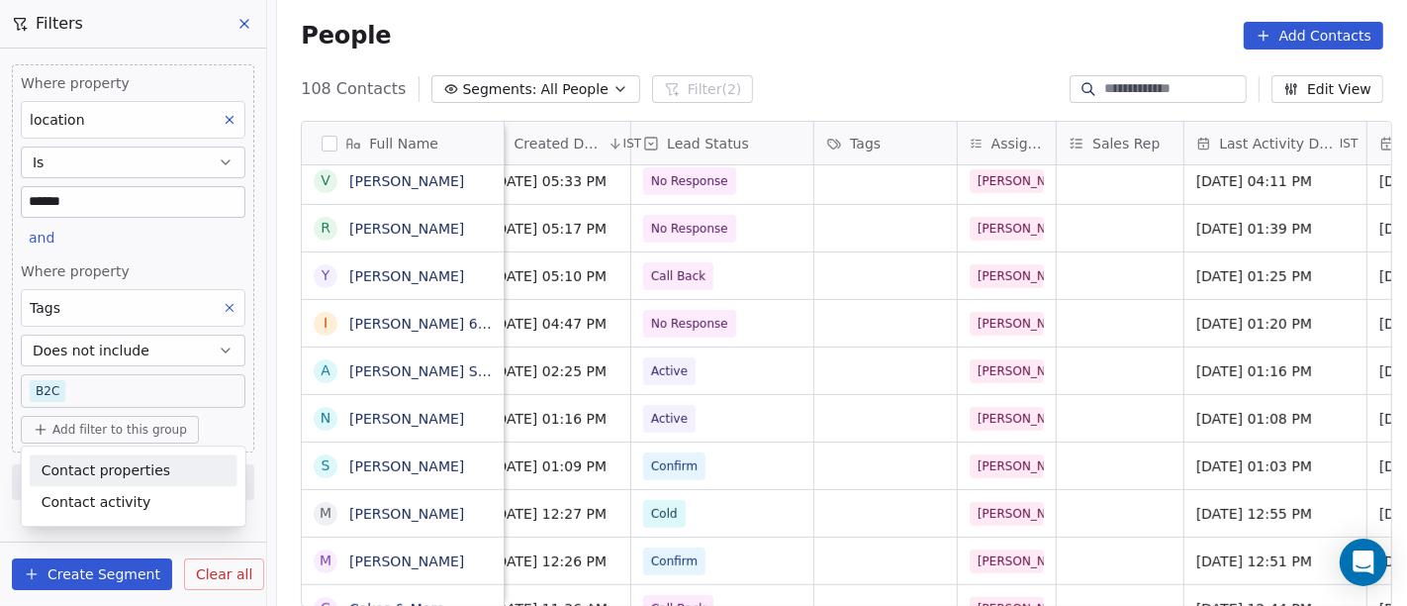
click at [135, 462] on span "Contact properties" at bounding box center [106, 470] width 129 height 21
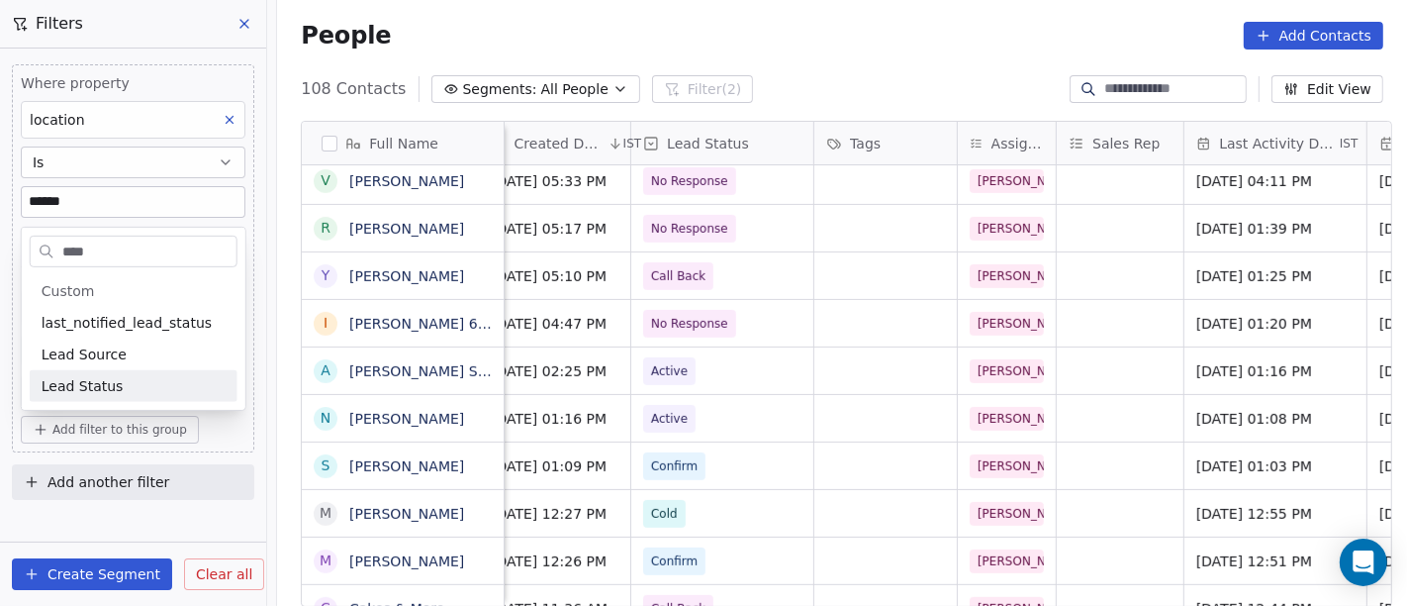
type input "****"
click at [59, 380] on span "Lead Status" at bounding box center [83, 386] width 82 height 20
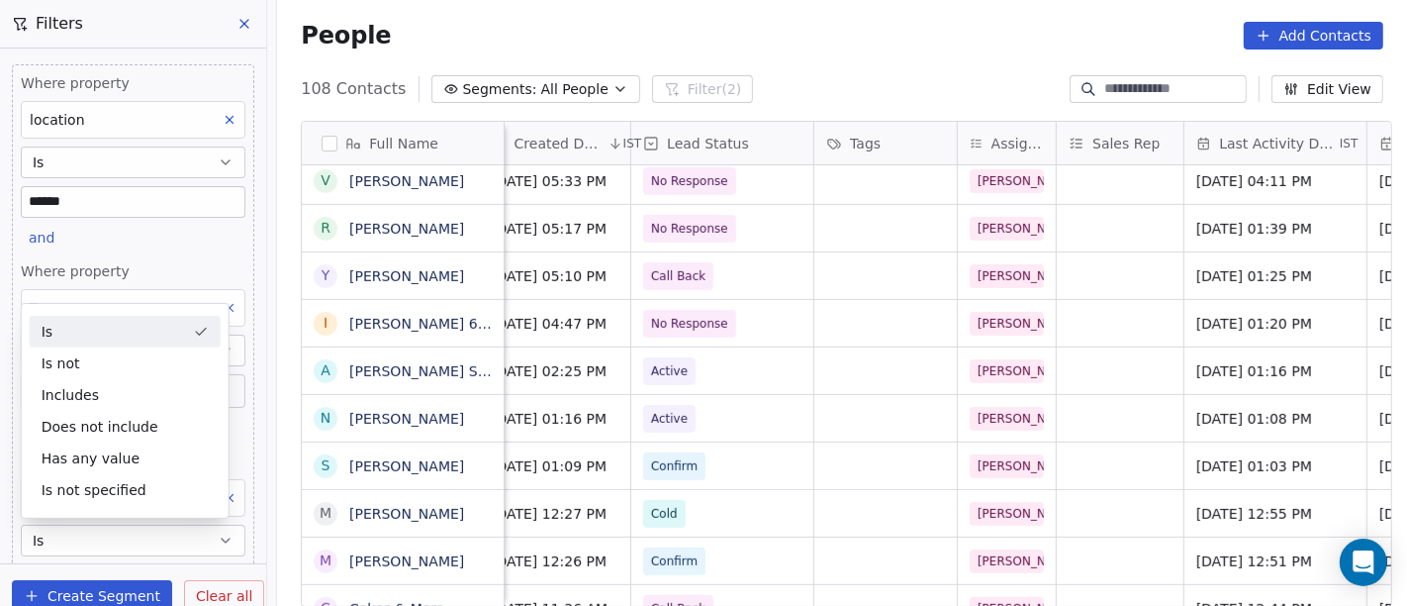
click at [155, 246] on div "Where property location Is ****** and Where property Tags Does not include B2C …" at bounding box center [133, 352] width 242 height 576
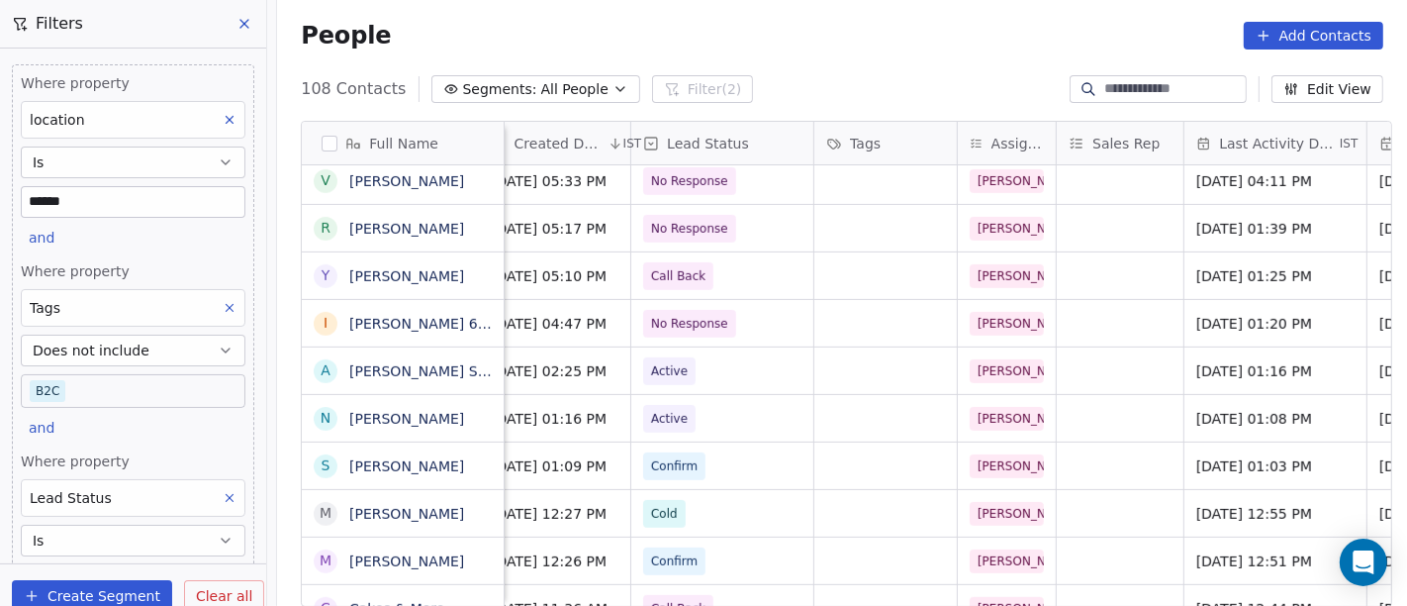
scroll to position [110, 0]
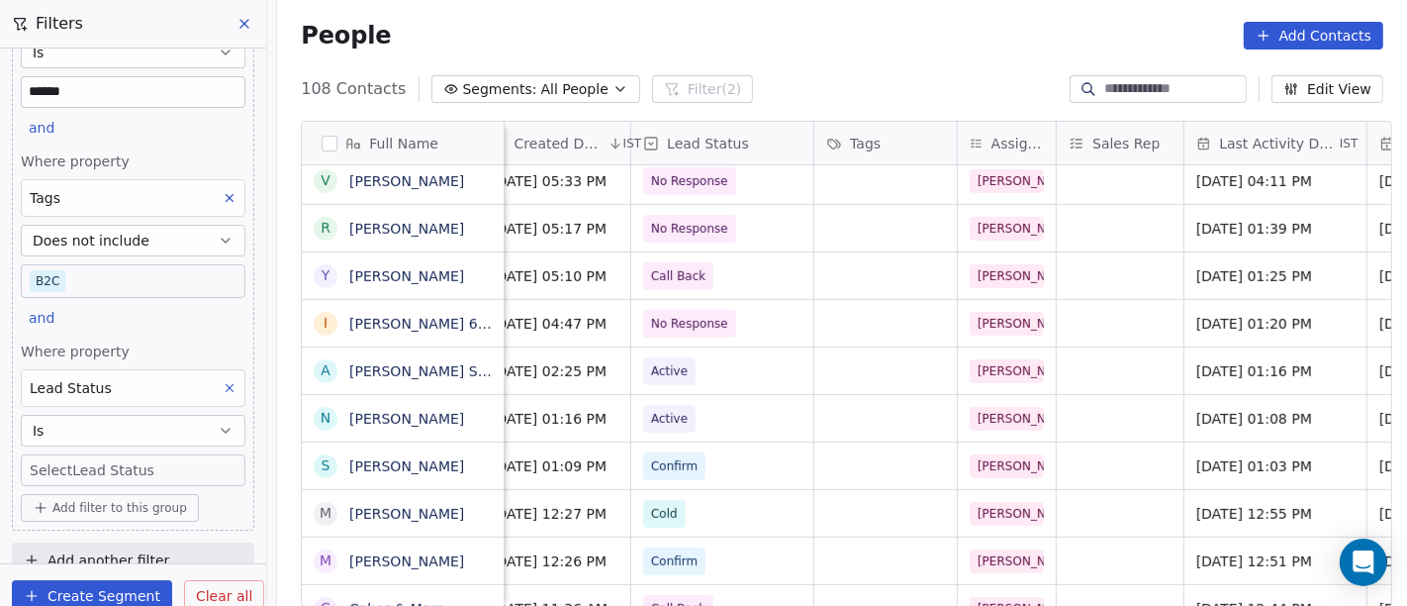
click at [84, 408] on div "Where property Lead Status Is Select Lead Status" at bounding box center [133, 413] width 225 height 144
click at [81, 436] on button "Is" at bounding box center [133, 431] width 225 height 32
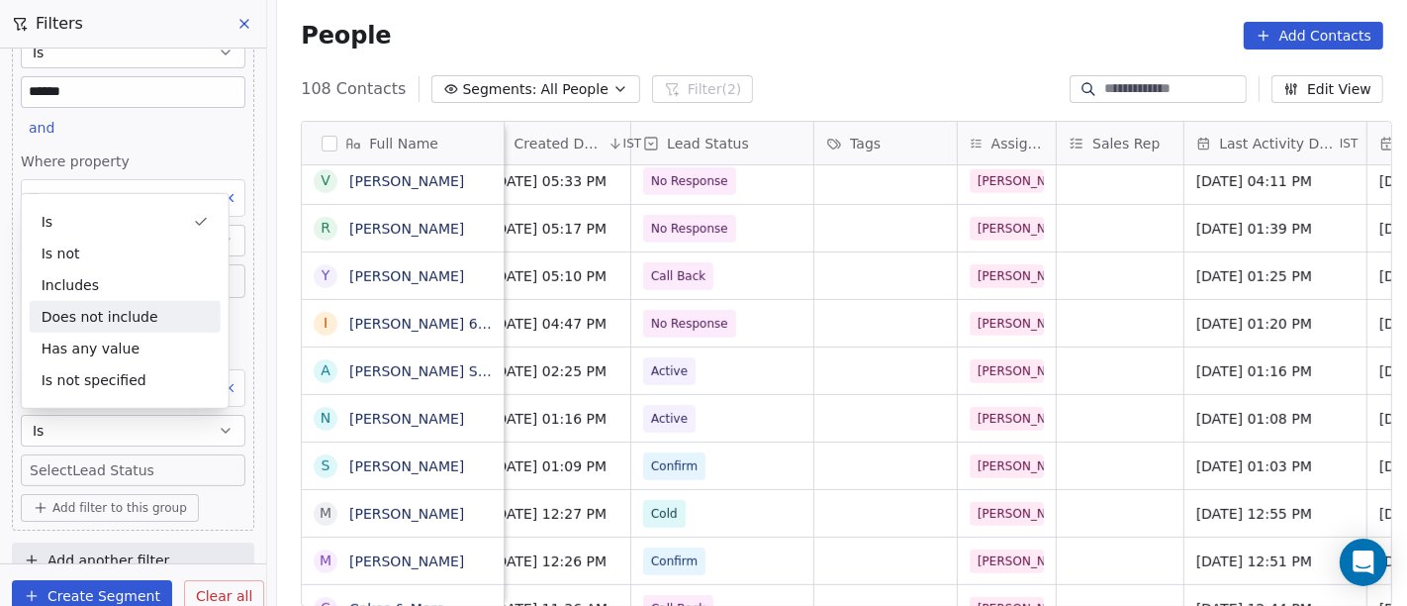
click at [107, 316] on div "Does not include" at bounding box center [125, 317] width 191 height 32
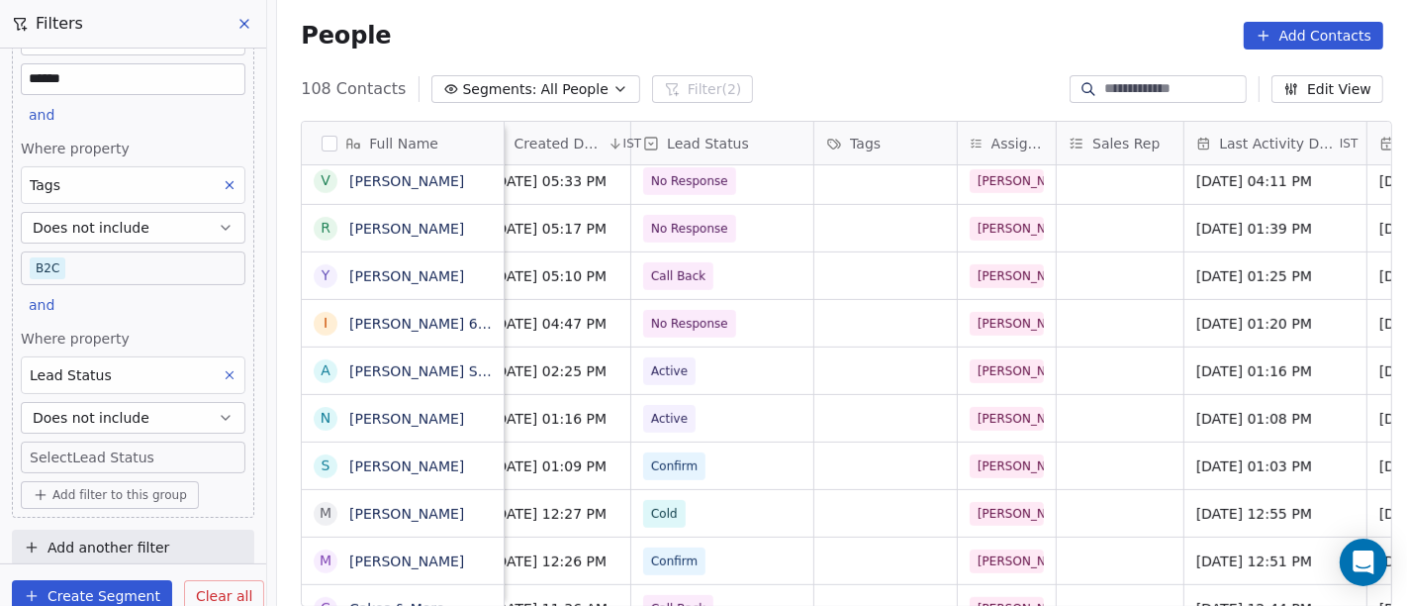
scroll to position [128, 0]
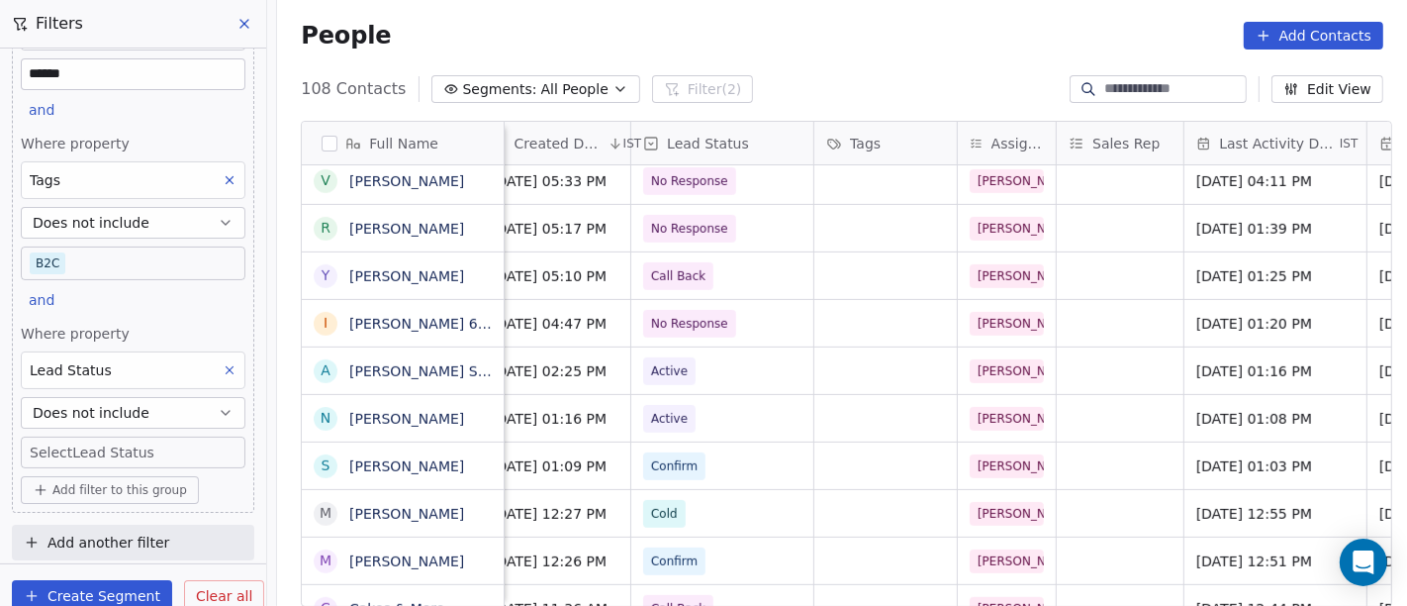
click at [107, 445] on body "On2Cook India Pvt. Ltd. Contacts People Marketing Workflows Campaigns Sales Pip…" at bounding box center [703, 303] width 1407 height 606
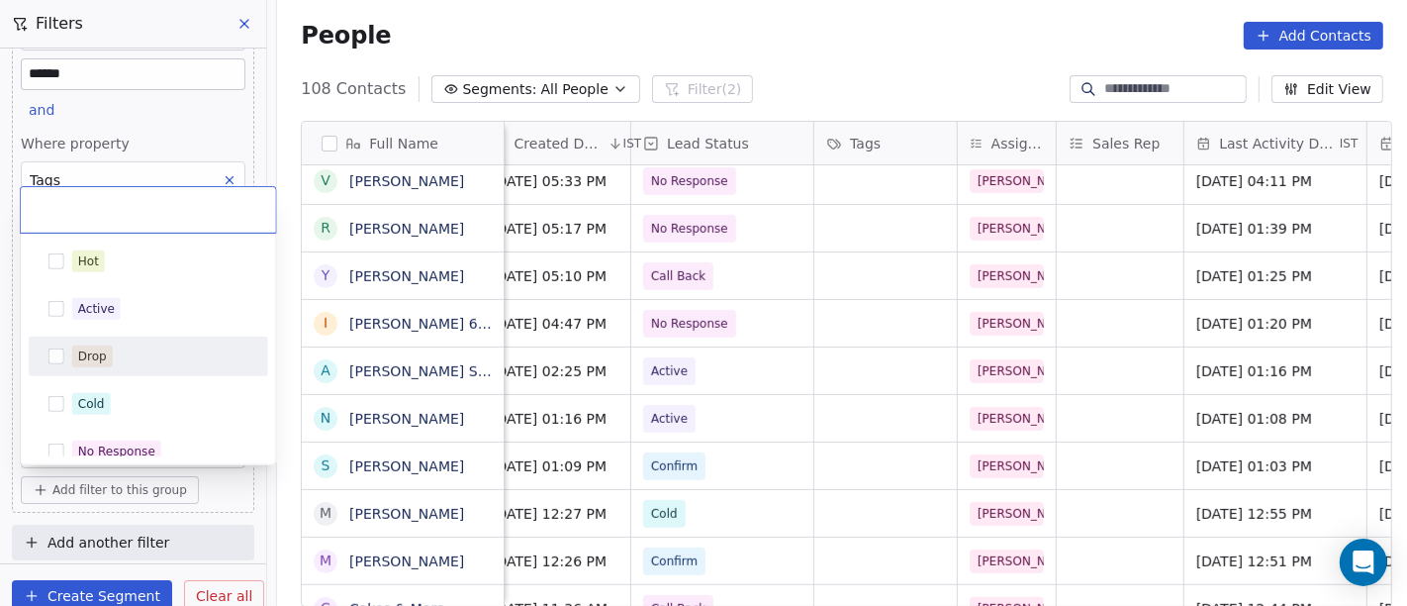
click at [116, 350] on div "Drop" at bounding box center [160, 356] width 176 height 22
click at [756, 27] on html "On2Cook India Pvt. Ltd. Contacts People Marketing Workflows Campaigns Sales Pip…" at bounding box center [703, 303] width 1407 height 606
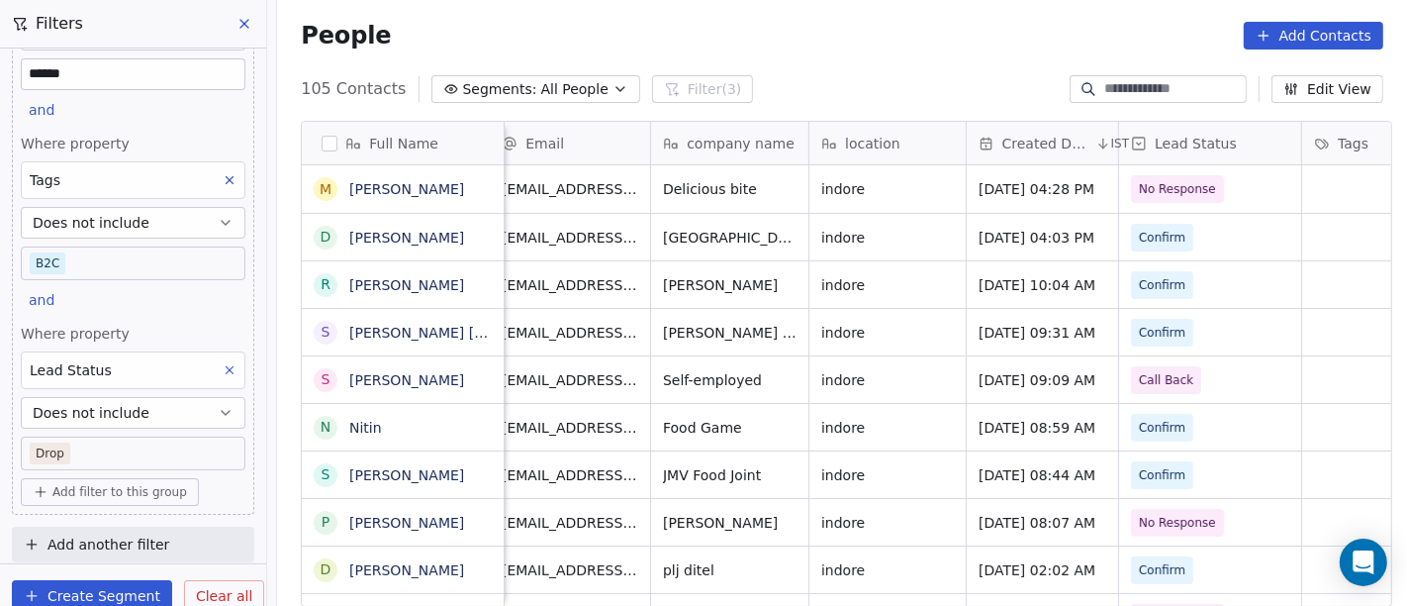
scroll to position [130, 0]
click at [99, 486] on span "Add filter to this group" at bounding box center [119, 490] width 135 height 16
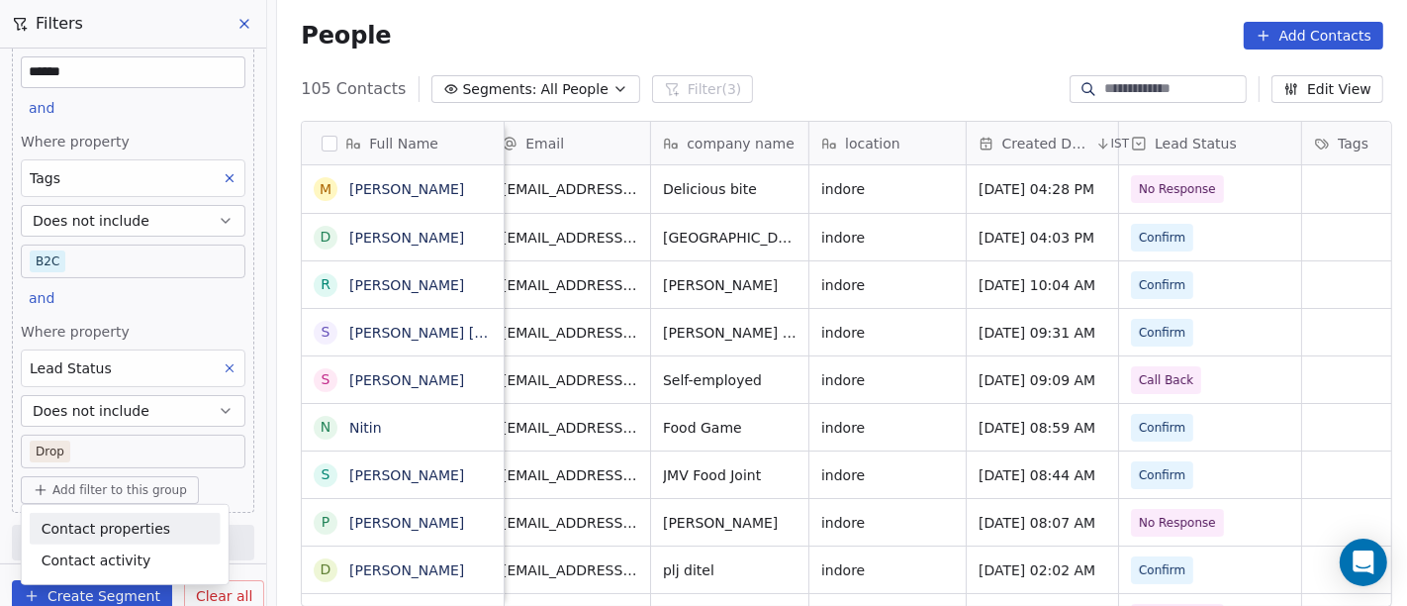
click at [163, 519] on div "Contact properties" at bounding box center [125, 528] width 167 height 21
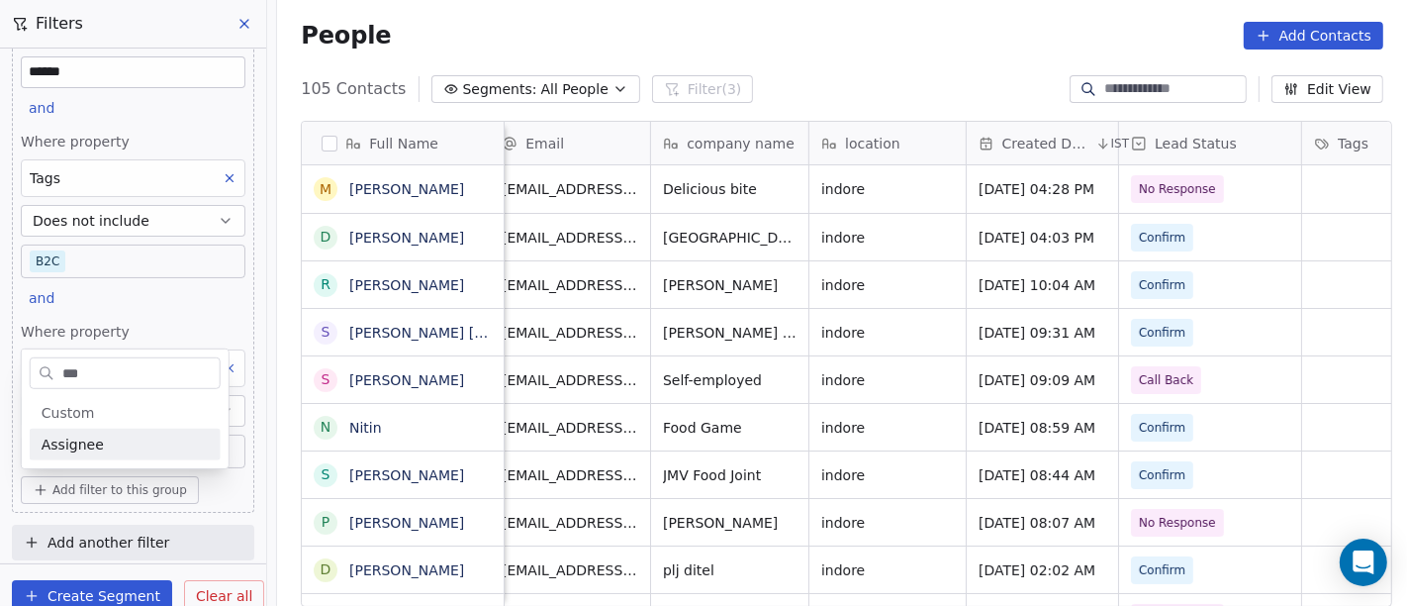
type input "***"
click at [58, 446] on span "Assignee" at bounding box center [73, 444] width 62 height 20
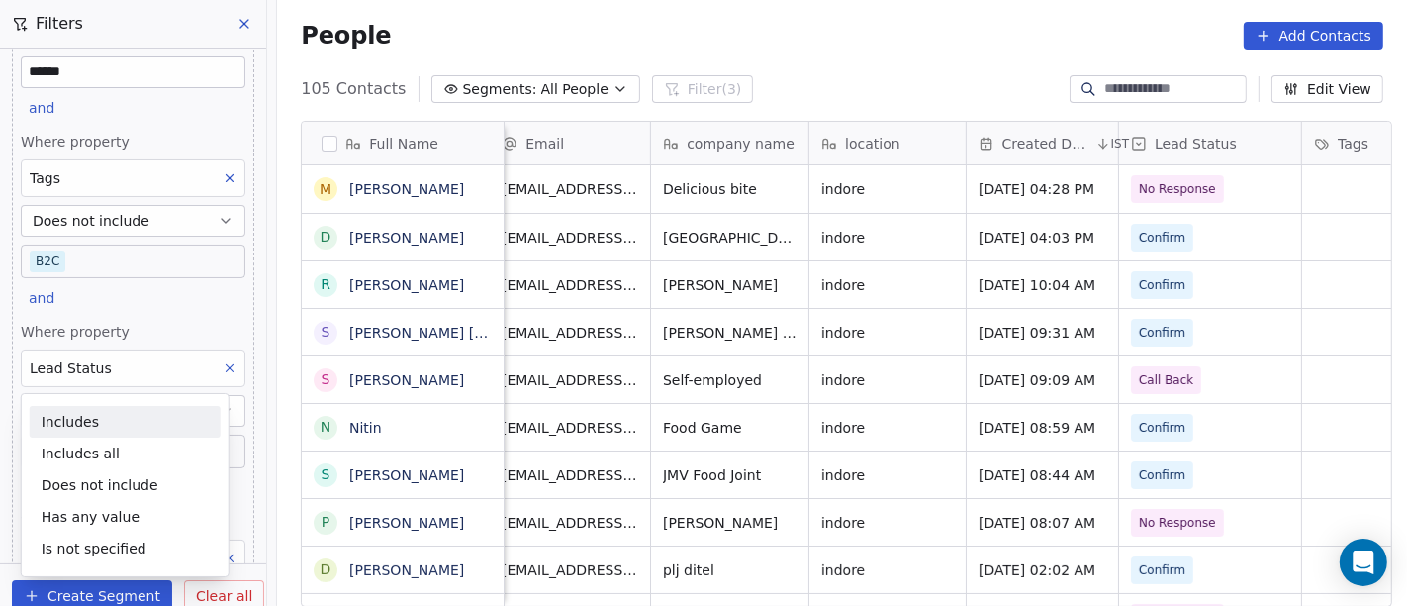
click at [139, 426] on div "Includes" at bounding box center [125, 422] width 191 height 32
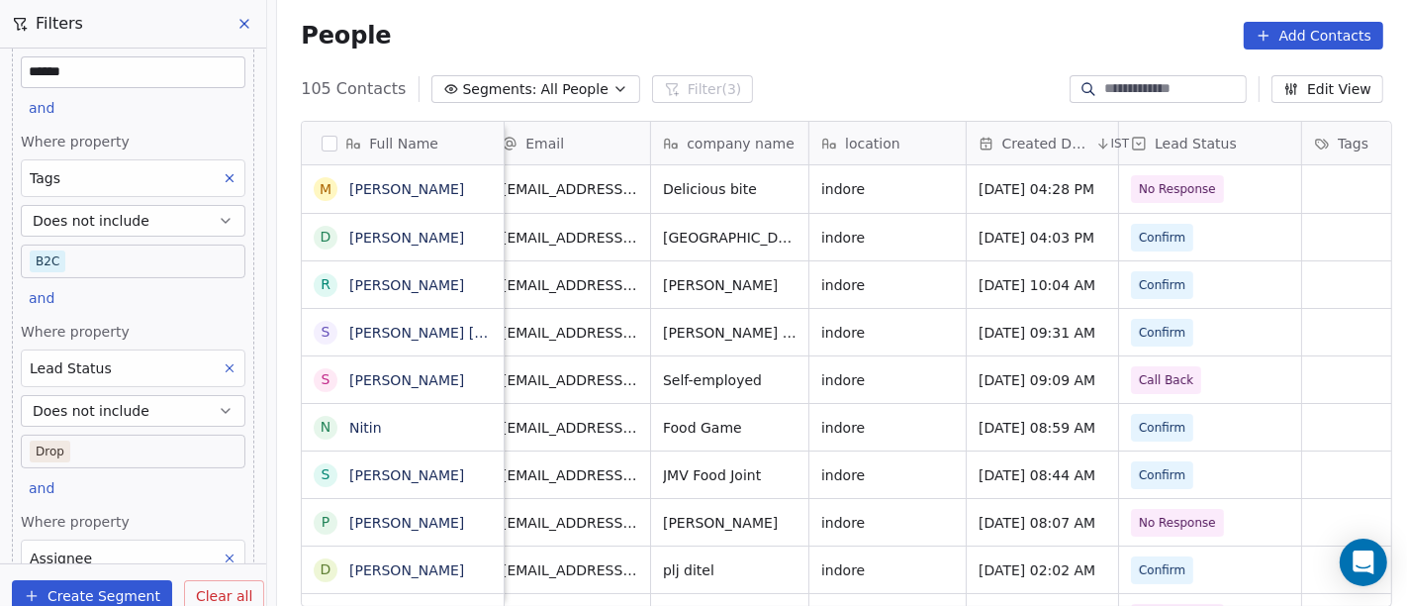
scroll to position [317, 0]
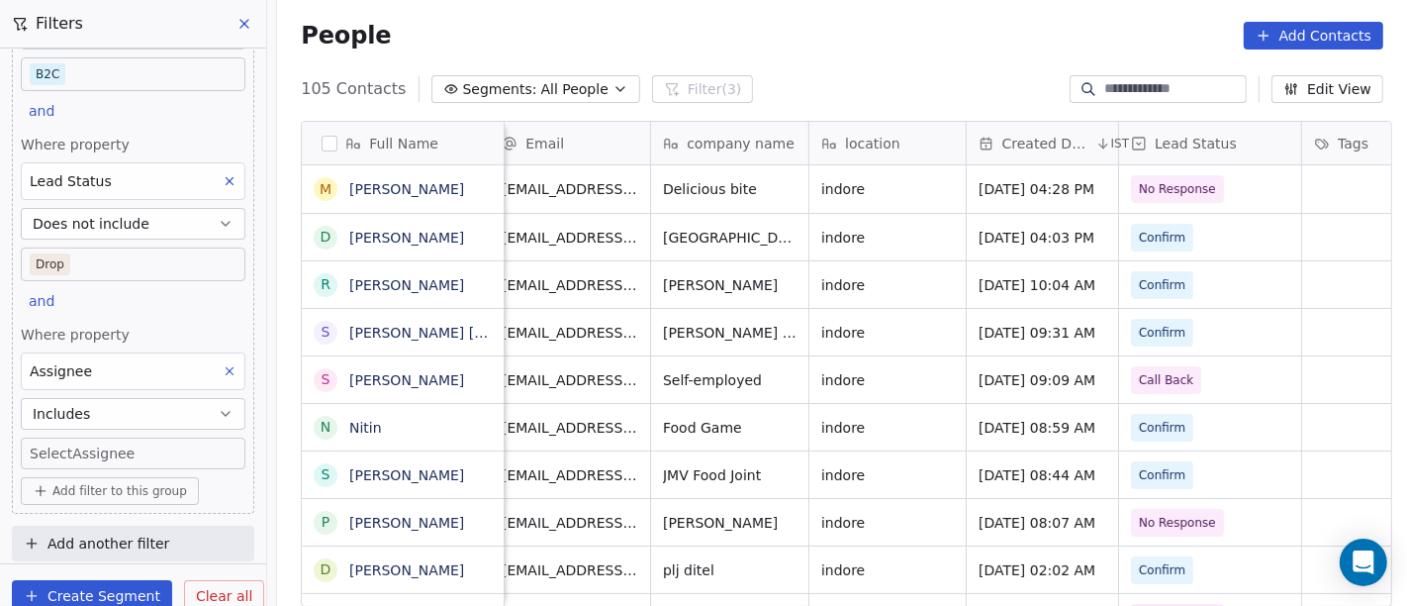
click at [124, 450] on body "On2Cook India Pvt. Ltd. Contacts People Marketing Workflows Campaigns Sales Pip…" at bounding box center [703, 303] width 1407 height 606
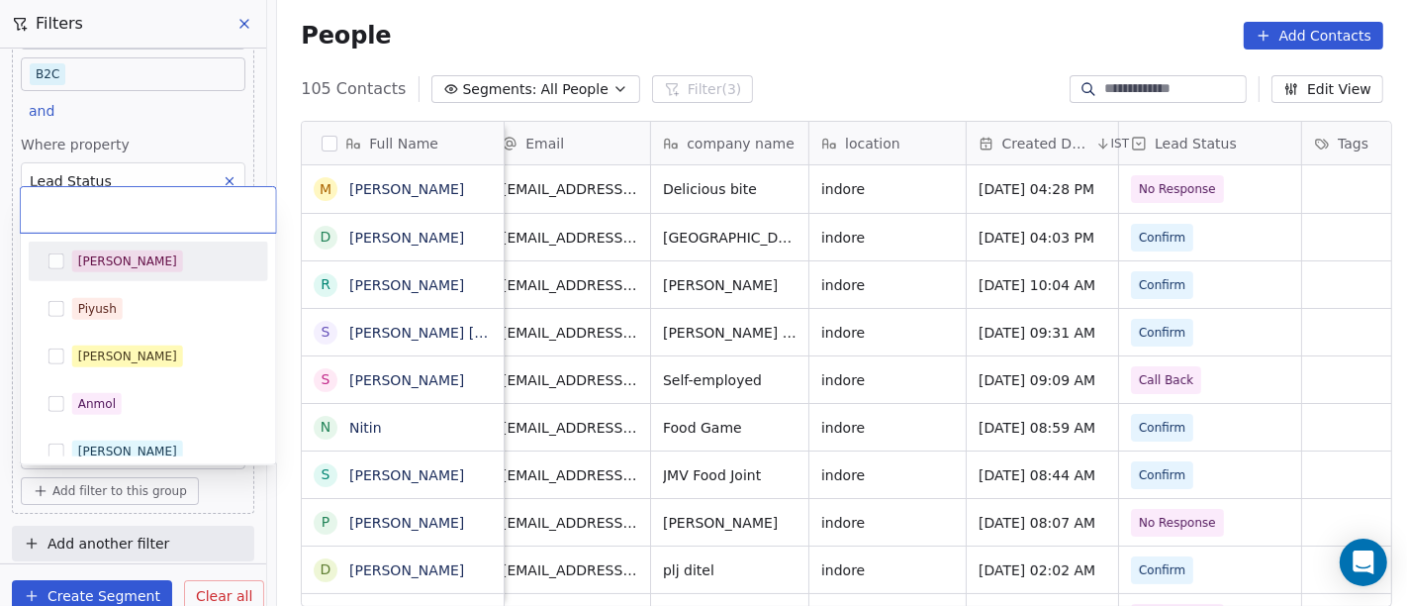
click at [113, 252] on span "[PERSON_NAME]" at bounding box center [127, 261] width 111 height 22
click at [754, 28] on html "On2Cook India Pvt. Ltd. Contacts People Marketing Workflows Campaigns Sales Pip…" at bounding box center [703, 303] width 1407 height 606
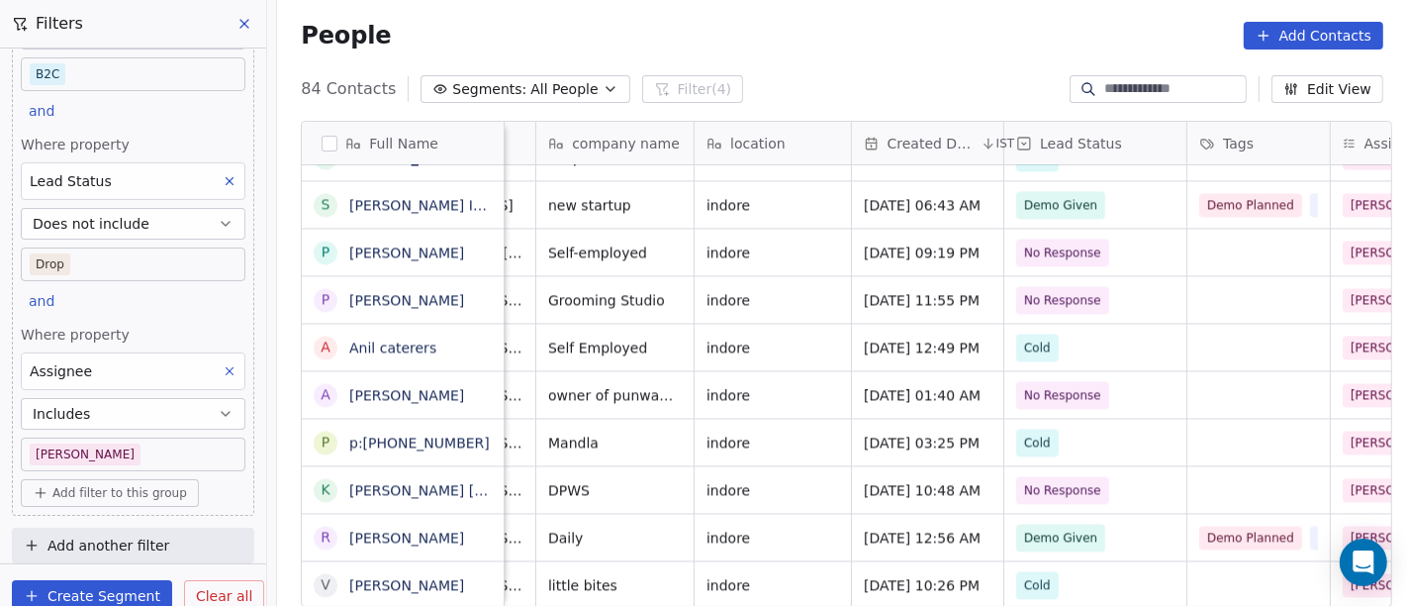
scroll to position [16, 274]
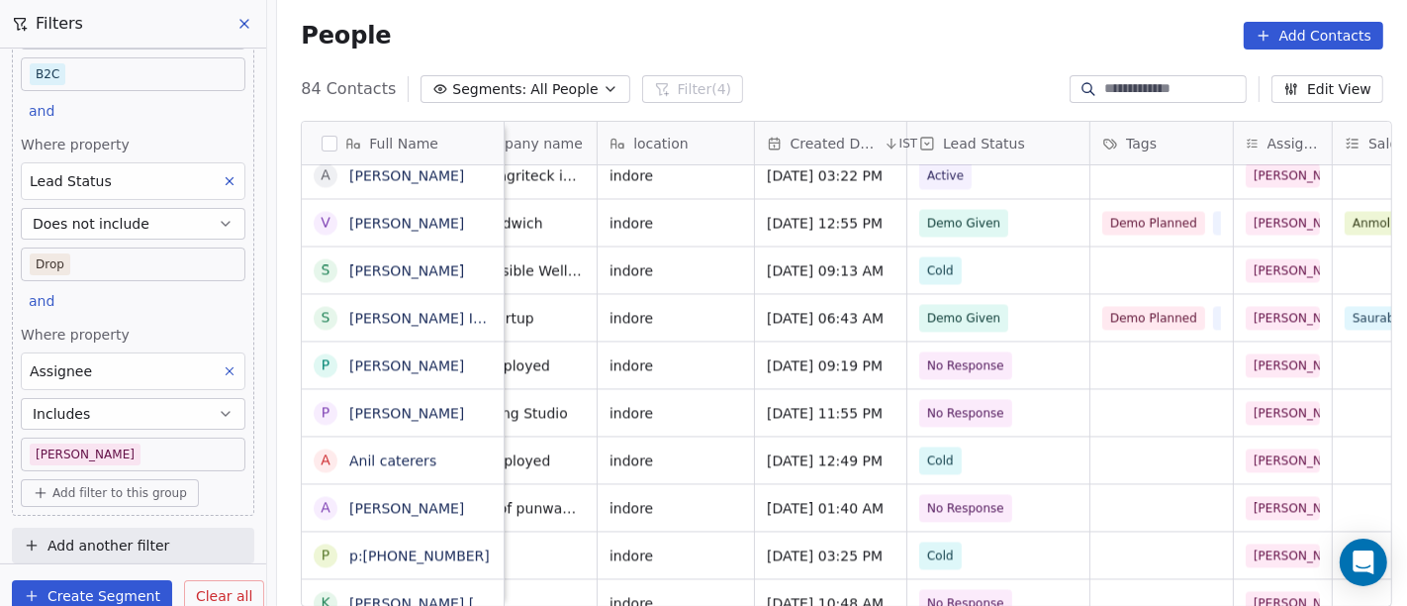
click at [225, 590] on span "Clear all" at bounding box center [224, 596] width 56 height 21
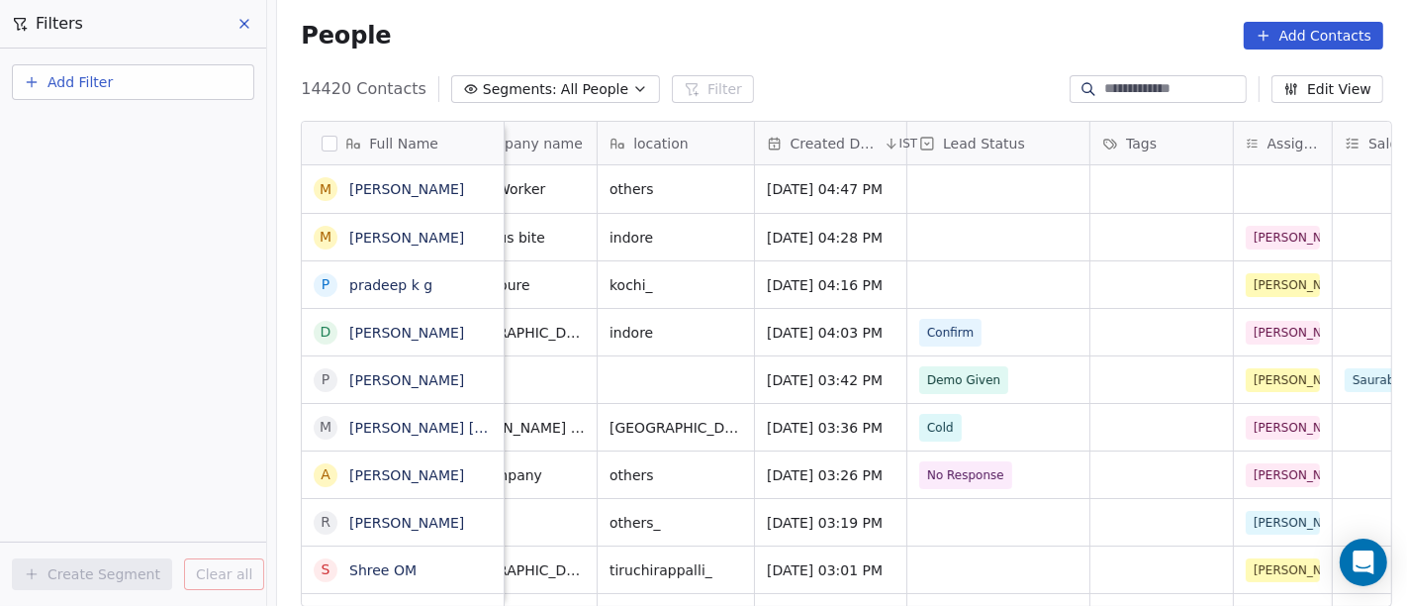
click at [798, 17] on div "People Add Contacts" at bounding box center [842, 35] width 1130 height 75
click at [563, 97] on span "All People" at bounding box center [594, 89] width 67 height 21
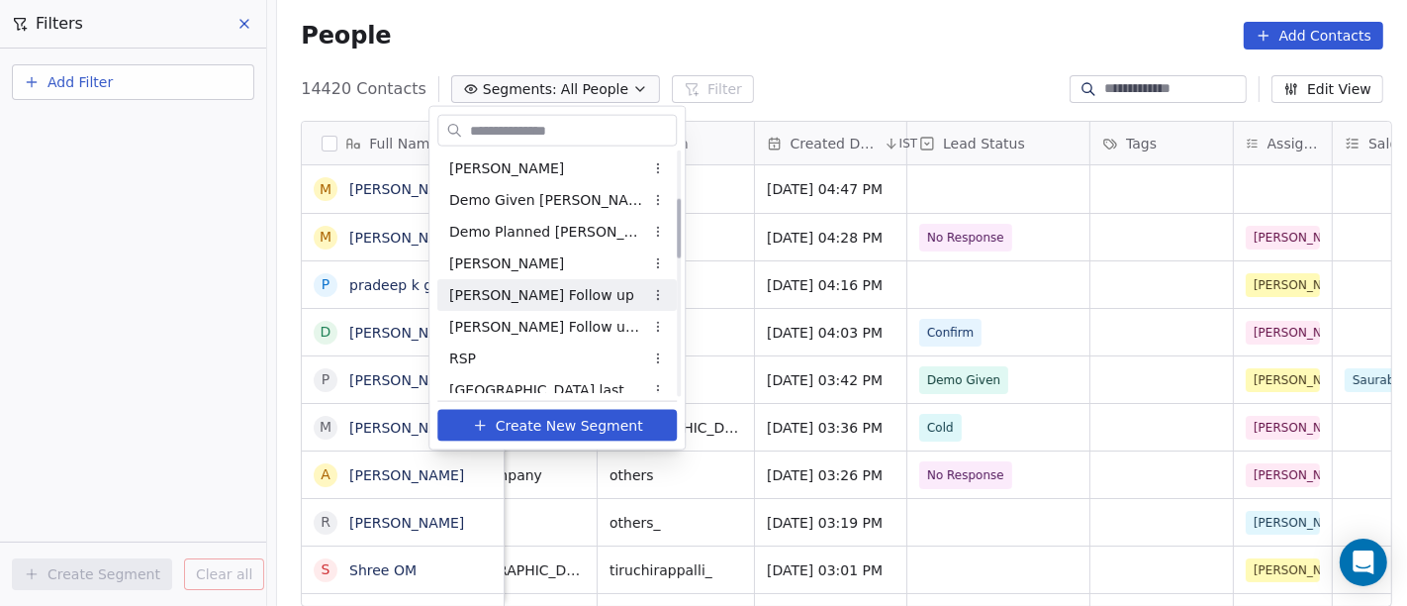
click at [504, 300] on span "[PERSON_NAME] Follow up" at bounding box center [541, 294] width 185 height 21
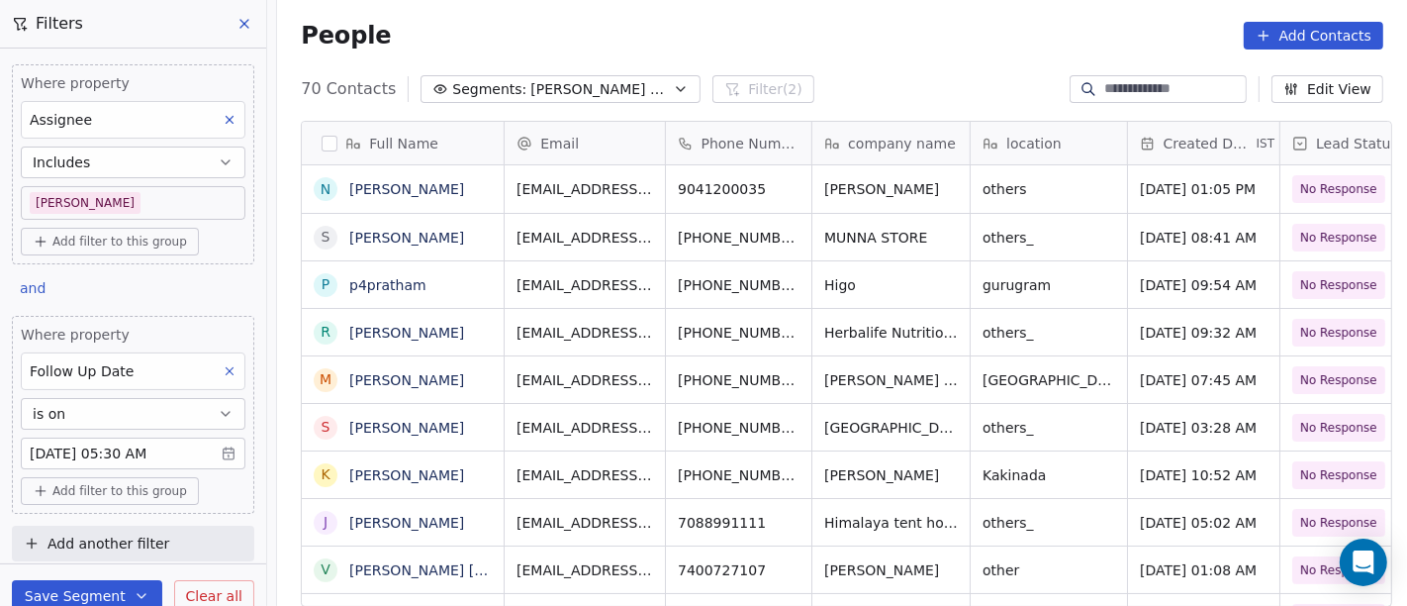
click at [155, 450] on body "On2Cook India Pvt. Ltd. Contacts People Marketing Workflows Campaigns Sales Pip…" at bounding box center [703, 303] width 1407 height 606
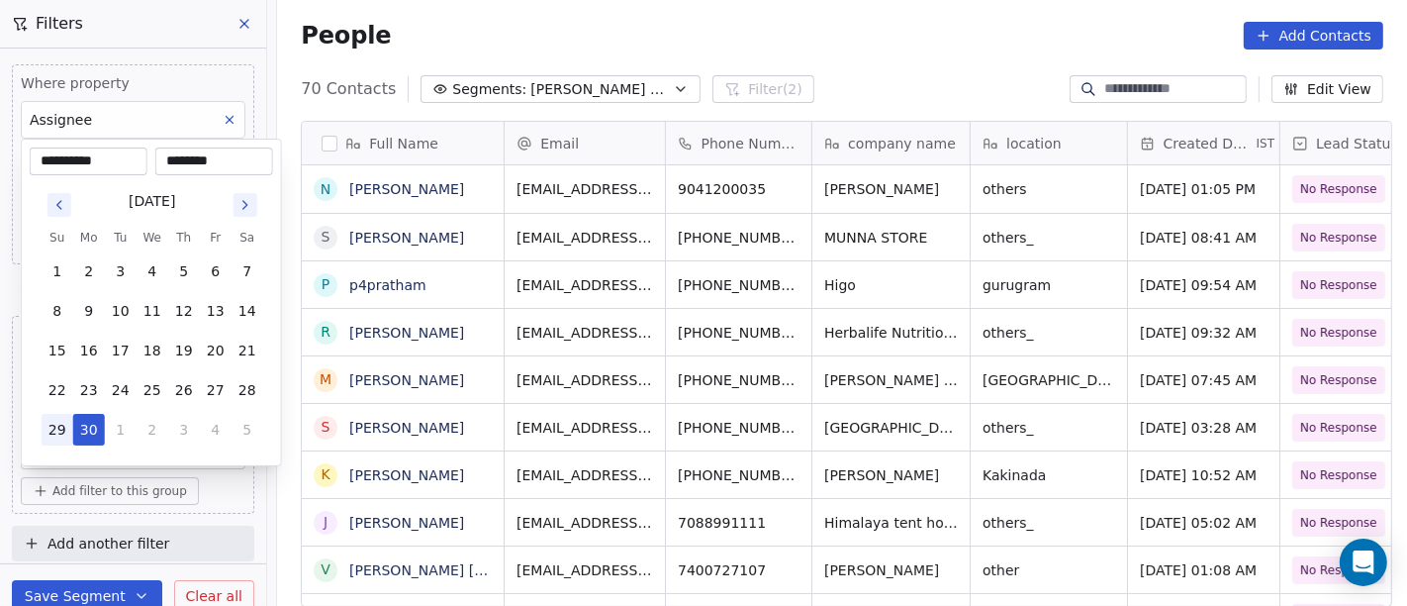
click at [53, 428] on button "29" at bounding box center [58, 430] width 32 height 32
type input "**********"
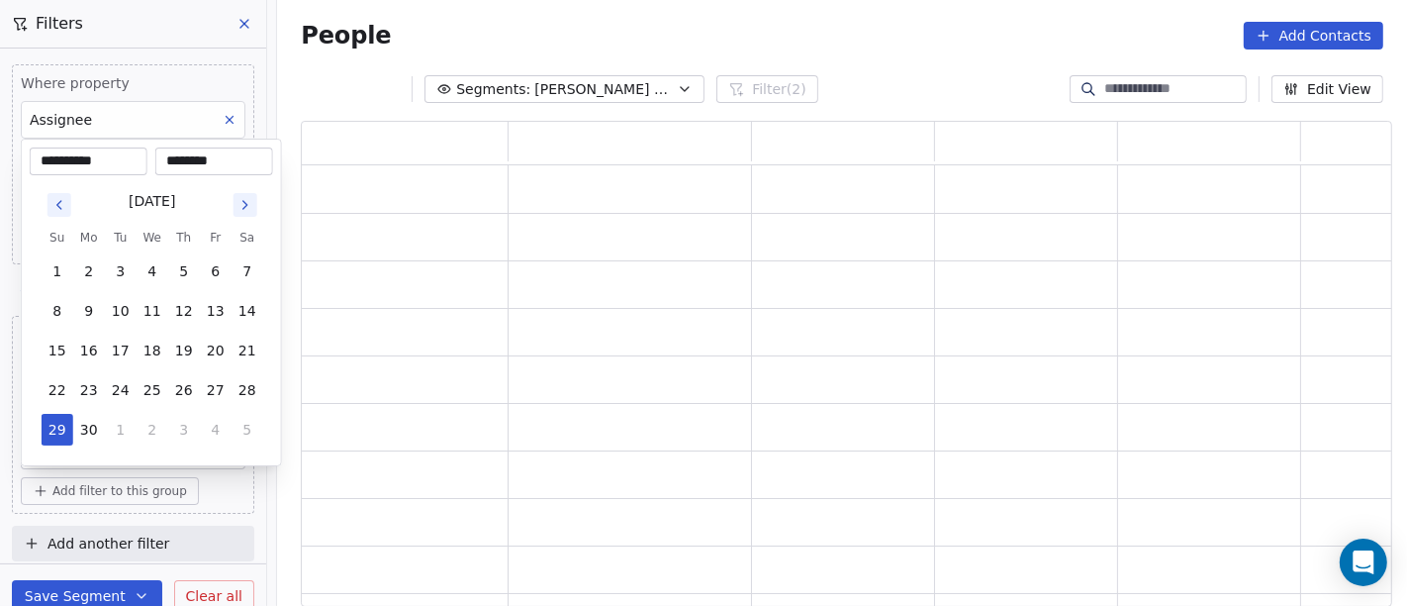
click at [523, 18] on html "**********" at bounding box center [703, 303] width 1407 height 606
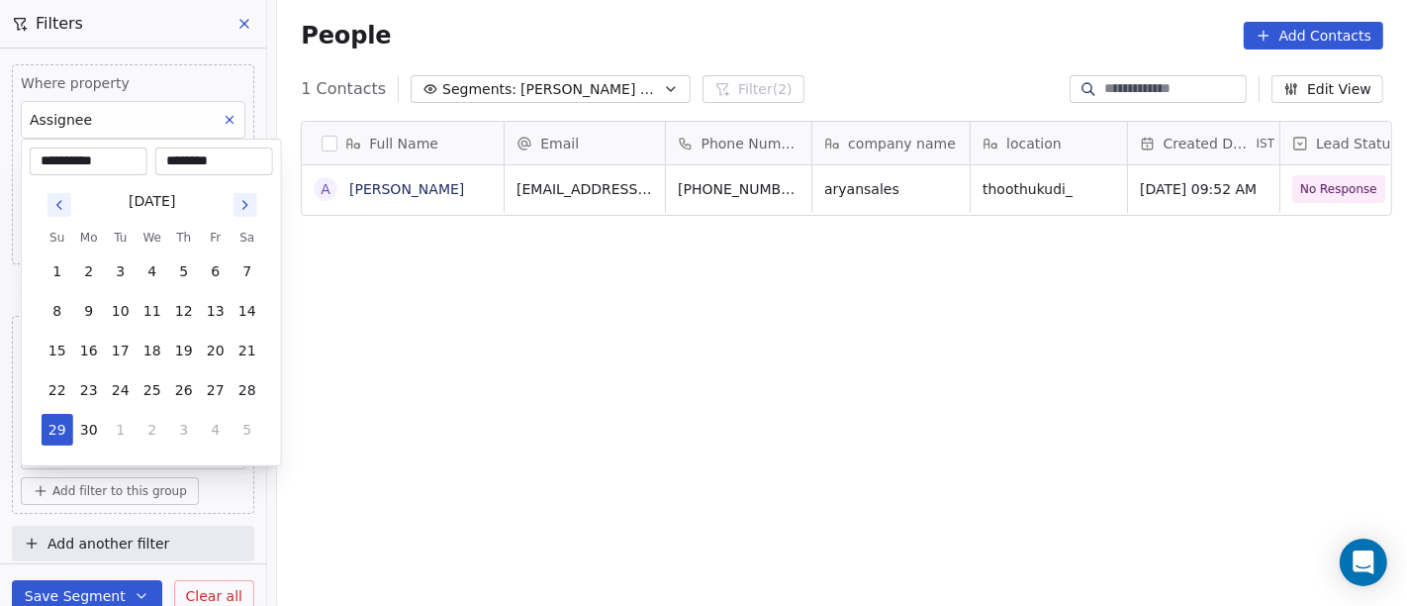
click at [100, 454] on body "**********" at bounding box center [703, 303] width 1407 height 606
click at [947, 333] on html "**********" at bounding box center [703, 303] width 1407 height 606
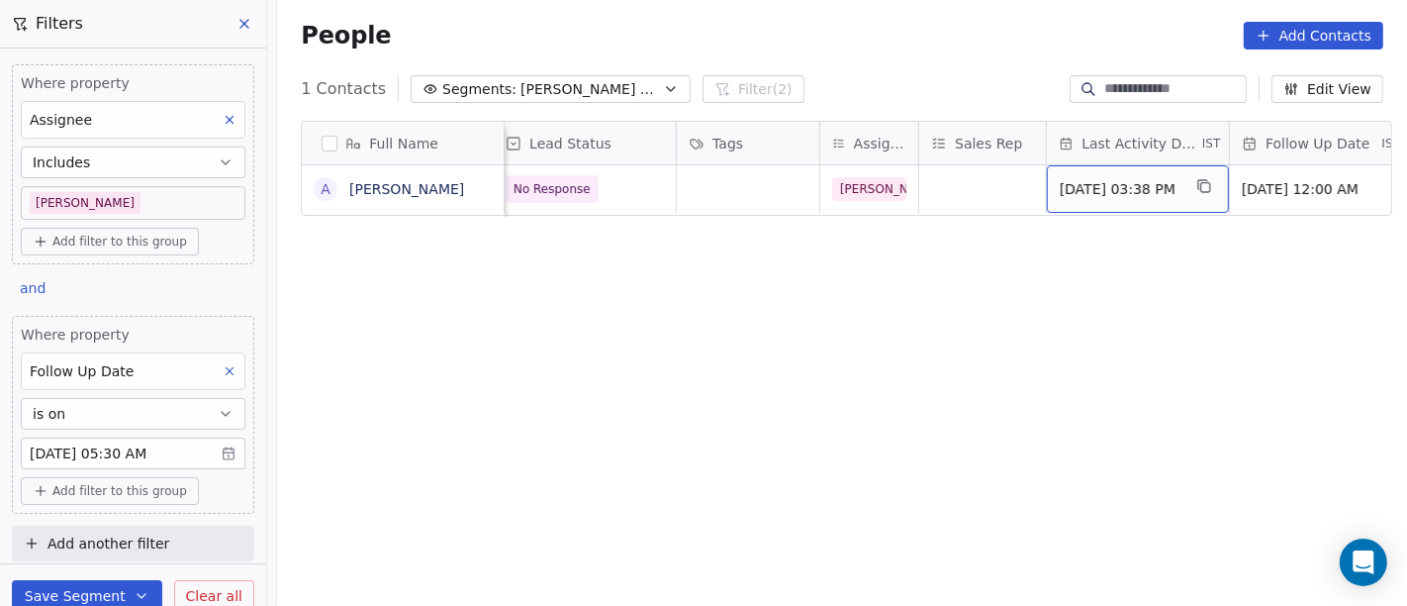
click at [1142, 185] on span "[DATE] 03:38 PM" at bounding box center [1120, 189] width 121 height 20
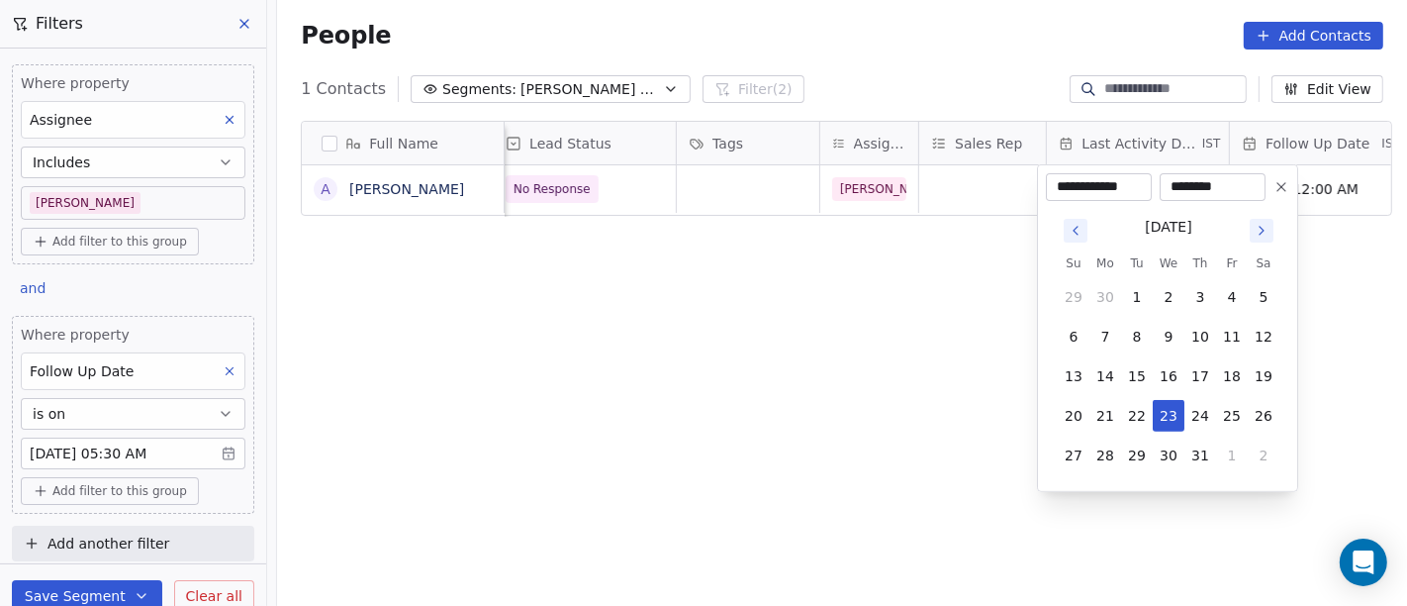
click at [867, 333] on html "On2Cook India Pvt. Ltd. Contacts People Marketing Workflows Campaigns Sales Pip…" at bounding box center [703, 303] width 1407 height 606
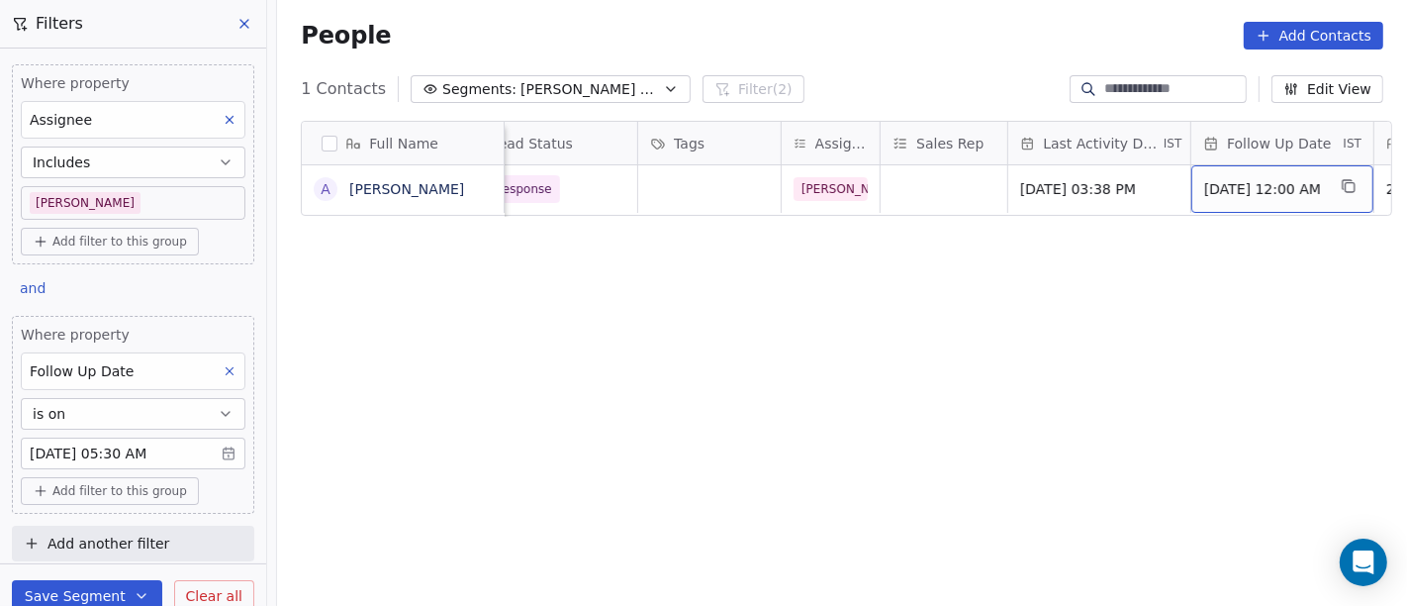
click at [1240, 194] on span "[DATE] 12:00 AM" at bounding box center [1264, 189] width 121 height 20
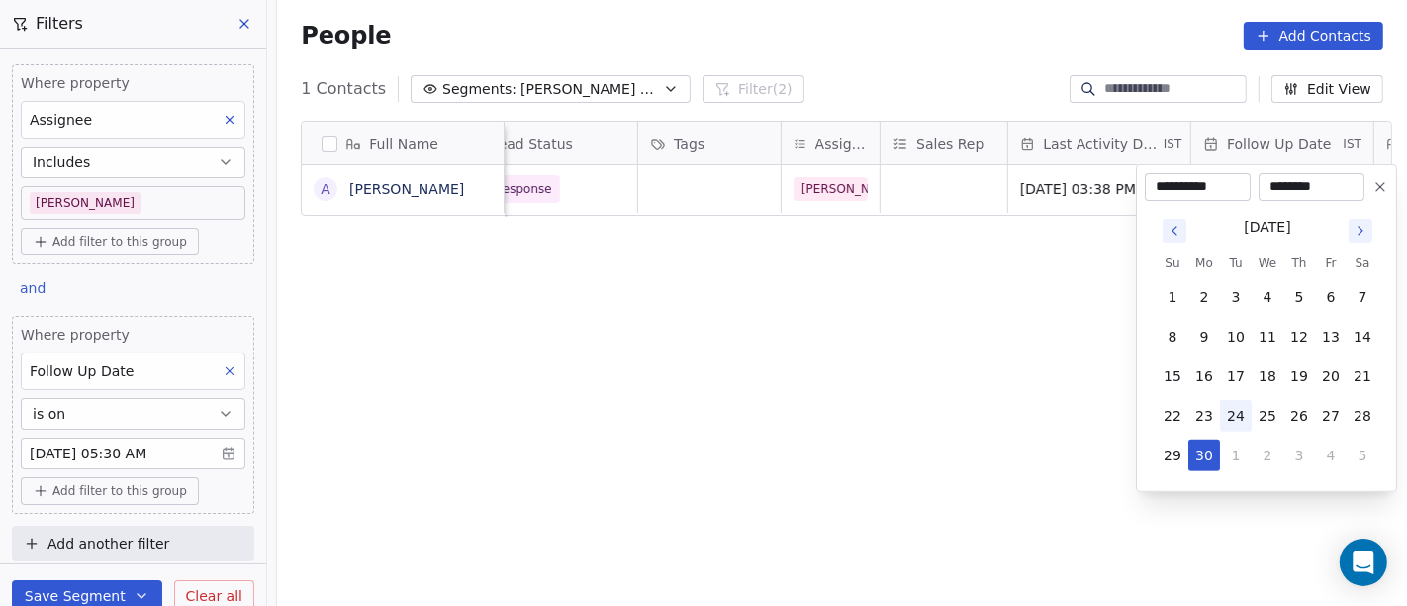
click at [1238, 423] on button "24" at bounding box center [1236, 416] width 32 height 32
type input "**********"
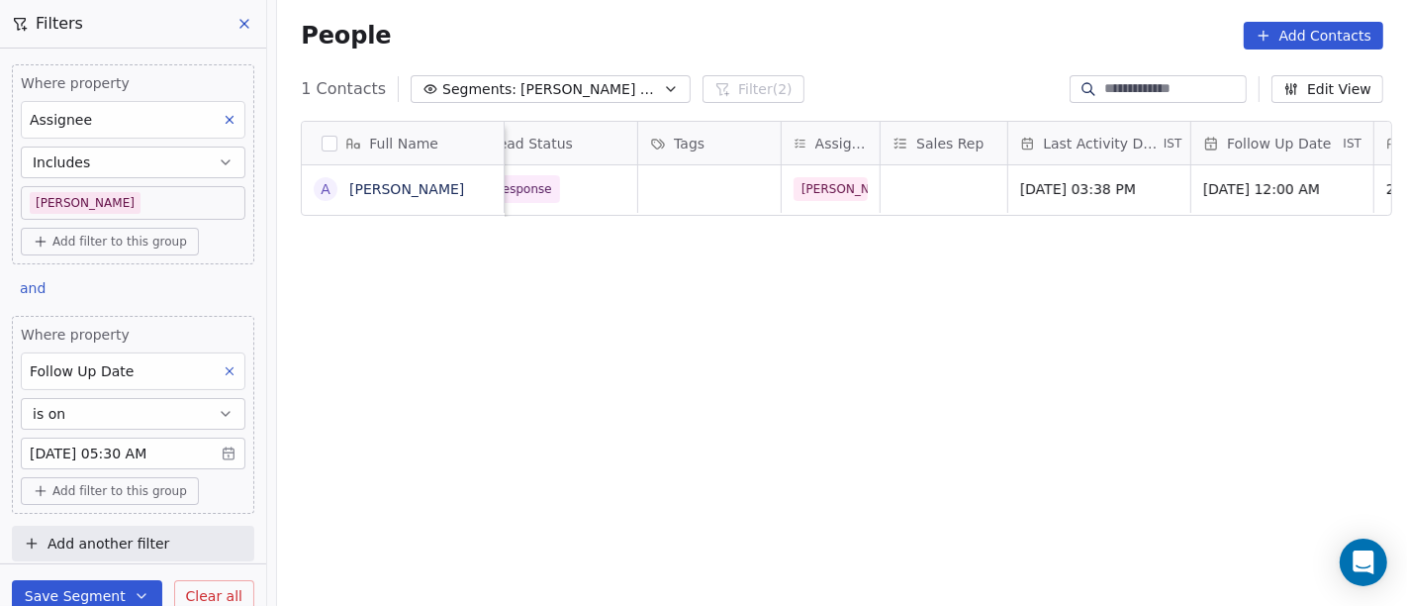
click at [888, 431] on html "On2Cook India Pvt. Ltd. Contacts People Marketing Workflows Campaigns Sales Pip…" at bounding box center [703, 303] width 1407 height 606
click at [130, 457] on body "On2Cook India Pvt. Ltd. Contacts People Marketing Workflows Campaigns Sales Pip…" at bounding box center [703, 303] width 1407 height 606
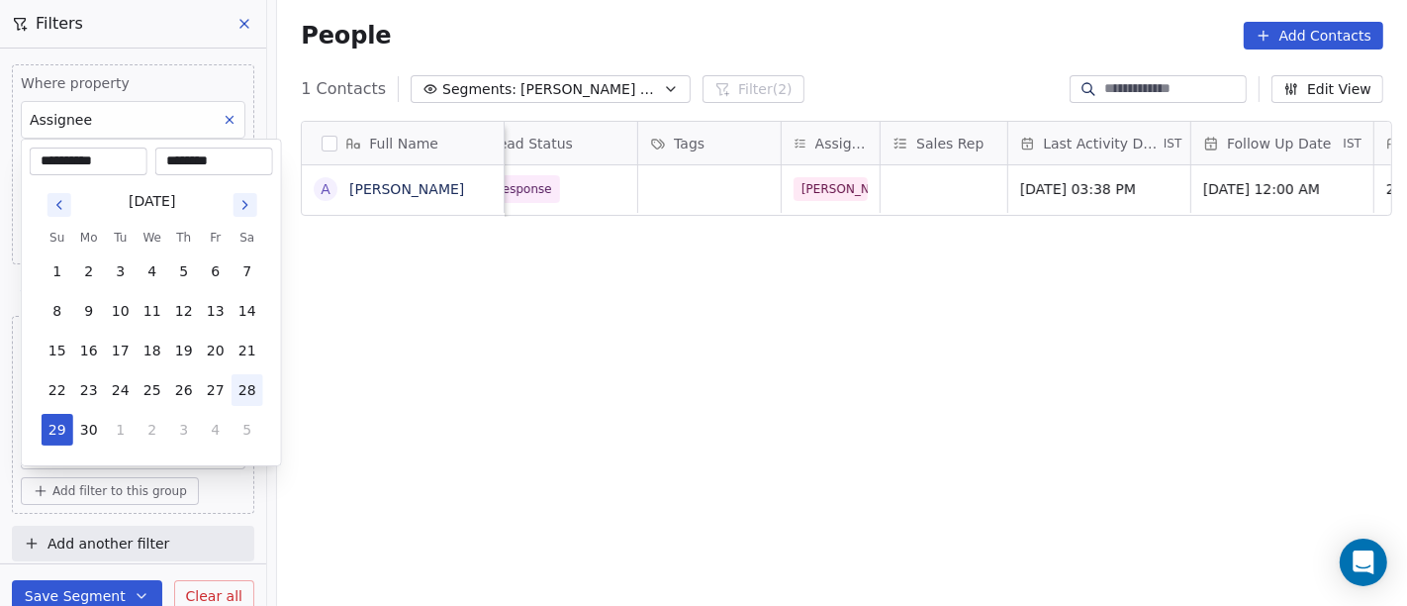
click at [245, 388] on button "28" at bounding box center [248, 390] width 32 height 32
type input "**********"
click at [718, 414] on html "**********" at bounding box center [703, 303] width 1407 height 606
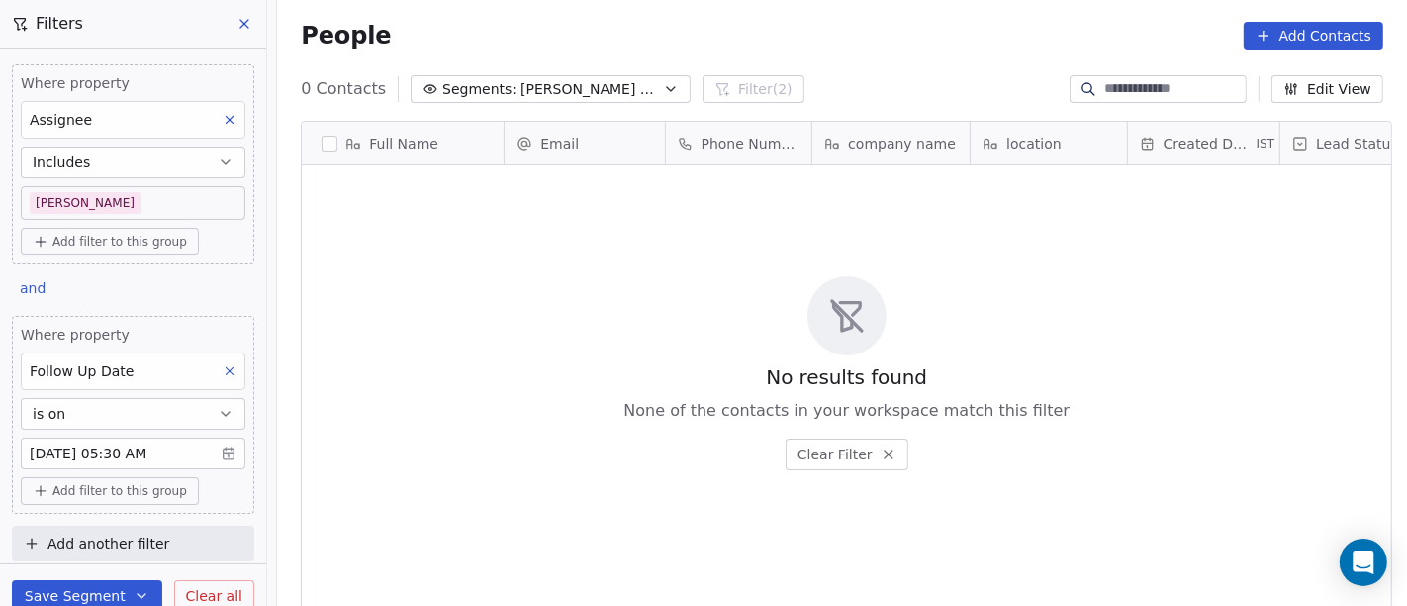
click at [110, 409] on button "is on" at bounding box center [133, 414] width 225 height 32
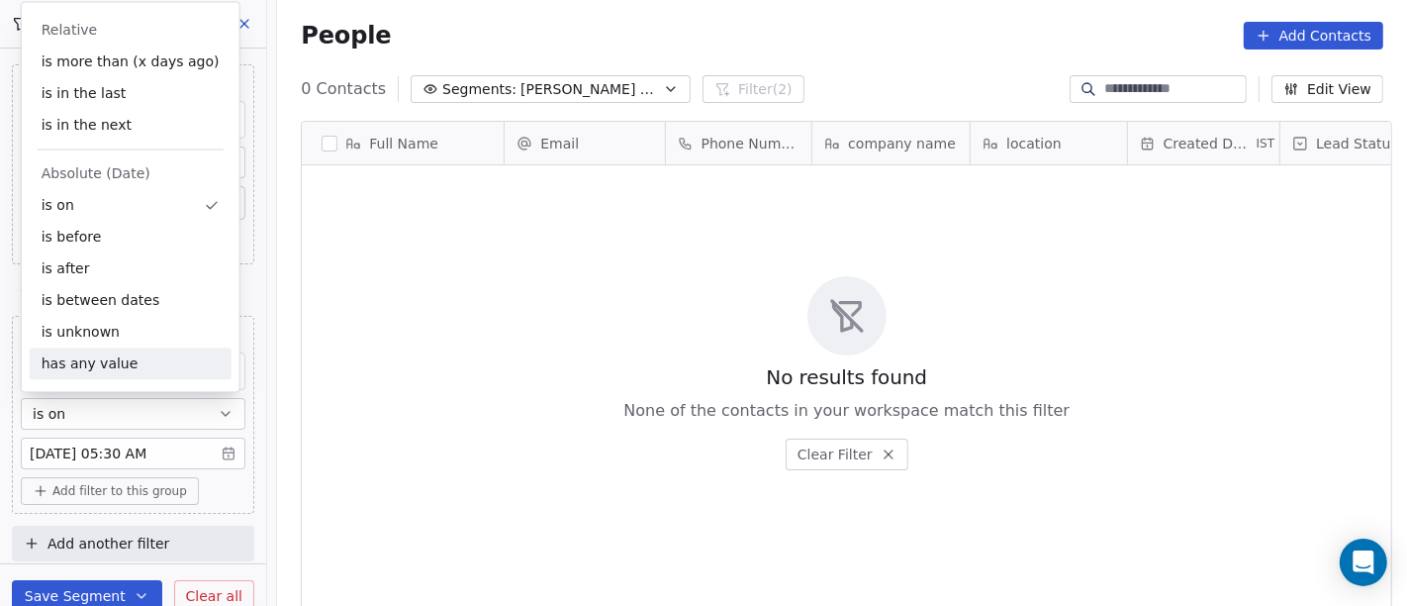
drag, startPoint x: 430, startPoint y: 452, endPoint x: 269, endPoint y: 464, distance: 160.8
click at [430, 453] on div "No results found None of the contacts in your workspace match this filter Clear…" at bounding box center [847, 373] width 1090 height 408
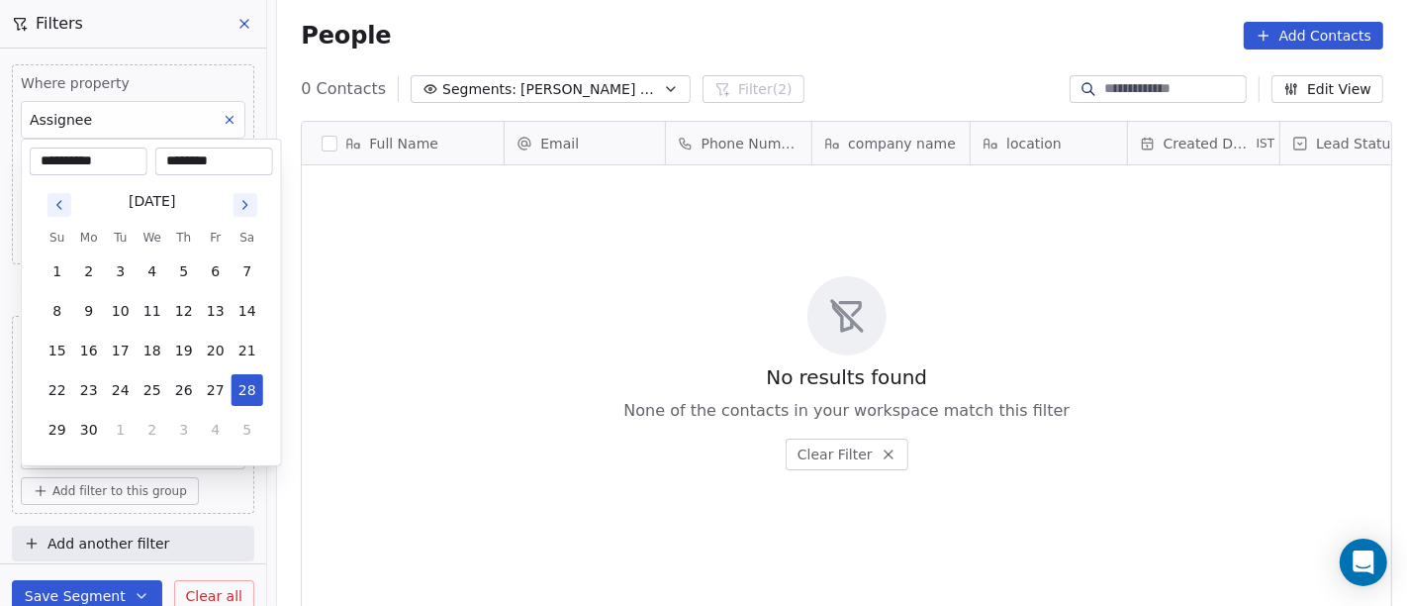
click at [183, 448] on body "**********" at bounding box center [703, 303] width 1407 height 606
click at [223, 389] on button "27" at bounding box center [216, 390] width 32 height 32
type input "**********"
click at [664, 364] on html "**********" at bounding box center [703, 303] width 1407 height 606
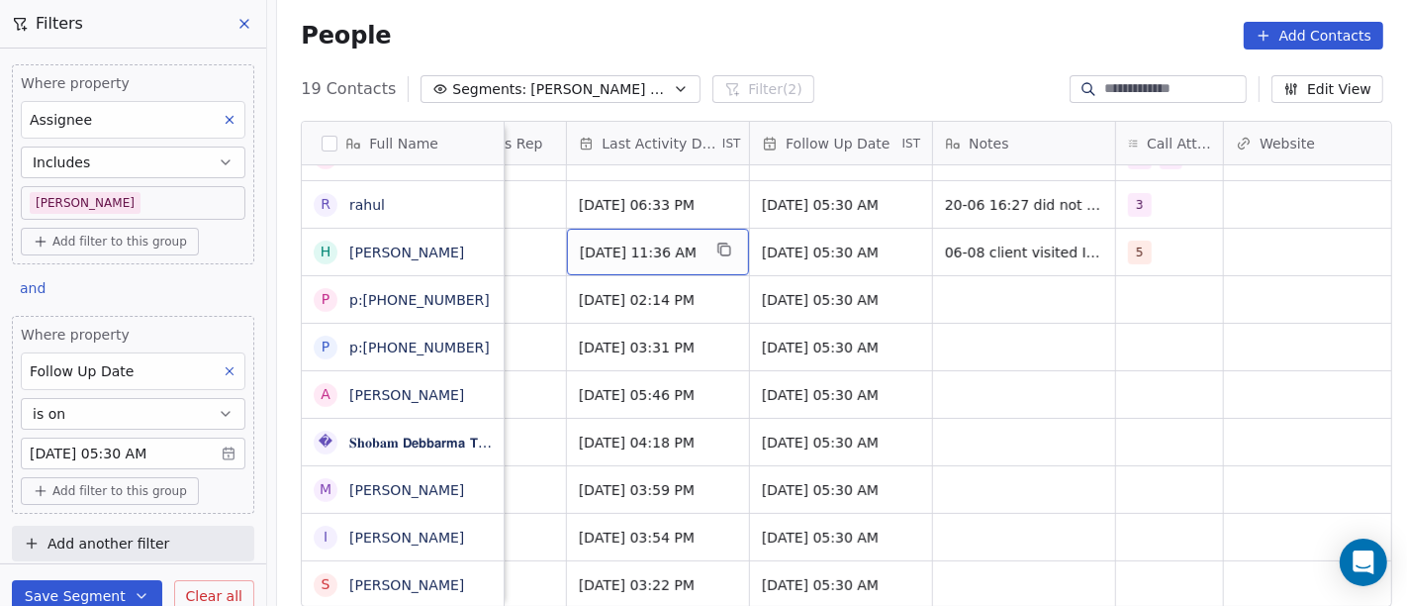
click at [650, 257] on span "[DATE] 11:36 AM" at bounding box center [640, 252] width 121 height 20
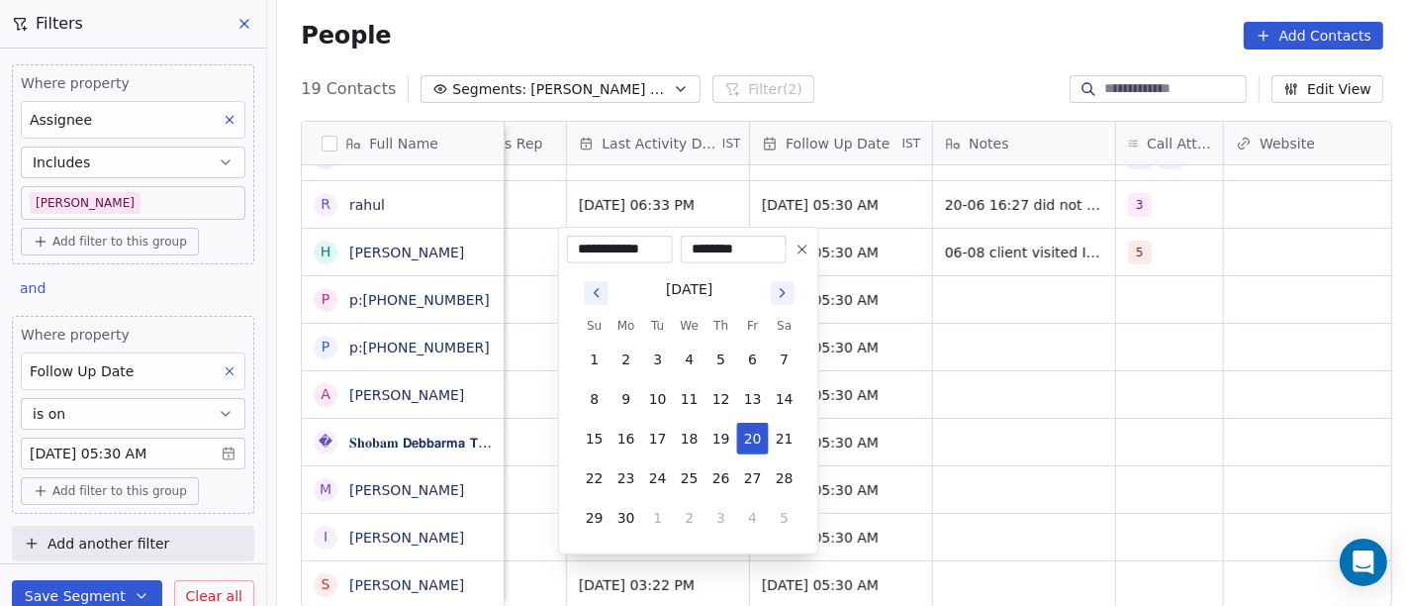
click at [777, 298] on icon "Go to next month" at bounding box center [783, 293] width 16 height 16
click at [621, 394] on button "7" at bounding box center [627, 399] width 32 height 32
type input "**********"
click at [881, 60] on html "On2Cook India Pvt. Ltd. Contacts People Marketing Workflows Campaigns Sales Pip…" at bounding box center [703, 303] width 1407 height 606
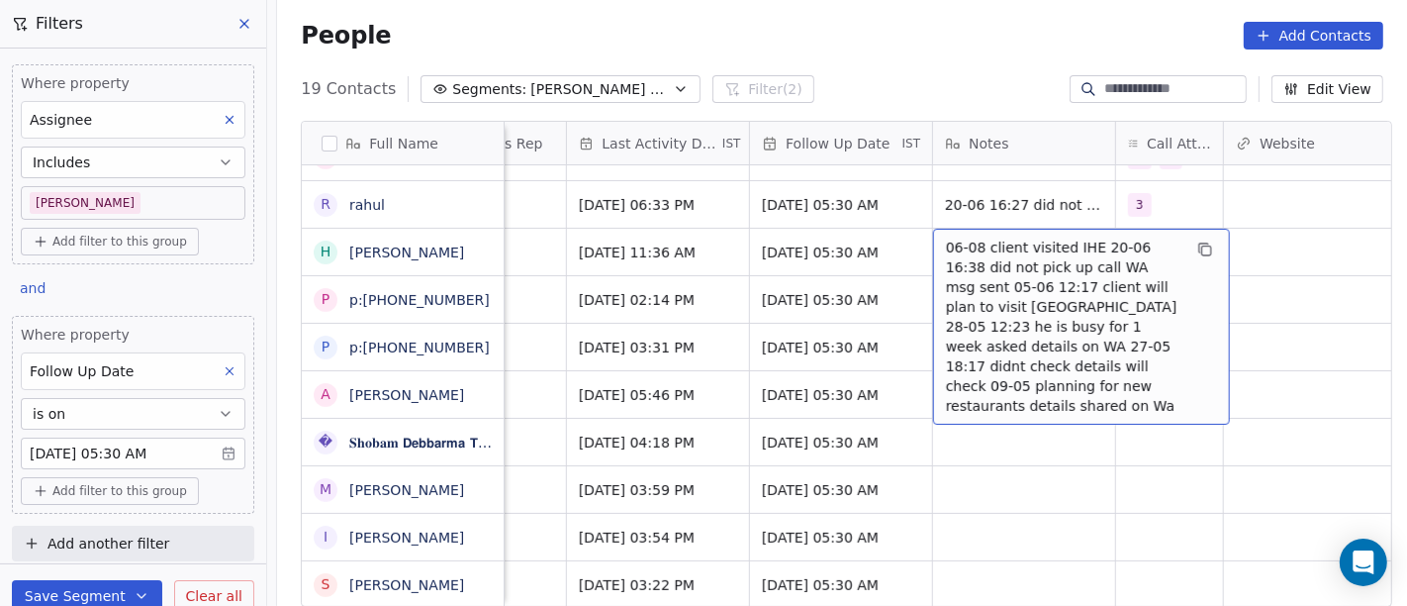
click at [961, 64] on div "People Add Contacts" at bounding box center [842, 35] width 1130 height 75
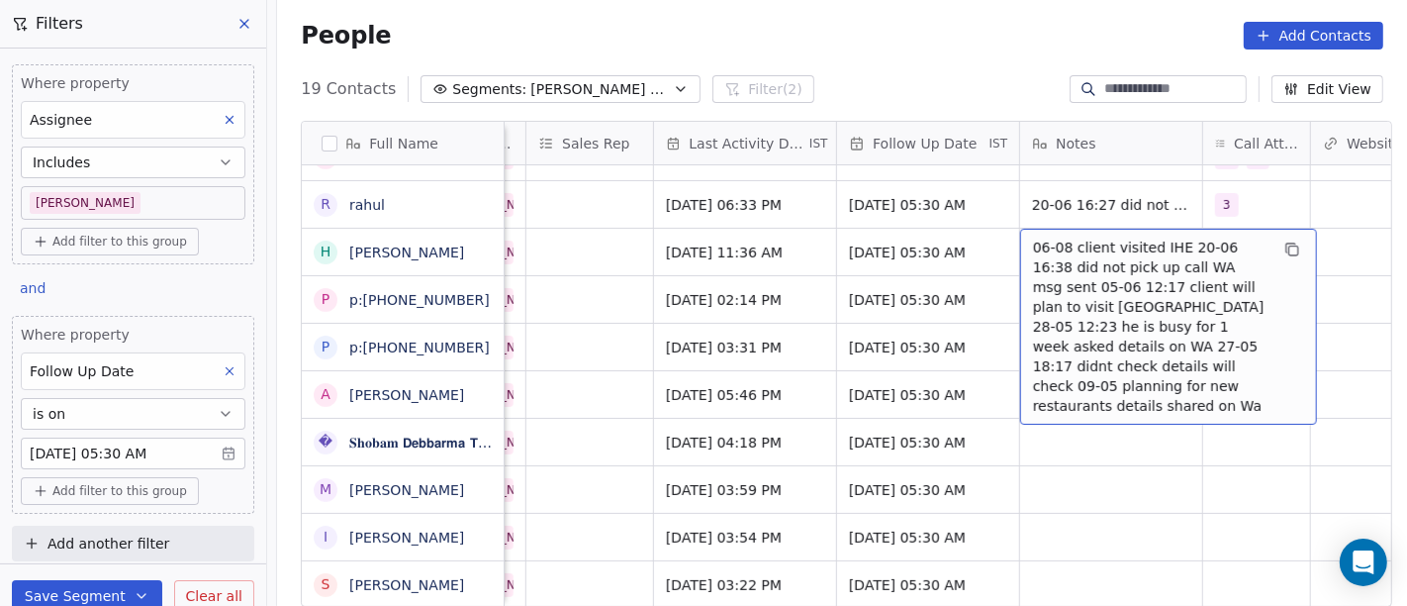
scroll to position [0, 1181]
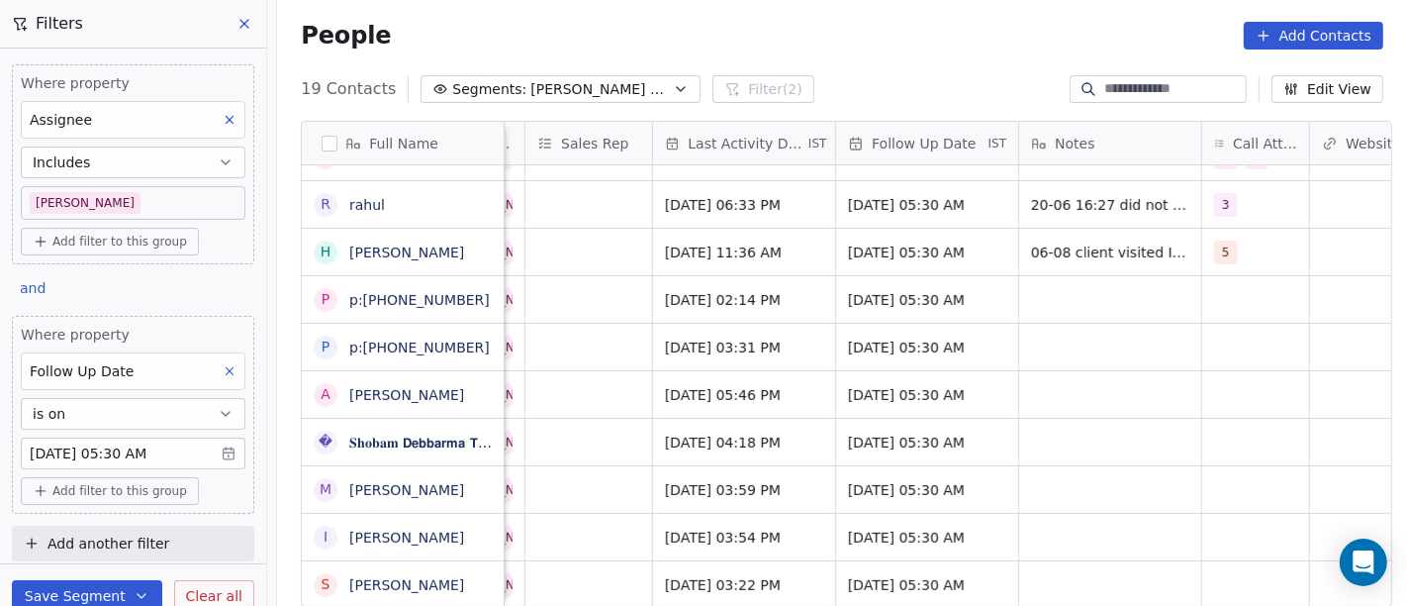
click at [928, 39] on div "People Add Contacts" at bounding box center [842, 36] width 1083 height 28
click at [732, 254] on span "[DATE] 11:36 AM" at bounding box center [726, 252] width 121 height 20
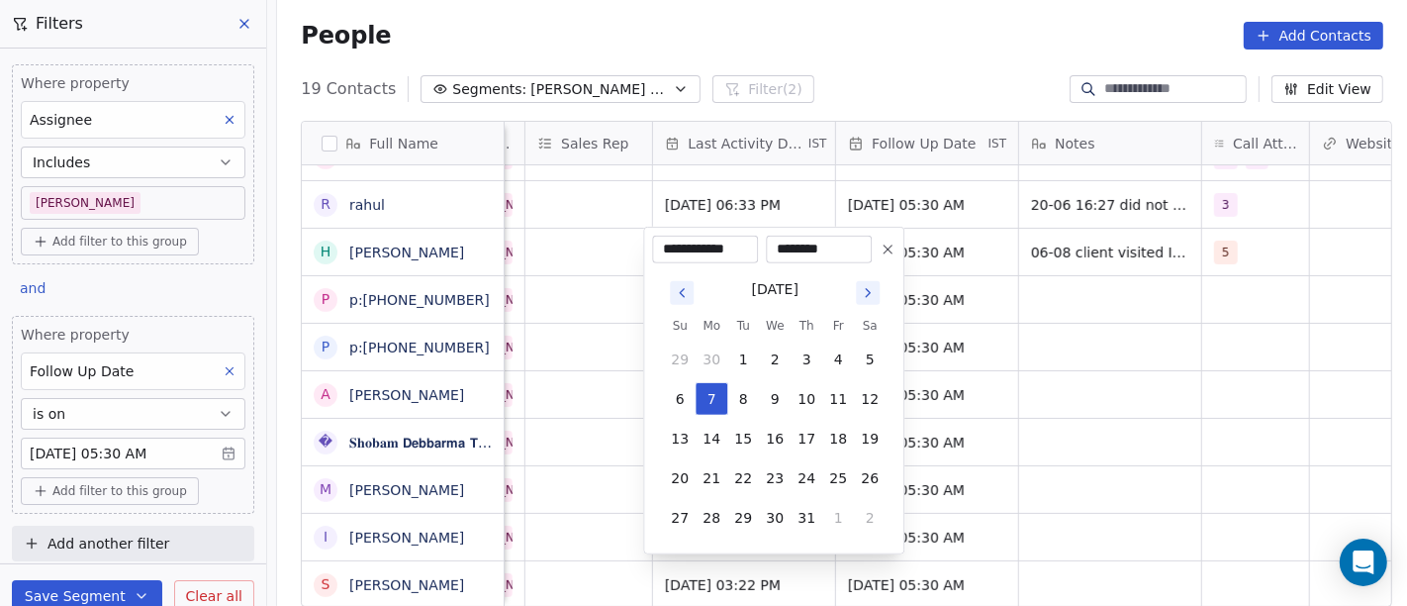
click at [463, 247] on html "On2Cook India Pvt. Ltd. Contacts People Marketing Workflows Campaigns Sales Pip…" at bounding box center [703, 303] width 1407 height 606
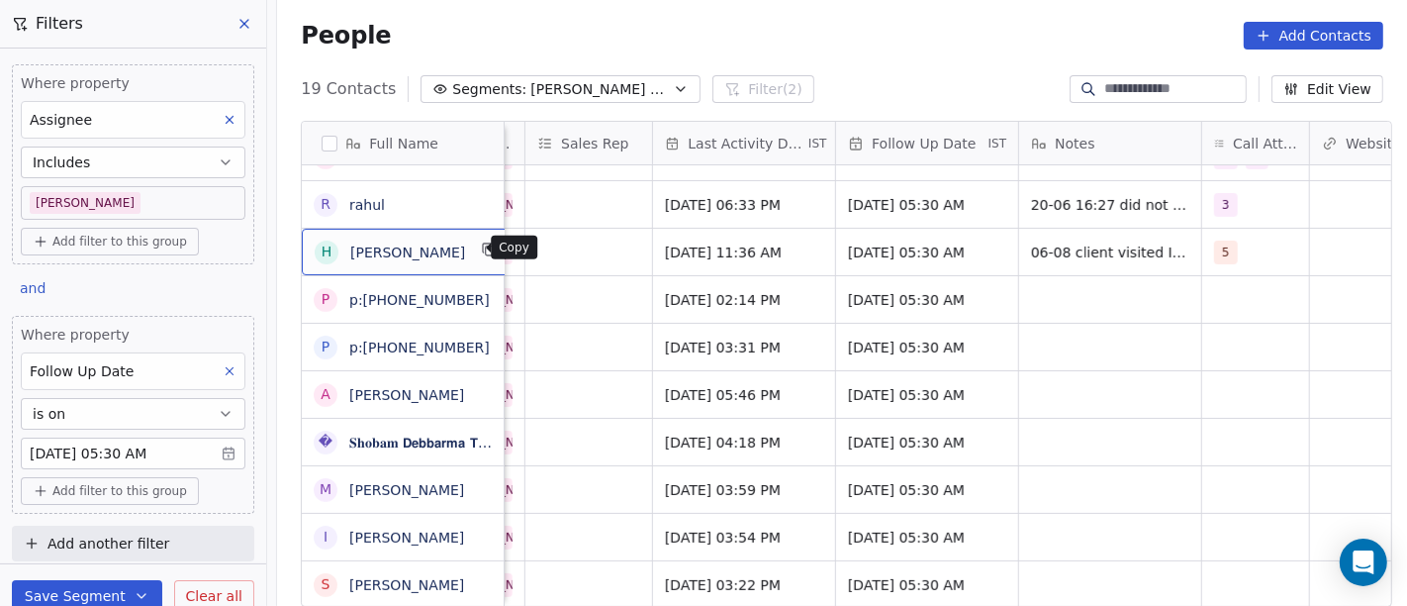
click at [482, 252] on icon "grid" at bounding box center [490, 249] width 16 height 16
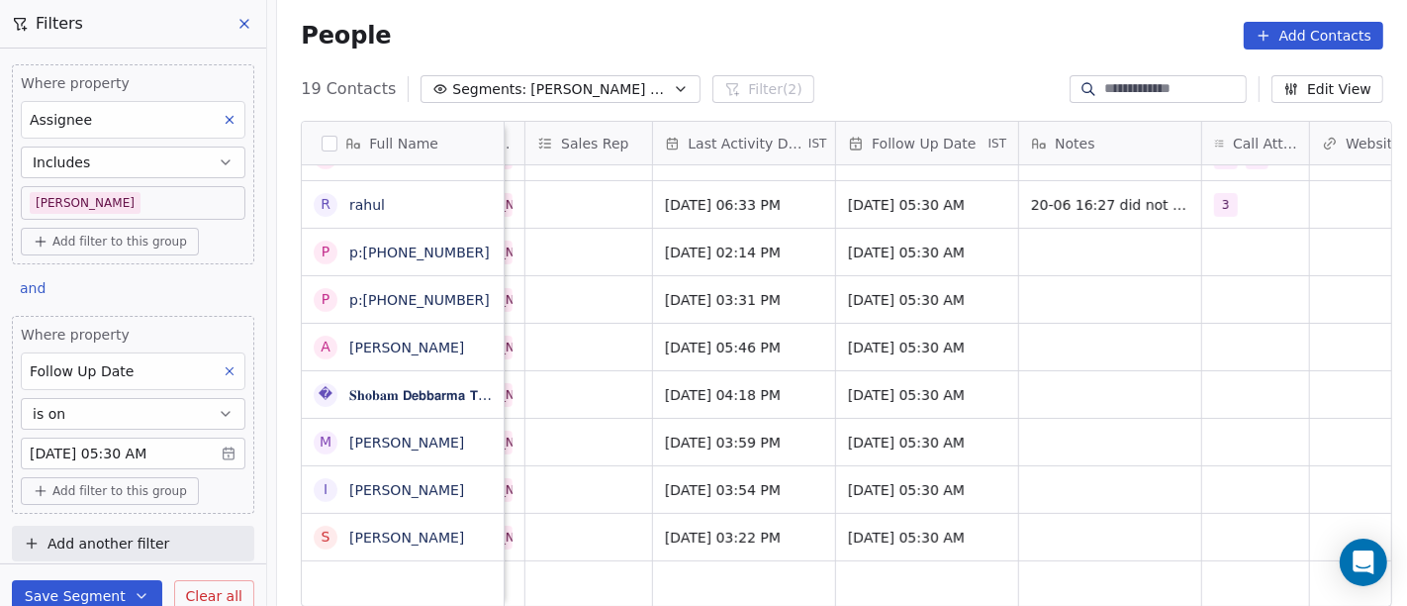
click at [127, 450] on body "On2Cook India Pvt. Ltd. Contacts People Marketing Workflows Campaigns Sales Pip…" at bounding box center [703, 303] width 1407 height 606
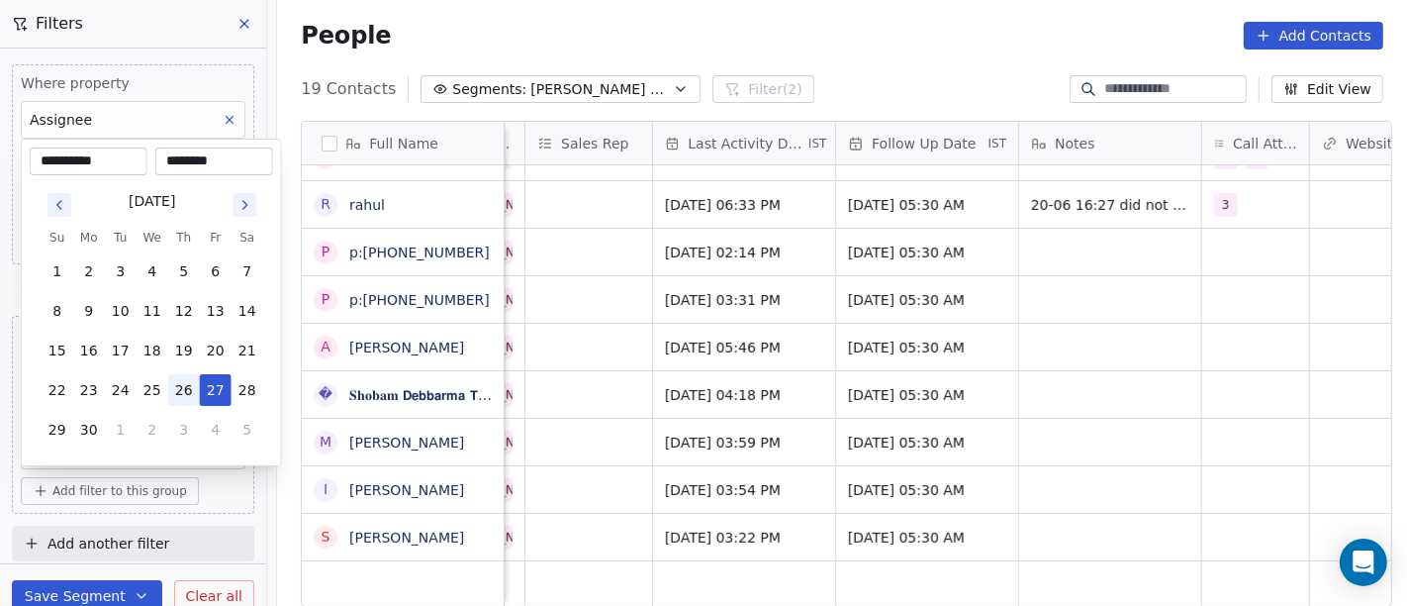
click at [186, 383] on button "26" at bounding box center [184, 390] width 32 height 32
type input "**********"
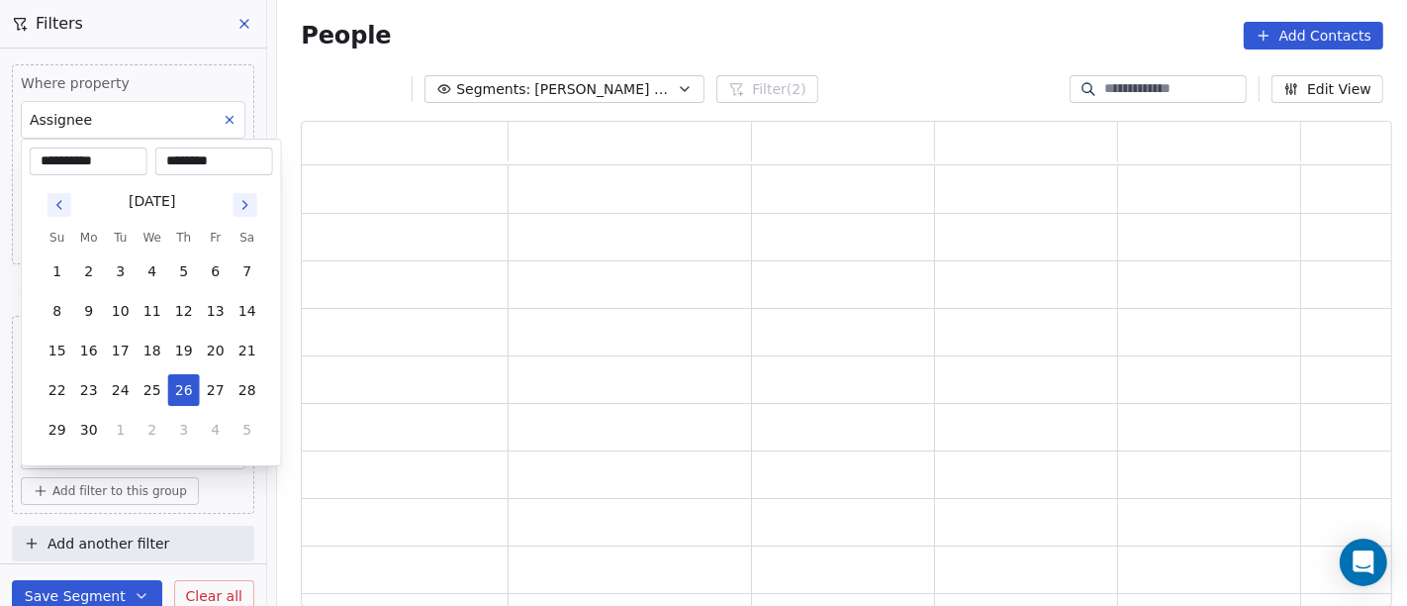
click at [821, 44] on html "**********" at bounding box center [703, 303] width 1407 height 606
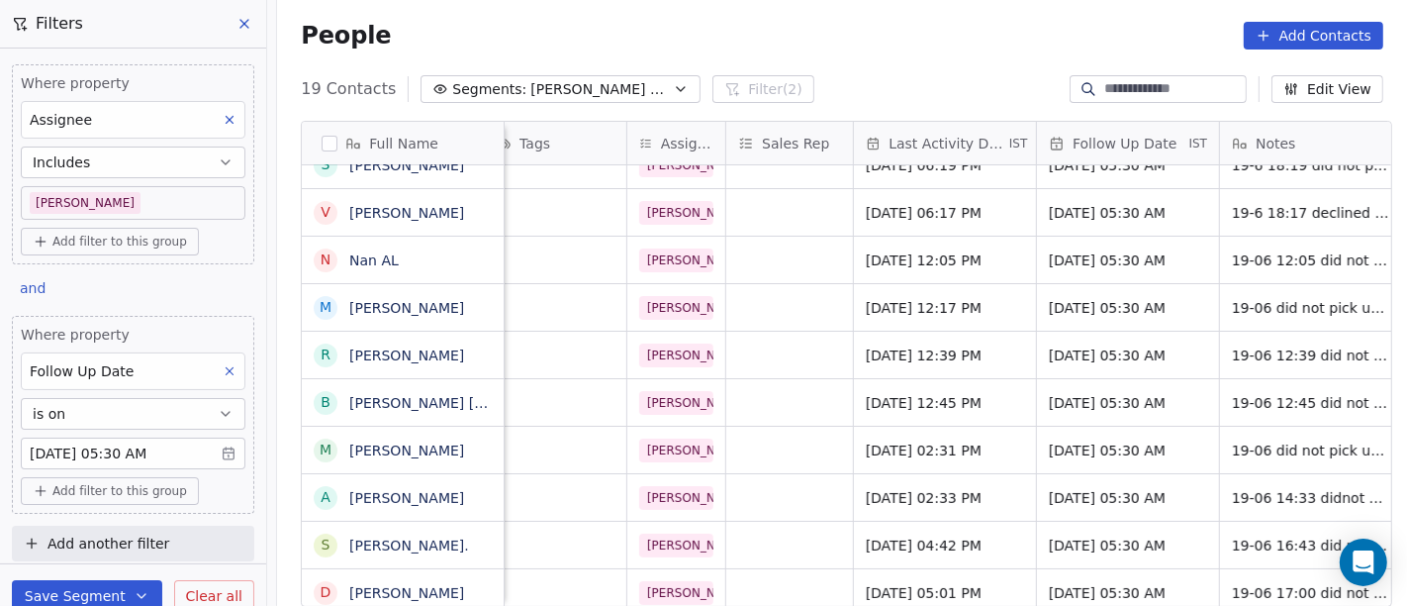
scroll to position [0, 973]
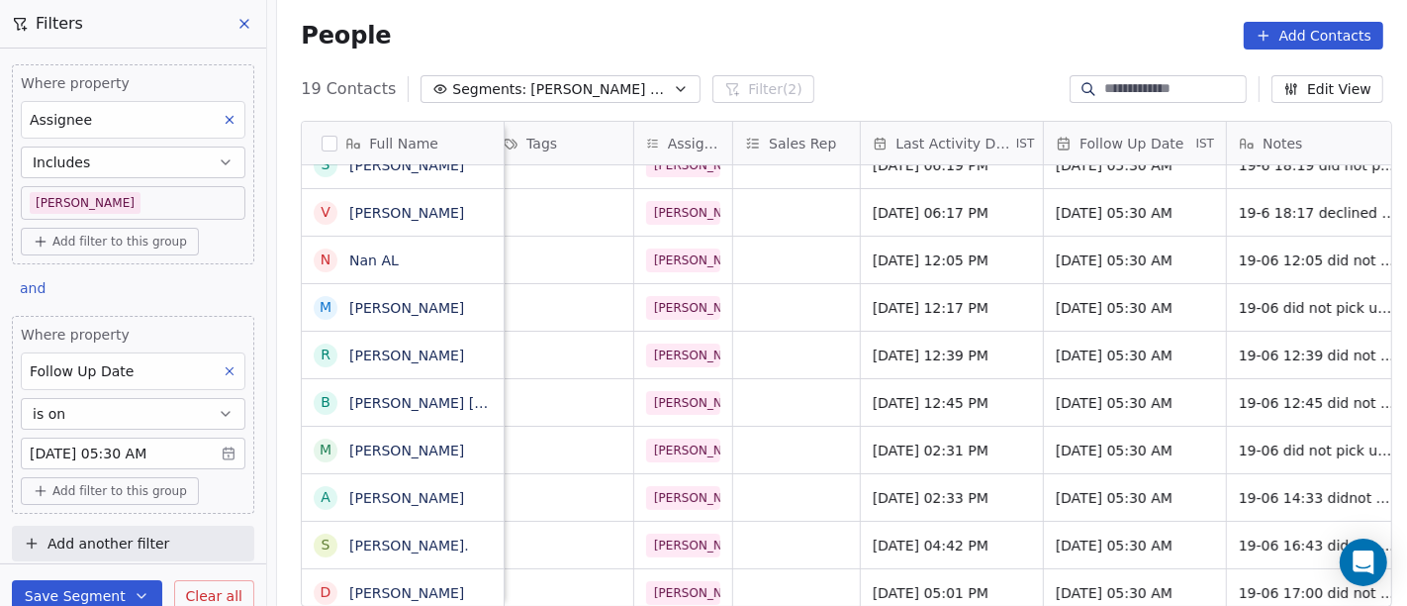
click at [124, 452] on body "On2Cook India Pvt. Ltd. Contacts People Marketing Workflows Campaigns Sales Pip…" at bounding box center [703, 303] width 1407 height 606
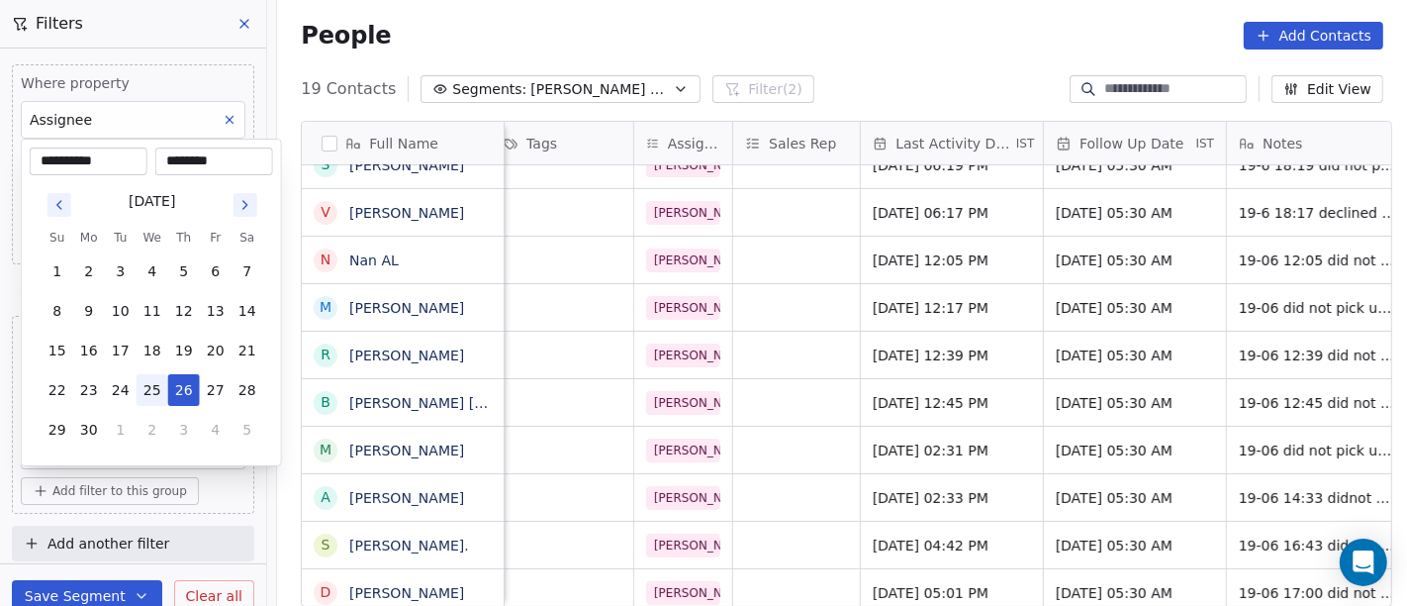
click at [151, 388] on button "25" at bounding box center [153, 390] width 32 height 32
type input "**********"
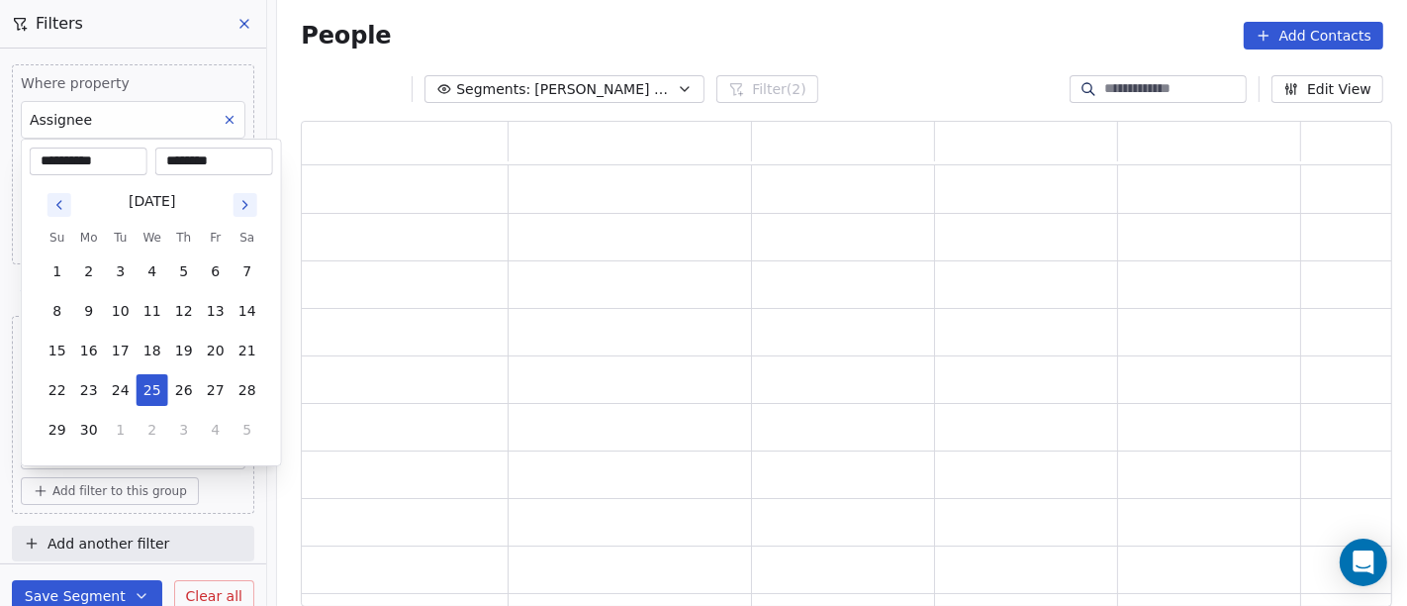
click at [1037, 81] on html "**********" at bounding box center [703, 303] width 1407 height 606
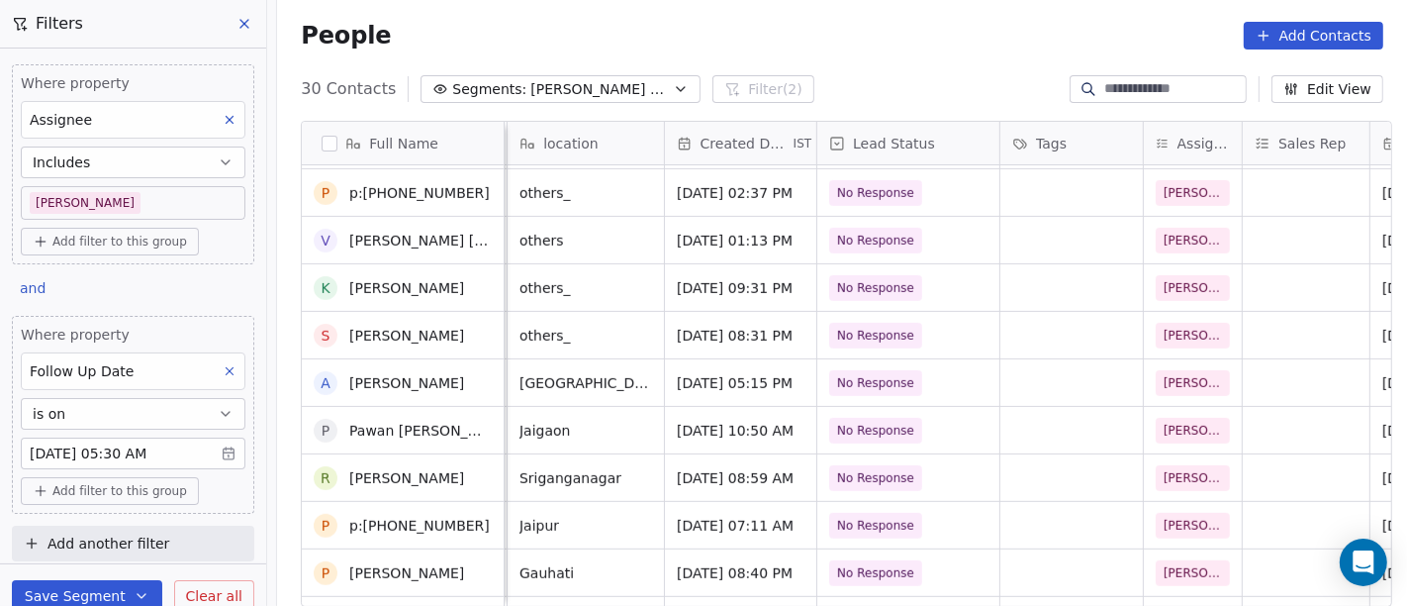
scroll to position [983, 0]
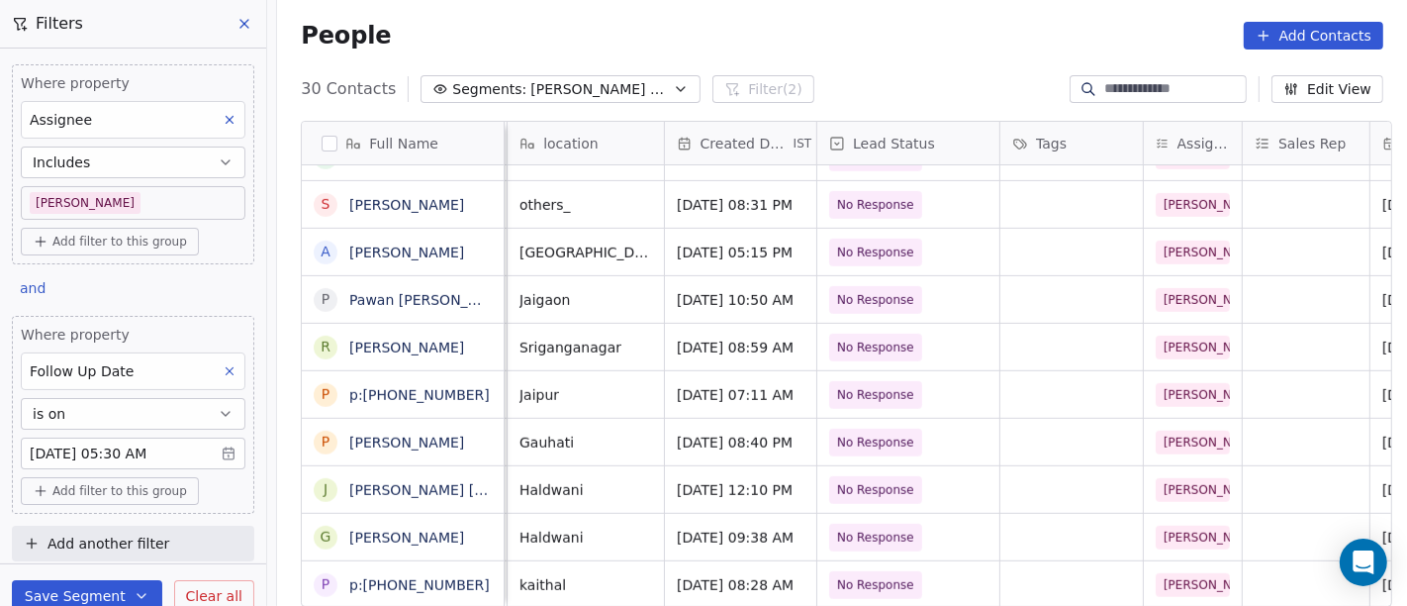
click at [111, 441] on body "On2Cook India Pvt. Ltd. Contacts People Marketing Workflows Campaigns Sales Pip…" at bounding box center [703, 303] width 1407 height 606
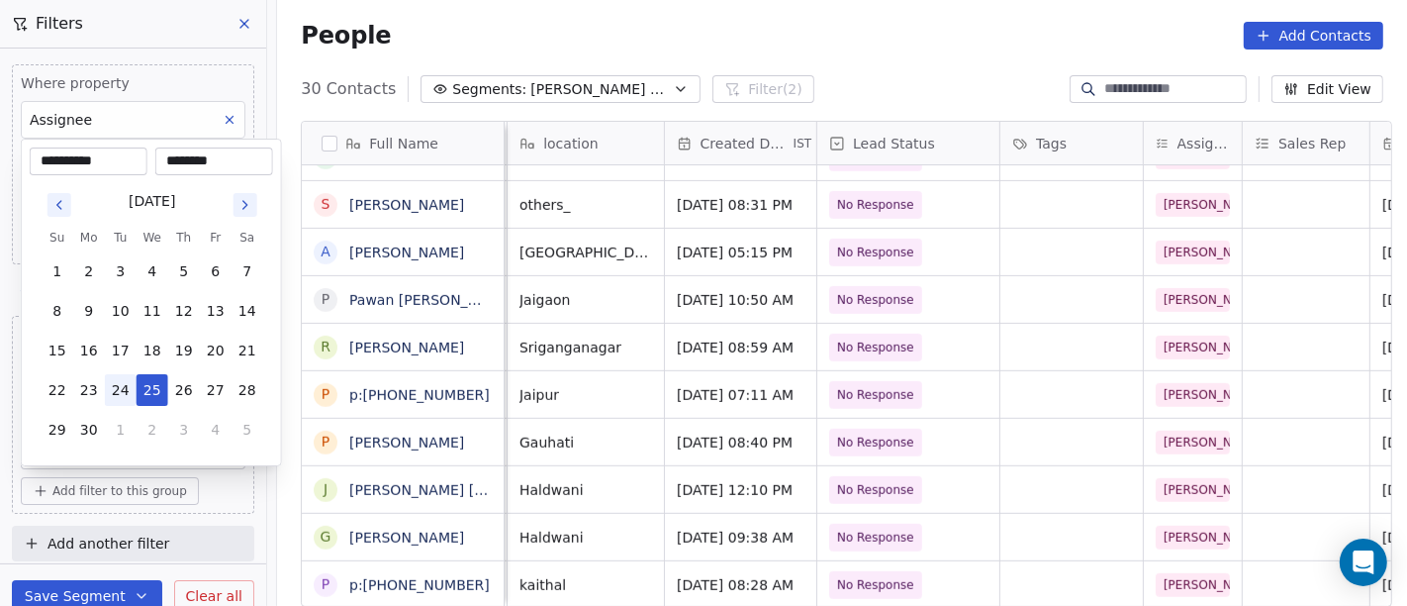
click at [120, 386] on button "24" at bounding box center [121, 390] width 32 height 32
type input "**********"
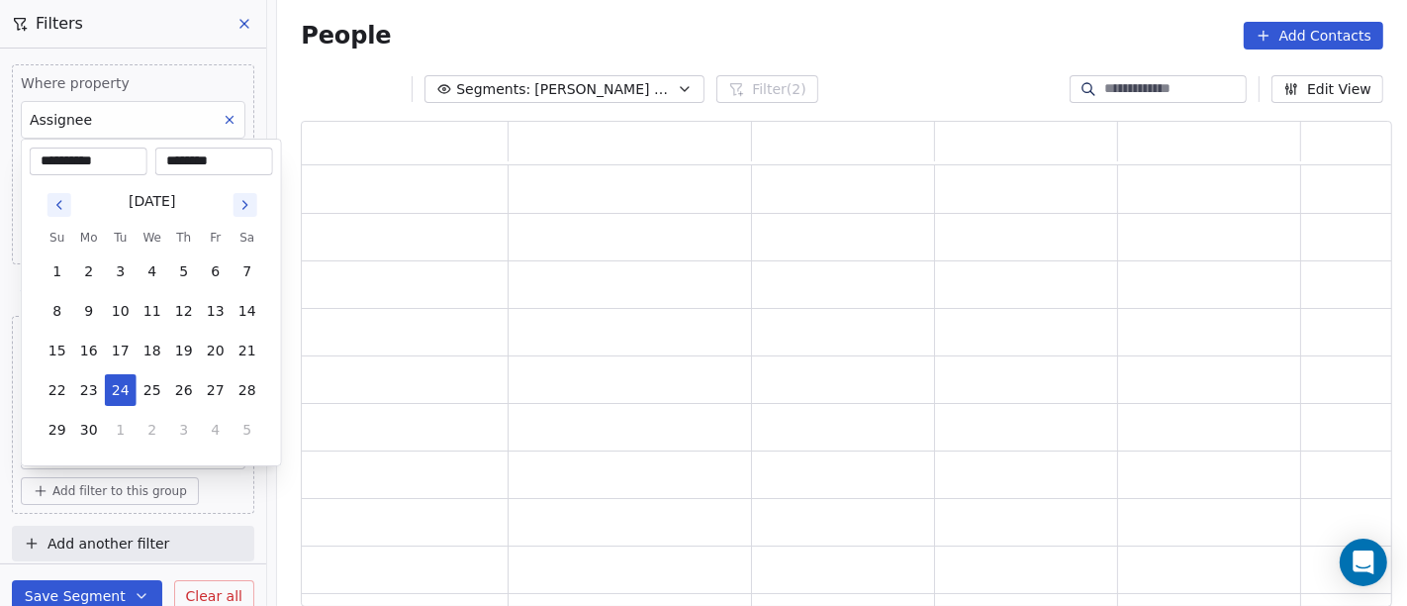
click at [912, 38] on html "**********" at bounding box center [703, 303] width 1407 height 606
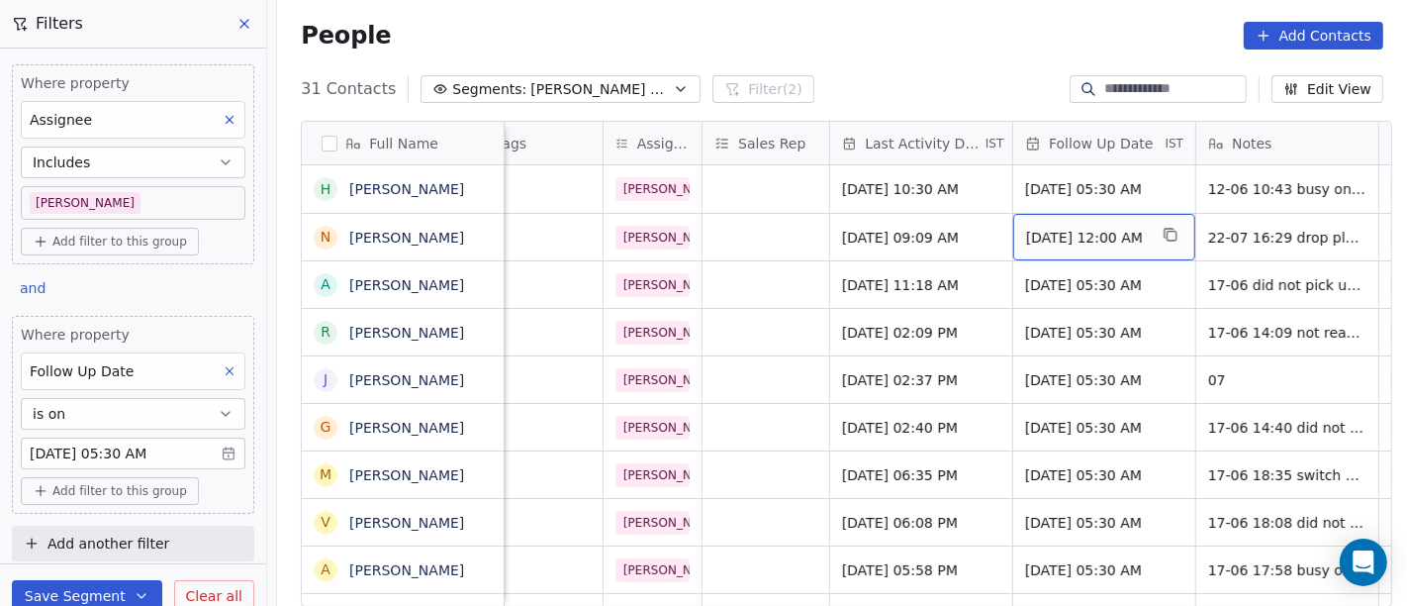
click at [1100, 244] on span "[DATE] 12:00 AM" at bounding box center [1086, 238] width 121 height 20
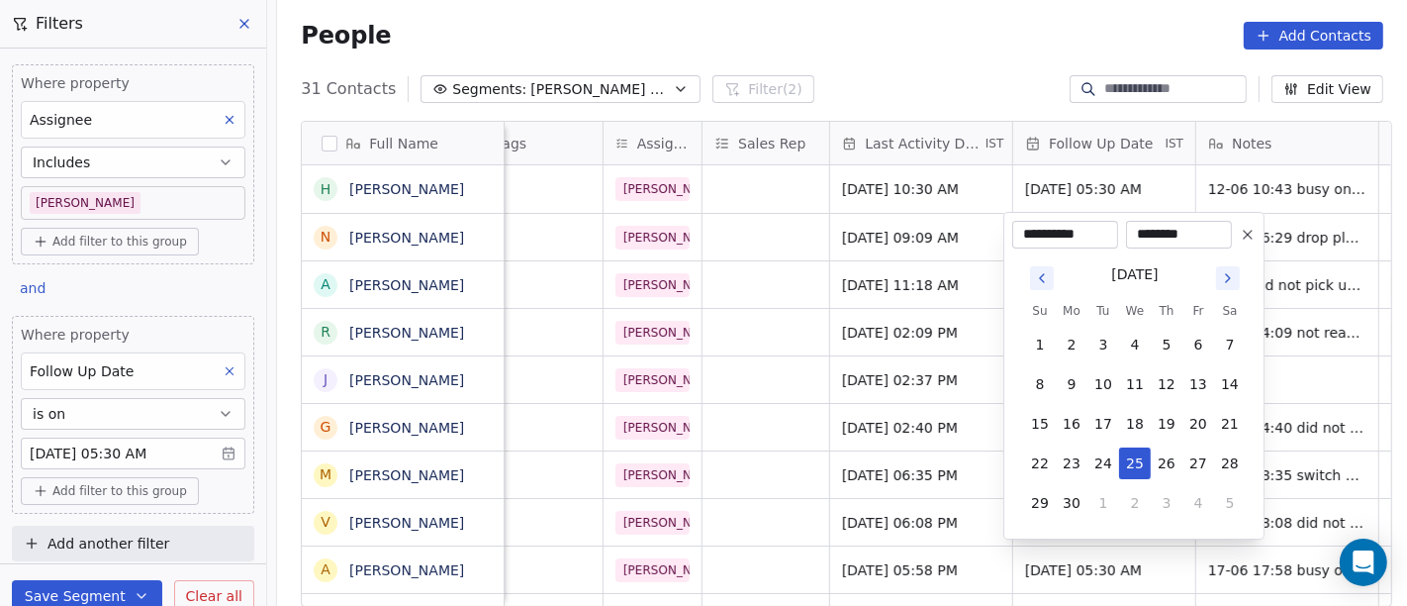
click at [1241, 240] on icon at bounding box center [1248, 235] width 16 height 16
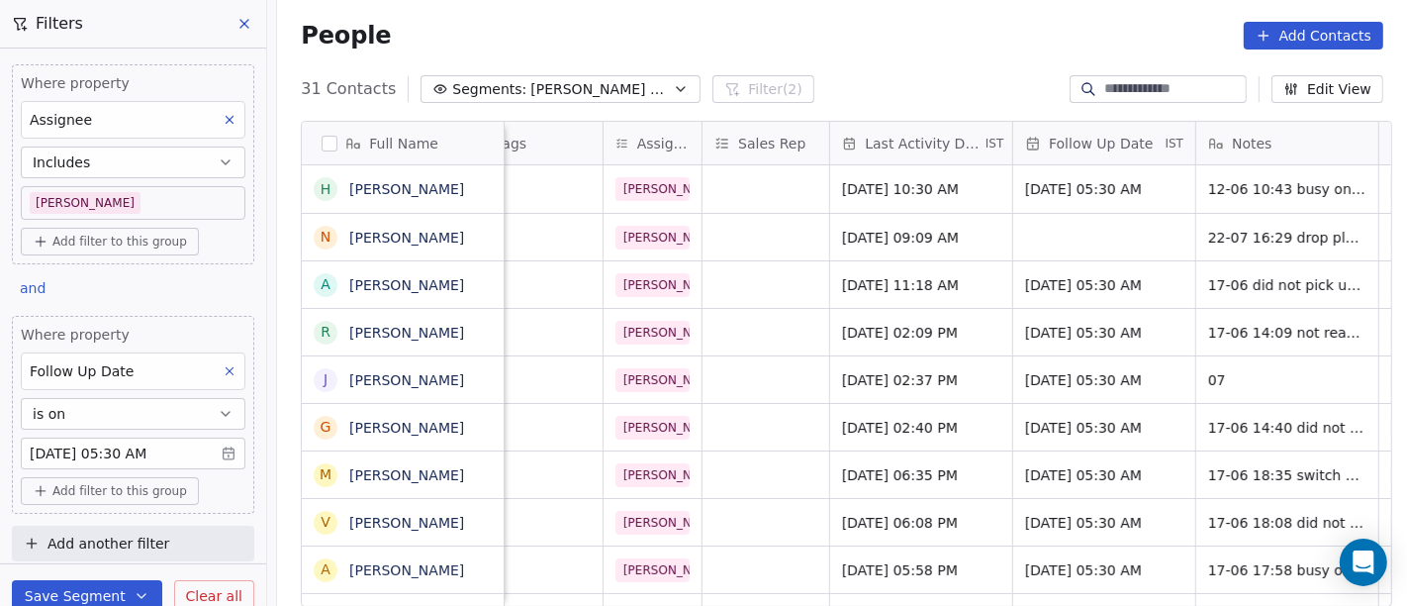
click at [915, 58] on div "People Add Contacts" at bounding box center [842, 35] width 1130 height 75
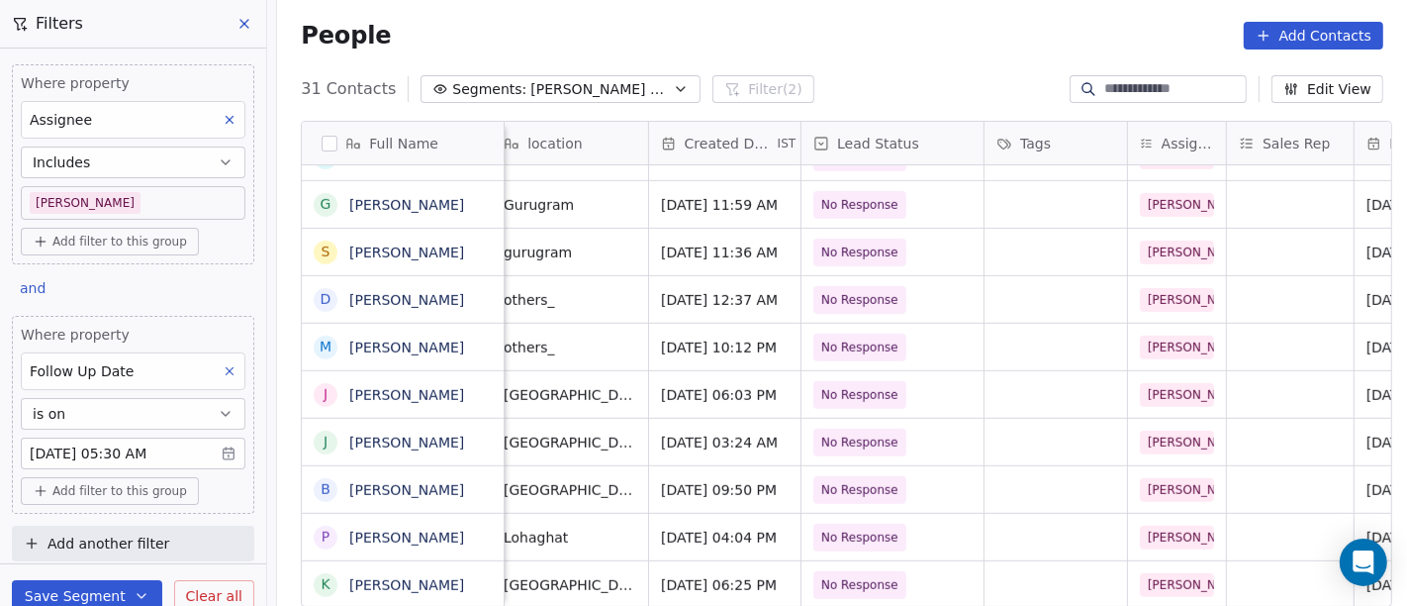
click at [73, 439] on body "On2Cook India Pvt. Ltd. Contacts People Marketing Workflows Campaigns Sales Pip…" at bounding box center [703, 303] width 1407 height 606
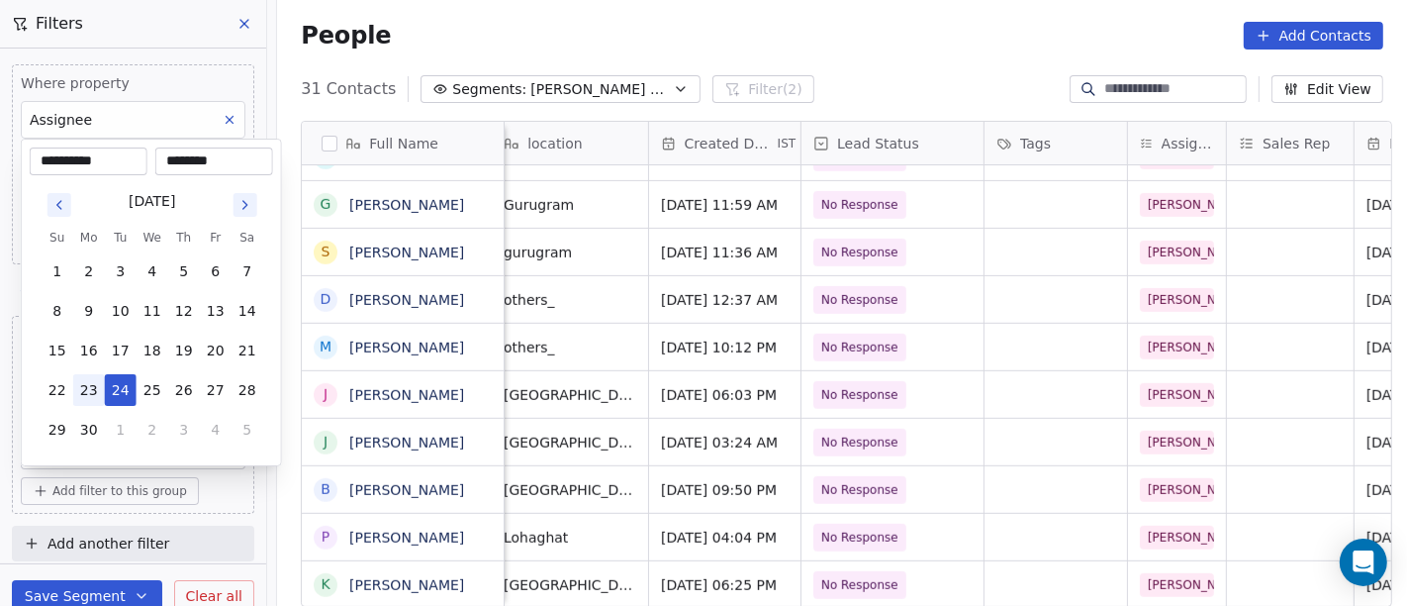
click at [79, 392] on button "23" at bounding box center [89, 390] width 32 height 32
type input "**********"
click at [775, 35] on html "On2Cook India Pvt. Ltd. Contacts People Marketing Workflows Campaigns Sales Pip…" at bounding box center [703, 303] width 1407 height 606
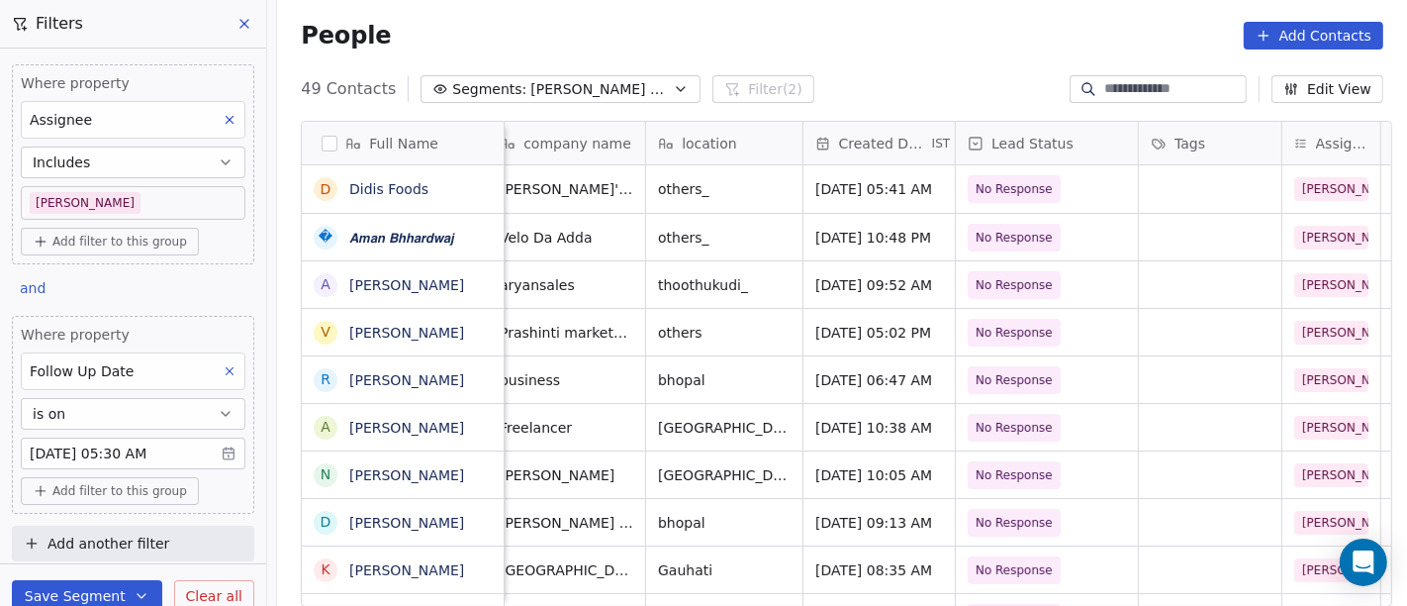
click at [110, 454] on body "On2Cook India Pvt. Ltd. Contacts People Marketing Workflows Campaigns Sales Pip…" at bounding box center [703, 303] width 1407 height 606
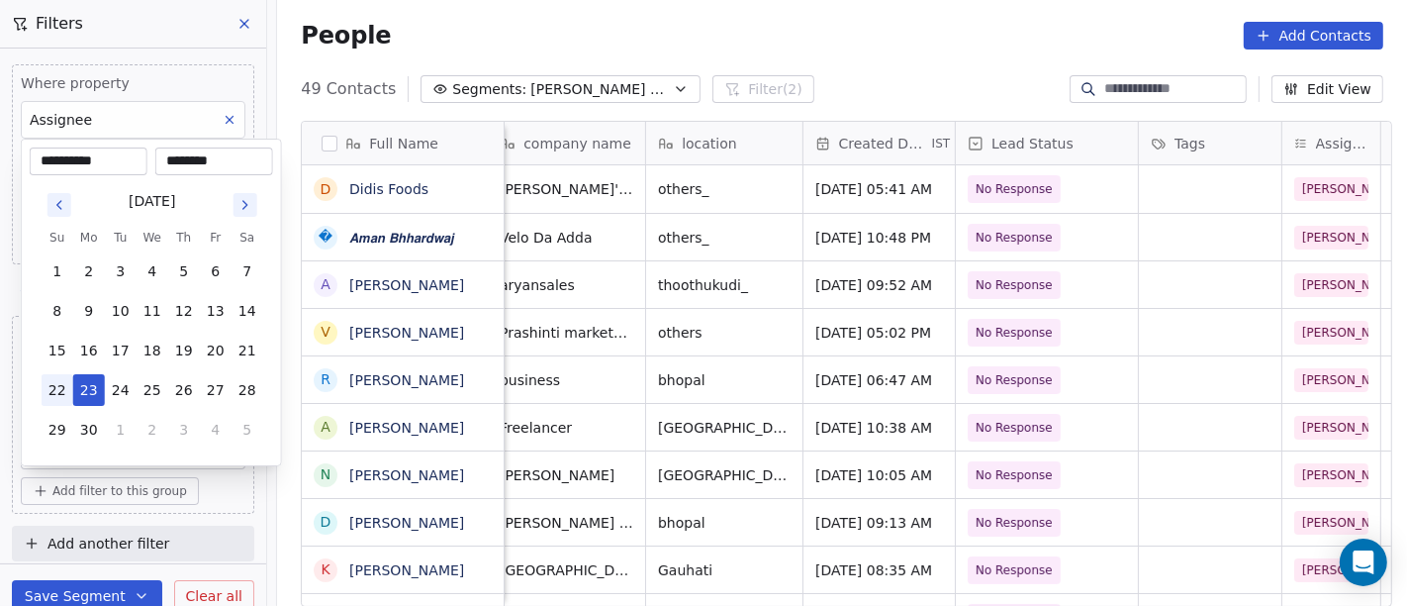
click at [59, 386] on button "22" at bounding box center [58, 390] width 32 height 32
type input "**********"
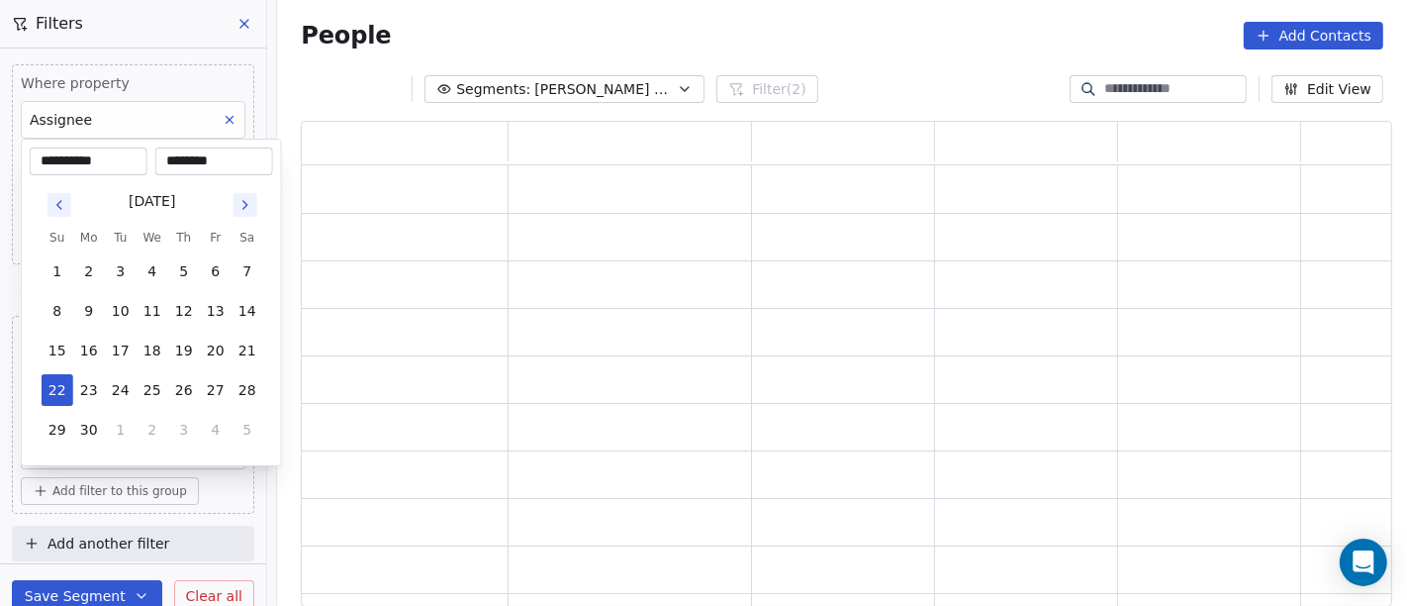
click at [910, 58] on html "**********" at bounding box center [703, 303] width 1407 height 606
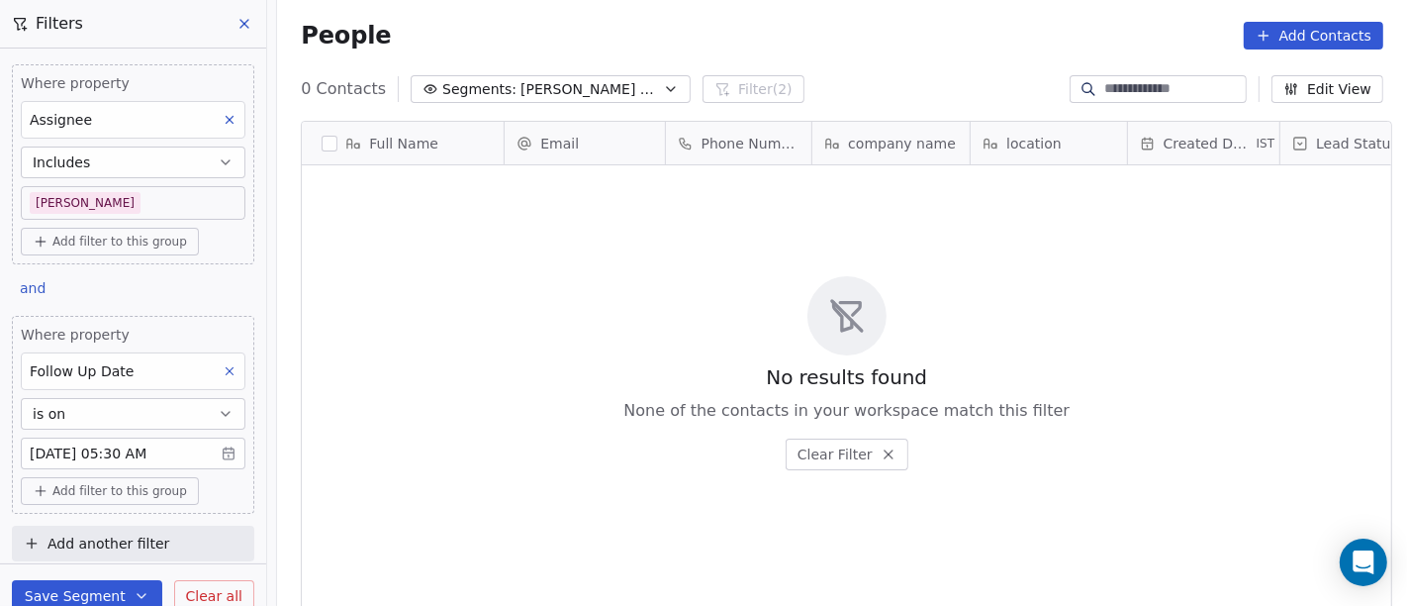
click at [59, 447] on body "On2Cook India Pvt. Ltd. Contacts People Marketing Workflows Campaigns Sales Pip…" at bounding box center [703, 303] width 1407 height 606
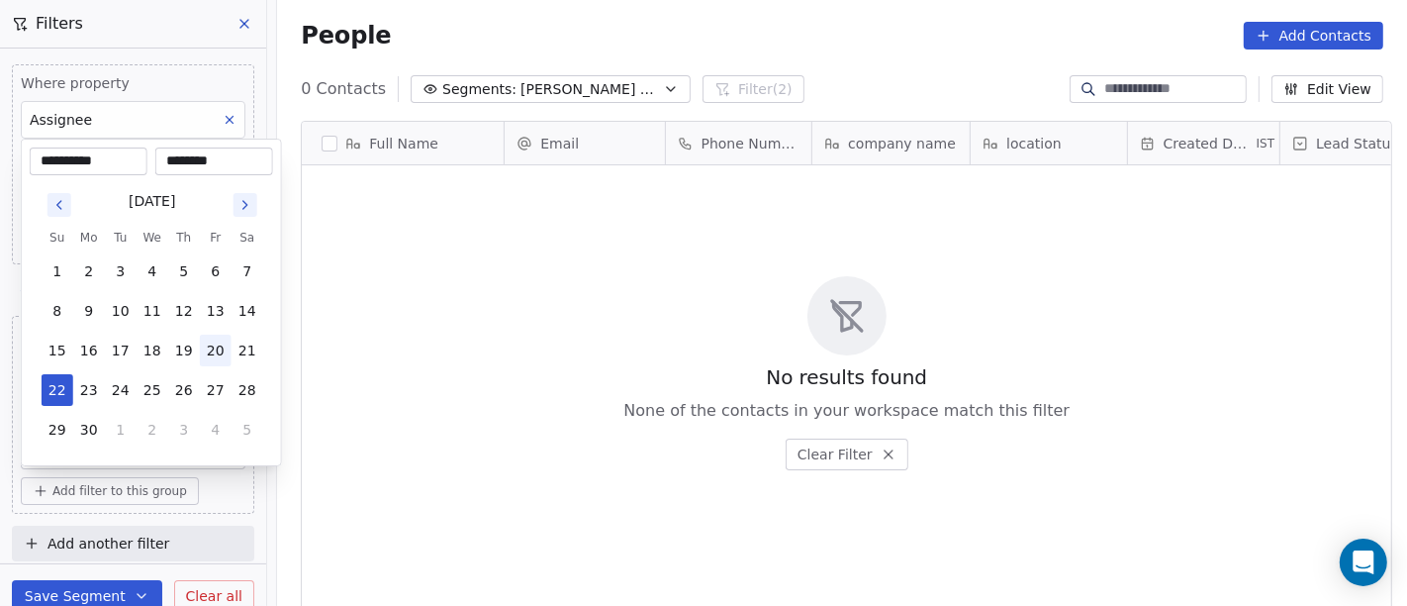
click at [212, 344] on button "20" at bounding box center [216, 351] width 32 height 32
type input "**********"
click at [668, 343] on html "**********" at bounding box center [703, 303] width 1407 height 606
click at [113, 458] on body "**********" at bounding box center [703, 303] width 1407 height 606
click at [186, 343] on button "19" at bounding box center [184, 351] width 32 height 32
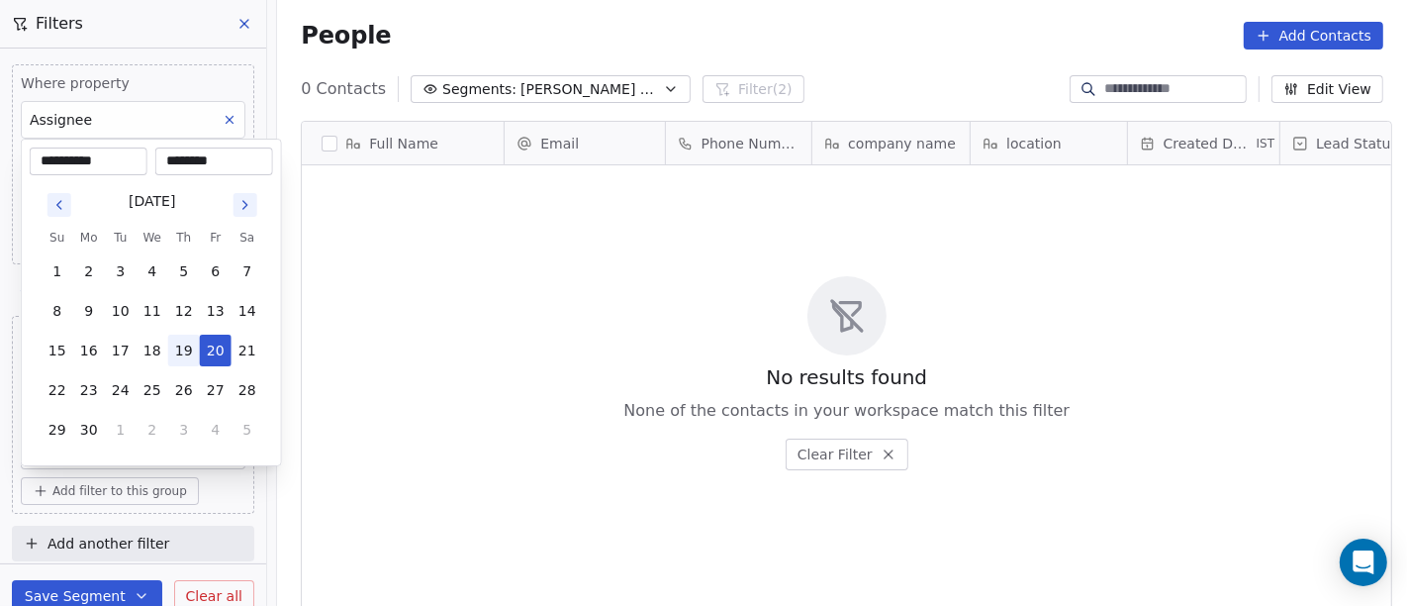
type input "**********"
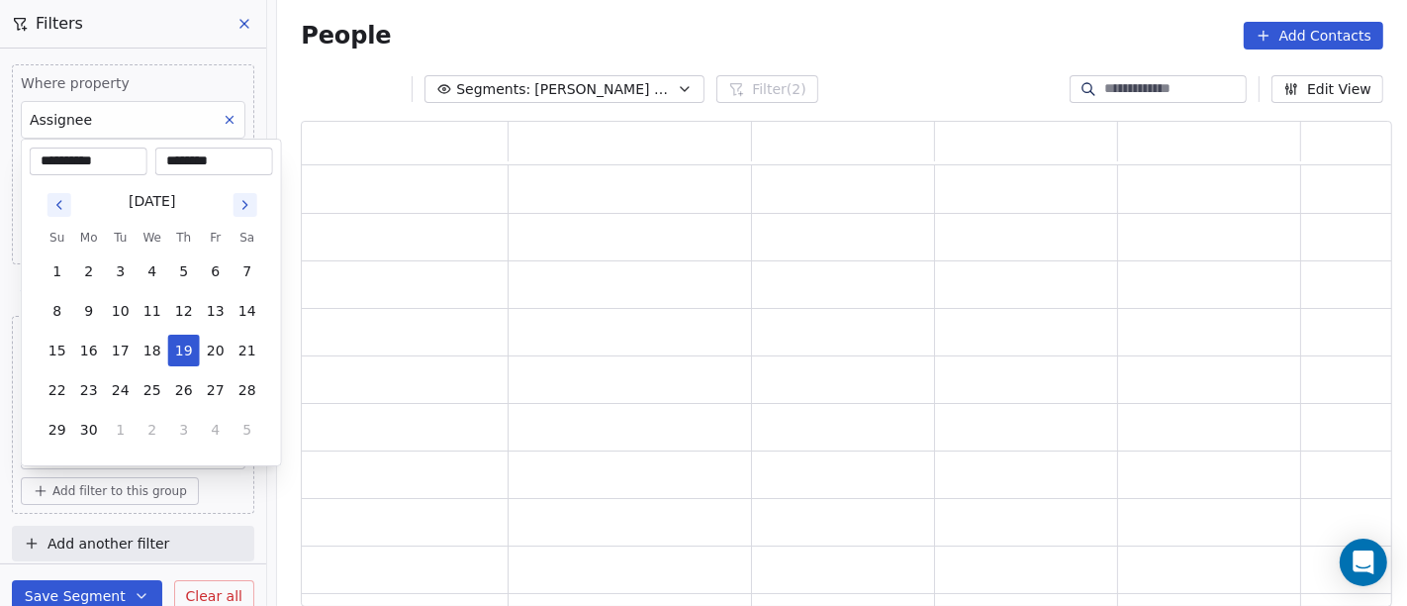
click at [927, 258] on html "**********" at bounding box center [703, 303] width 1407 height 606
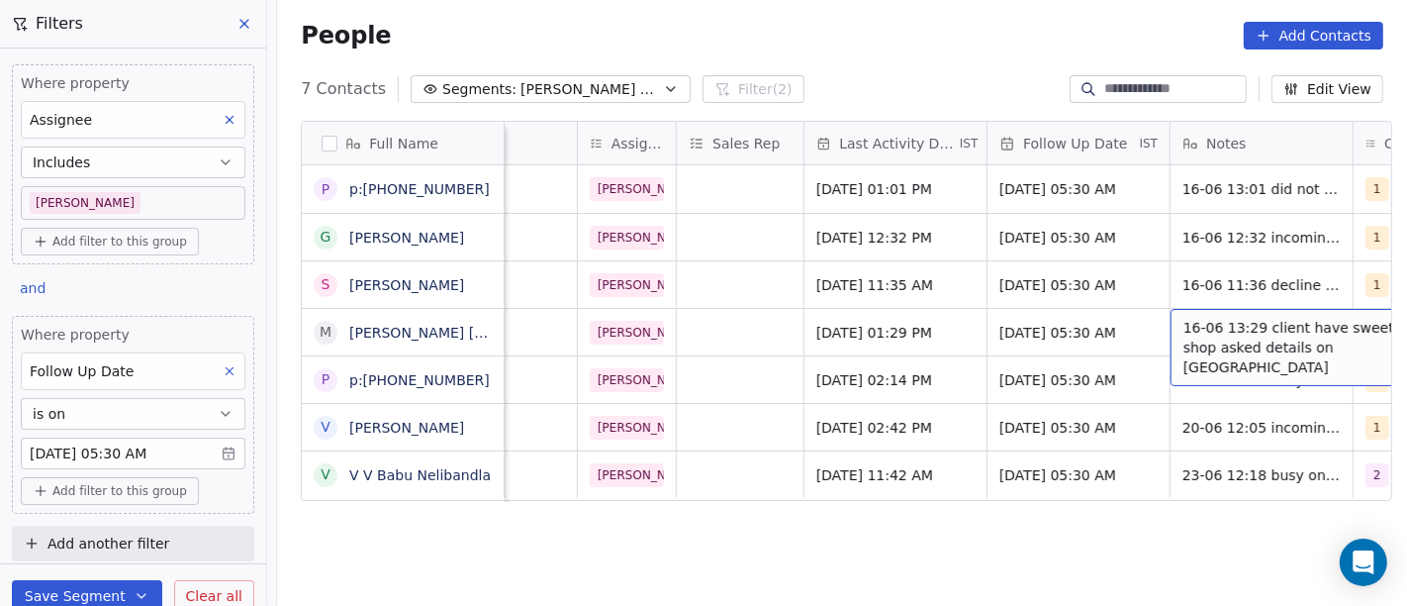
click at [1225, 320] on span "16-06 13:29 client have sweet shop asked details on [GEOGRAPHIC_DATA]" at bounding box center [1302, 347] width 236 height 59
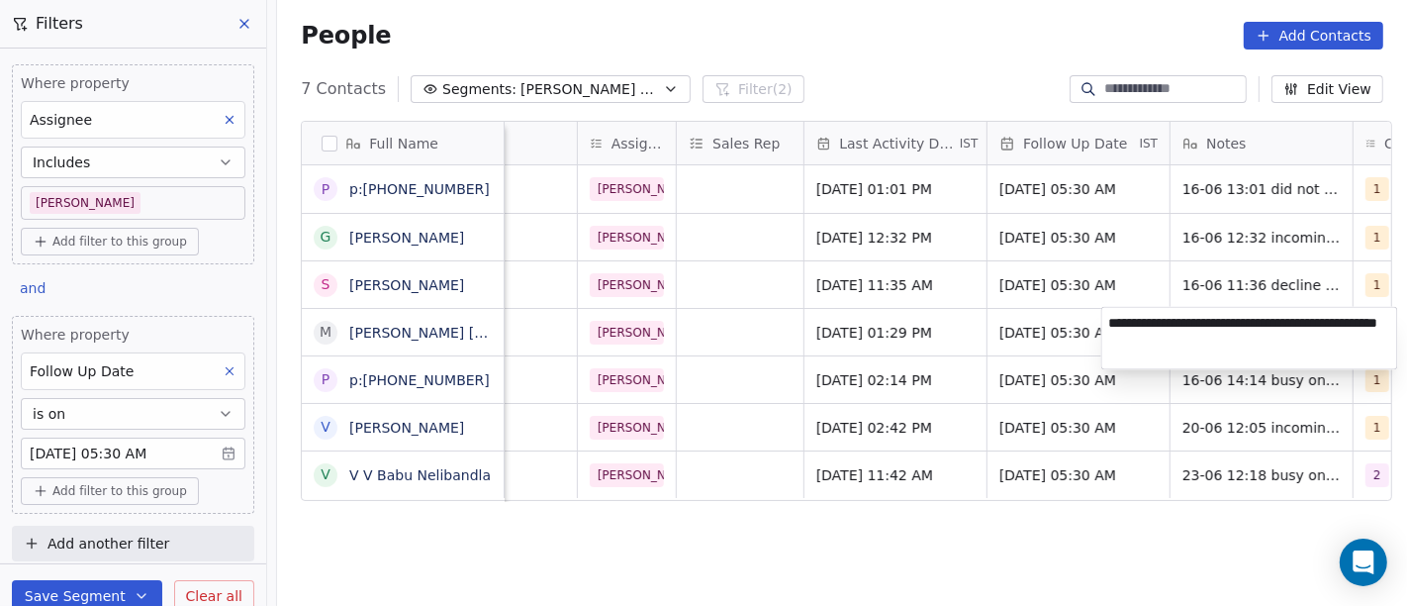
click at [779, 535] on html "On2Cook India Pvt. Ltd. Contacts People Marketing Workflows Campaigns Sales Pip…" at bounding box center [703, 303] width 1407 height 606
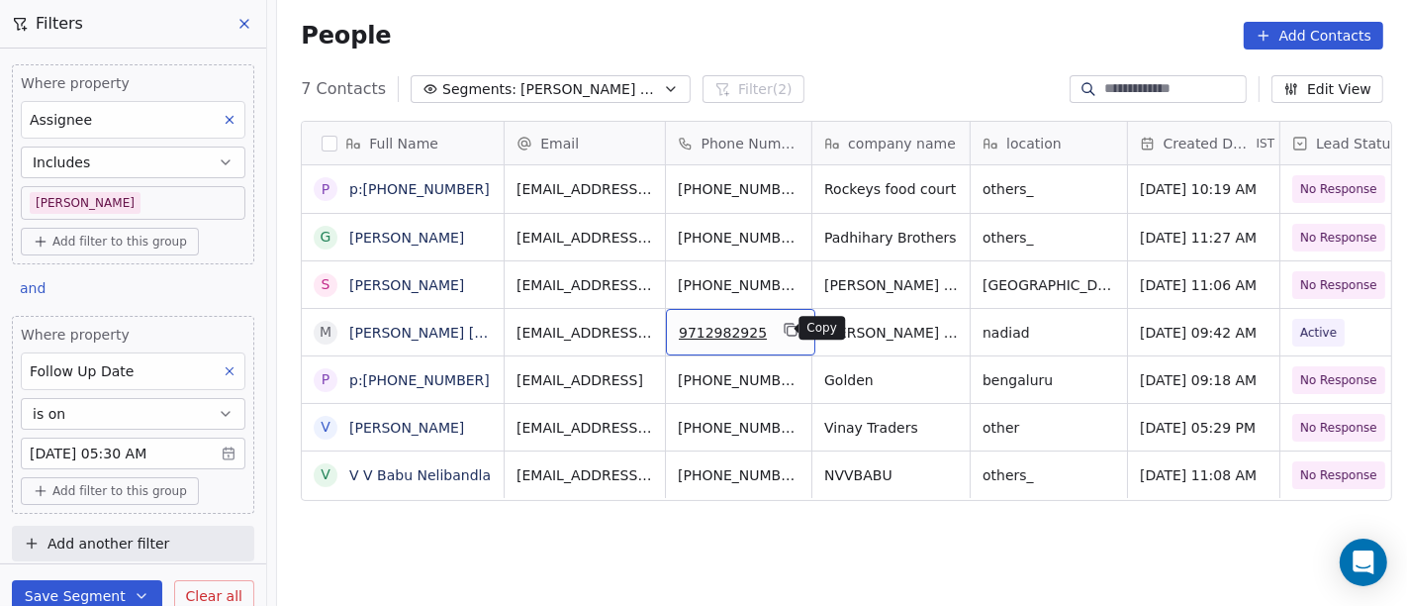
click at [783, 332] on icon "grid" at bounding box center [791, 330] width 16 height 16
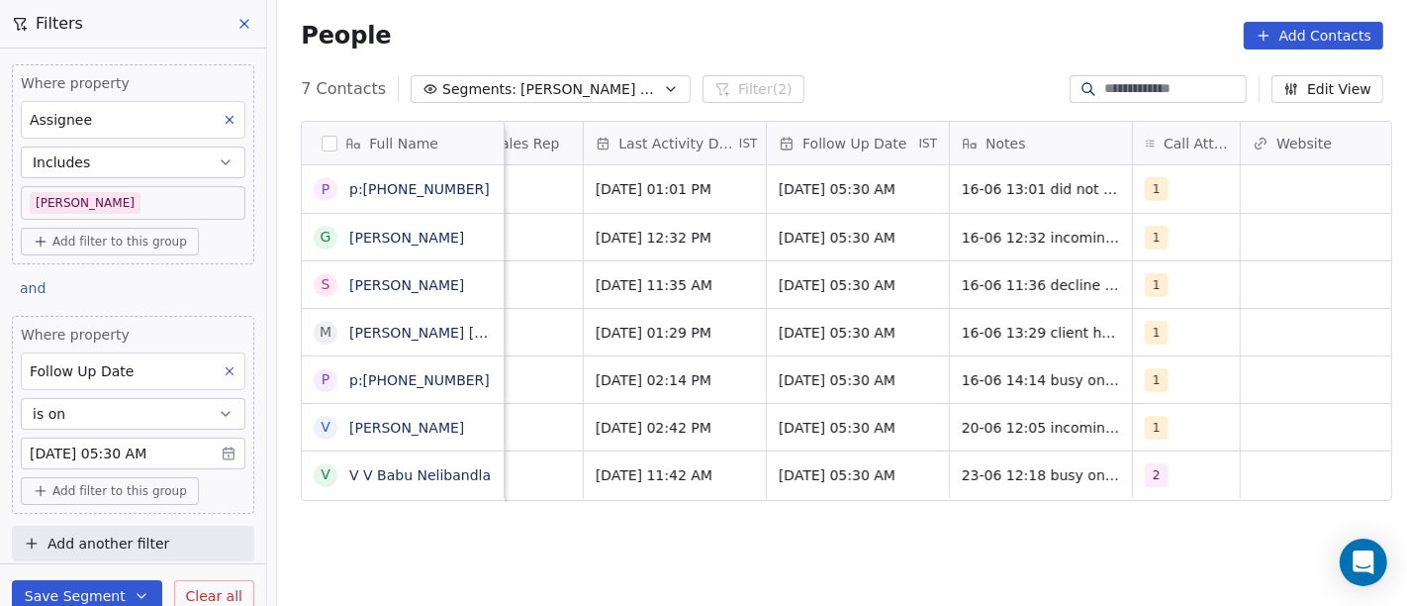
scroll to position [0, 1264]
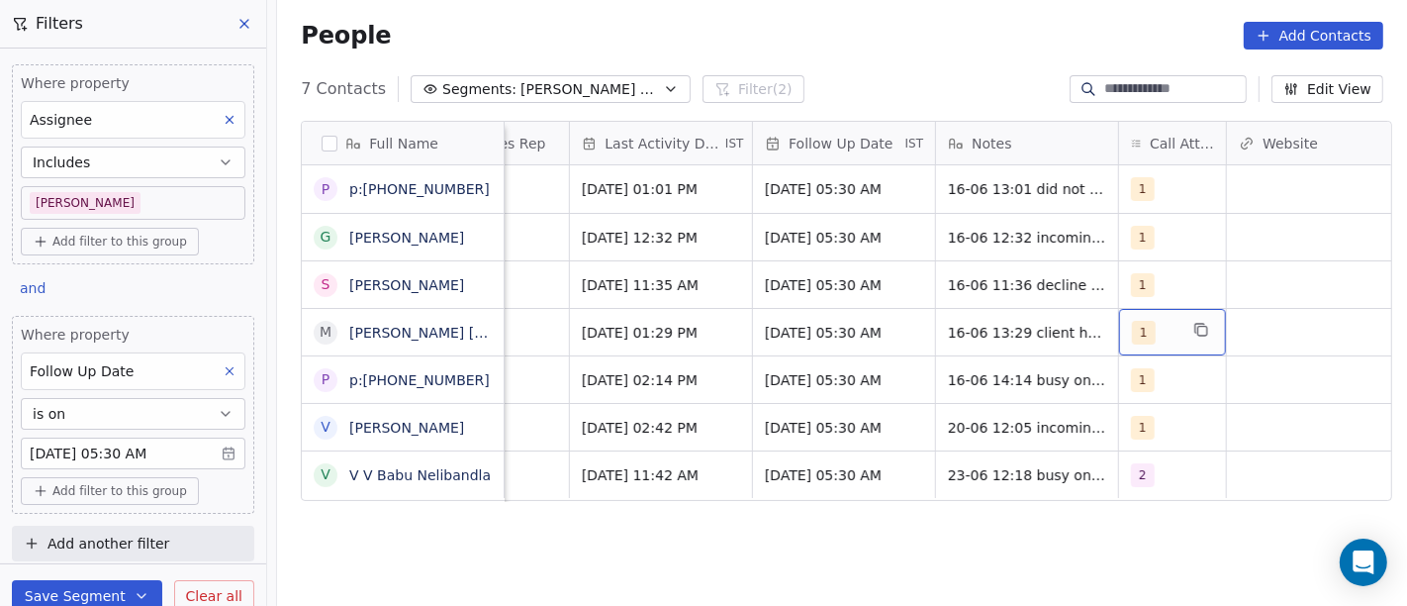
click at [1170, 334] on div "1" at bounding box center [1172, 332] width 107 height 47
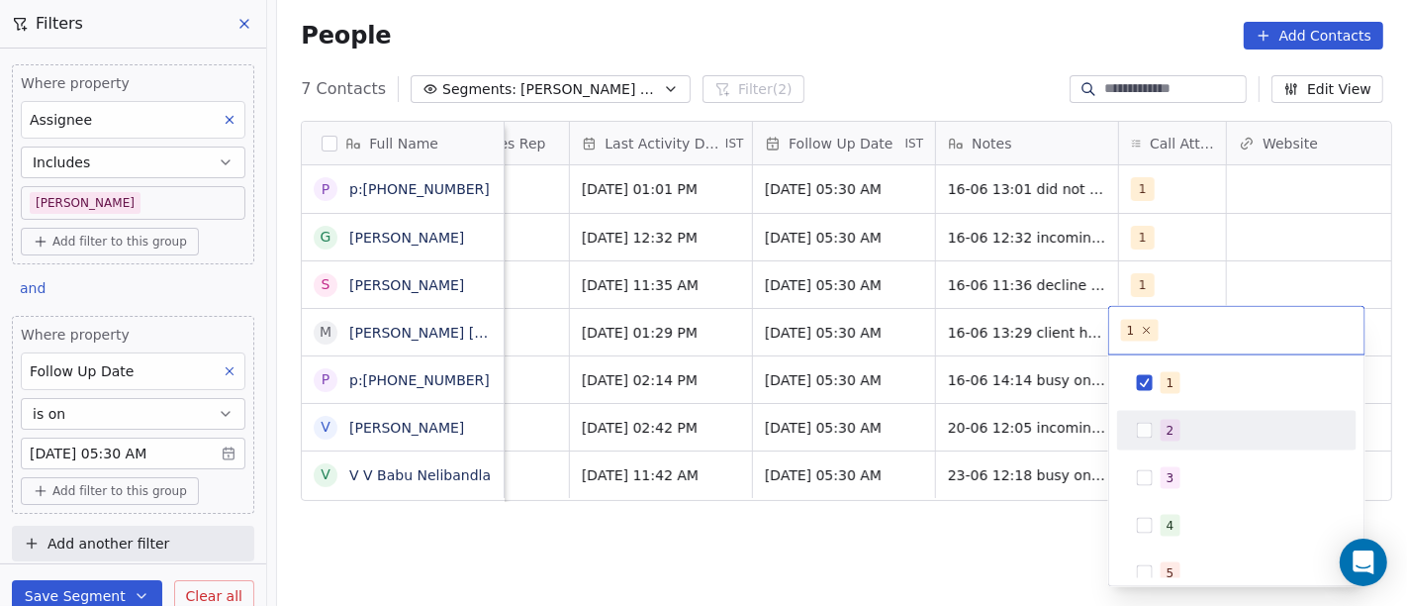
click at [1154, 438] on div "2" at bounding box center [1237, 431] width 224 height 32
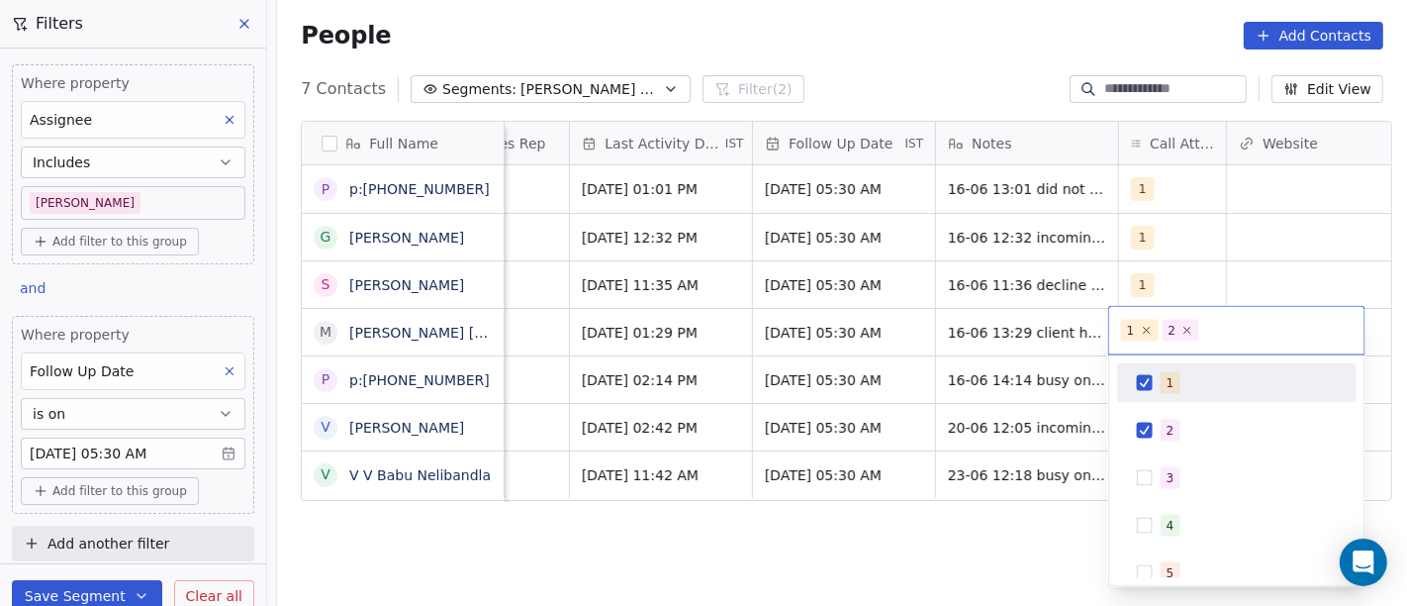
click at [1164, 374] on span "1" at bounding box center [1171, 383] width 20 height 22
click at [747, 568] on html "On2Cook India Pvt. Ltd. Contacts People Marketing Workflows Campaigns Sales Pip…" at bounding box center [703, 303] width 1407 height 606
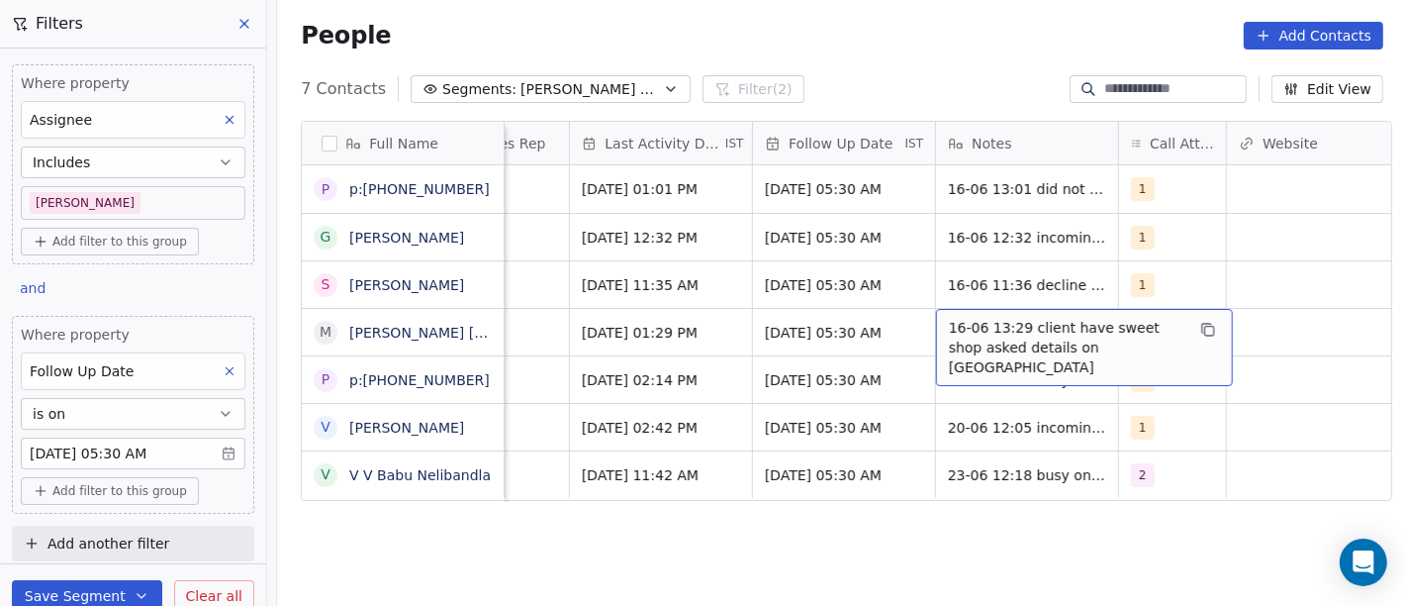
click at [982, 336] on span "16-06 13:29 client have sweet shop asked details on [GEOGRAPHIC_DATA]" at bounding box center [1067, 347] width 236 height 59
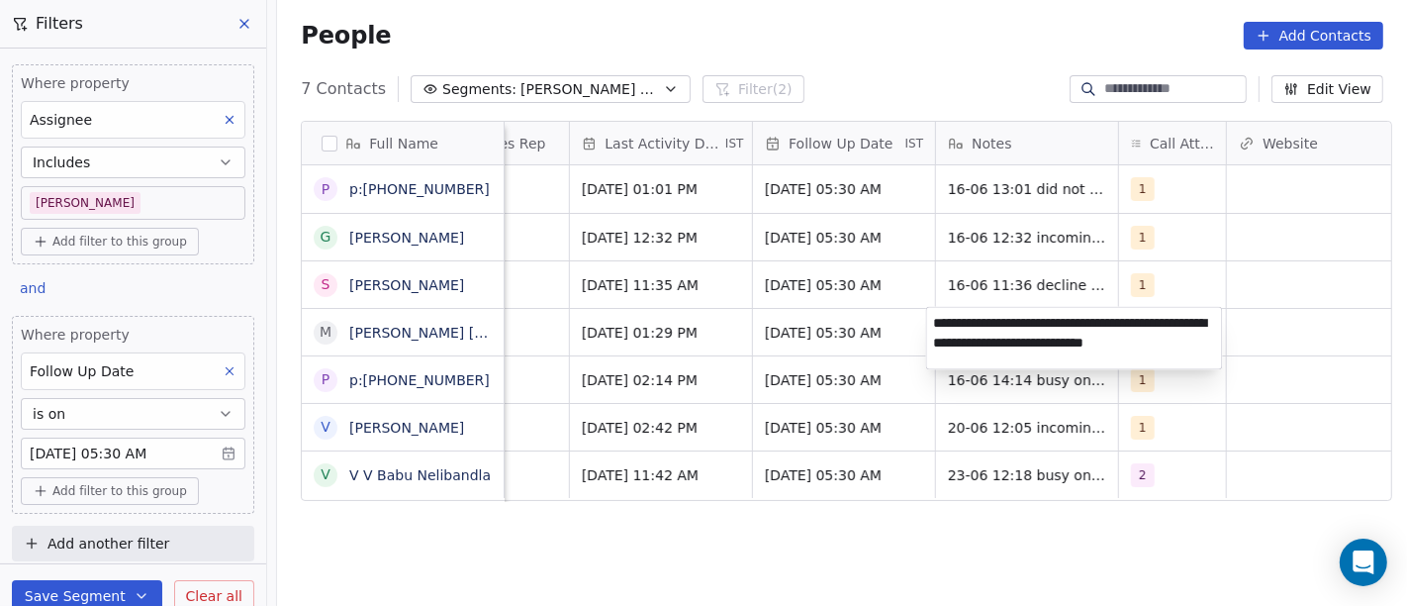
type textarea "**********"
drag, startPoint x: 907, startPoint y: 558, endPoint x: 1096, endPoint y: 417, distance: 236.1
click at [905, 558] on html "On2Cook India Pvt. Ltd. Contacts People Marketing Workflows Campaigns Sales Pip…" at bounding box center [703, 303] width 1407 height 606
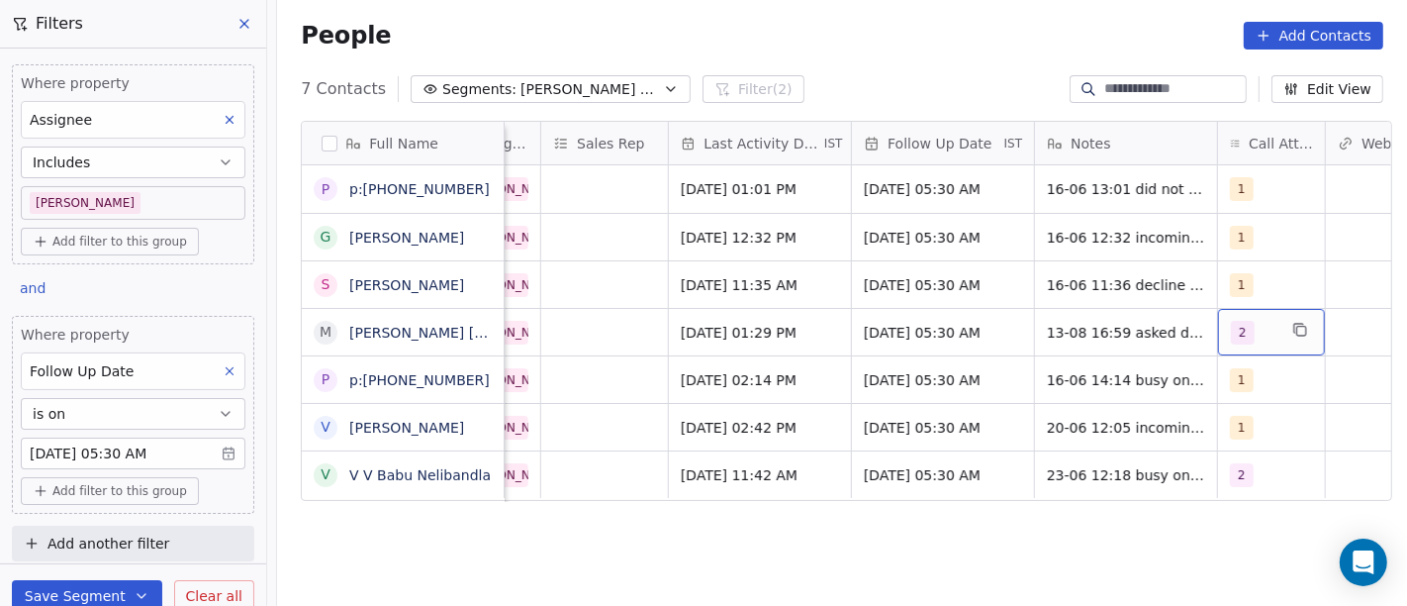
scroll to position [0, 1161]
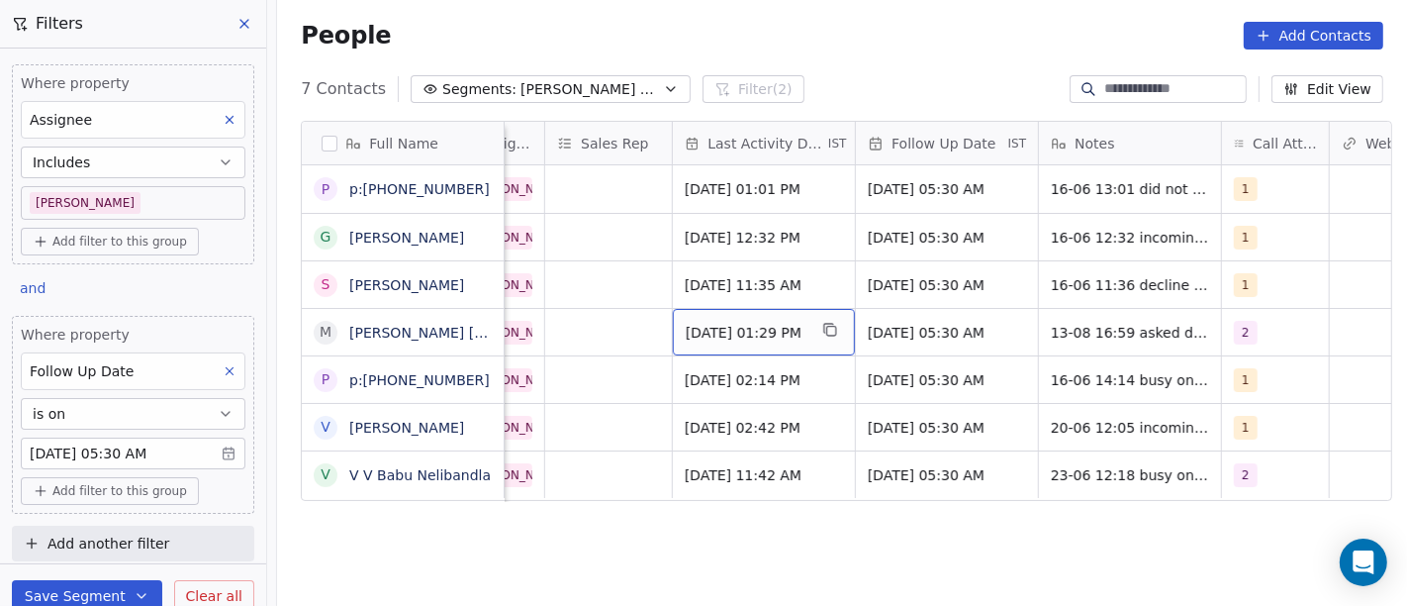
click at [734, 335] on span "[DATE] 01:29 PM" at bounding box center [746, 333] width 121 height 20
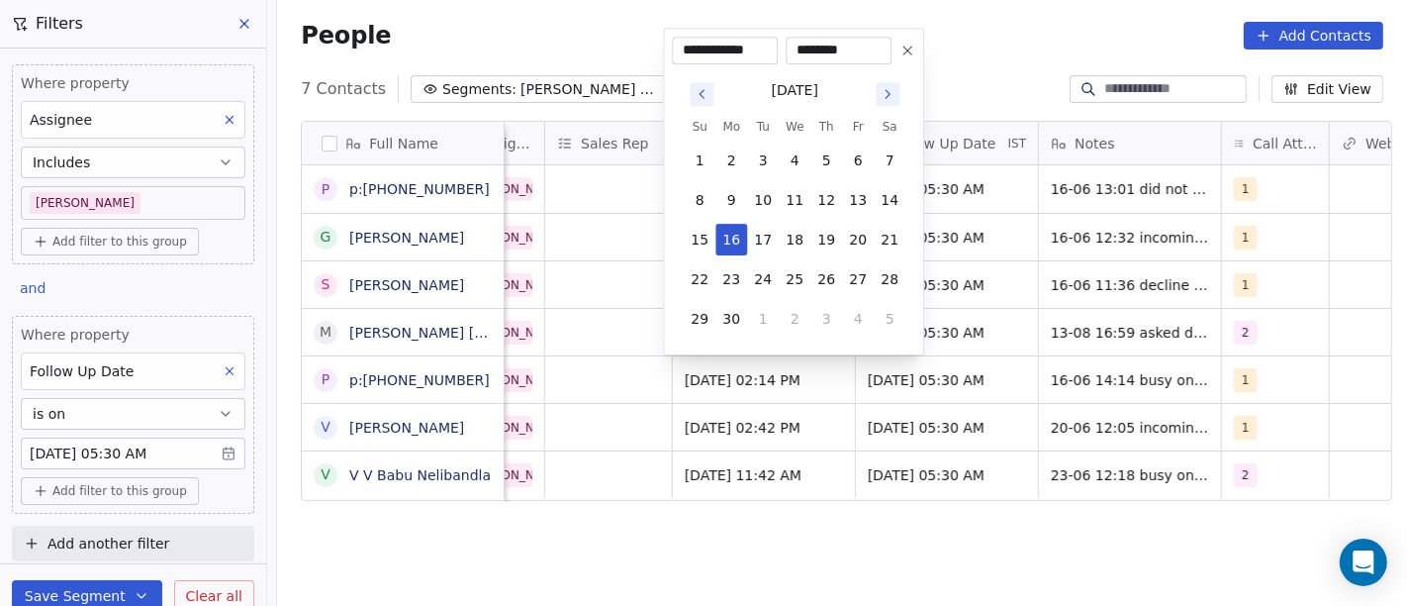
click at [895, 96] on icon "Go to next month" at bounding box center [888, 94] width 16 height 16
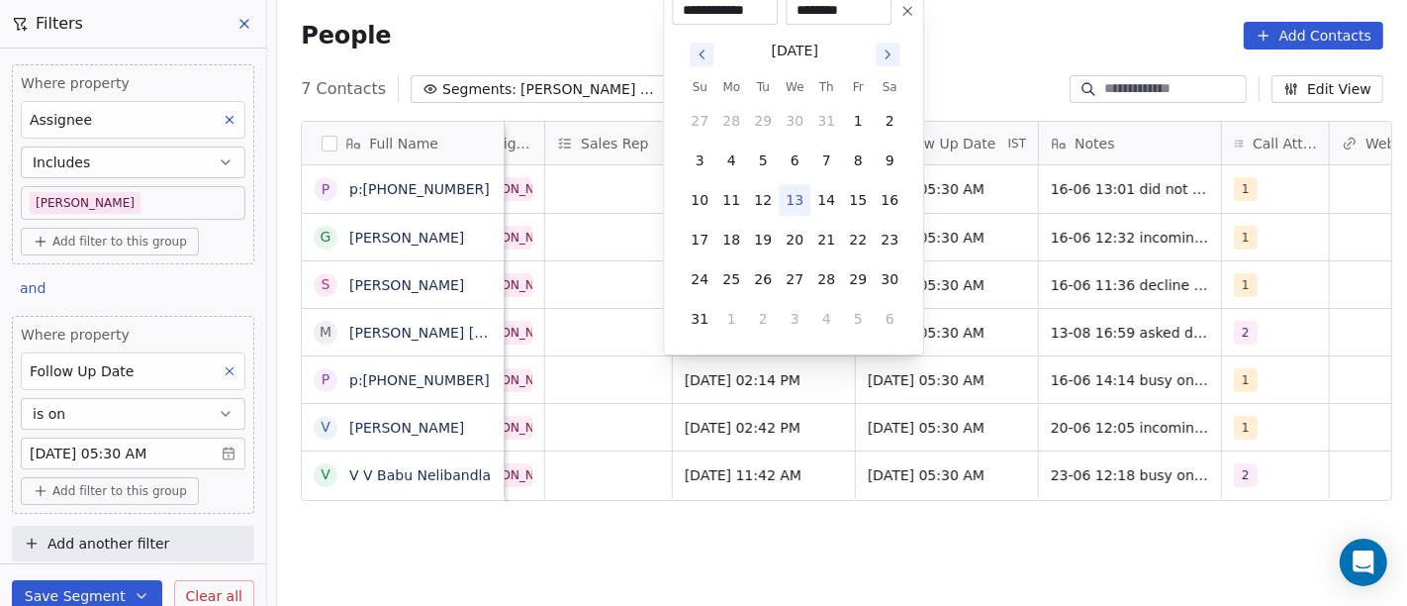
click at [787, 201] on button "13" at bounding box center [795, 200] width 32 height 32
type input "**********"
click at [798, 524] on html "On2Cook India Pvt. Ltd. Contacts People Marketing Workflows Campaigns Sales Pip…" at bounding box center [703, 303] width 1407 height 606
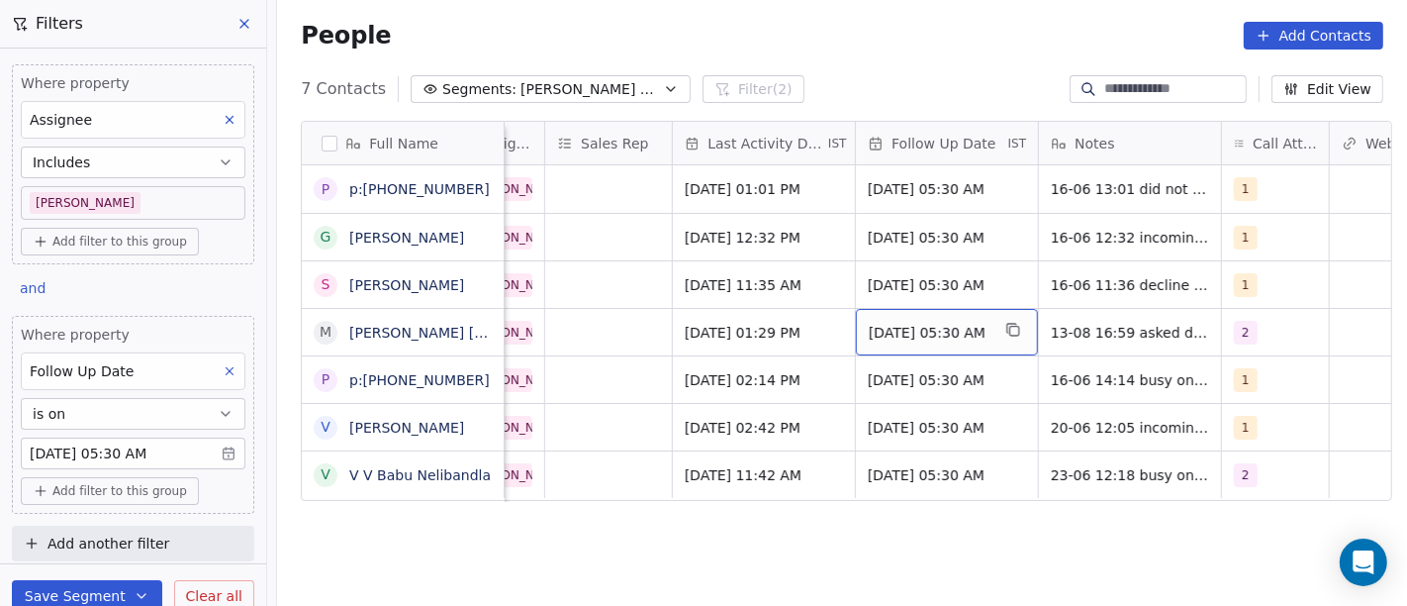
click at [911, 330] on span "[DATE] 05:30 AM" at bounding box center [929, 333] width 121 height 20
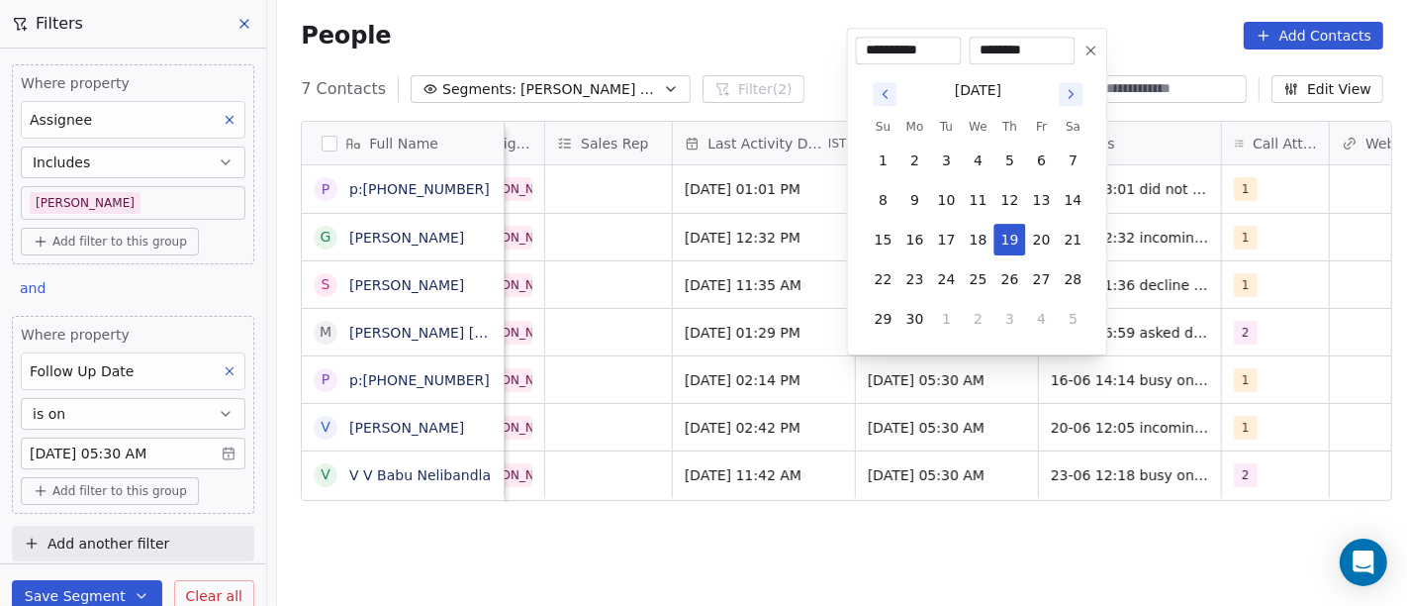
click at [1073, 94] on icon "Go to next month" at bounding box center [1072, 94] width 16 height 16
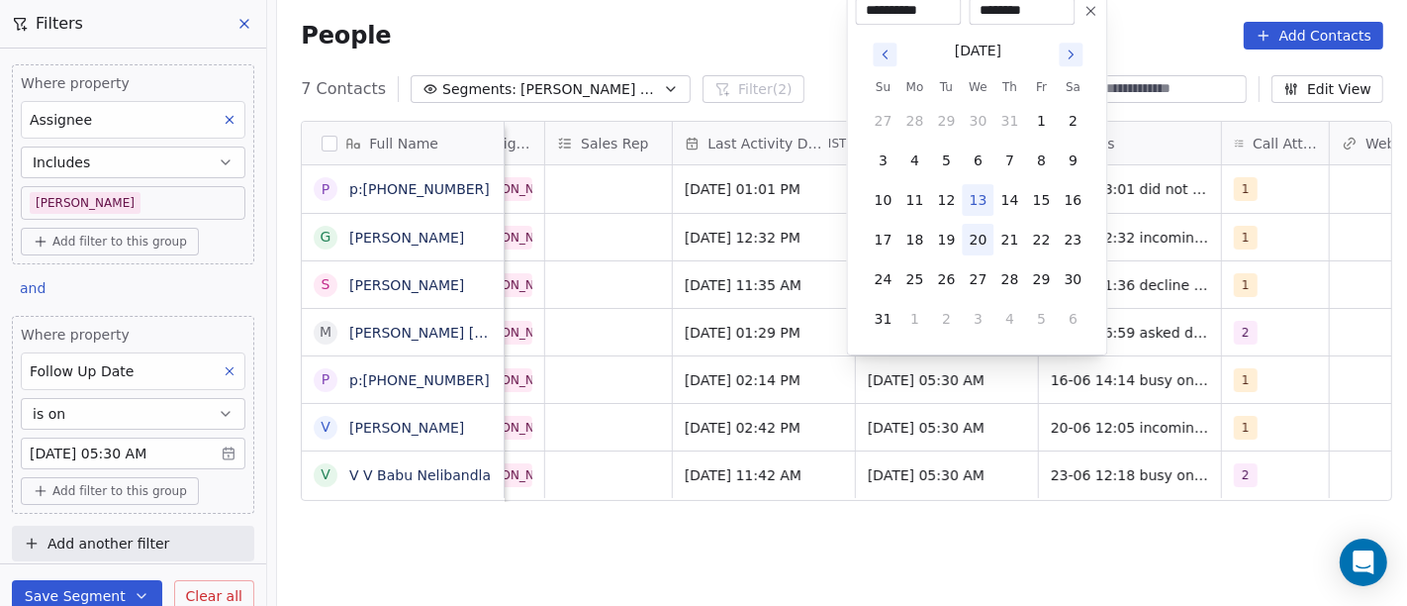
click at [975, 240] on button "20" at bounding box center [979, 240] width 32 height 32
click at [911, 233] on button "18" at bounding box center [916, 240] width 32 height 32
type input "**********"
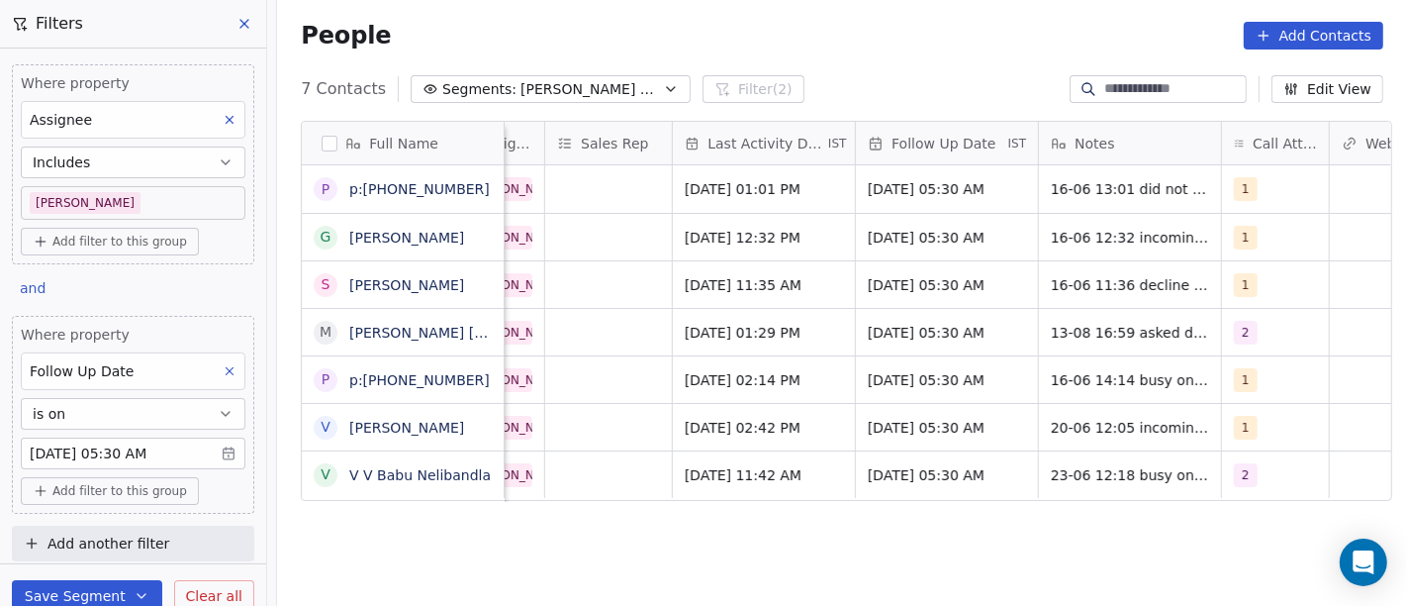
click at [732, 537] on html "On2Cook India Pvt. Ltd. Contacts People Marketing Workflows Campaigns Sales Pip…" at bounding box center [703, 303] width 1407 height 606
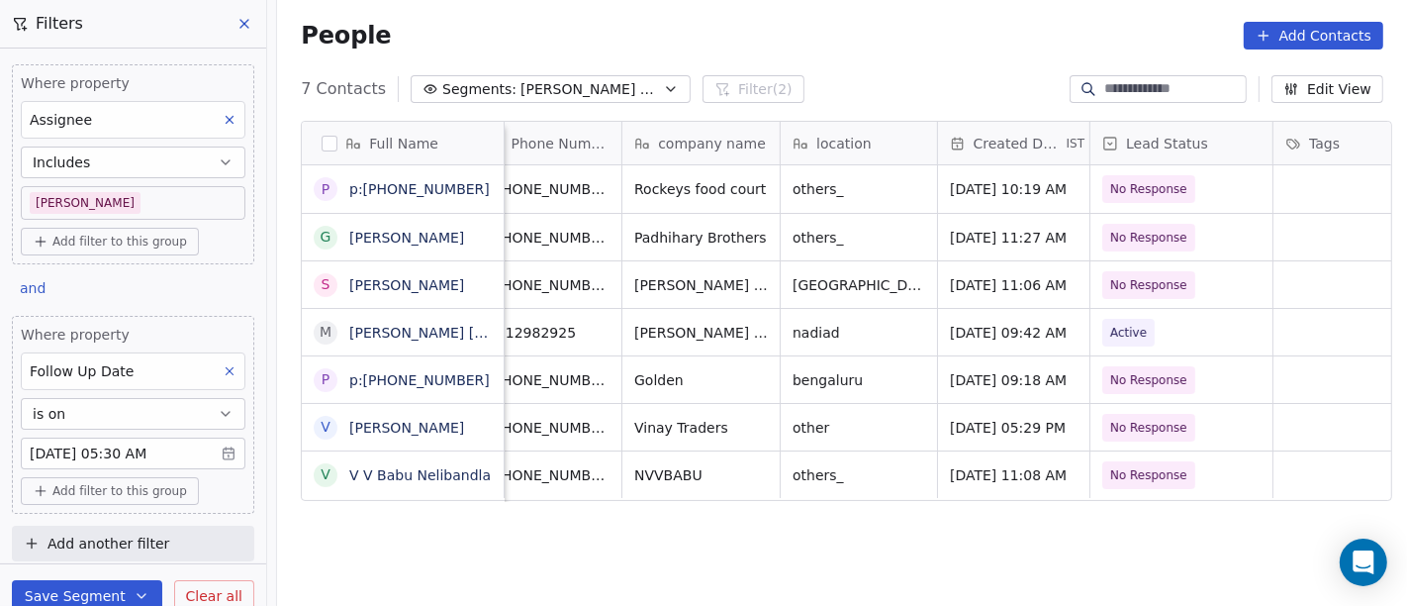
scroll to position [0, 186]
